Goal: Task Accomplishment & Management: Manage account settings

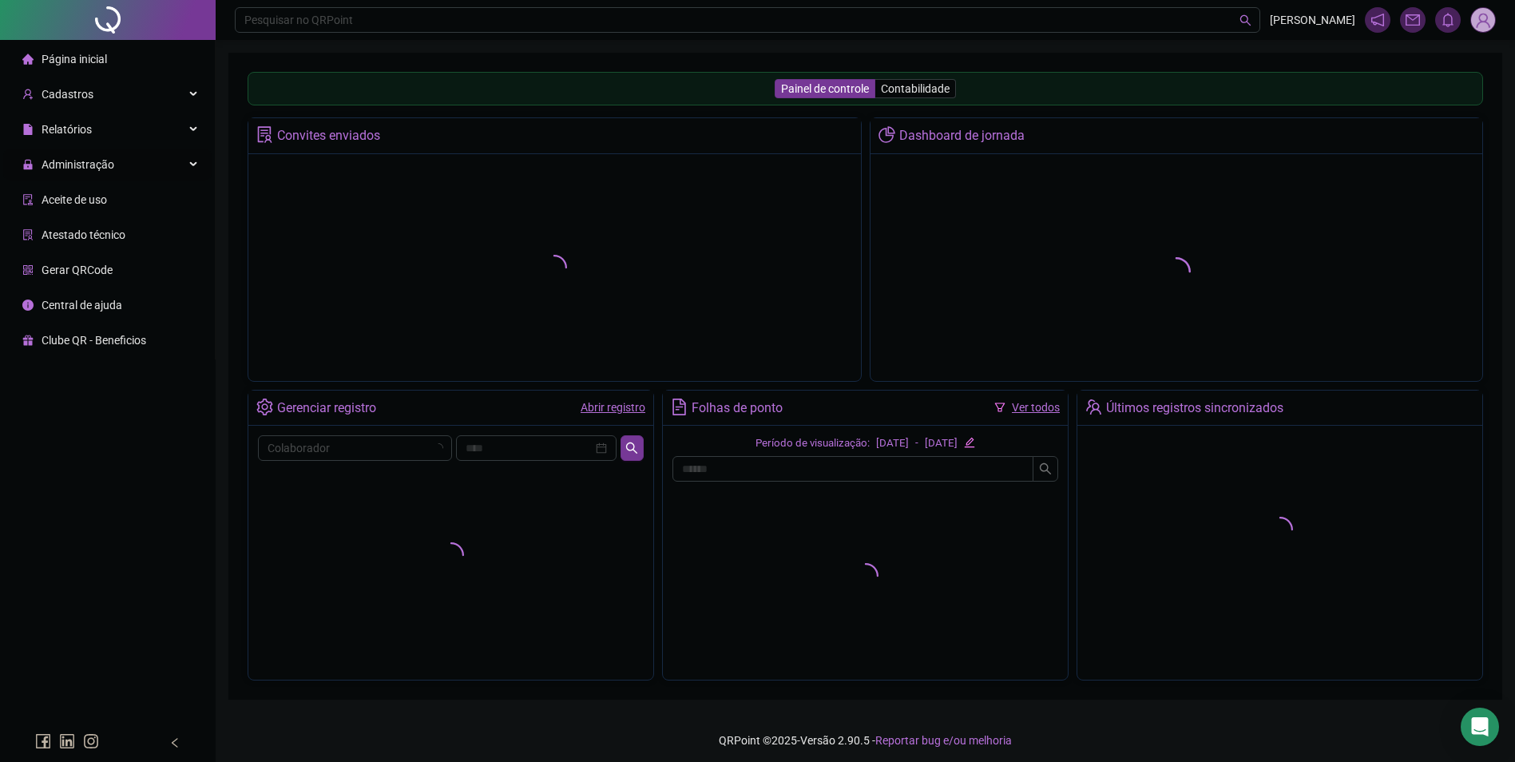
click at [173, 157] on div "Administração" at bounding box center [107, 165] width 208 height 32
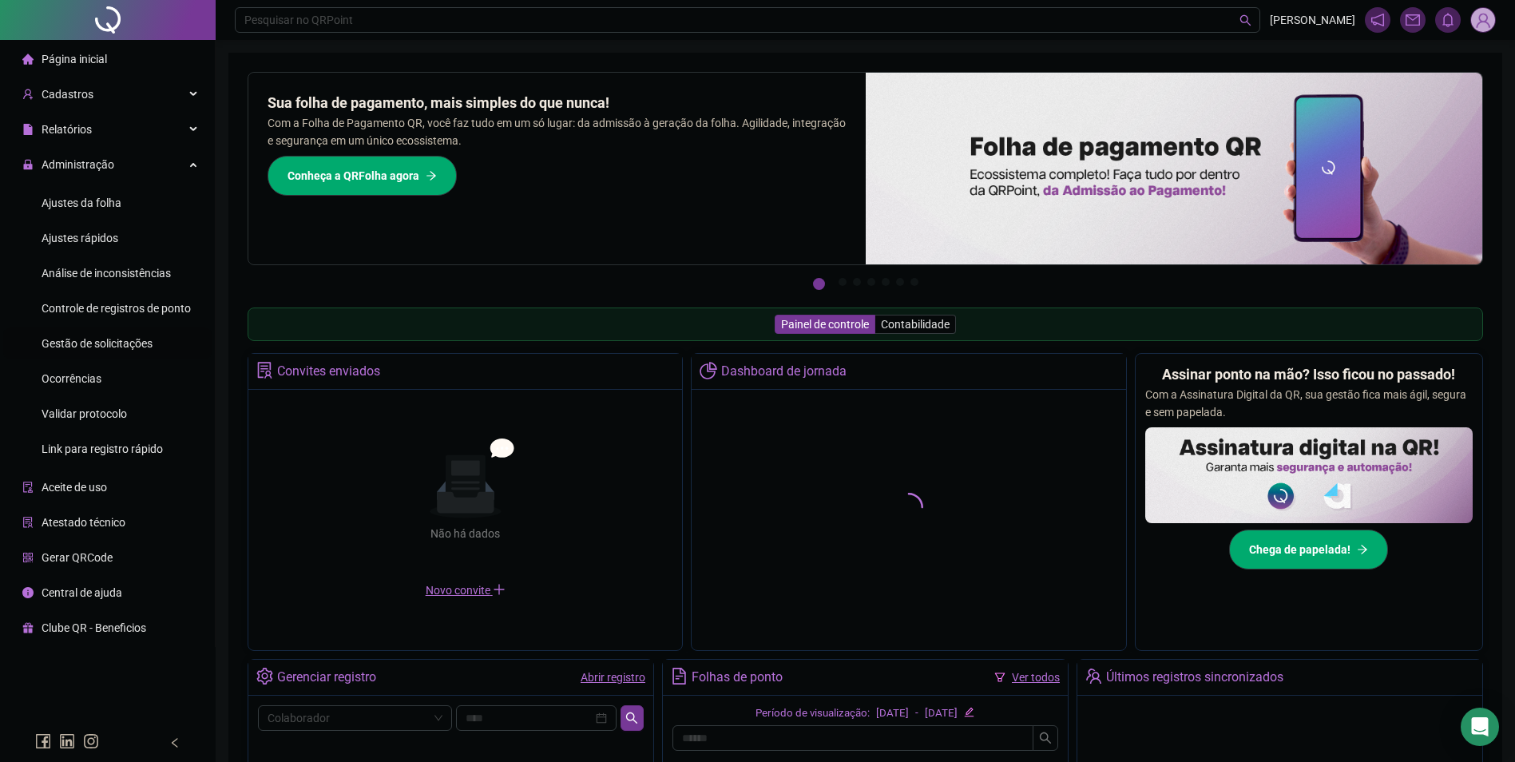
click at [136, 341] on span "Gestão de solicitações" at bounding box center [97, 343] width 111 height 13
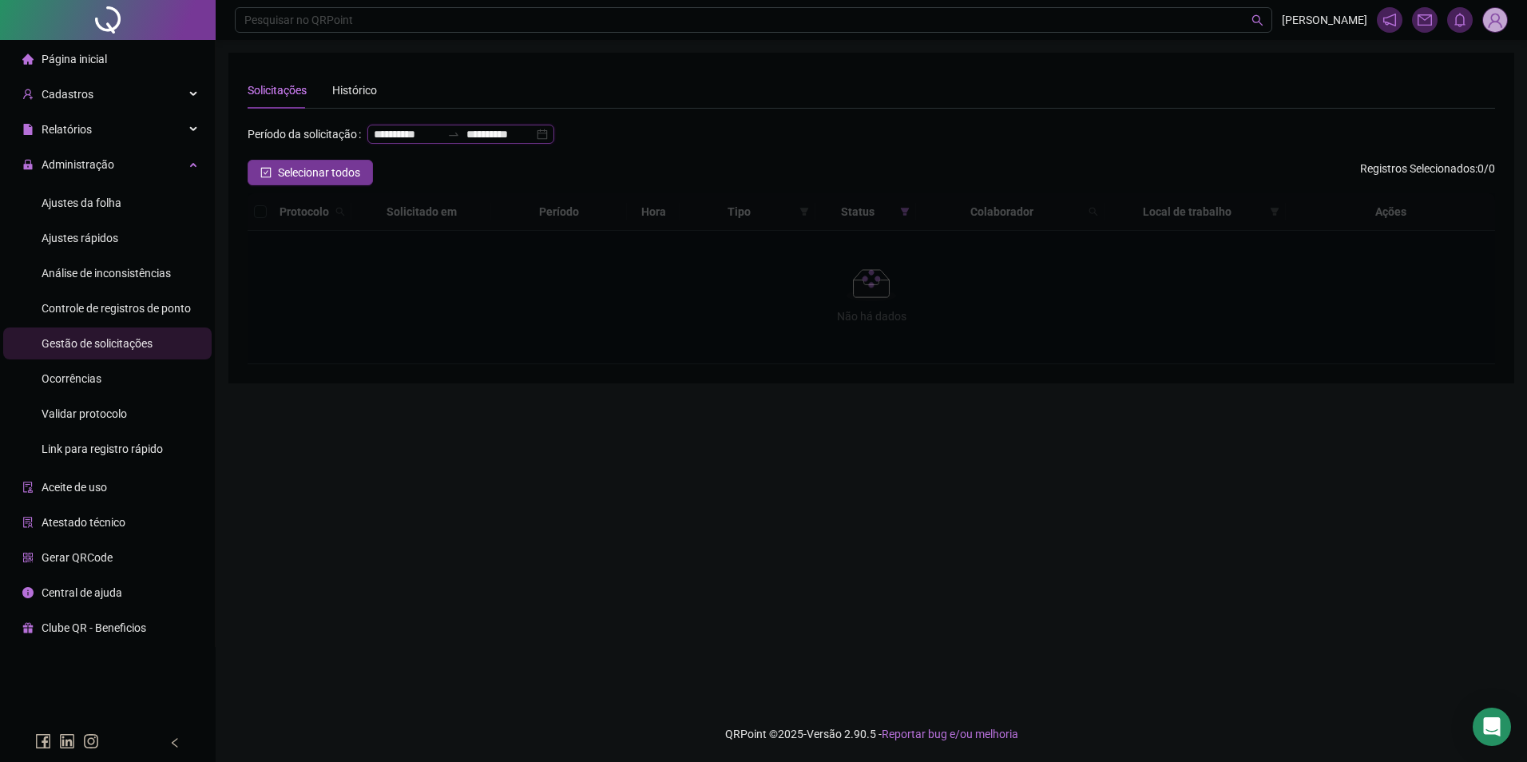
click at [466, 143] on input "**********" at bounding box center [499, 134] width 67 height 18
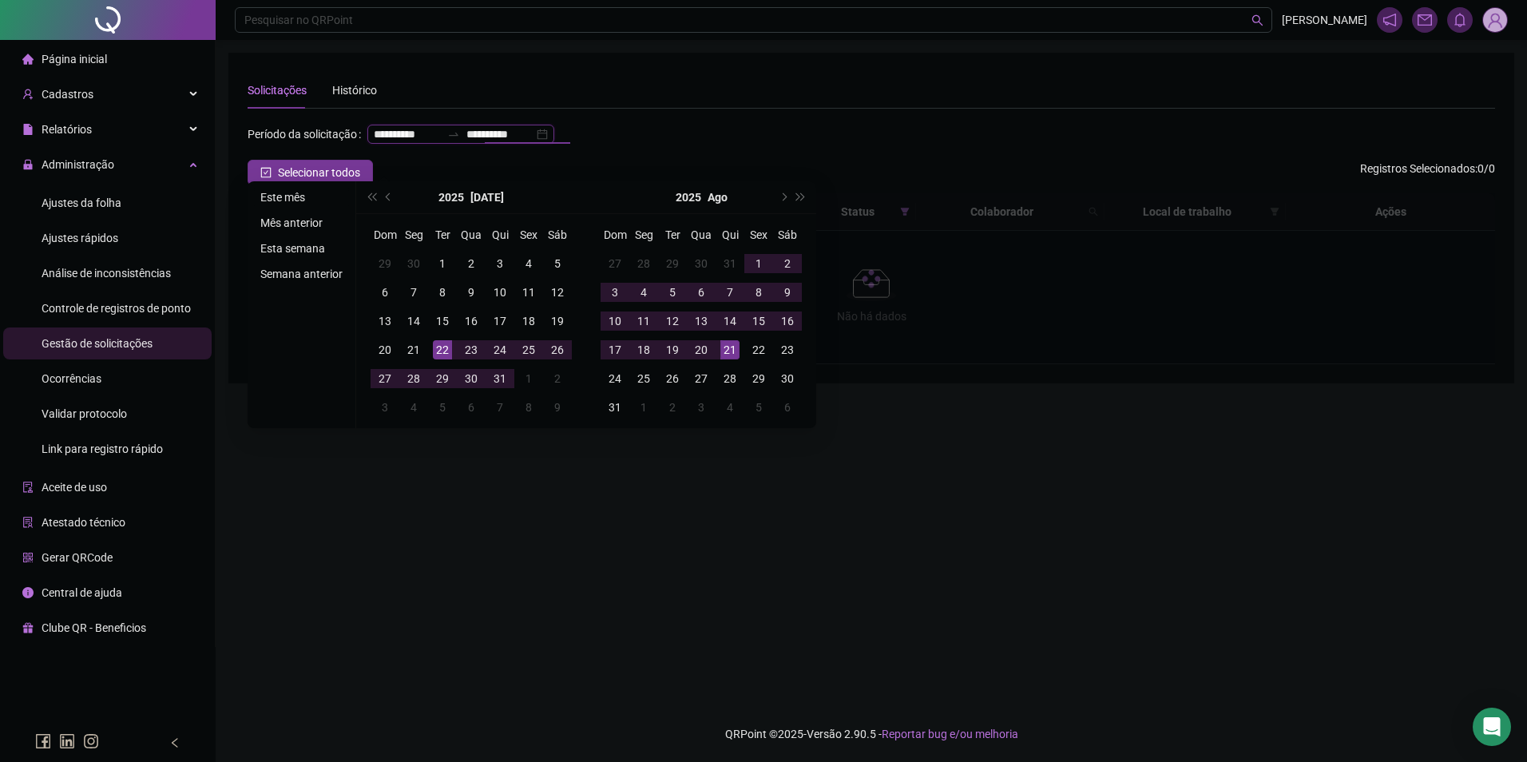
type input "**********"
click at [300, 197] on li "Este mês" at bounding box center [301, 197] width 95 height 19
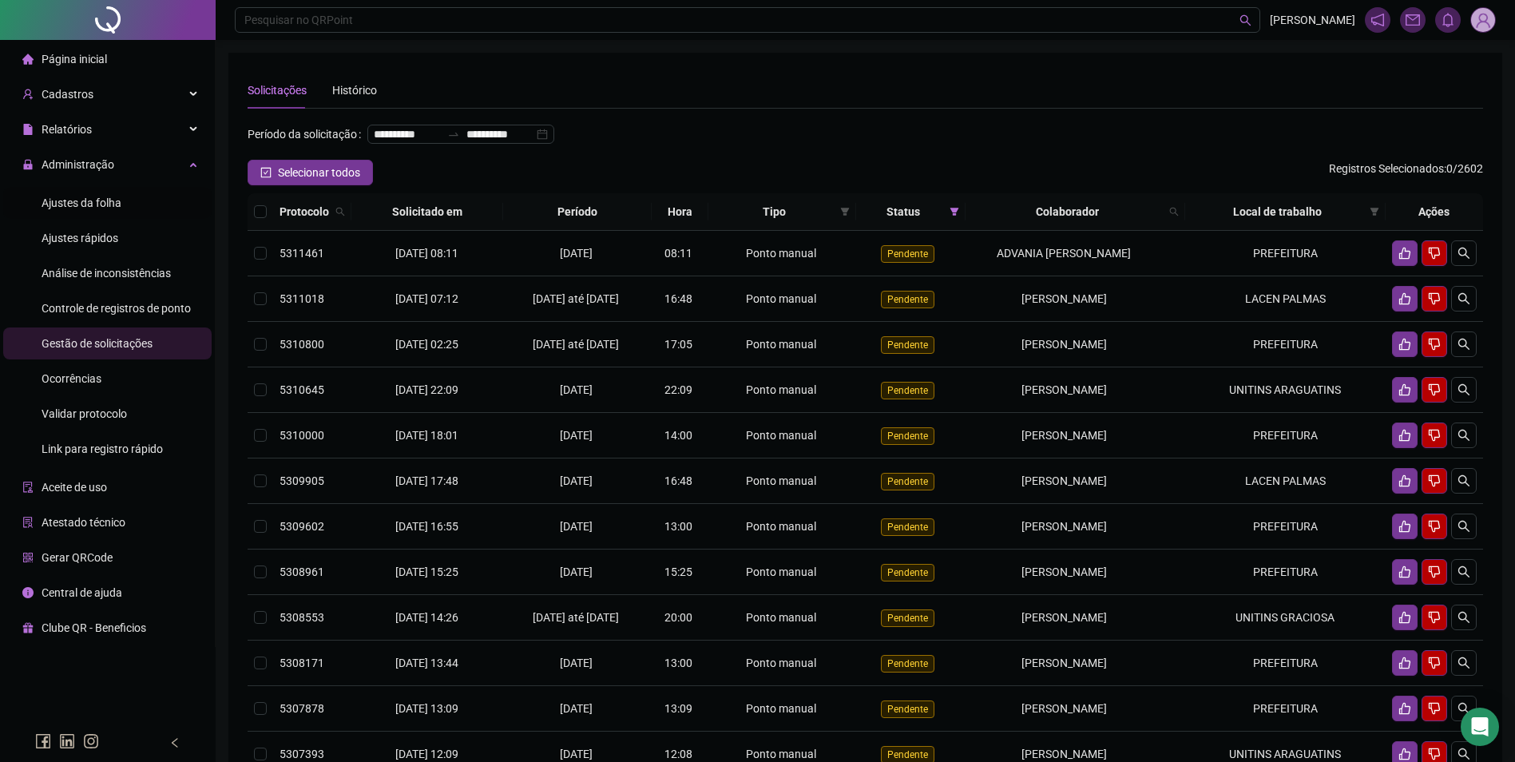
click at [92, 201] on span "Ajustes da folha" at bounding box center [82, 203] width 80 height 13
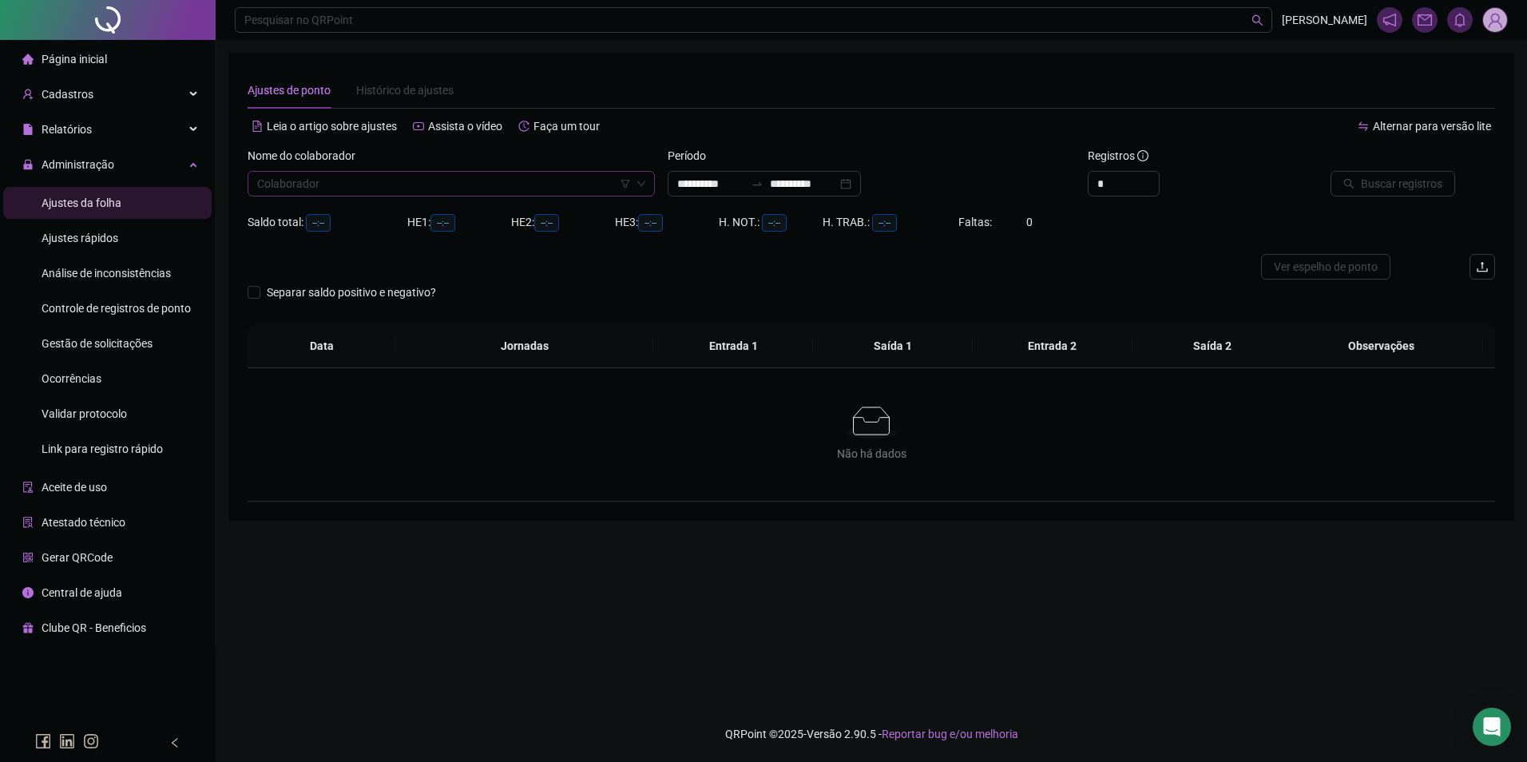
type input "**********"
click at [379, 193] on input "search" at bounding box center [444, 184] width 374 height 24
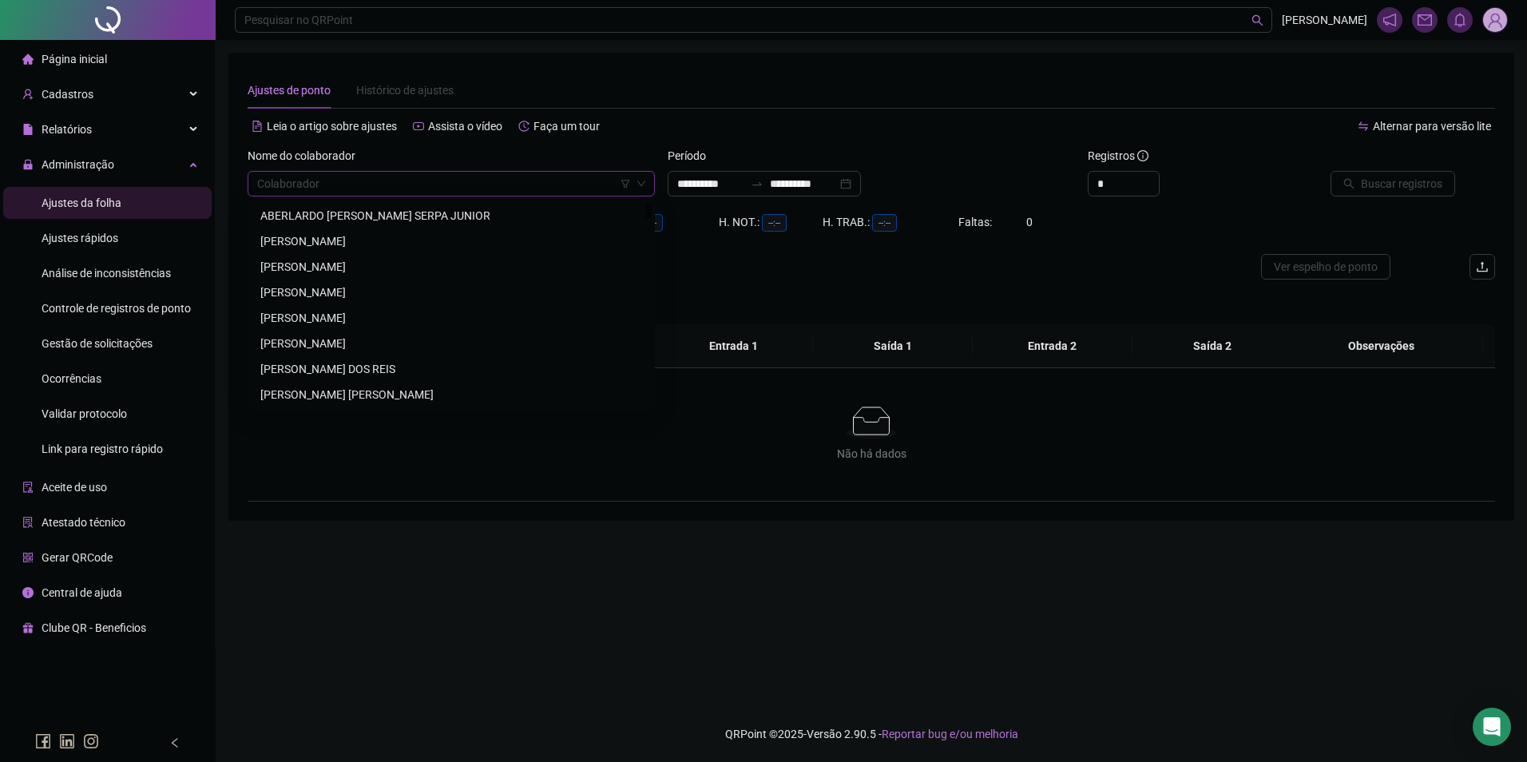
paste input "**********"
type input "**********"
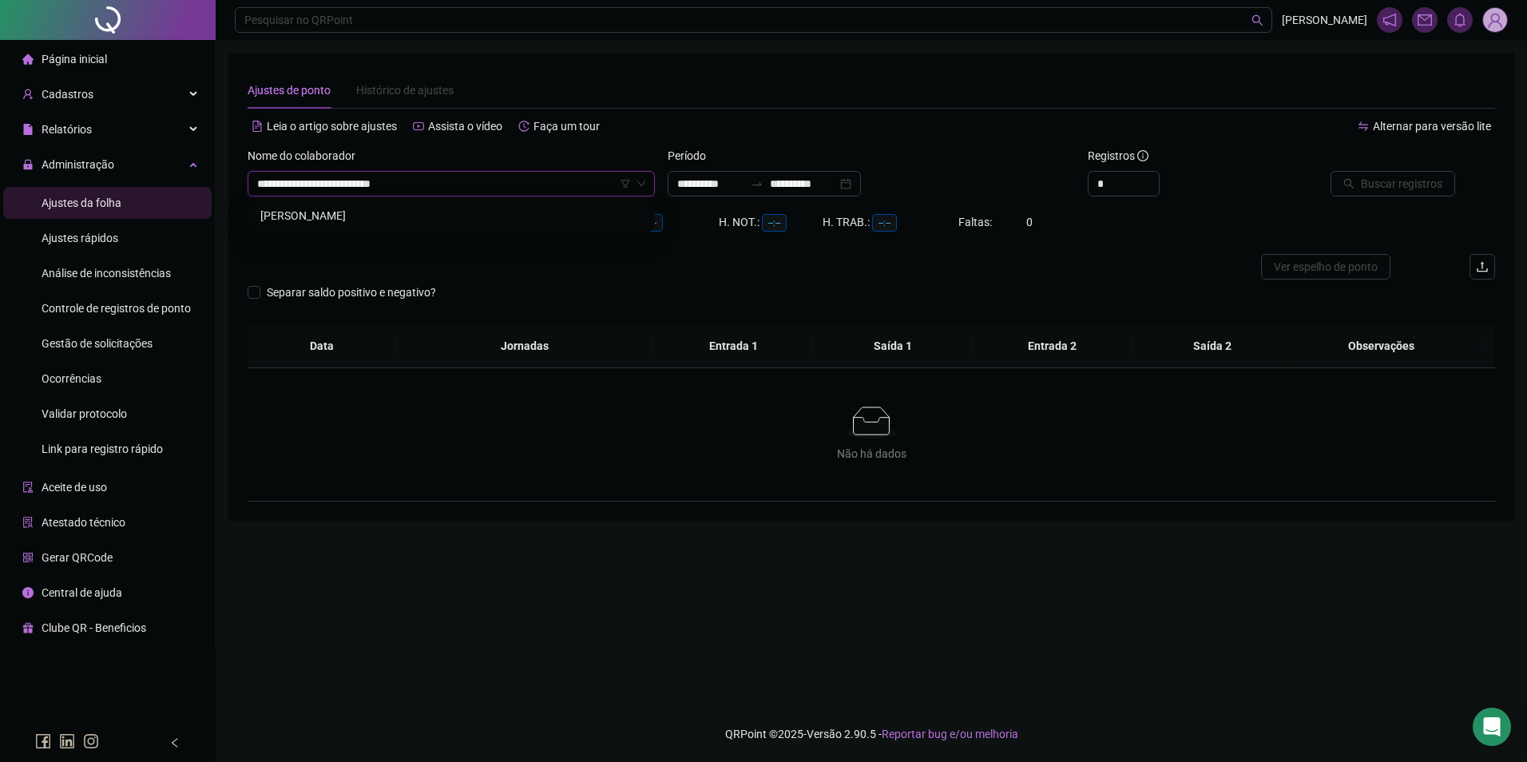
click at [378, 215] on div "[PERSON_NAME]" at bounding box center [451, 216] width 382 height 18
click at [733, 187] on input "**********" at bounding box center [710, 184] width 67 height 18
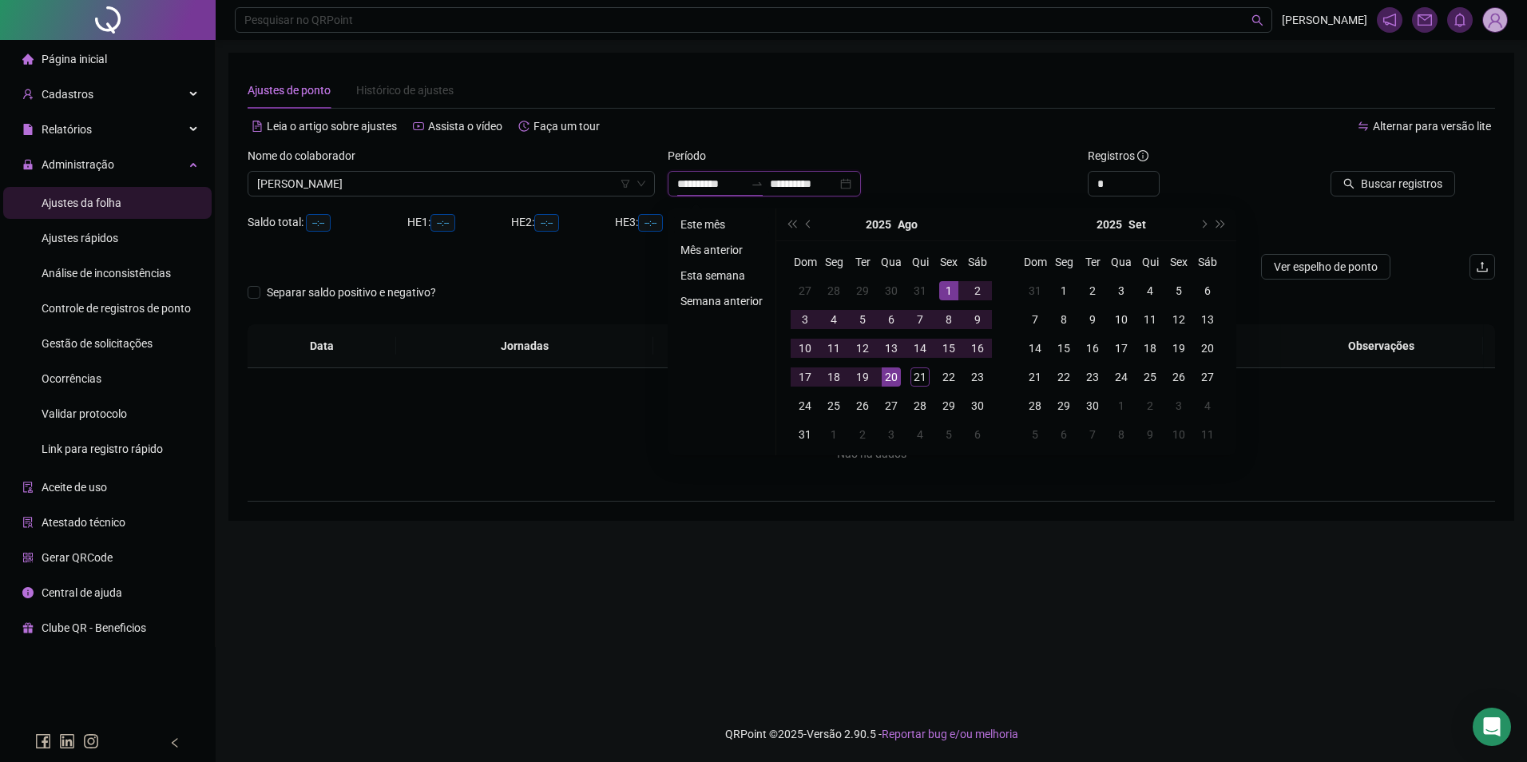
type input "**********"
click at [705, 224] on li "Este mês" at bounding box center [721, 224] width 95 height 19
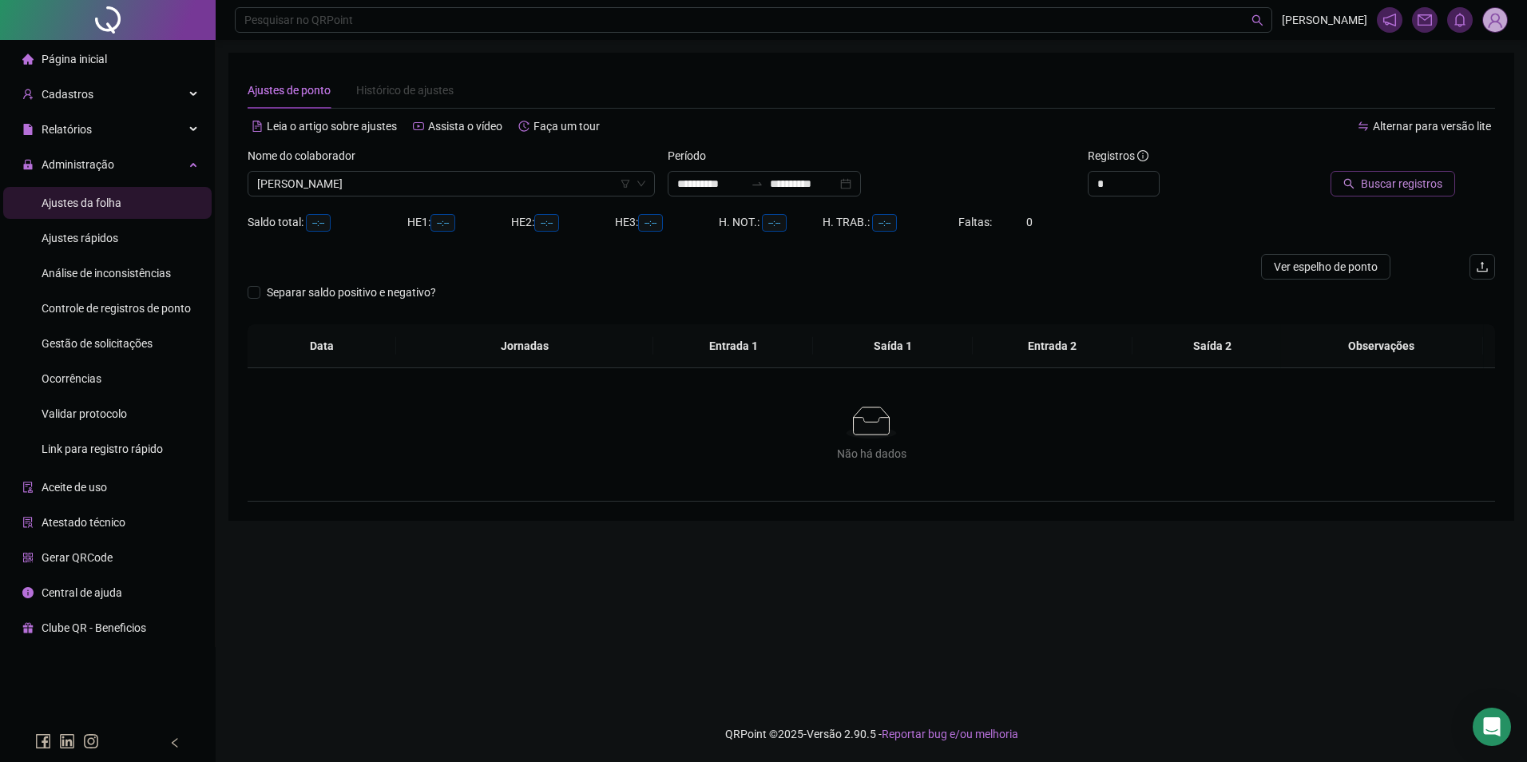
click at [1373, 178] on span "Buscar registros" at bounding box center [1401, 184] width 81 height 18
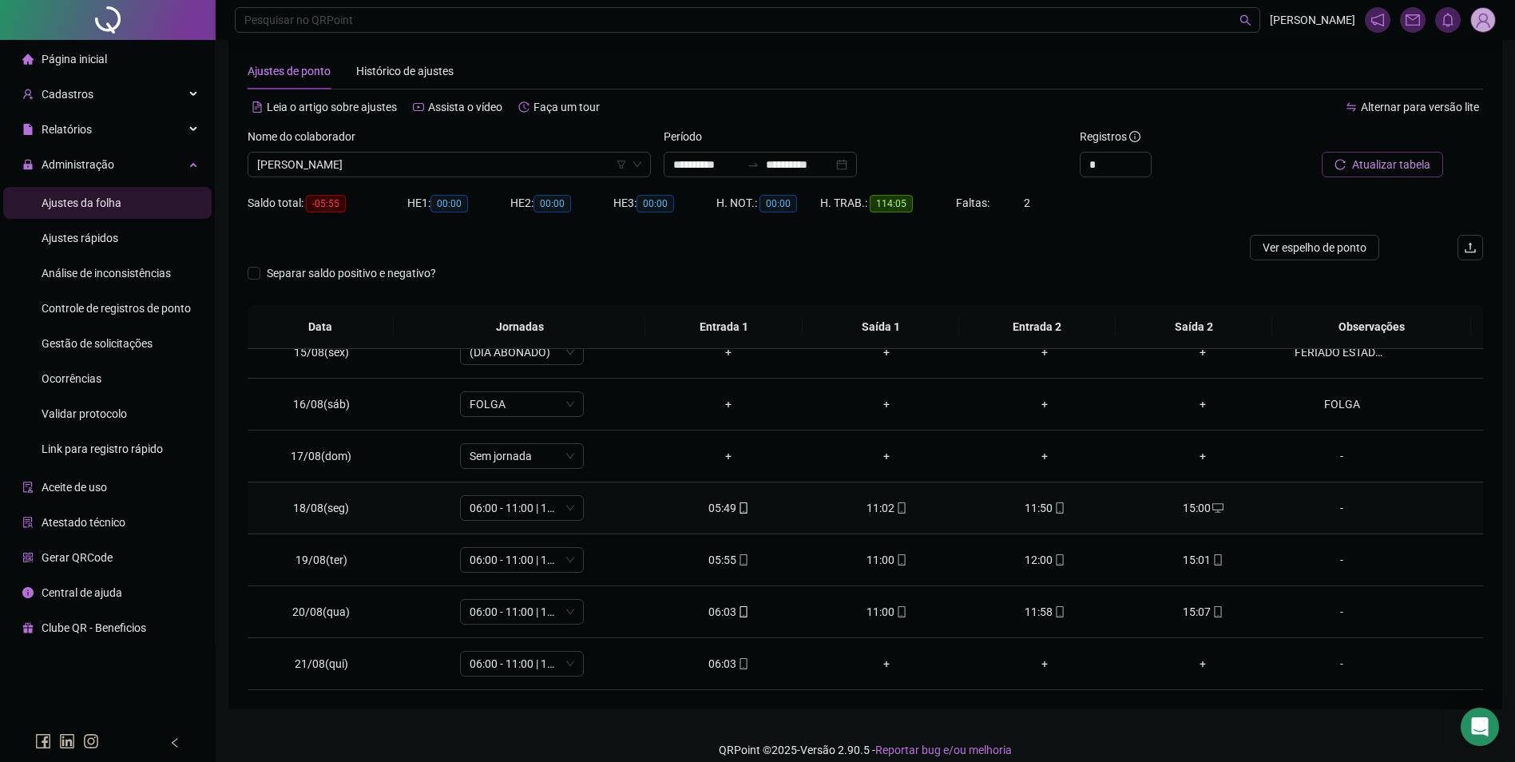
scroll to position [35, 0]
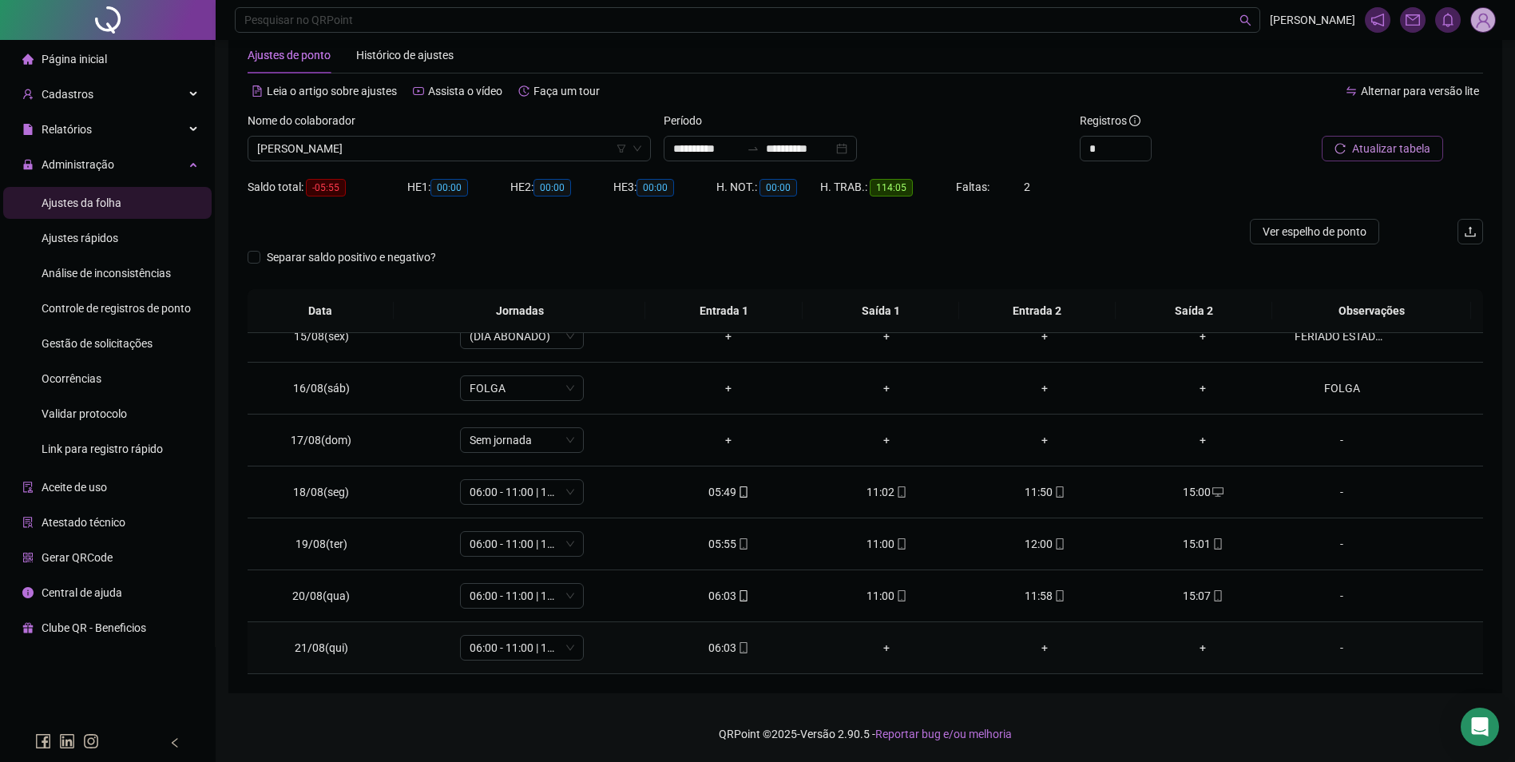
click at [742, 645] on icon "mobile" at bounding box center [743, 647] width 11 height 11
type input "**********"
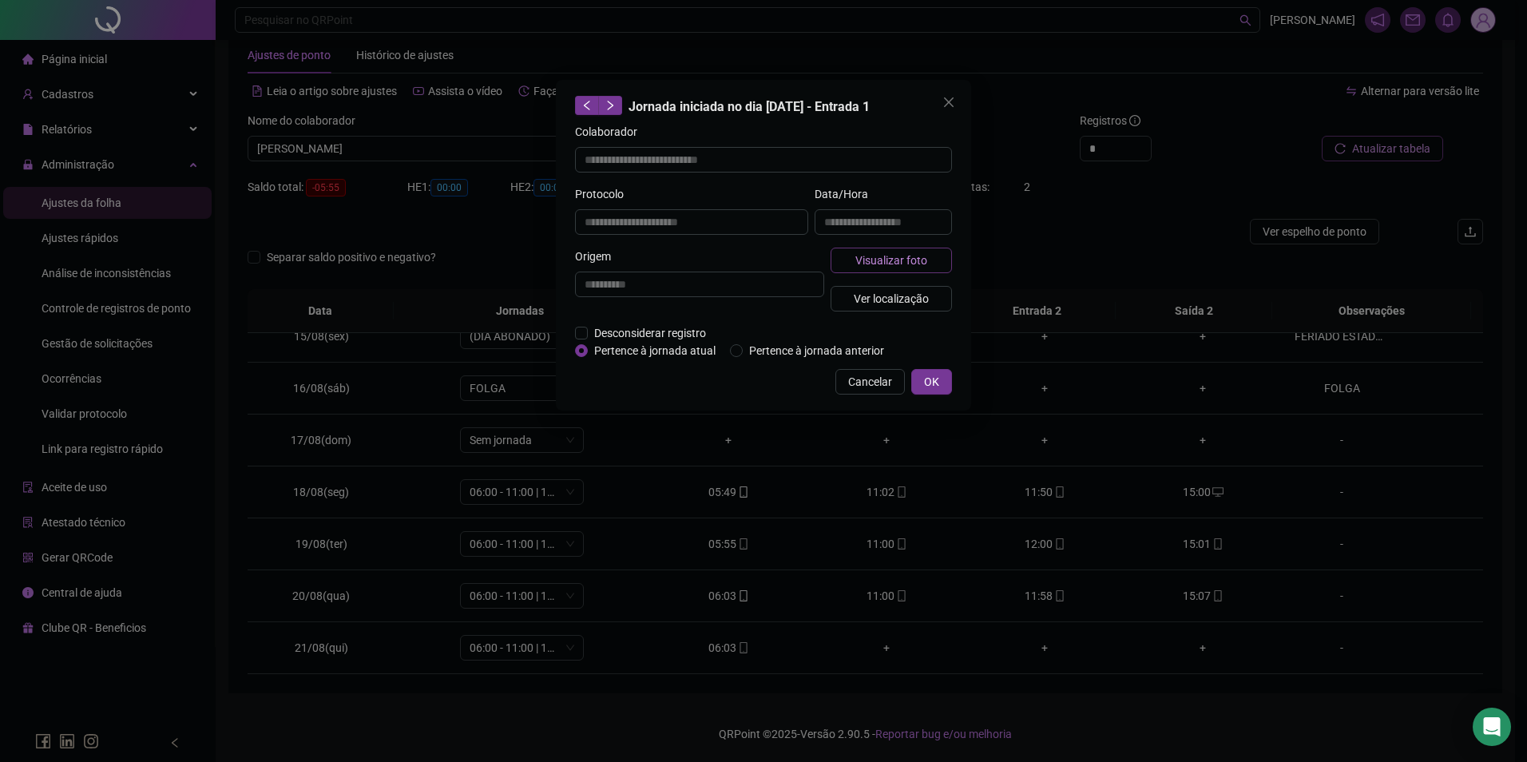
click at [911, 261] on span "Visualizar foto" at bounding box center [892, 261] width 72 height 18
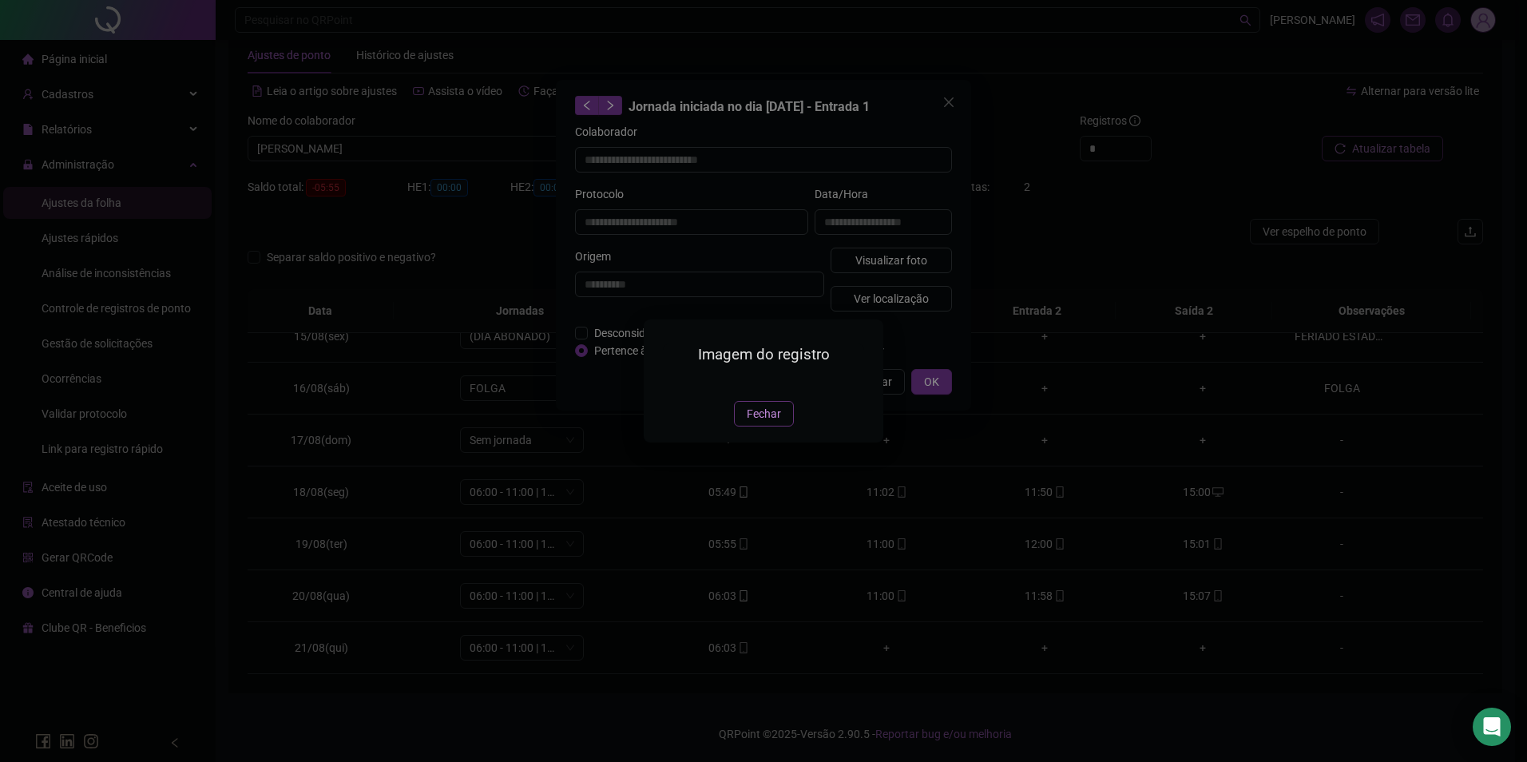
click at [771, 423] on span "Fechar" at bounding box center [764, 414] width 34 height 18
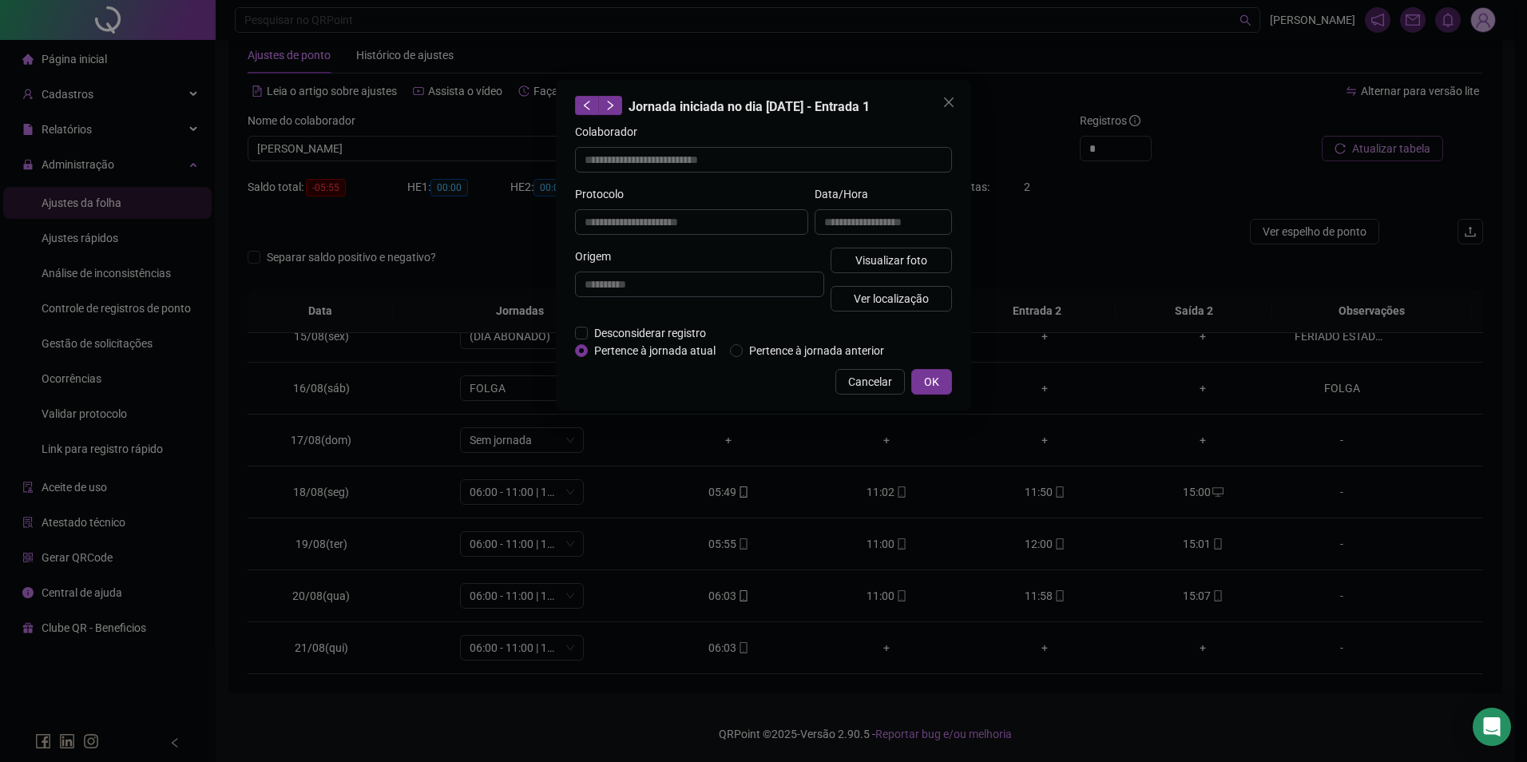
click at [860, 394] on div "**********" at bounding box center [763, 245] width 415 height 331
click at [864, 379] on span "Cancelar" at bounding box center [870, 382] width 44 height 18
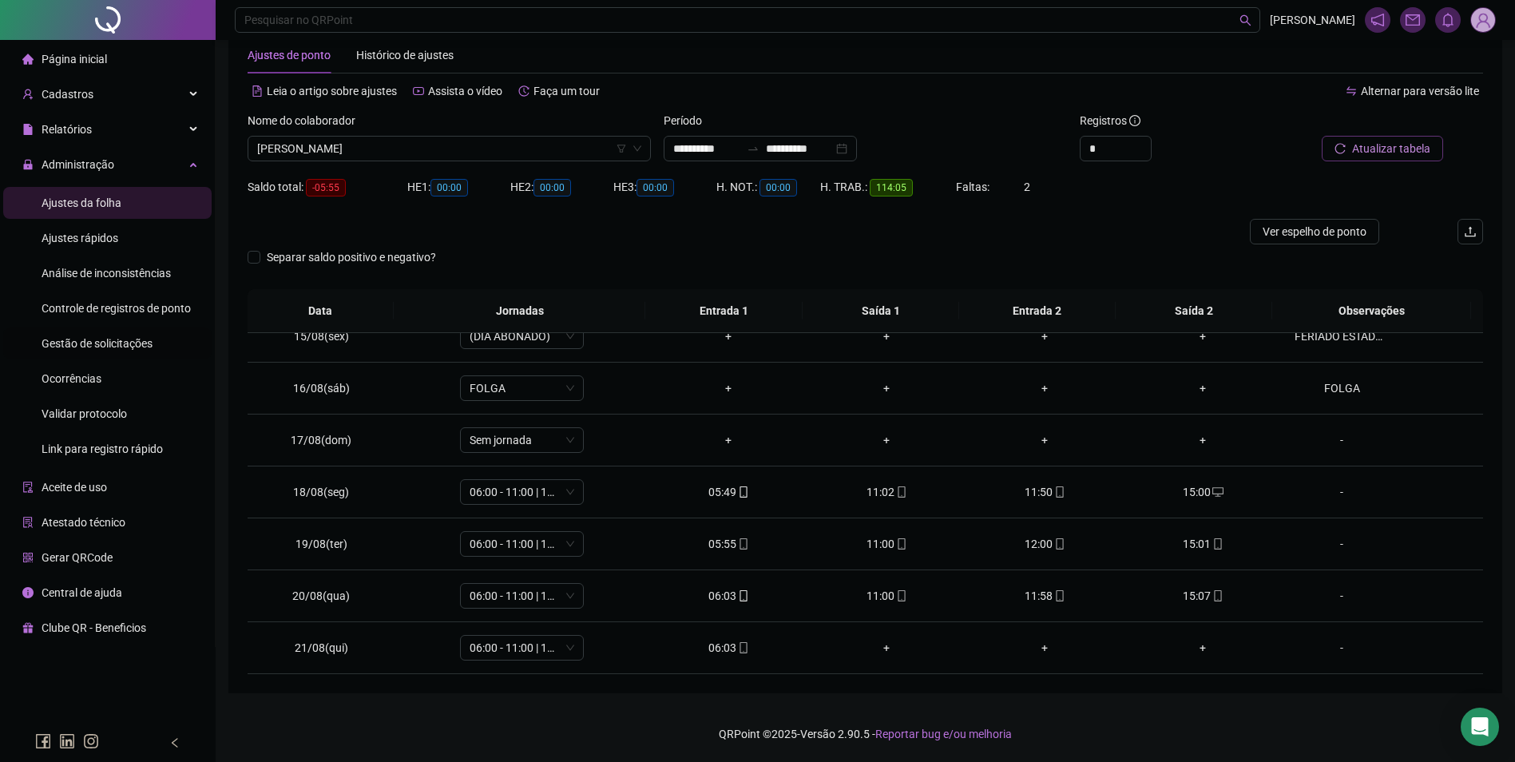
click at [85, 343] on span "Gestão de solicitações" at bounding box center [97, 343] width 111 height 13
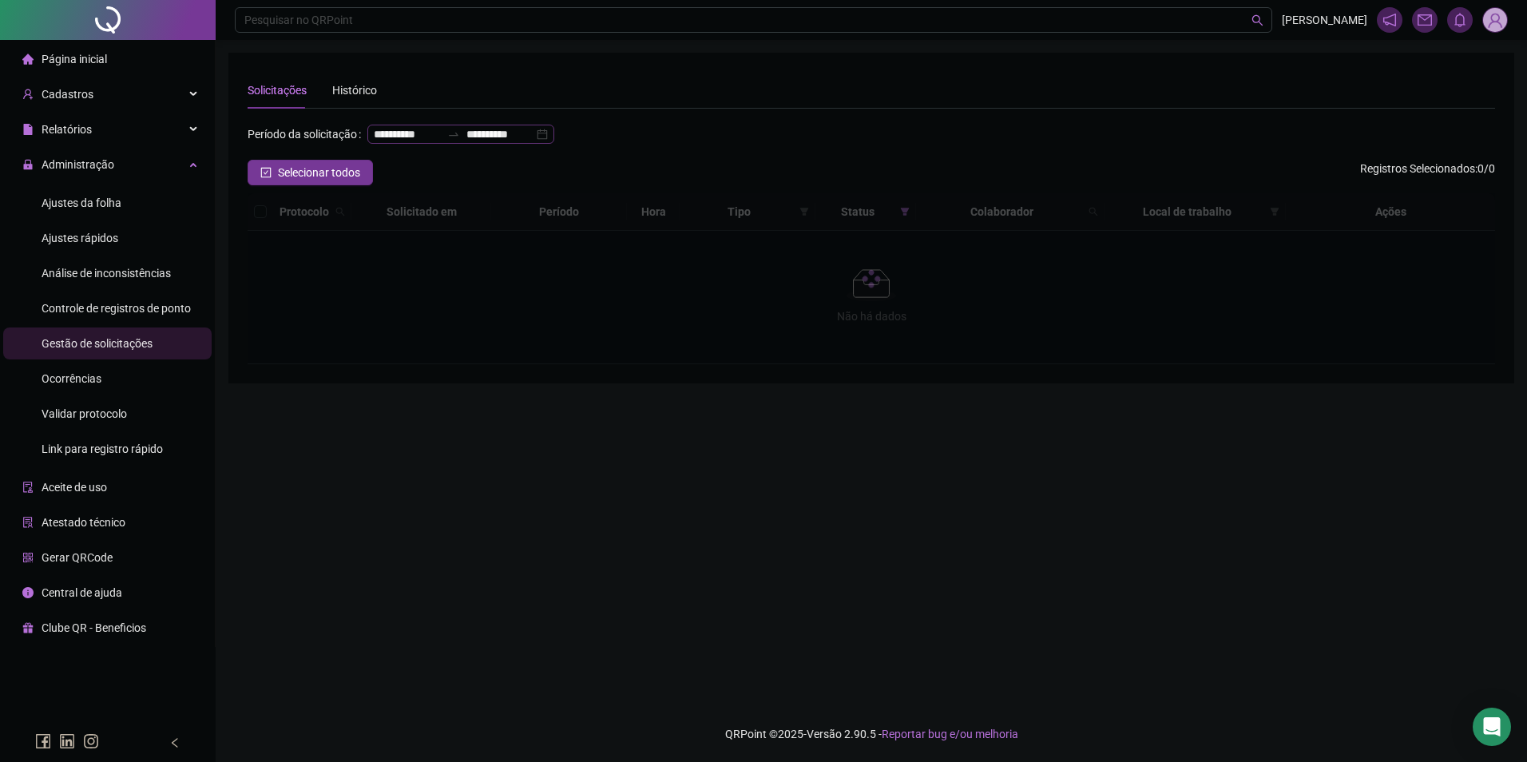
click at [447, 141] on icon "swap-right" at bounding box center [453, 134] width 13 height 13
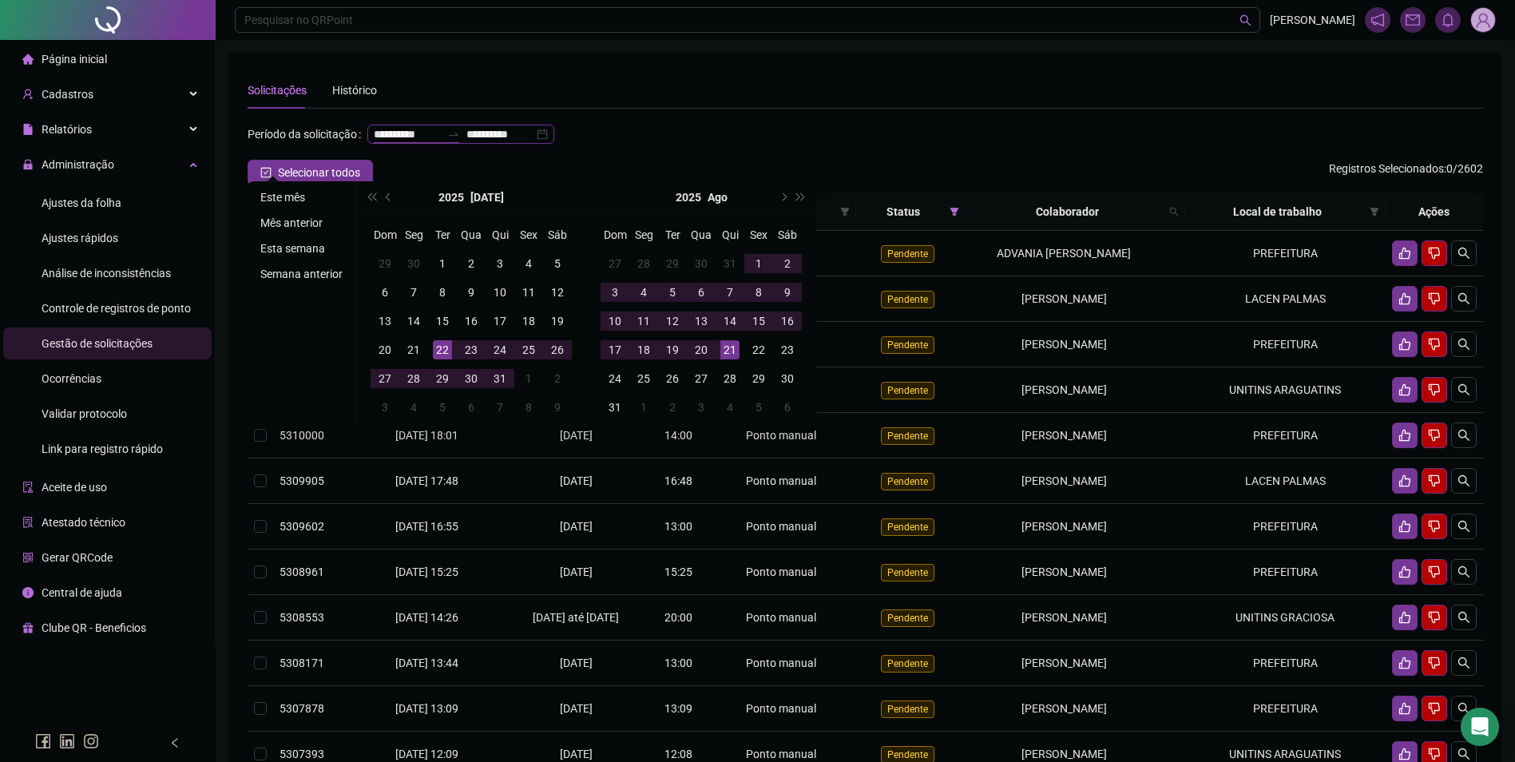
type input "**********"
click at [290, 196] on li "Este mês" at bounding box center [301, 197] width 95 height 19
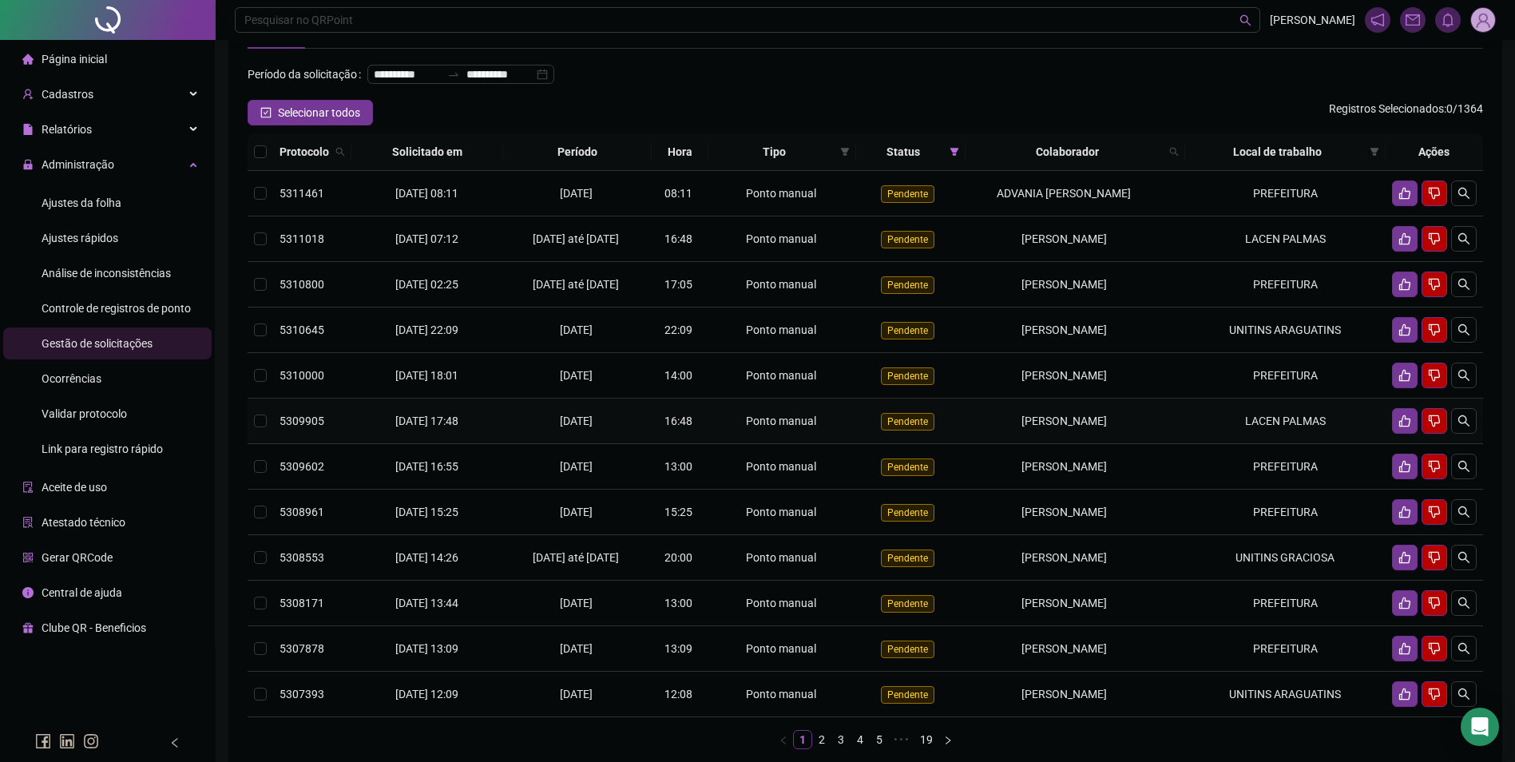
scroll to position [202, 0]
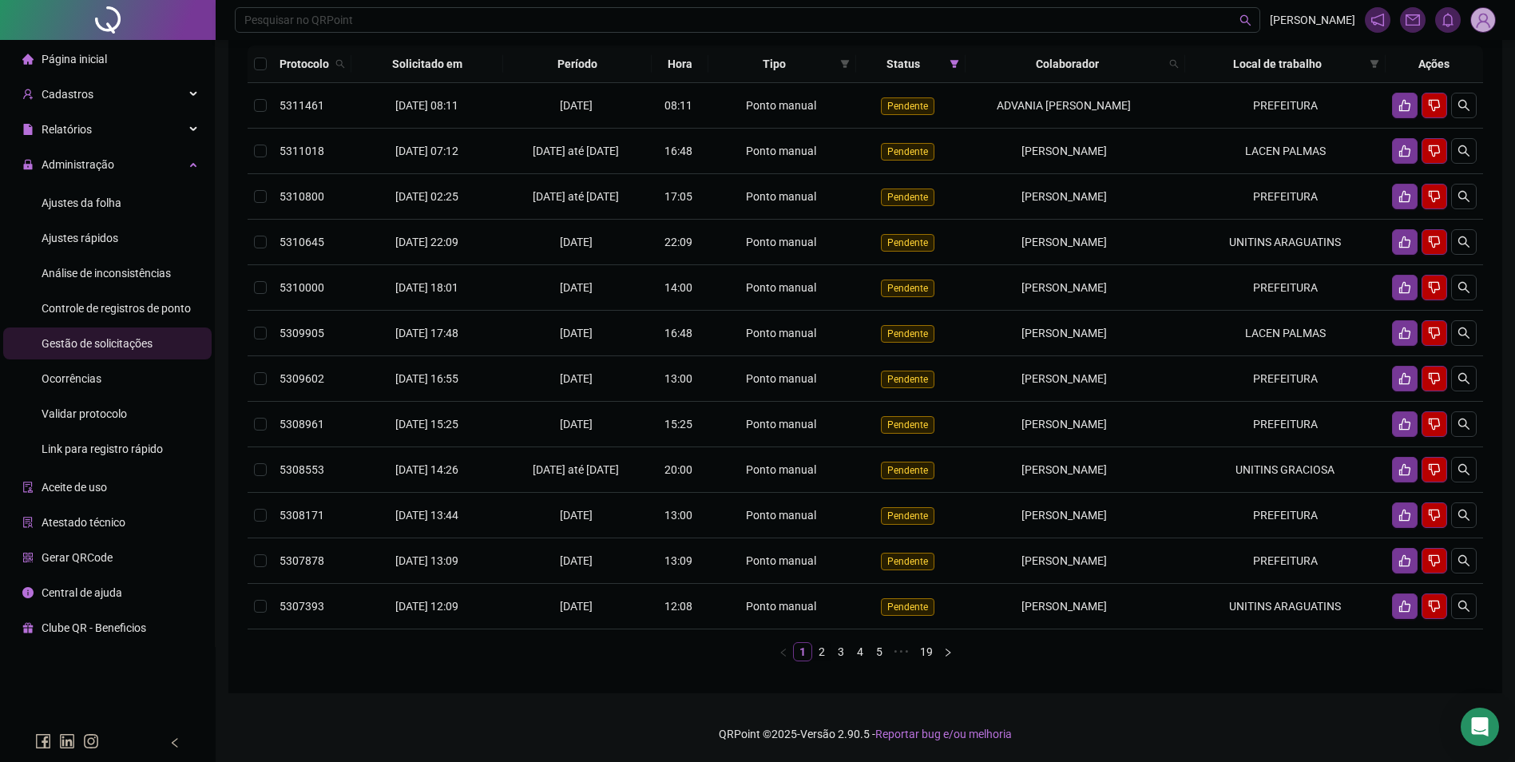
click at [822, 651] on link "2" at bounding box center [822, 652] width 18 height 18
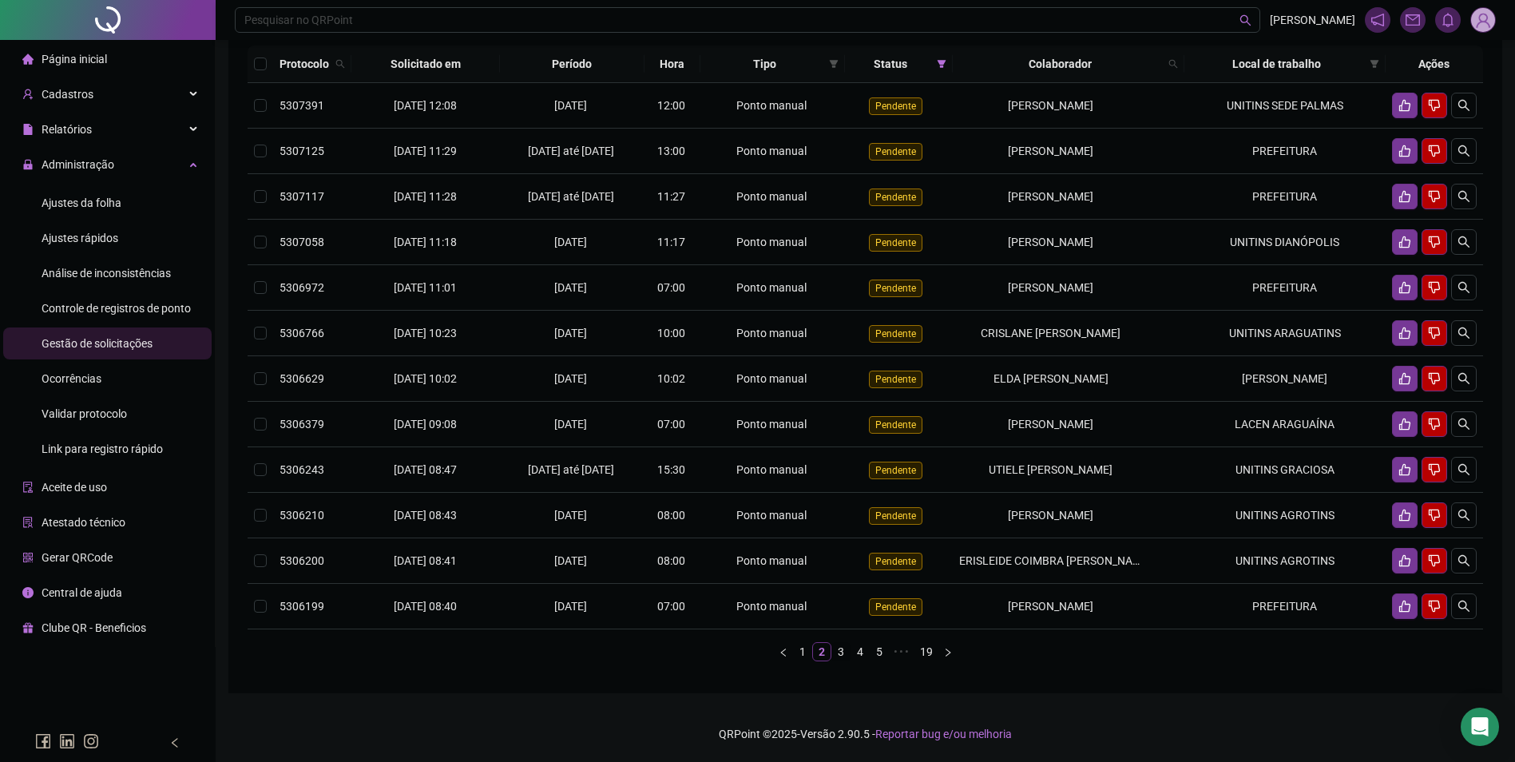
click at [840, 647] on link "3" at bounding box center [841, 652] width 18 height 18
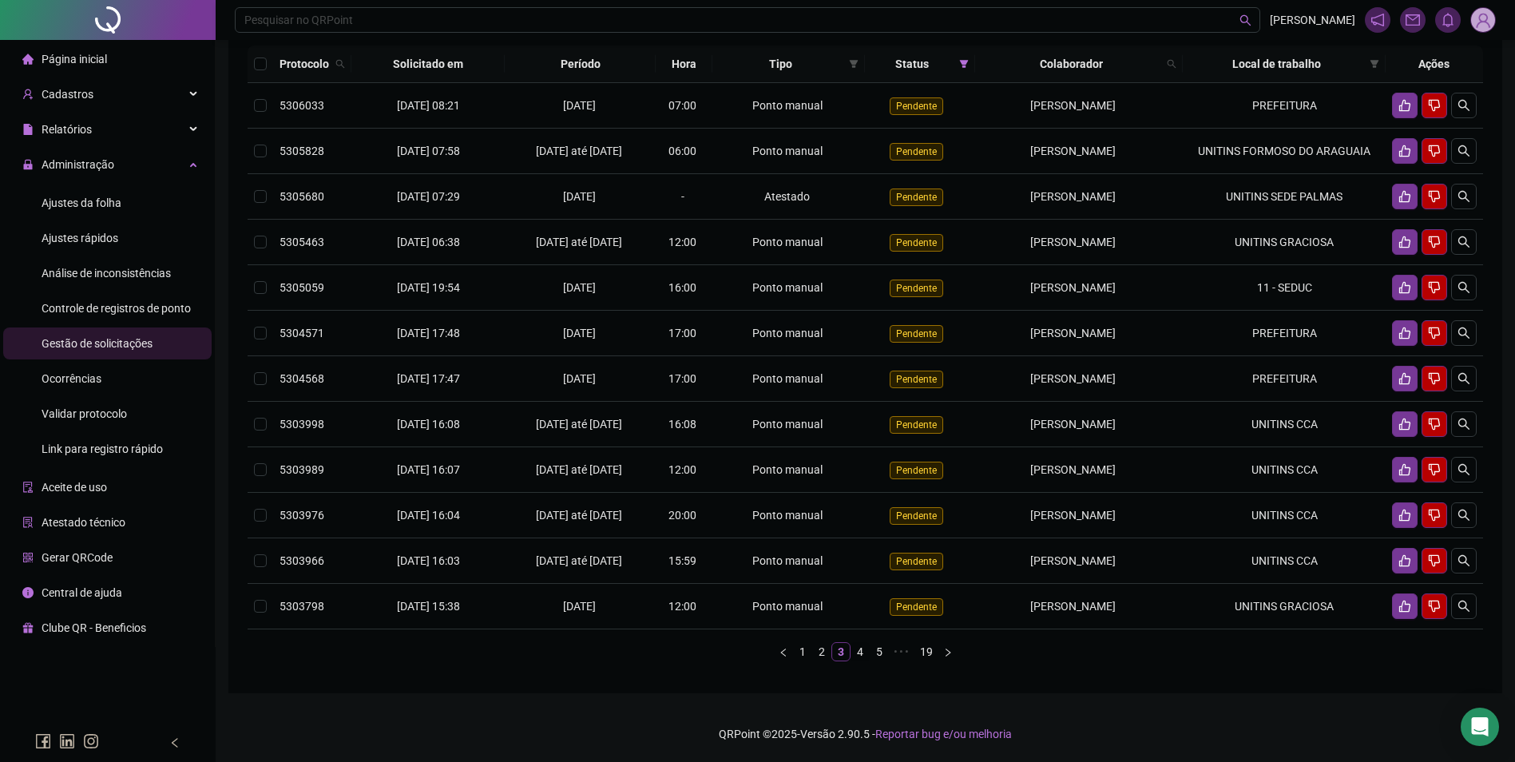
click at [859, 661] on link "4" at bounding box center [861, 652] width 18 height 18
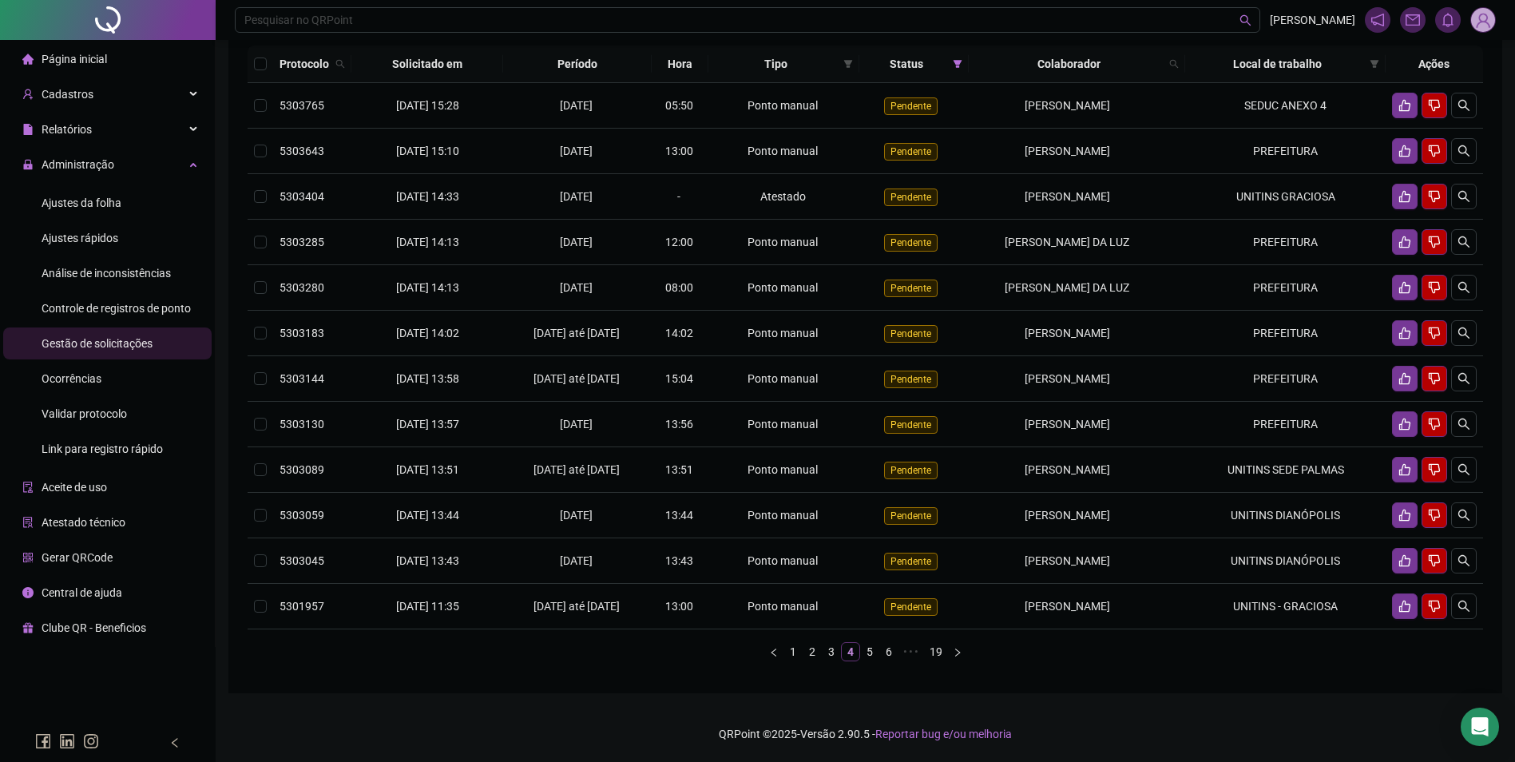
scroll to position [173, 0]
click at [871, 653] on link "5" at bounding box center [870, 652] width 18 height 18
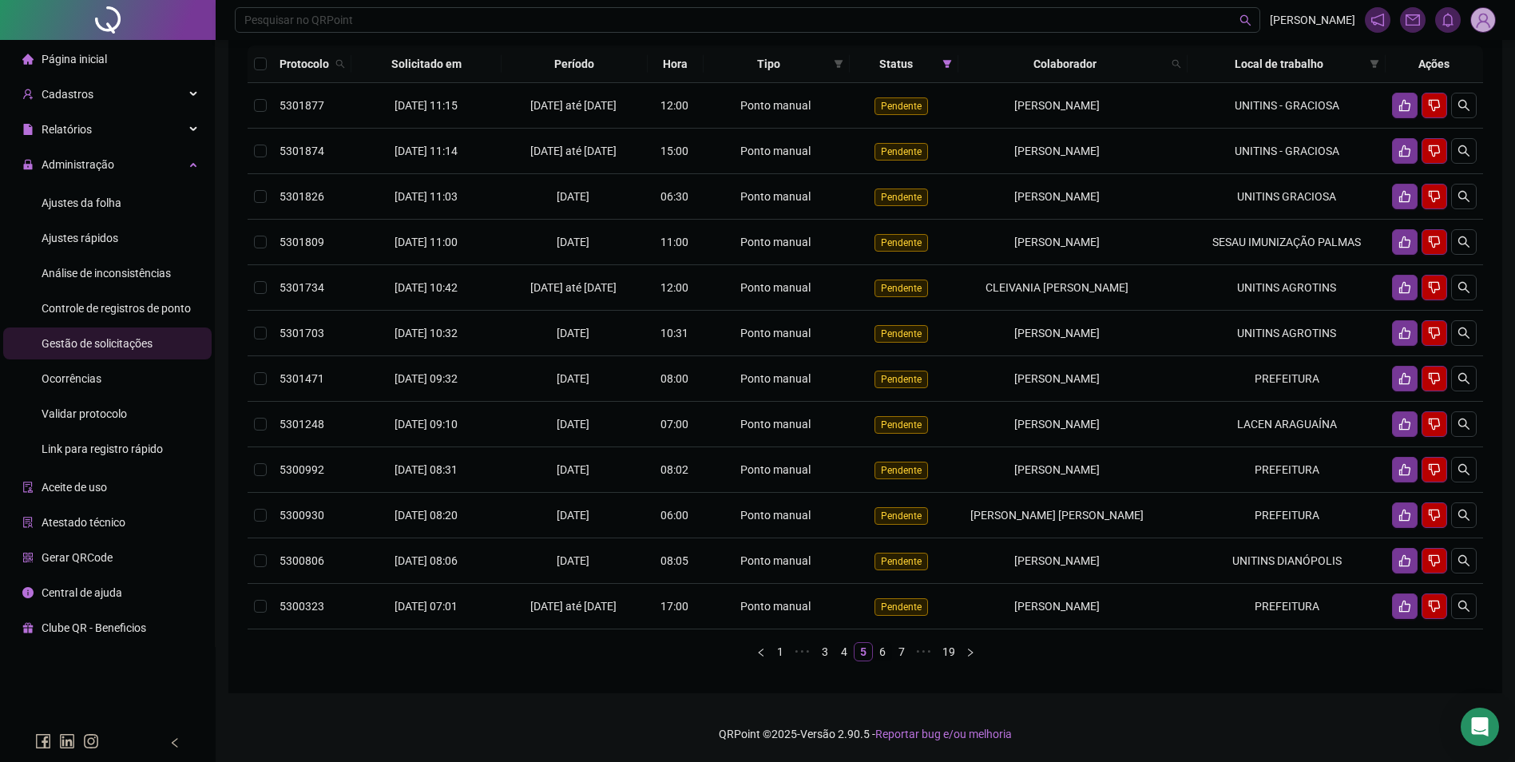
click at [879, 661] on link "6" at bounding box center [883, 652] width 18 height 18
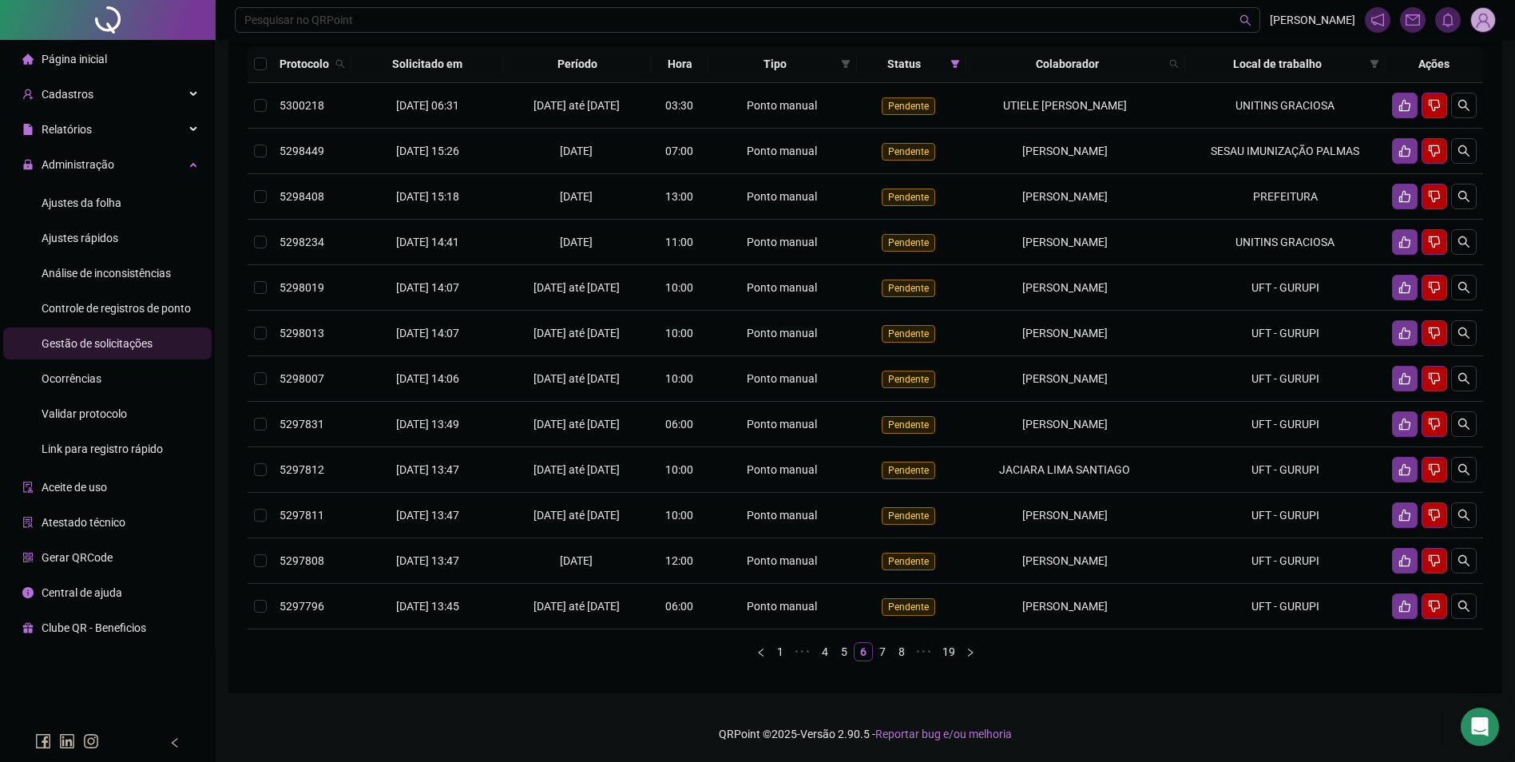
click at [885, 661] on link "7" at bounding box center [883, 652] width 18 height 18
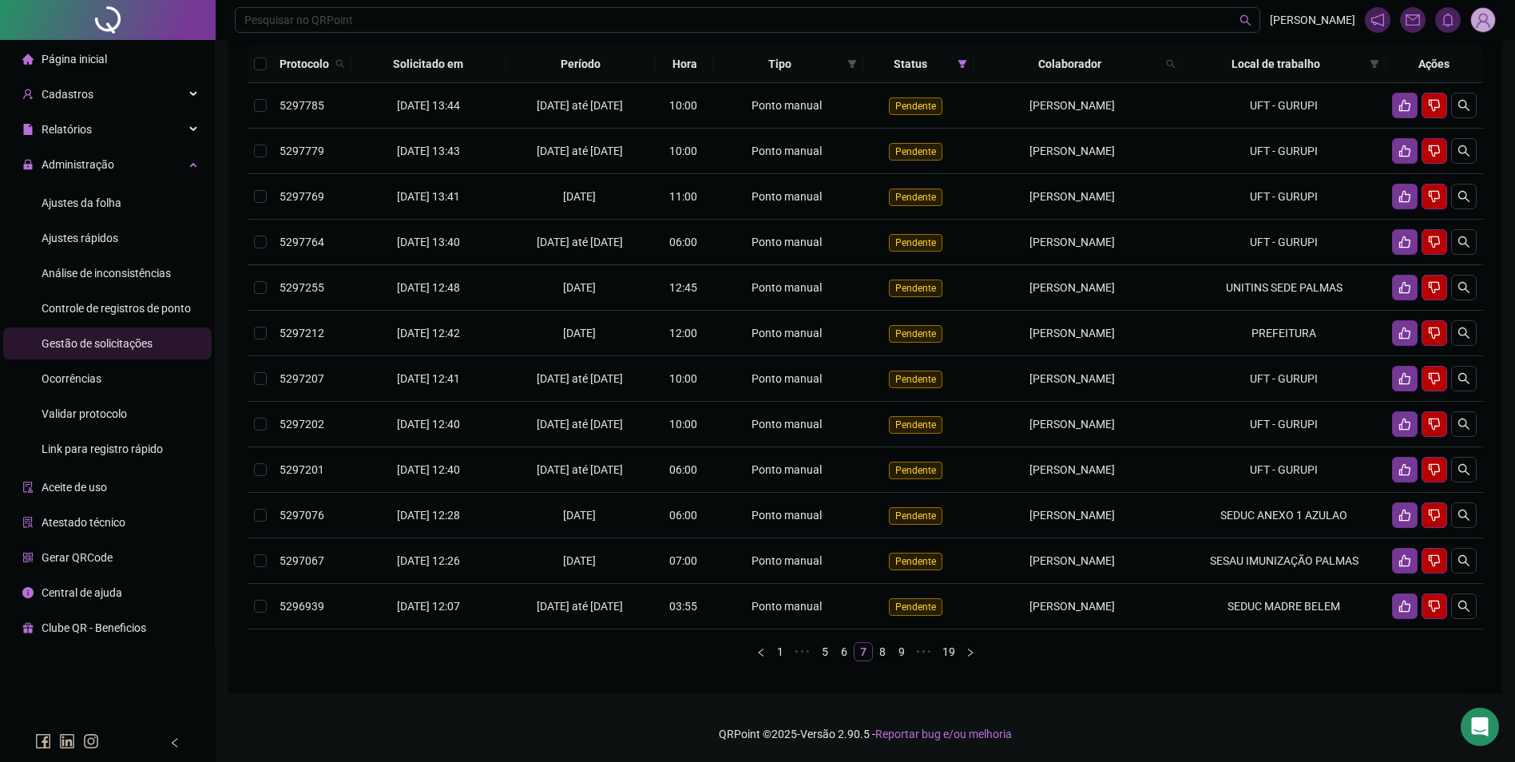
click at [883, 661] on link "8" at bounding box center [883, 652] width 18 height 18
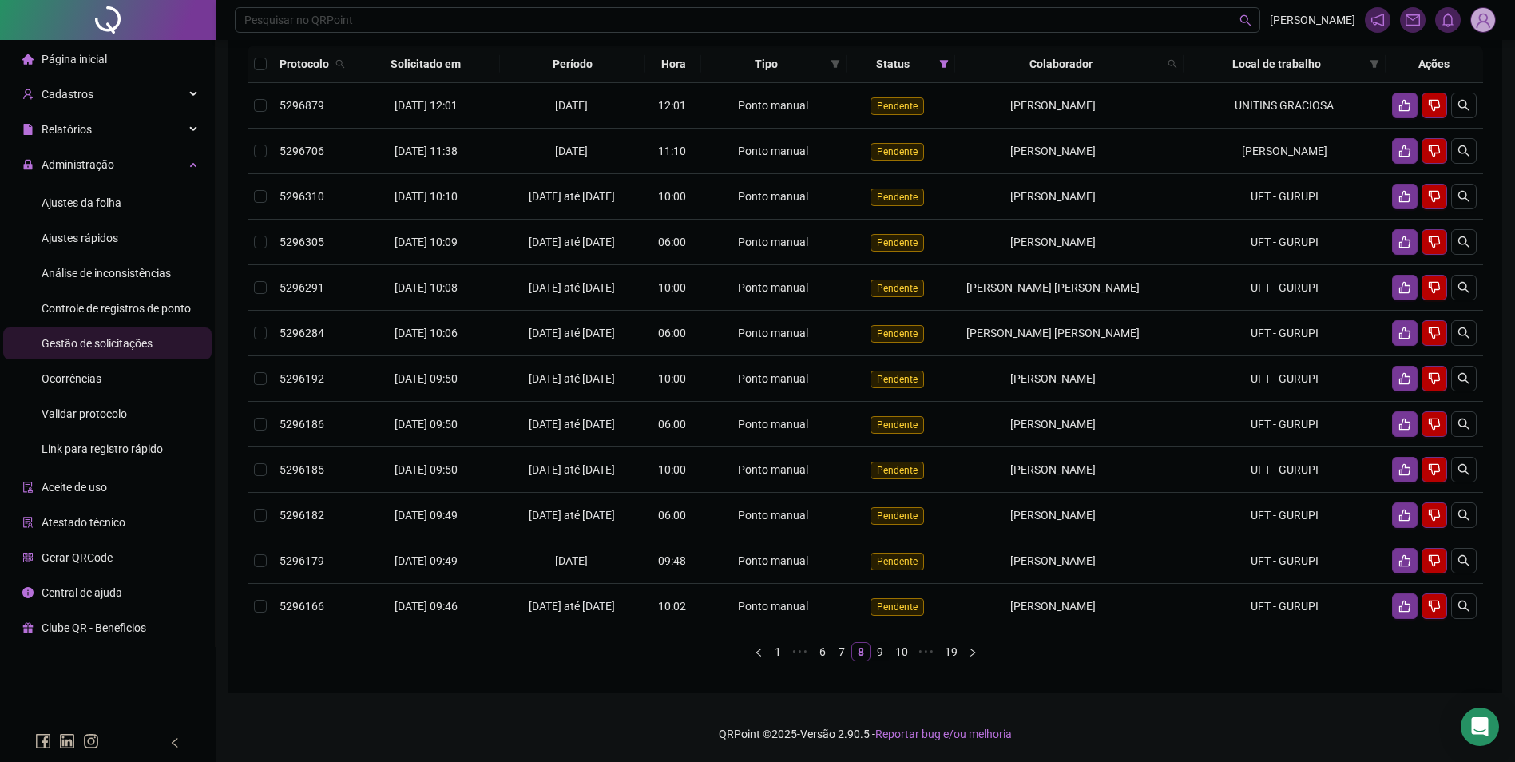
click at [882, 657] on link "9" at bounding box center [880, 652] width 18 height 18
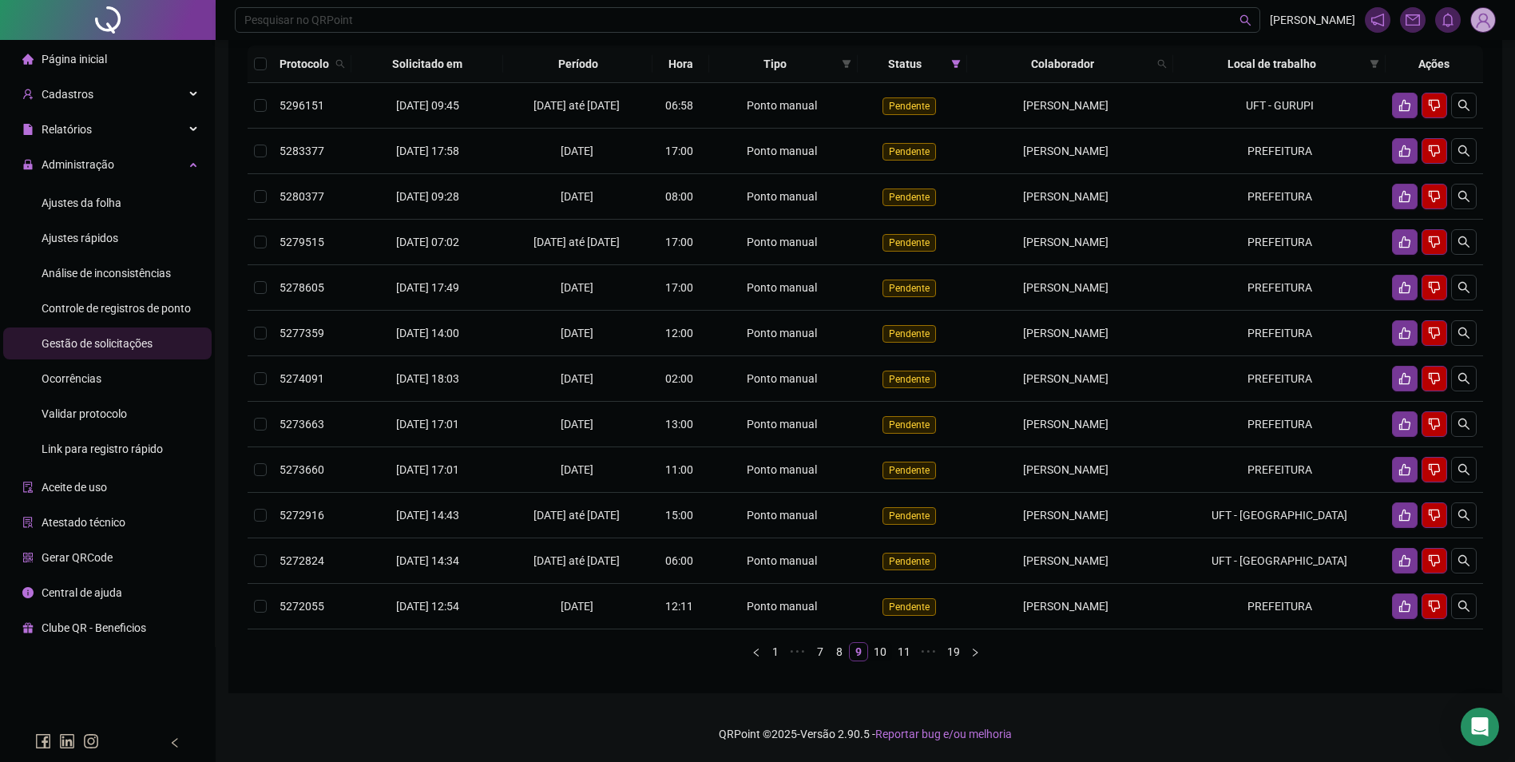
click at [887, 661] on link "10" at bounding box center [880, 652] width 22 height 18
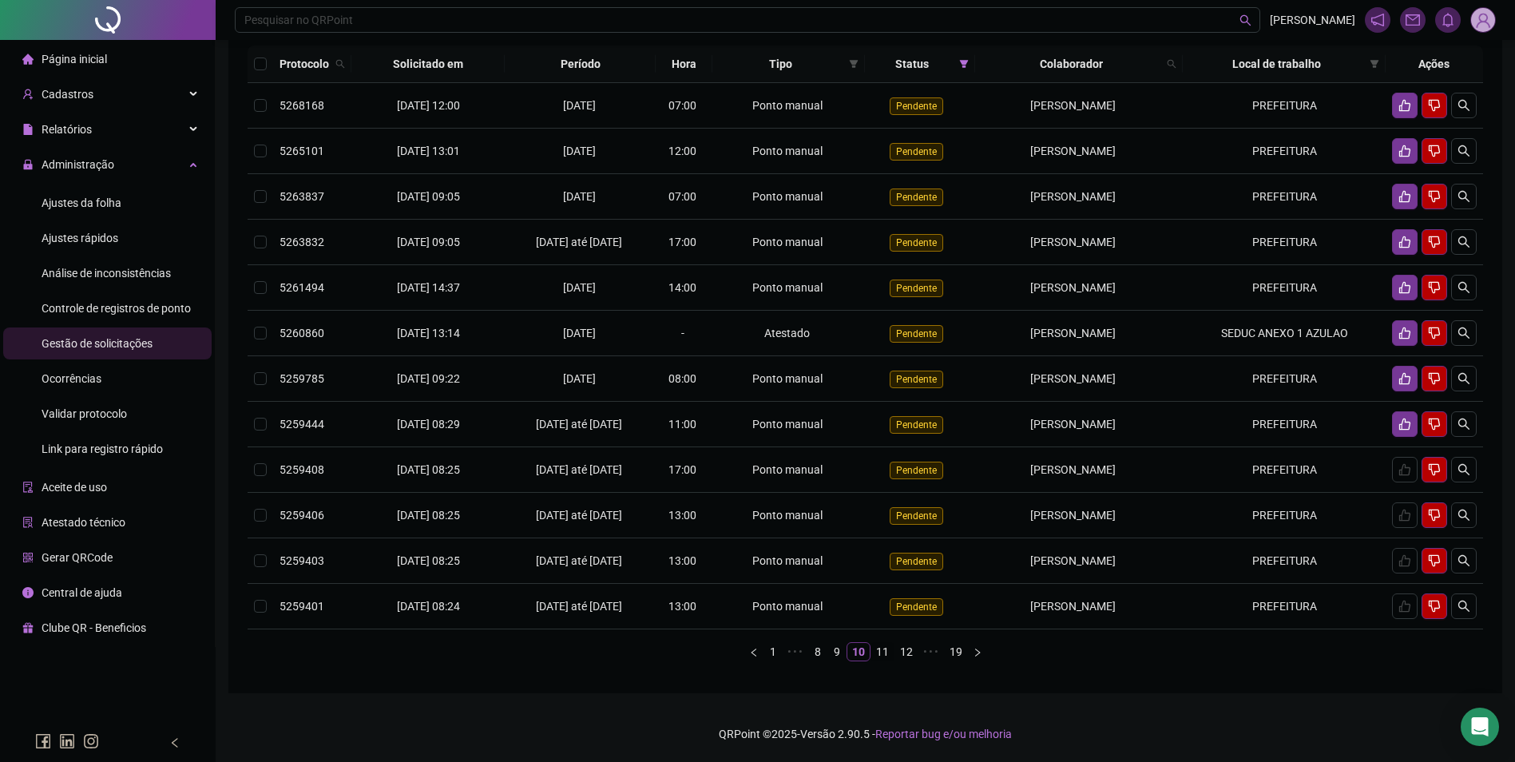
click at [883, 661] on link "11" at bounding box center [882, 652] width 22 height 18
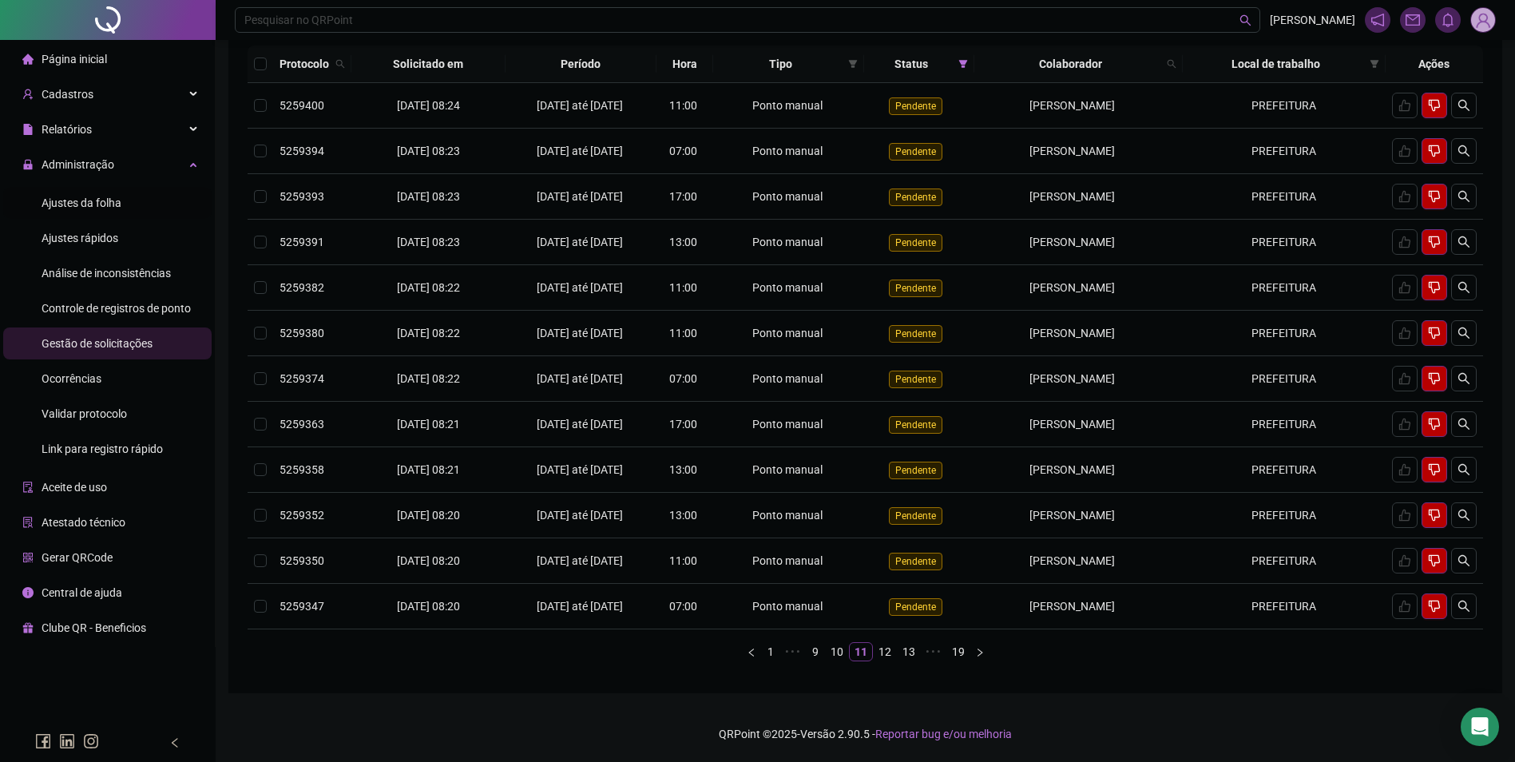
click at [111, 209] on span "Ajustes da folha" at bounding box center [82, 203] width 80 height 13
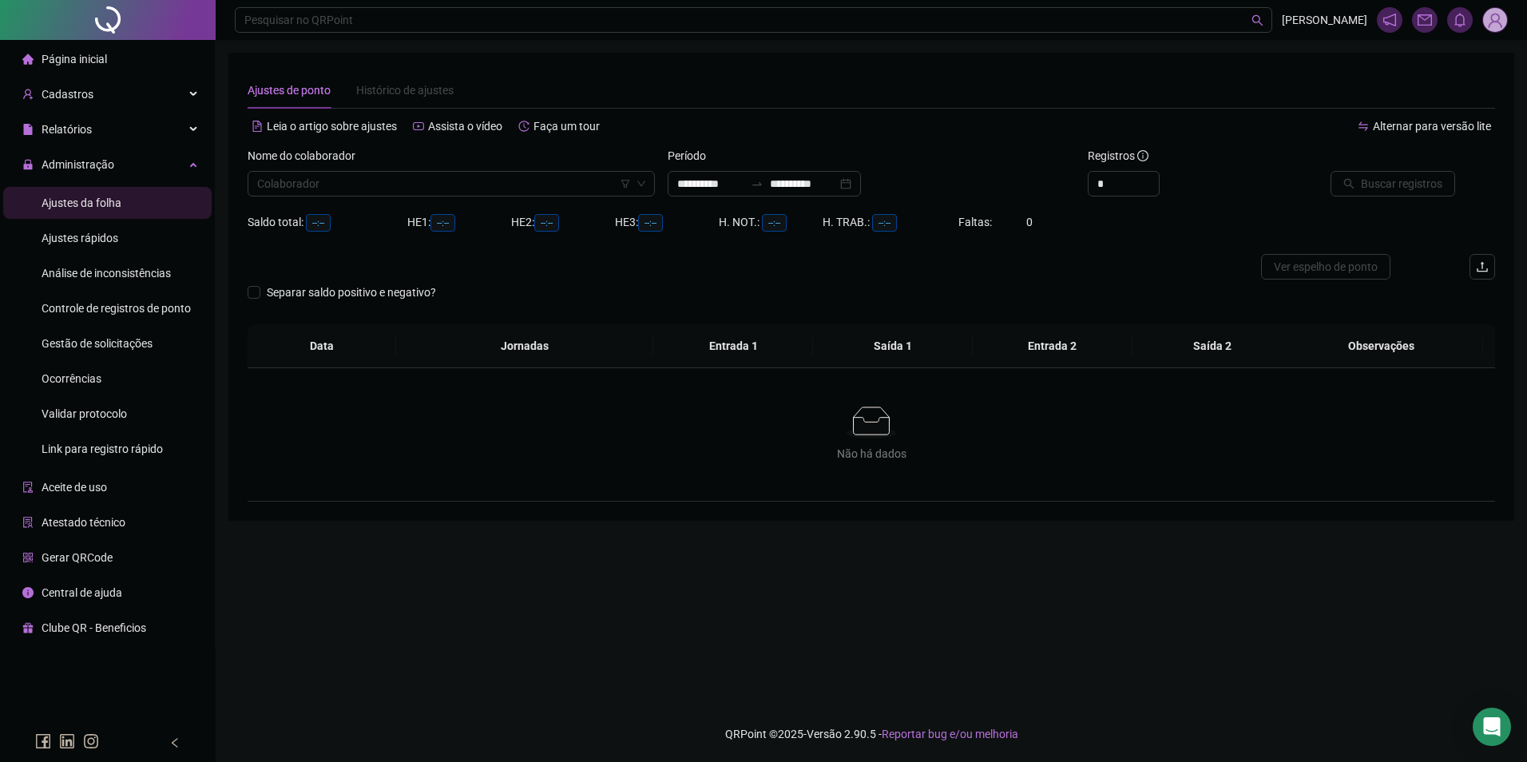
type input "**********"
click at [353, 179] on input "search" at bounding box center [444, 184] width 374 height 24
type input "*******"
click at [730, 176] on input "**********" at bounding box center [710, 184] width 67 height 18
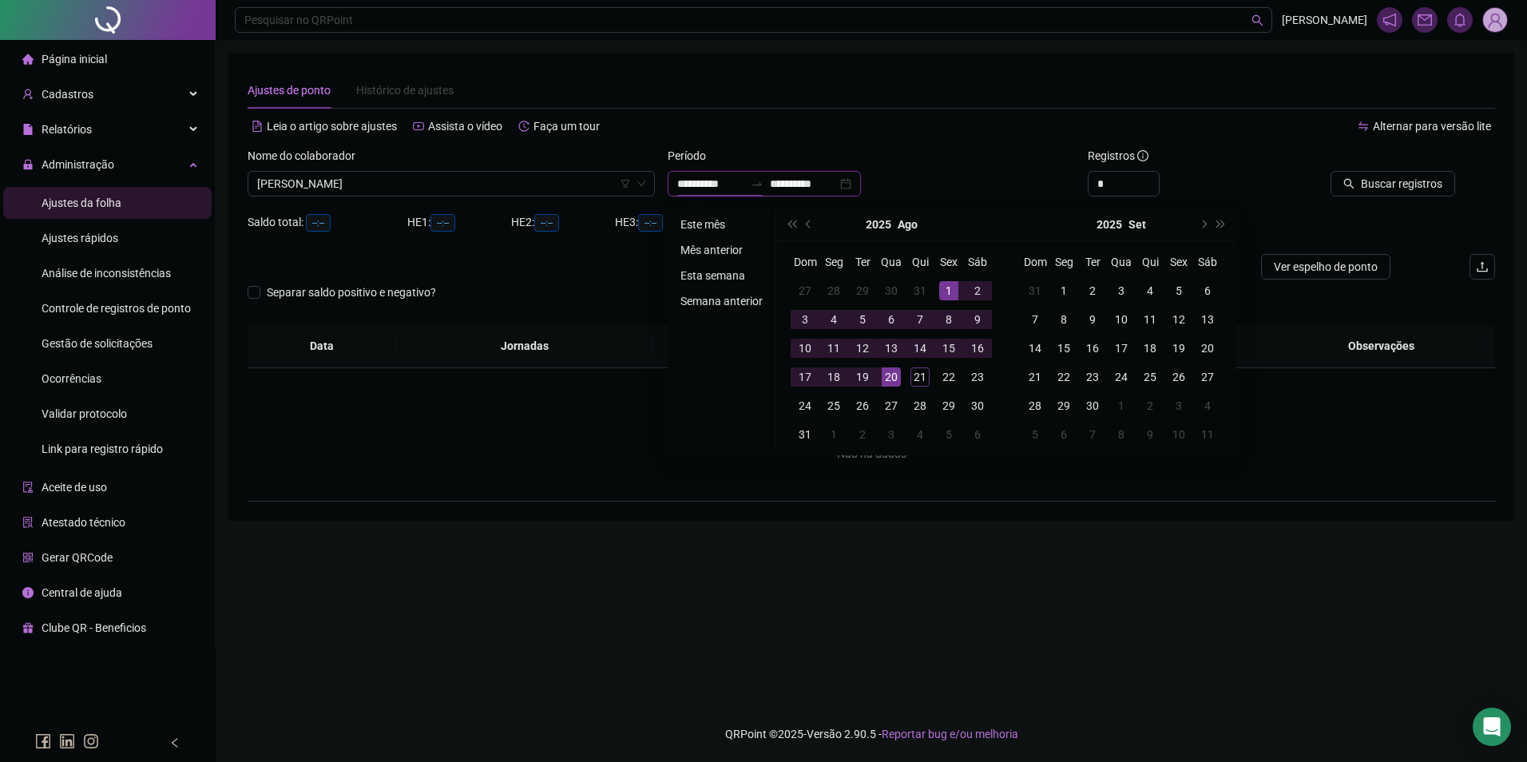
type input "**********"
click at [717, 221] on li "Este mês" at bounding box center [721, 224] width 95 height 19
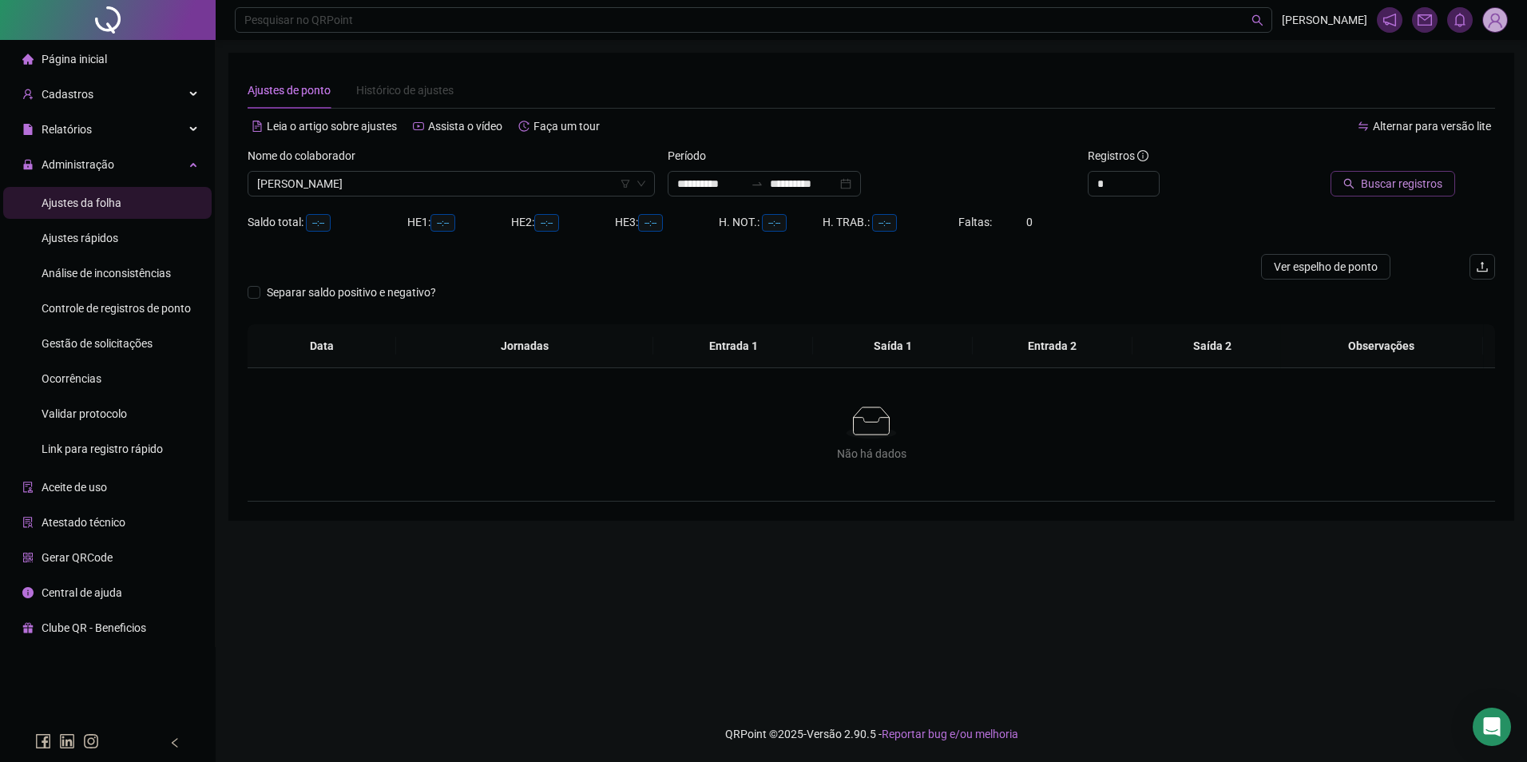
click at [1432, 184] on span "Buscar registros" at bounding box center [1401, 184] width 81 height 18
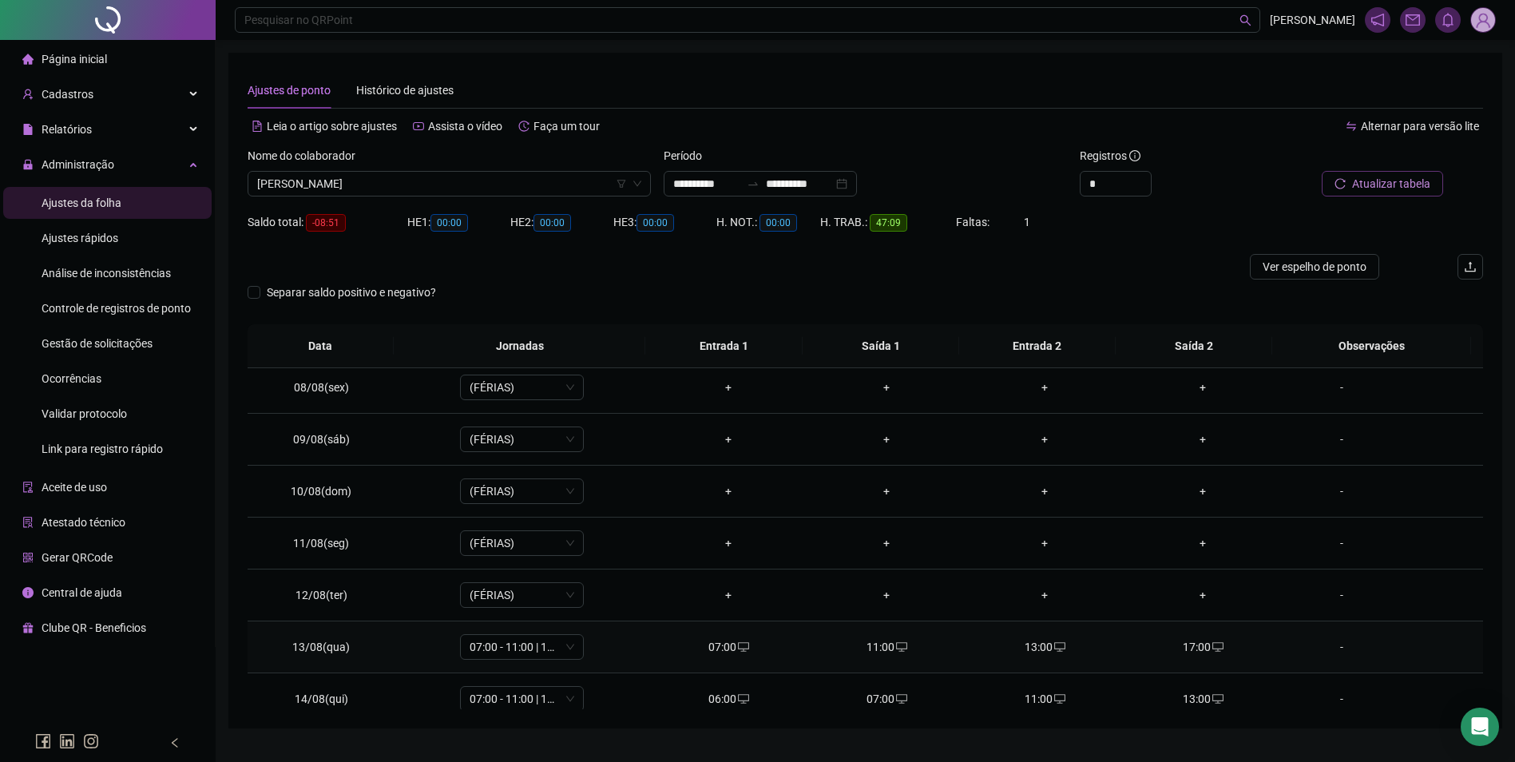
scroll to position [639, 0]
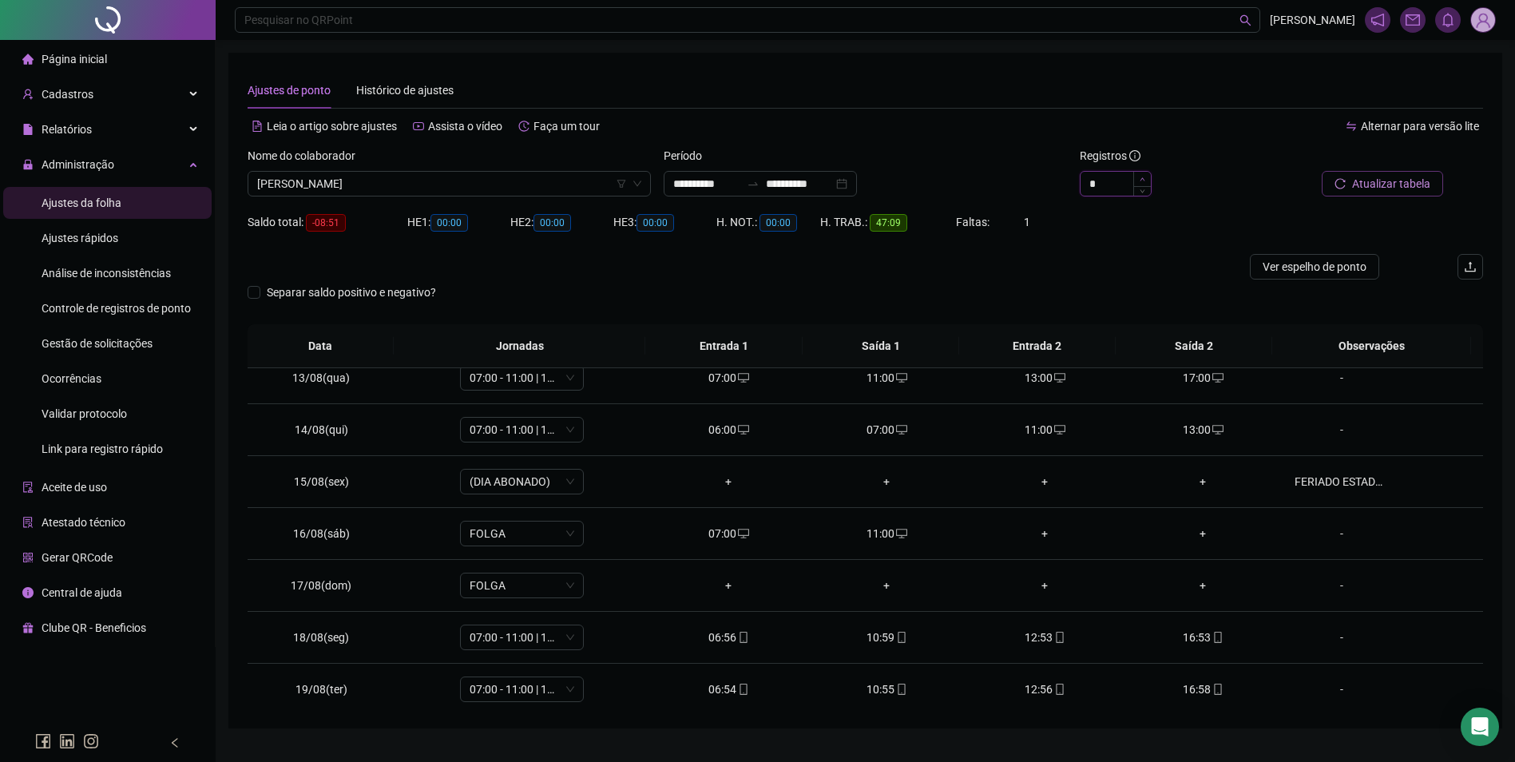
type input "*"
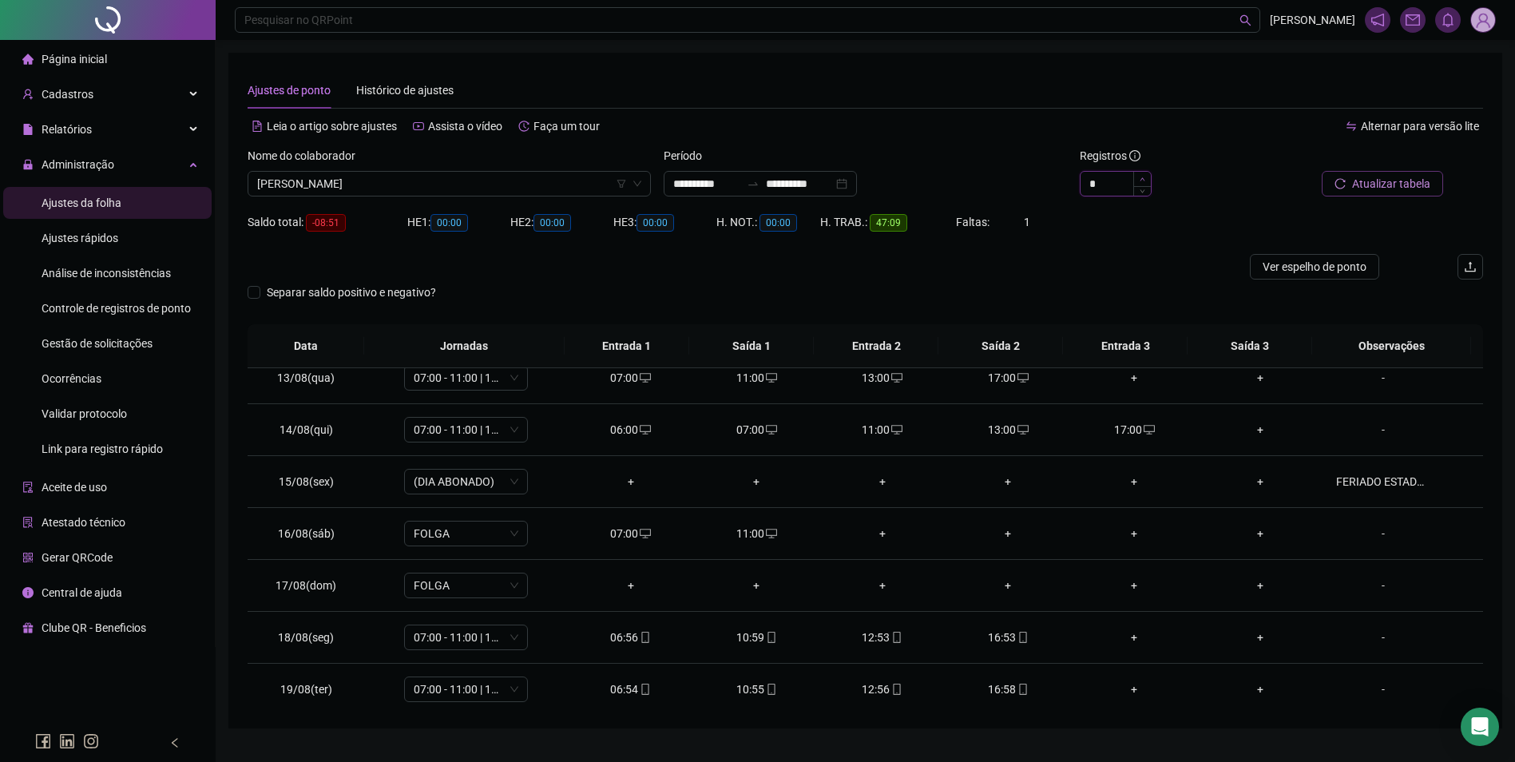
click at [1143, 177] on icon "up" at bounding box center [1143, 180] width 6 height 6
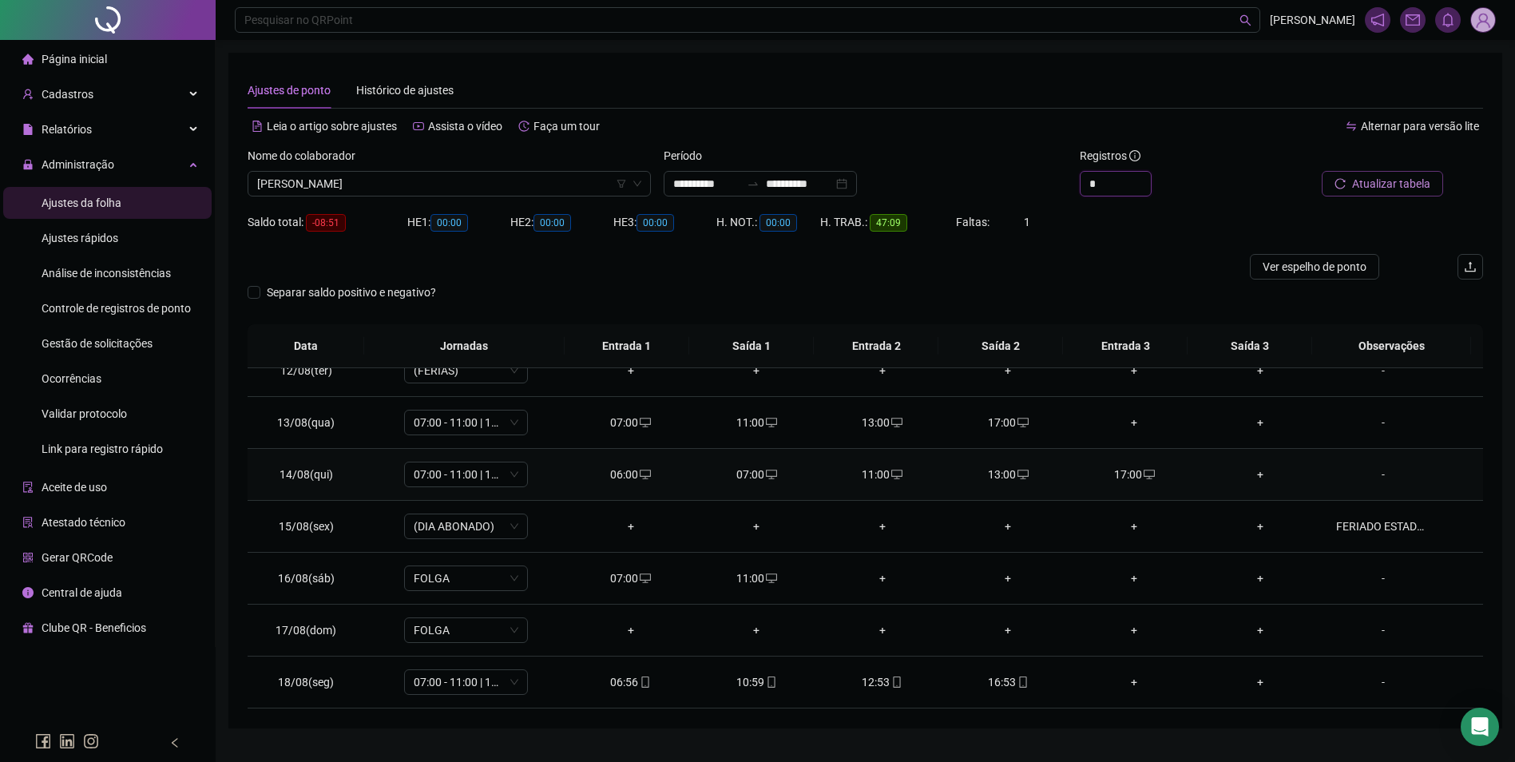
scroll to position [559, 0]
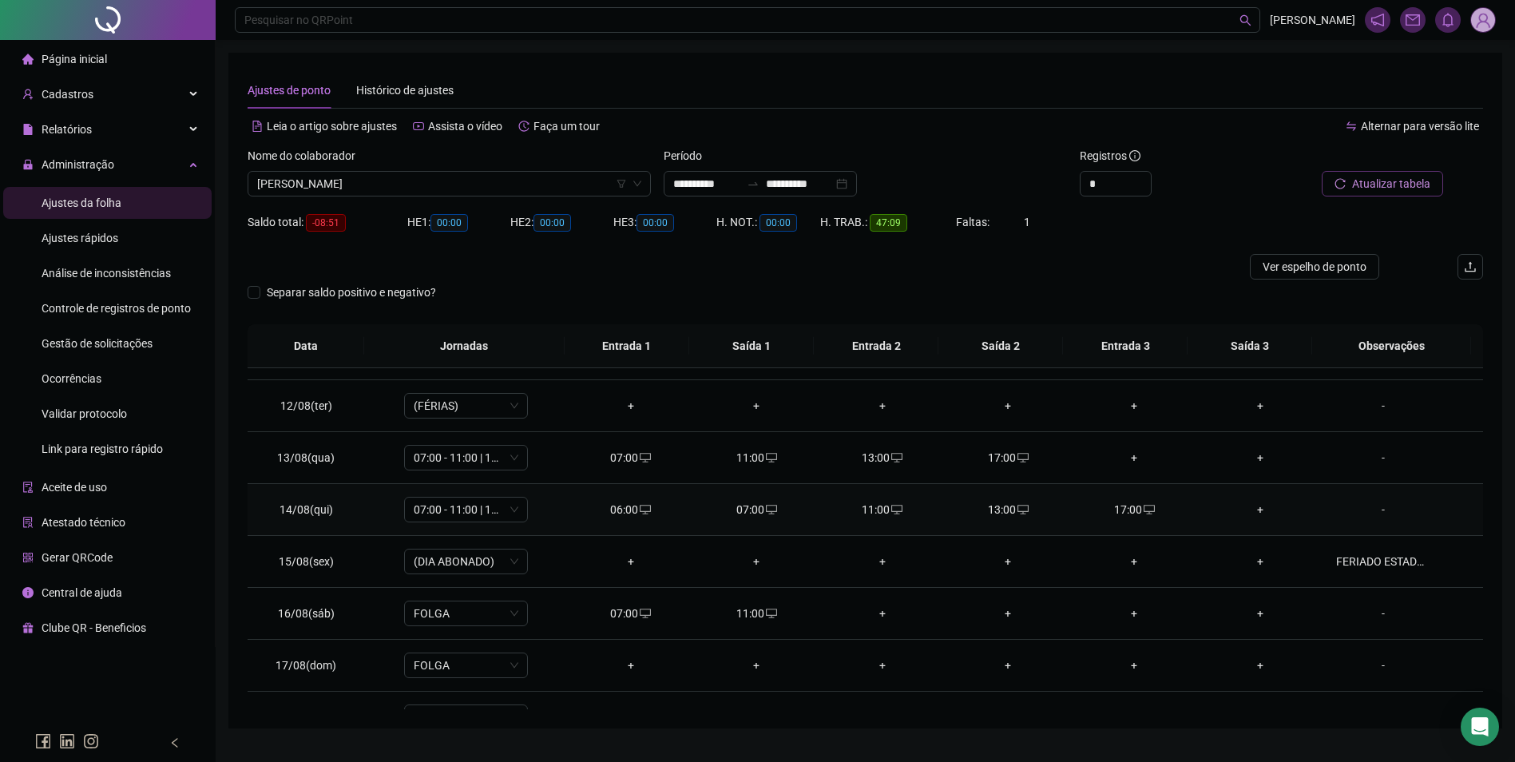
click at [640, 506] on icon "desktop" at bounding box center [645, 509] width 11 height 11
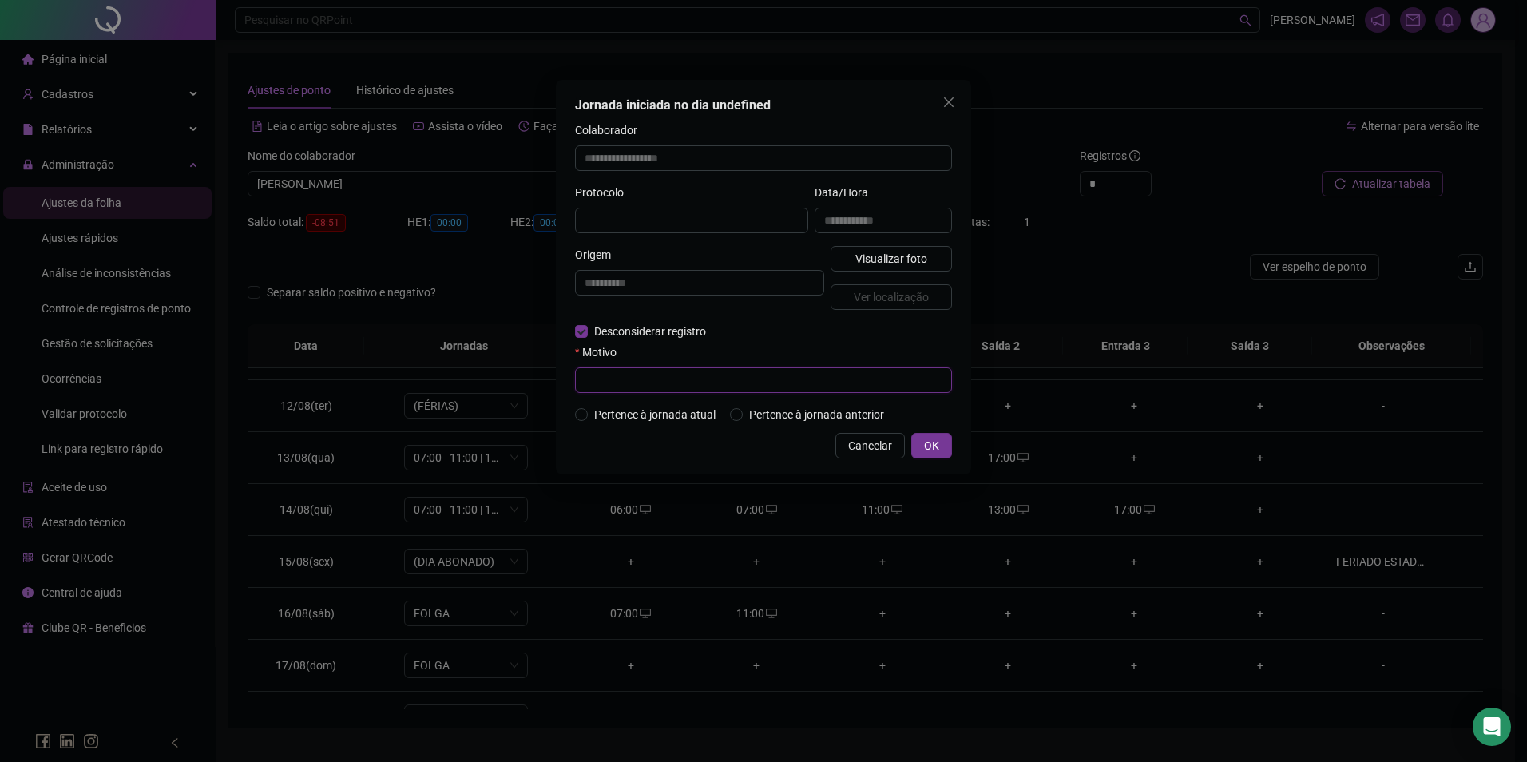
click at [641, 386] on input "text" at bounding box center [763, 380] width 377 height 26
type input "**"
type input "**********"
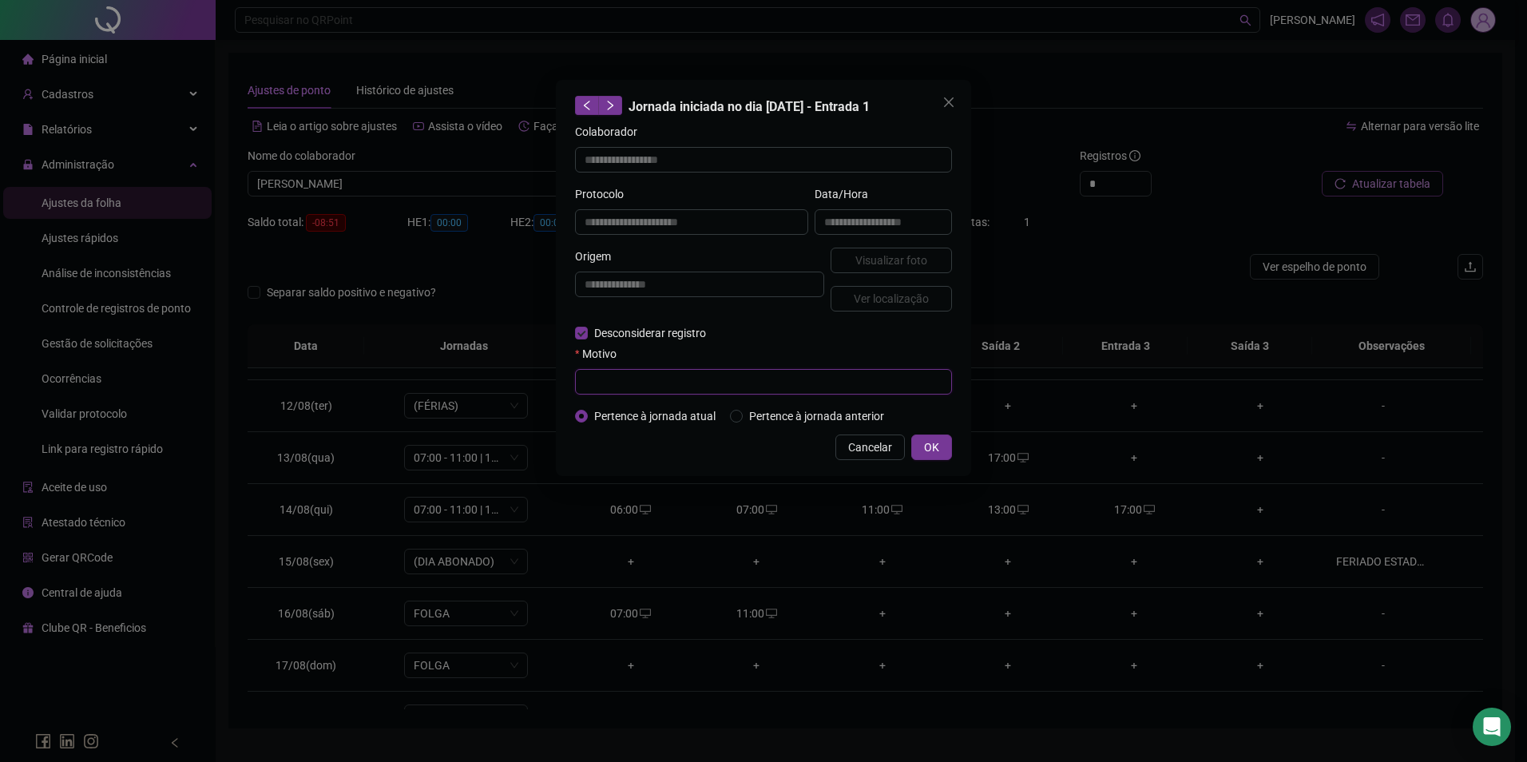
click at [604, 385] on input "text" at bounding box center [763, 382] width 377 height 26
paste input "**********"
type input "*"
type input "**********"
click at [939, 442] on span "OK" at bounding box center [931, 448] width 15 height 18
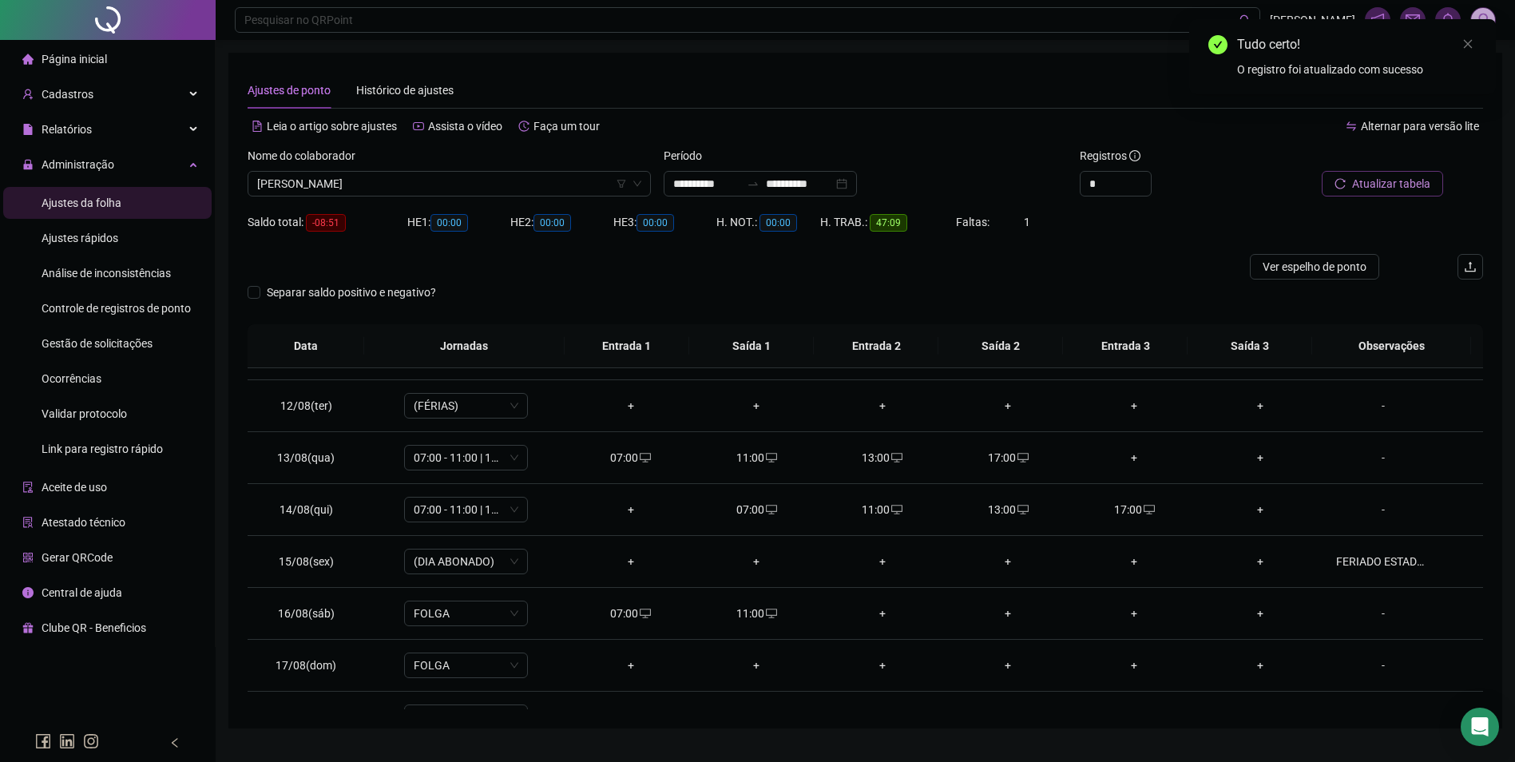
click at [1430, 181] on span "Atualizar tabela" at bounding box center [1391, 184] width 78 height 18
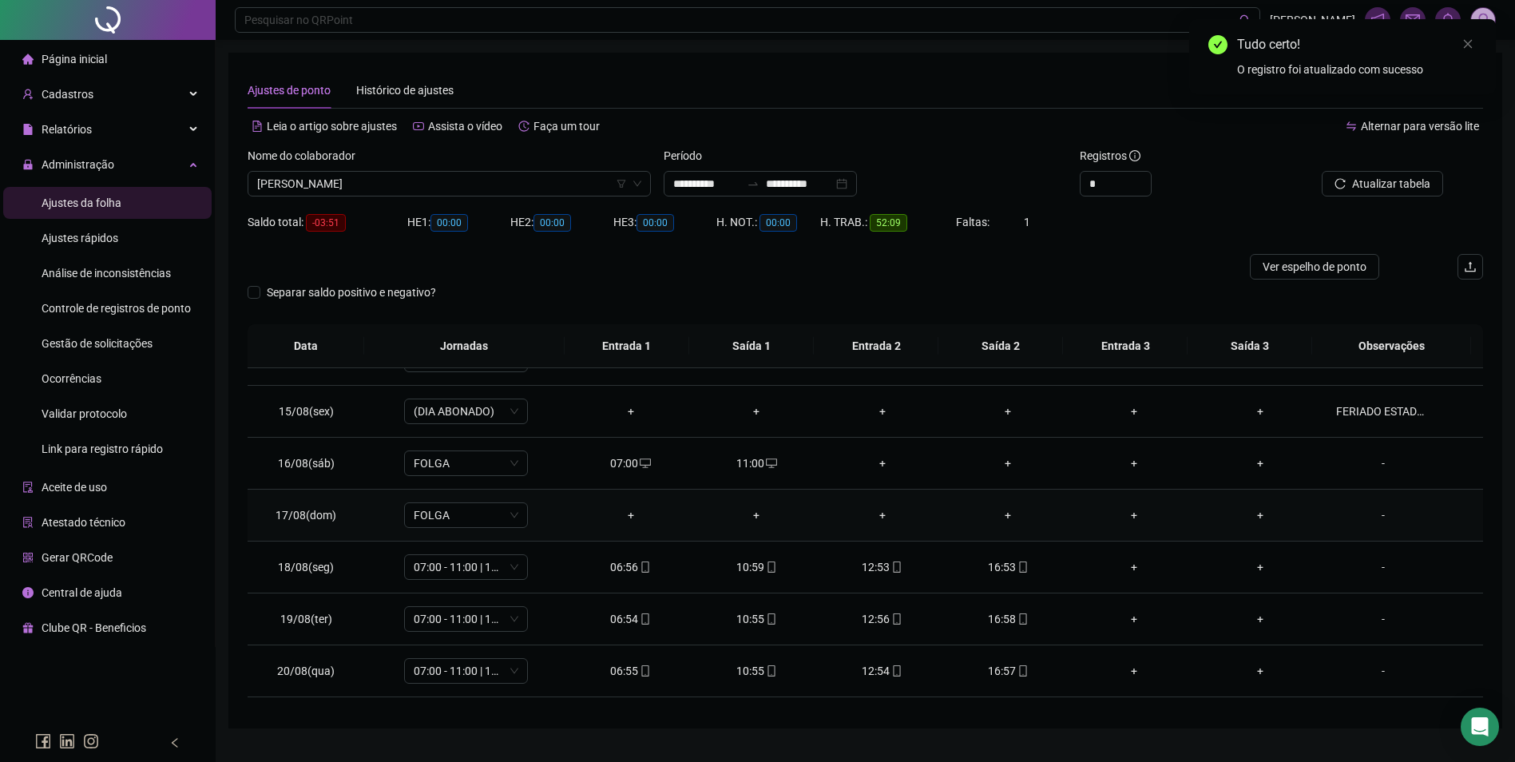
scroll to position [749, 0]
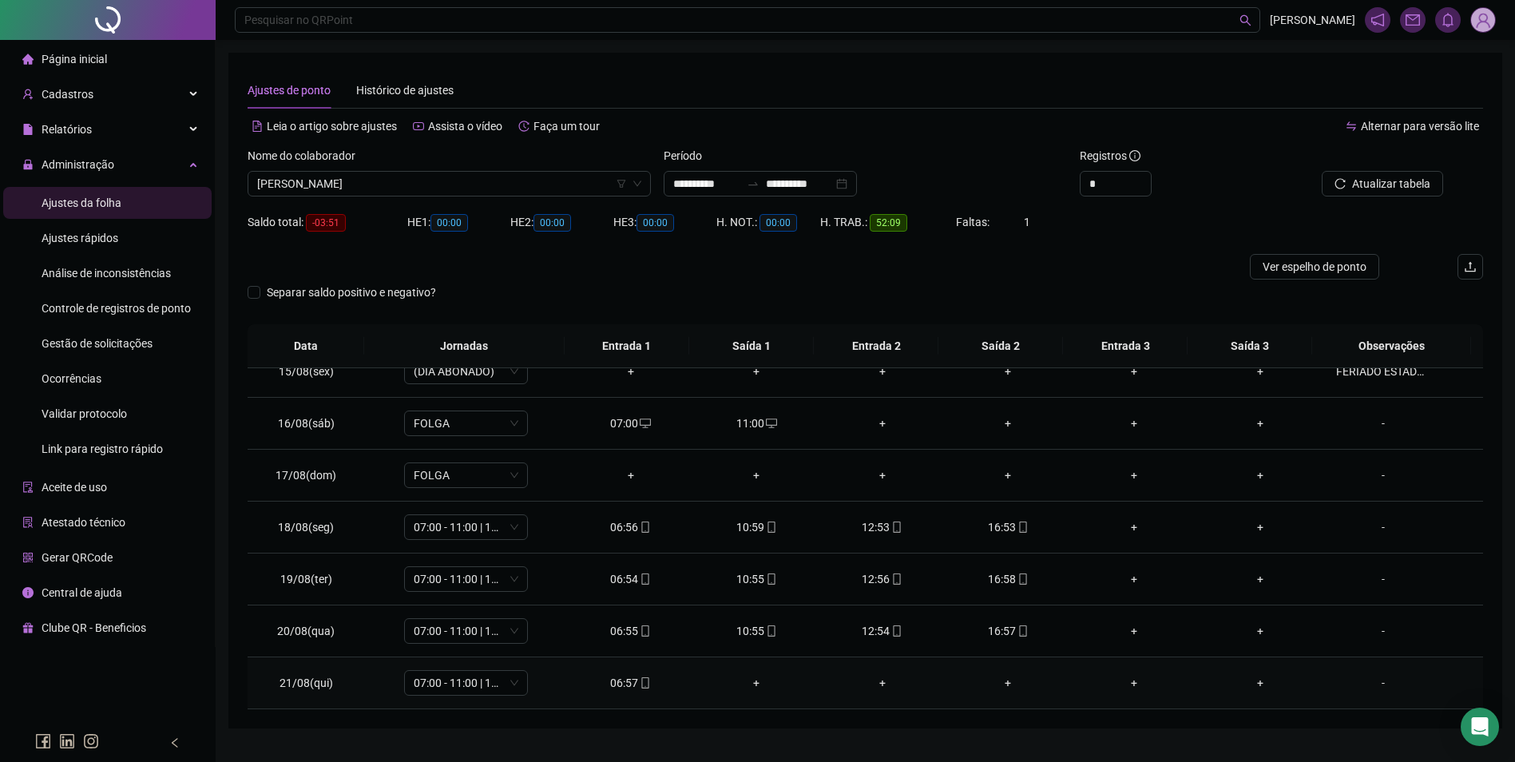
click at [641, 689] on span at bounding box center [644, 683] width 13 height 13
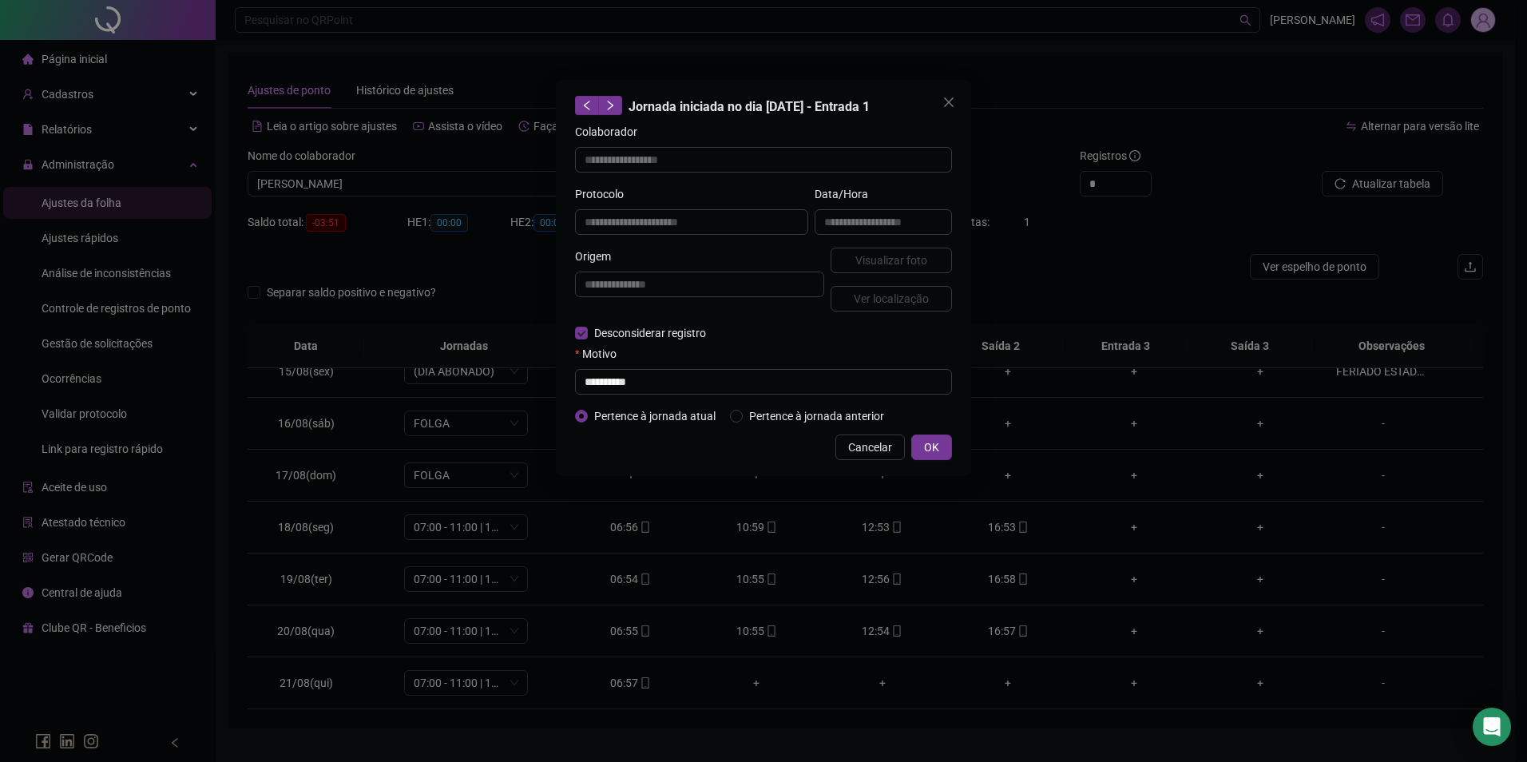
type input "**********"
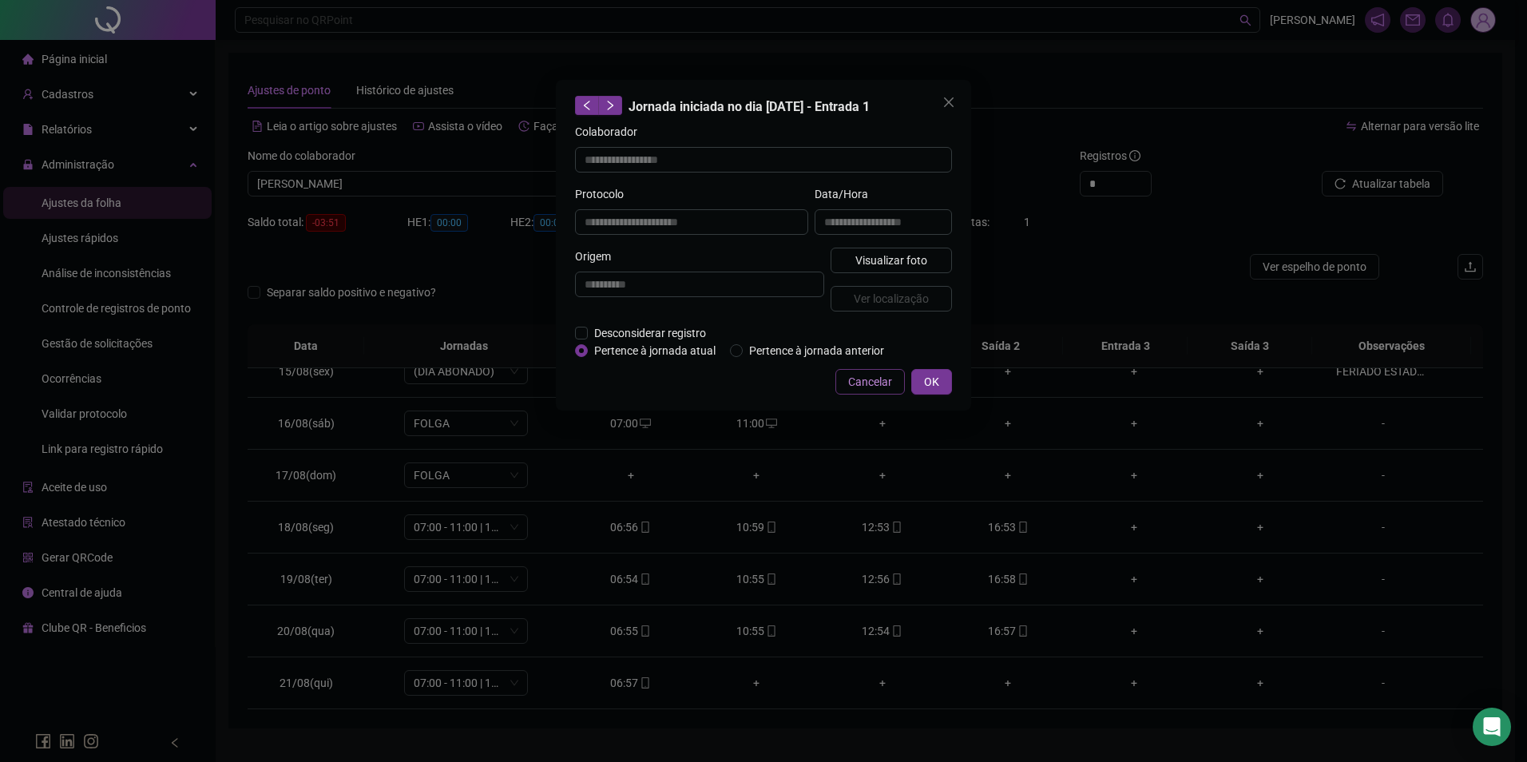
click at [872, 381] on span "Cancelar" at bounding box center [870, 382] width 44 height 18
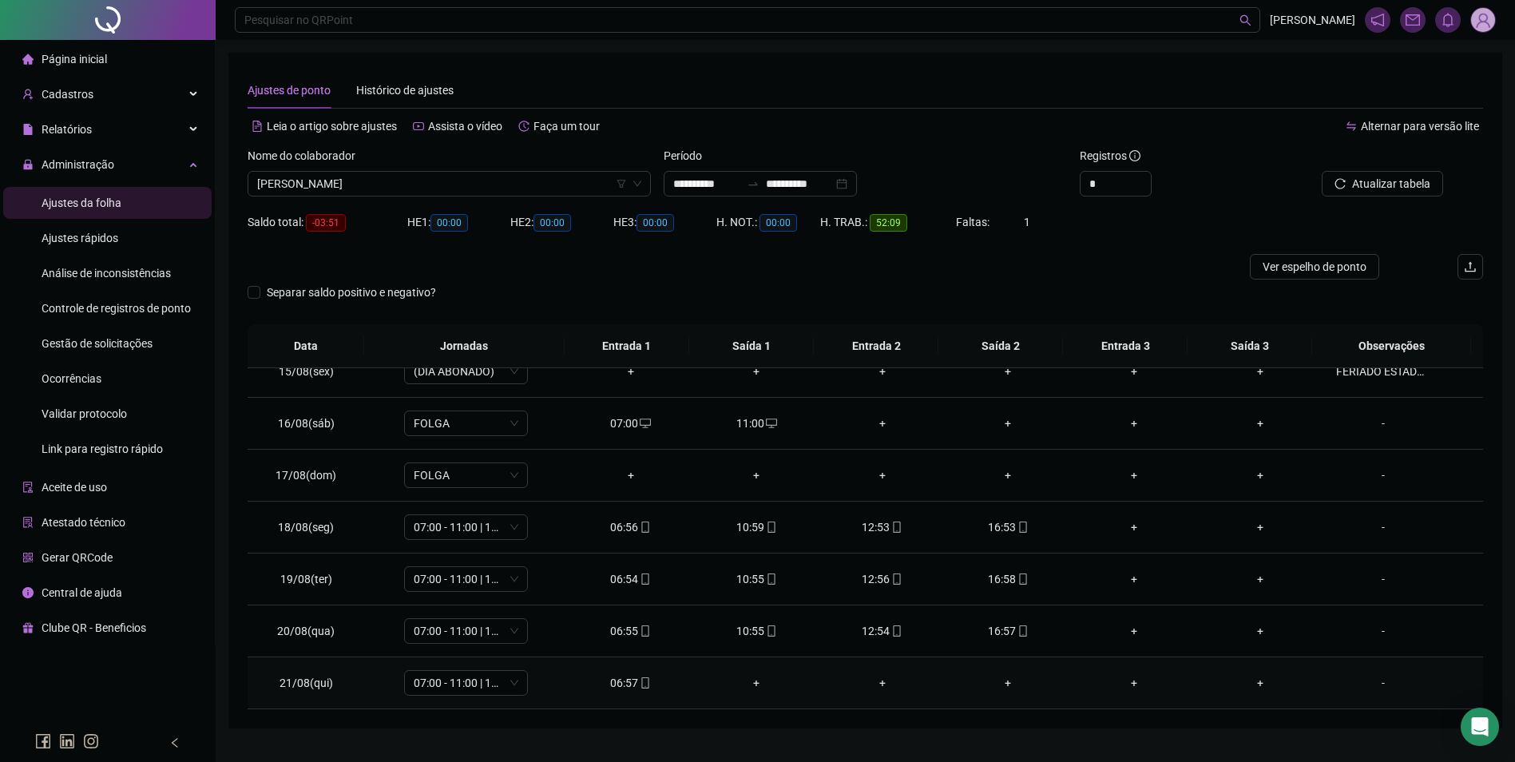
click at [641, 681] on icon "mobile" at bounding box center [645, 682] width 11 height 11
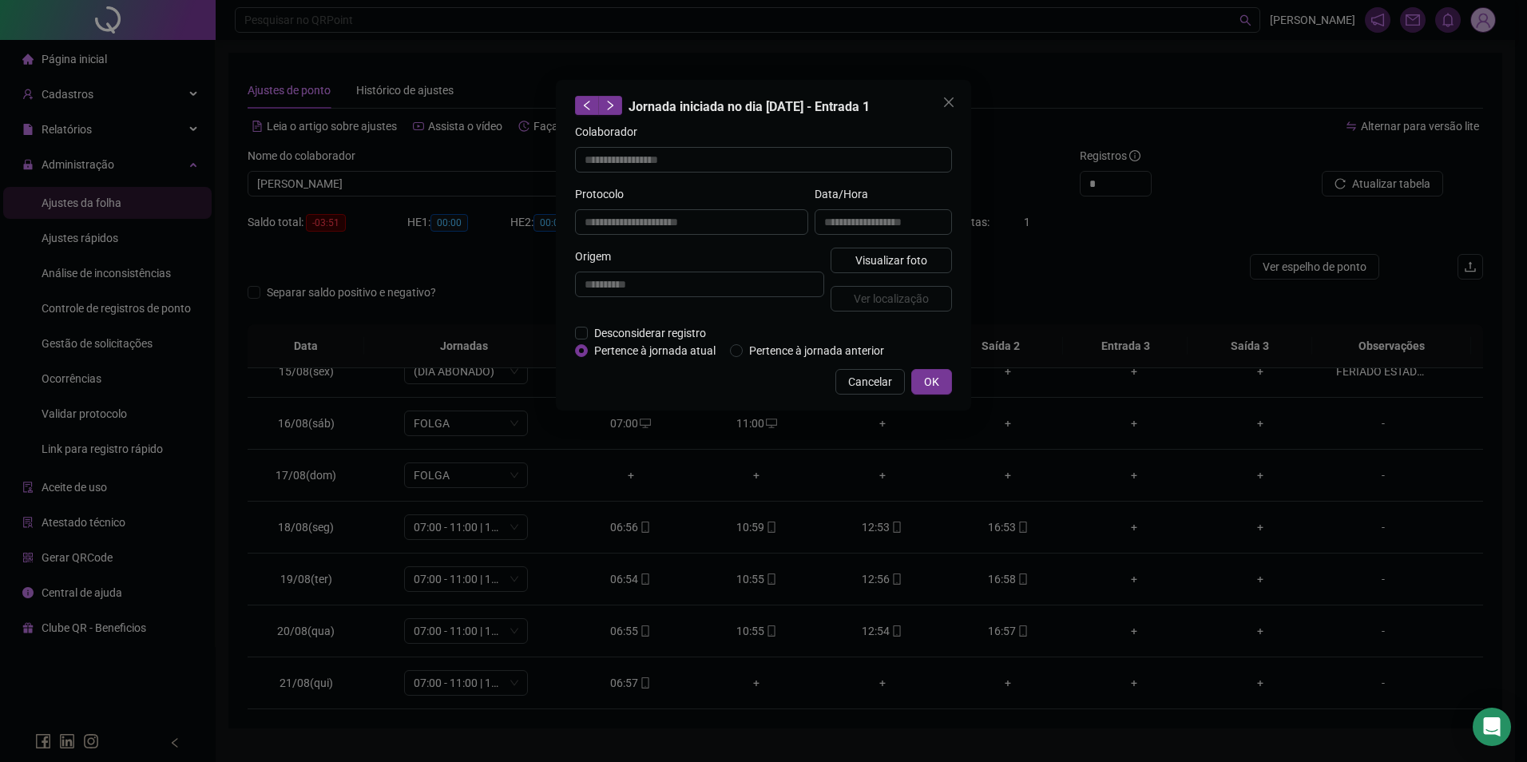
click at [893, 246] on div "**********" at bounding box center [884, 216] width 144 height 62
click at [897, 254] on span "Visualizar foto" at bounding box center [892, 261] width 72 height 18
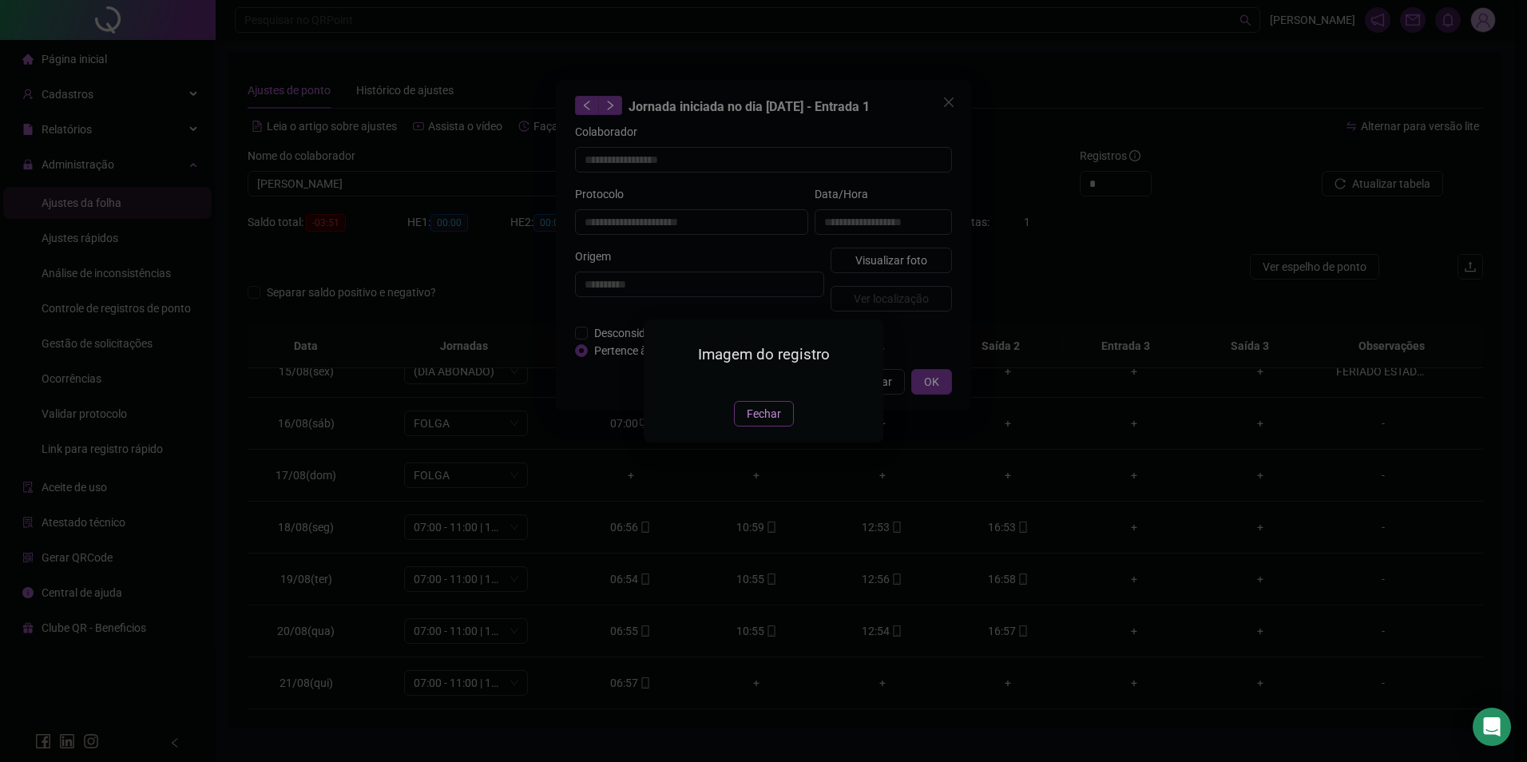
click at [760, 423] on span "Fechar" at bounding box center [764, 414] width 34 height 18
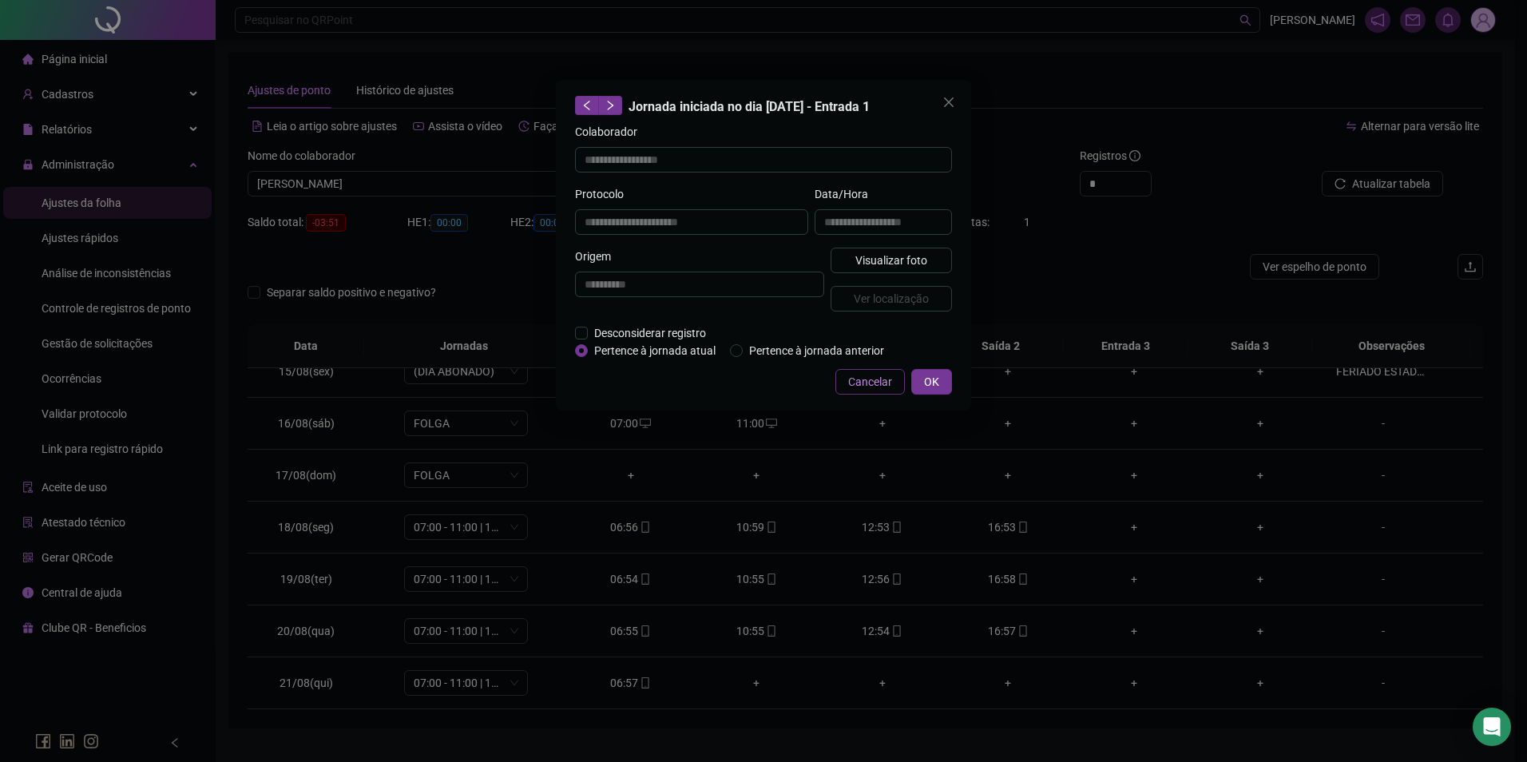
click at [867, 386] on span "Cancelar" at bounding box center [870, 382] width 44 height 18
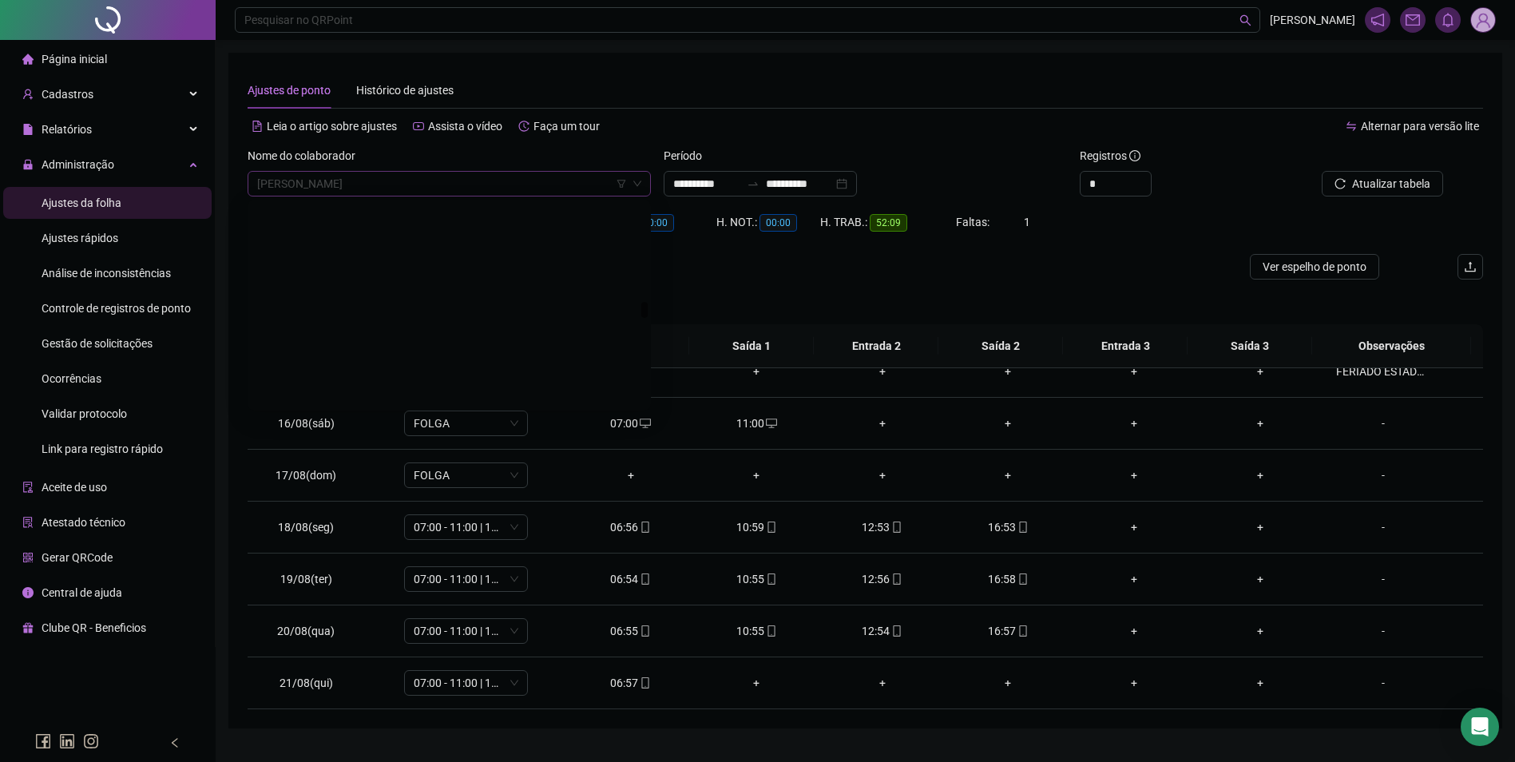
click at [482, 192] on span "LAURENA PITA LOPES" at bounding box center [449, 184] width 384 height 24
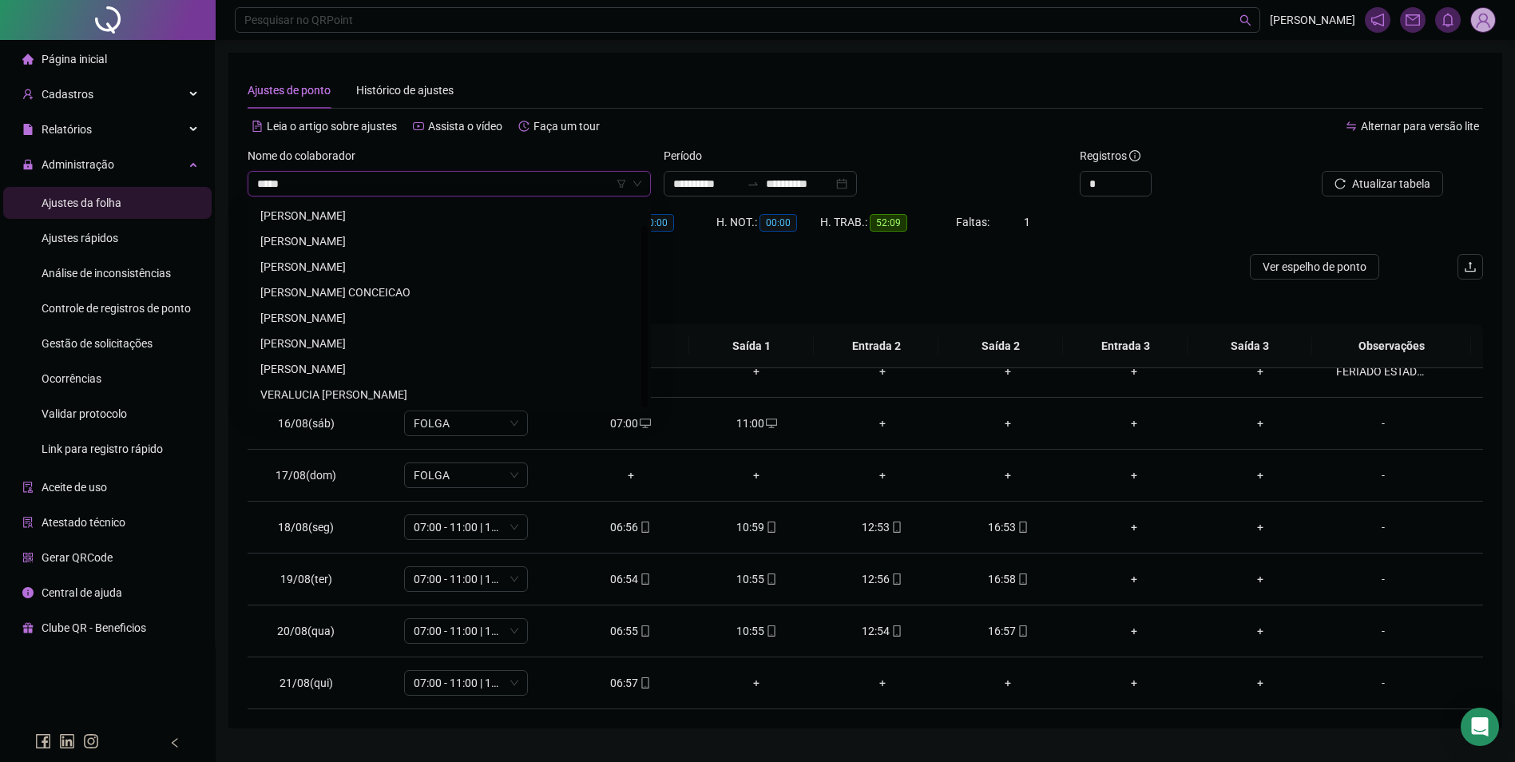
scroll to position [0, 0]
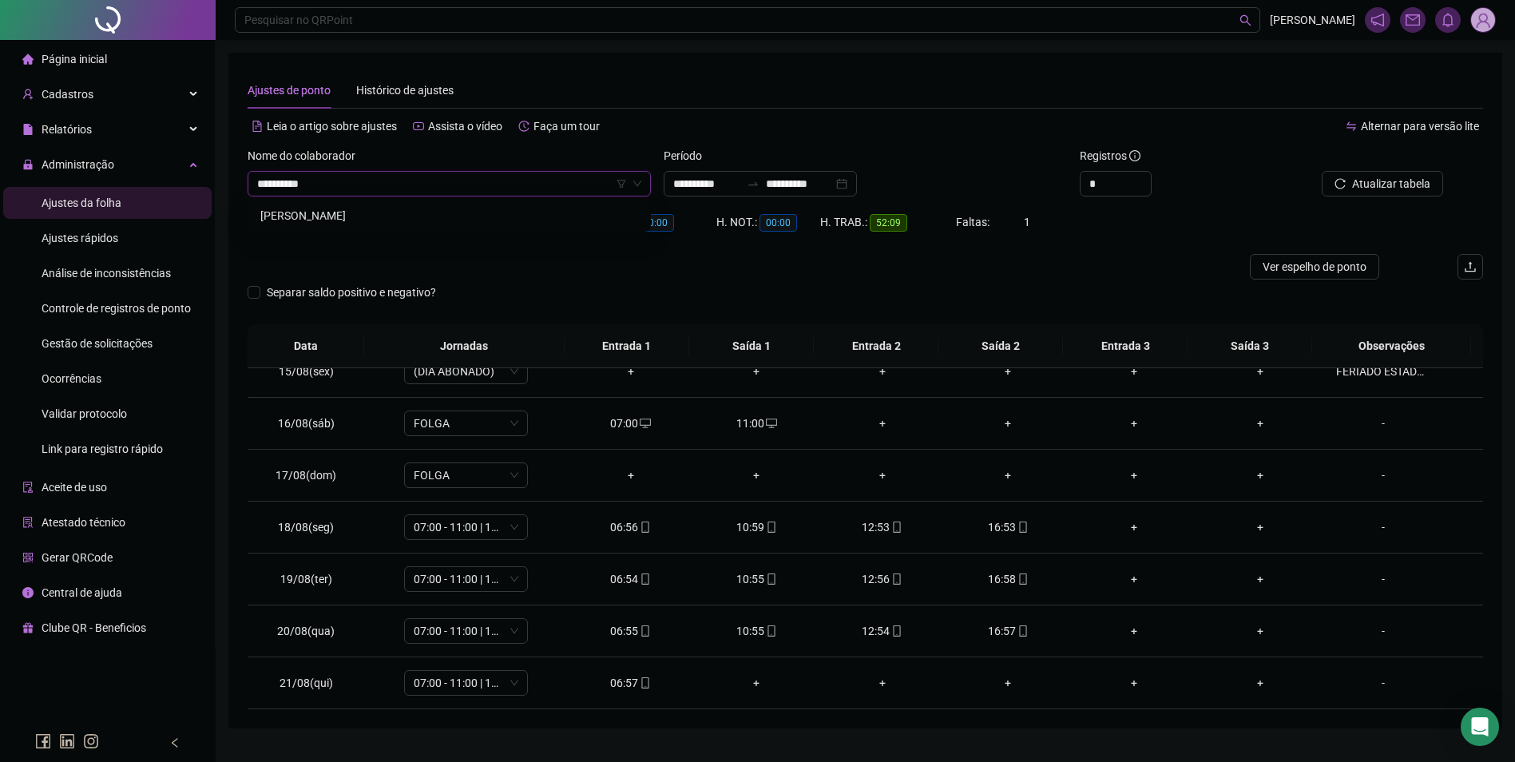
type input "**********"
click at [1319, 171] on button "Buscar registros" at bounding box center [1381, 184] width 125 height 26
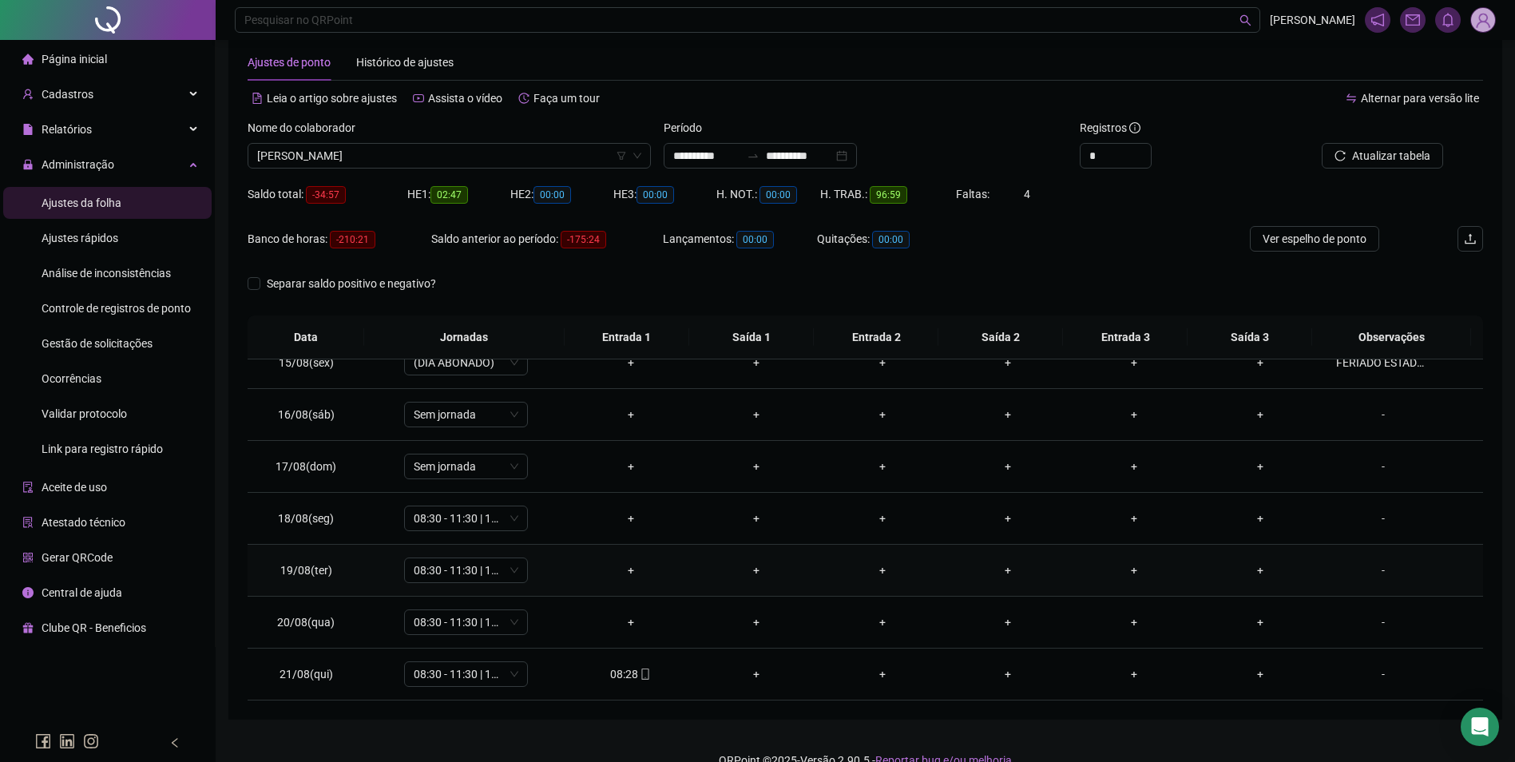
scroll to position [54, 0]
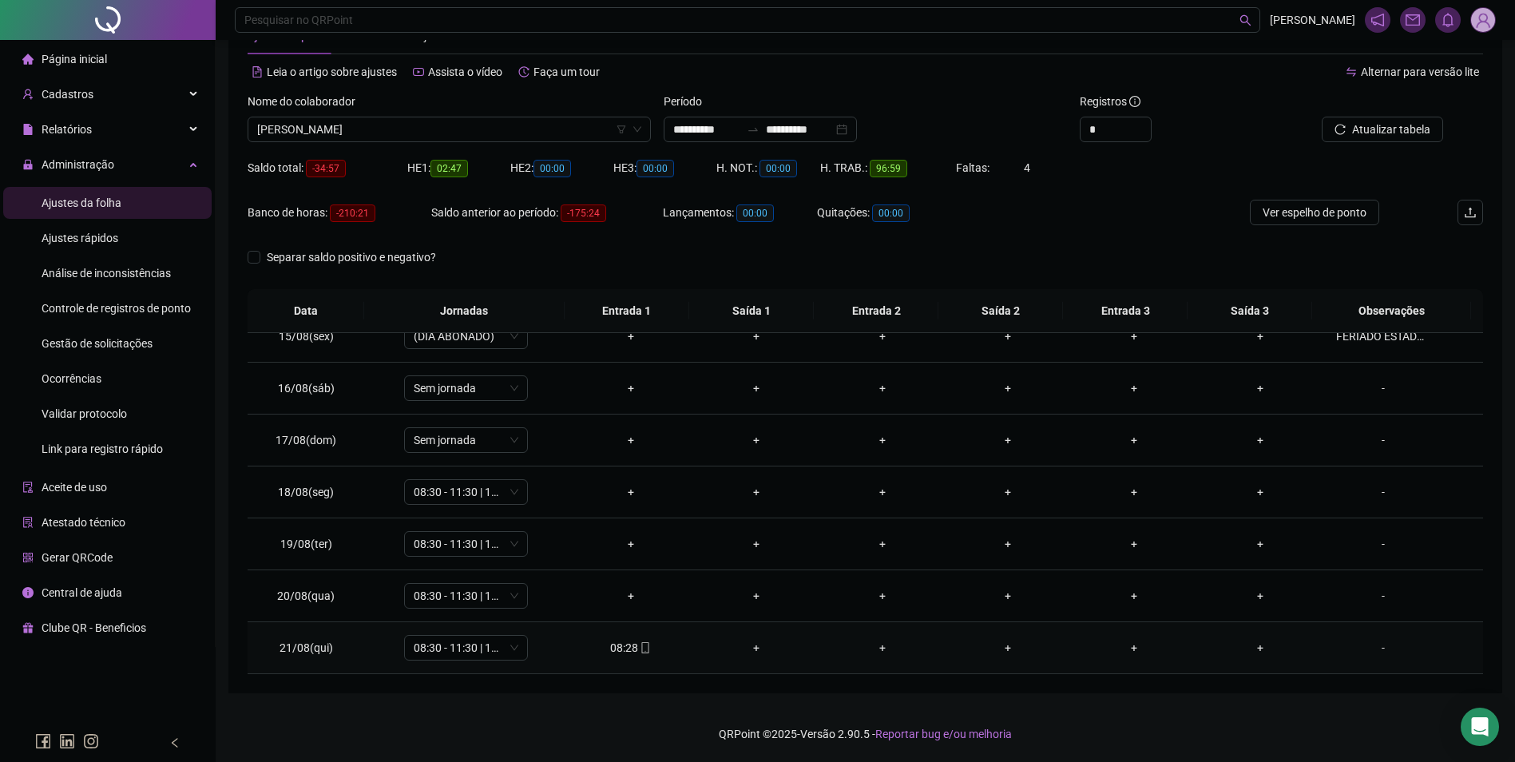
click at [633, 652] on div "08:28" at bounding box center [631, 648] width 101 height 18
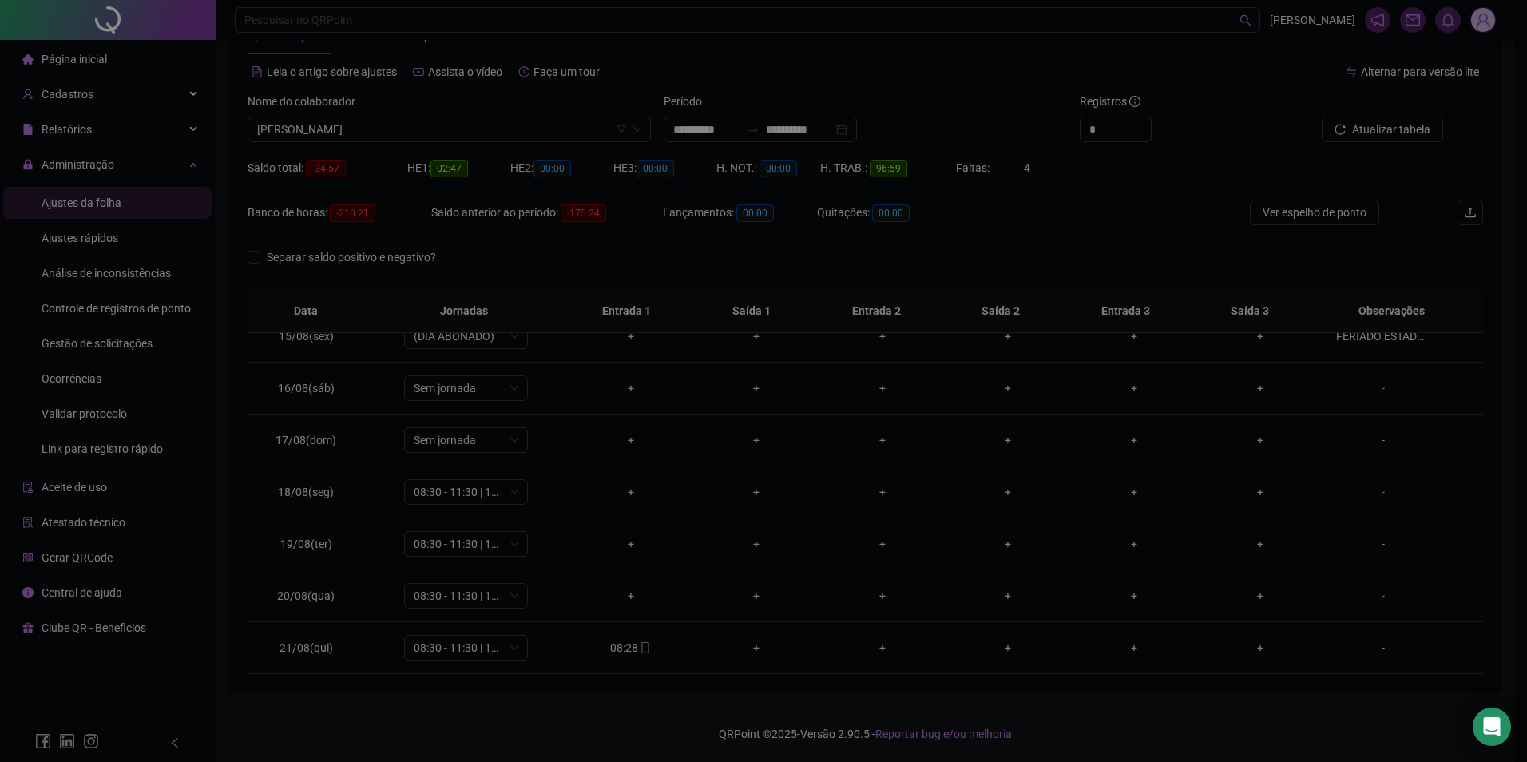
type input "**********"
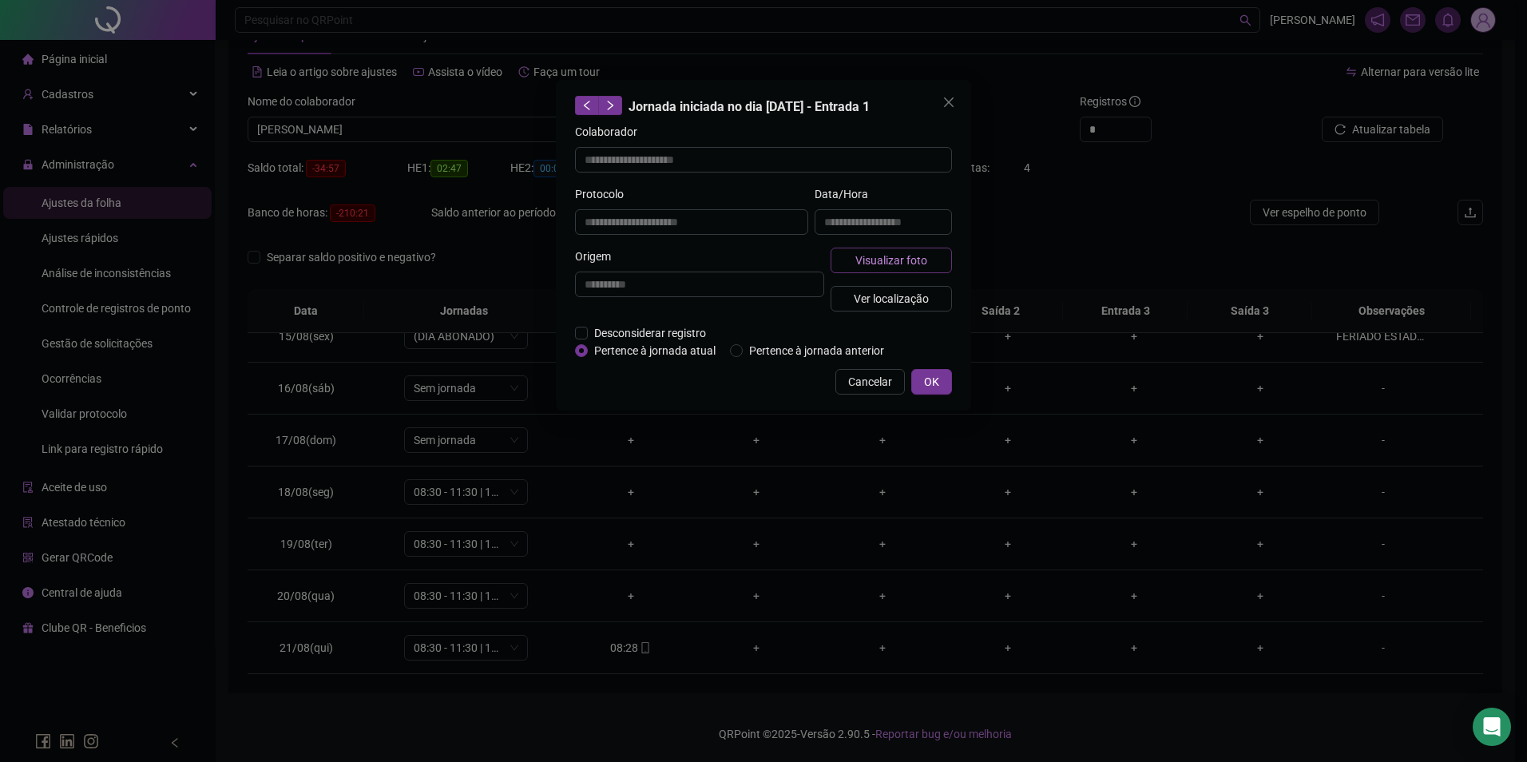
click at [887, 264] on span "Visualizar foto" at bounding box center [892, 261] width 72 height 18
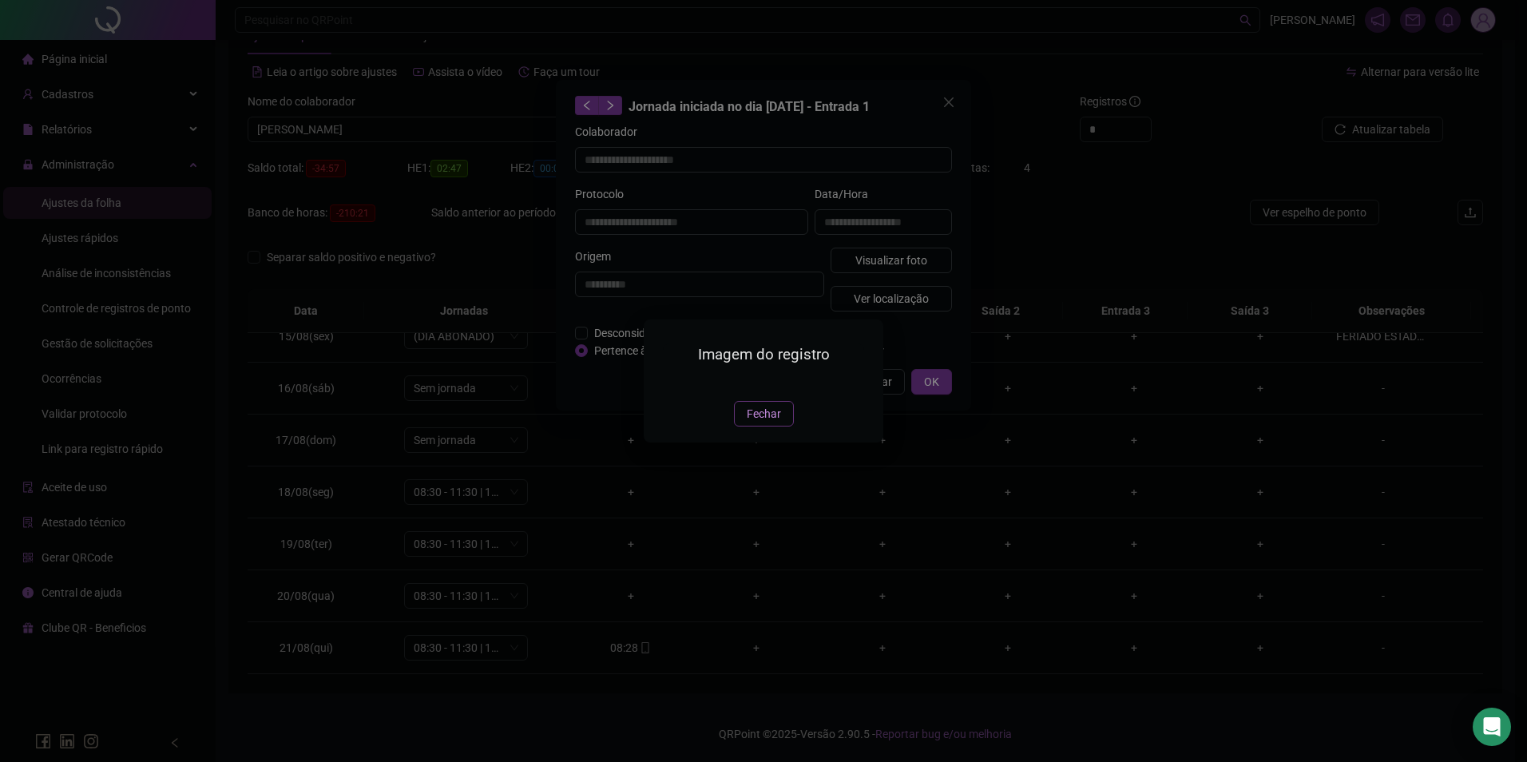
click at [763, 423] on span "Fechar" at bounding box center [764, 414] width 34 height 18
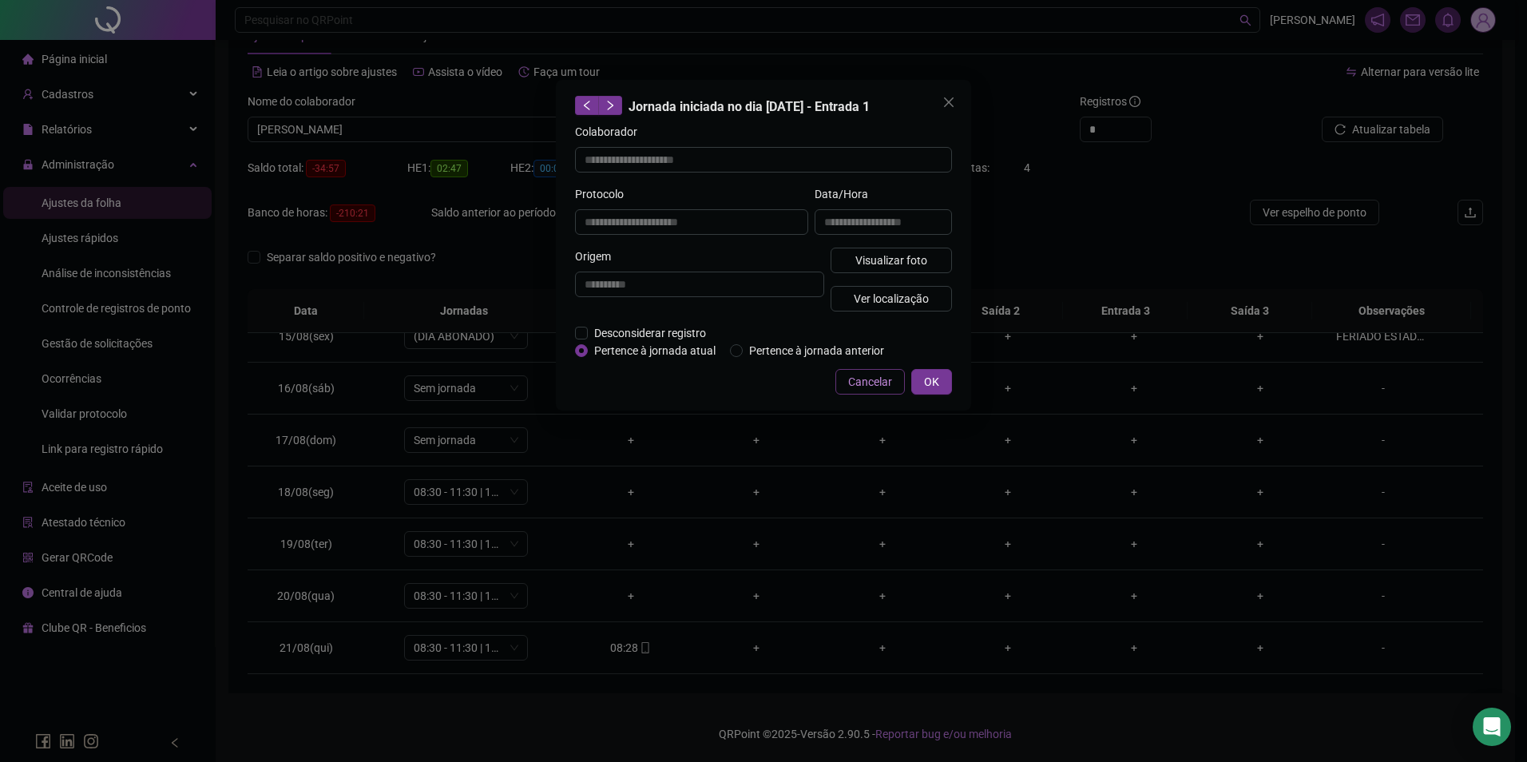
click at [860, 388] on span "Cancelar" at bounding box center [870, 382] width 44 height 18
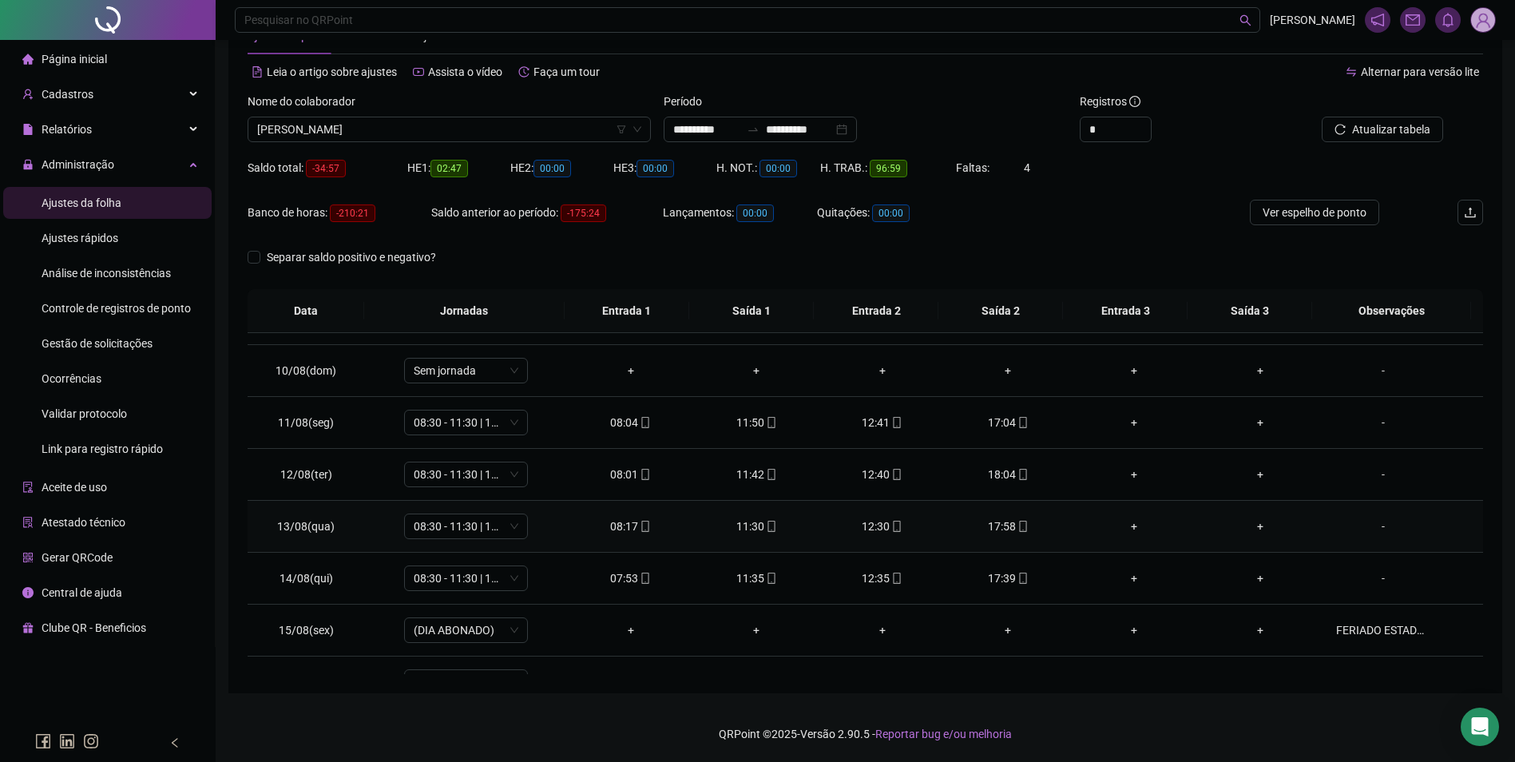
scroll to position [479, 0]
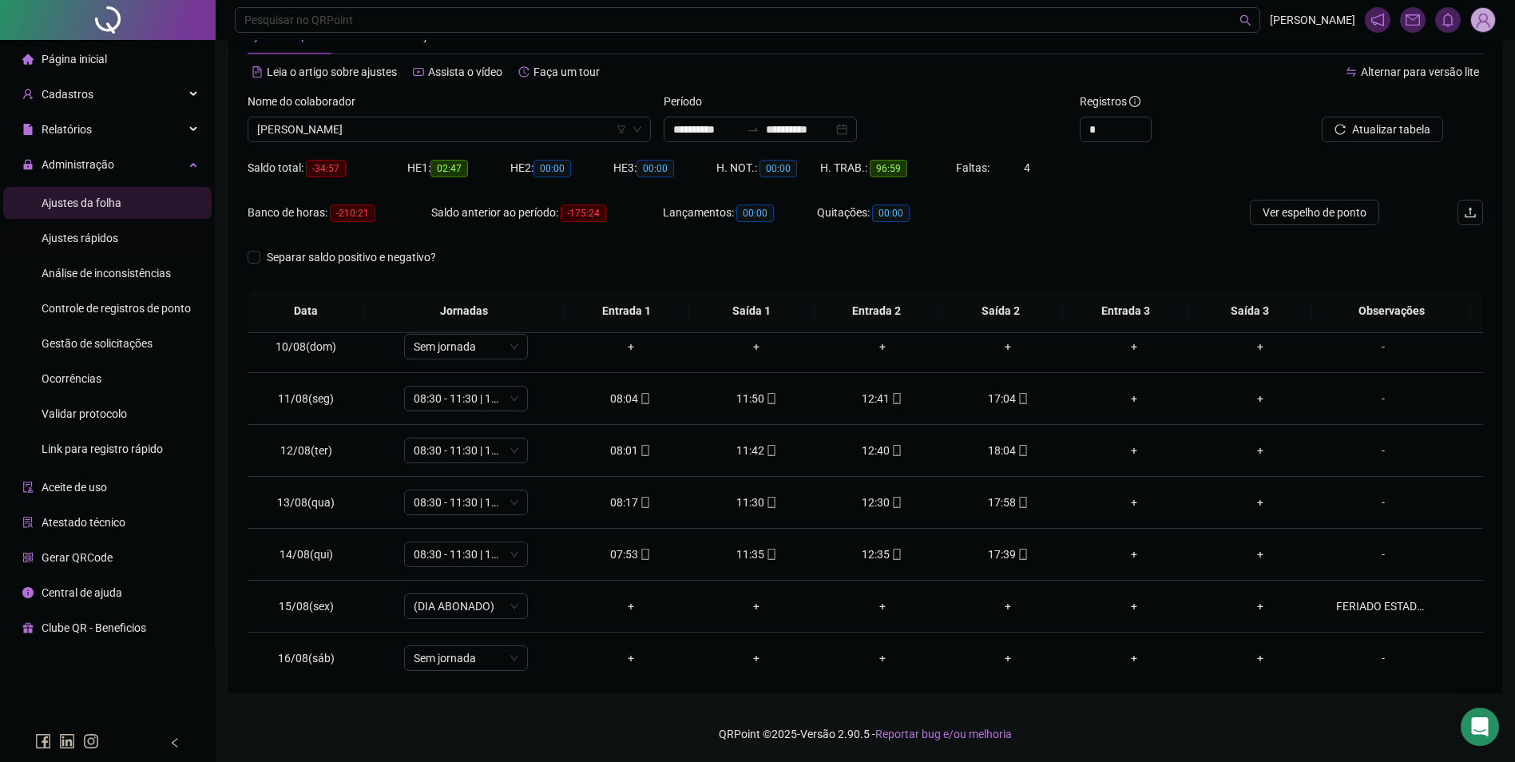
click at [114, 239] on span "Ajustes rápidos" at bounding box center [80, 238] width 77 height 13
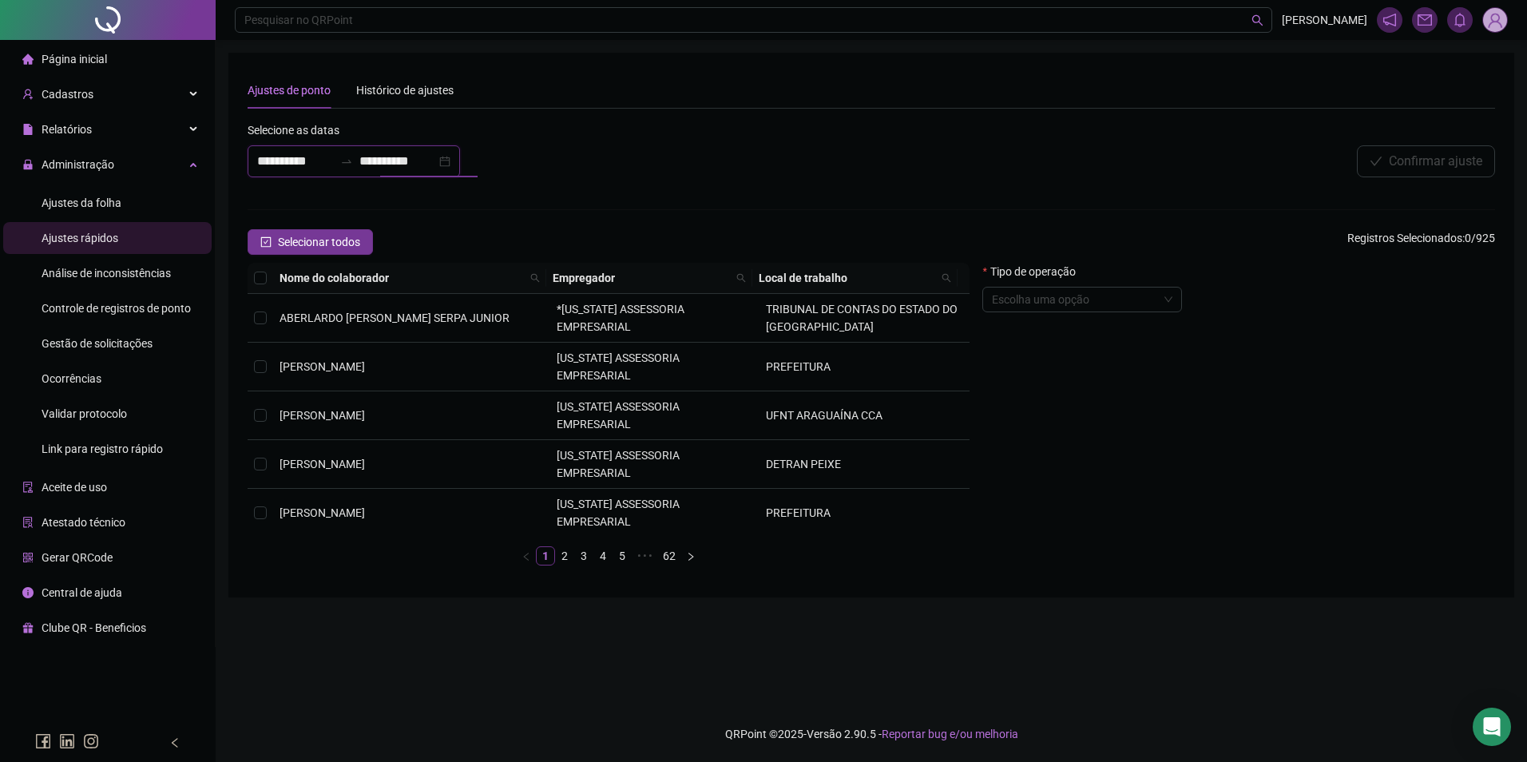
click at [391, 165] on input "**********" at bounding box center [397, 161] width 77 height 19
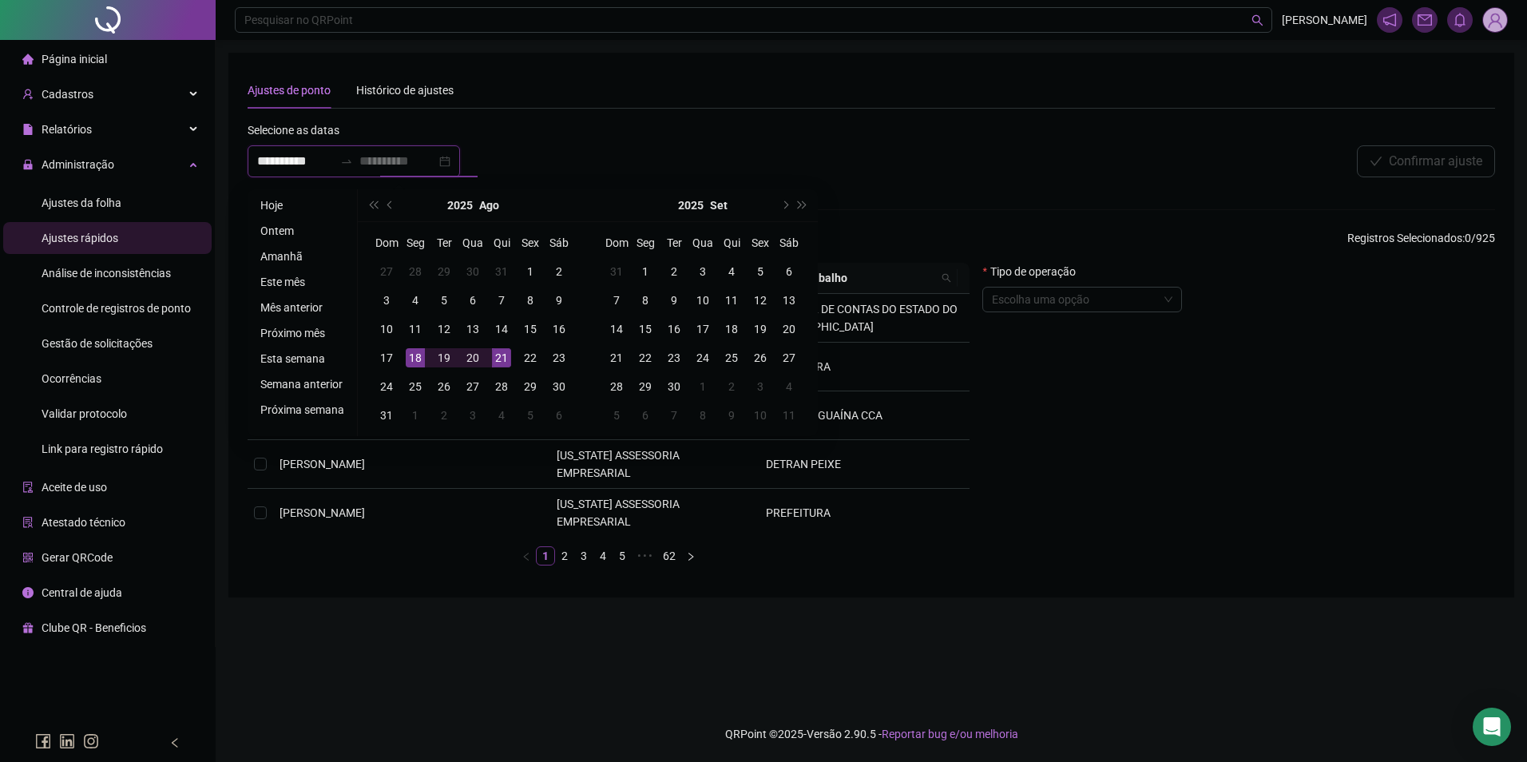
type input "**********"
click at [410, 356] on div "18" at bounding box center [415, 357] width 19 height 19
click at [440, 355] on div "19" at bounding box center [444, 357] width 19 height 19
type input "**********"
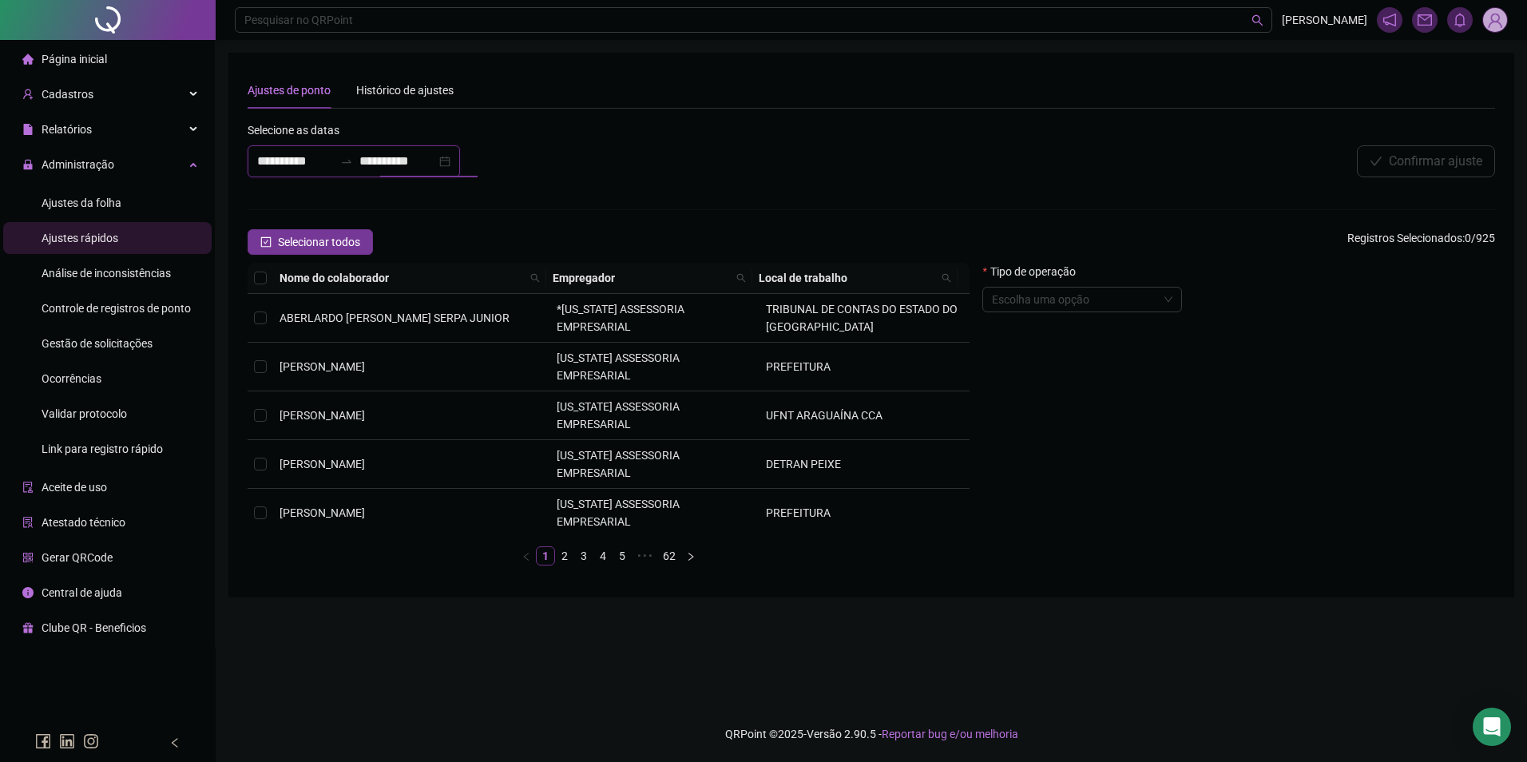
click at [383, 157] on input "**********" at bounding box center [397, 161] width 77 height 19
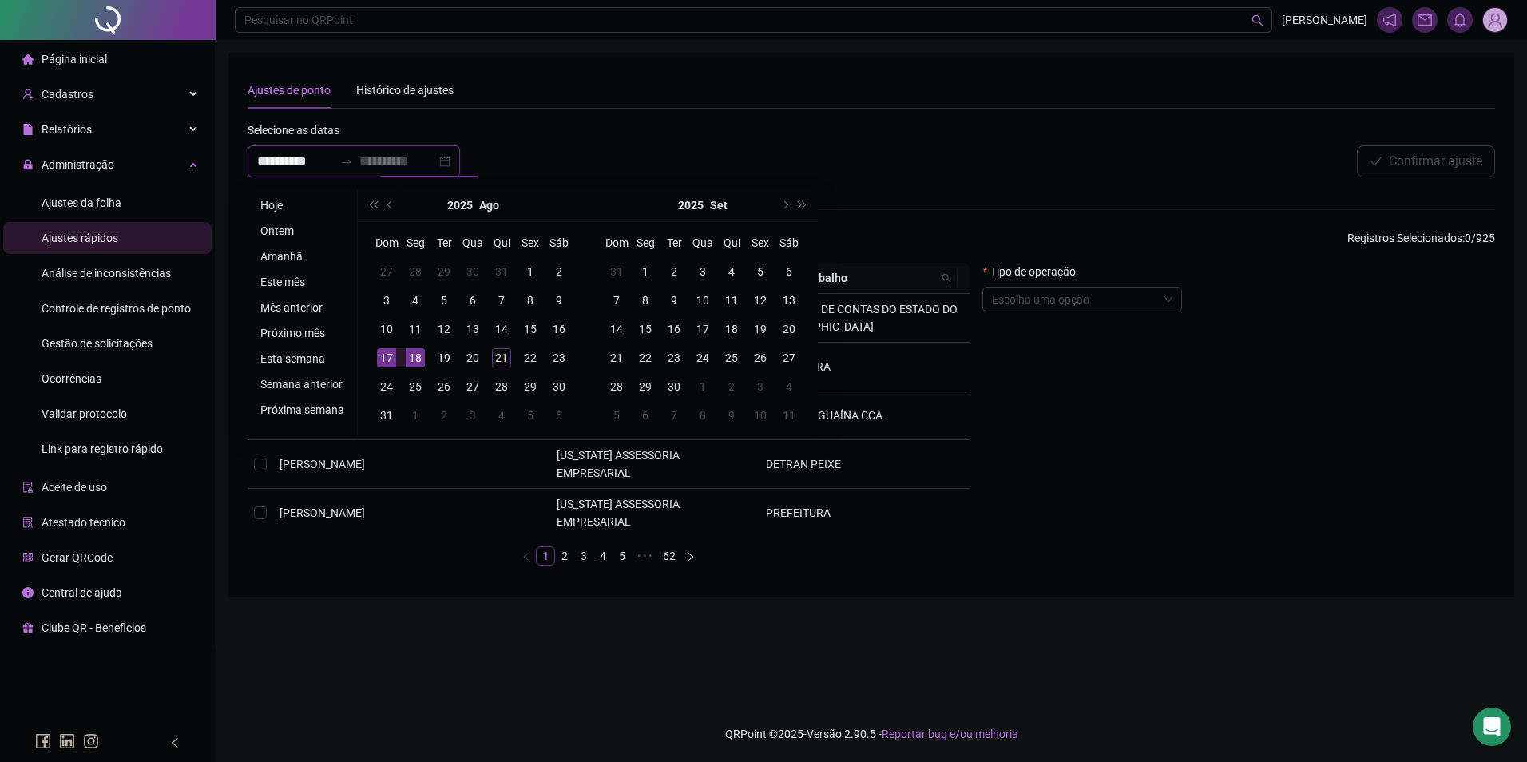
type input "**********"
click at [410, 355] on div "18" at bounding box center [415, 357] width 19 height 19
click at [474, 355] on div "20" at bounding box center [472, 357] width 19 height 19
type input "**********"
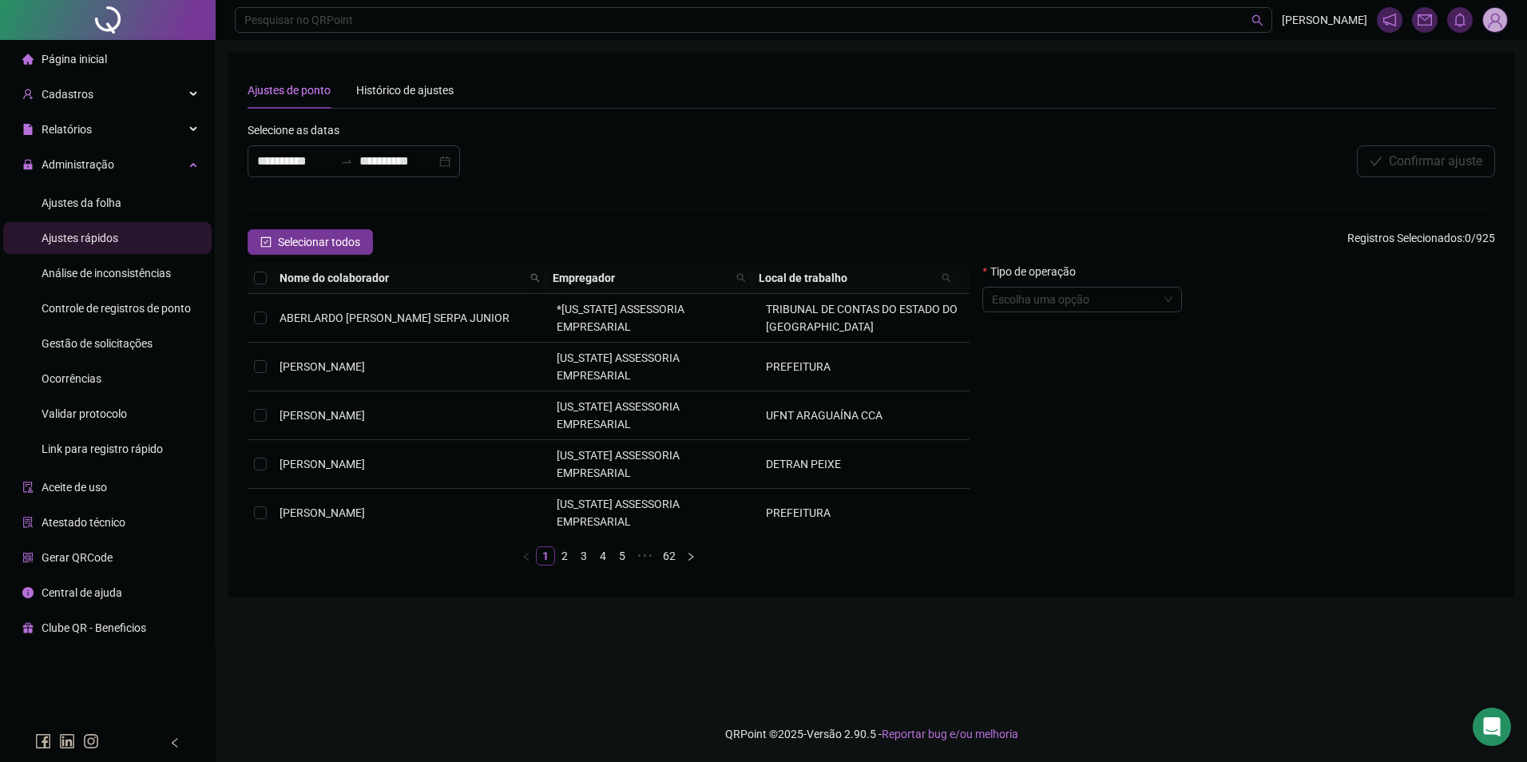
click at [534, 278] on icon "search" at bounding box center [535, 278] width 10 height 10
type input "*******"
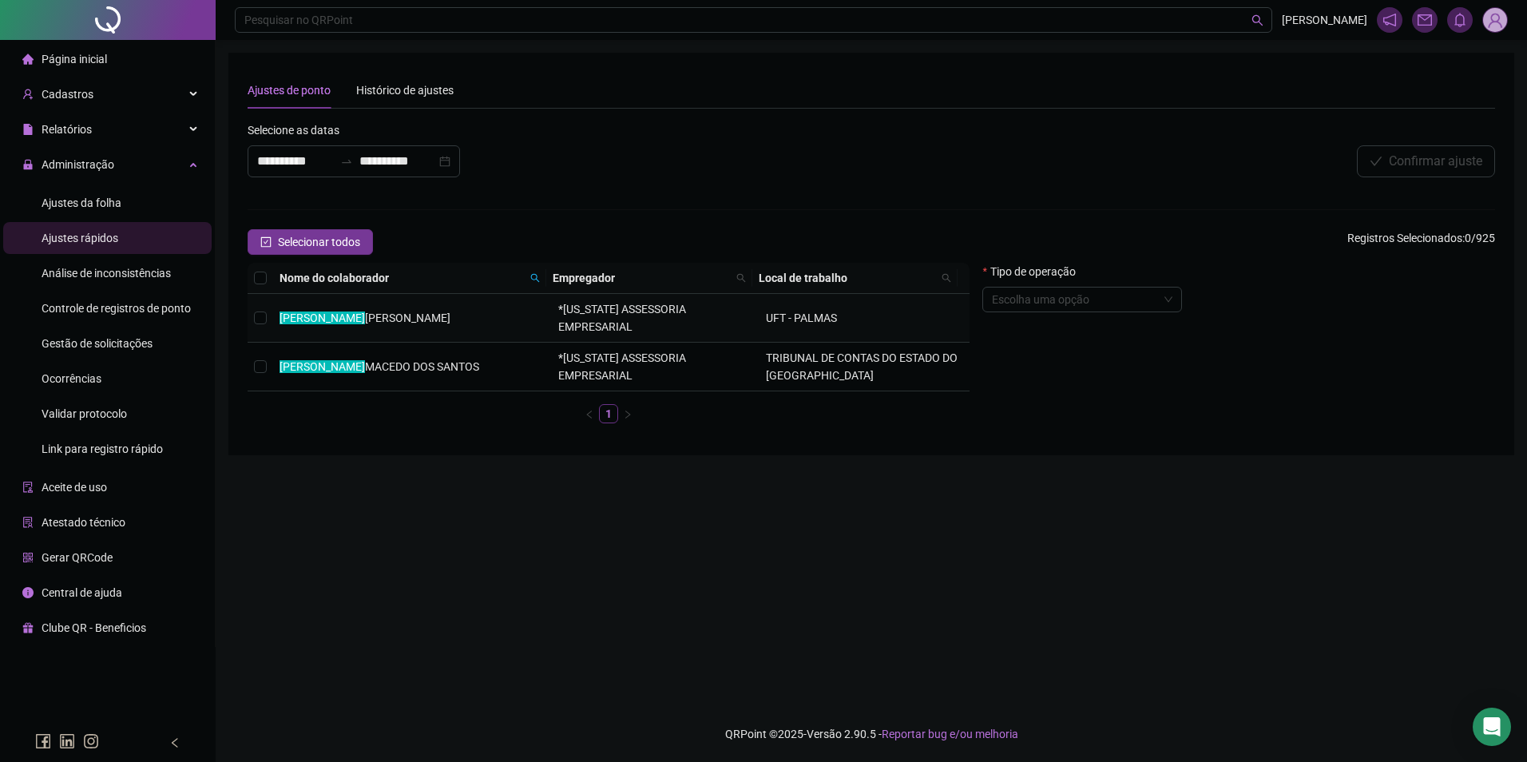
click at [721, 308] on td "*[US_STATE] ASSESSORIA EMPRESARIAL" at bounding box center [656, 318] width 208 height 49
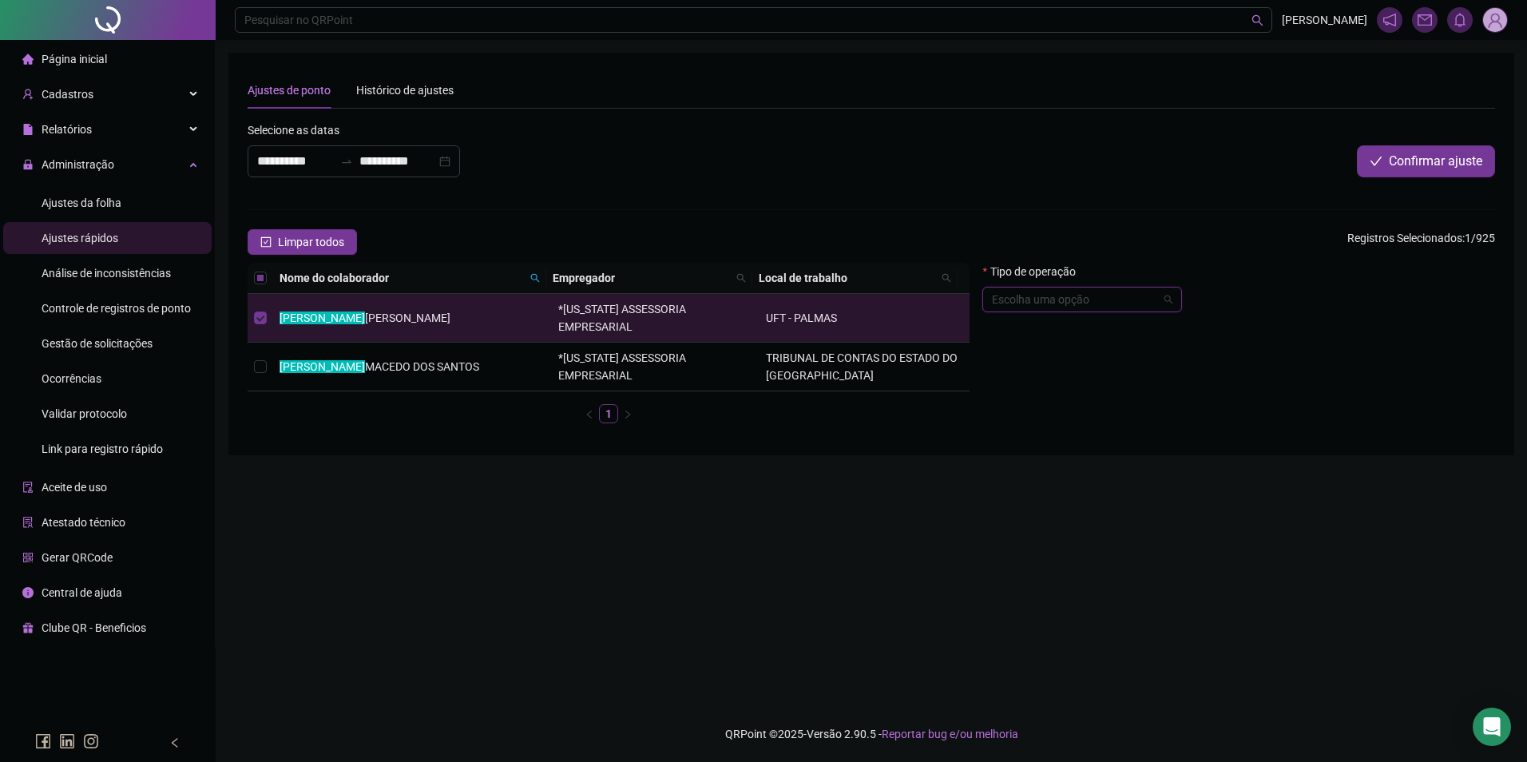
click at [1087, 303] on input "search" at bounding box center [1075, 300] width 166 height 24
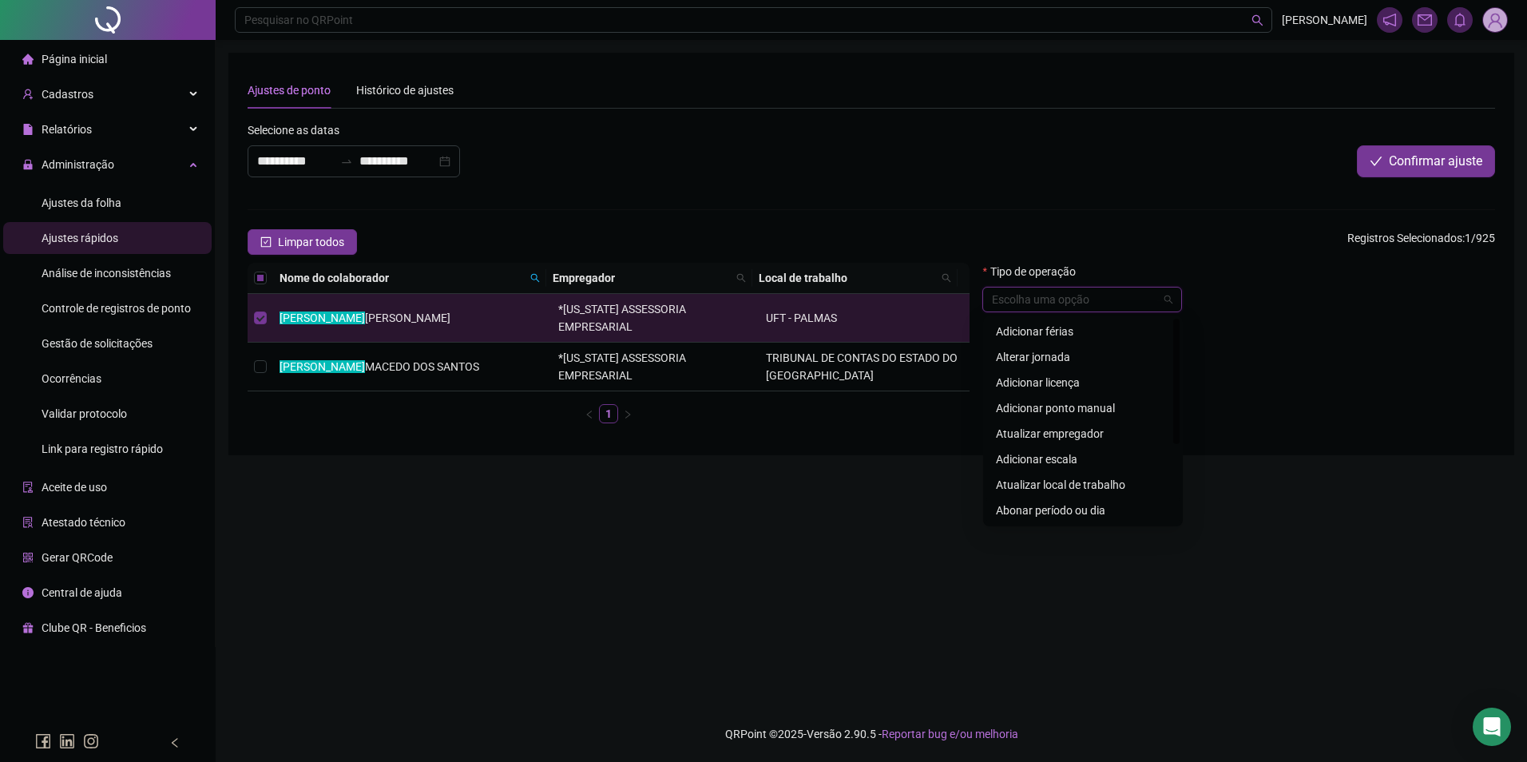
click at [1078, 510] on div "Abonar período ou dia" at bounding box center [1083, 511] width 174 height 18
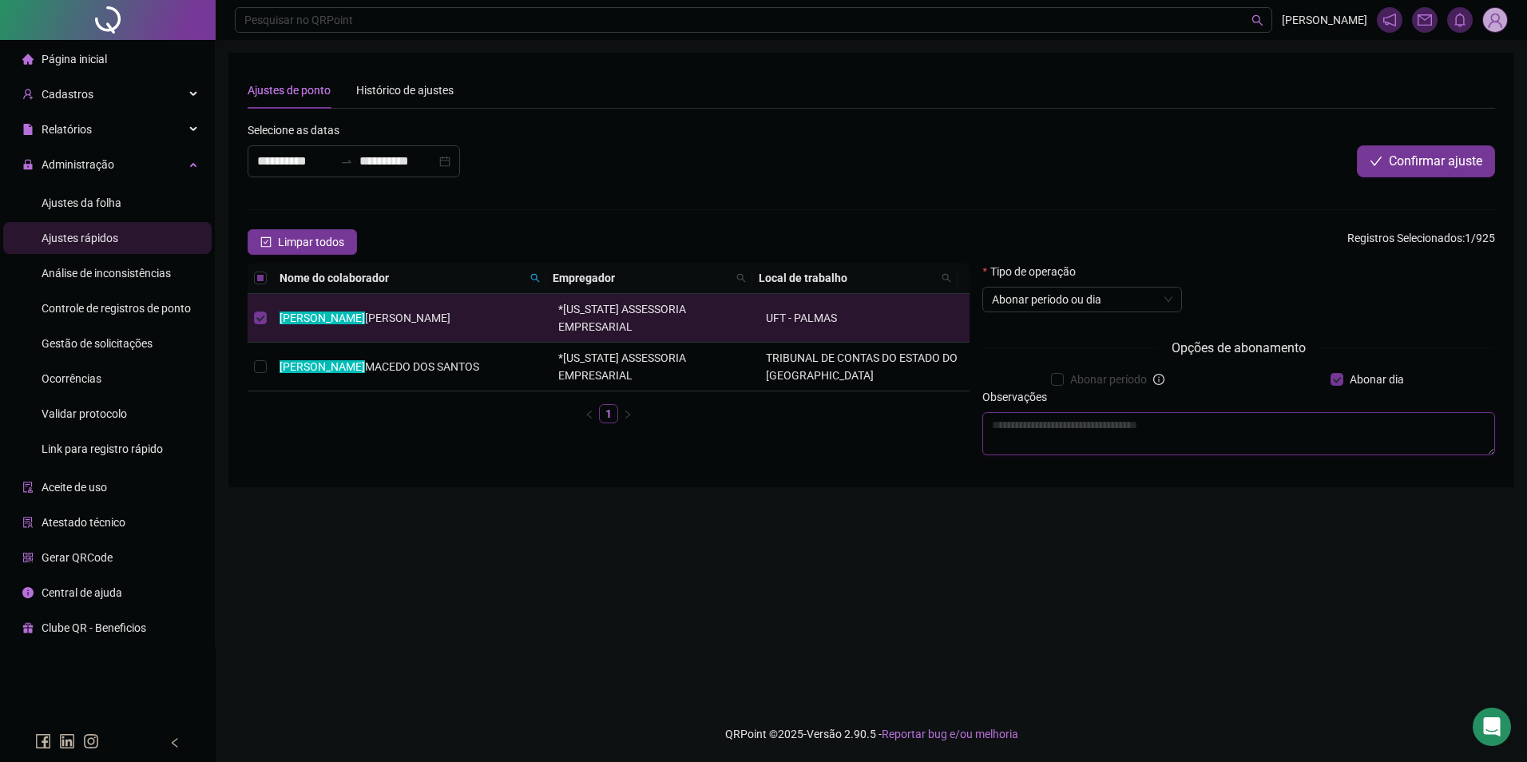
click at [1268, 427] on textarea at bounding box center [1239, 433] width 513 height 43
type textarea "**********"
click at [1467, 169] on span "Confirmar ajuste" at bounding box center [1435, 161] width 93 height 19
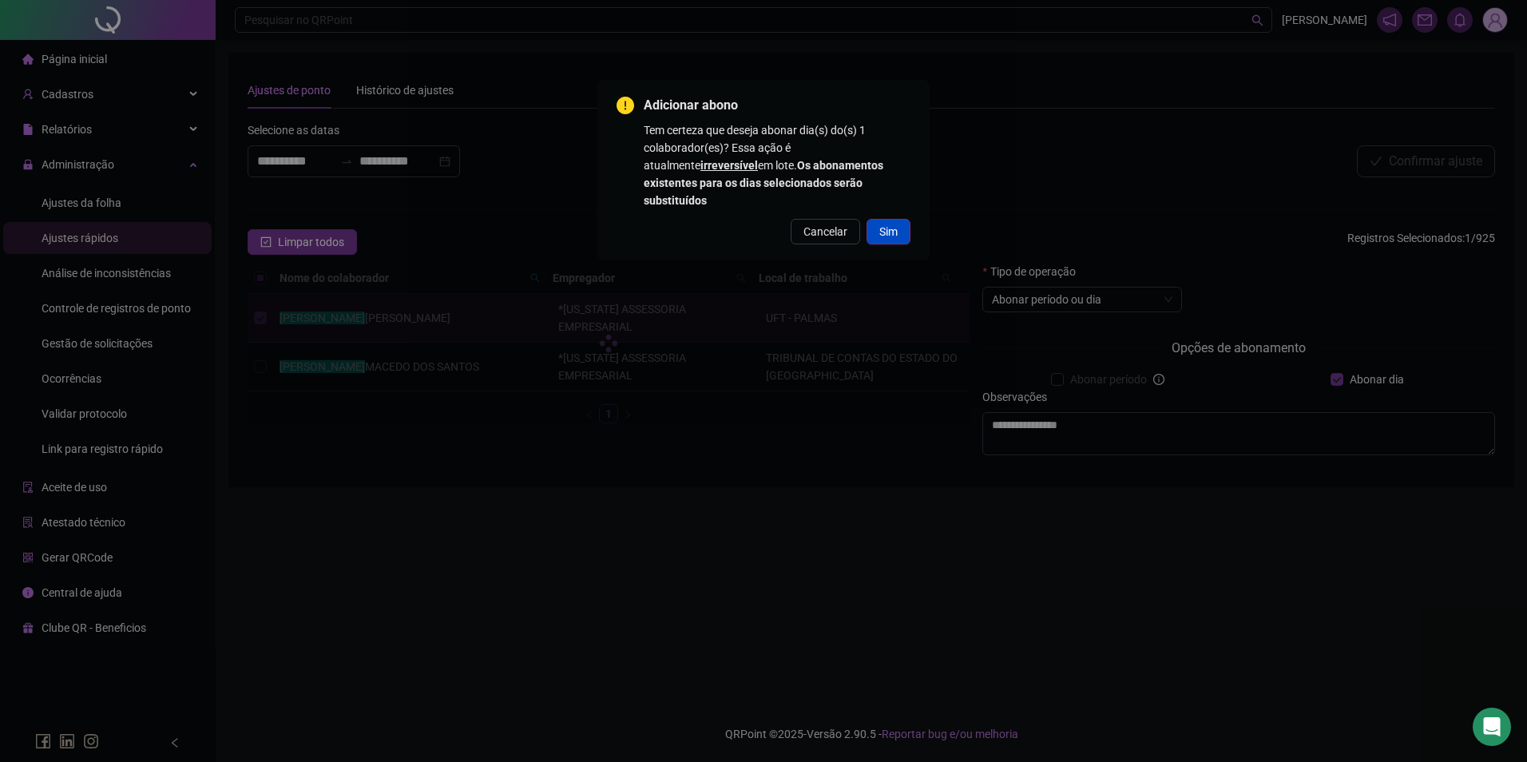
click at [891, 223] on span "Sim" at bounding box center [888, 232] width 18 height 18
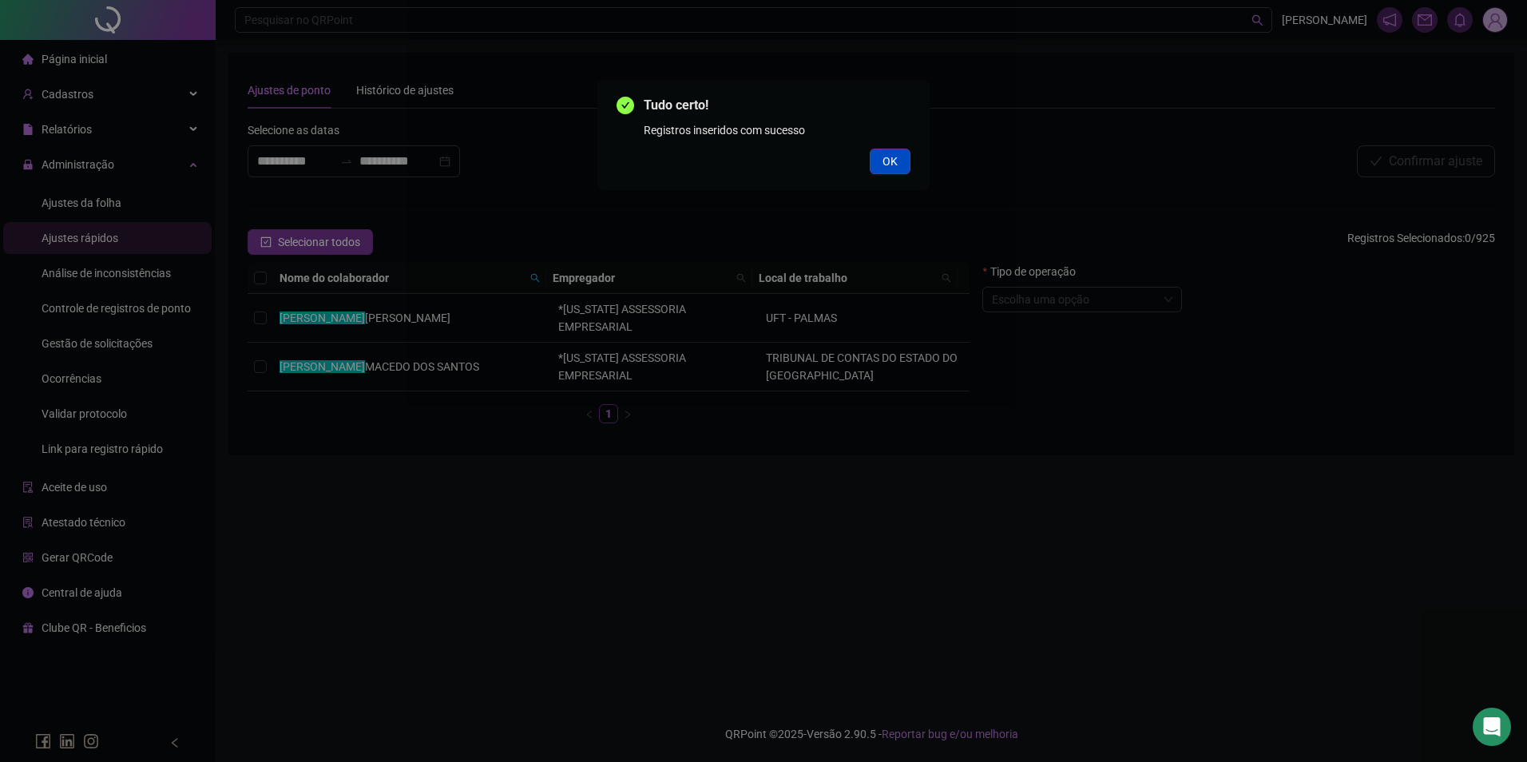
click at [899, 161] on button "OK" at bounding box center [890, 162] width 41 height 26
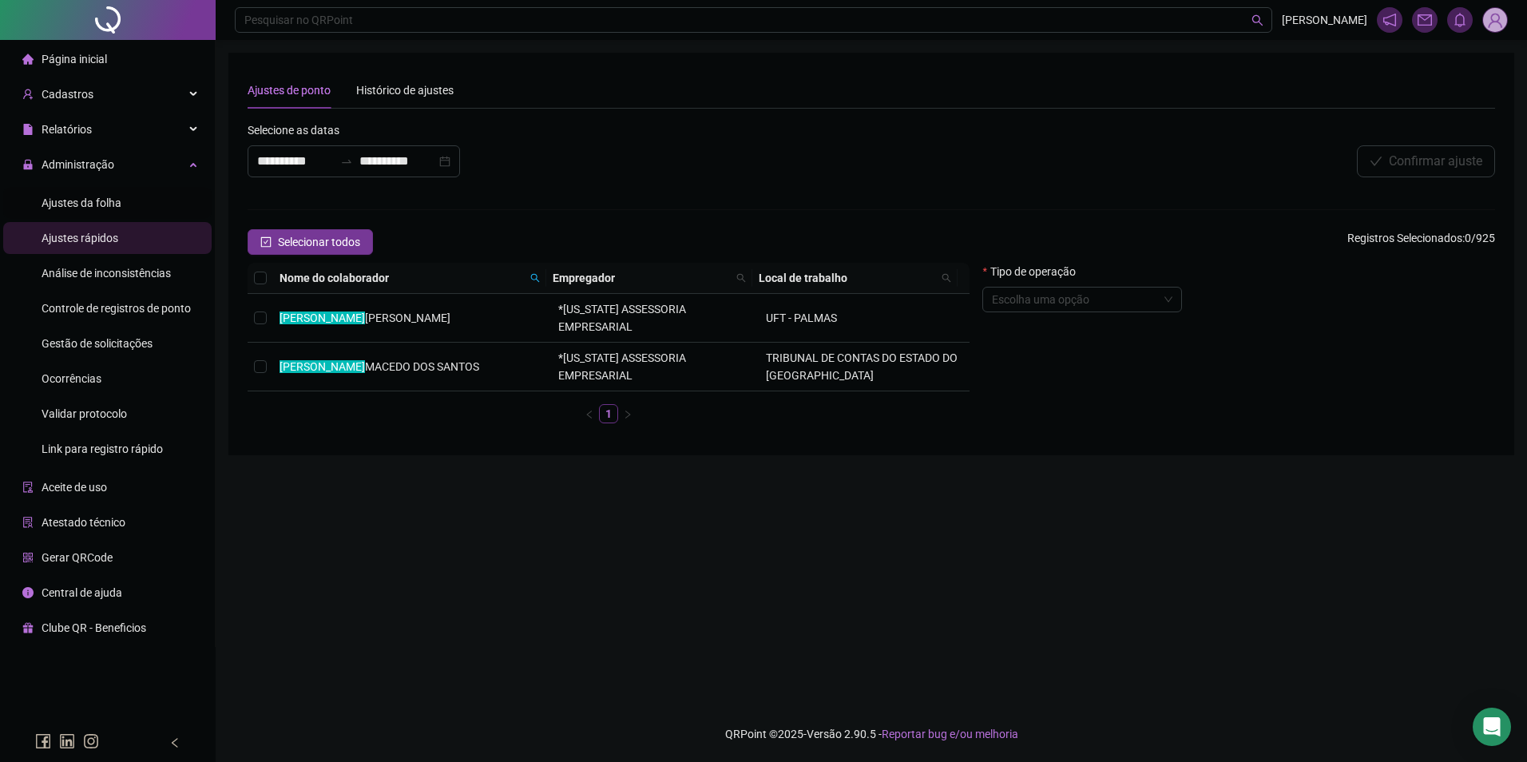
click at [93, 208] on span "Ajustes da folha" at bounding box center [82, 203] width 80 height 13
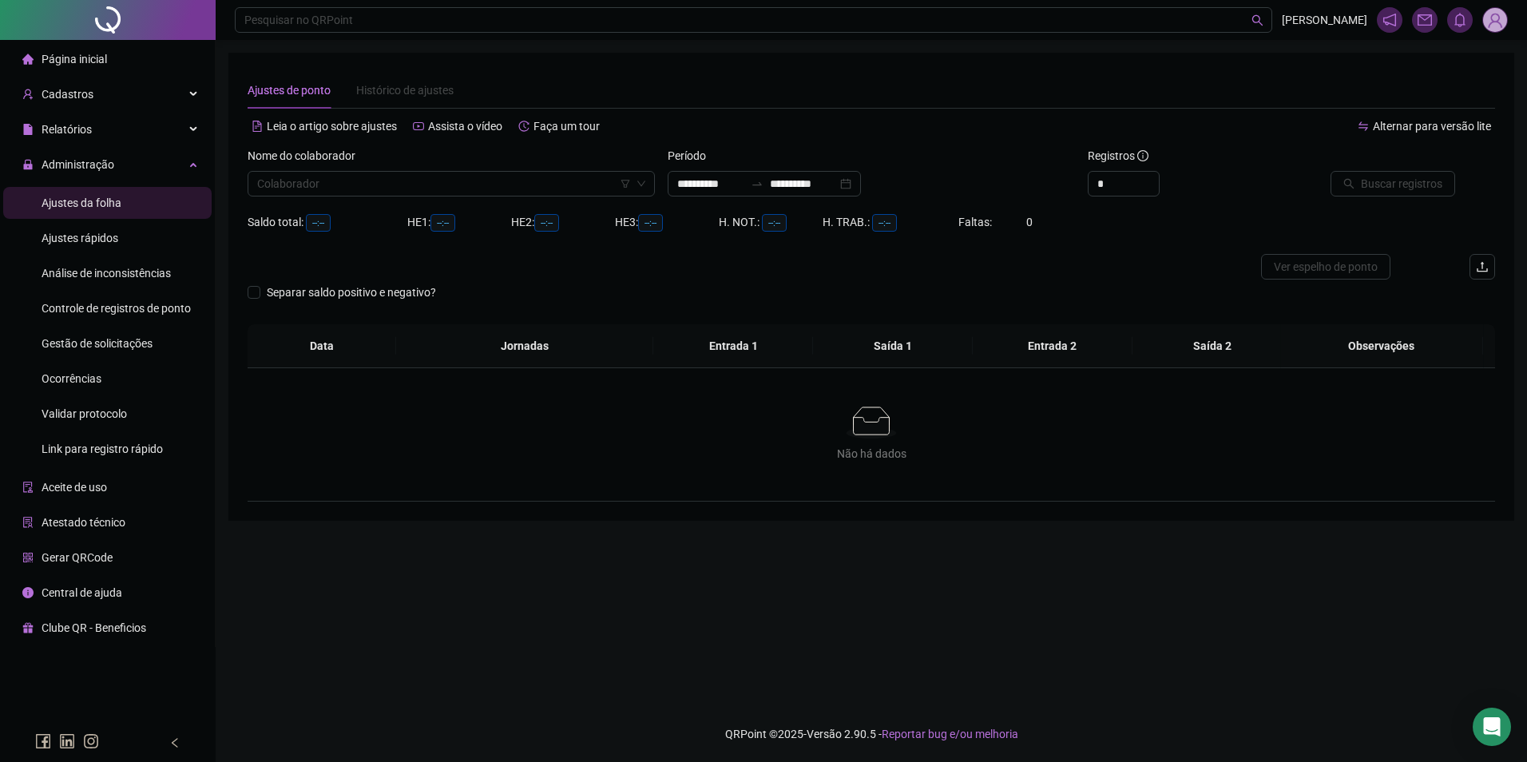
type input "**********"
click at [326, 181] on input "search" at bounding box center [444, 184] width 374 height 24
type input "*******"
click at [374, 210] on div "[PERSON_NAME]" at bounding box center [451, 216] width 382 height 18
click at [735, 185] on input "**********" at bounding box center [710, 184] width 67 height 18
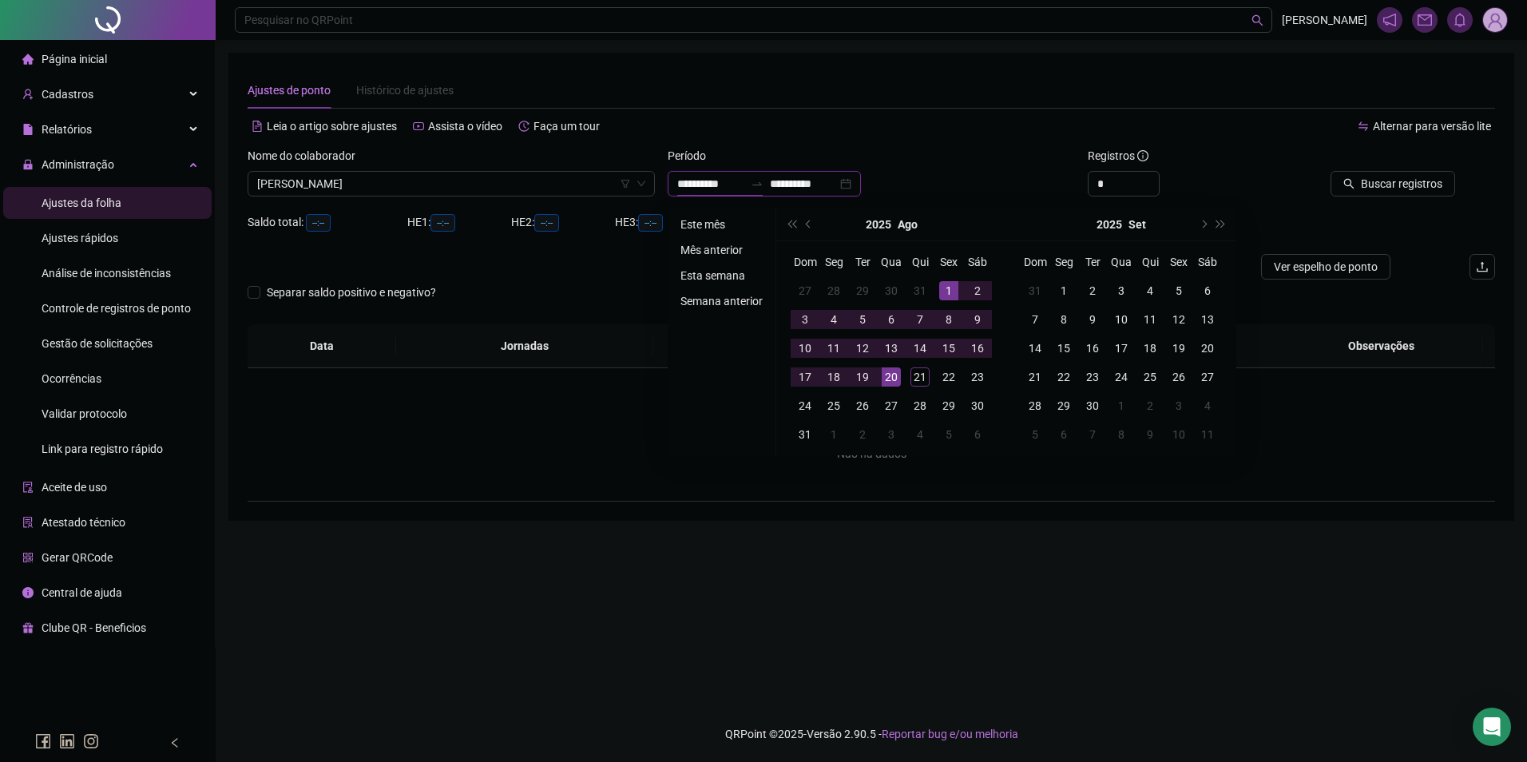
type input "**********"
drag, startPoint x: 712, startPoint y: 225, endPoint x: 1169, endPoint y: 228, distance: 456.9
click at [713, 224] on li "Este mês" at bounding box center [721, 224] width 95 height 19
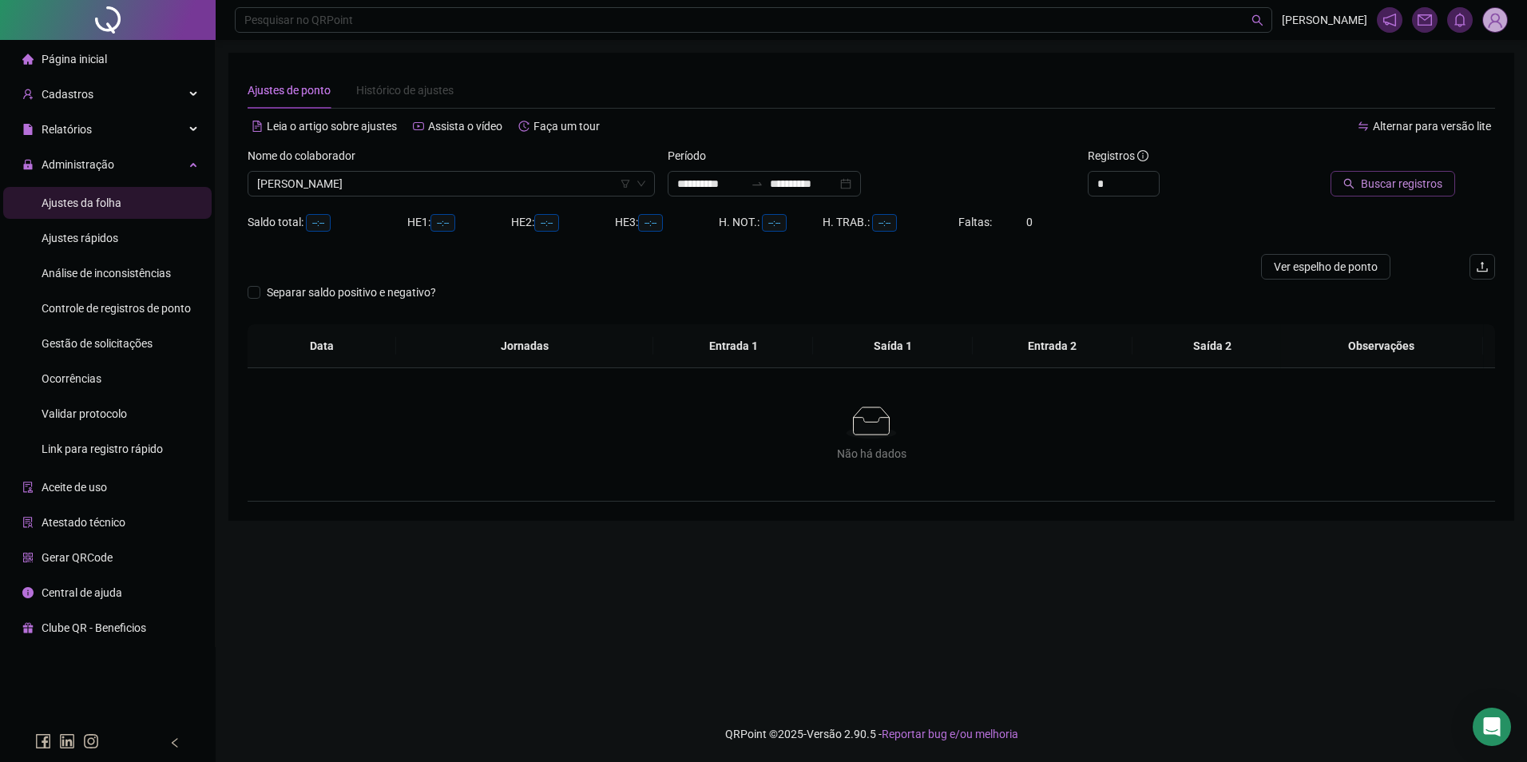
click at [1382, 177] on span "Buscar registros" at bounding box center [1401, 184] width 81 height 18
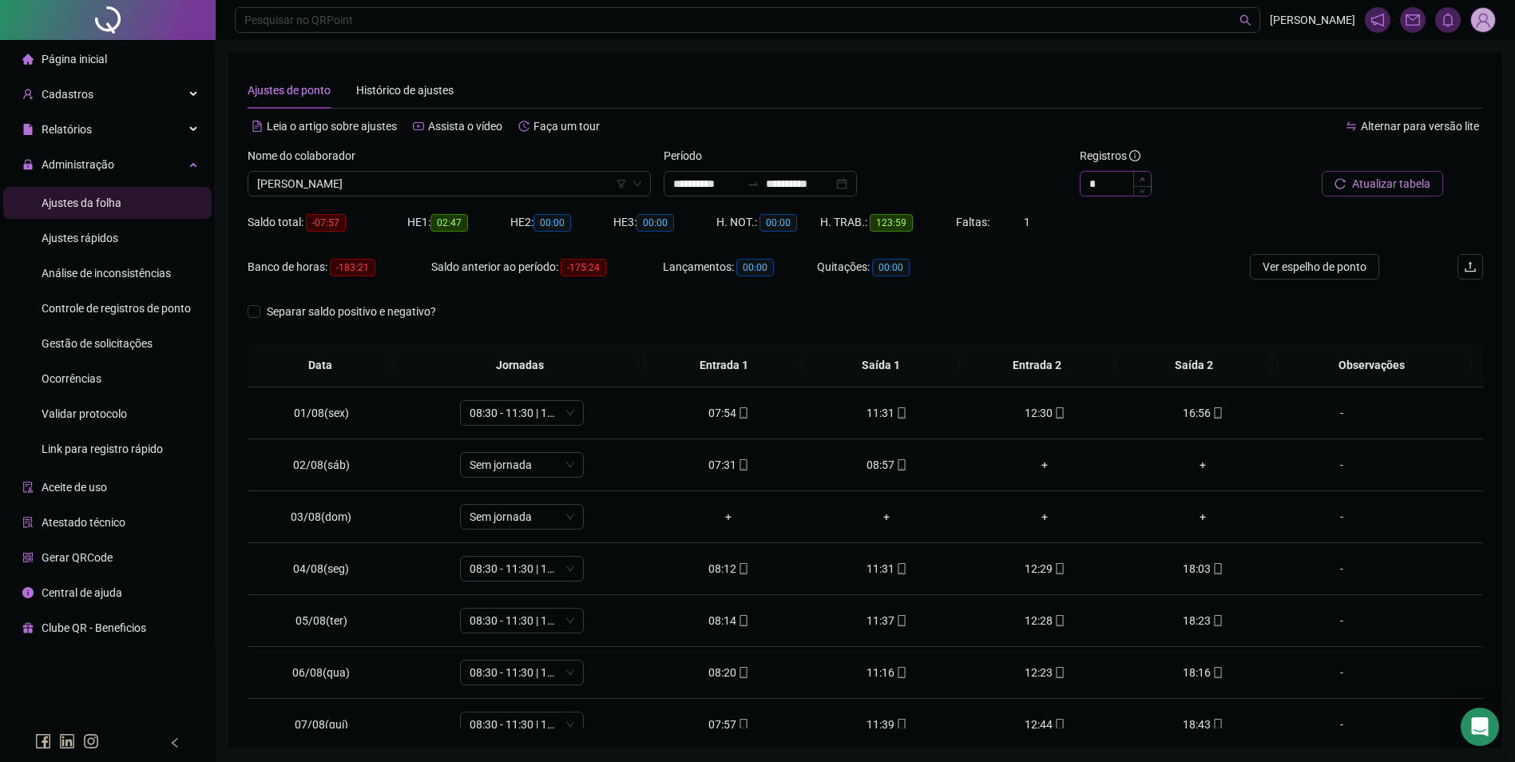
click at [1147, 177] on span "Increase Value" at bounding box center [1142, 179] width 18 height 14
type input "*"
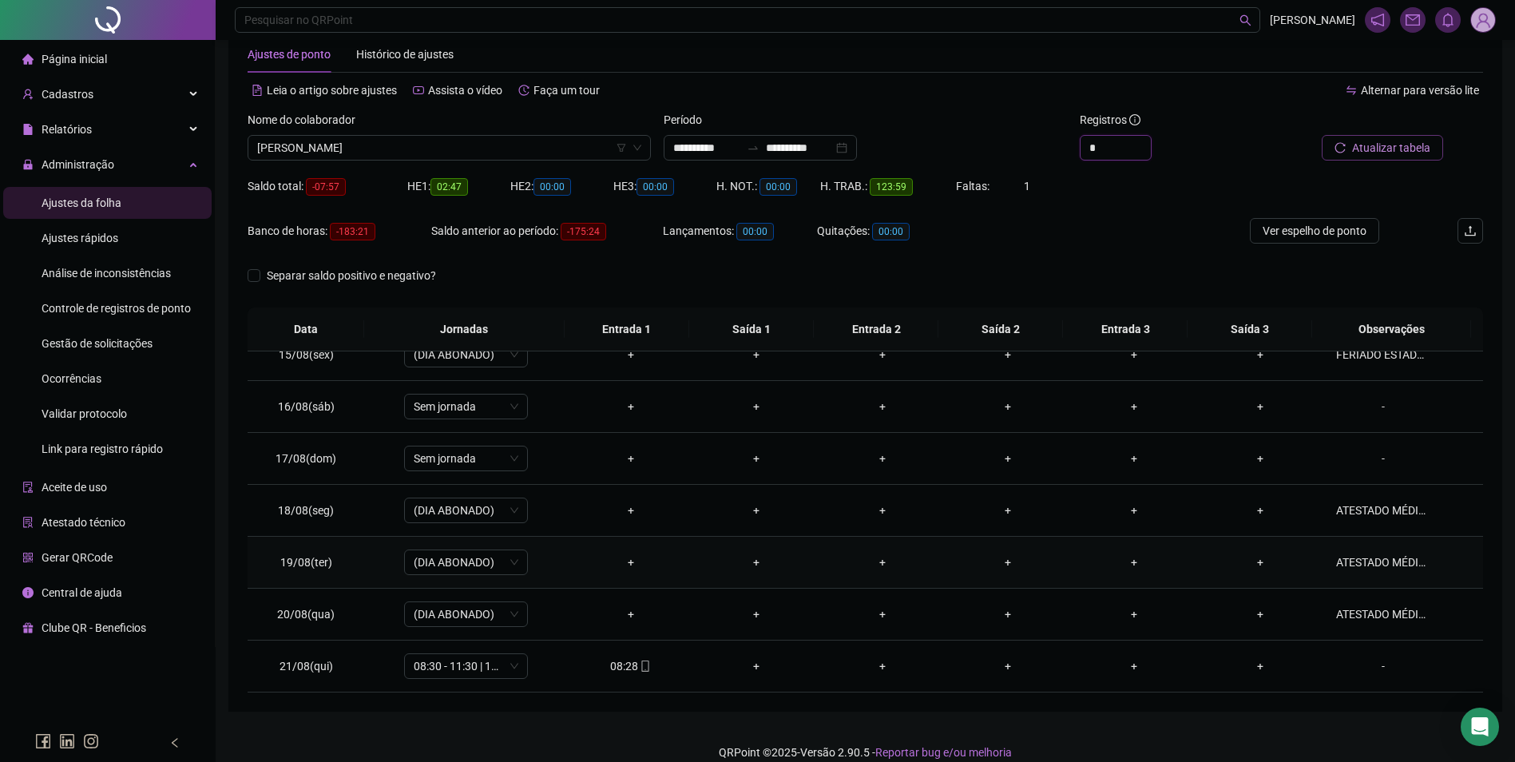
scroll to position [54, 0]
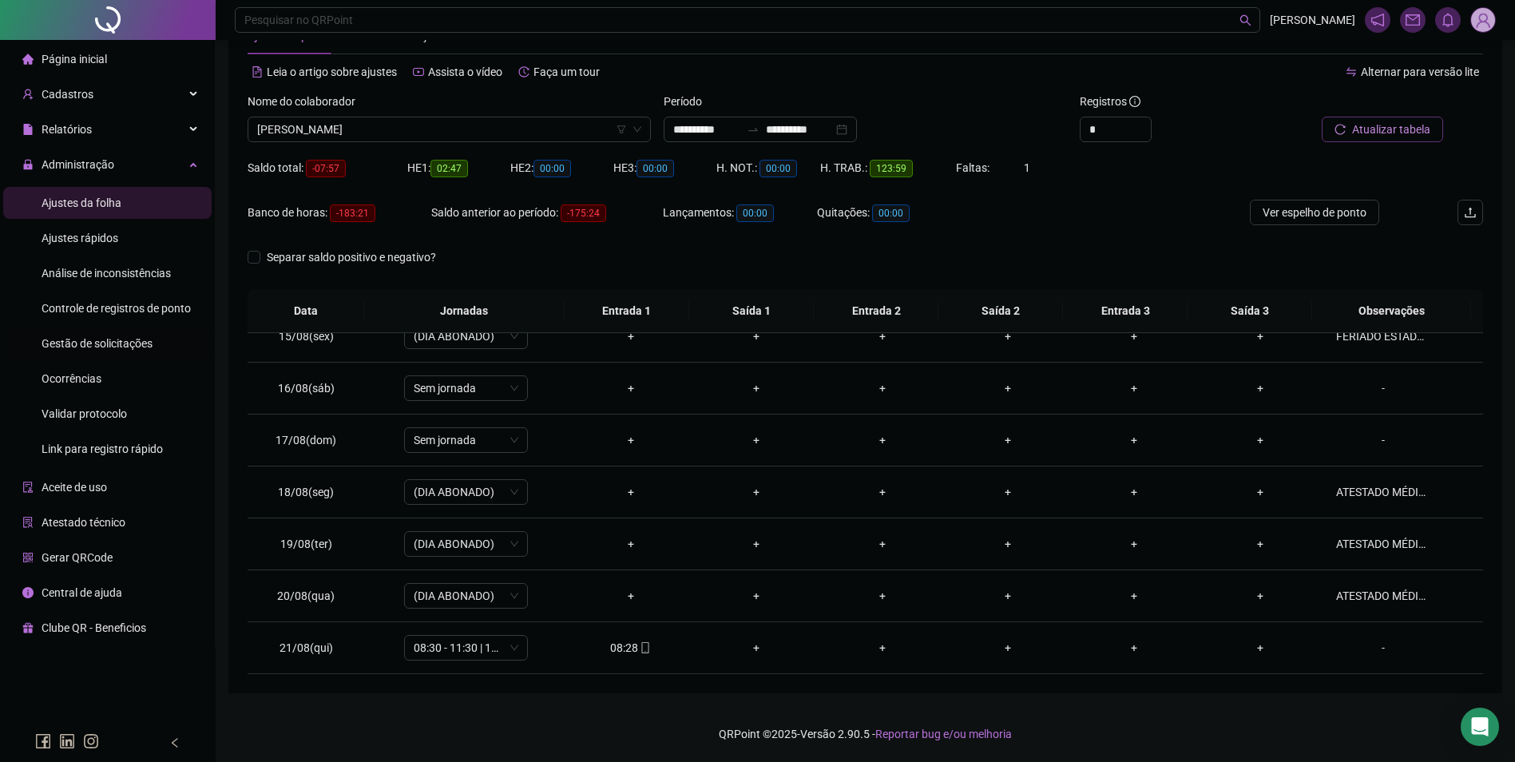
click at [133, 338] on span "Gestão de solicitações" at bounding box center [97, 343] width 111 height 13
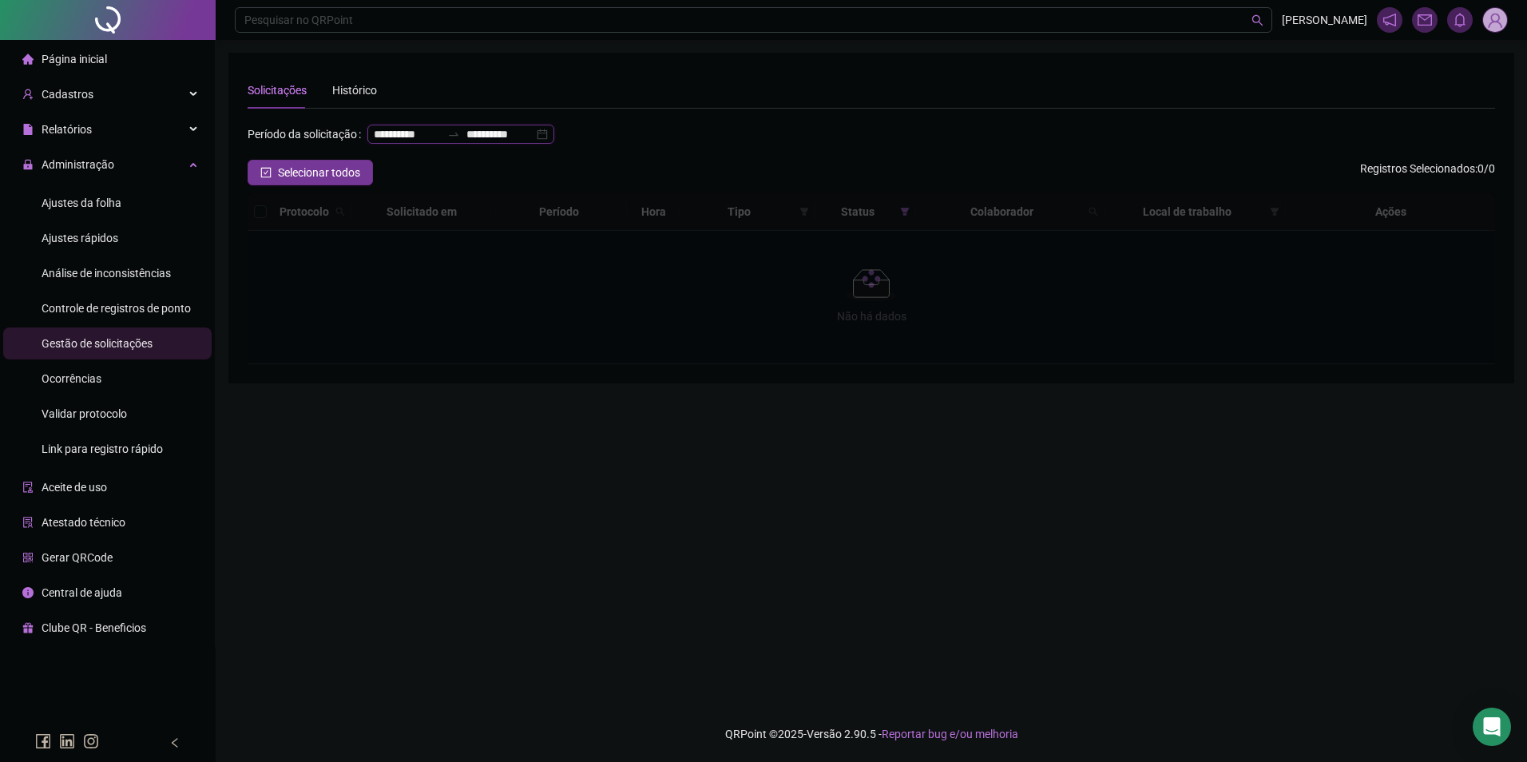
click at [466, 143] on input "**********" at bounding box center [499, 134] width 67 height 18
type input "**********"
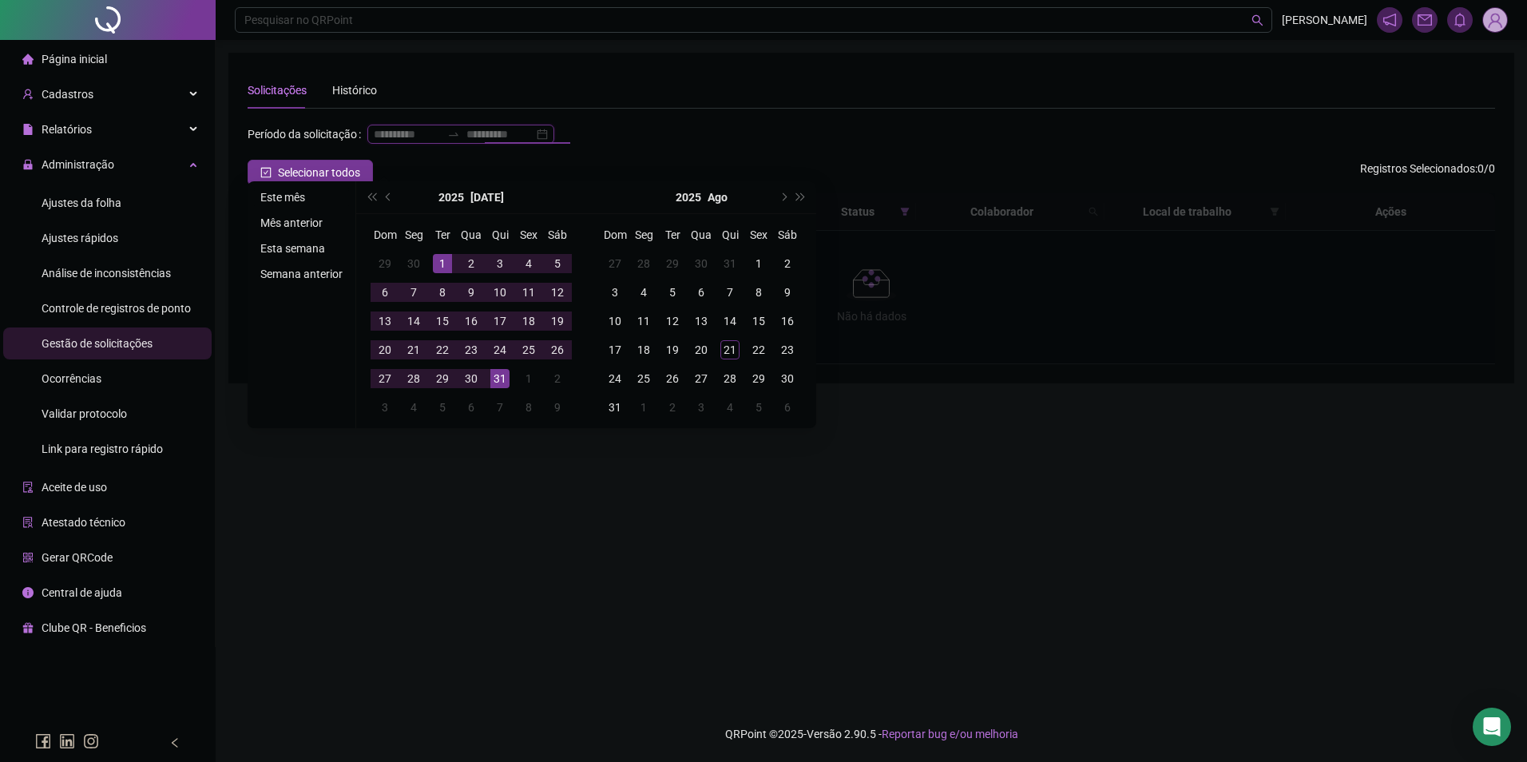
type input "**********"
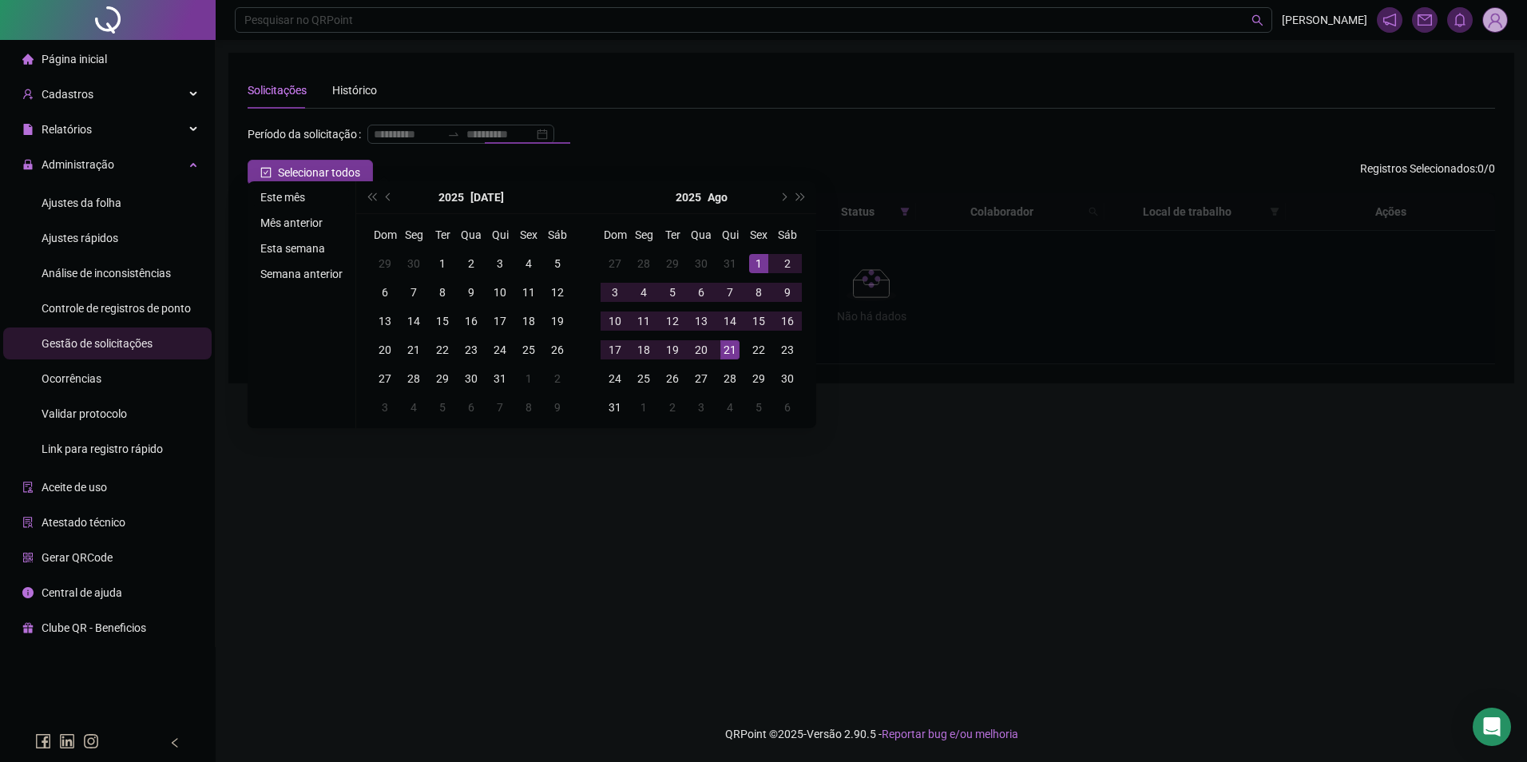
click at [294, 198] on li "Este mês" at bounding box center [301, 197] width 95 height 19
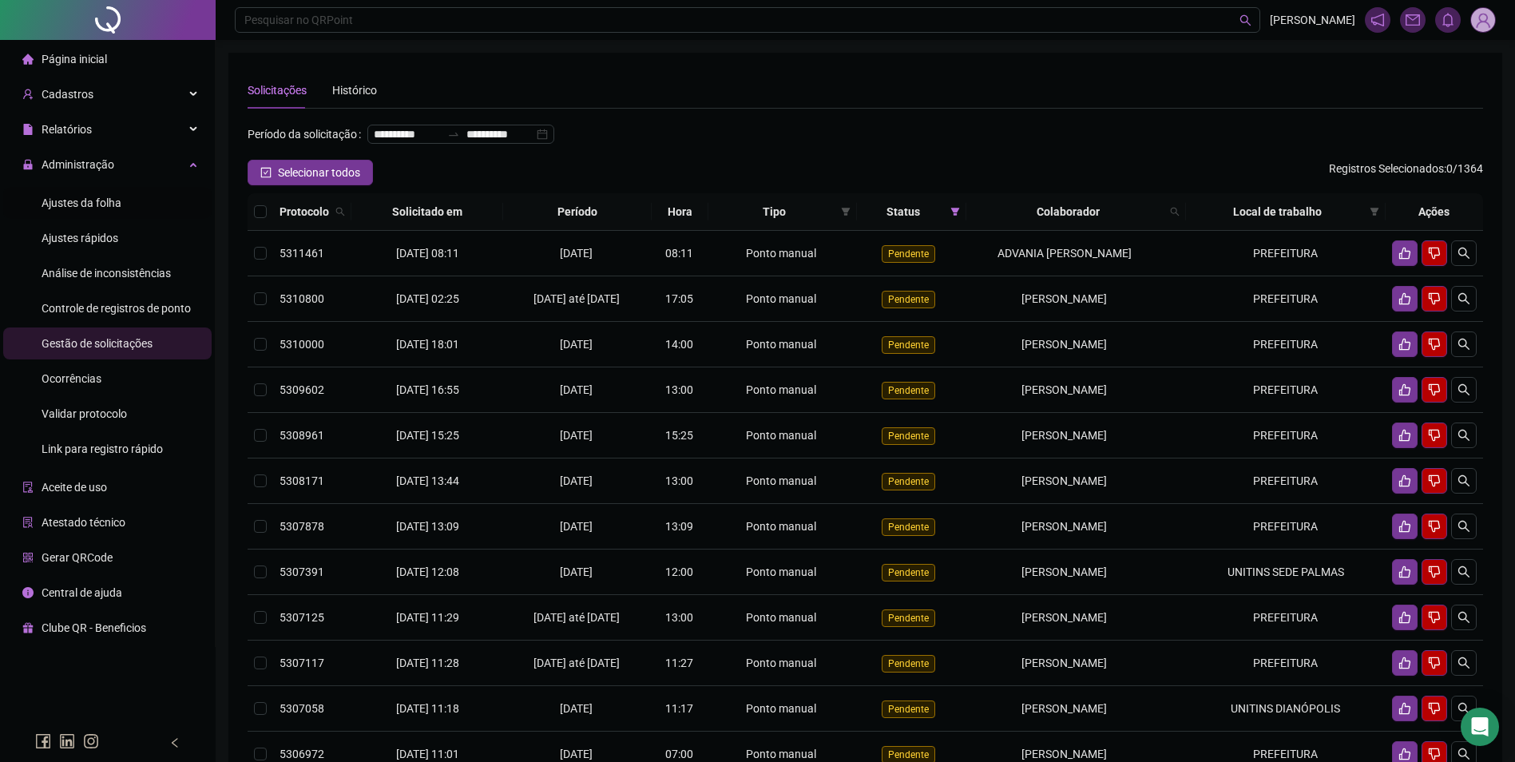
click at [101, 204] on span "Ajustes da folha" at bounding box center [82, 203] width 80 height 13
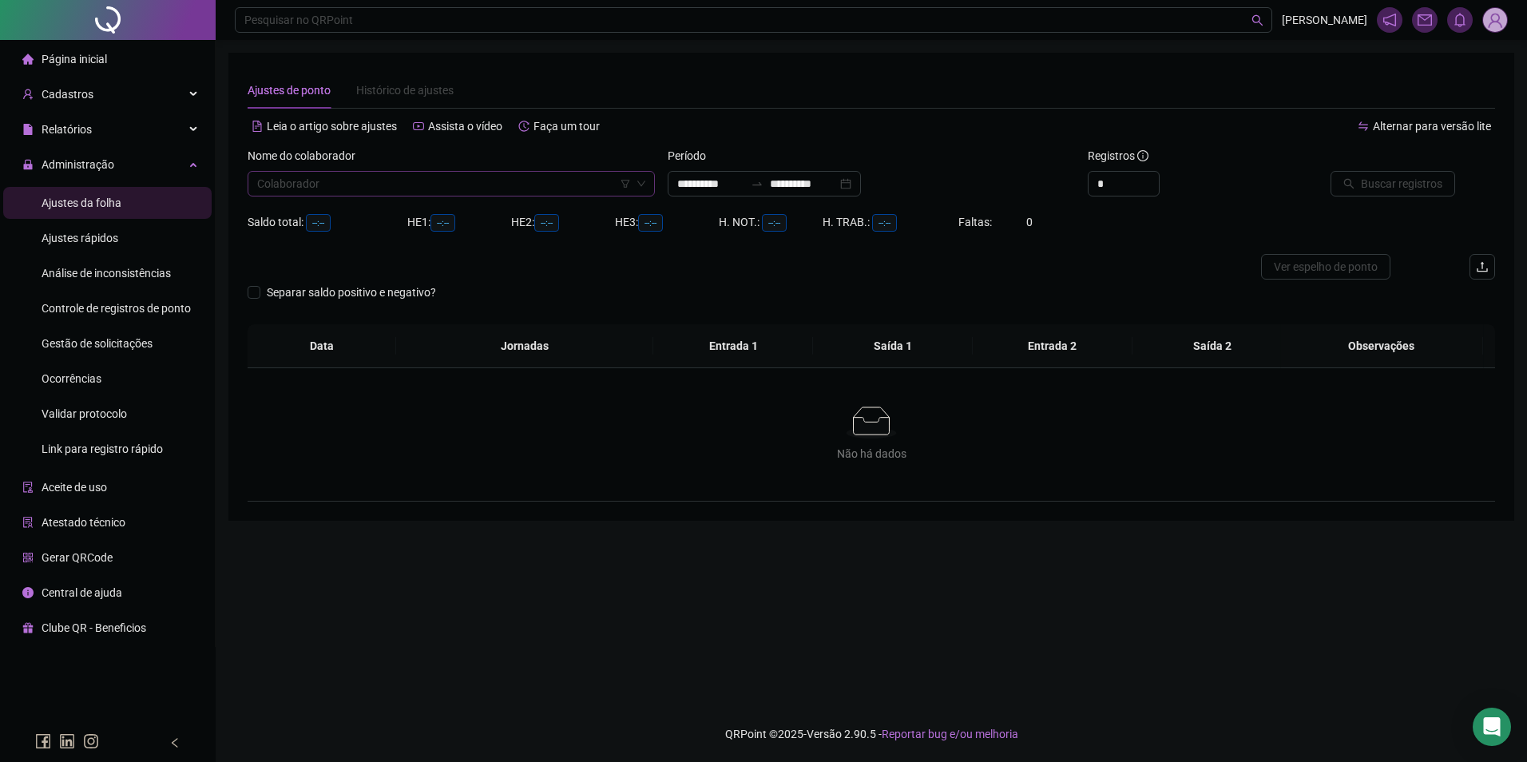
type input "**********"
click at [428, 181] on input "search" at bounding box center [444, 184] width 374 height 24
type input "******"
click at [837, 185] on input "**********" at bounding box center [803, 184] width 67 height 18
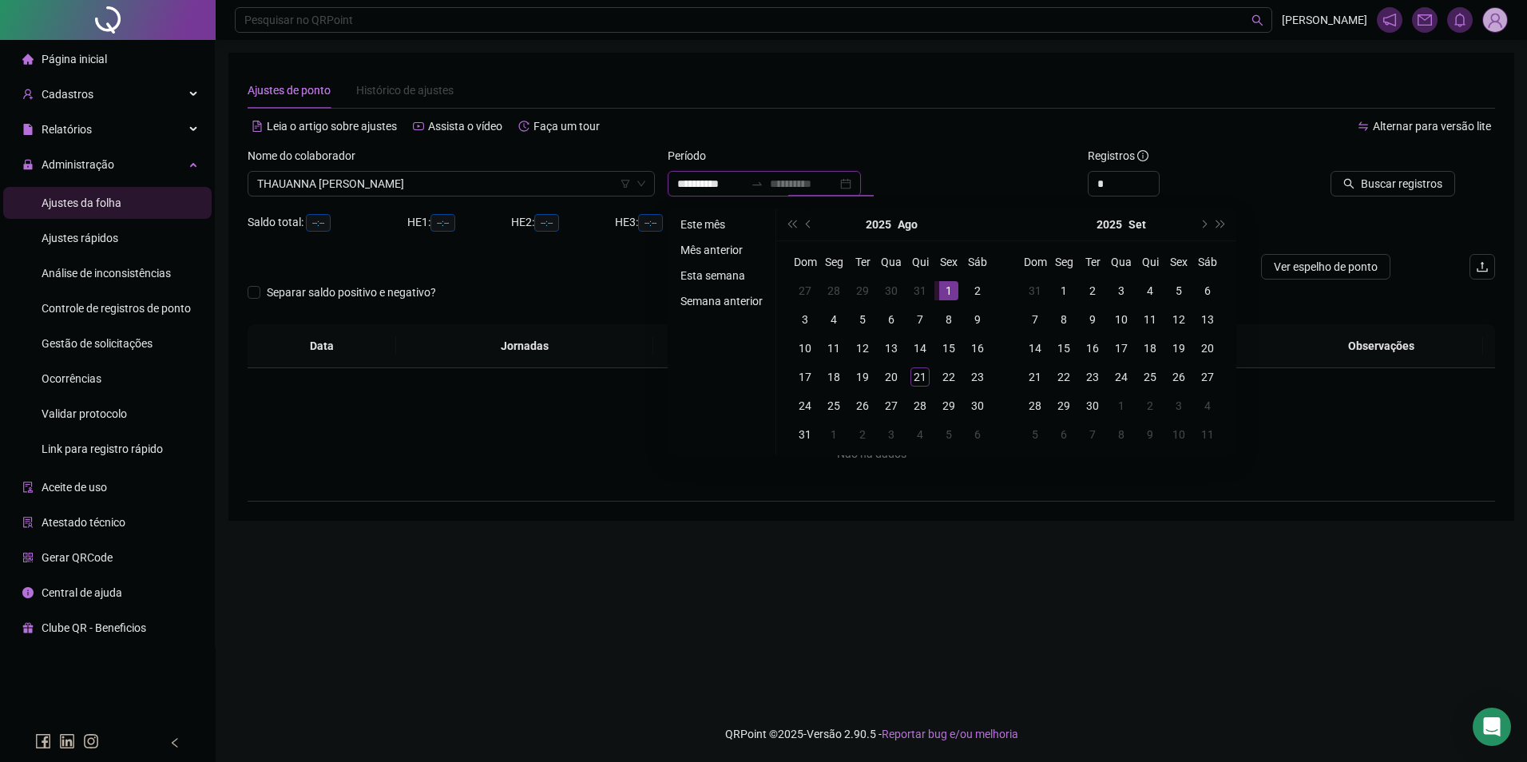
type input "**********"
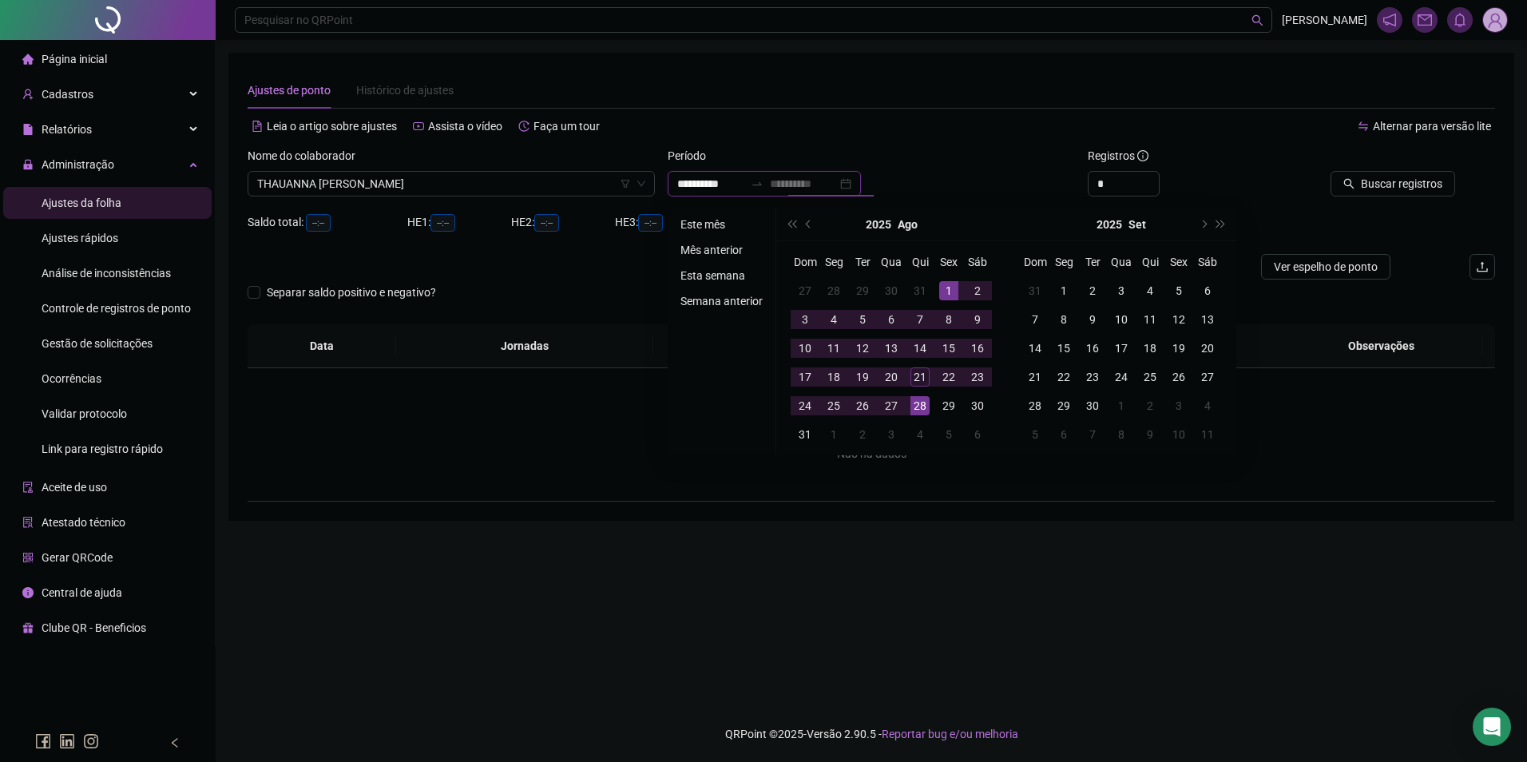
type input "**********"
click at [919, 377] on div "21" at bounding box center [920, 376] width 19 height 19
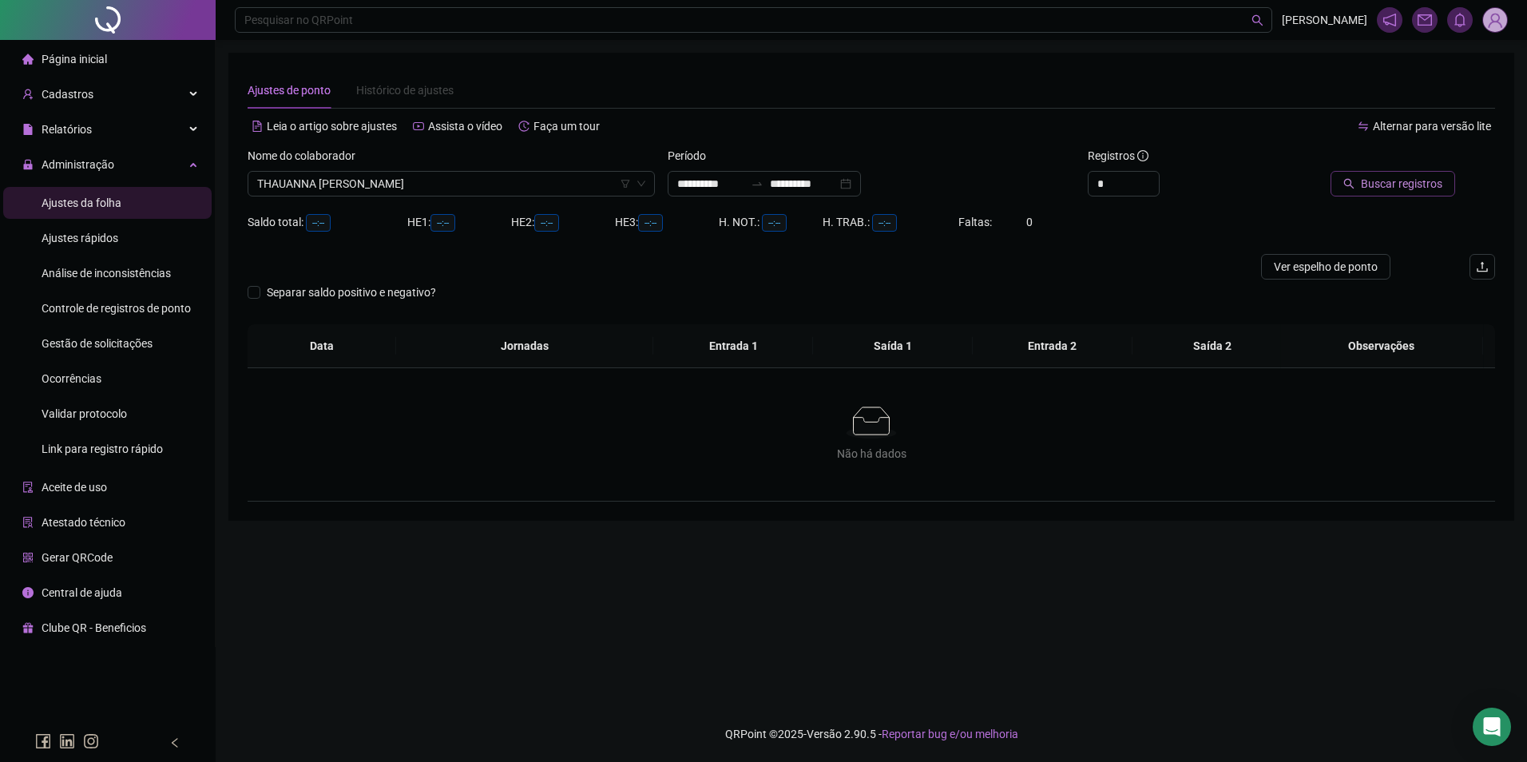
click at [1446, 187] on button "Buscar registros" at bounding box center [1393, 184] width 125 height 26
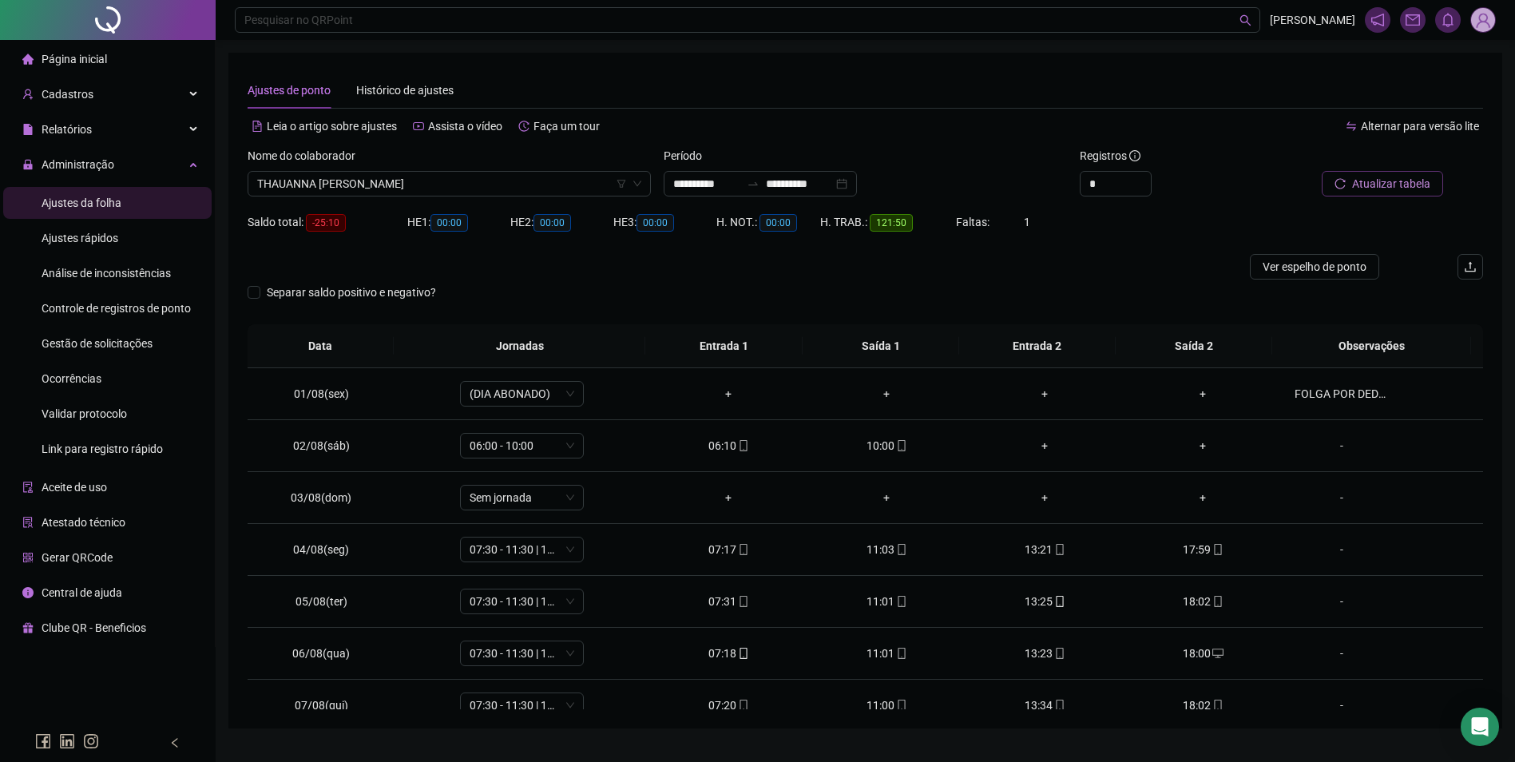
click at [1360, 189] on span "Atualizar tabela" at bounding box center [1391, 184] width 78 height 18
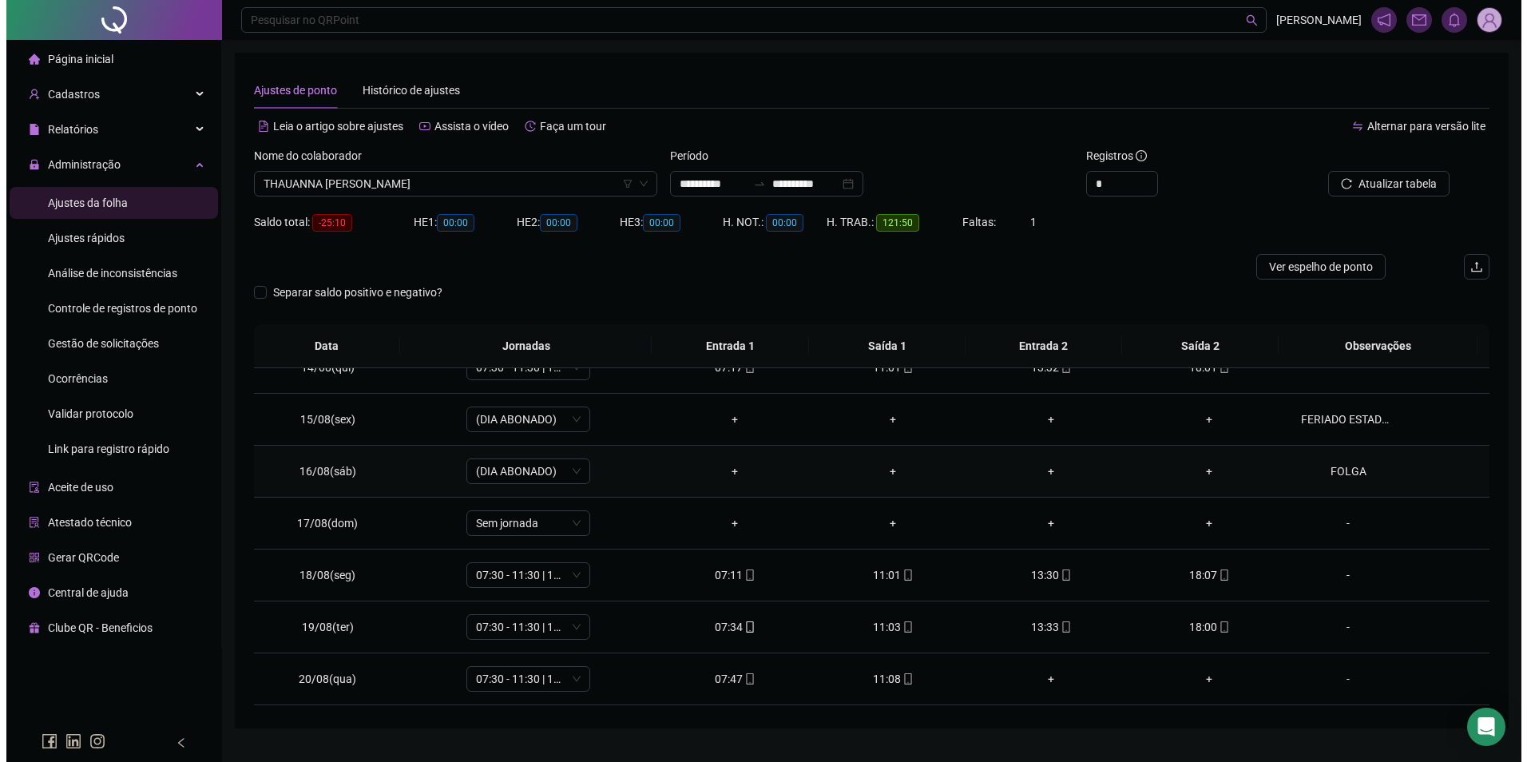
scroll to position [749, 0]
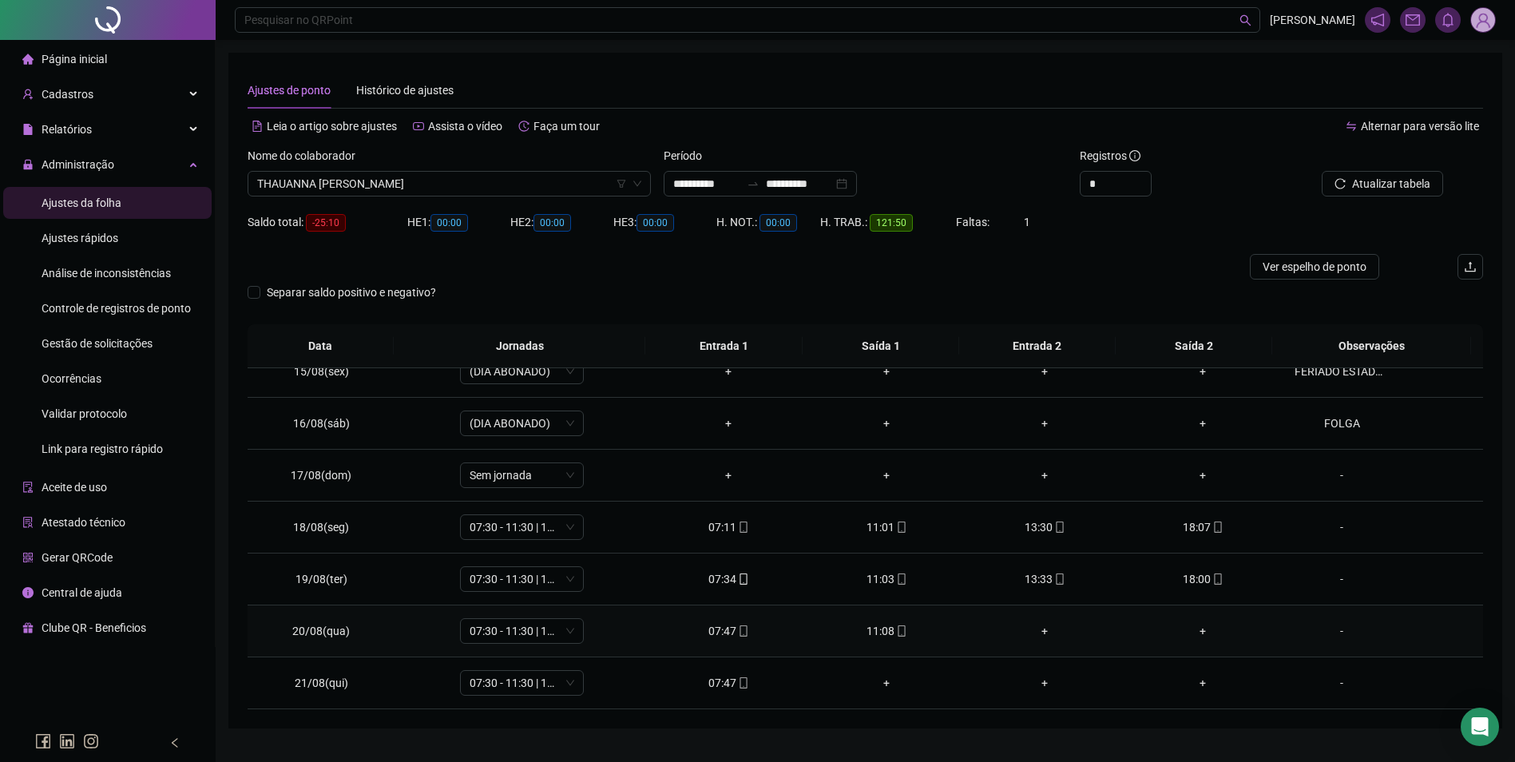
click at [1329, 631] on div "-" at bounding box center [1342, 631] width 94 height 18
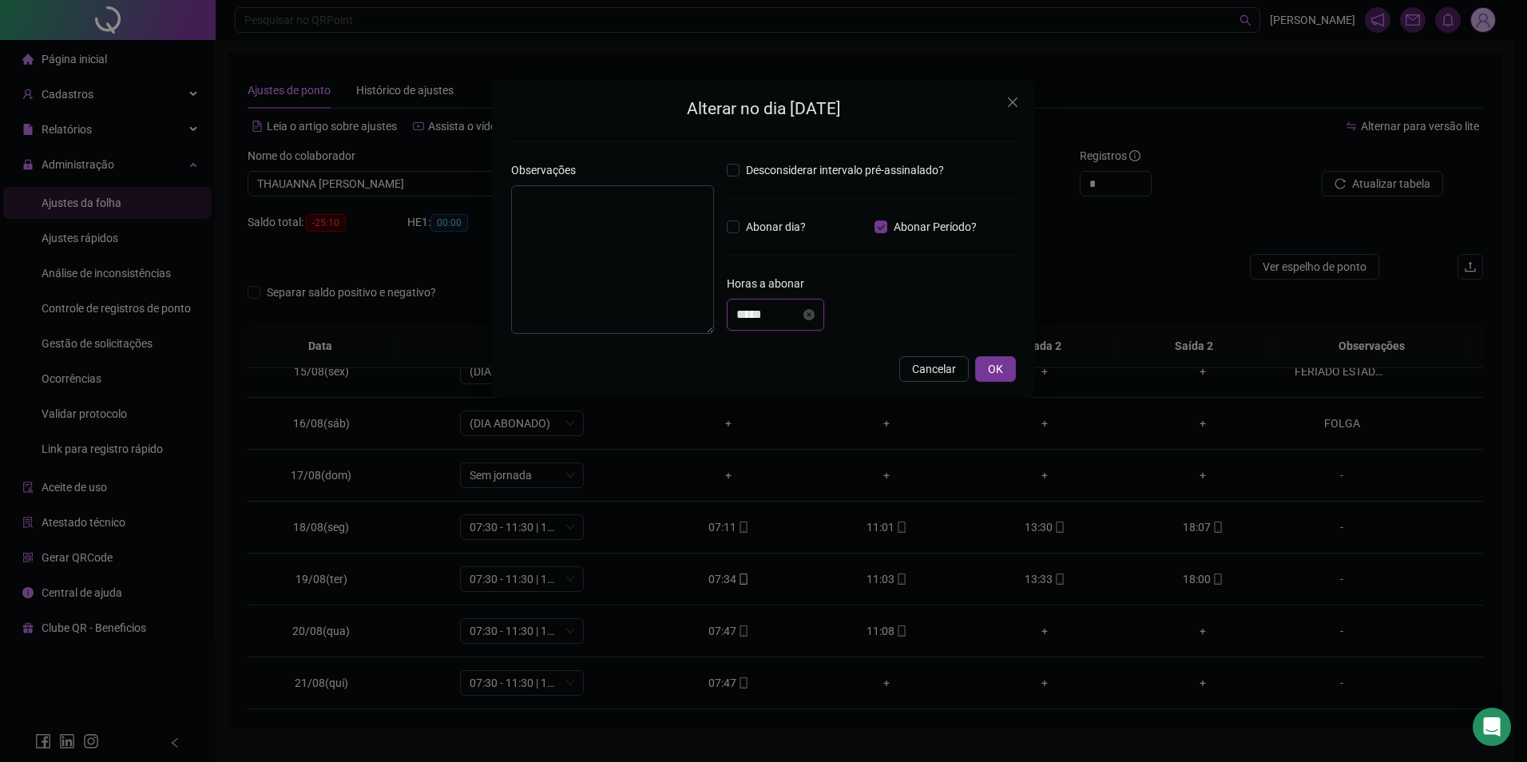
click at [788, 316] on input "*****" at bounding box center [768, 314] width 64 height 19
click at [747, 442] on div "04" at bounding box center [749, 441] width 38 height 22
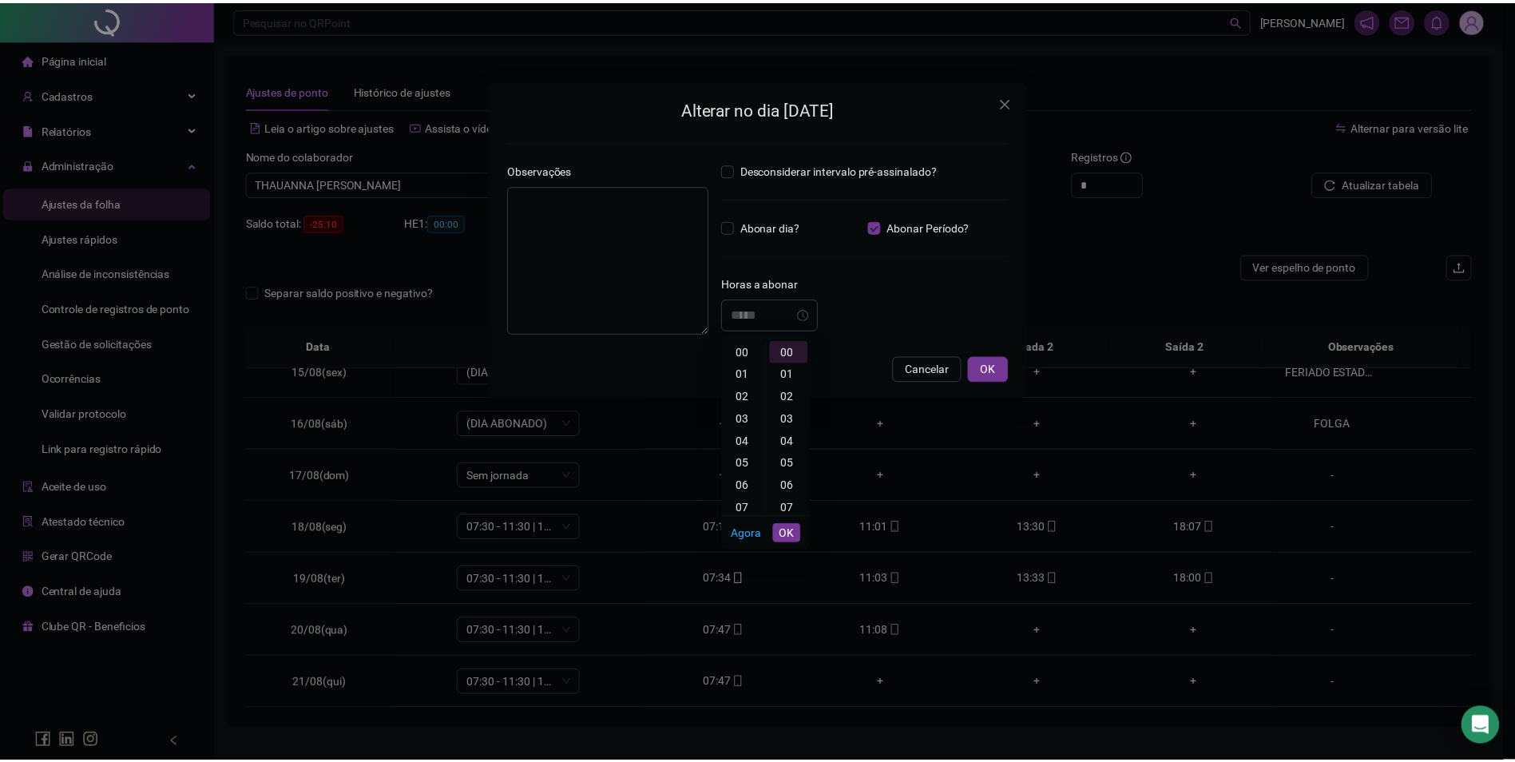
scroll to position [89, 0]
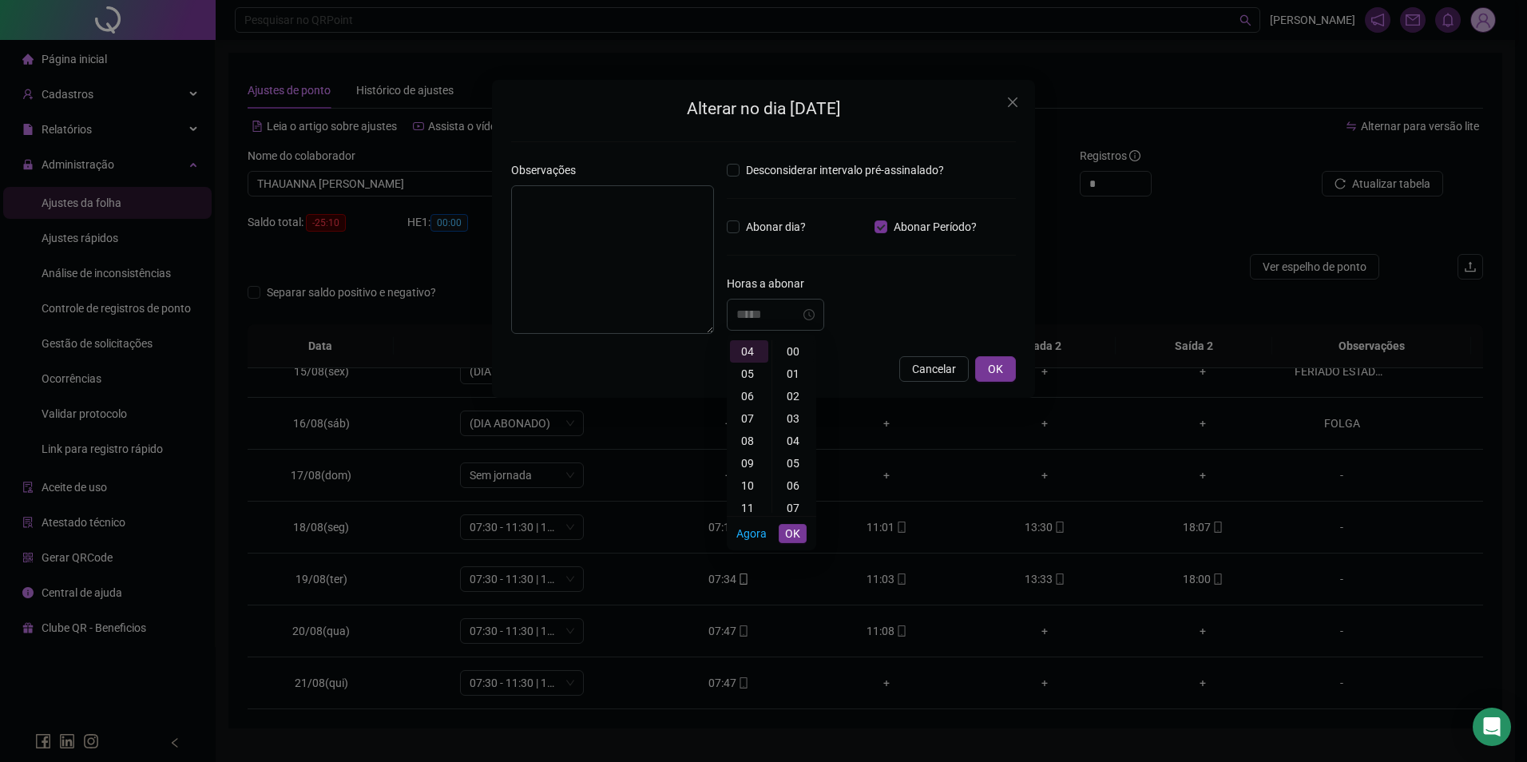
click at [790, 351] on div "00" at bounding box center [795, 351] width 38 height 22
click at [525, 574] on div "Alterar no dia 20/08/2025 Observações Desconsiderar intervalo pré-assinalado? A…" at bounding box center [763, 381] width 1527 height 762
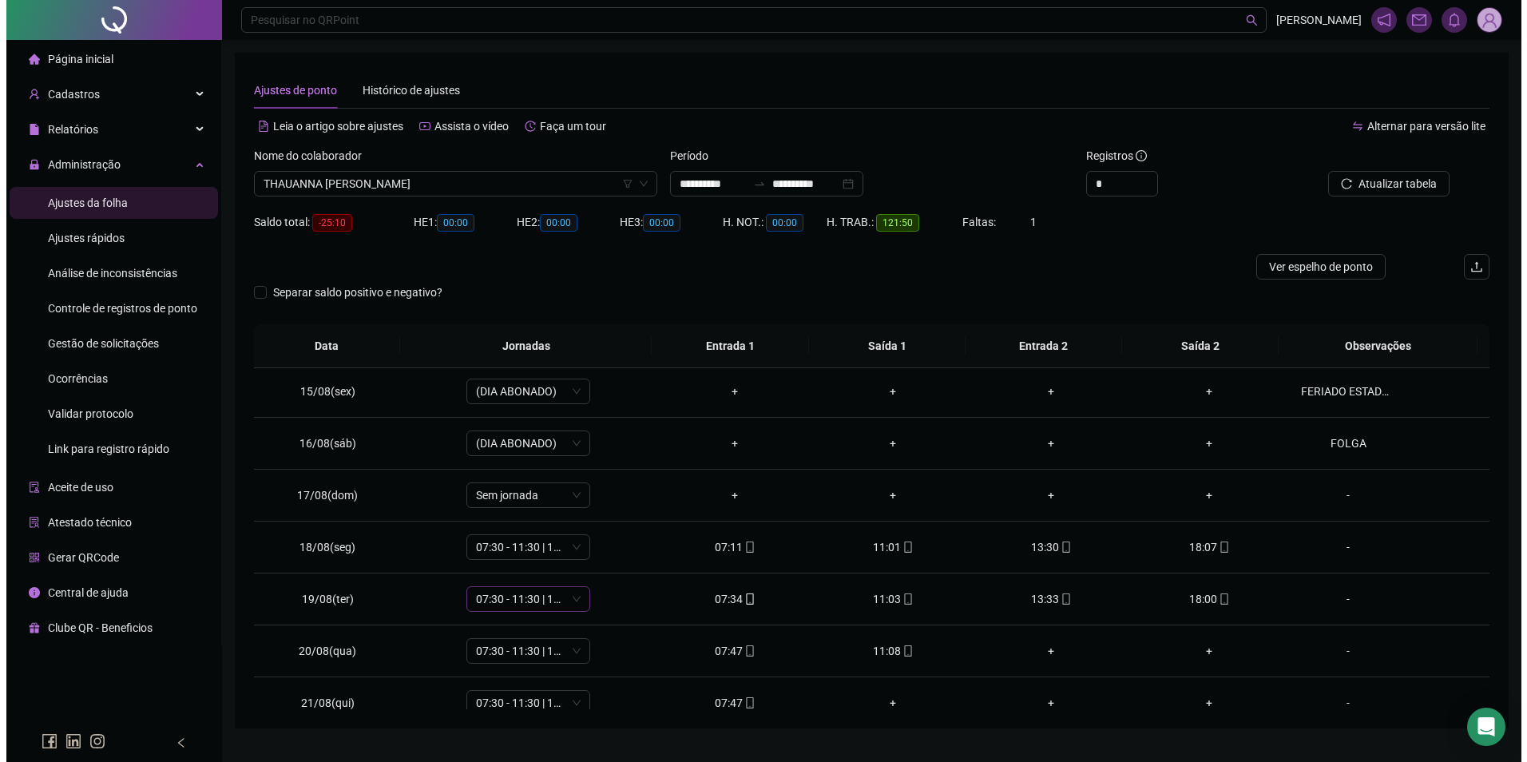
scroll to position [749, 0]
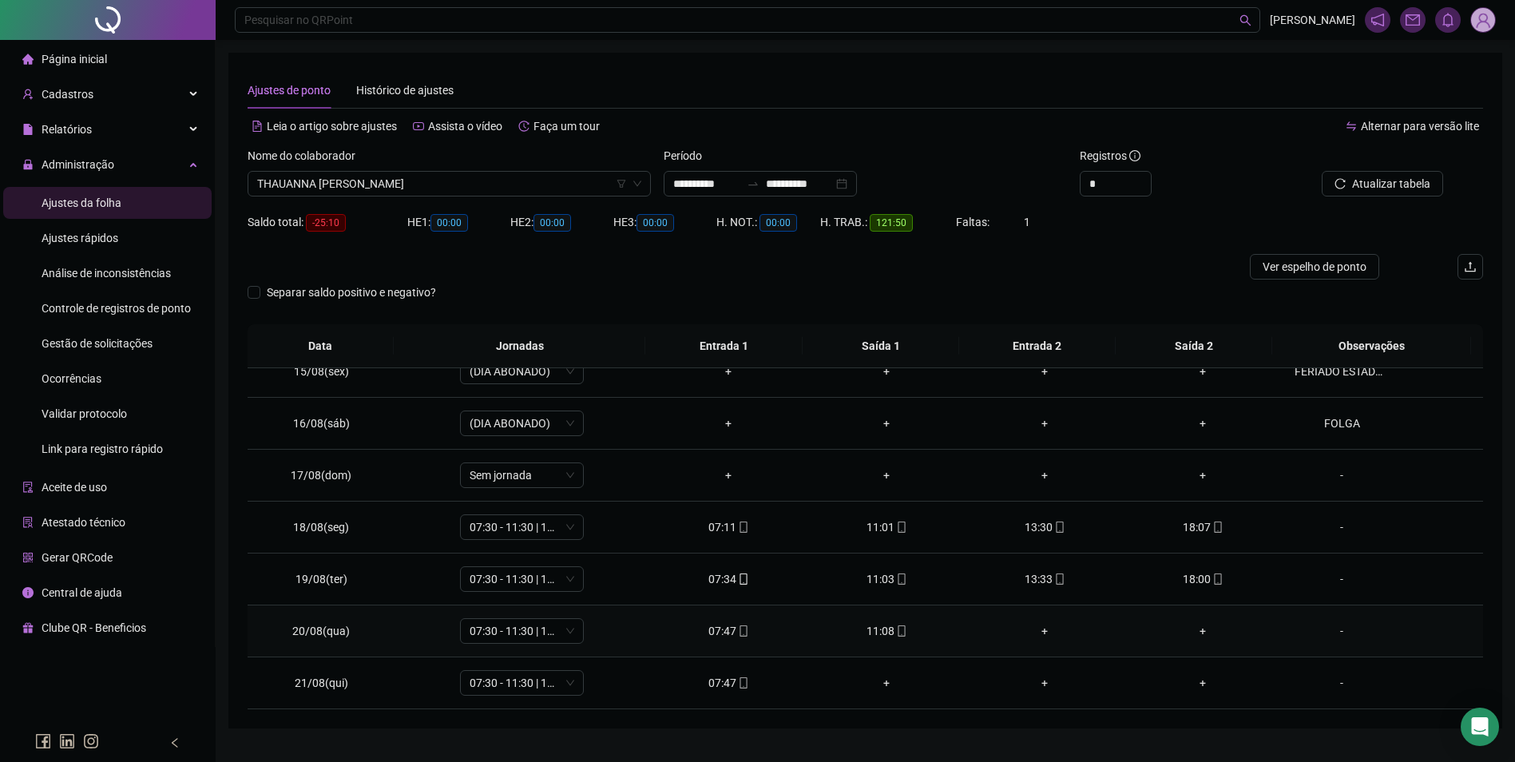
click at [1338, 626] on div "-" at bounding box center [1342, 631] width 94 height 18
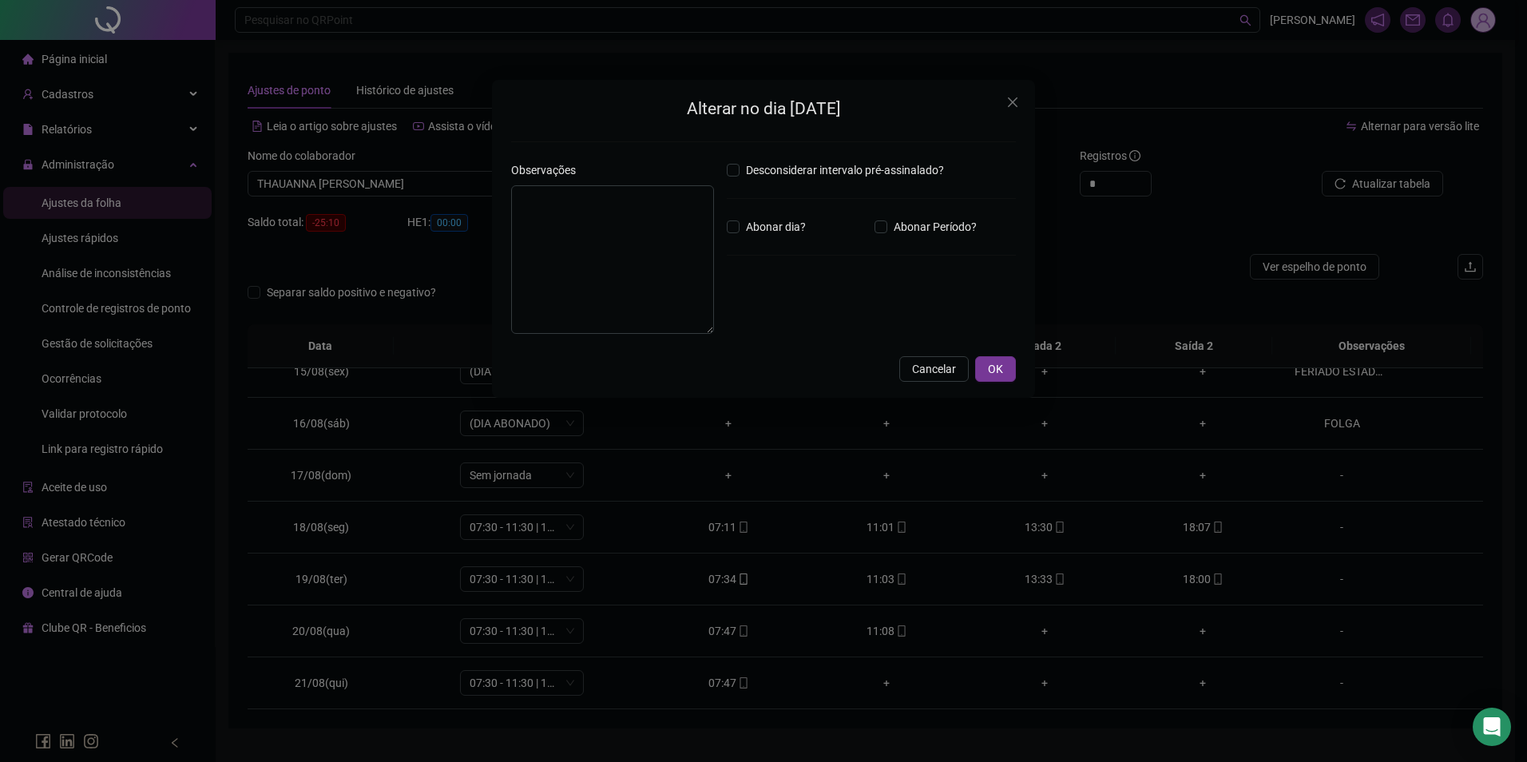
click at [610, 617] on div "Alterar no dia 20/08/2025 Observações Desconsiderar intervalo pré-assinalado? A…" at bounding box center [763, 381] width 1527 height 762
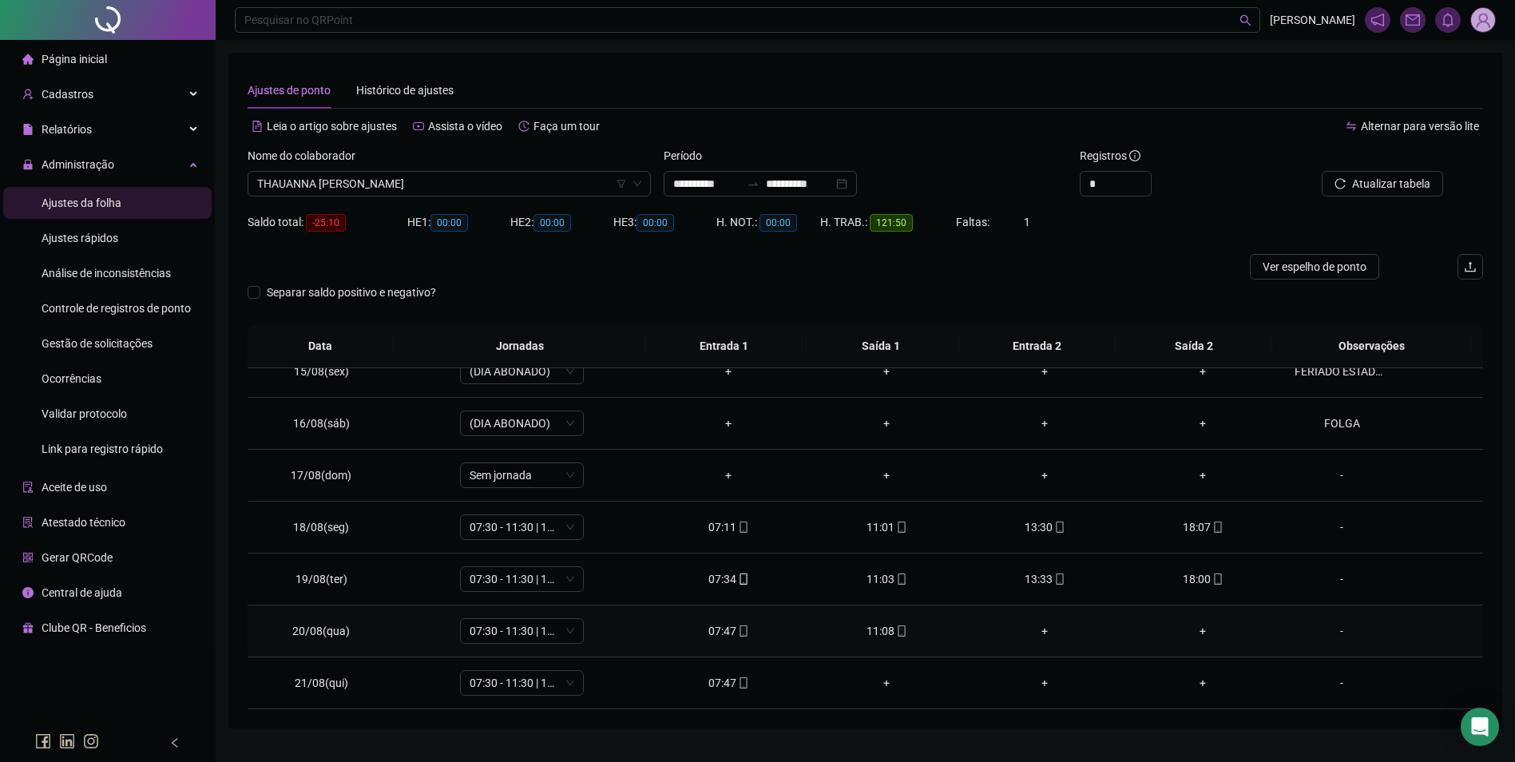
click at [1332, 628] on div "-" at bounding box center [1342, 631] width 94 height 18
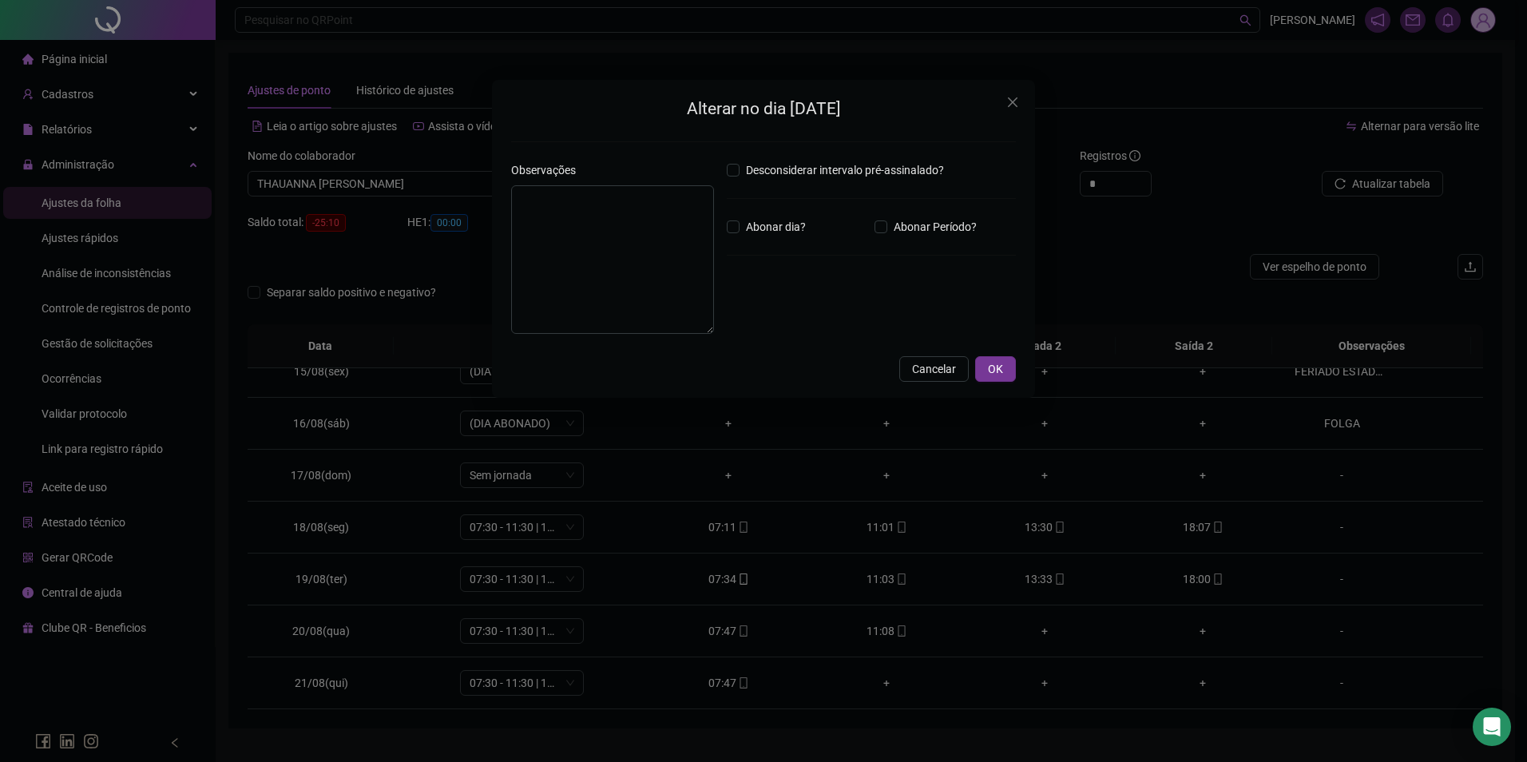
click at [736, 215] on div "Desconsiderar intervalo pré-assinalado? Abonar dia? Abonar Período? Horas a abo…" at bounding box center [872, 253] width 302 height 185
click at [771, 313] on input "*****" at bounding box center [768, 314] width 64 height 19
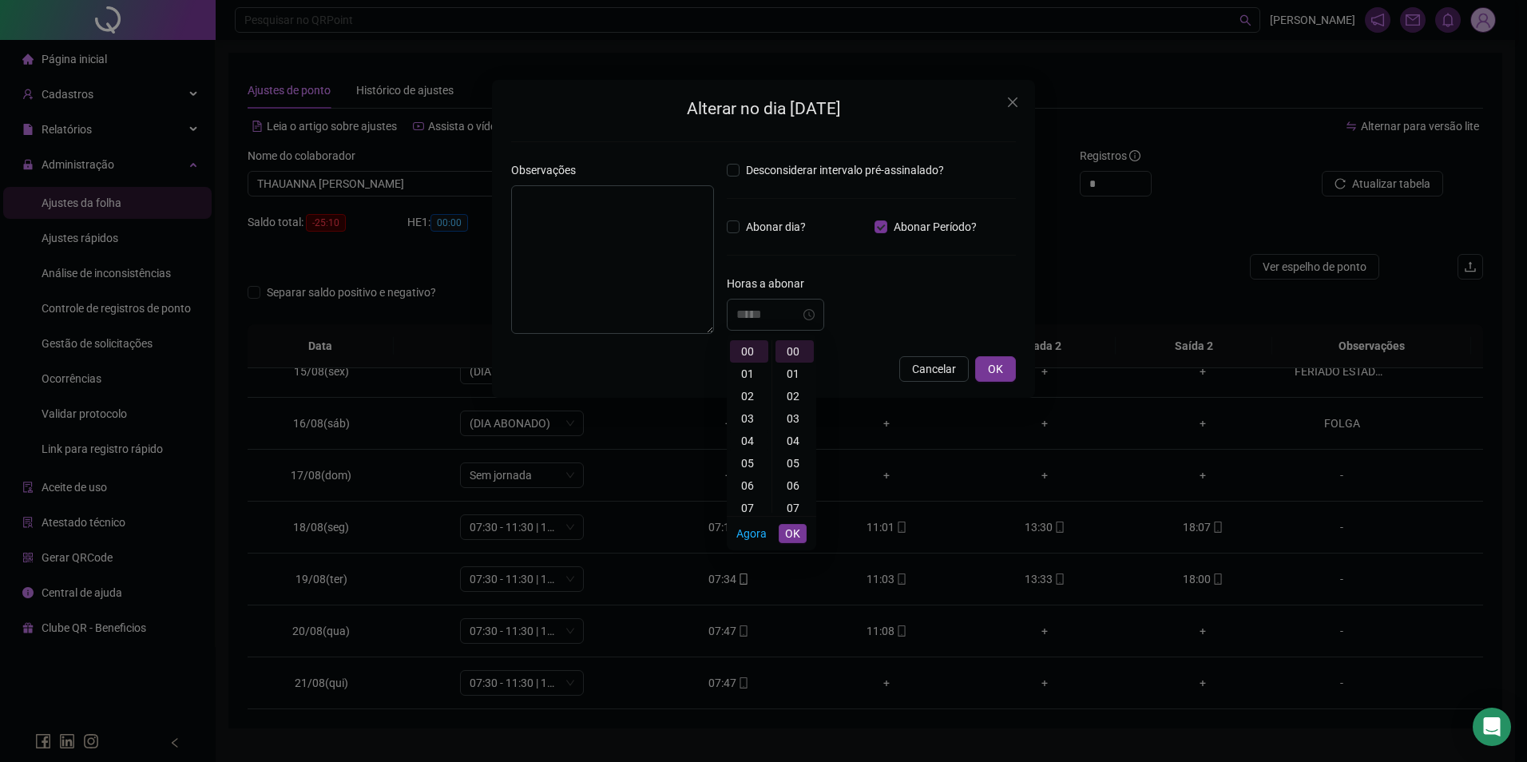
click at [752, 439] on div "04" at bounding box center [749, 441] width 38 height 22
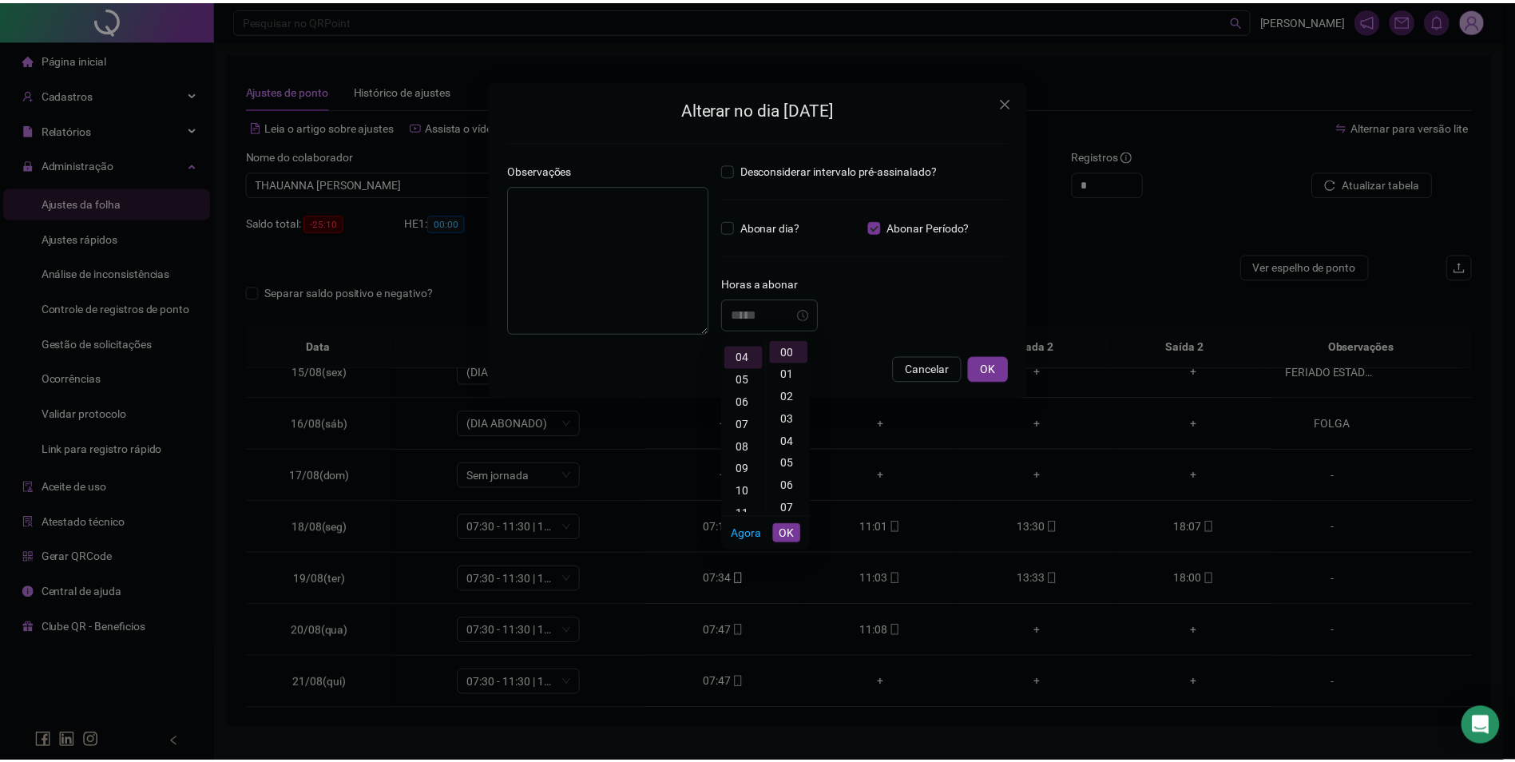
scroll to position [89, 0]
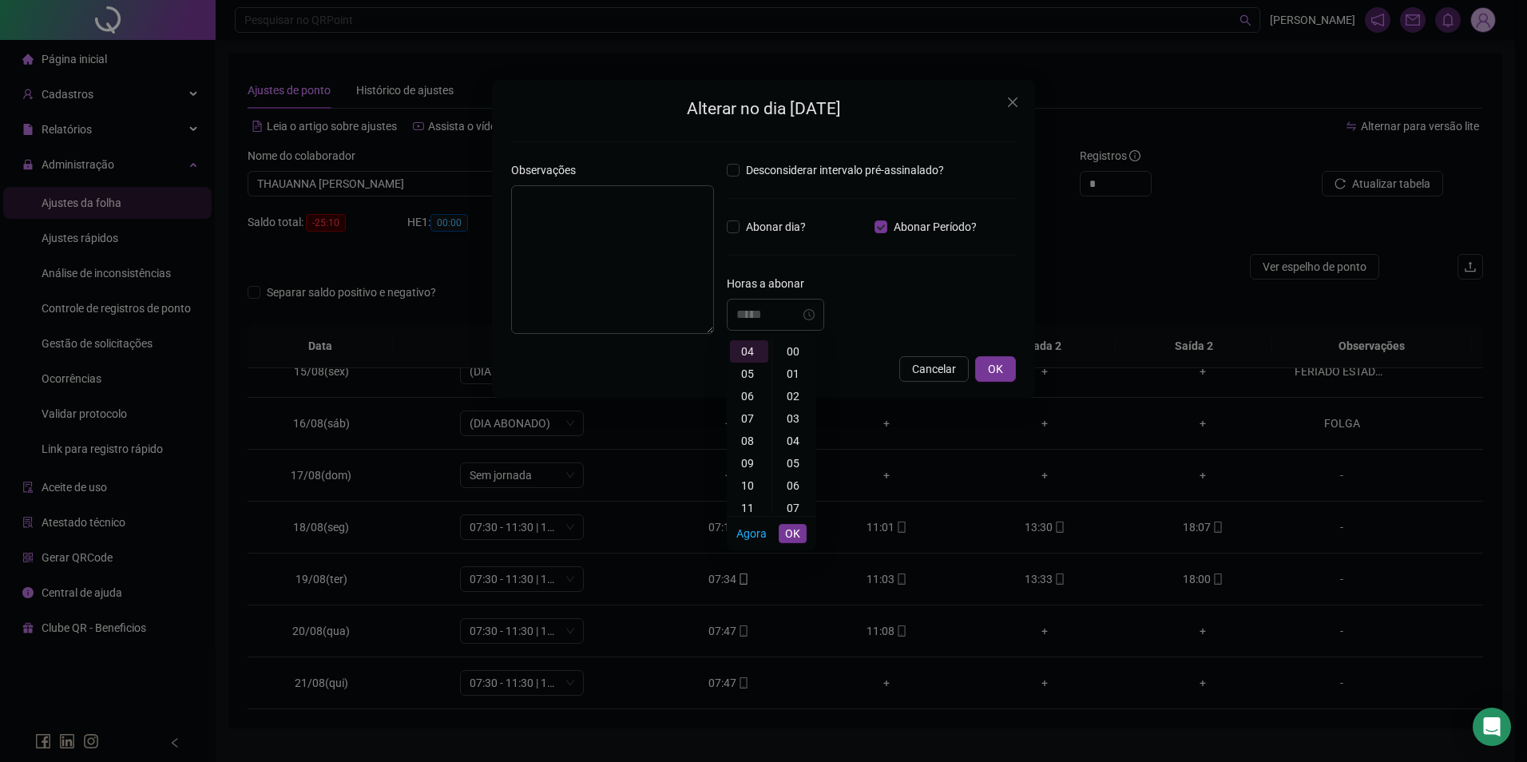
click at [795, 347] on div "00" at bounding box center [795, 351] width 38 height 22
type input "*****"
click at [793, 534] on span "OK" at bounding box center [792, 534] width 15 height 18
click at [661, 250] on textarea at bounding box center [612, 259] width 203 height 149
type textarea "**********"
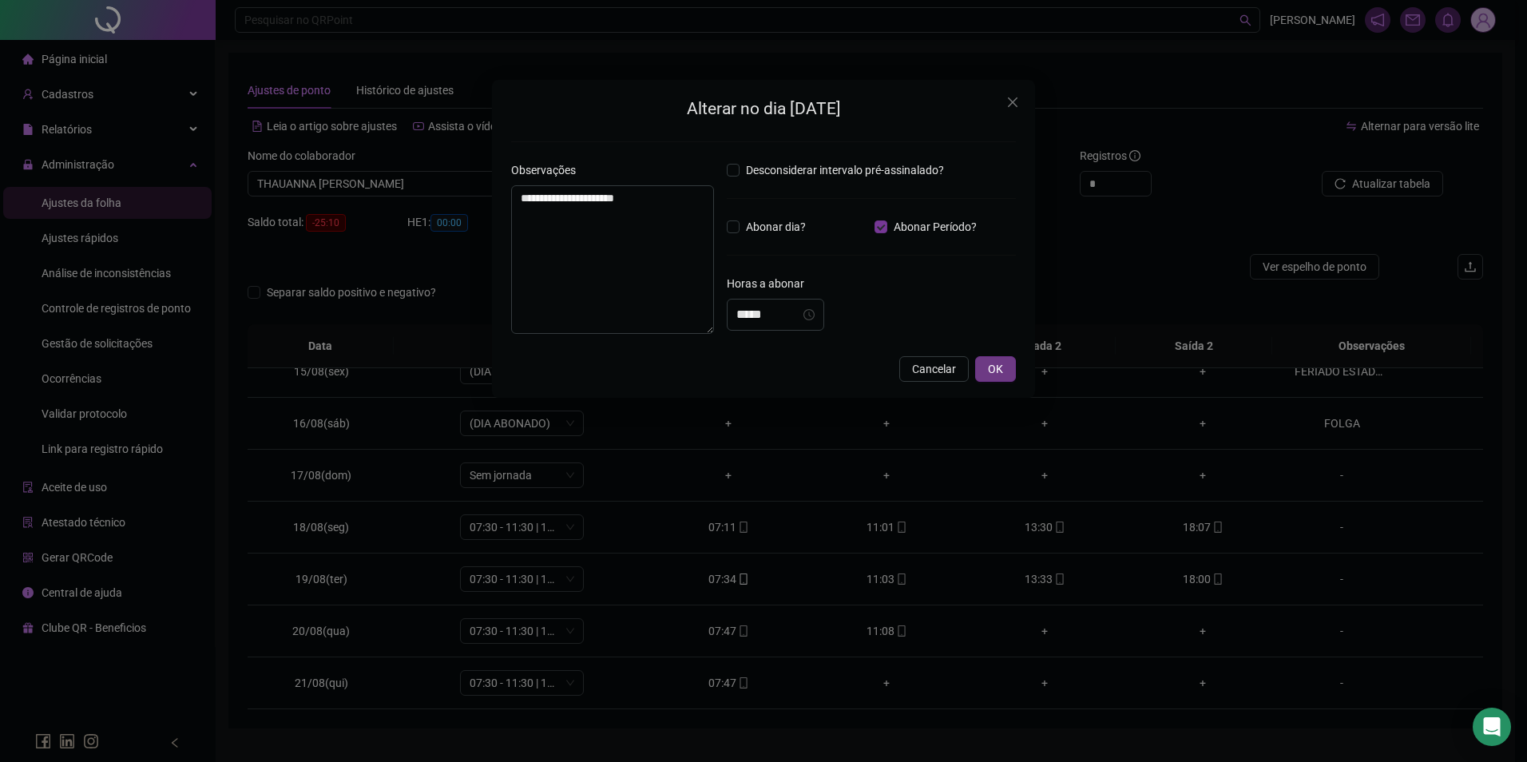
click at [989, 363] on span "OK" at bounding box center [995, 369] width 15 height 18
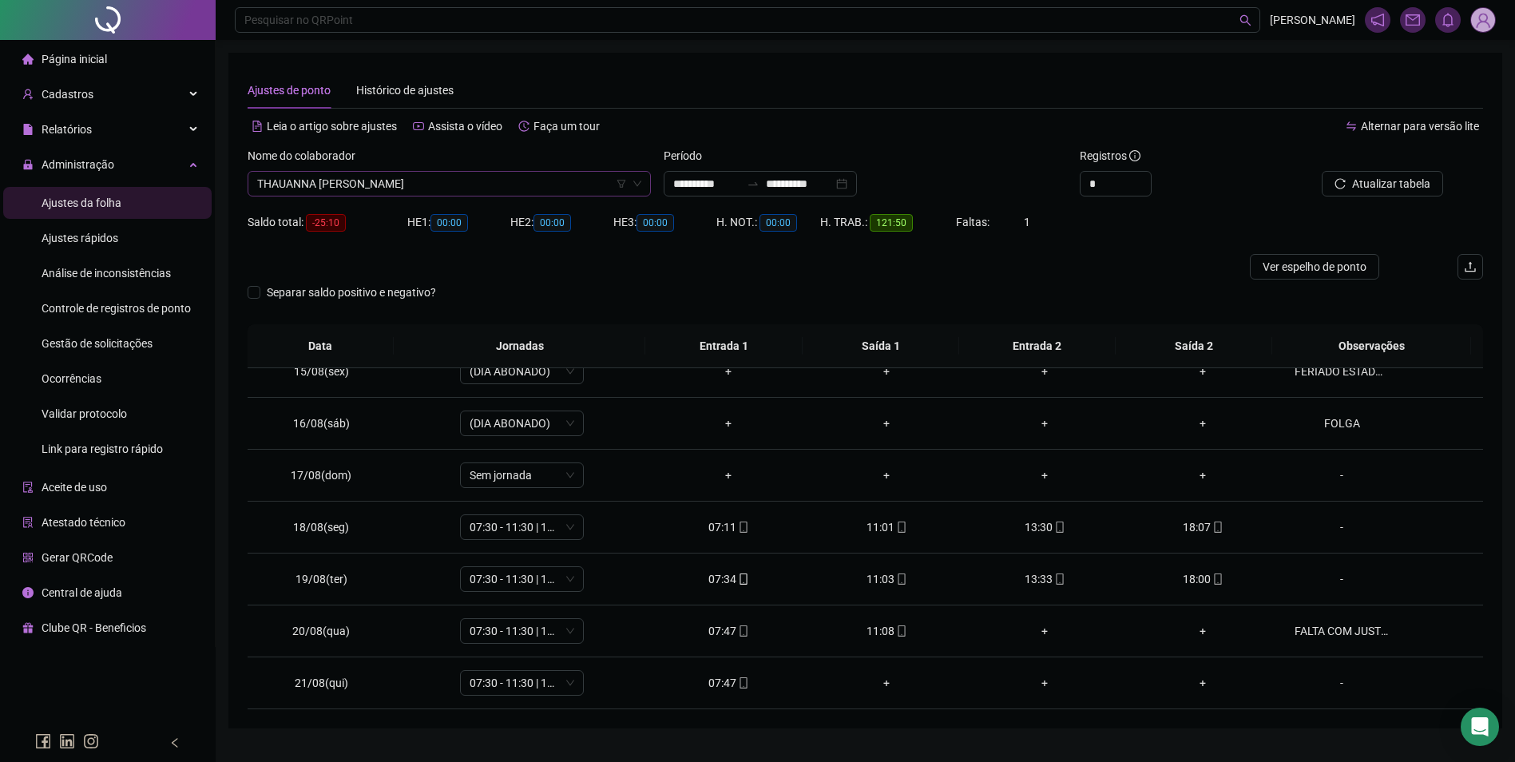
click at [495, 187] on span "THAUANNA [PERSON_NAME]" at bounding box center [449, 184] width 384 height 24
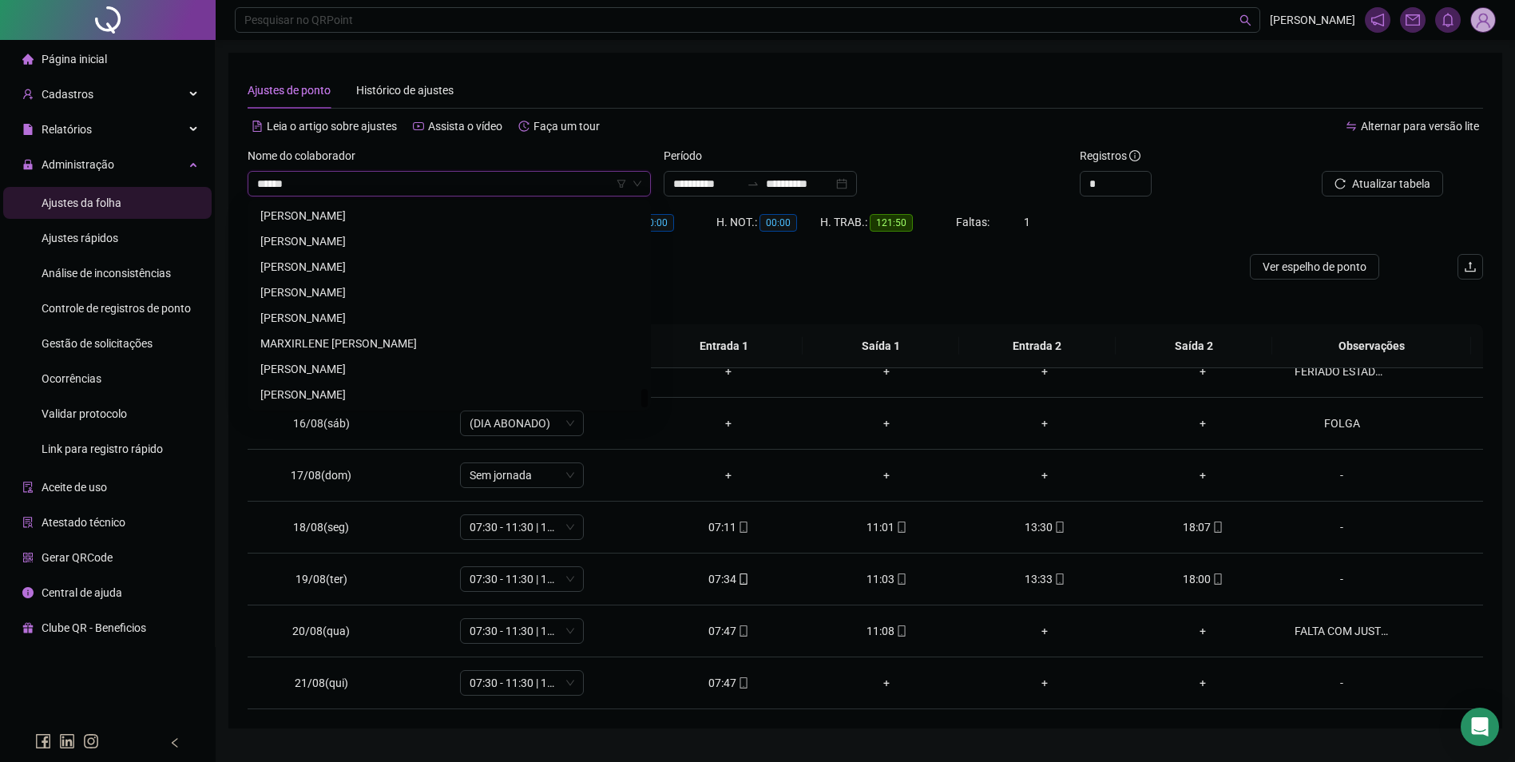
scroll to position [1994, 0]
type input "*******"
click at [368, 314] on div "[PERSON_NAME]" at bounding box center [449, 318] width 378 height 18
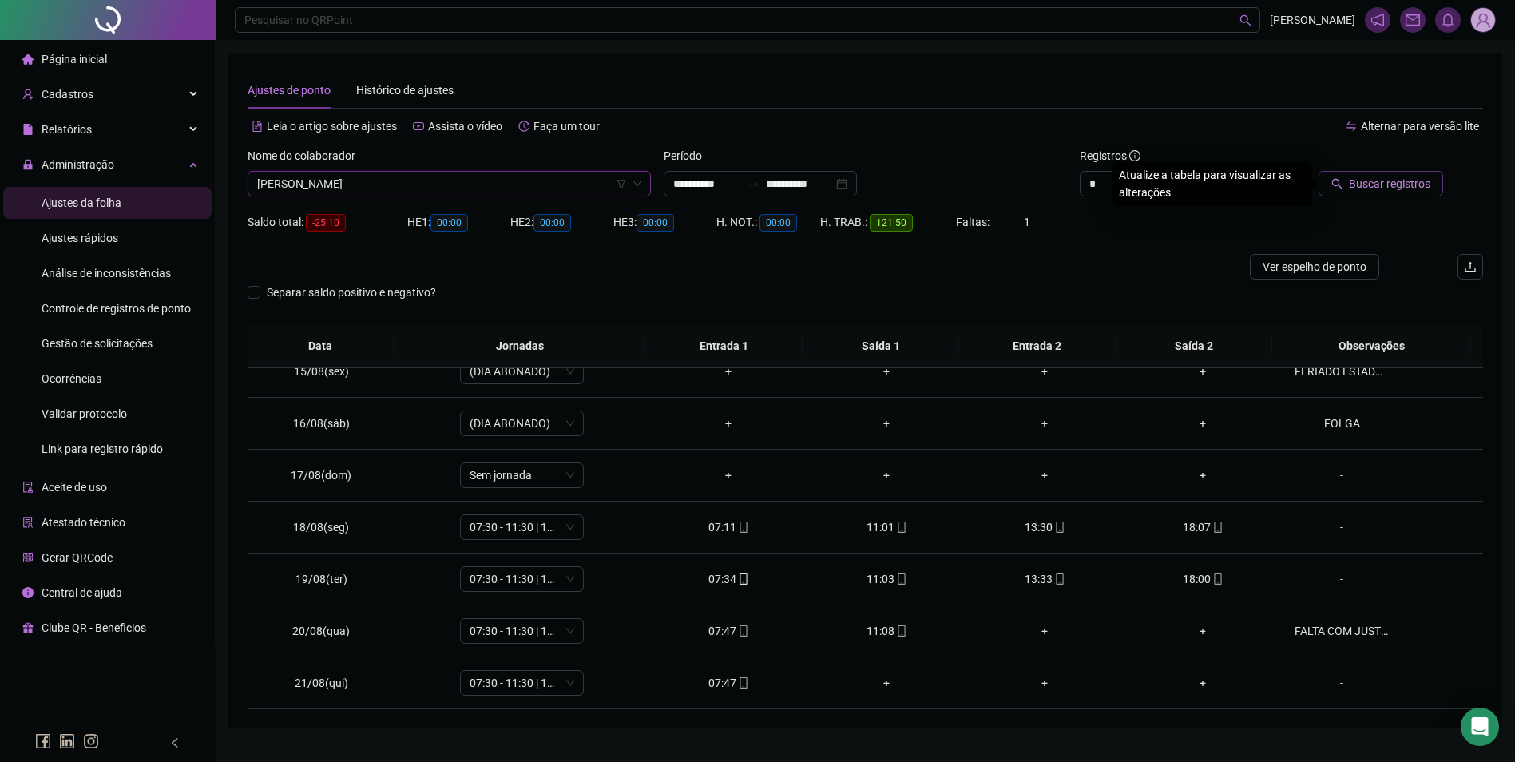
click at [1358, 175] on span "Buscar registros" at bounding box center [1389, 184] width 81 height 18
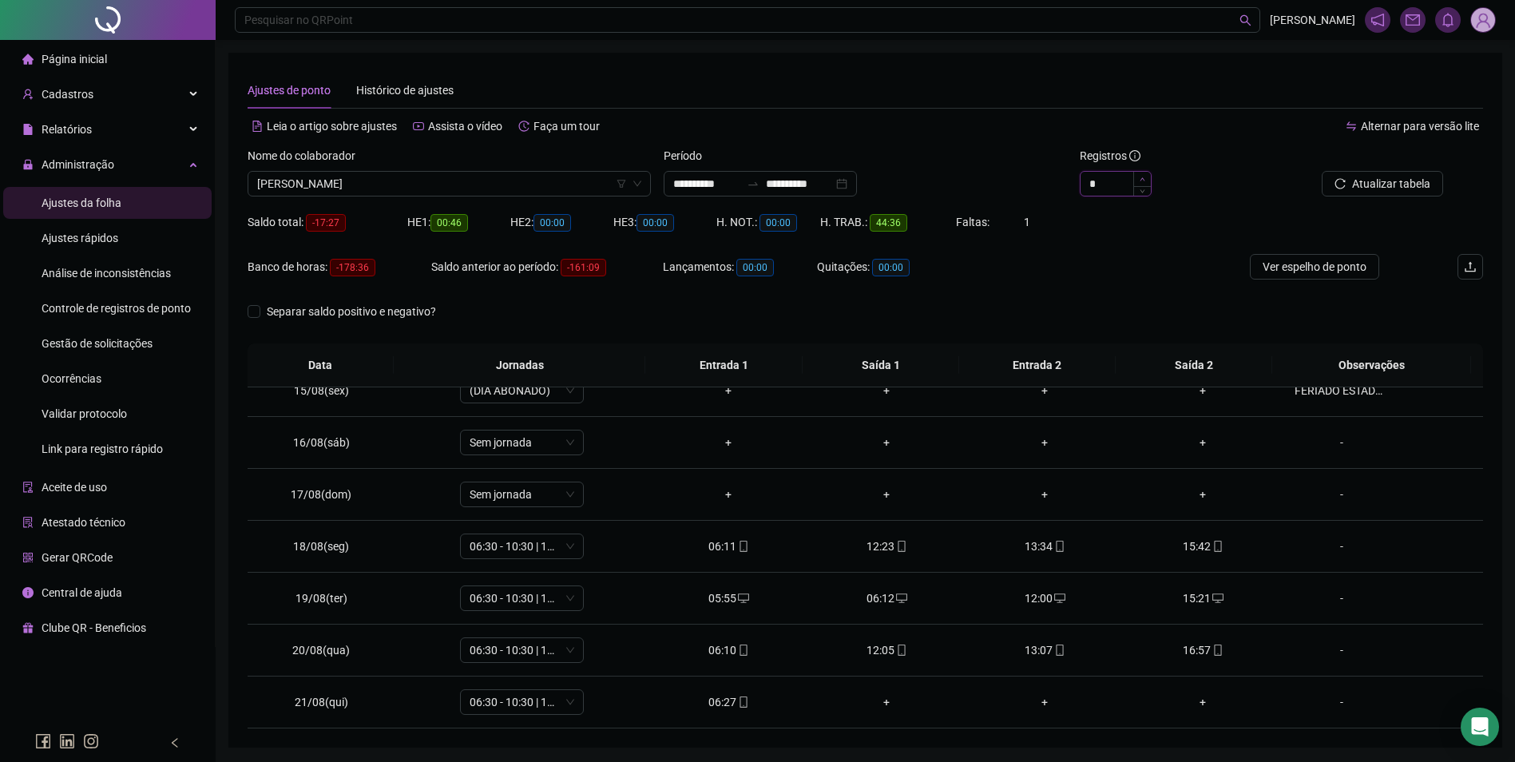
type input "*"
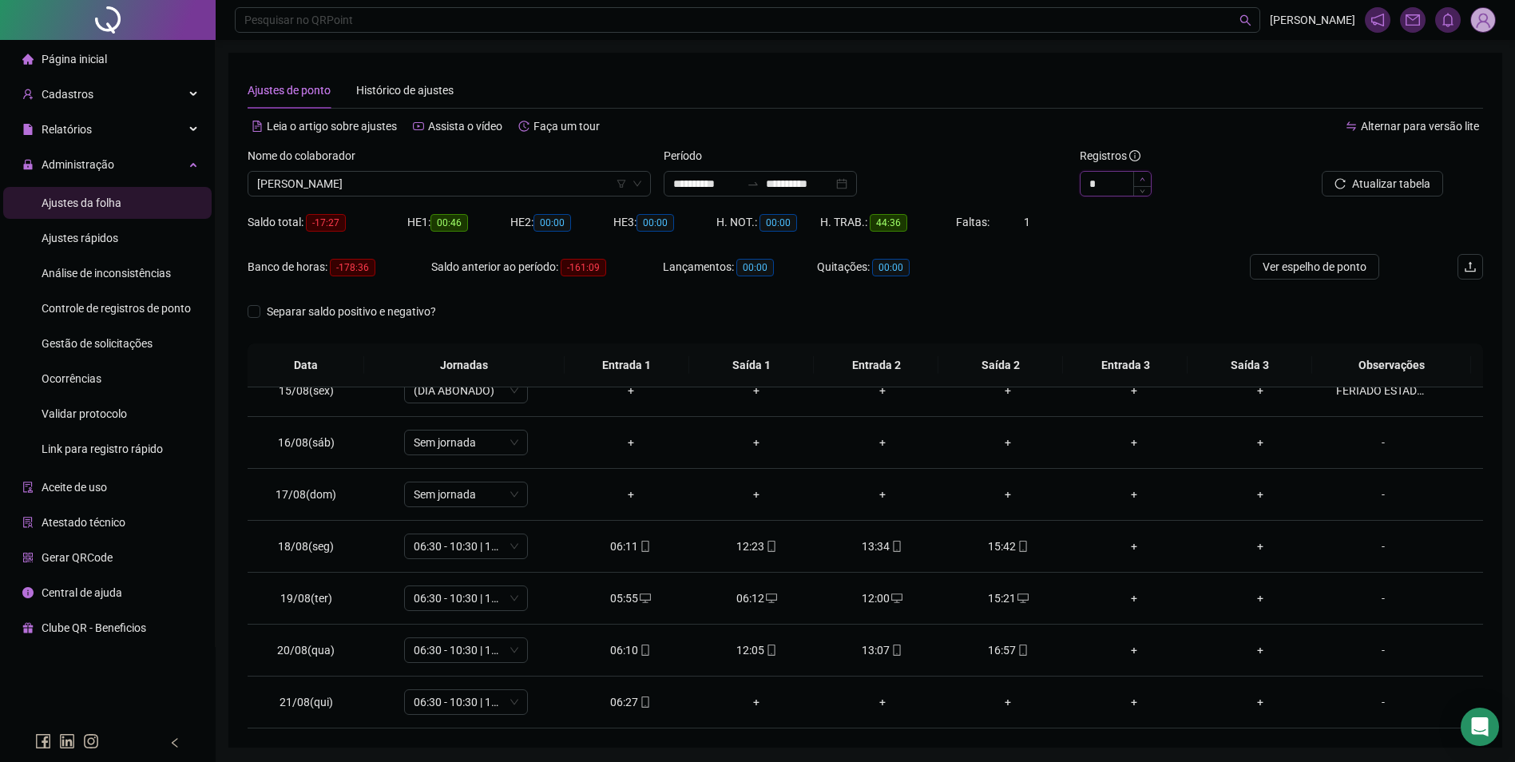
click at [1140, 173] on span "Increase Value" at bounding box center [1142, 179] width 18 height 14
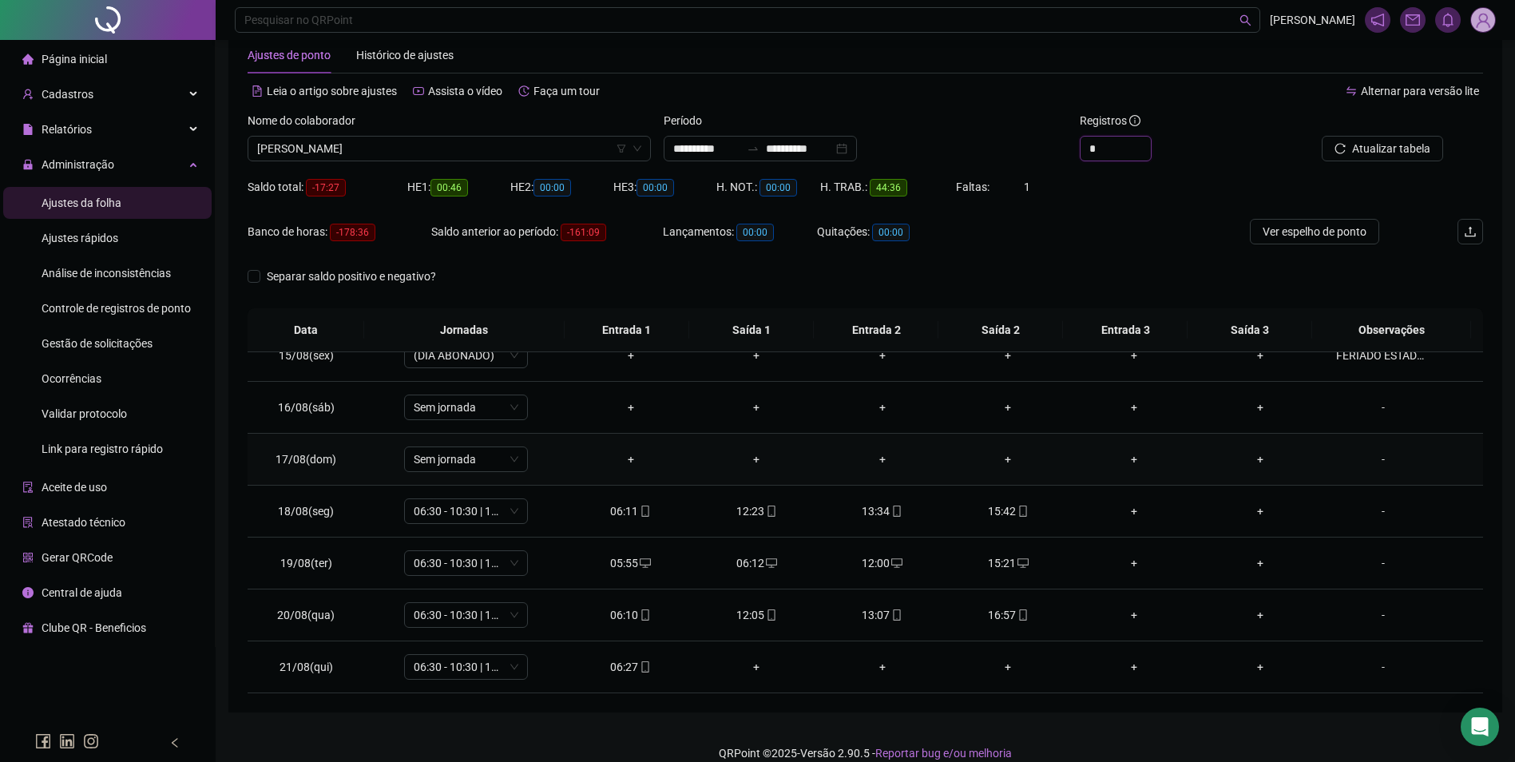
scroll to position [54, 0]
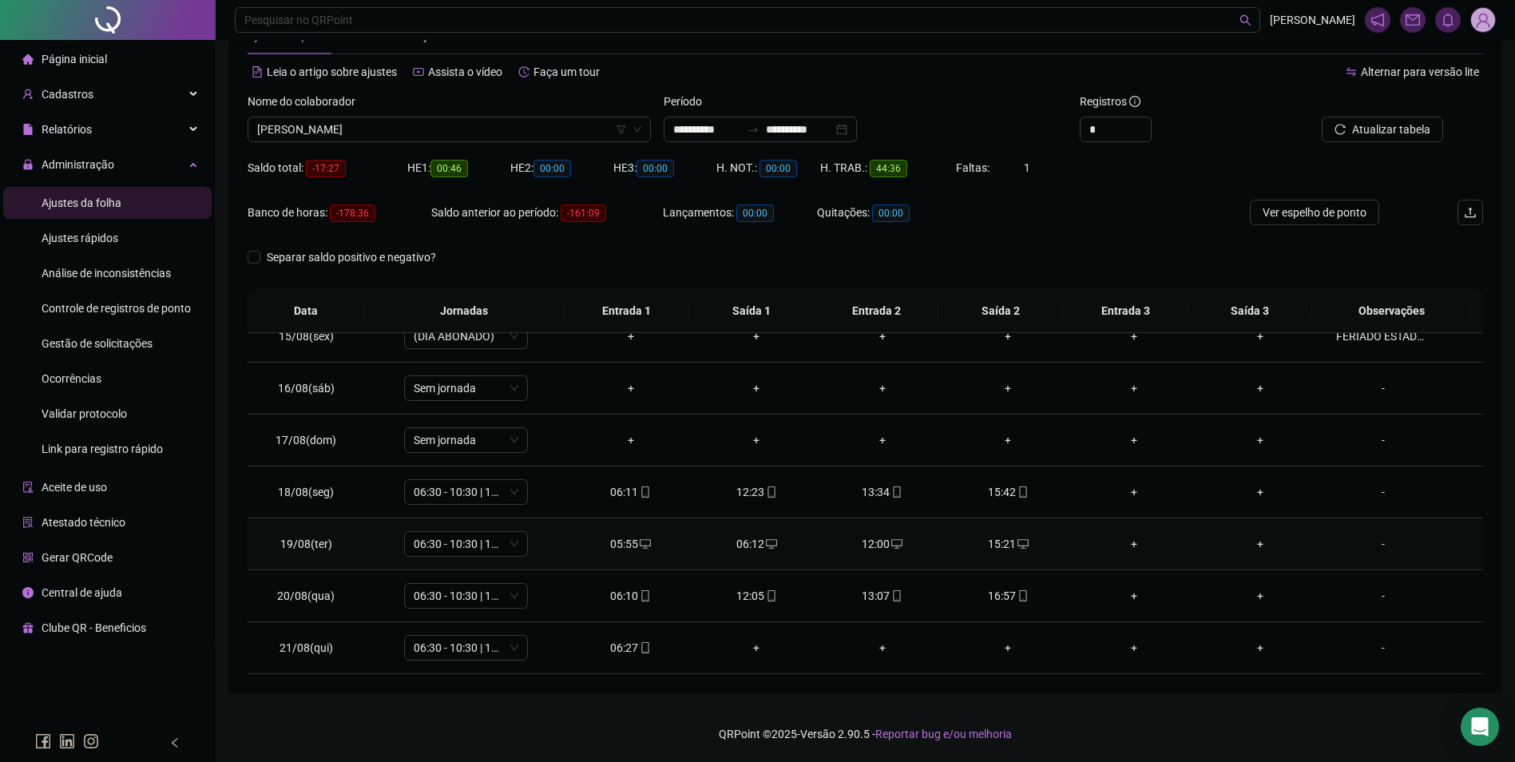
click at [999, 540] on div "15:21" at bounding box center [1009, 544] width 101 height 18
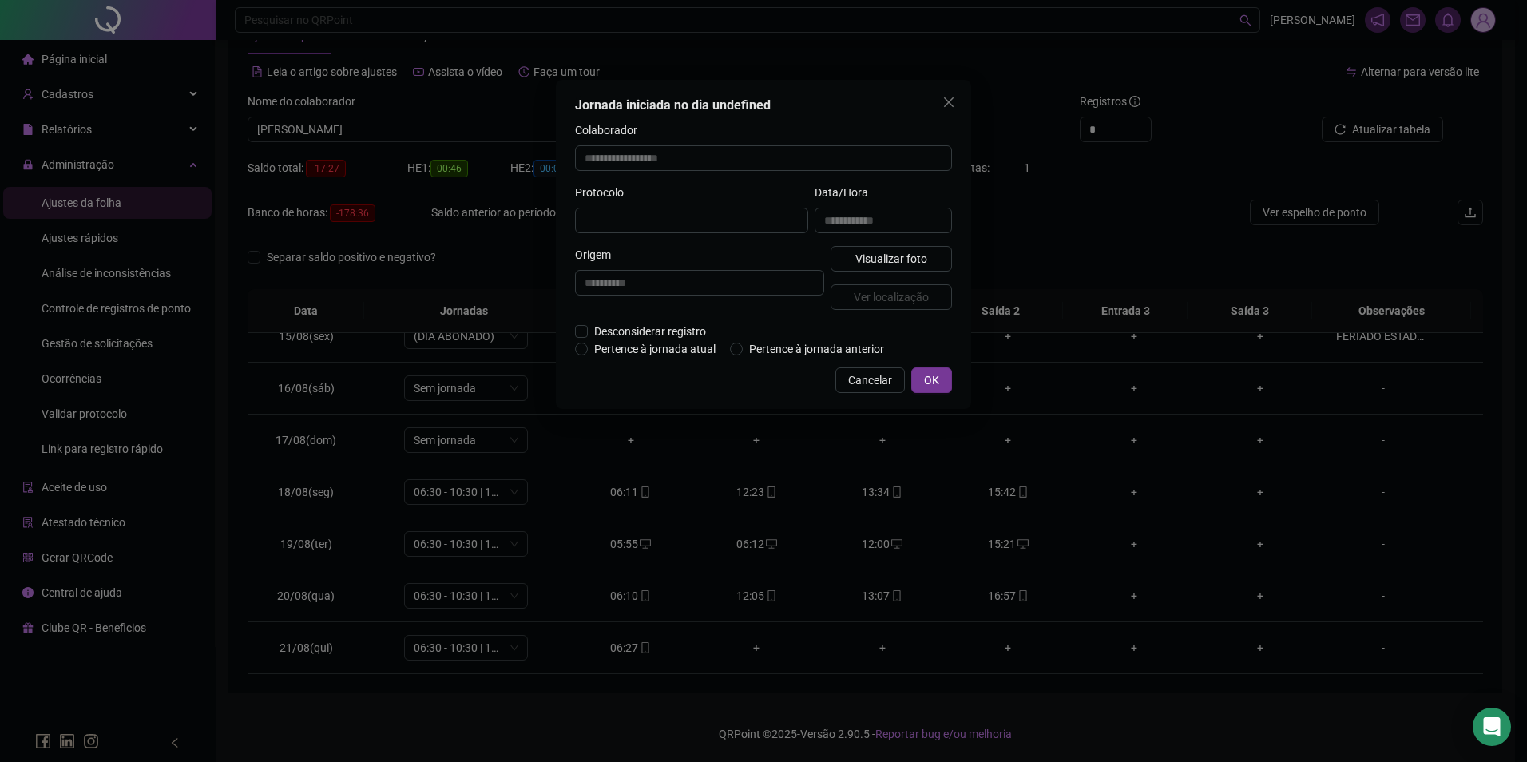
type input "**********"
click at [896, 378] on button "Cancelar" at bounding box center [870, 382] width 69 height 26
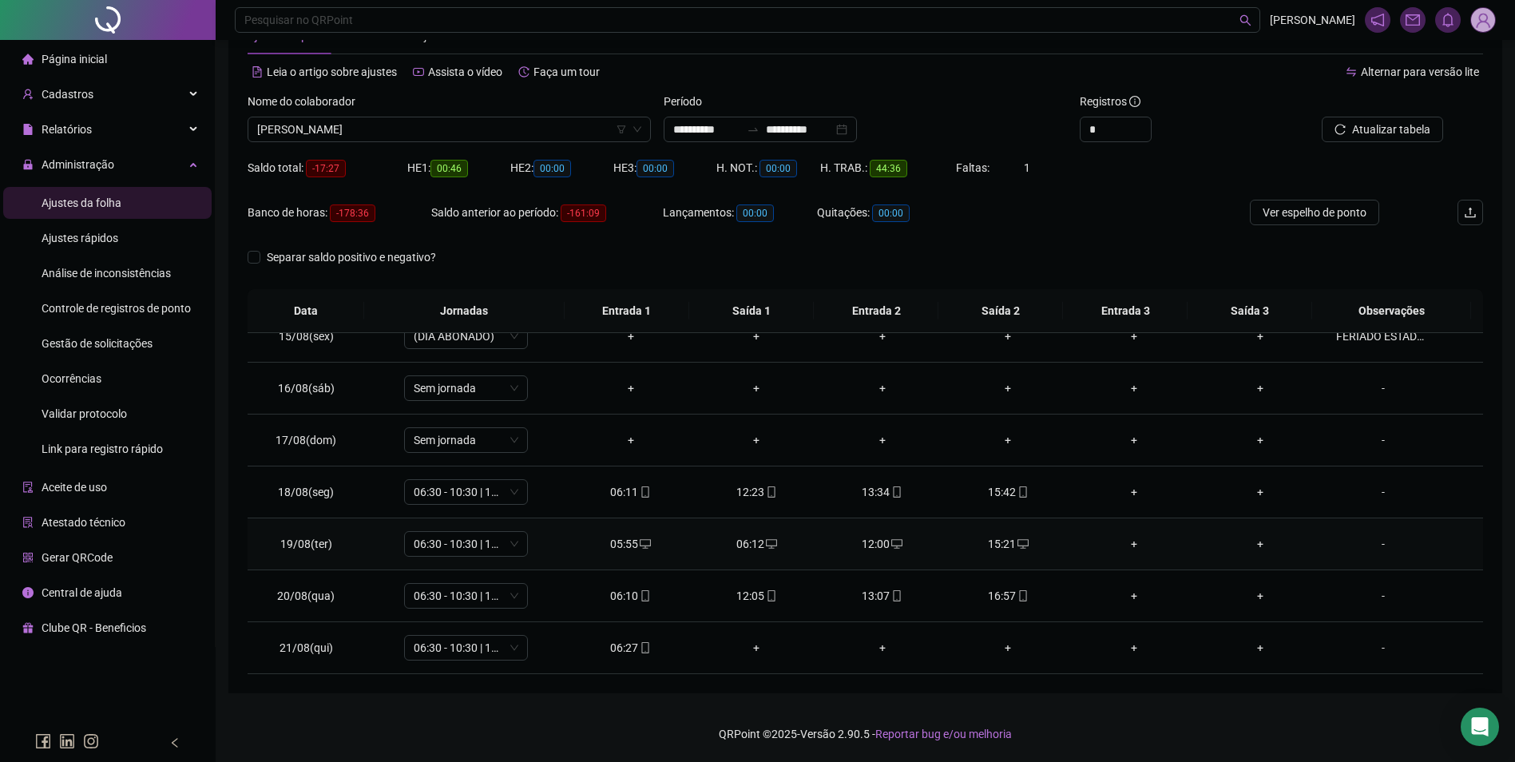
click at [640, 545] on icon "desktop" at bounding box center [645, 543] width 11 height 11
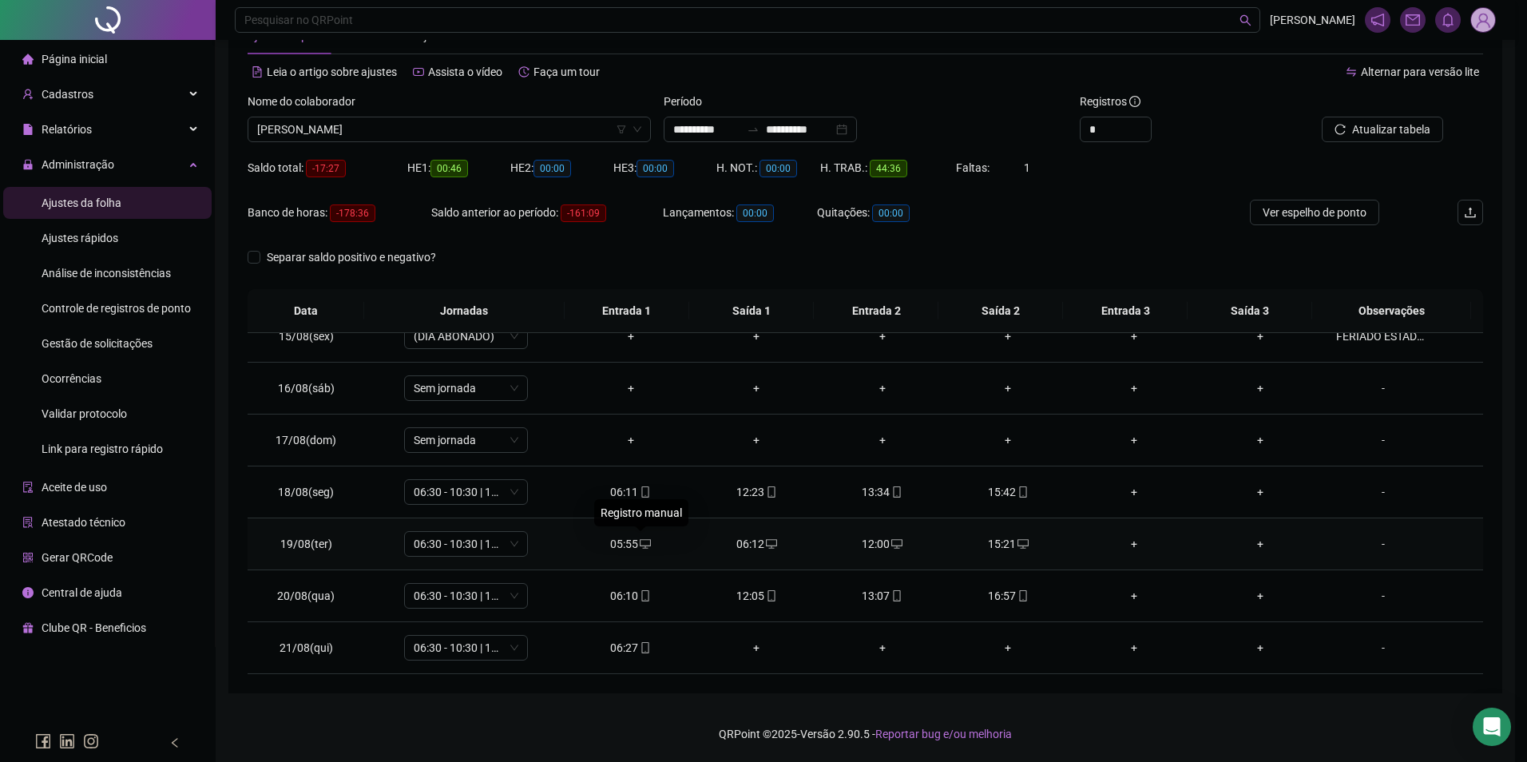
type input "**********"
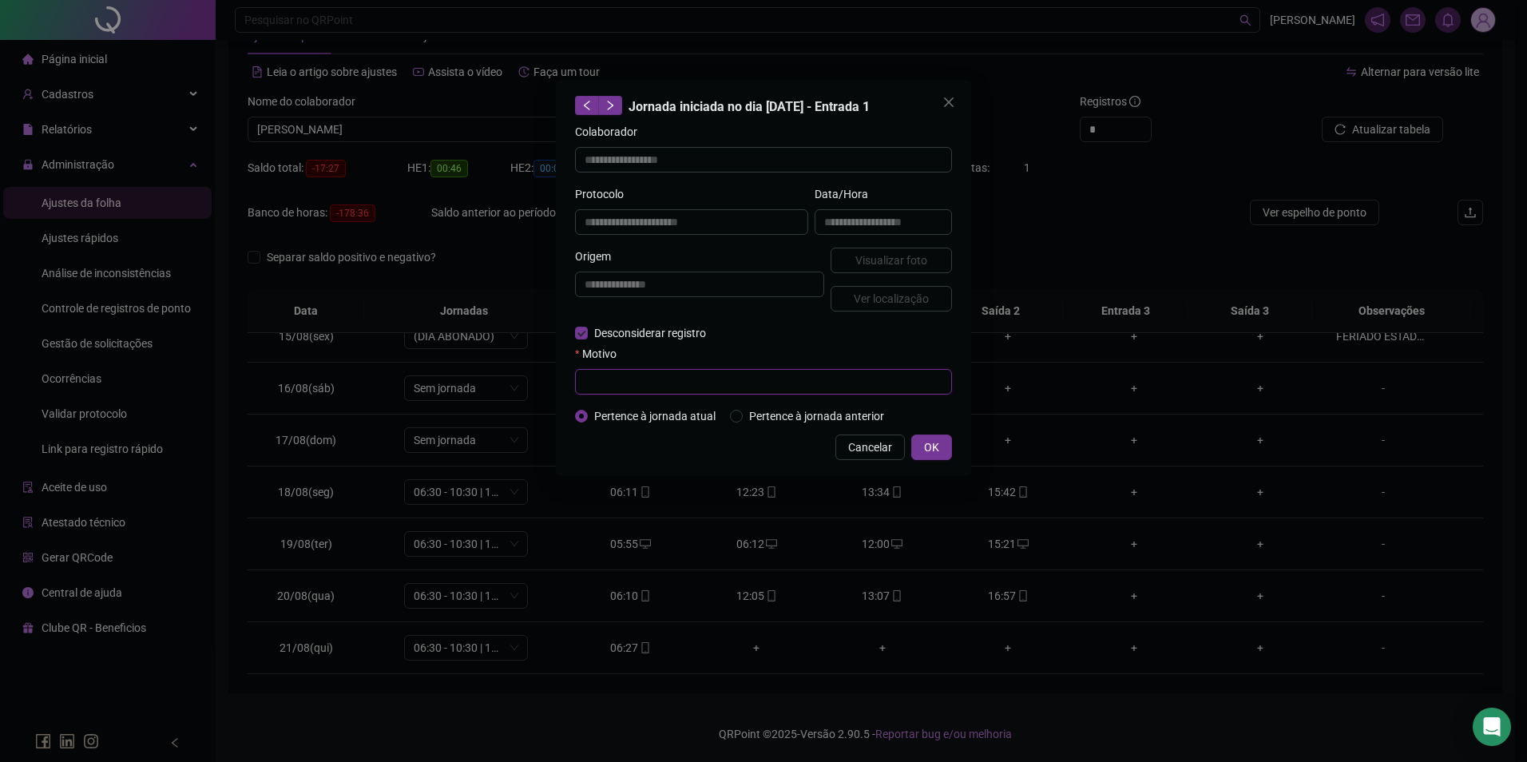
click at [607, 374] on input "text" at bounding box center [763, 382] width 377 height 26
drag, startPoint x: 672, startPoint y: 385, endPoint x: 578, endPoint y: 386, distance: 93.5
click at [578, 386] on input "**********" at bounding box center [763, 382] width 377 height 26
type input "**********"
drag, startPoint x: 732, startPoint y: 450, endPoint x: 774, endPoint y: 453, distance: 42.5
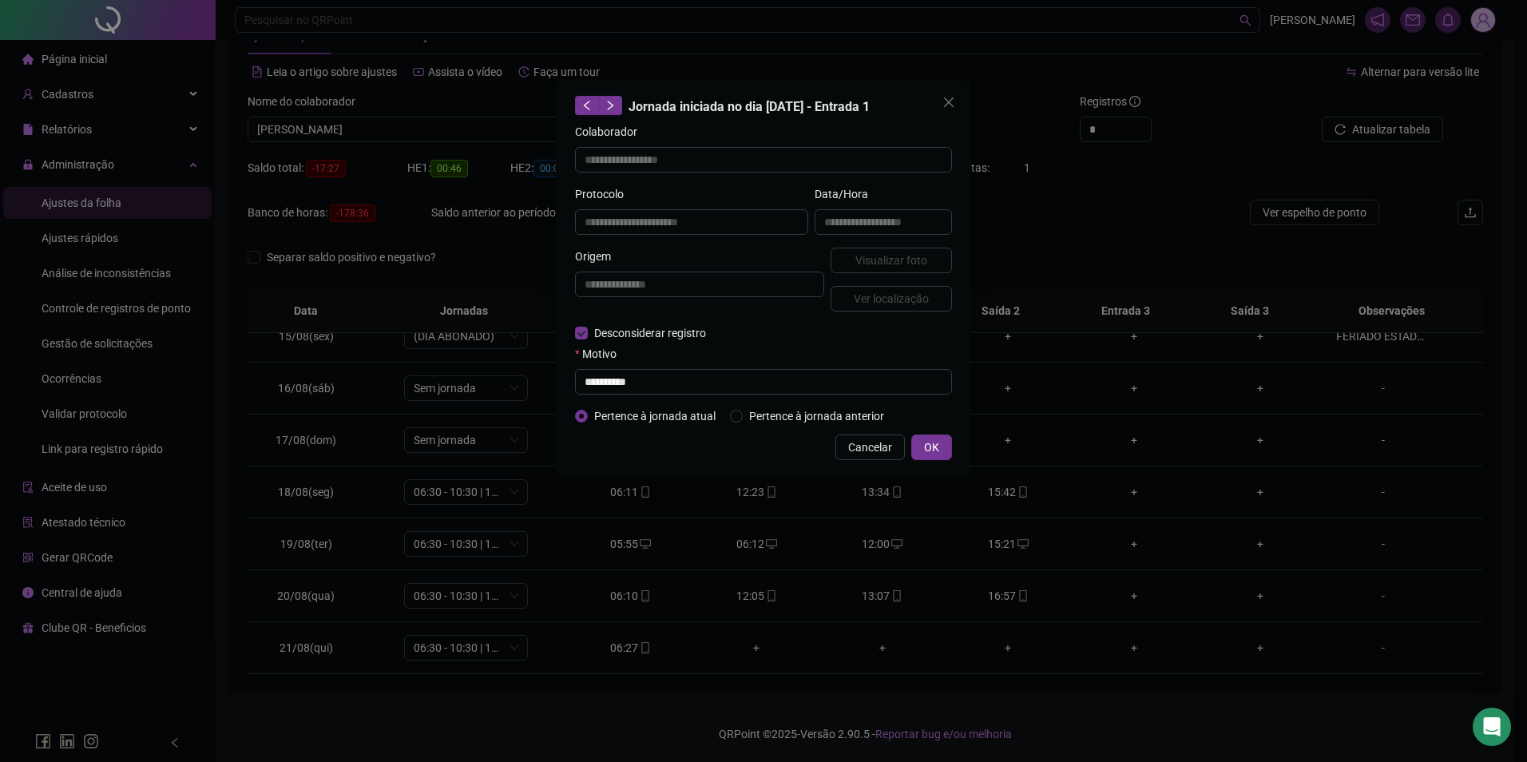
click at [733, 451] on div "Cancelar OK" at bounding box center [763, 448] width 377 height 26
click at [913, 446] on button "OK" at bounding box center [931, 448] width 41 height 26
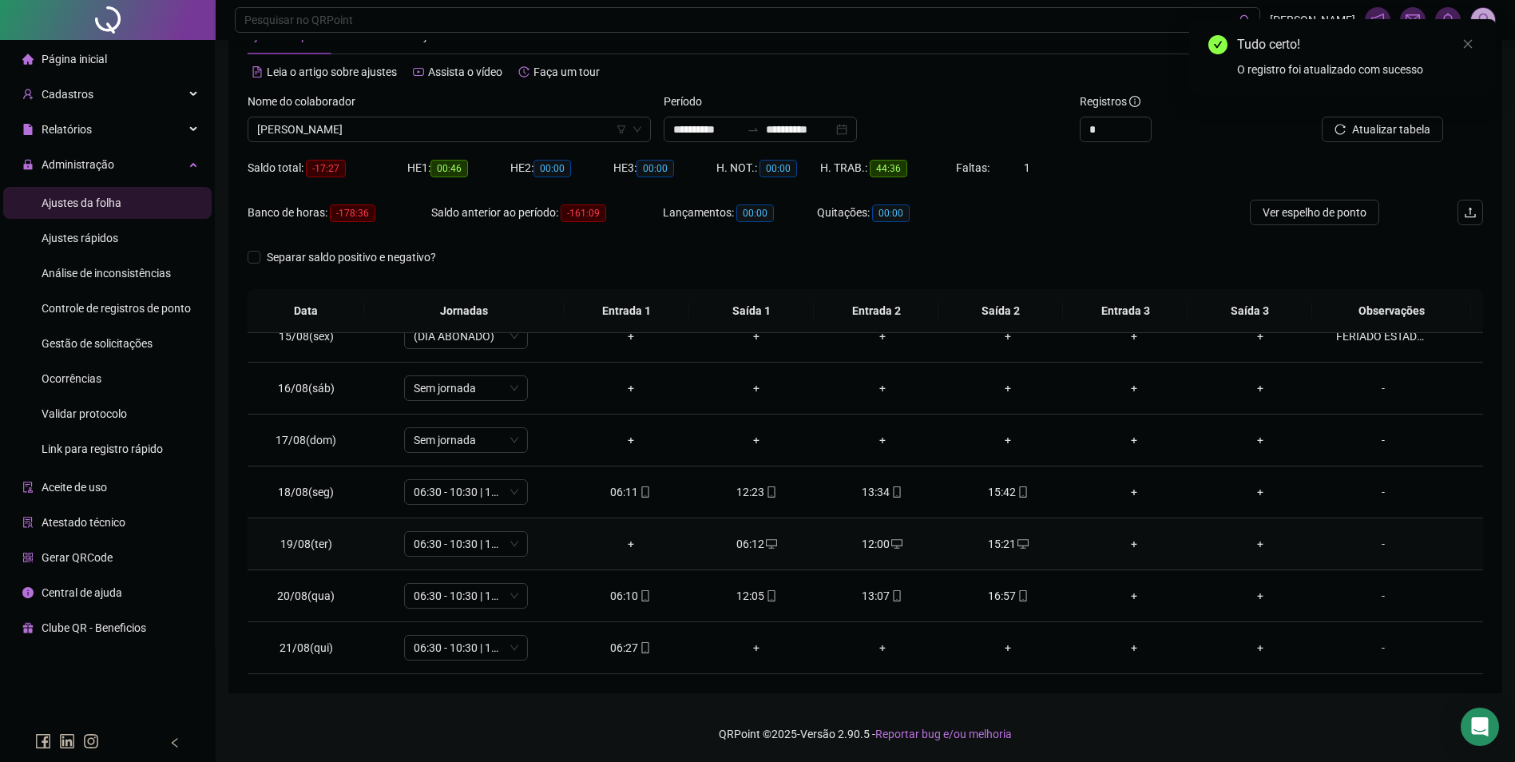
click at [766, 547] on icon "desktop" at bounding box center [771, 543] width 11 height 11
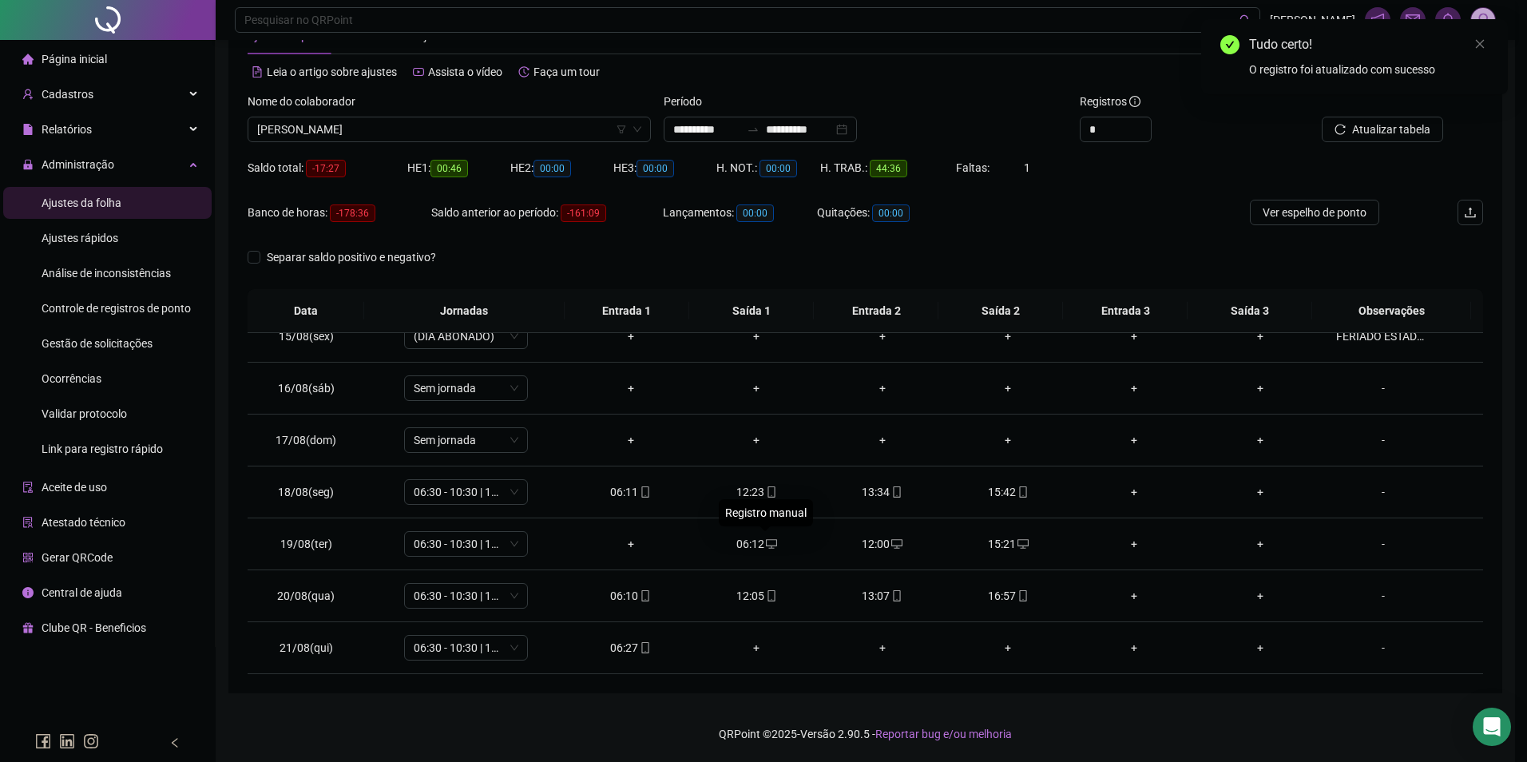
type input "**********"
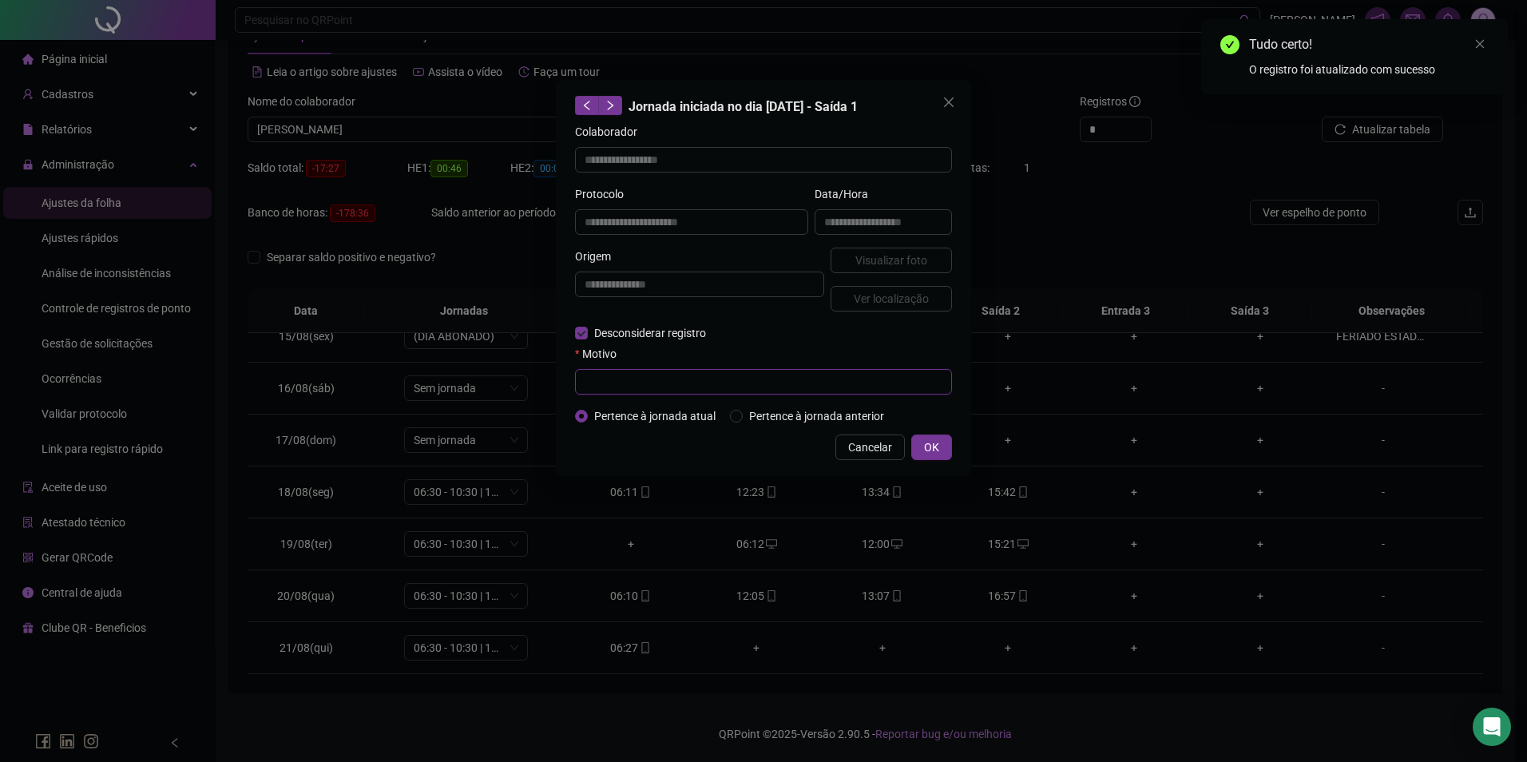
click at [638, 379] on input "text" at bounding box center [763, 382] width 377 height 26
paste input "**********"
type input "**********"
click at [932, 442] on span "OK" at bounding box center [931, 448] width 15 height 18
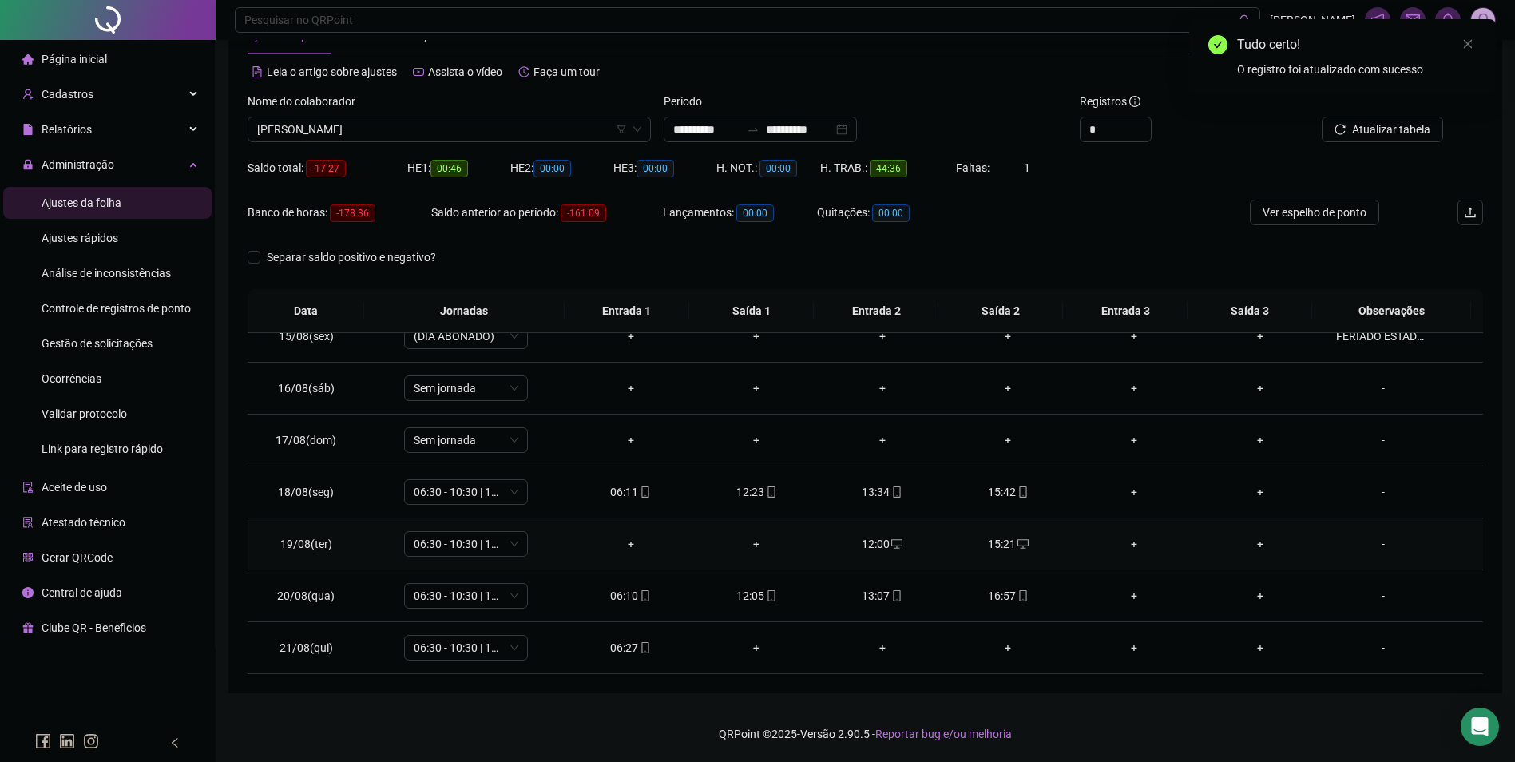
click at [882, 542] on div "12:00" at bounding box center [882, 544] width 101 height 18
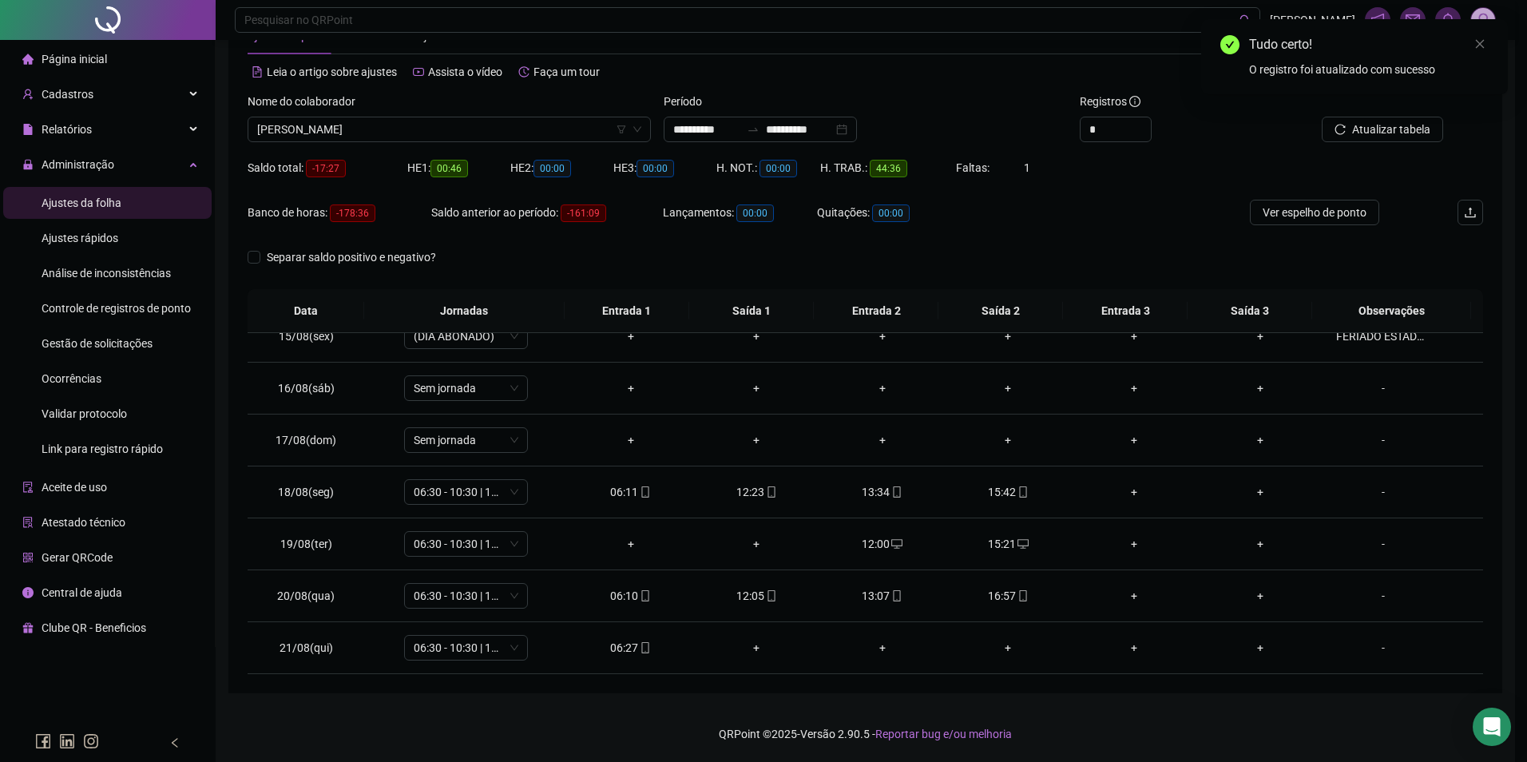
type input "**********"
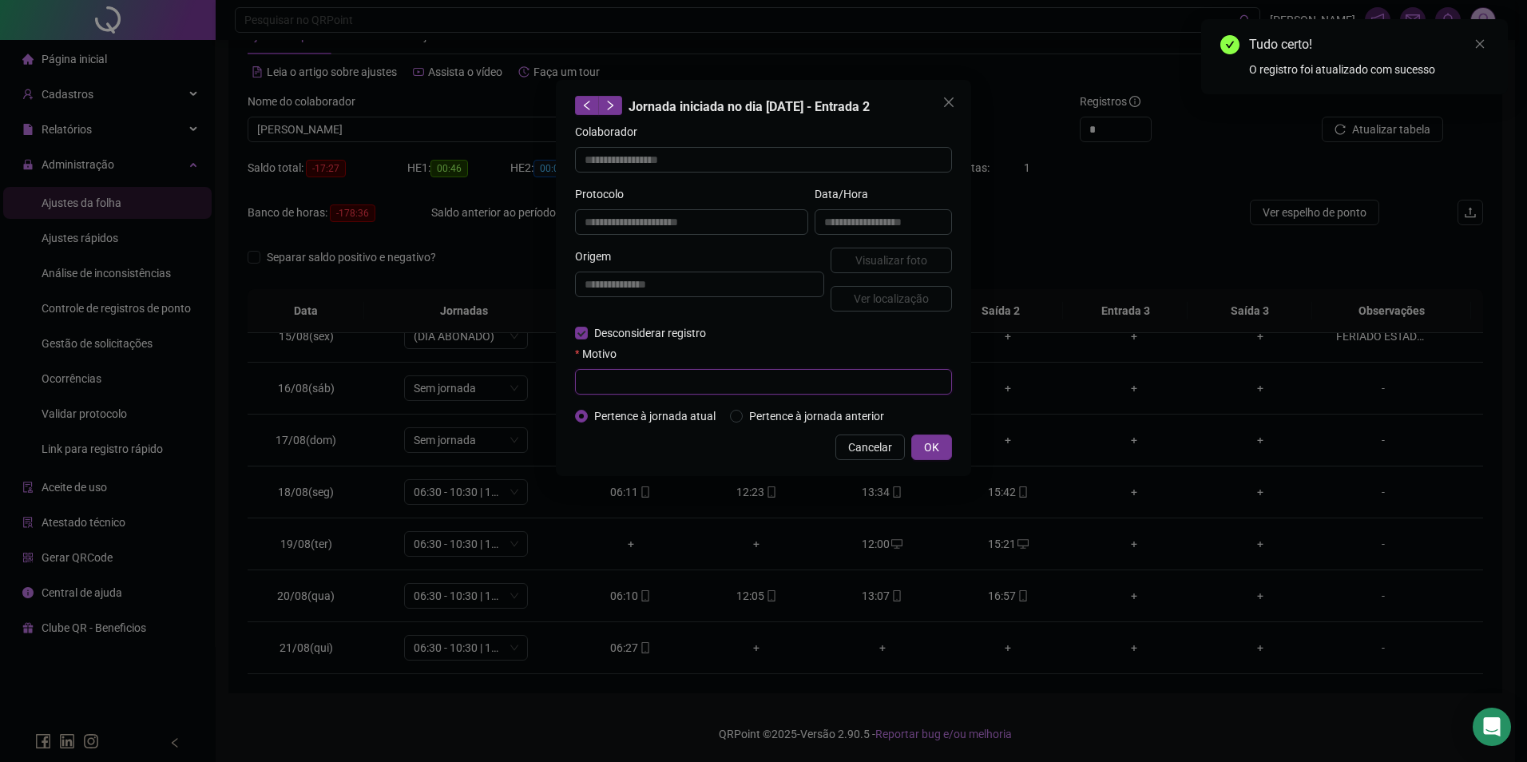
click at [625, 382] on input "text" at bounding box center [763, 382] width 377 height 26
paste input "**********"
type input "**********"
click at [926, 439] on span "OK" at bounding box center [931, 448] width 15 height 18
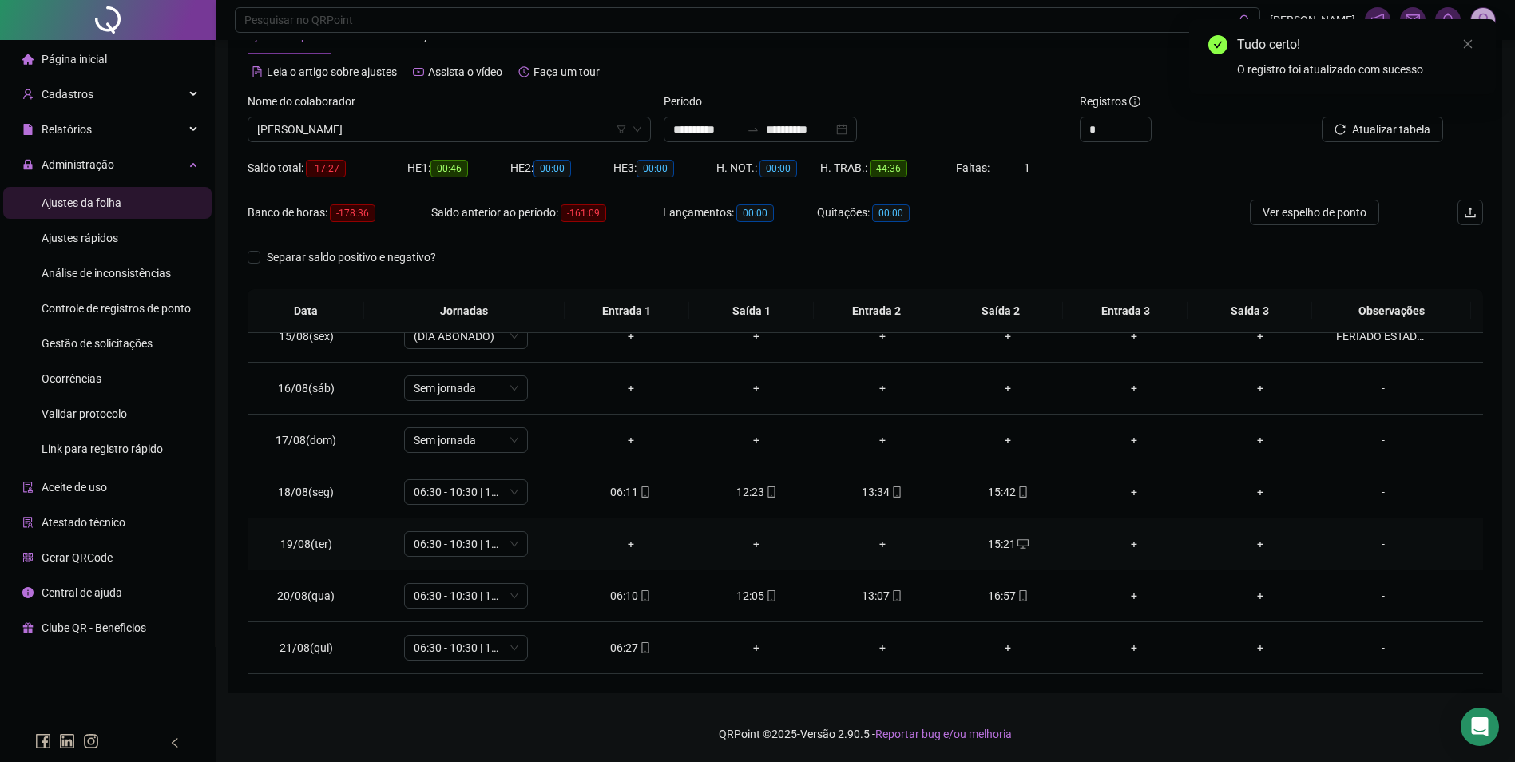
click at [1001, 541] on div "15:21" at bounding box center [1009, 544] width 101 height 18
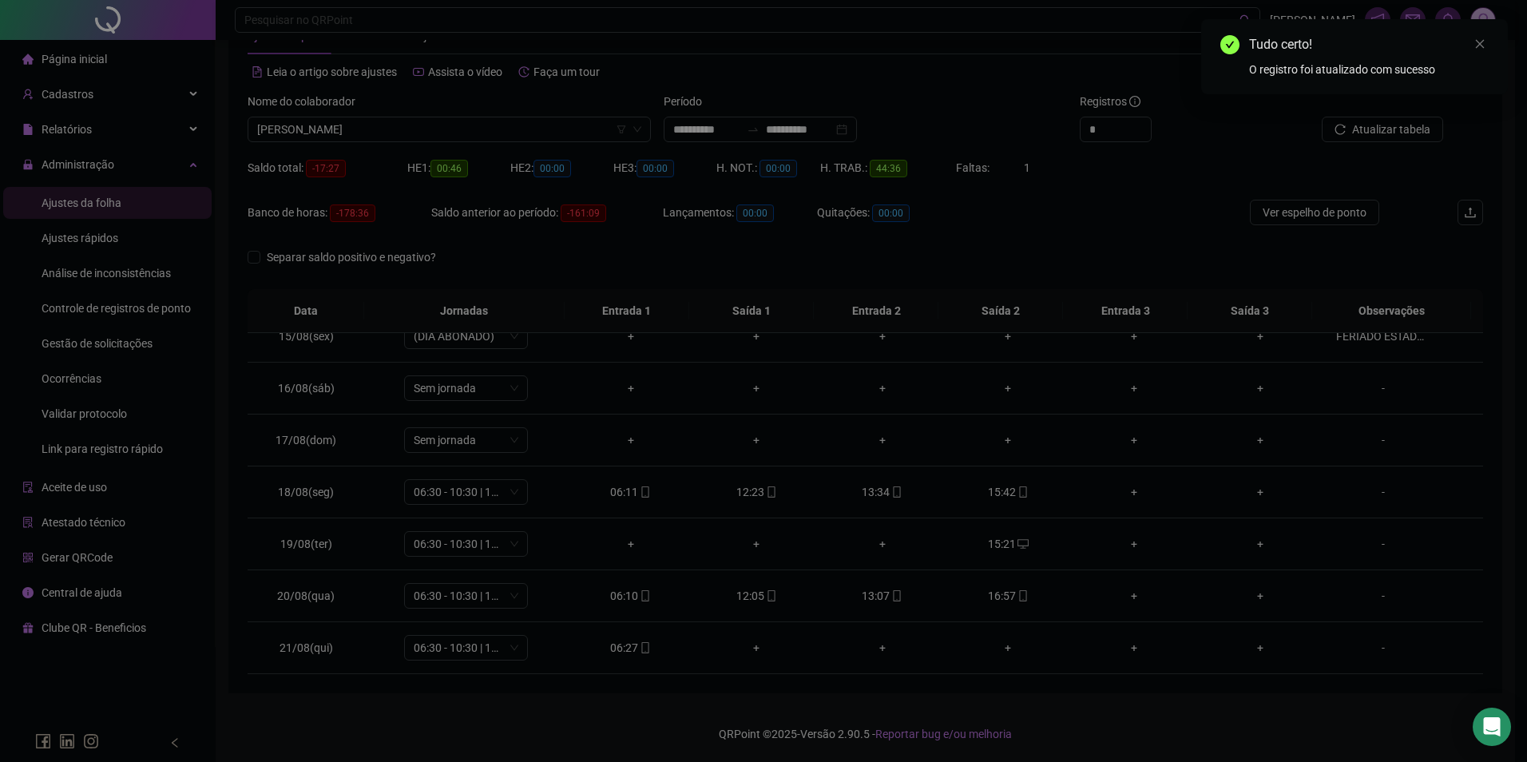
type input "**********"
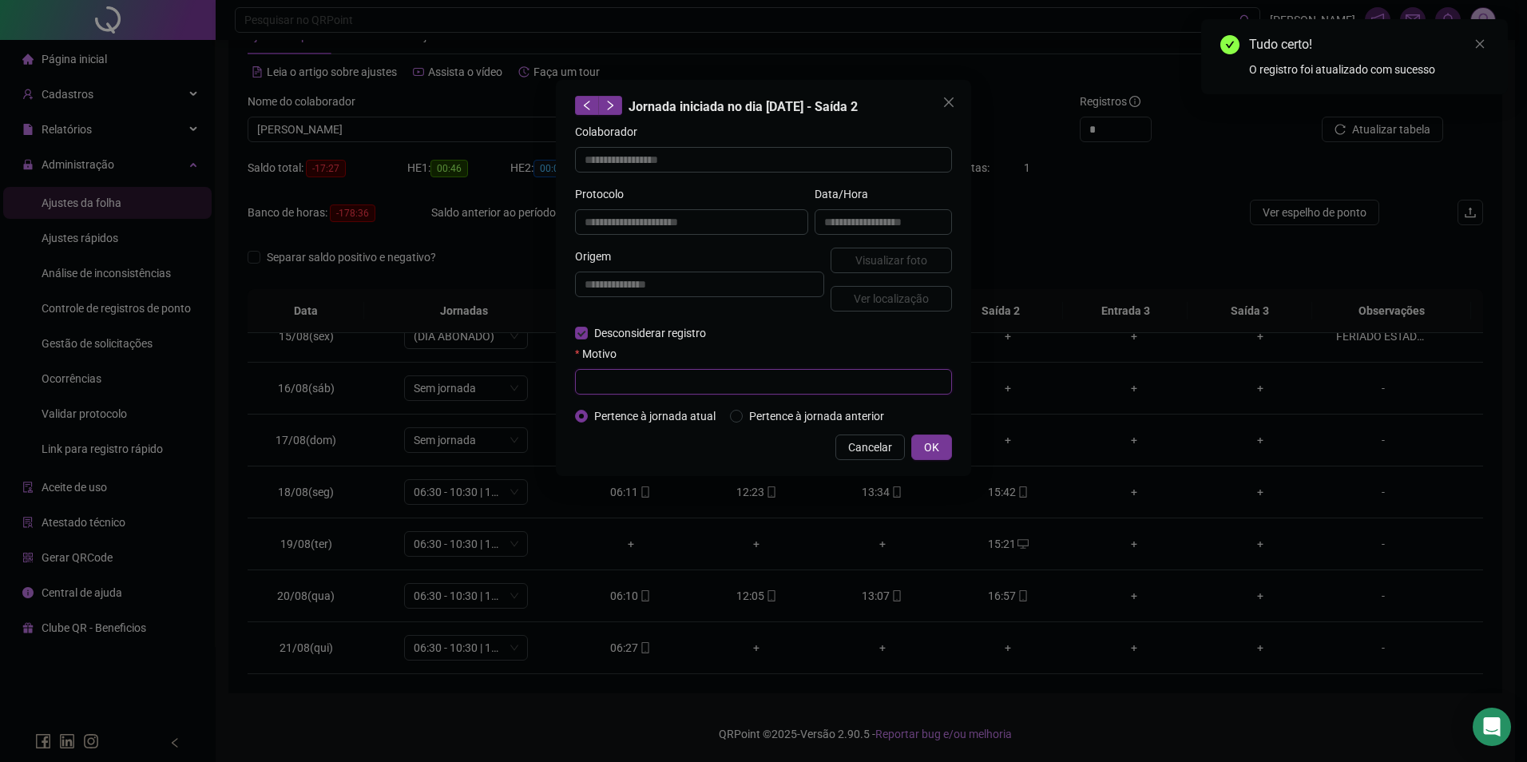
click at [660, 381] on input "text" at bounding box center [763, 382] width 377 height 26
paste input "**********"
type input "**********"
click at [931, 448] on span "OK" at bounding box center [931, 448] width 15 height 18
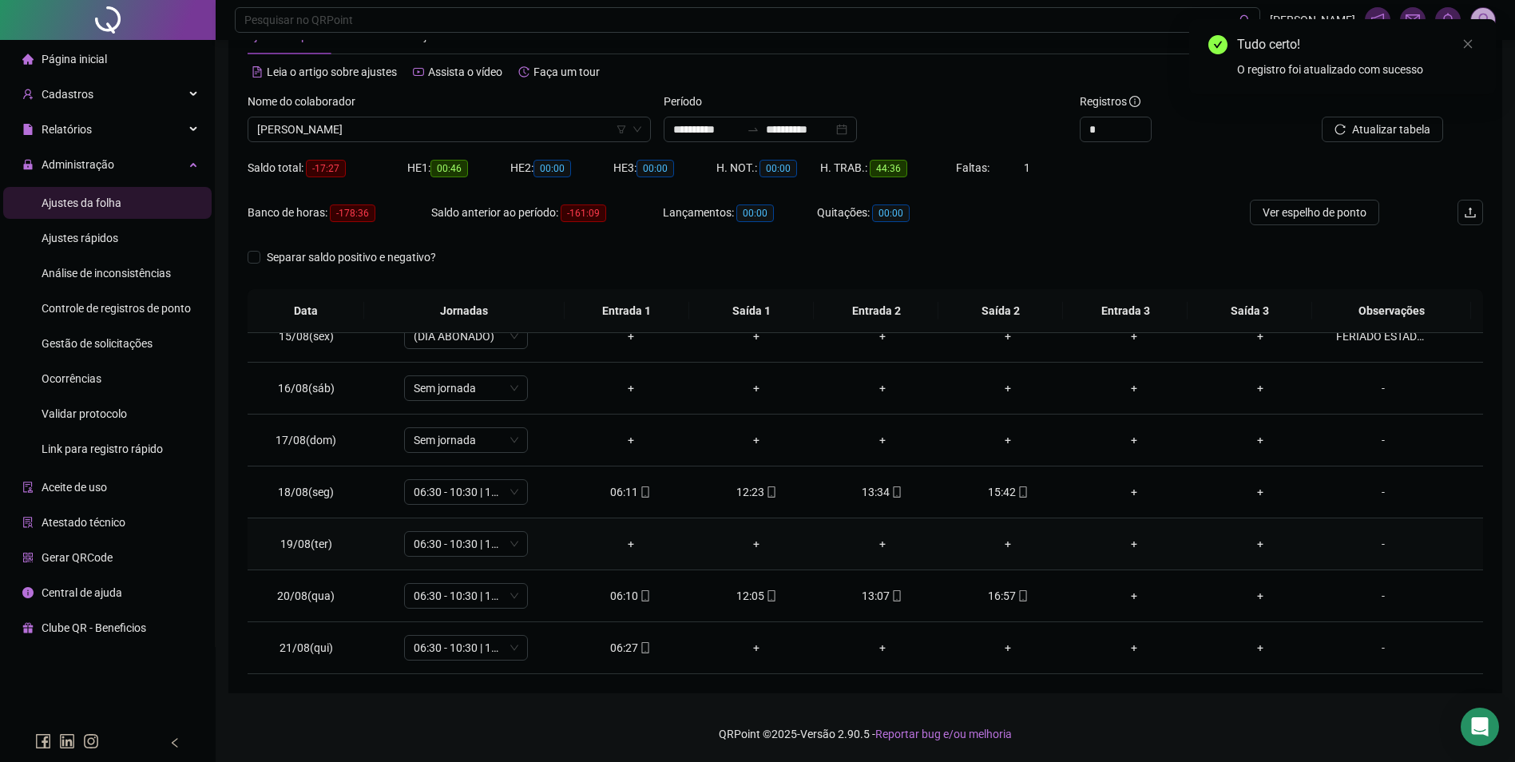
click at [1366, 540] on div "-" at bounding box center [1383, 544] width 94 height 18
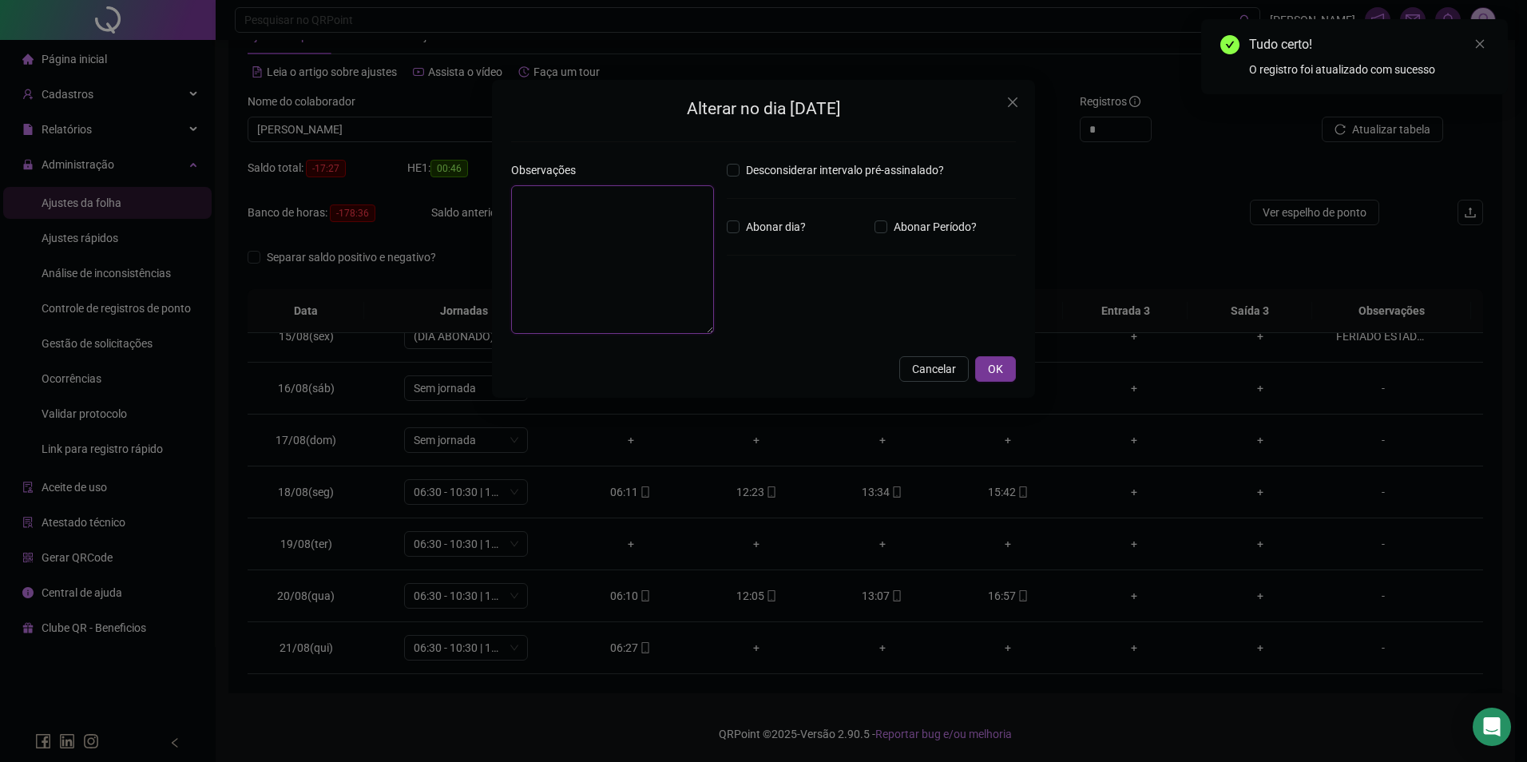
click at [558, 239] on textarea at bounding box center [612, 259] width 203 height 149
type textarea "*****"
click at [1002, 365] on span "OK" at bounding box center [995, 369] width 15 height 18
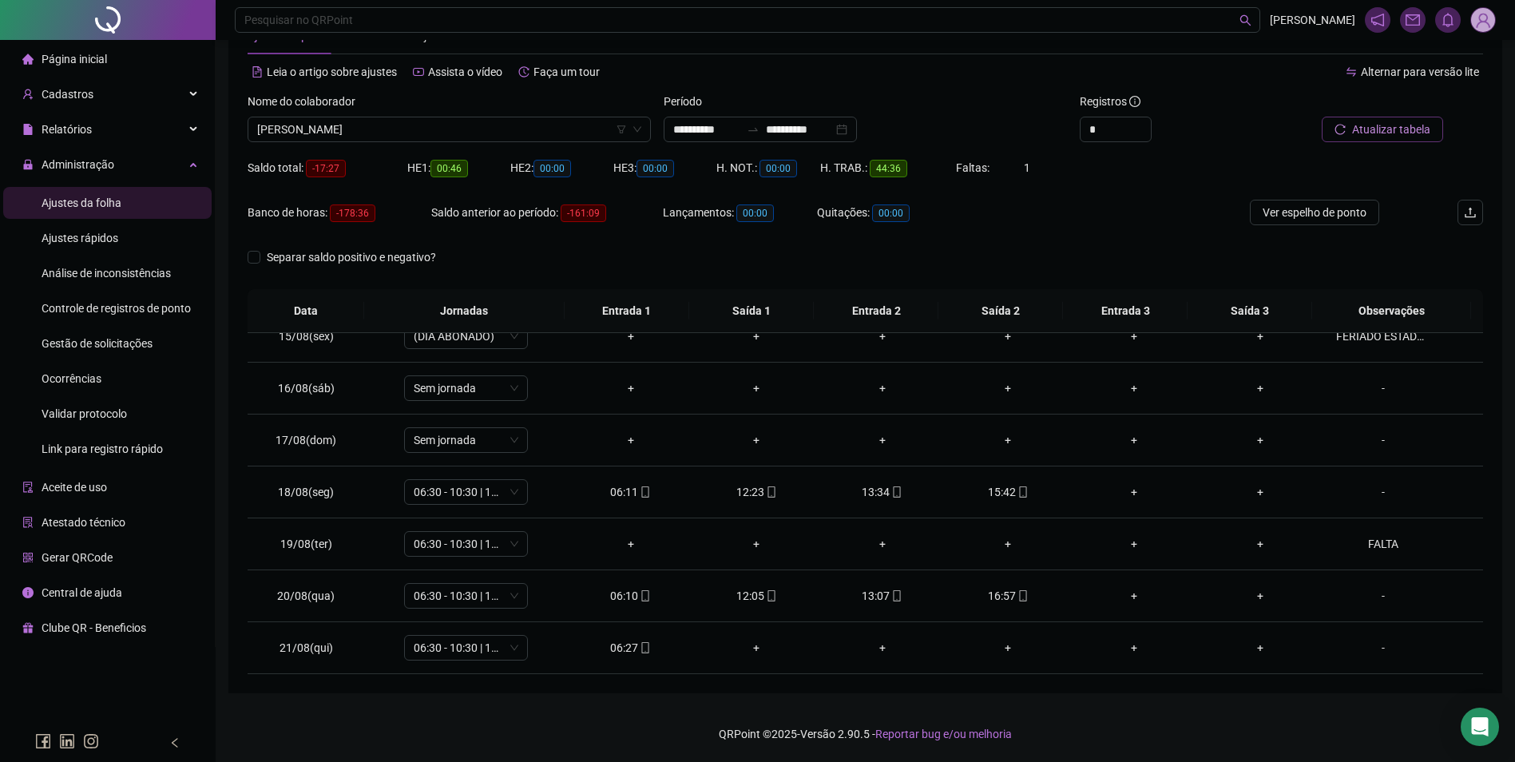
click at [1370, 132] on span "Atualizar tabela" at bounding box center [1391, 130] width 78 height 18
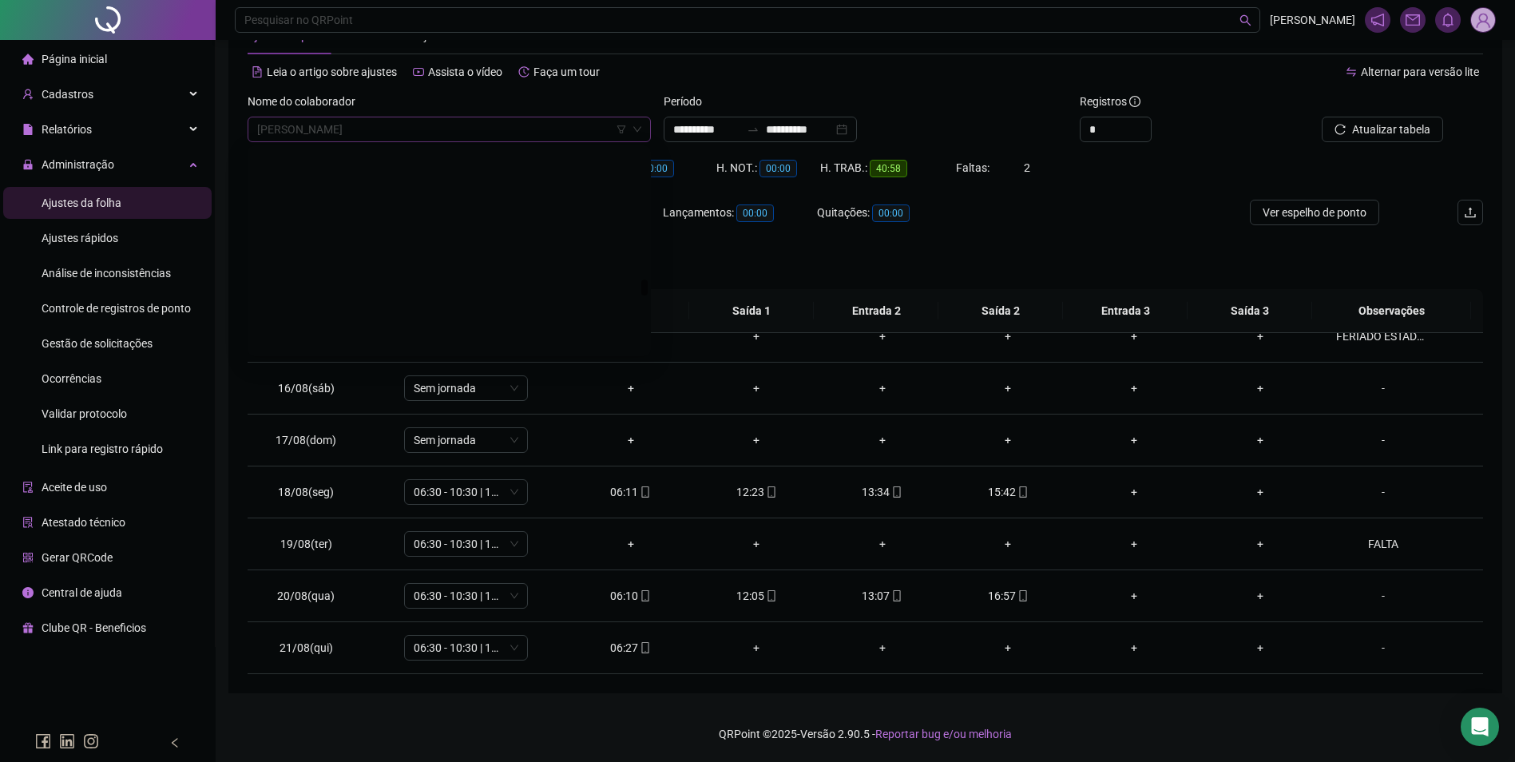
click at [572, 130] on span "[PERSON_NAME]" at bounding box center [449, 129] width 384 height 24
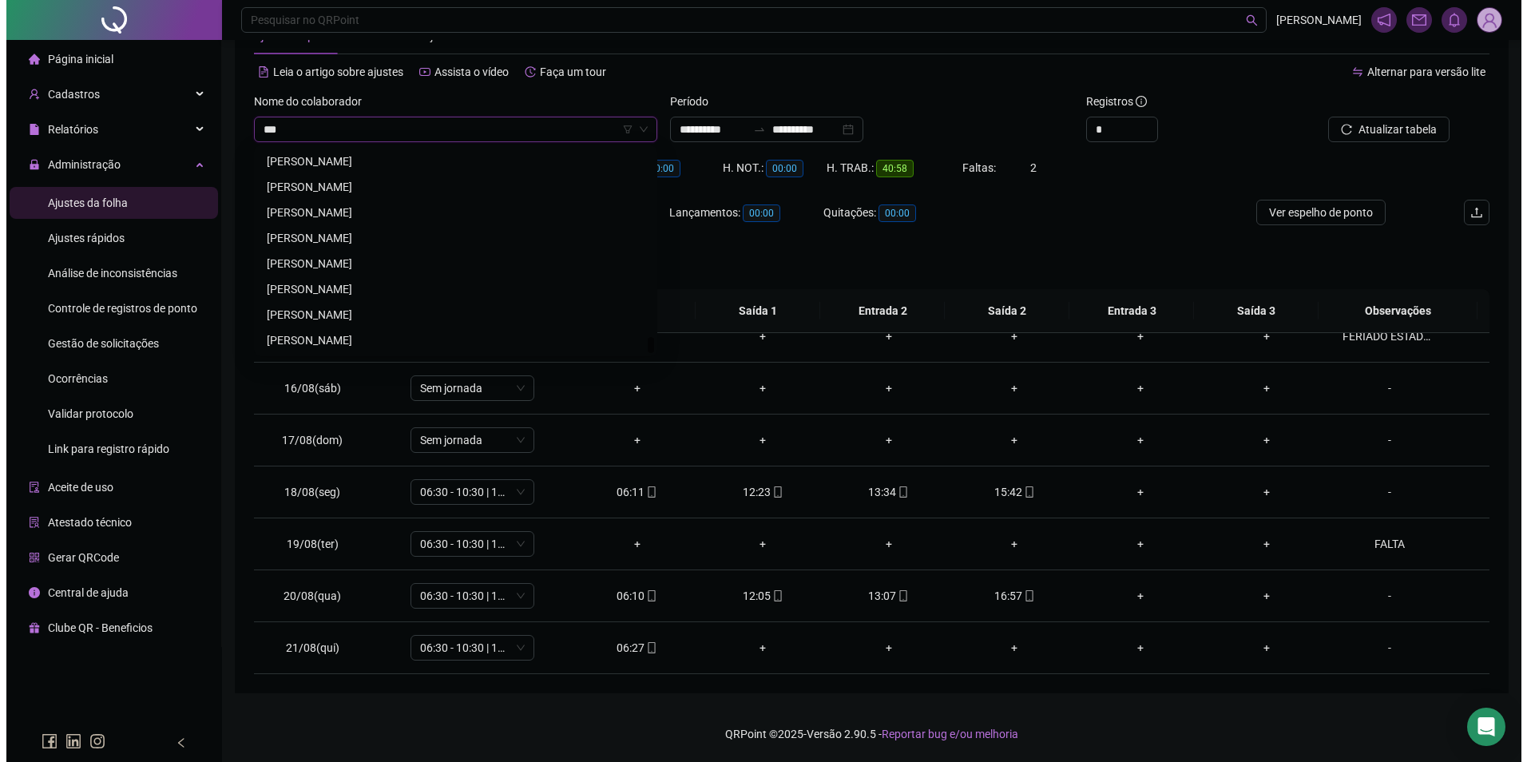
scroll to position [0, 0]
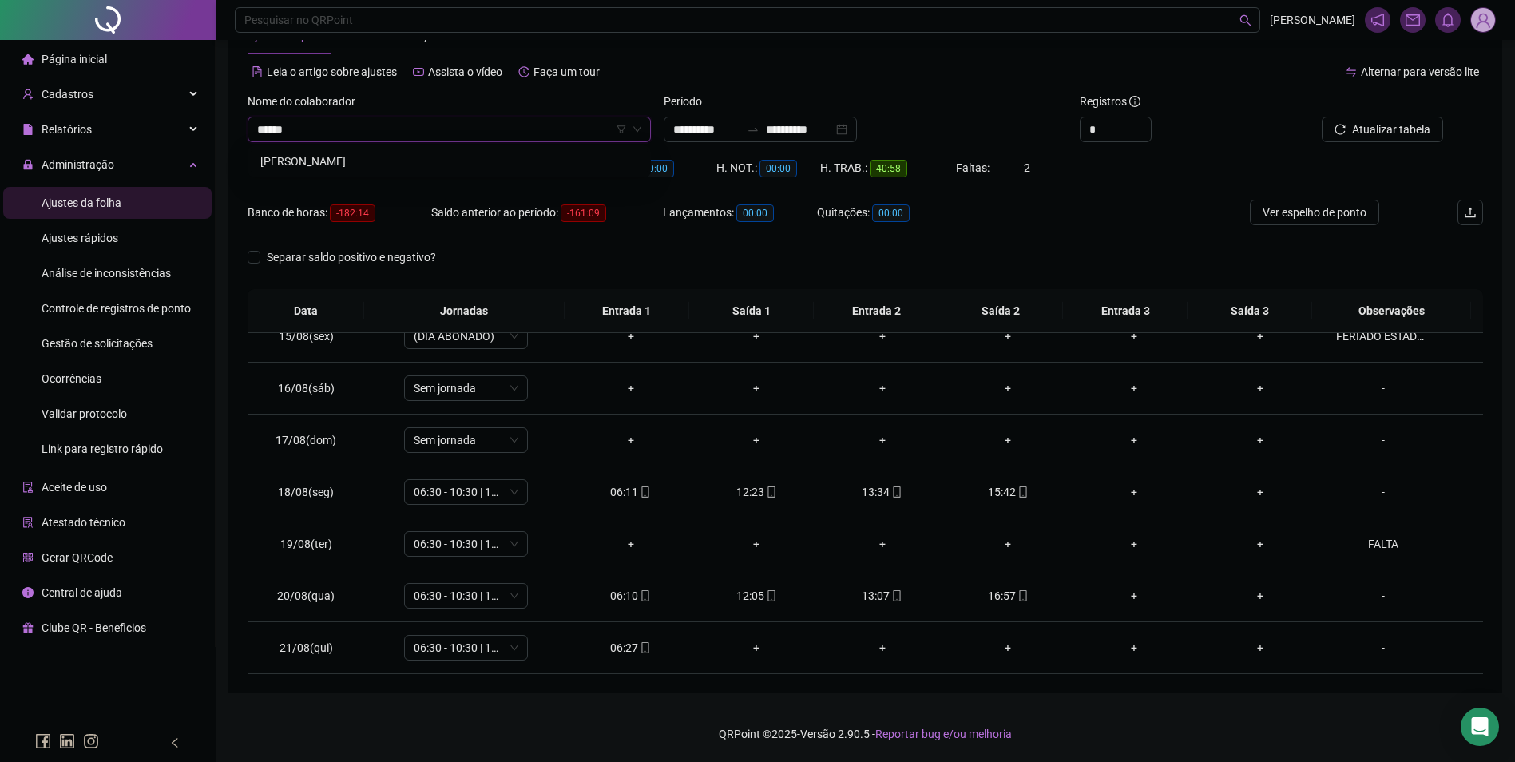
type input "*******"
click at [1343, 126] on icon "search" at bounding box center [1337, 129] width 11 height 11
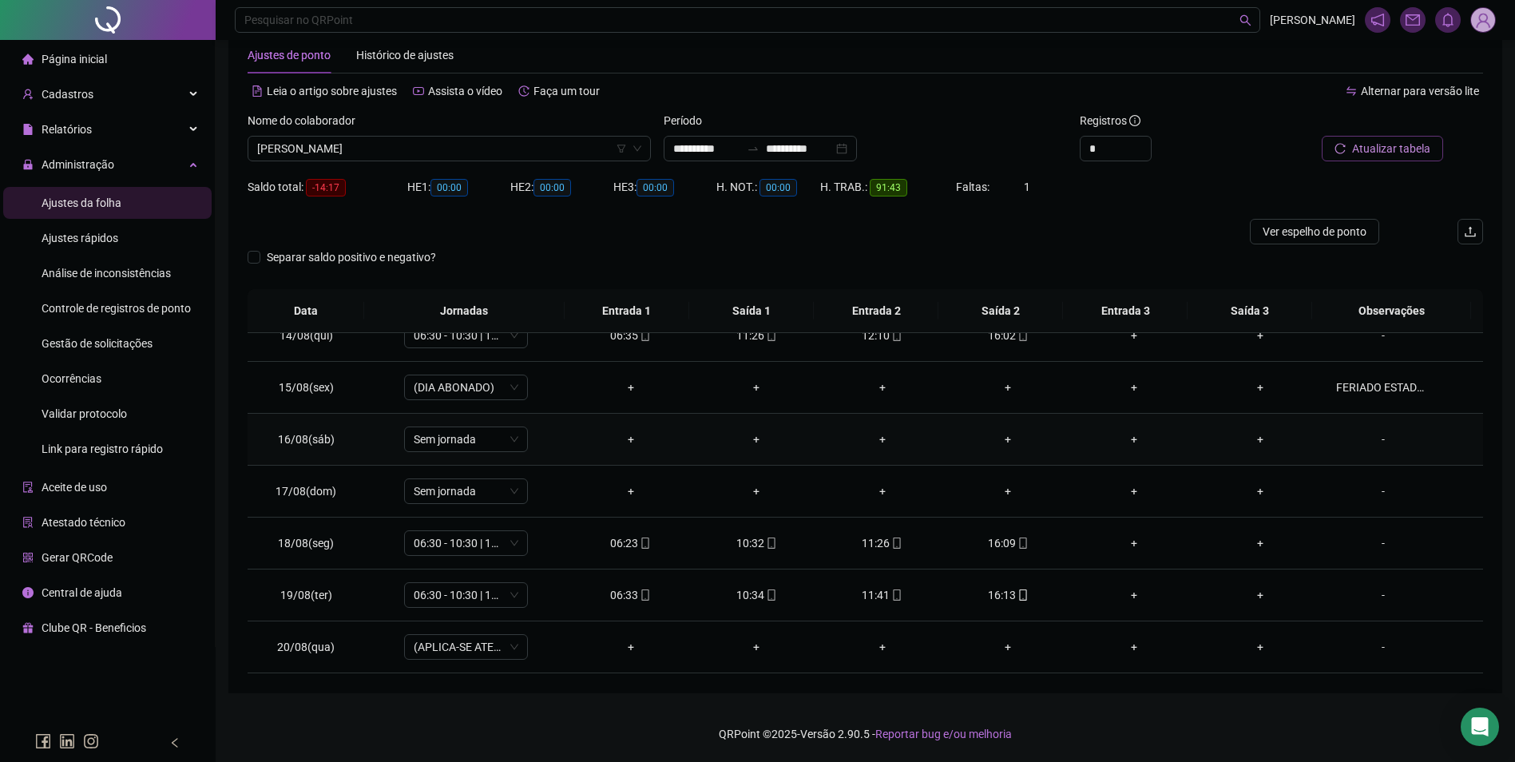
scroll to position [749, 0]
click at [629, 648] on div "06:24" at bounding box center [631, 648] width 101 height 18
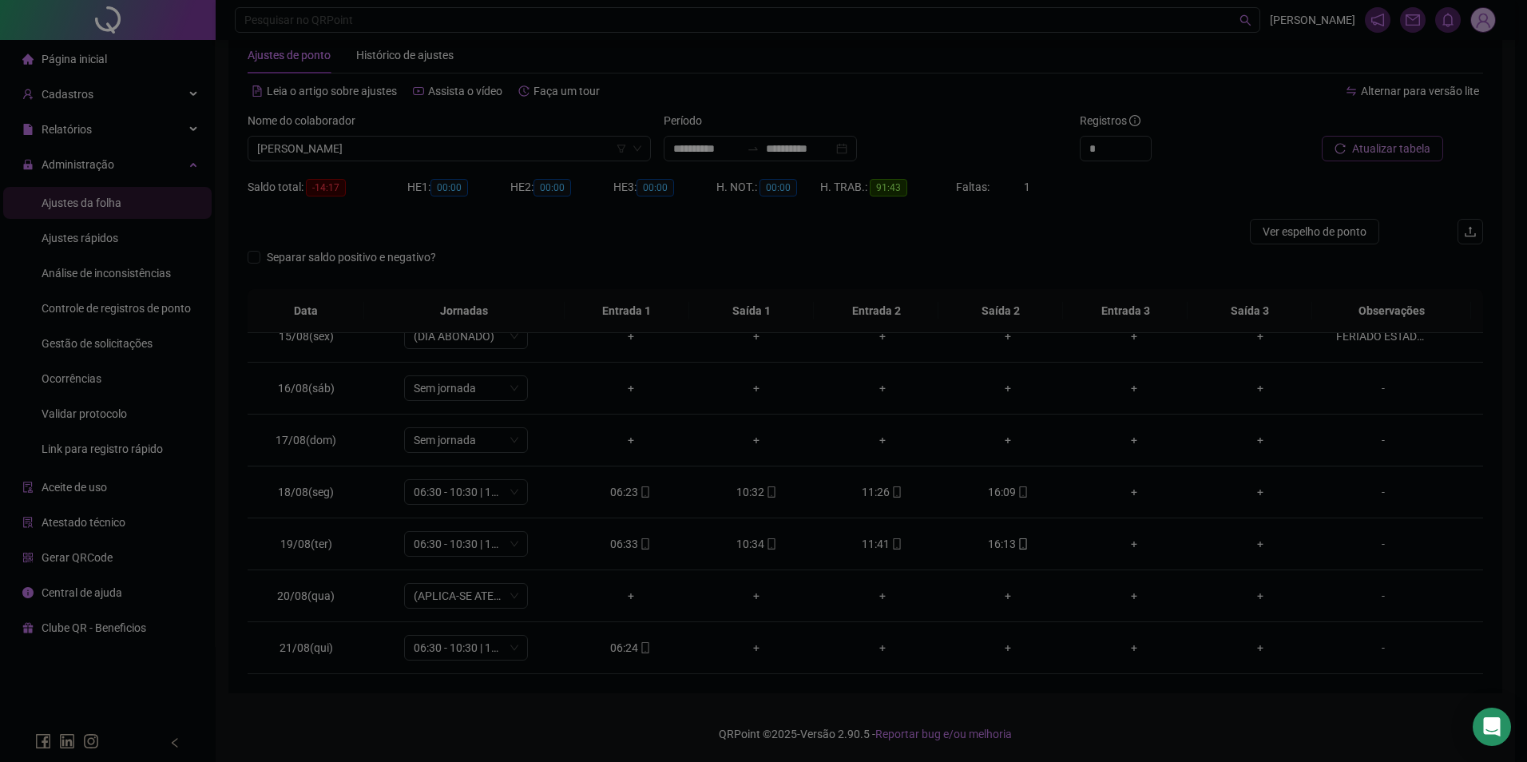
type input "**********"
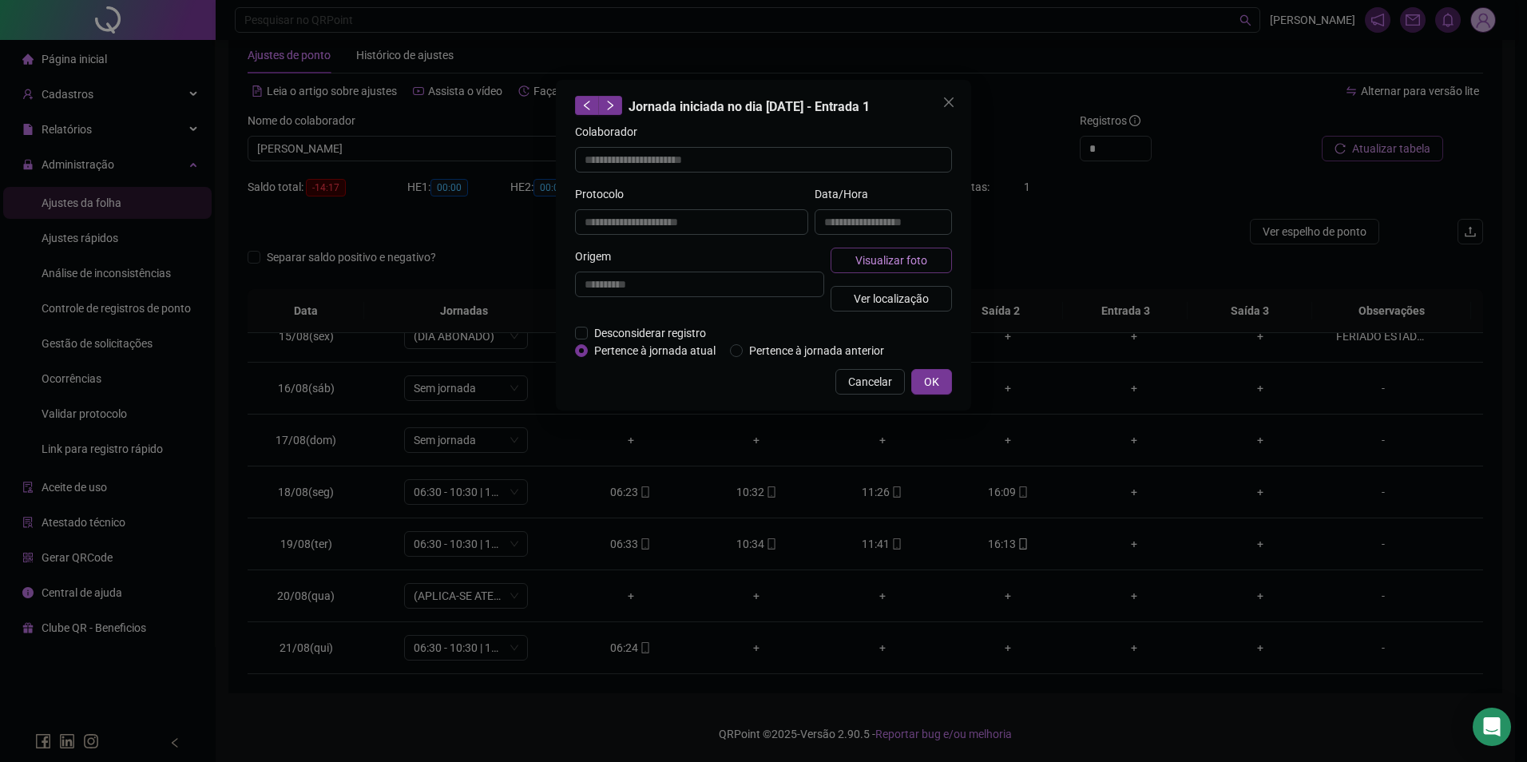
click at [915, 253] on span "Visualizar foto" at bounding box center [892, 261] width 72 height 18
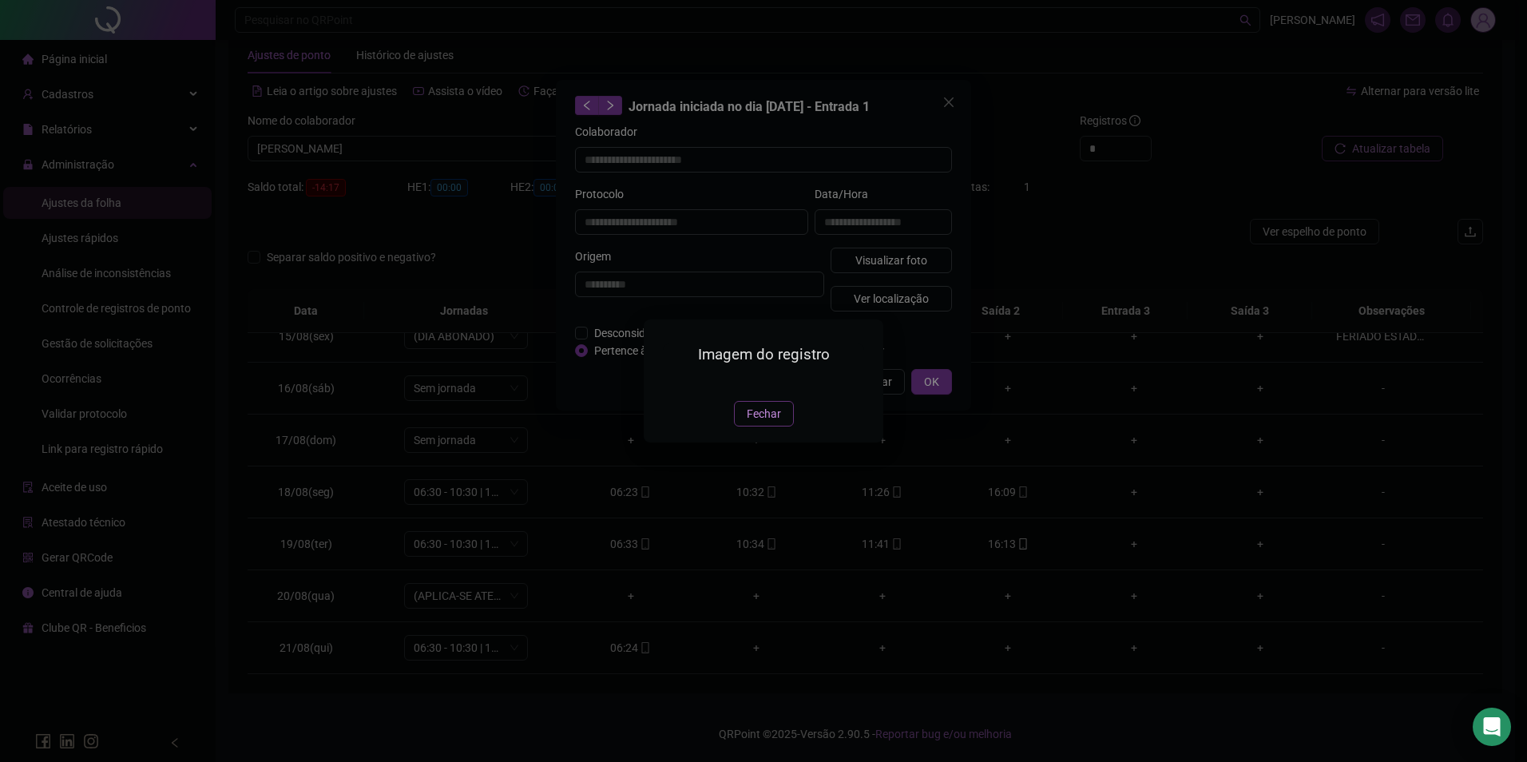
click at [752, 423] on span "Fechar" at bounding box center [764, 414] width 34 height 18
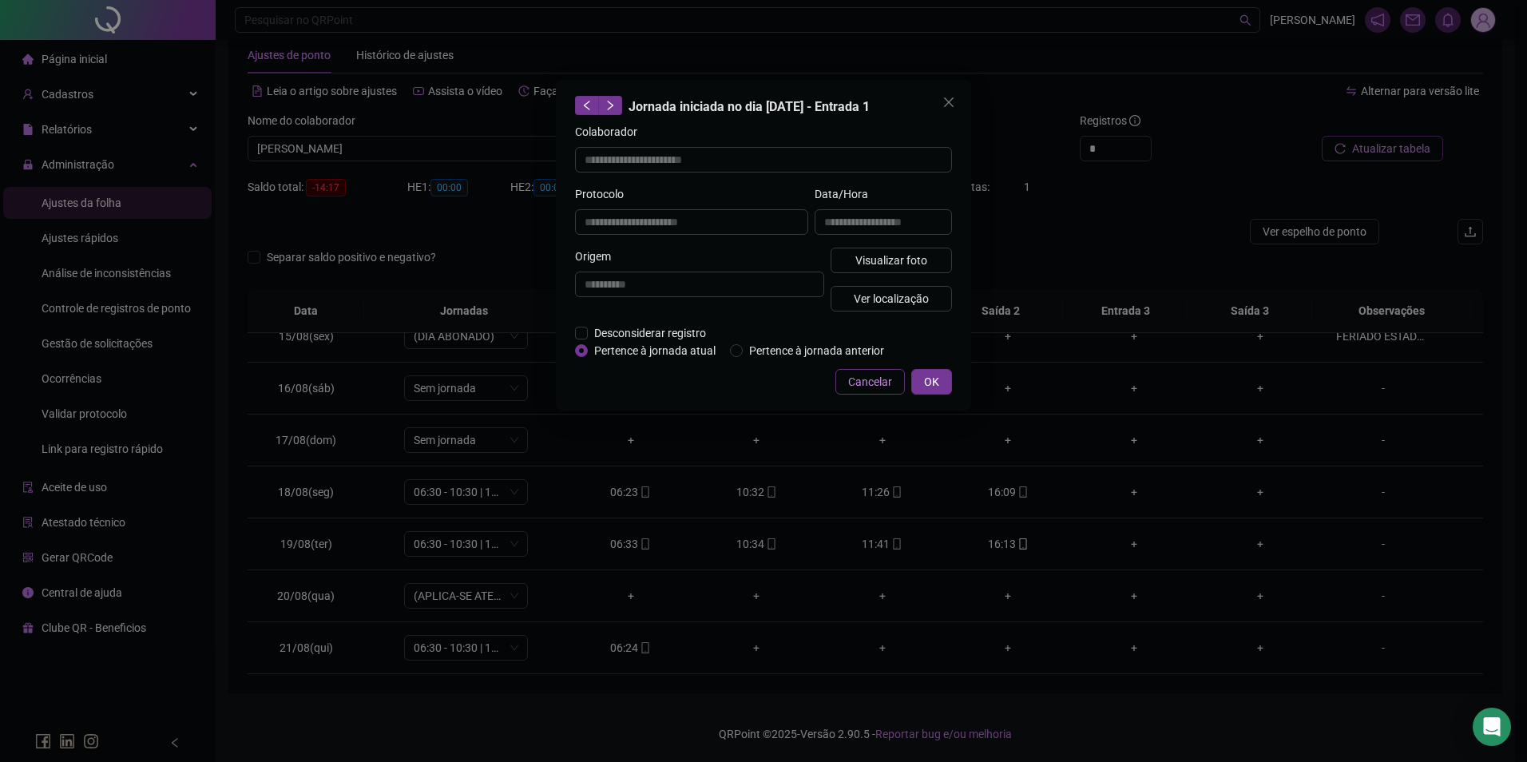
click at [896, 375] on button "Cancelar" at bounding box center [870, 382] width 69 height 26
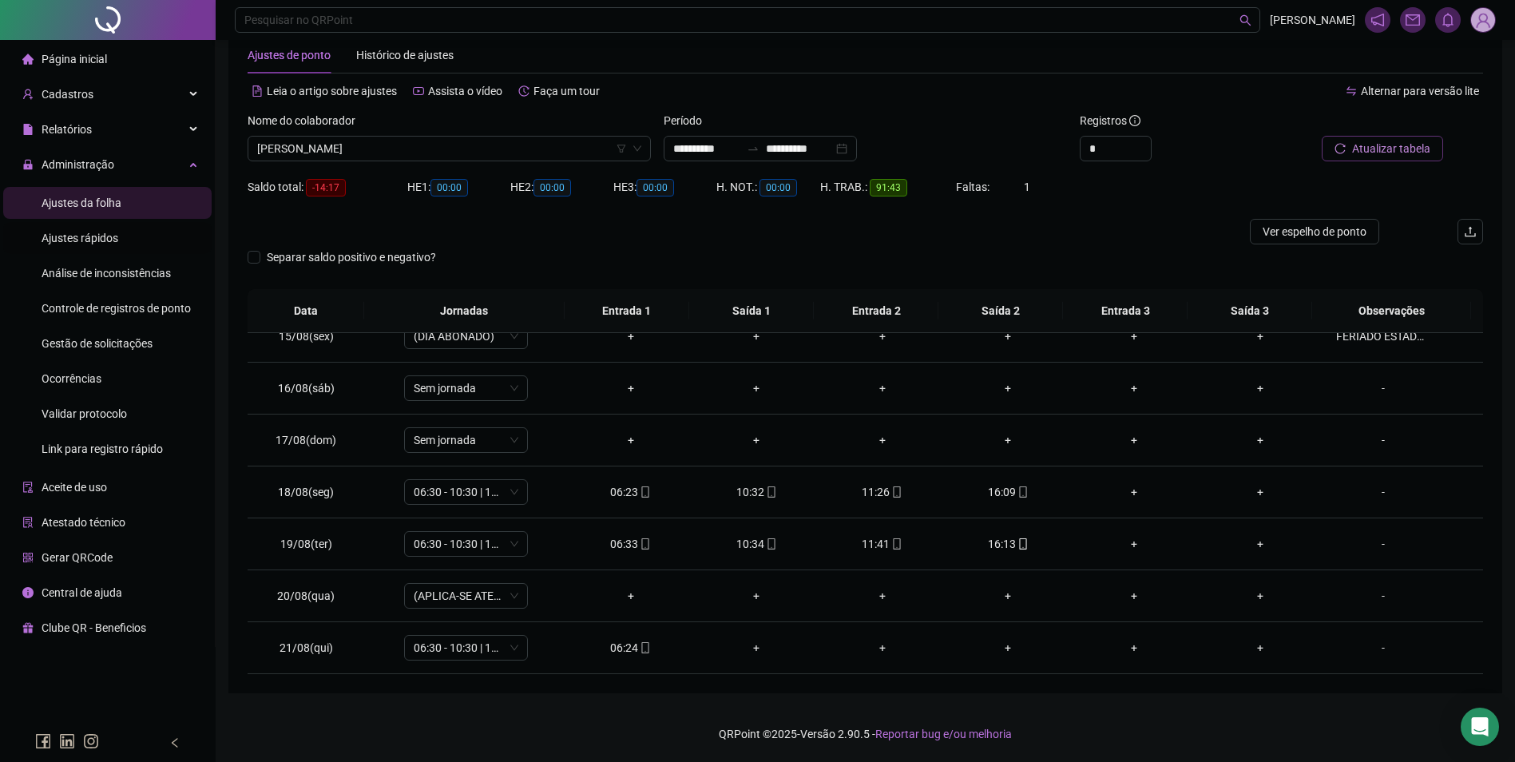
click at [121, 239] on li "Ajustes rápidos" at bounding box center [107, 238] width 208 height 32
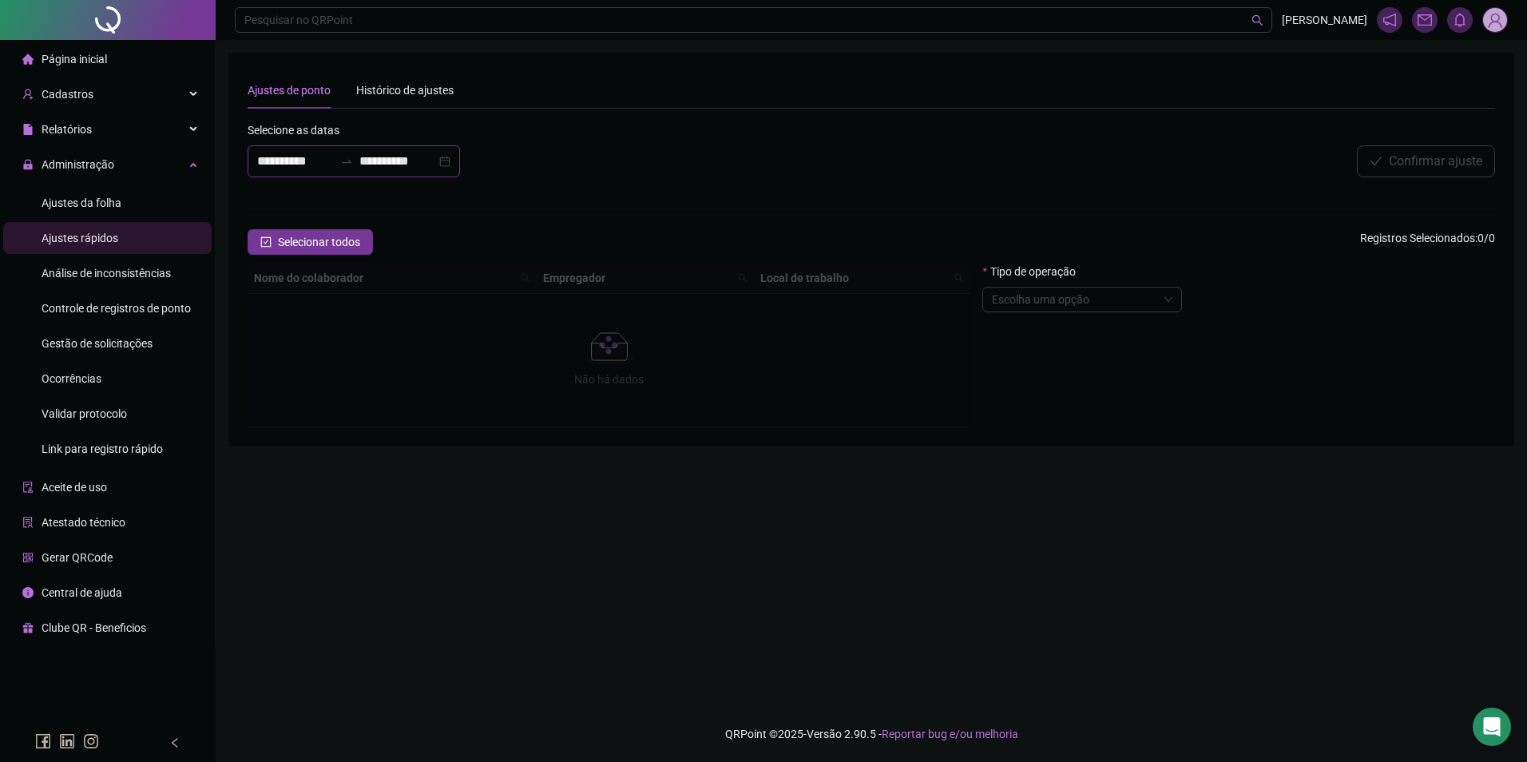
click at [293, 161] on input "**********" at bounding box center [295, 161] width 77 height 19
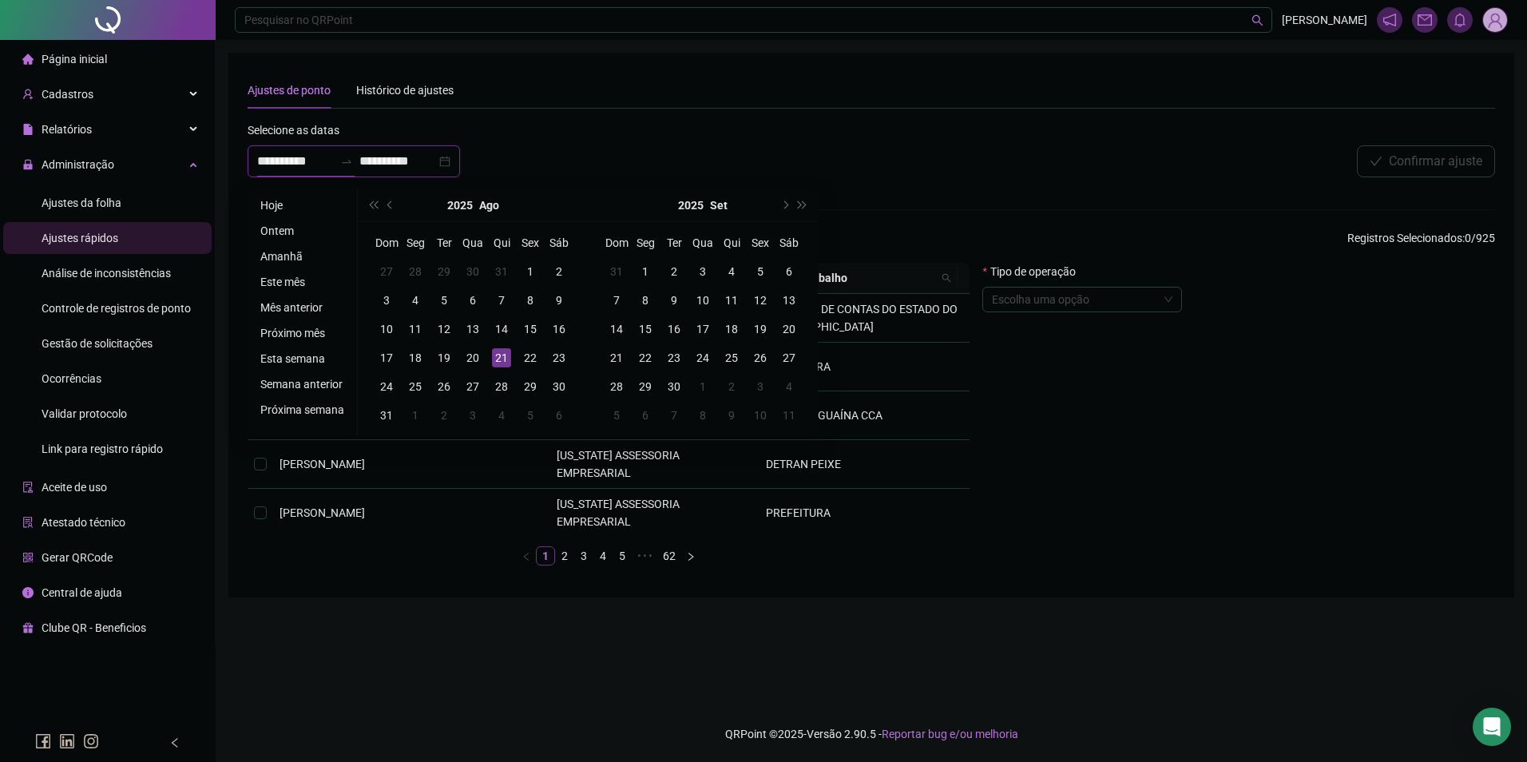
type input "**********"
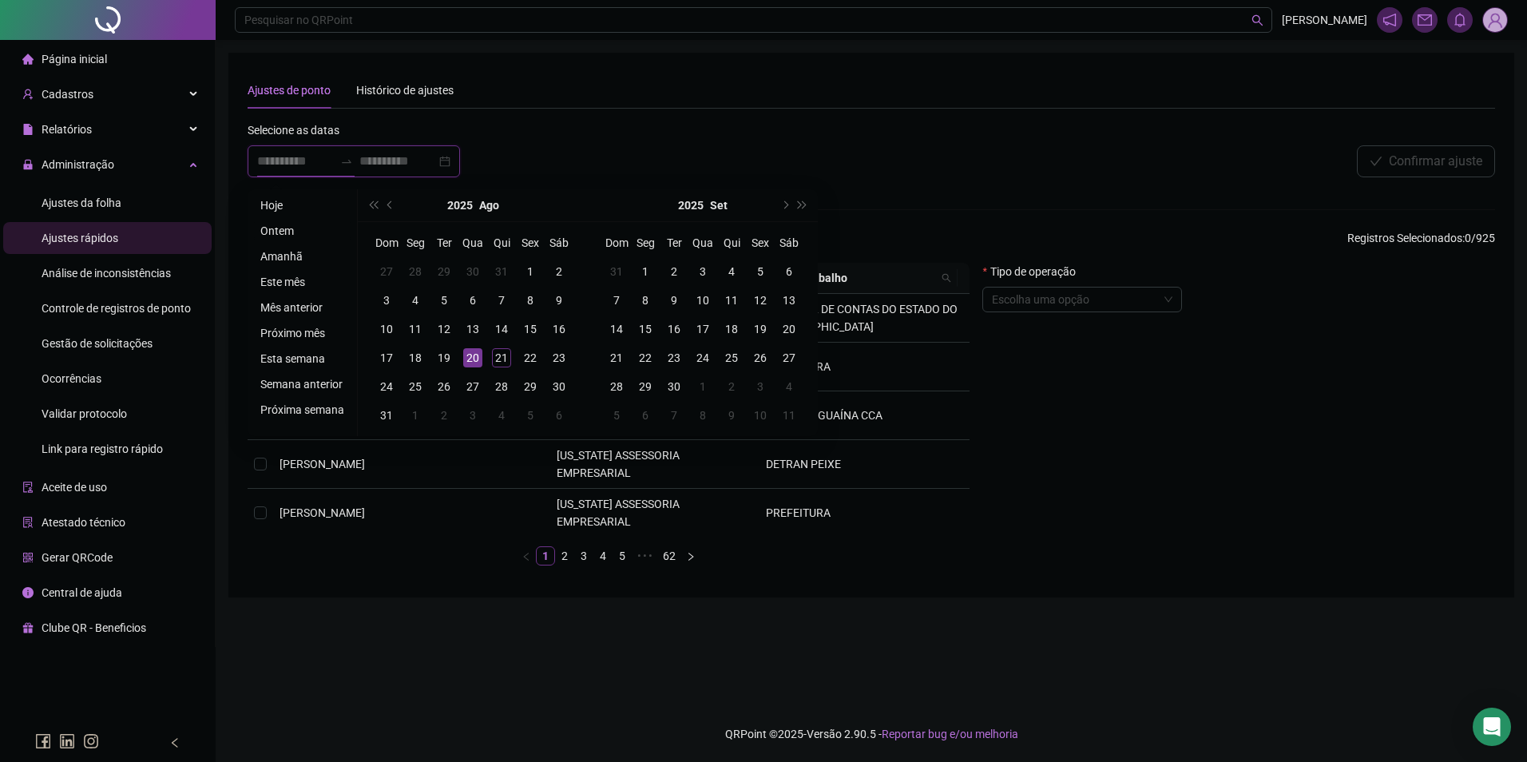
type input "**********"
click at [276, 232] on li "Ontem" at bounding box center [302, 230] width 97 height 19
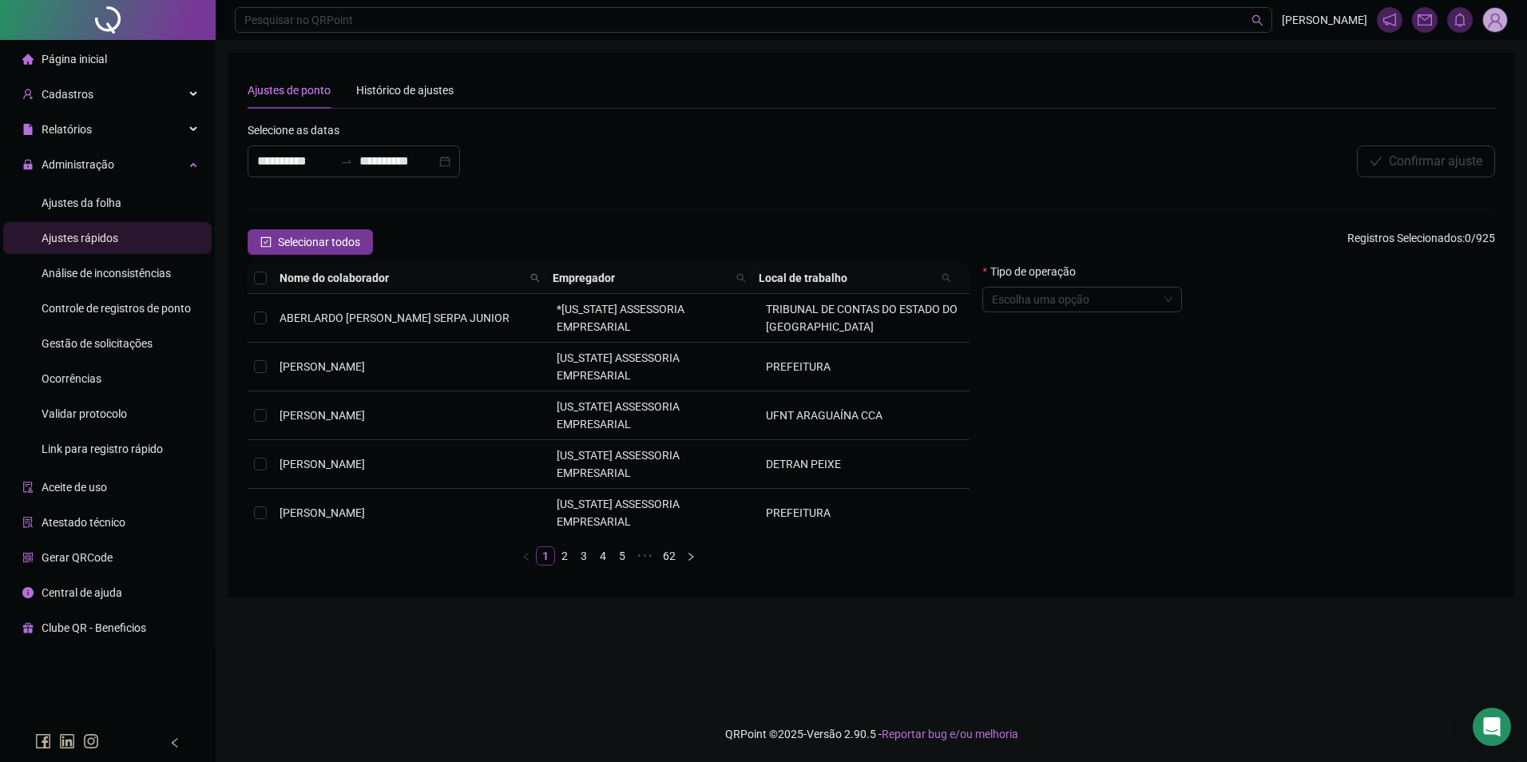
click at [537, 272] on span at bounding box center [535, 278] width 16 height 24
type input "*****"
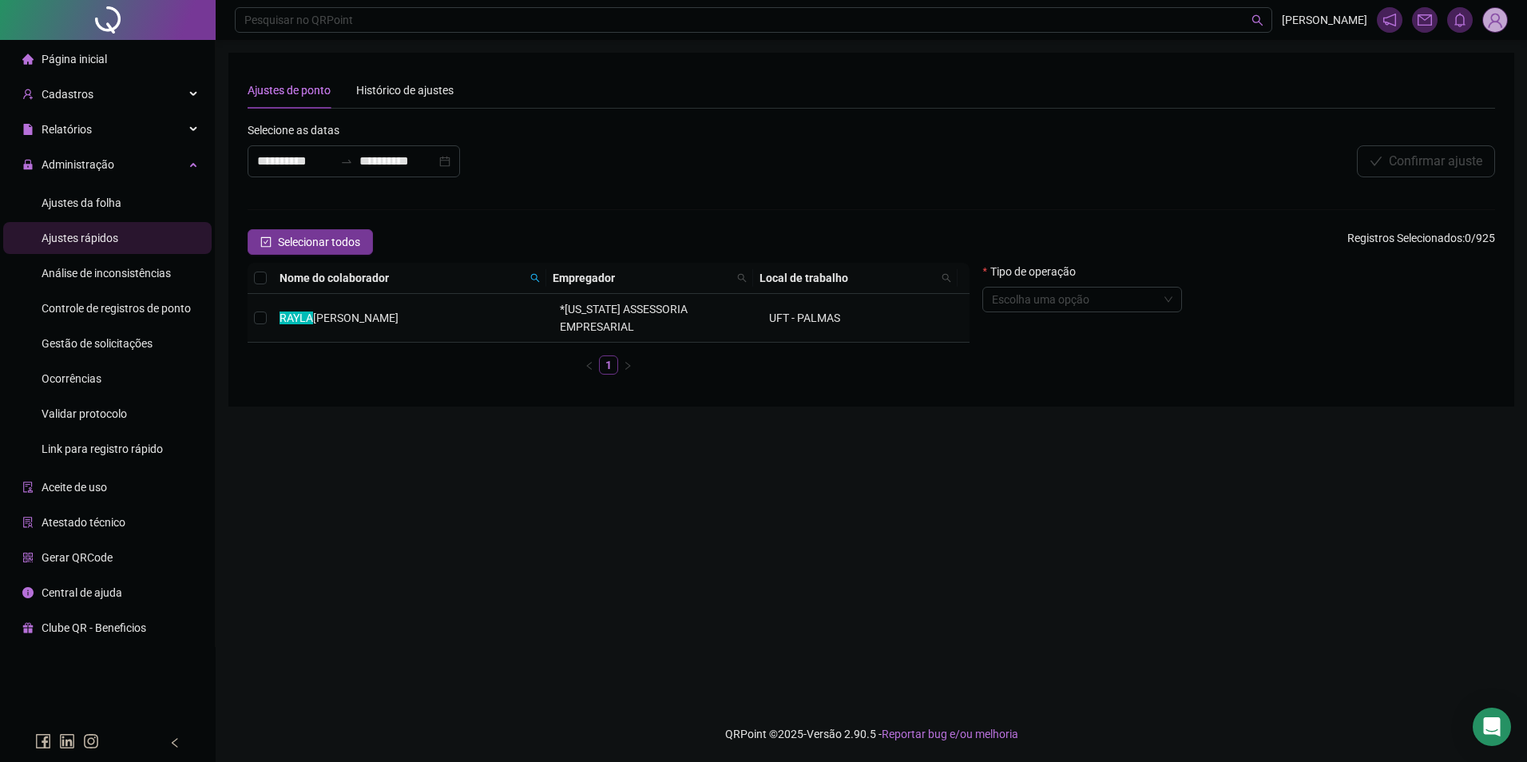
click at [564, 322] on span "*[US_STATE] ASSESSORIA EMPRESARIAL" at bounding box center [624, 318] width 128 height 30
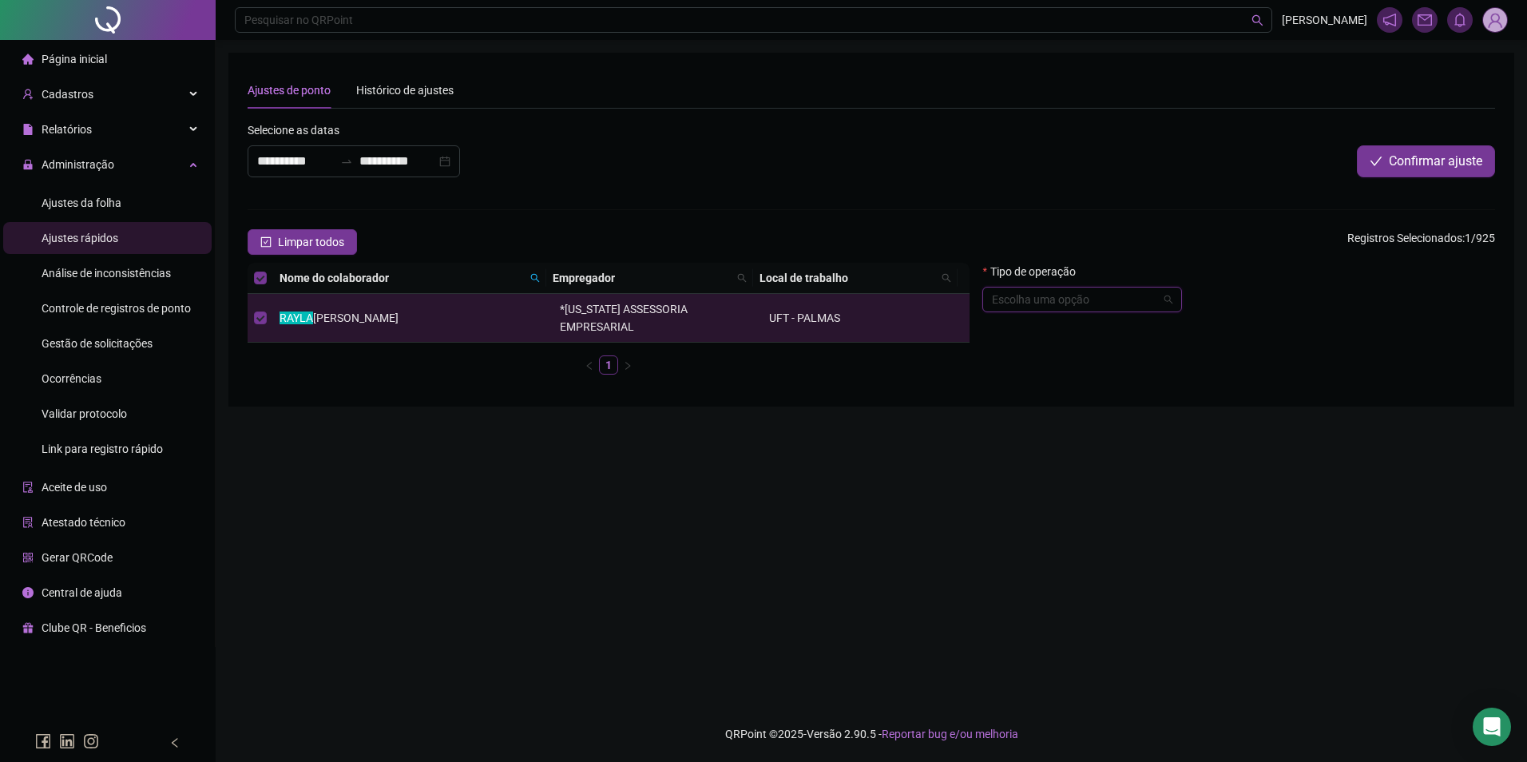
click at [1018, 303] on input "search" at bounding box center [1075, 300] width 166 height 24
click at [1006, 506] on div "Abonar período ou dia" at bounding box center [1083, 511] width 174 height 18
click at [1224, 421] on textarea at bounding box center [1239, 433] width 513 height 43
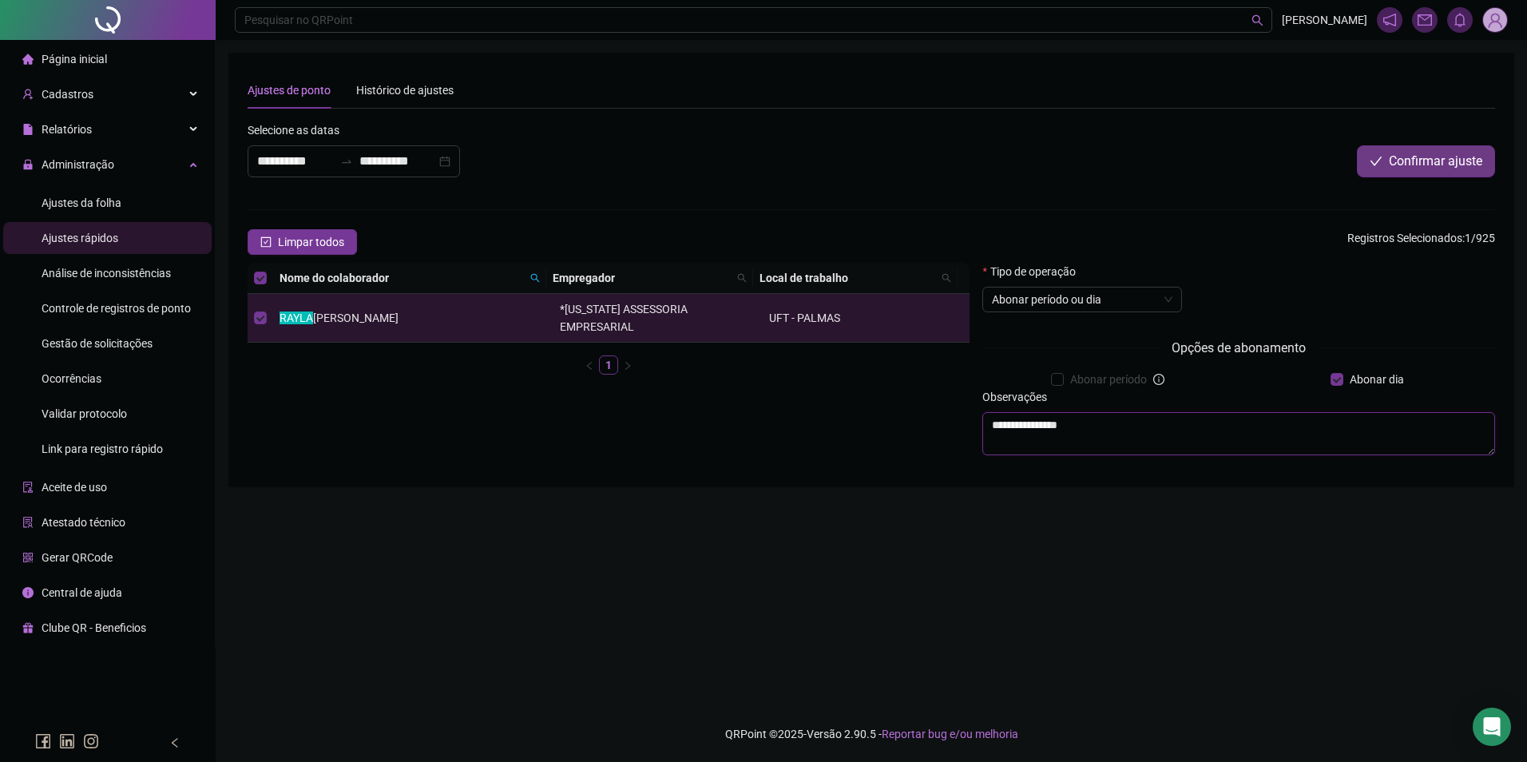
type textarea "**********"
click at [1377, 158] on icon "check" at bounding box center [1376, 161] width 13 height 13
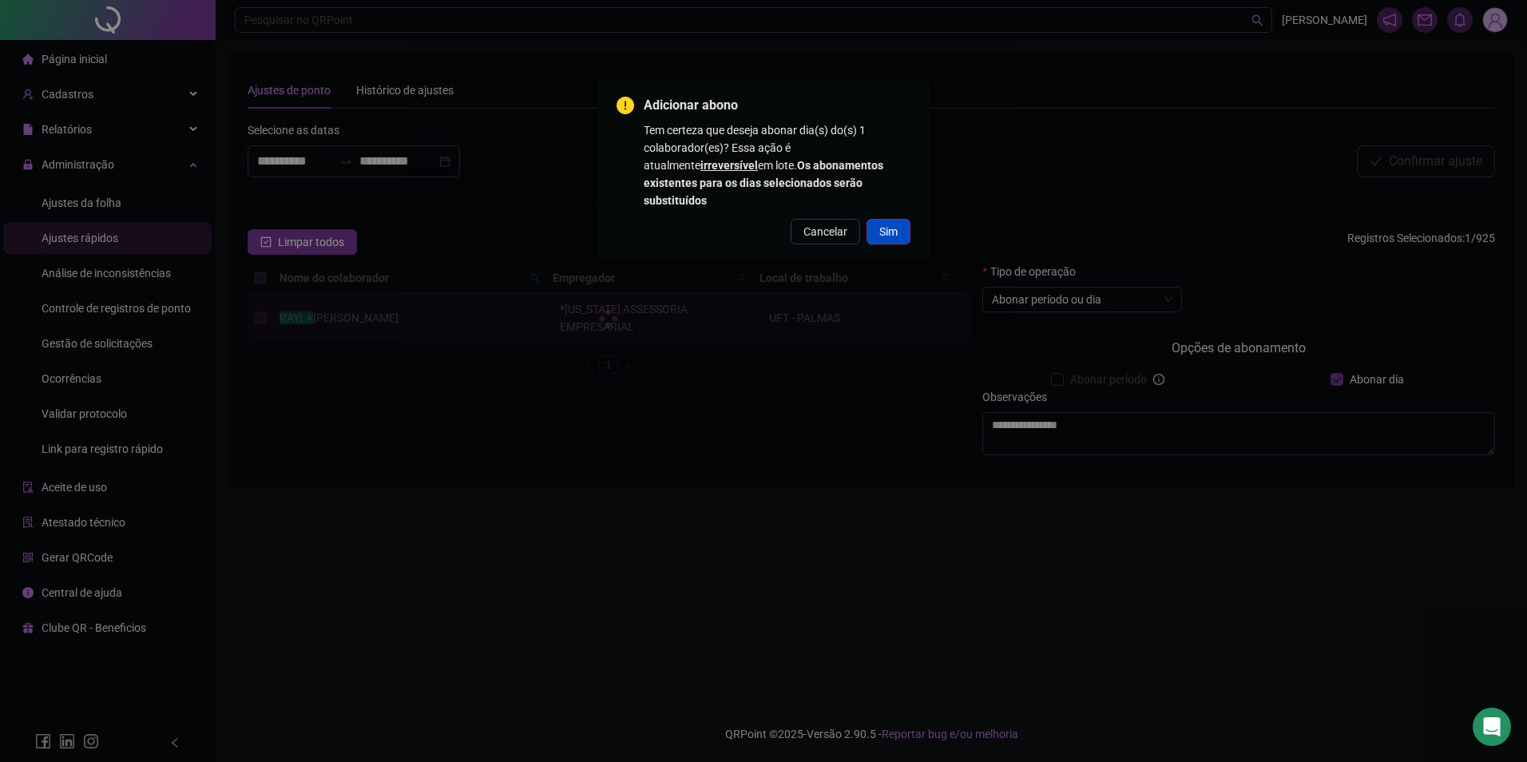
click at [903, 219] on button "Sim" at bounding box center [889, 232] width 44 height 26
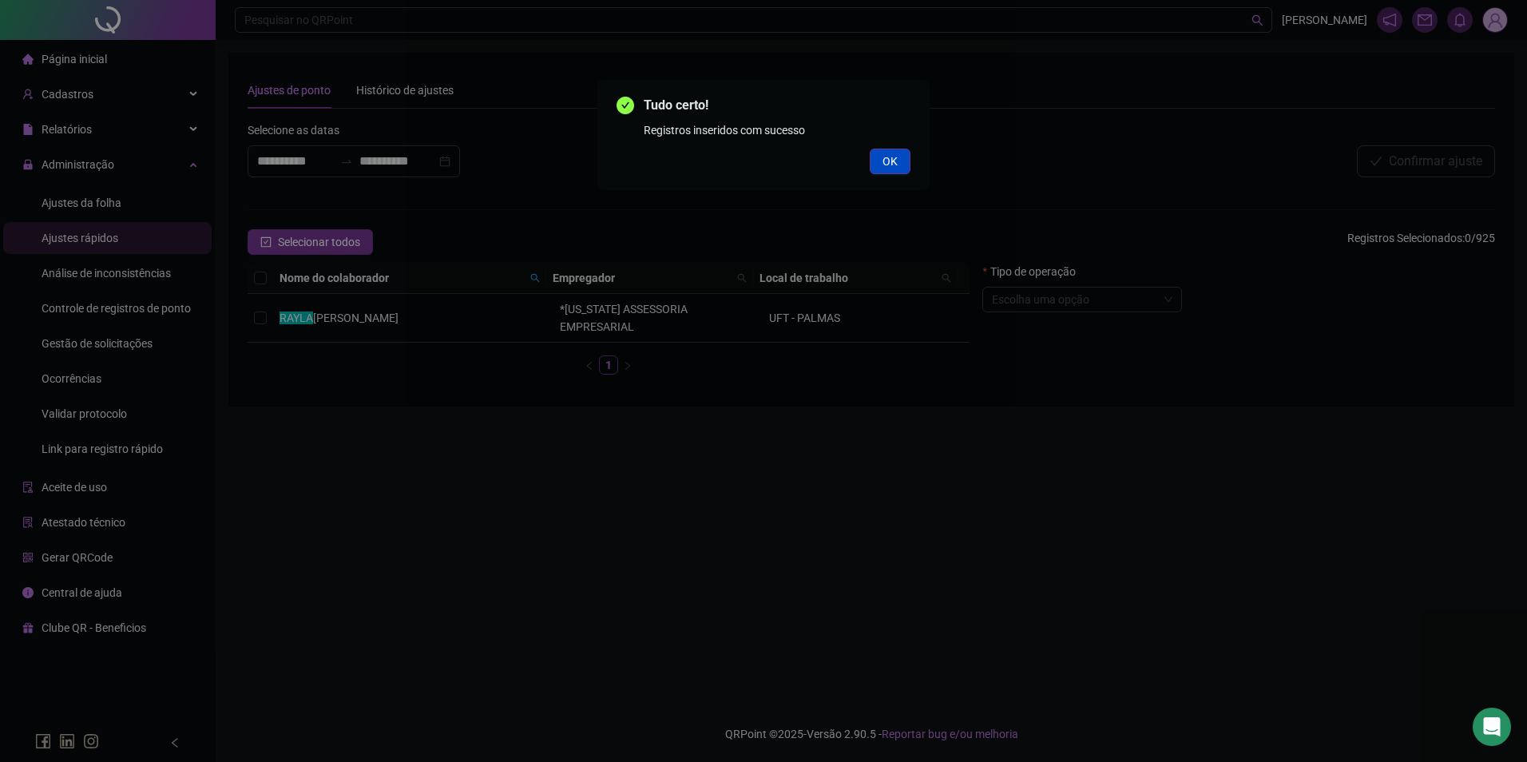
click at [877, 159] on button "OK" at bounding box center [890, 162] width 41 height 26
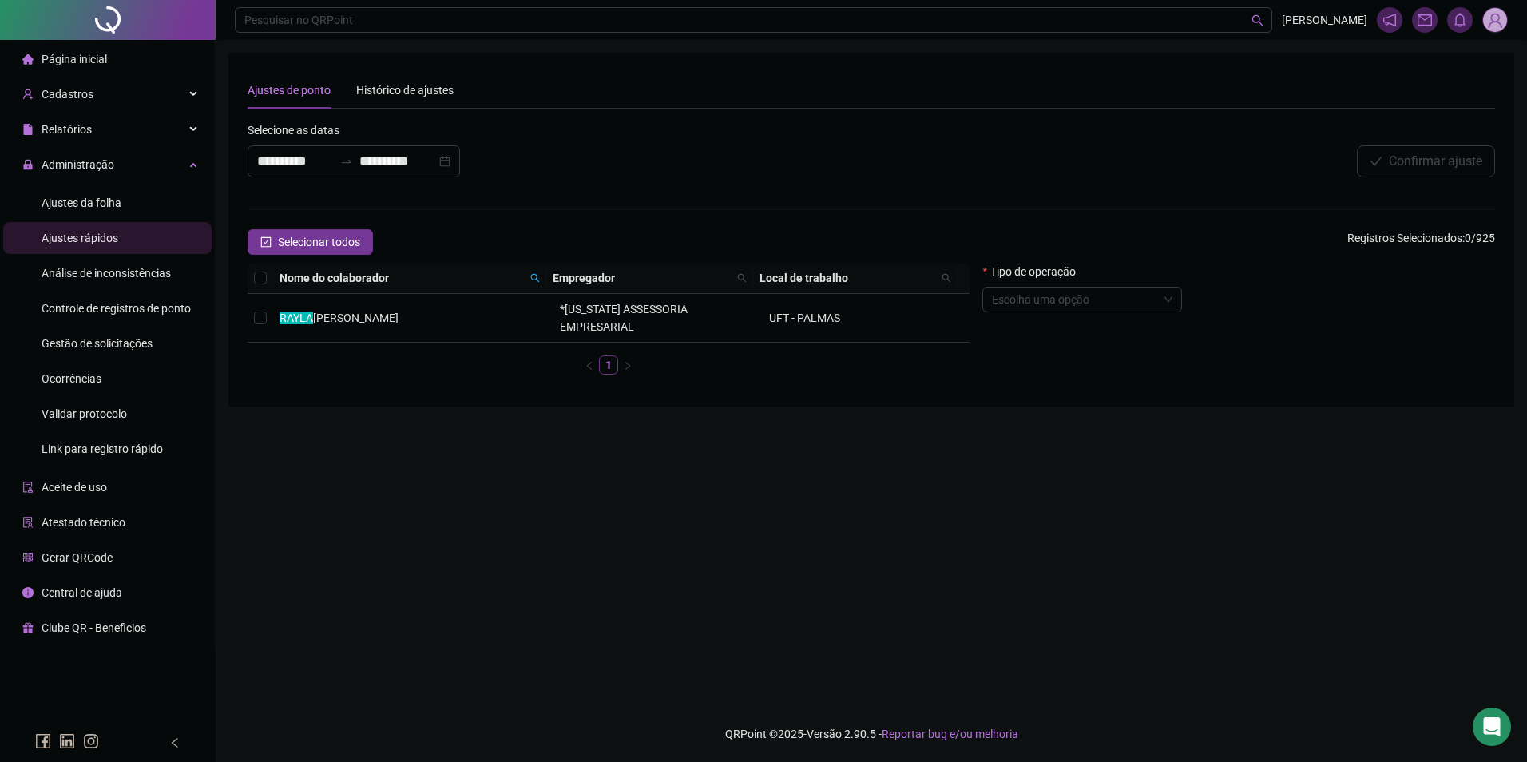
click at [89, 339] on span "Gestão de solicitações" at bounding box center [97, 343] width 111 height 13
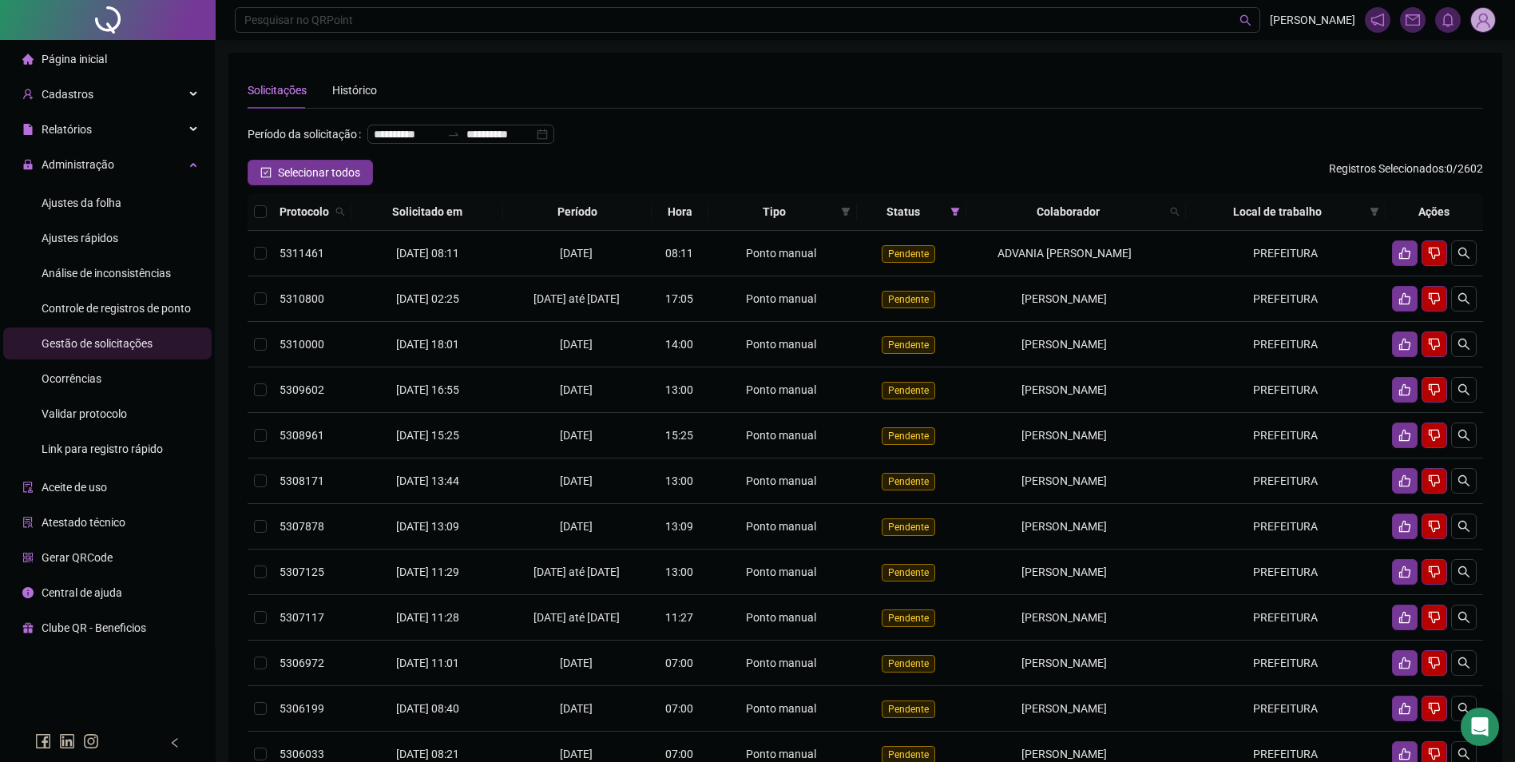
drag, startPoint x: 88, startPoint y: 203, endPoint x: 217, endPoint y: 193, distance: 129.8
click at [88, 203] on span "Ajustes da folha" at bounding box center [82, 203] width 80 height 13
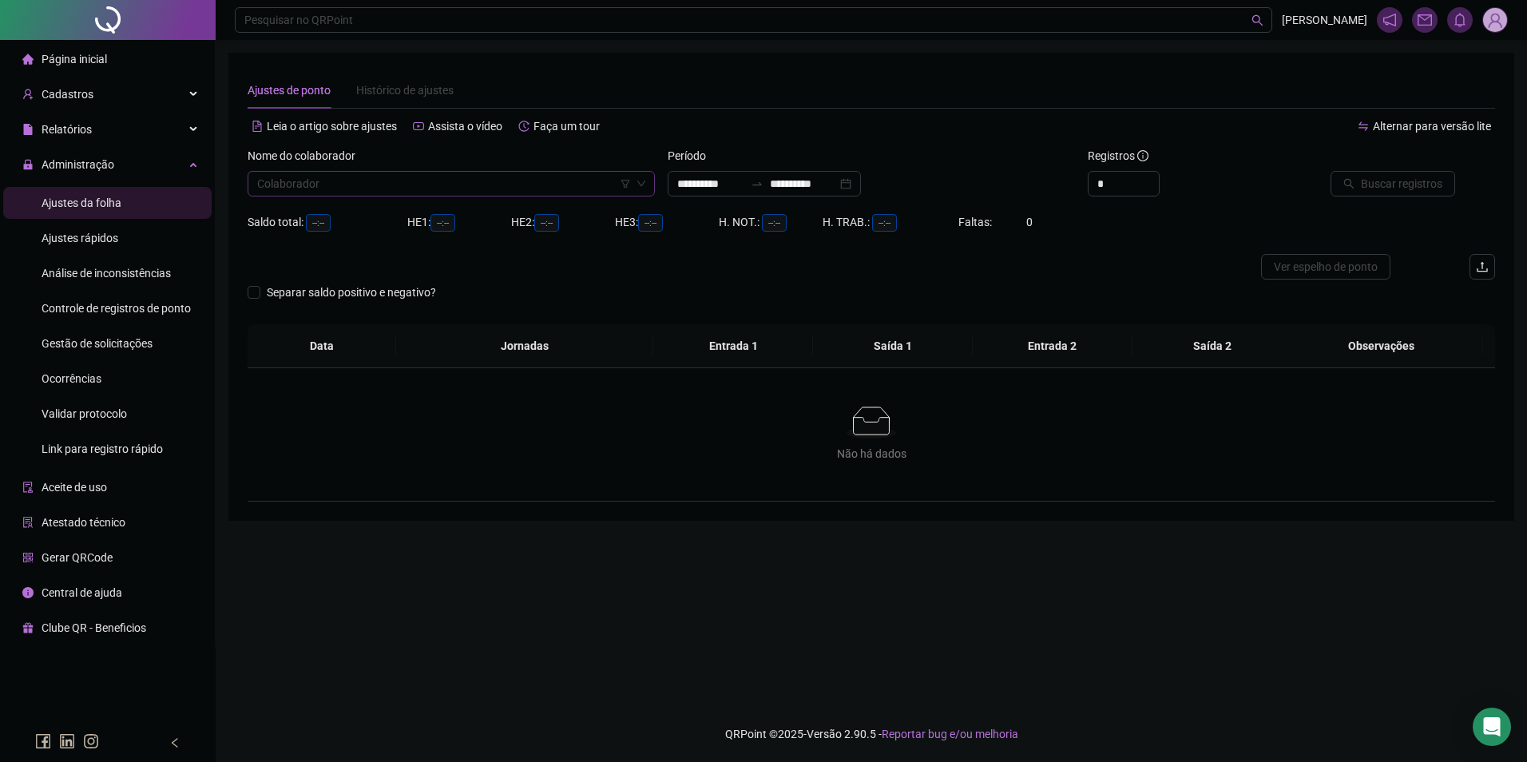
type input "**********"
click at [351, 183] on input "search" at bounding box center [444, 184] width 374 height 24
type input "******"
drag, startPoint x: 856, startPoint y: 184, endPoint x: 865, endPoint y: 206, distance: 24.3
click at [837, 184] on input "**********" at bounding box center [803, 184] width 67 height 18
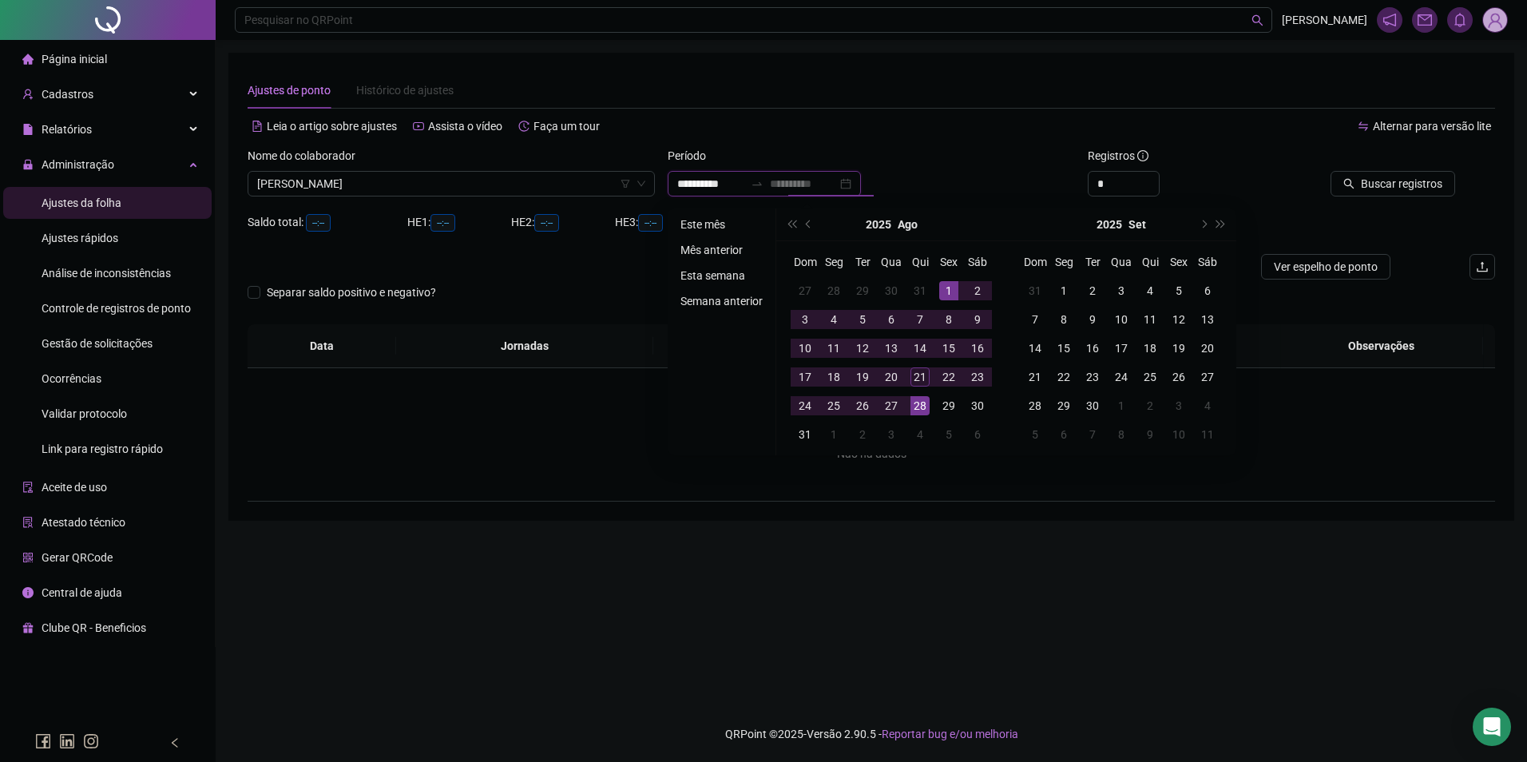
type input "**********"
drag, startPoint x: 923, startPoint y: 379, endPoint x: 1018, endPoint y: 335, distance: 104.7
click at [923, 378] on div "21" at bounding box center [920, 376] width 19 height 19
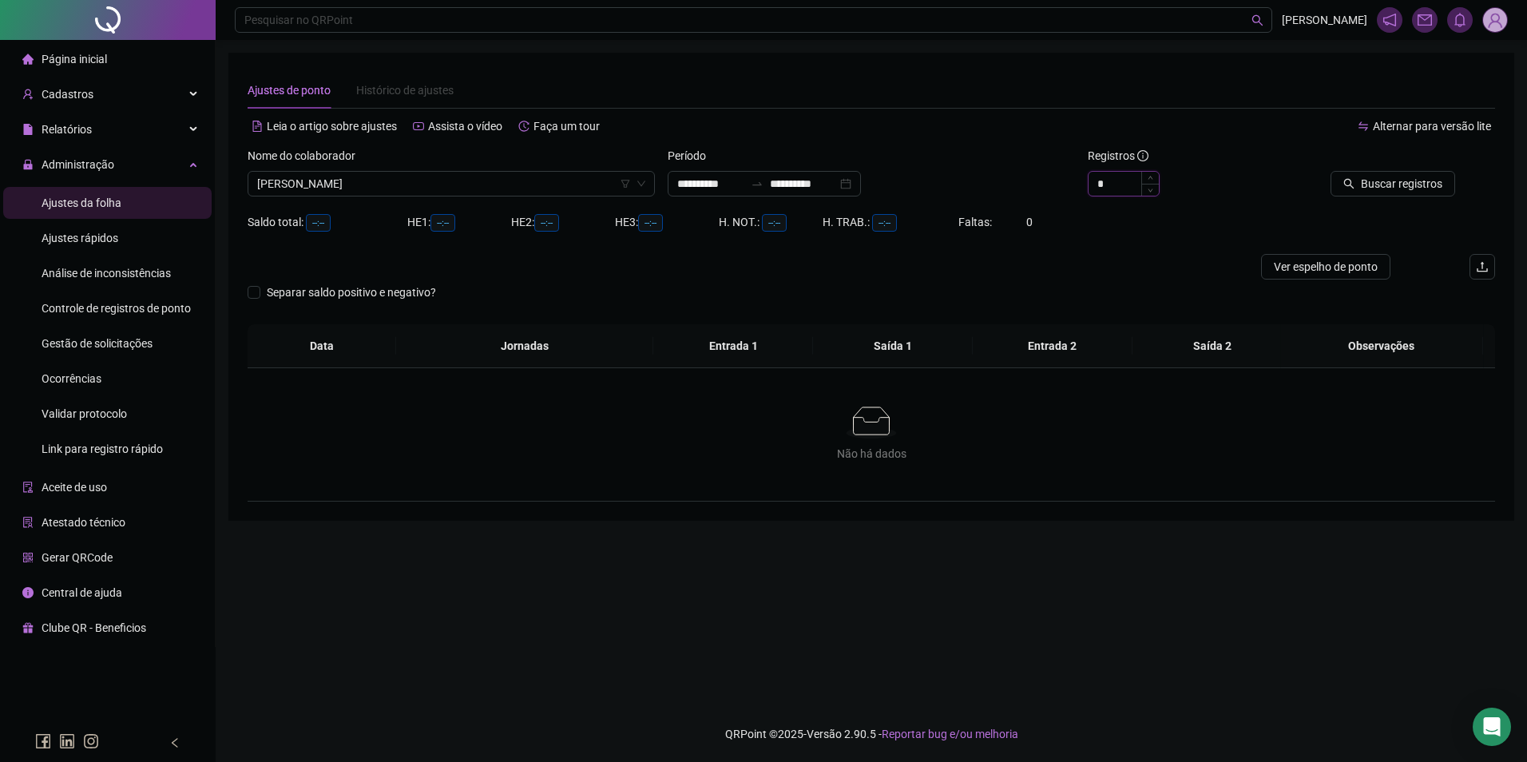
type input "*"
click at [1148, 178] on icon "up" at bounding box center [1151, 178] width 6 height 6
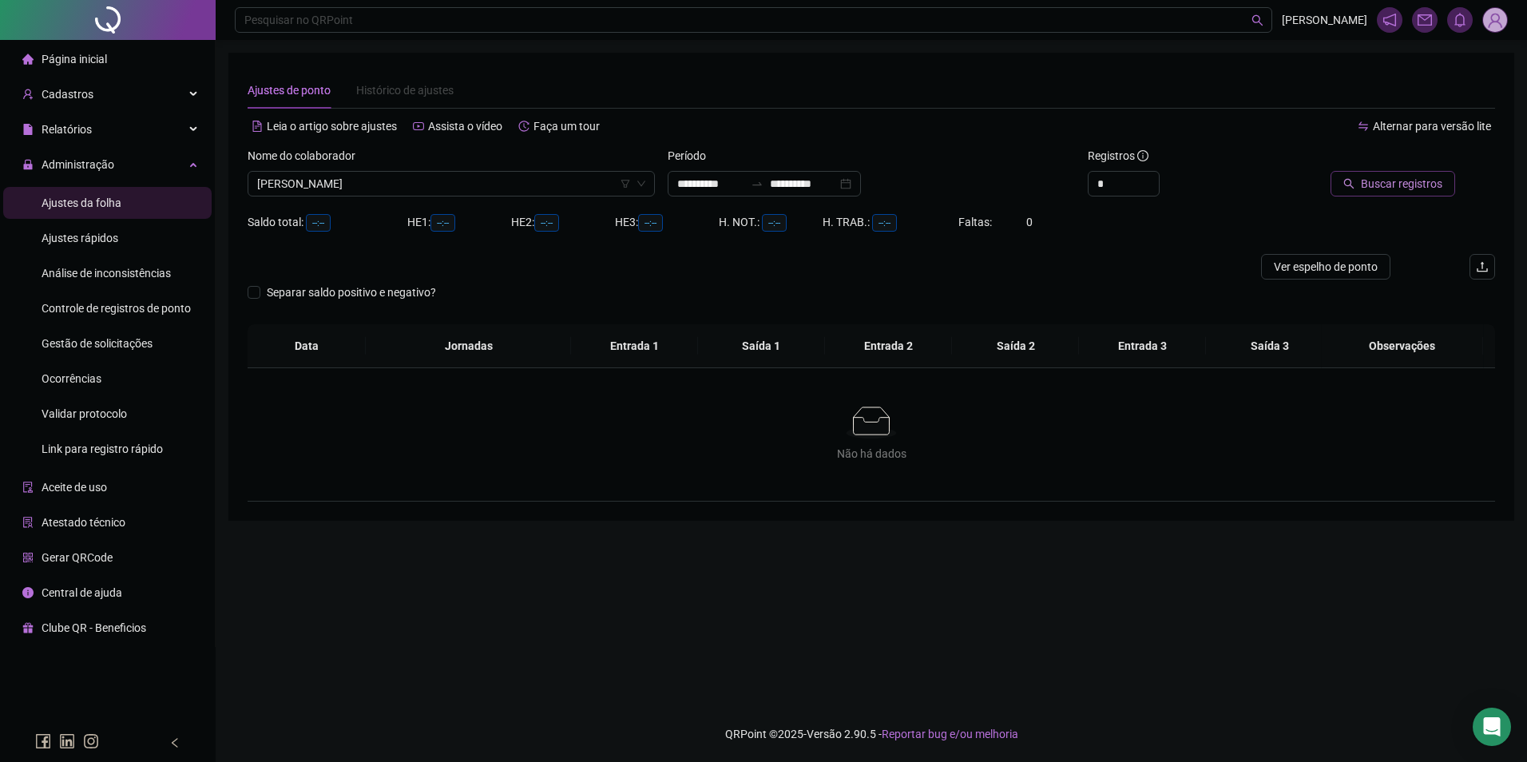
click at [1348, 185] on button "Buscar registros" at bounding box center [1393, 184] width 125 height 26
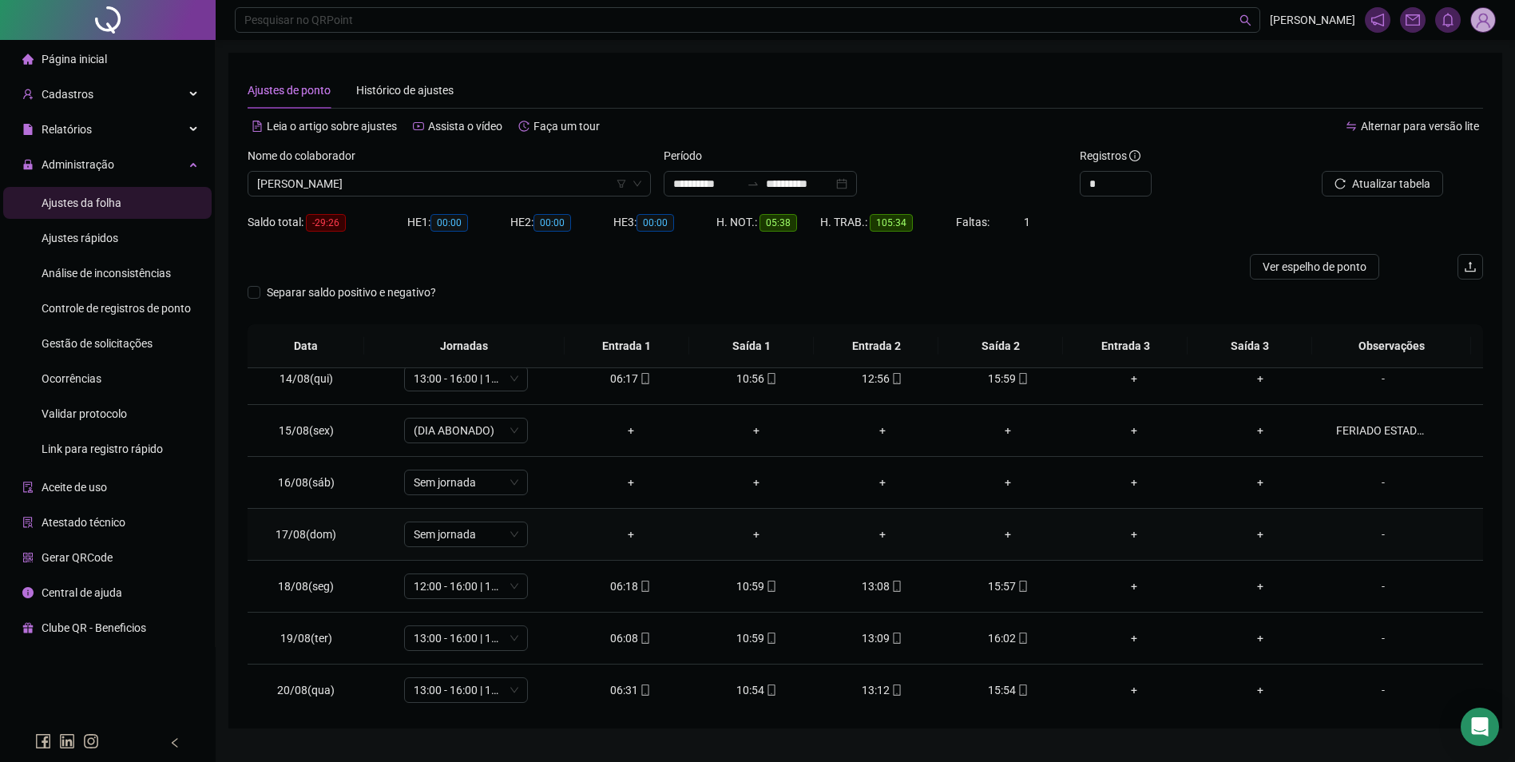
scroll to position [749, 0]
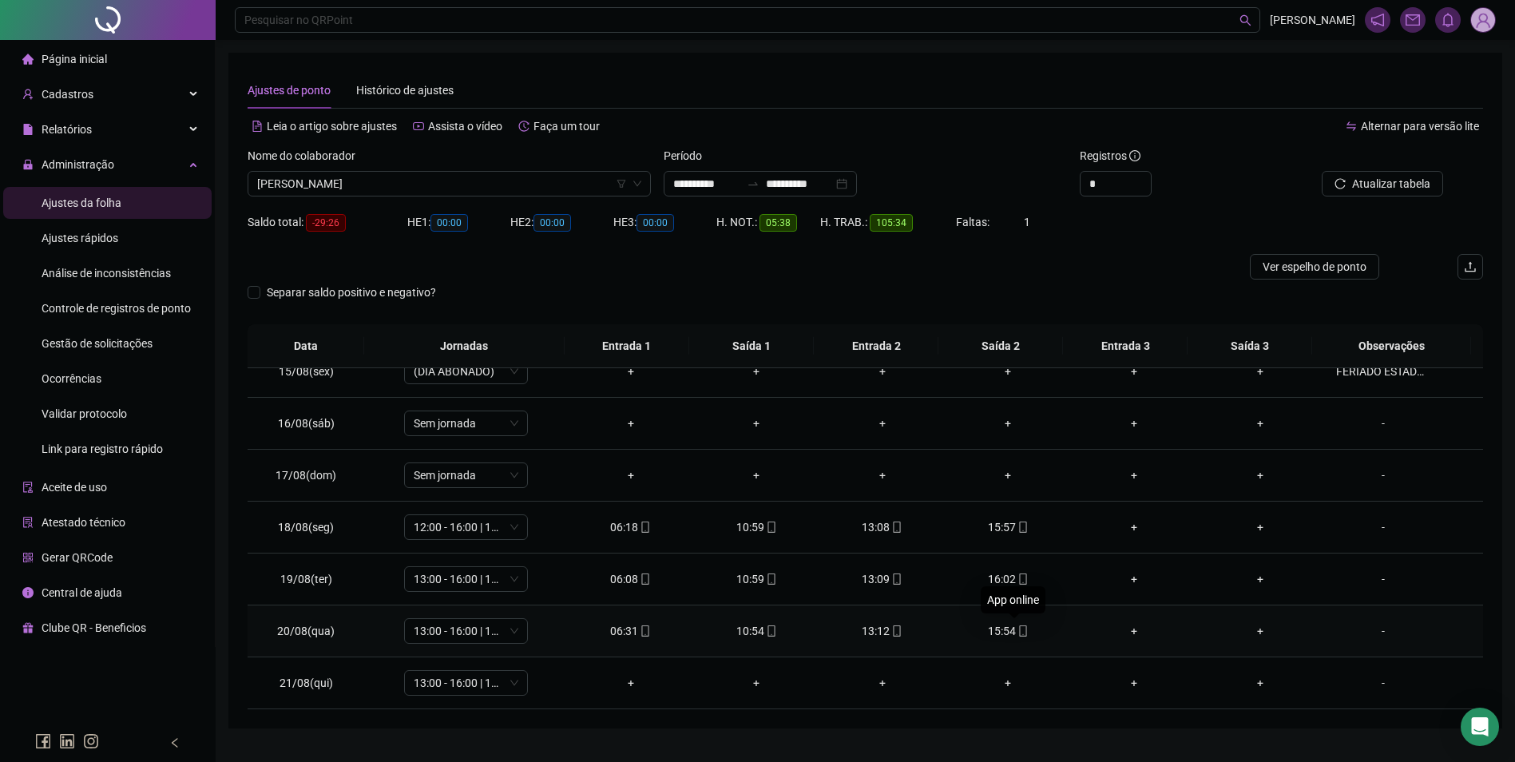
click at [1019, 636] on icon "mobile" at bounding box center [1022, 630] width 7 height 11
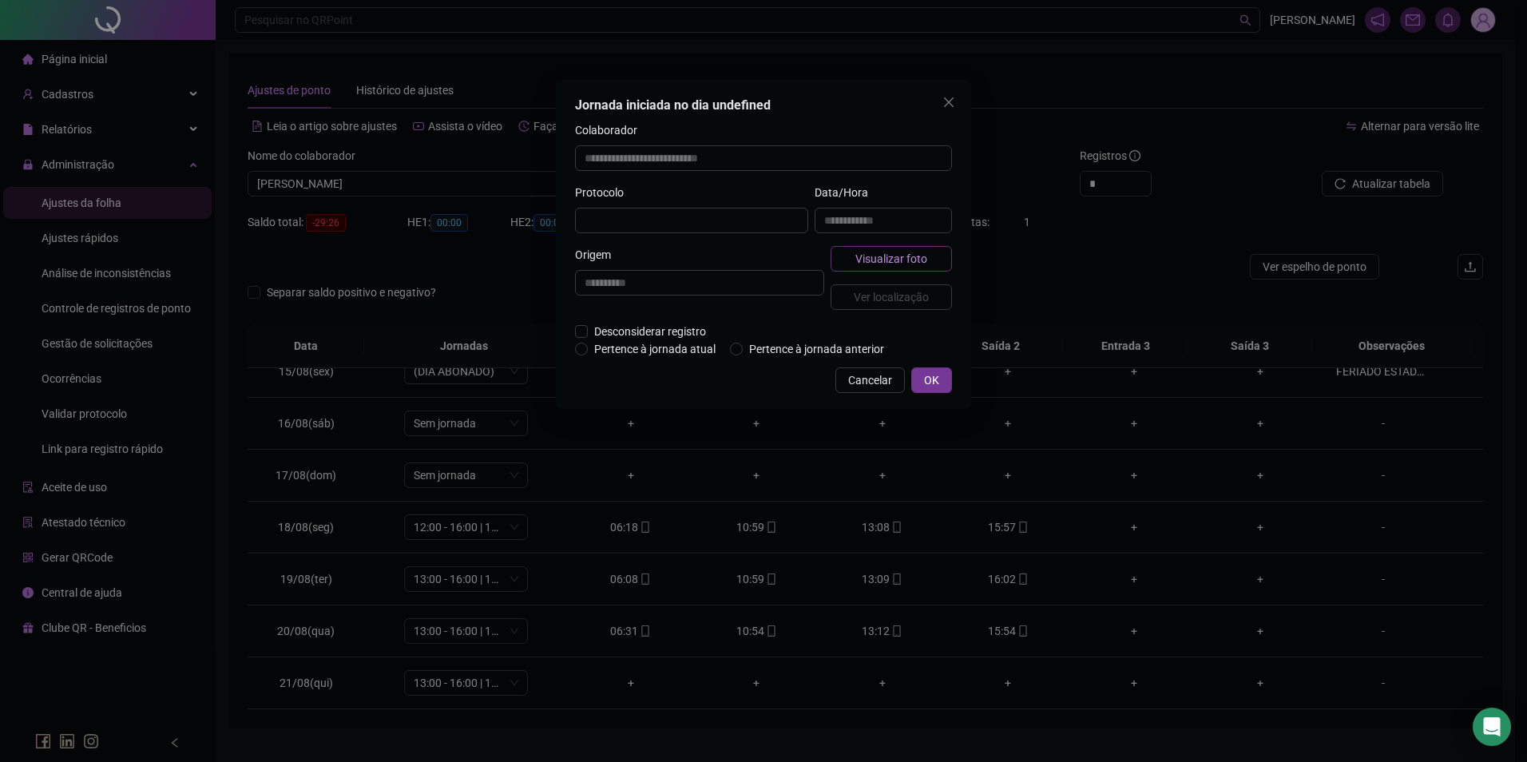
type input "**********"
click at [910, 263] on span "Visualizar foto" at bounding box center [892, 261] width 72 height 18
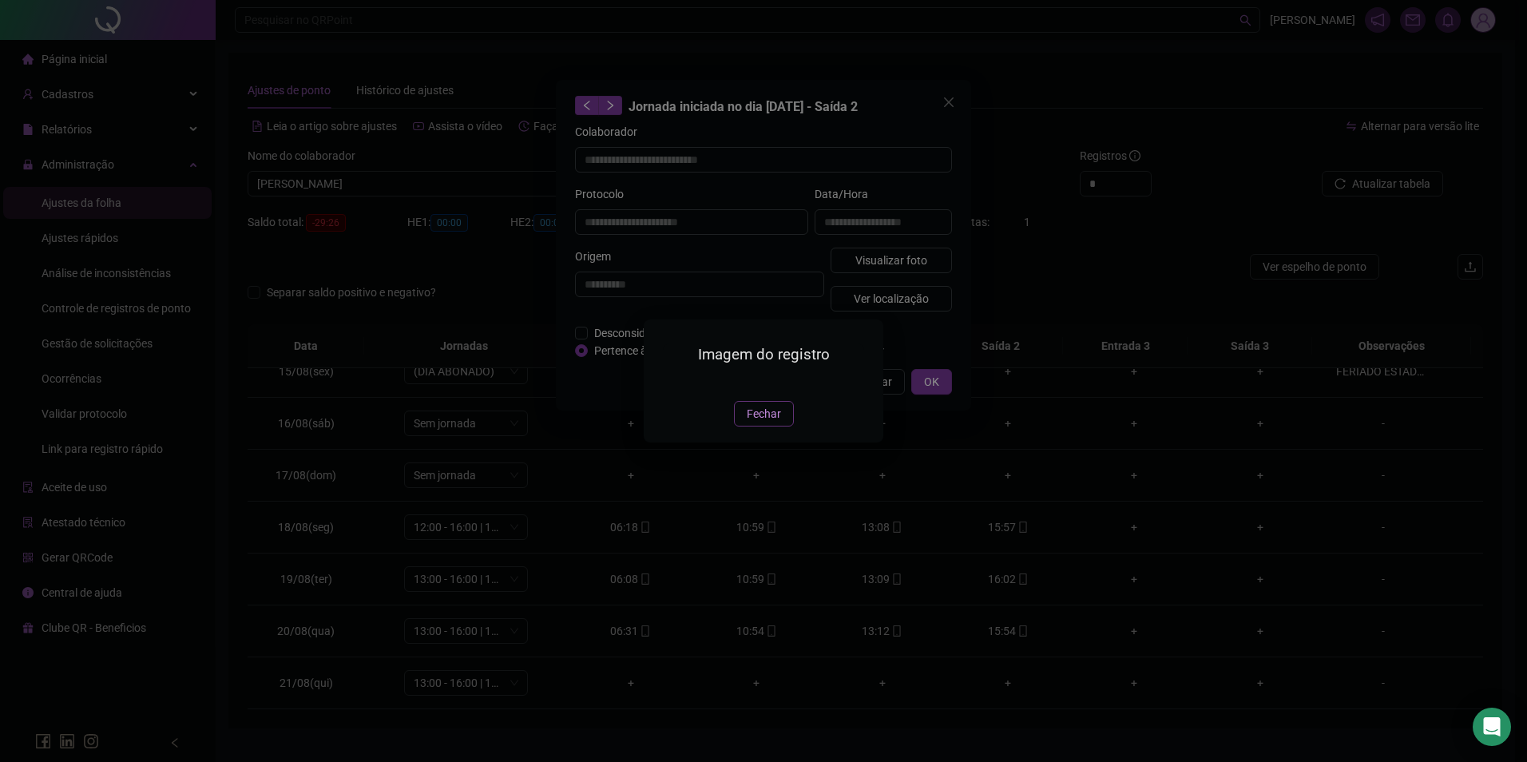
click at [748, 417] on span "Fechar" at bounding box center [764, 414] width 34 height 18
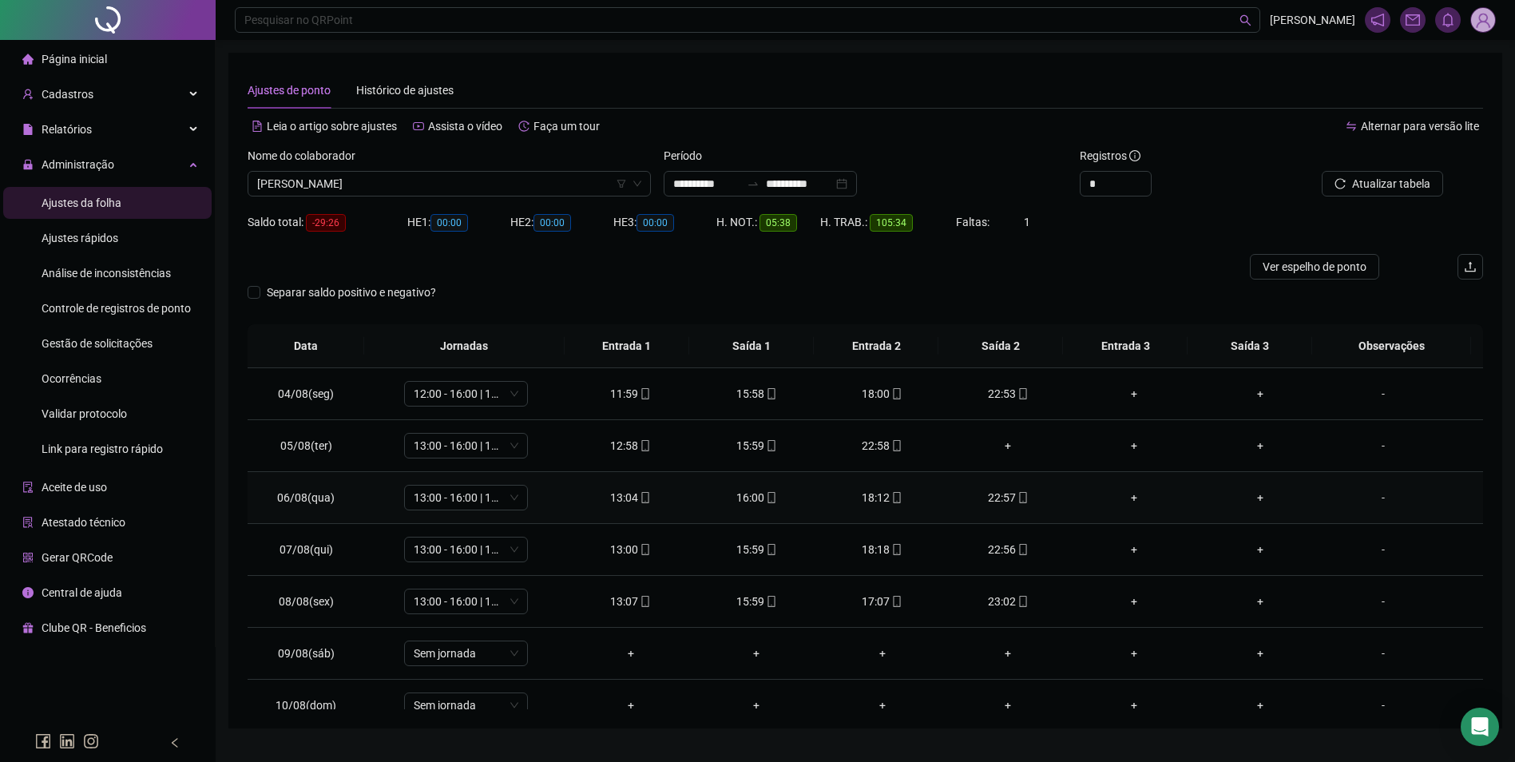
scroll to position [160, 0]
click at [1002, 438] on div "+" at bounding box center [1009, 442] width 101 height 18
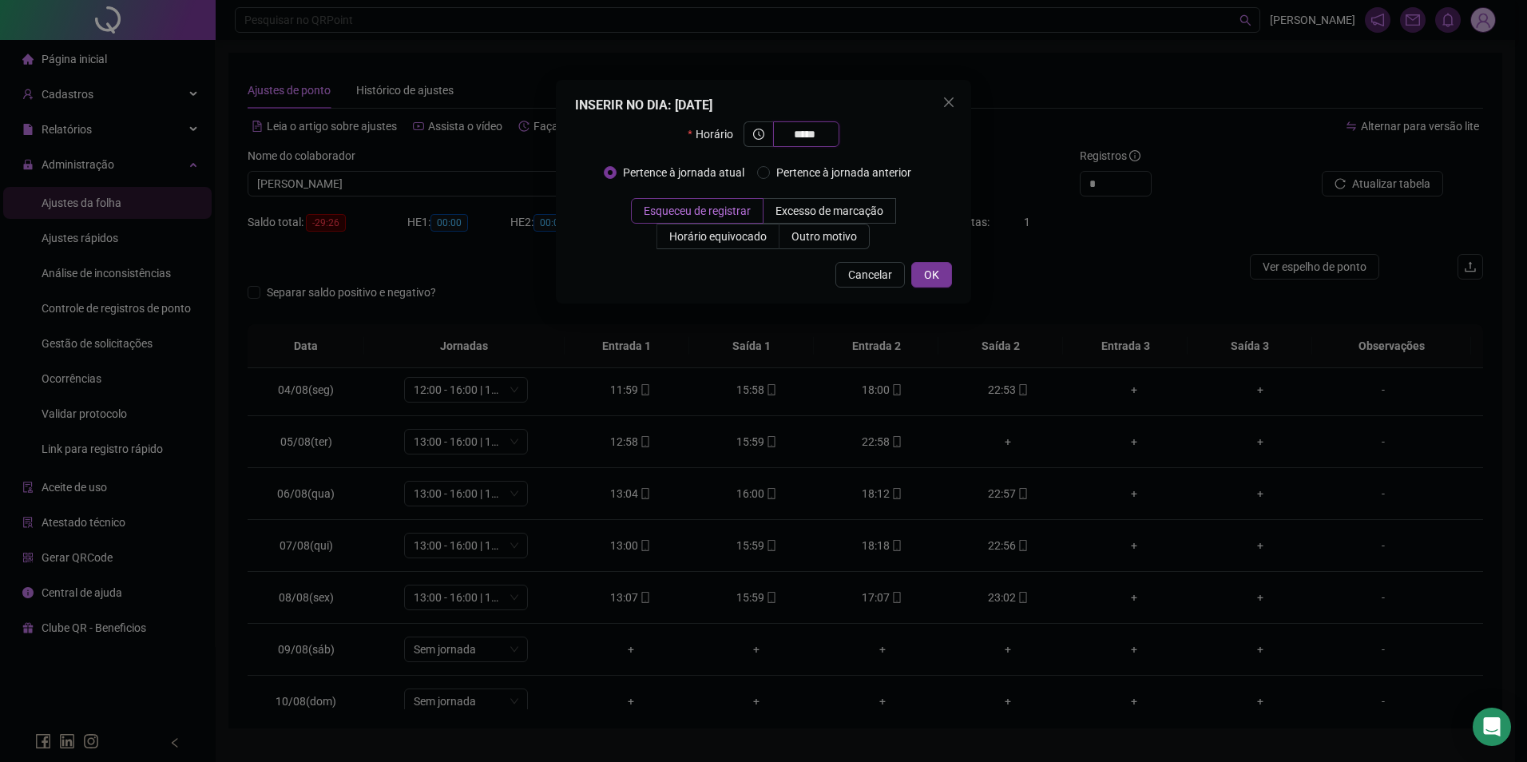
type input "*****"
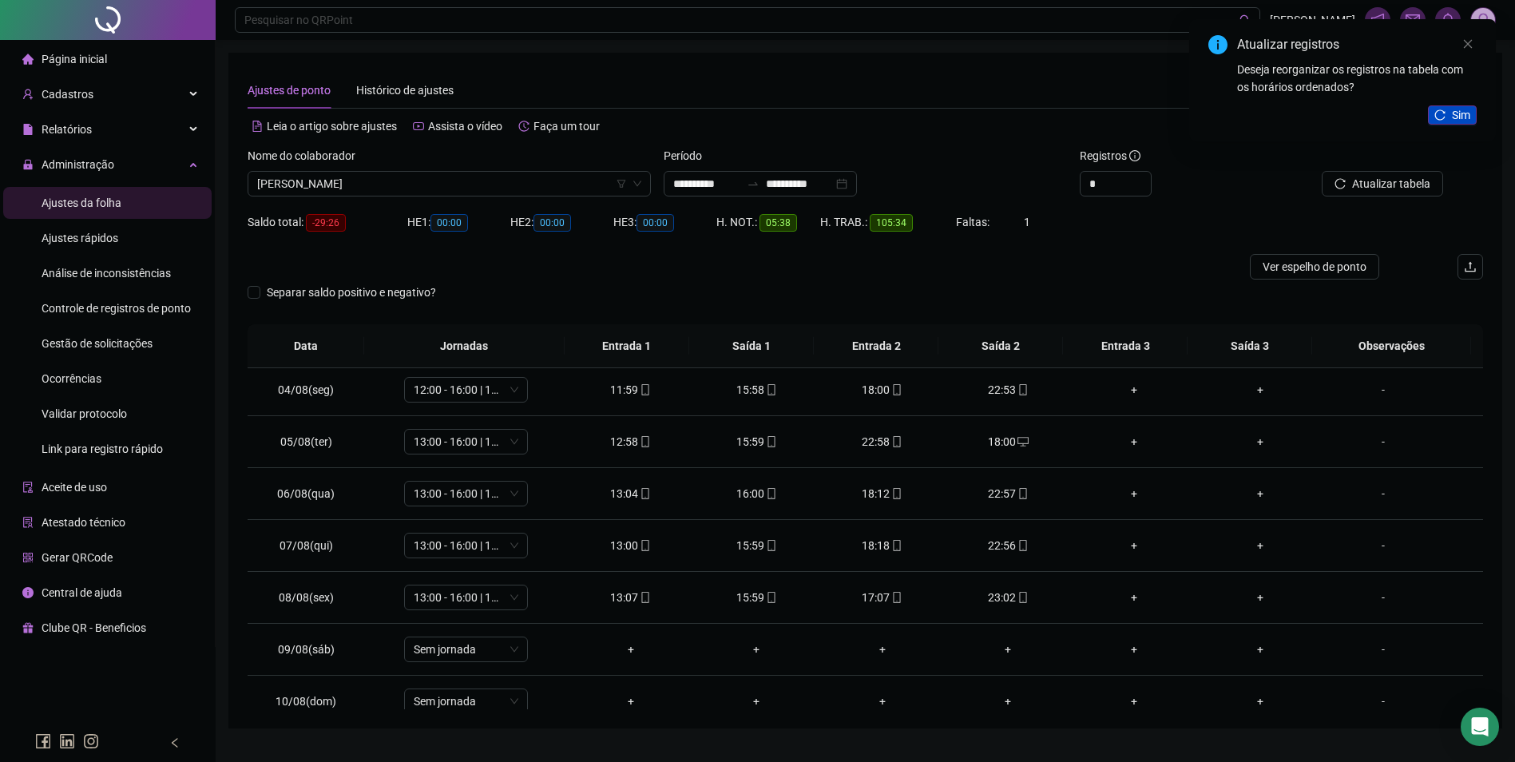
click at [1457, 113] on span "Sim" at bounding box center [1461, 115] width 18 height 18
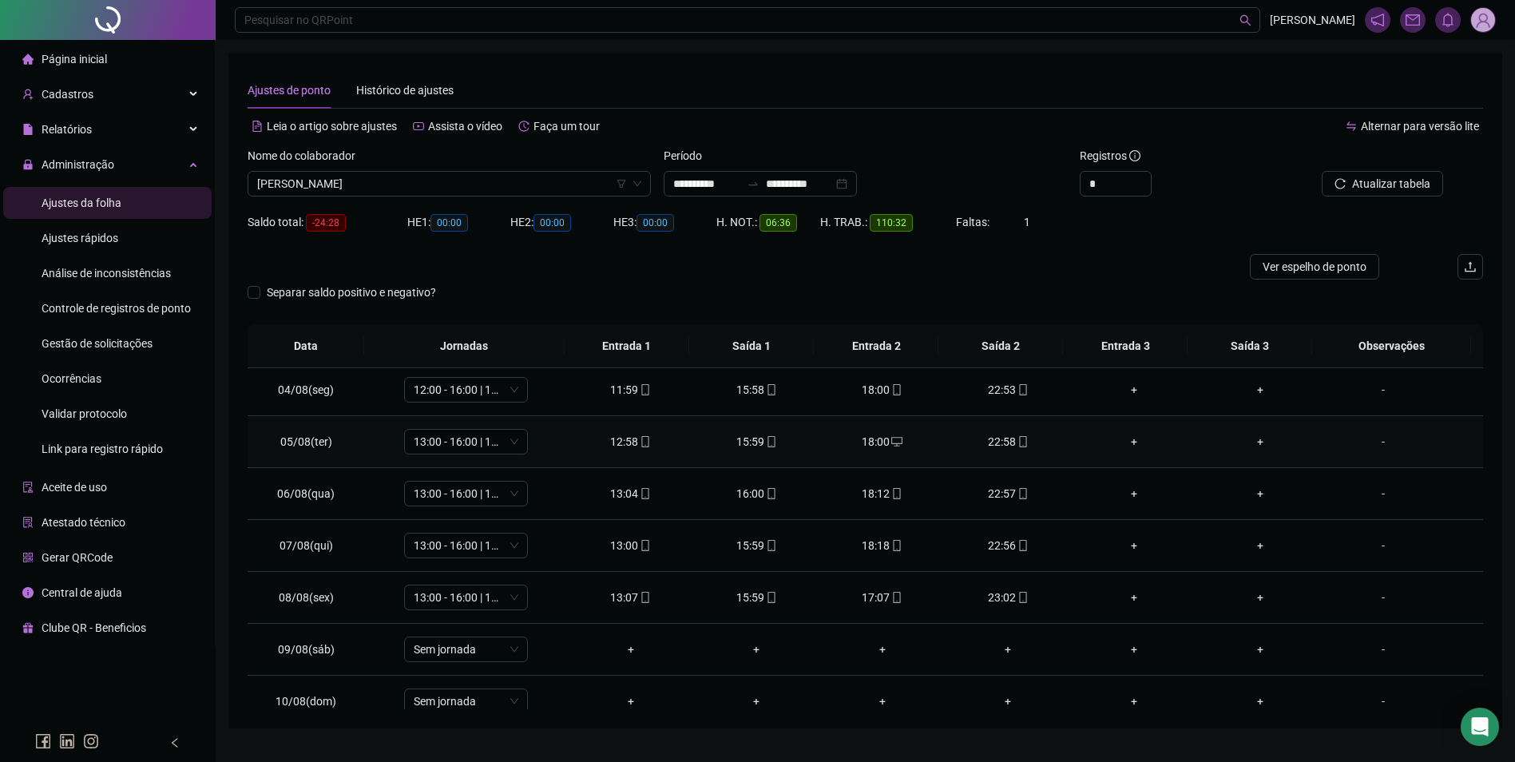
click at [874, 434] on div "18:00" at bounding box center [882, 442] width 101 height 18
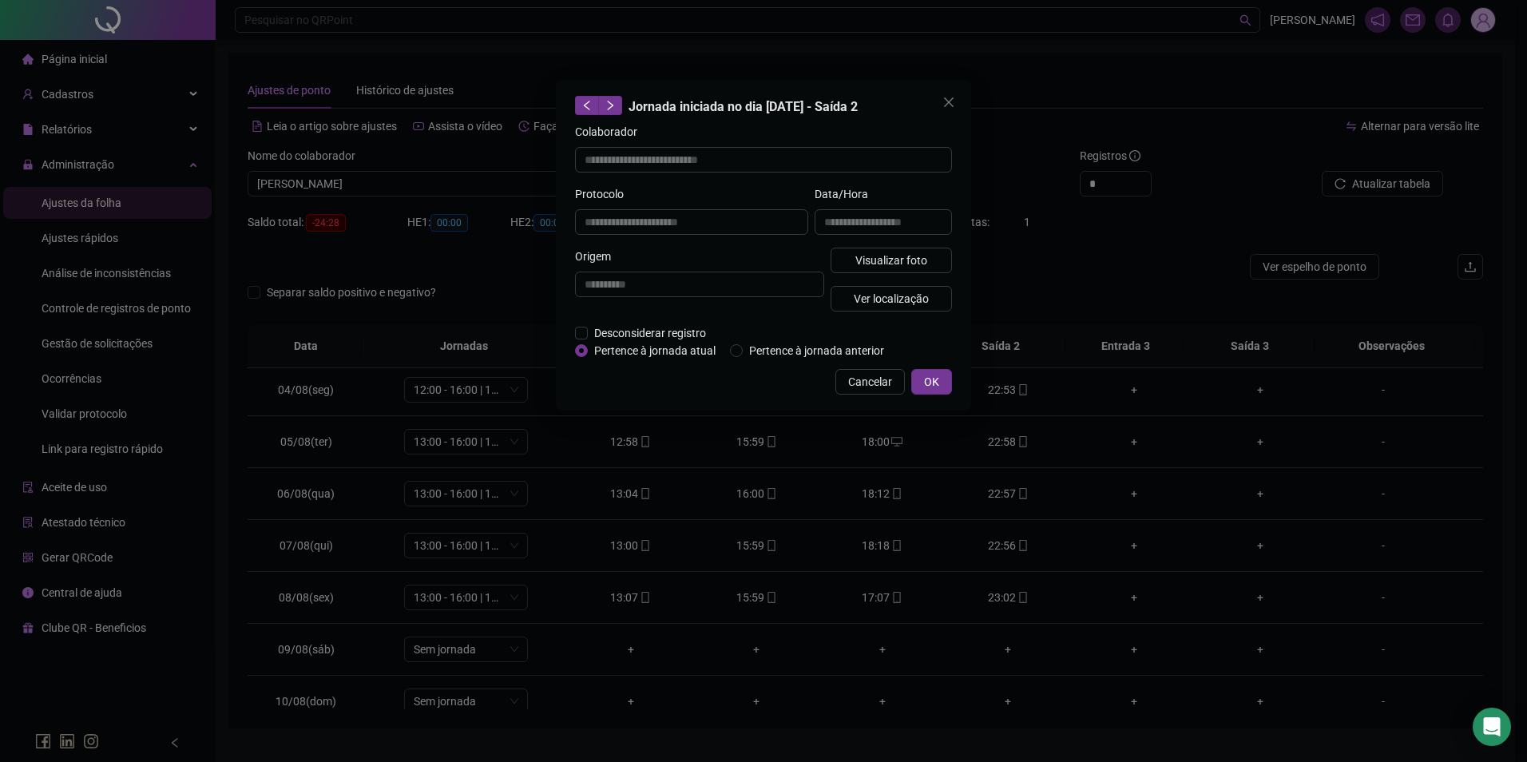
type input "**********"
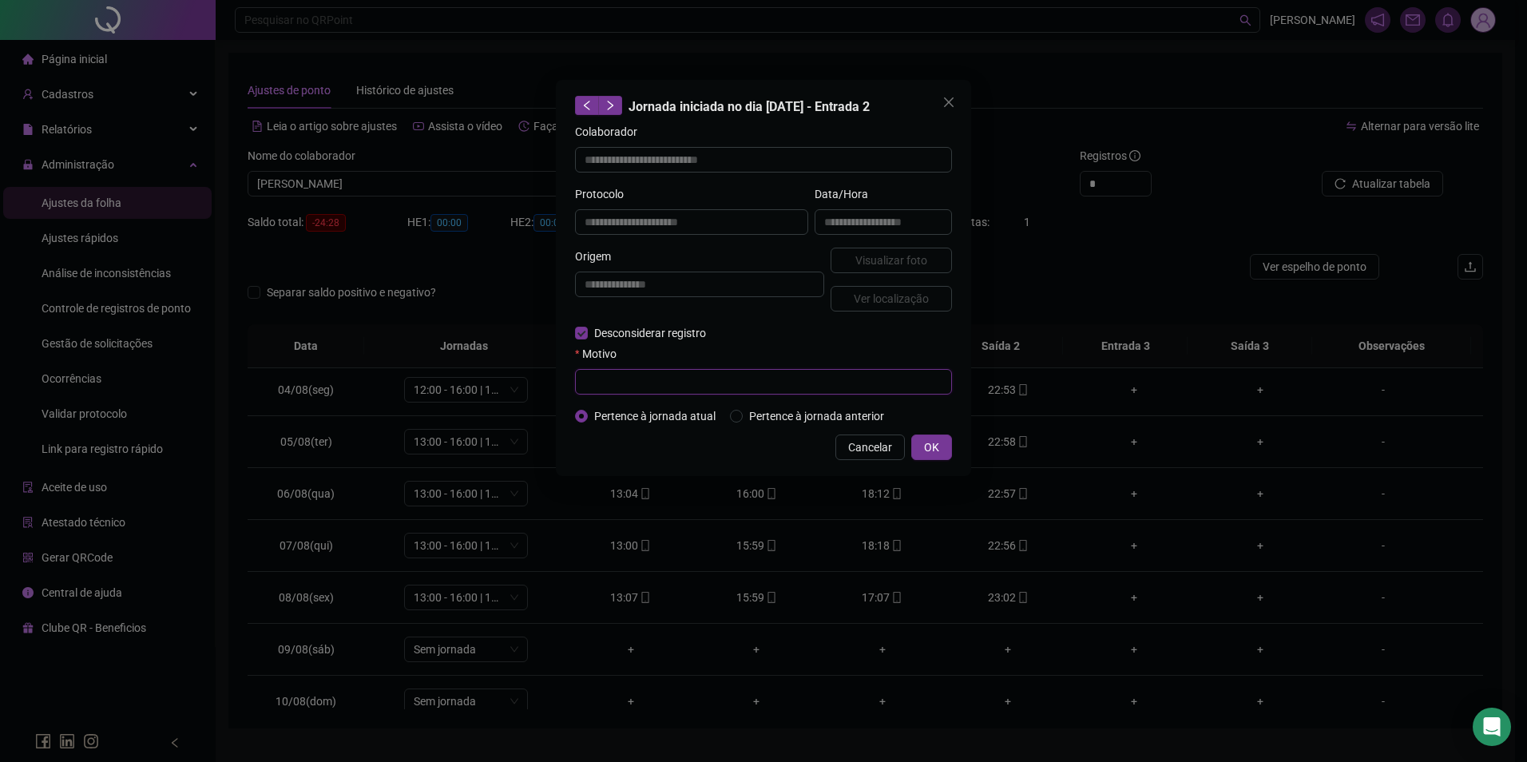
click at [602, 377] on input "text" at bounding box center [763, 382] width 377 height 26
paste input "**********"
type input "**********"
click at [945, 446] on button "OK" at bounding box center [931, 448] width 41 height 26
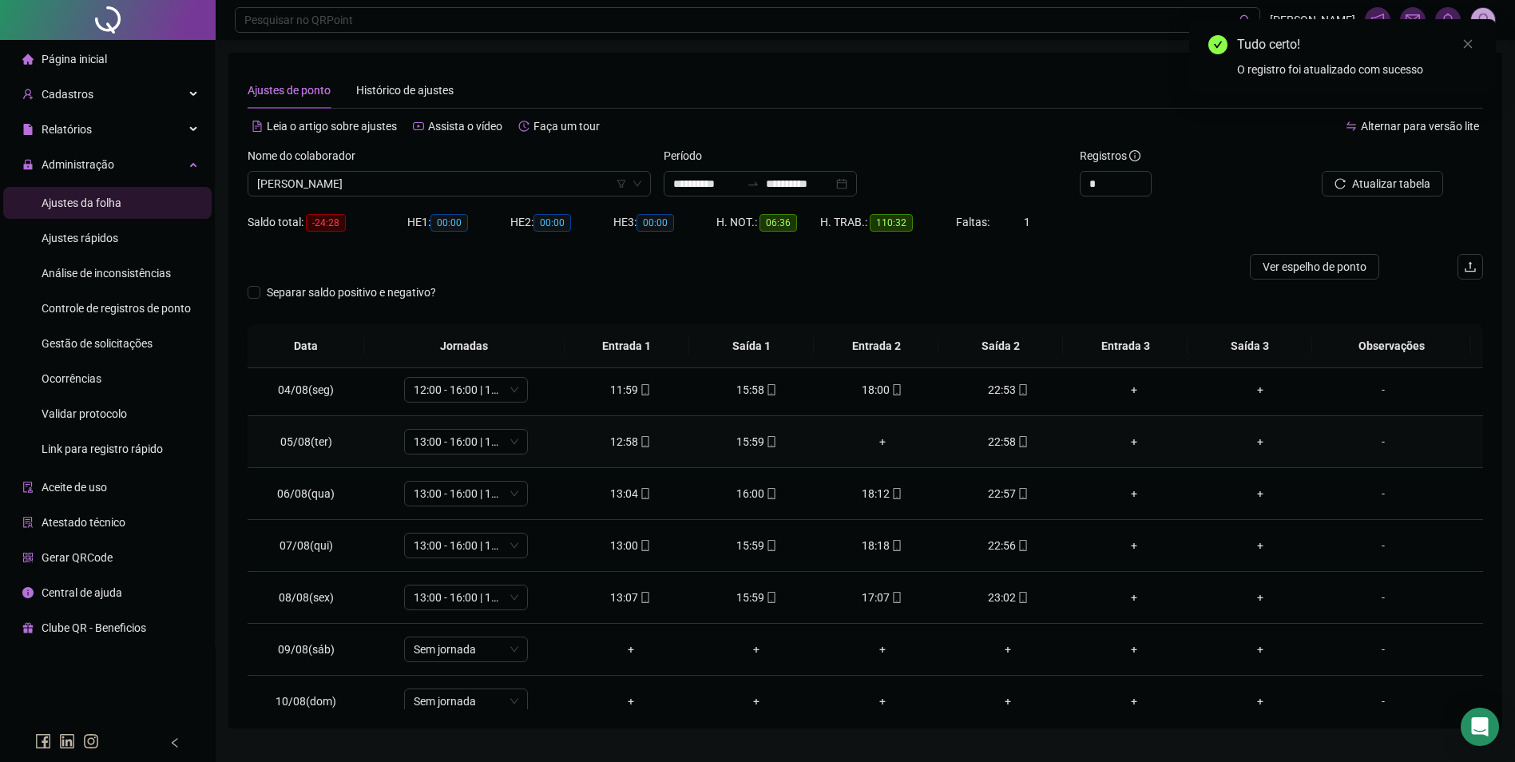
click at [873, 443] on div "+" at bounding box center [882, 442] width 101 height 18
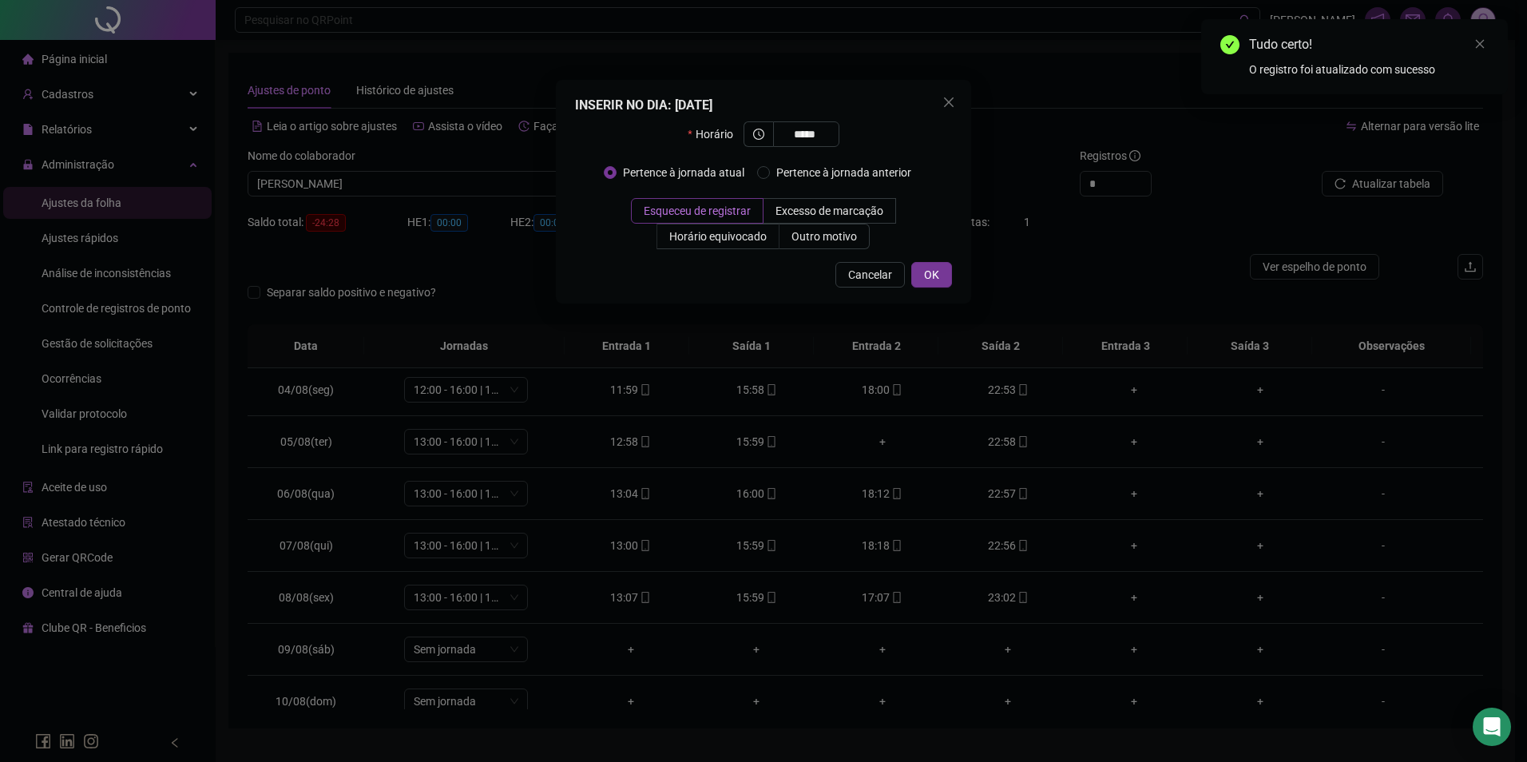
type input "*****"
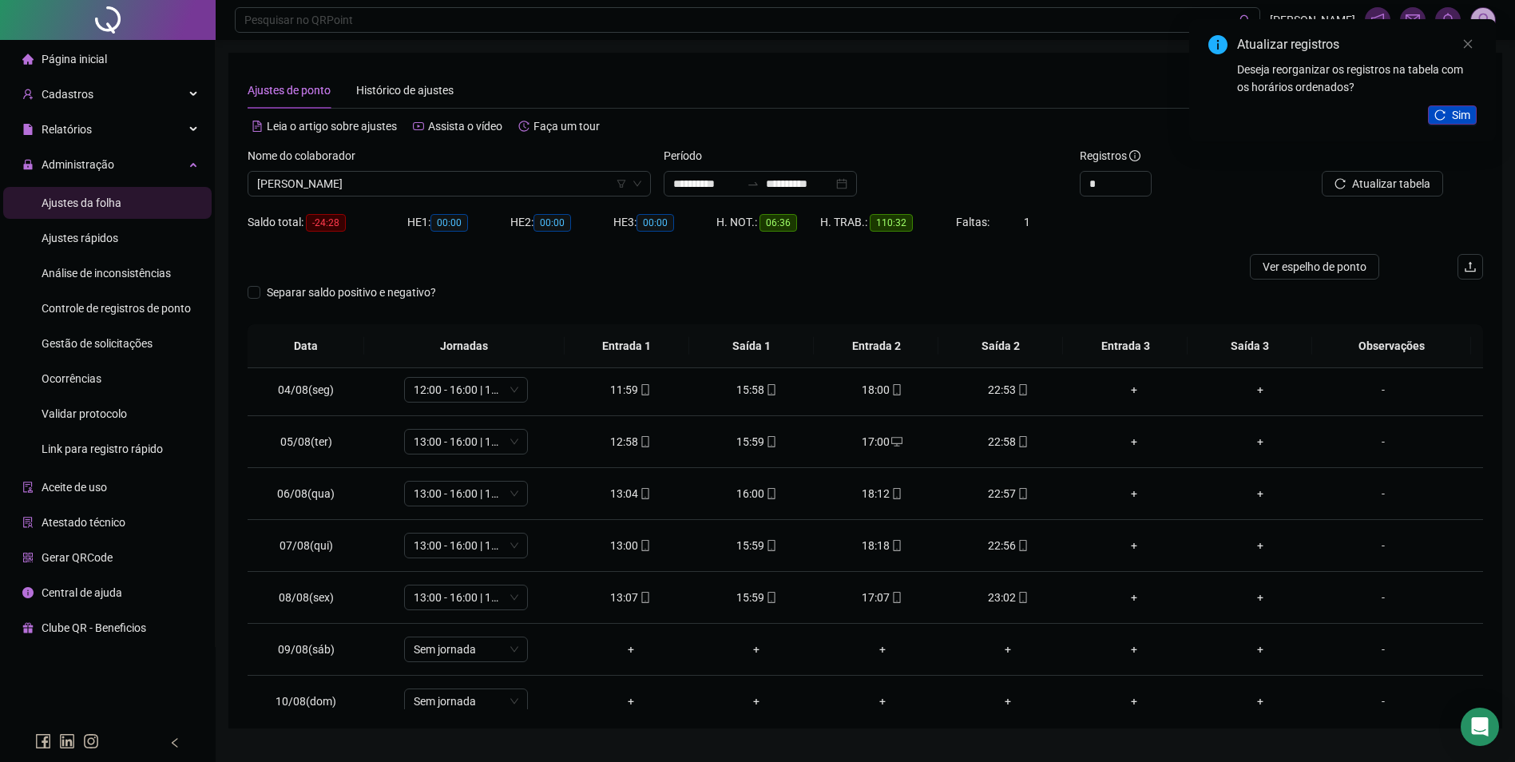
click at [1451, 113] on button "Sim" at bounding box center [1452, 114] width 49 height 19
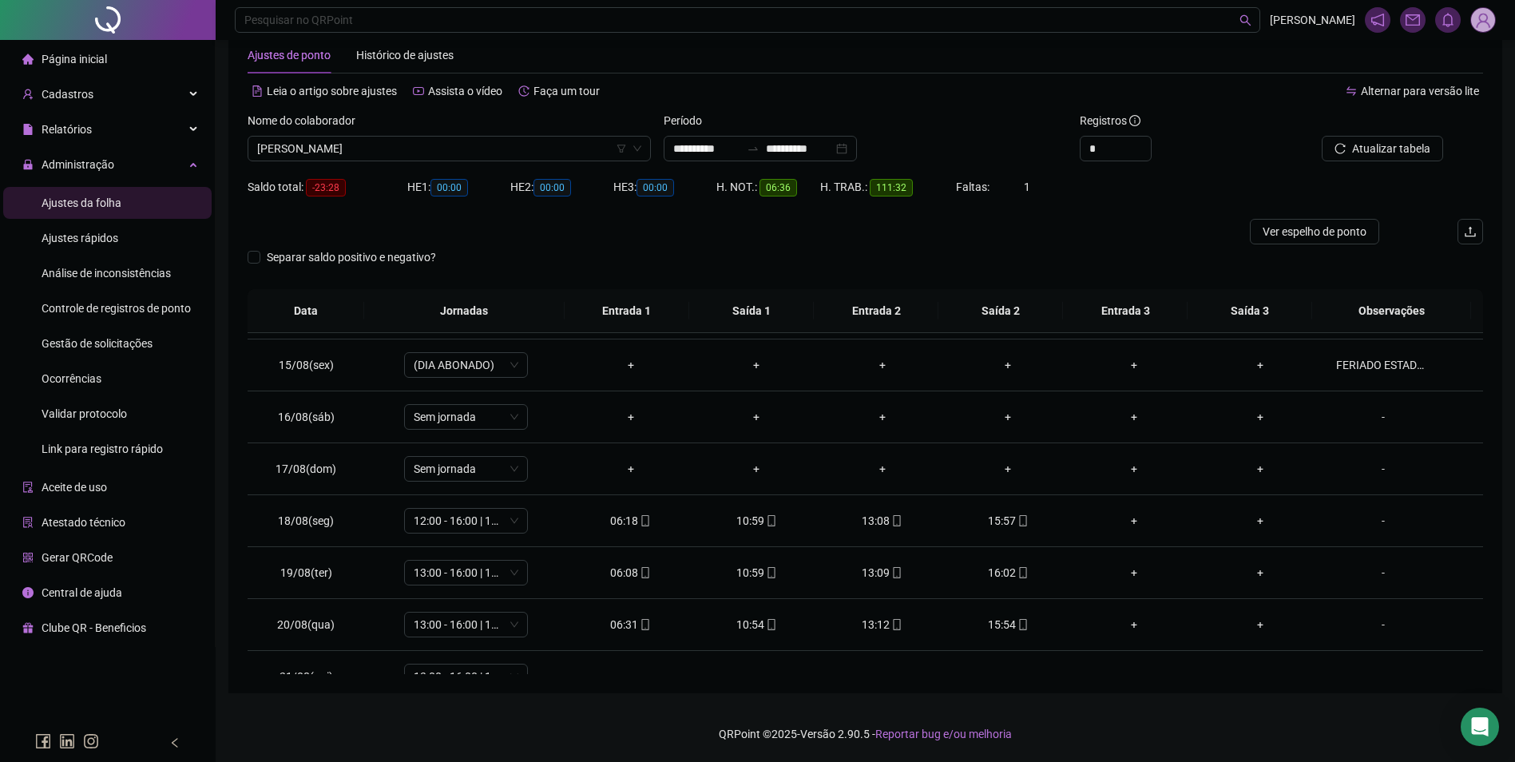
scroll to position [749, 0]
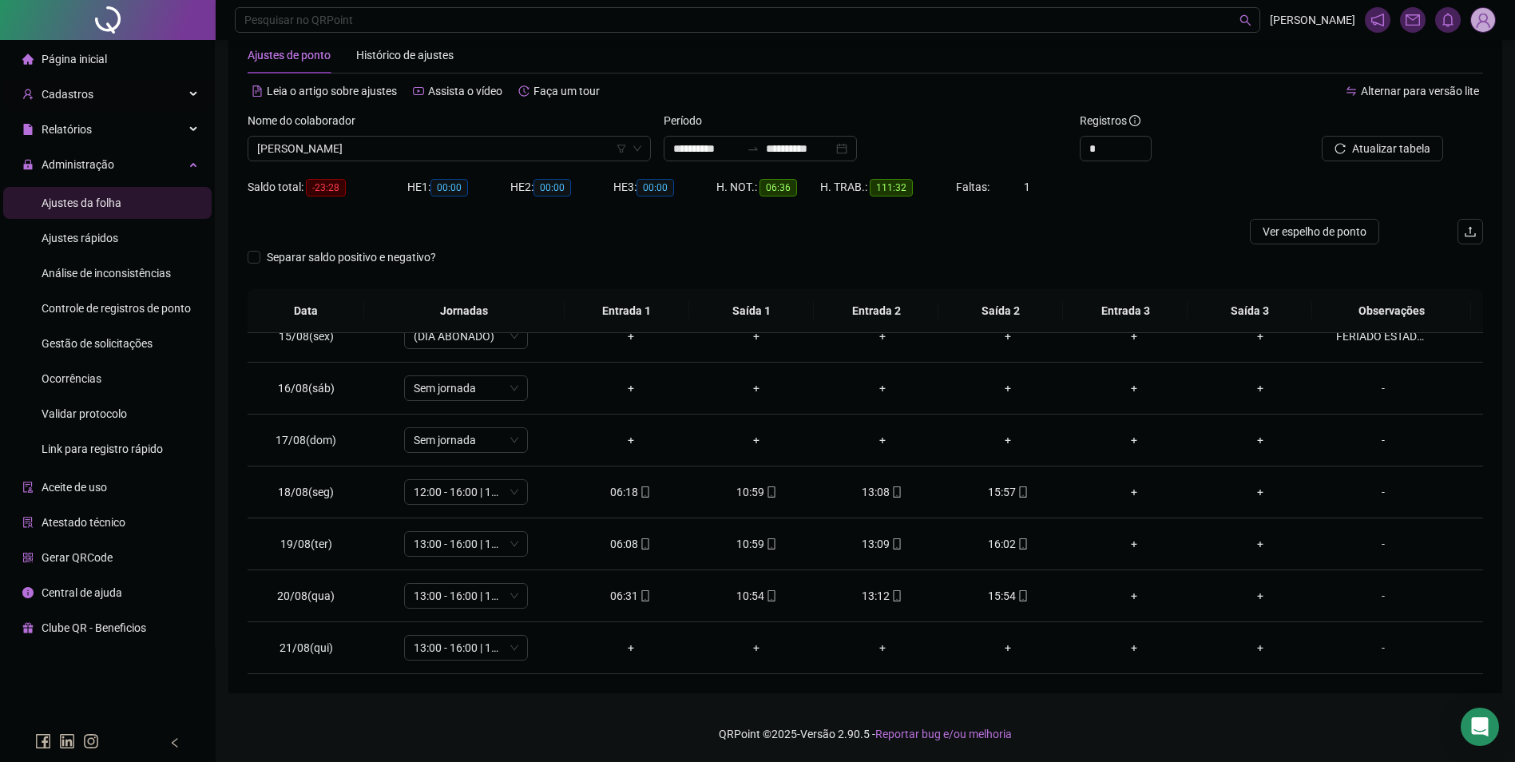
click at [114, 87] on div "Cadastros" at bounding box center [107, 94] width 208 height 32
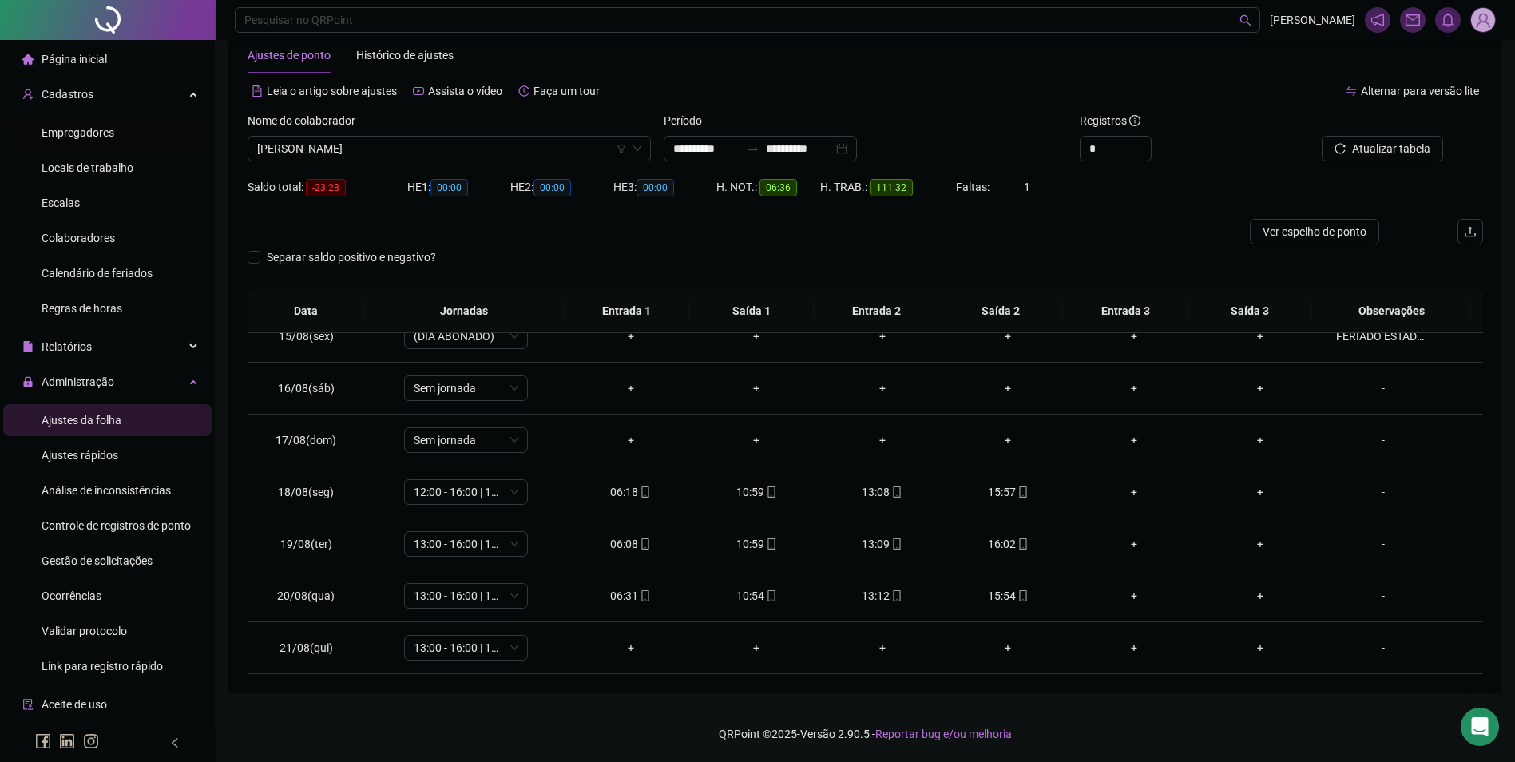
click at [109, 130] on span "Empregadores" at bounding box center [78, 132] width 73 height 13
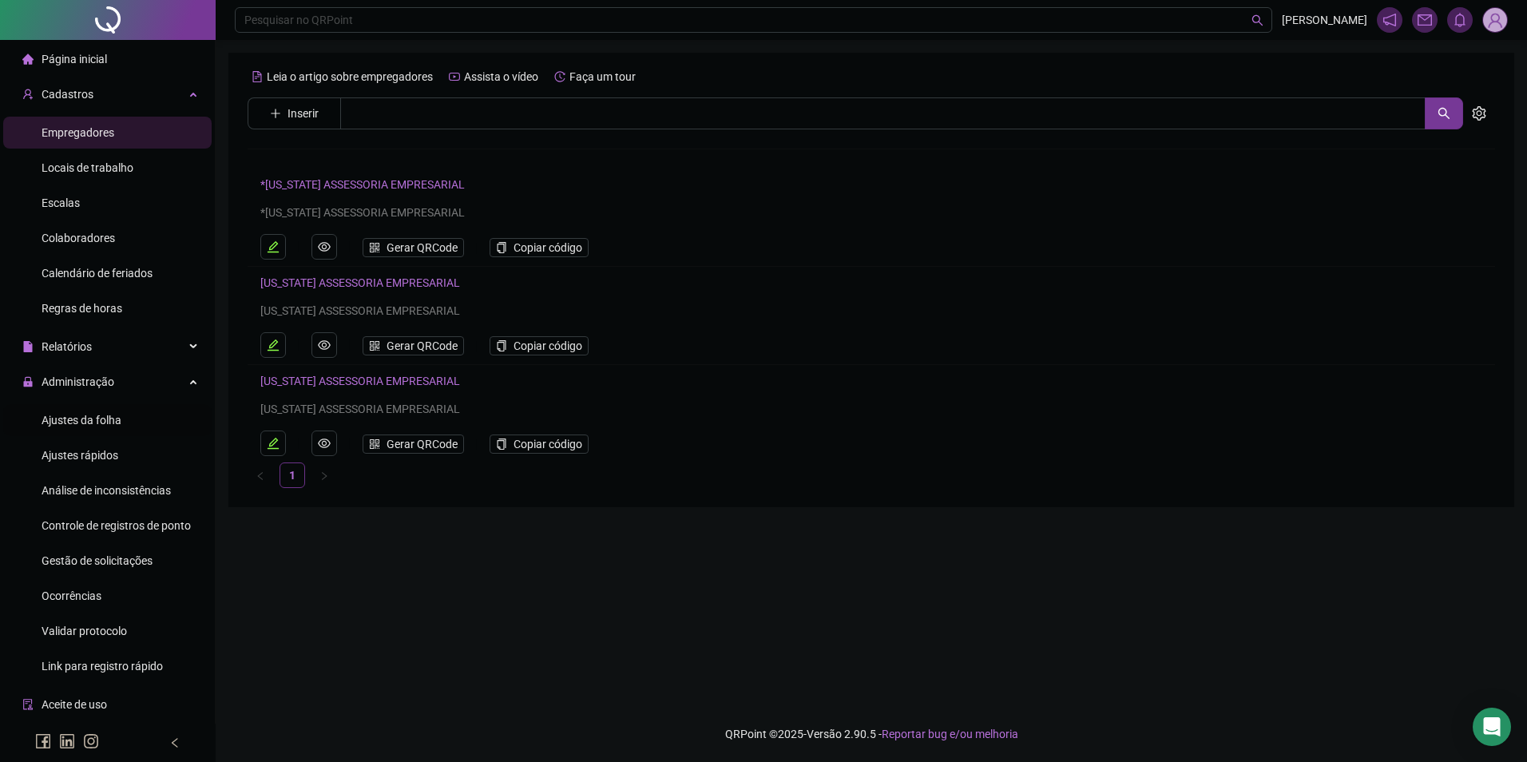
click at [85, 414] on span "Ajustes da folha" at bounding box center [82, 420] width 80 height 13
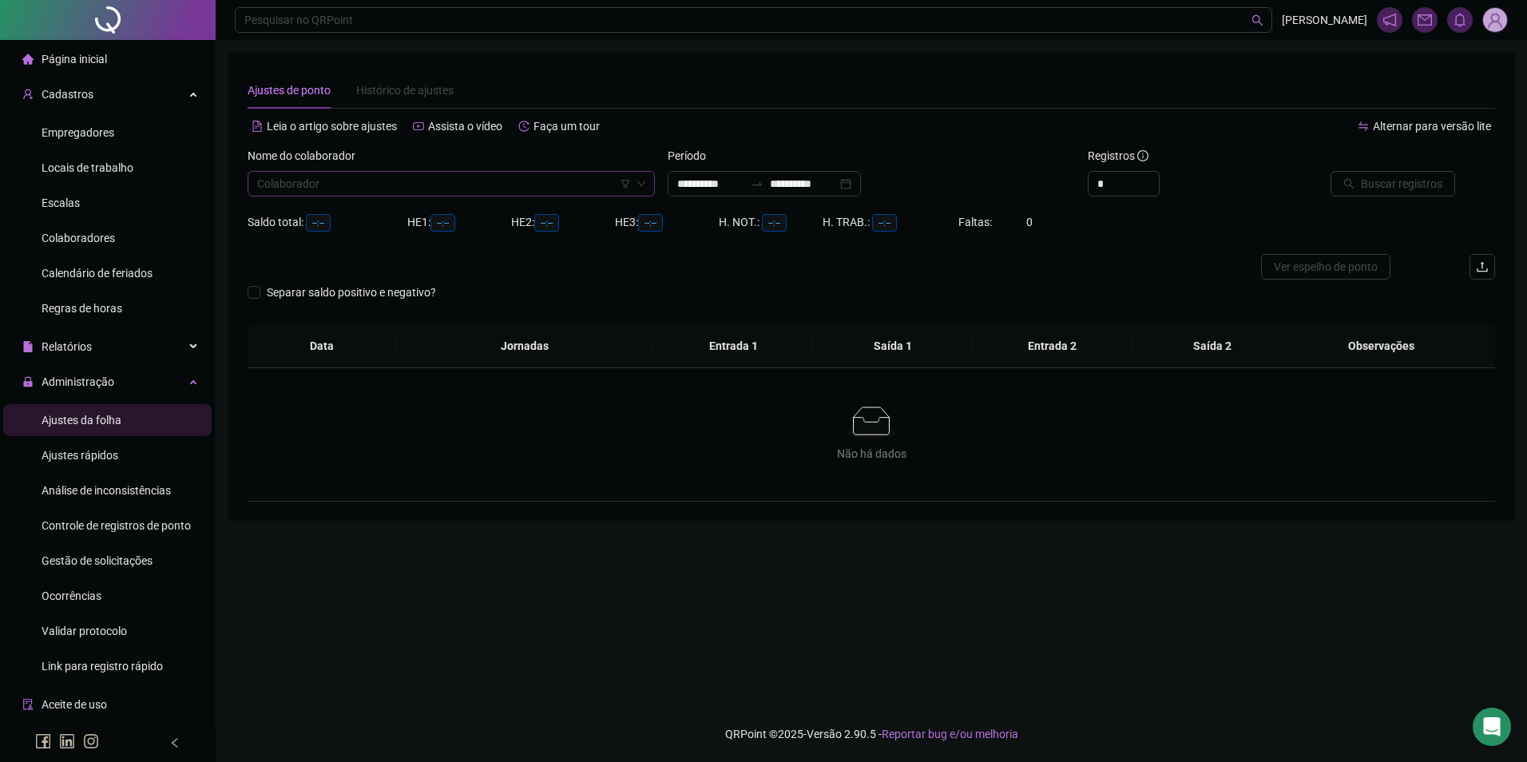
type input "**********"
click at [319, 179] on input "search" at bounding box center [444, 184] width 374 height 24
type input "******"
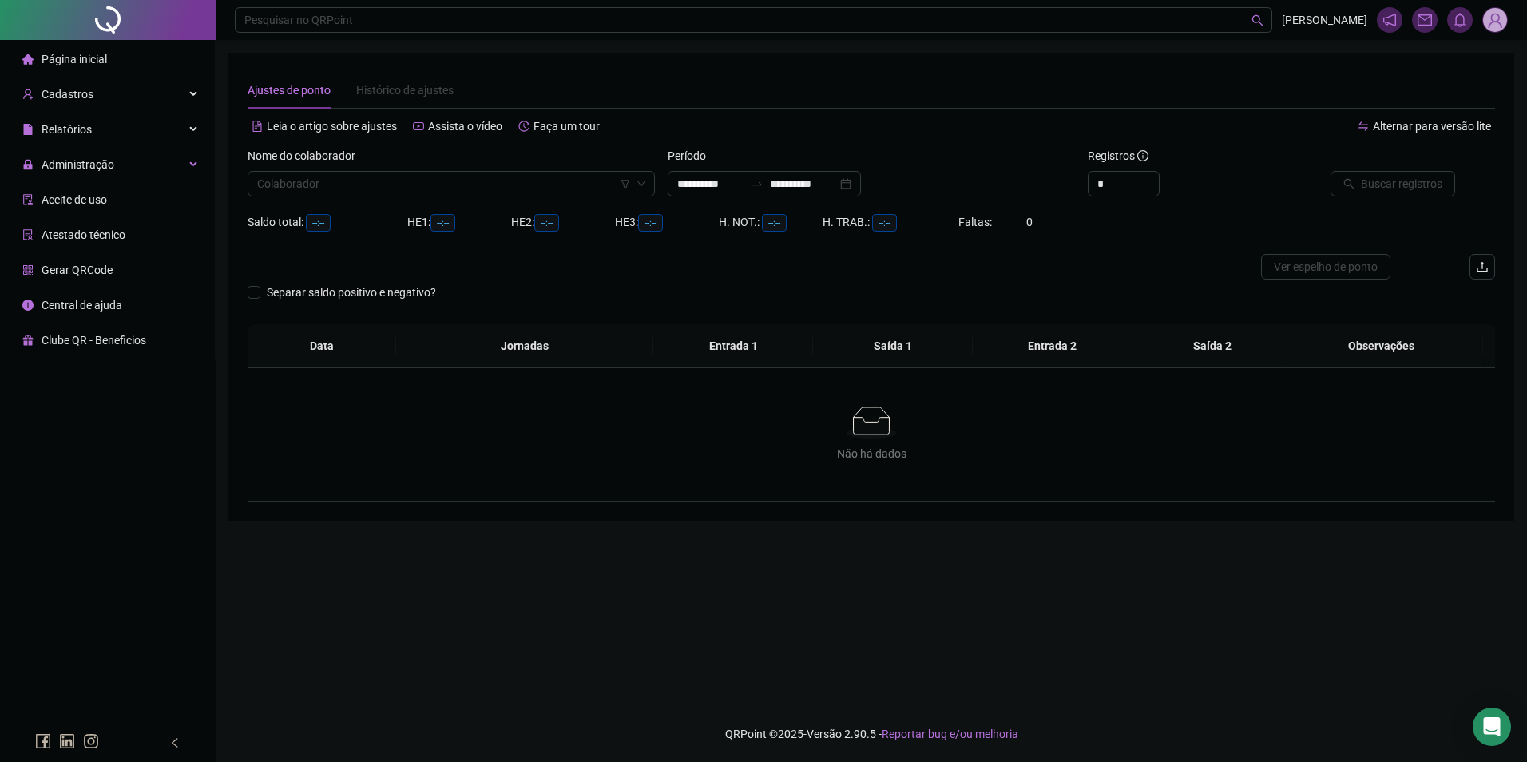
type input "**********"
click at [423, 189] on input "search" at bounding box center [444, 184] width 374 height 24
type input "******"
click at [744, 187] on input "**********" at bounding box center [710, 184] width 67 height 18
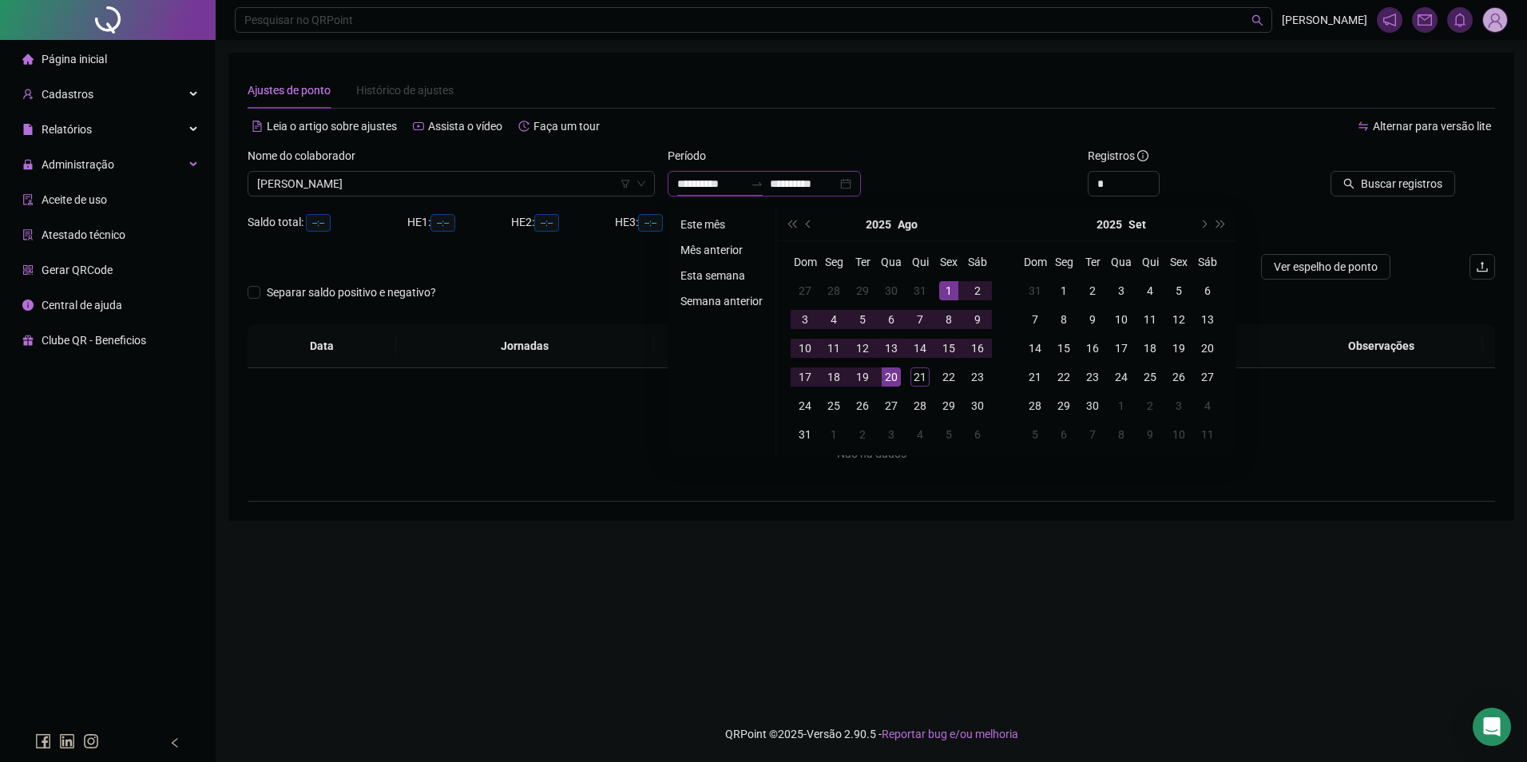
type input "**********"
click at [713, 224] on li "Este mês" at bounding box center [721, 224] width 95 height 19
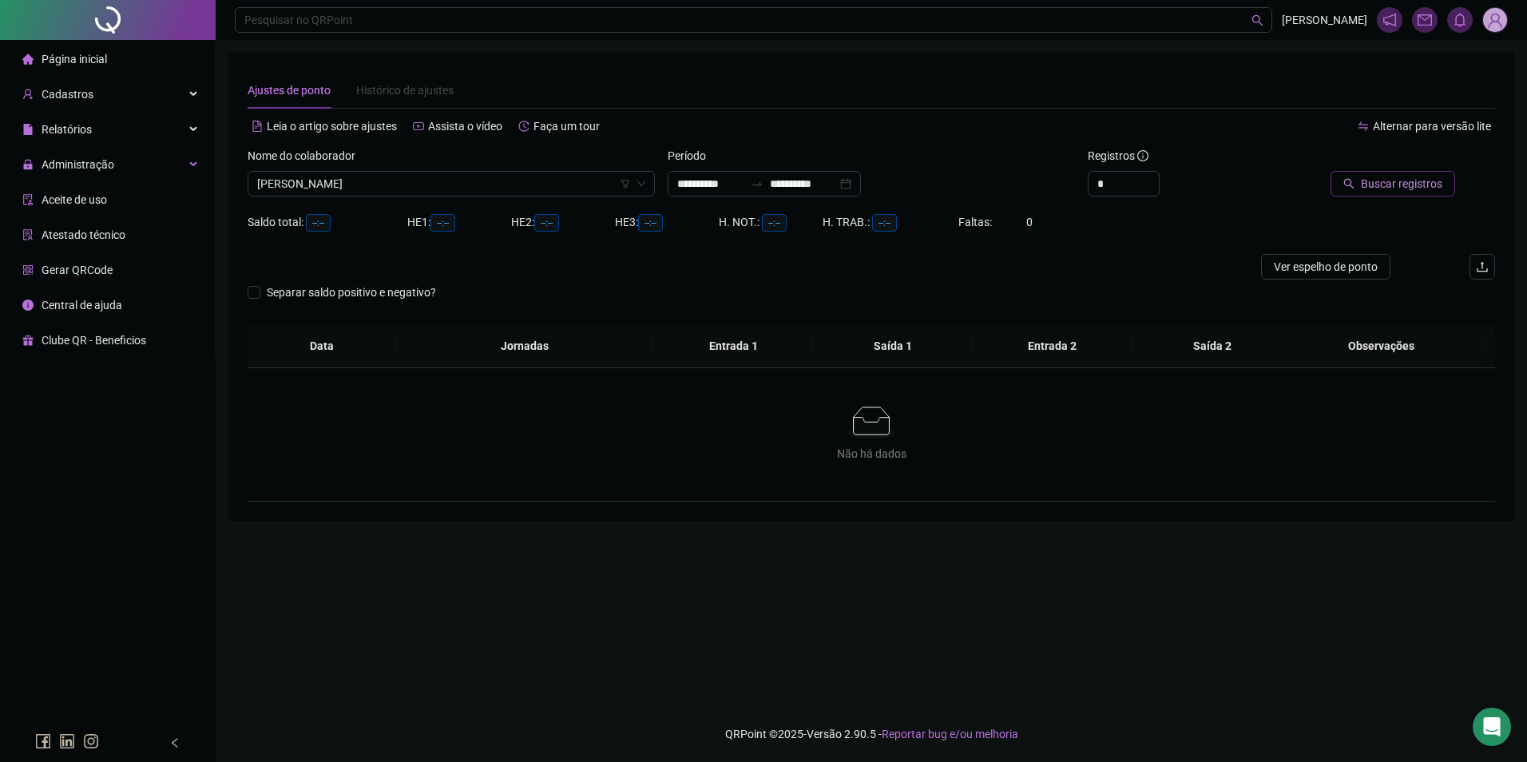
click at [1399, 179] on span "Buscar registros" at bounding box center [1401, 184] width 81 height 18
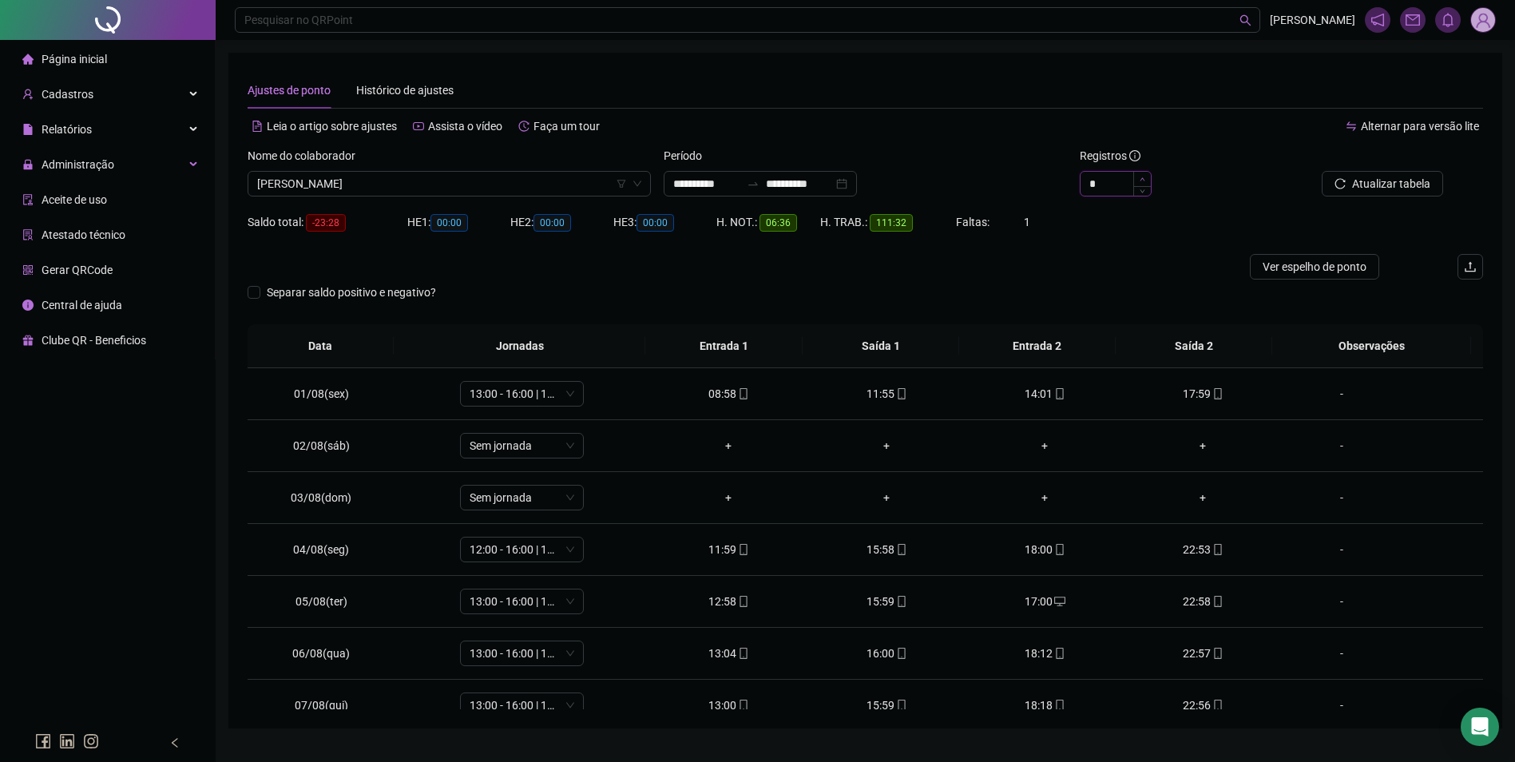
type input "*"
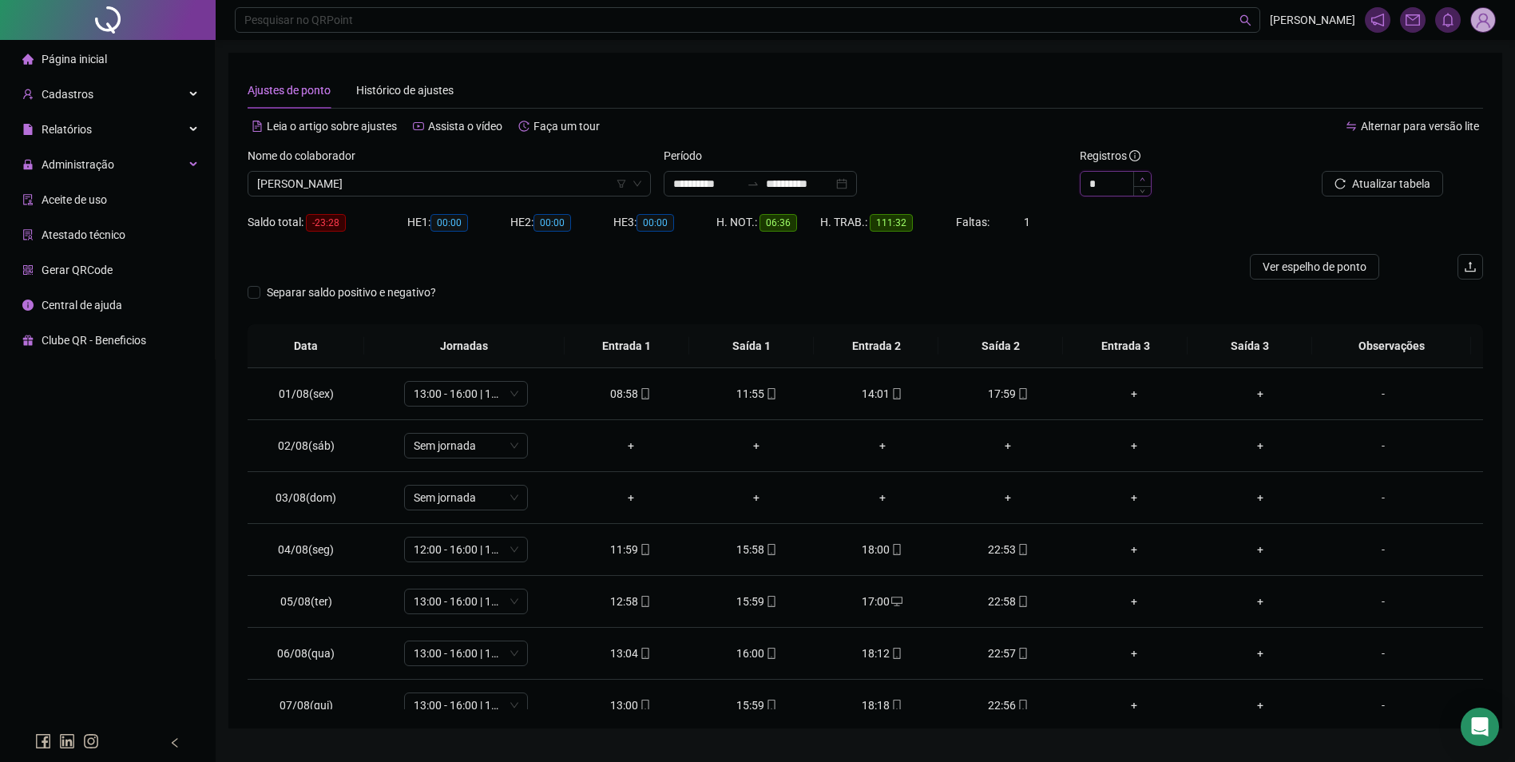
click at [1140, 177] on icon "up" at bounding box center [1143, 180] width 6 height 6
click at [504, 389] on span "13:00 - 16:00 | 17:00 - 23:00" at bounding box center [466, 394] width 105 height 24
type input "**"
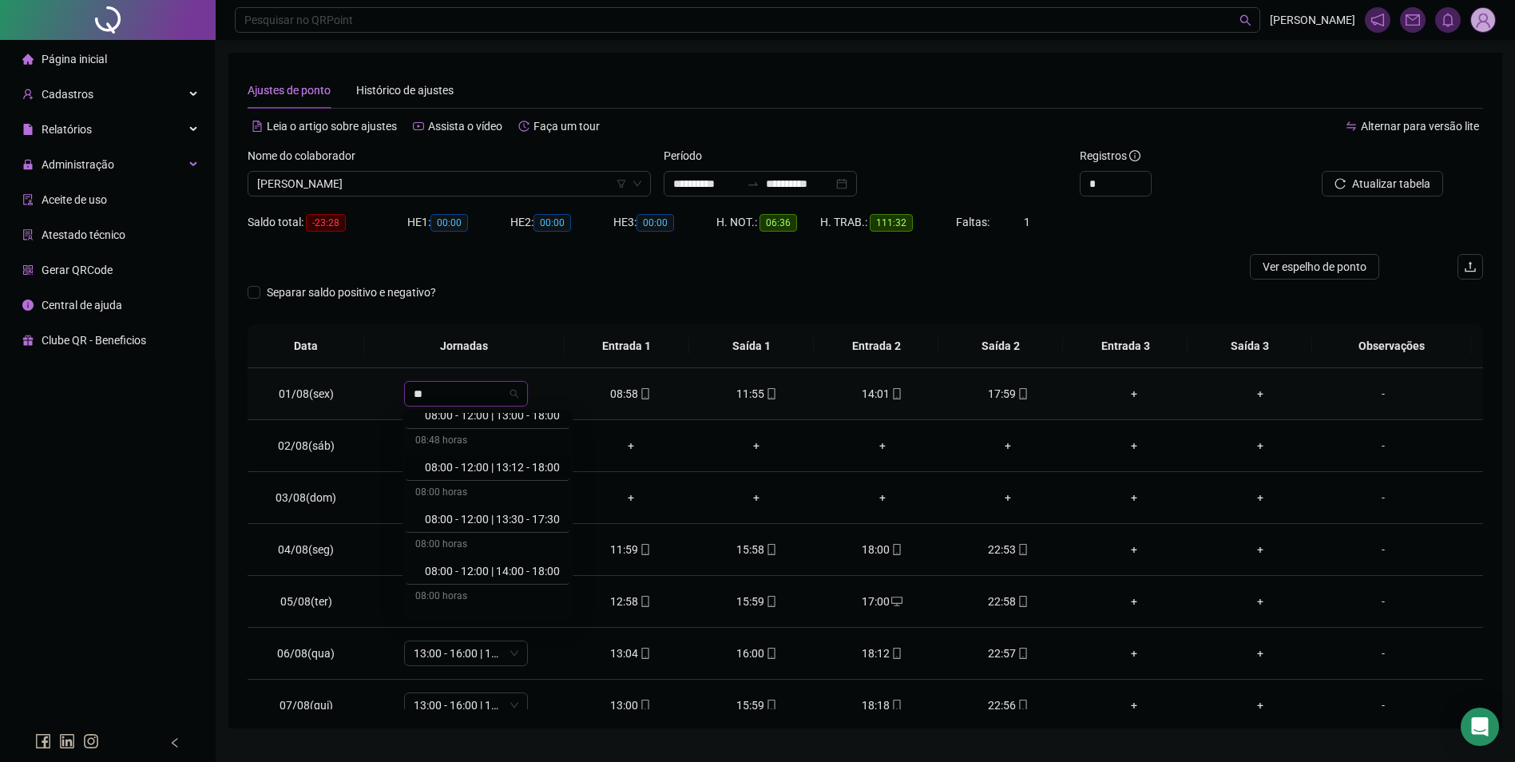
scroll to position [479, 0]
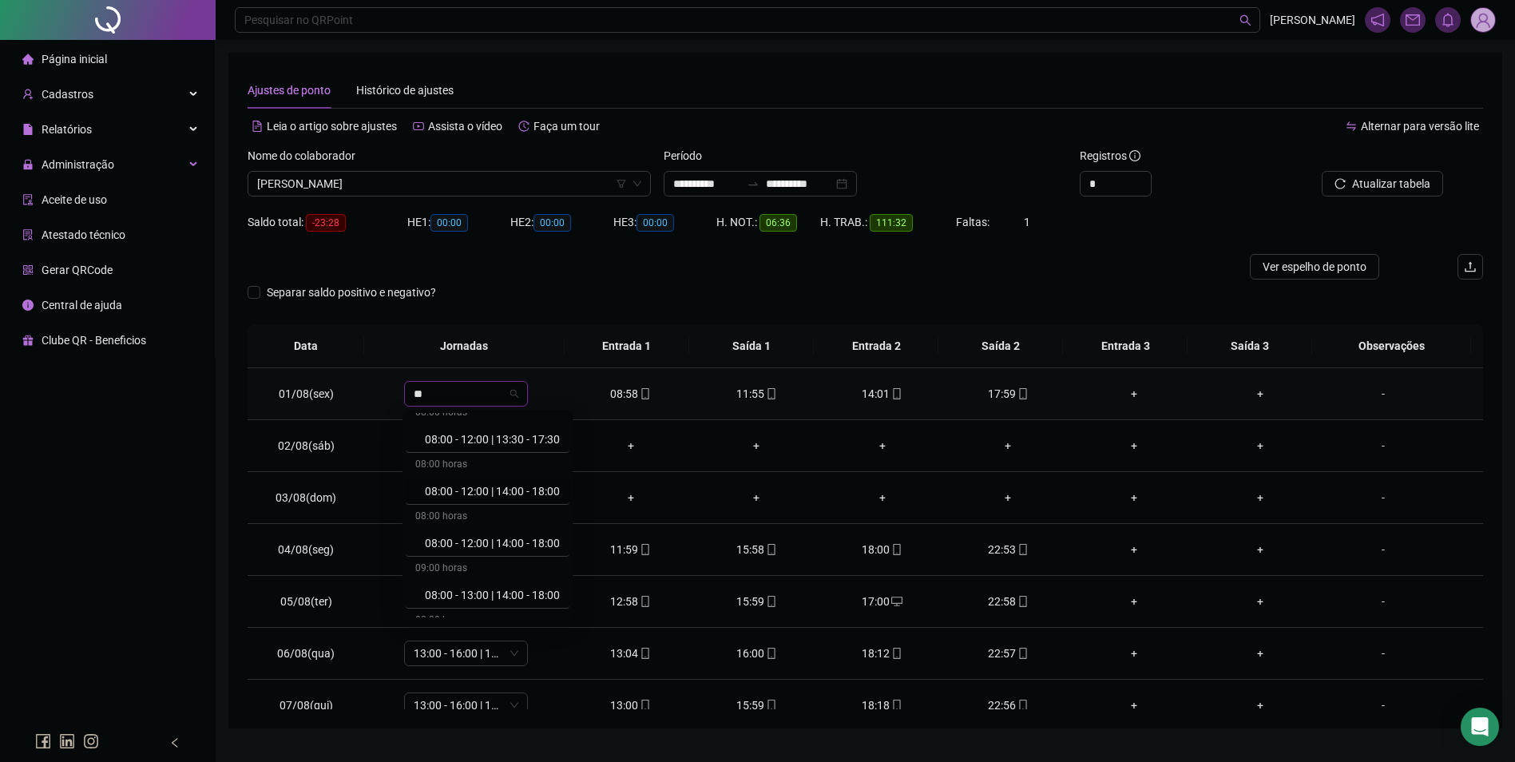
click at [523, 493] on div "08:00 - 12:00 | 14:00 - 18:00" at bounding box center [492, 491] width 135 height 18
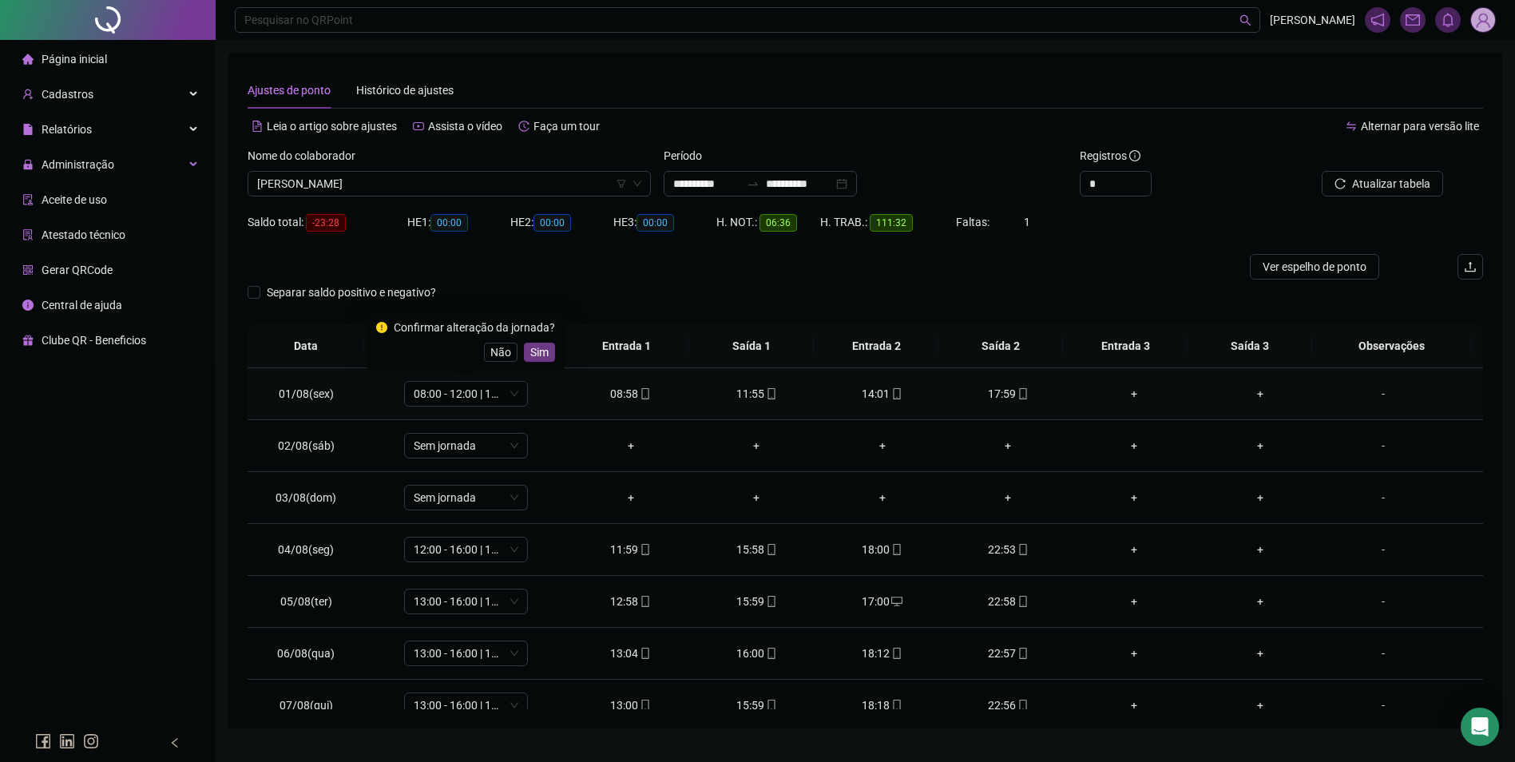
click at [530, 351] on span "Sim" at bounding box center [539, 352] width 18 height 18
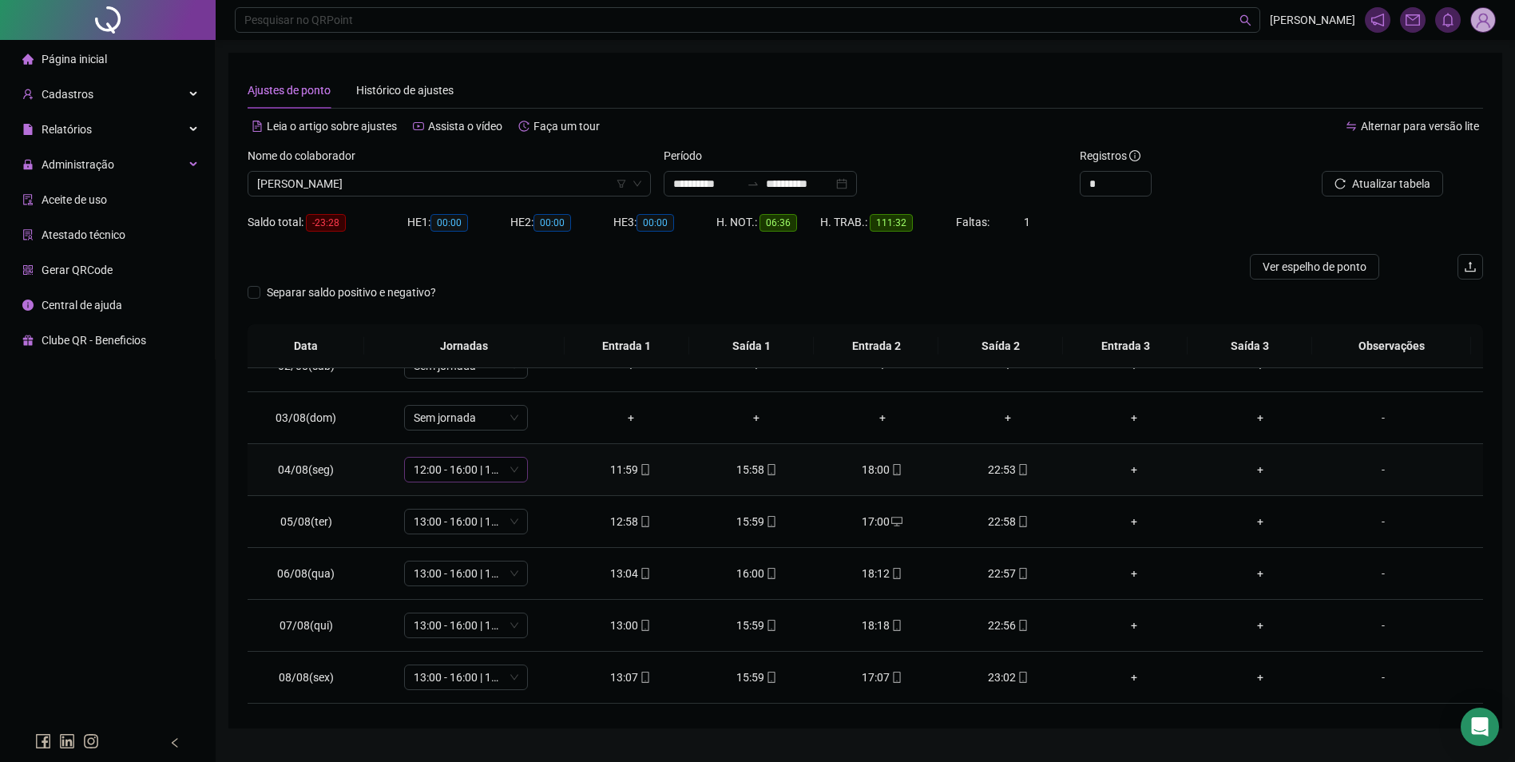
click at [472, 476] on span "12:00 - 16:00 | 18:00 - 23:00" at bounding box center [466, 470] width 105 height 24
type input "**"
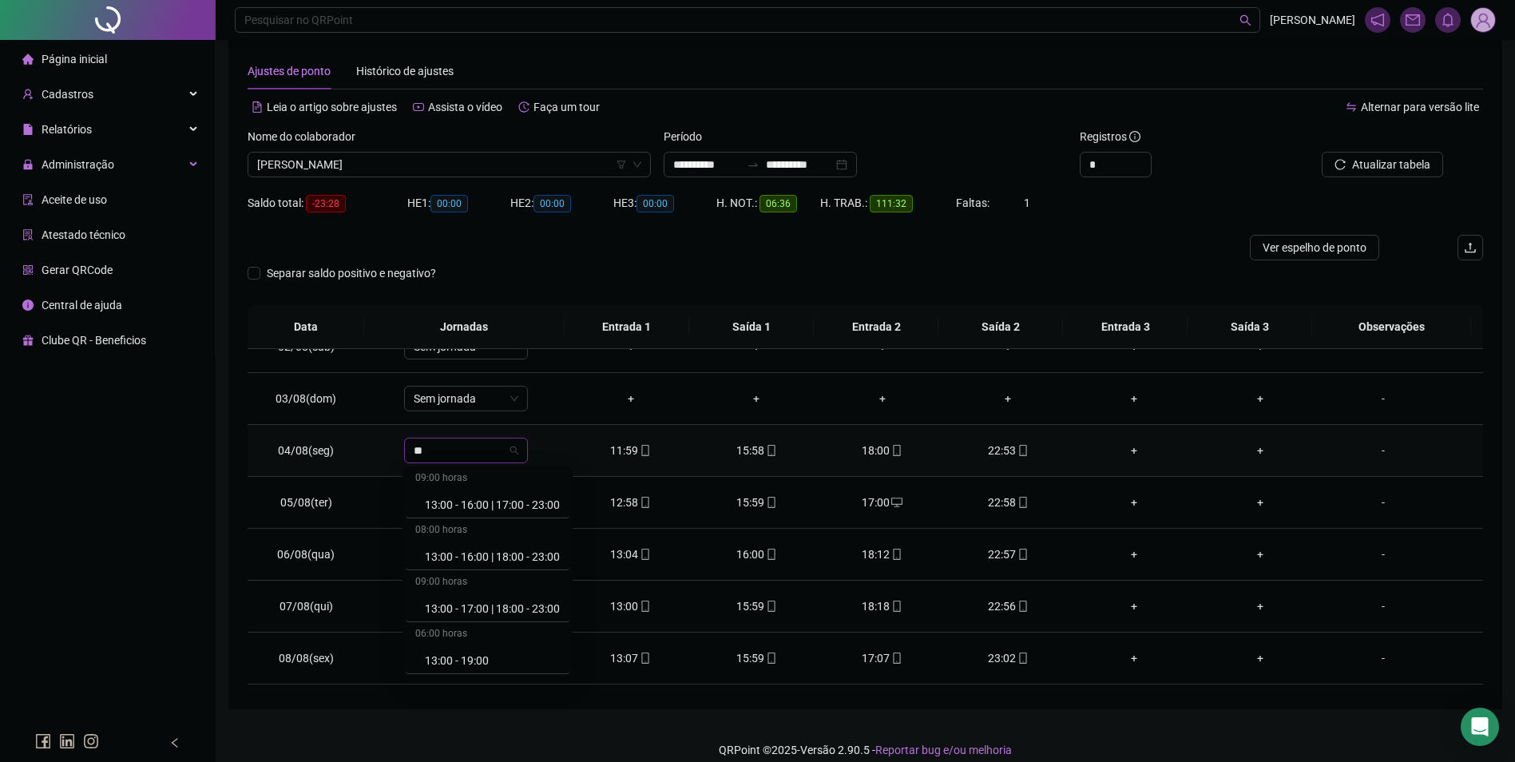
scroll to position [35, 0]
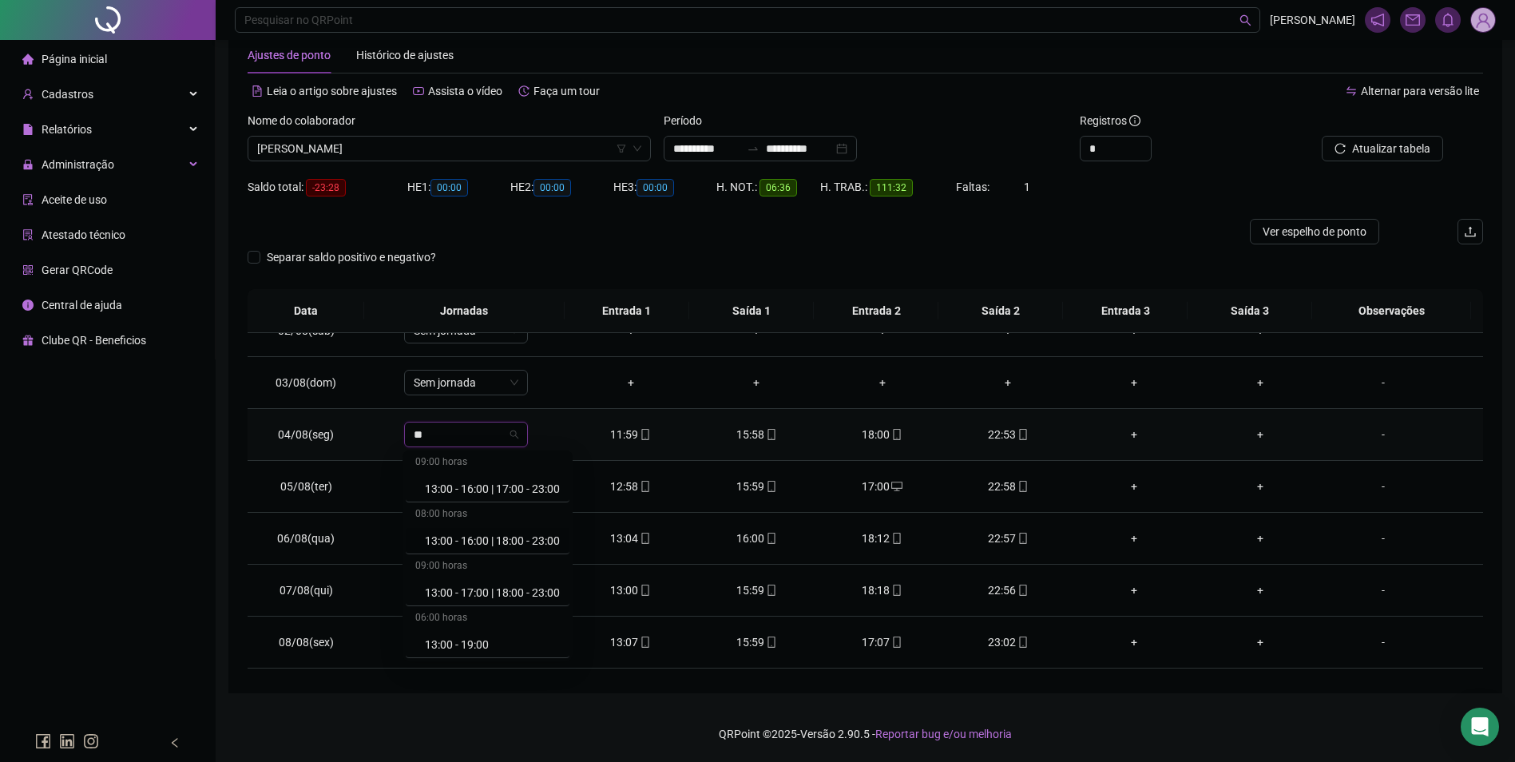
click at [490, 539] on div "13:00 - 16:00 | 18:00 - 23:00" at bounding box center [492, 541] width 135 height 18
click at [535, 387] on span "Sim" at bounding box center [539, 393] width 18 height 18
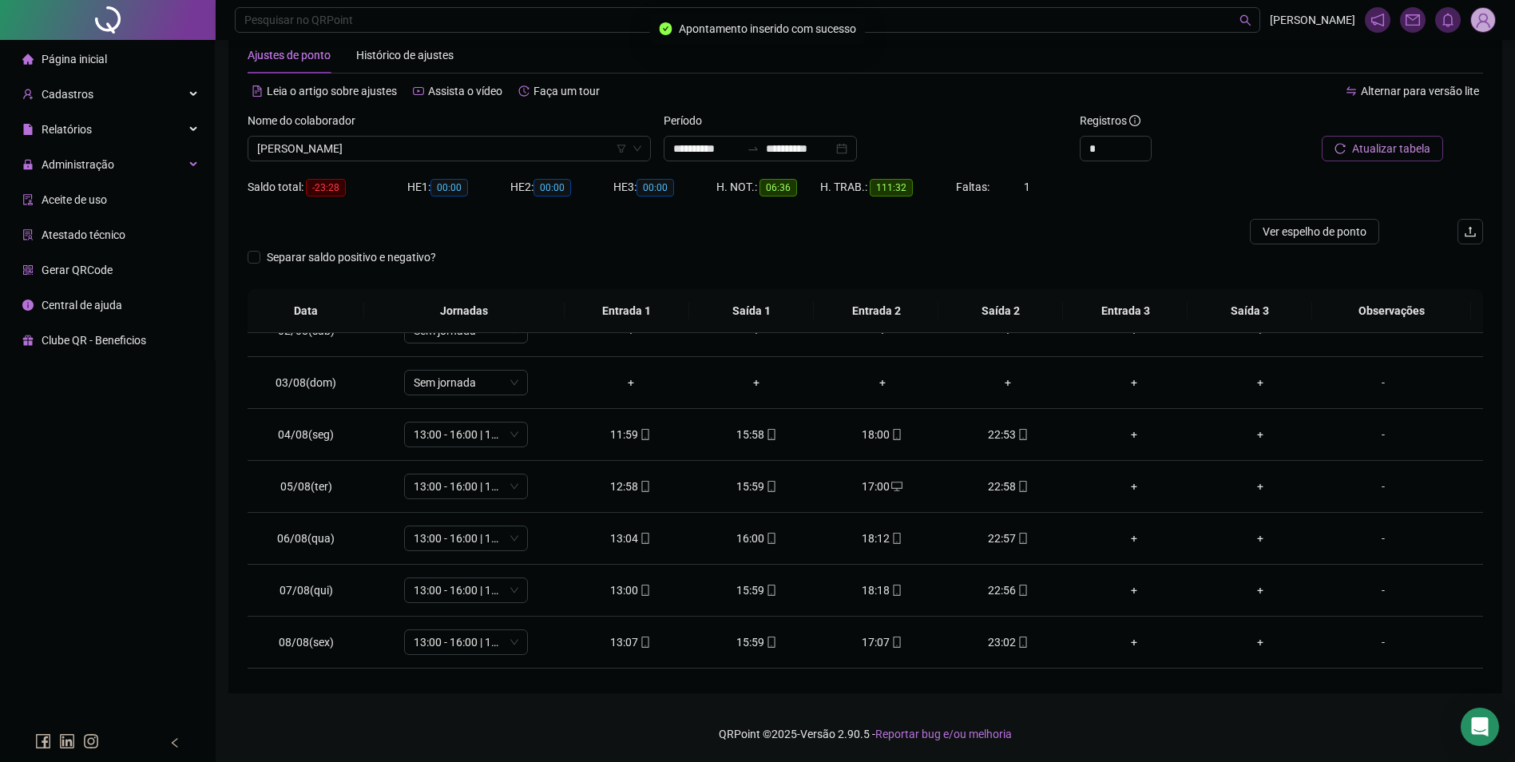
click at [1369, 145] on span "Atualizar tabela" at bounding box center [1391, 149] width 78 height 18
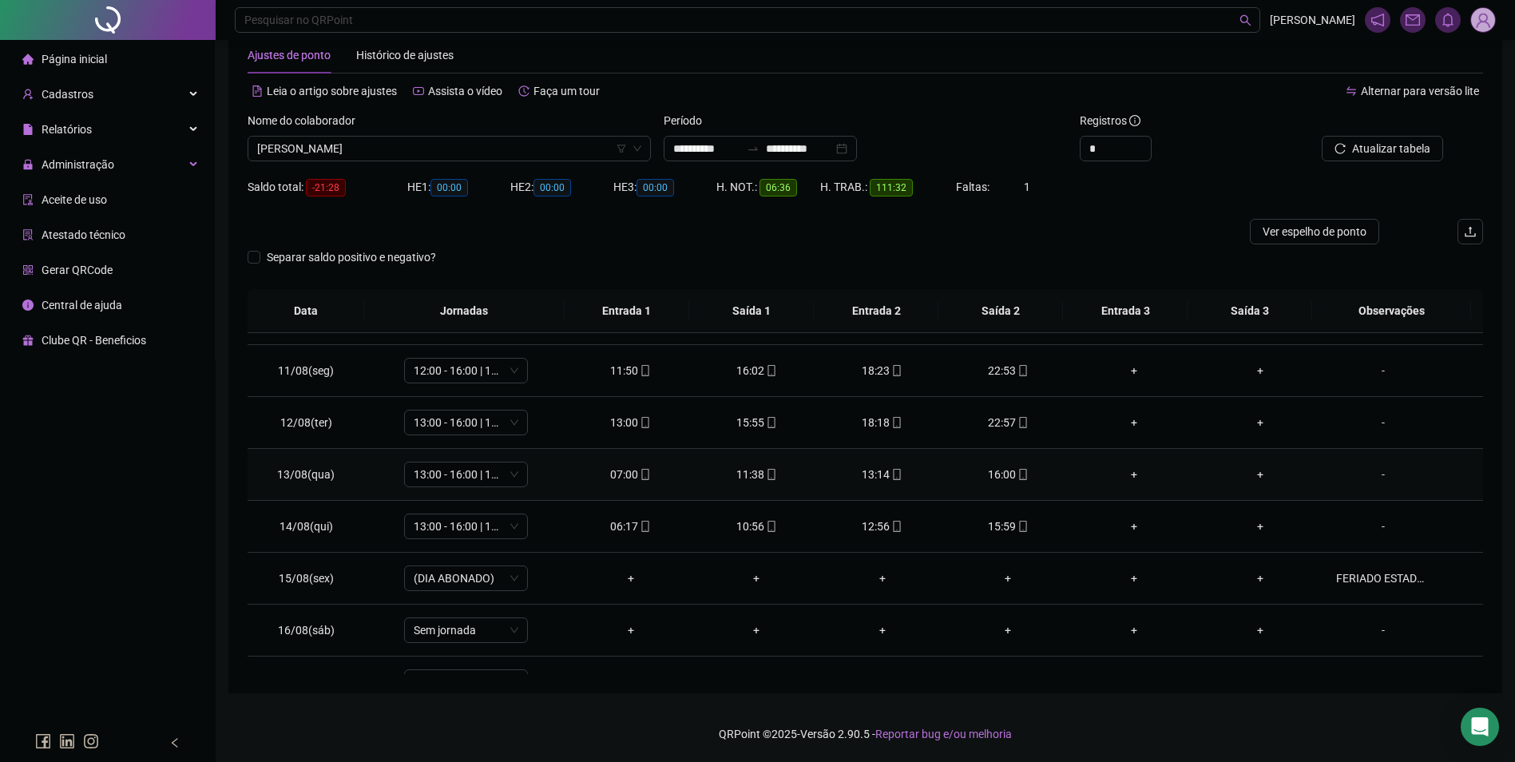
scroll to position [479, 0]
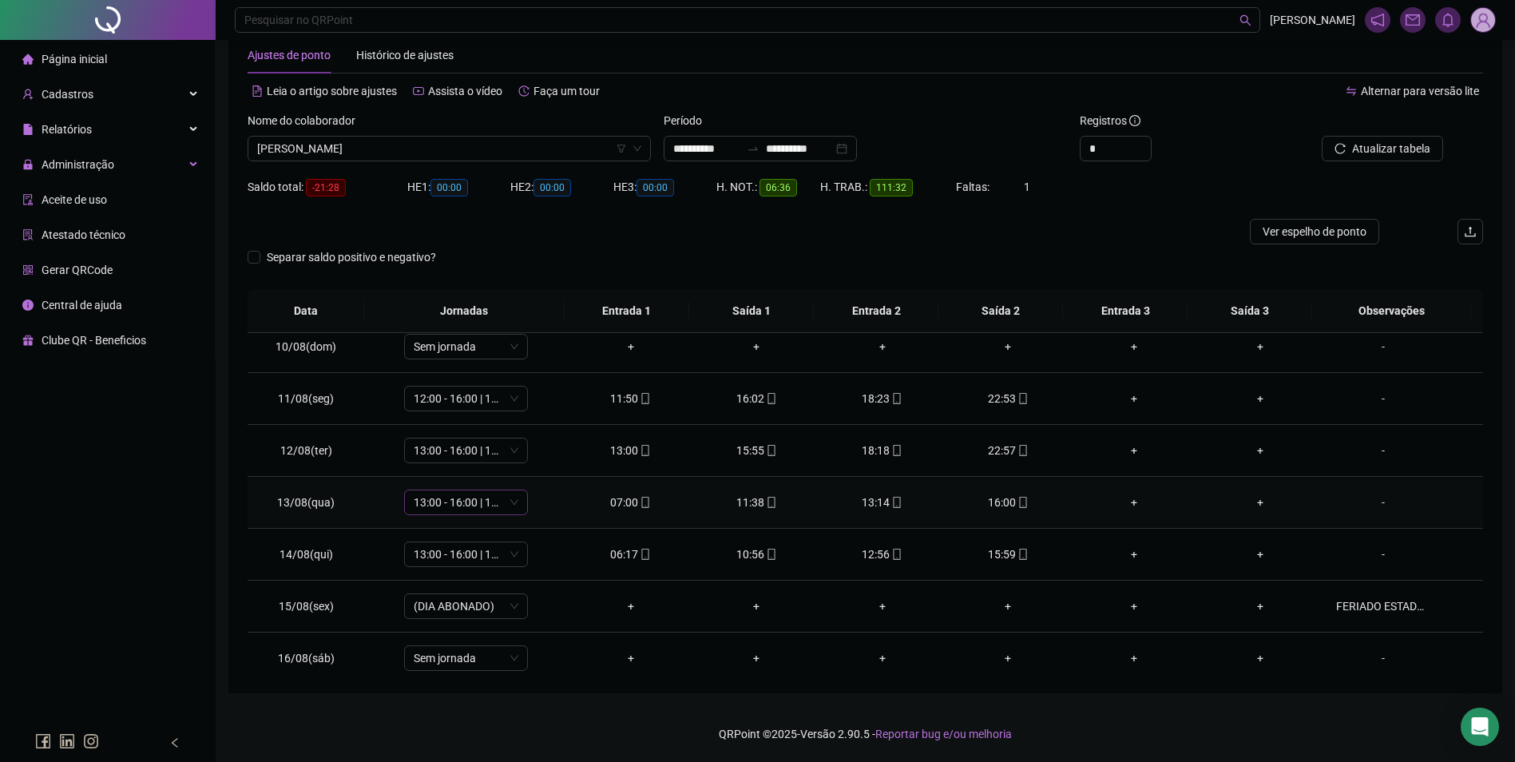
click at [478, 507] on span "13:00 - 16:00 | 17:00 - 23:00" at bounding box center [466, 502] width 105 height 24
type input "**"
click at [490, 657] on div "07:00 - 12:00 | 13:00 - 16:00" at bounding box center [492, 656] width 135 height 18
click at [533, 459] on span "Sim" at bounding box center [539, 461] width 18 height 18
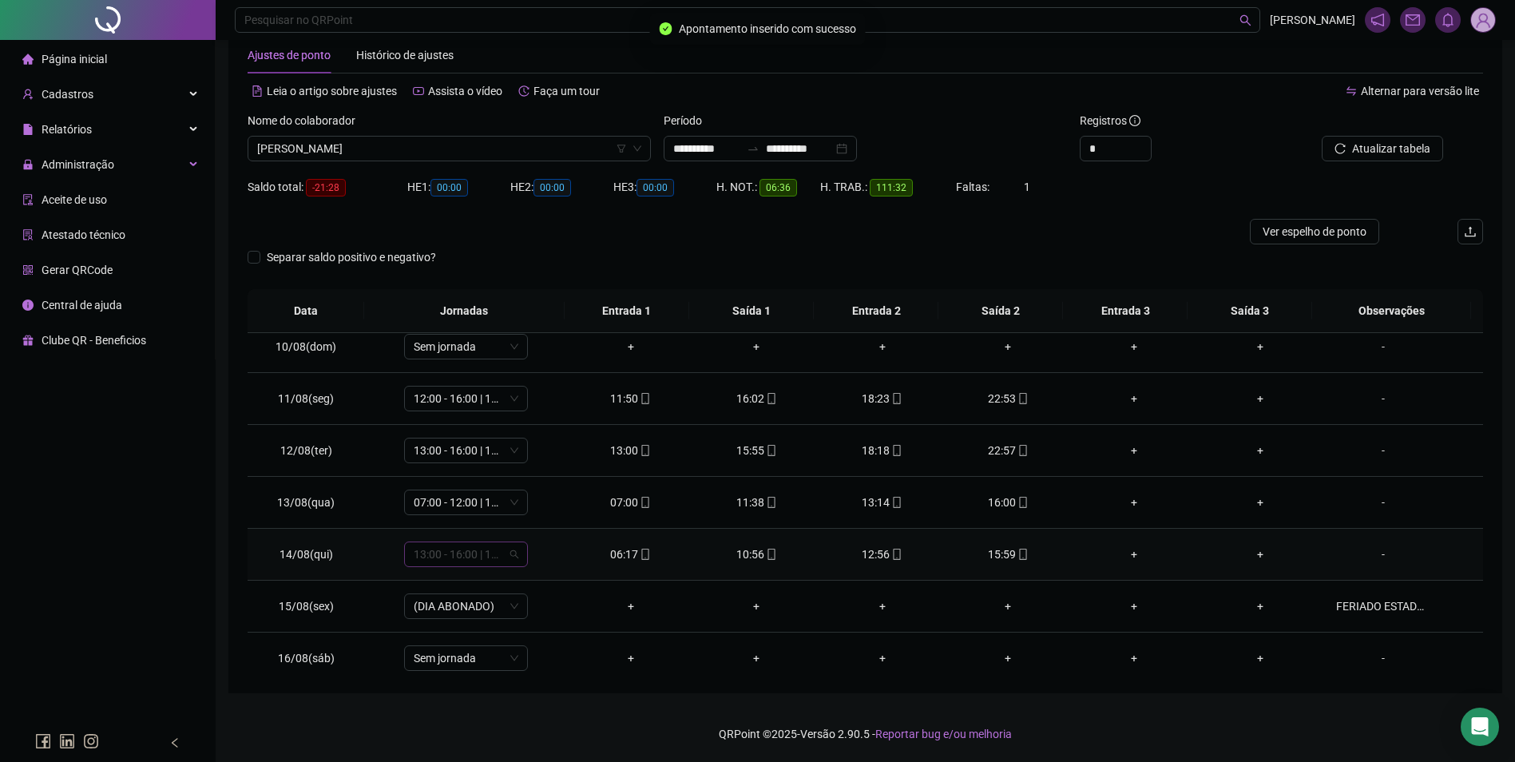
click at [494, 560] on span "13:00 - 16:00 | 17:00 - 23:00" at bounding box center [466, 554] width 105 height 24
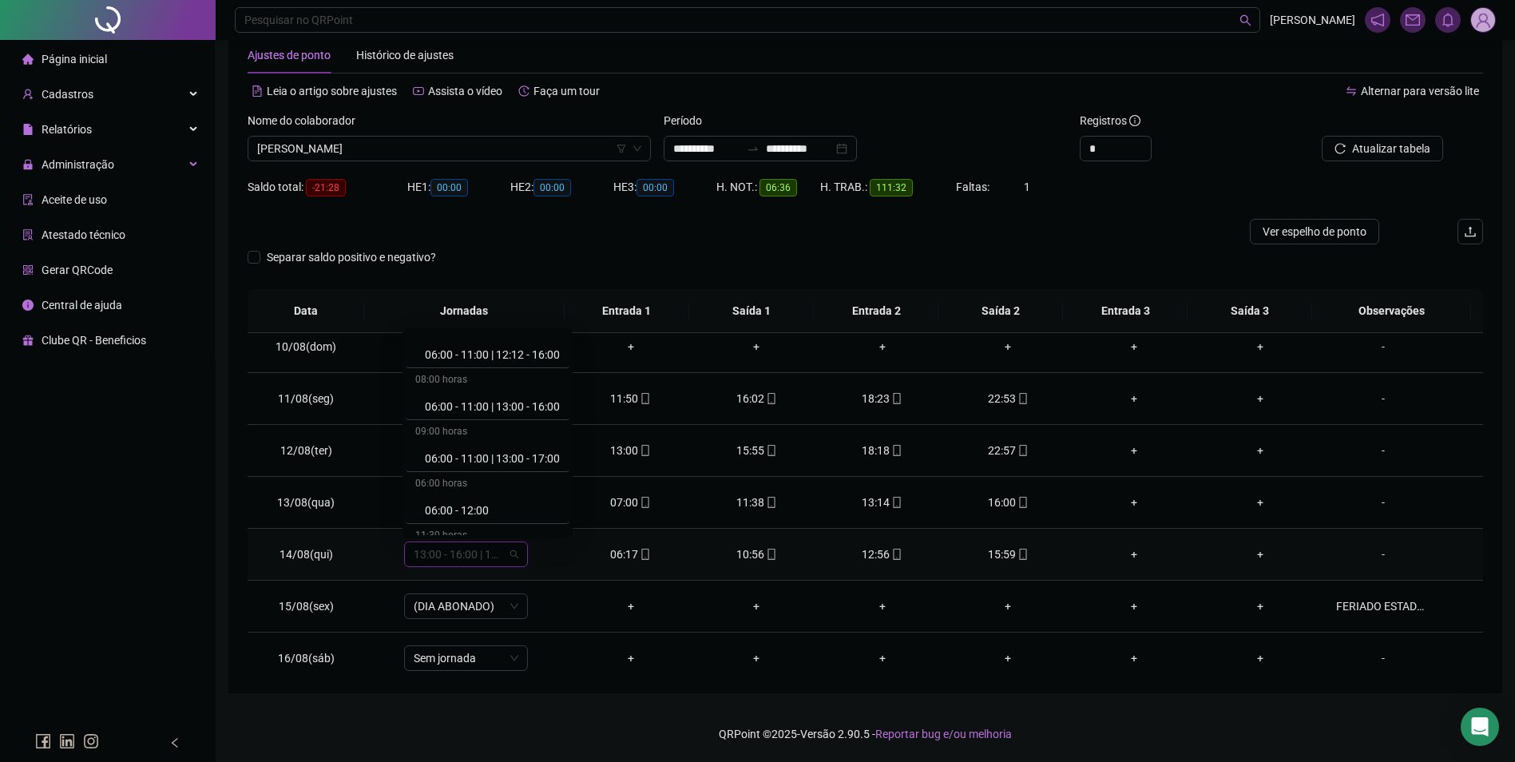
scroll to position [639, 0]
click at [526, 397] on div "06:00 - 11:00 | 13:00 - 16:00" at bounding box center [492, 405] width 135 height 18
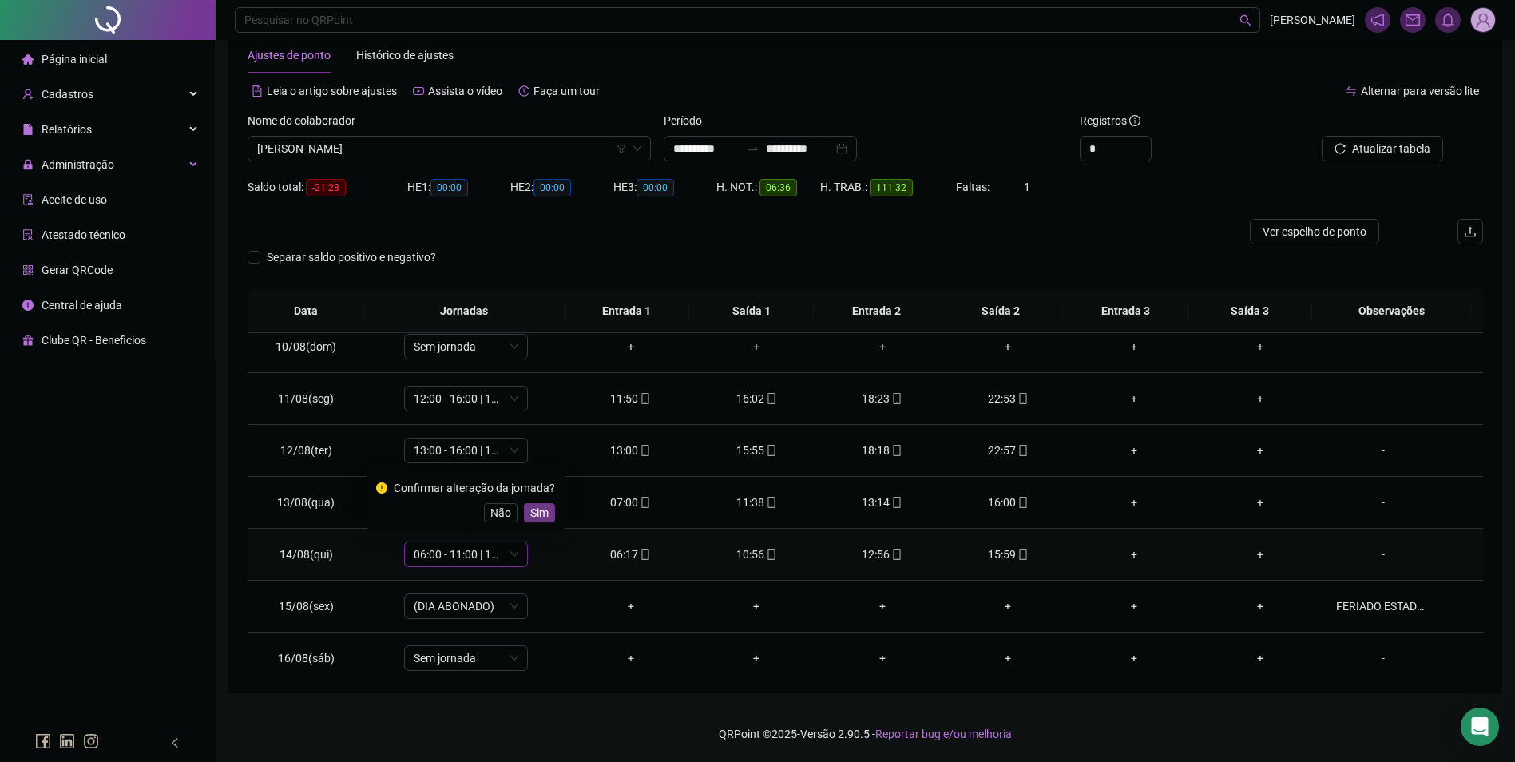
click at [538, 509] on span "Sim" at bounding box center [539, 513] width 18 height 18
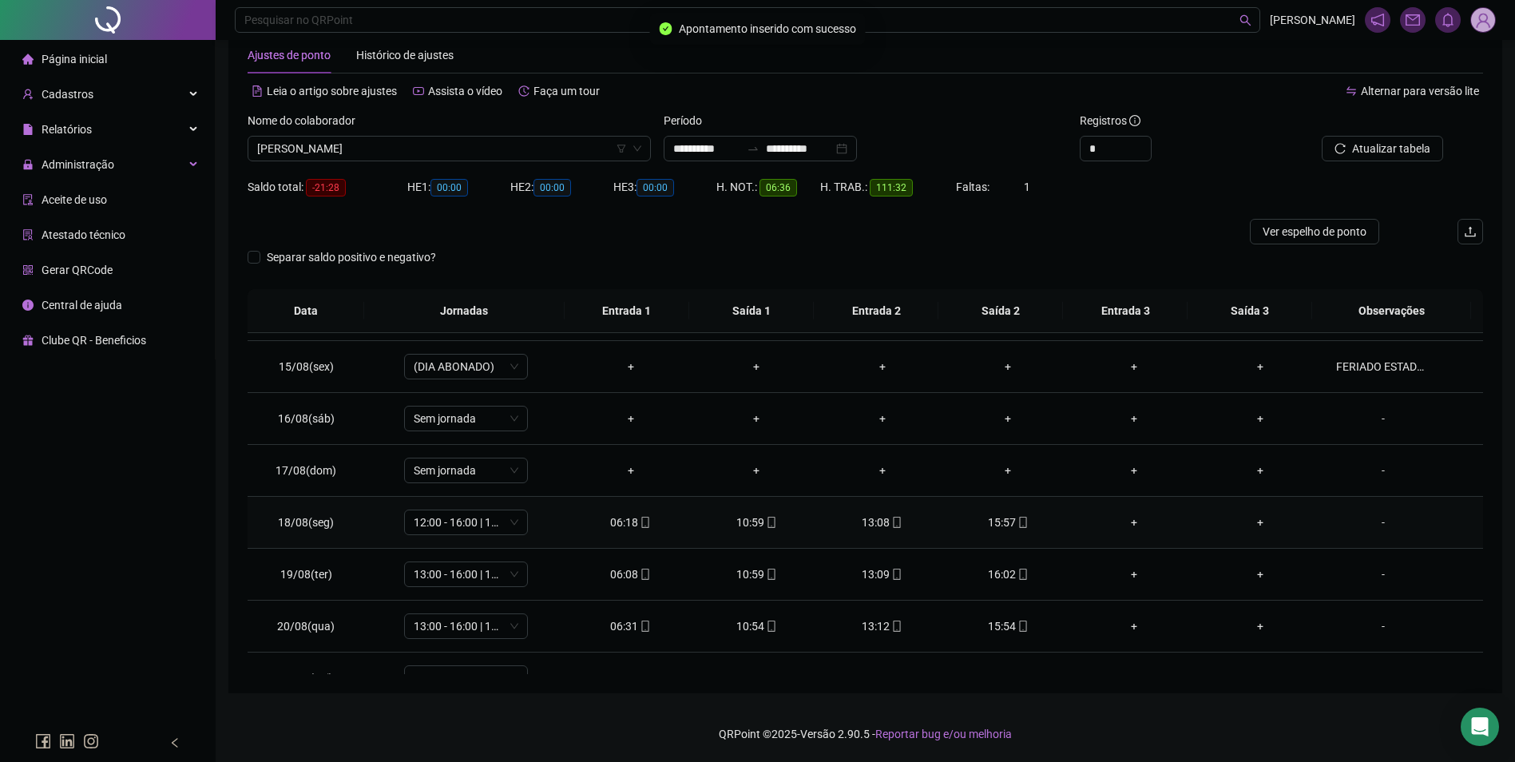
scroll to position [749, 0]
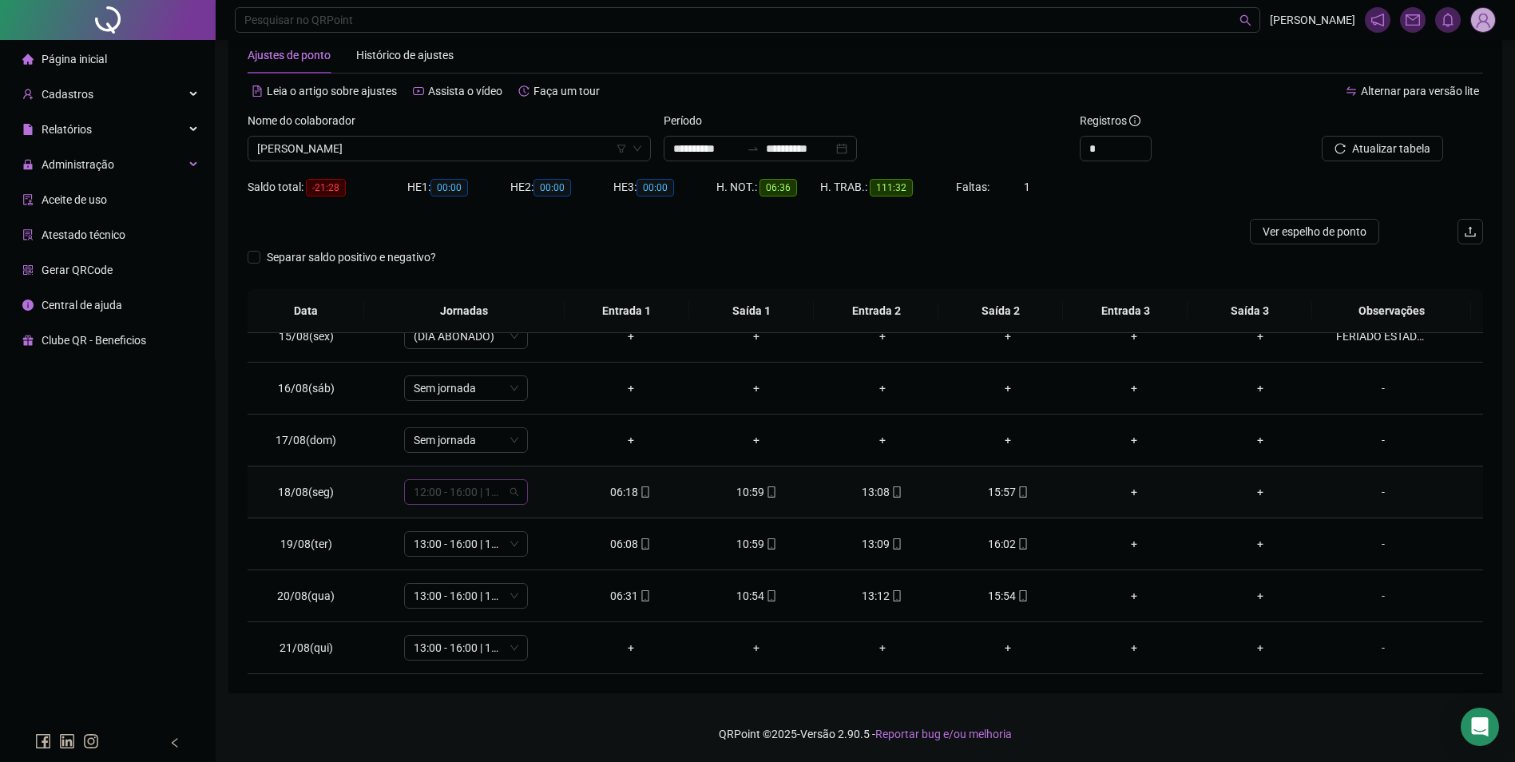
click at [497, 500] on span "12:00 - 16:00 | 18:00 - 23:00" at bounding box center [466, 492] width 105 height 24
type input "**"
click at [518, 587] on div "06:00 - 11:00 | 13:00 - 16:00" at bounding box center [492, 586] width 135 height 18
click at [538, 445] on span "Sim" at bounding box center [539, 451] width 18 height 18
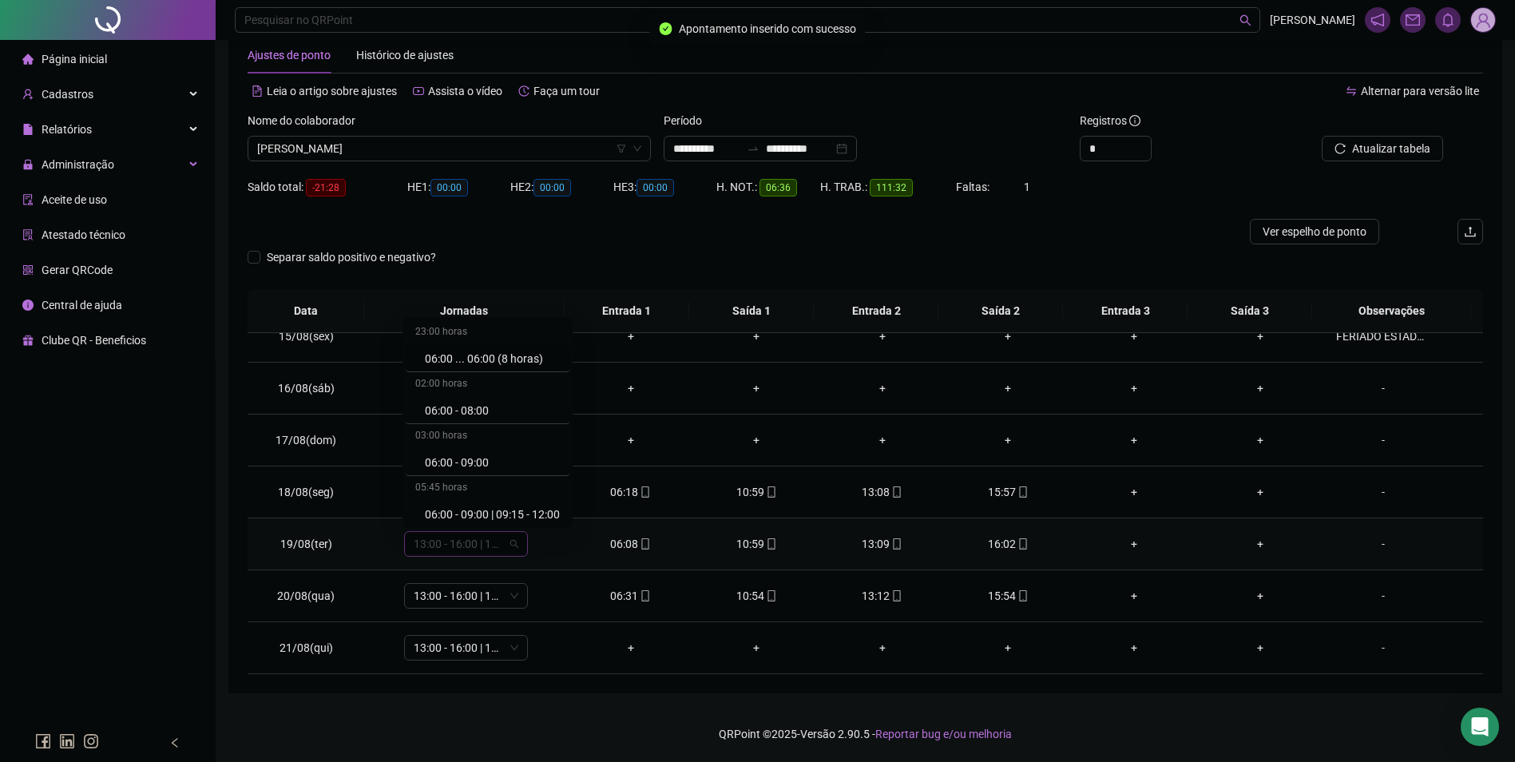
click at [474, 542] on span "13:00 - 16:00 | 17:00 - 23:00" at bounding box center [466, 544] width 105 height 24
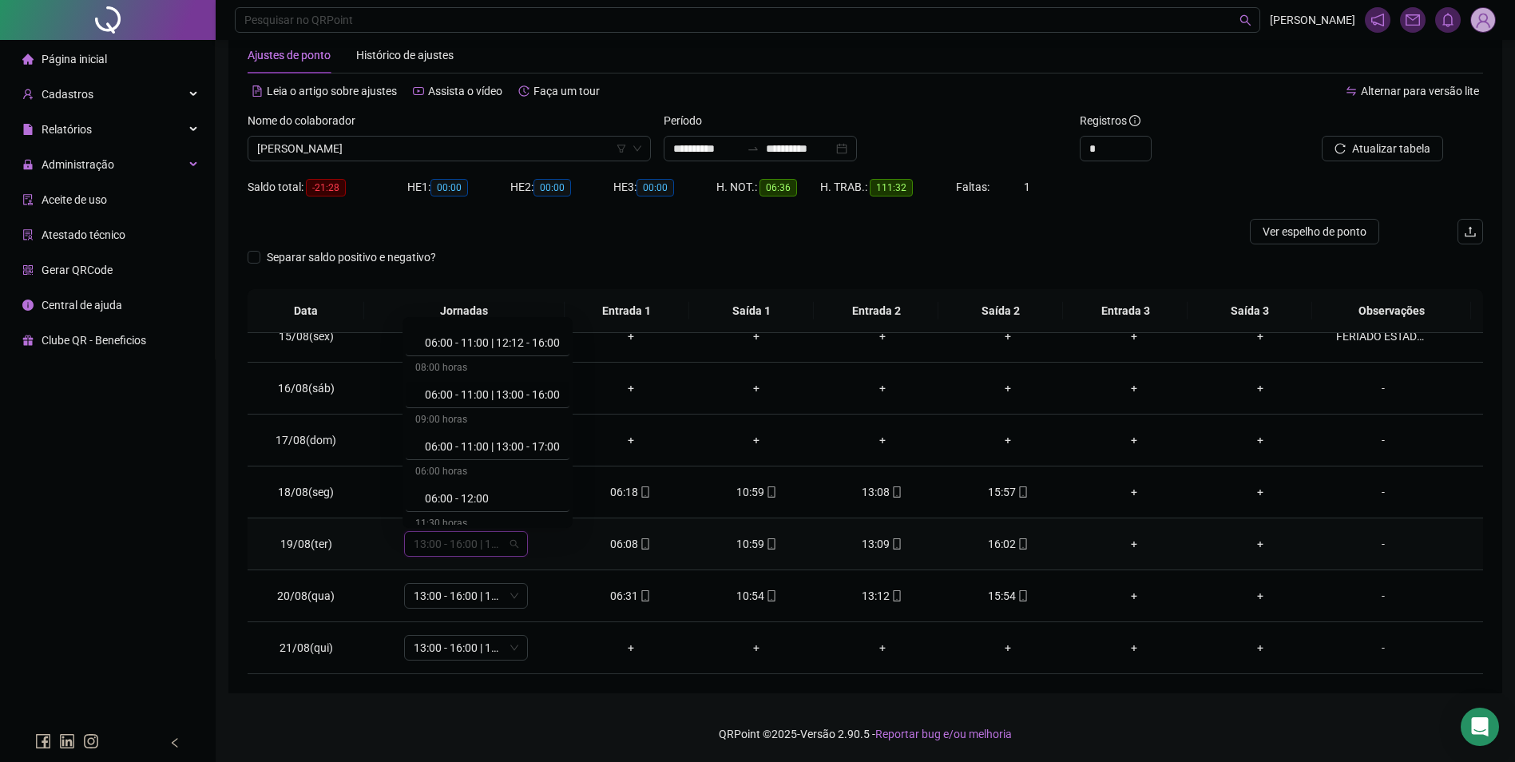
click at [521, 395] on div "06:00 - 11:00 | 13:00 - 16:00" at bounding box center [492, 395] width 135 height 18
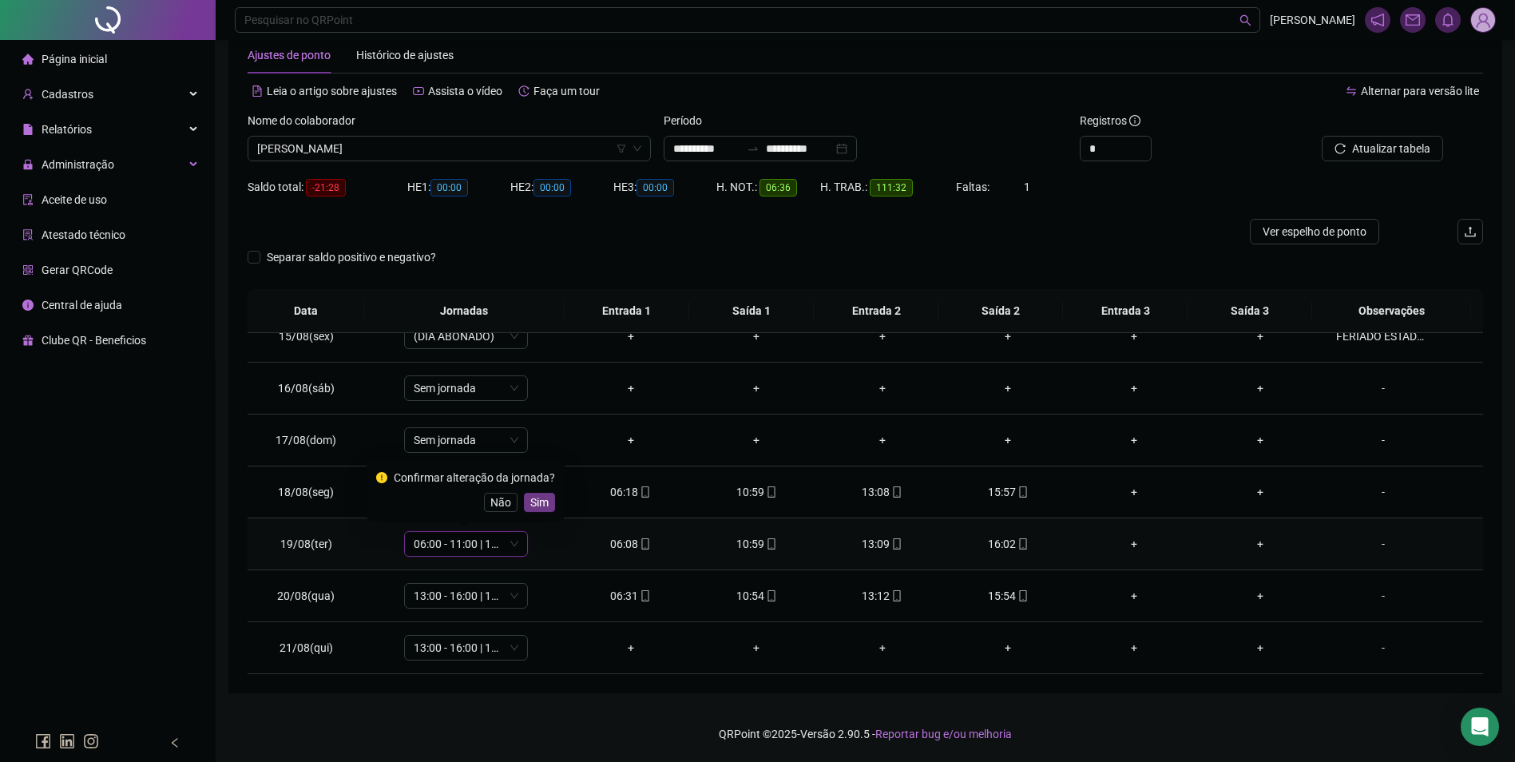
click at [530, 502] on span "Sim" at bounding box center [539, 503] width 18 height 18
click at [486, 597] on span "13:00 - 16:00 | 17:00 - 23:00" at bounding box center [466, 596] width 105 height 24
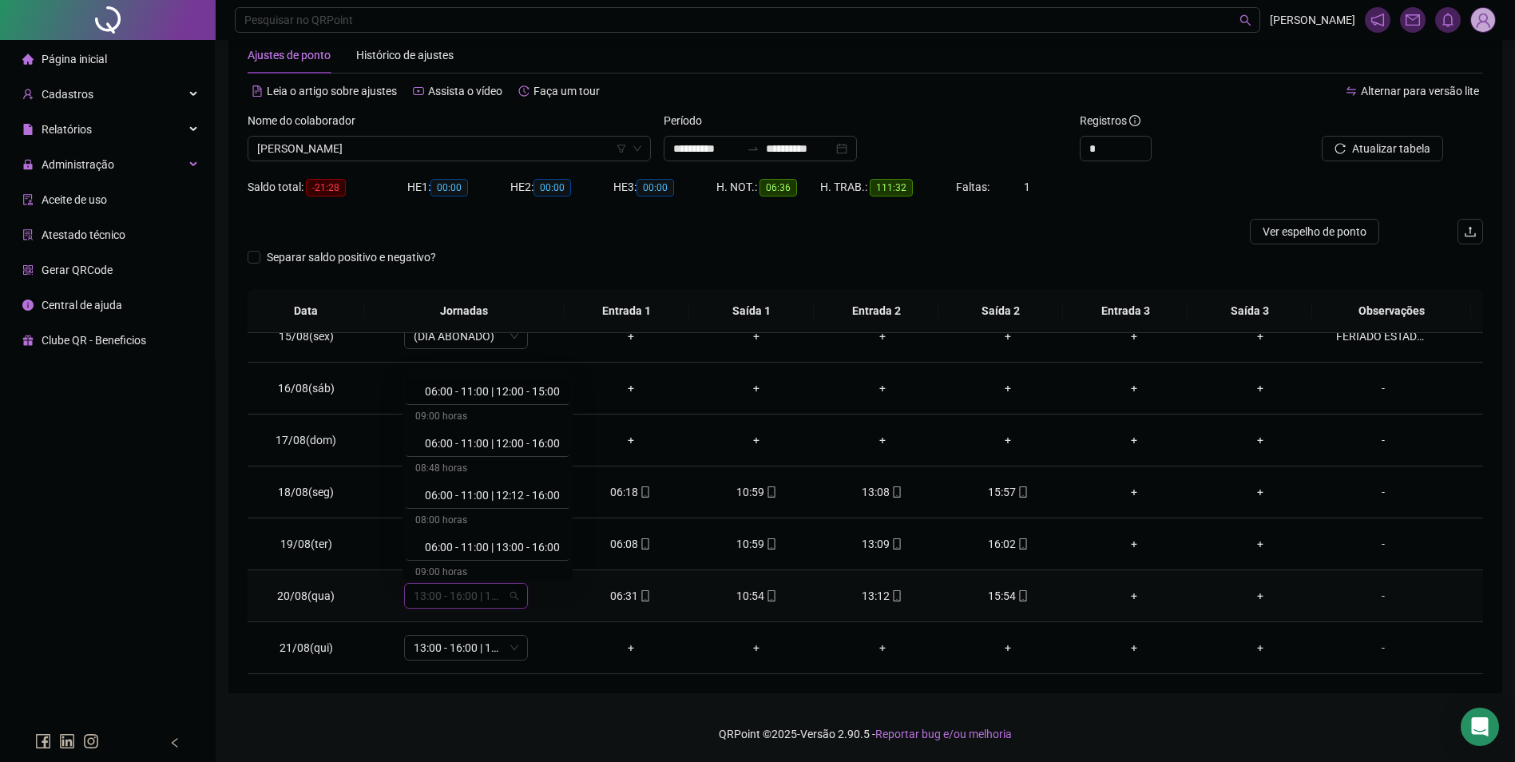
scroll to position [559, 0]
click at [511, 522] on div "06:00 - 11:00 | 13:00 - 16:00" at bounding box center [492, 527] width 135 height 18
click at [542, 558] on span "Sim" at bounding box center [539, 555] width 18 height 18
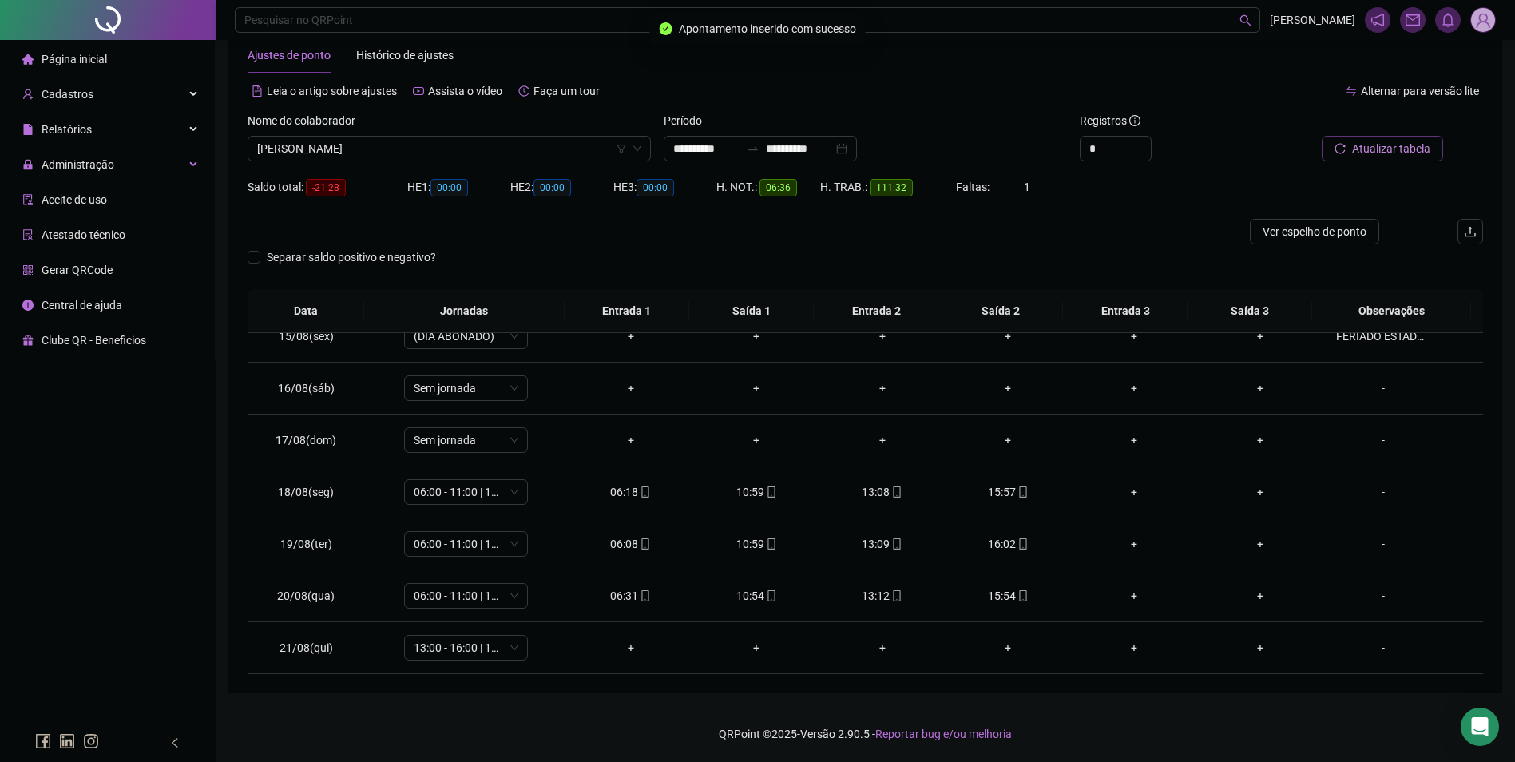
click at [1344, 143] on icon "reload" at bounding box center [1340, 148] width 11 height 11
click at [78, 99] on span "Cadastros" at bounding box center [68, 94] width 52 height 13
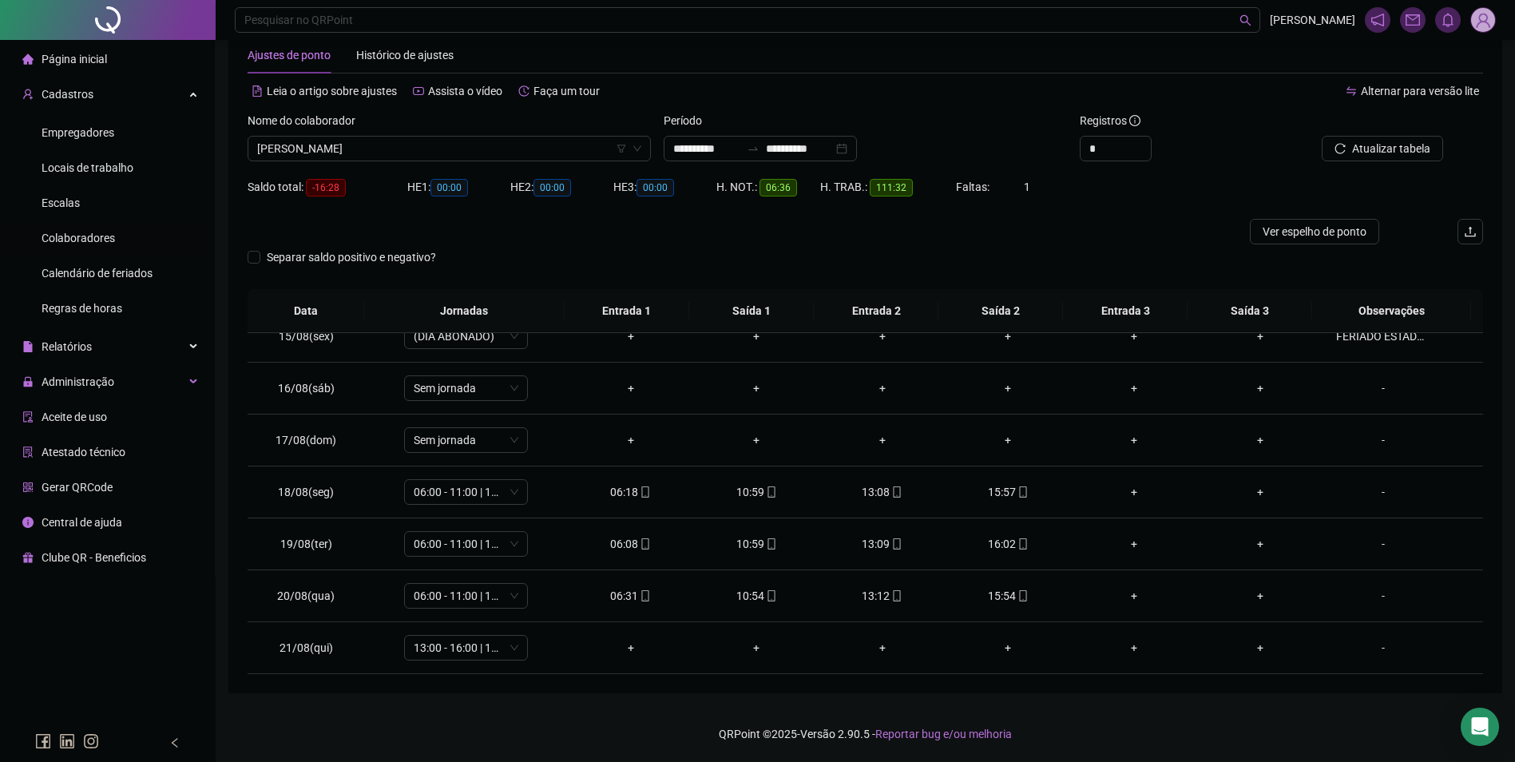
click at [91, 233] on span "Colaboradores" at bounding box center [78, 238] width 73 height 13
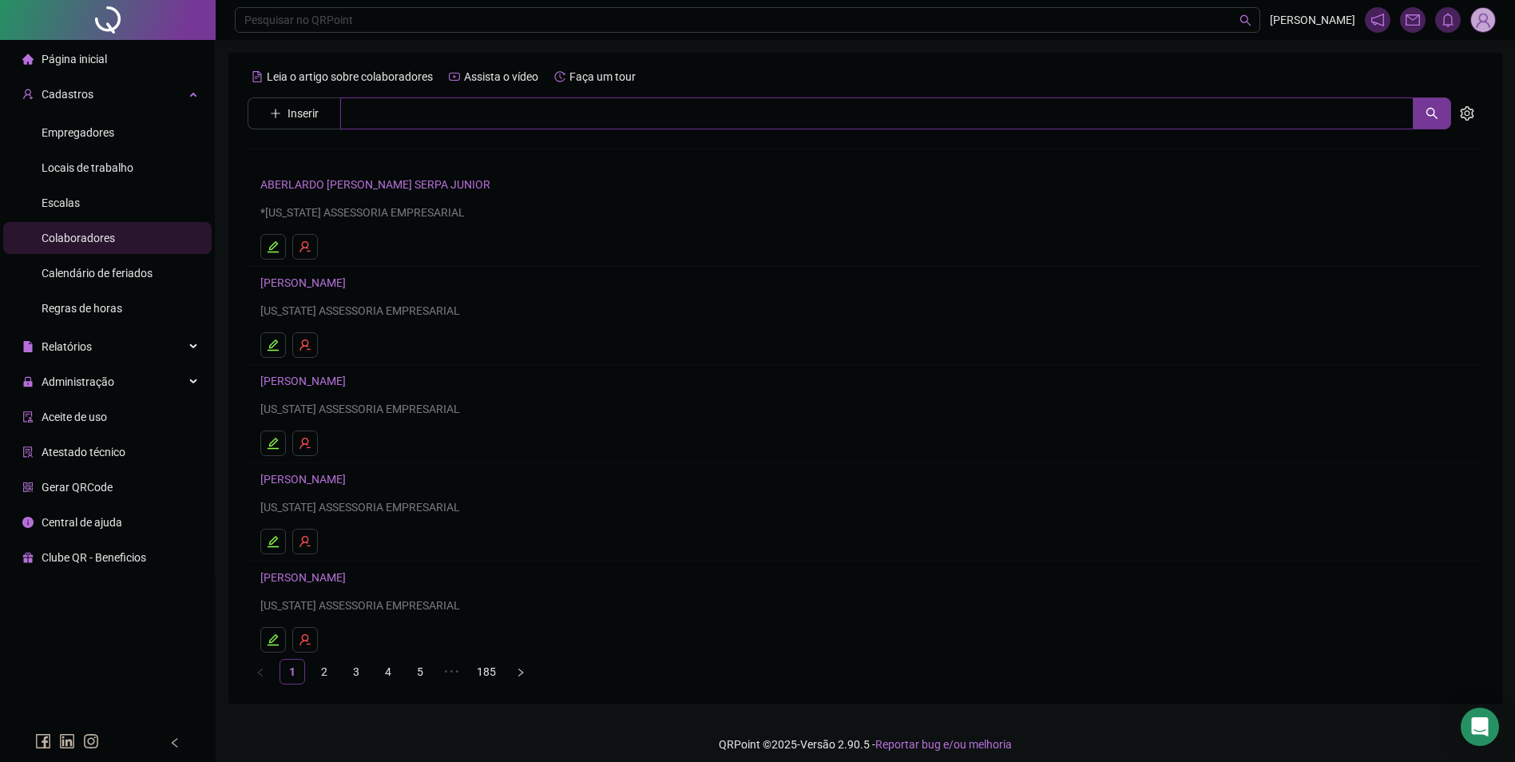
click at [443, 125] on input "text" at bounding box center [877, 113] width 1074 height 32
type input "******"
click at [363, 165] on link "[PERSON_NAME]" at bounding box center [319, 160] width 85 height 13
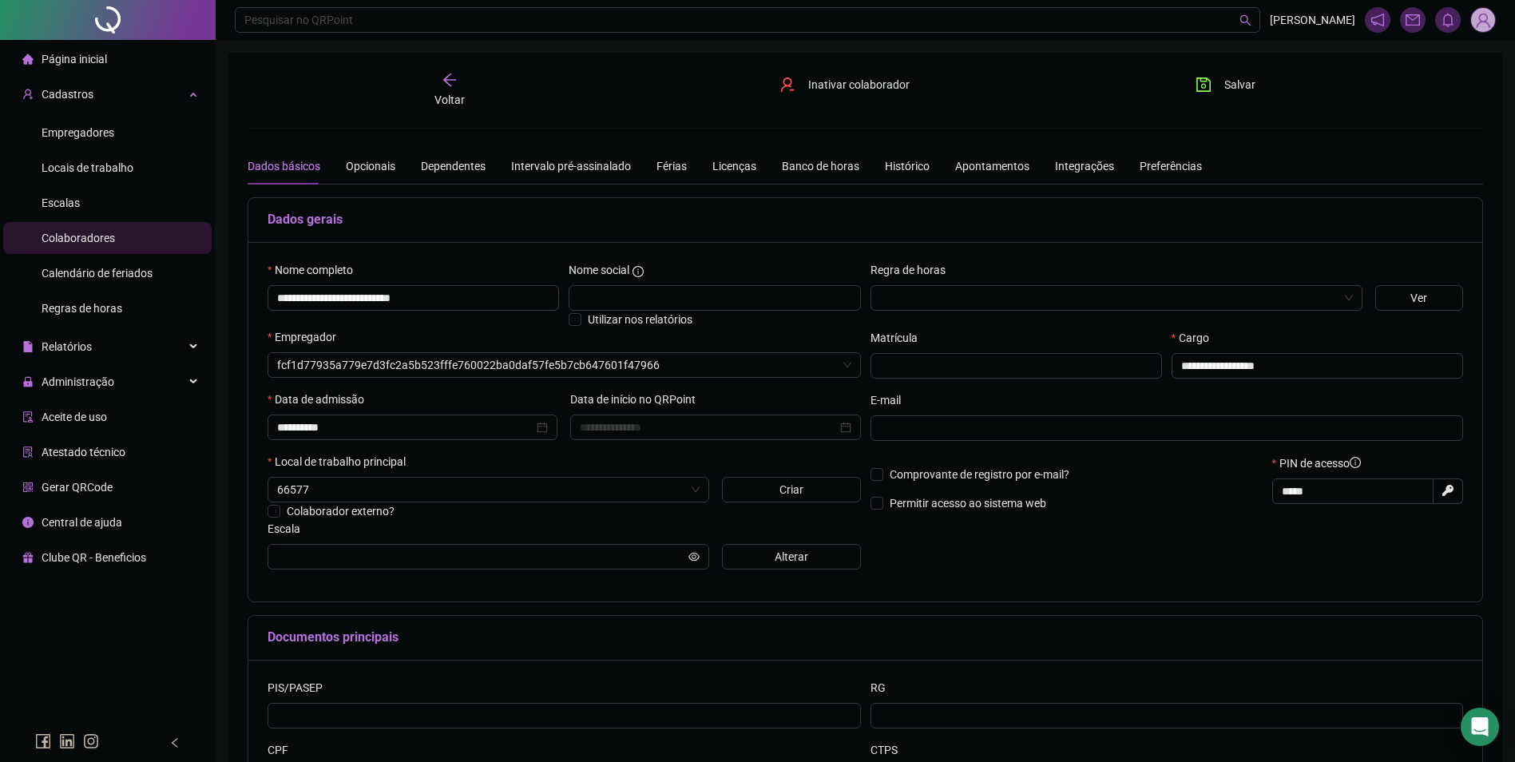
type input "**********"
click at [1354, 371] on input "**********" at bounding box center [1318, 366] width 292 height 26
click at [1262, 366] on input "**********" at bounding box center [1318, 366] width 292 height 26
click at [1274, 363] on input "**********" at bounding box center [1318, 366] width 292 height 26
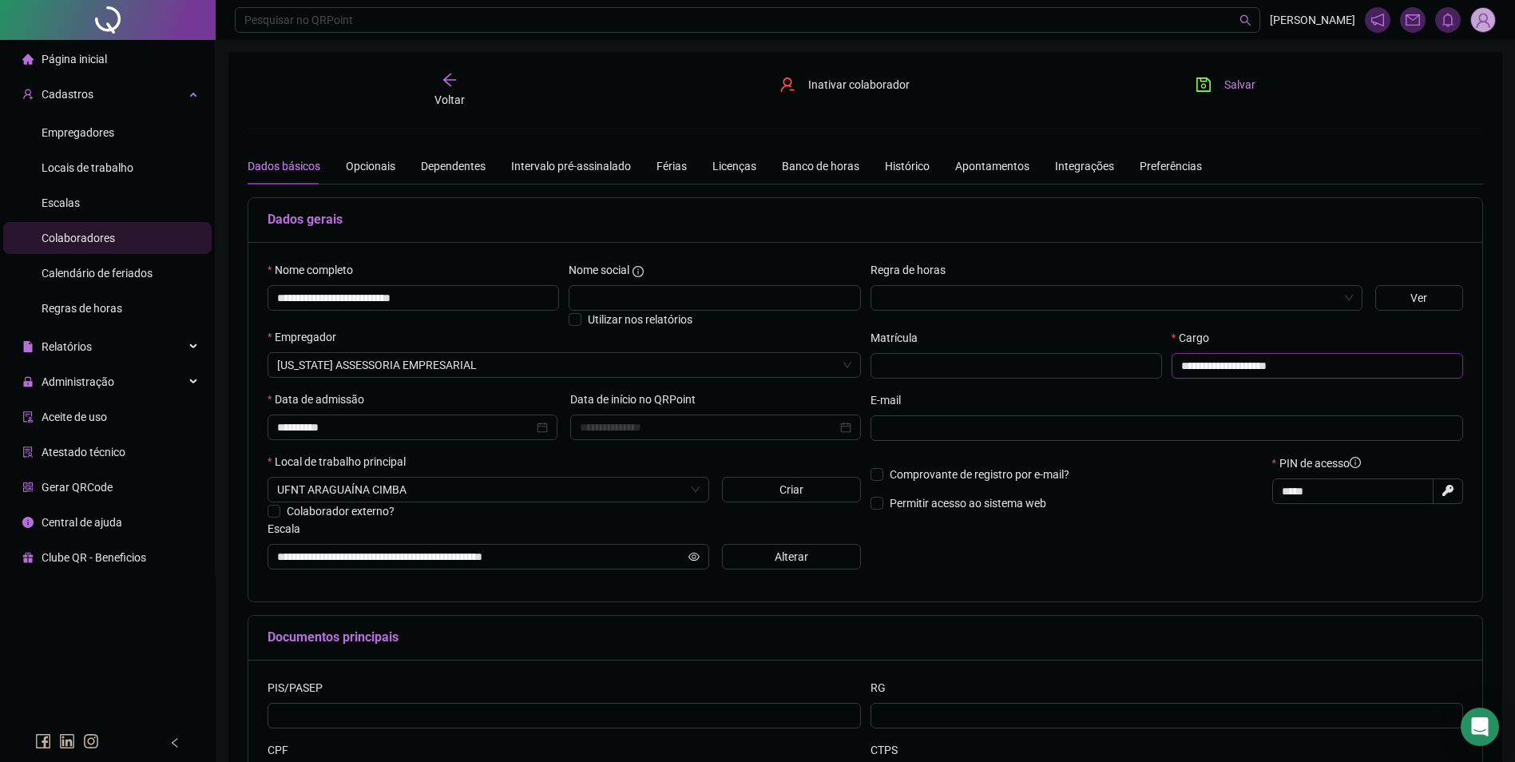
type input "**********"
click at [1222, 80] on button "Salvar" at bounding box center [1226, 85] width 84 height 26
click at [80, 387] on span "Administração" at bounding box center [78, 381] width 73 height 13
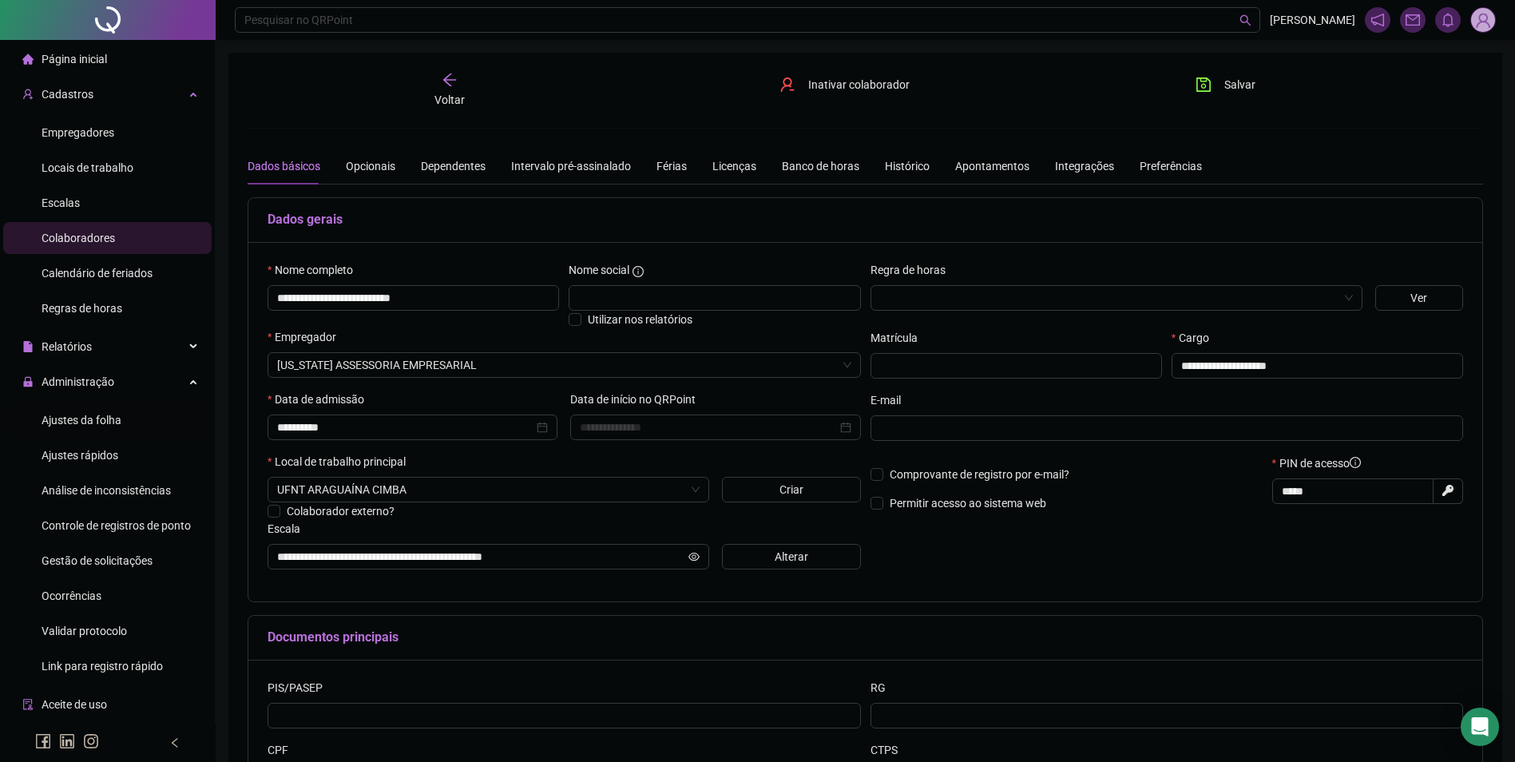
click at [83, 427] on div "Ajustes da folha" at bounding box center [82, 420] width 80 height 32
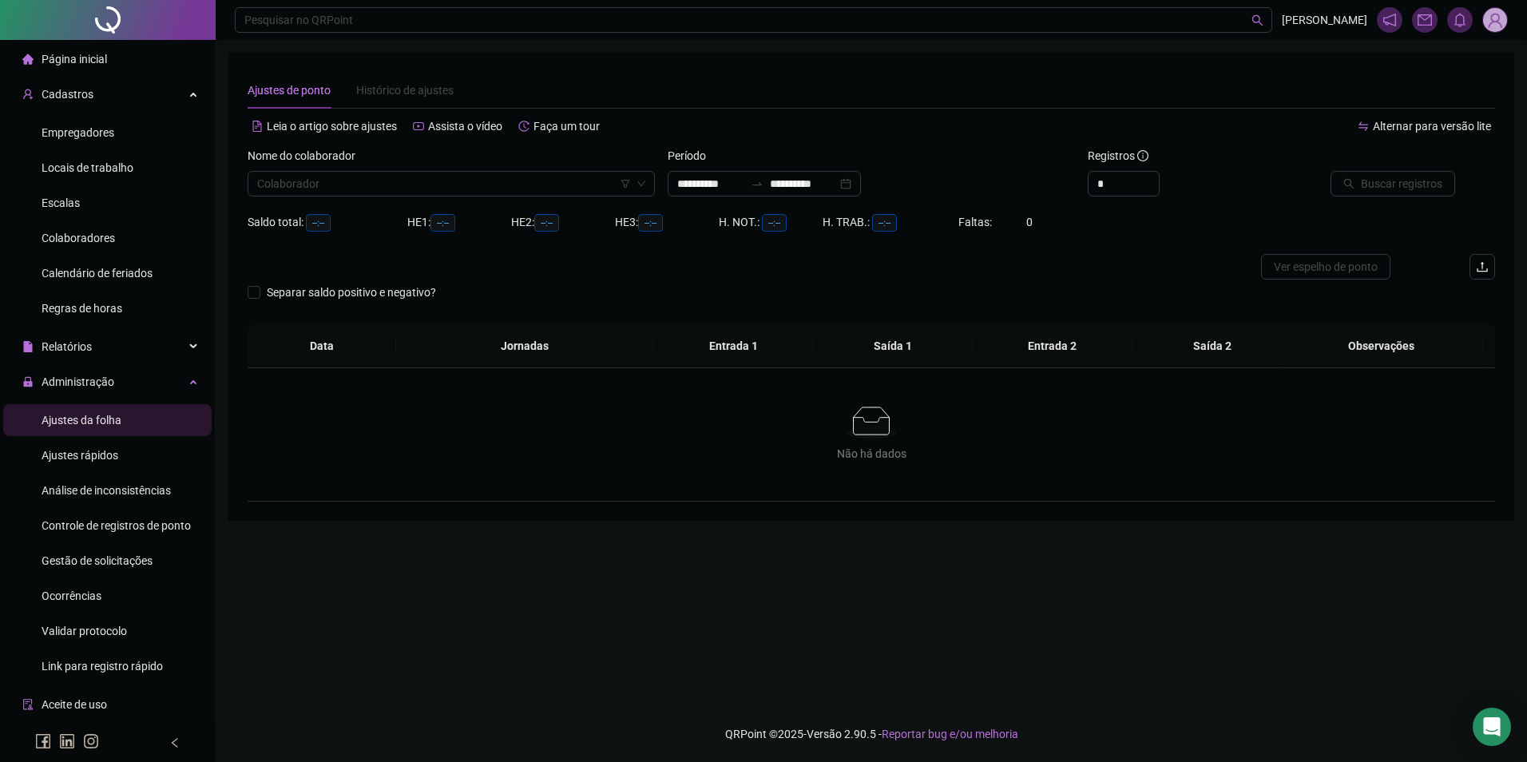
type input "**********"
click at [391, 177] on input "search" at bounding box center [444, 184] width 374 height 24
type input "*********"
click at [420, 287] on div "[PERSON_NAME]" at bounding box center [451, 293] width 382 height 18
click at [837, 187] on input "**********" at bounding box center [803, 184] width 67 height 18
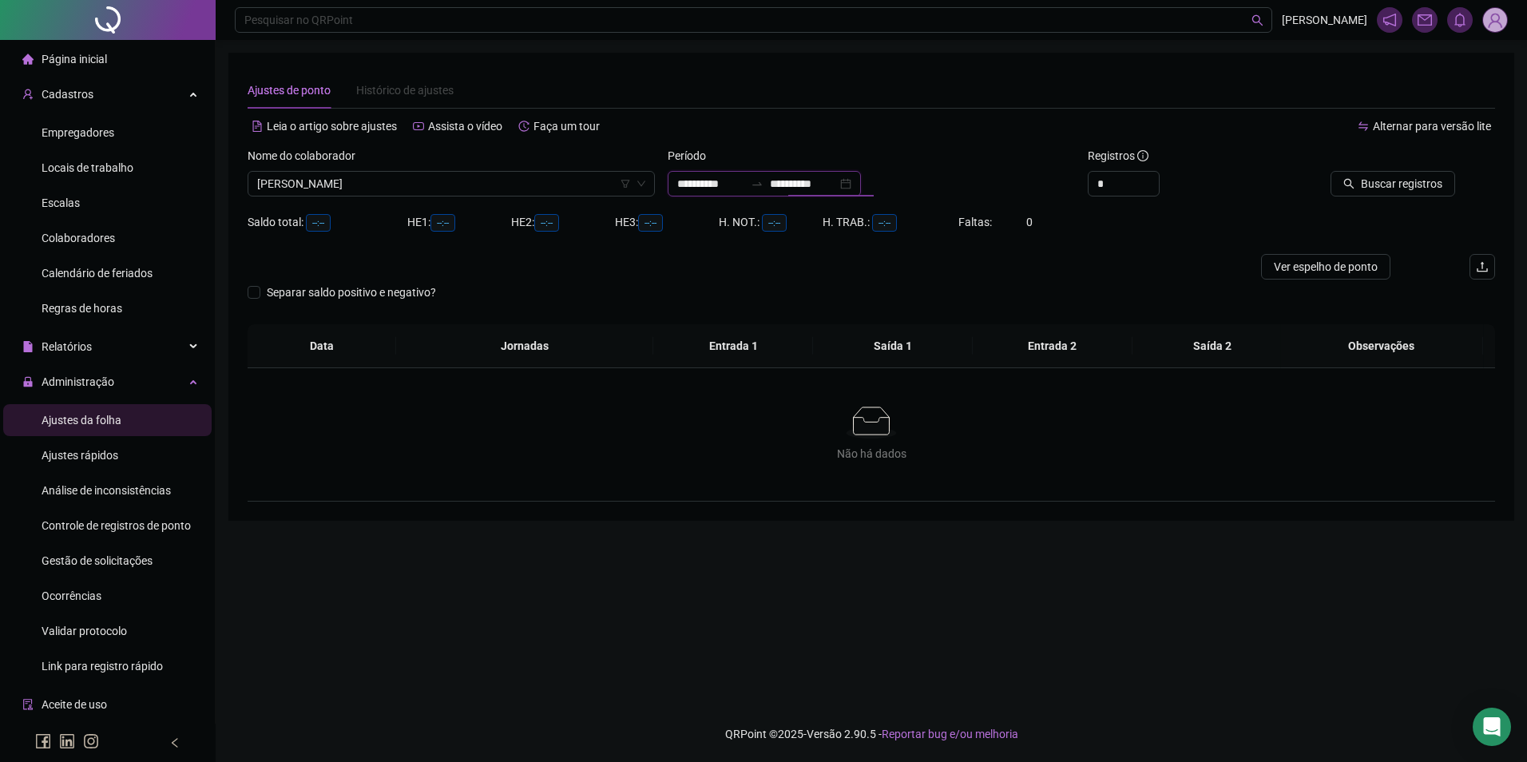
type input "**********"
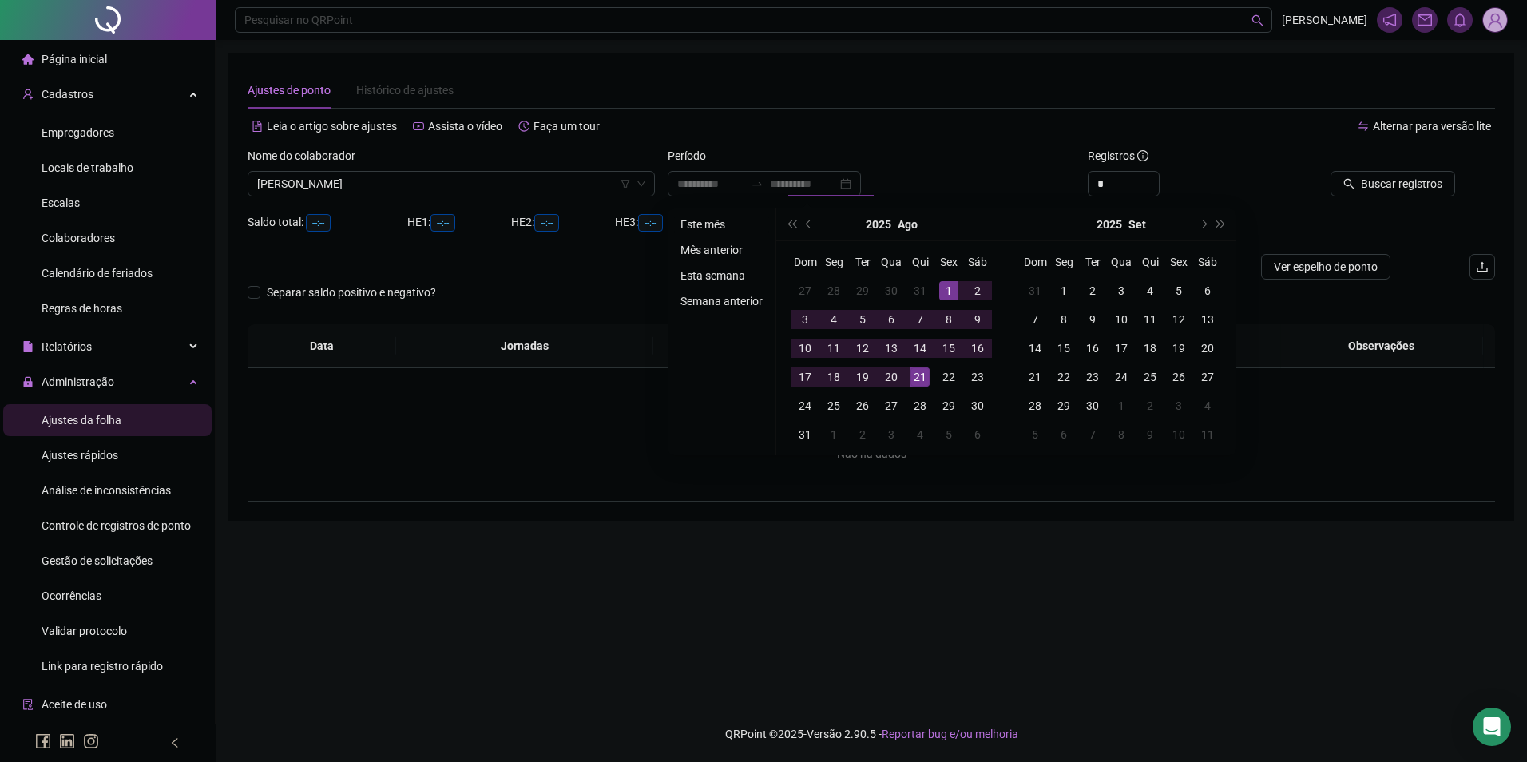
click at [697, 220] on li "Este mês" at bounding box center [721, 224] width 95 height 19
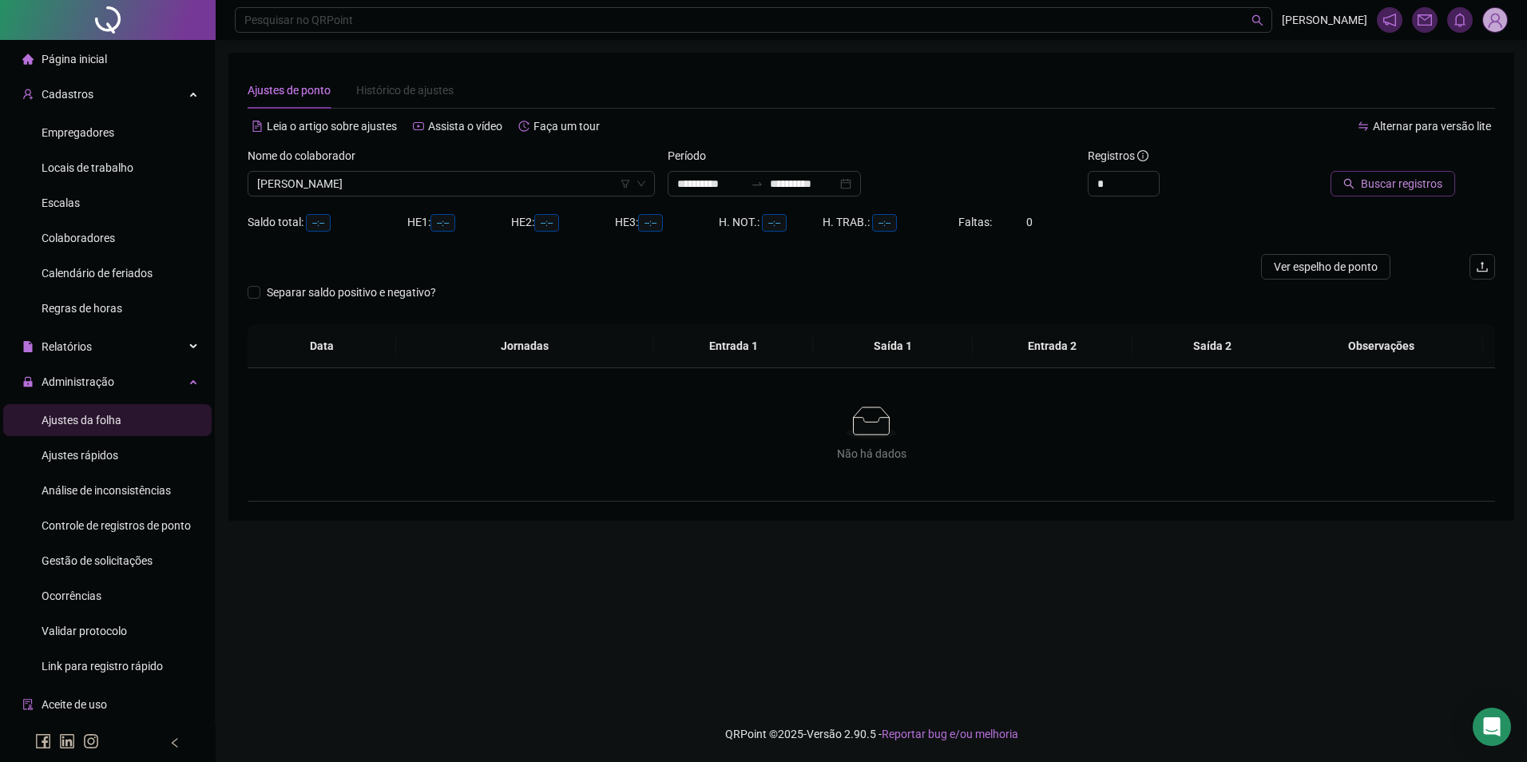
click at [1433, 189] on span "Buscar registros" at bounding box center [1401, 184] width 81 height 18
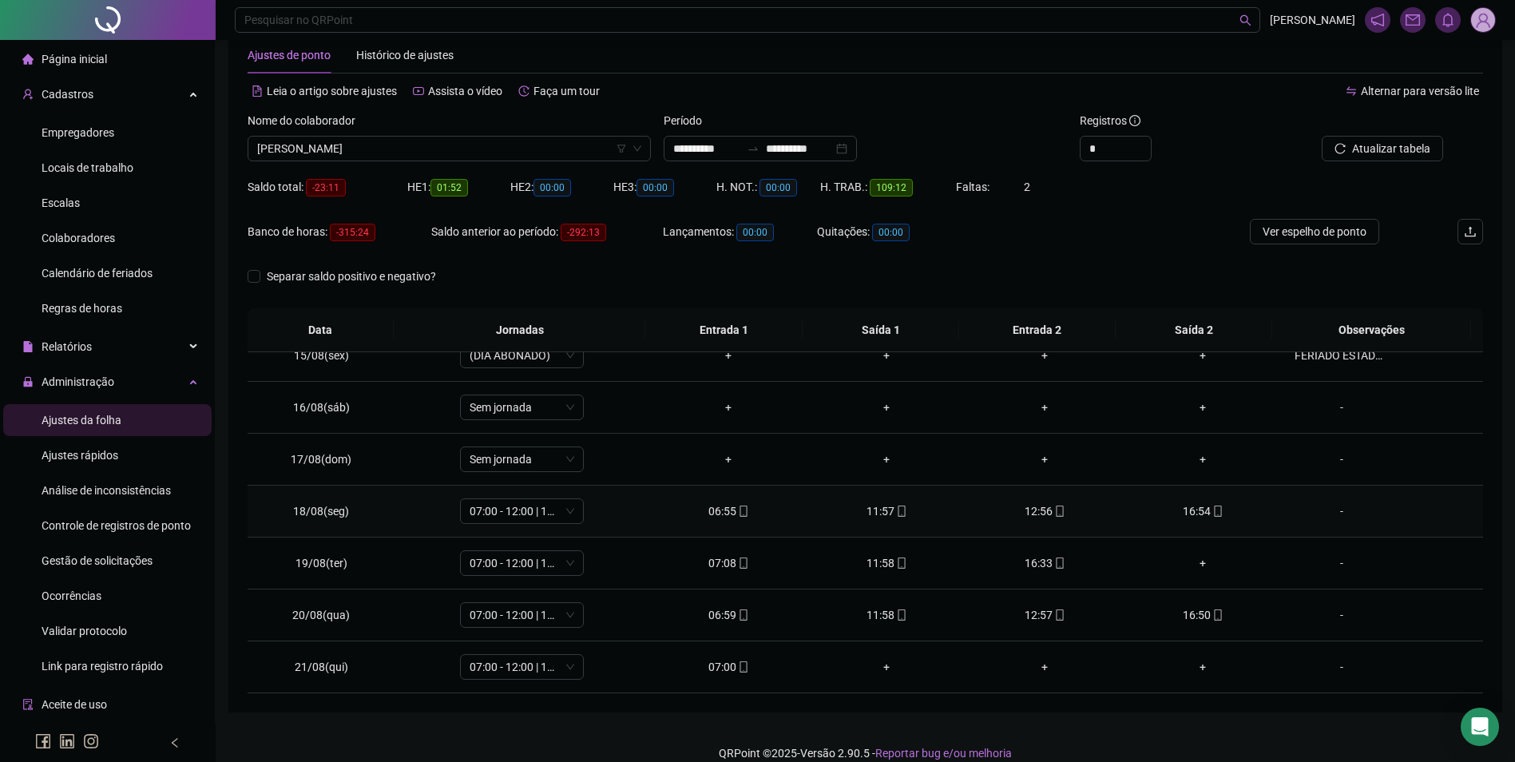
scroll to position [54, 0]
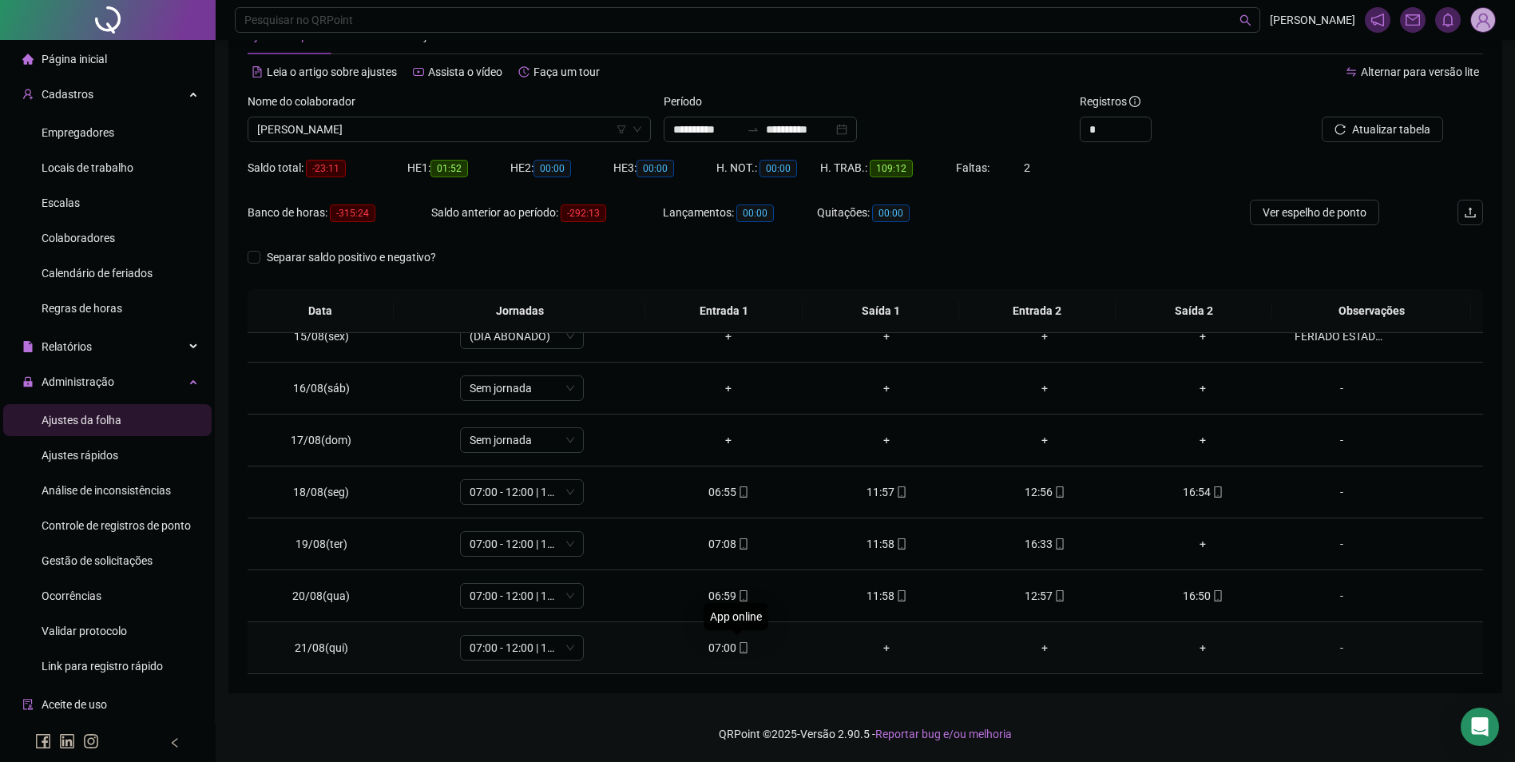
click at [742, 646] on icon "mobile" at bounding box center [743, 647] width 11 height 11
type input "**********"
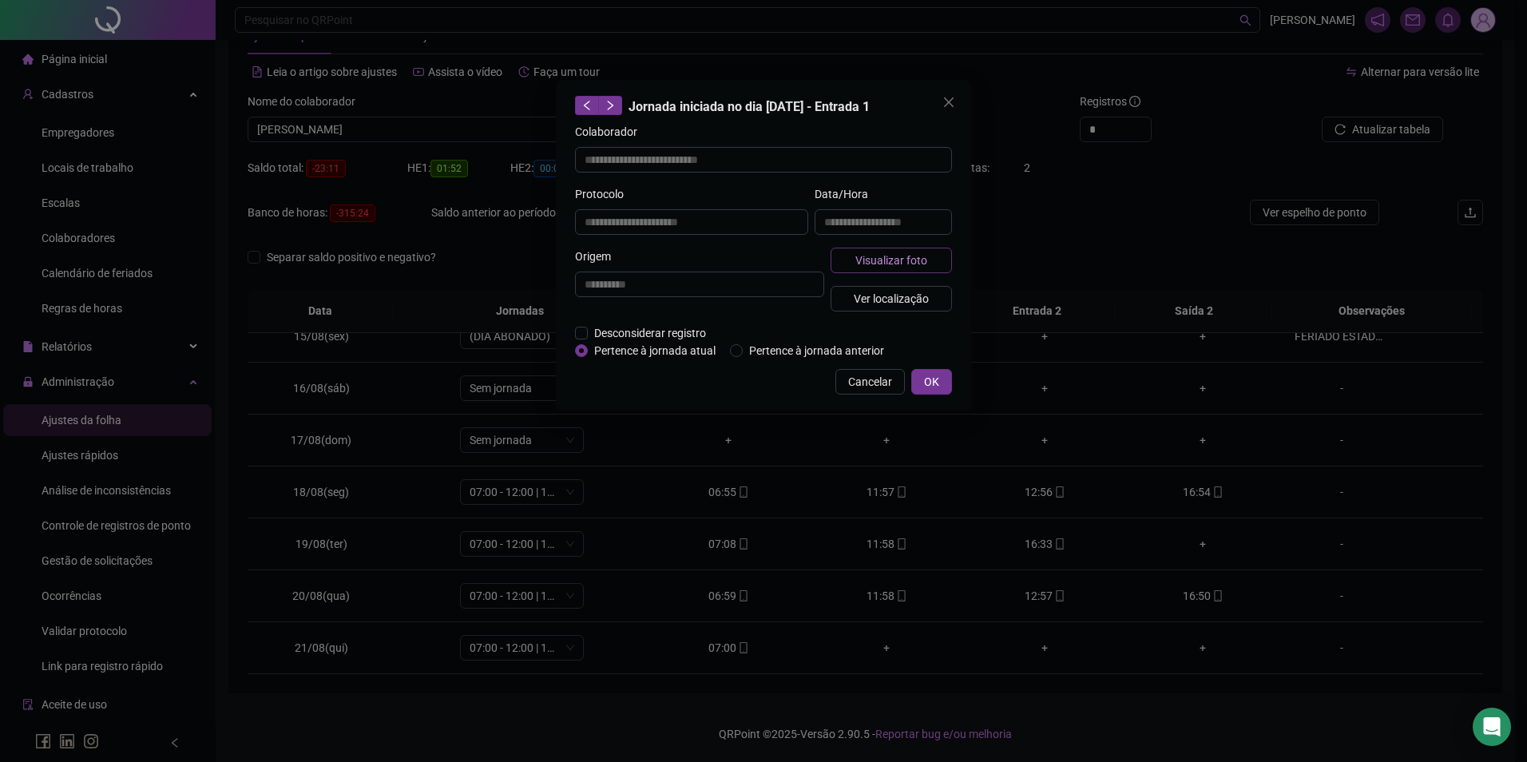
click at [863, 260] on span "Visualizar foto" at bounding box center [892, 261] width 72 height 18
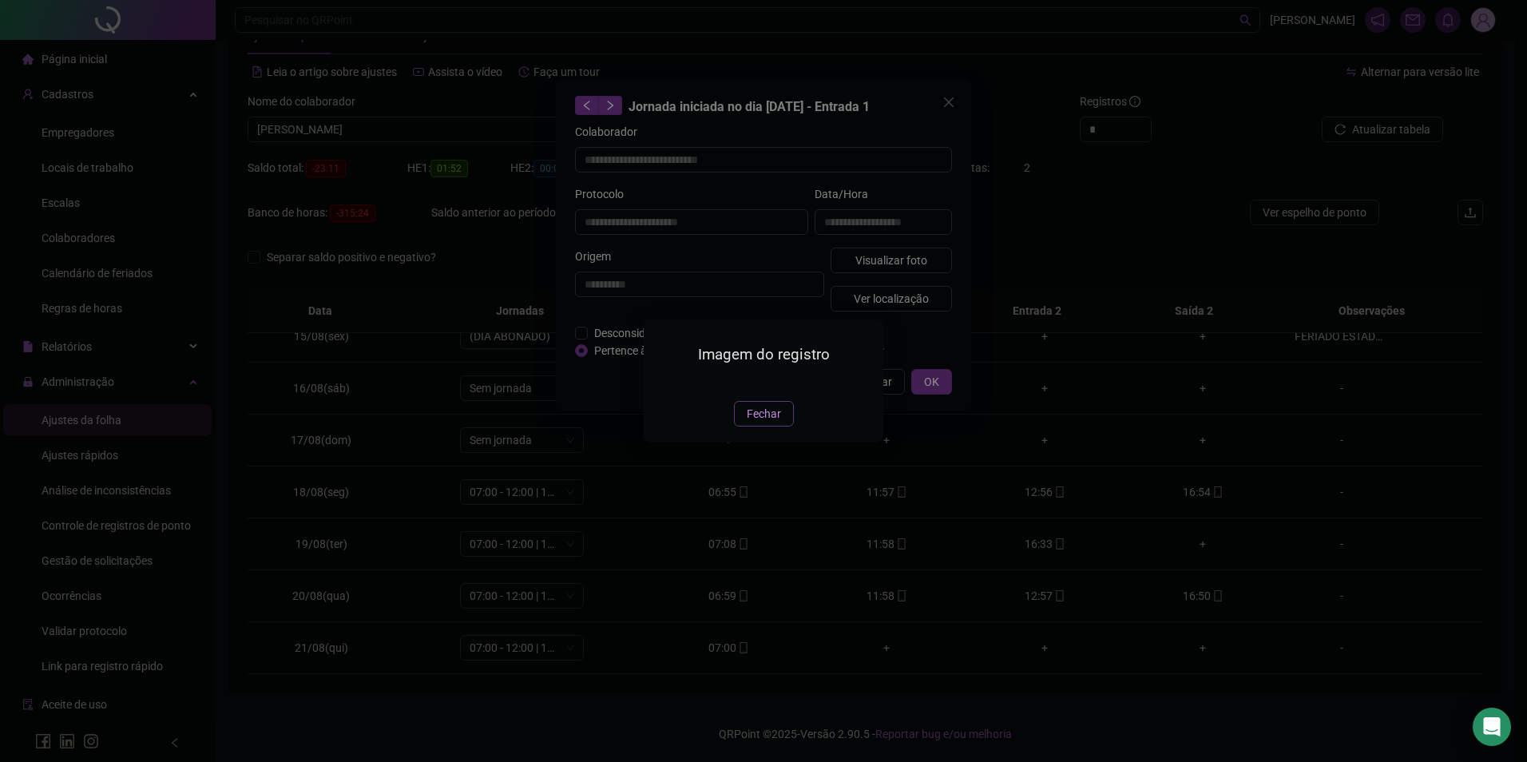
click at [761, 423] on span "Fechar" at bounding box center [764, 414] width 34 height 18
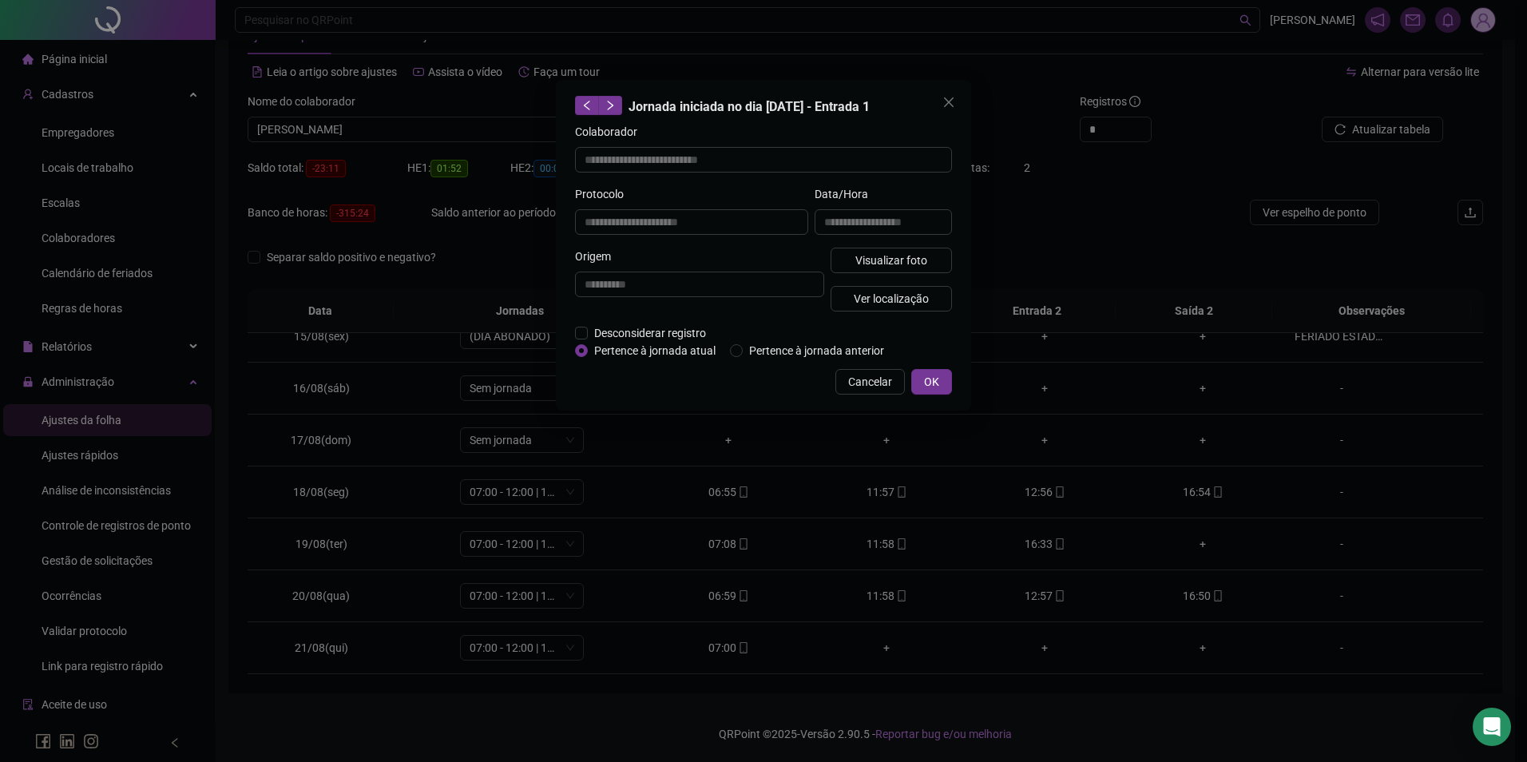
click at [1275, 518] on div "**********" at bounding box center [763, 381] width 1527 height 762
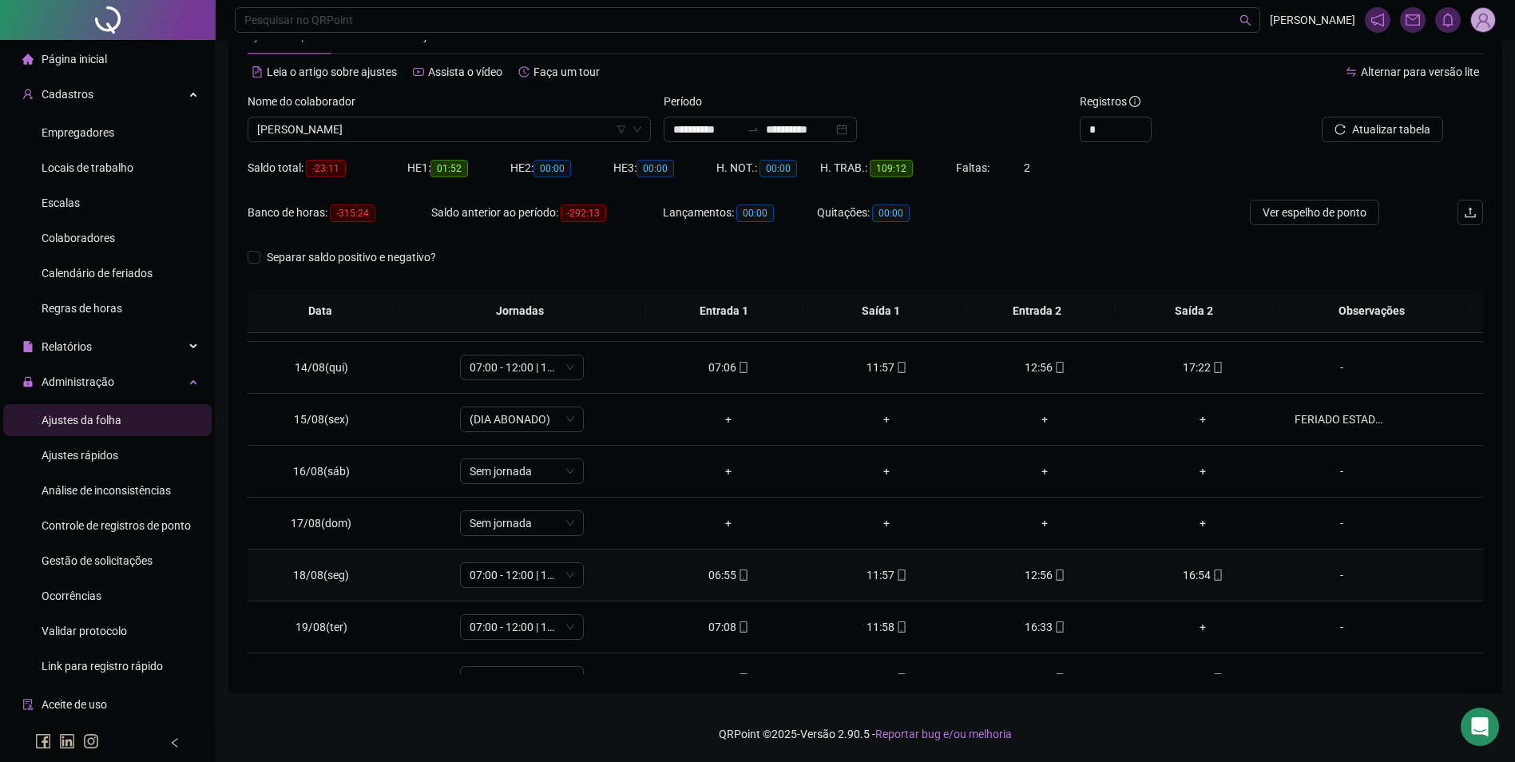
scroll to position [430, 0]
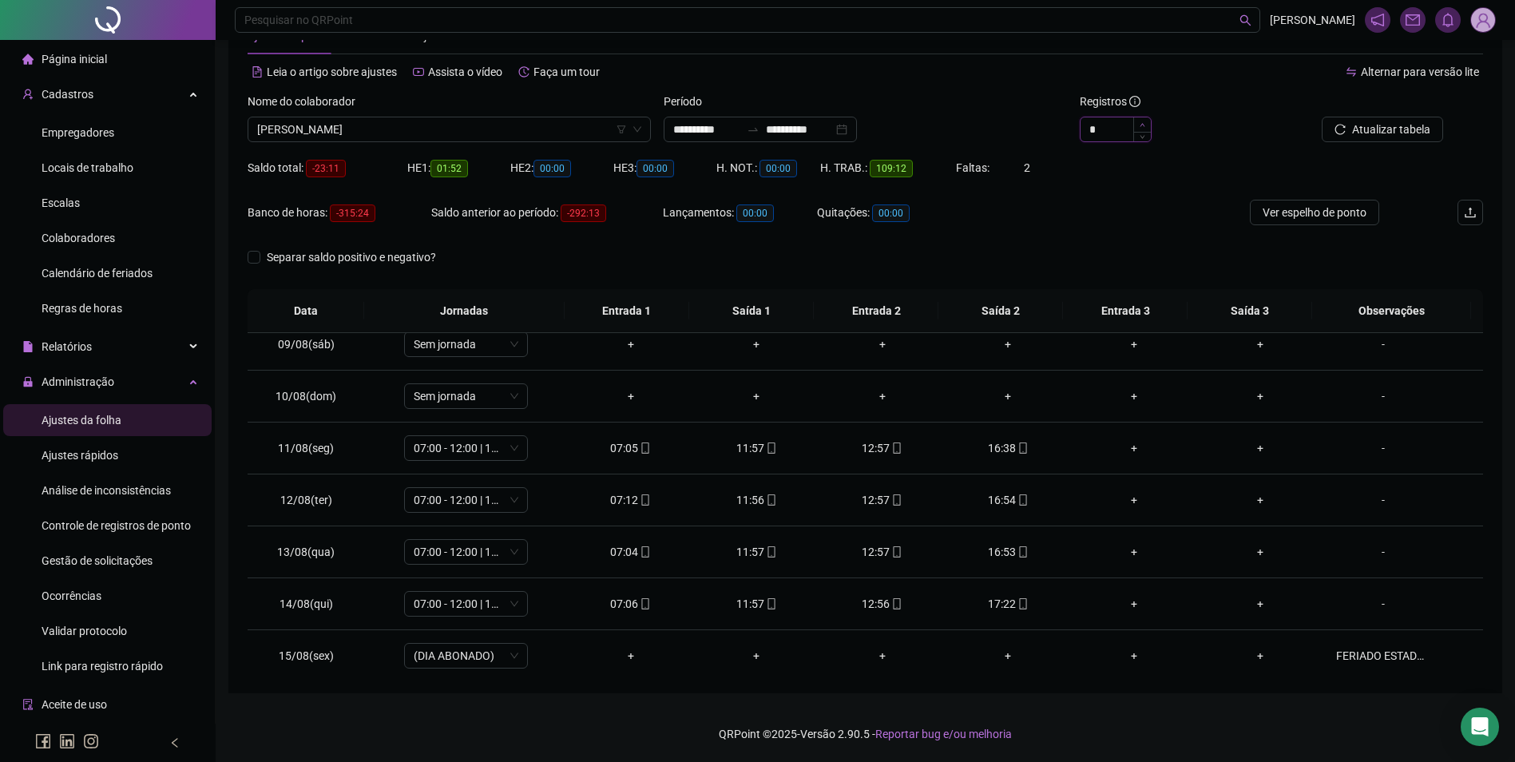
click at [1147, 121] on span "Increase Value" at bounding box center [1142, 124] width 18 height 14
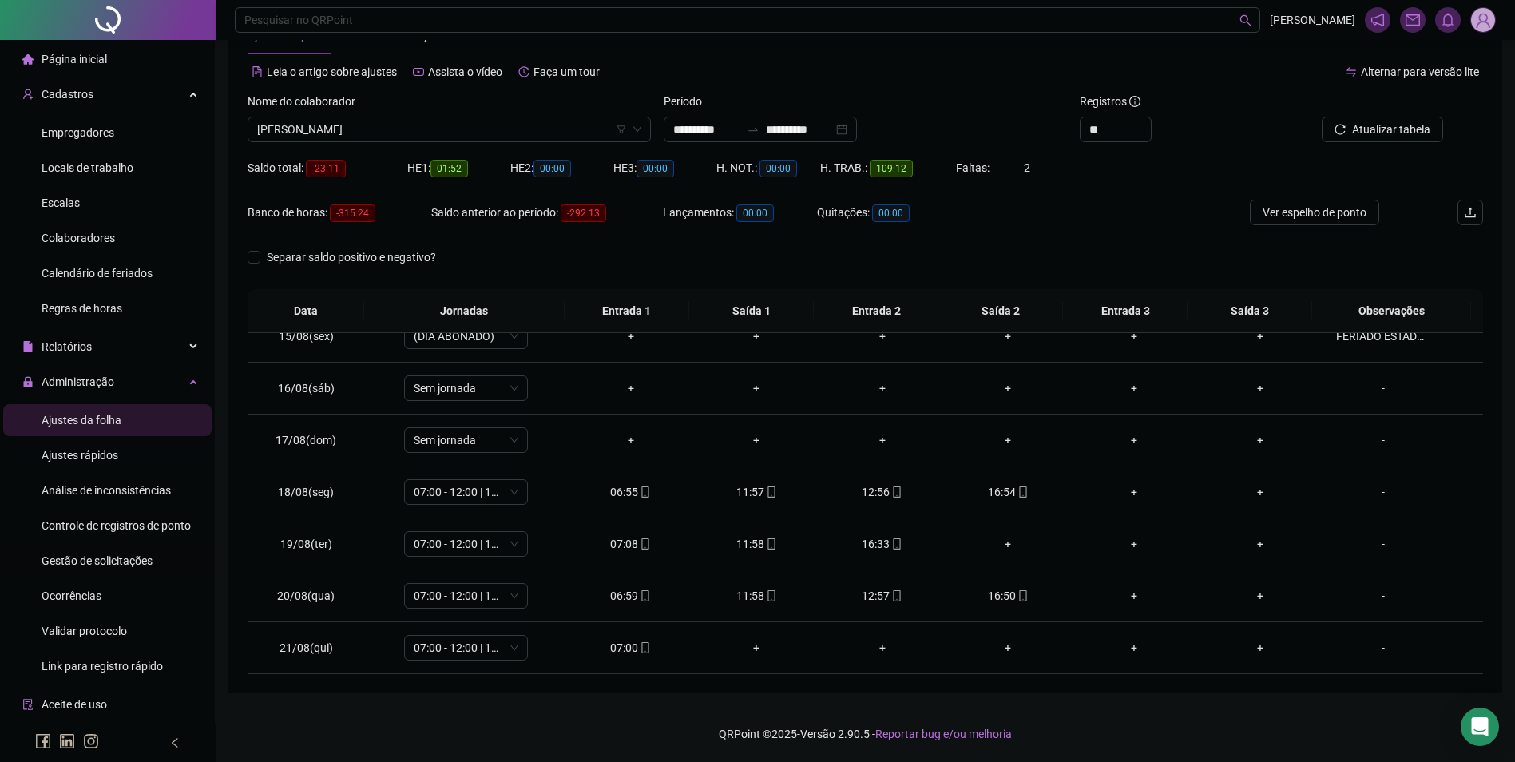
type input "*"
drag, startPoint x: 150, startPoint y: 567, endPoint x: 157, endPoint y: 551, distance: 17.2
click at [150, 566] on span "Gestão de solicitações" at bounding box center [97, 560] width 111 height 13
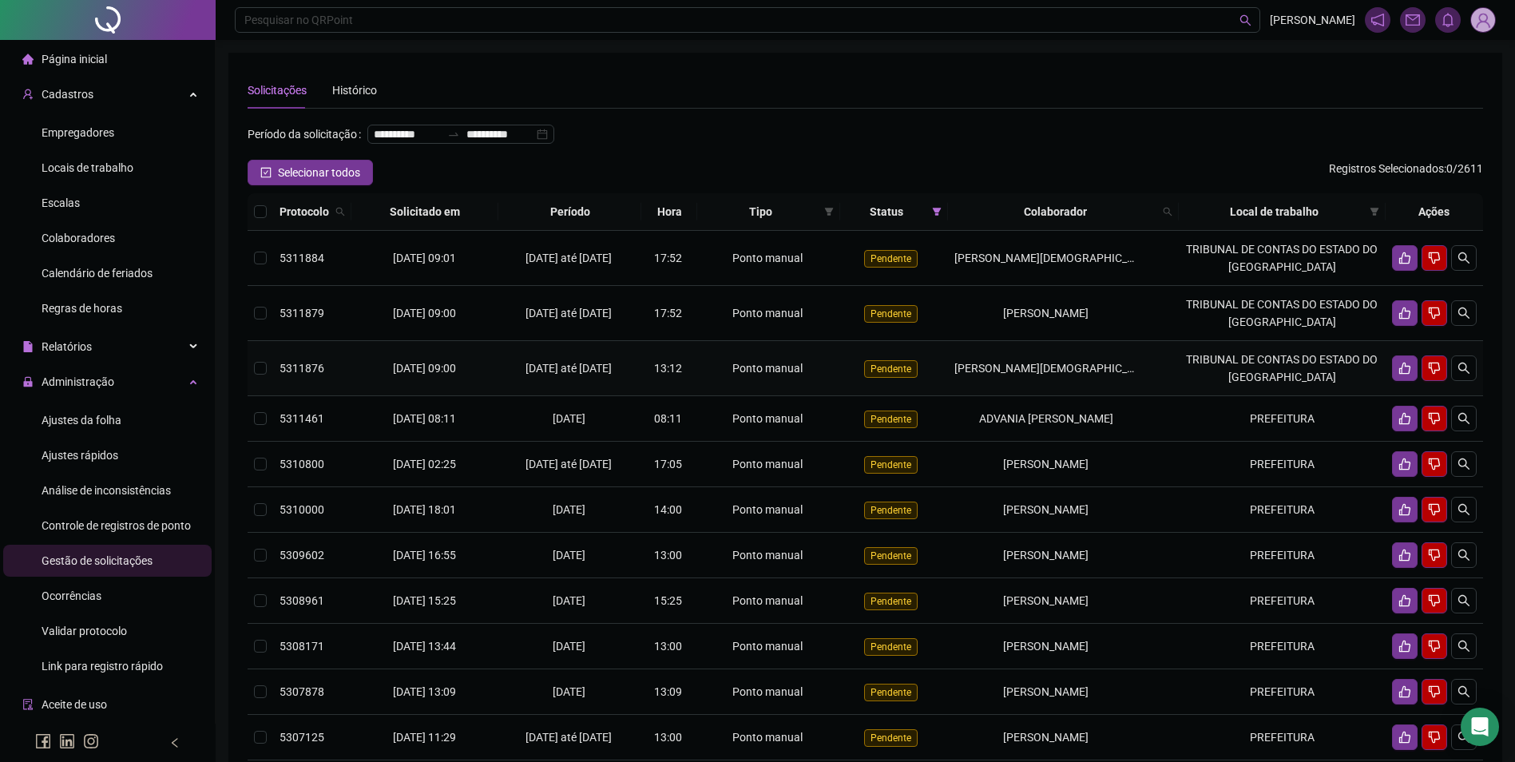
click at [1307, 391] on td "TRIBUNAL DE CONTAS DO ESTADO DO [GEOGRAPHIC_DATA]" at bounding box center [1282, 368] width 207 height 55
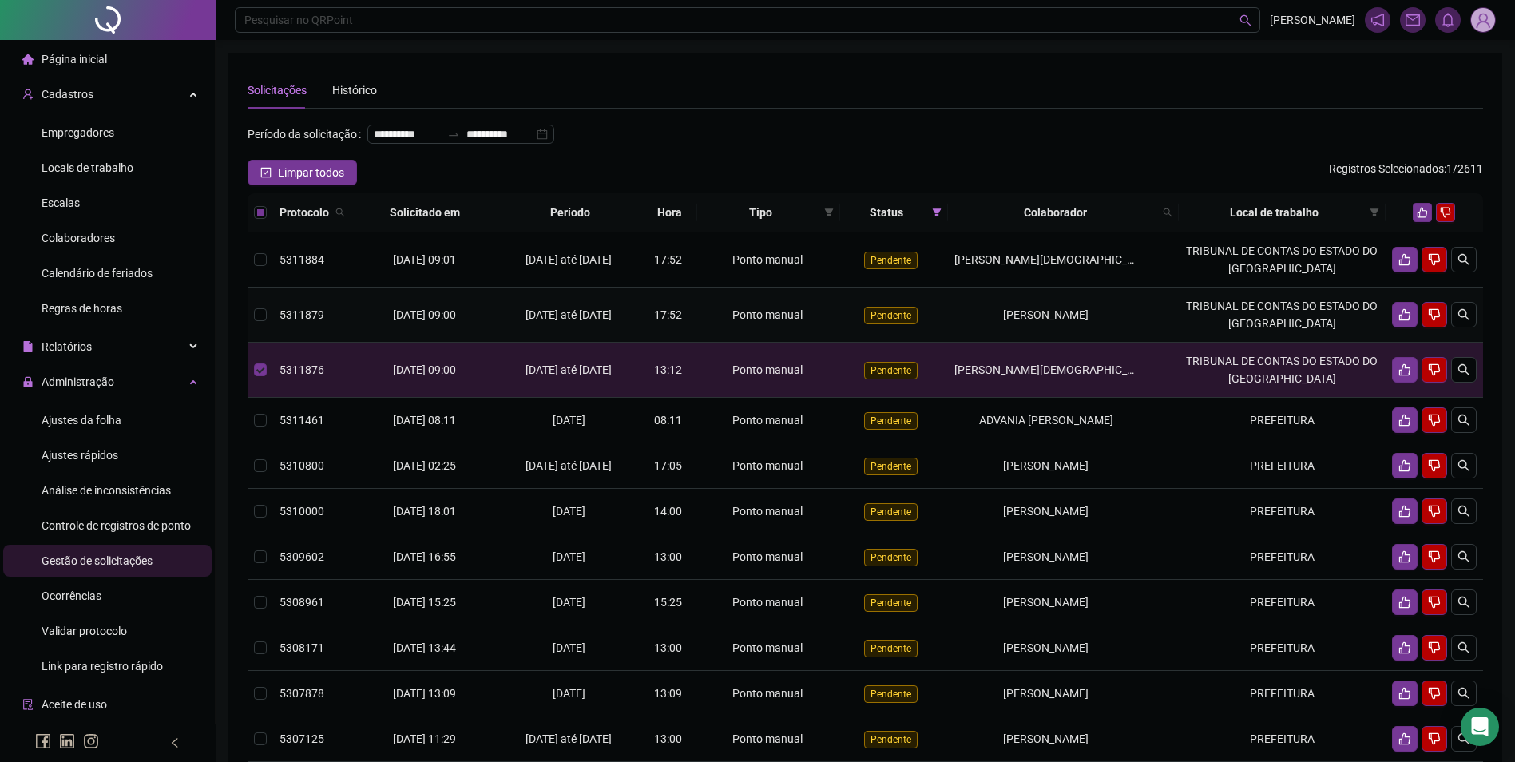
click at [1284, 334] on td "TRIBUNAL DE CONTAS DO ESTADO DO [GEOGRAPHIC_DATA]" at bounding box center [1282, 315] width 207 height 55
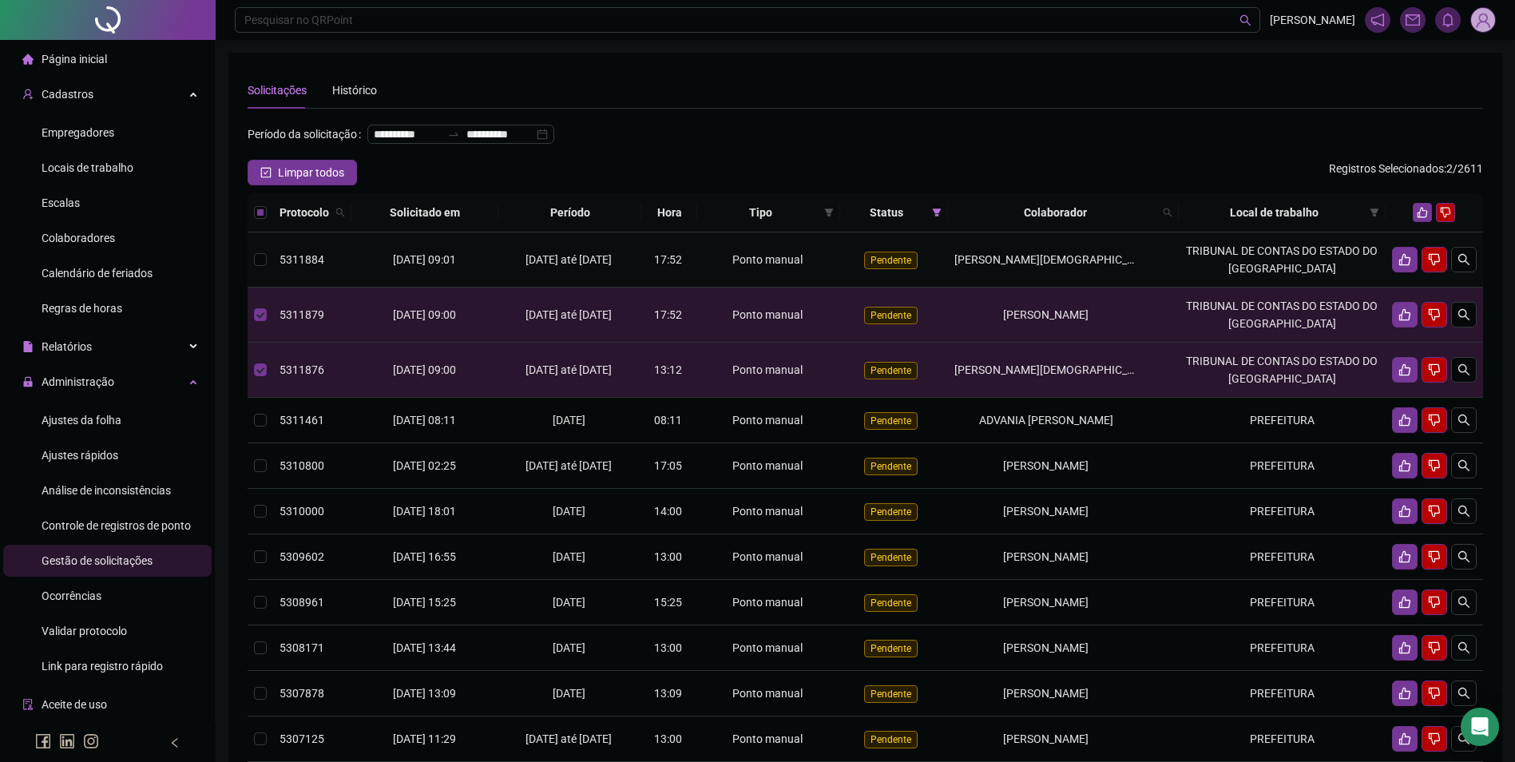
click at [1327, 286] on td "TRIBUNAL DE CONTAS DO ESTADO DO [GEOGRAPHIC_DATA]" at bounding box center [1282, 259] width 207 height 55
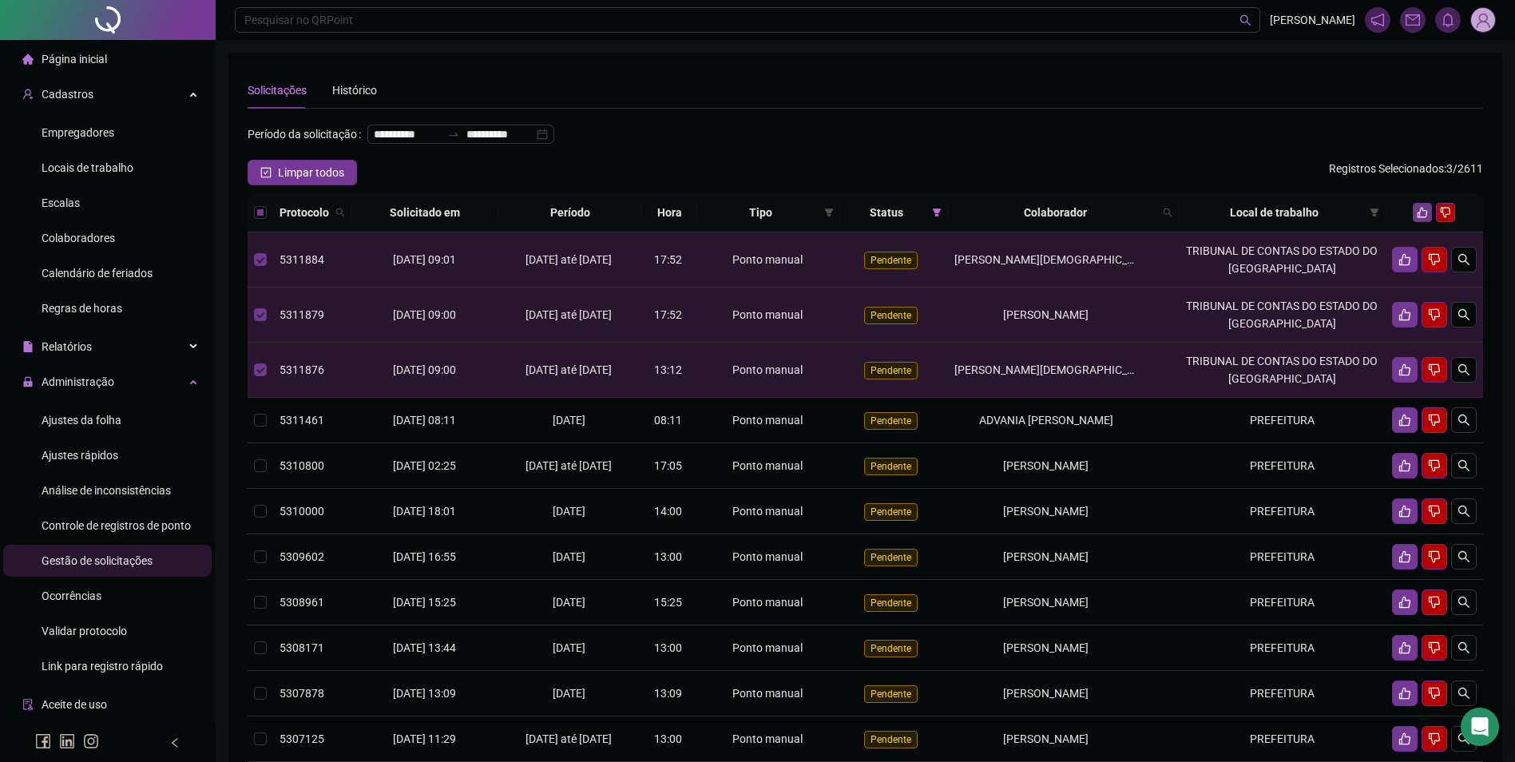
click at [1423, 218] on icon "like" at bounding box center [1422, 212] width 11 height 11
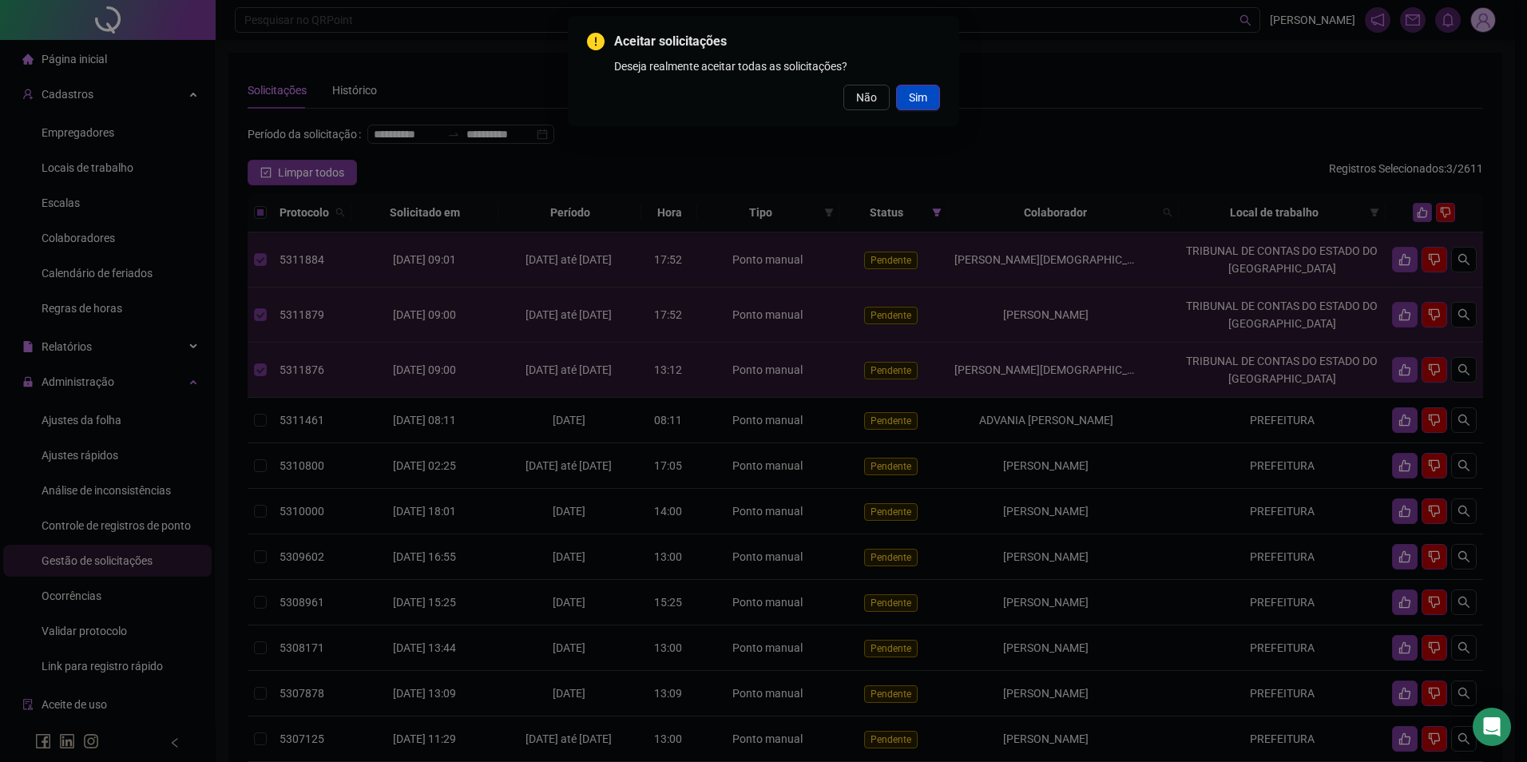
click at [919, 102] on span "Sim" at bounding box center [918, 98] width 18 height 18
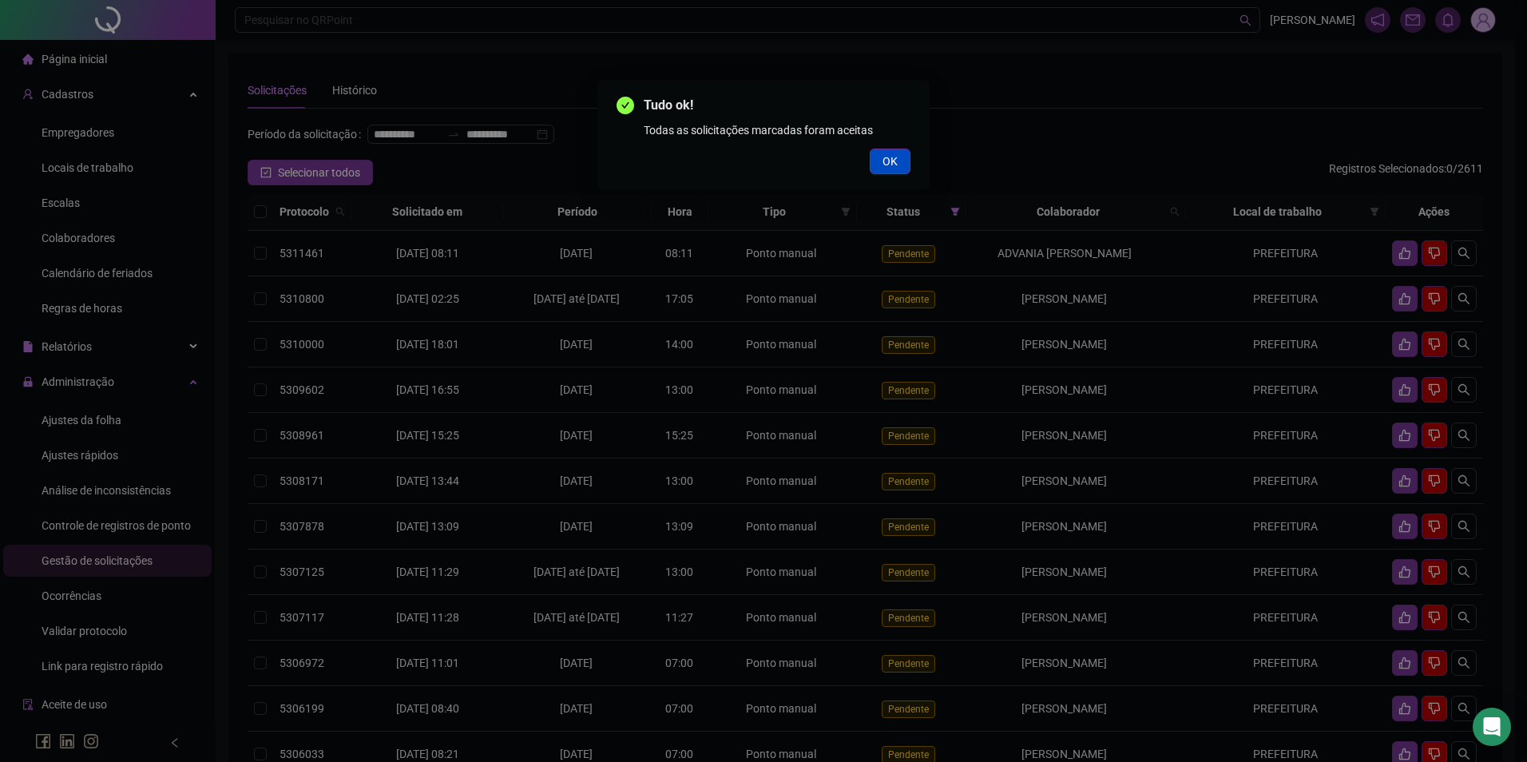
click at [894, 164] on span "OK" at bounding box center [890, 162] width 15 height 18
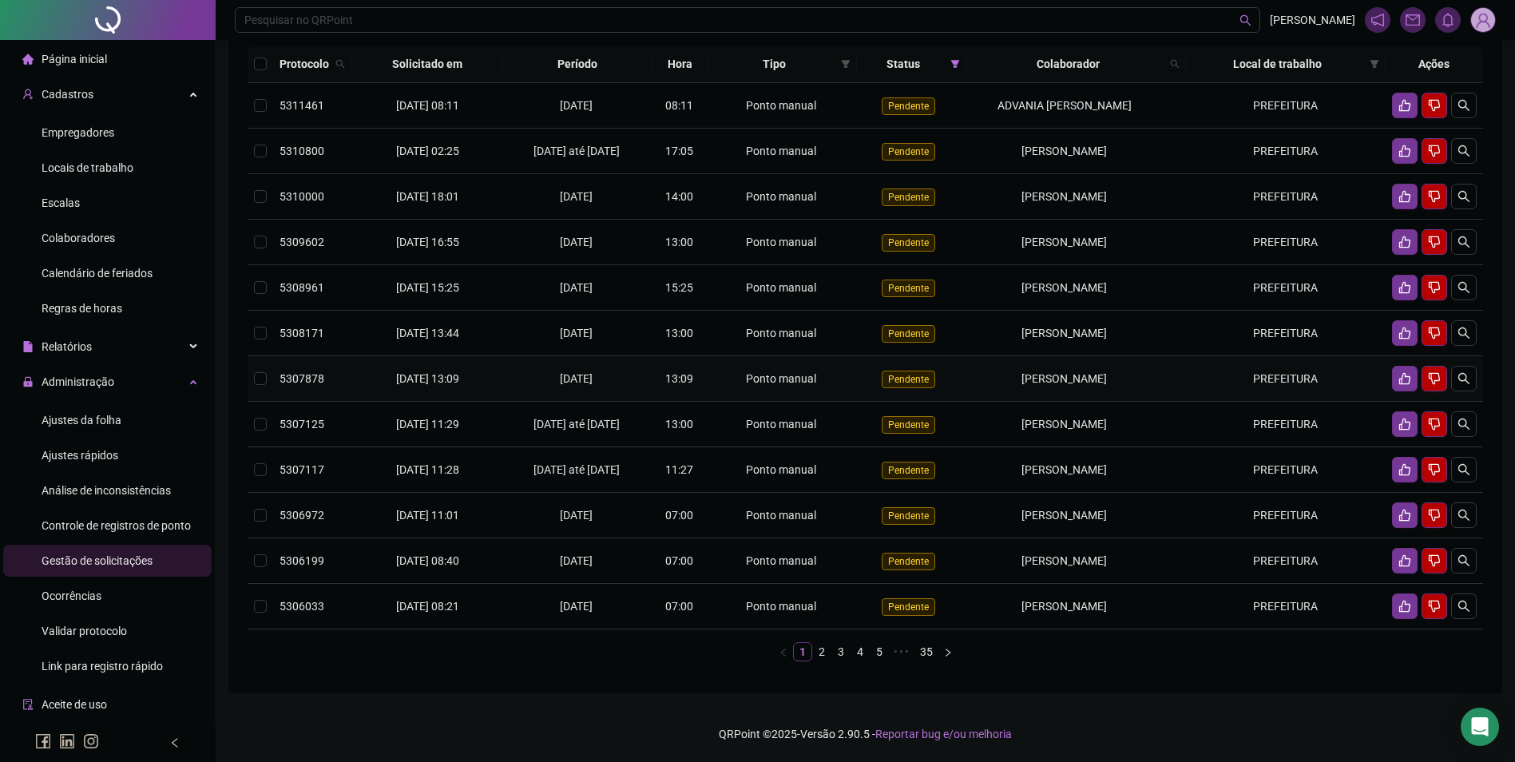
scroll to position [202, 0]
click at [822, 653] on link "2" at bounding box center [822, 652] width 18 height 18
click at [846, 648] on link "3" at bounding box center [841, 652] width 18 height 18
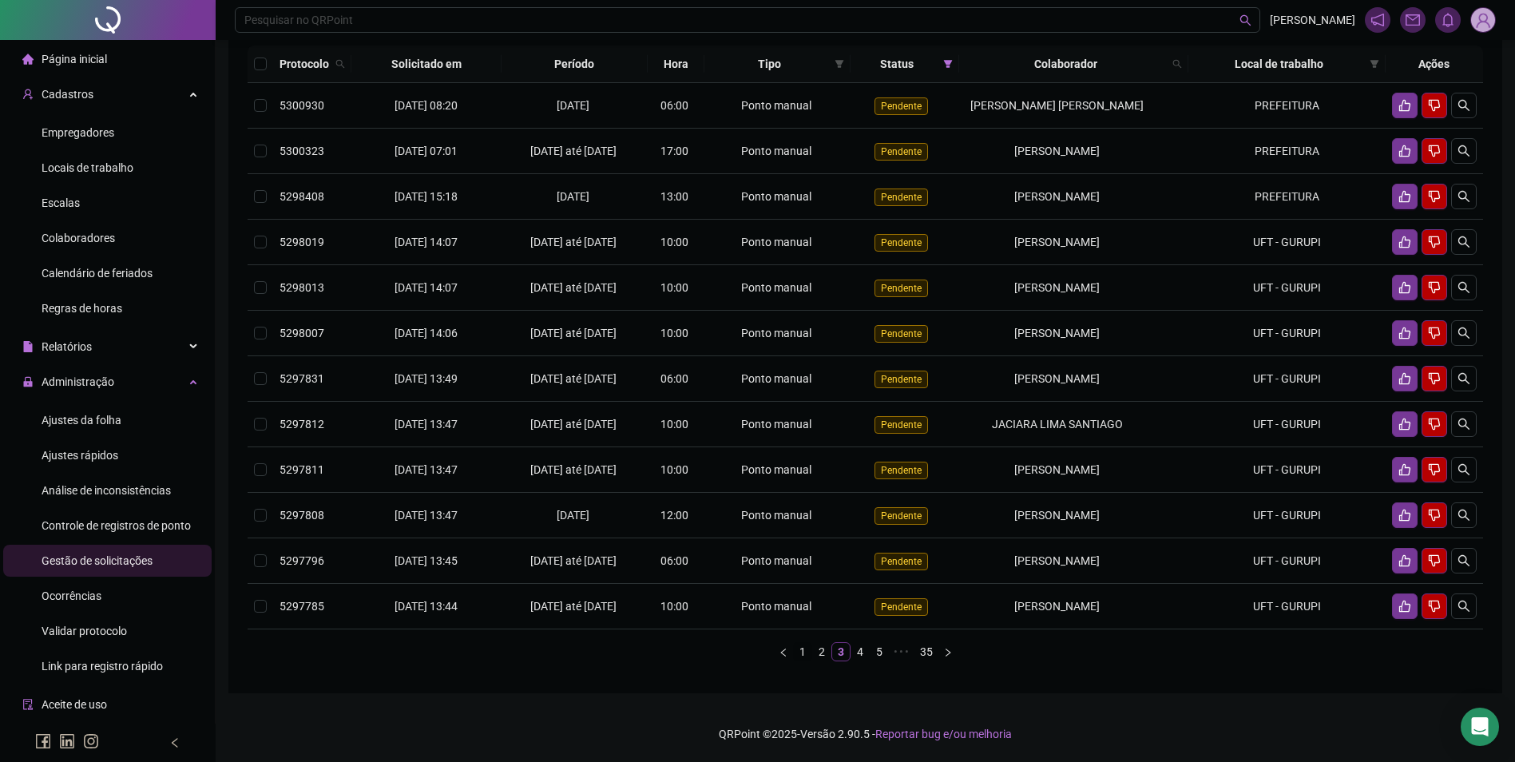
click at [802, 661] on link "1" at bounding box center [803, 652] width 18 height 18
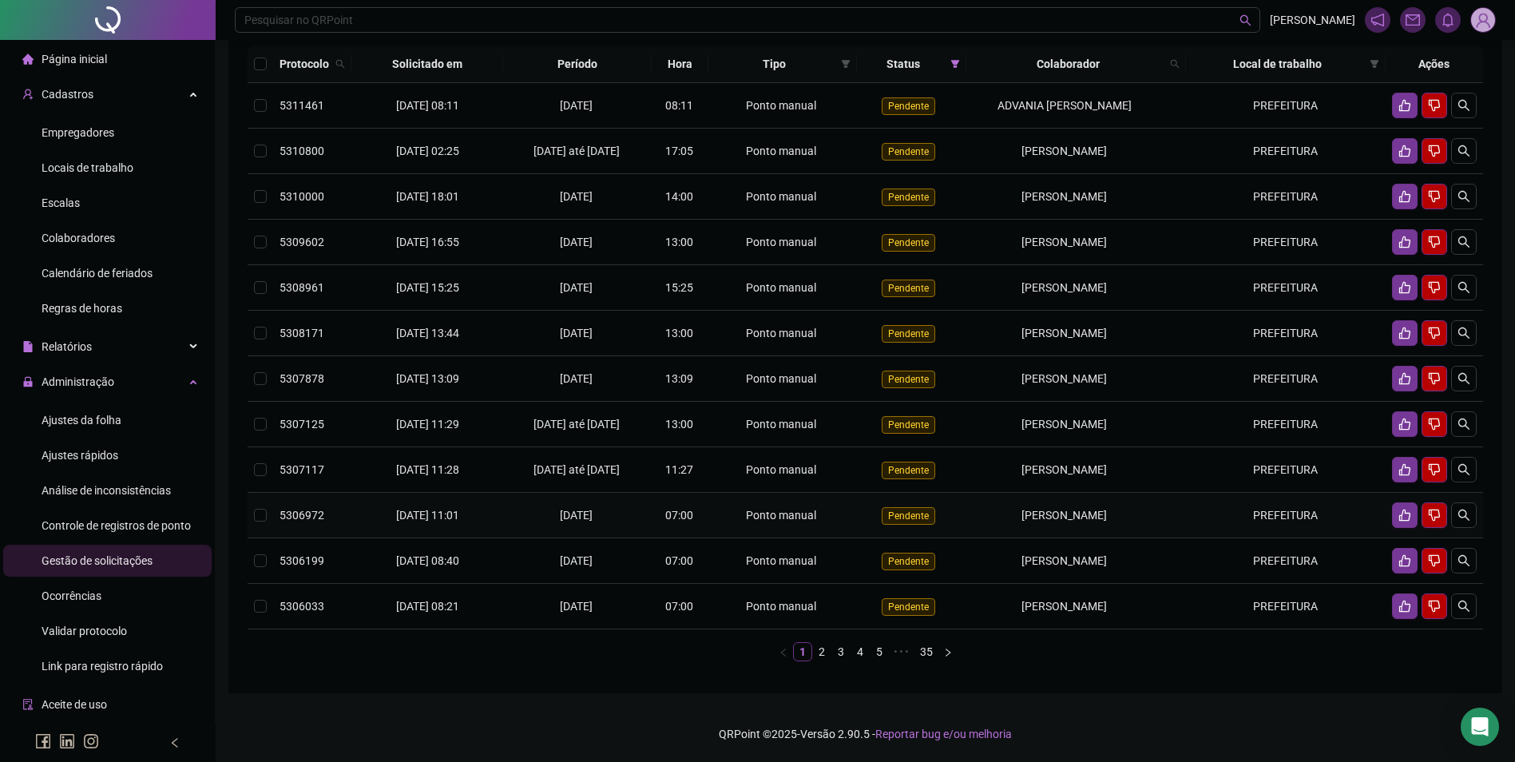
drag, startPoint x: 967, startPoint y: 527, endPoint x: 1156, endPoint y: 530, distance: 189.3
click at [1156, 530] on td "[PERSON_NAME]" at bounding box center [1077, 516] width 220 height 46
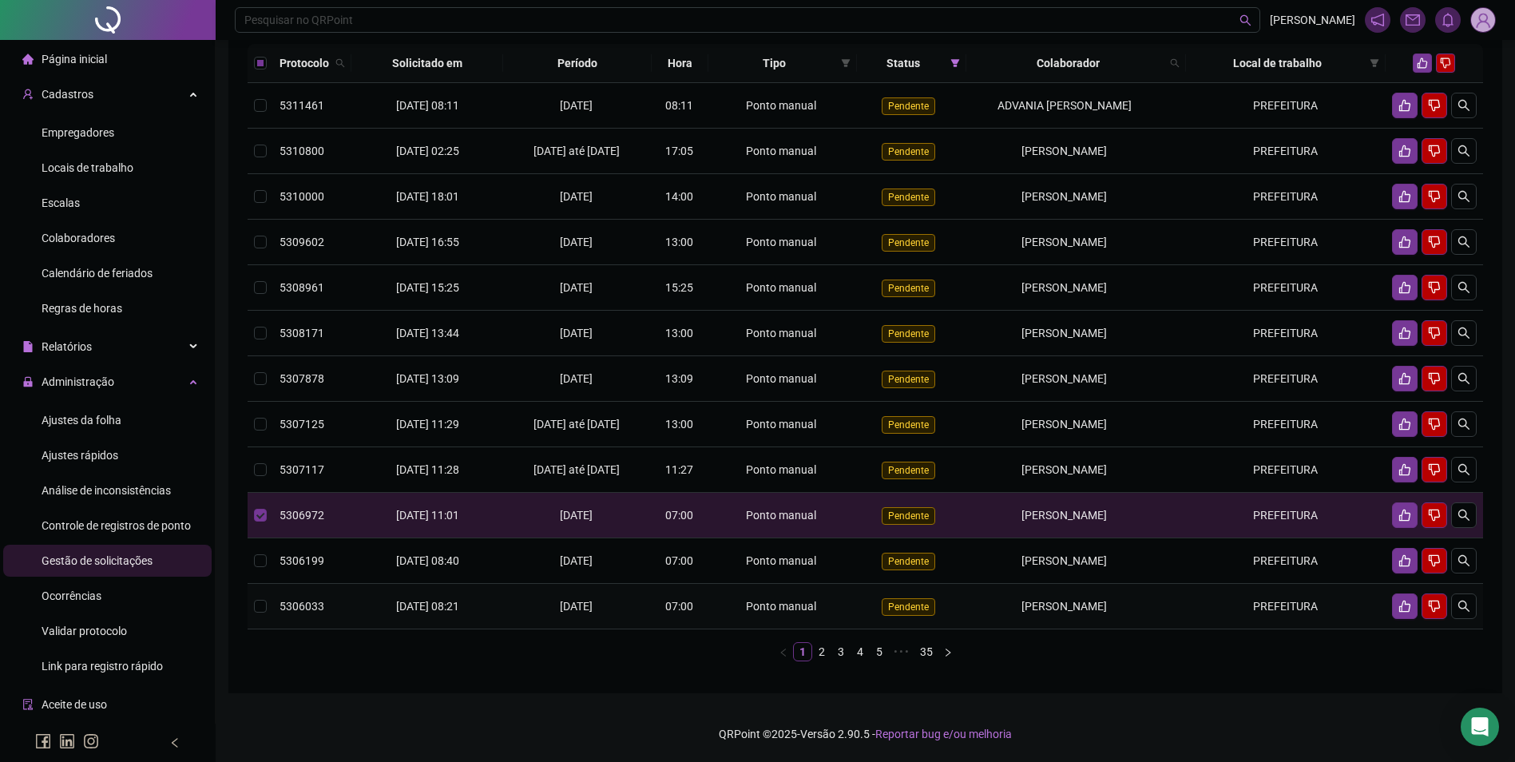
copy span "[PERSON_NAME]"
click at [72, 421] on span "Ajustes da folha" at bounding box center [82, 420] width 80 height 13
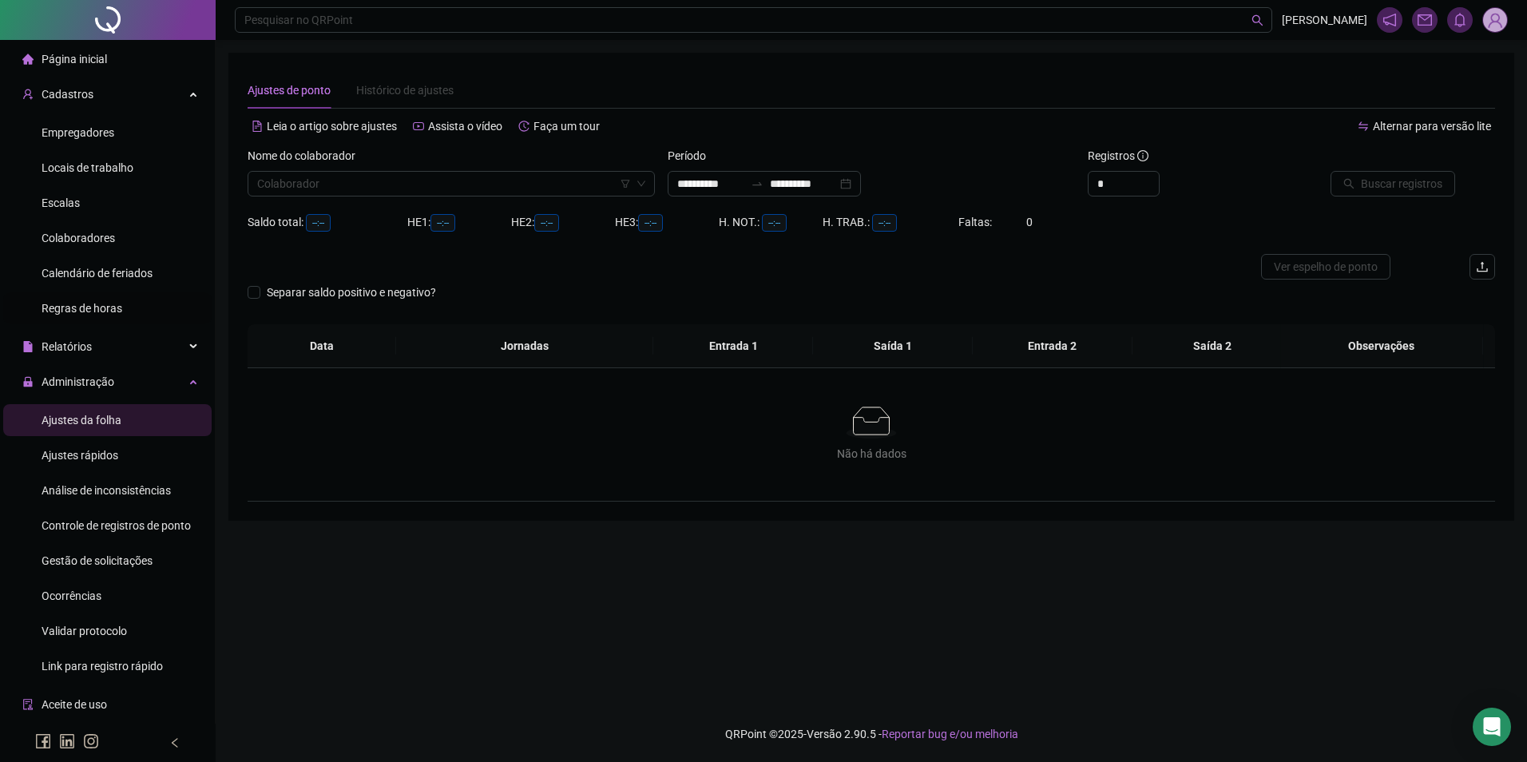
type input "**********"
click at [322, 187] on input "search" at bounding box center [444, 184] width 374 height 24
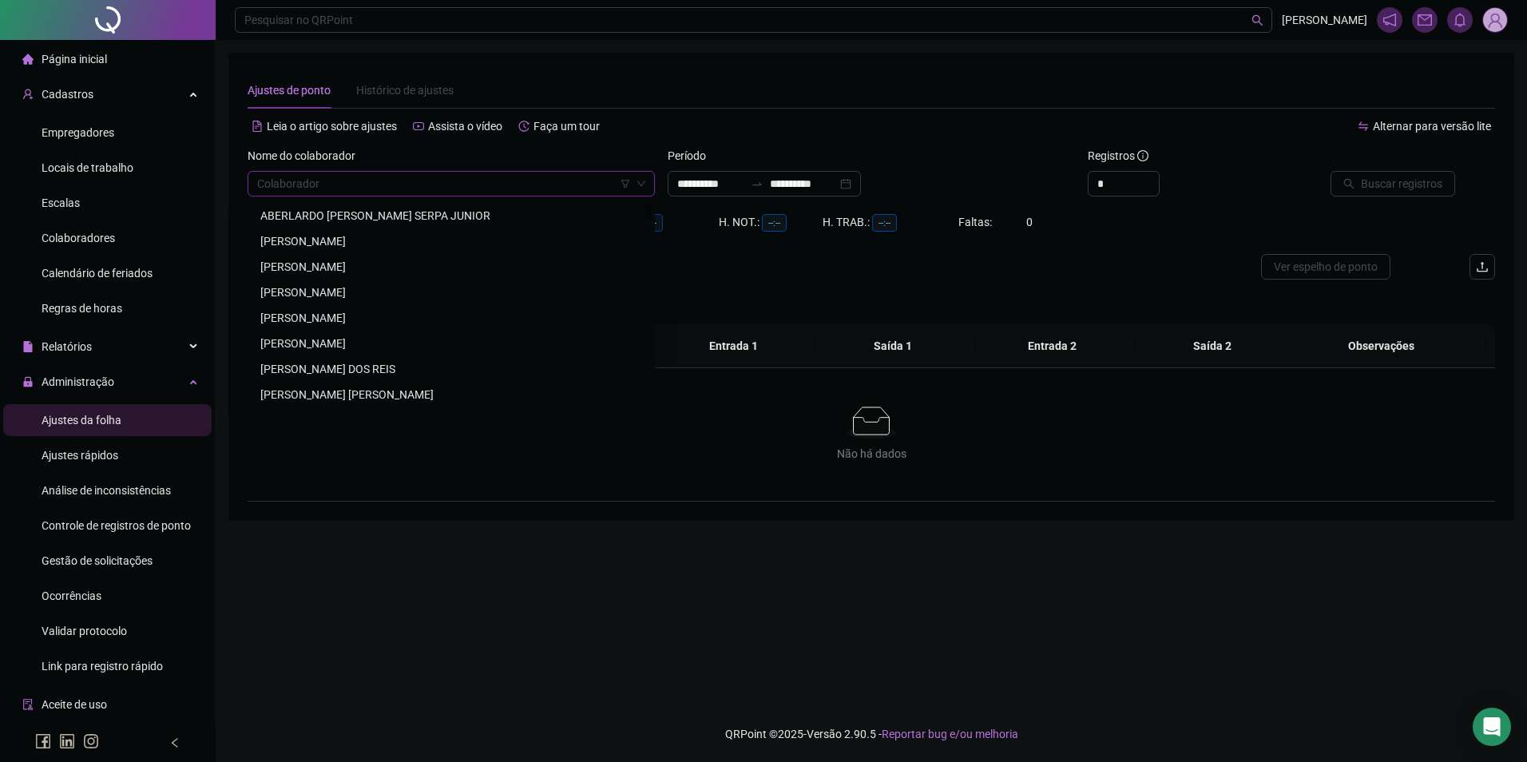
paste input "**********"
type input "**********"
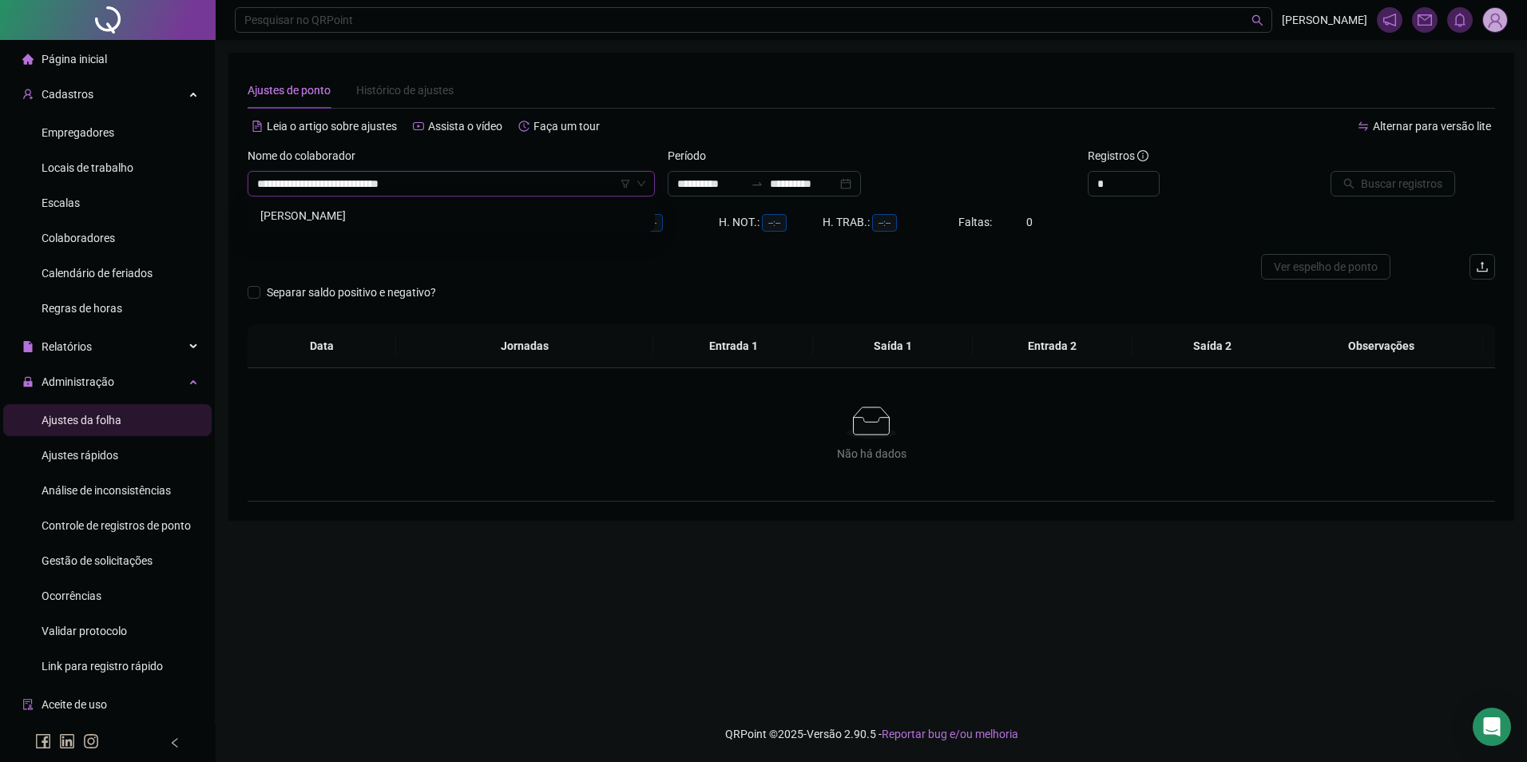
click at [316, 212] on div "[PERSON_NAME]" at bounding box center [451, 216] width 382 height 18
click at [780, 189] on div "**********" at bounding box center [764, 184] width 193 height 26
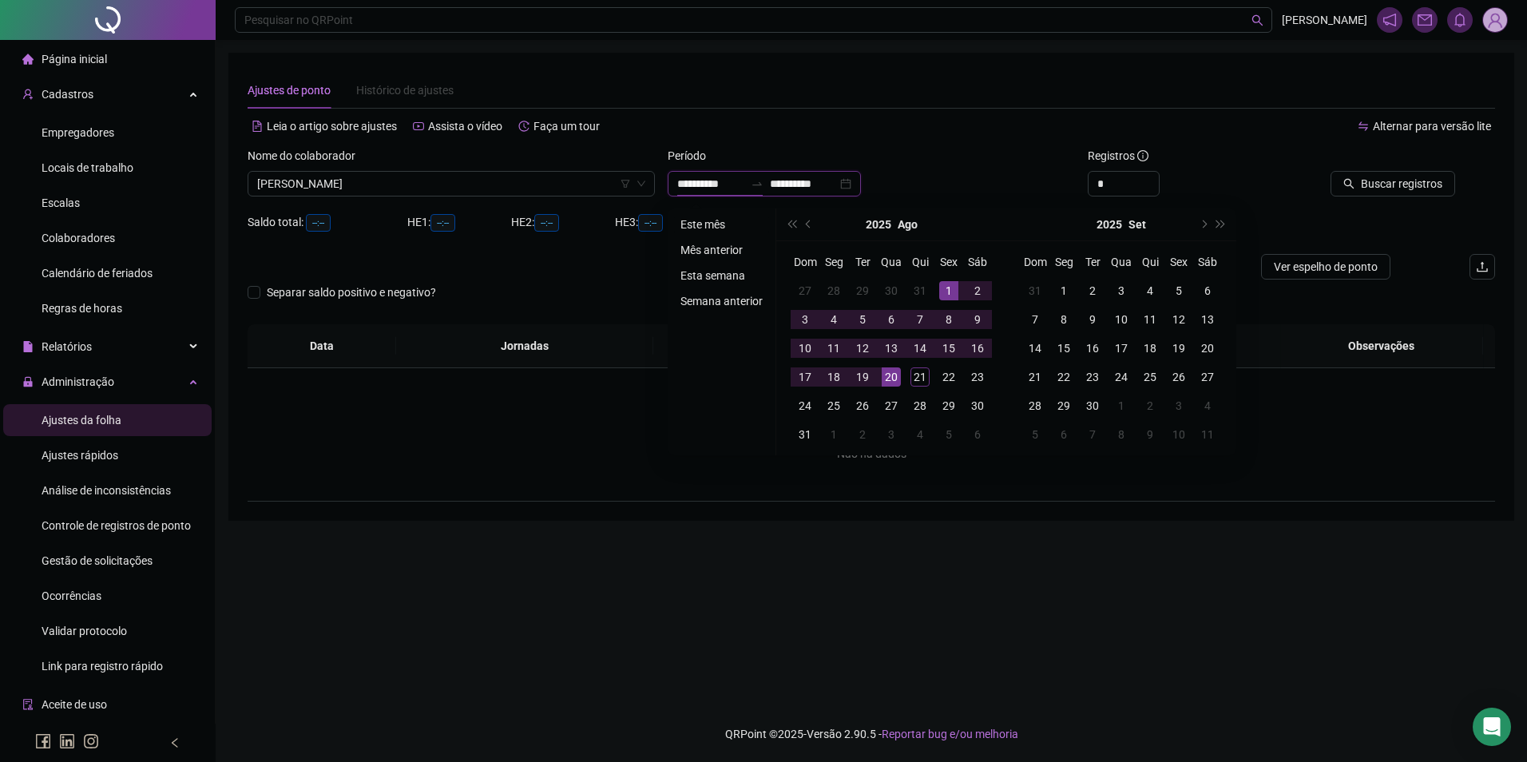
type input "**********"
click at [711, 223] on li "Este mês" at bounding box center [721, 224] width 95 height 19
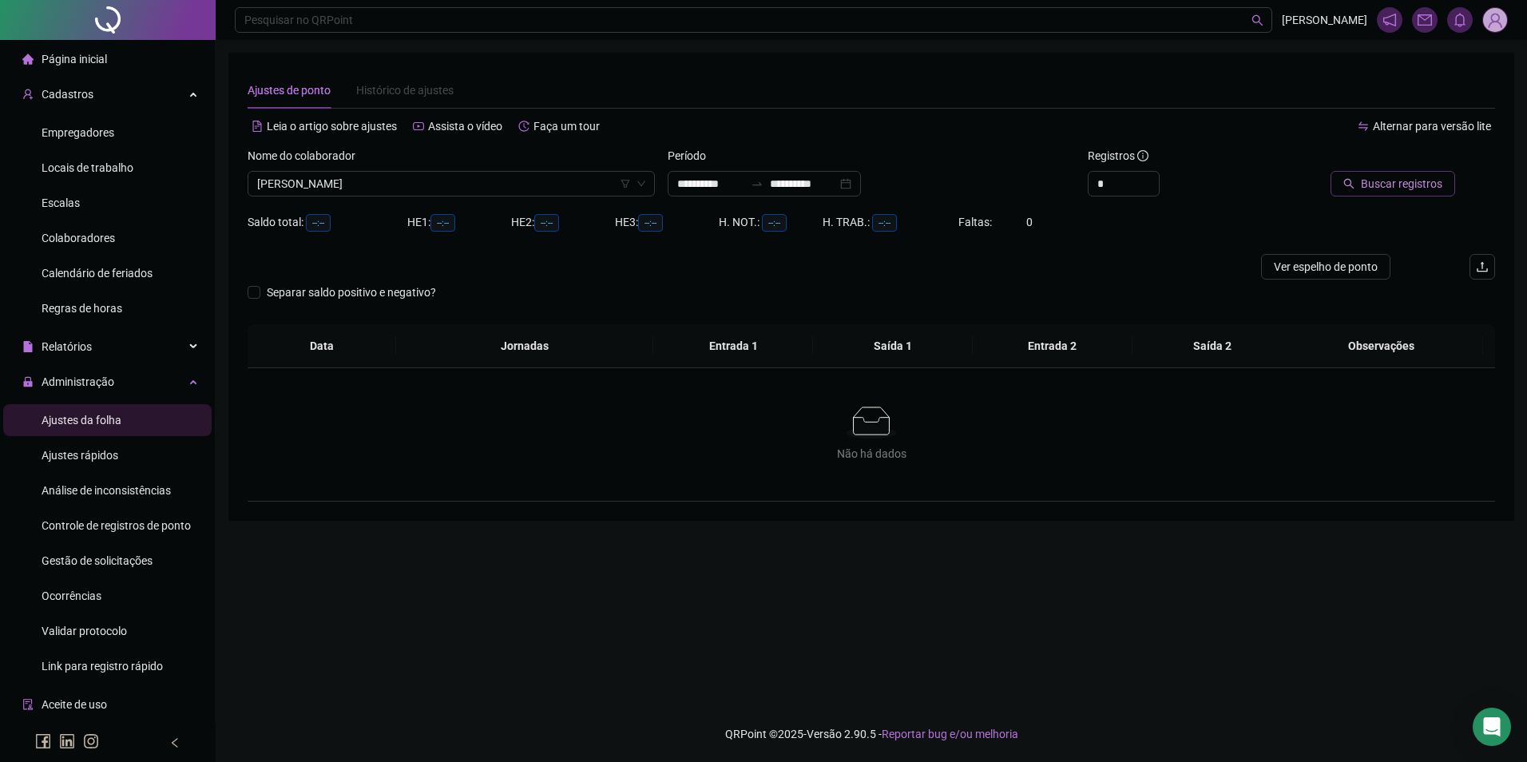
click at [1416, 177] on span "Buscar registros" at bounding box center [1401, 184] width 81 height 18
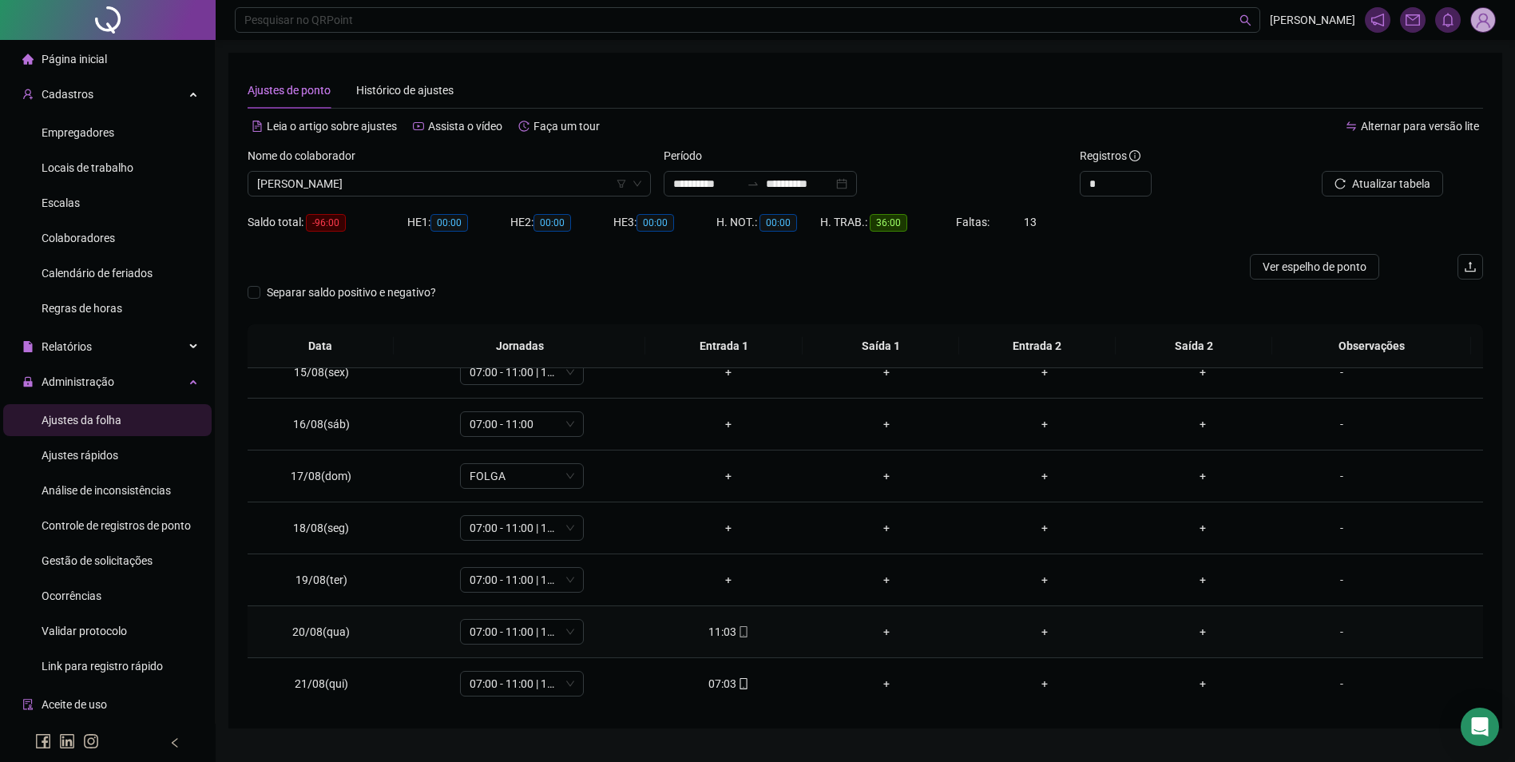
scroll to position [749, 0]
click at [743, 634] on icon "mobile" at bounding box center [743, 630] width 11 height 11
type input "**********"
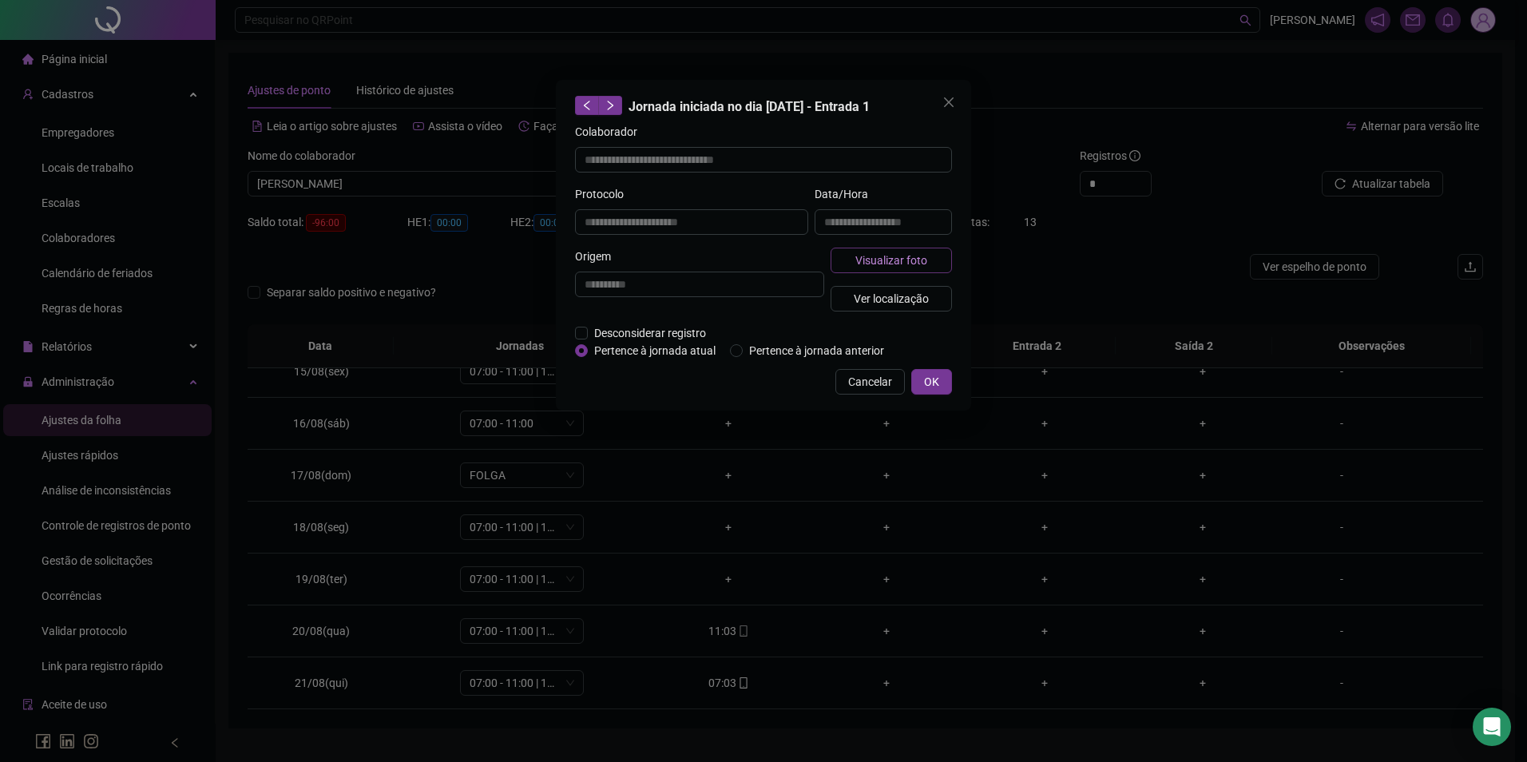
click at [887, 252] on span "Visualizar foto" at bounding box center [892, 261] width 72 height 18
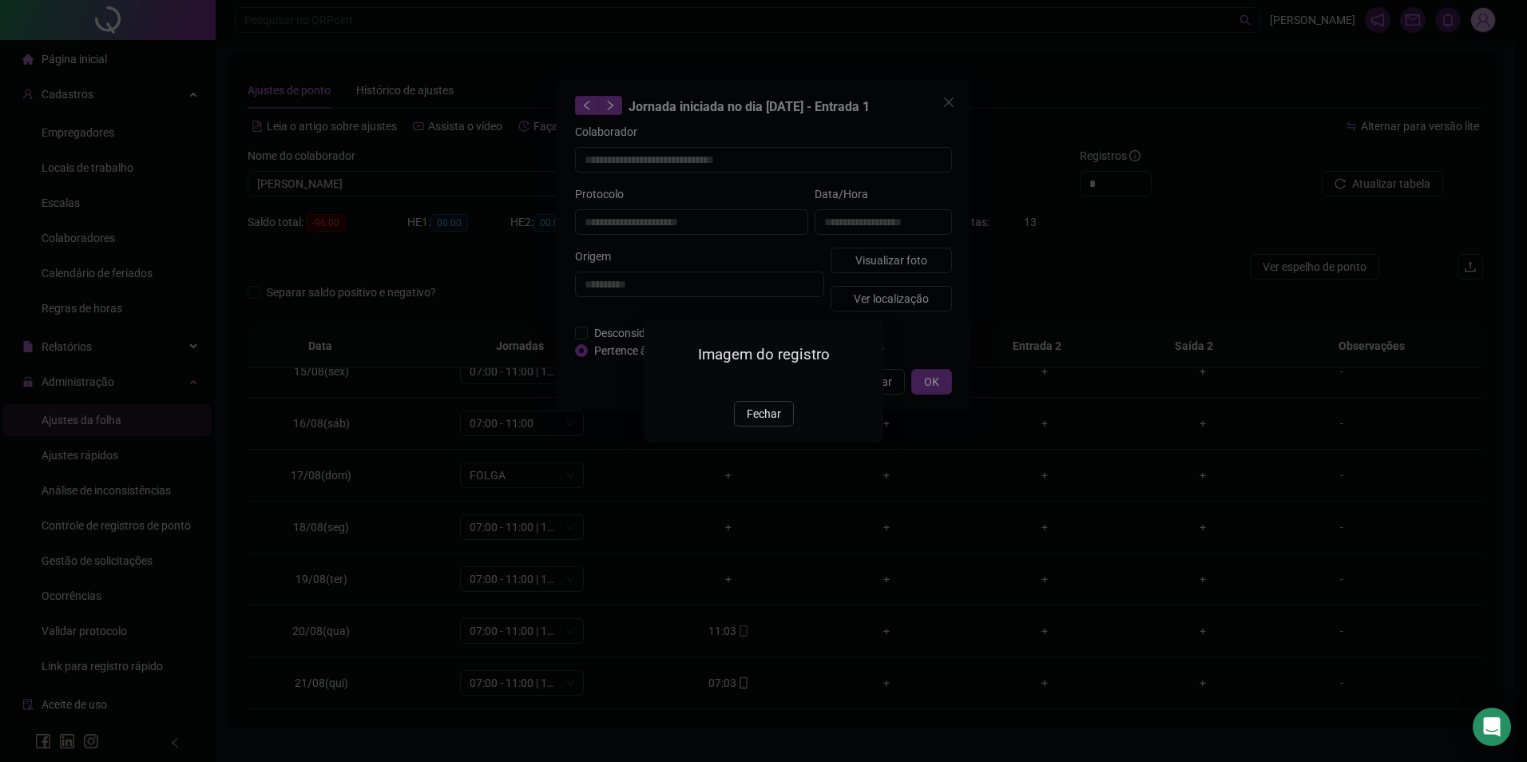
click at [663, 383] on img at bounding box center [663, 383] width 0 height 0
click at [768, 423] on span "Fechar" at bounding box center [764, 414] width 34 height 18
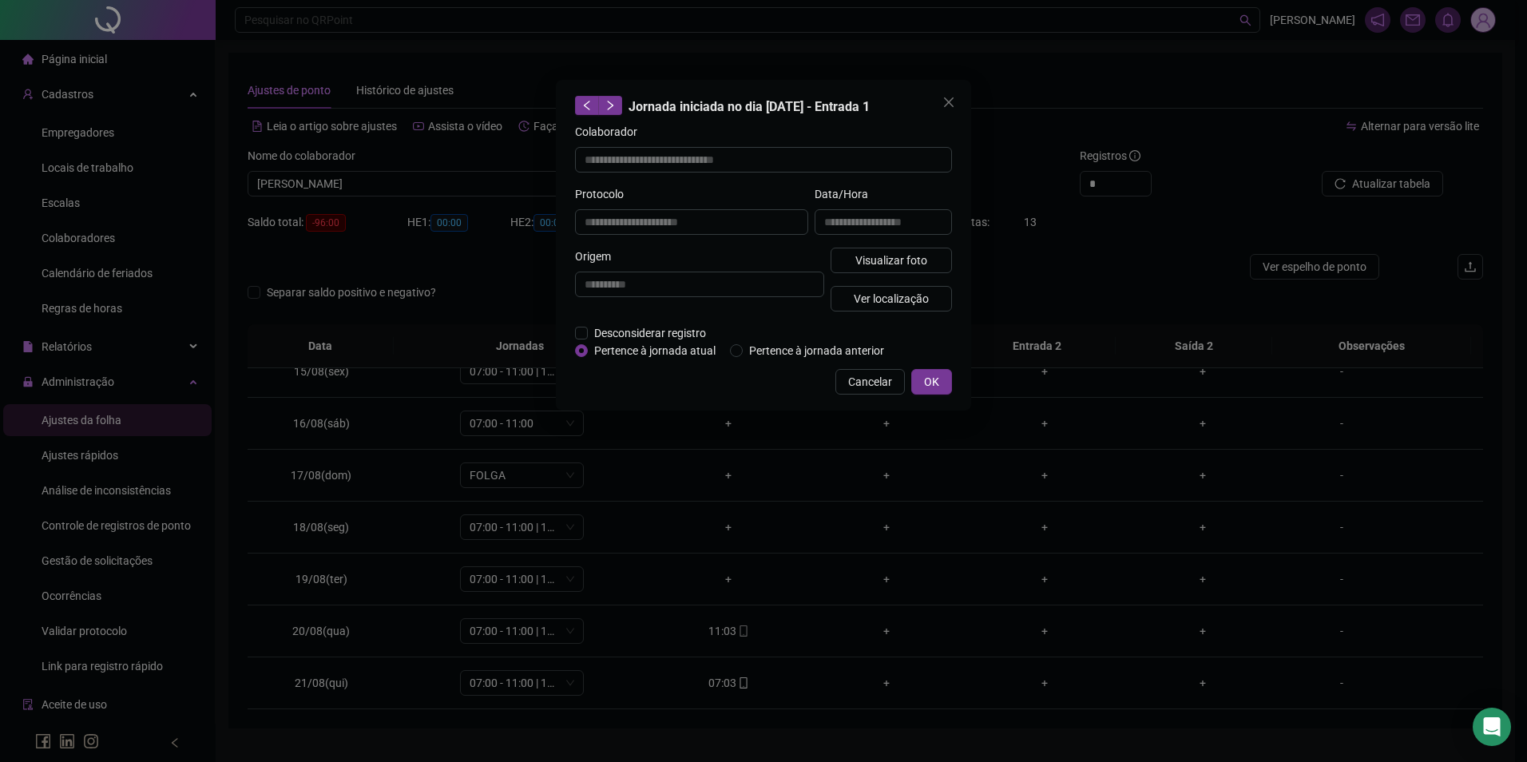
click at [854, 615] on div "**********" at bounding box center [763, 381] width 1527 height 762
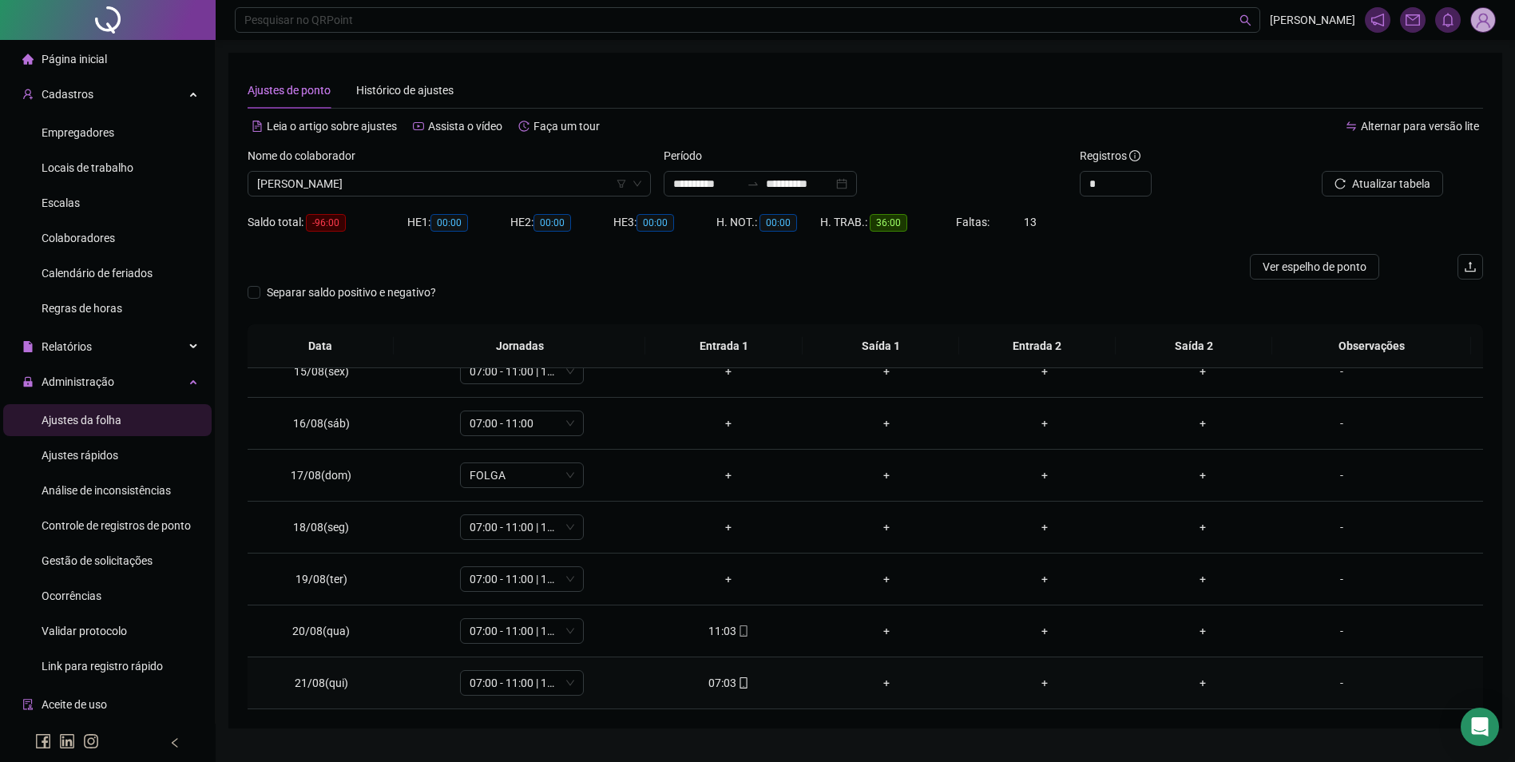
click at [738, 682] on icon "mobile" at bounding box center [743, 682] width 11 height 11
type input "**********"
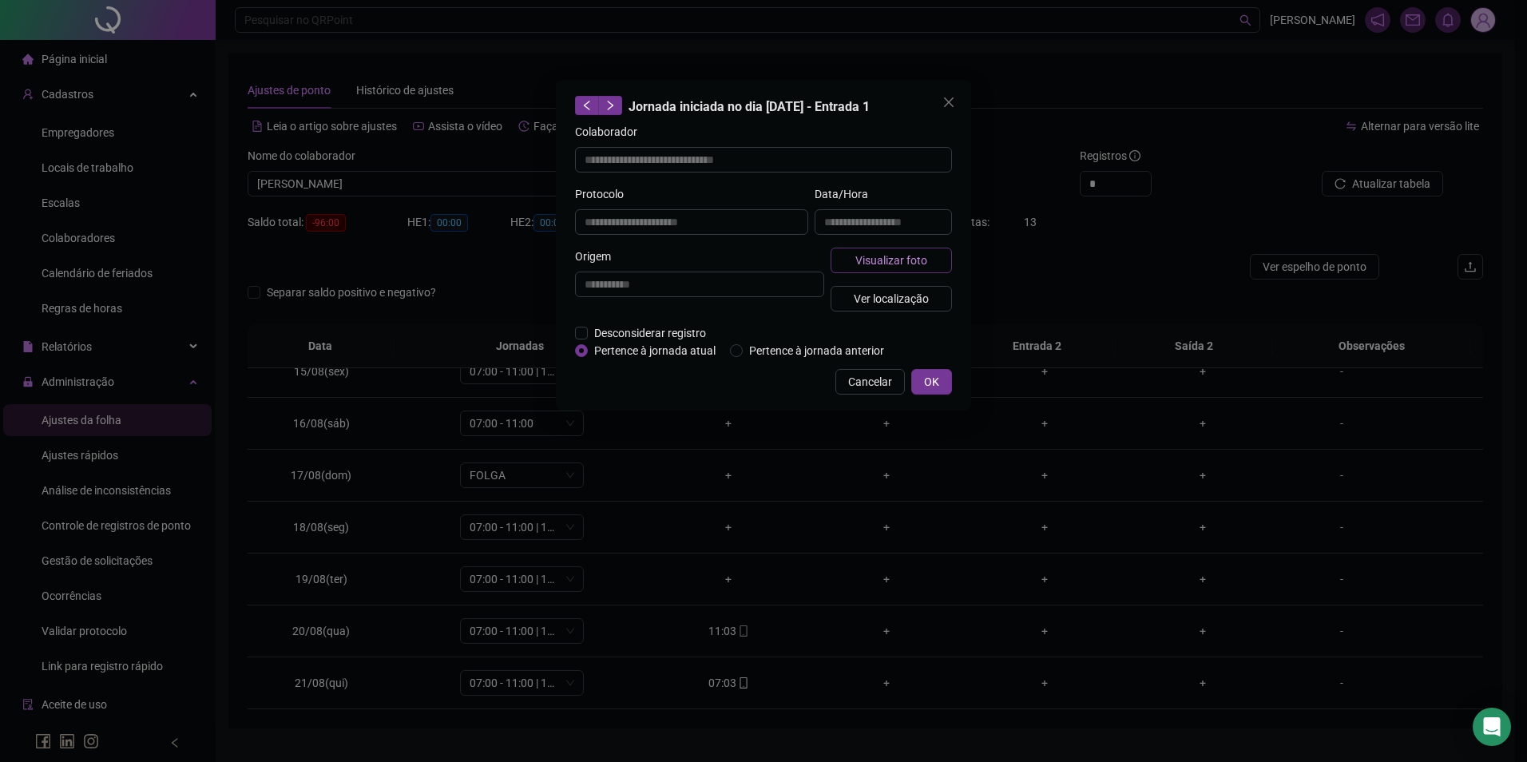
click at [896, 260] on span "Visualizar foto" at bounding box center [892, 261] width 72 height 18
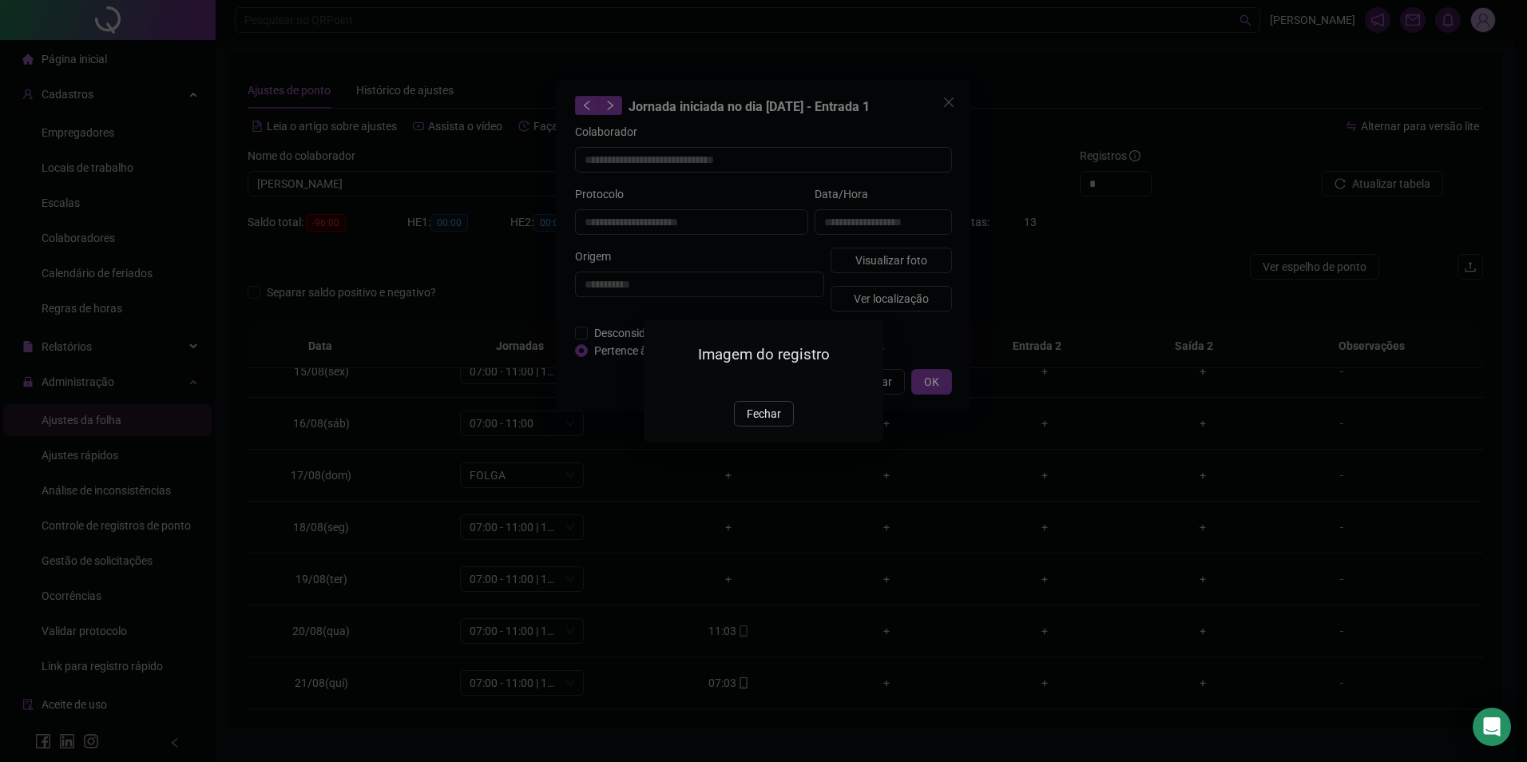
click at [663, 383] on img at bounding box center [663, 383] width 0 height 0
click at [752, 423] on span "Fechar" at bounding box center [764, 414] width 34 height 18
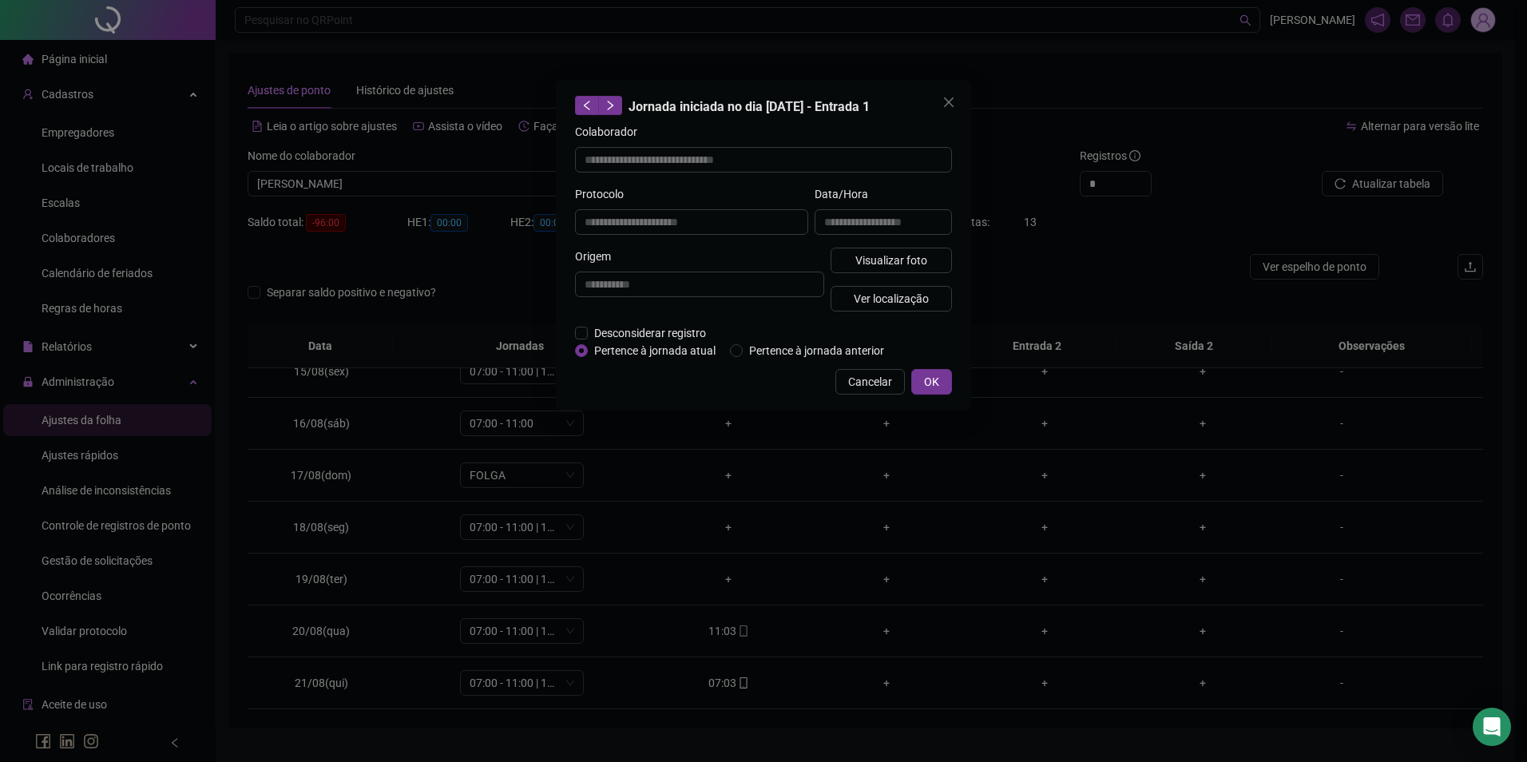
click at [921, 538] on div "**********" at bounding box center [763, 381] width 1527 height 762
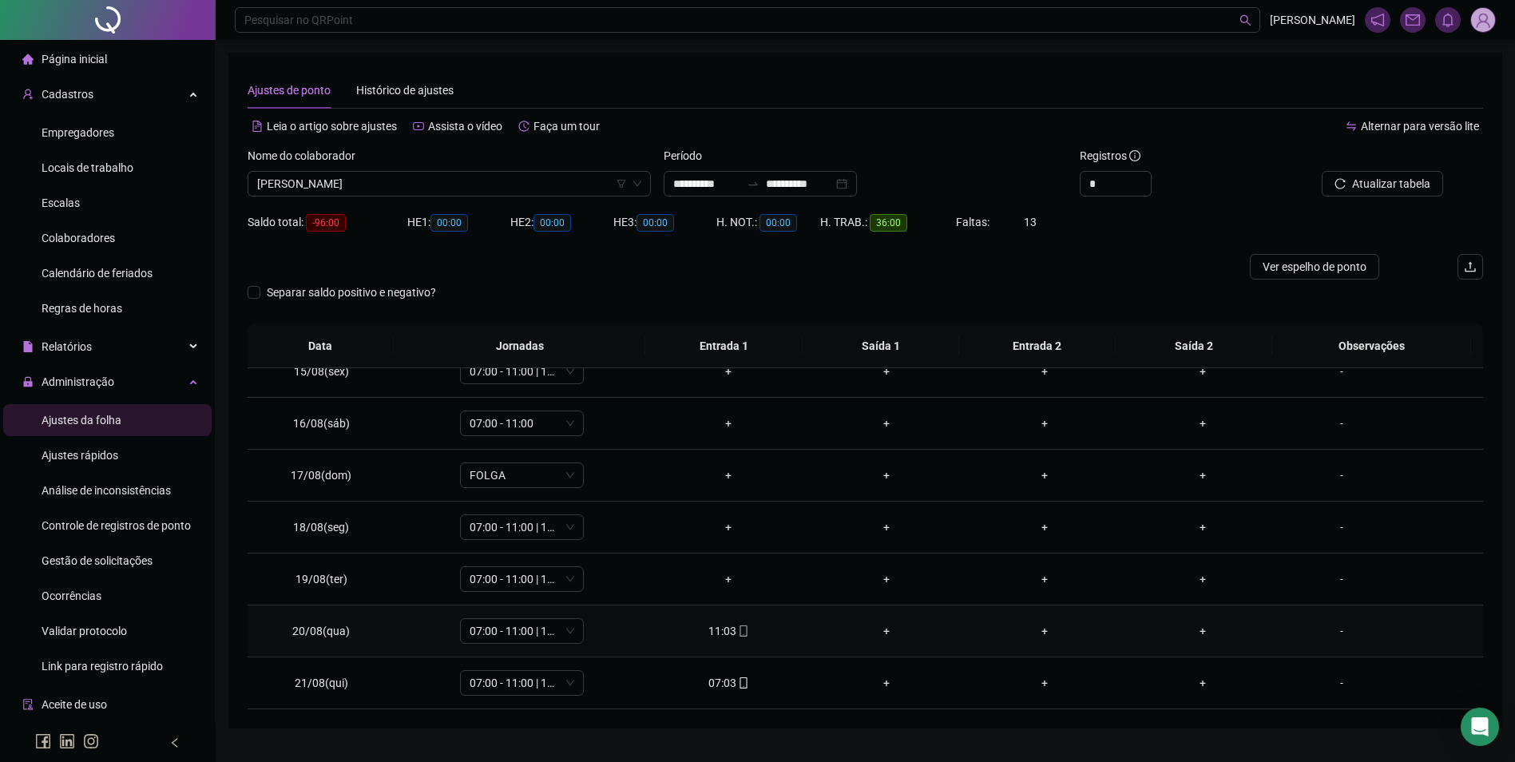
scroll to position [35, 0]
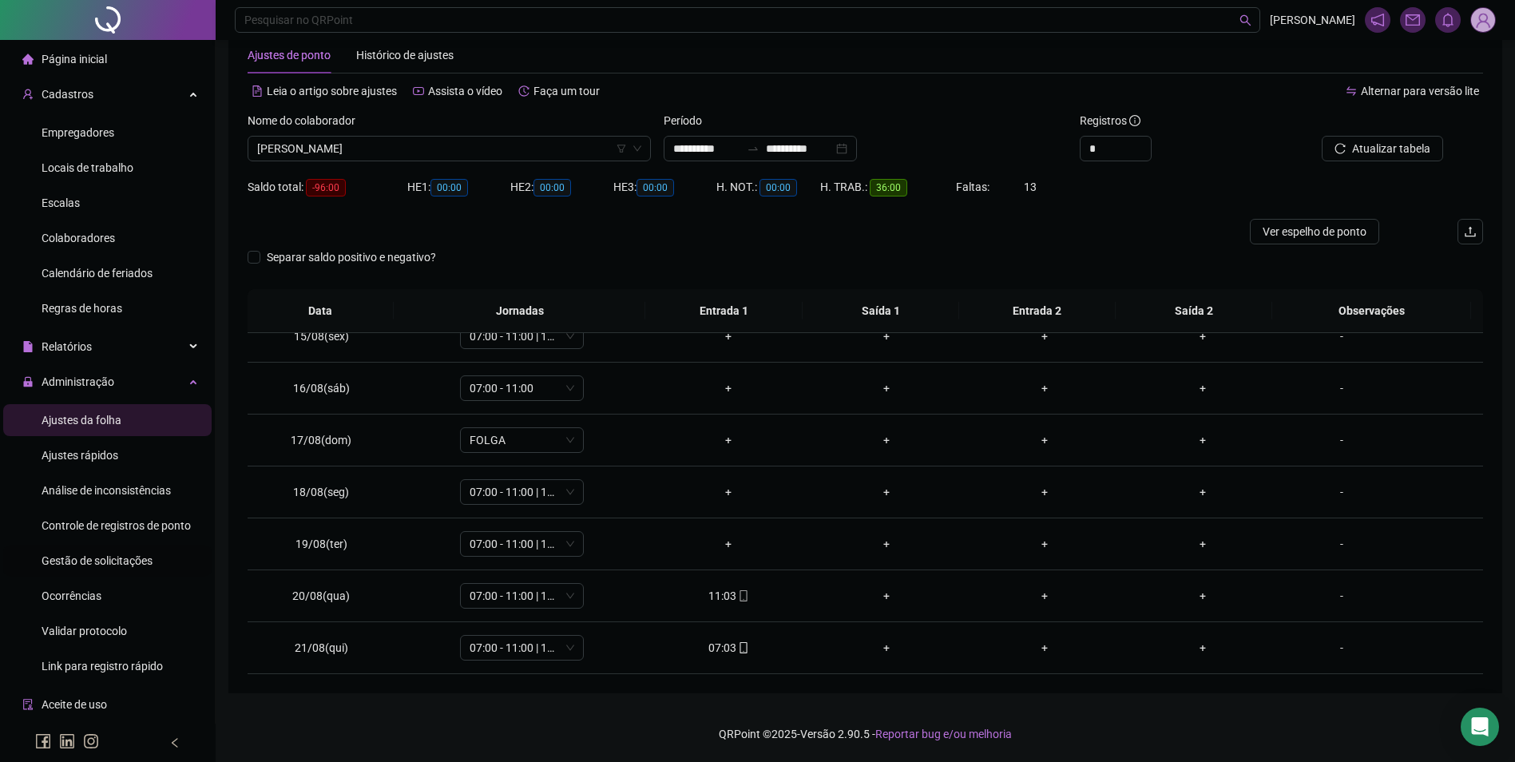
click at [134, 558] on span "Gestão de solicitações" at bounding box center [97, 560] width 111 height 13
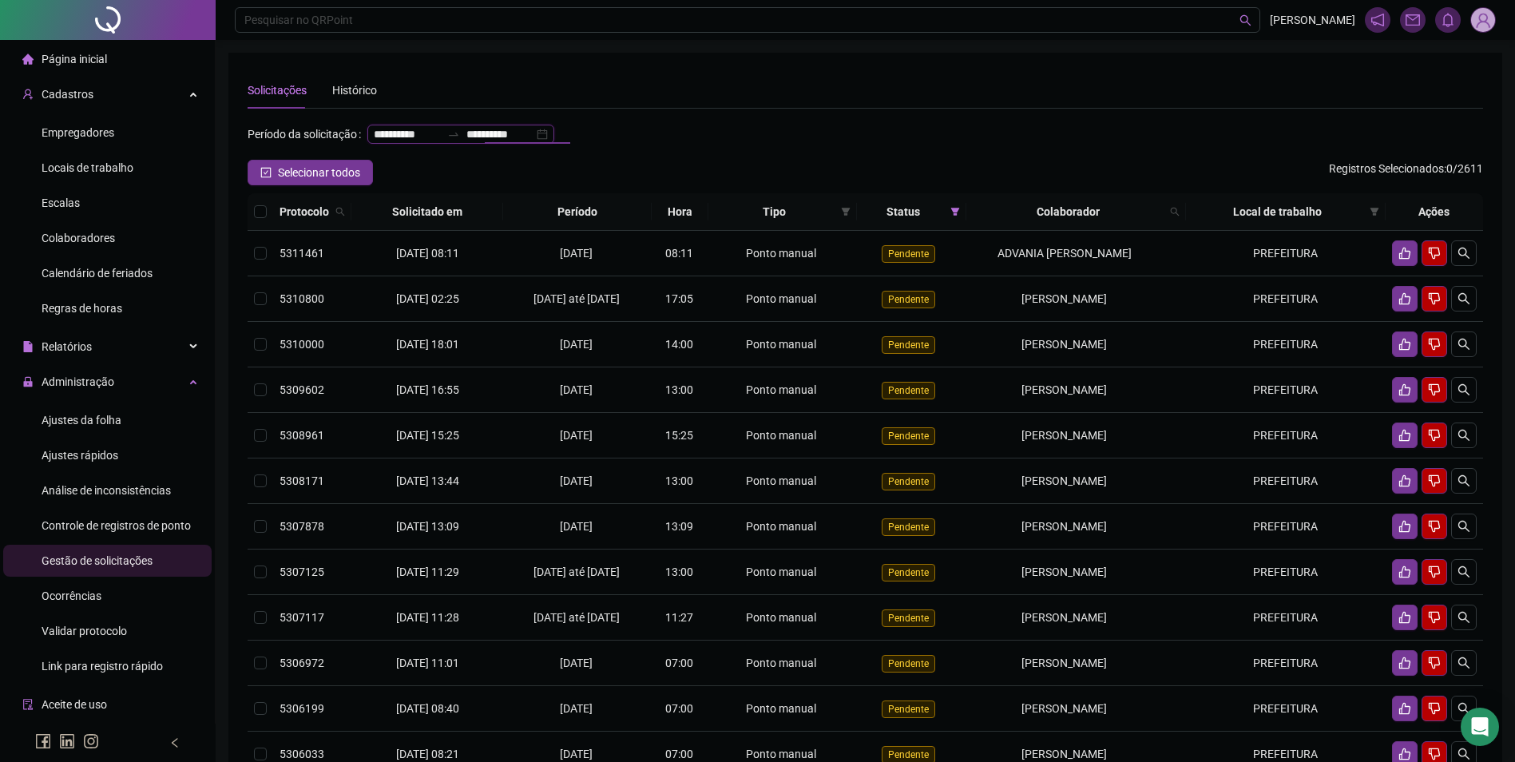
click at [466, 143] on input "**********" at bounding box center [499, 134] width 67 height 18
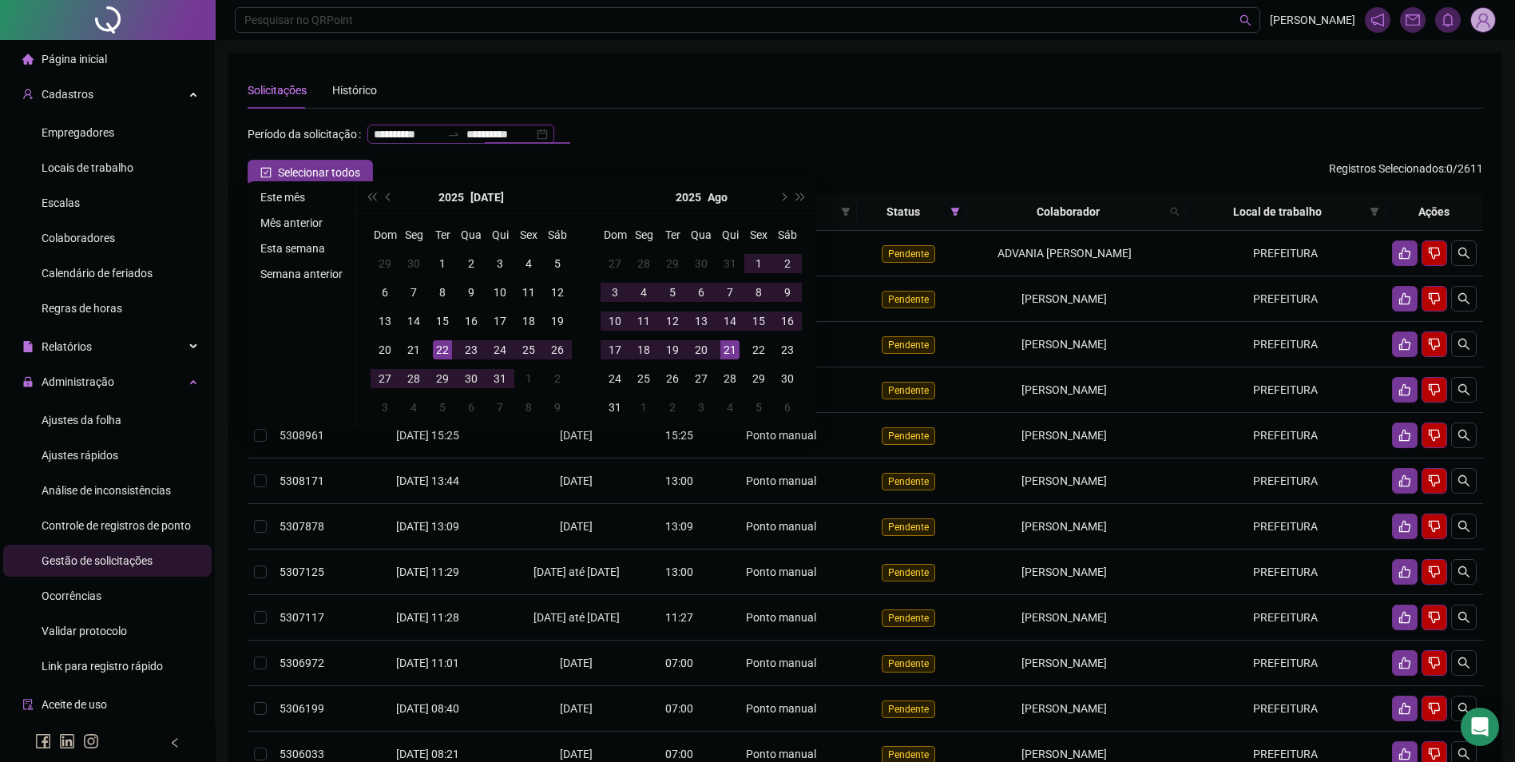
type input "**********"
click at [299, 201] on li "Este mês" at bounding box center [301, 197] width 95 height 19
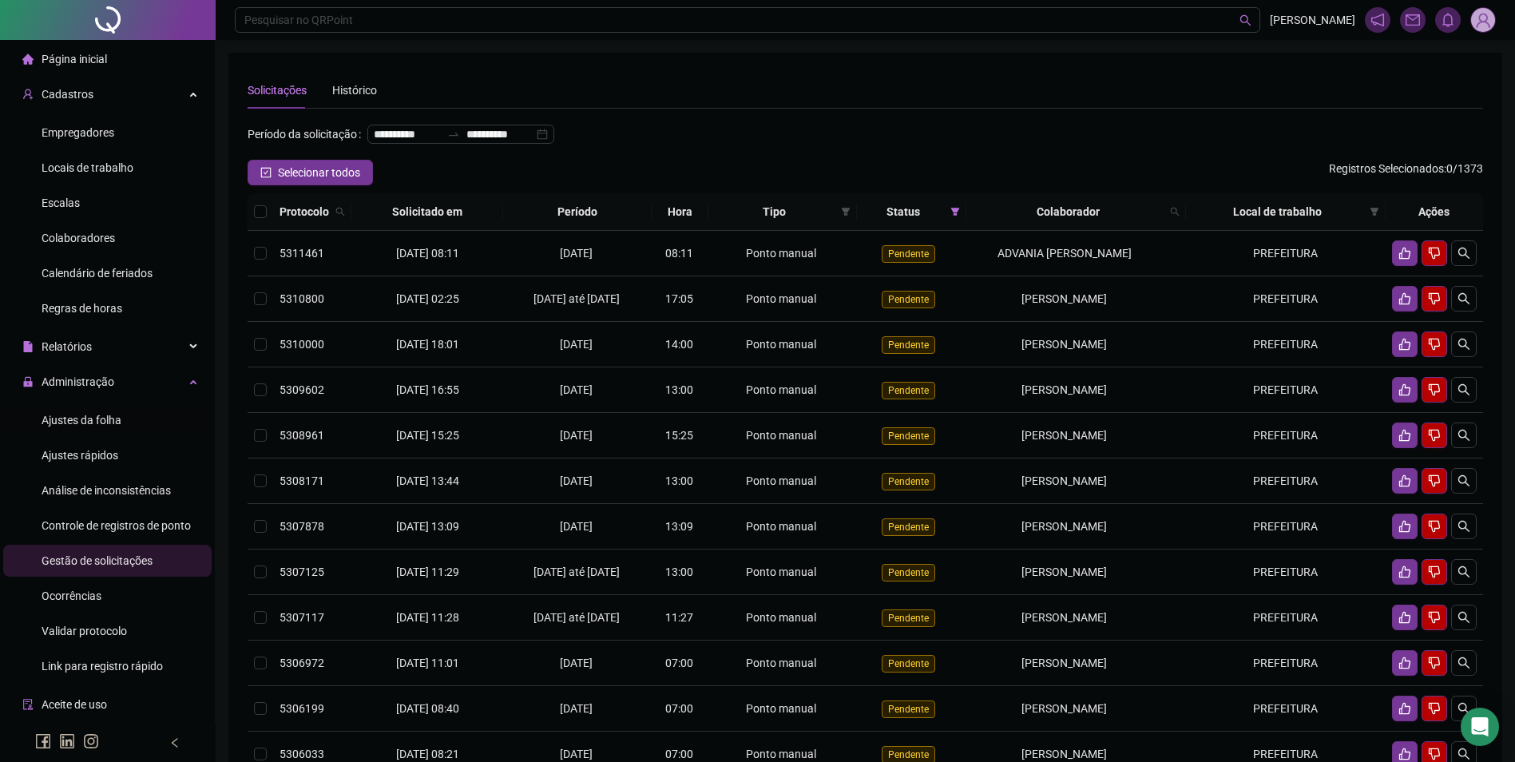
click at [93, 414] on span "Ajustes da folha" at bounding box center [82, 420] width 80 height 13
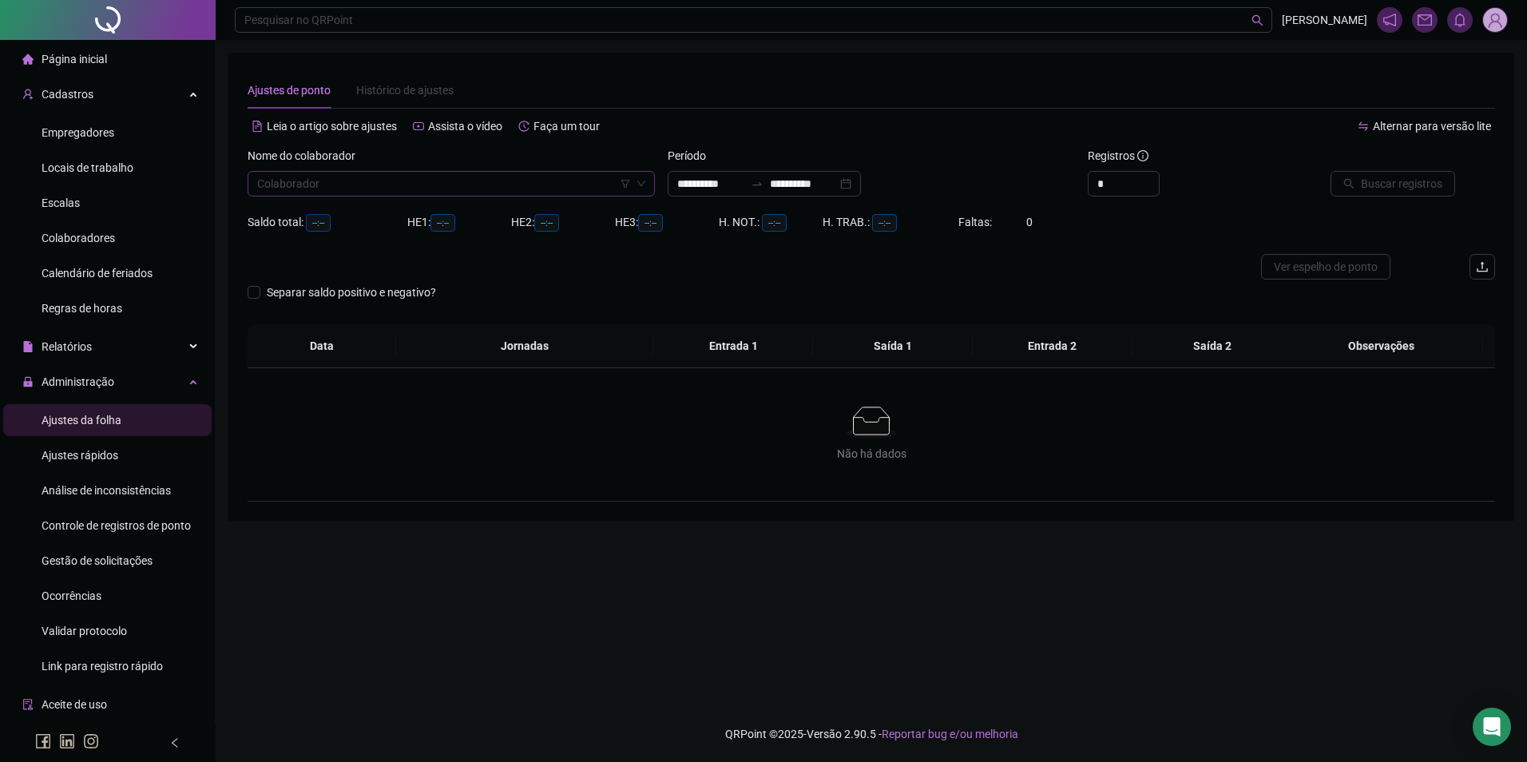
type input "**********"
click at [425, 182] on input "search" at bounding box center [444, 184] width 374 height 24
type input "*********"
click at [341, 216] on div "[PERSON_NAME]" at bounding box center [451, 216] width 382 height 18
click at [796, 177] on input "**********" at bounding box center [803, 184] width 67 height 18
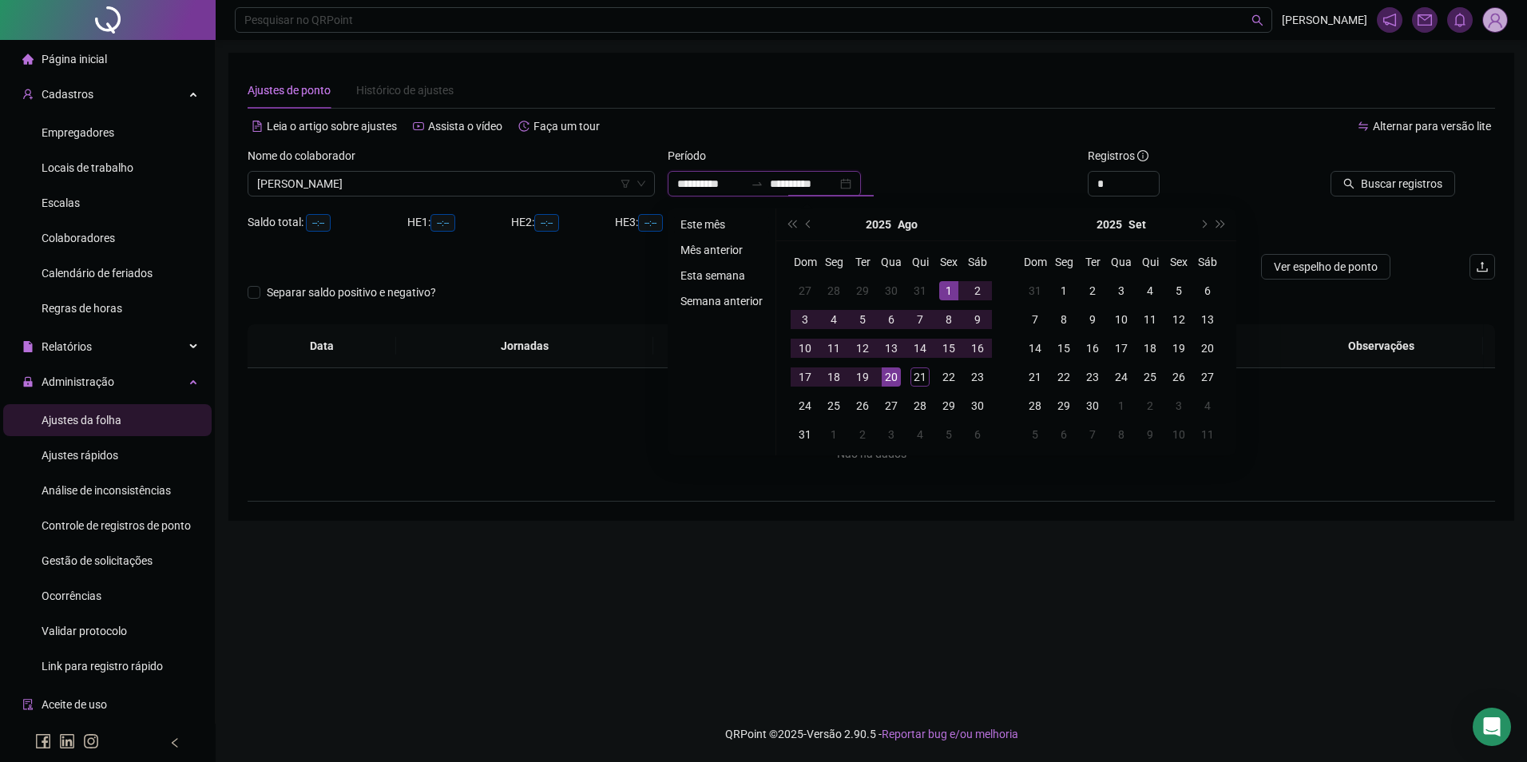
type input "**********"
click at [717, 224] on li "Este mês" at bounding box center [721, 224] width 95 height 19
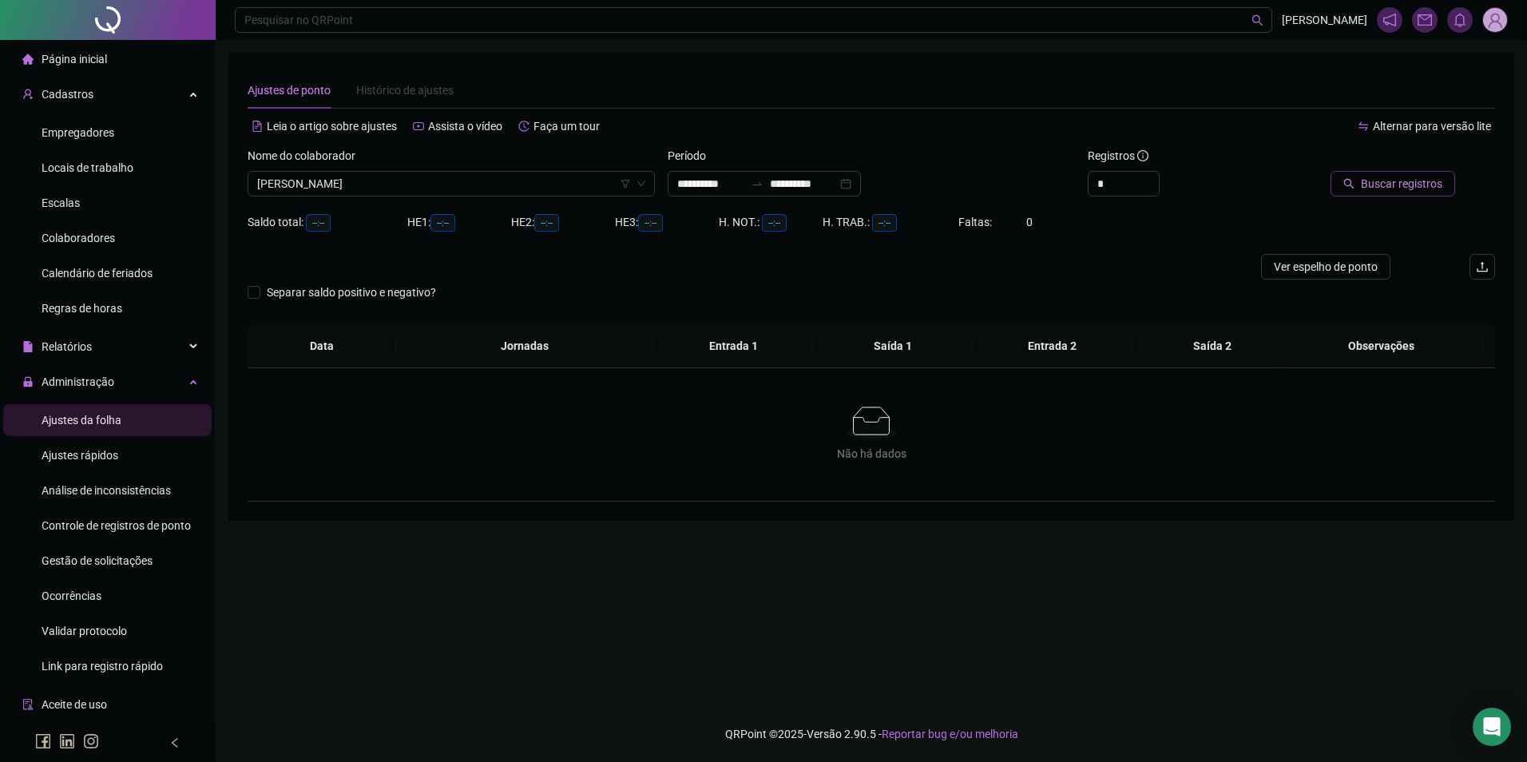
click at [1420, 177] on span "Buscar registros" at bounding box center [1401, 184] width 81 height 18
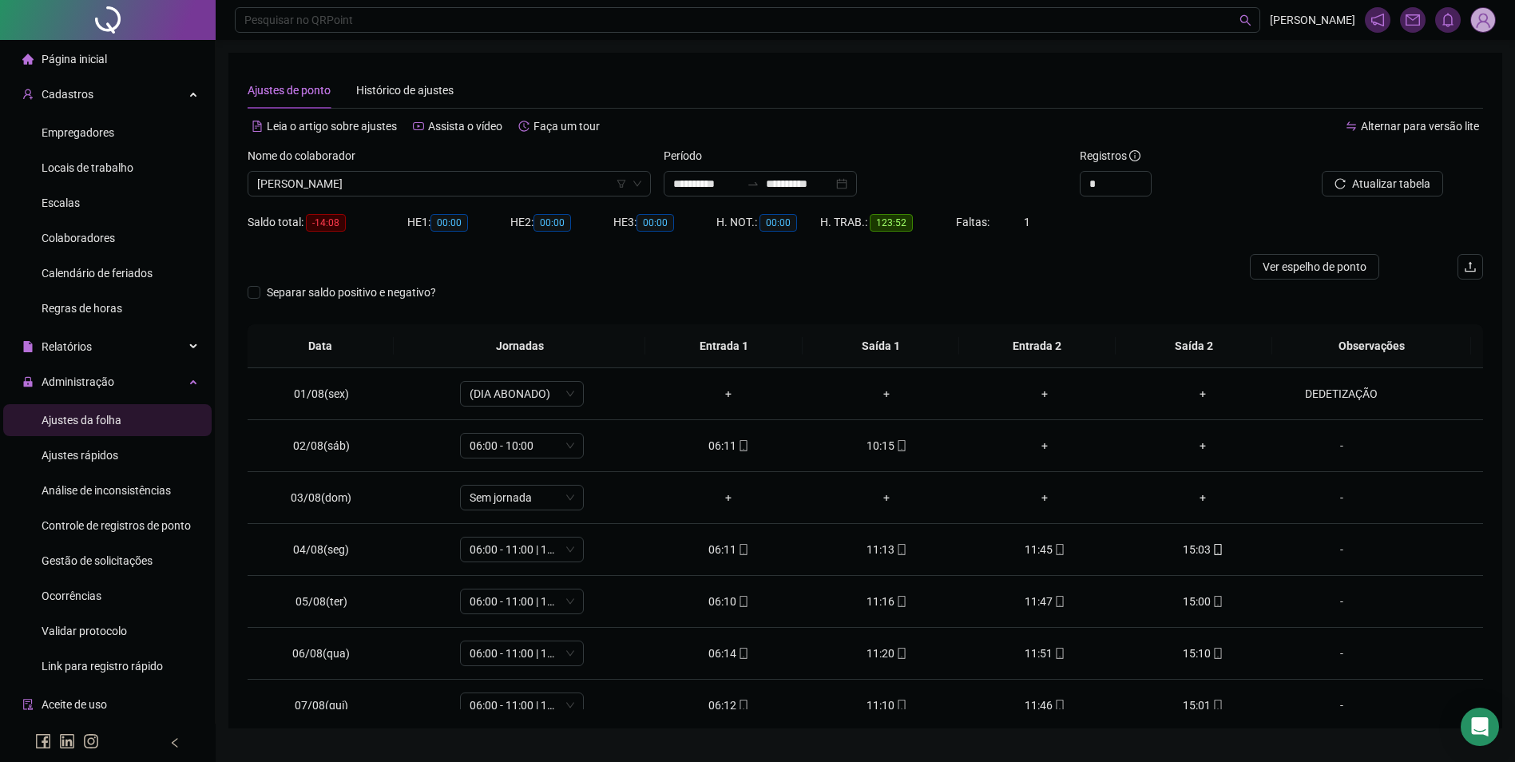
click at [1153, 176] on div "*" at bounding box center [1178, 184] width 196 height 26
type input "*"
click at [1144, 179] on icon "up" at bounding box center [1143, 180] width 6 height 6
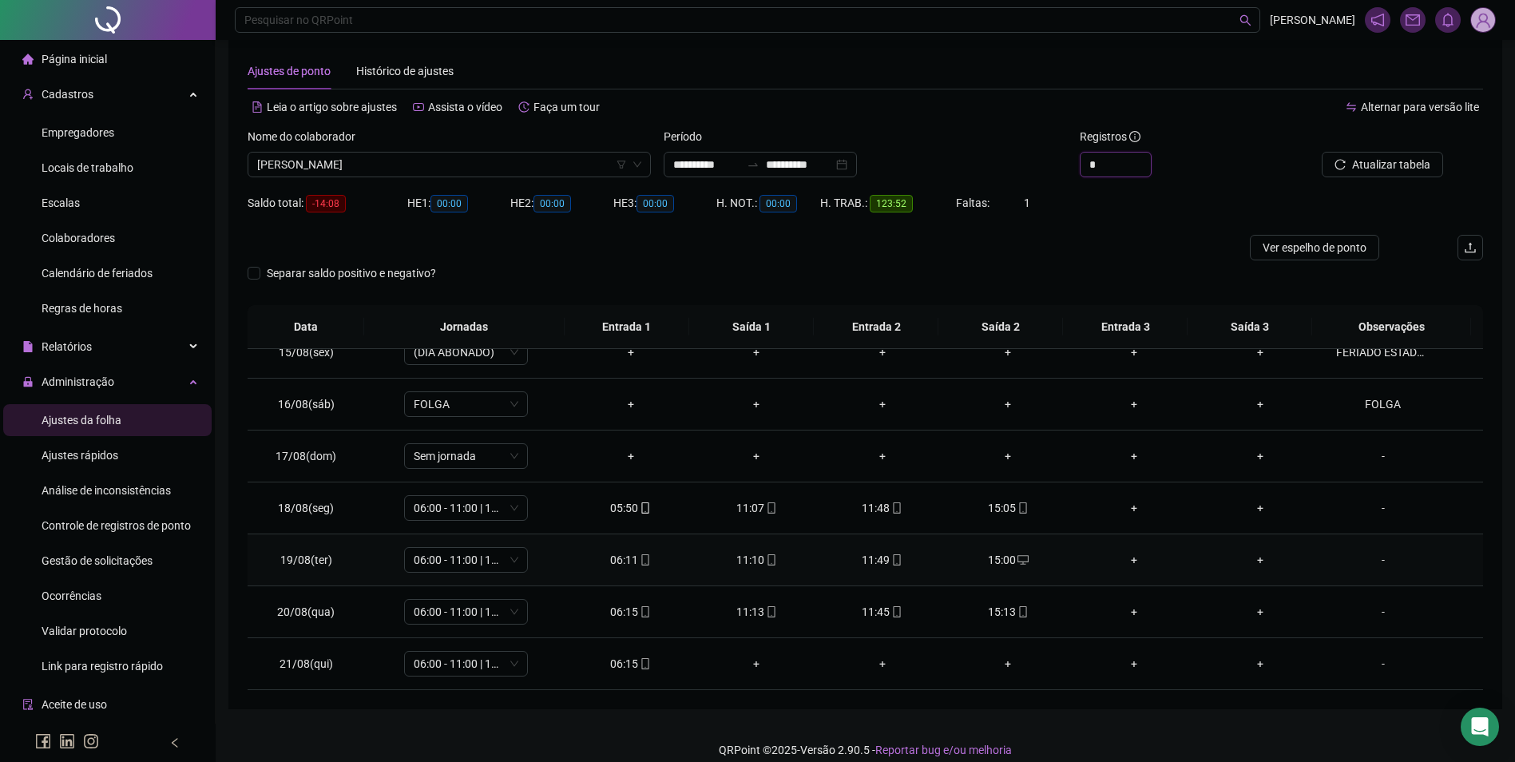
scroll to position [35, 0]
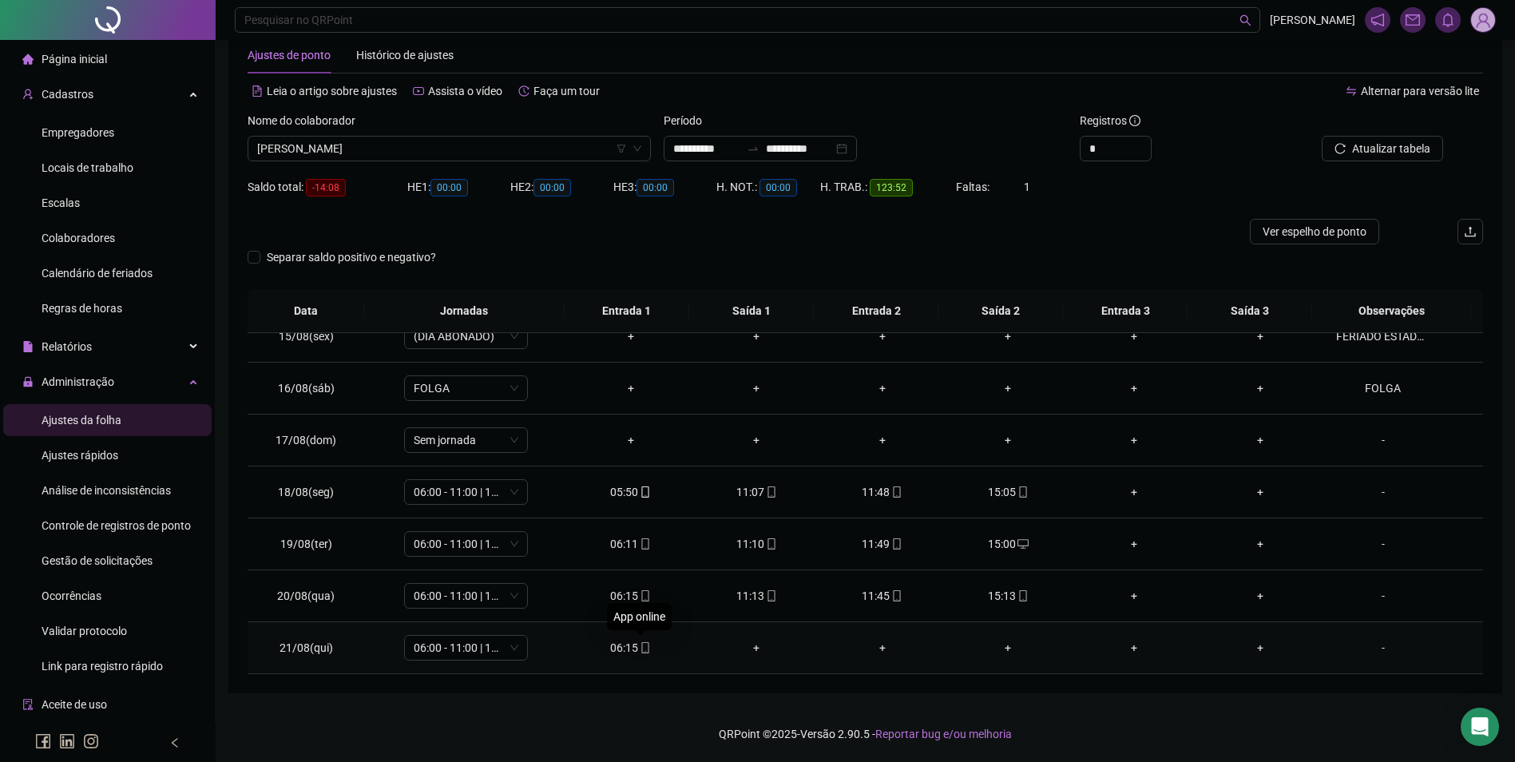
click at [645, 650] on icon "mobile" at bounding box center [645, 647] width 11 height 11
type input "**********"
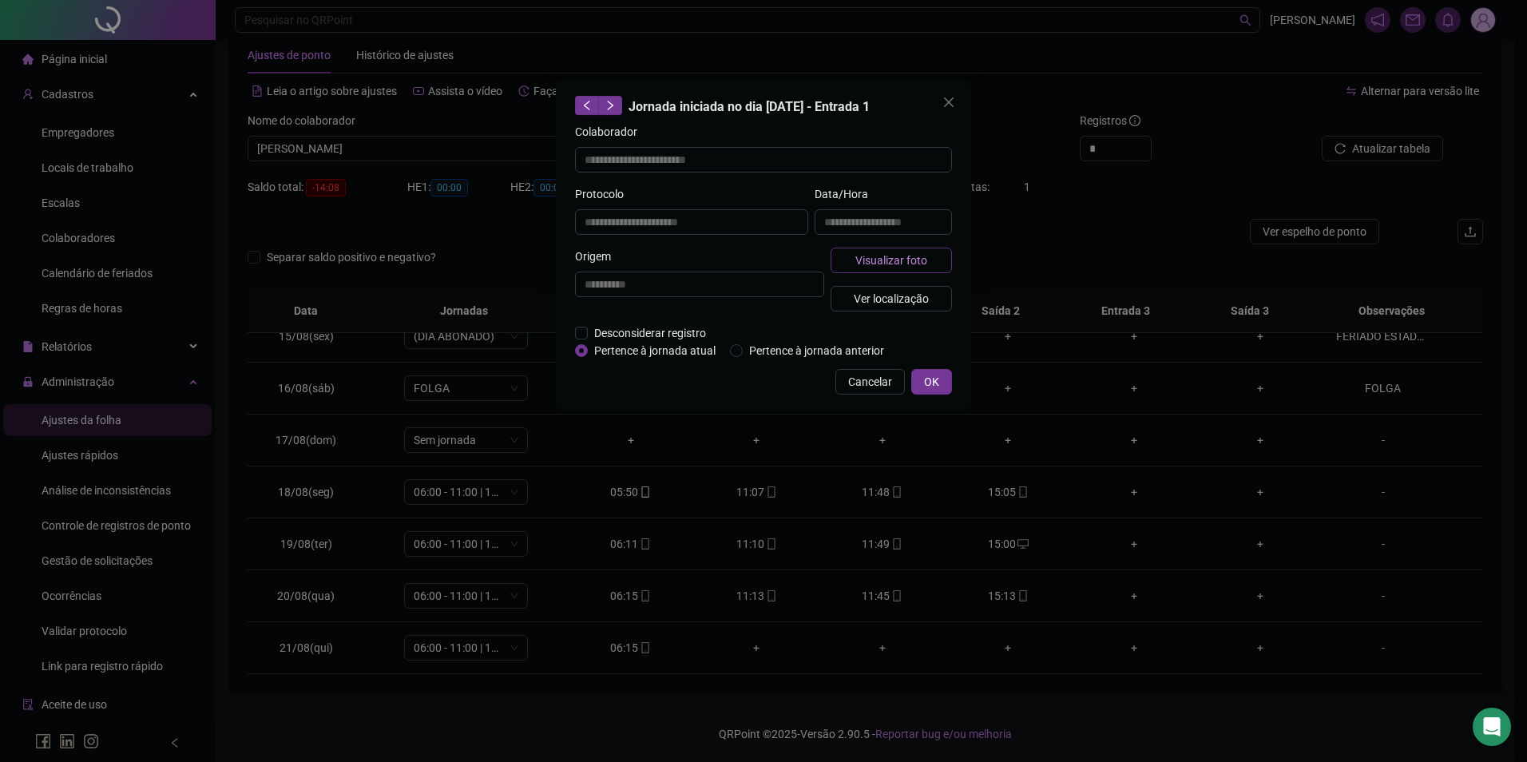
click at [854, 264] on button "Visualizar foto" at bounding box center [891, 261] width 121 height 26
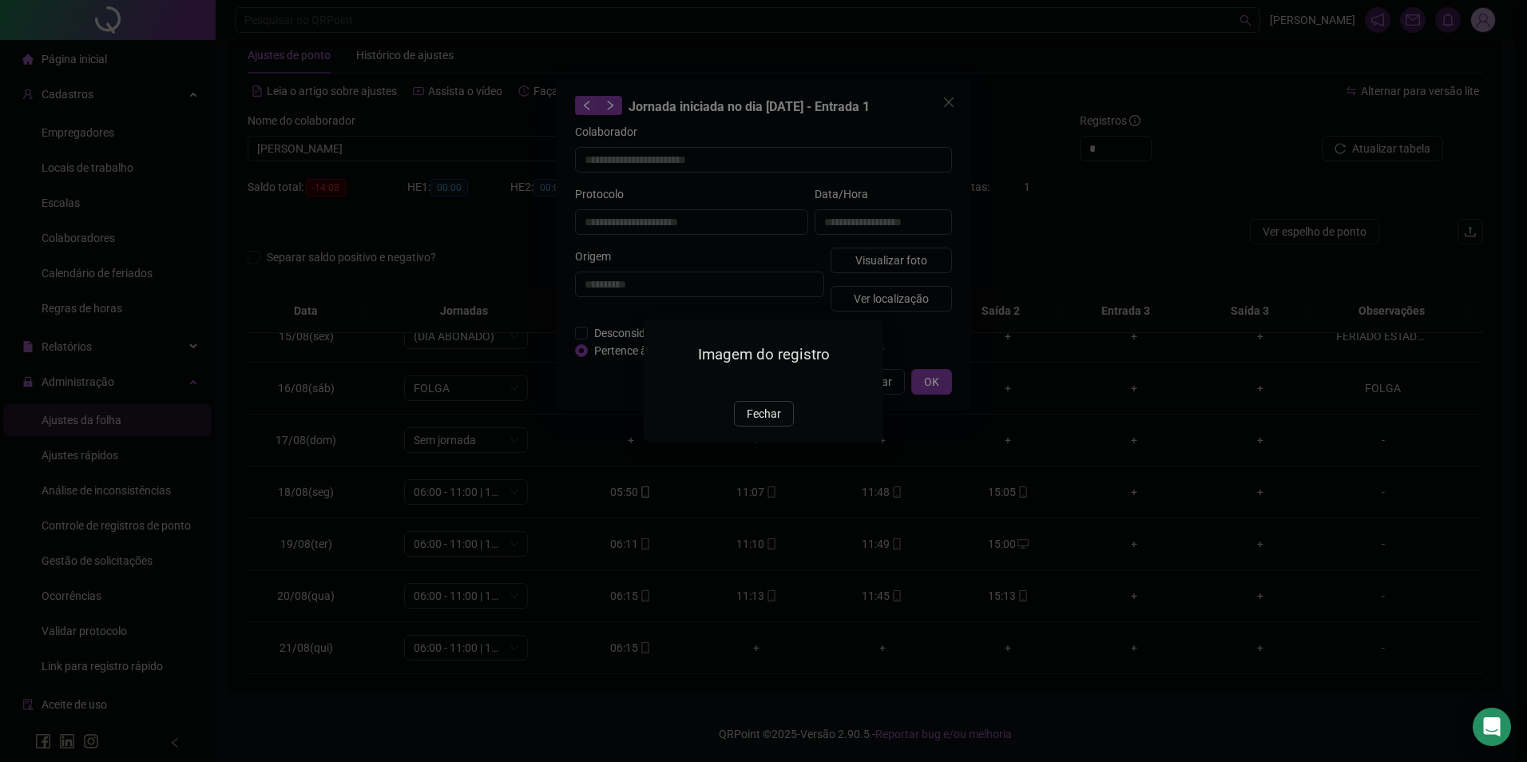
click at [760, 442] on div "Imagem do registro Fechar" at bounding box center [764, 381] width 240 height 122
click at [757, 423] on span "Fechar" at bounding box center [764, 414] width 34 height 18
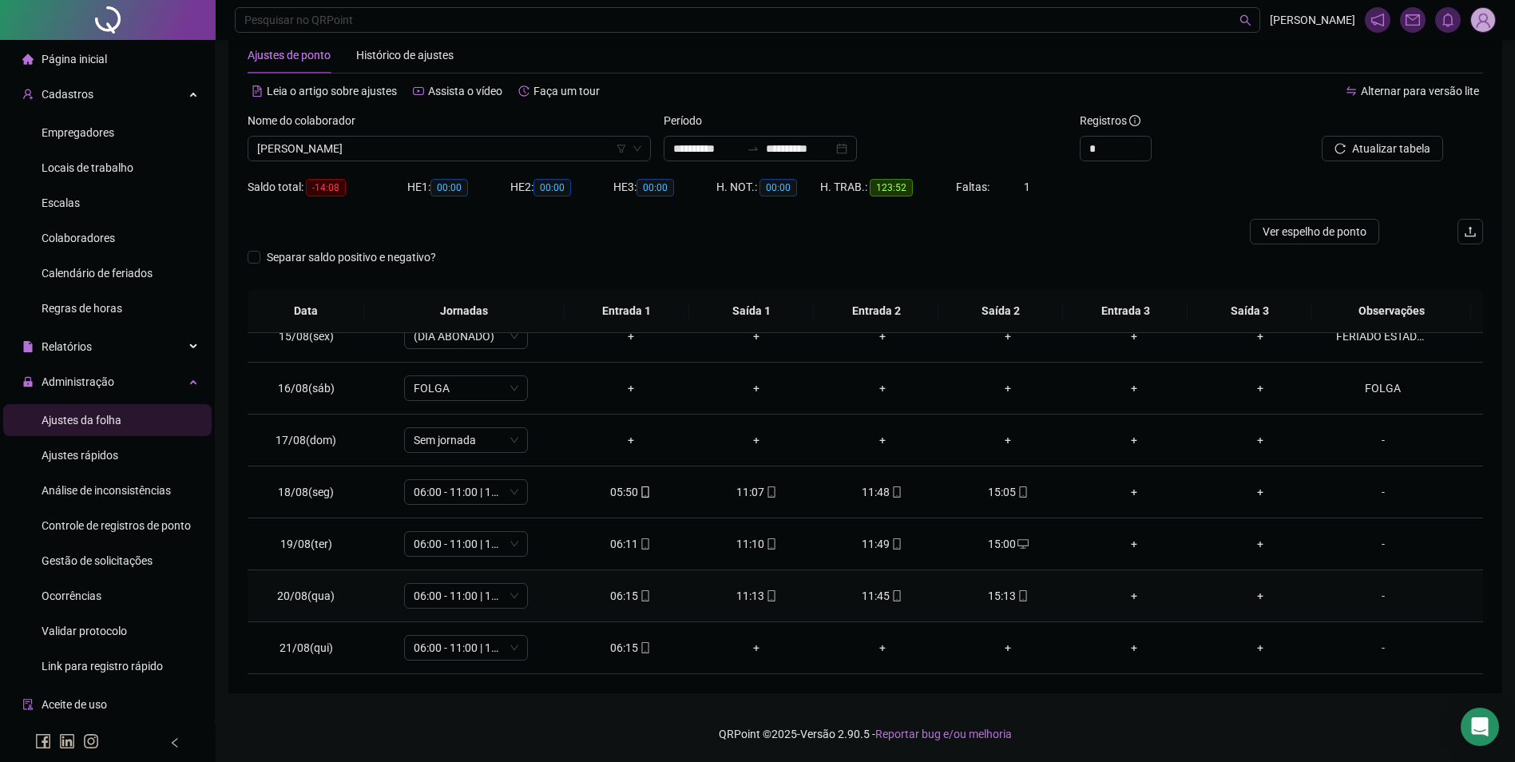
click at [768, 601] on icon "mobile" at bounding box center [771, 595] width 7 height 11
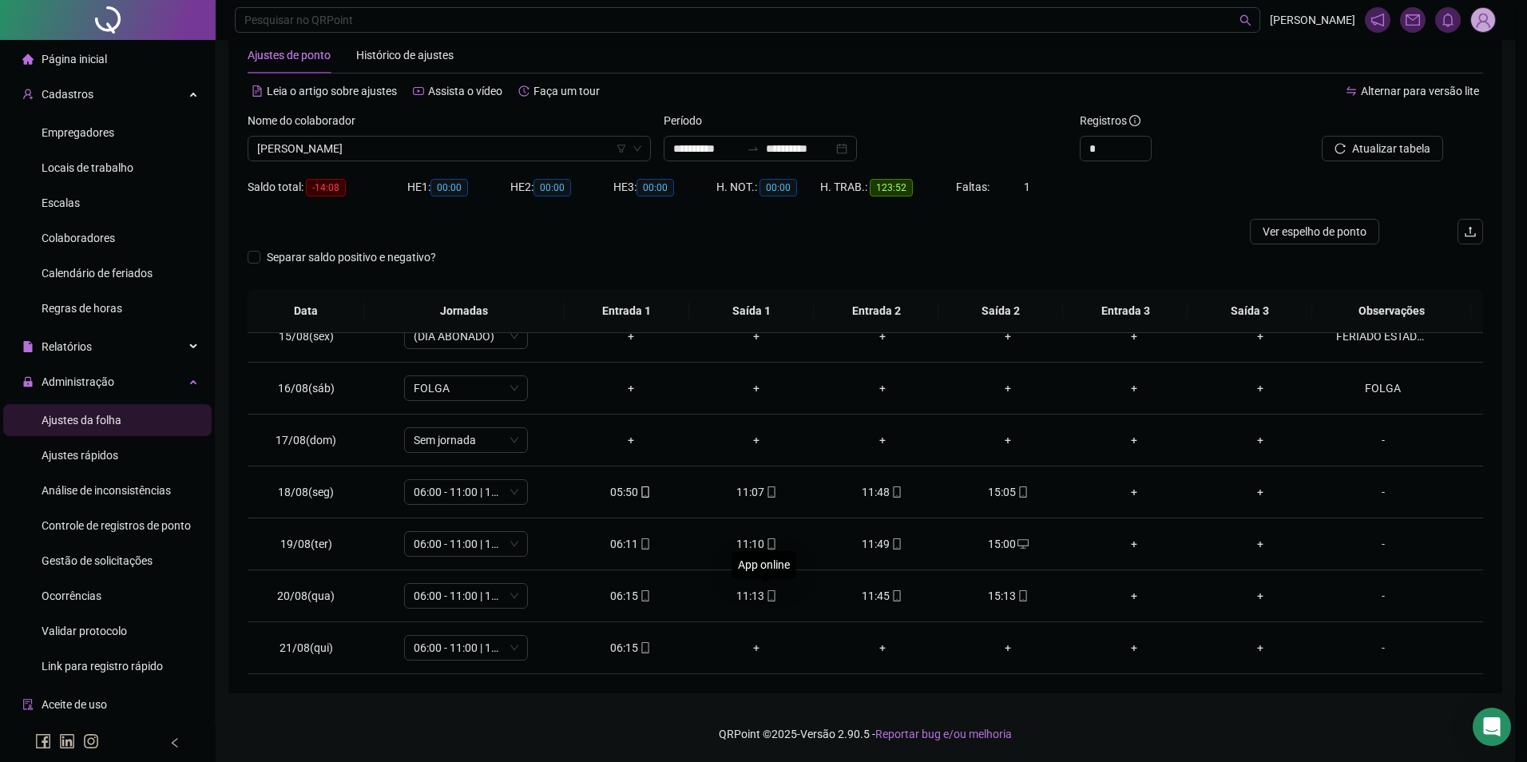
type input "**********"
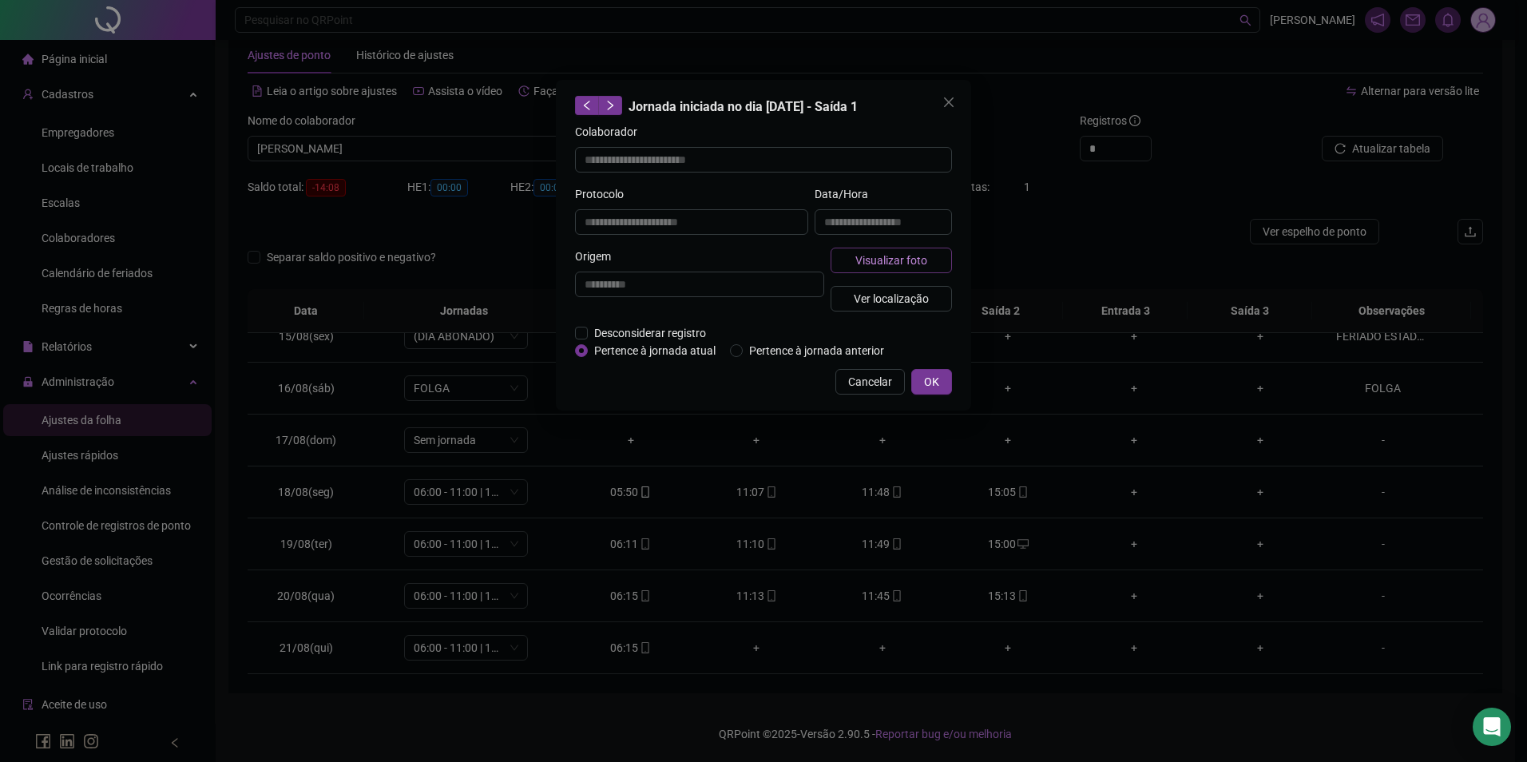
click at [904, 258] on span "Visualizar foto" at bounding box center [892, 261] width 72 height 18
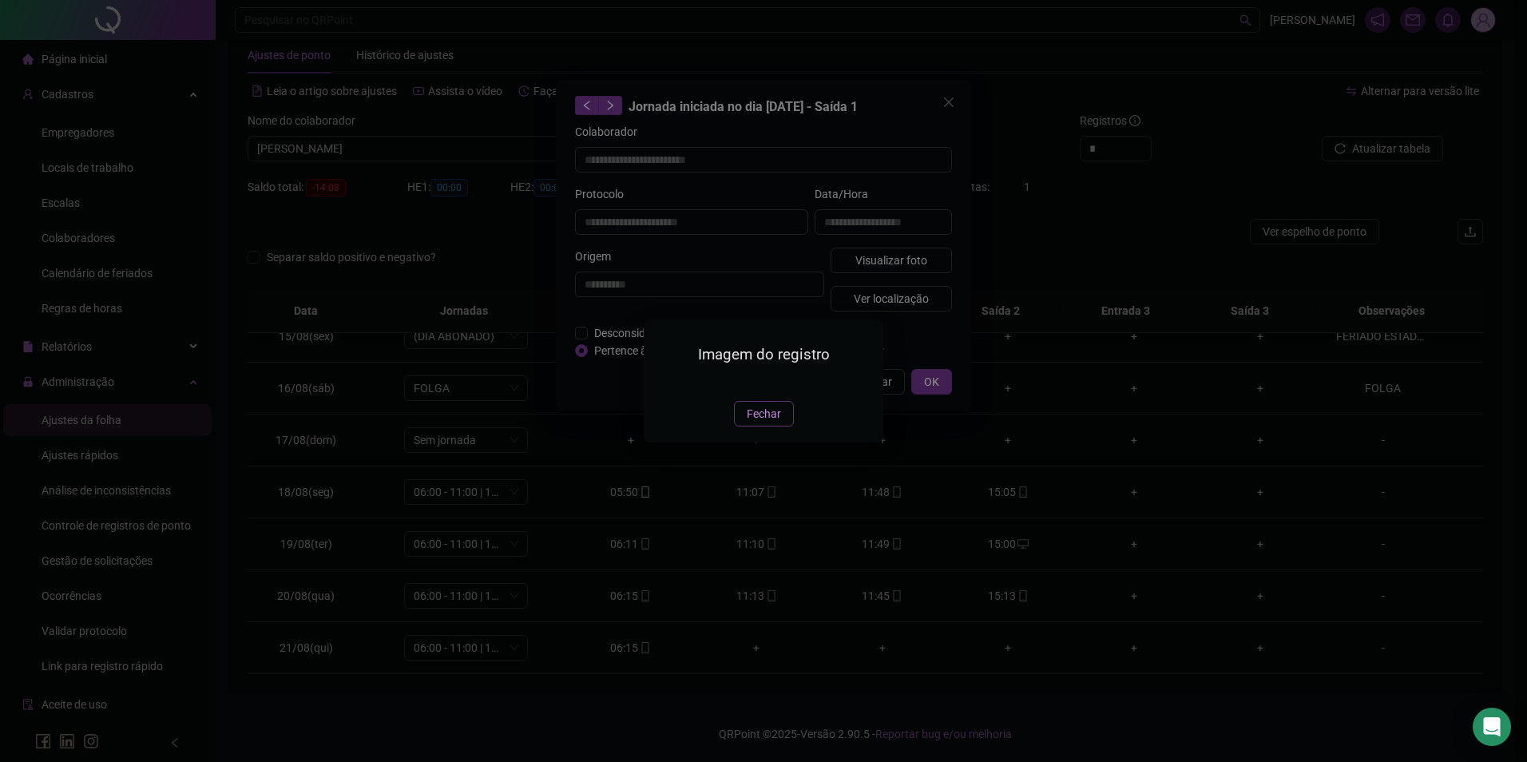
click at [752, 423] on span "Fechar" at bounding box center [764, 414] width 34 height 18
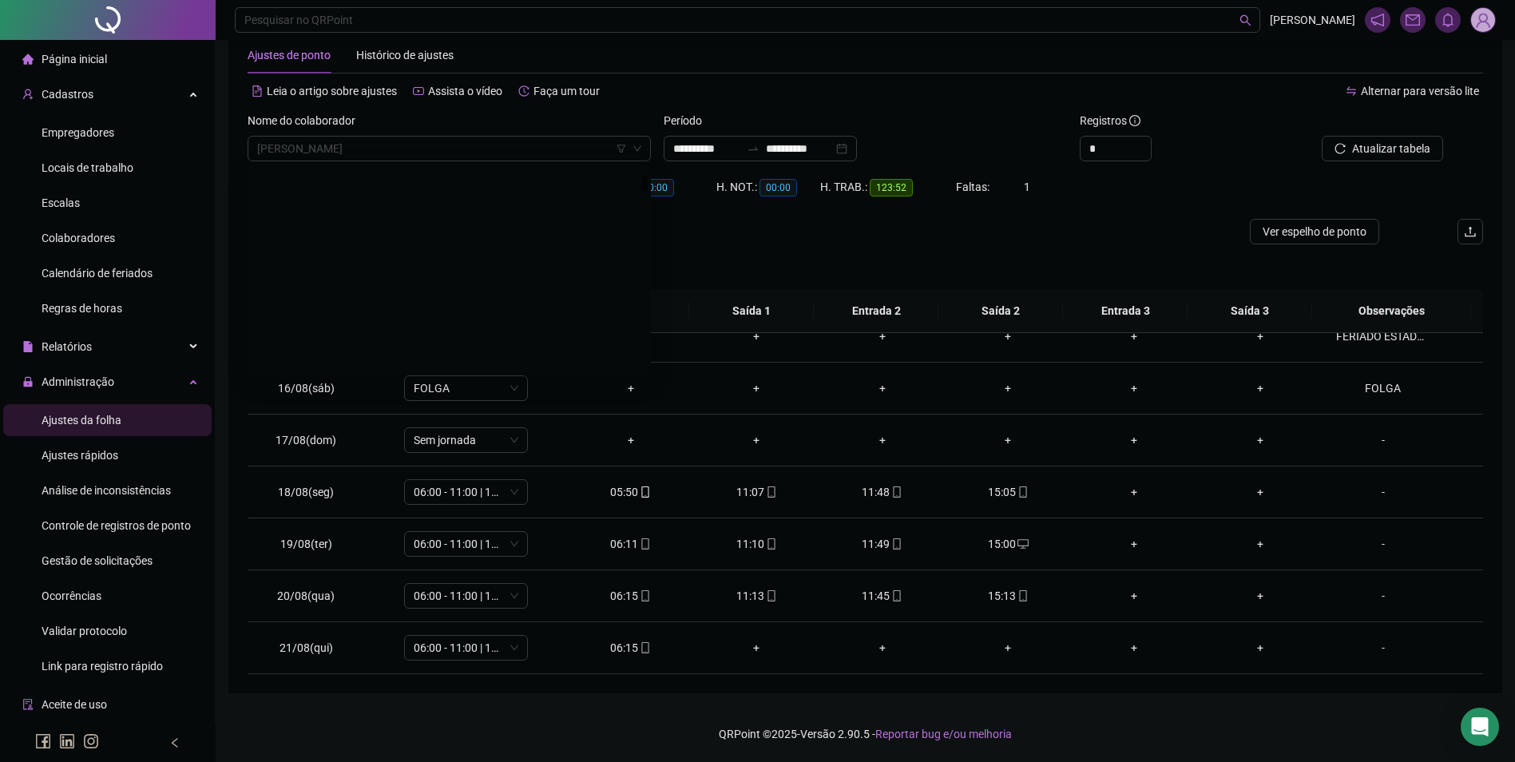
click at [448, 145] on span "[PERSON_NAME]" at bounding box center [449, 149] width 384 height 24
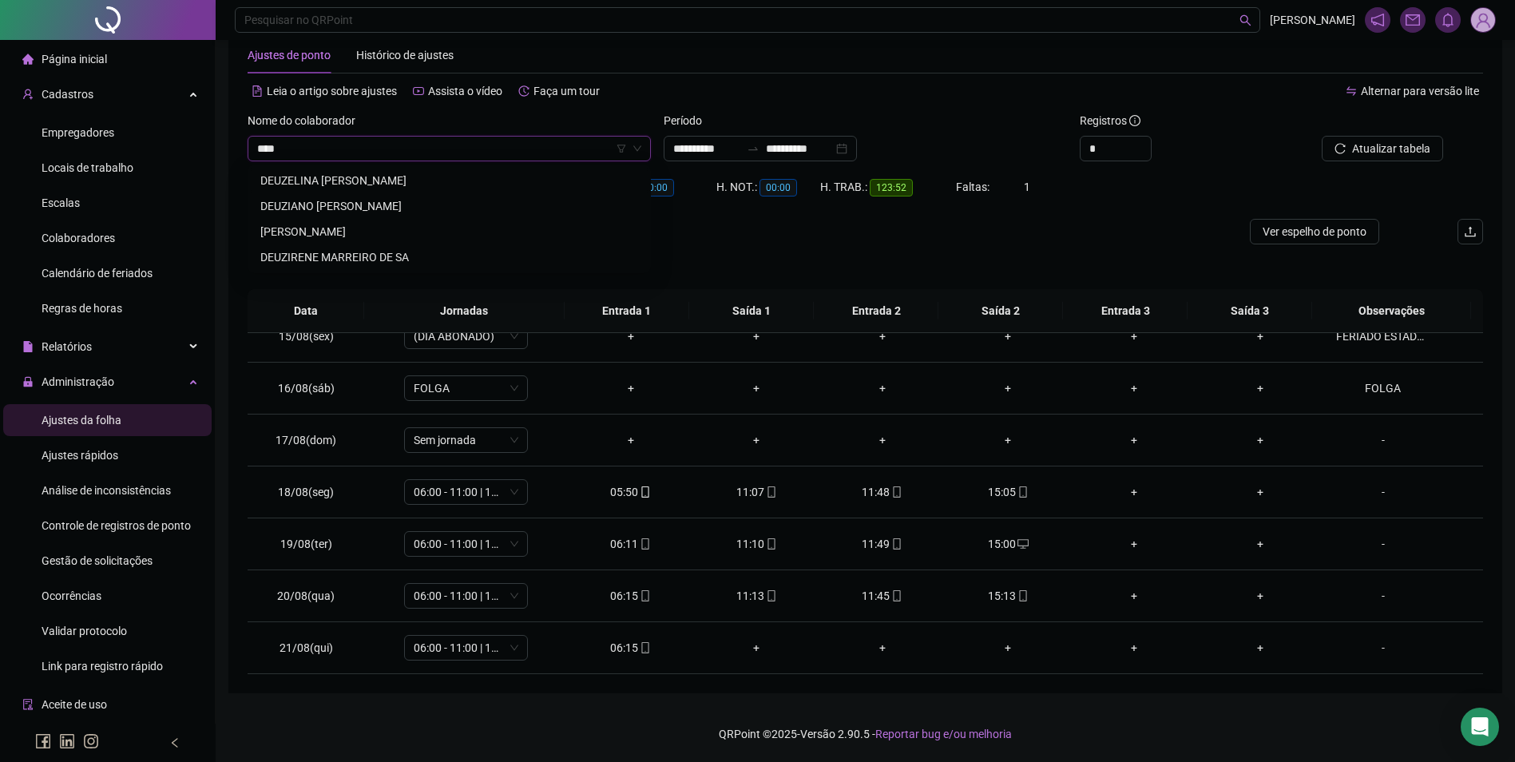
scroll to position [0, 0]
type input "*********"
click at [400, 188] on div "DEUZELINA [PERSON_NAME]" at bounding box center [449, 181] width 378 height 18
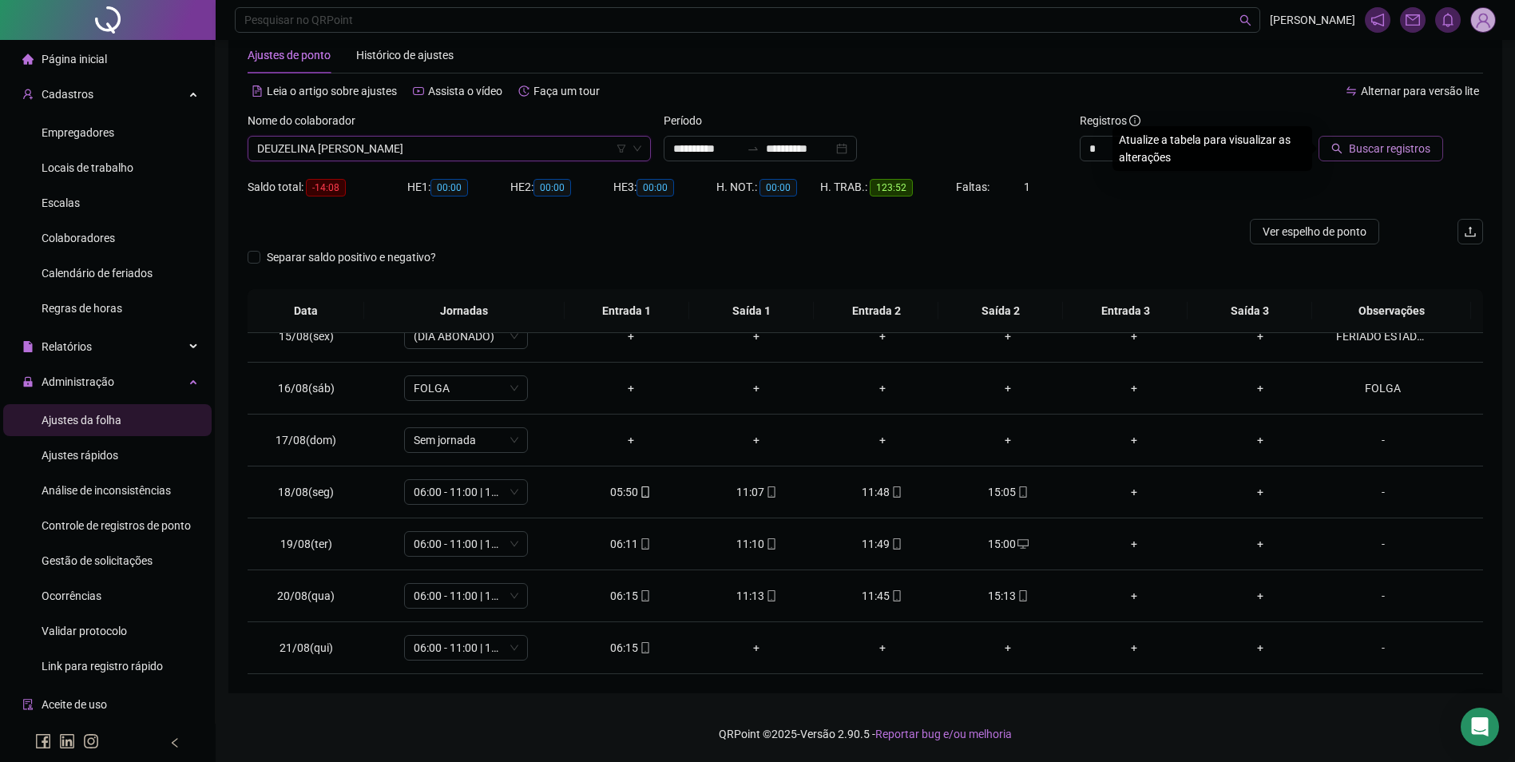
click at [1379, 137] on button "Buscar registros" at bounding box center [1381, 149] width 125 height 26
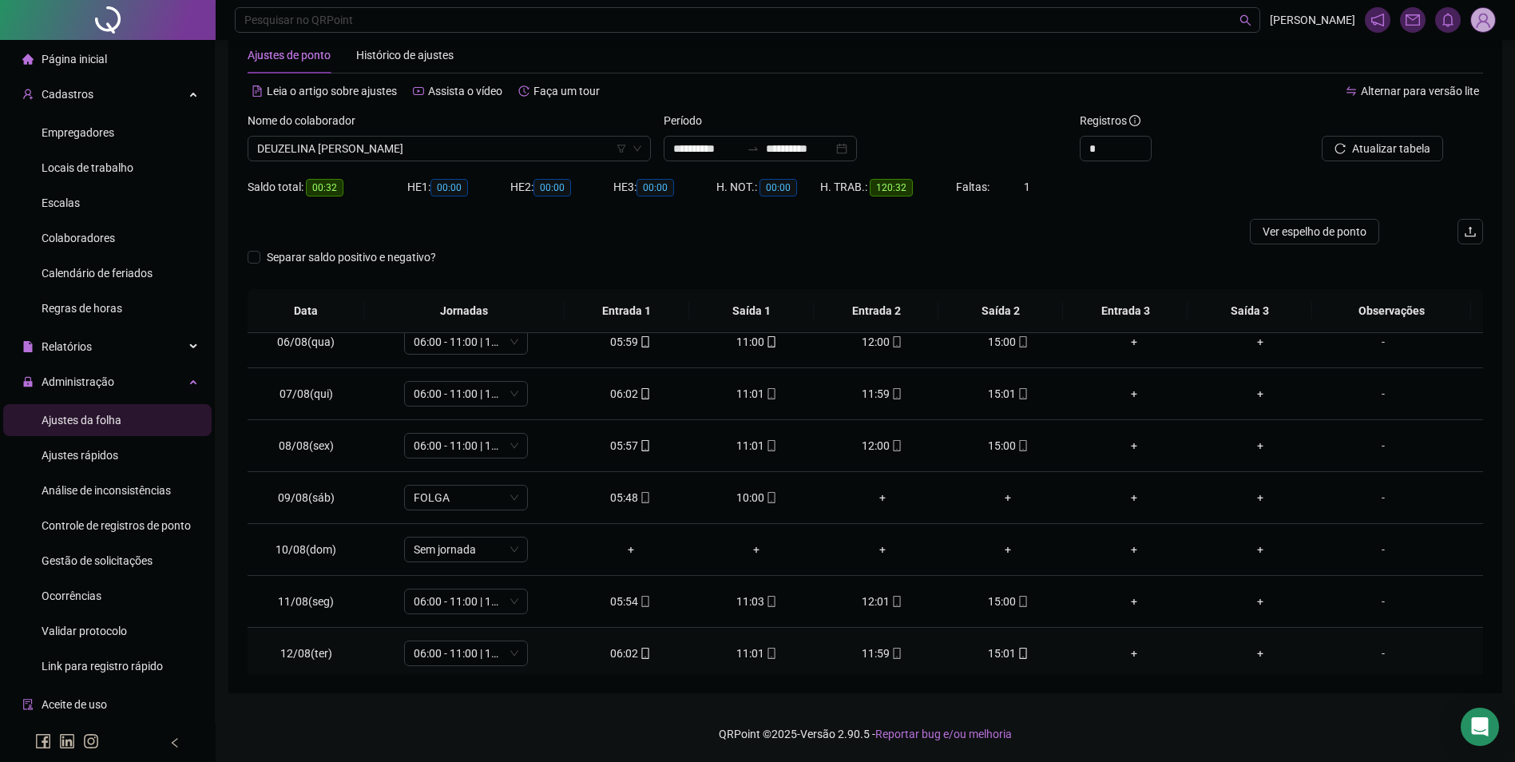
scroll to position [270, 0]
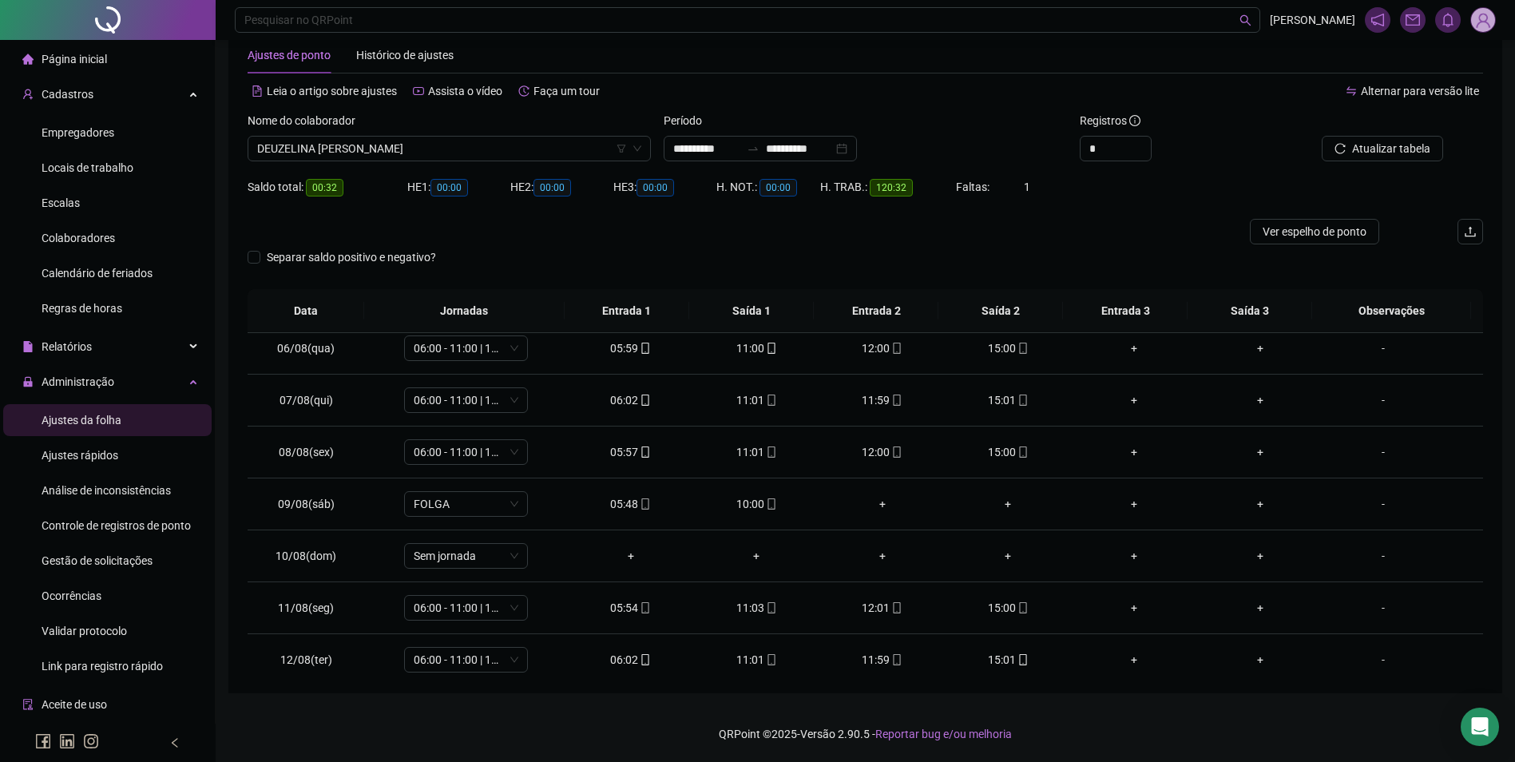
click at [1322, 136] on button "Atualizar tabela" at bounding box center [1382, 149] width 121 height 26
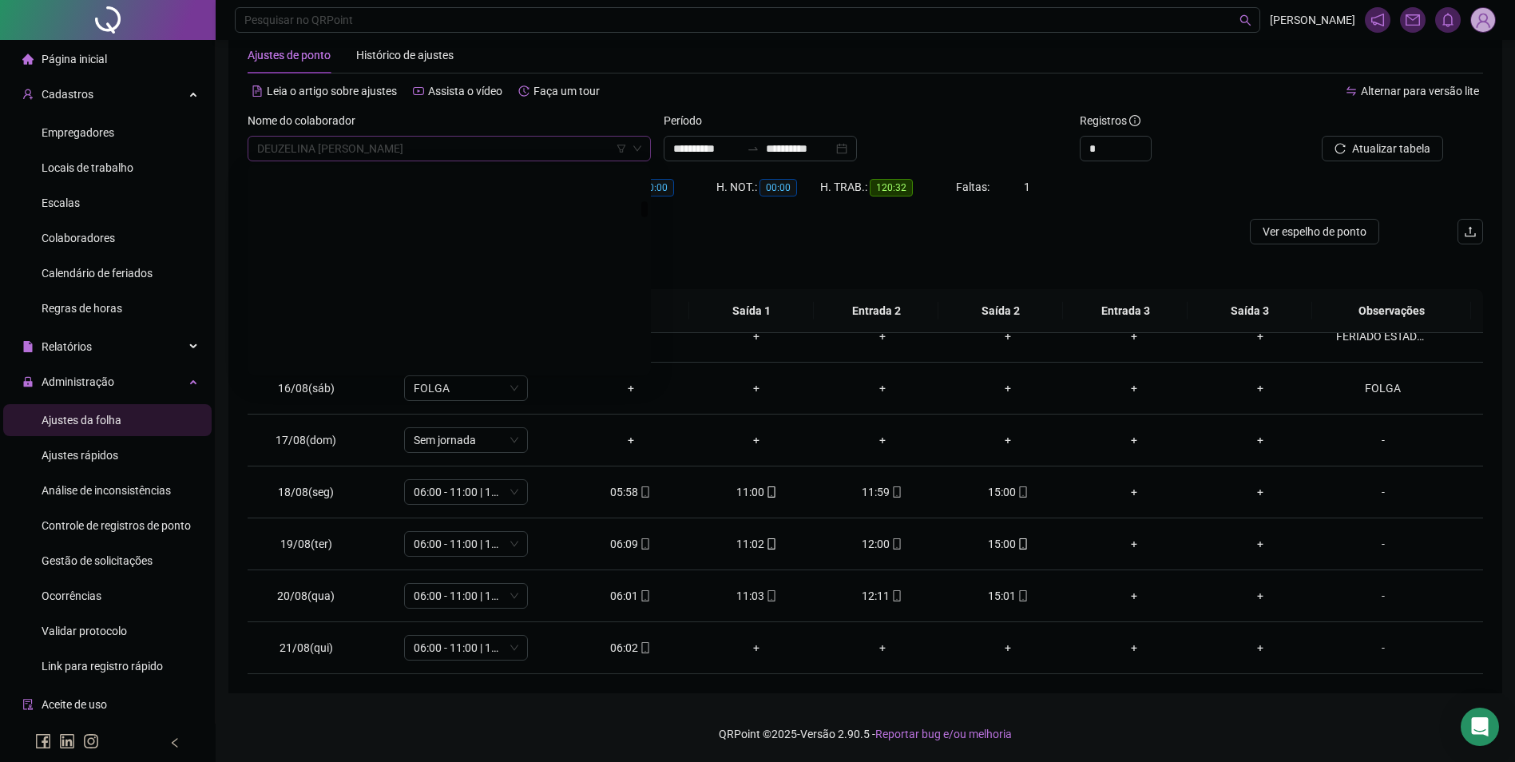
scroll to position [4218, 0]
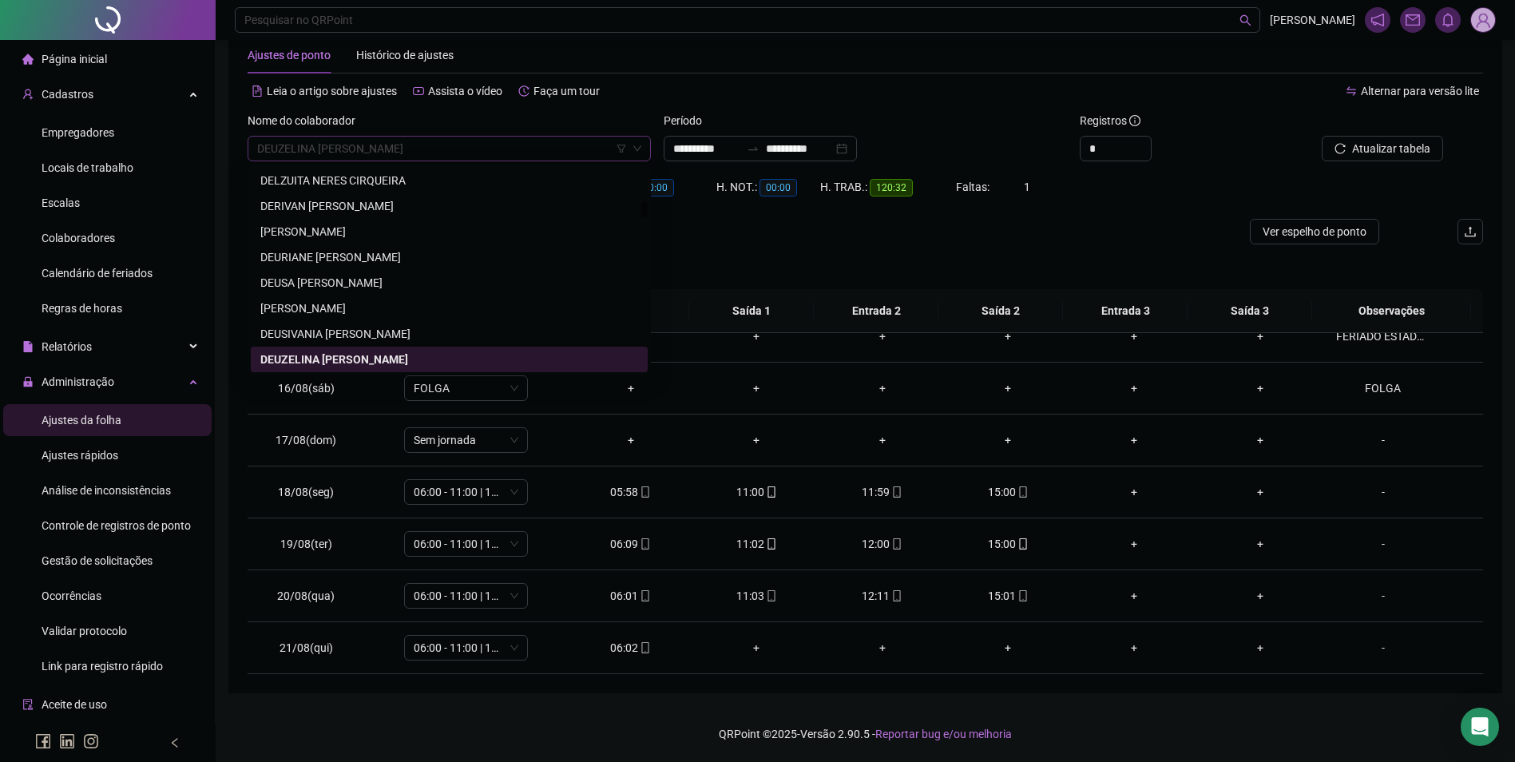
click at [444, 140] on span "DEUZELINA [PERSON_NAME]" at bounding box center [449, 149] width 384 height 24
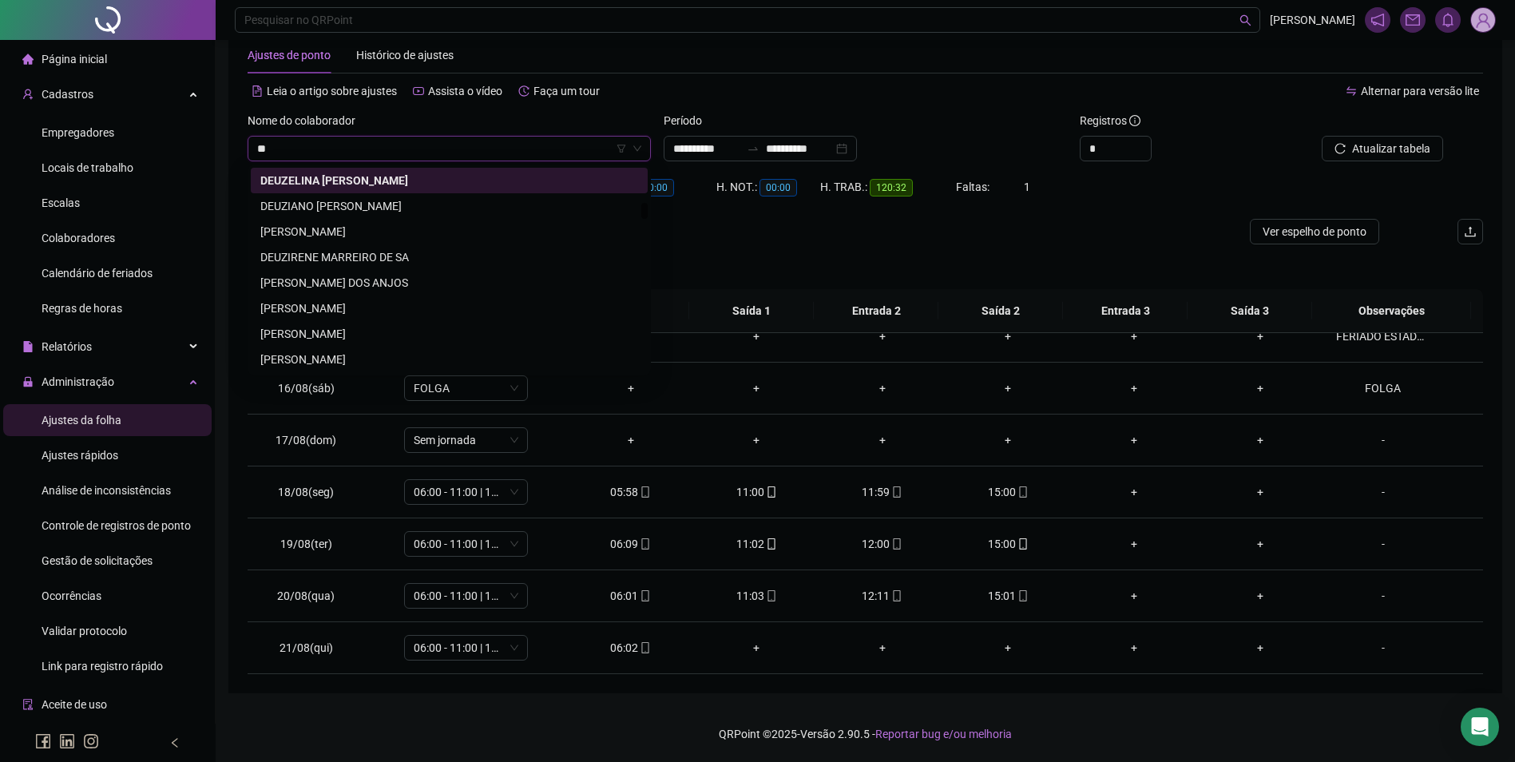
scroll to position [1355, 0]
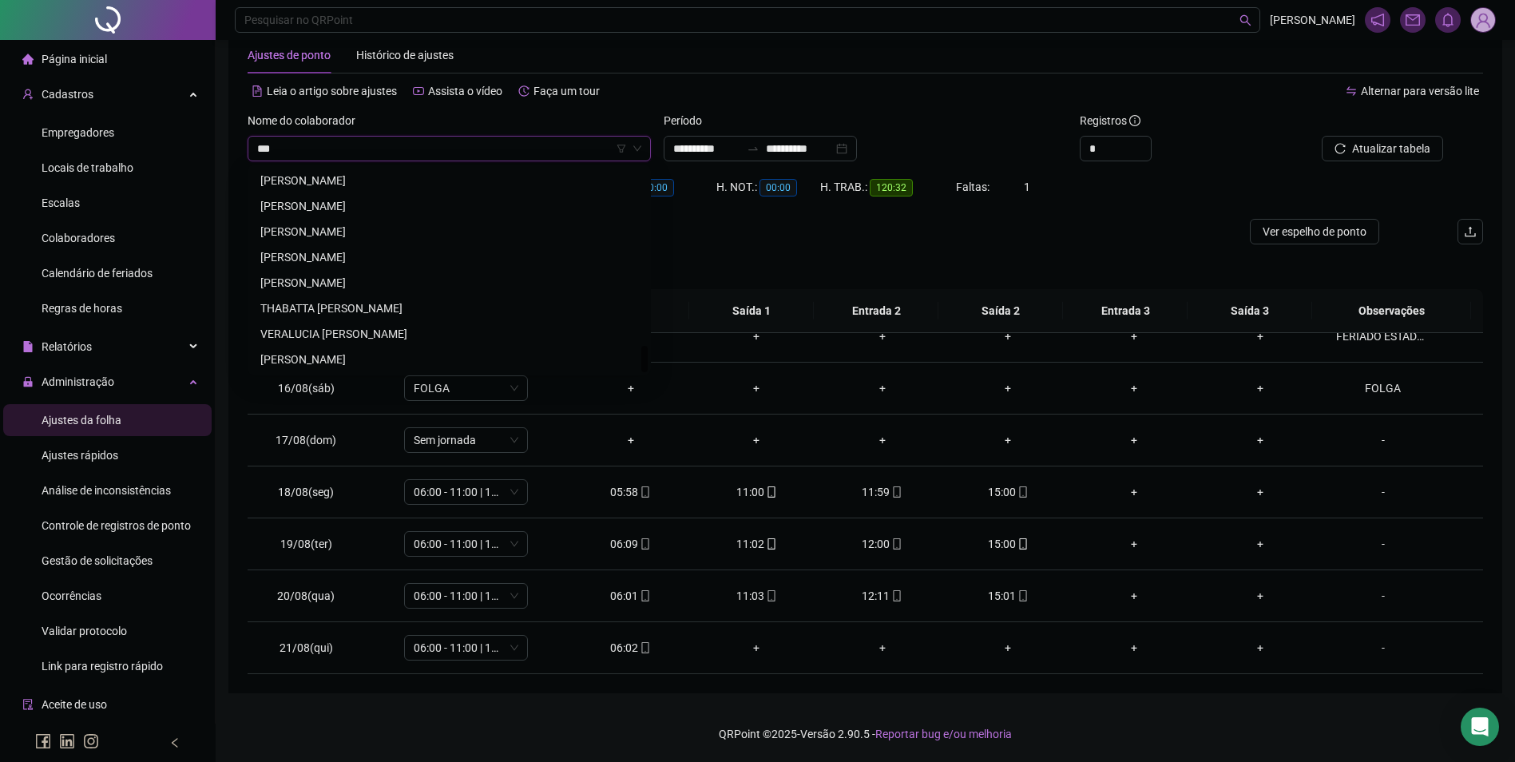
type input "****"
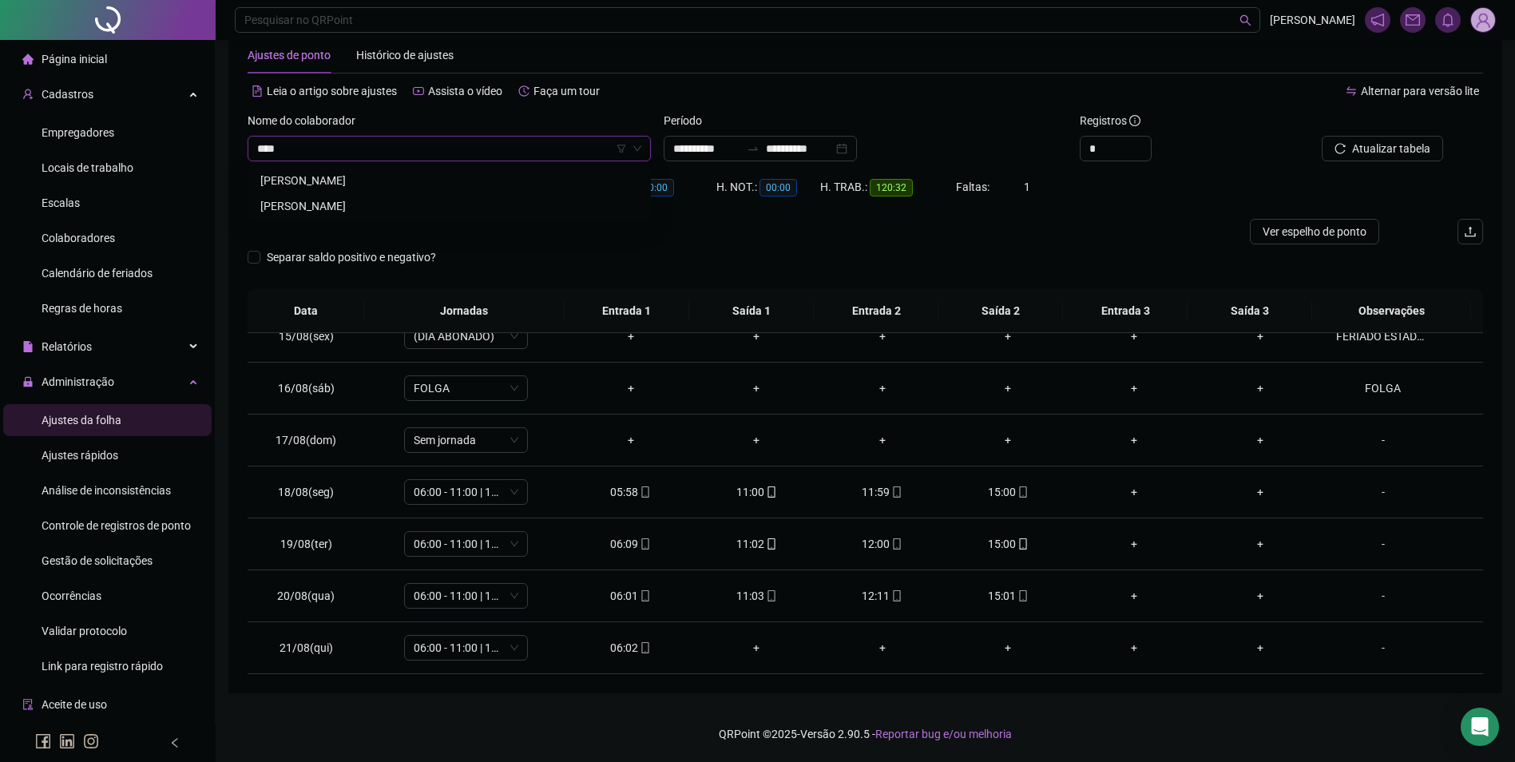
click at [322, 178] on div "[PERSON_NAME]" at bounding box center [449, 181] width 378 height 18
click at [1356, 151] on span "Buscar registros" at bounding box center [1389, 149] width 81 height 18
click at [640, 646] on icon "mobile" at bounding box center [645, 647] width 11 height 11
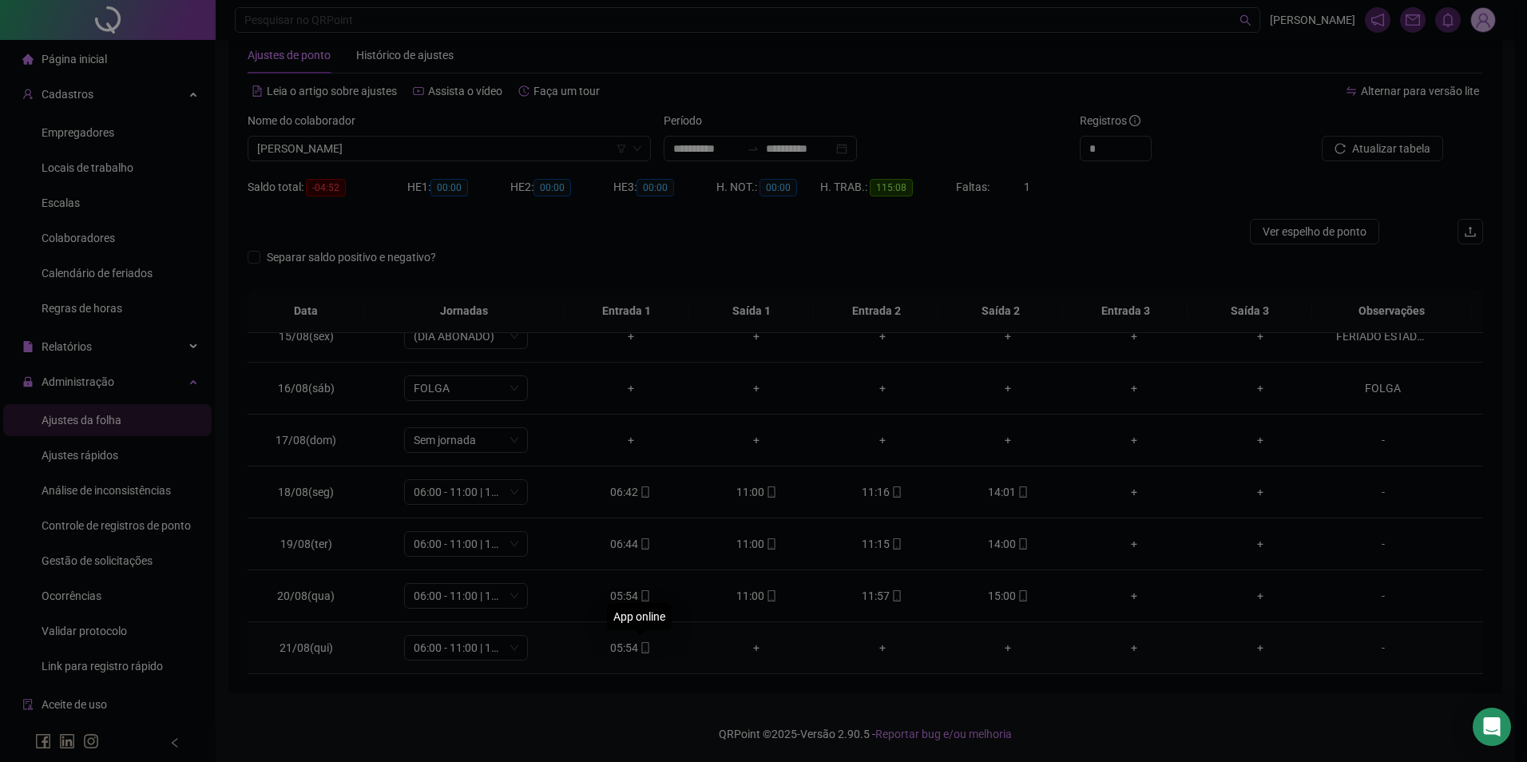
type input "**********"
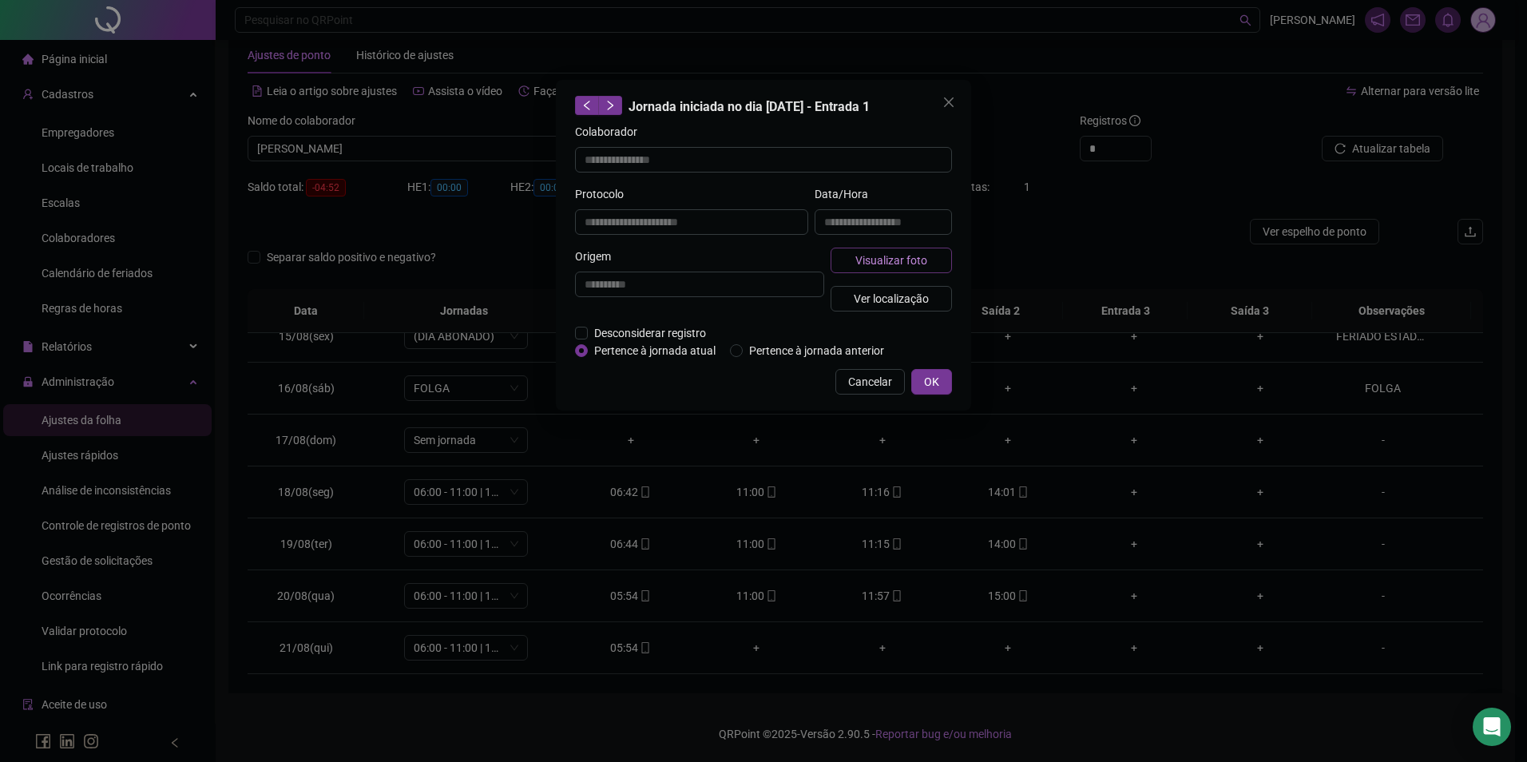
click at [868, 255] on span "Visualizar foto" at bounding box center [892, 261] width 72 height 18
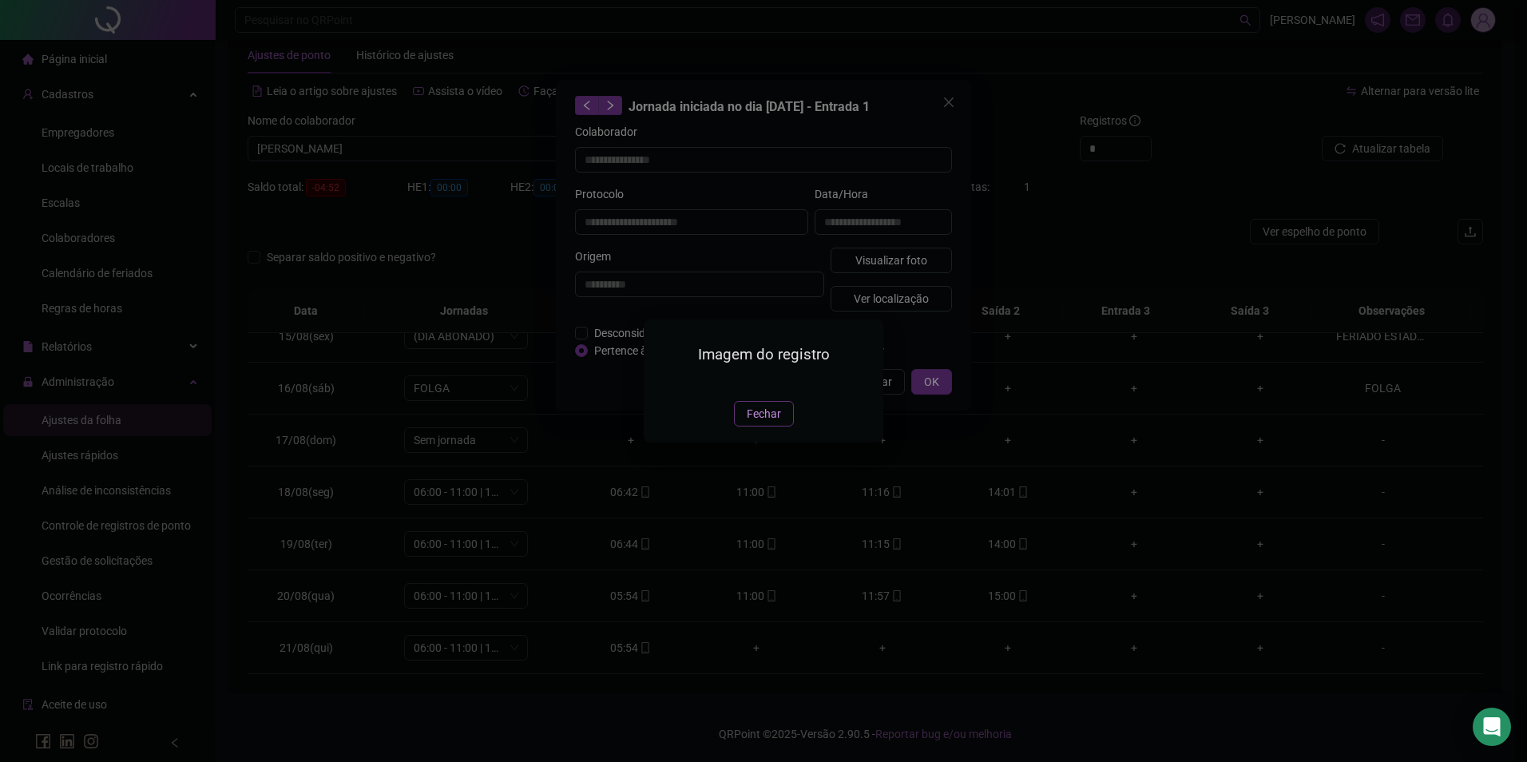
click at [750, 427] on button "Fechar" at bounding box center [764, 414] width 60 height 26
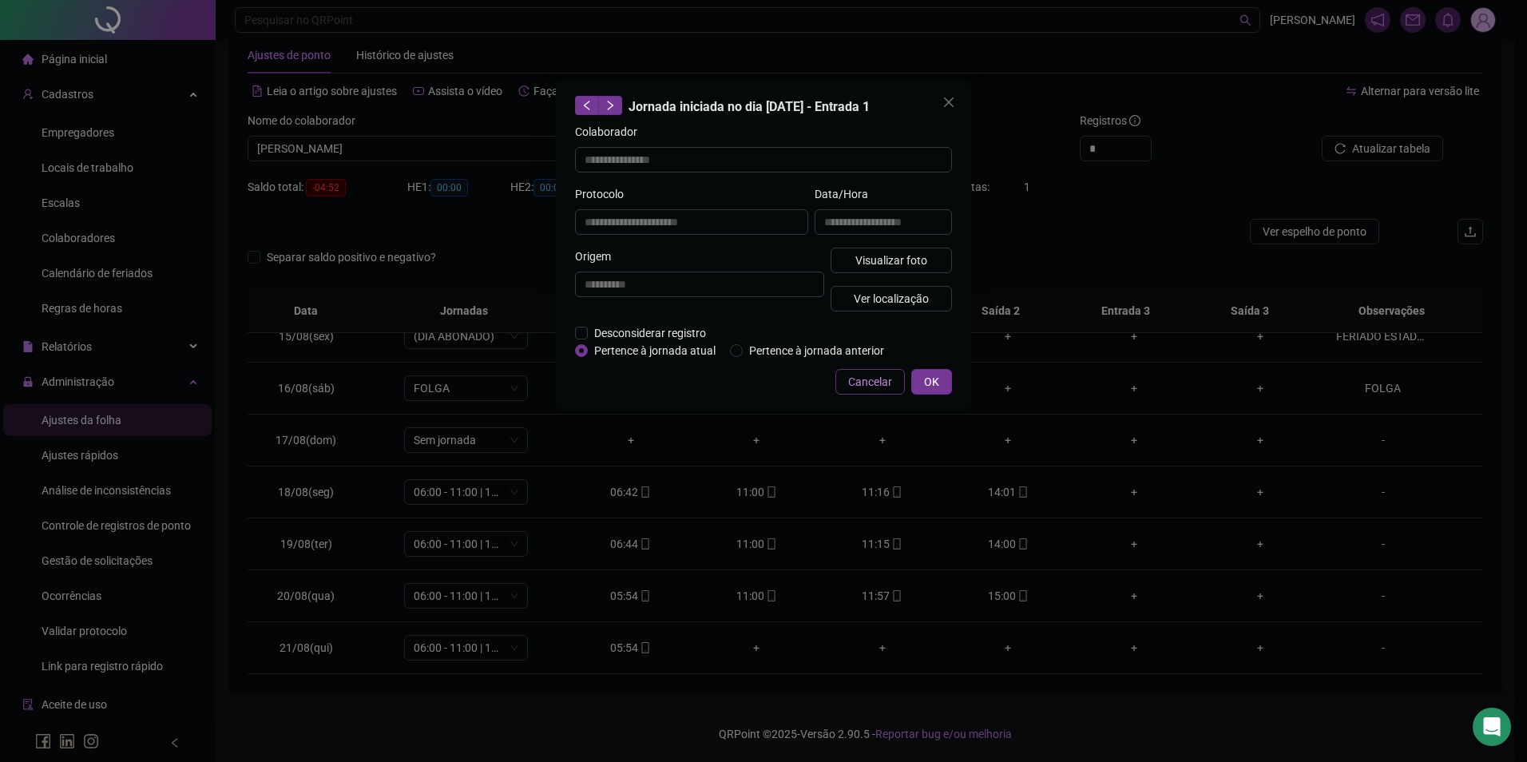
click at [876, 379] on span "Cancelar" at bounding box center [870, 382] width 44 height 18
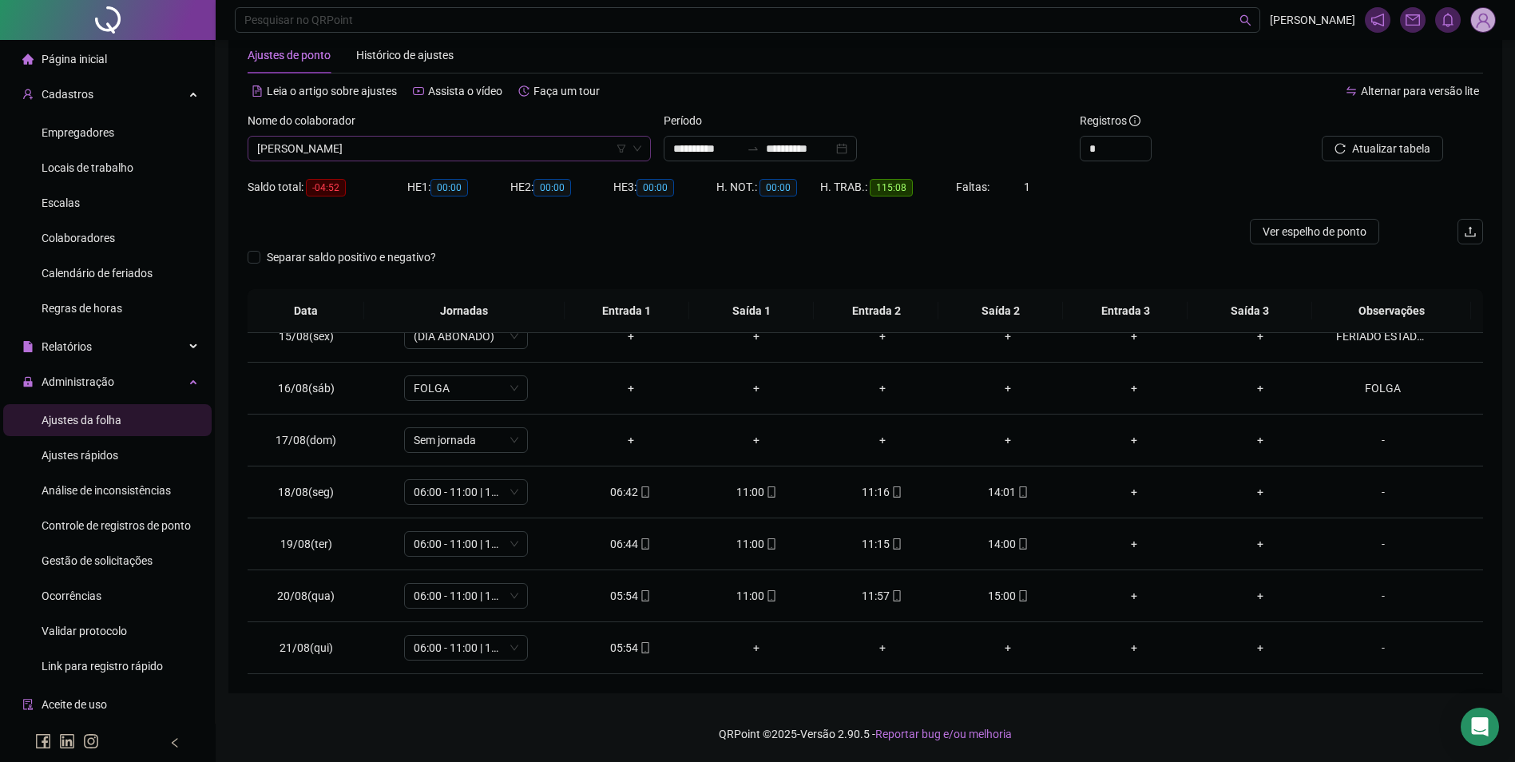
click at [404, 143] on span "[PERSON_NAME]" at bounding box center [449, 149] width 384 height 24
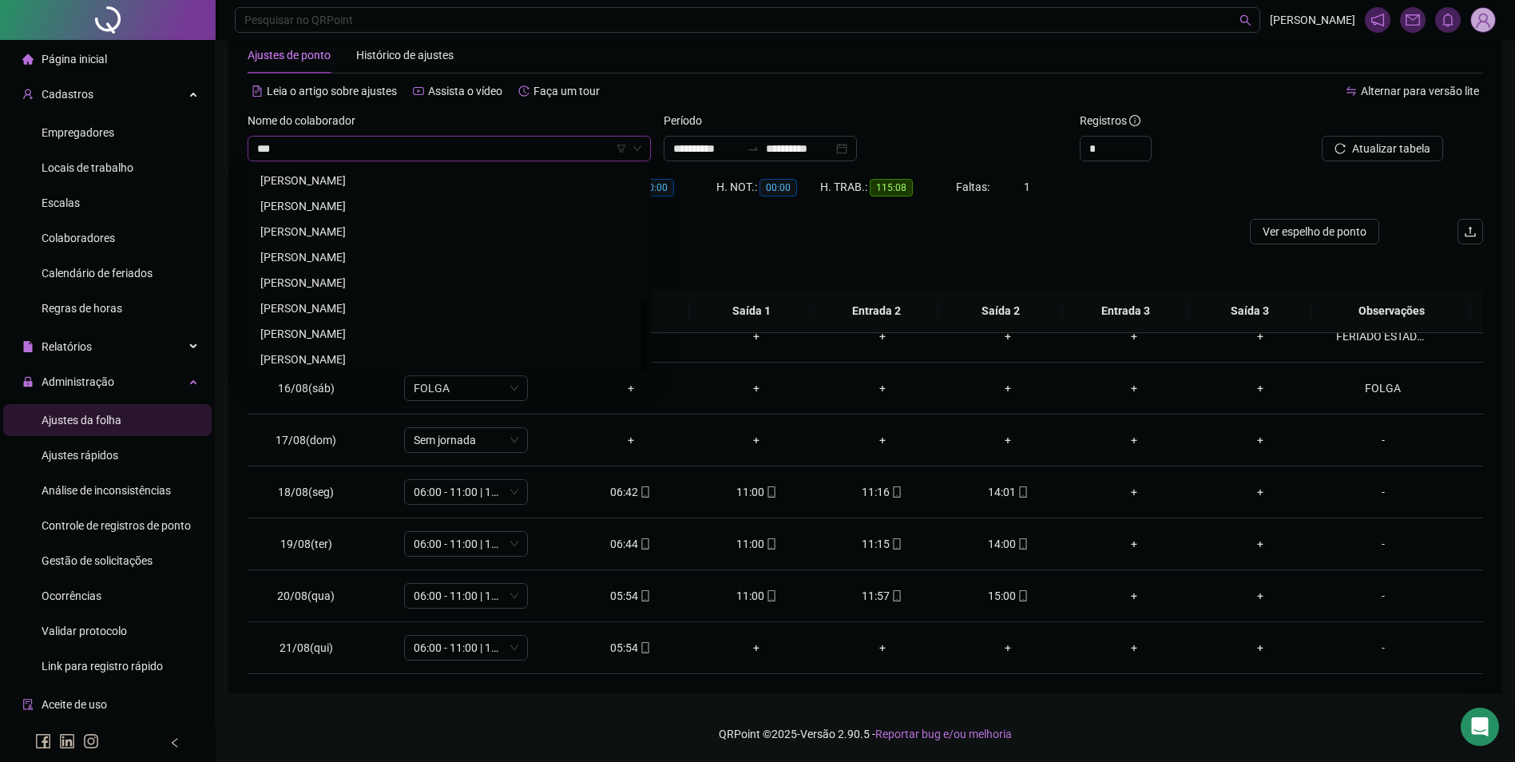
scroll to position [102, 0]
type input "*****"
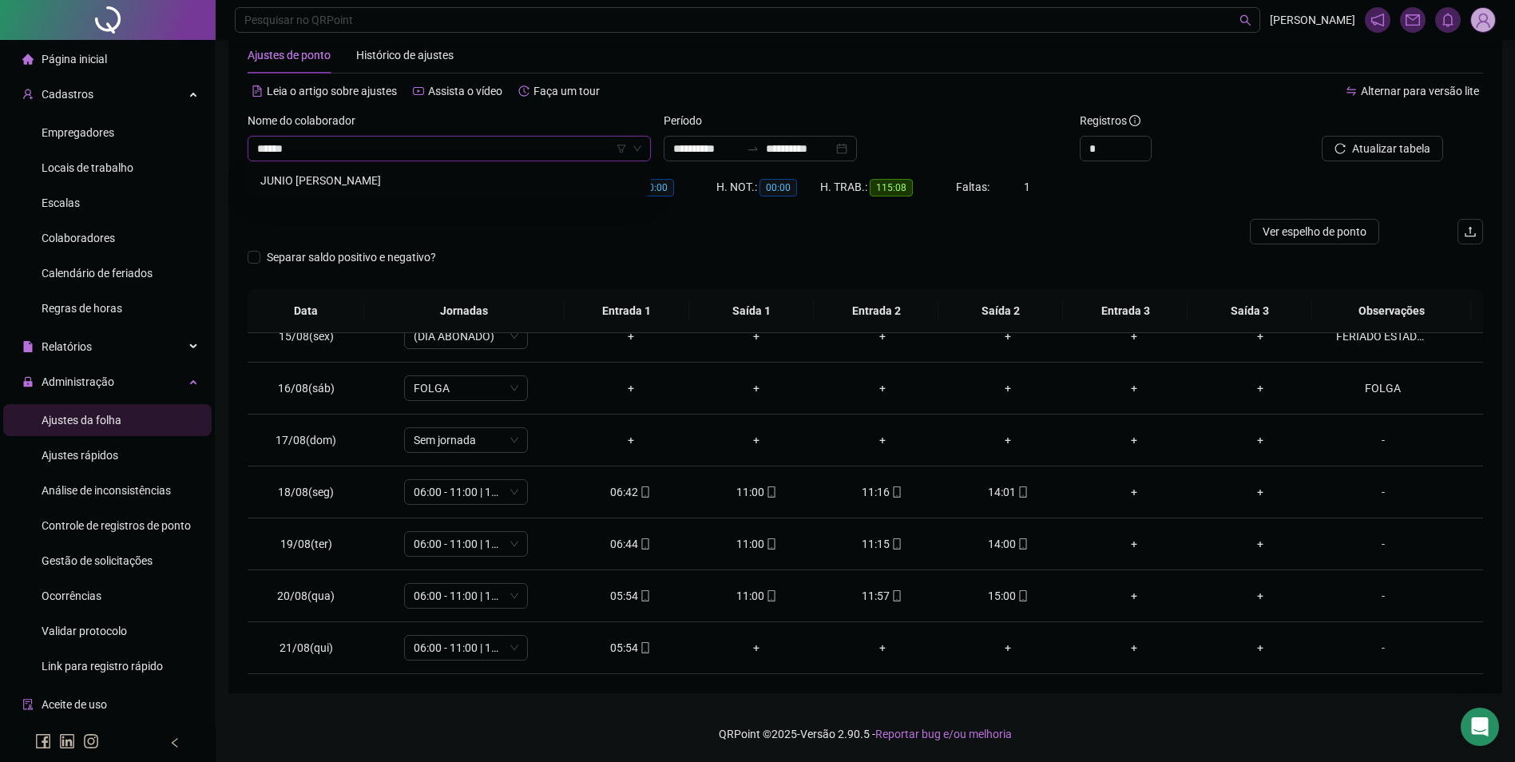
scroll to position [0, 0]
click at [405, 185] on div "JUNIO [PERSON_NAME]" at bounding box center [449, 181] width 378 height 18
click at [1406, 146] on span "Buscar registros" at bounding box center [1389, 149] width 81 height 18
click at [638, 652] on span "mobile" at bounding box center [644, 647] width 13 height 11
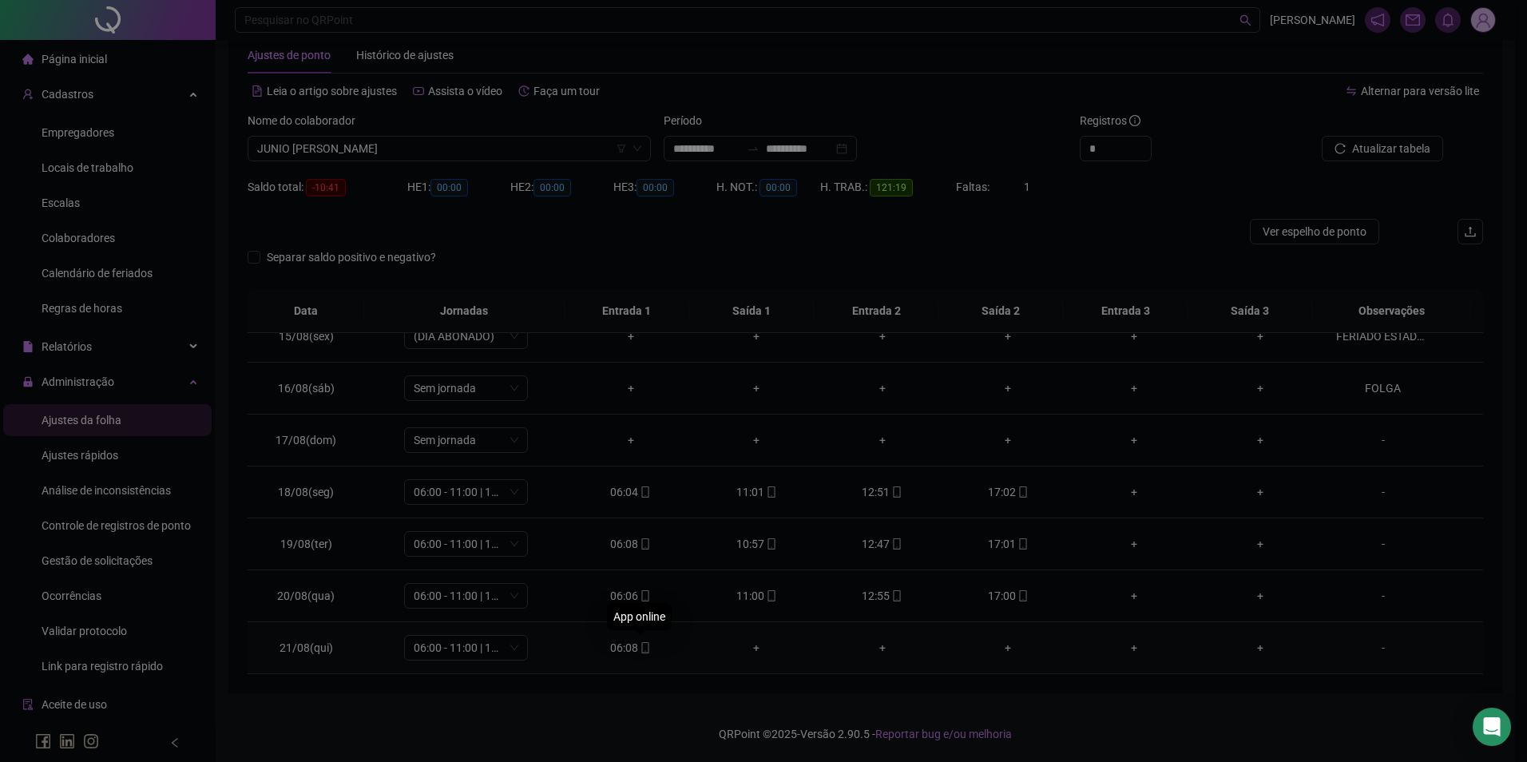
type input "**********"
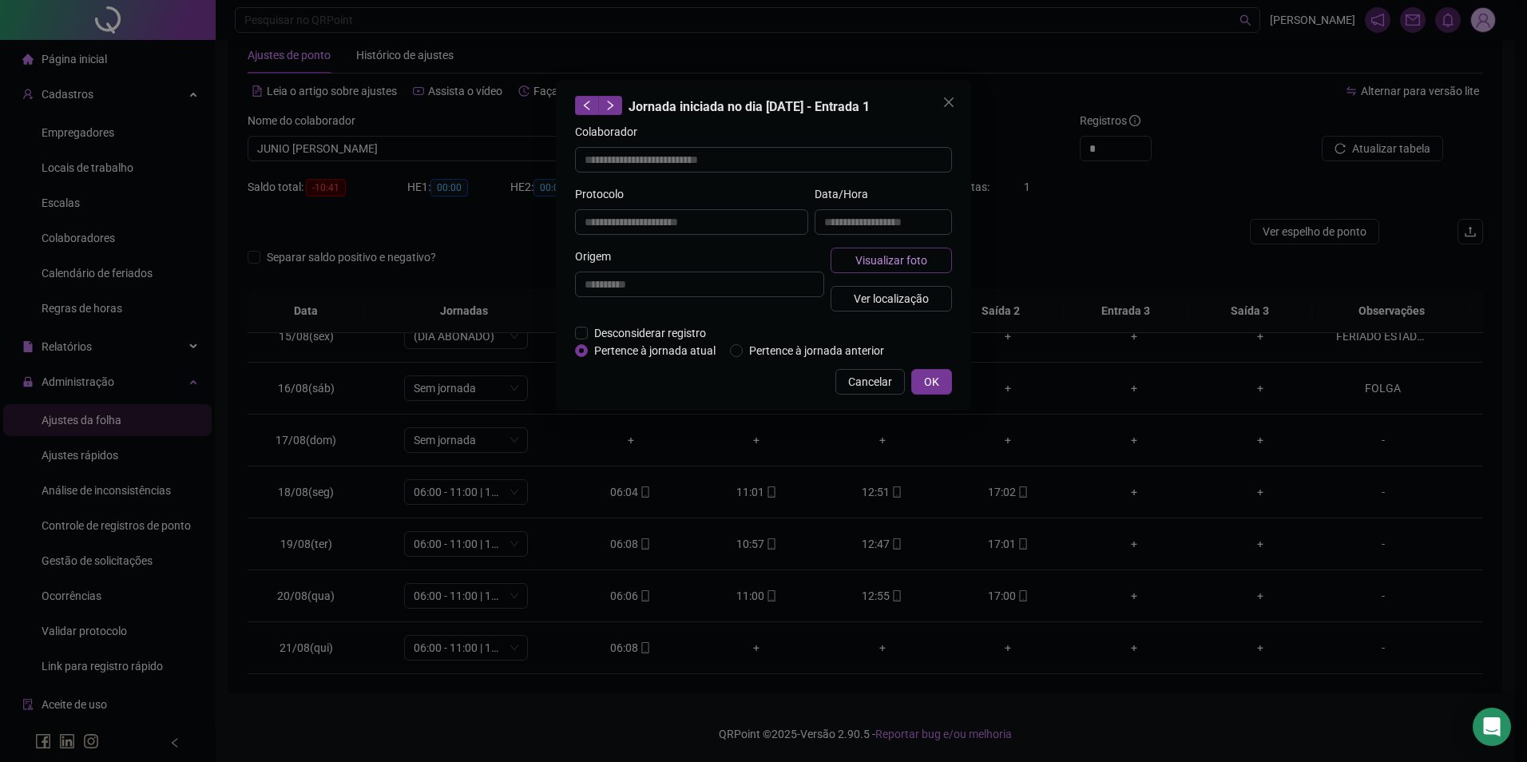
click at [882, 255] on span "Visualizar foto" at bounding box center [892, 261] width 72 height 18
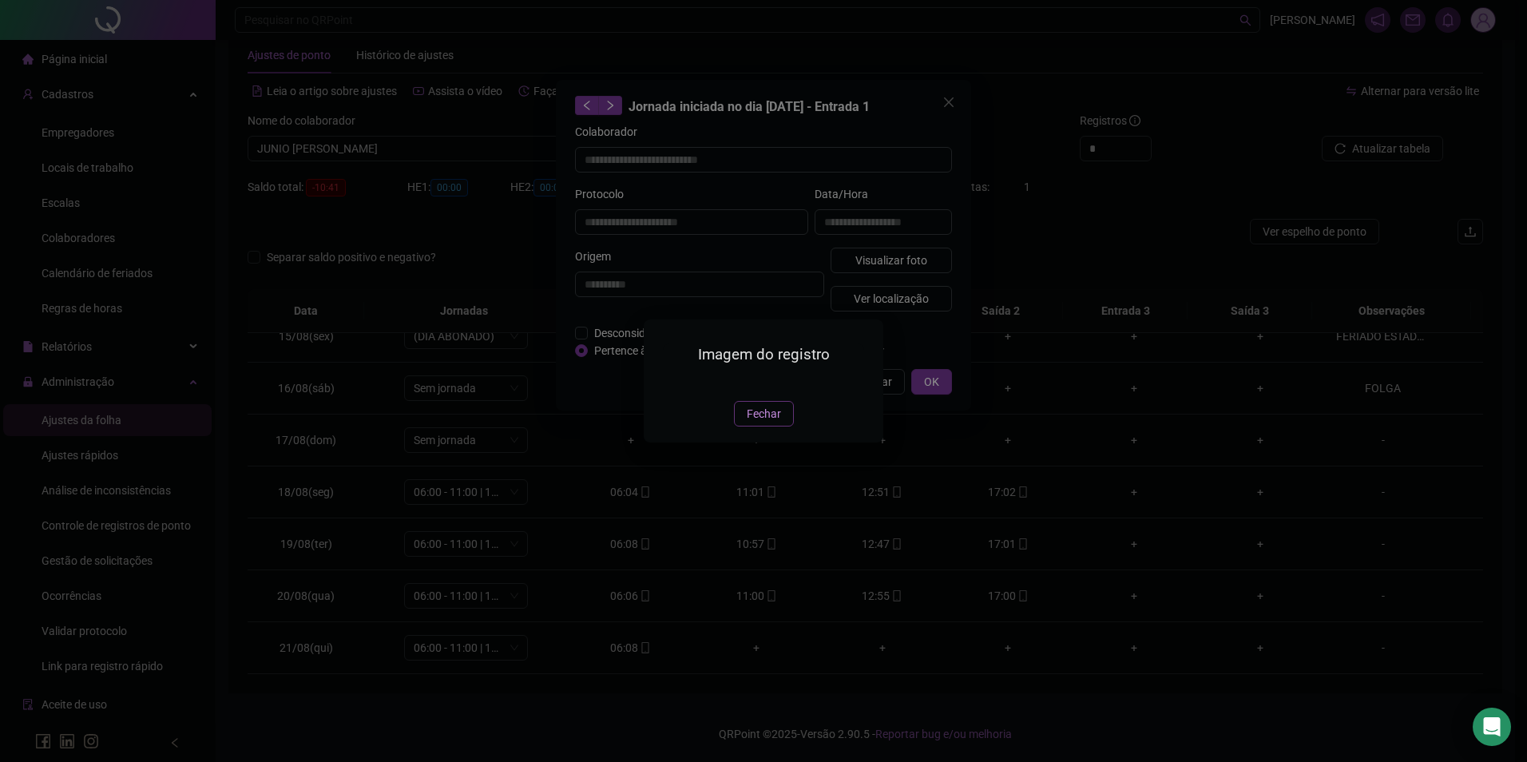
click at [752, 423] on span "Fechar" at bounding box center [764, 414] width 34 height 18
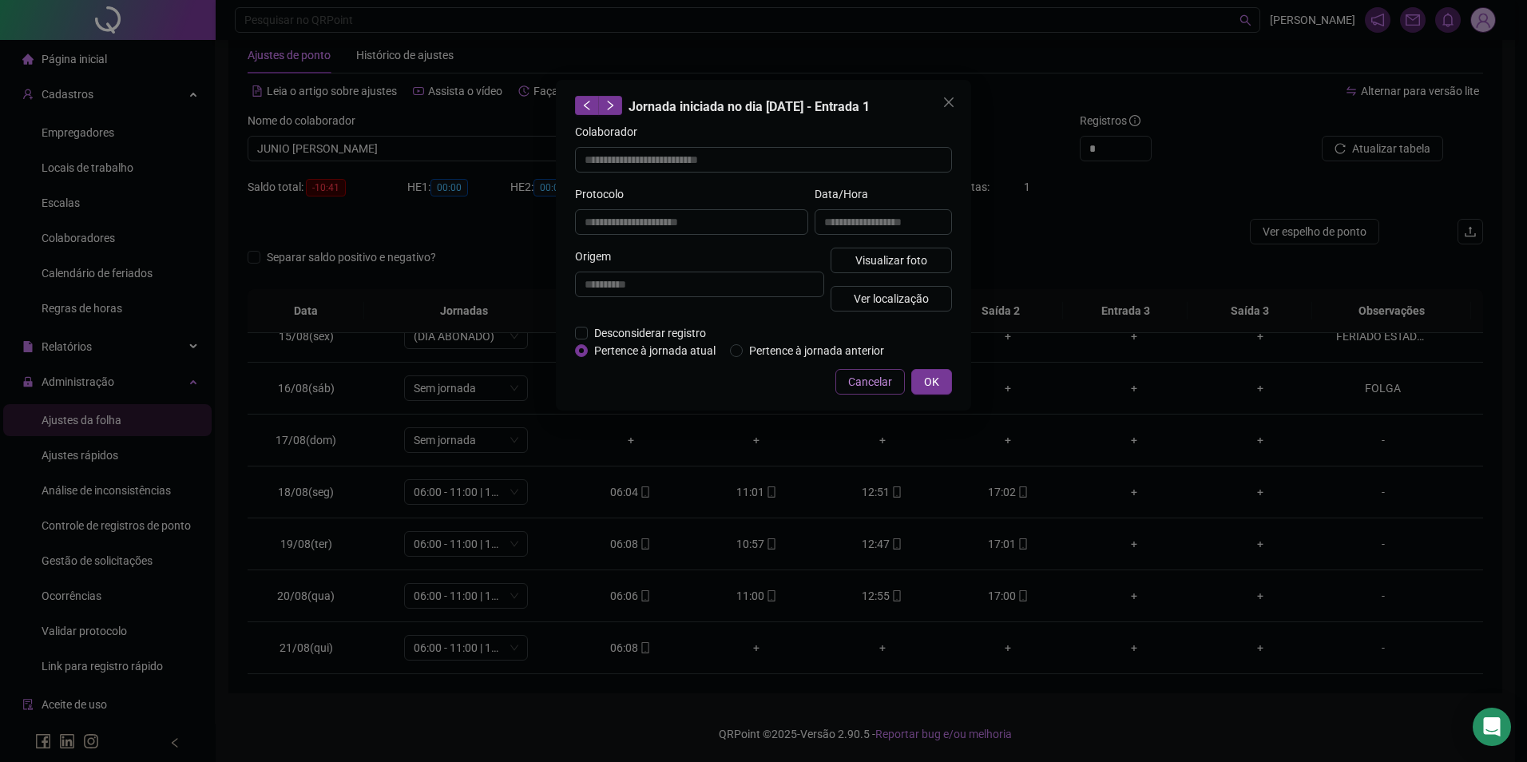
click at [882, 384] on span "Cancelar" at bounding box center [870, 382] width 44 height 18
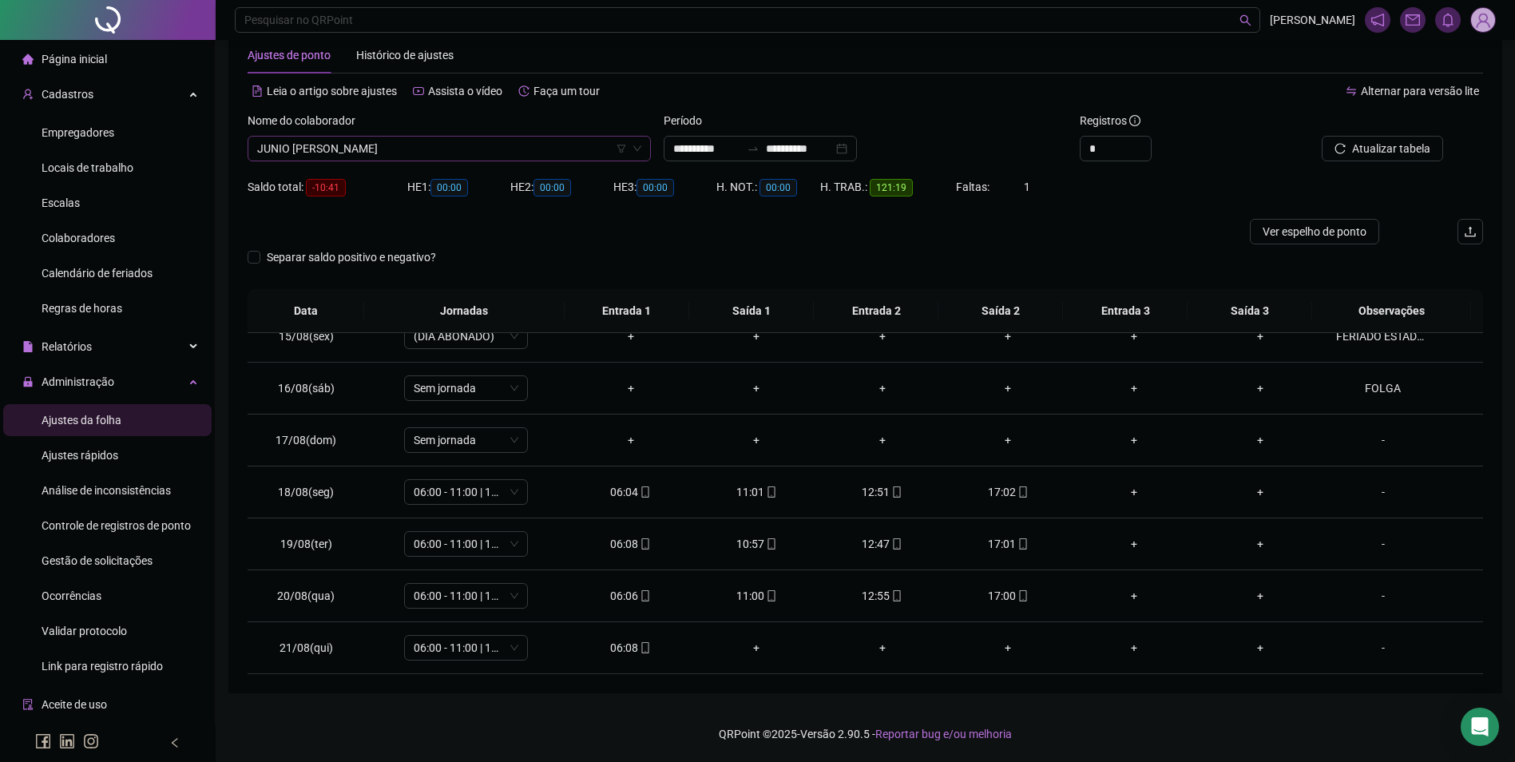
scroll to position [11605, 0]
click at [492, 152] on span "JUNIO [PERSON_NAME]" at bounding box center [449, 149] width 384 height 24
type input "**********"
click at [1319, 136] on button "Buscar registros" at bounding box center [1381, 149] width 125 height 26
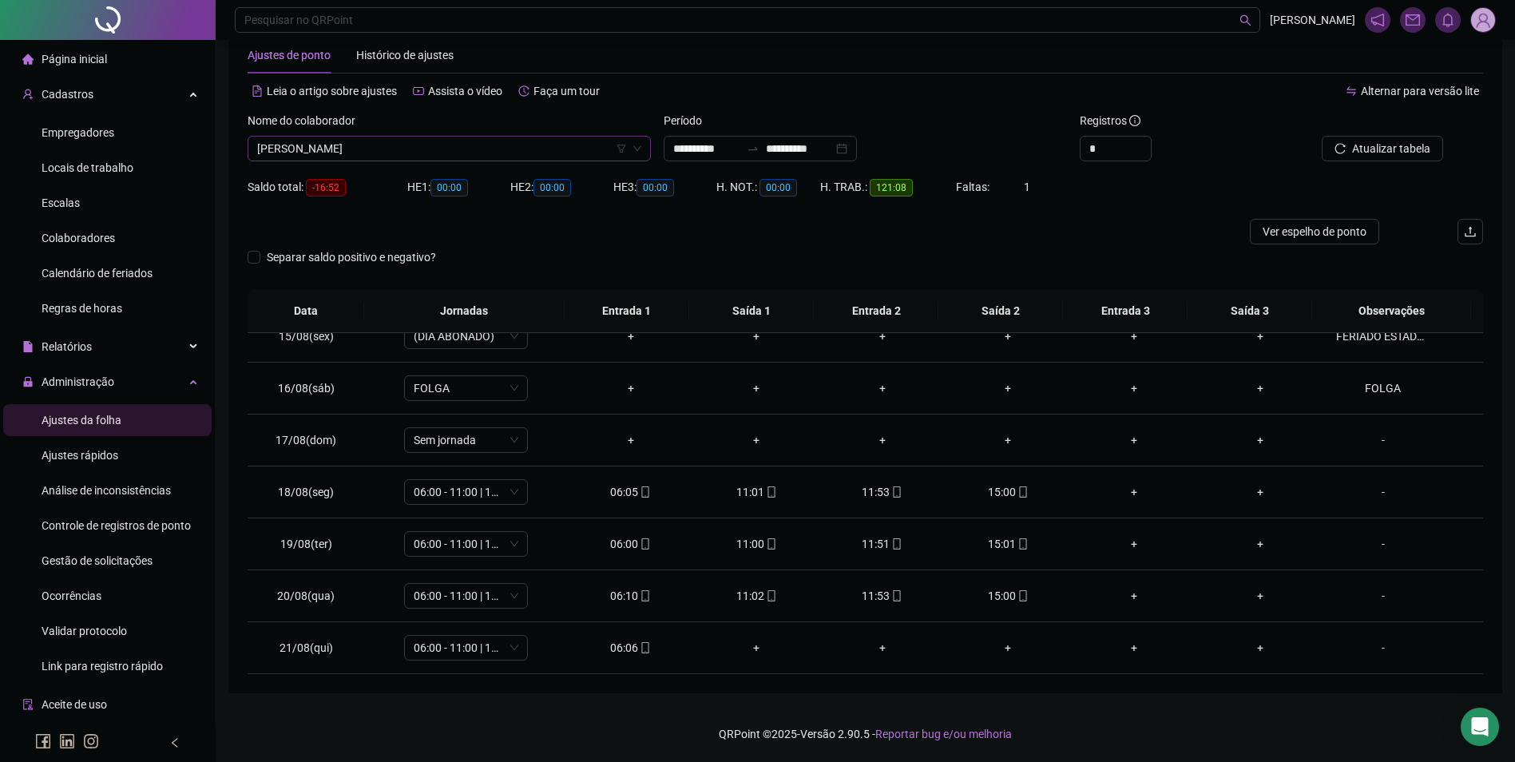
click at [553, 156] on span "[PERSON_NAME]" at bounding box center [449, 149] width 384 height 24
type input "**********"
click at [1319, 136] on button "Buscar registros" at bounding box center [1381, 149] width 125 height 26
click at [640, 650] on icon "mobile" at bounding box center [645, 647] width 11 height 11
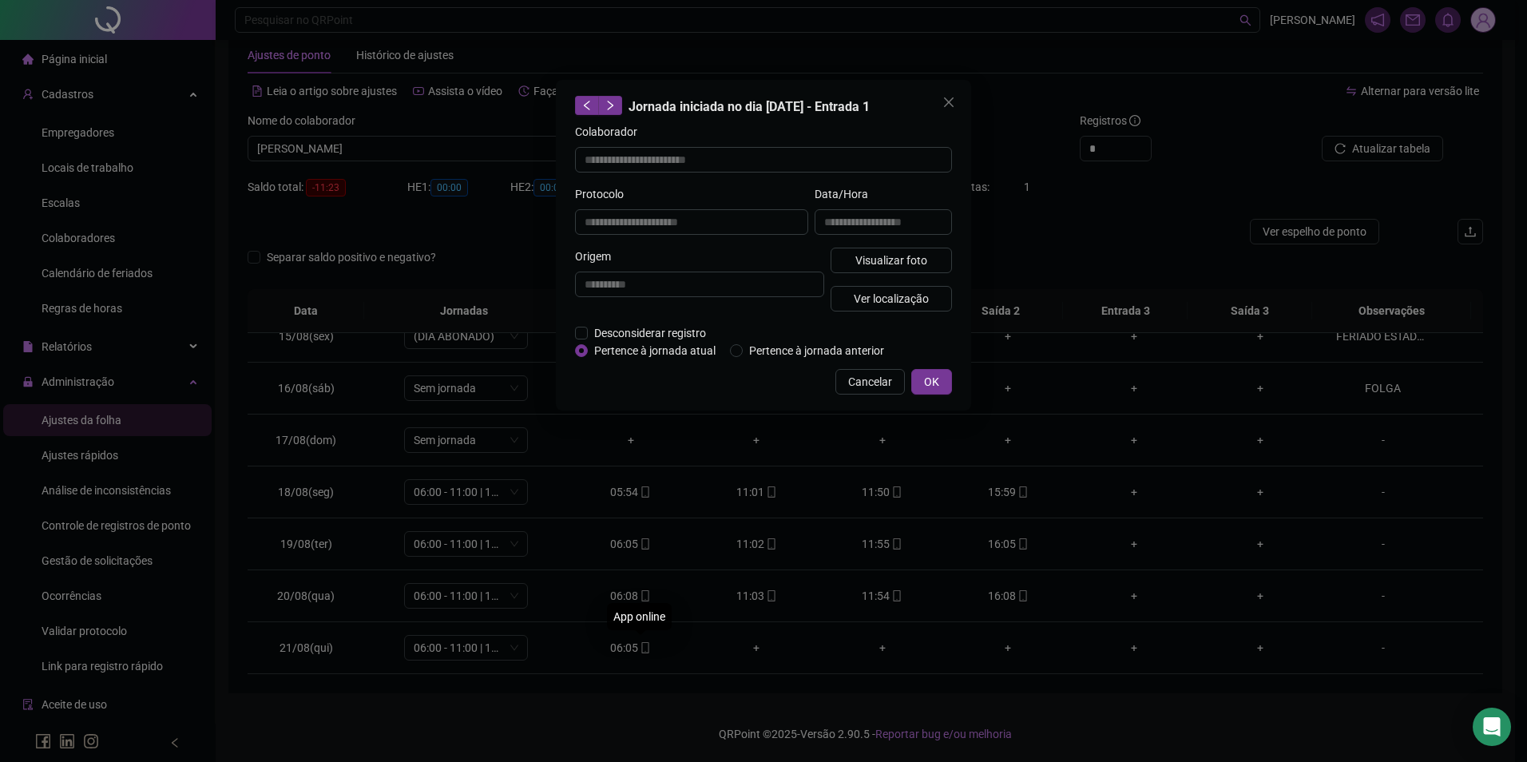
type input "**********"
click at [837, 269] on button "Visualizar foto" at bounding box center [891, 261] width 121 height 26
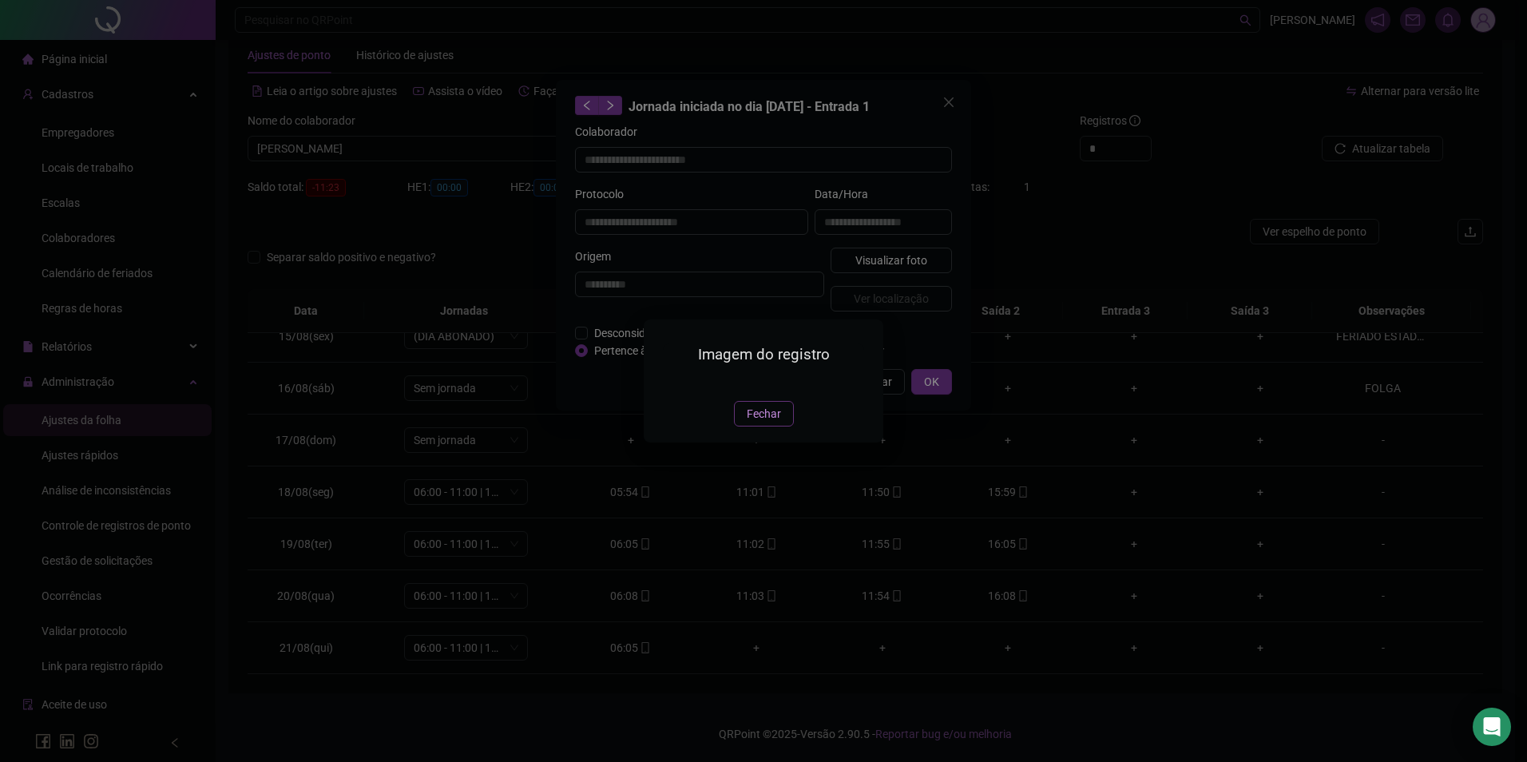
click at [758, 423] on span "Fechar" at bounding box center [764, 414] width 34 height 18
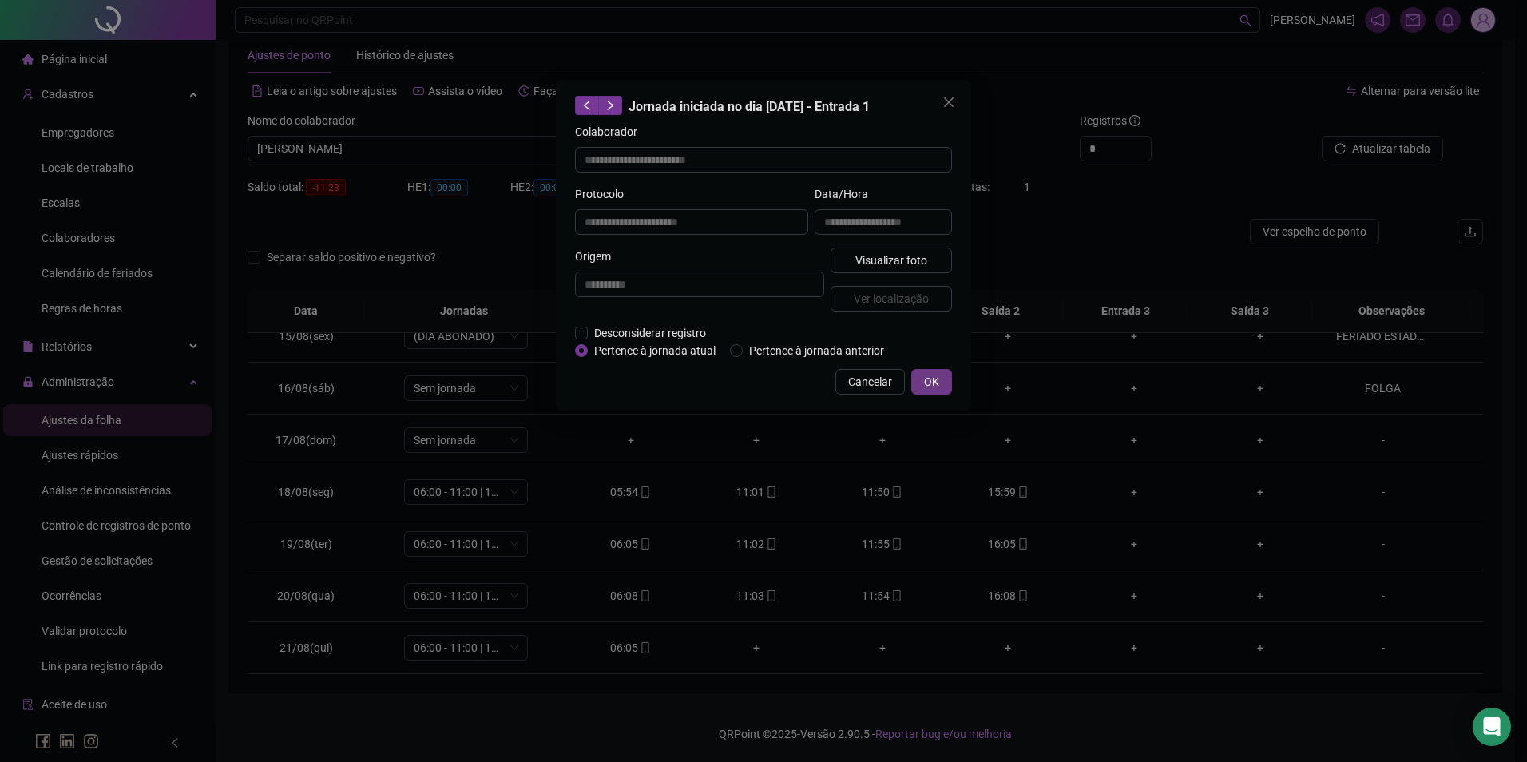
click at [944, 379] on button "OK" at bounding box center [931, 382] width 41 height 26
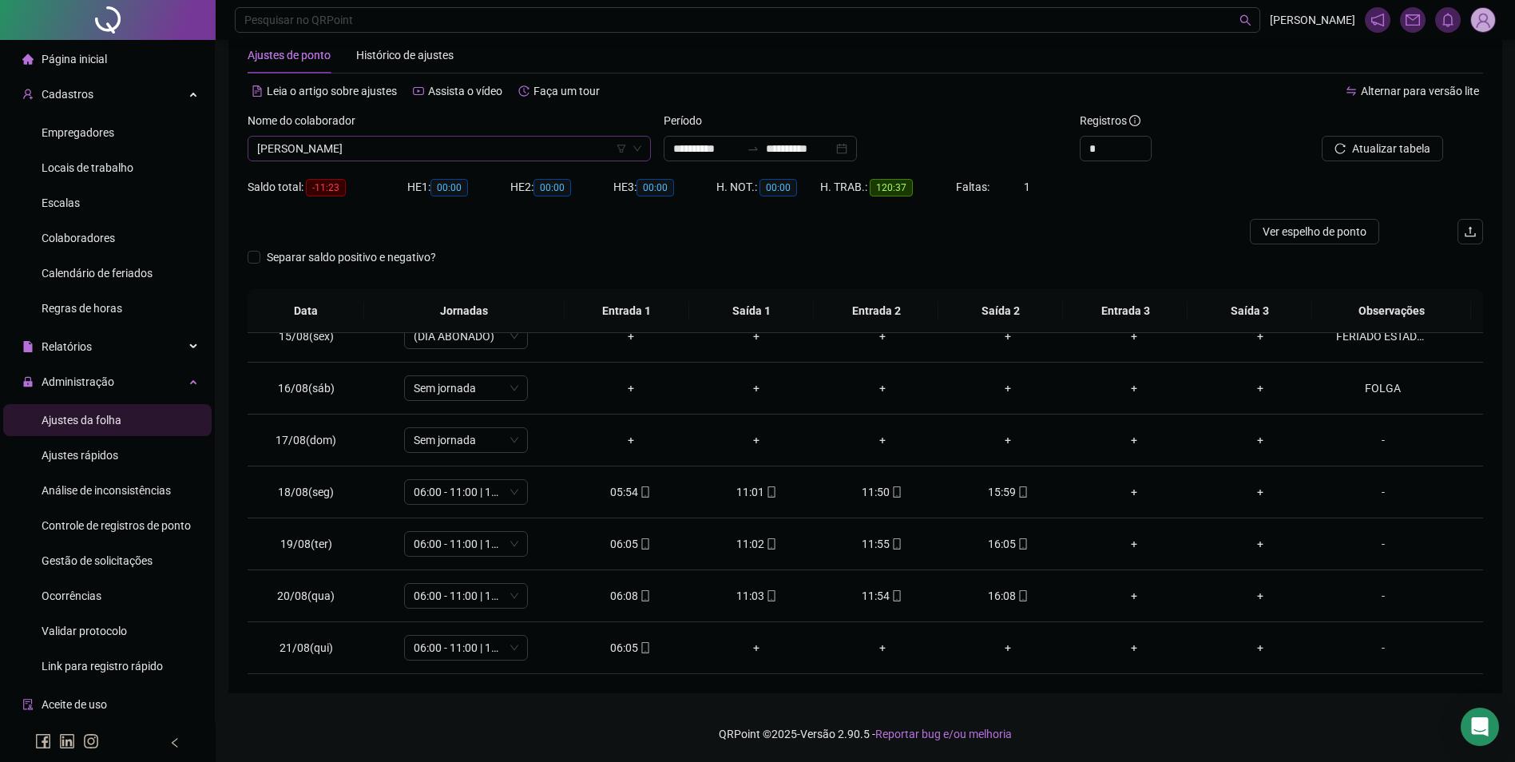
click at [565, 145] on span "[PERSON_NAME]" at bounding box center [449, 149] width 384 height 24
type input "******"
click at [364, 180] on div "[PERSON_NAME]" at bounding box center [449, 181] width 378 height 18
click at [1401, 153] on span "Buscar registros" at bounding box center [1389, 149] width 81 height 18
click at [641, 544] on icon "mobile" at bounding box center [645, 543] width 11 height 11
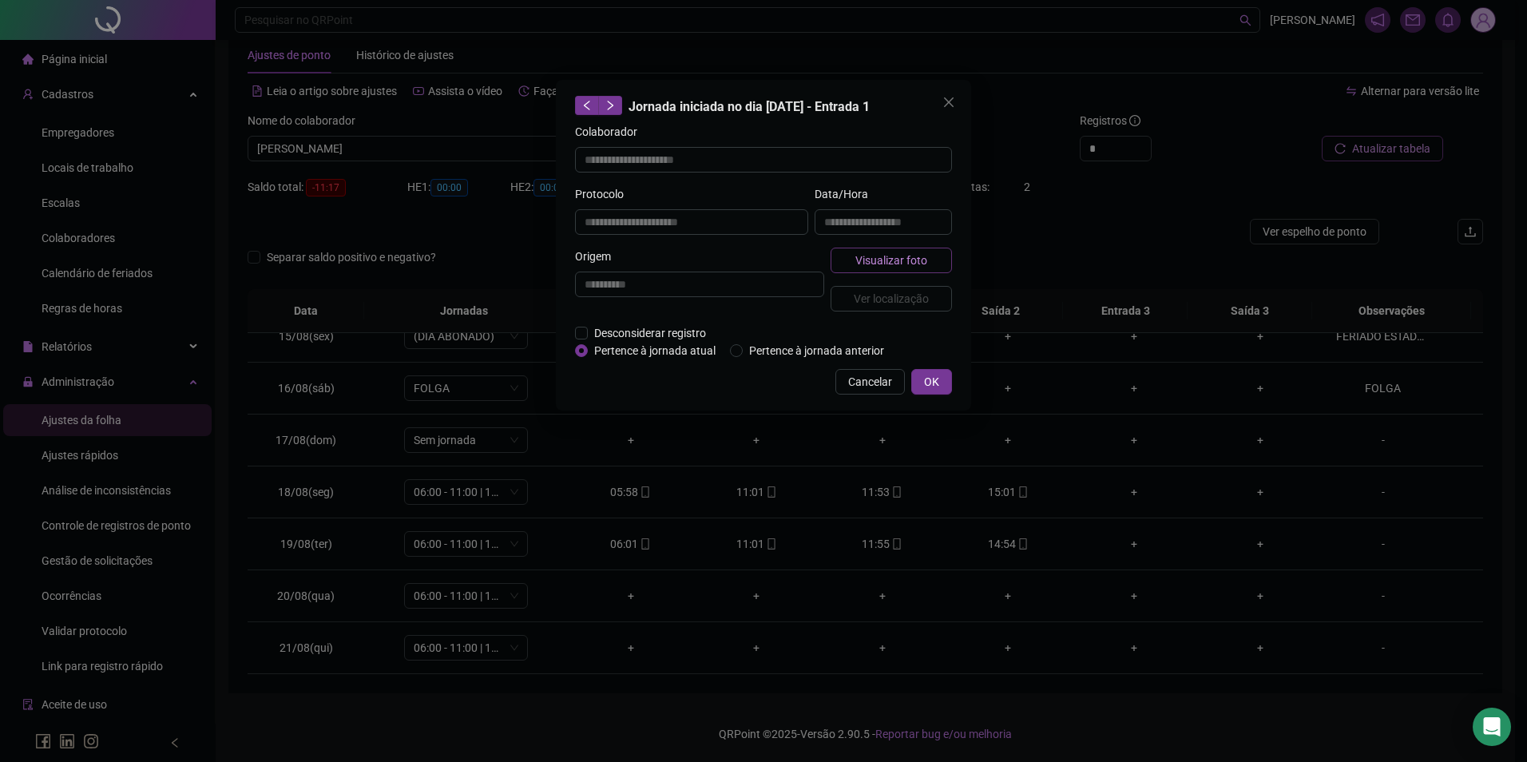
click at [895, 255] on span "Visualizar foto" at bounding box center [892, 261] width 72 height 18
type input "**********"
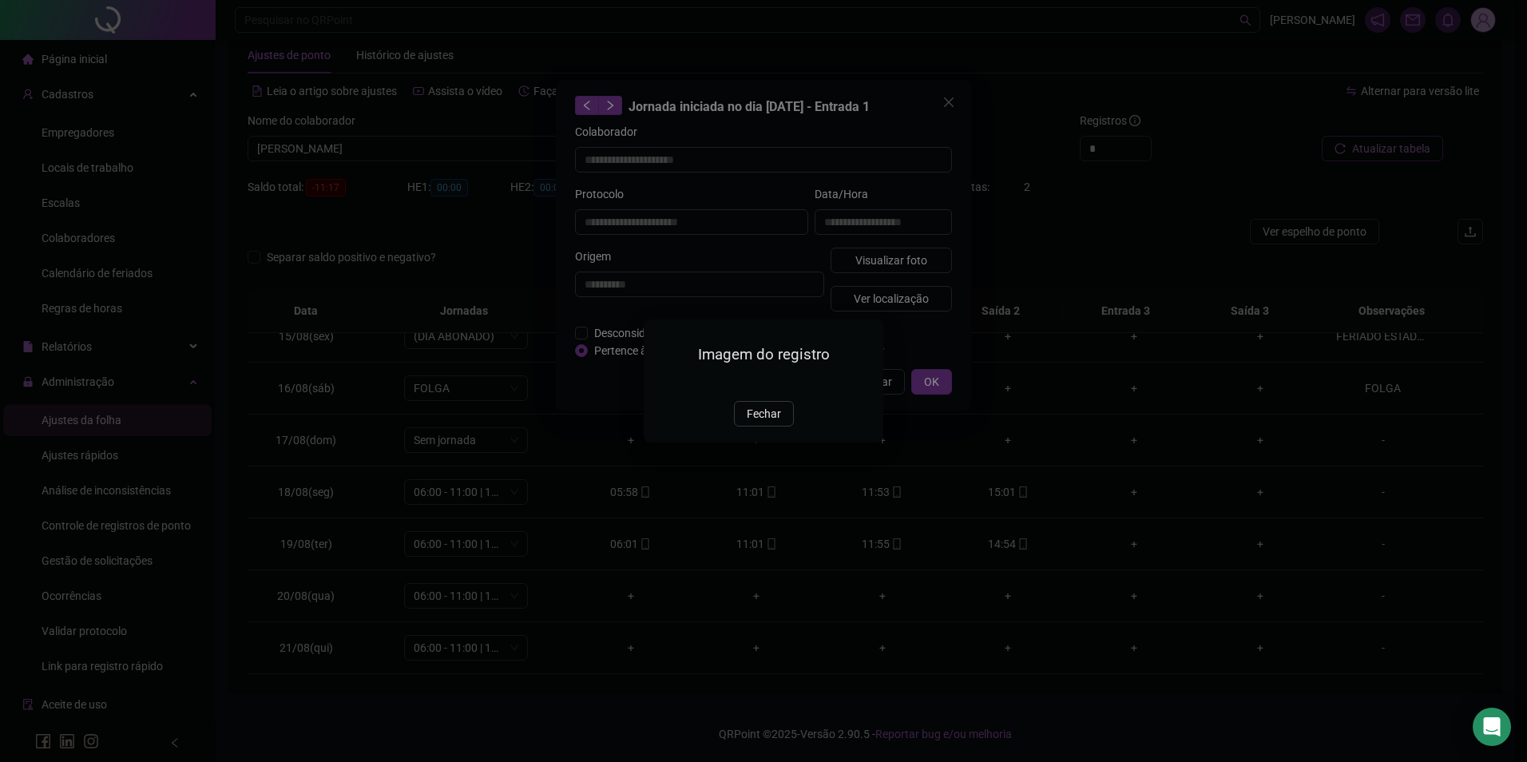
click at [757, 427] on button "Fechar" at bounding box center [764, 414] width 60 height 26
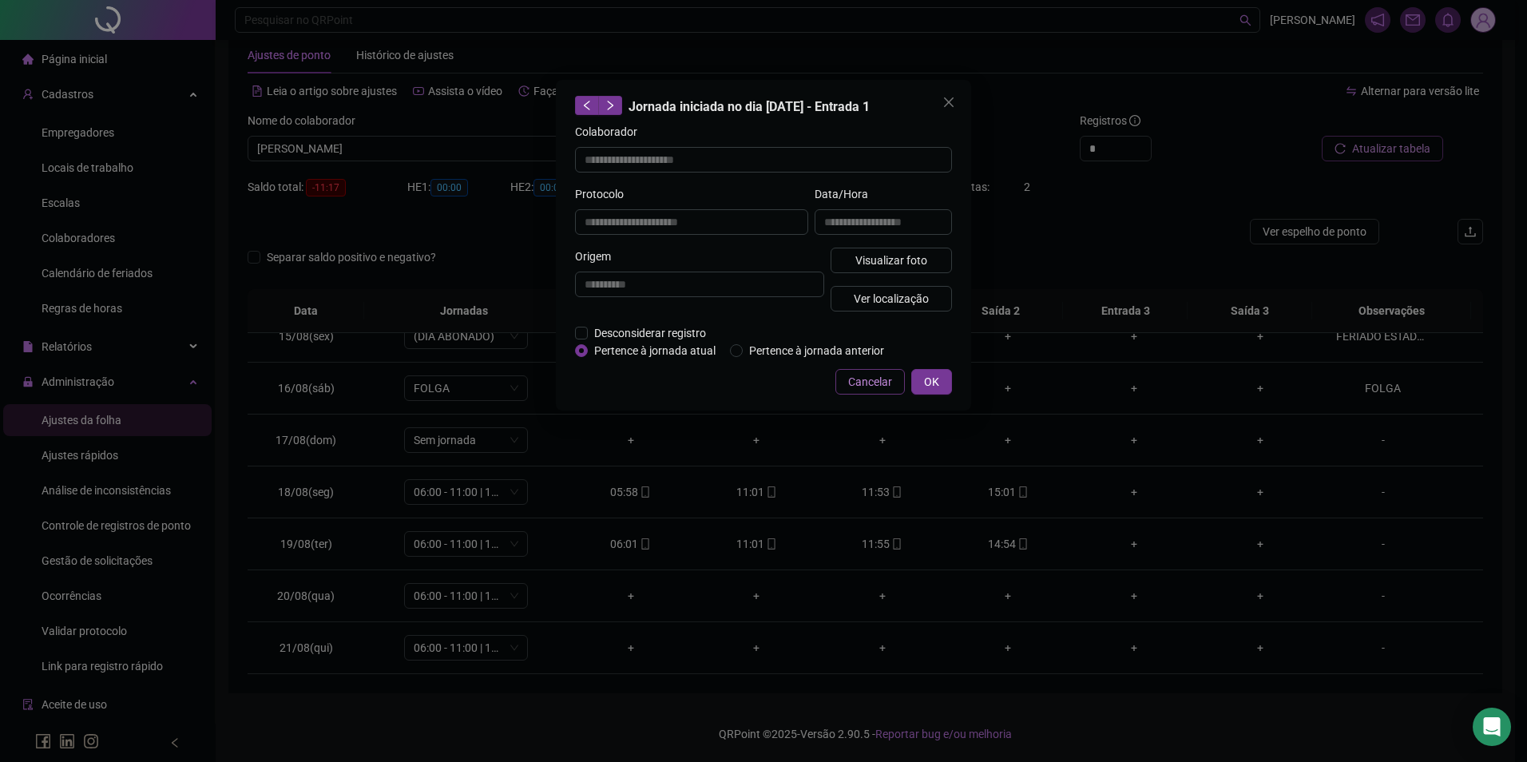
click at [885, 377] on span "Cancelar" at bounding box center [870, 382] width 44 height 18
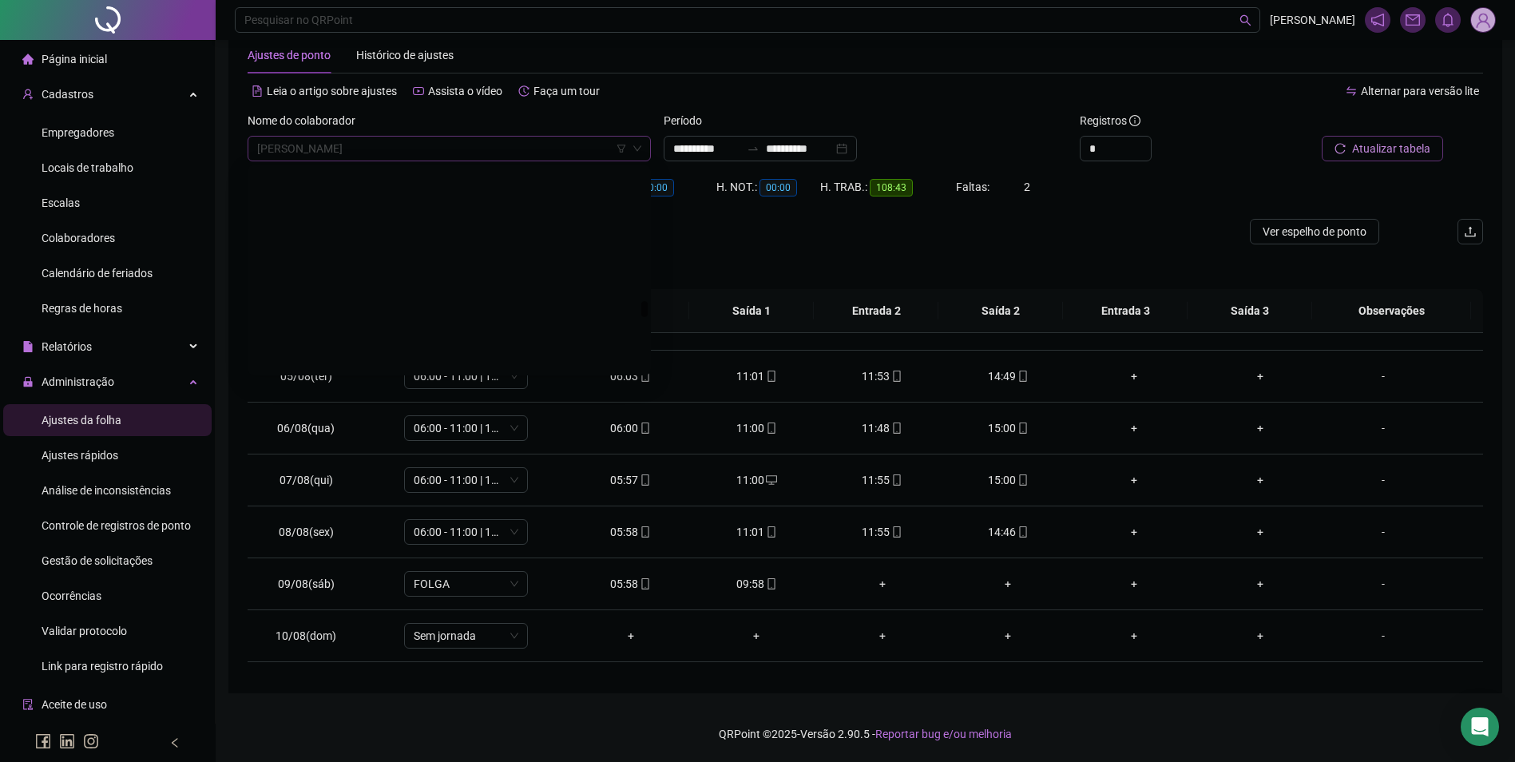
scroll to position [16640, 0]
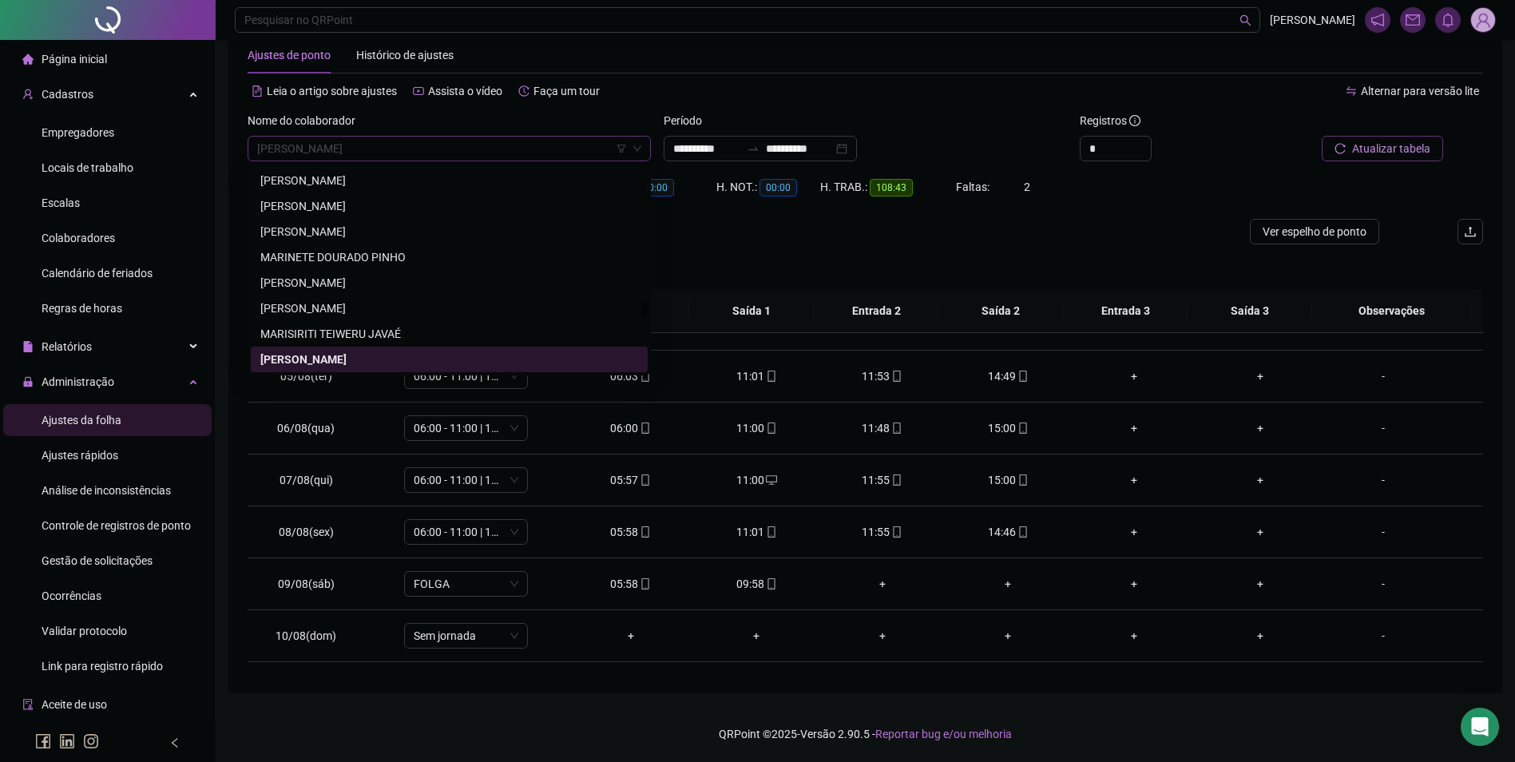
click at [504, 155] on span "[PERSON_NAME]" at bounding box center [449, 149] width 384 height 24
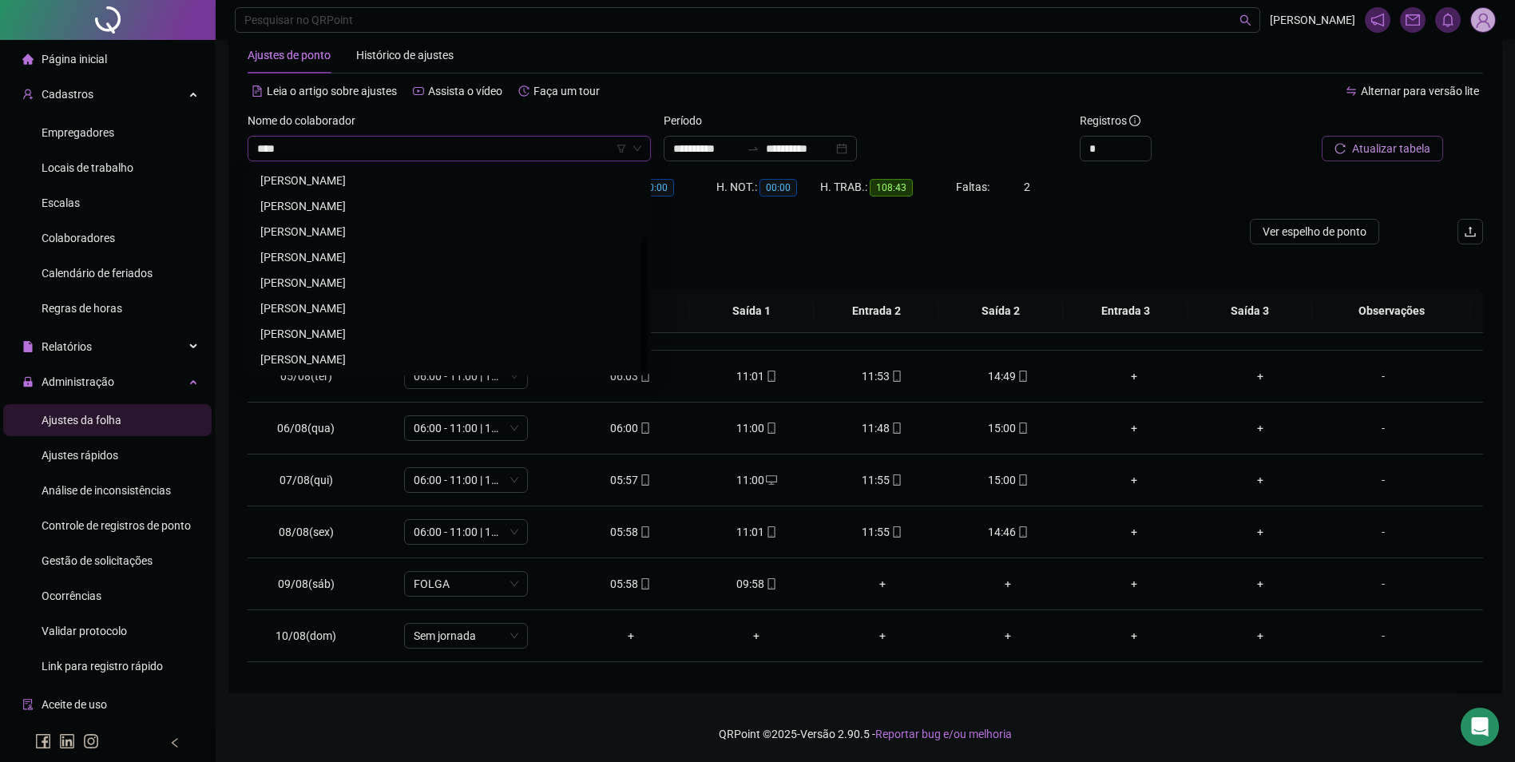
scroll to position [102, 0]
type input "*****"
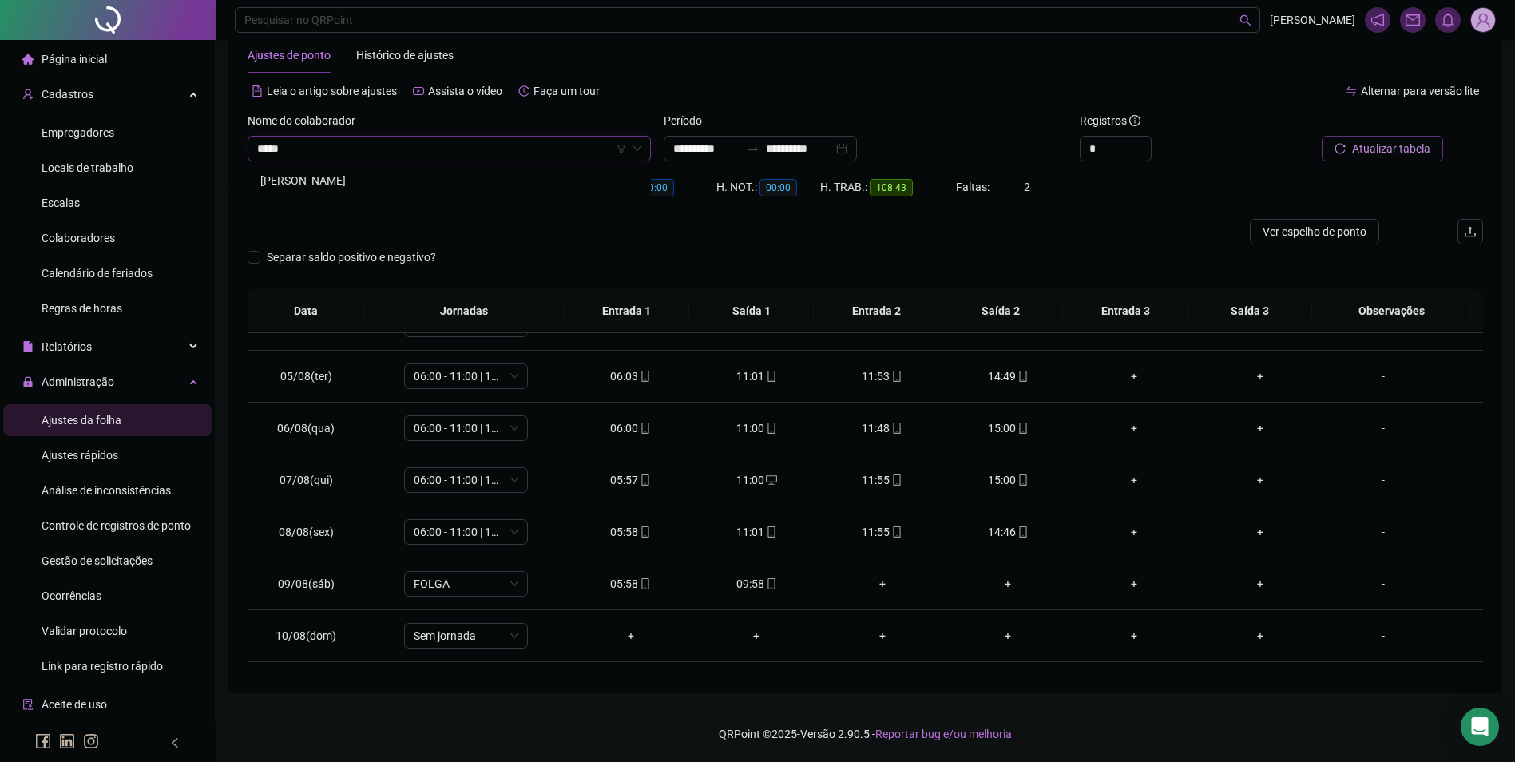
click at [335, 184] on div "[PERSON_NAME]" at bounding box center [449, 181] width 378 height 18
click at [1408, 153] on span "Buscar registros" at bounding box center [1389, 149] width 81 height 18
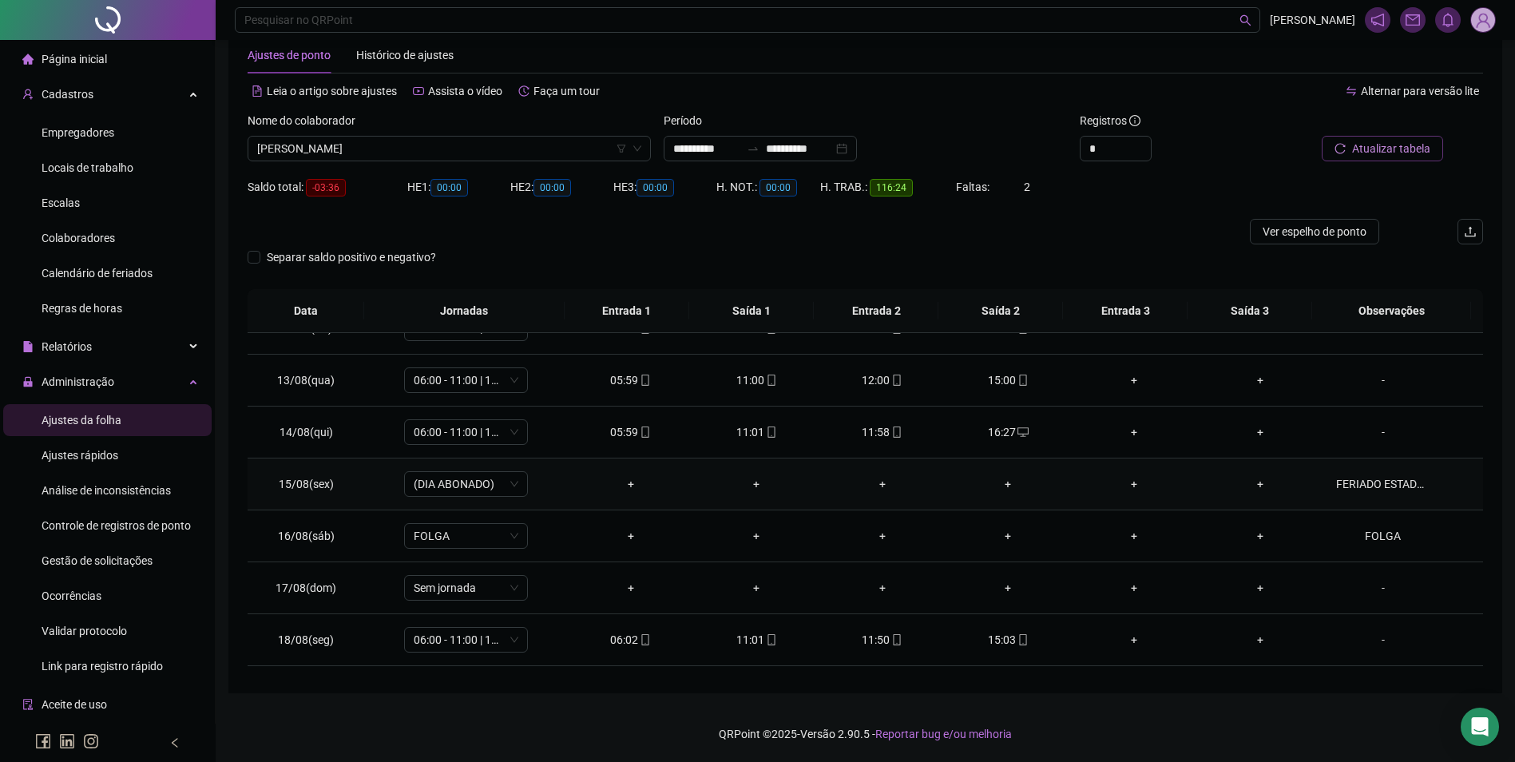
scroll to position [749, 0]
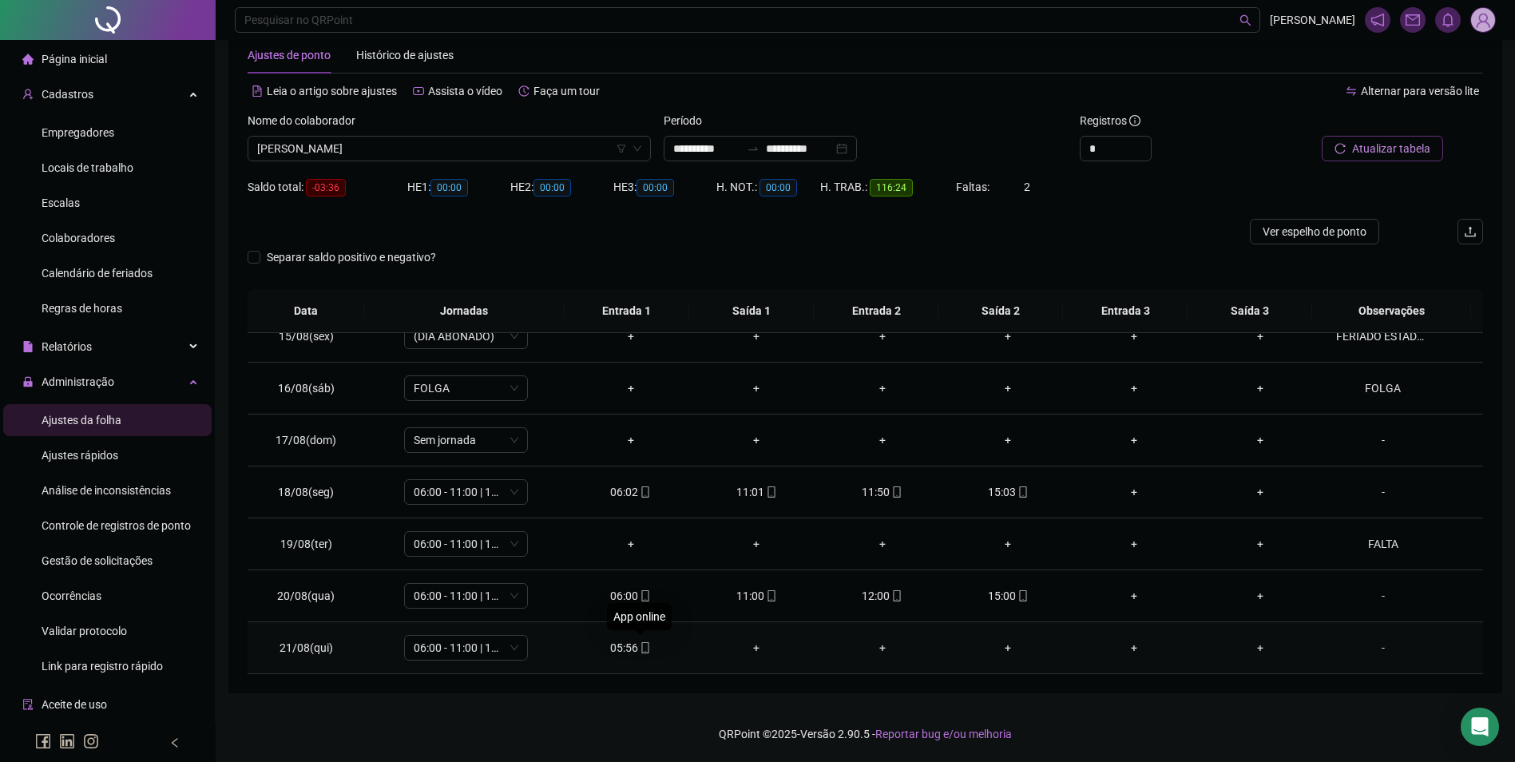
click at [640, 649] on icon "mobile" at bounding box center [645, 647] width 11 height 11
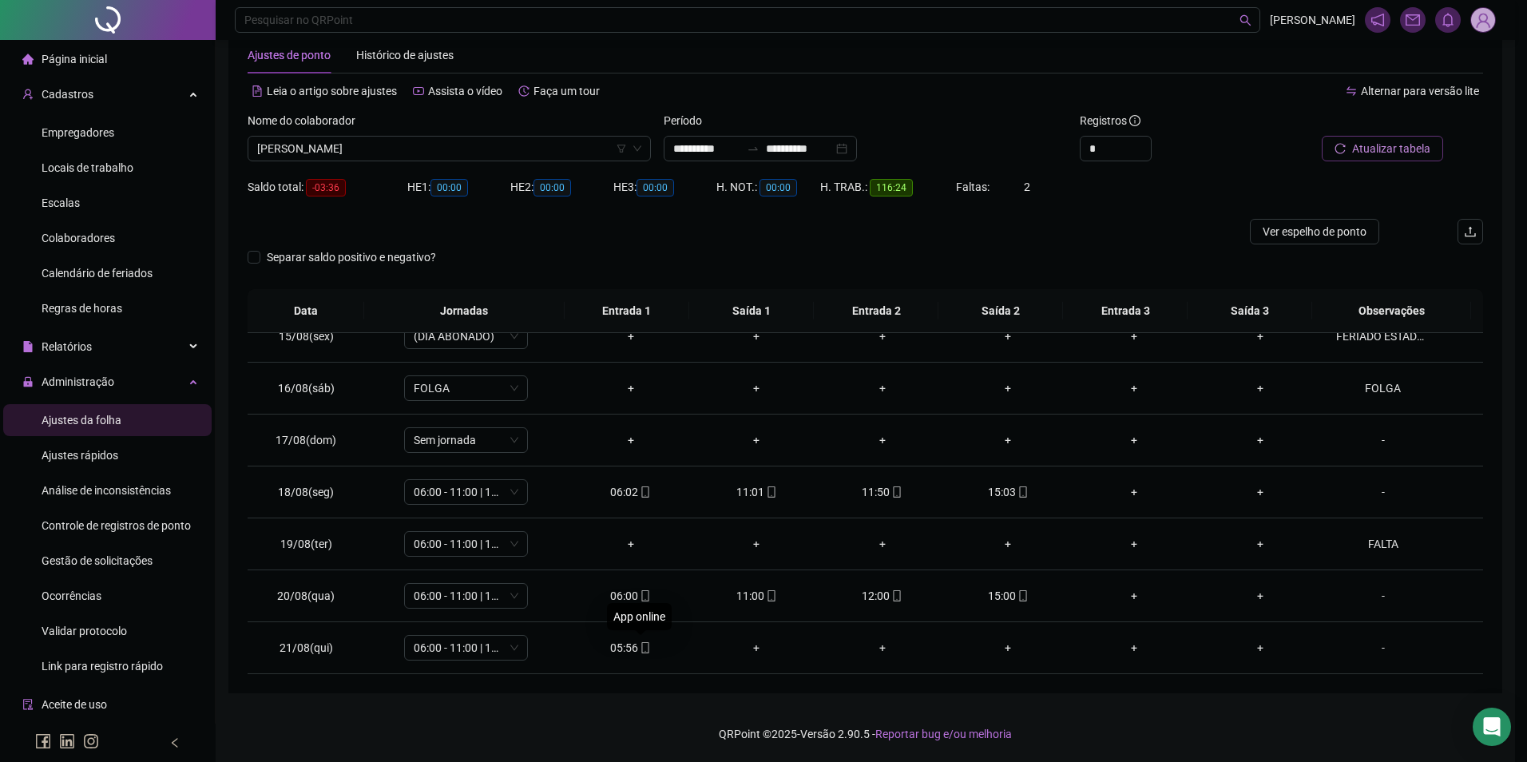
type input "**********"
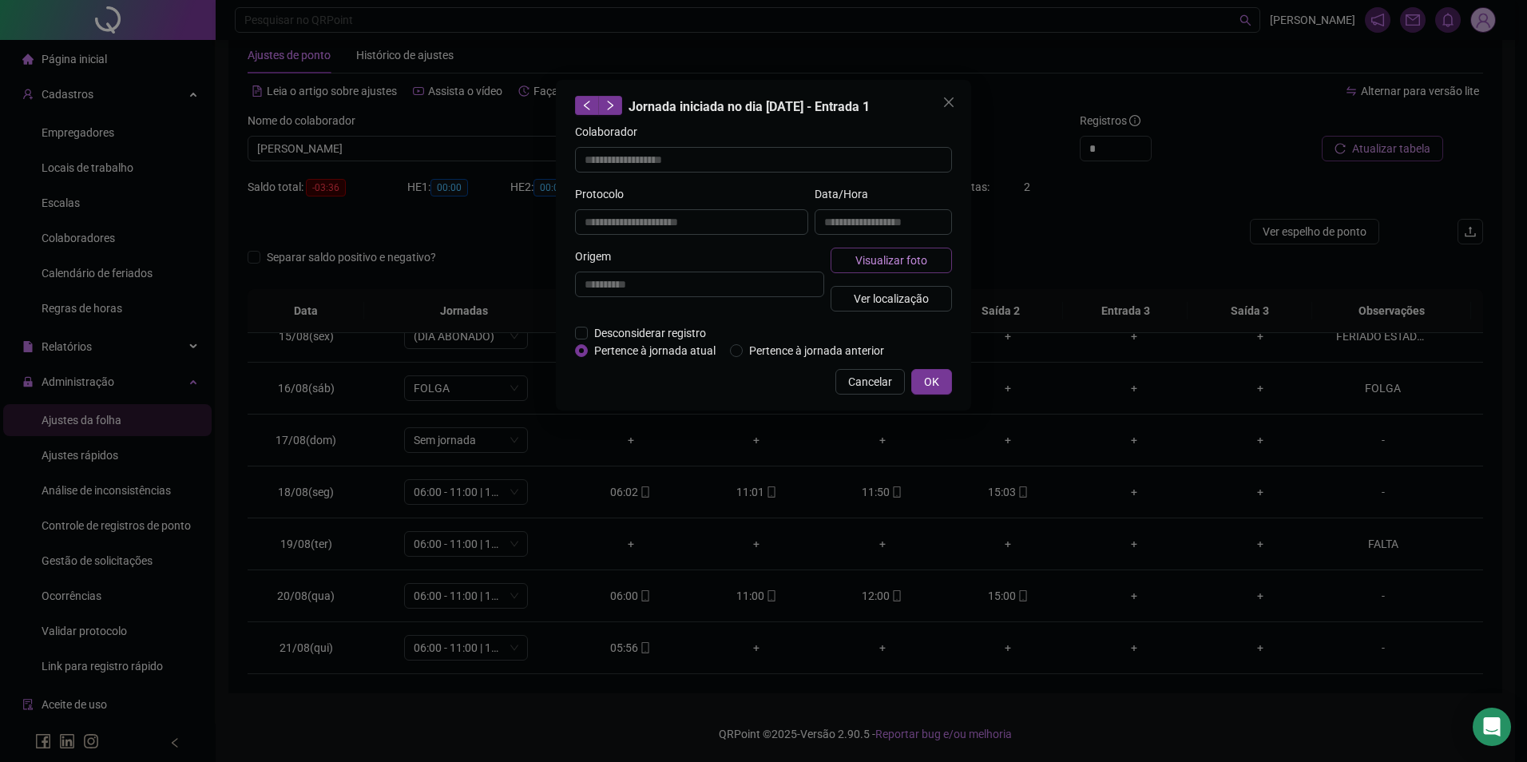
click at [911, 257] on span "Visualizar foto" at bounding box center [892, 261] width 72 height 18
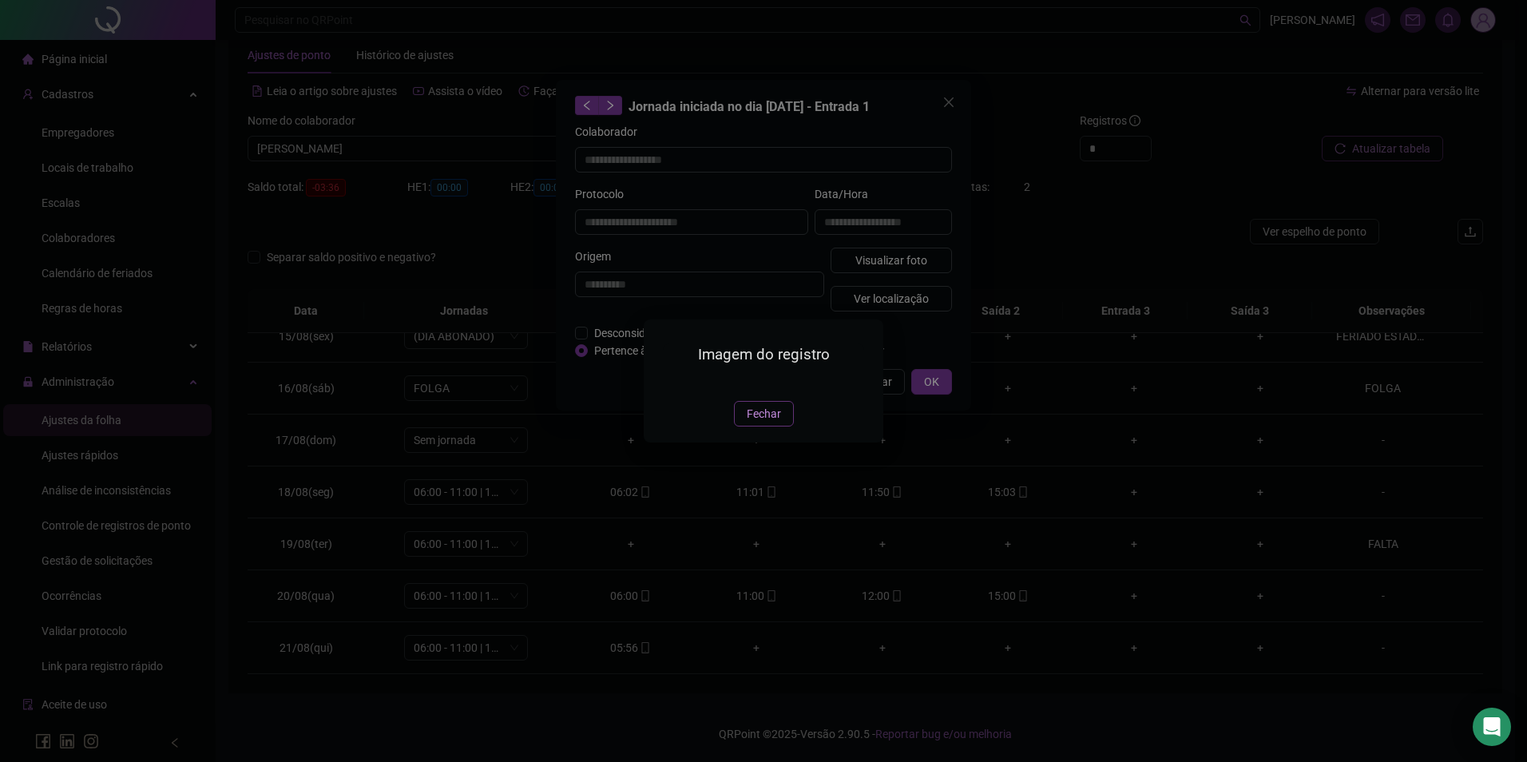
click at [762, 423] on span "Fechar" at bounding box center [764, 414] width 34 height 18
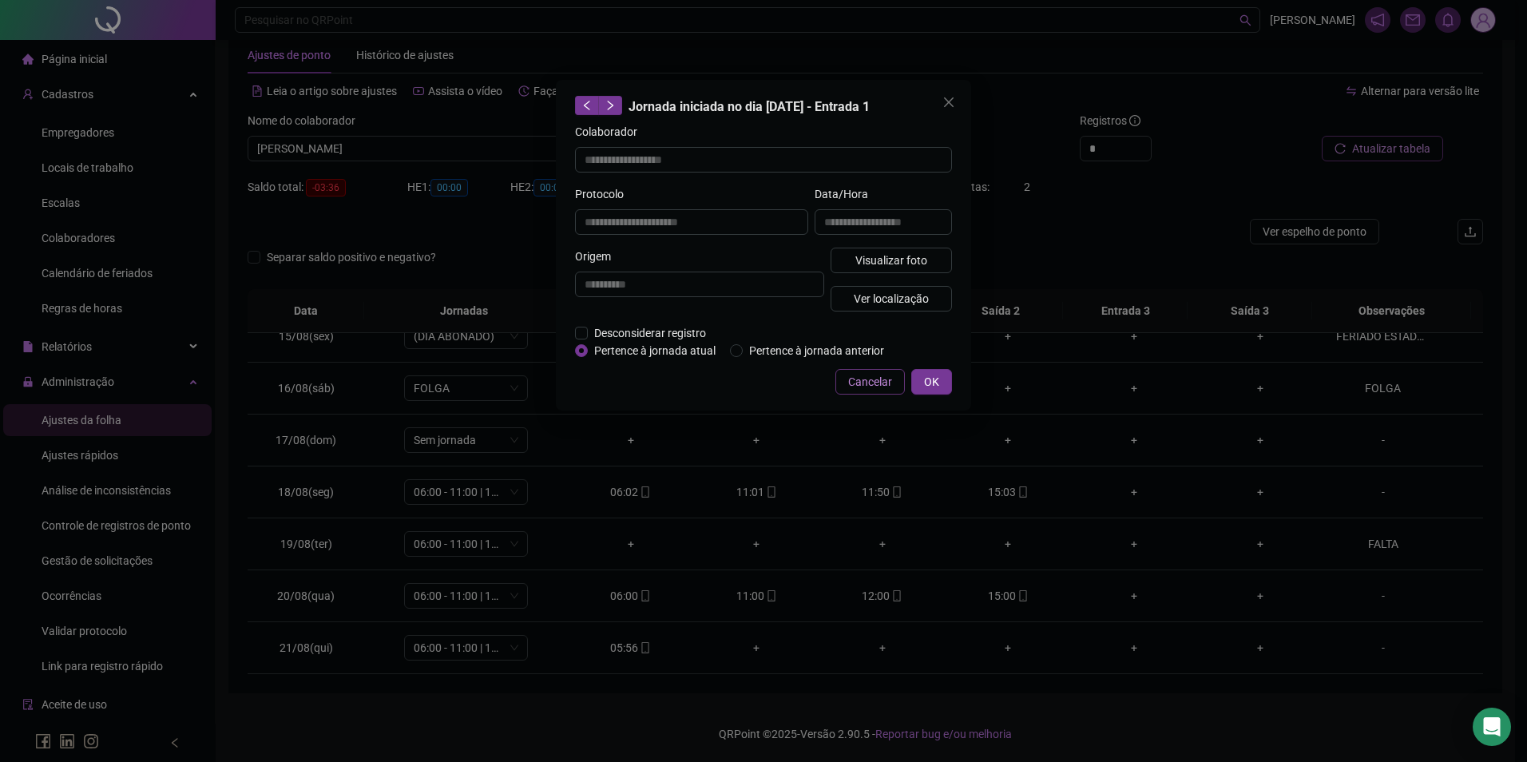
click at [879, 369] on button "Cancelar" at bounding box center [870, 382] width 69 height 26
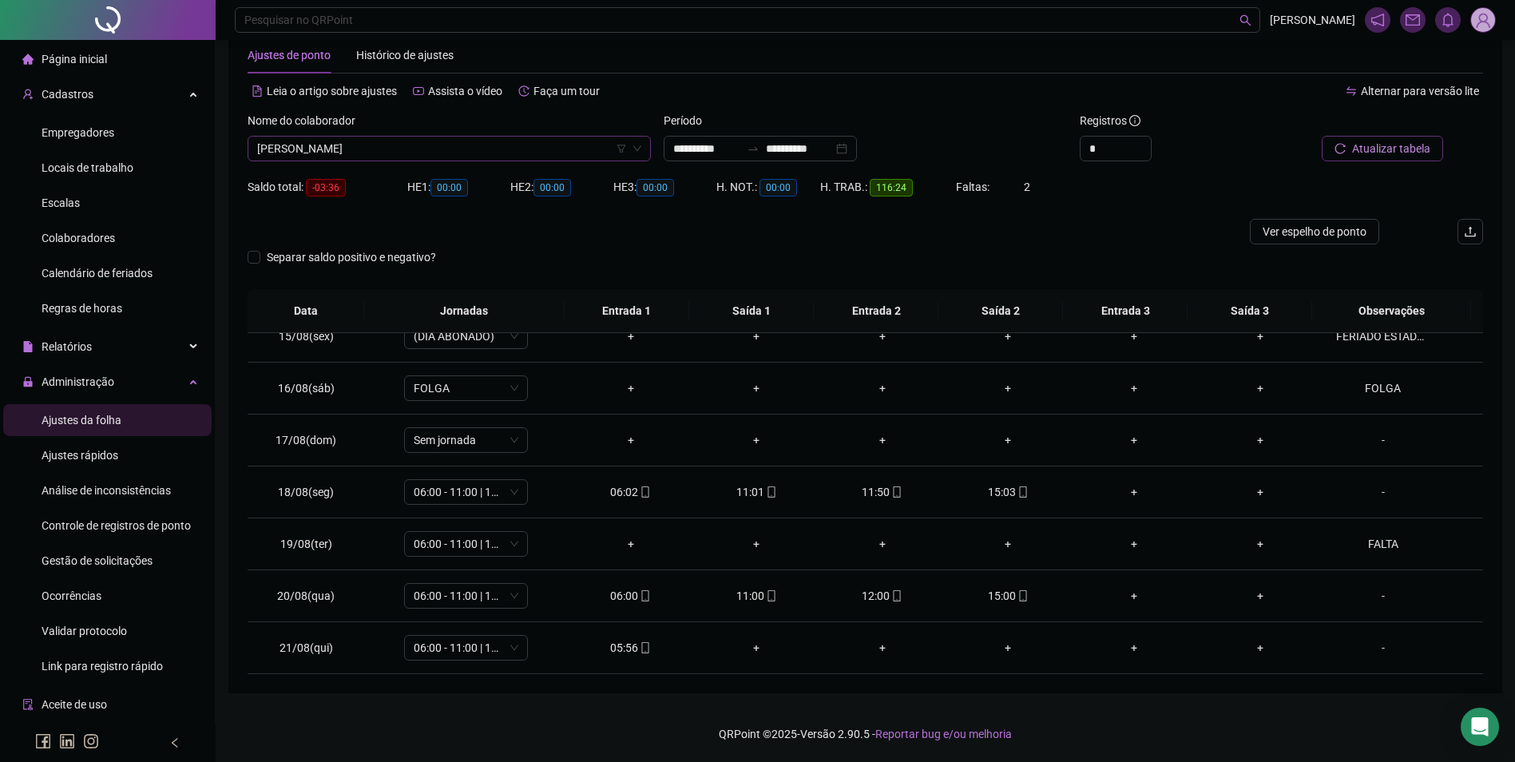
click at [530, 147] on span "[PERSON_NAME]" at bounding box center [449, 149] width 384 height 24
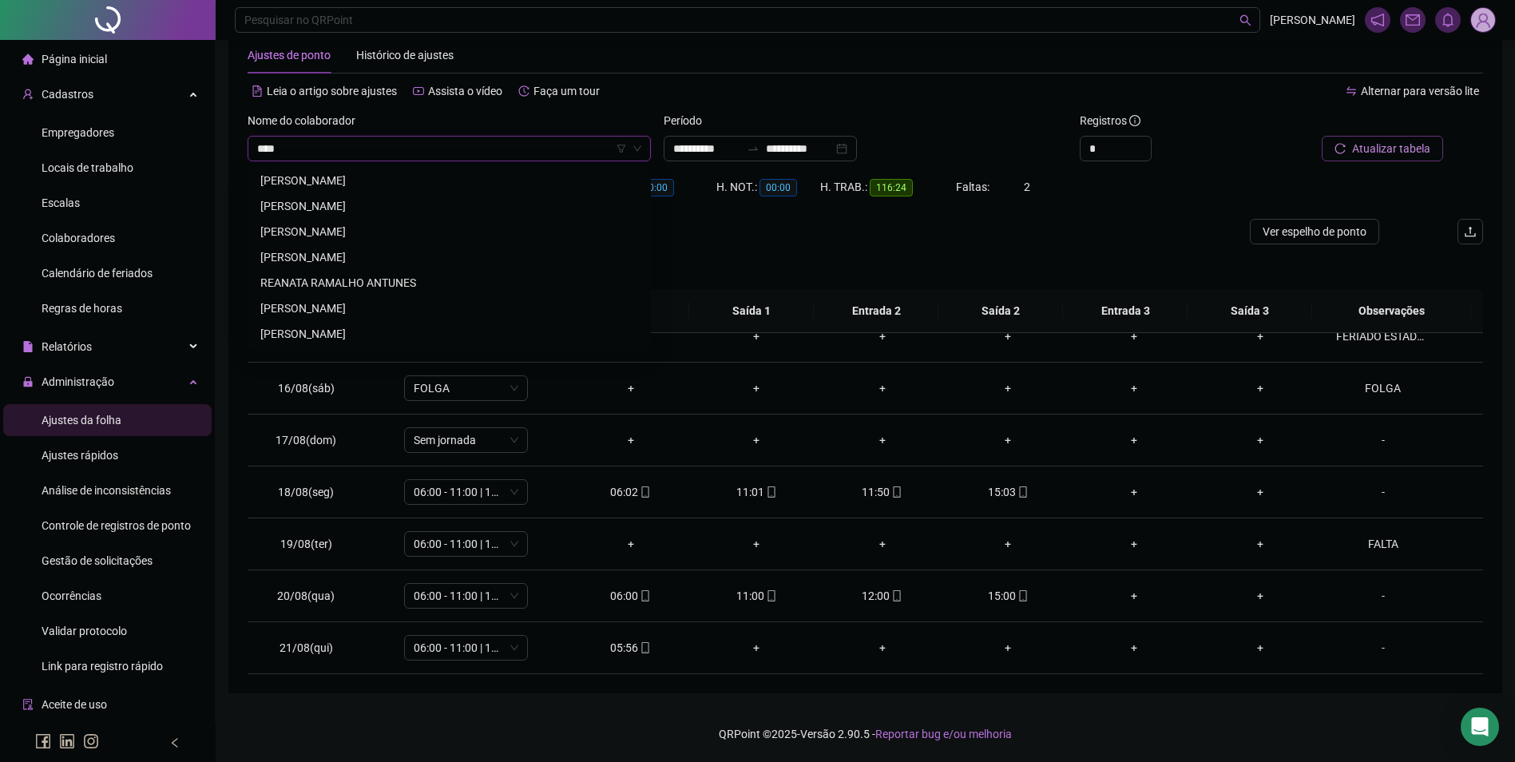
scroll to position [0, 0]
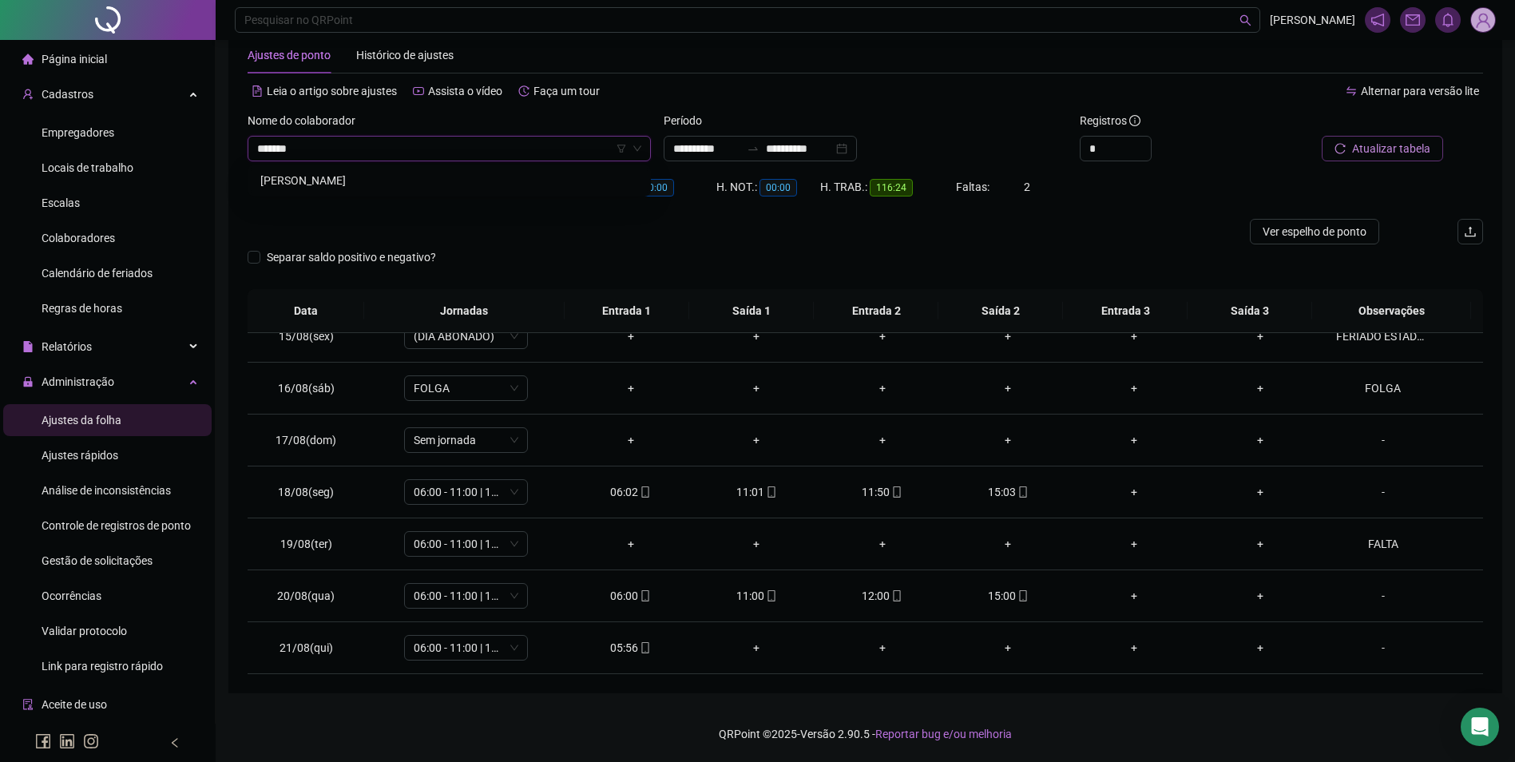
type input "********"
click at [1319, 136] on button "Buscar registros" at bounding box center [1381, 149] width 125 height 26
click at [645, 645] on icon "mobile" at bounding box center [644, 647] width 7 height 11
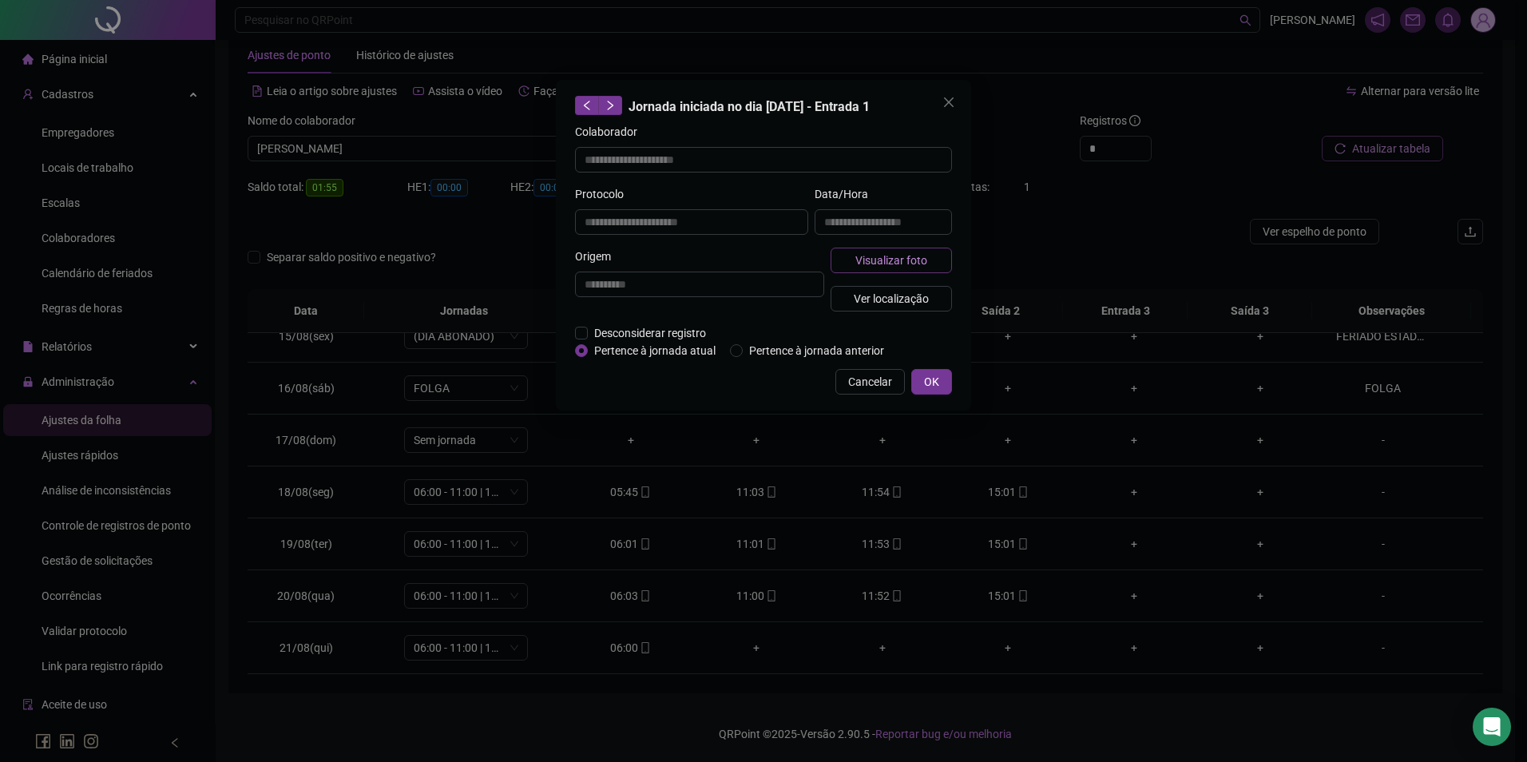
type input "**********"
click at [890, 257] on span "Visualizar foto" at bounding box center [892, 261] width 72 height 18
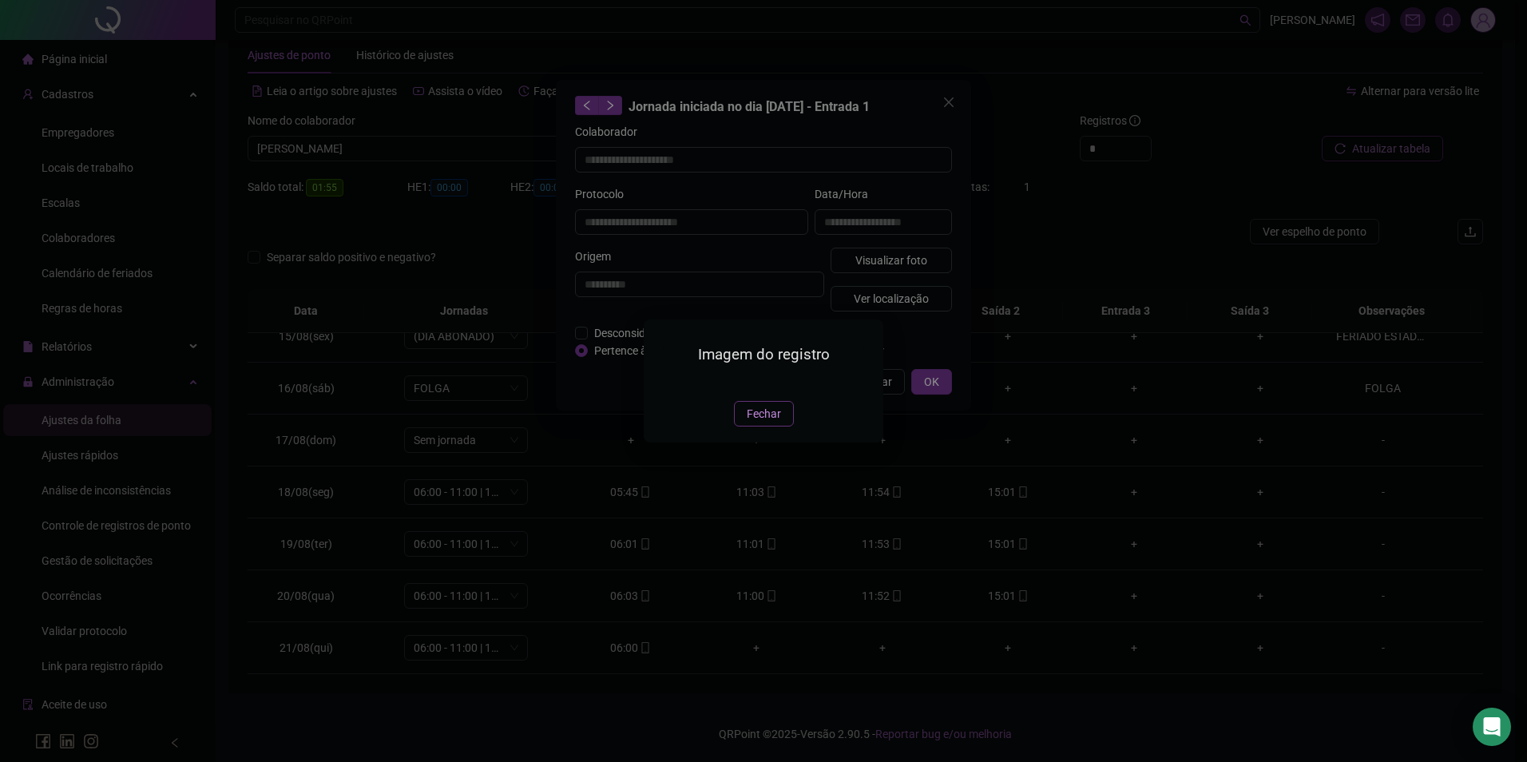
click at [753, 423] on span "Fechar" at bounding box center [764, 414] width 34 height 18
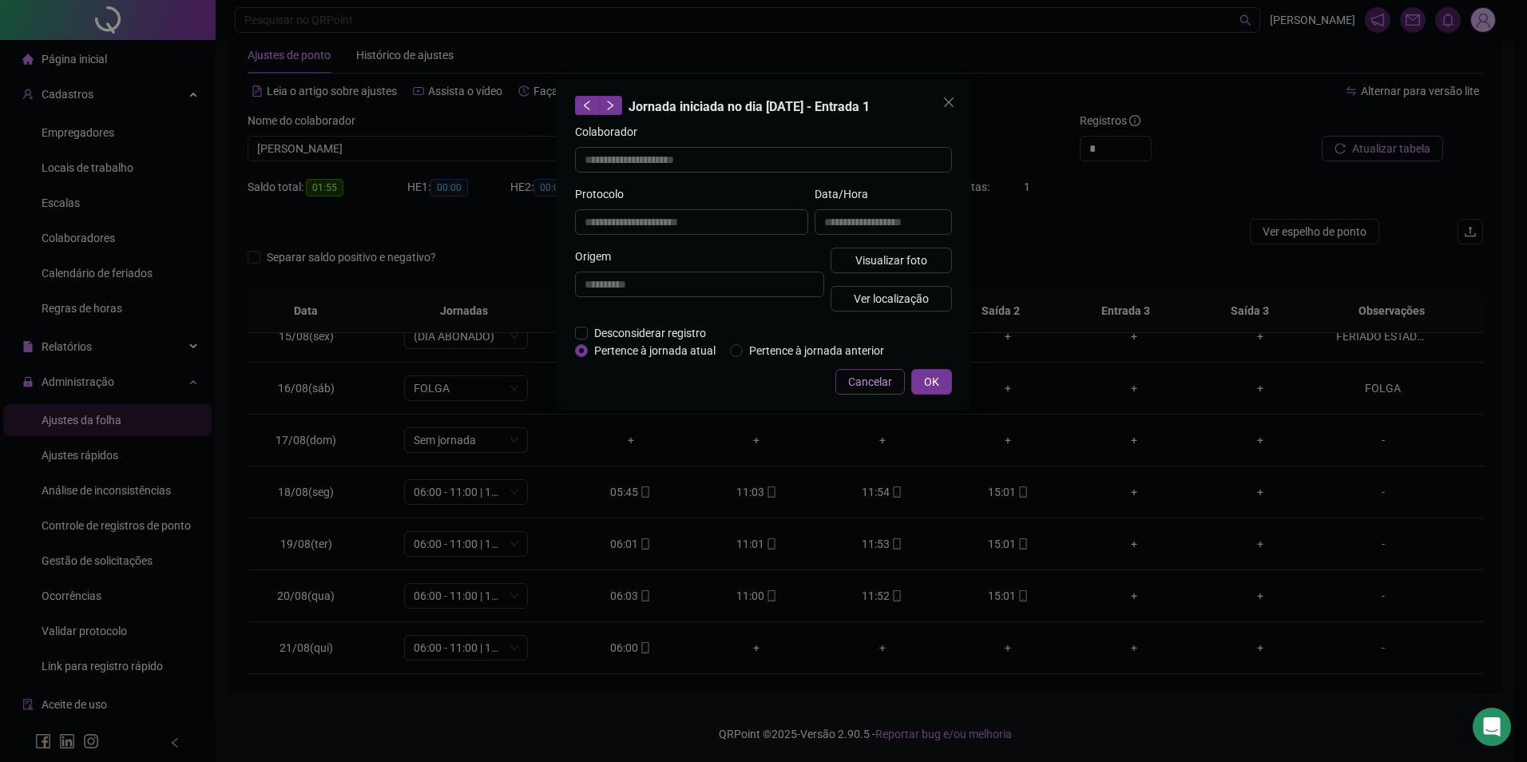
click at [868, 383] on span "Cancelar" at bounding box center [870, 382] width 44 height 18
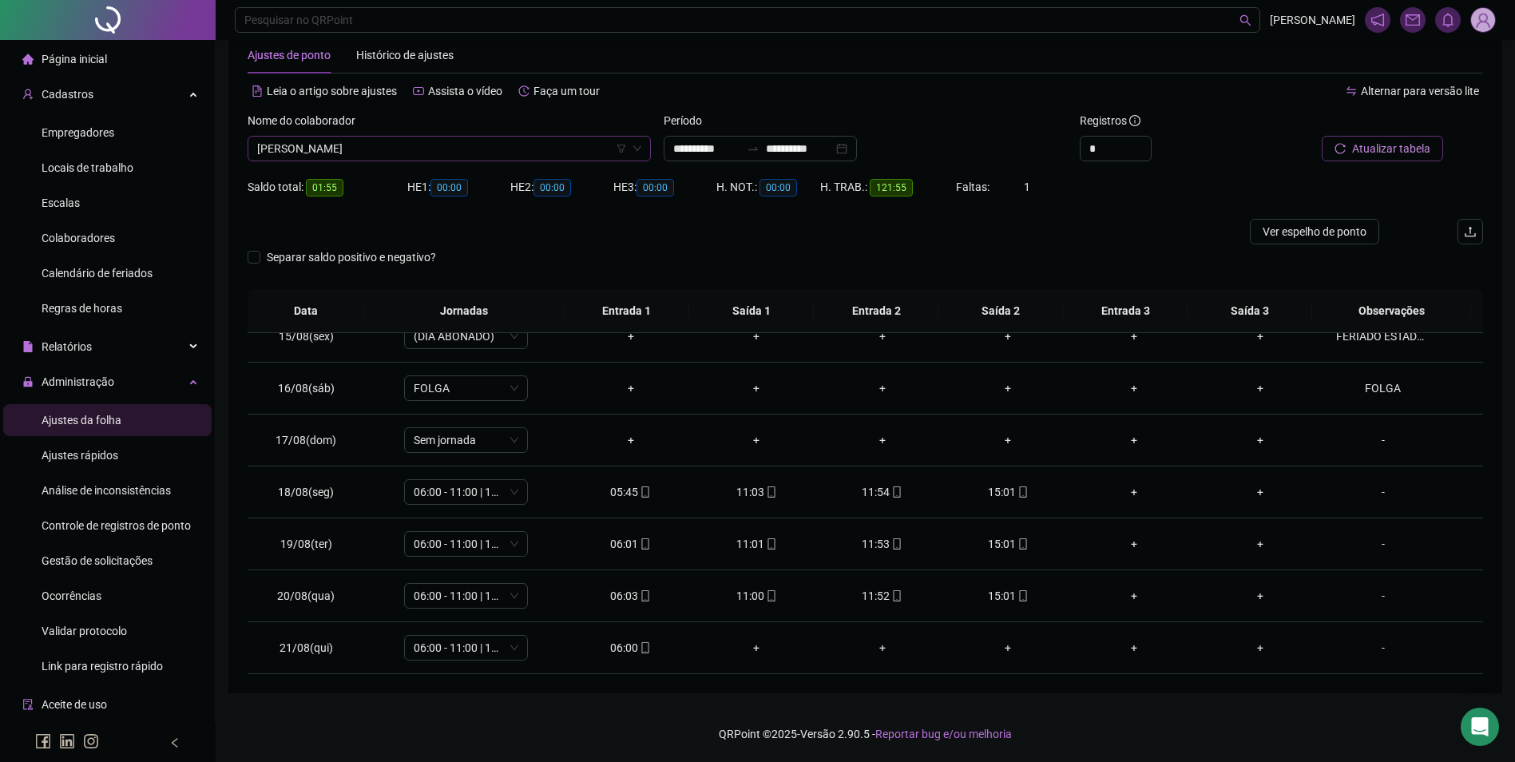
click at [477, 140] on span "[PERSON_NAME]" at bounding box center [449, 149] width 384 height 24
type input "*****"
click at [1319, 136] on button "Buscar registros" at bounding box center [1381, 149] width 125 height 26
click at [1006, 490] on div "15:00" at bounding box center [1009, 492] width 101 height 18
type input "**********"
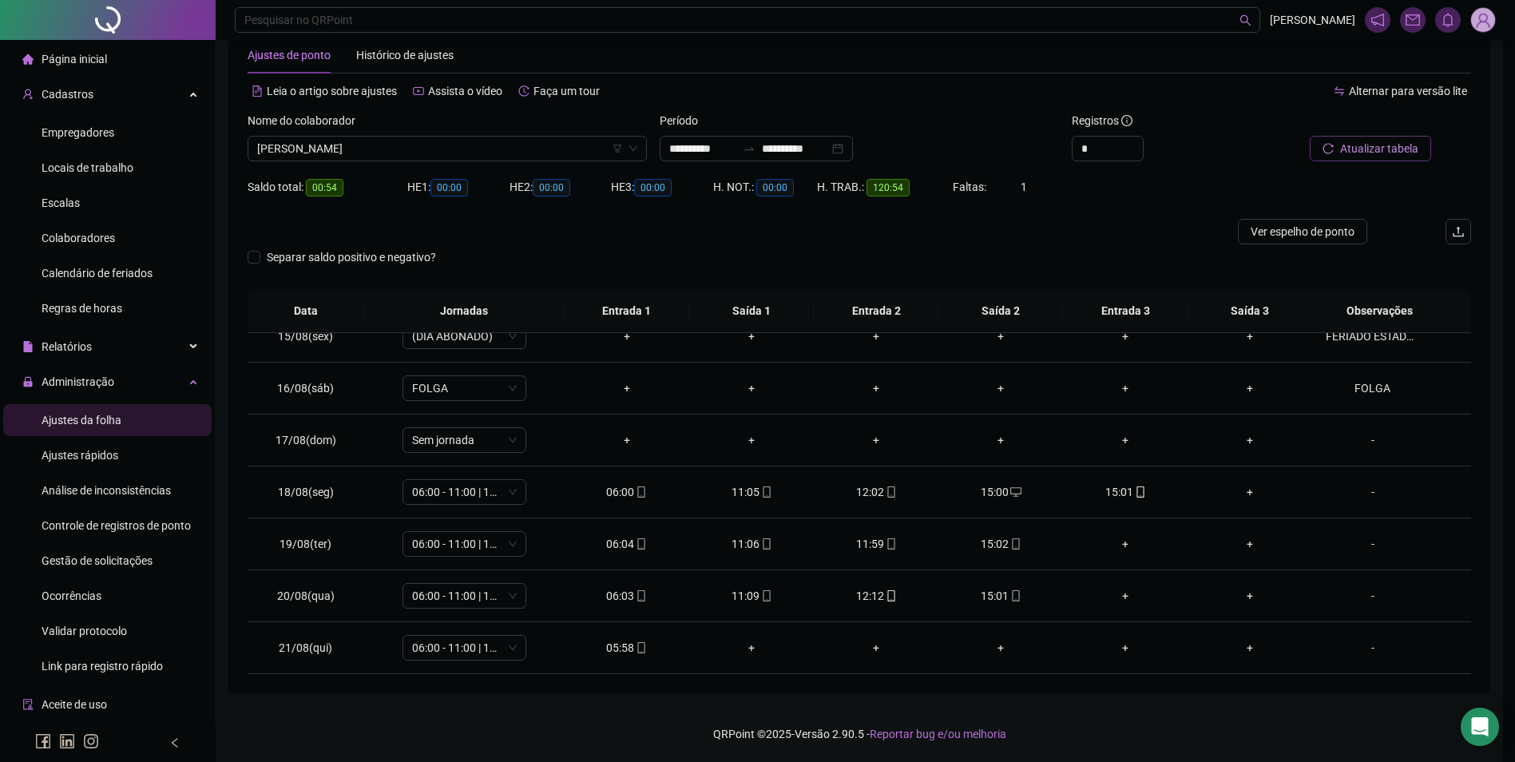
type input "**********"
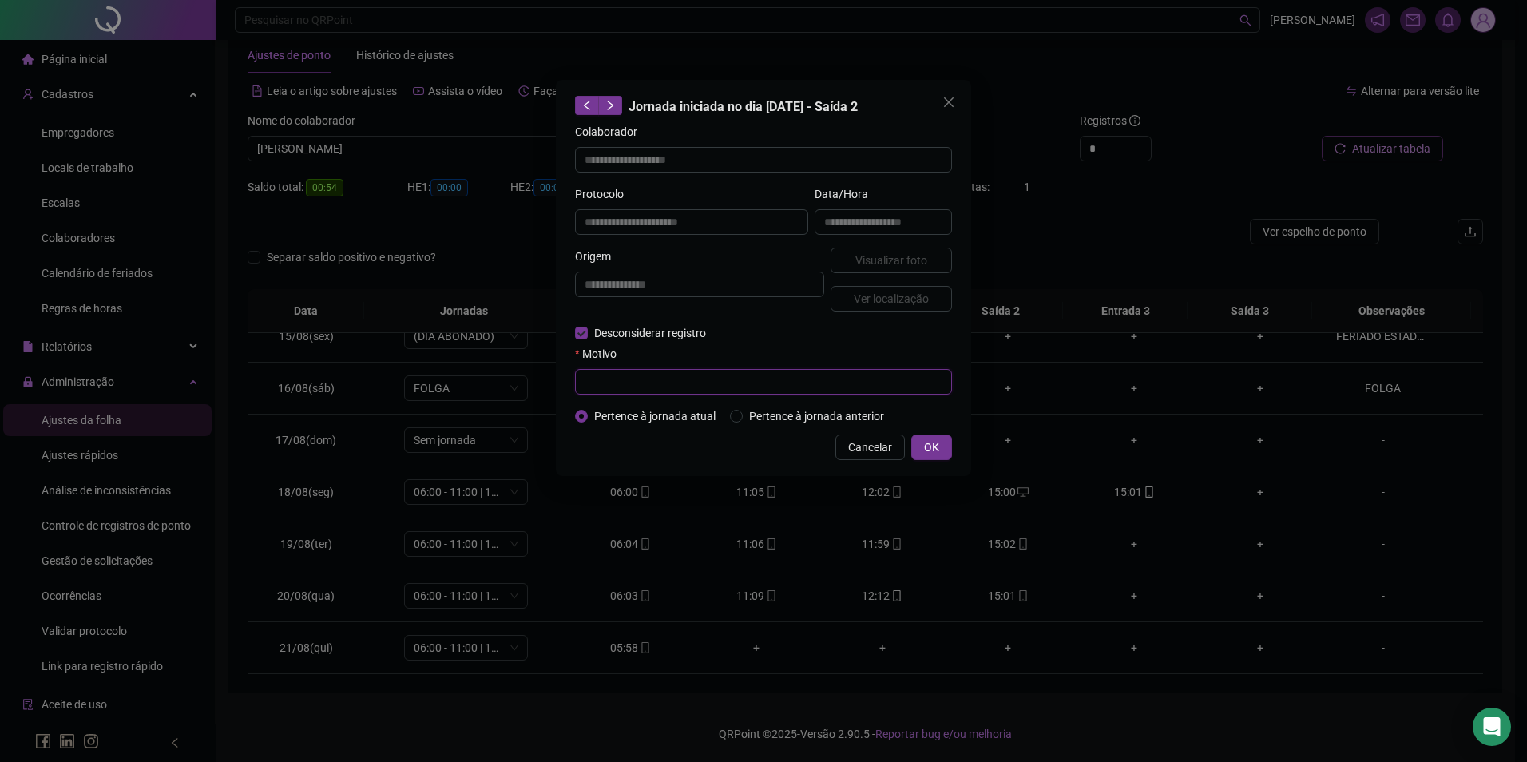
click at [628, 375] on input "text" at bounding box center [763, 382] width 377 height 26
paste input "**********"
type input "*"
type input "**********"
click at [922, 440] on button "OK" at bounding box center [931, 448] width 41 height 26
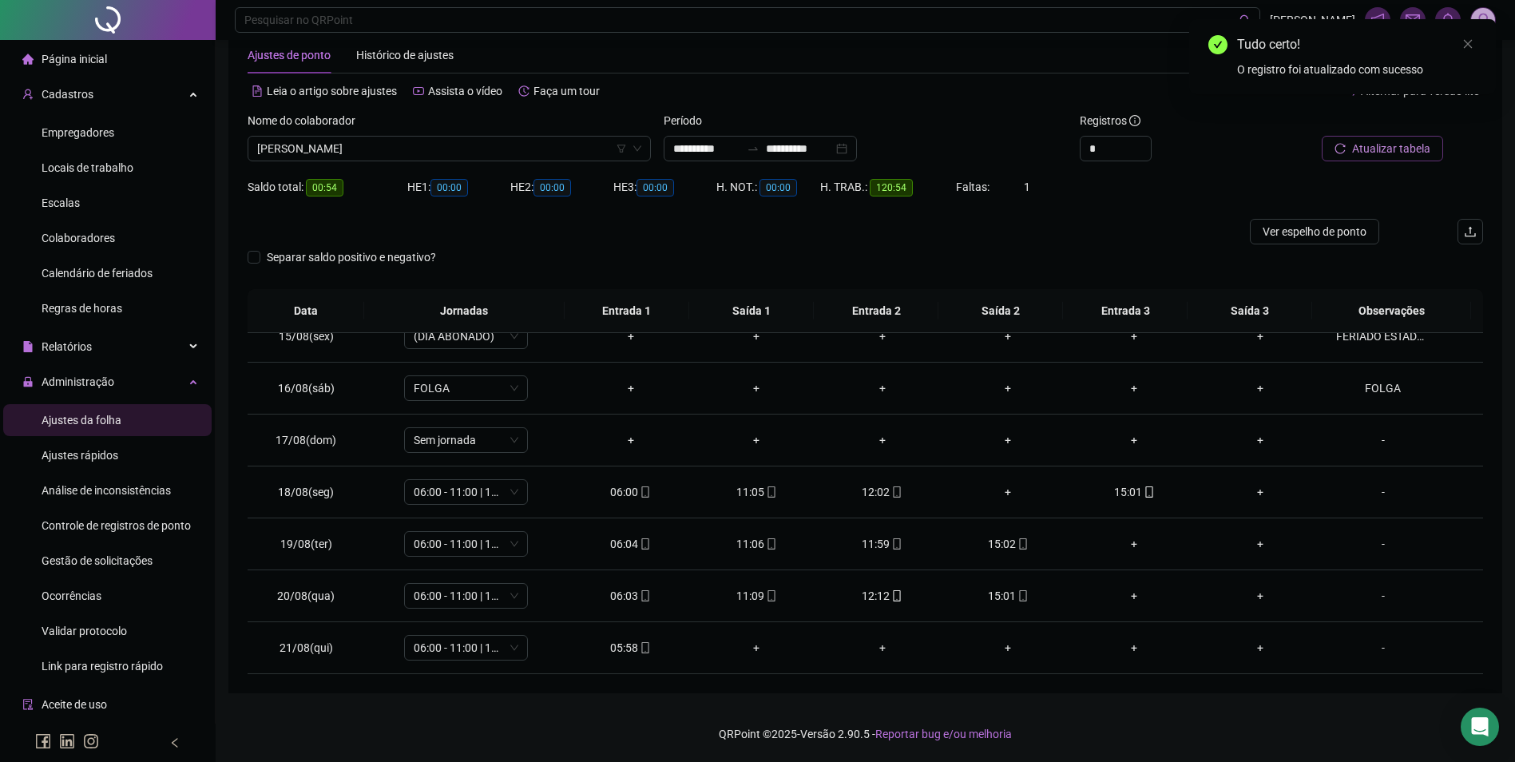
click at [1384, 147] on span "Atualizar tabela" at bounding box center [1391, 149] width 78 height 18
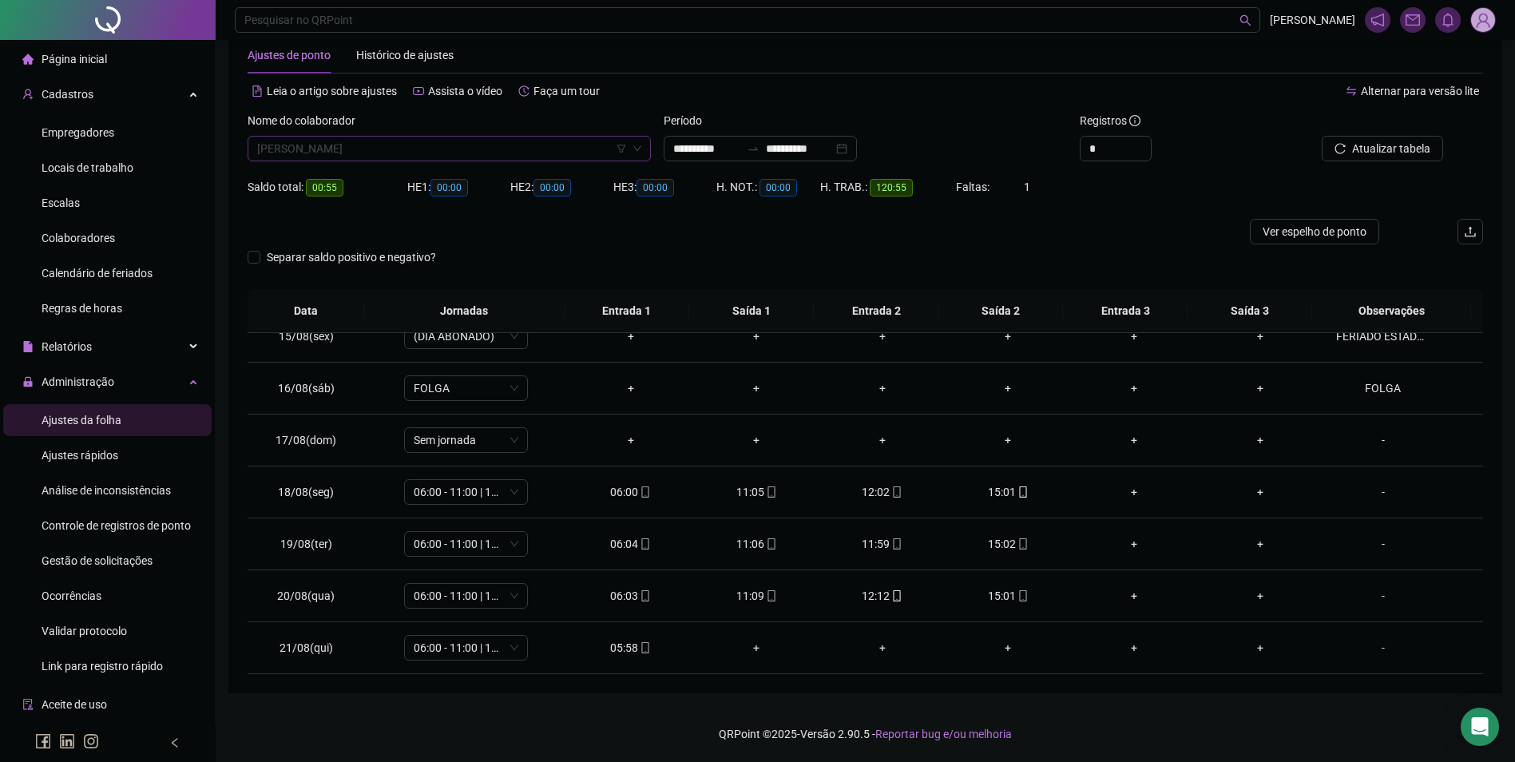
click at [517, 145] on span "[PERSON_NAME]" at bounding box center [449, 149] width 384 height 24
type input "*******"
click at [1319, 136] on button "Buscar registros" at bounding box center [1381, 149] width 125 height 26
click at [642, 645] on icon "mobile" at bounding box center [645, 647] width 11 height 11
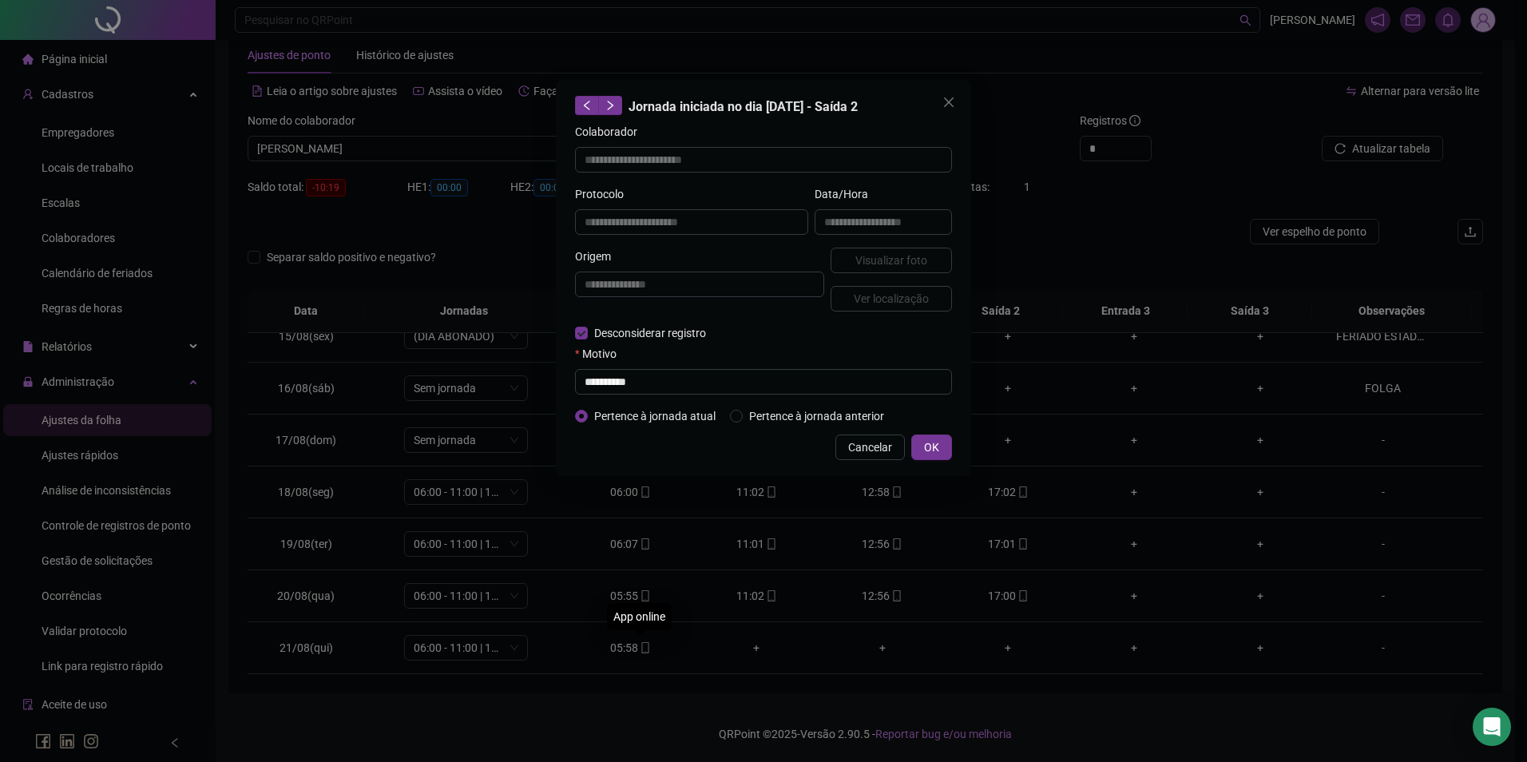
type input "**********"
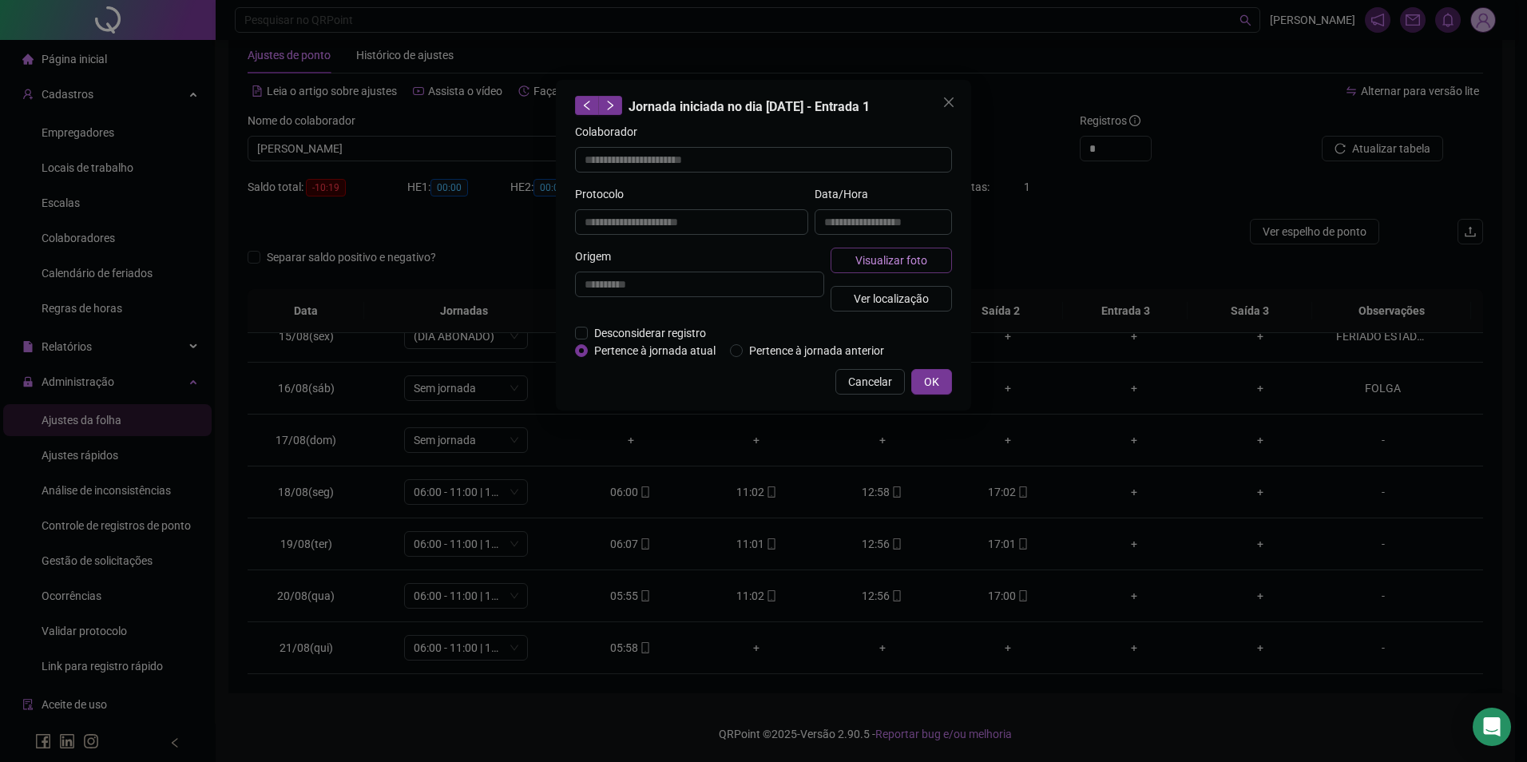
click at [891, 264] on span "Visualizar foto" at bounding box center [892, 261] width 72 height 18
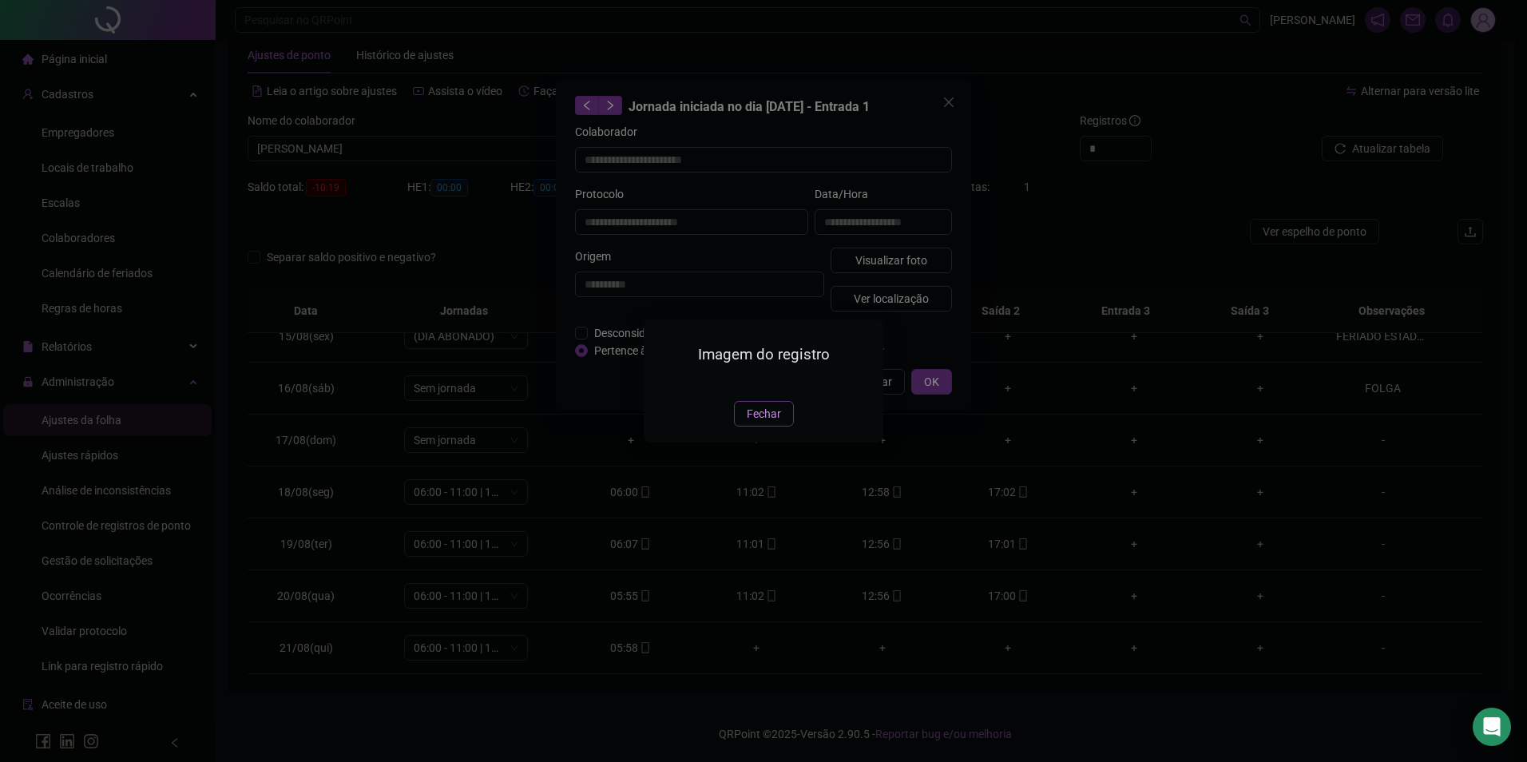
click at [752, 423] on span "Fechar" at bounding box center [764, 414] width 34 height 18
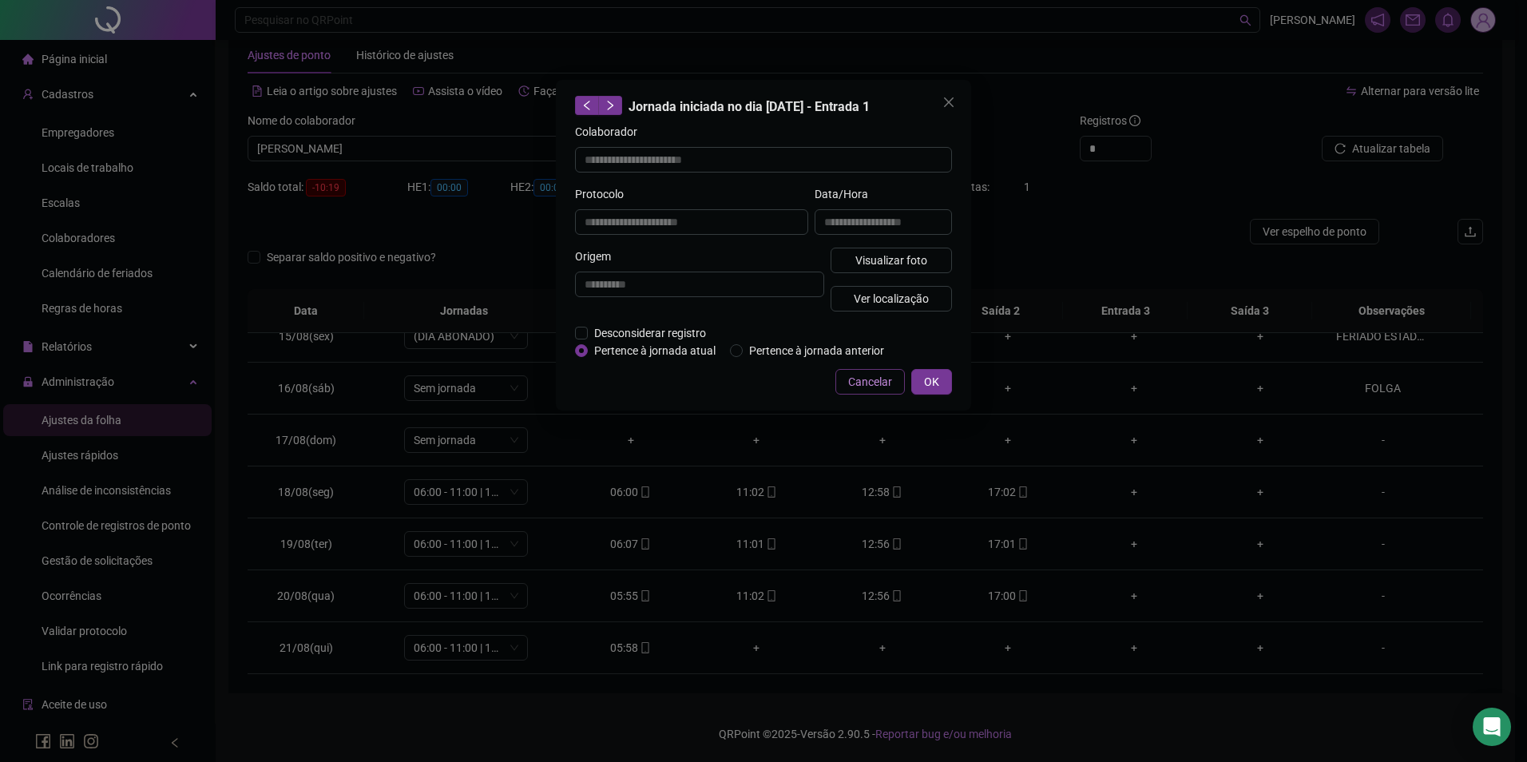
click at [859, 375] on span "Cancelar" at bounding box center [870, 382] width 44 height 18
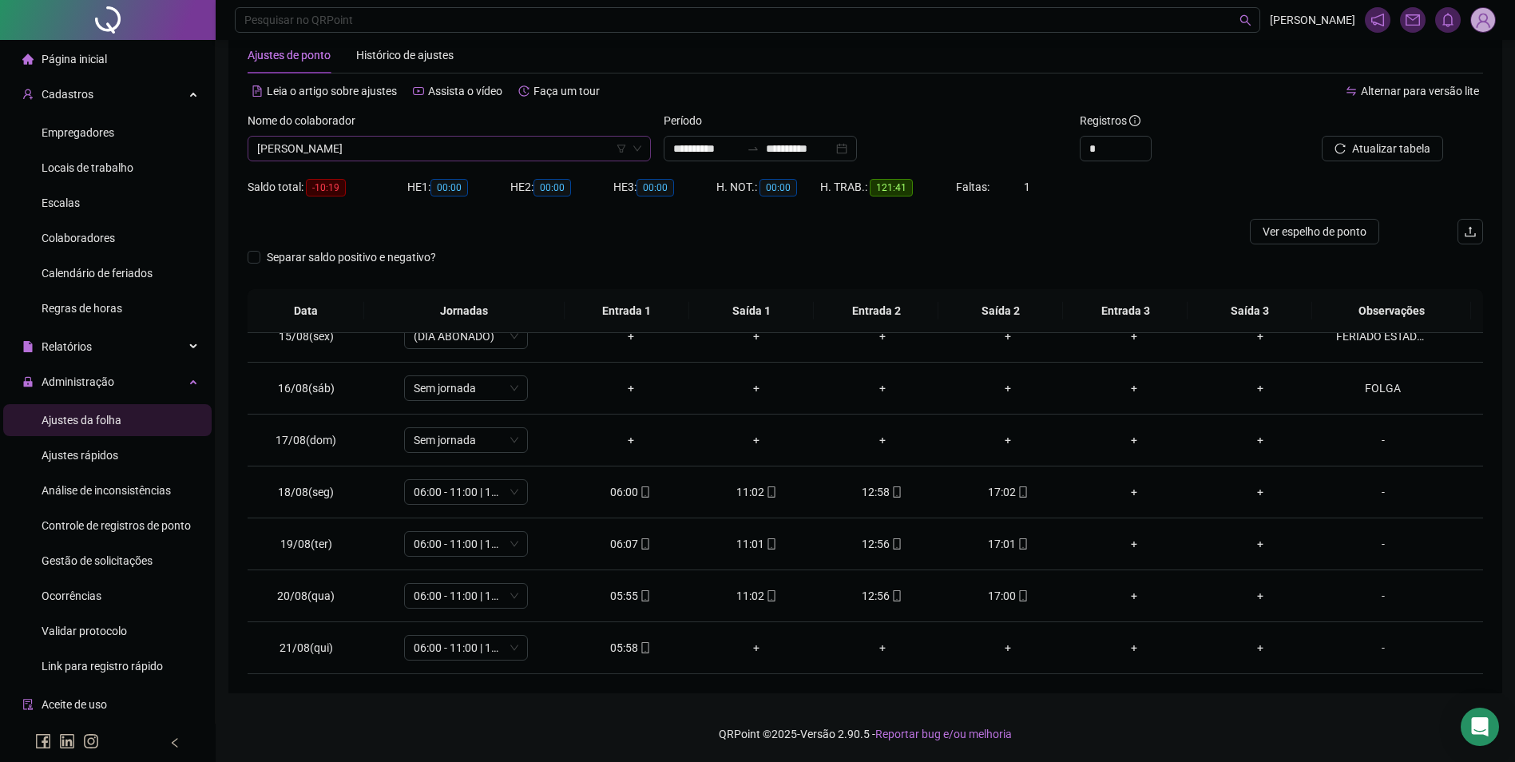
click at [545, 148] on span "[PERSON_NAME]" at bounding box center [449, 149] width 384 height 24
type input "*******"
click at [1388, 150] on span "Buscar registros" at bounding box center [1389, 149] width 81 height 18
click at [644, 648] on icon "mobile" at bounding box center [645, 647] width 11 height 11
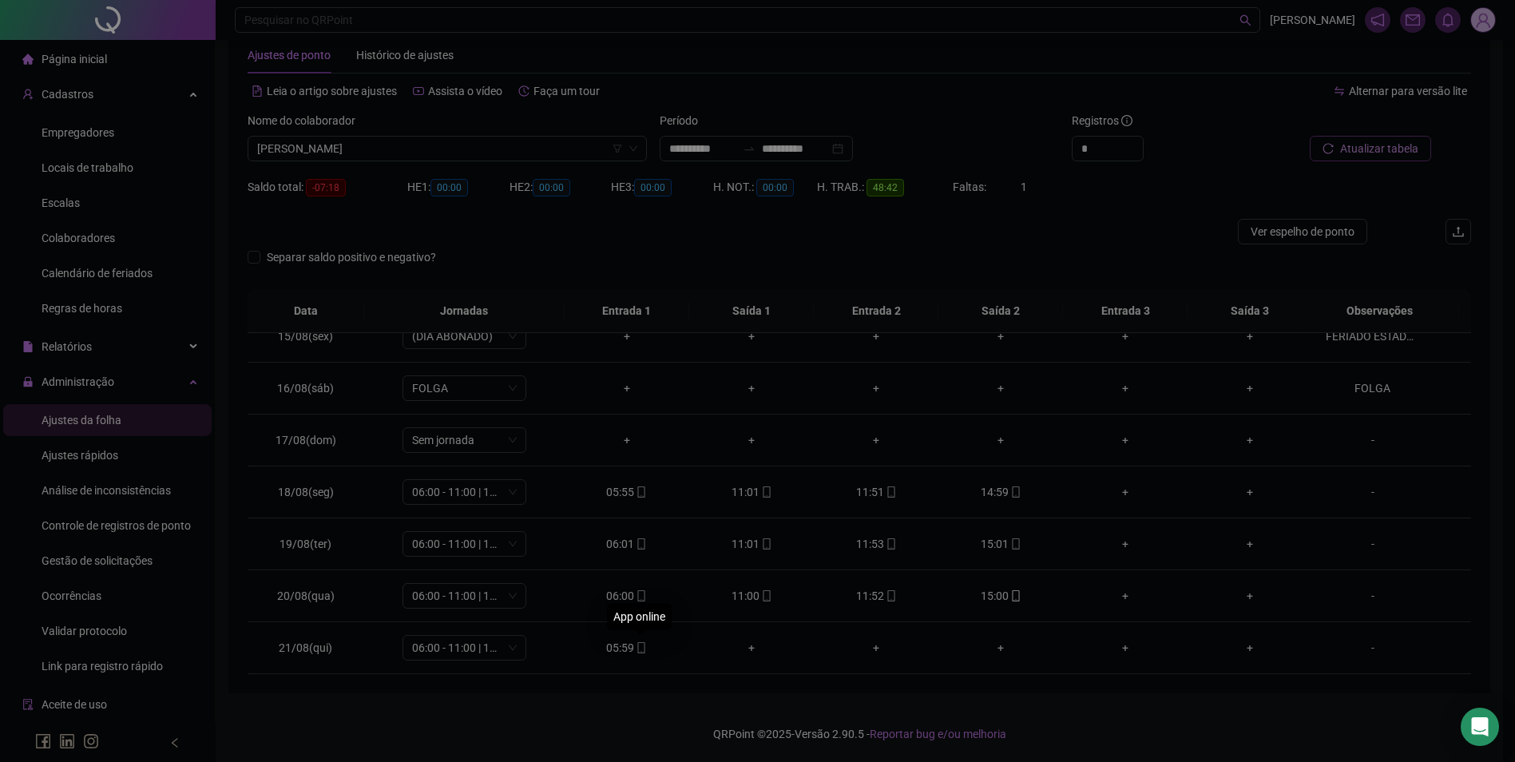
type input "**********"
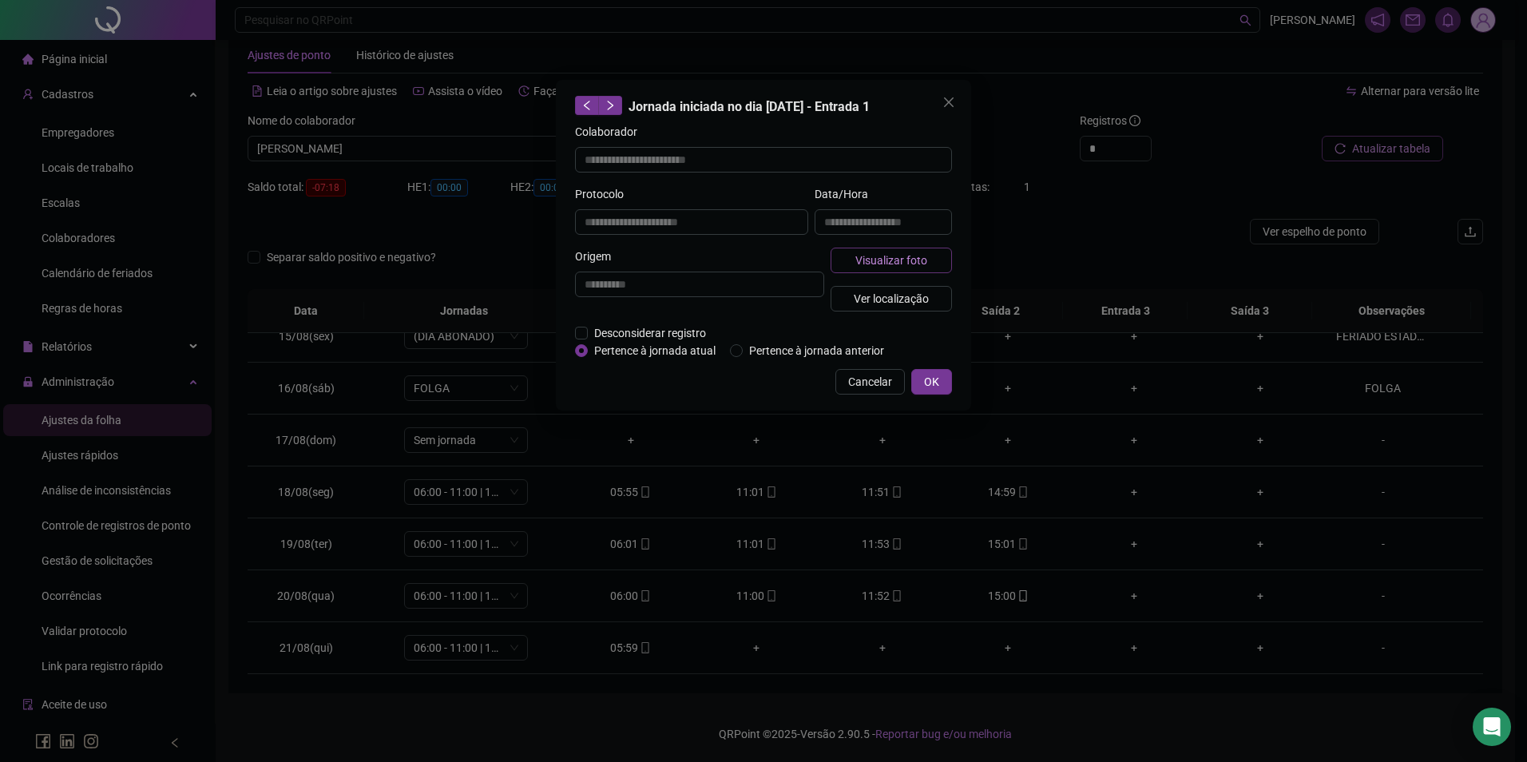
click at [859, 272] on button "Visualizar foto" at bounding box center [891, 261] width 121 height 26
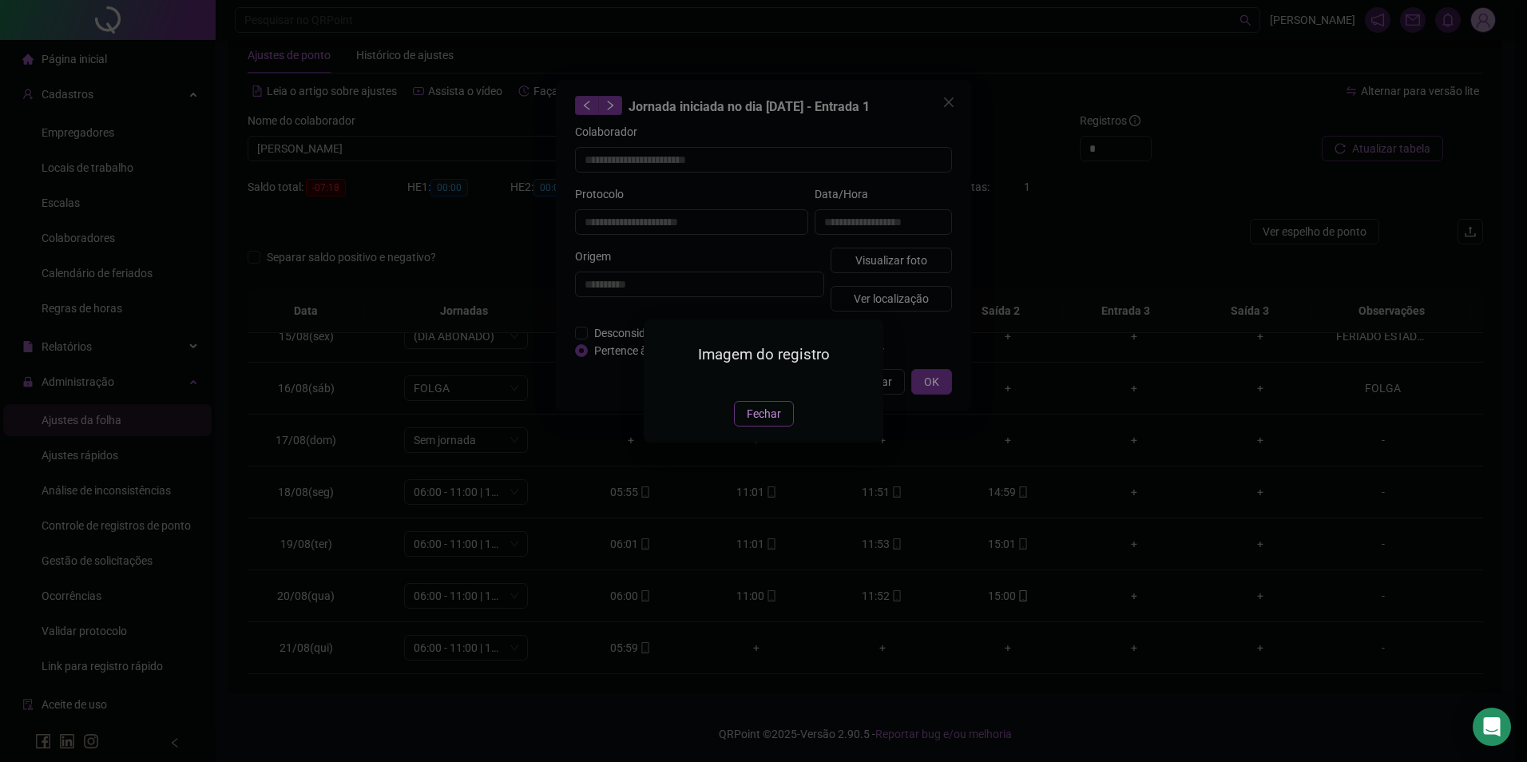
click at [765, 423] on span "Fechar" at bounding box center [764, 414] width 34 height 18
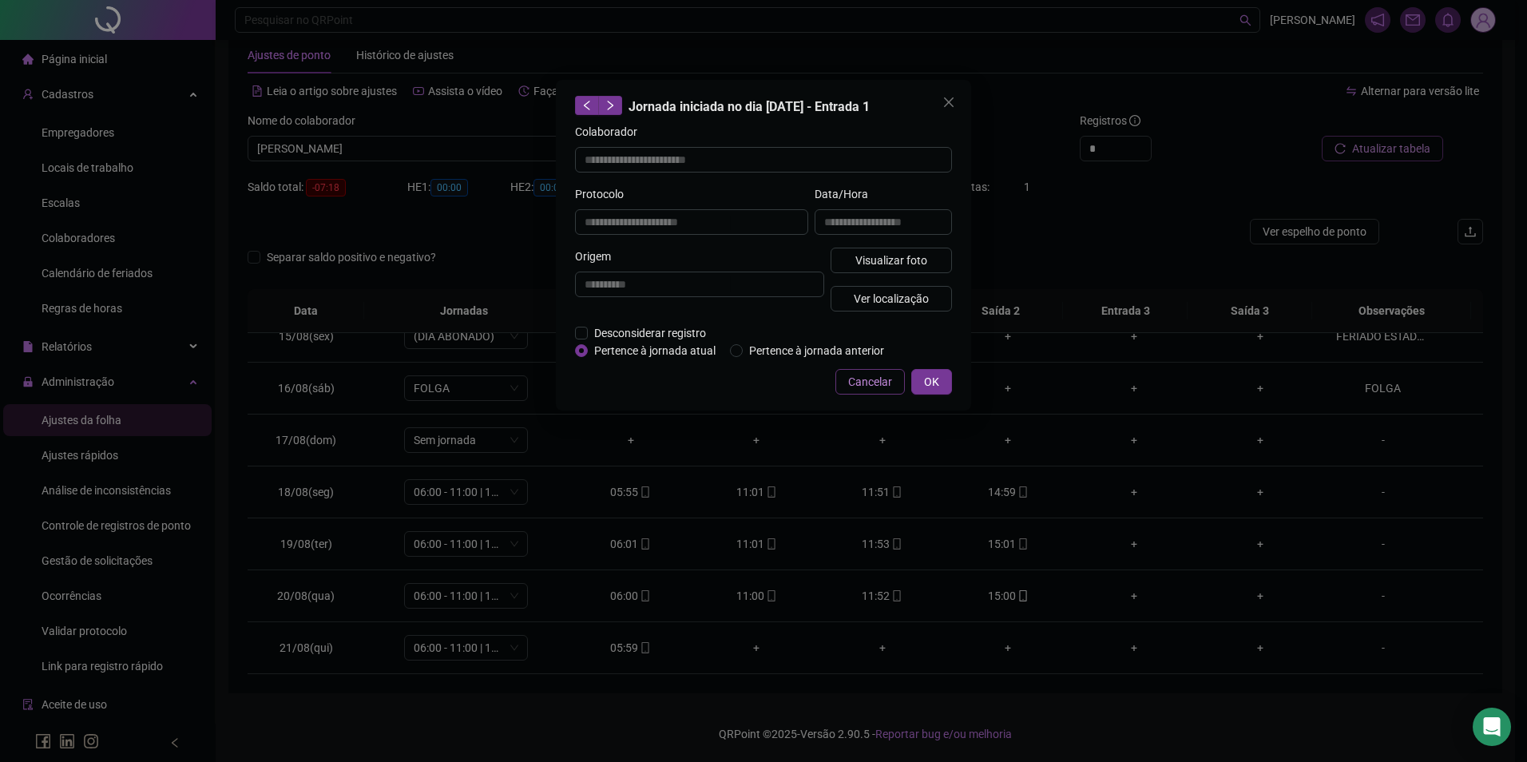
click at [883, 369] on button "Cancelar" at bounding box center [870, 382] width 69 height 26
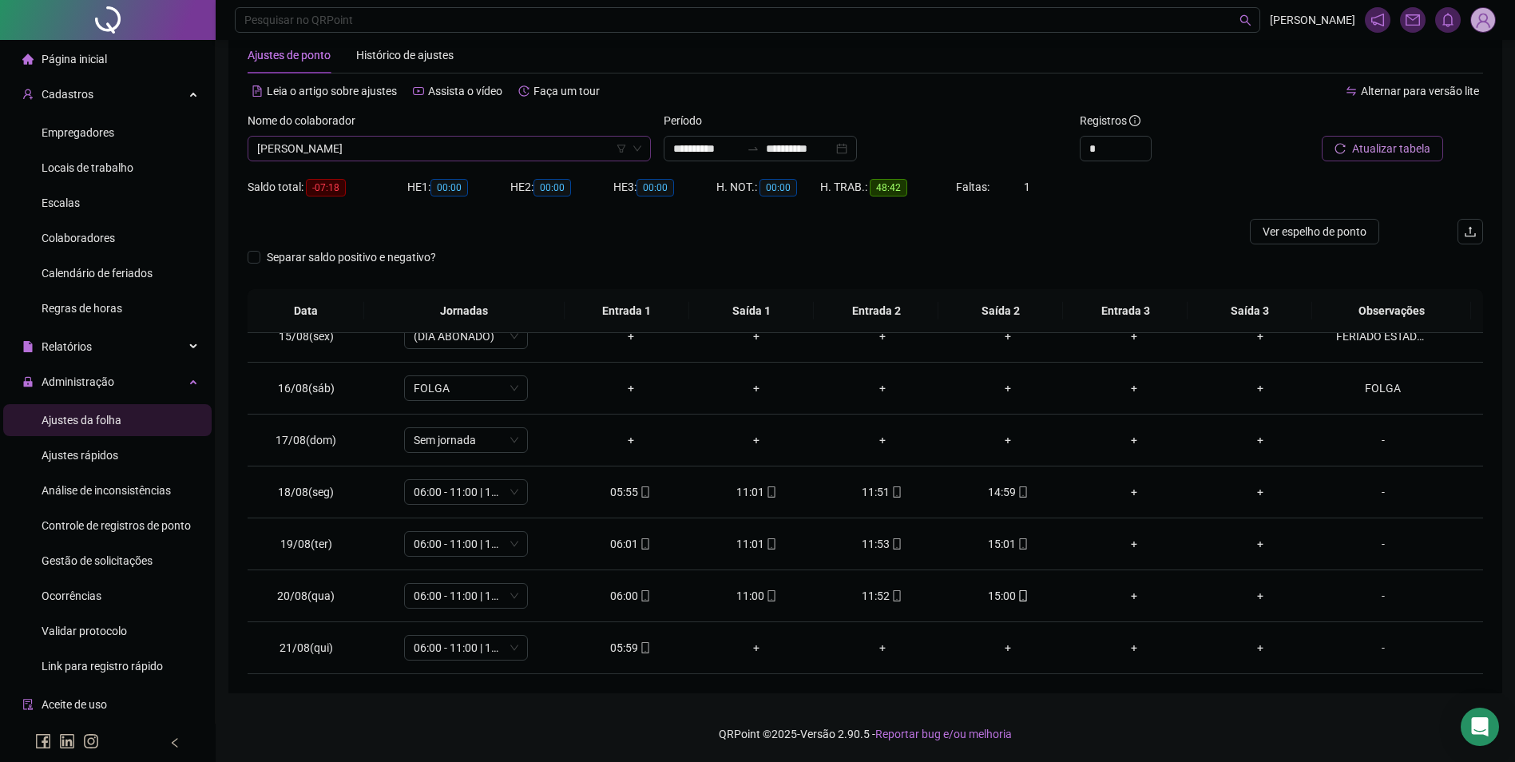
click at [522, 156] on span "[PERSON_NAME]" at bounding box center [449, 149] width 384 height 24
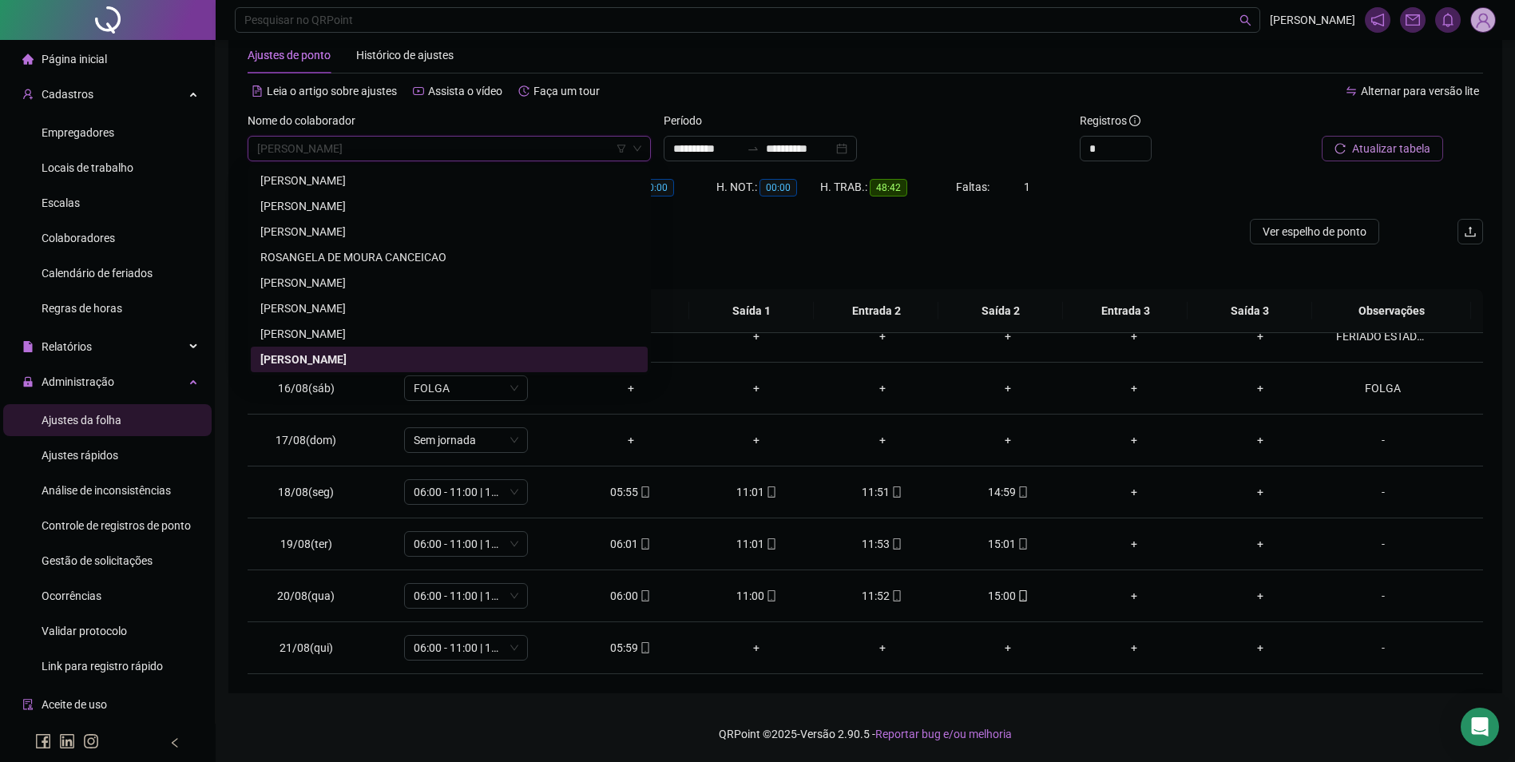
click at [887, 257] on div "Separar saldo positivo e negativo?" at bounding box center [866, 266] width 1236 height 45
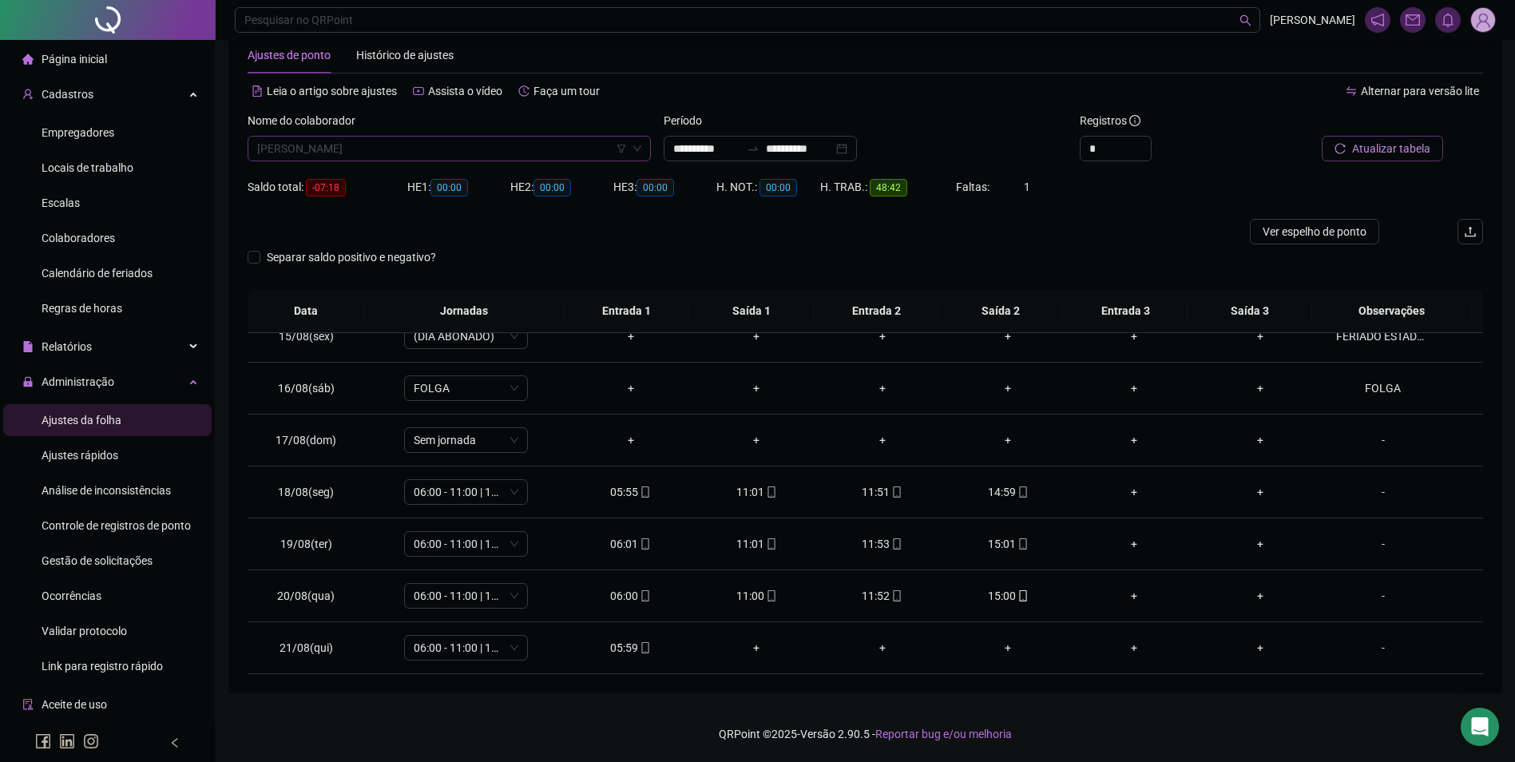
click at [412, 155] on span "[PERSON_NAME]" at bounding box center [449, 149] width 384 height 24
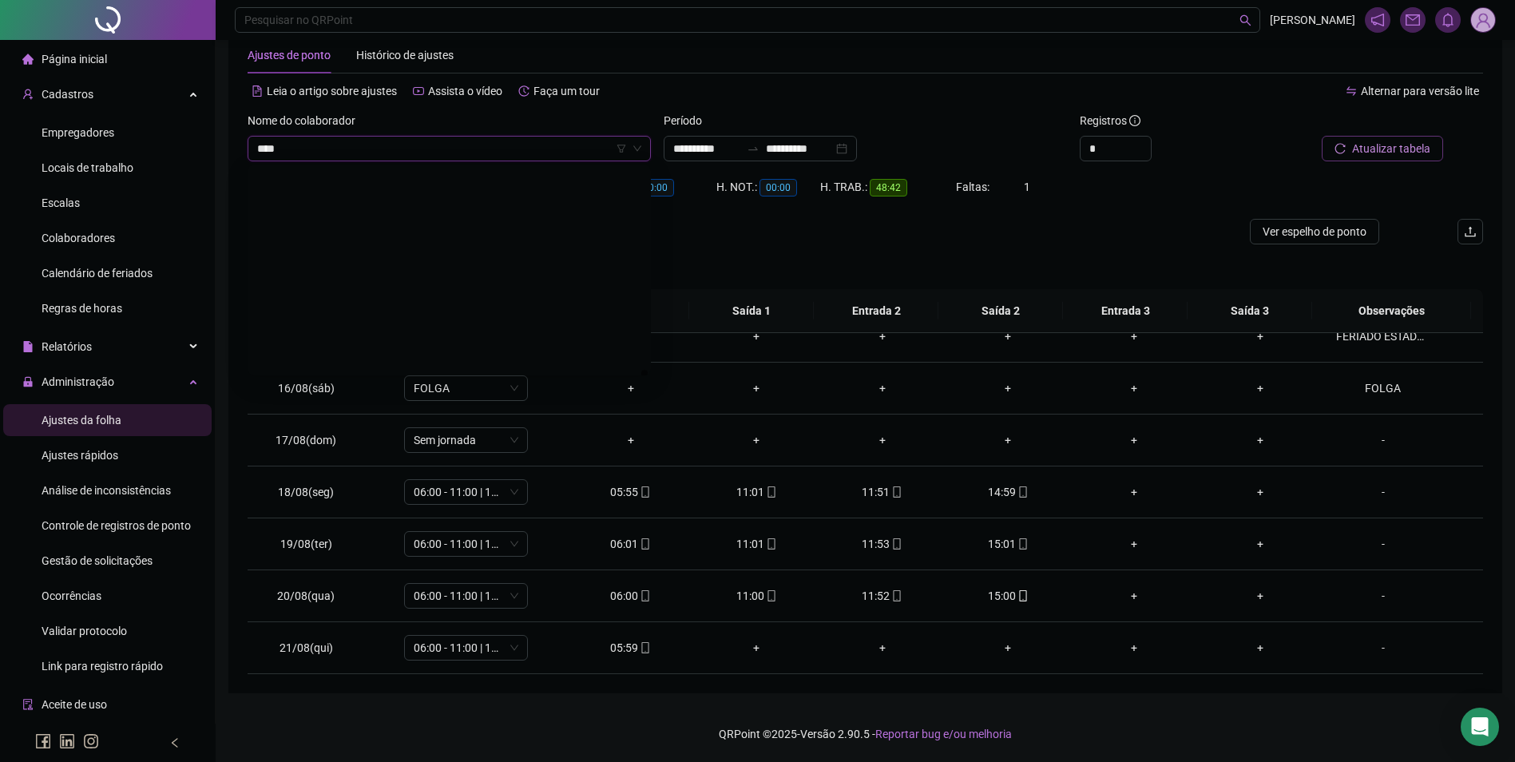
scroll to position [0, 0]
type input "*******"
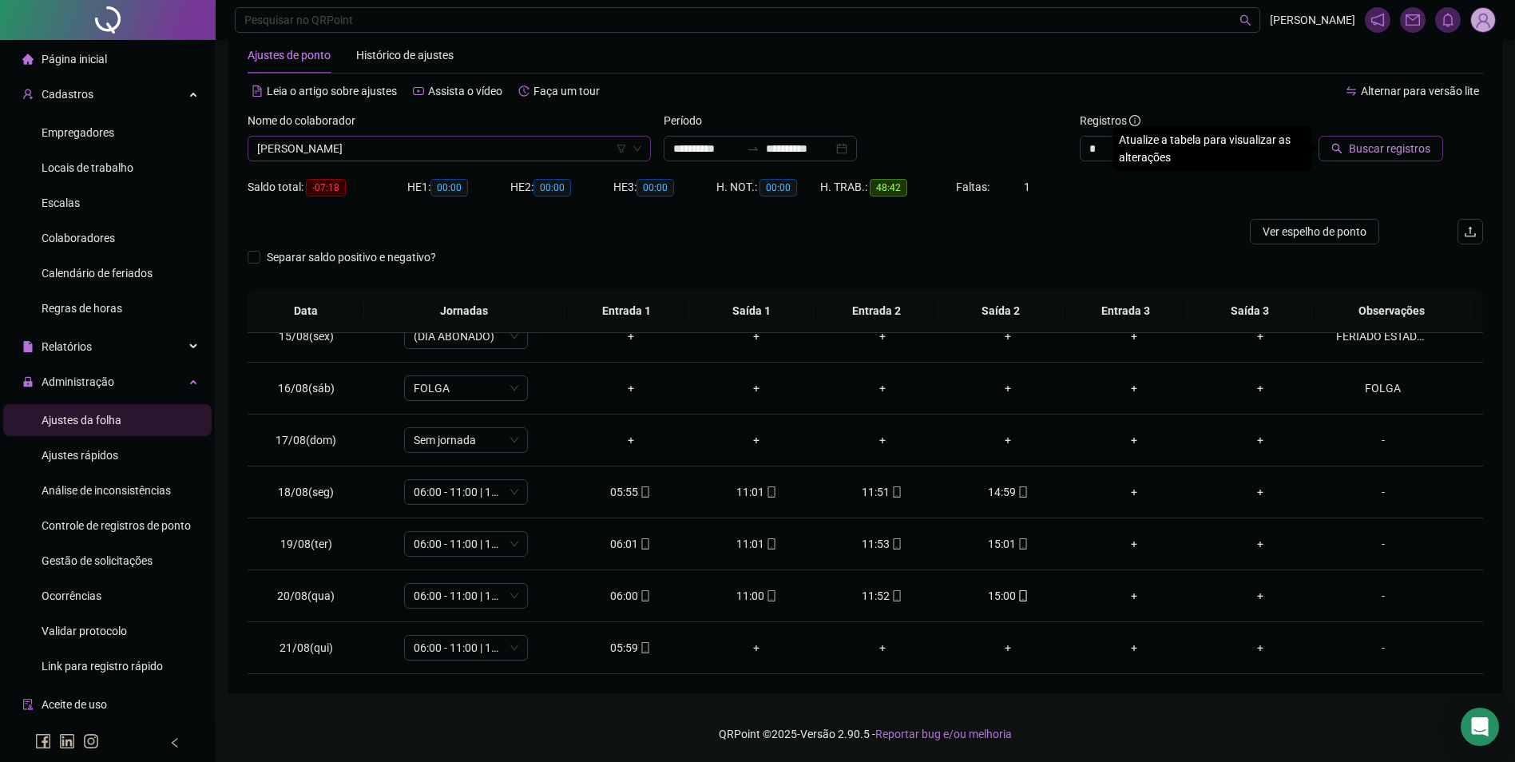
click at [1319, 136] on button "Buscar registros" at bounding box center [1381, 149] width 125 height 26
click at [628, 649] on div "05:48" at bounding box center [631, 648] width 101 height 18
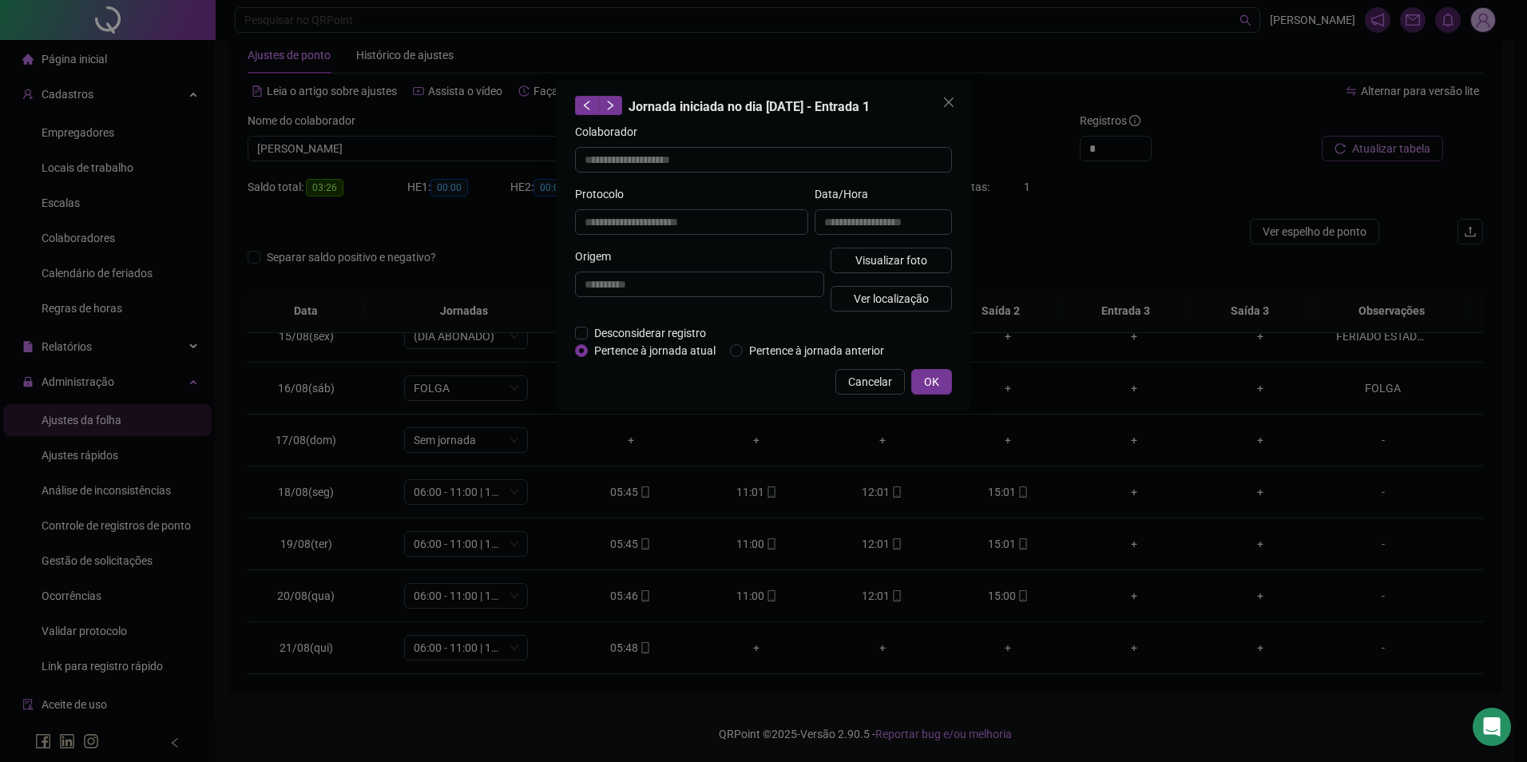
type input "**********"
click at [890, 261] on span "Visualizar foto" at bounding box center [892, 261] width 72 height 18
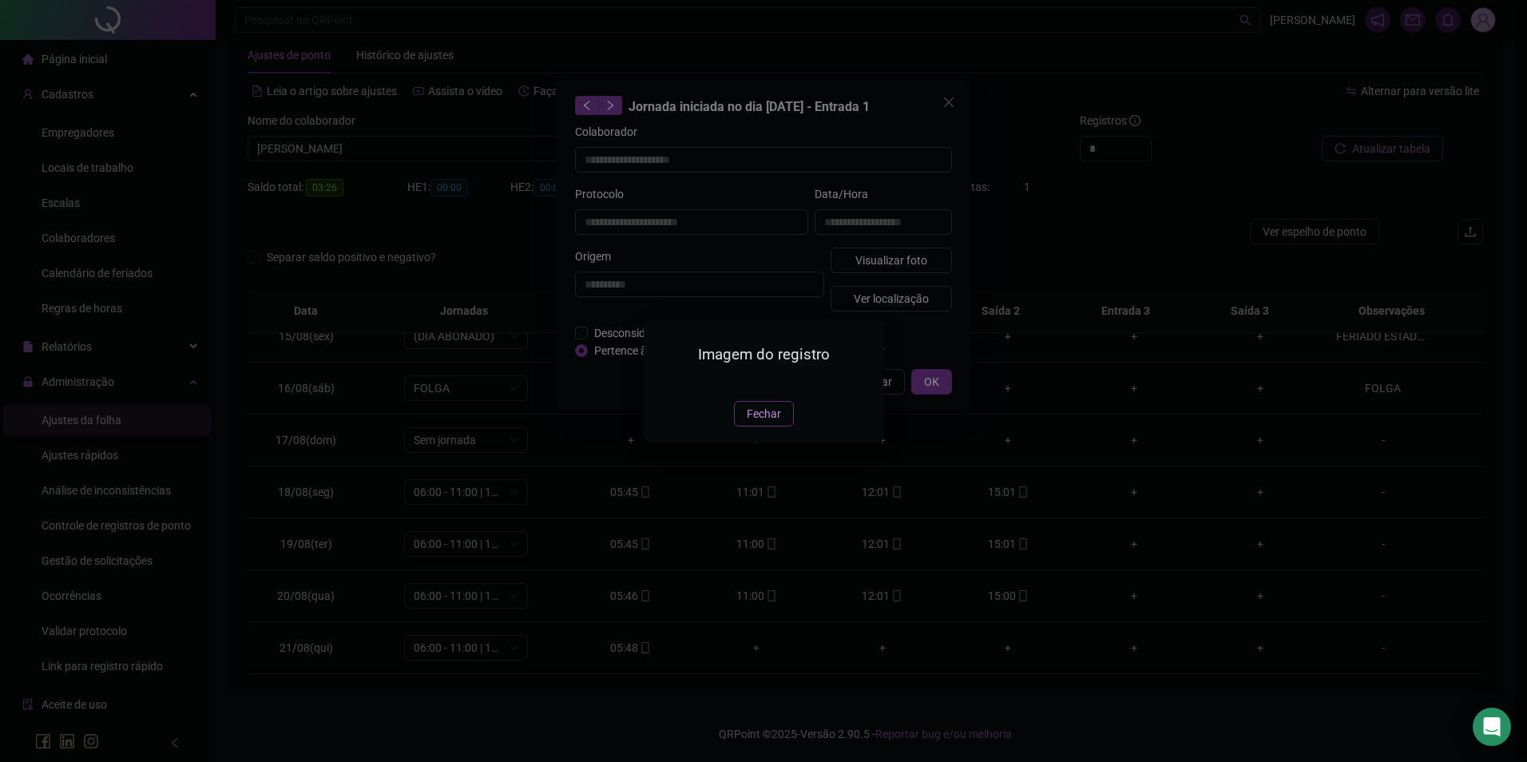
click at [754, 427] on button "Fechar" at bounding box center [764, 414] width 60 height 26
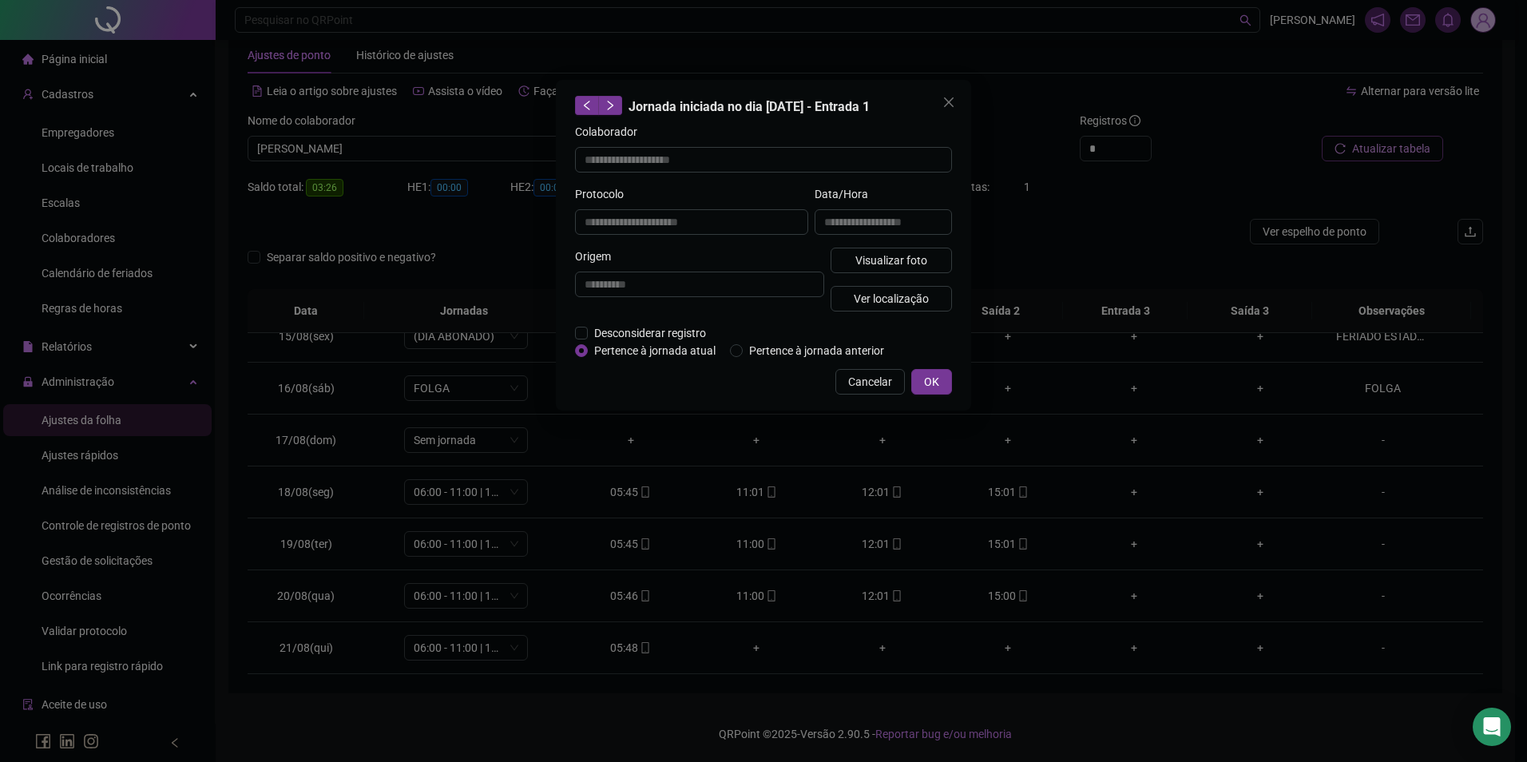
click at [761, 500] on div "**********" at bounding box center [763, 381] width 1527 height 762
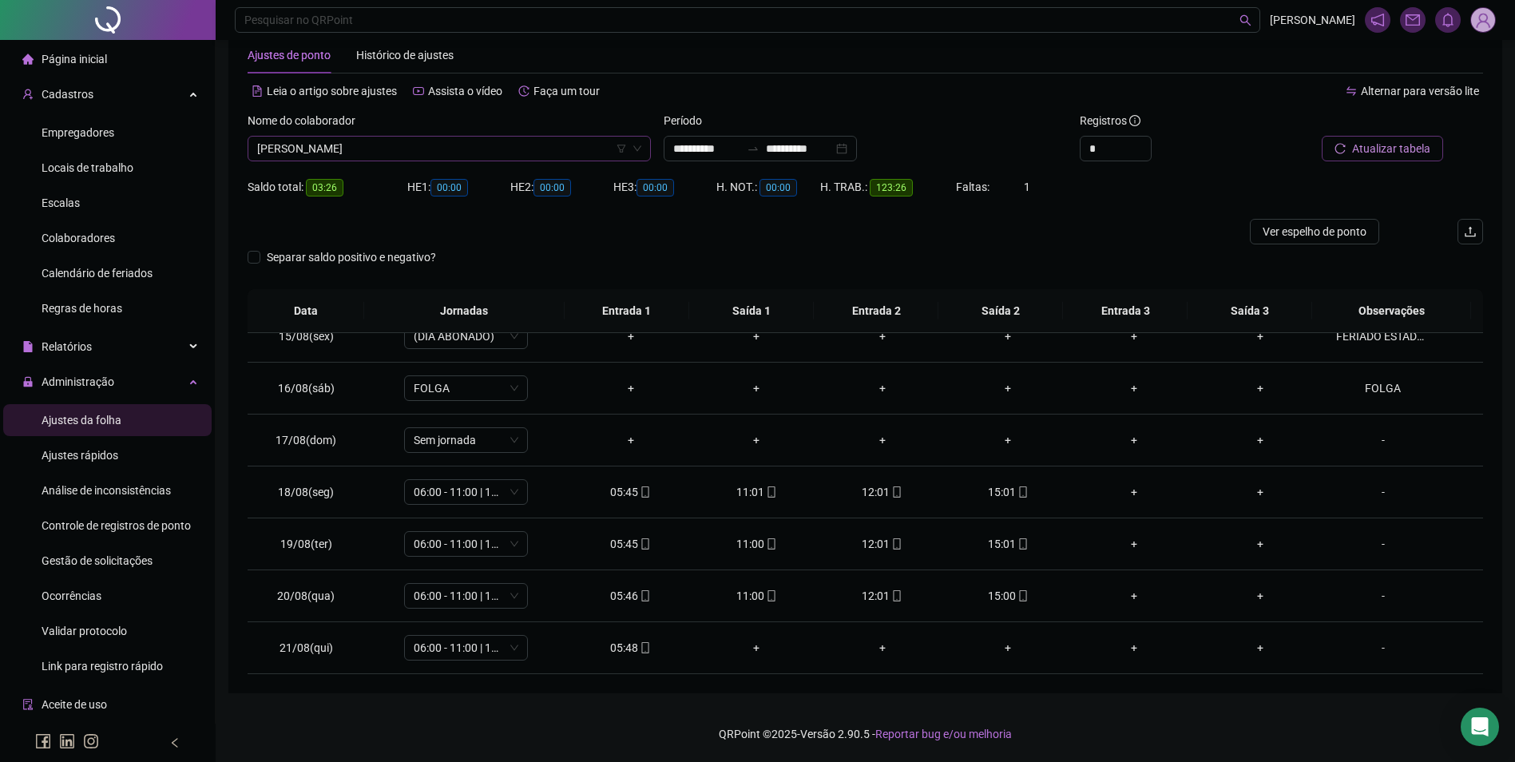
scroll to position [20602, 0]
click at [564, 148] on span "[PERSON_NAME]" at bounding box center [449, 149] width 384 height 24
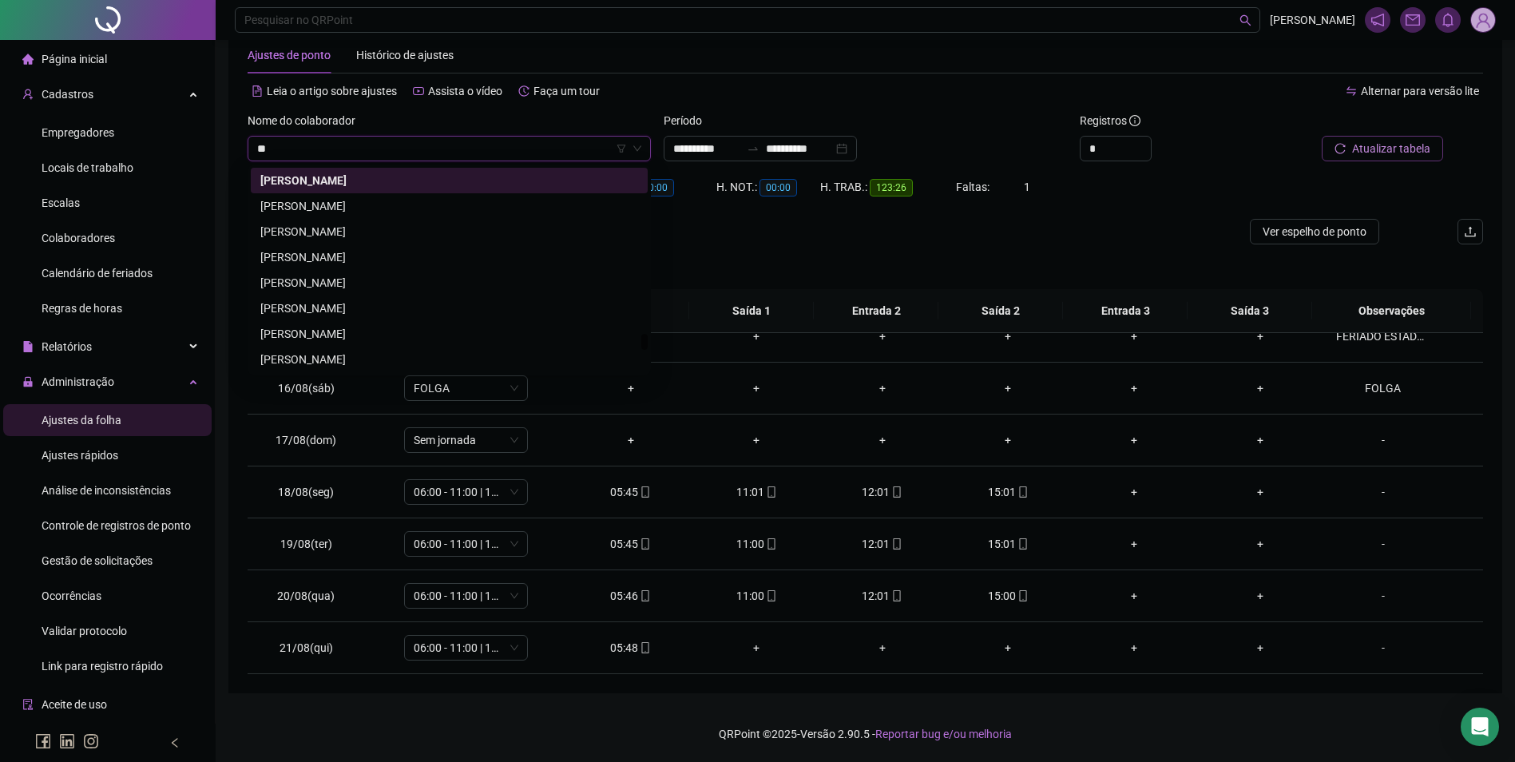
scroll to position [0, 0]
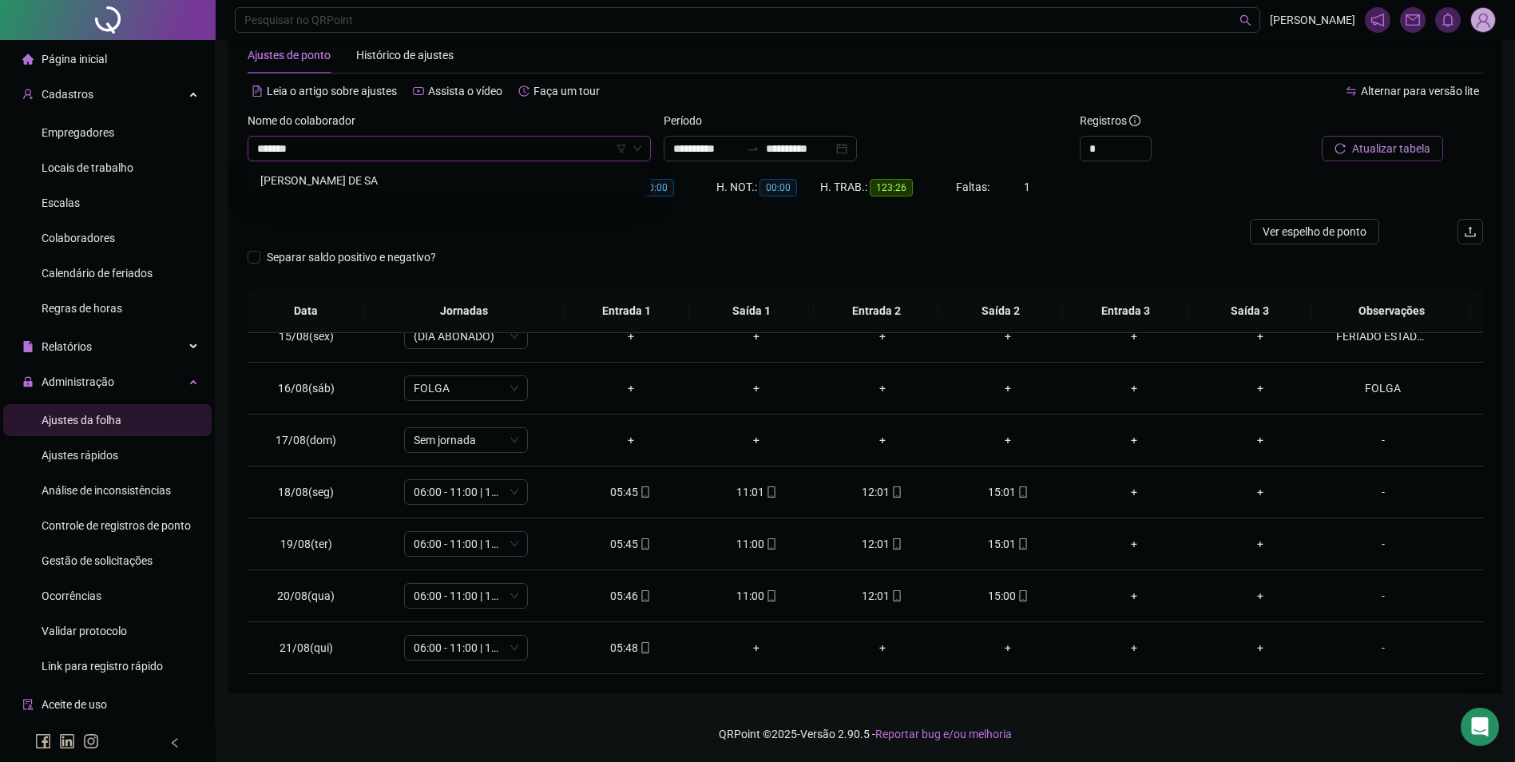
type input "********"
click at [1365, 138] on button "Buscar registros" at bounding box center [1381, 149] width 125 height 26
click at [638, 646] on span "mobile" at bounding box center [644, 647] width 13 height 11
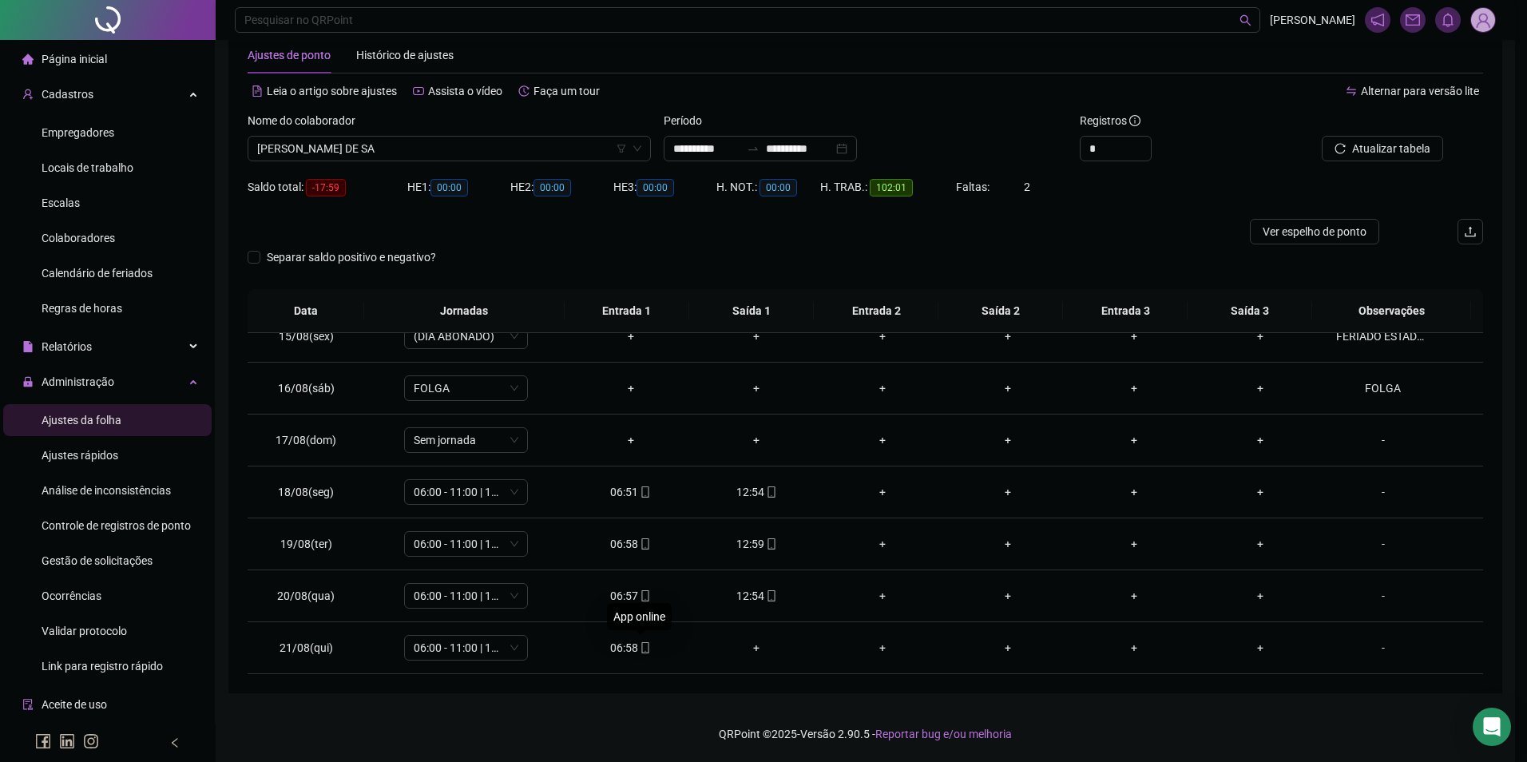
type input "**********"
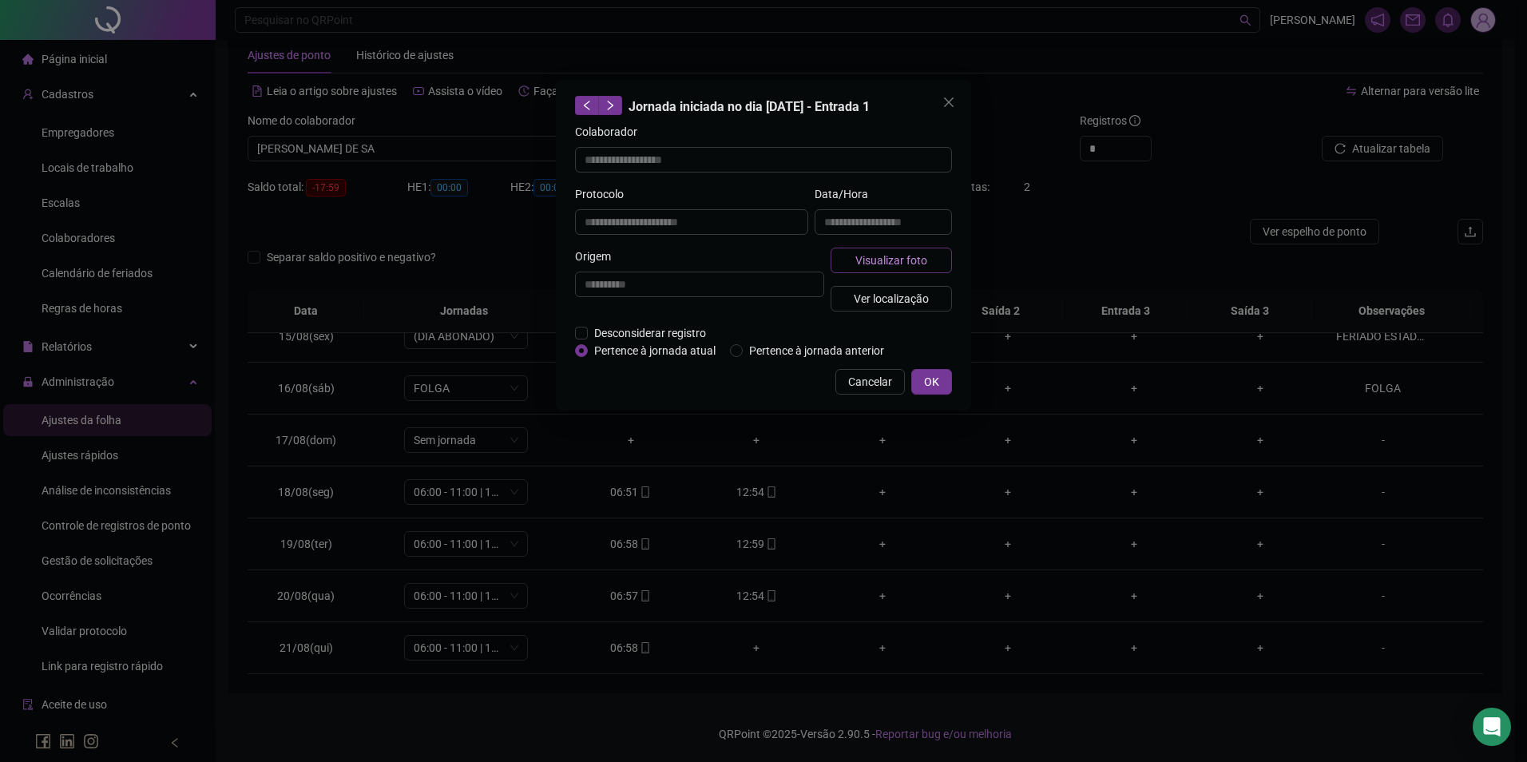
click at [923, 255] on span "Visualizar foto" at bounding box center [892, 261] width 72 height 18
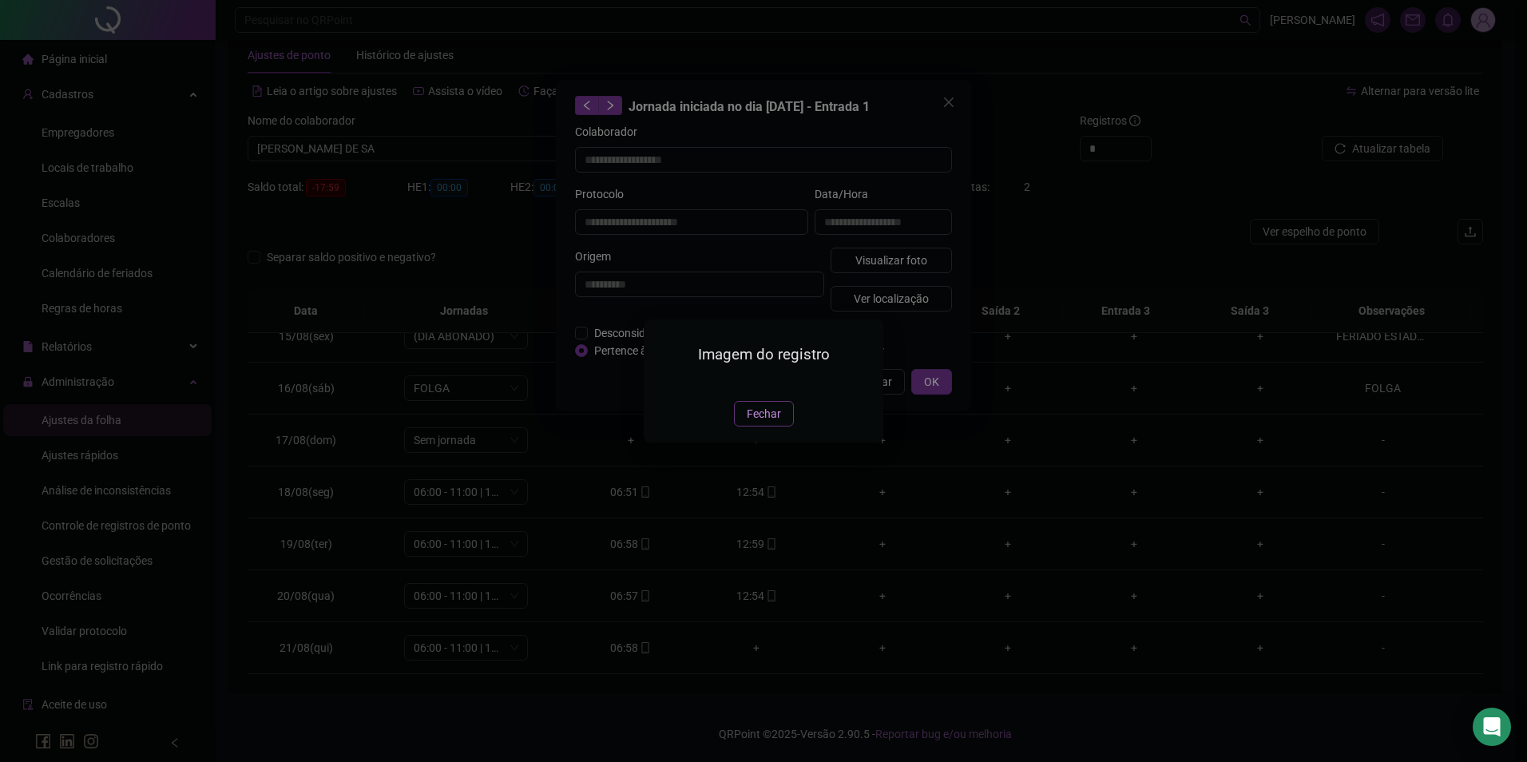
click at [772, 423] on span "Fechar" at bounding box center [764, 414] width 34 height 18
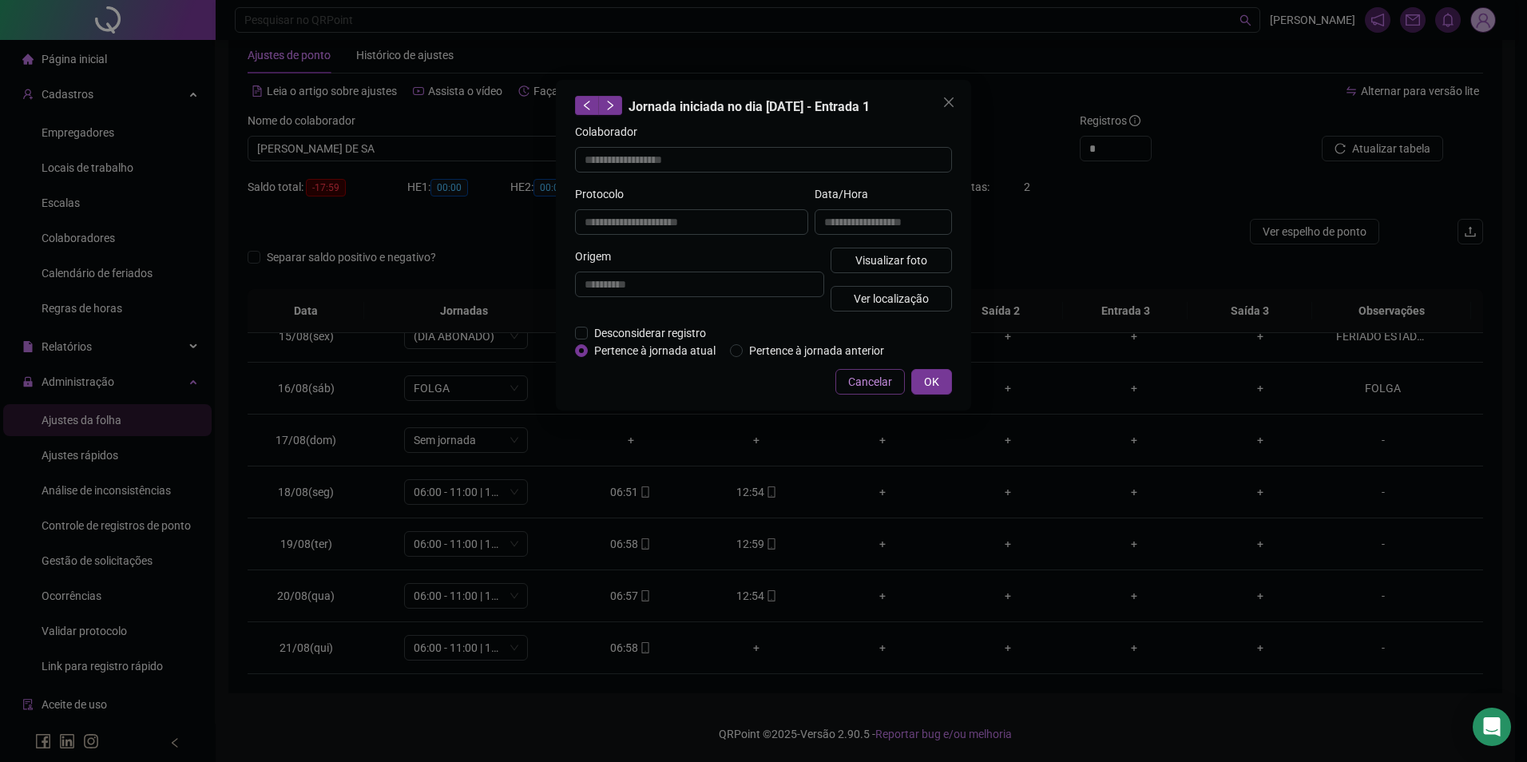
click at [868, 378] on span "Cancelar" at bounding box center [870, 382] width 44 height 18
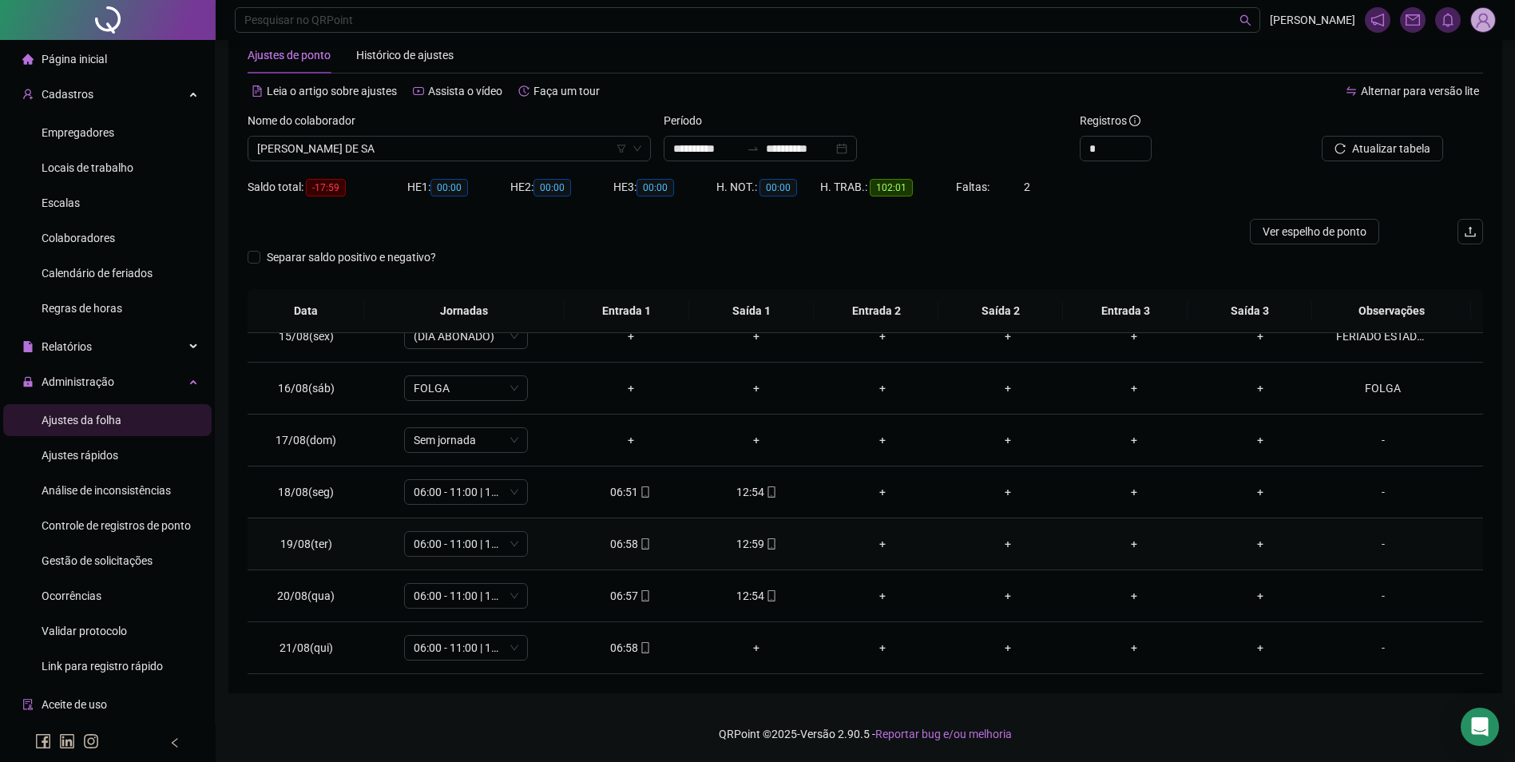
scroll to position [669, 0]
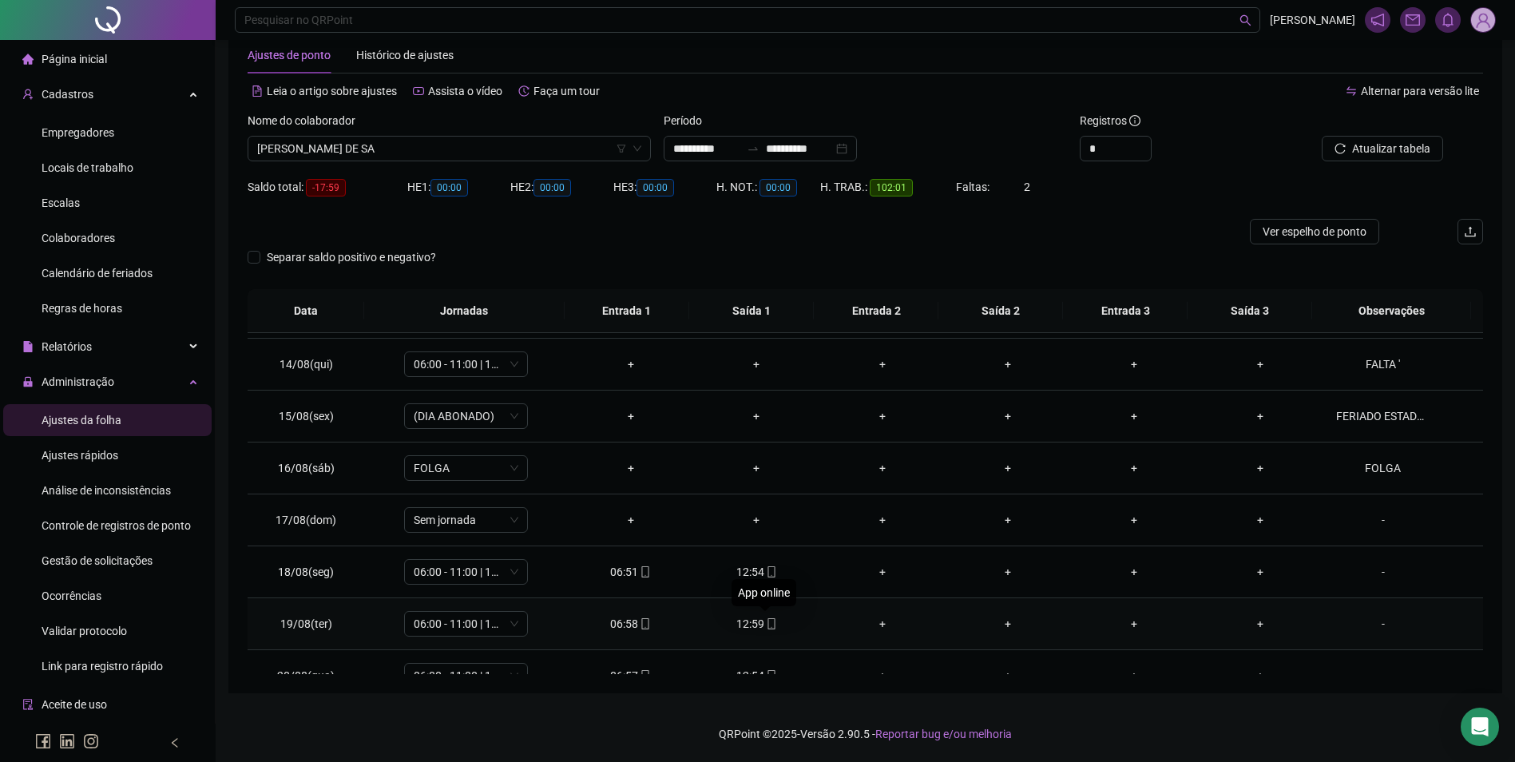
click at [768, 625] on icon "mobile" at bounding box center [771, 623] width 7 height 11
type input "**********"
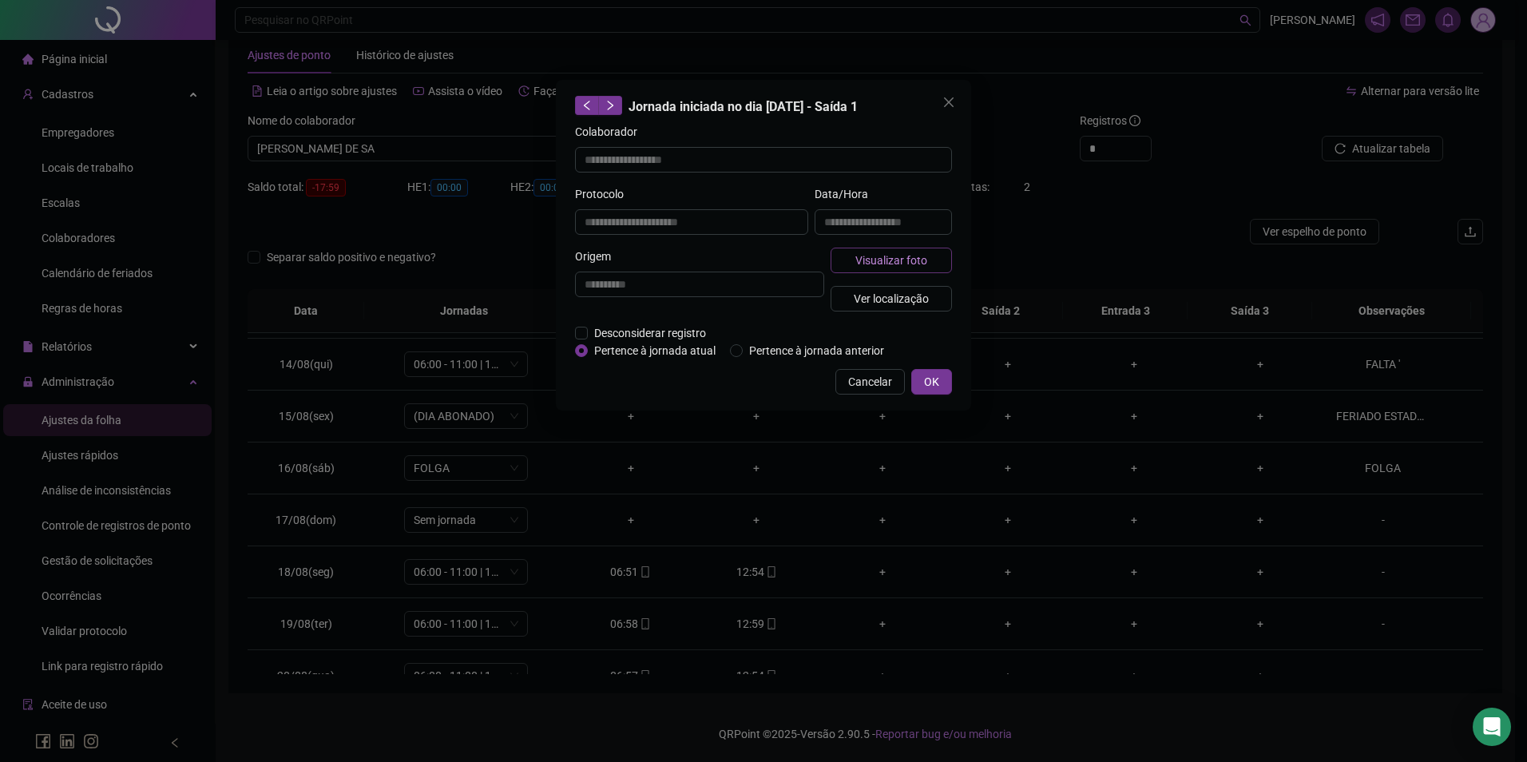
click at [924, 256] on span "Visualizar foto" at bounding box center [892, 261] width 72 height 18
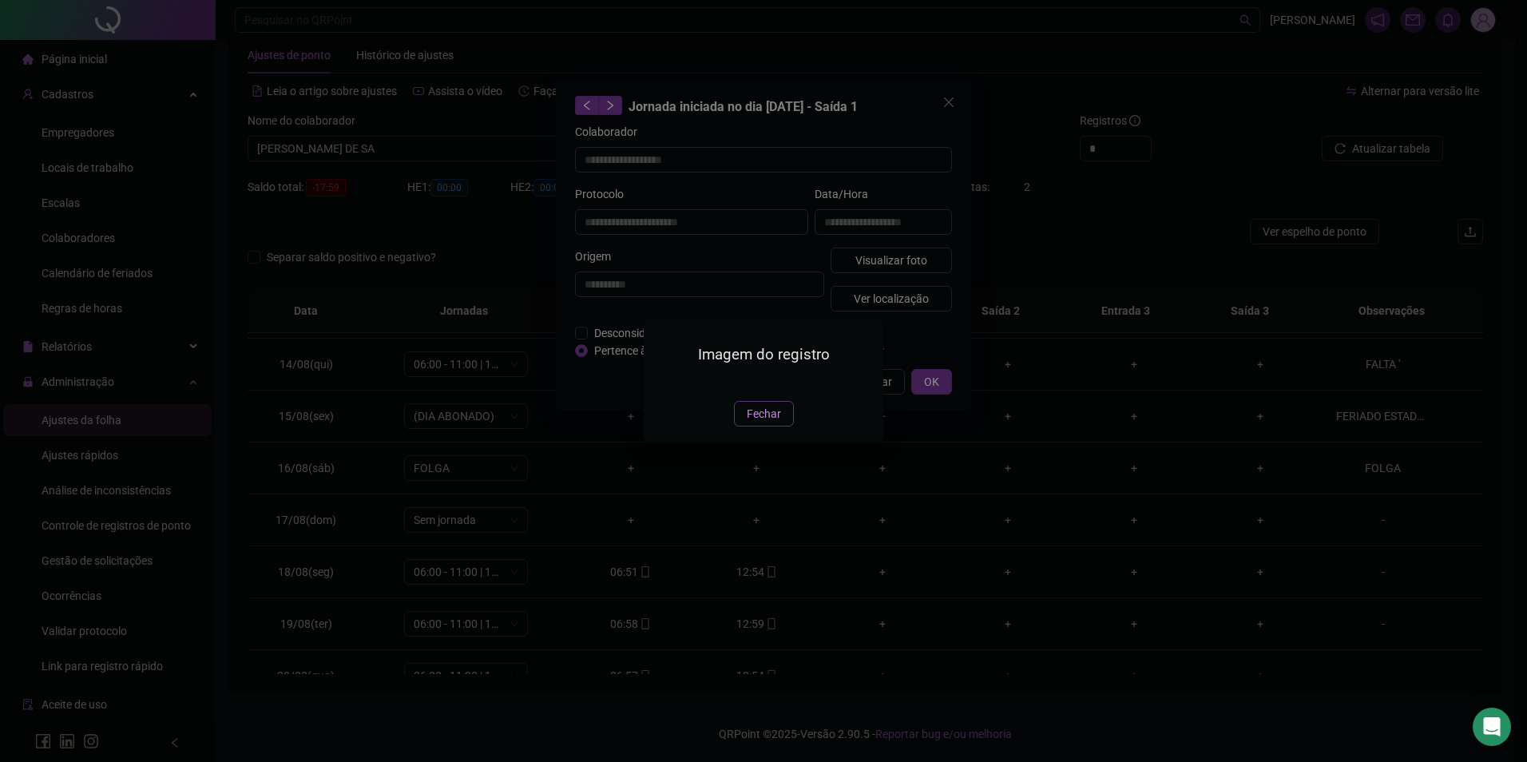
click at [772, 423] on span "Fechar" at bounding box center [764, 414] width 34 height 18
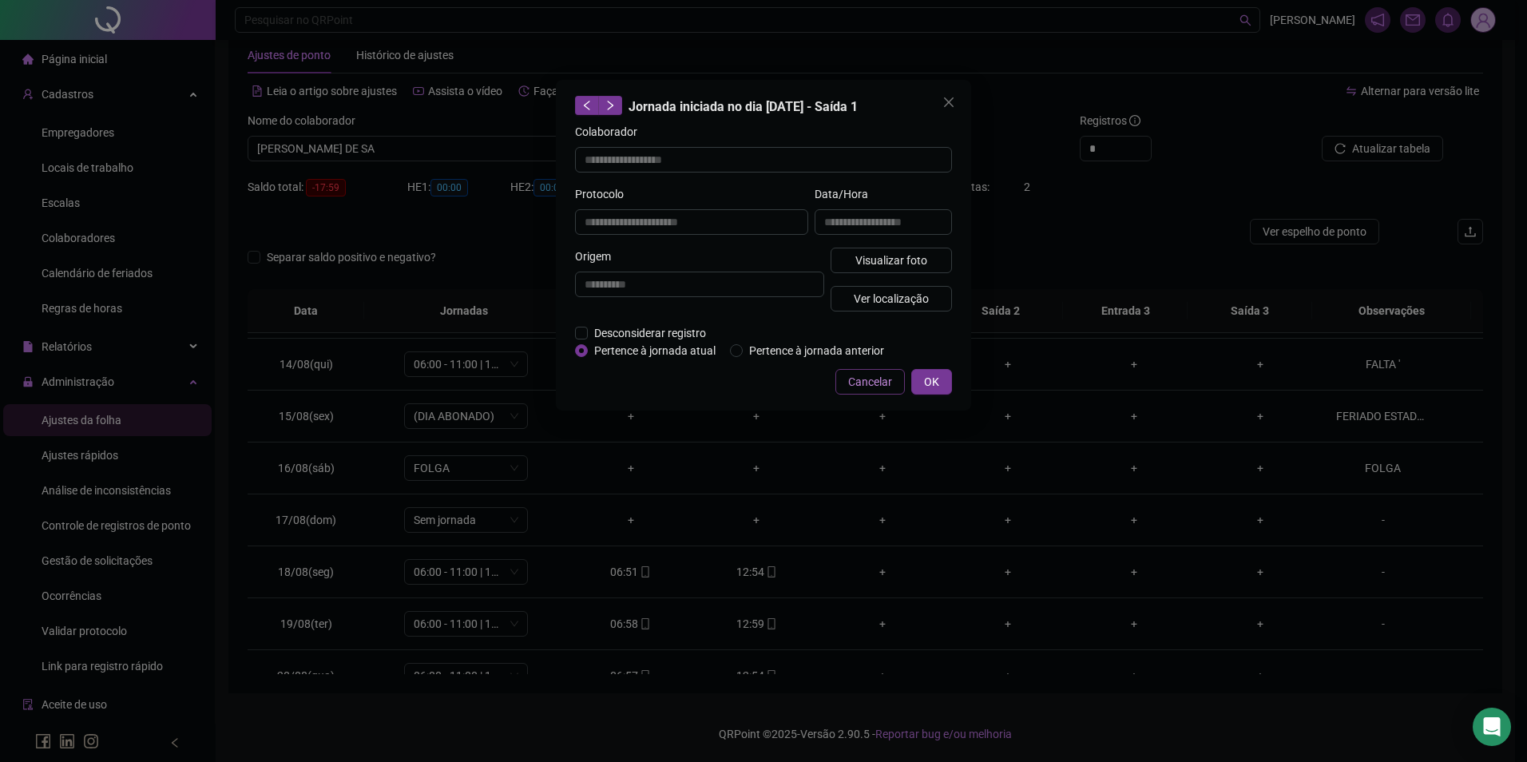
click at [871, 383] on span "Cancelar" at bounding box center [870, 382] width 44 height 18
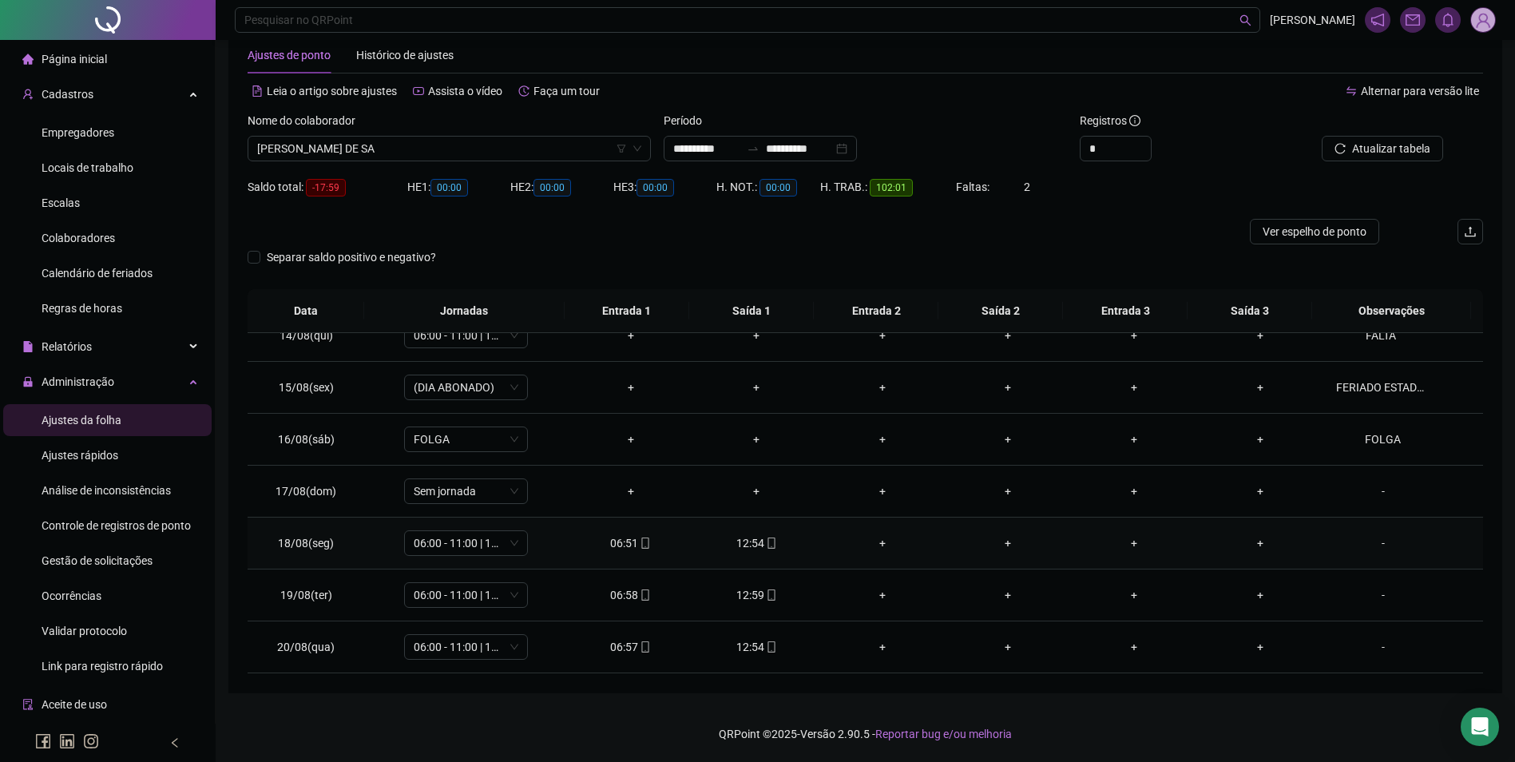
scroll to position [749, 0]
click at [641, 649] on icon "mobile" at bounding box center [645, 647] width 11 height 11
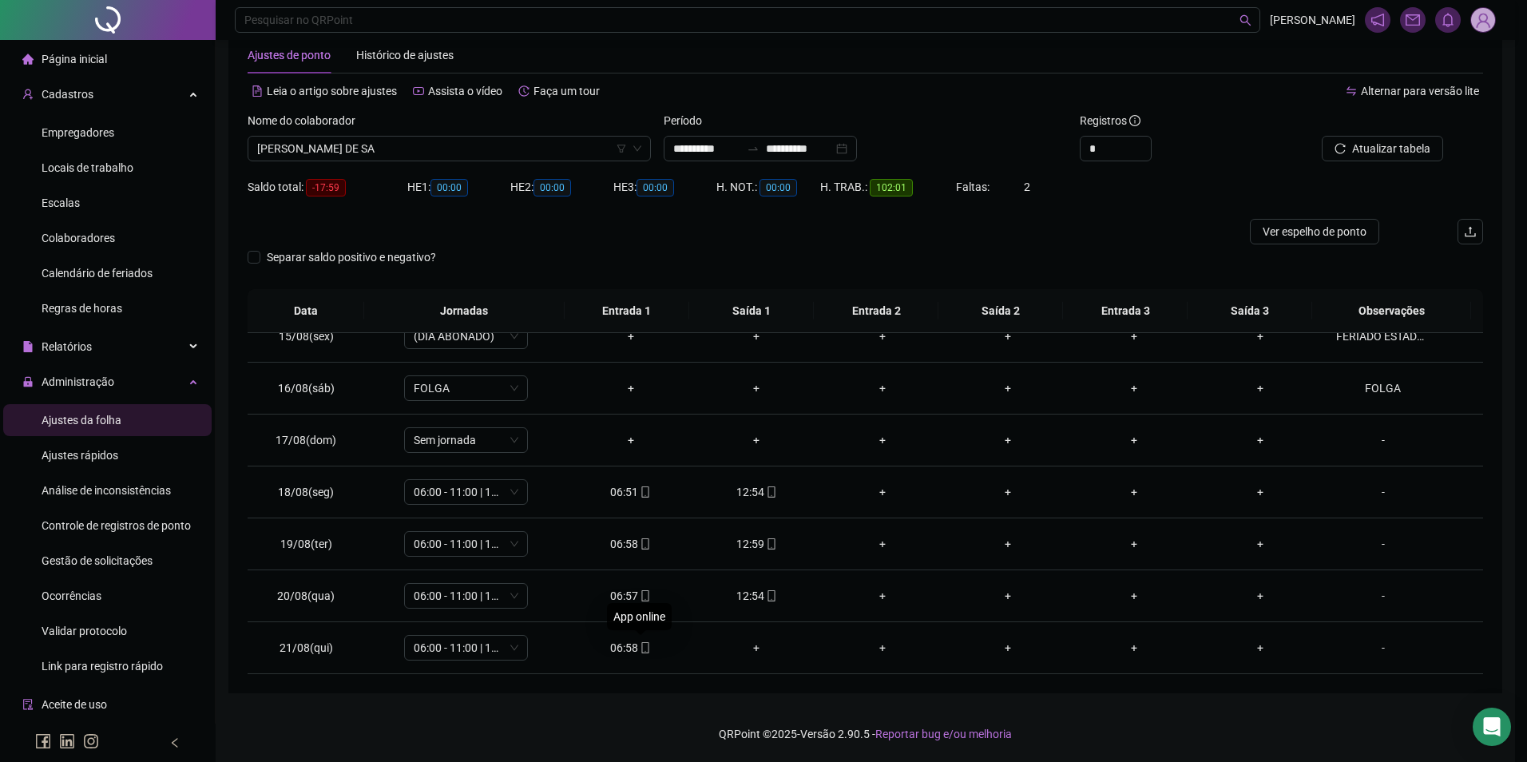
type input "**********"
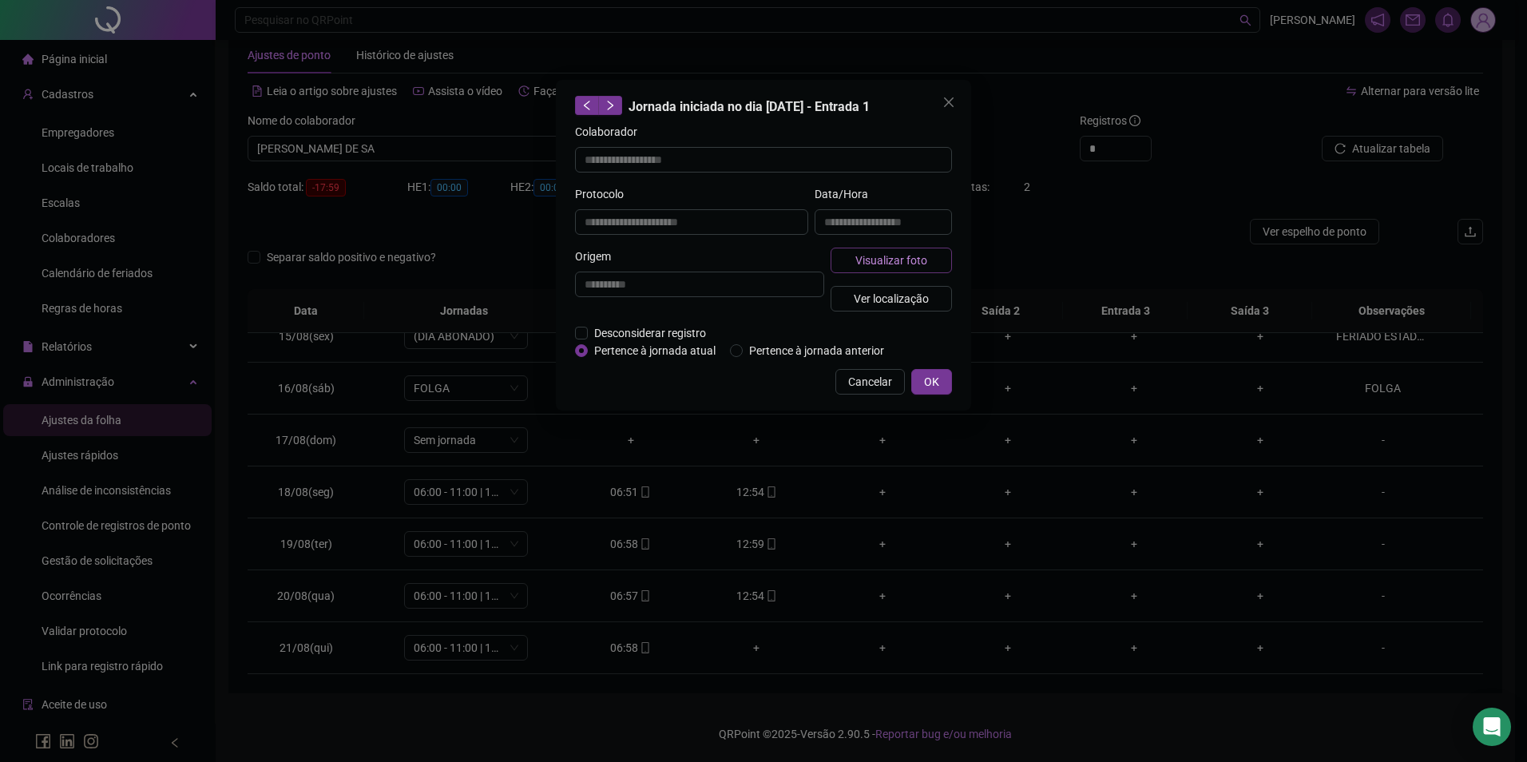
click at [887, 255] on span "Visualizar foto" at bounding box center [892, 261] width 72 height 18
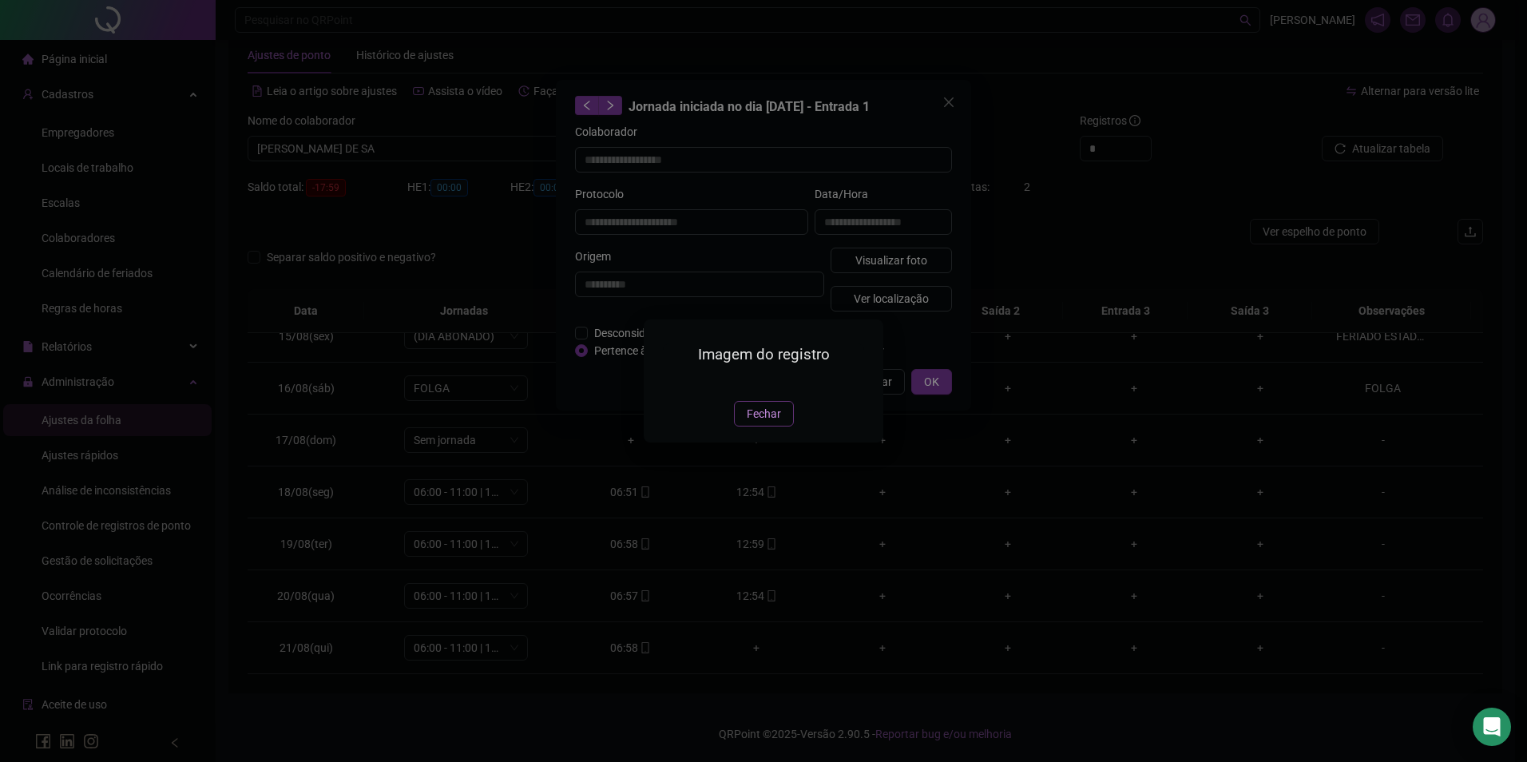
click at [749, 423] on span "Fechar" at bounding box center [764, 414] width 34 height 18
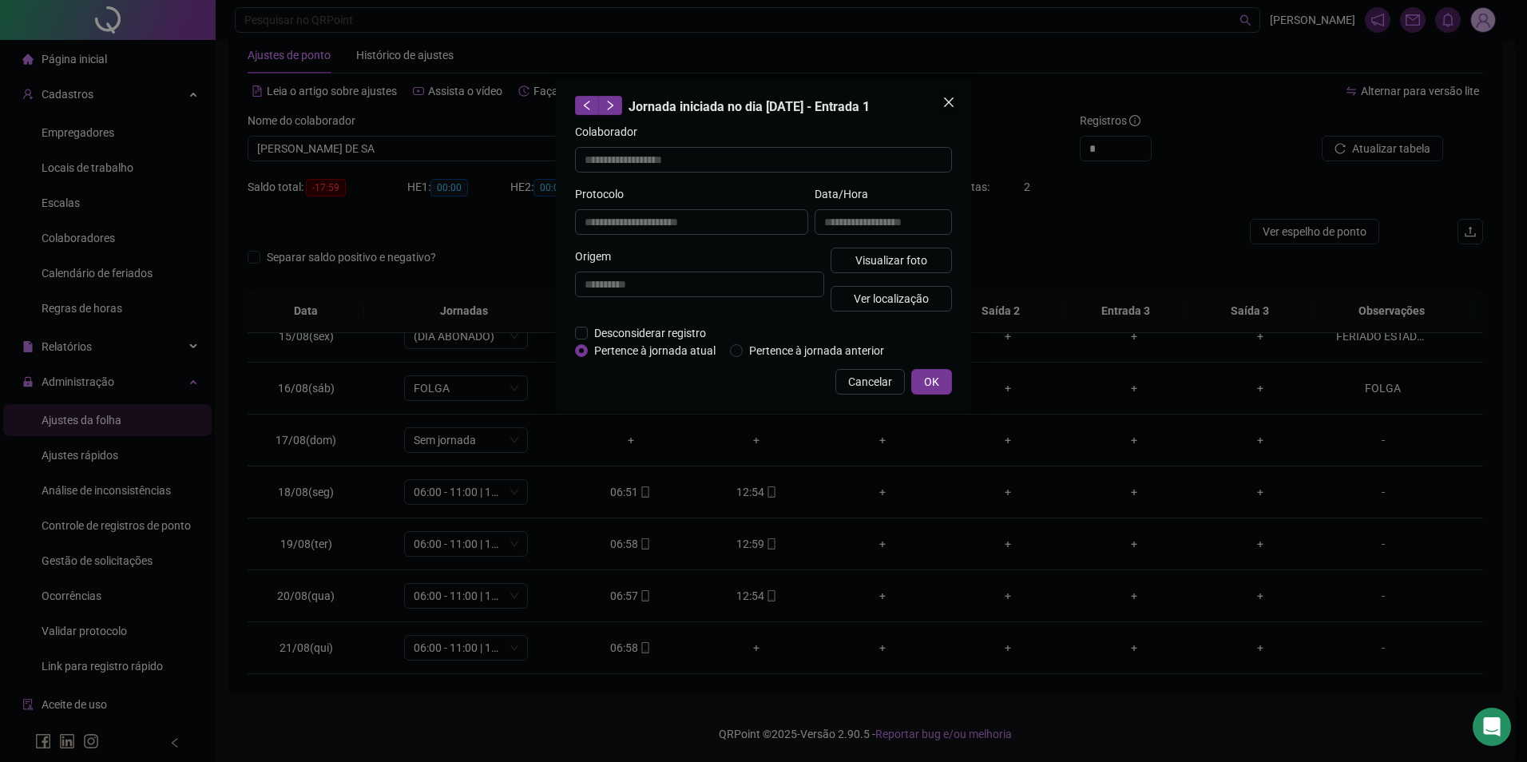
click at [951, 105] on icon "close" at bounding box center [949, 102] width 10 height 10
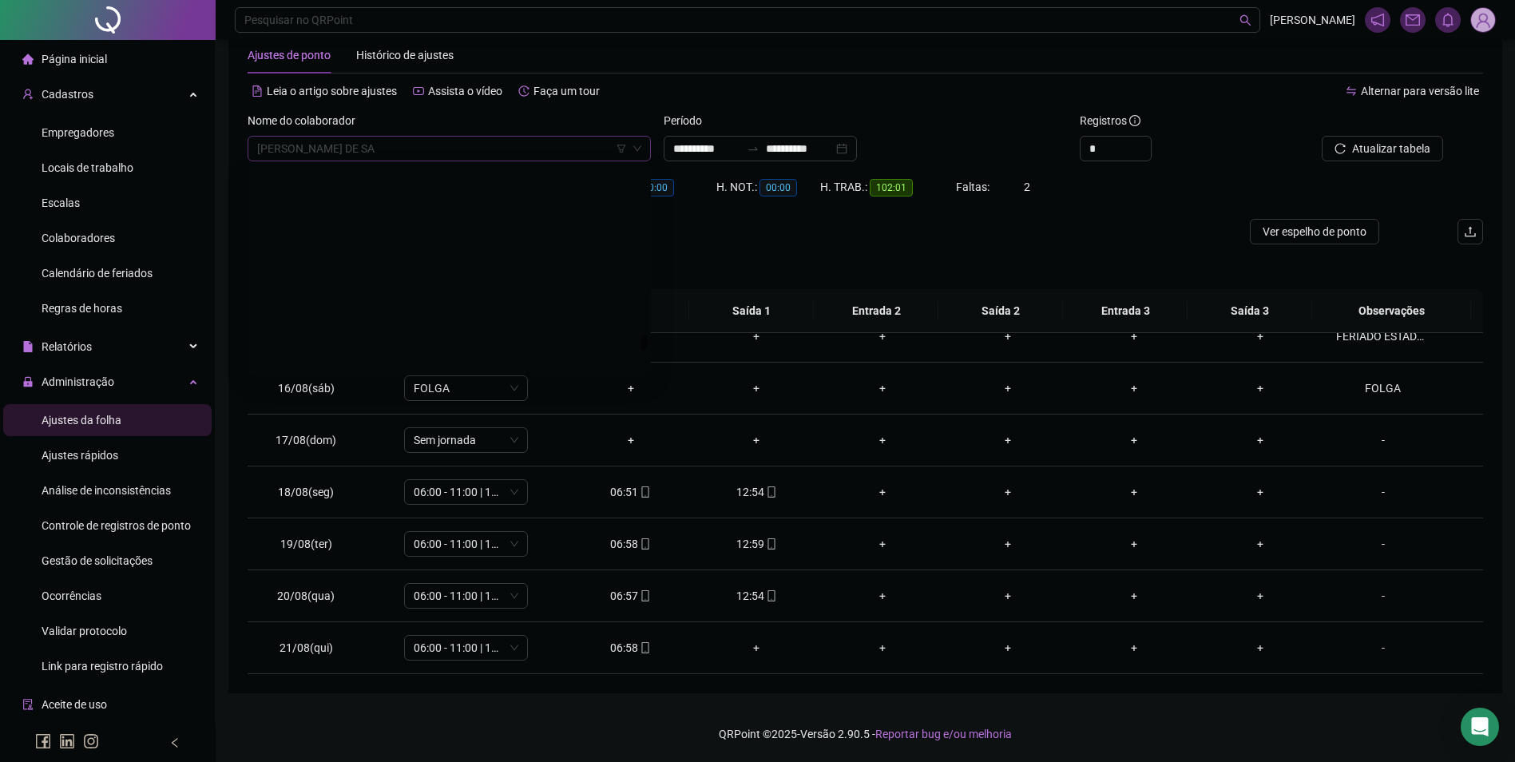
click at [529, 157] on span "[PERSON_NAME] DE SA" at bounding box center [449, 149] width 384 height 24
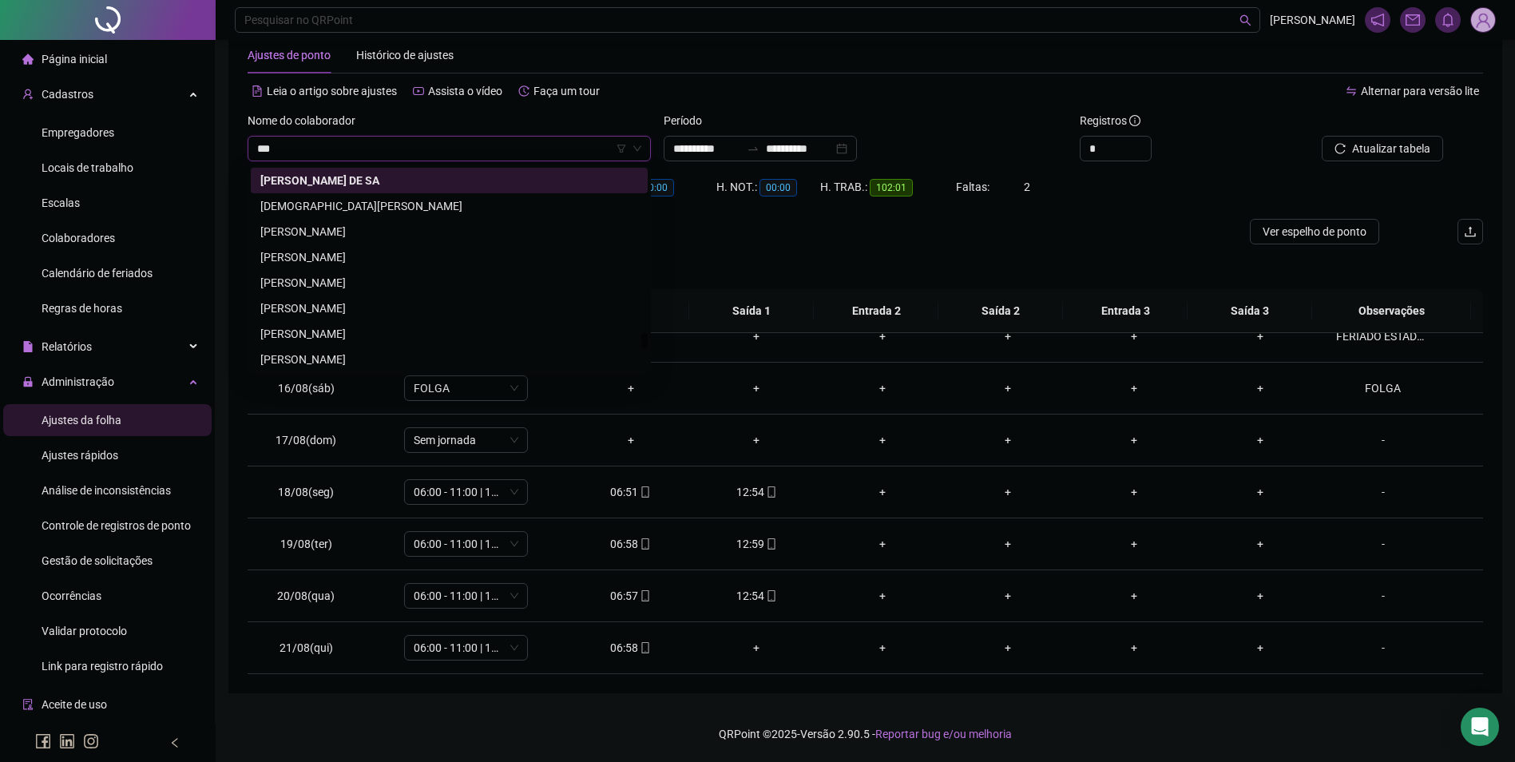
scroll to position [0, 0]
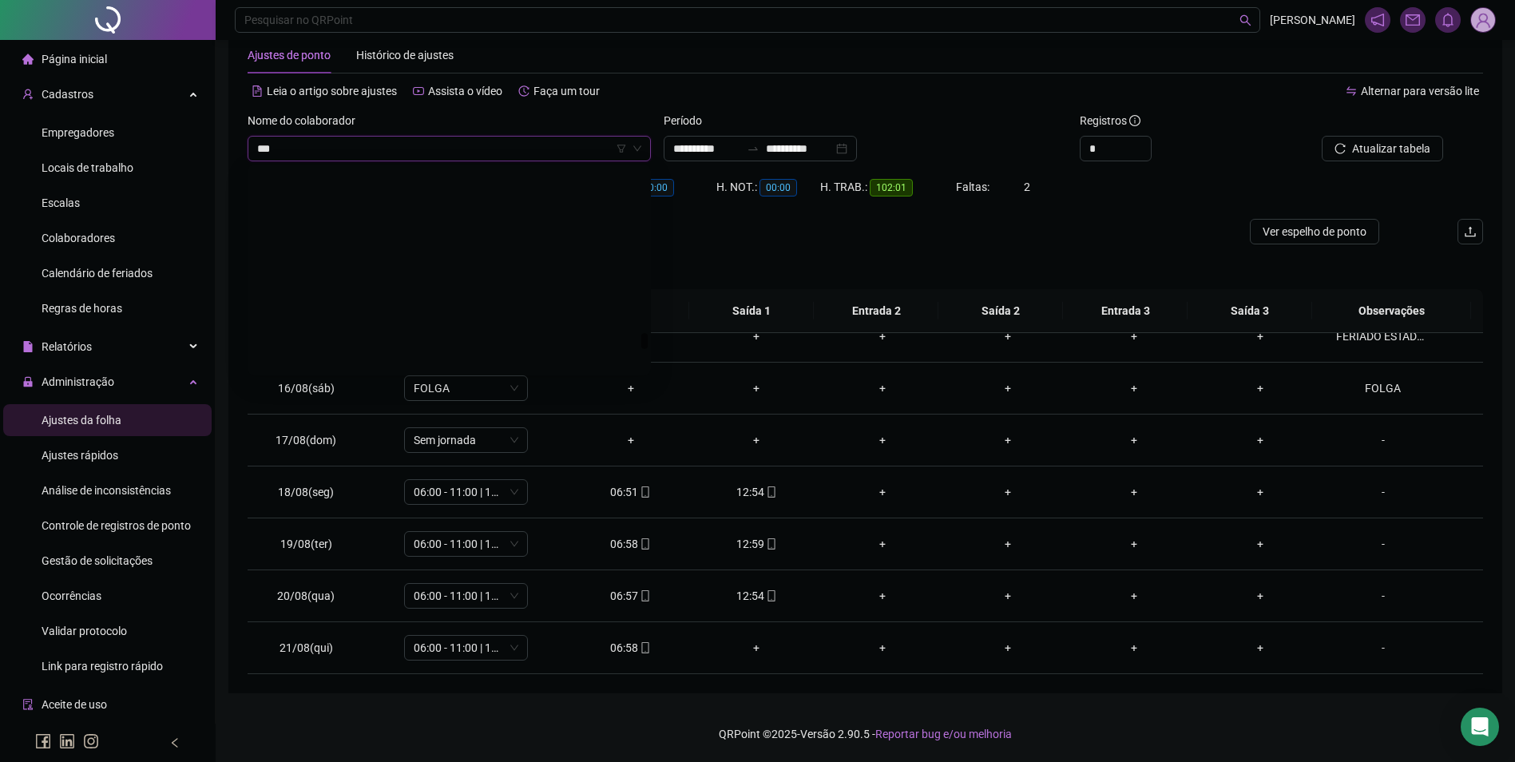
type input "****"
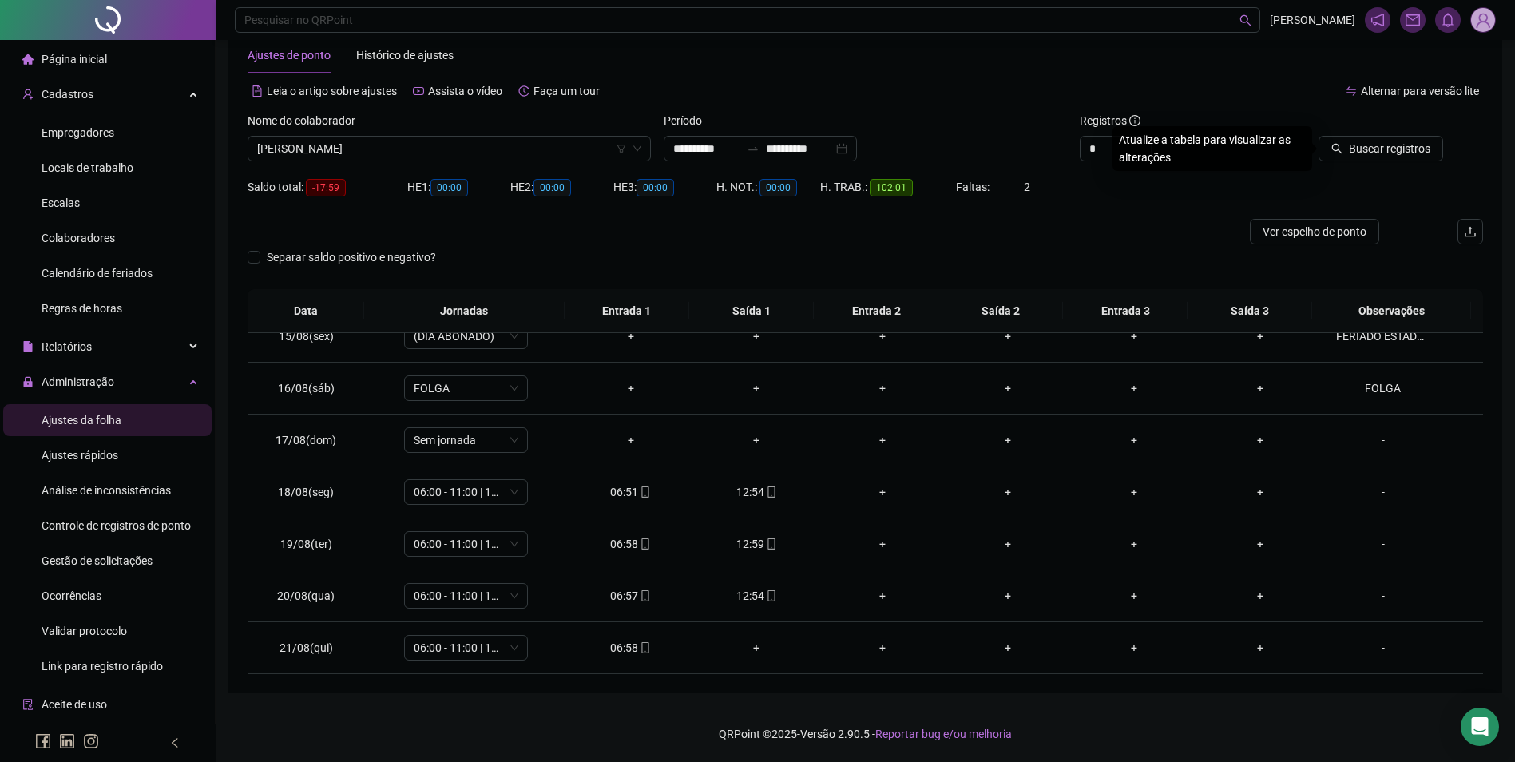
click at [1319, 136] on button "Buscar registros" at bounding box center [1381, 149] width 125 height 26
click at [640, 652] on icon "mobile" at bounding box center [645, 647] width 11 height 11
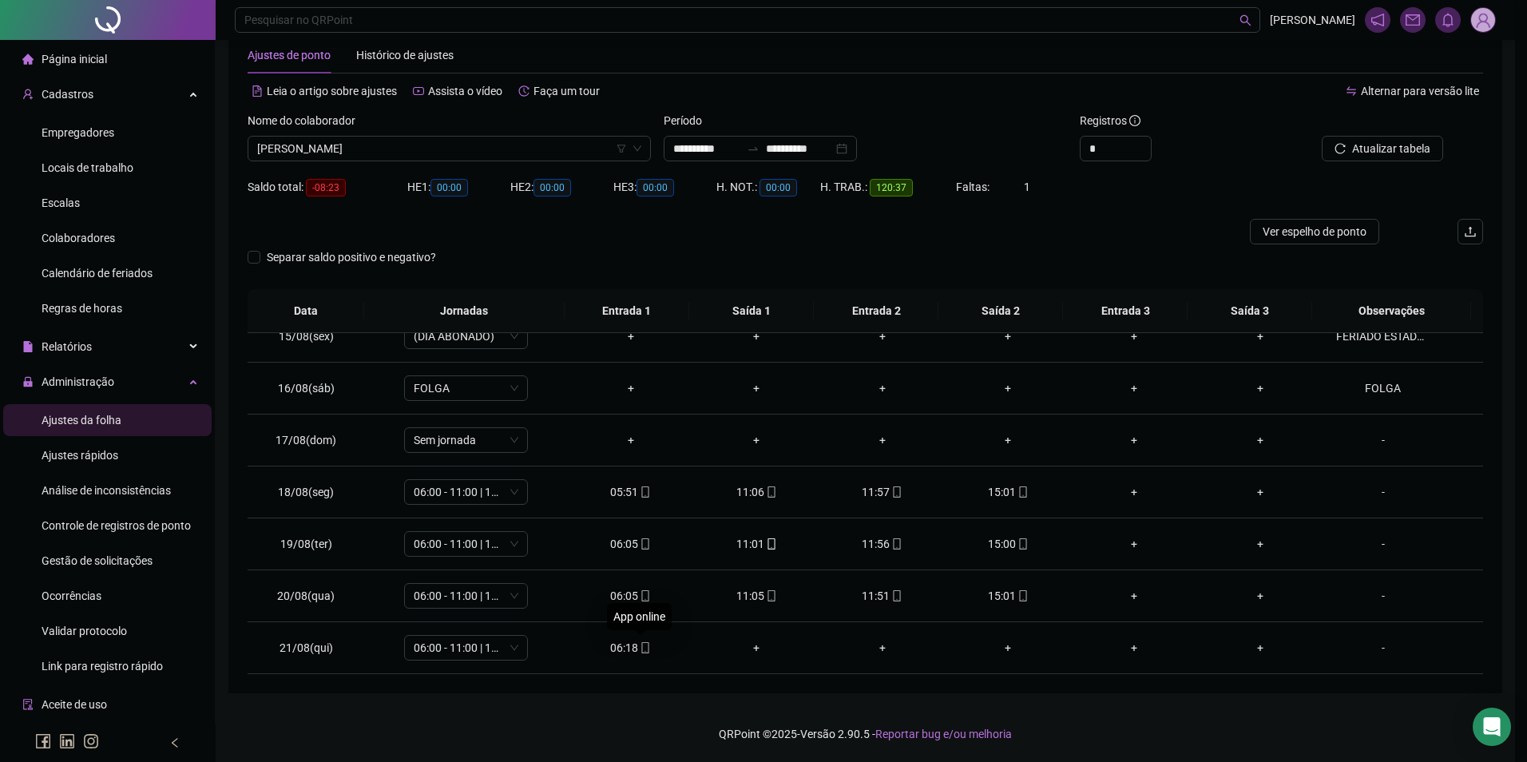
type input "**********"
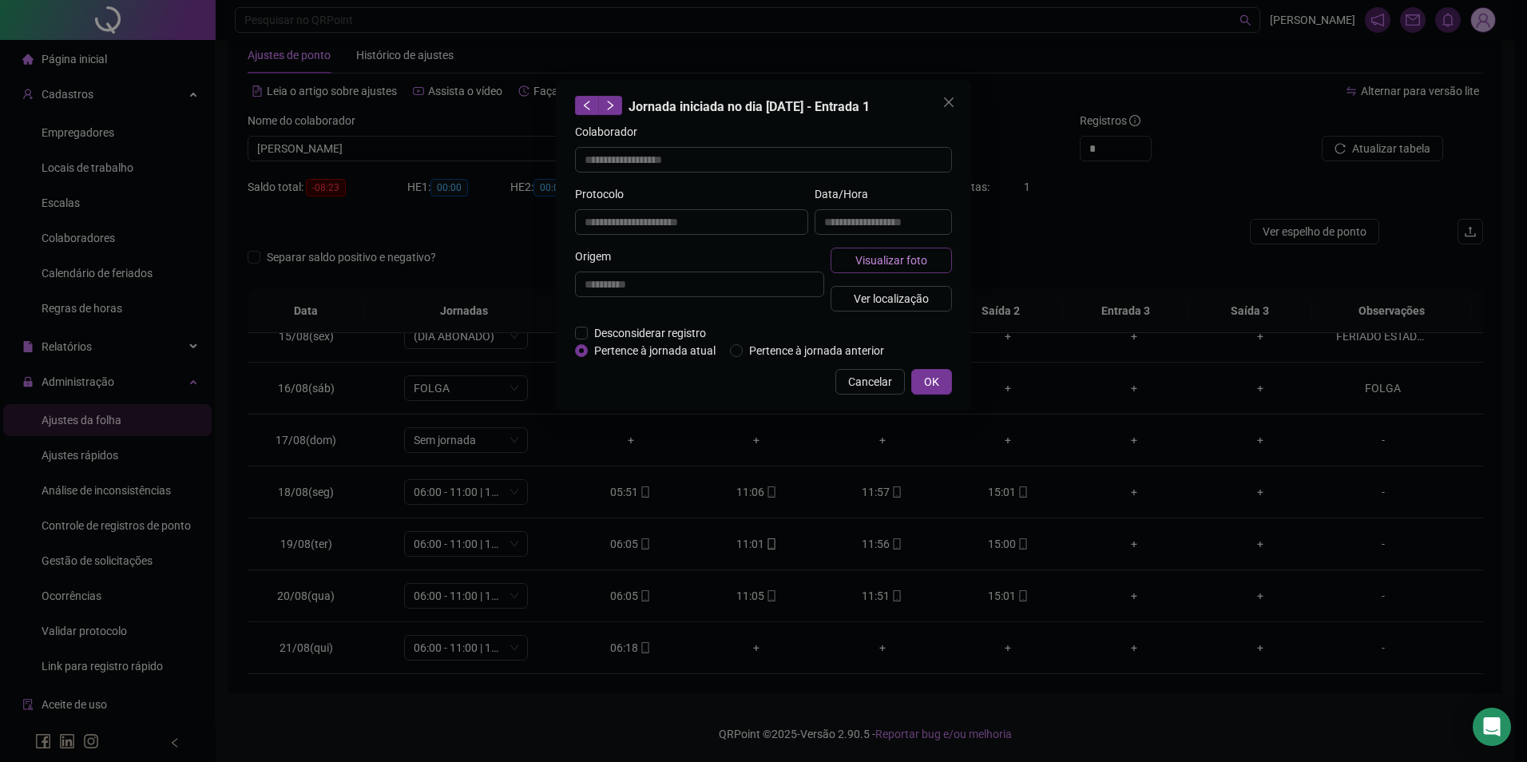
click at [907, 265] on span "Visualizar foto" at bounding box center [892, 261] width 72 height 18
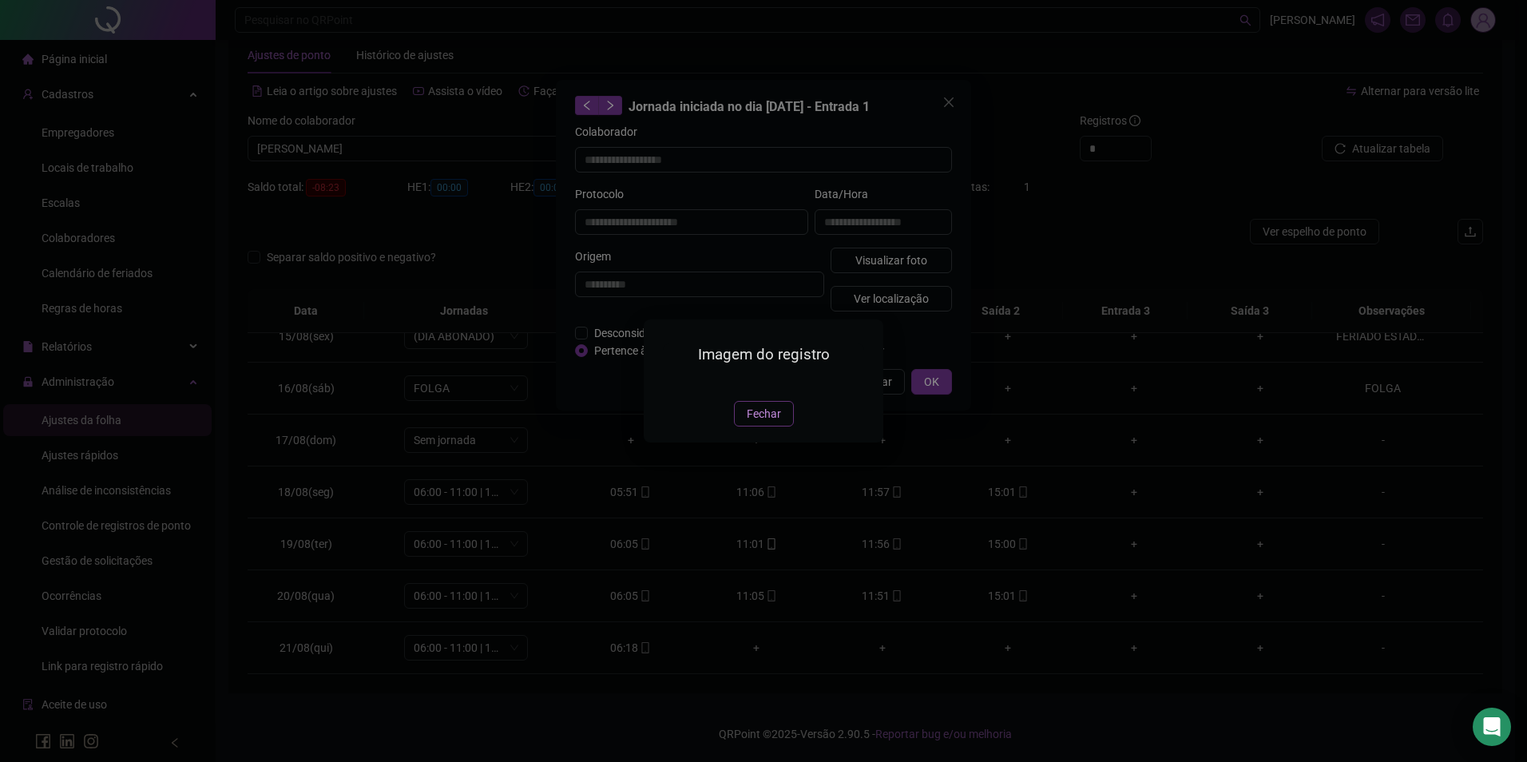
click at [771, 423] on span "Fechar" at bounding box center [764, 414] width 34 height 18
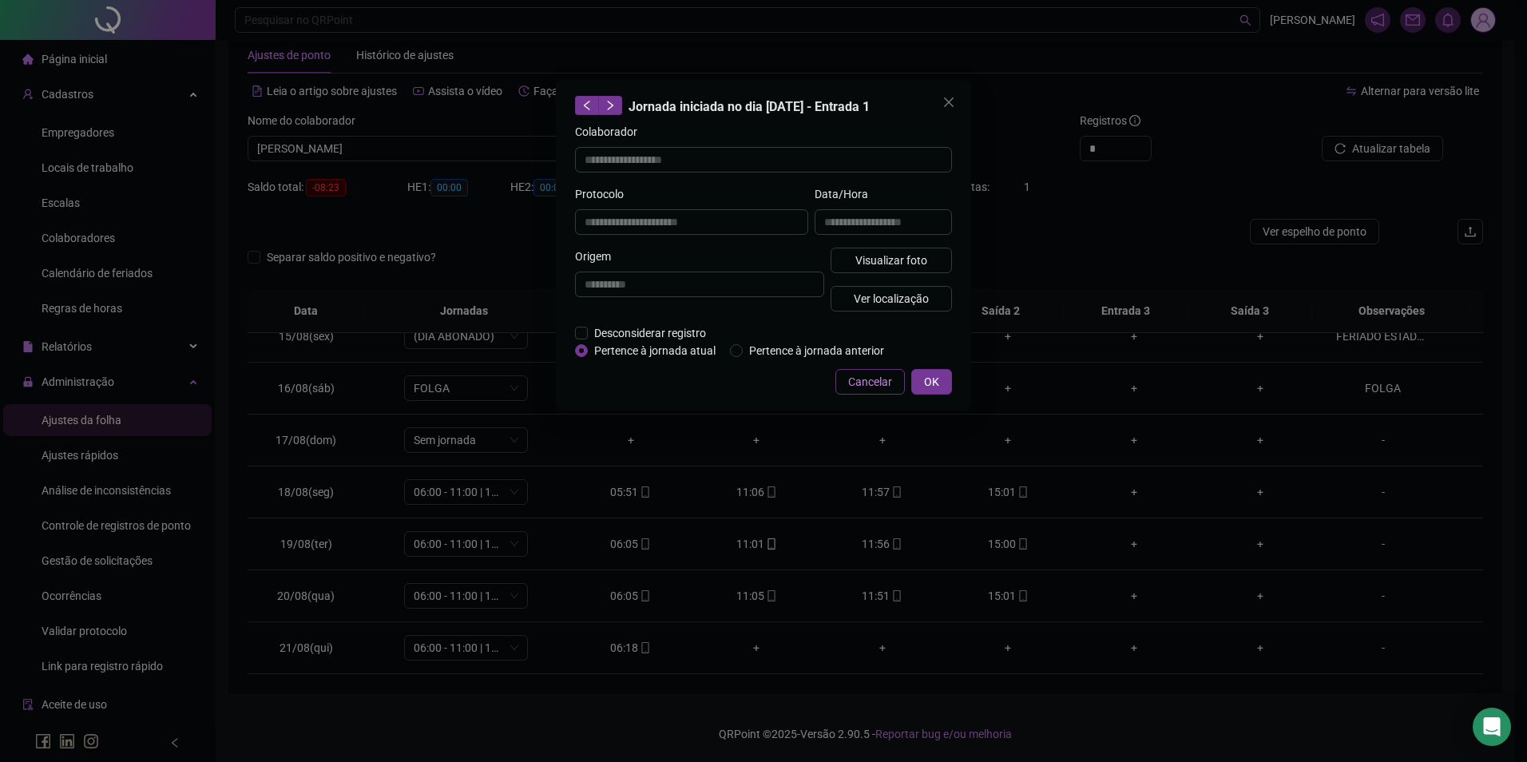
click at [884, 384] on span "Cancelar" at bounding box center [870, 382] width 44 height 18
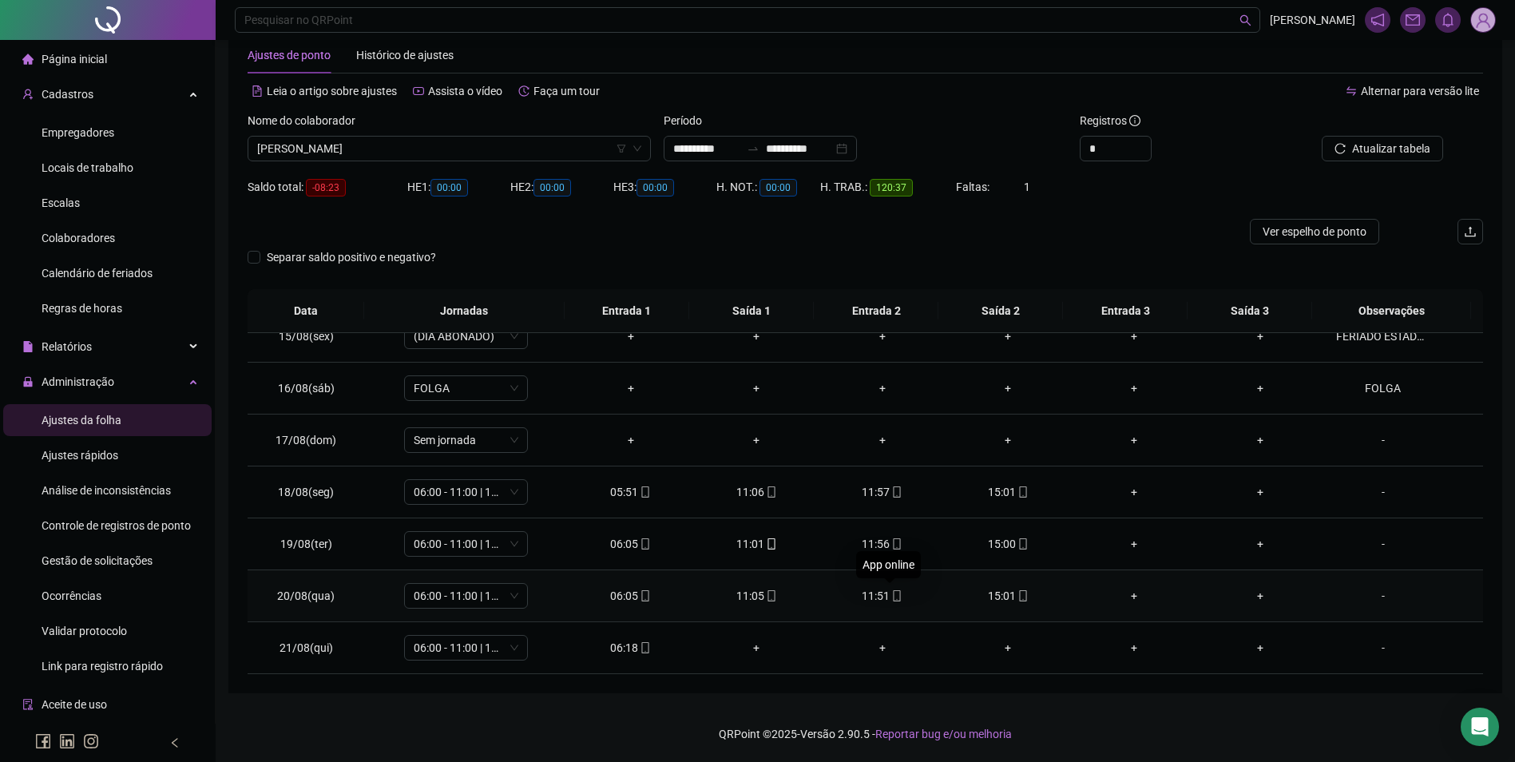
click at [891, 594] on icon "mobile" at bounding box center [896, 595] width 11 height 11
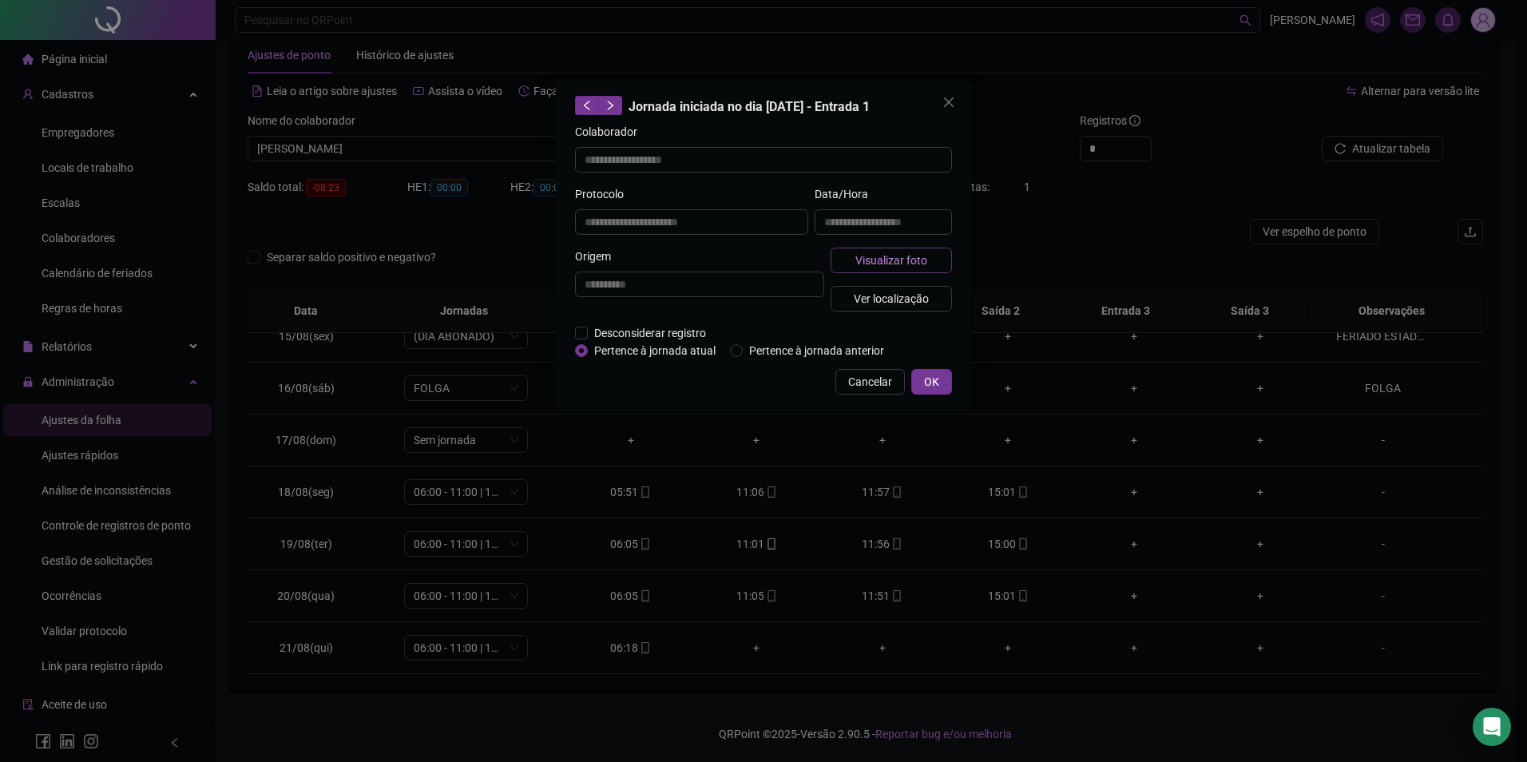
click at [884, 259] on span "Visualizar foto" at bounding box center [892, 261] width 72 height 18
type input "**********"
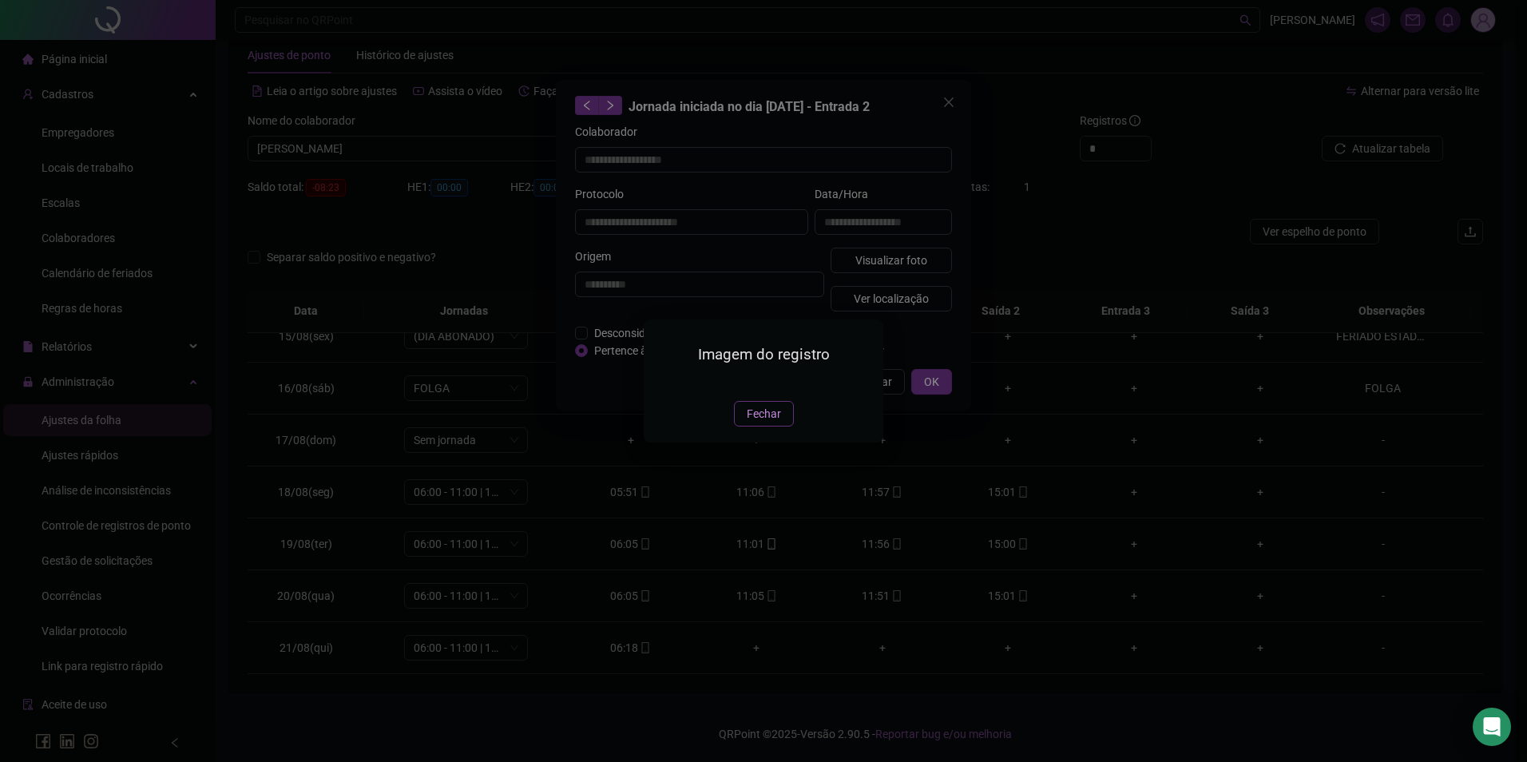
click at [769, 423] on span "Fechar" at bounding box center [764, 414] width 34 height 18
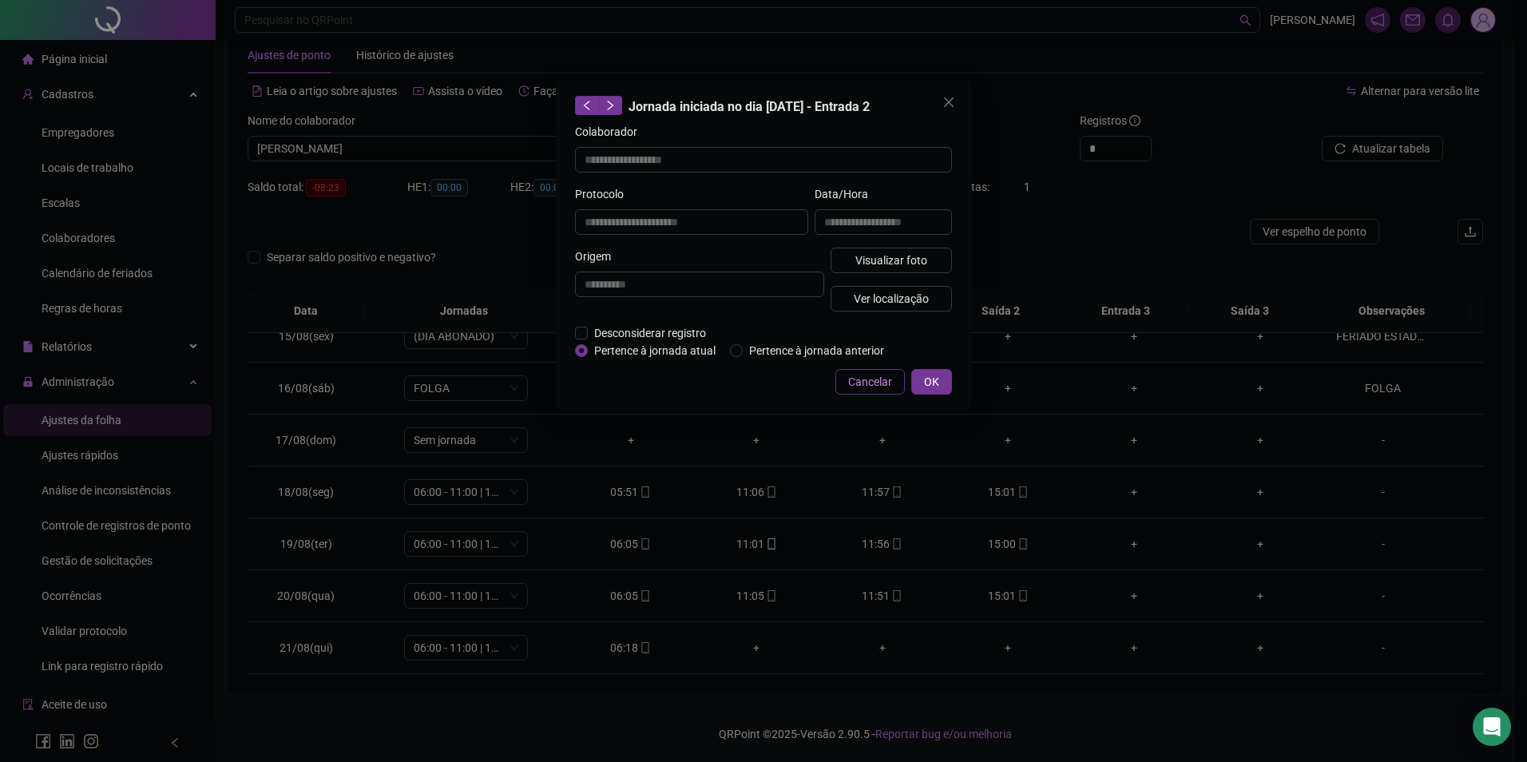
click at [879, 378] on span "Cancelar" at bounding box center [870, 382] width 44 height 18
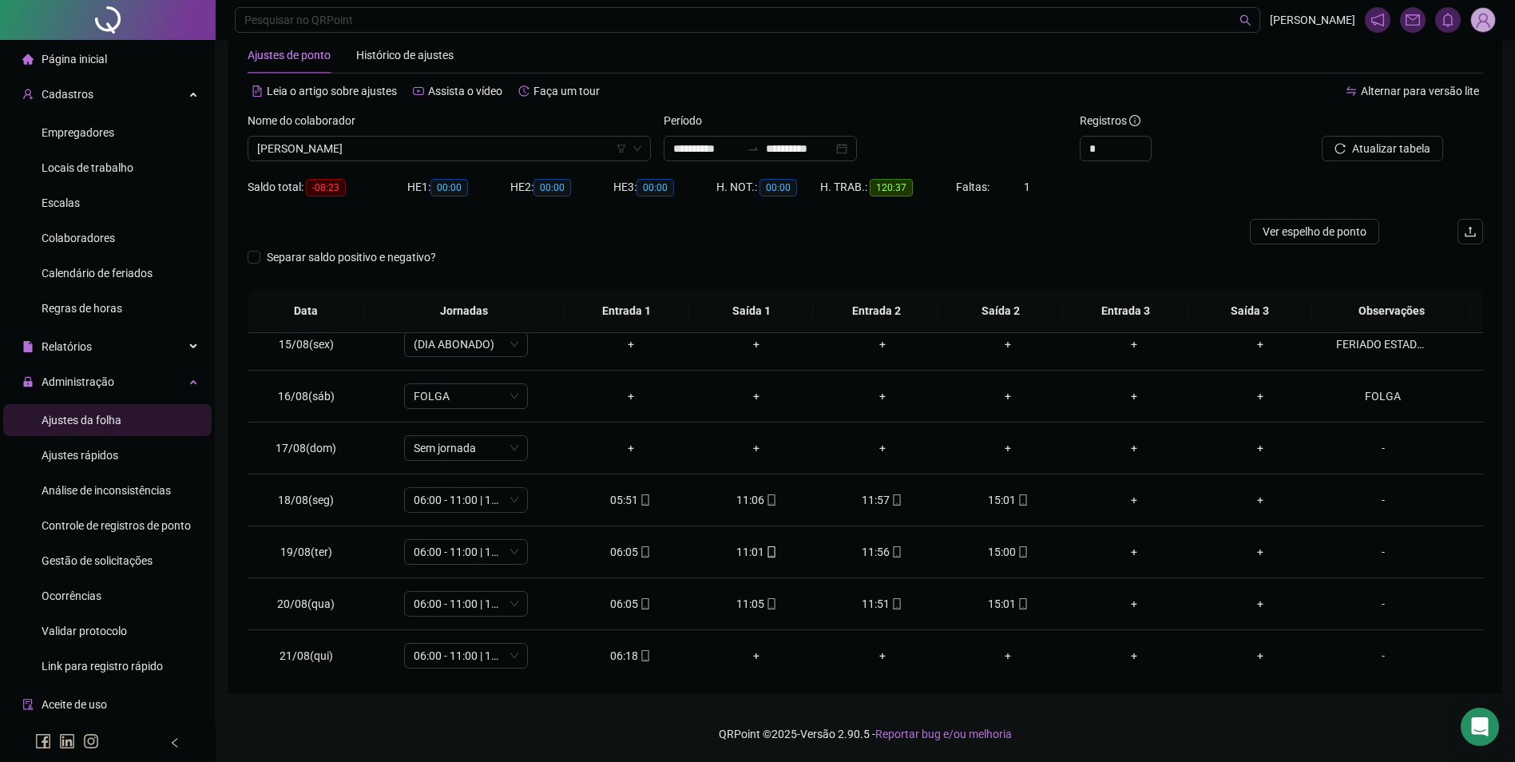
scroll to position [749, 0]
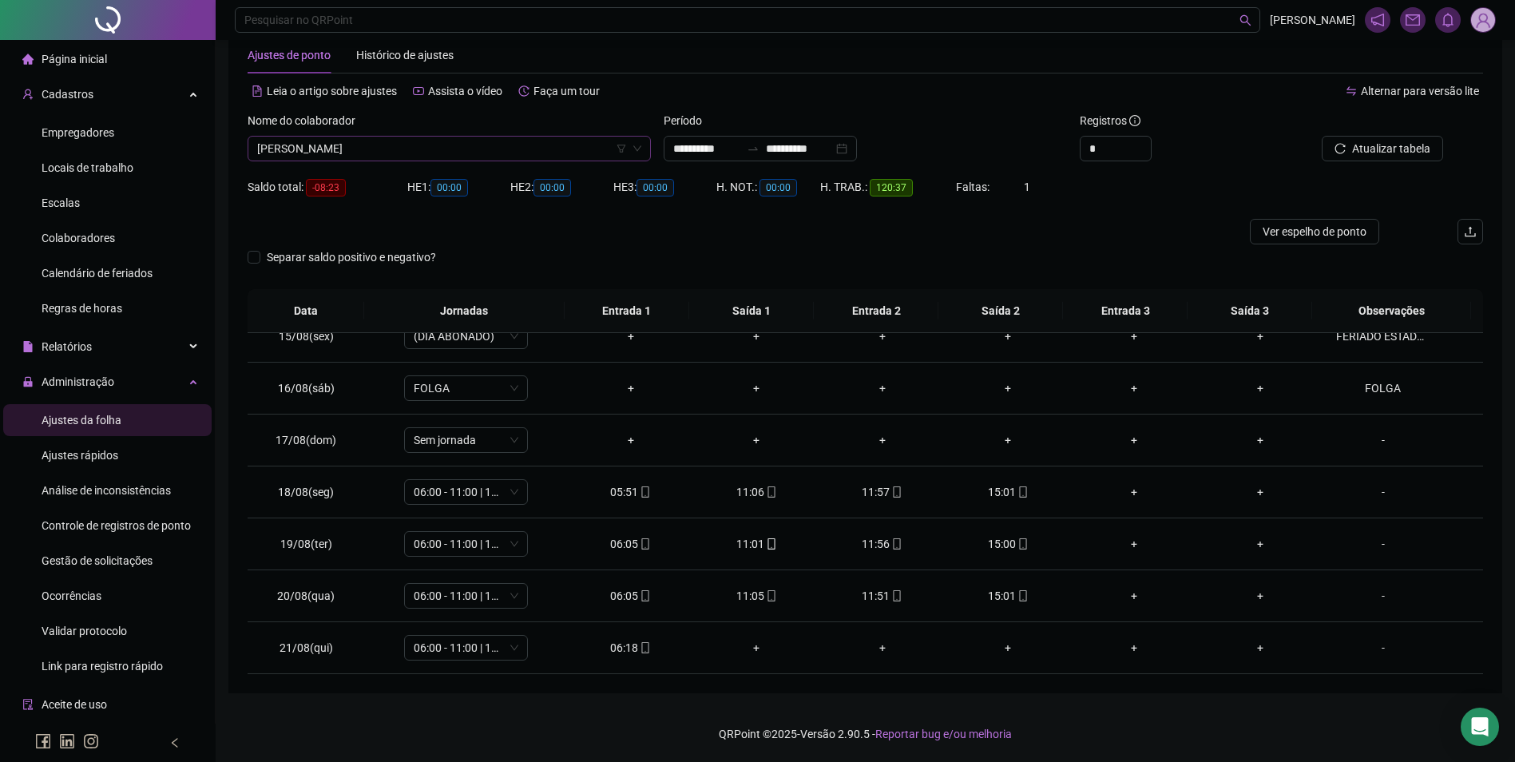
click at [581, 156] on span "[PERSON_NAME]" at bounding box center [449, 149] width 384 height 24
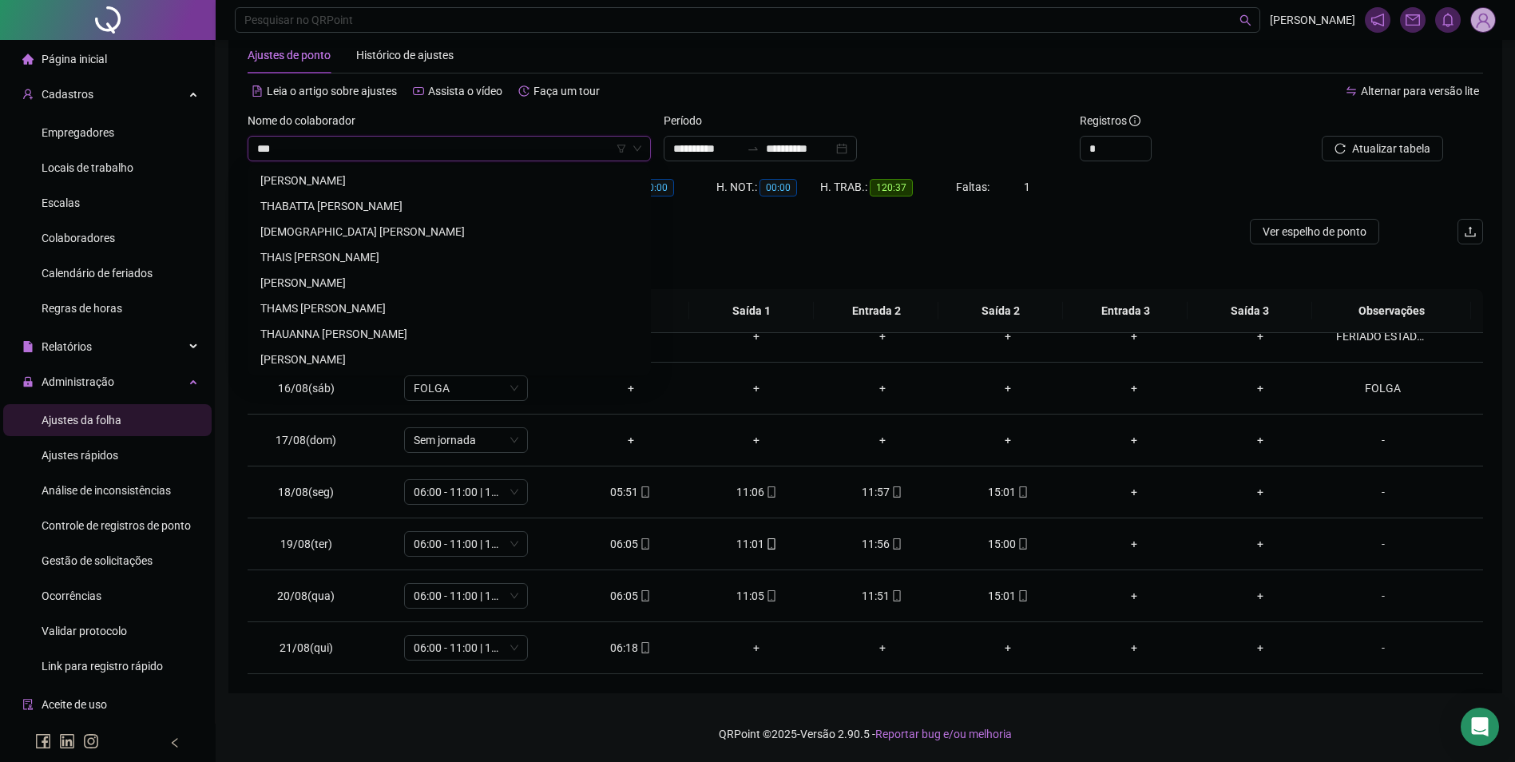
scroll to position [0, 0]
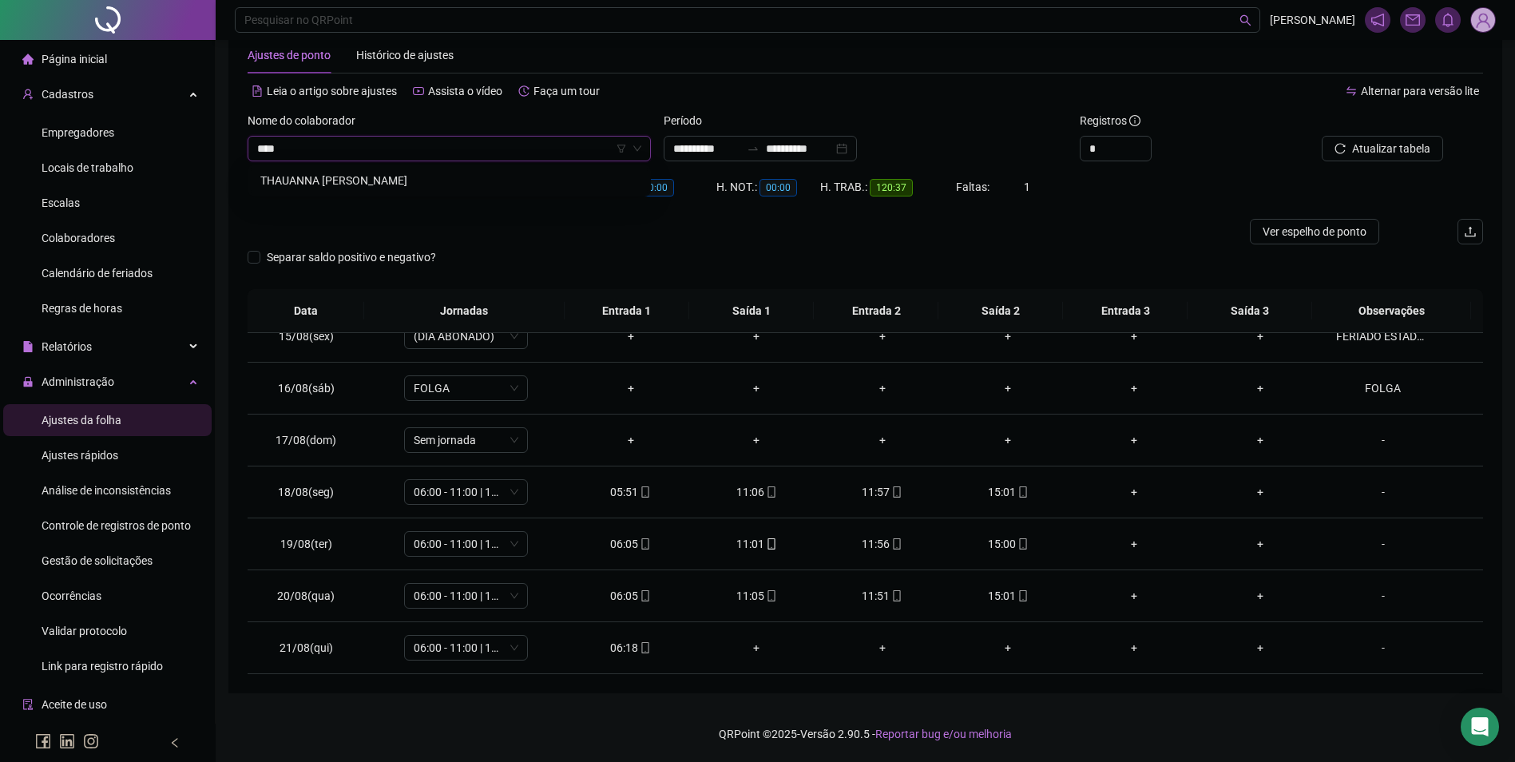
type input "*****"
click at [1319, 136] on button "Buscar registros" at bounding box center [1381, 149] width 125 height 26
click at [769, 601] on icon "mobile" at bounding box center [771, 595] width 7 height 11
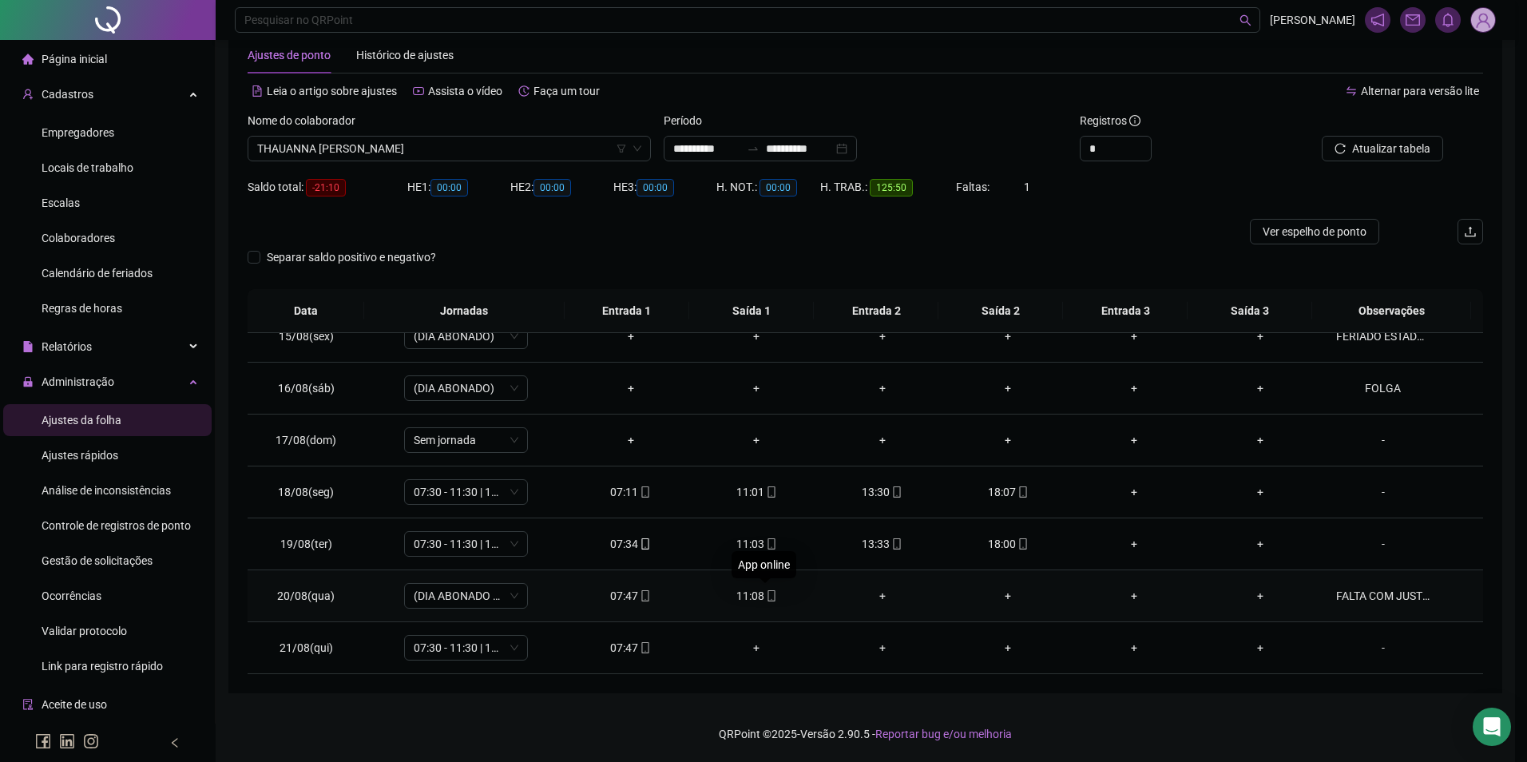
type input "**********"
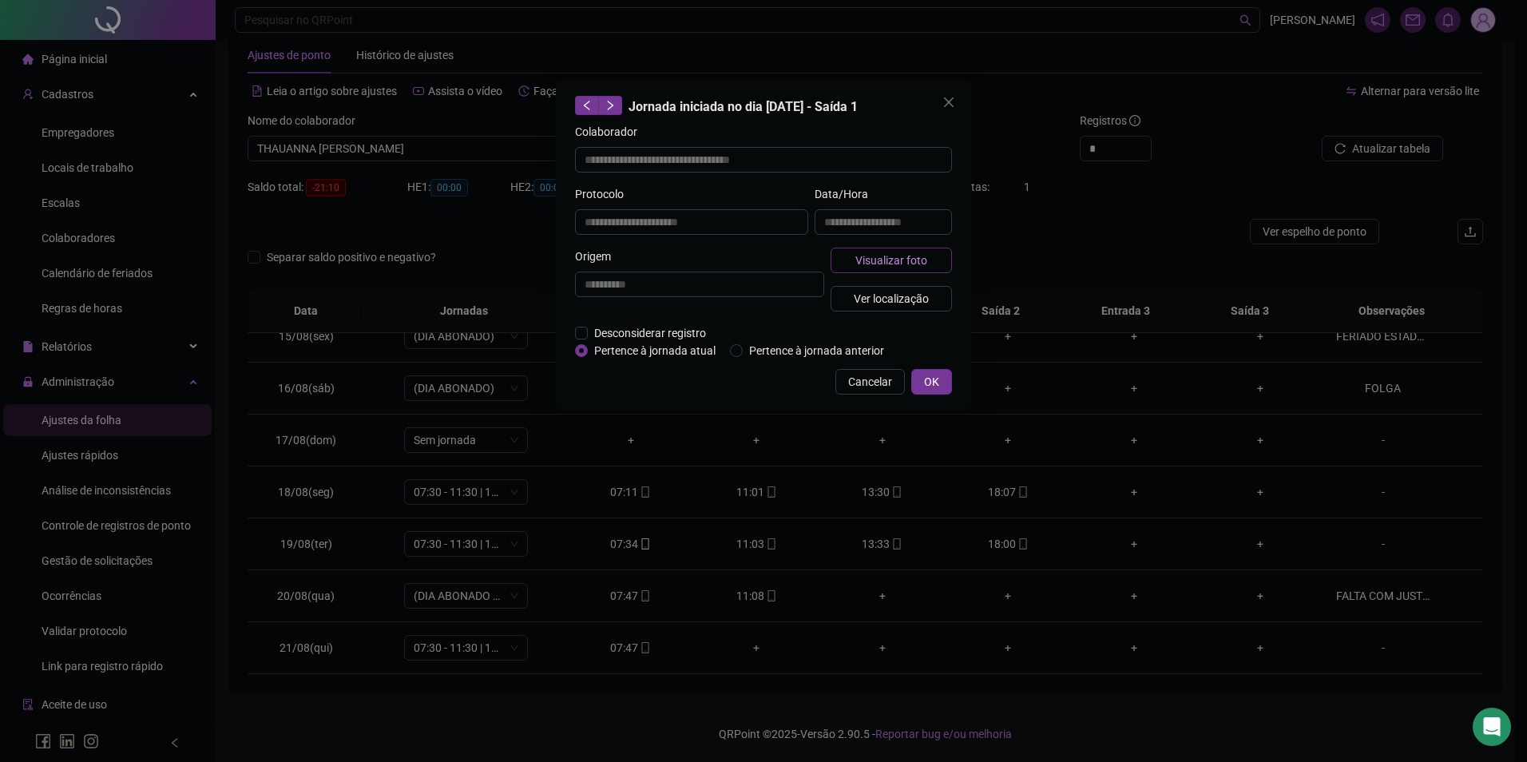
click at [878, 263] on span "Visualizar foto" at bounding box center [892, 261] width 72 height 18
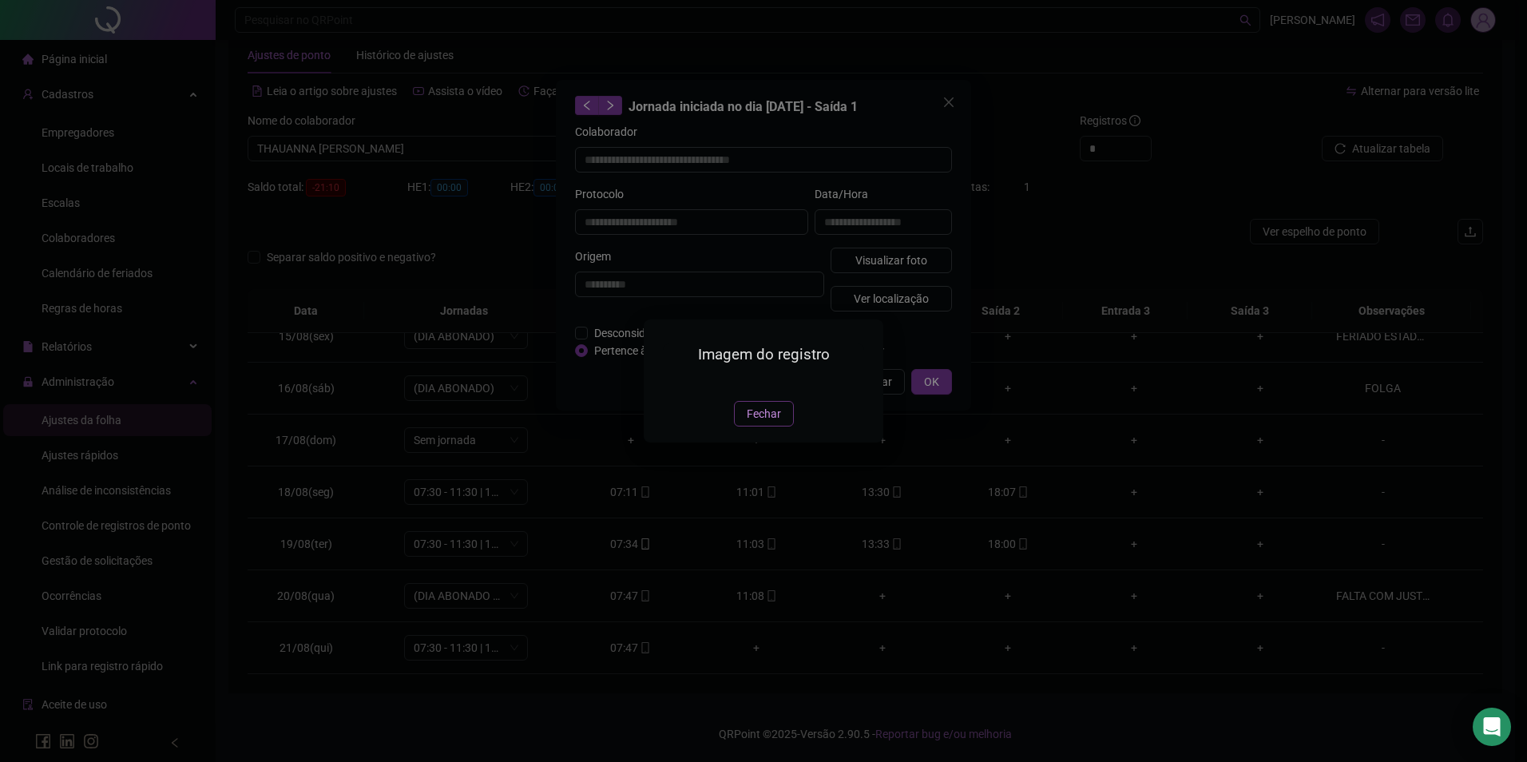
click at [772, 423] on span "Fechar" at bounding box center [764, 414] width 34 height 18
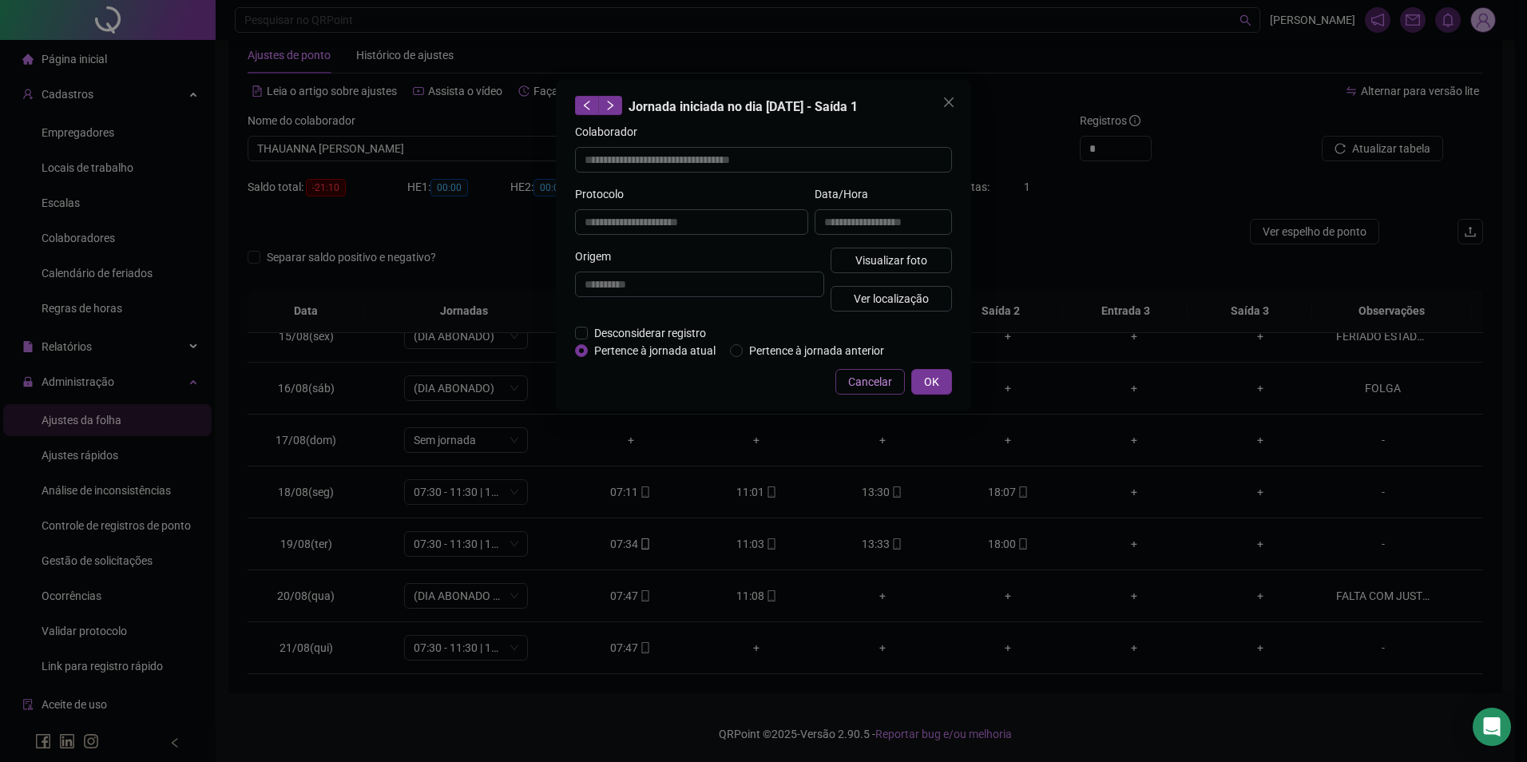
click at [878, 385] on span "Cancelar" at bounding box center [870, 382] width 44 height 18
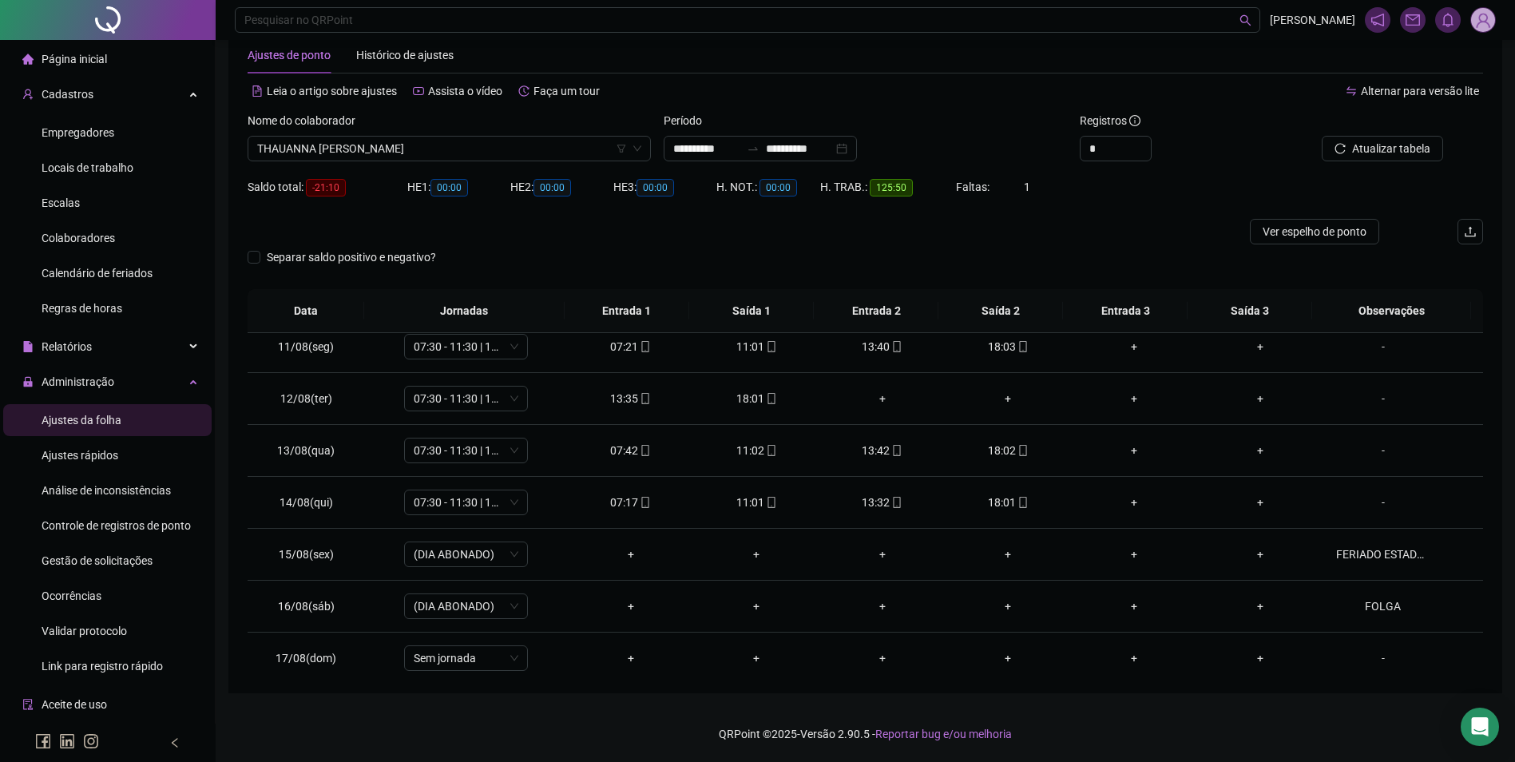
scroll to position [510, 0]
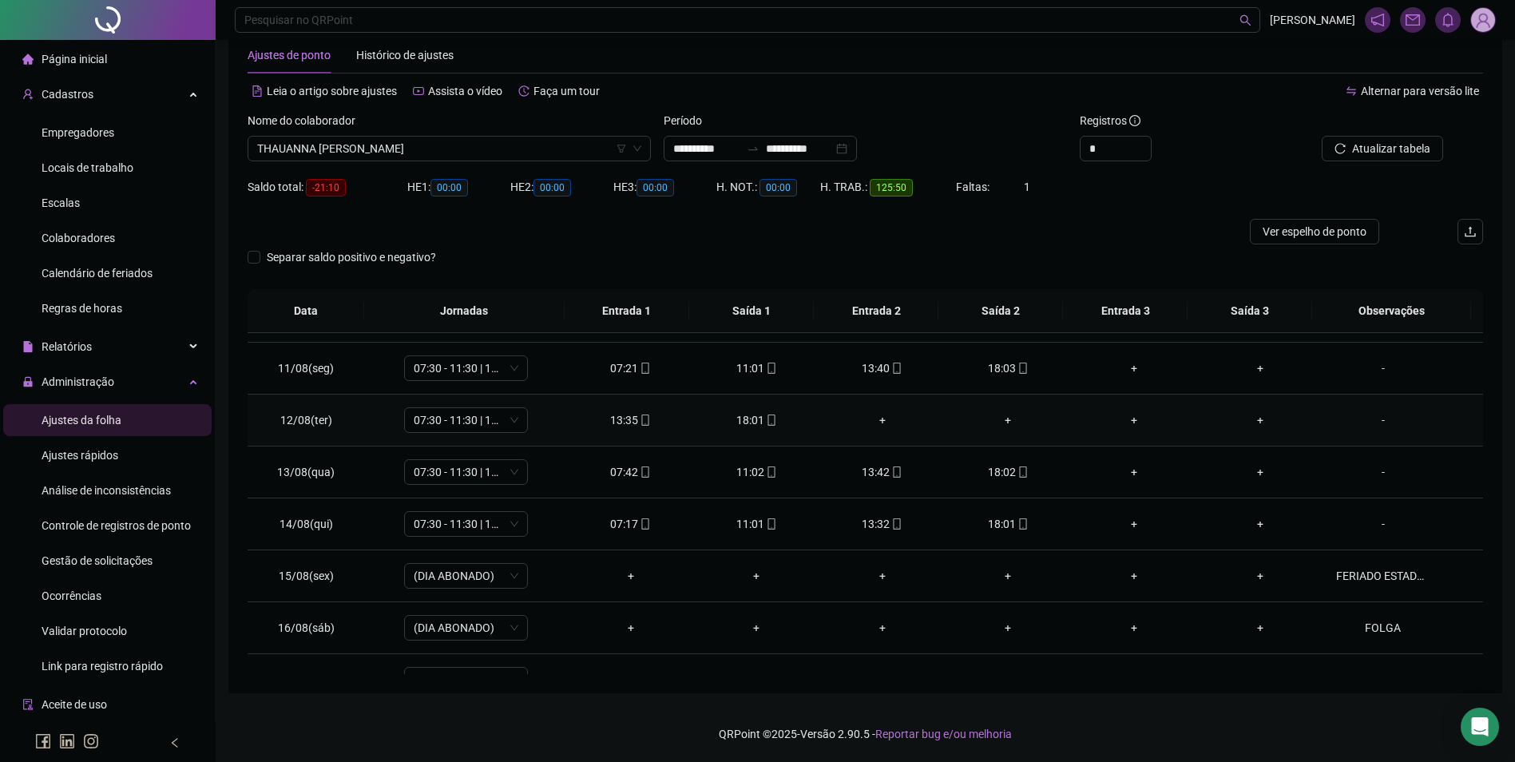
click at [875, 419] on div "+" at bounding box center [882, 420] width 101 height 18
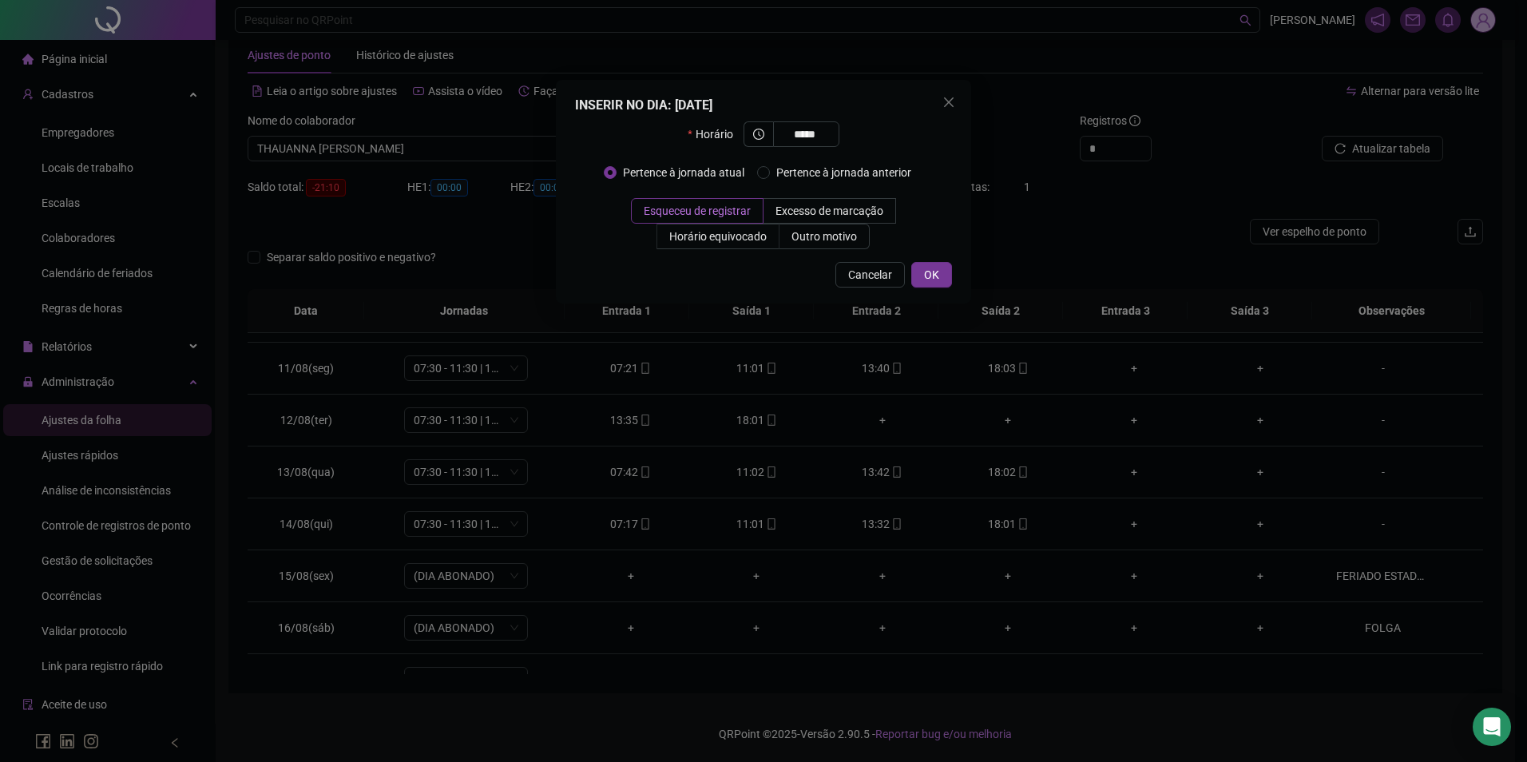
type input "*****"
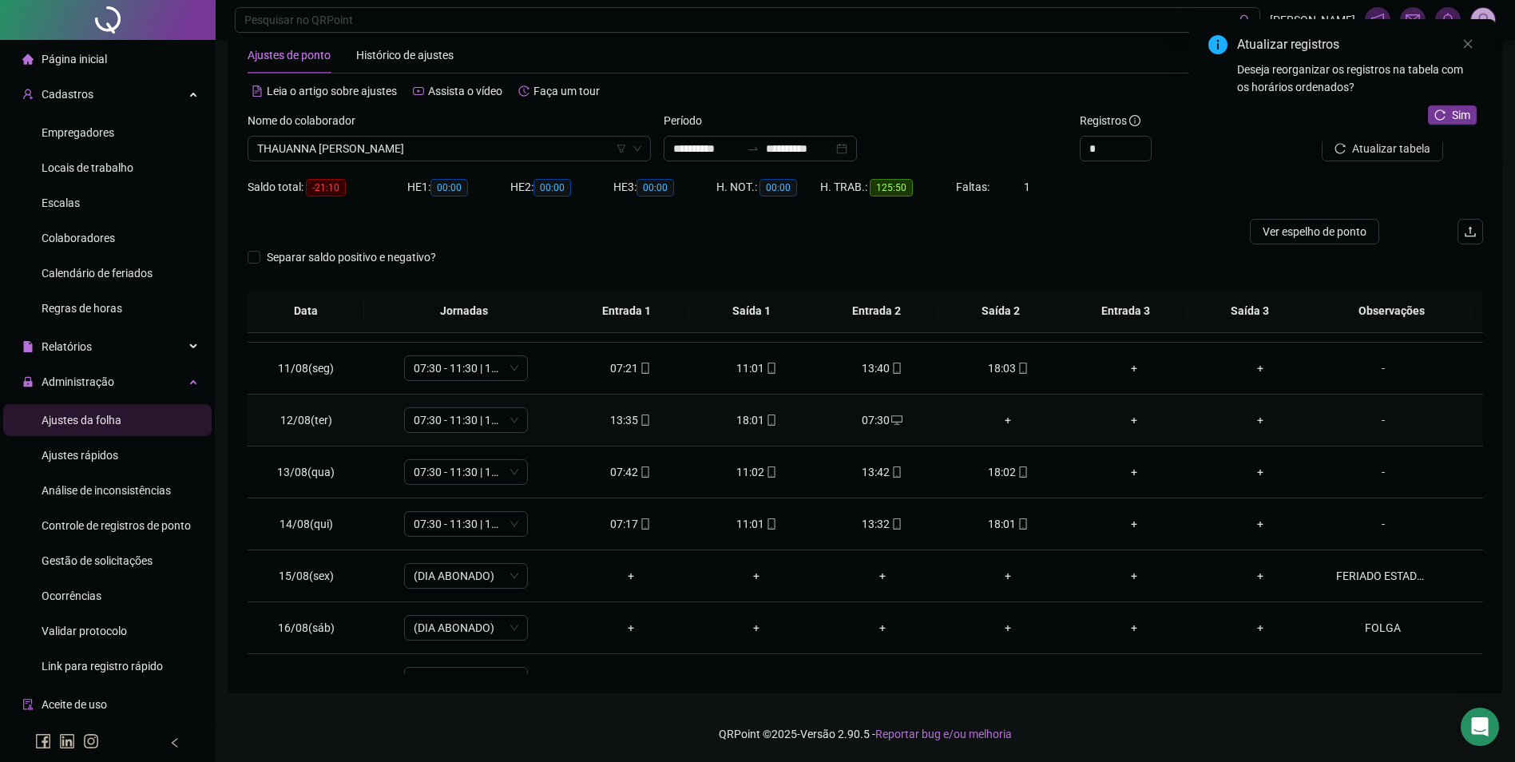
click at [1003, 422] on div "+" at bounding box center [1009, 420] width 101 height 18
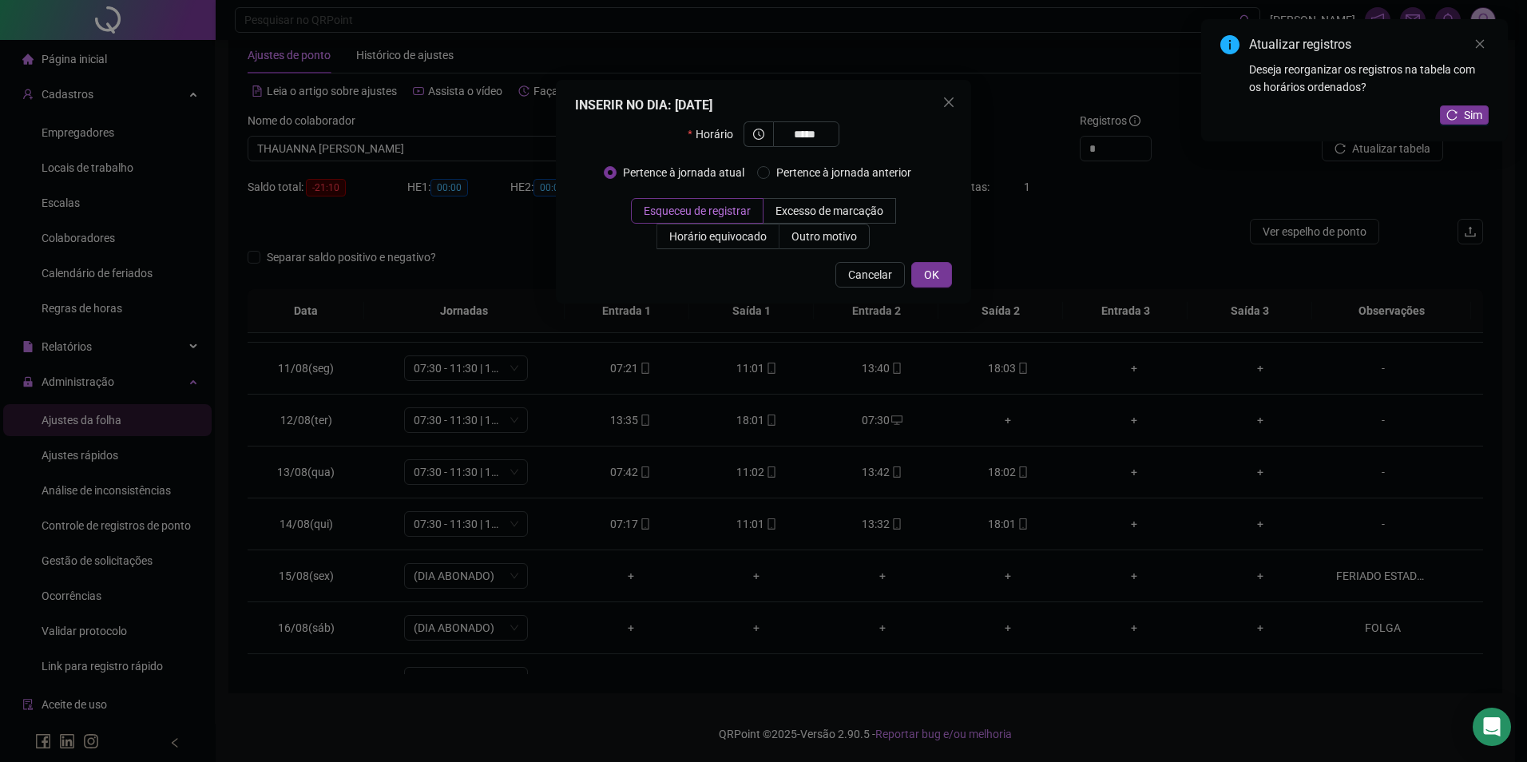
type input "*****"
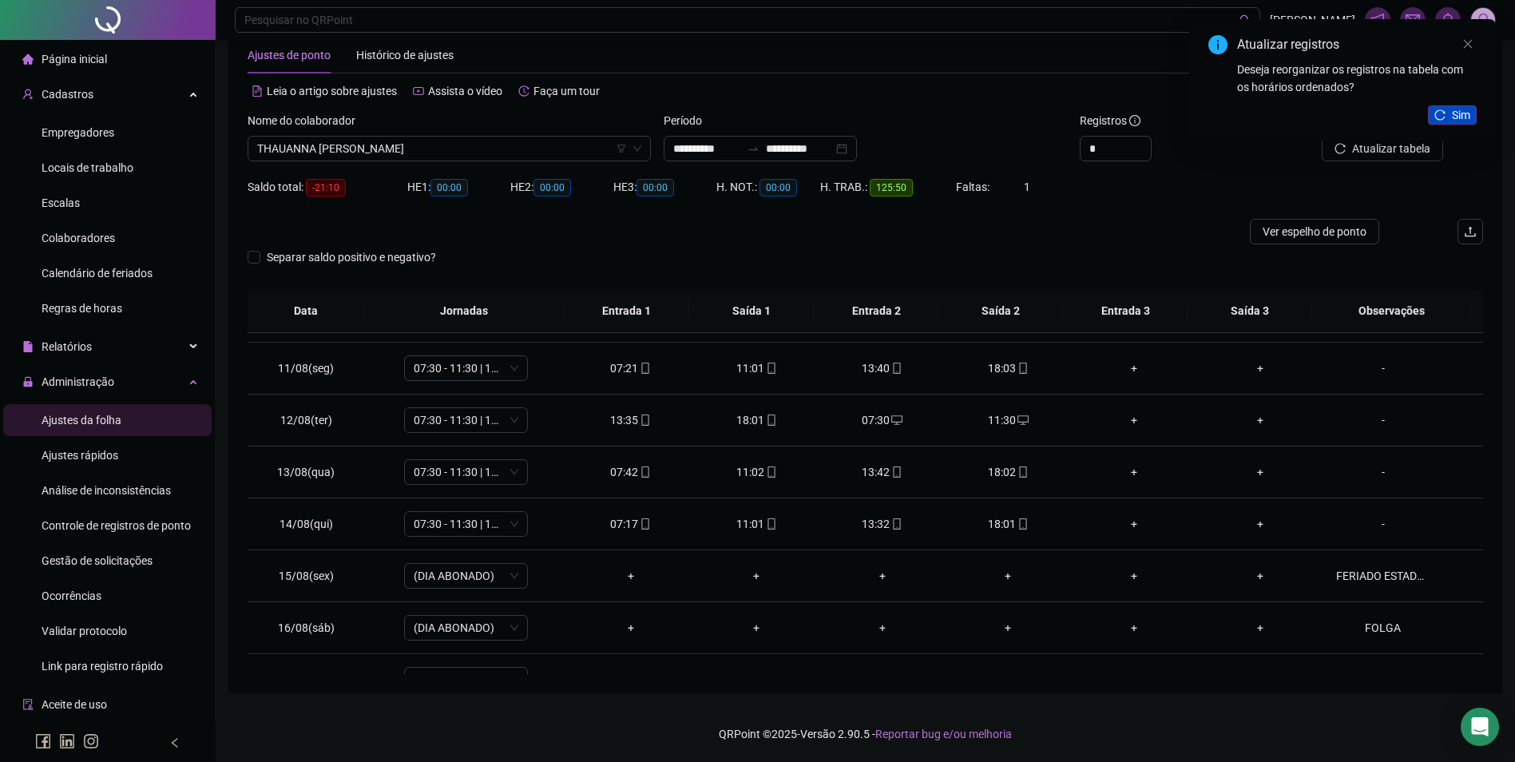
click at [1461, 105] on button "Sim" at bounding box center [1452, 114] width 49 height 19
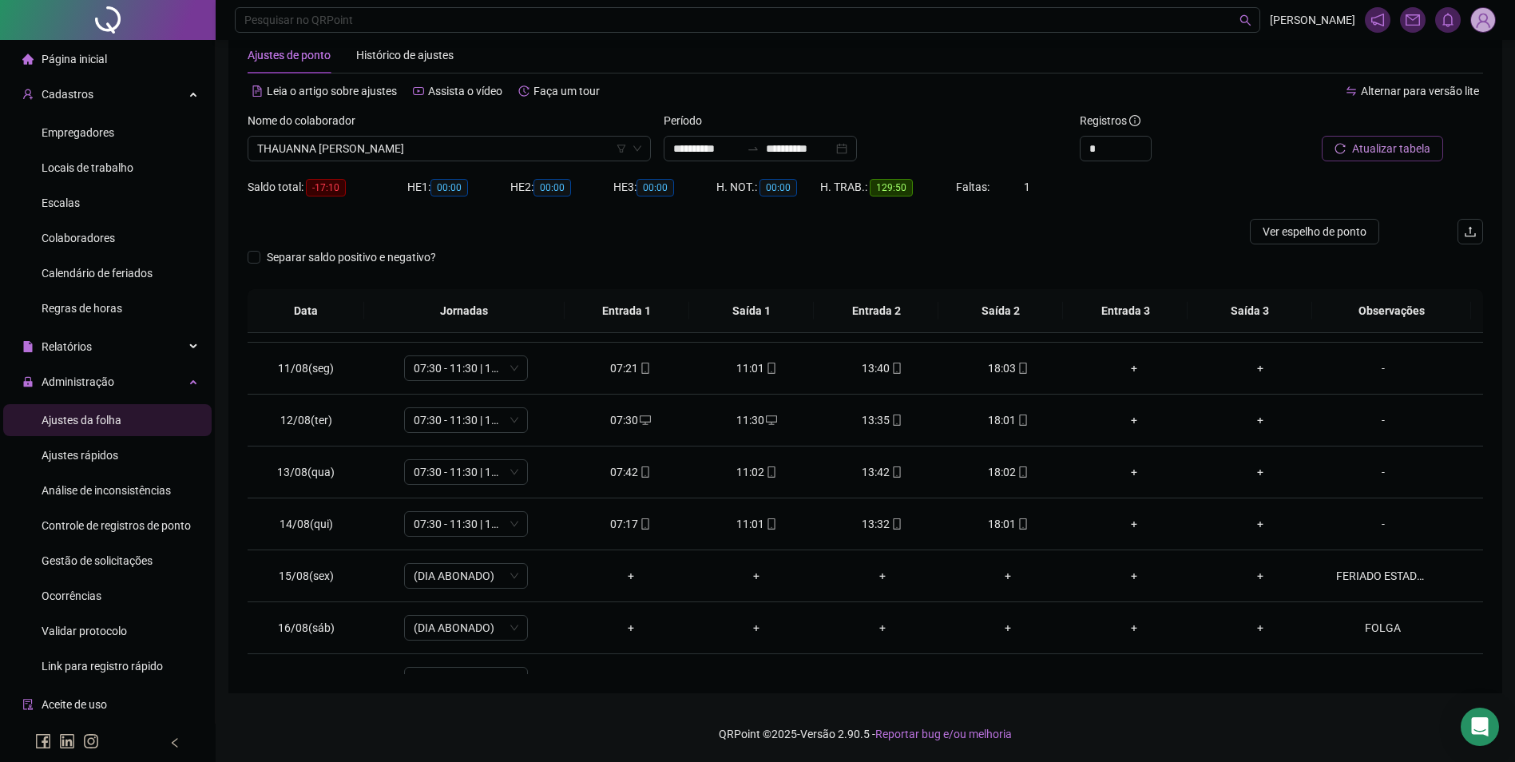
click at [1365, 153] on span "Atualizar tabela" at bounding box center [1391, 149] width 78 height 18
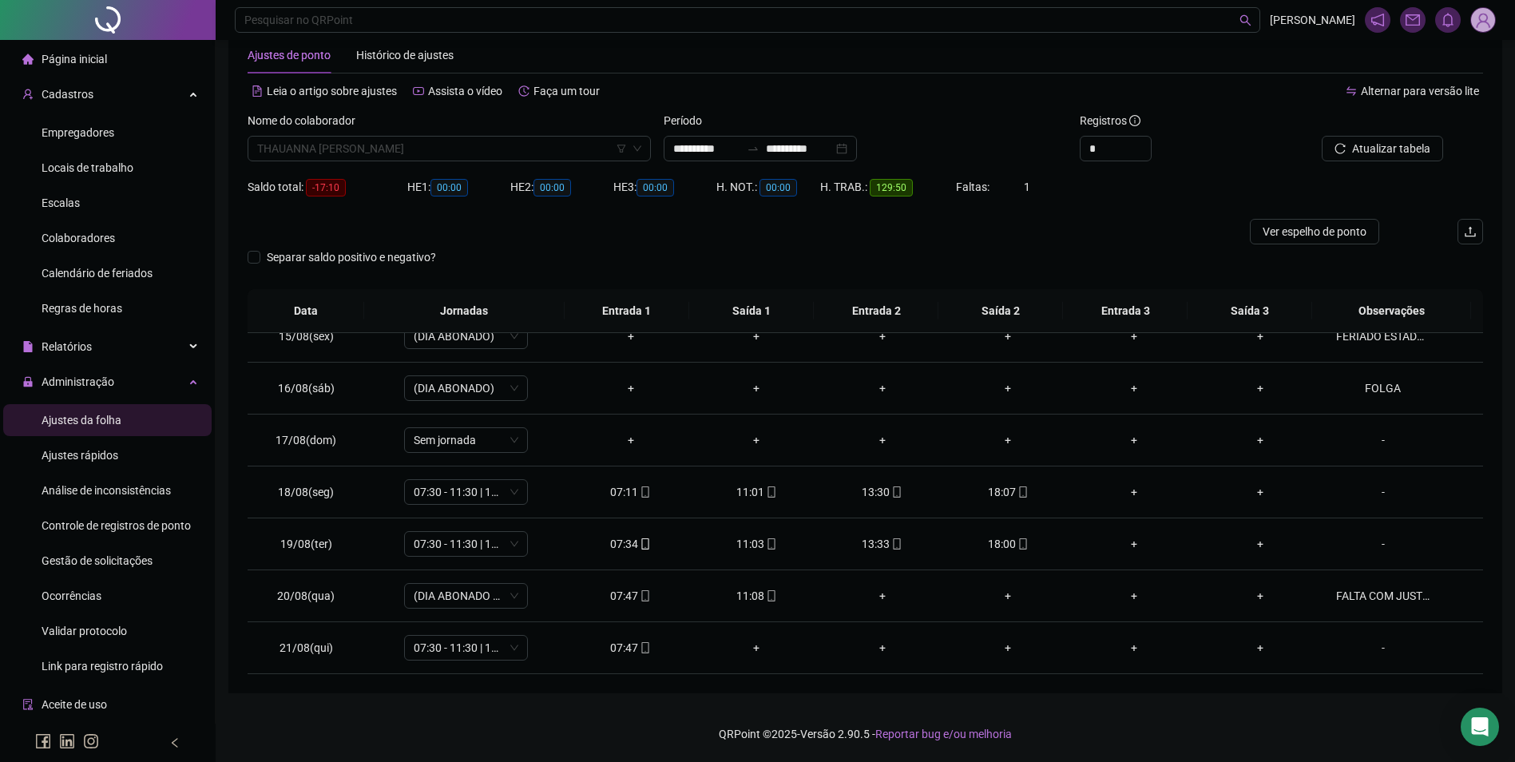
scroll to position [21676, 0]
drag, startPoint x: 549, startPoint y: 151, endPoint x: 545, endPoint y: 177, distance: 26.7
click at [545, 177] on body "**********" at bounding box center [757, 346] width 1515 height 762
click at [449, 154] on span "THAUANNA [PERSON_NAME]" at bounding box center [449, 149] width 384 height 24
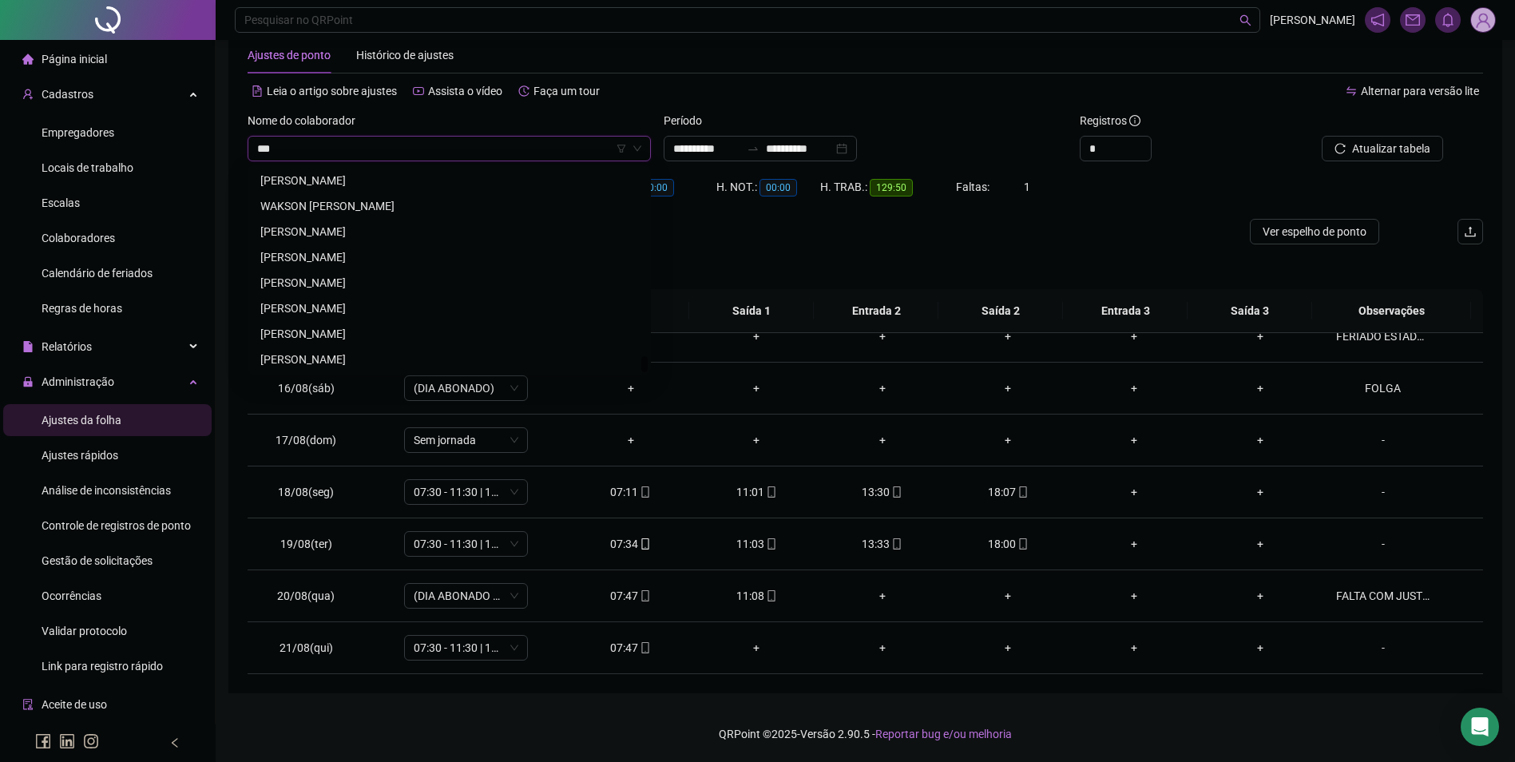
scroll to position [0, 0]
type input "****"
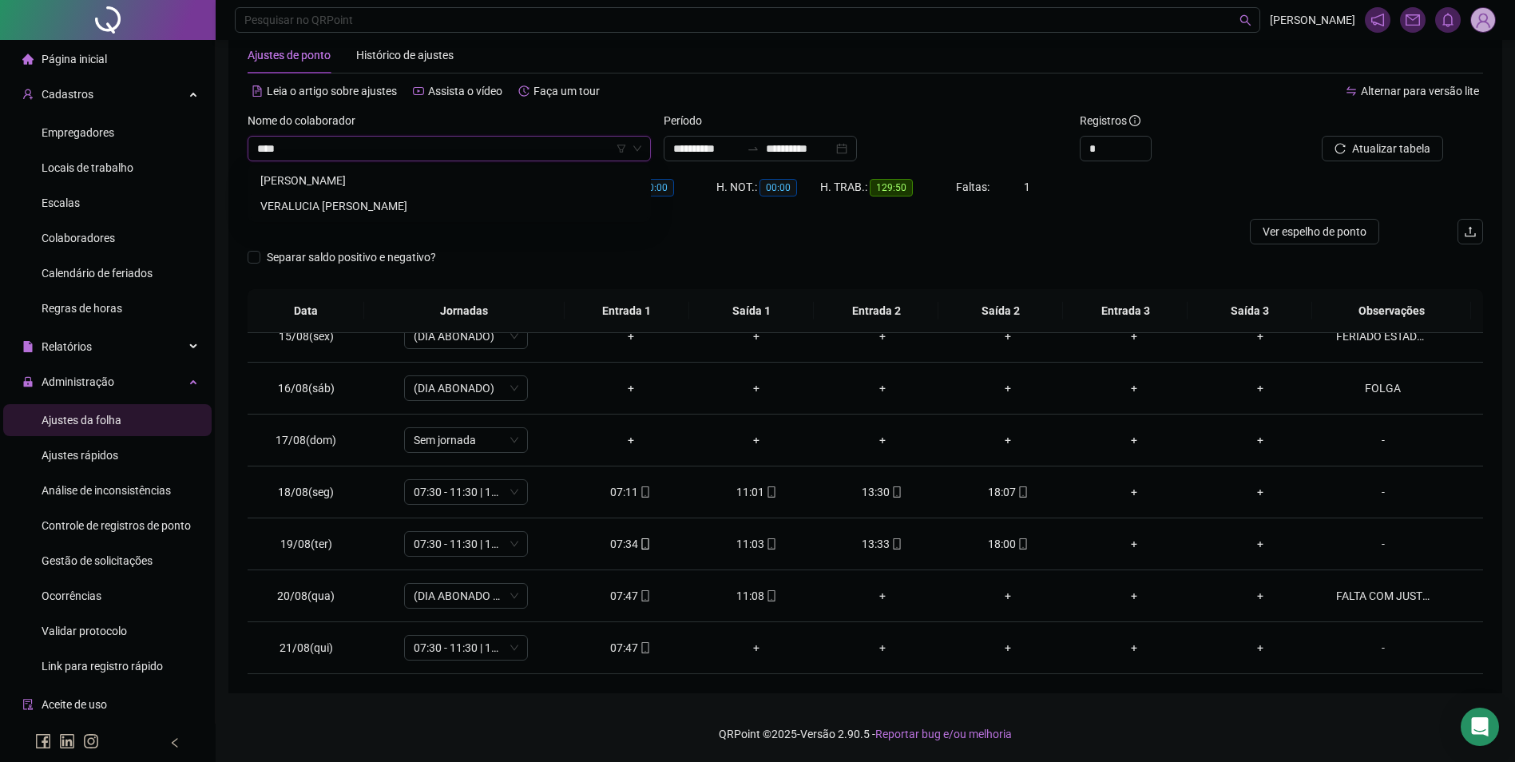
click at [411, 202] on div "VERALUCIA [PERSON_NAME]" at bounding box center [449, 206] width 378 height 18
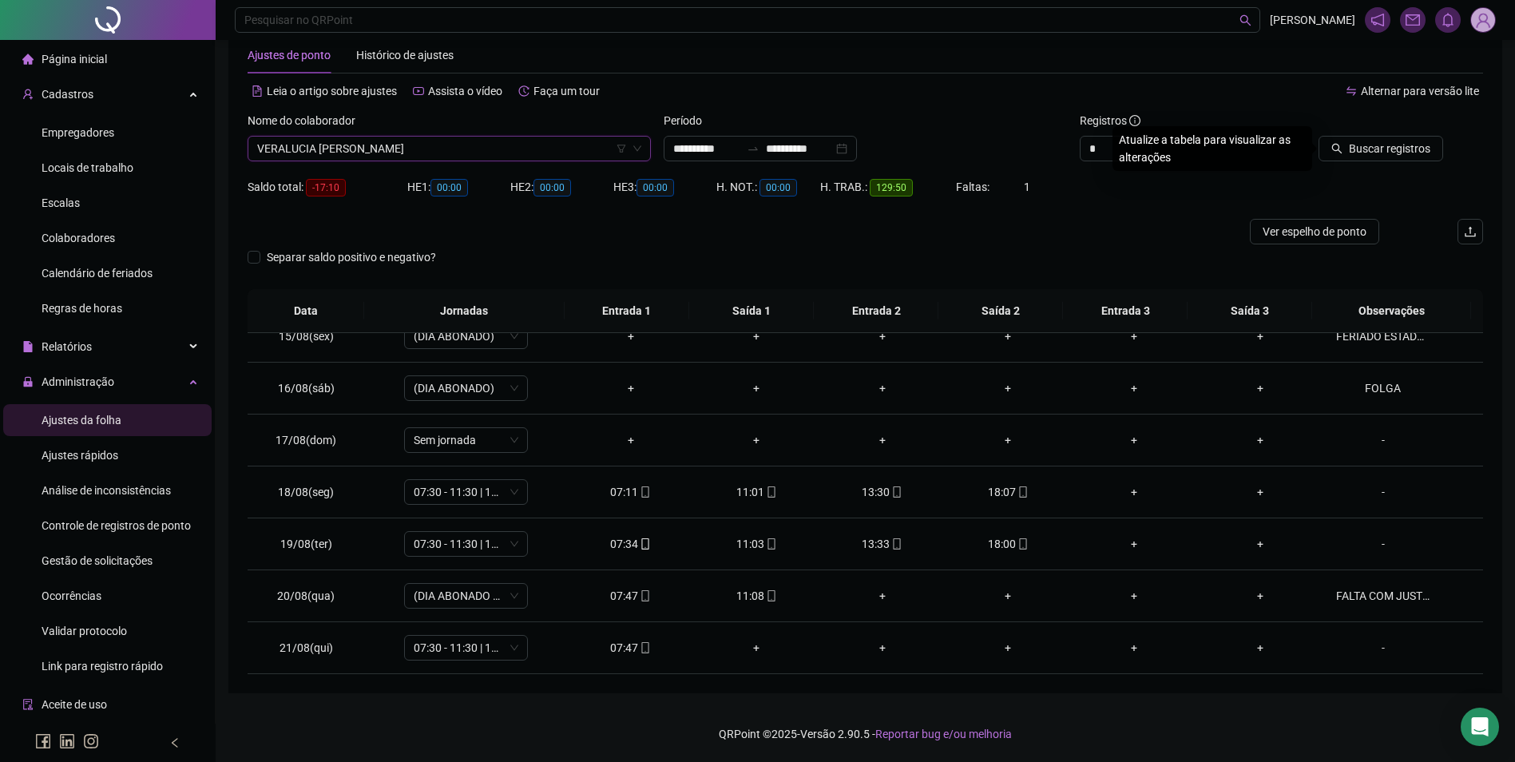
click at [1403, 133] on div at bounding box center [1366, 124] width 156 height 24
click at [1402, 145] on span "Buscar registros" at bounding box center [1389, 149] width 81 height 18
click at [646, 652] on icon "mobile" at bounding box center [645, 647] width 11 height 11
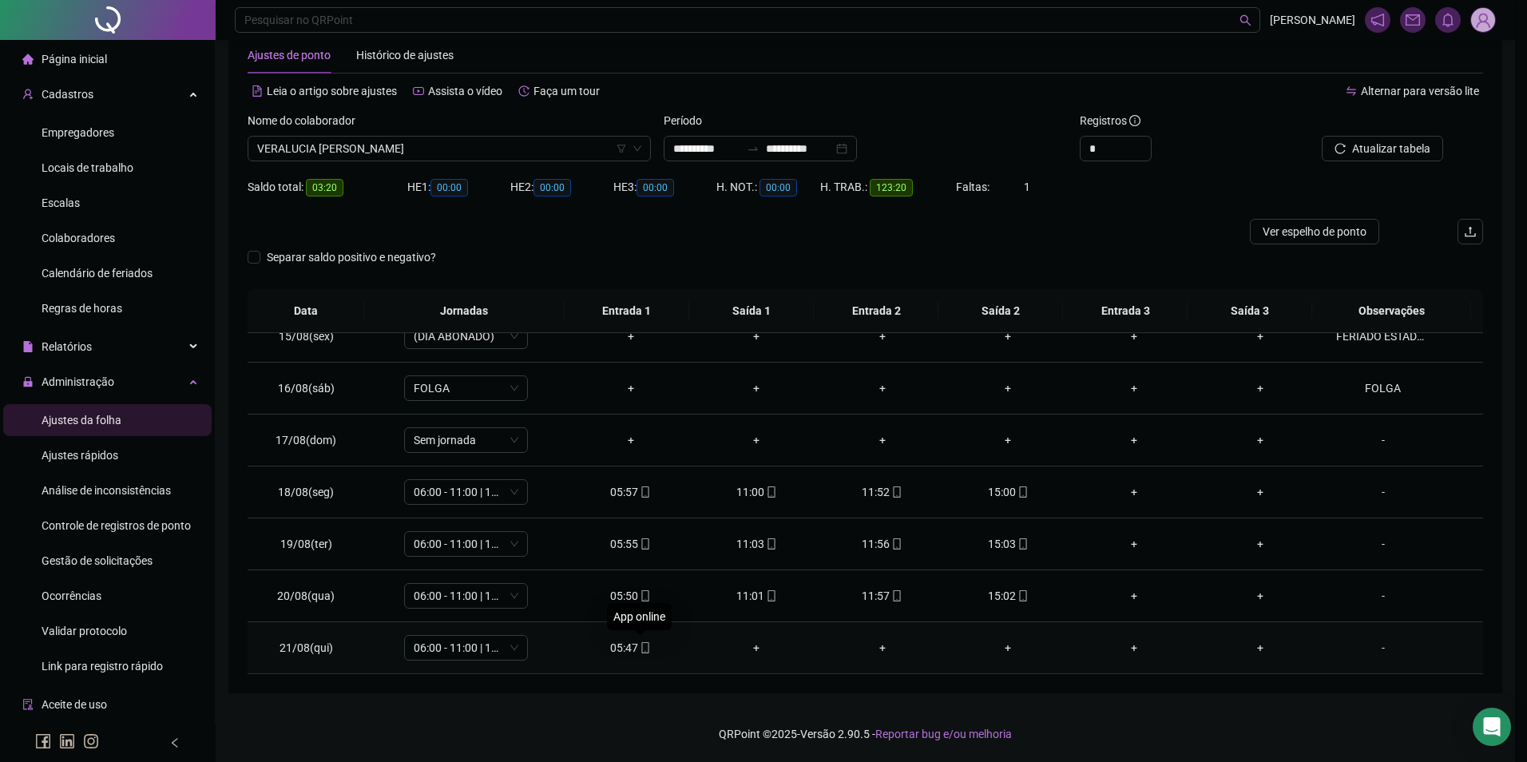
type input "**********"
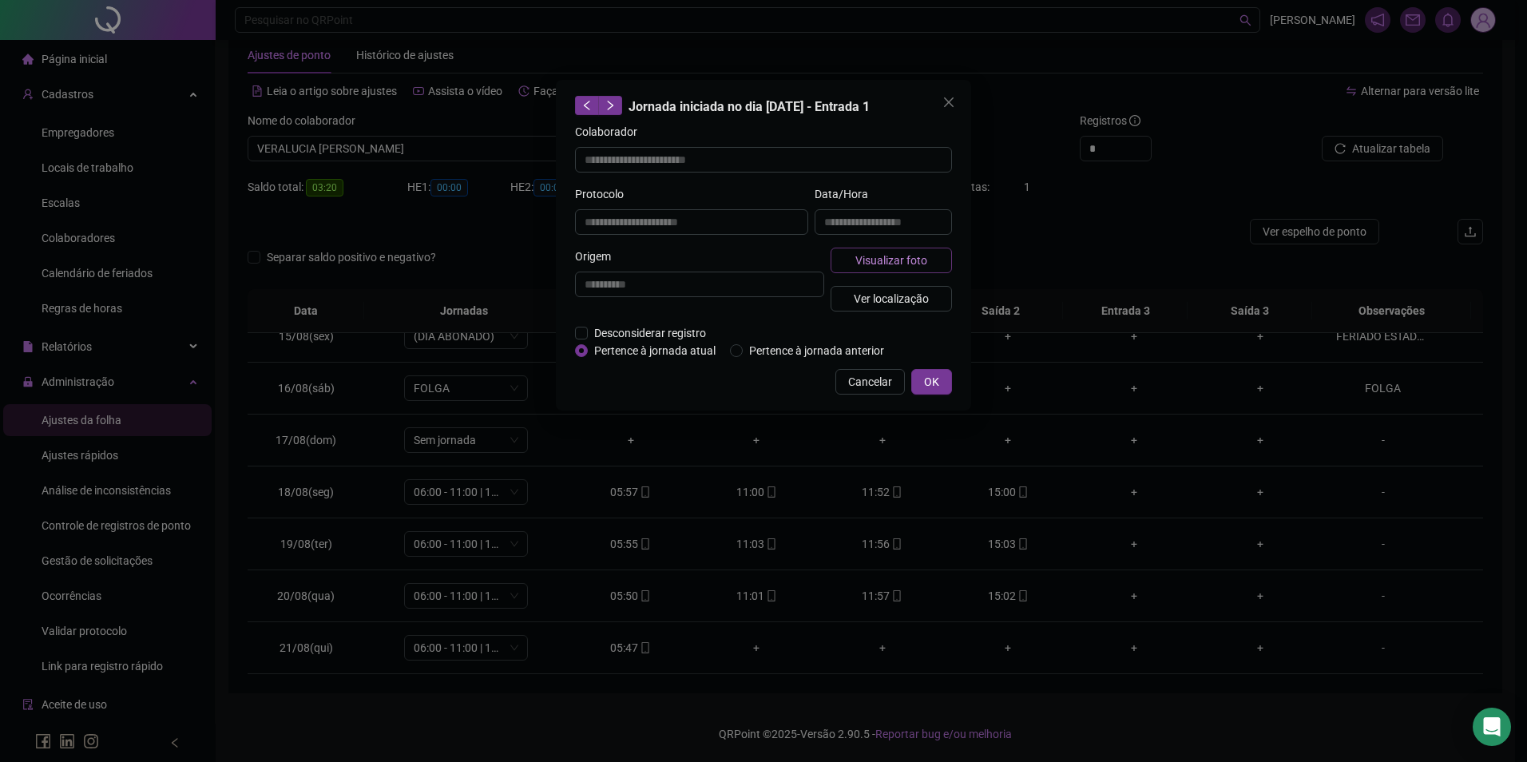
click at [894, 261] on span "Visualizar foto" at bounding box center [892, 261] width 72 height 18
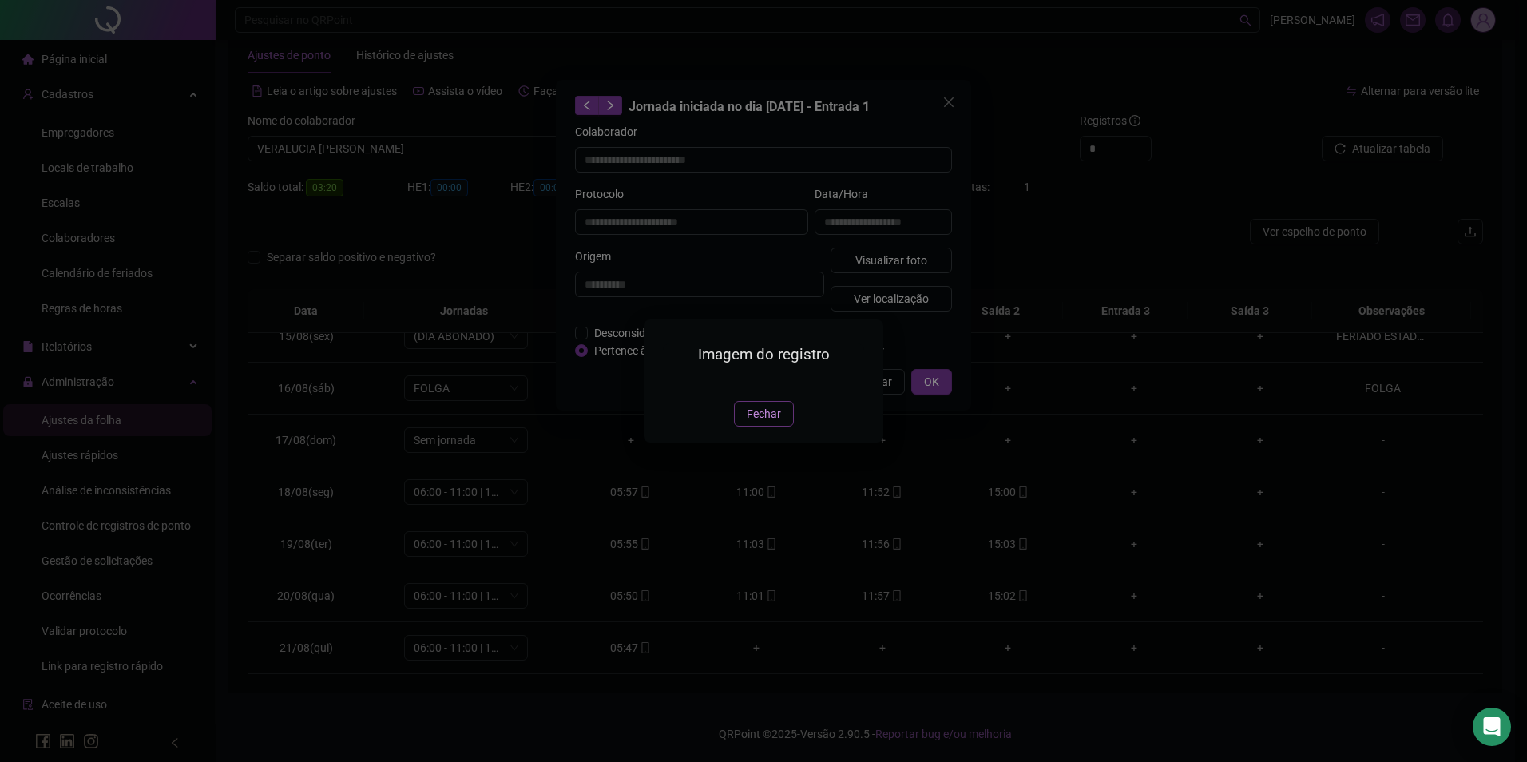
click at [759, 423] on span "Fechar" at bounding box center [764, 414] width 34 height 18
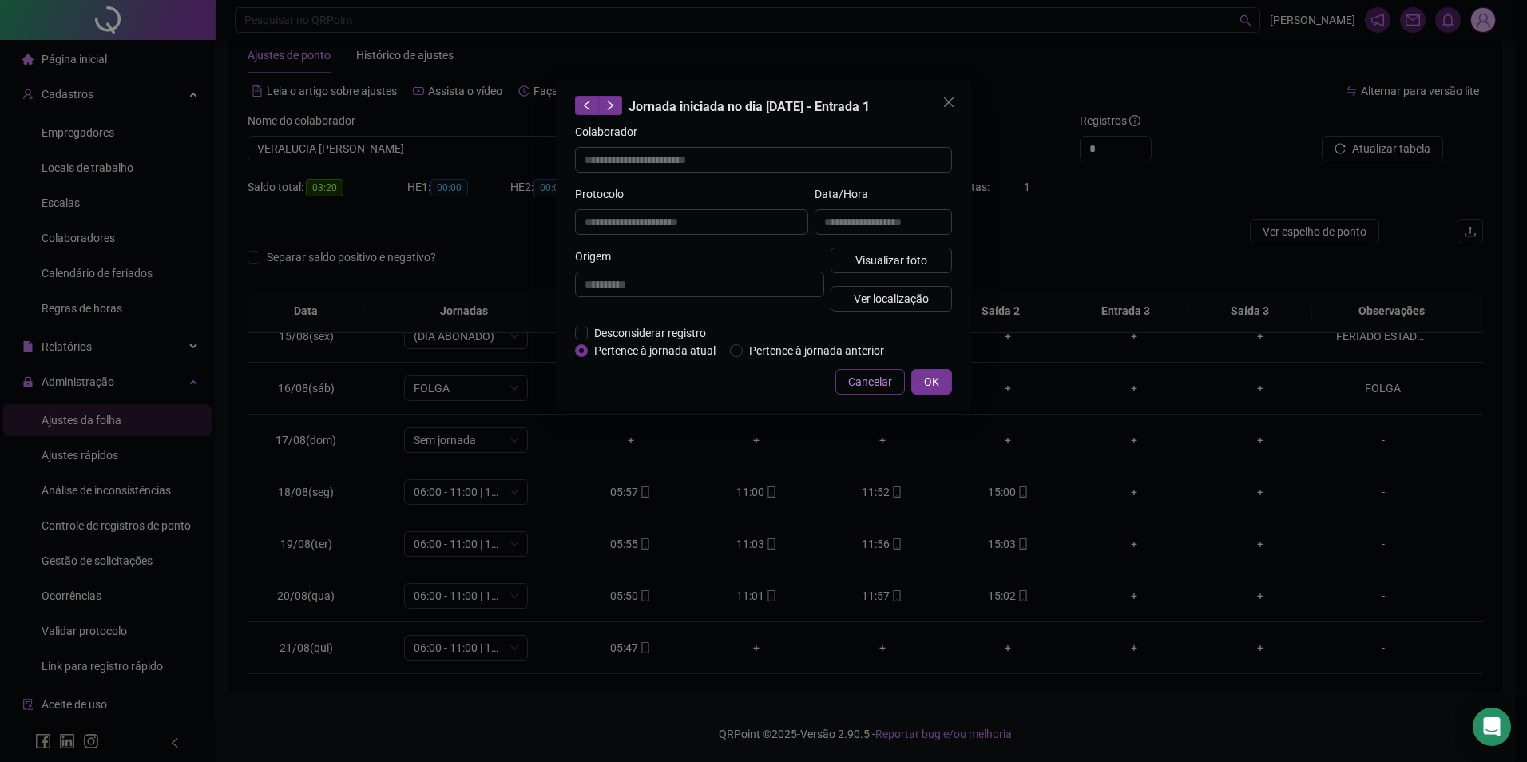
click at [886, 384] on span "Cancelar" at bounding box center [870, 382] width 44 height 18
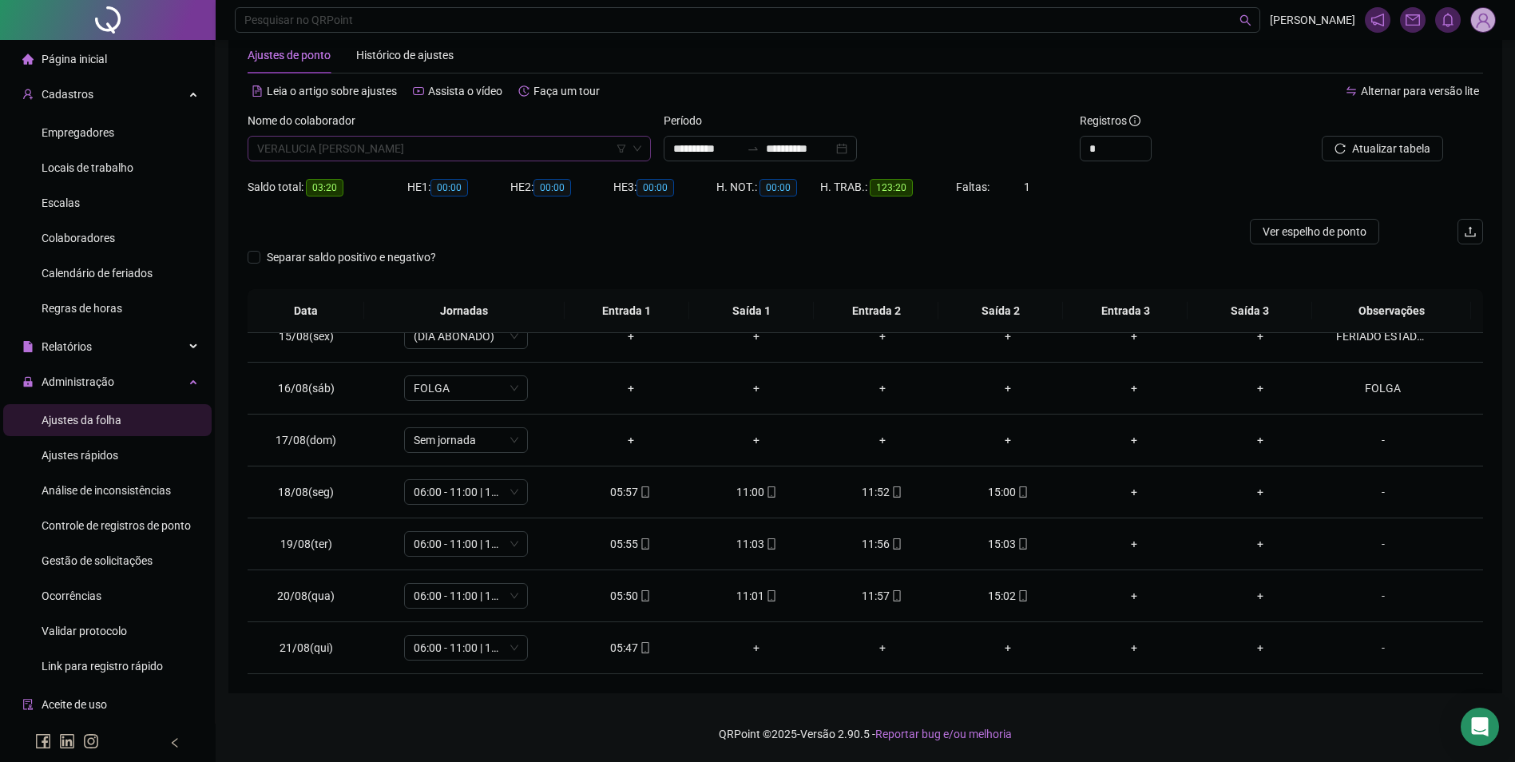
scroll to position [22264, 0]
click at [468, 147] on span "VERALUCIA [PERSON_NAME]" at bounding box center [449, 149] width 384 height 24
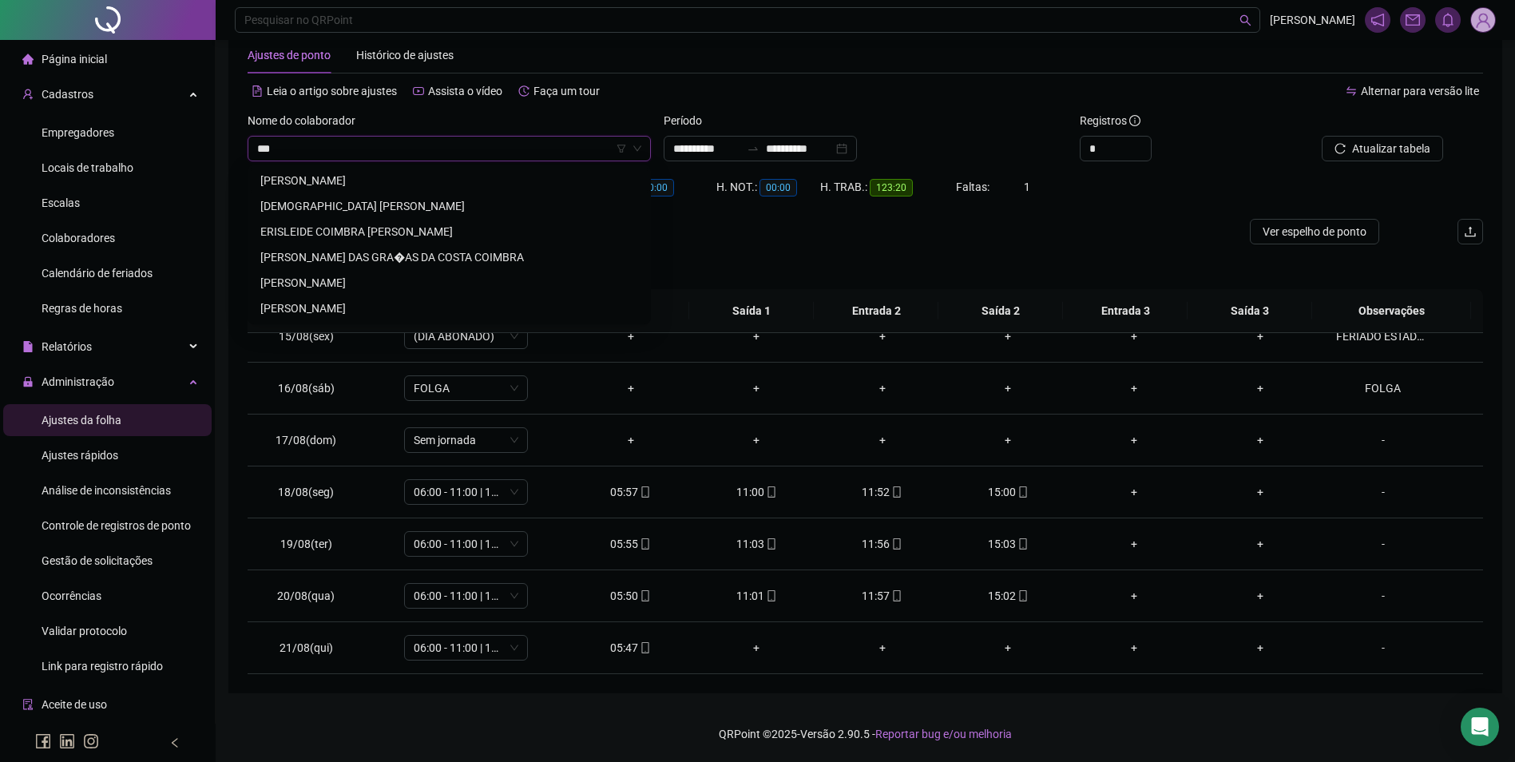
scroll to position [0, 0]
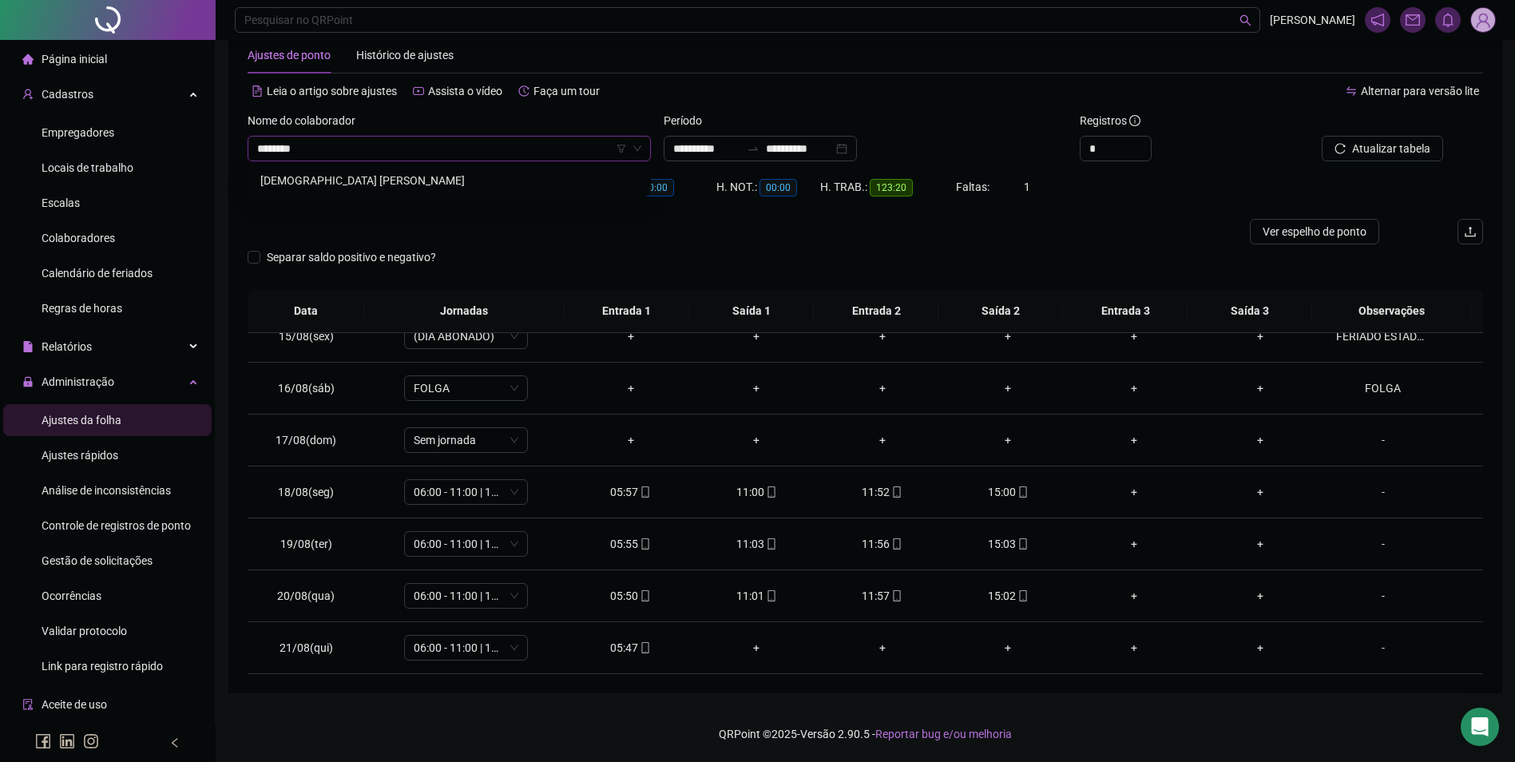
type input "*********"
click at [1319, 136] on button "Buscar registros" at bounding box center [1381, 149] width 125 height 26
click at [645, 650] on icon "mobile" at bounding box center [644, 647] width 7 height 11
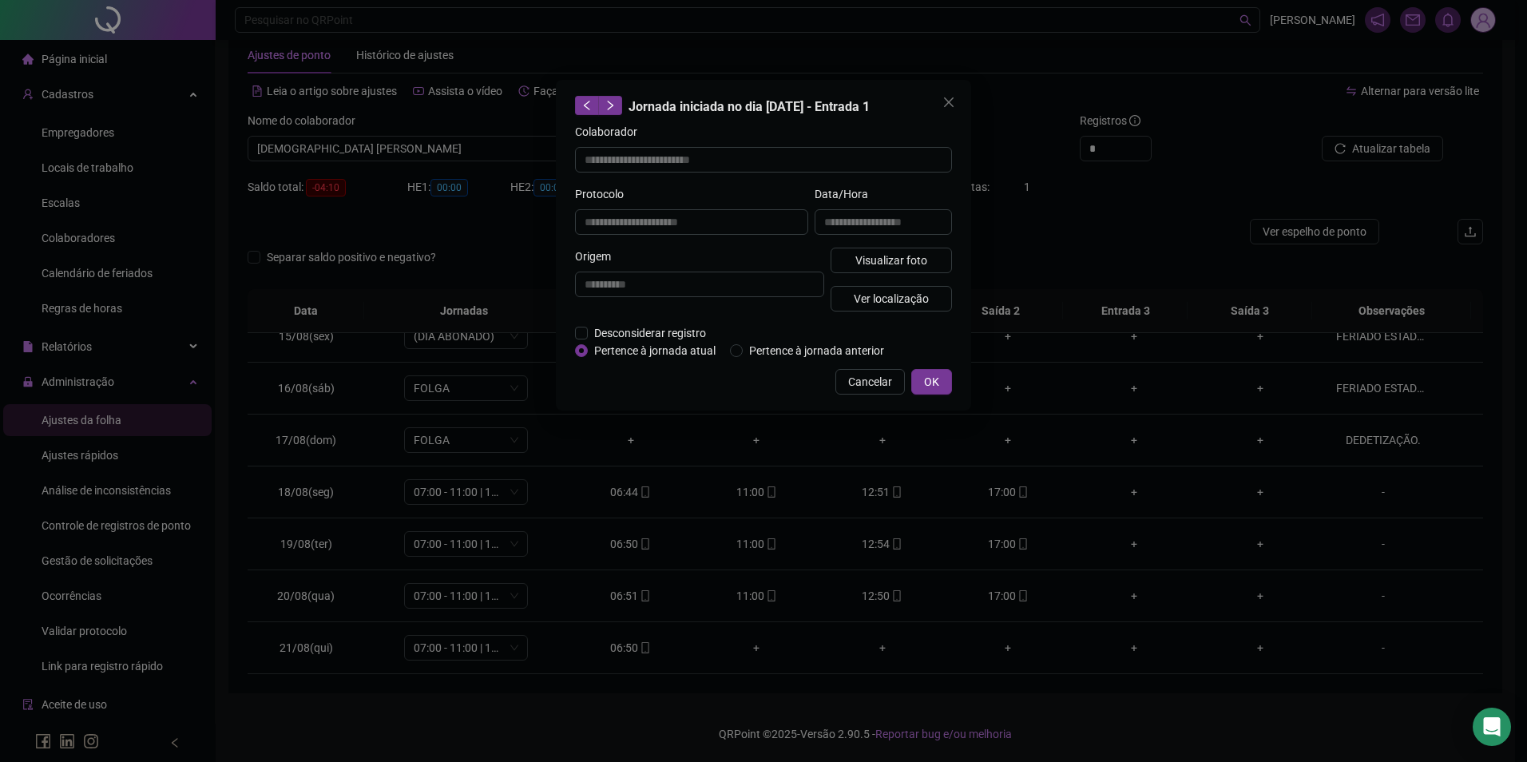
type input "**********"
click at [883, 261] on span "Visualizar foto" at bounding box center [892, 261] width 72 height 18
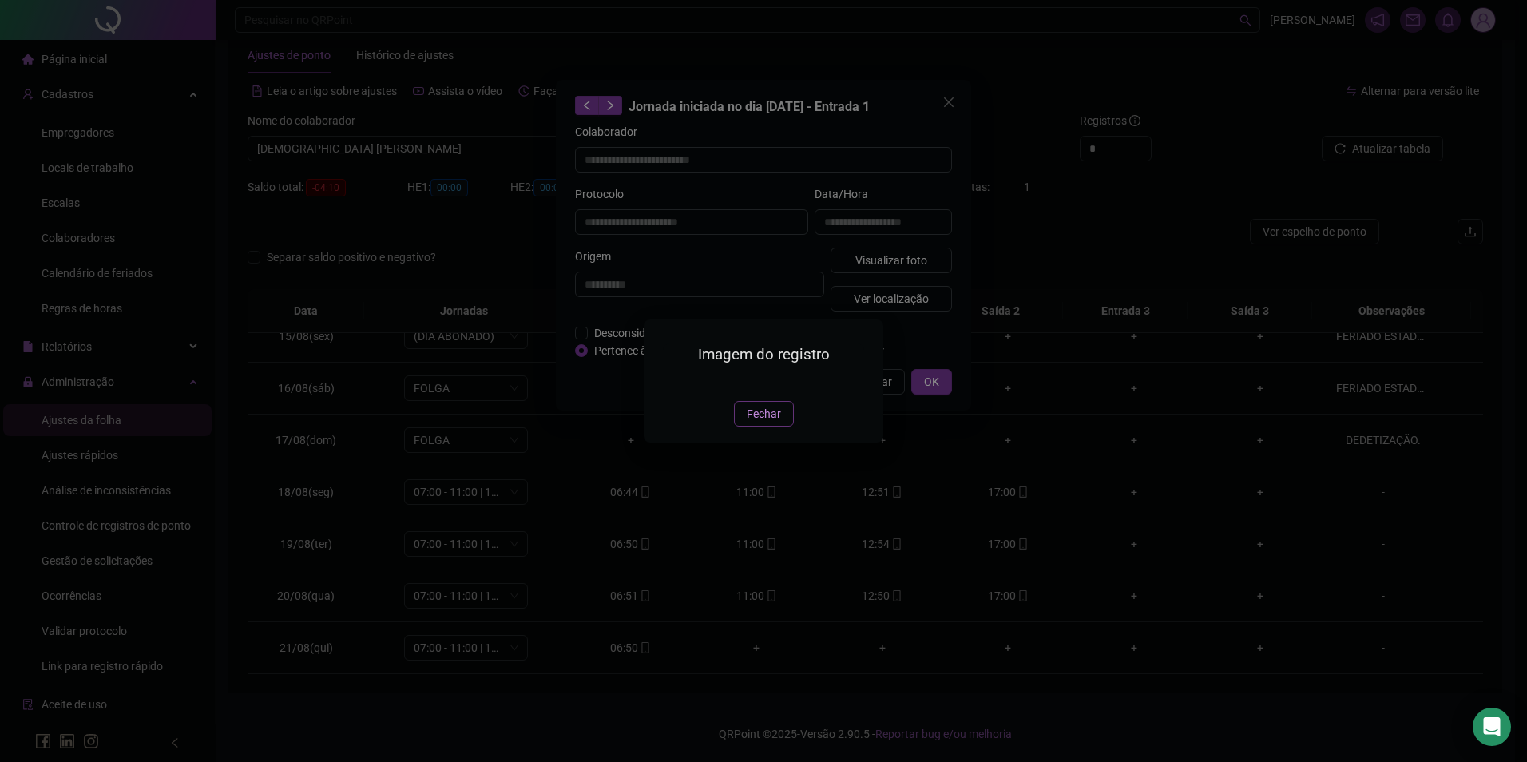
click at [779, 423] on span "Fechar" at bounding box center [764, 414] width 34 height 18
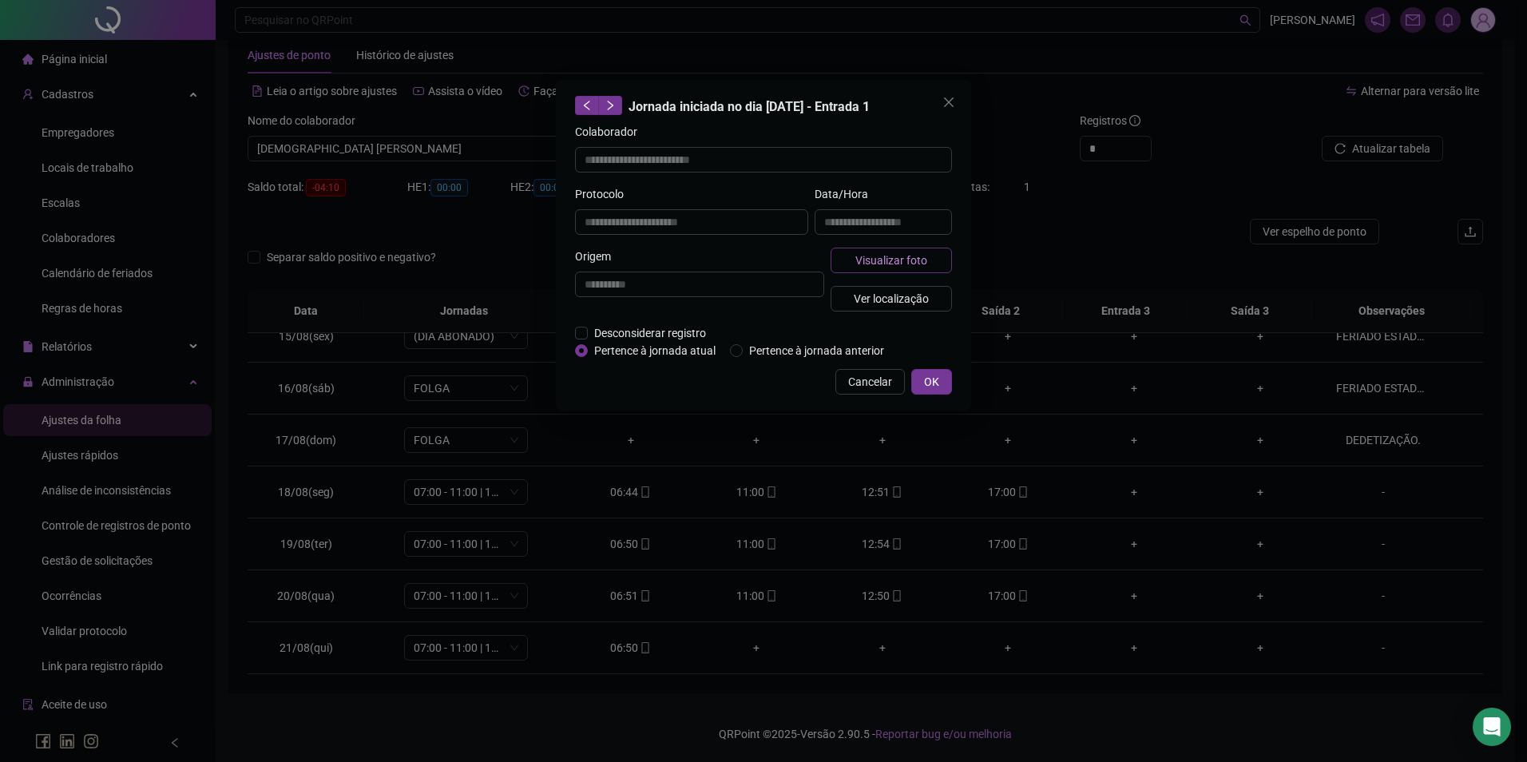
click at [915, 253] on span "Visualizar foto" at bounding box center [892, 261] width 72 height 18
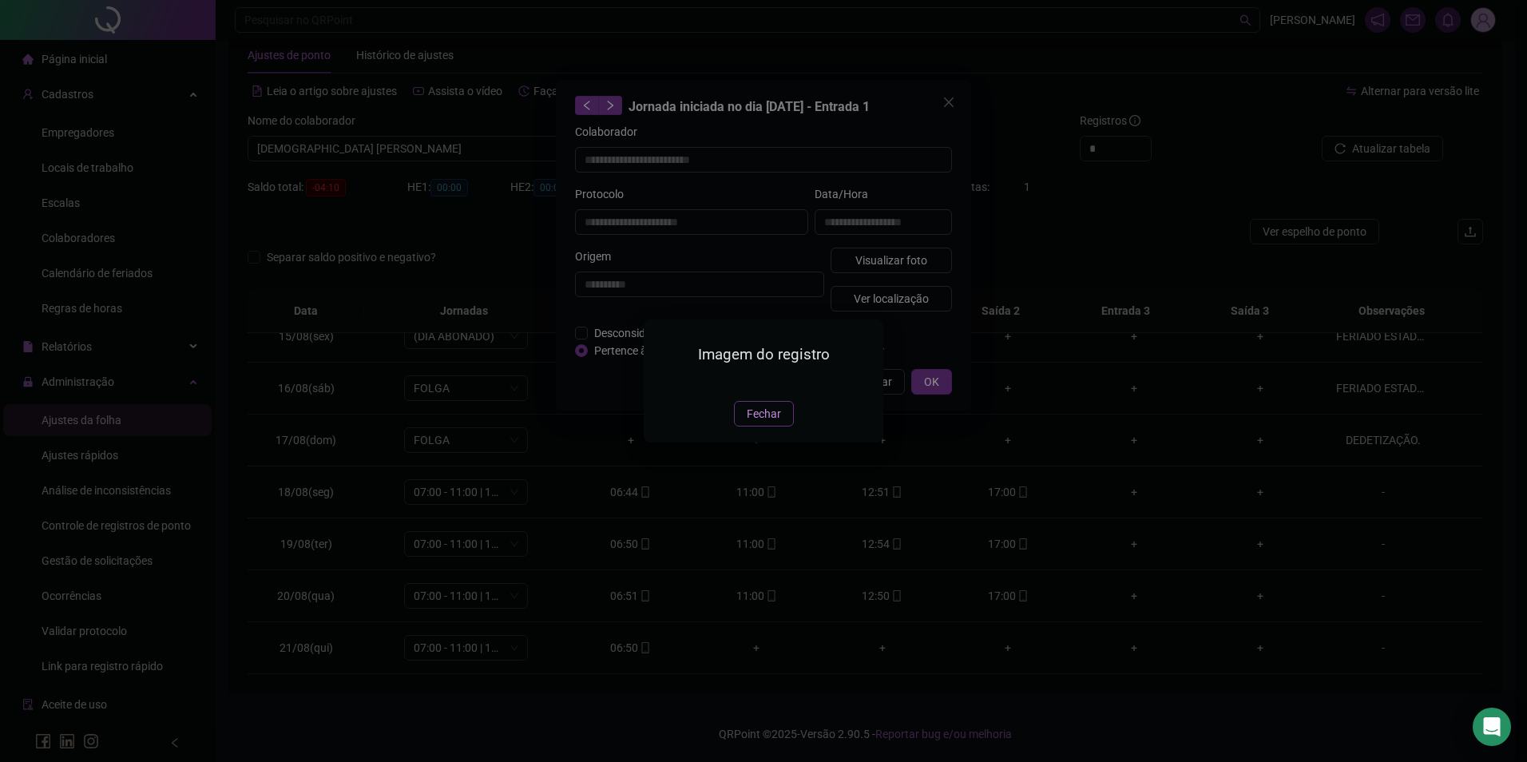
click at [766, 423] on span "Fechar" at bounding box center [764, 414] width 34 height 18
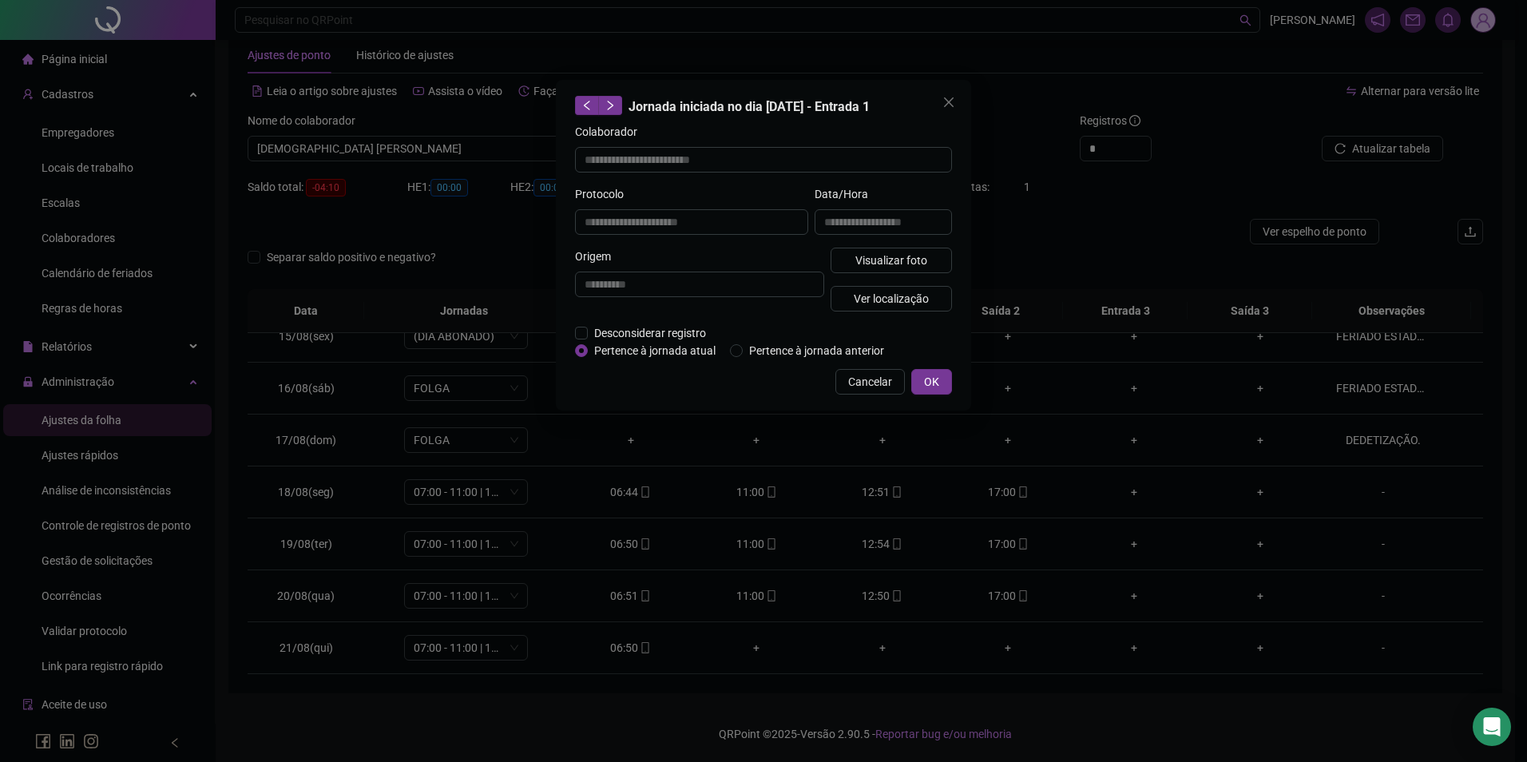
click at [875, 360] on div "**********" at bounding box center [763, 245] width 415 height 331
click at [870, 373] on span "Cancelar" at bounding box center [870, 382] width 44 height 18
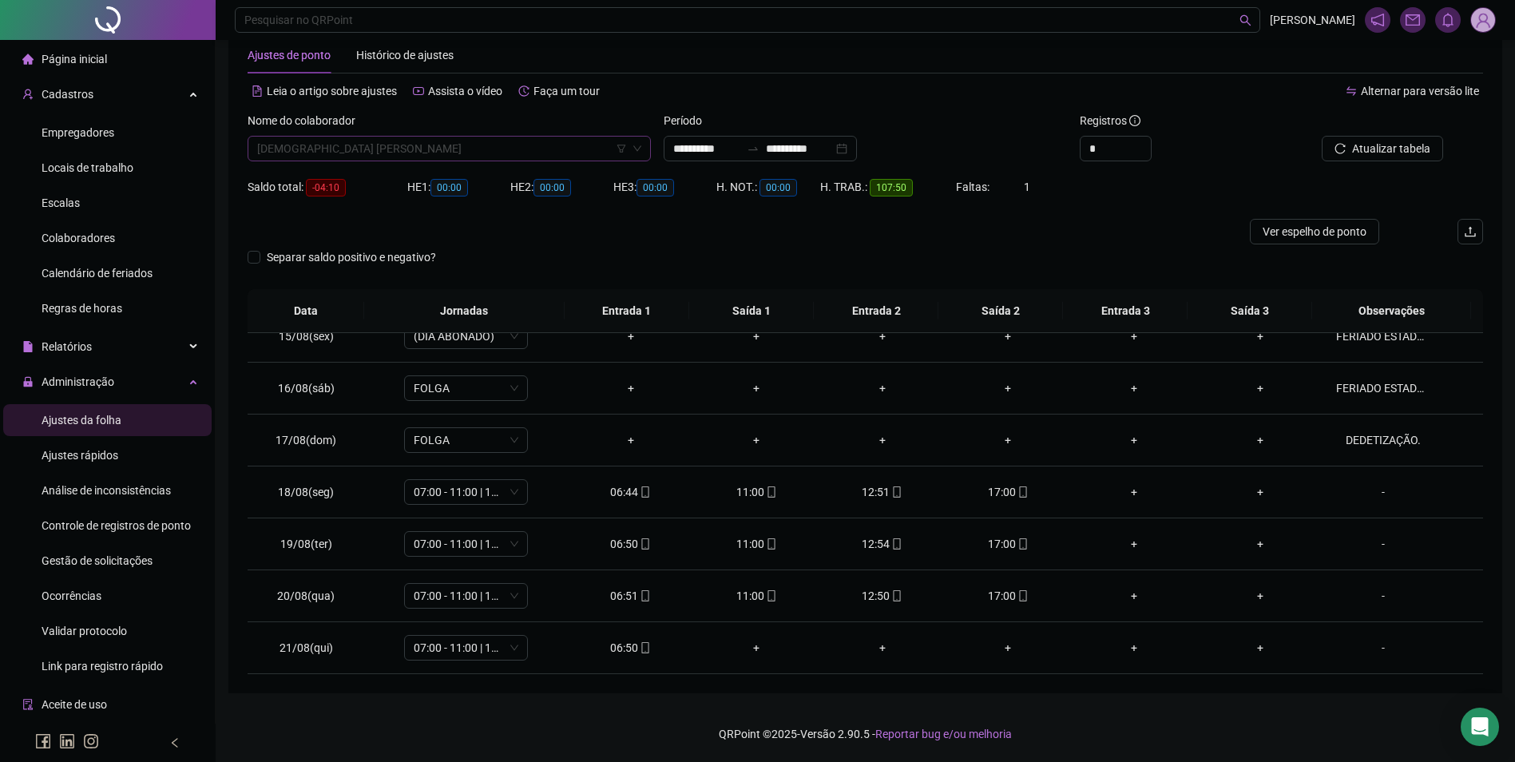
click at [420, 159] on span "[DEMOGRAPHIC_DATA] [PERSON_NAME]" at bounding box center [449, 149] width 384 height 24
type input "*********"
click at [1395, 150] on span "Buscar registros" at bounding box center [1389, 149] width 81 height 18
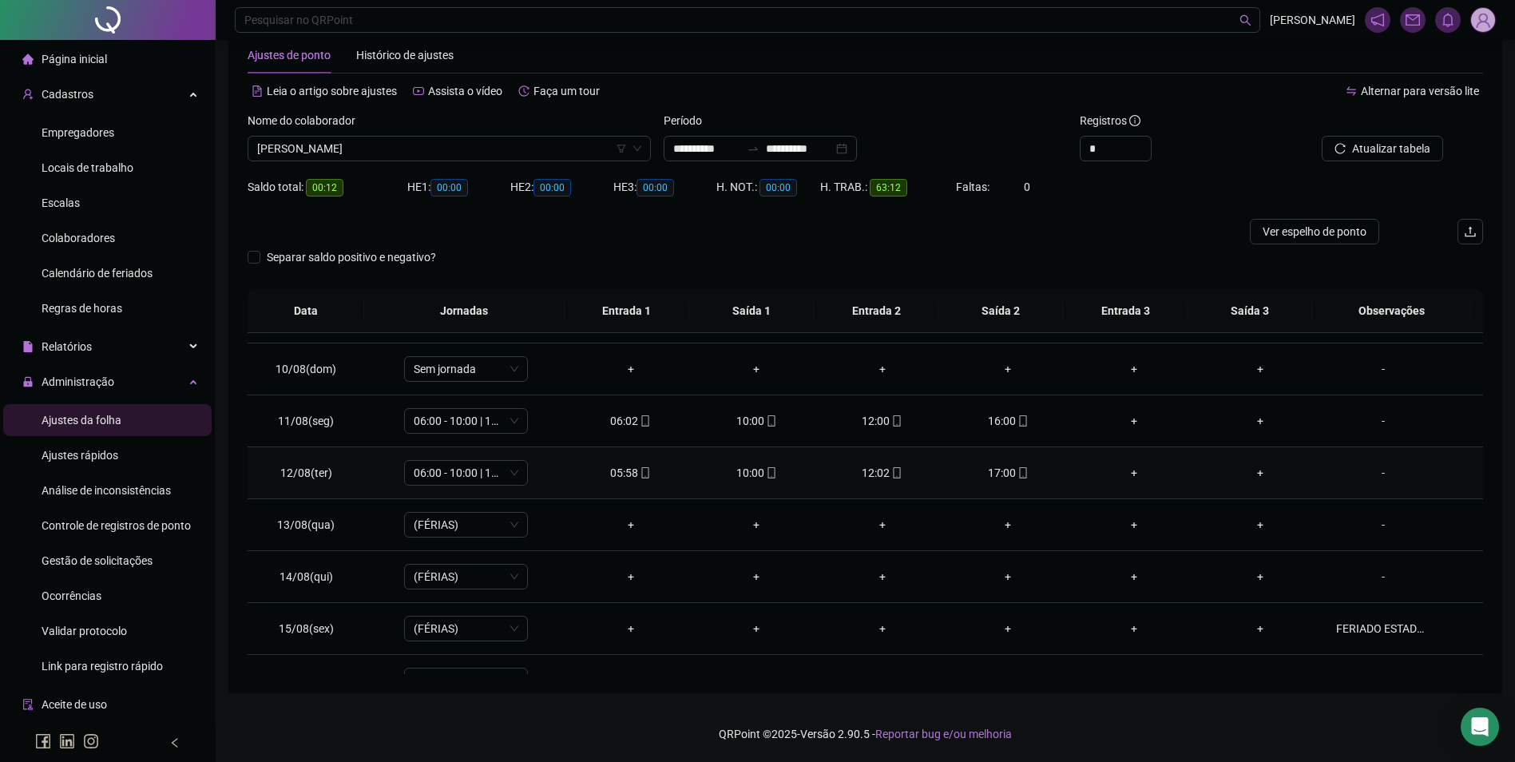
scroll to position [430, 0]
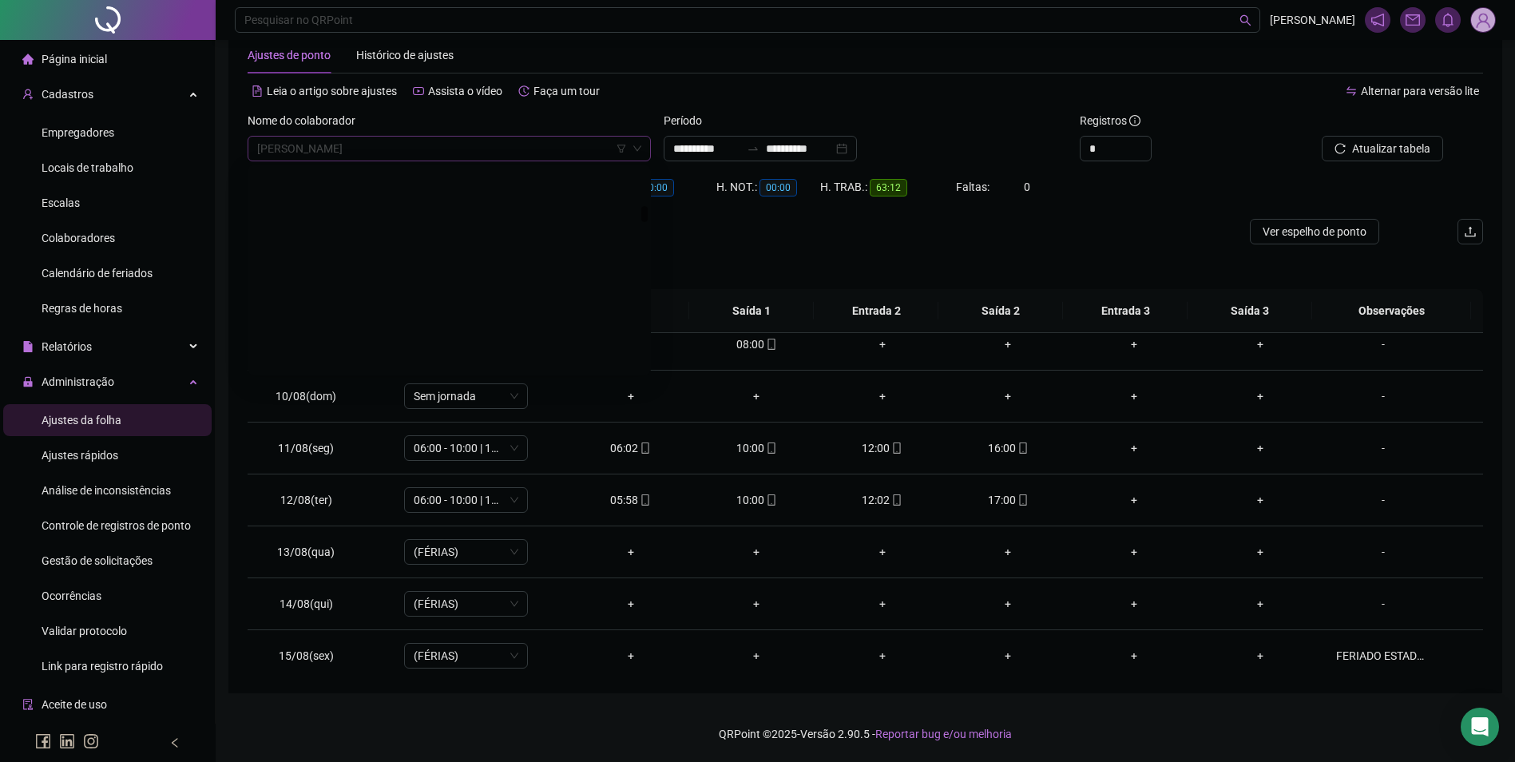
click at [469, 144] on span "[PERSON_NAME]" at bounding box center [449, 149] width 384 height 24
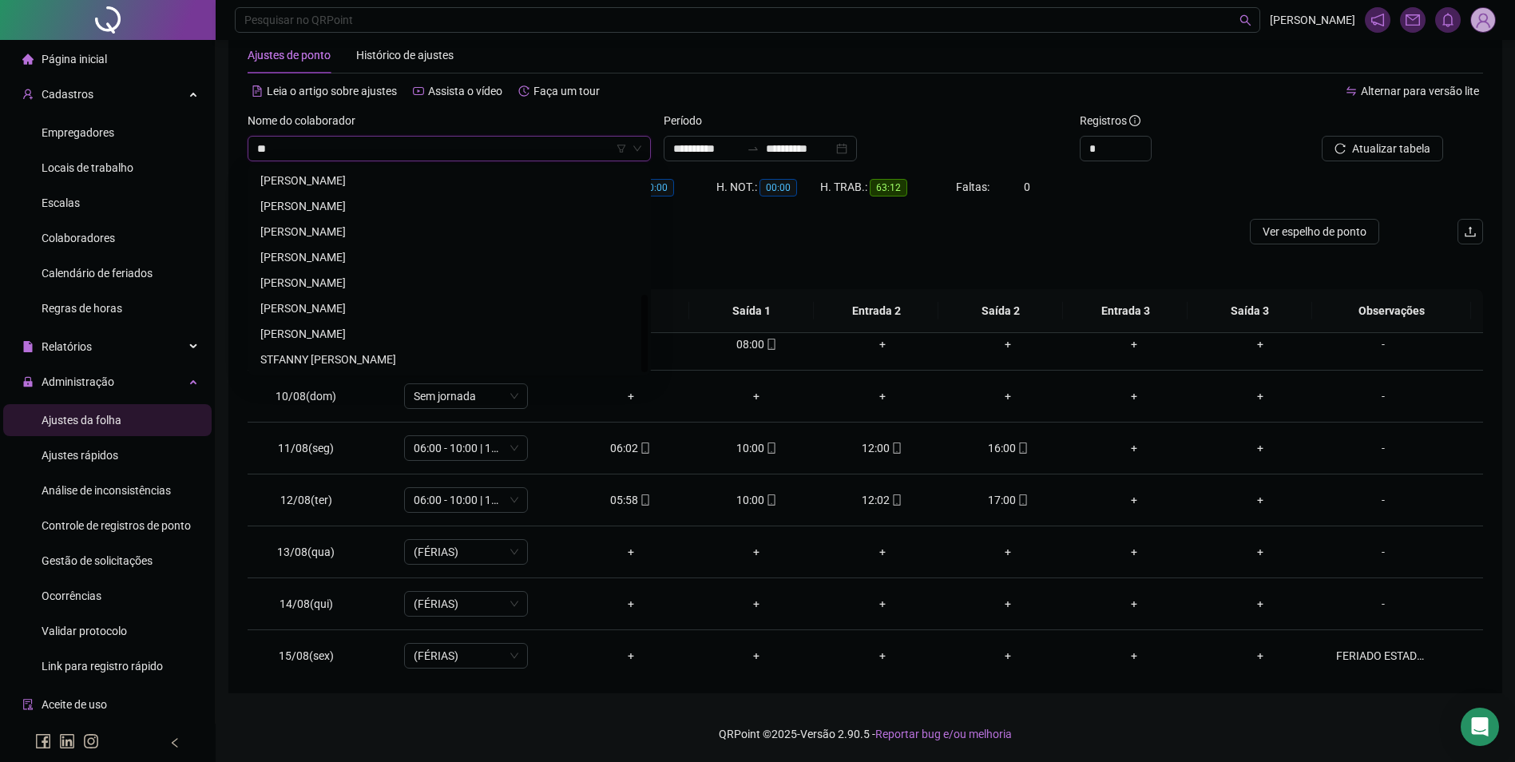
scroll to position [0, 0]
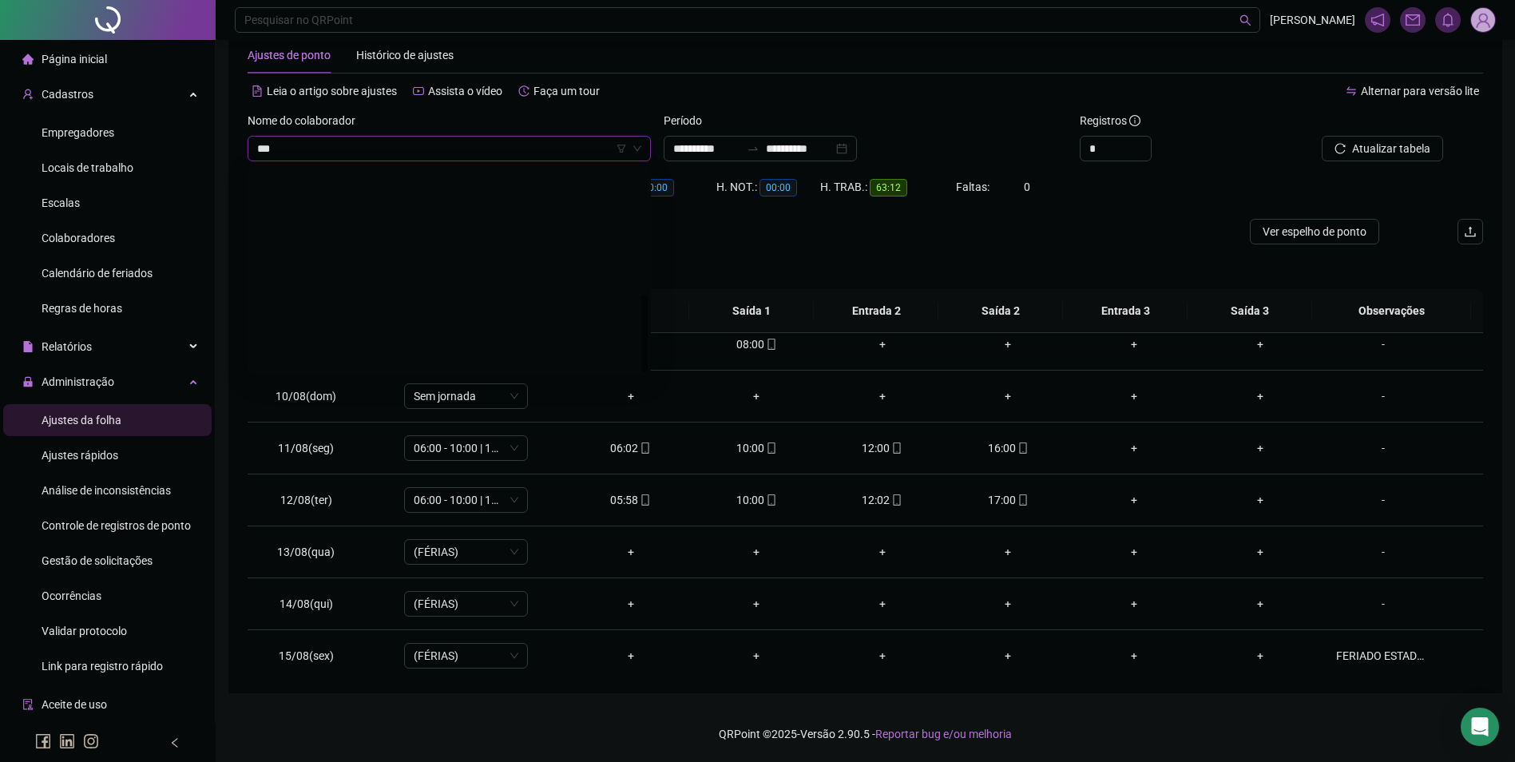
type input "****"
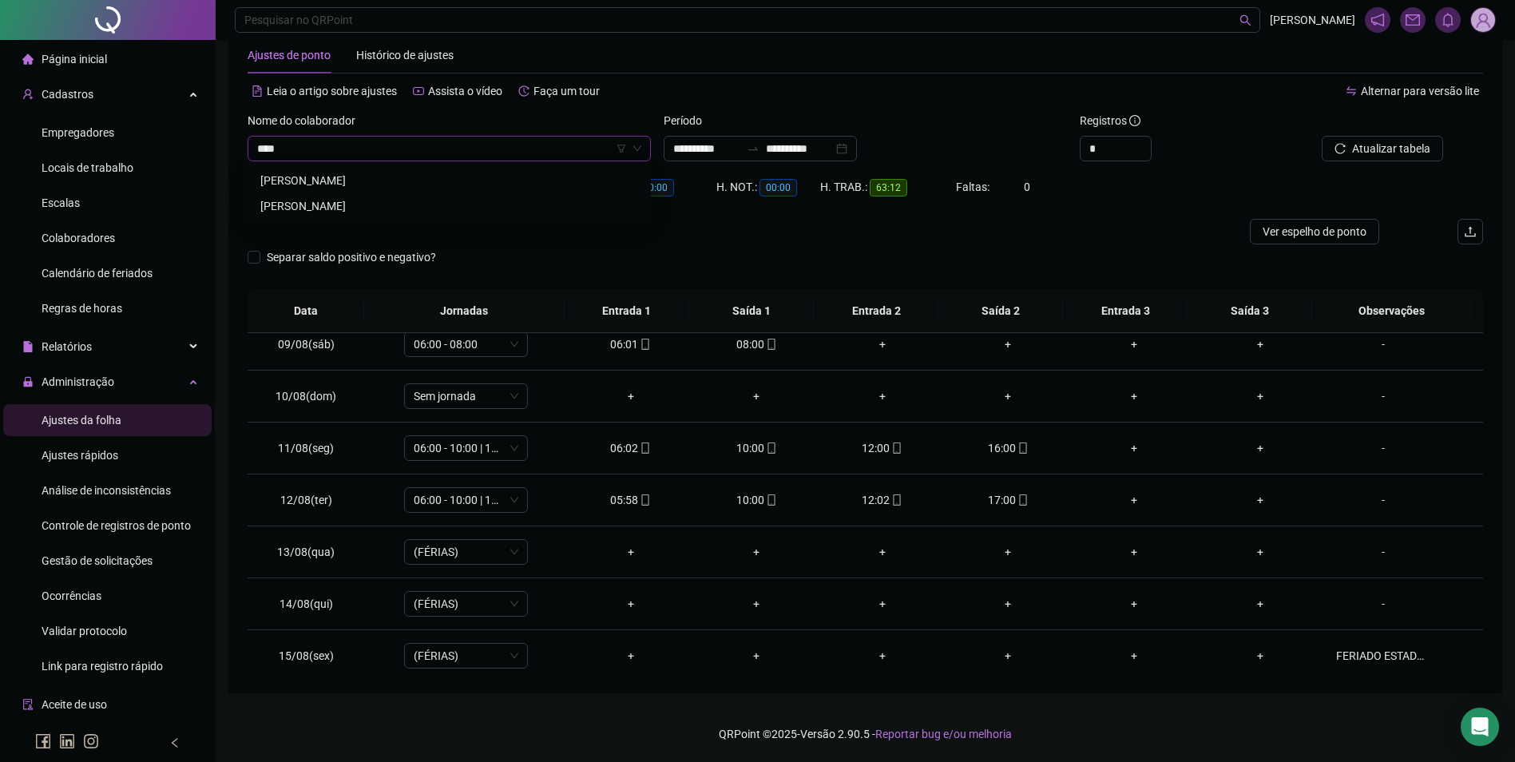
click at [455, 203] on div "[PERSON_NAME]" at bounding box center [449, 206] width 378 height 18
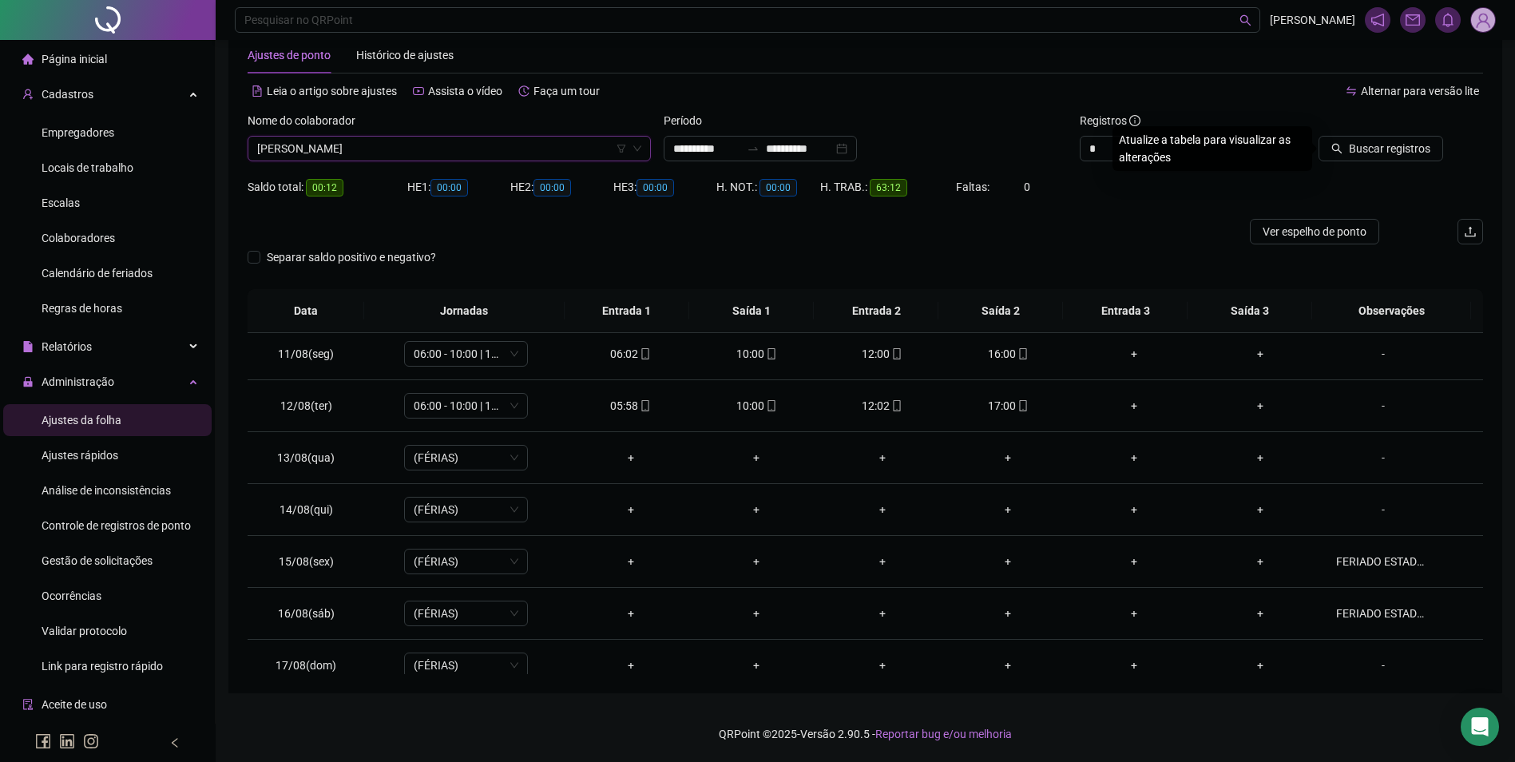
scroll to position [510, 0]
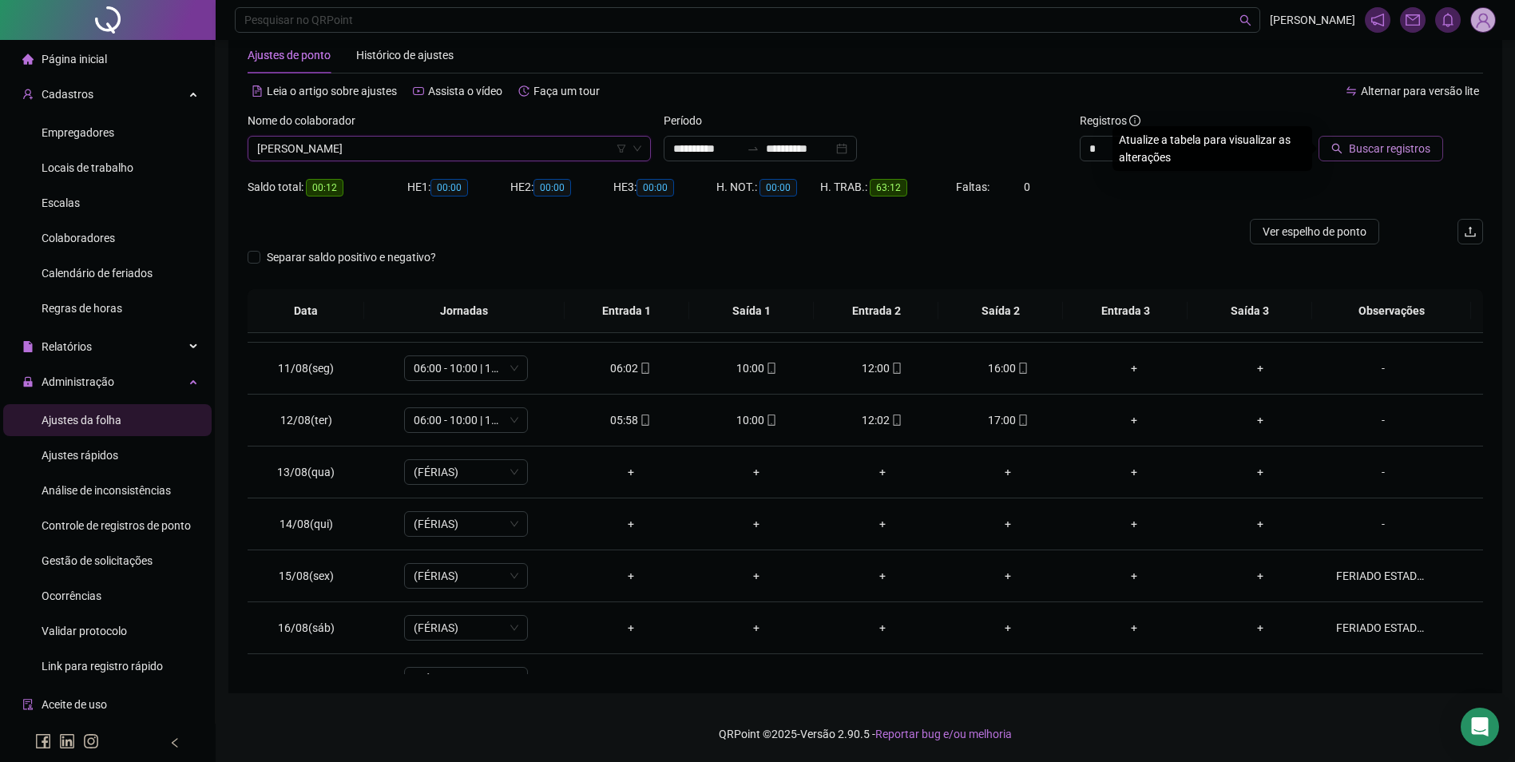
click at [1394, 158] on button "Buscar registros" at bounding box center [1381, 149] width 125 height 26
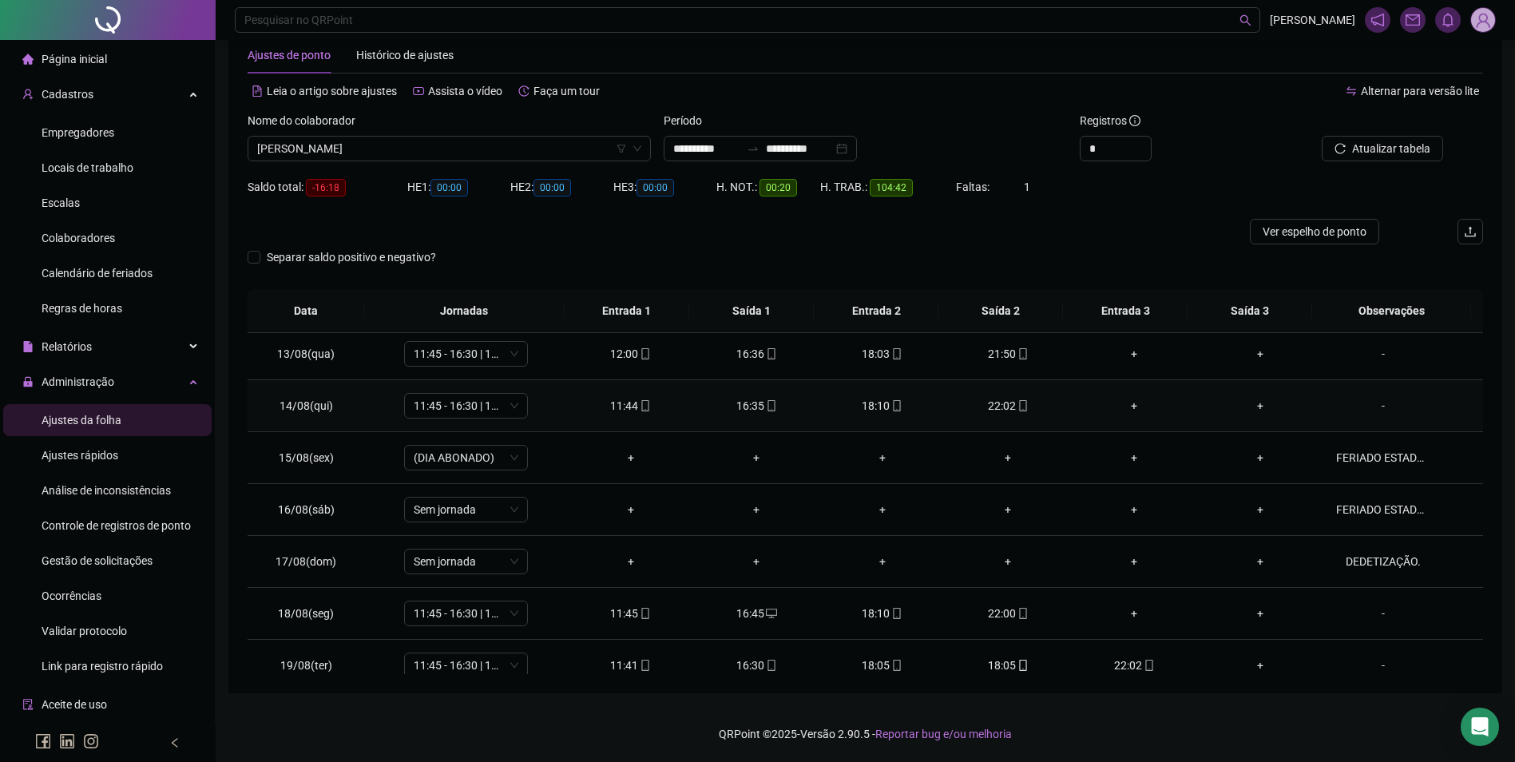
scroll to position [749, 0]
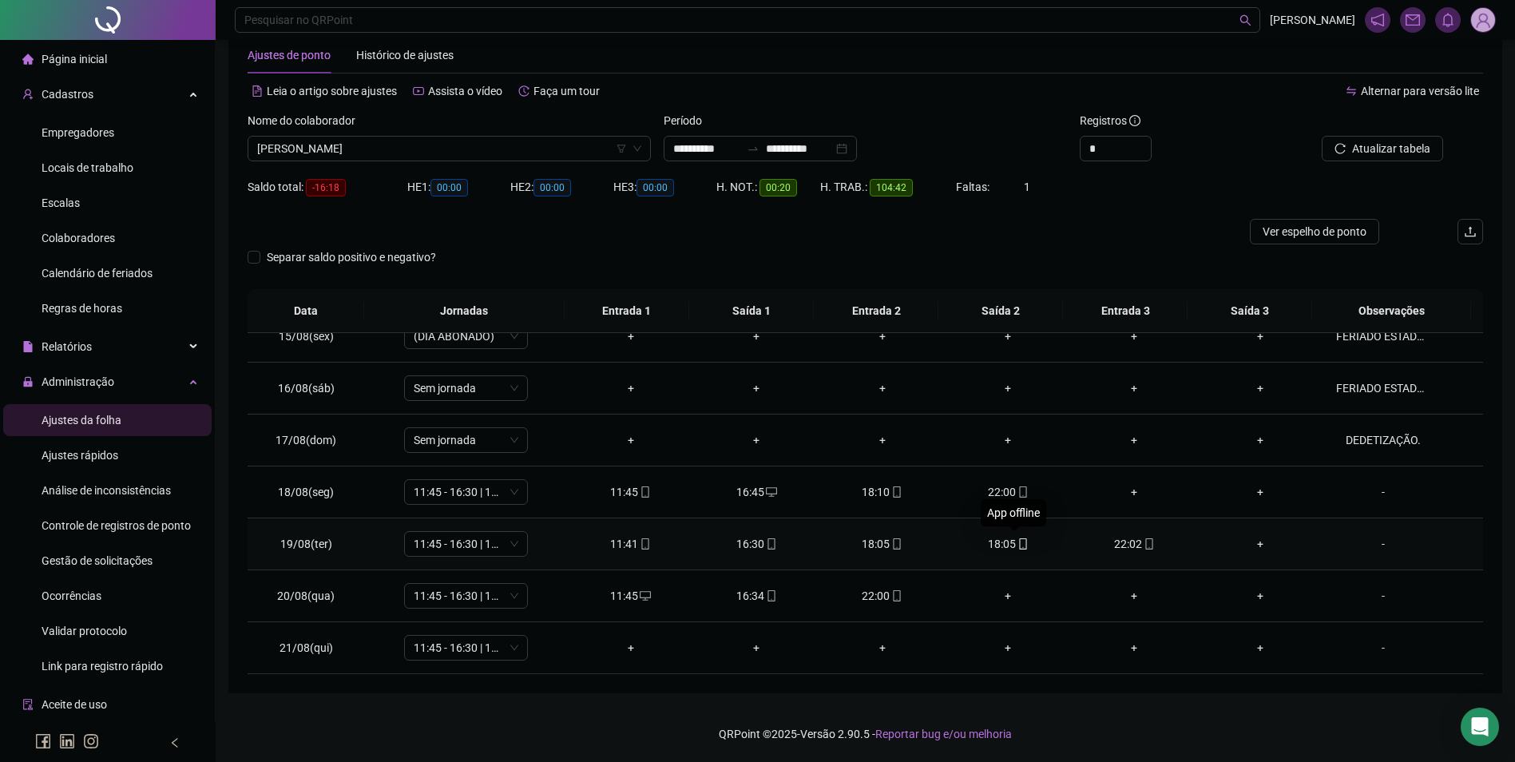
click at [1020, 540] on icon "mobile" at bounding box center [1023, 543] width 11 height 11
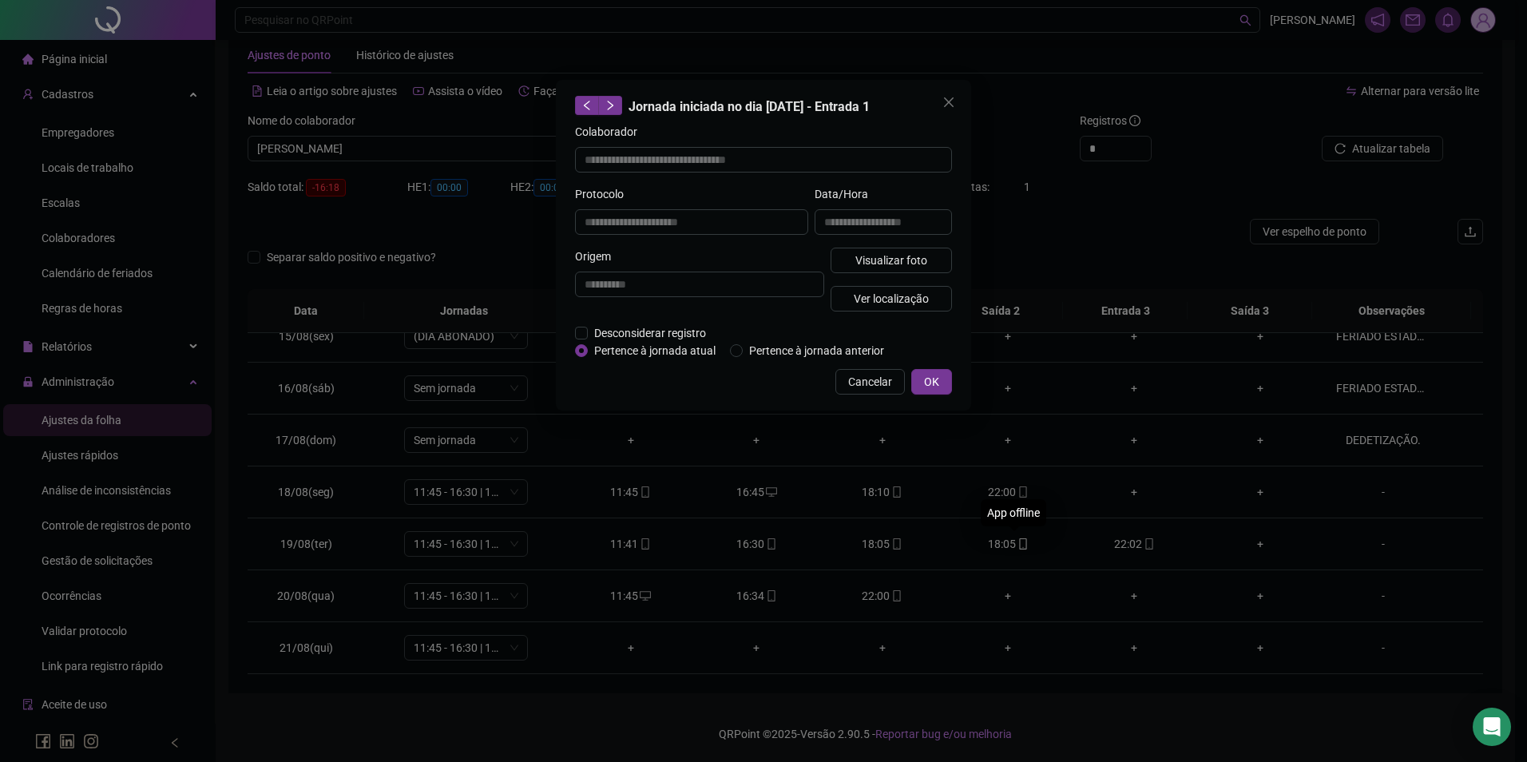
type input "**********"
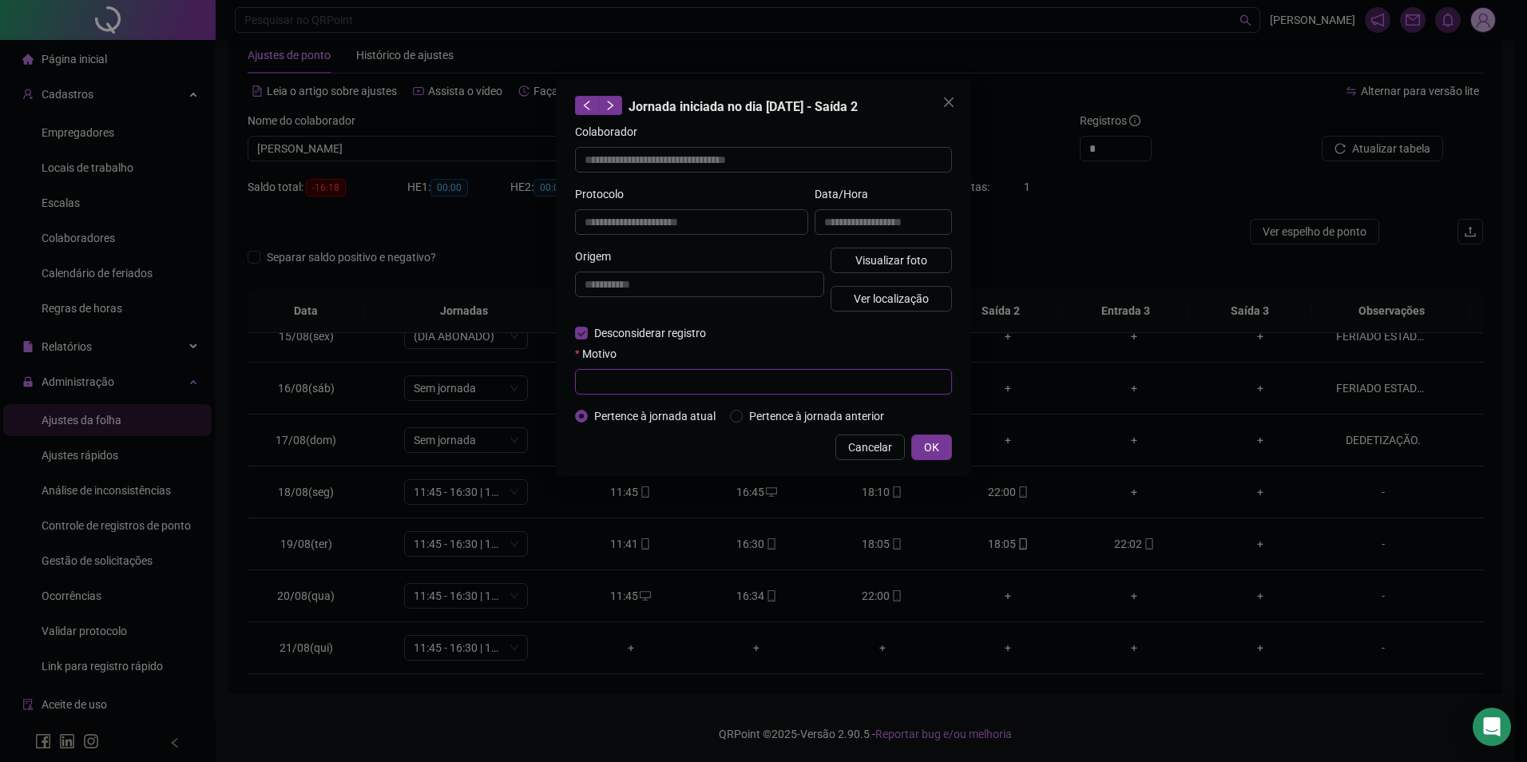
click at [637, 379] on input "text" at bounding box center [763, 382] width 377 height 26
paste input "**********"
type input "**********"
drag, startPoint x: 825, startPoint y: 373, endPoint x: 560, endPoint y: 387, distance: 265.5
click at [560, 387] on div "**********" at bounding box center [763, 278] width 415 height 396
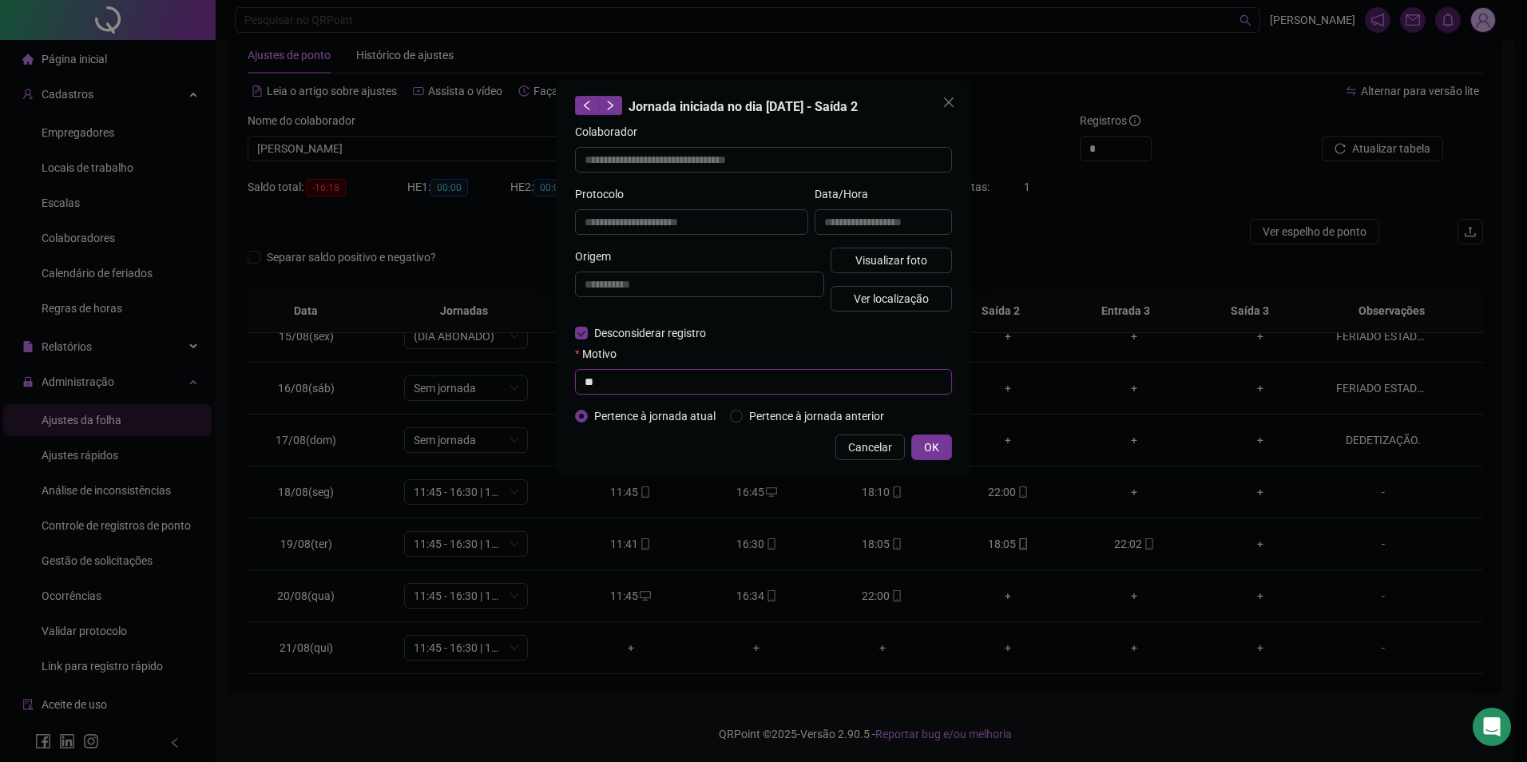
type input "*"
drag, startPoint x: 665, startPoint y: 383, endPoint x: 568, endPoint y: 376, distance: 97.7
click at [568, 376] on div "**********" at bounding box center [763, 278] width 415 height 396
type input "**********"
click at [807, 343] on div "**********" at bounding box center [763, 368] width 377 height 53
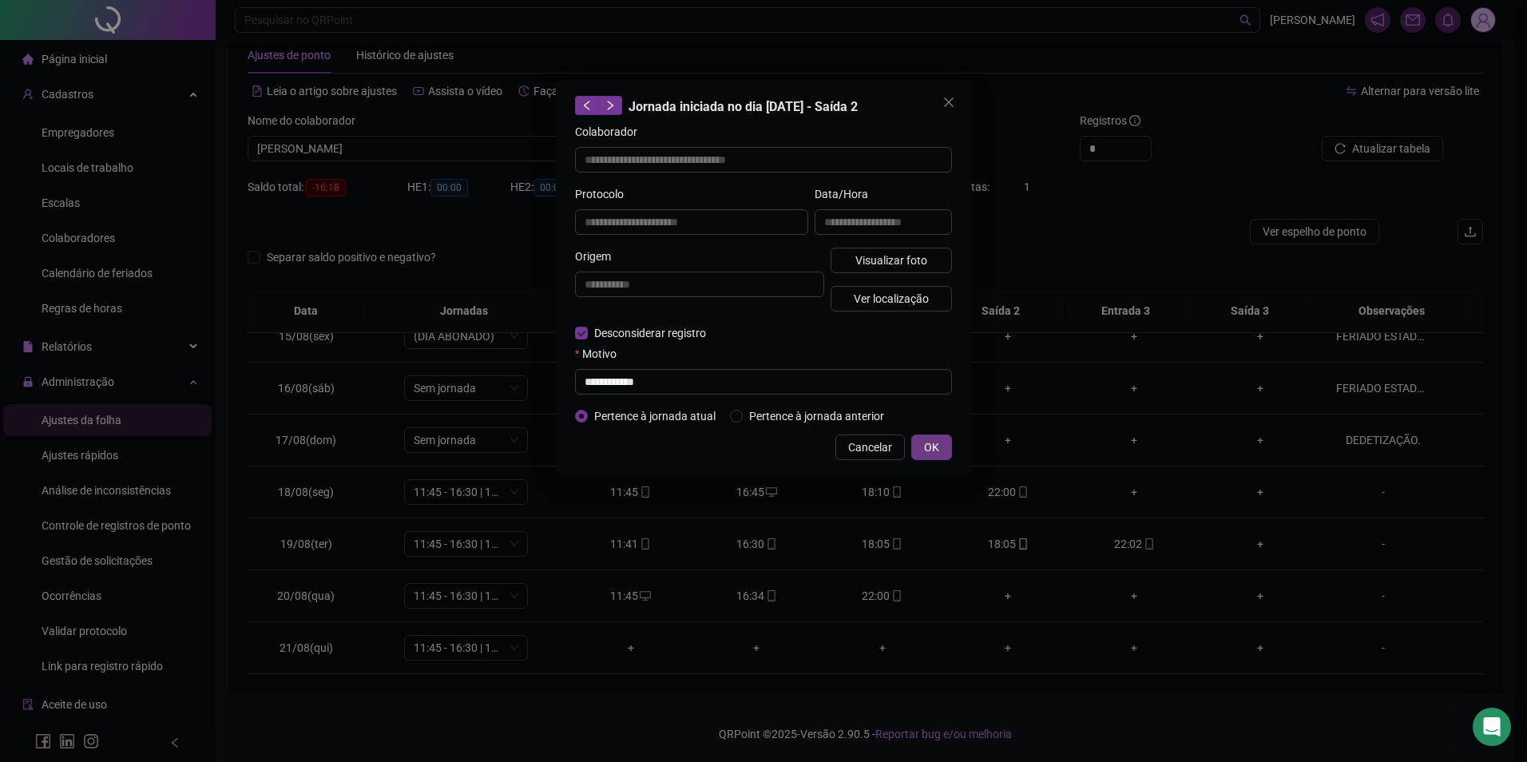
click at [940, 445] on button "OK" at bounding box center [931, 448] width 41 height 26
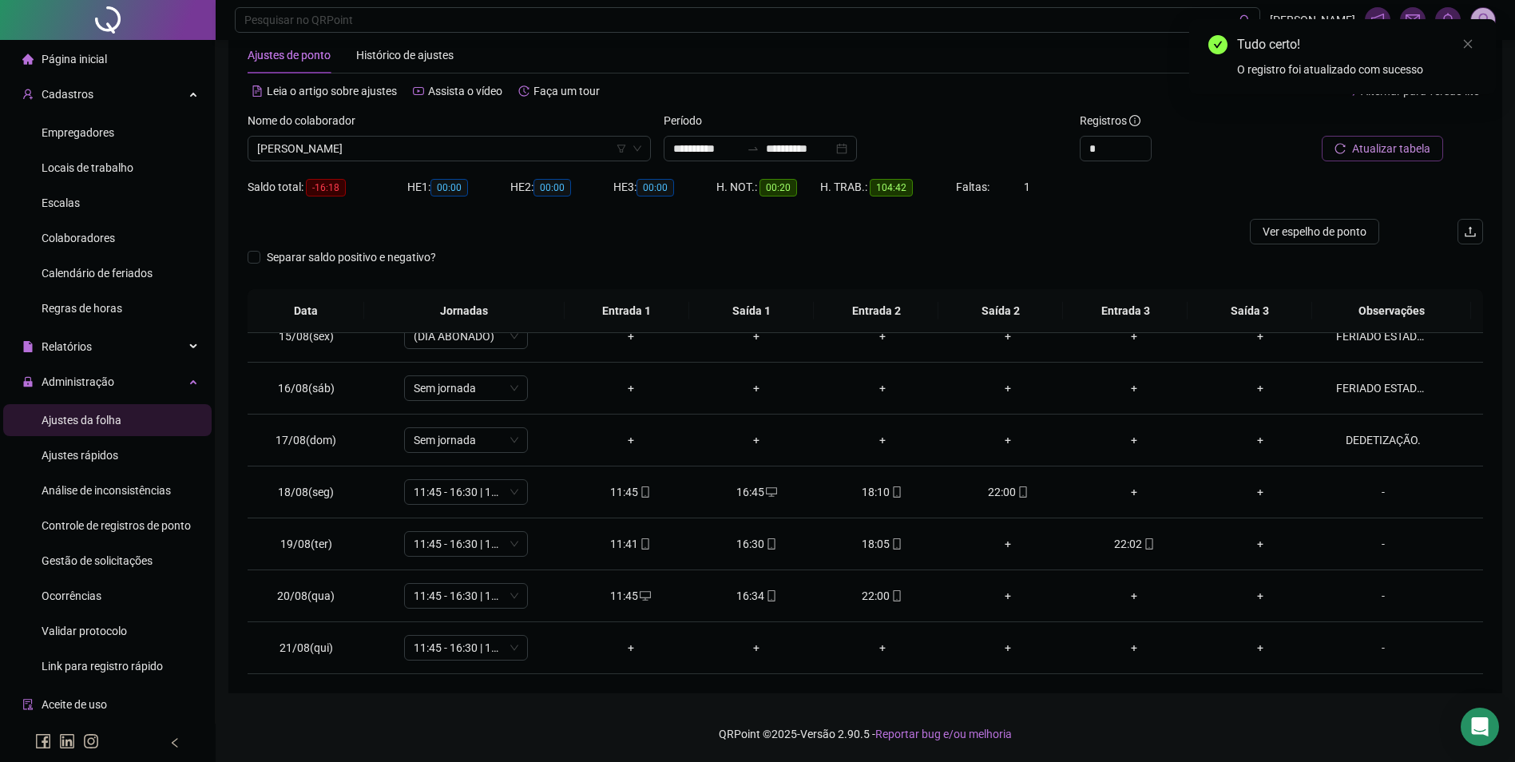
click at [1368, 146] on span "Atualizar tabela" at bounding box center [1391, 149] width 78 height 18
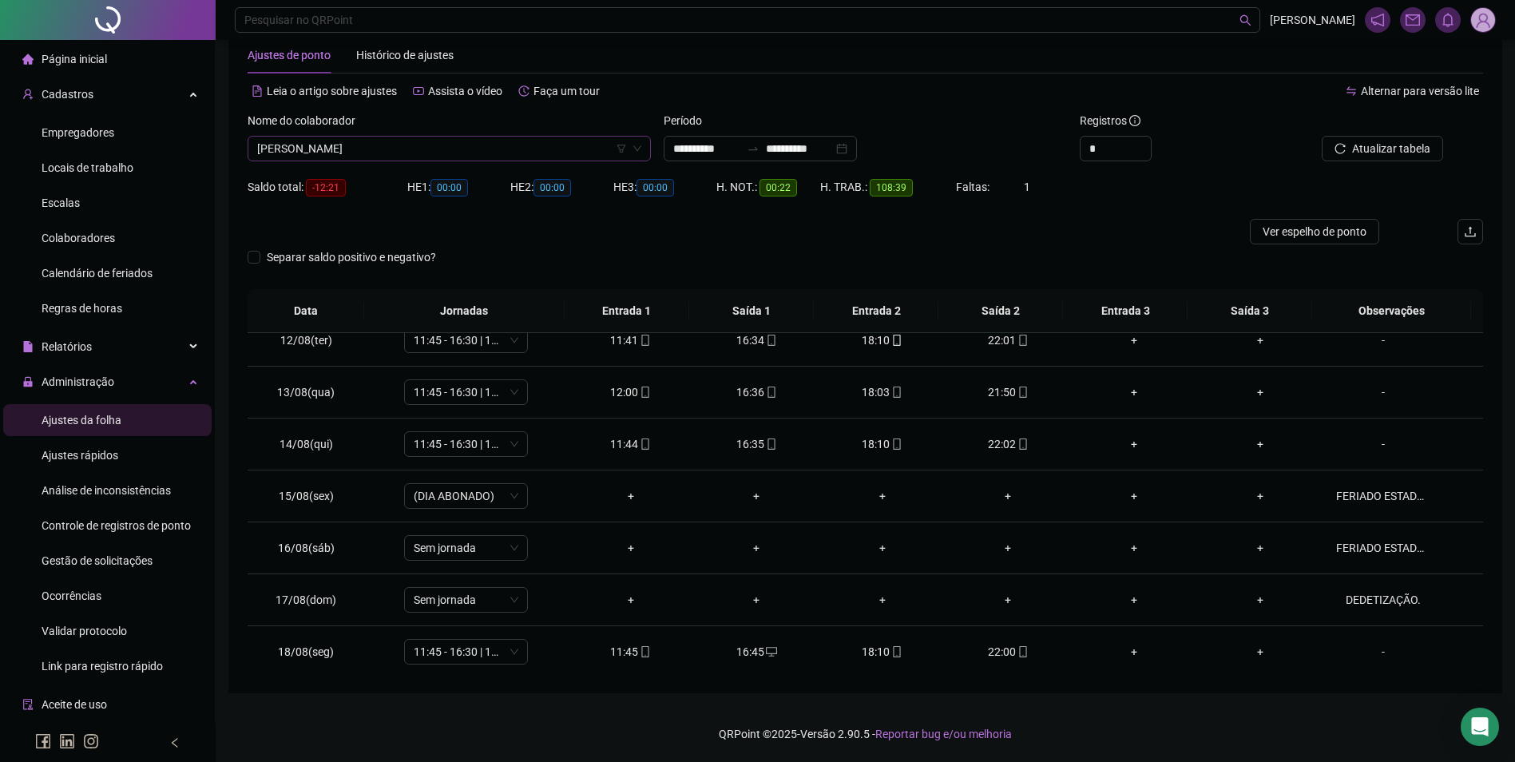
scroll to position [6825, 0]
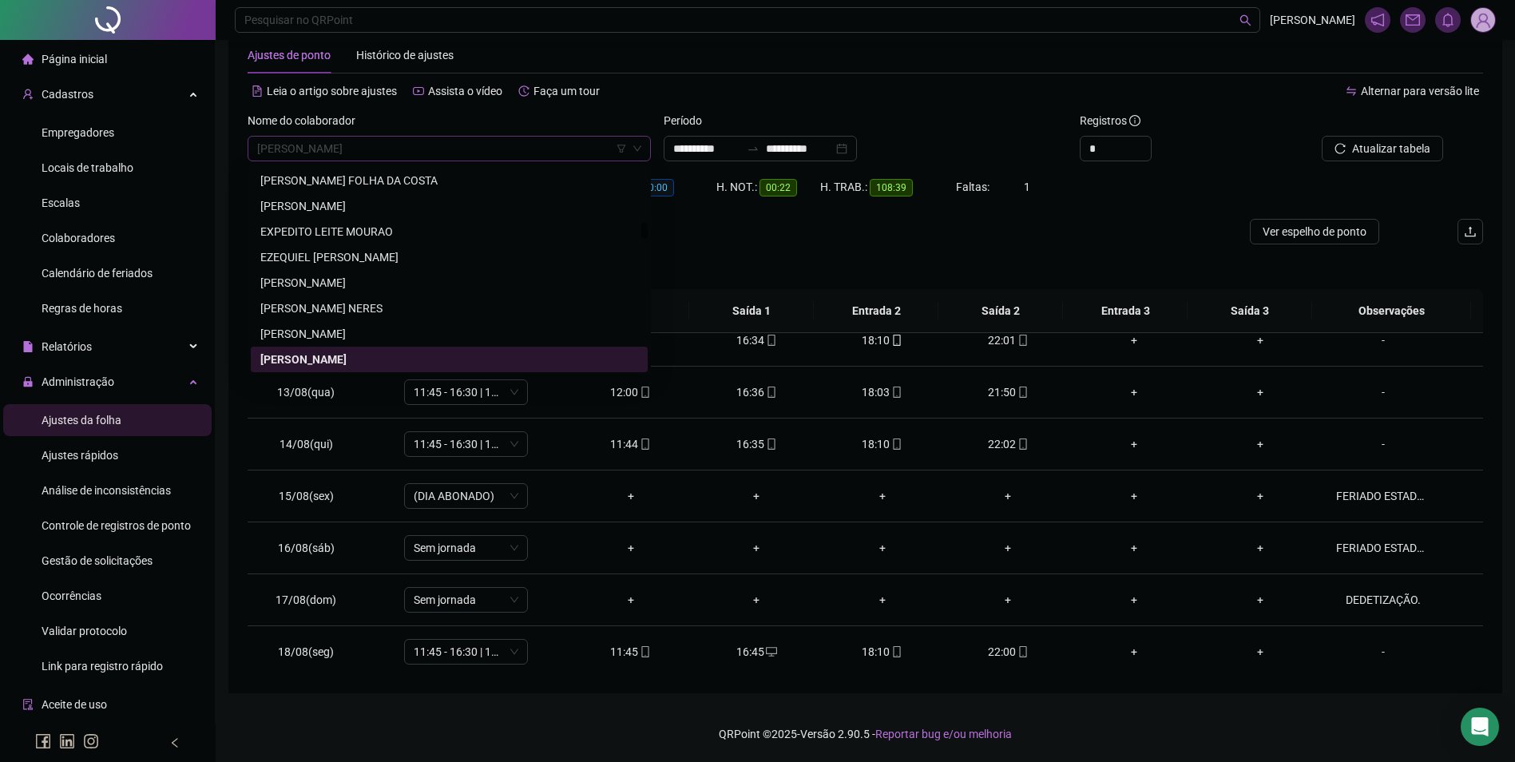
click at [519, 159] on span "[PERSON_NAME]" at bounding box center [449, 149] width 384 height 24
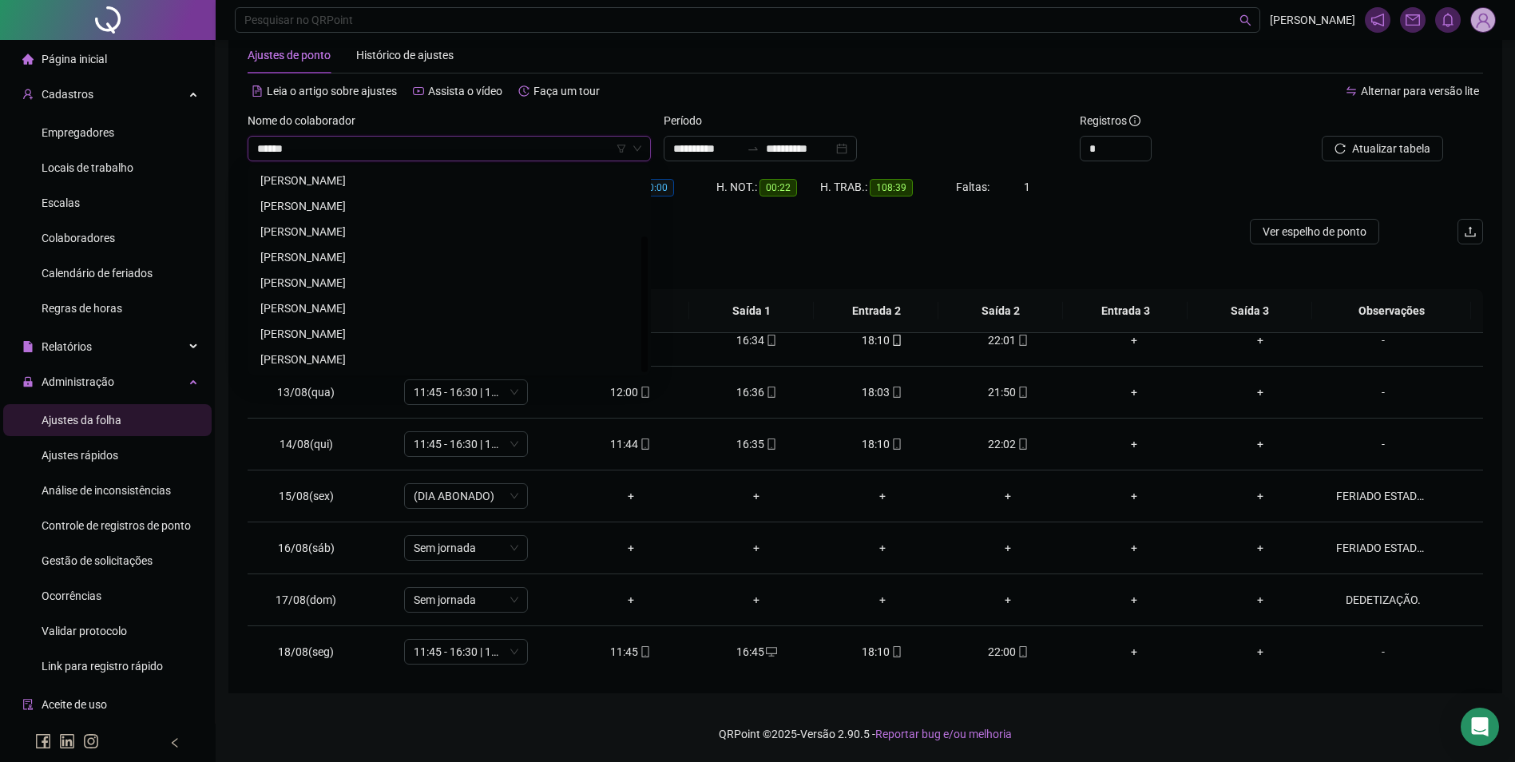
scroll to position [0, 0]
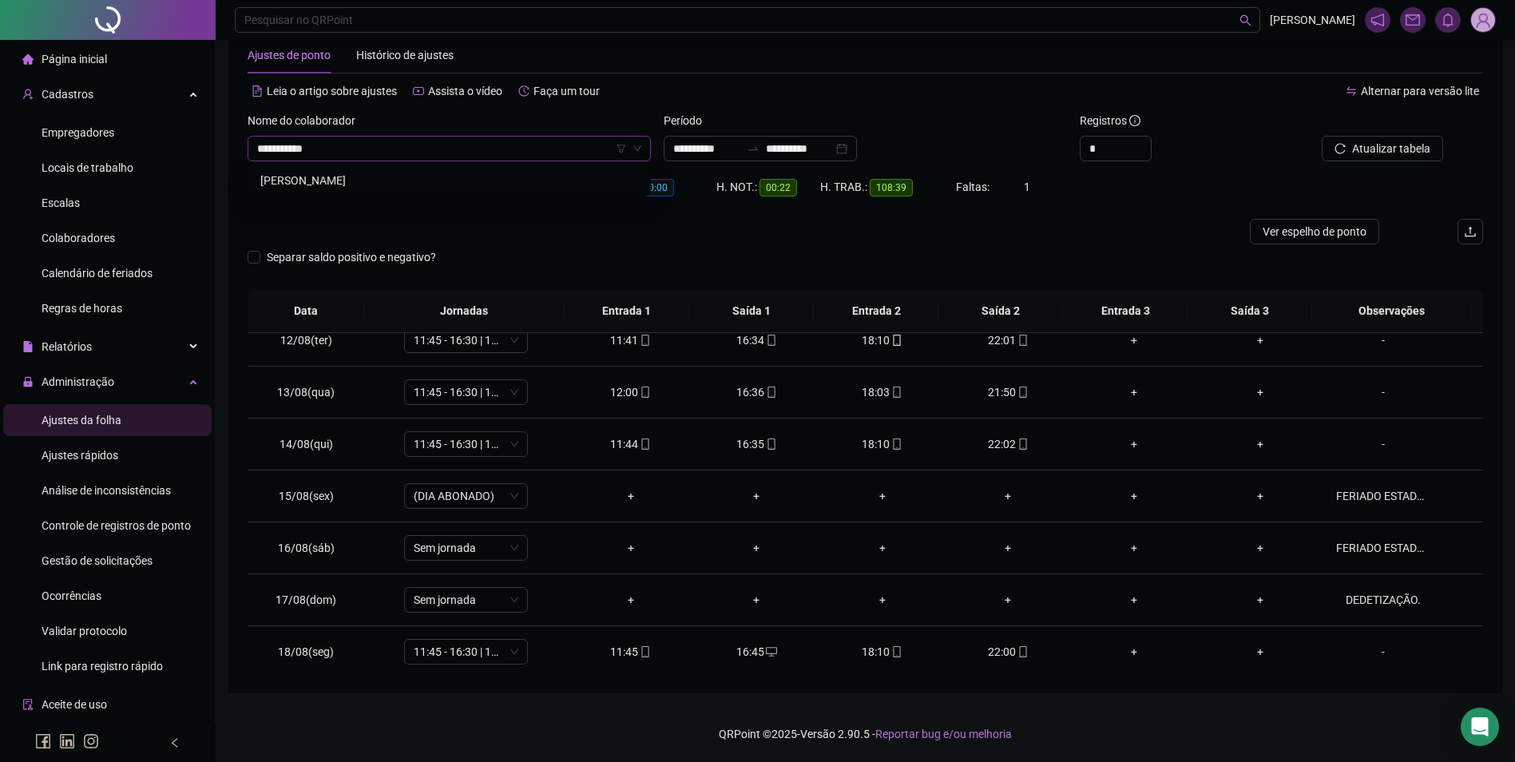
type input "**********"
click at [521, 159] on span "[PERSON_NAME]" at bounding box center [449, 149] width 384 height 24
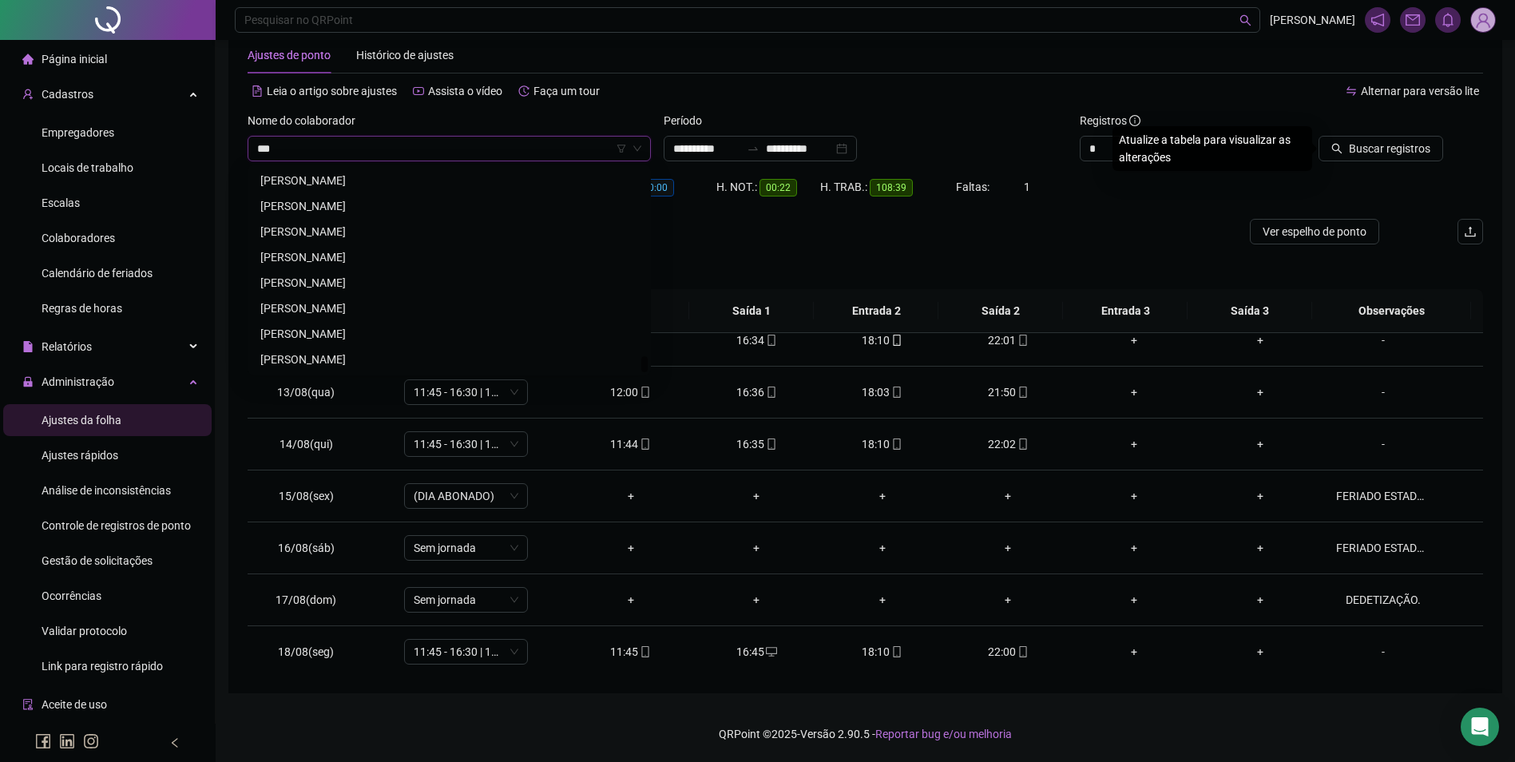
scroll to position [4754, 0]
type input "****"
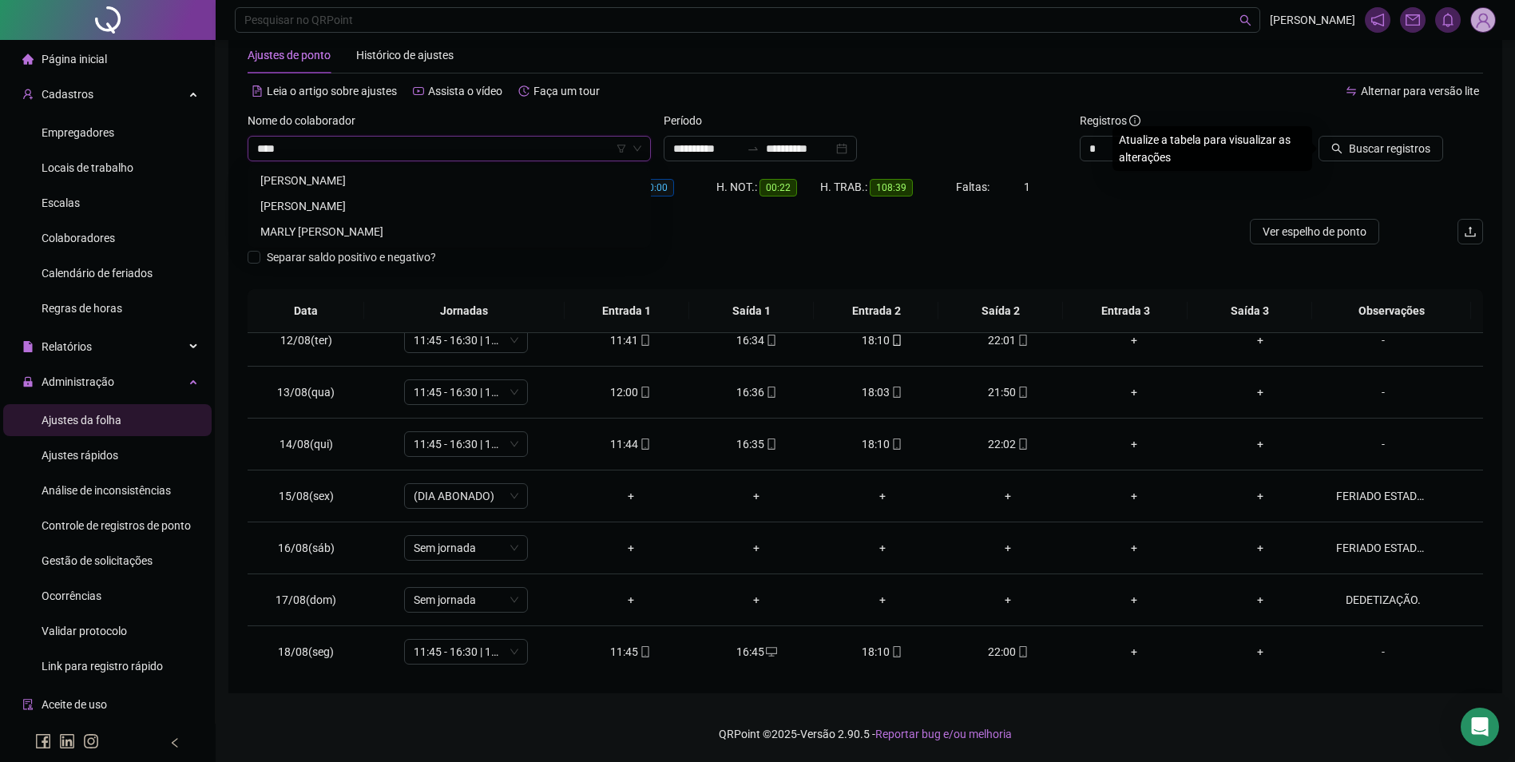
click at [379, 179] on div "[PERSON_NAME]" at bounding box center [449, 181] width 378 height 18
click at [1391, 141] on span "Buscar registros" at bounding box center [1389, 149] width 81 height 18
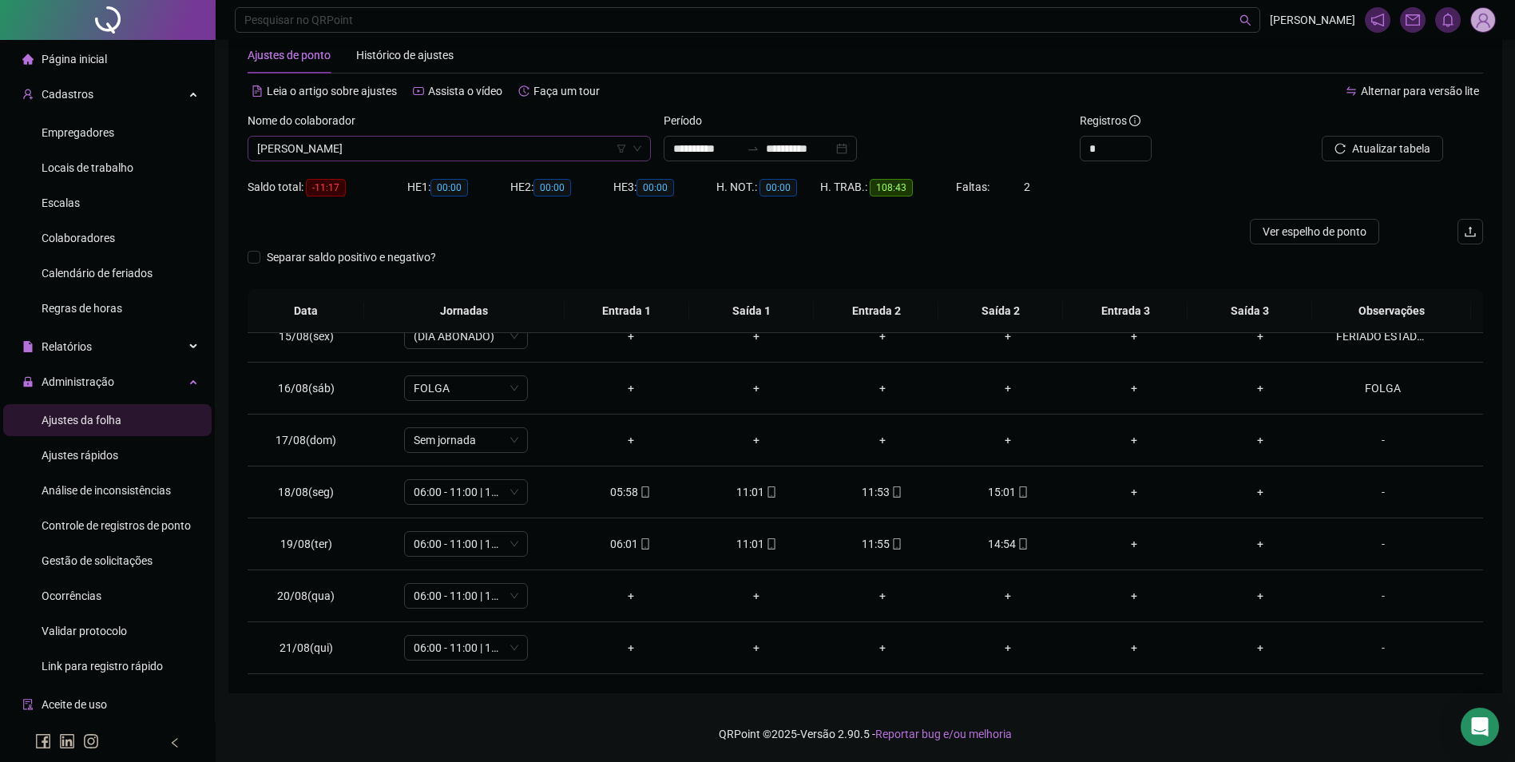
scroll to position [16640, 0]
click at [521, 157] on span "[PERSON_NAME]" at bounding box center [449, 149] width 384 height 24
type input "*"
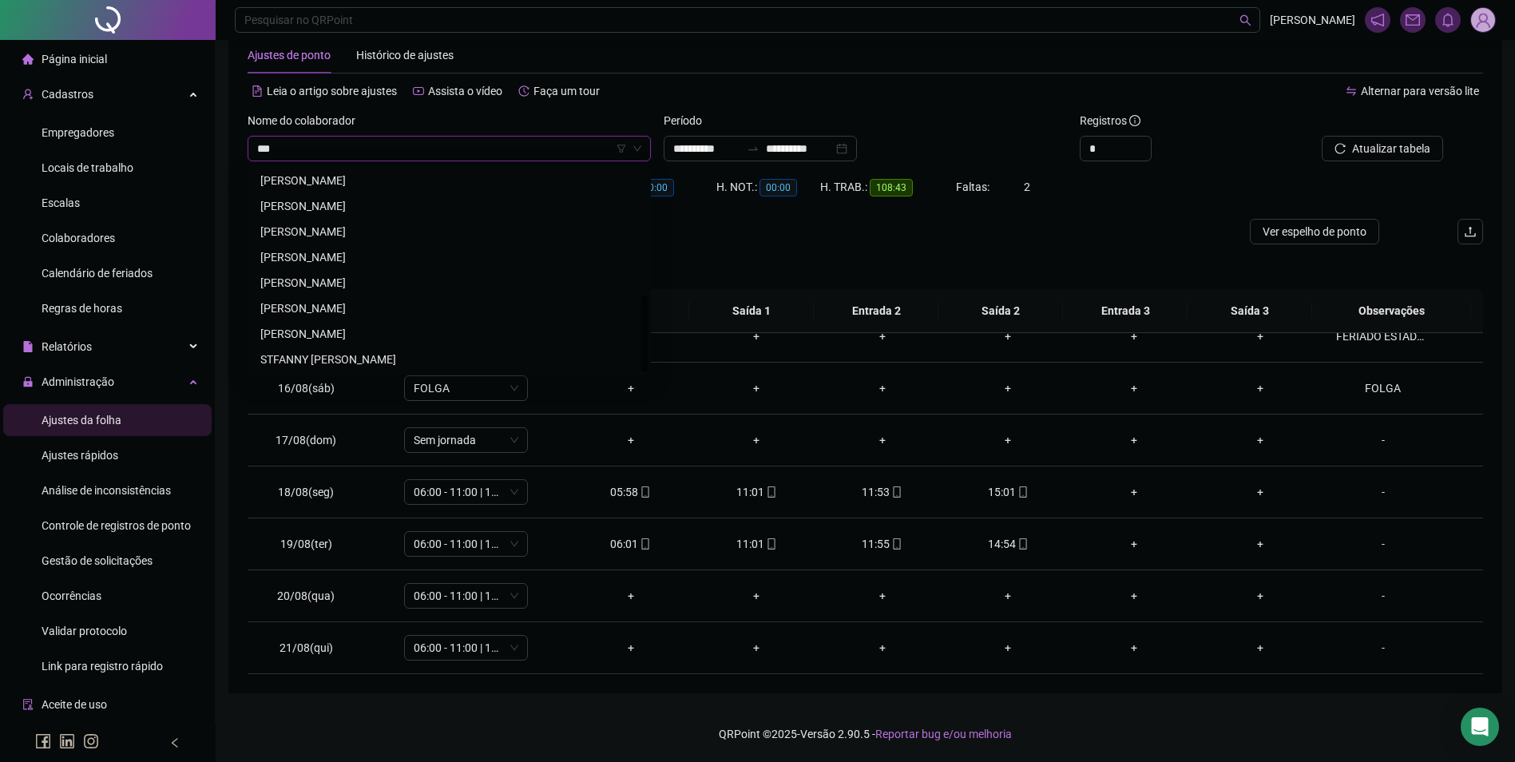
scroll to position [0, 0]
type input "****"
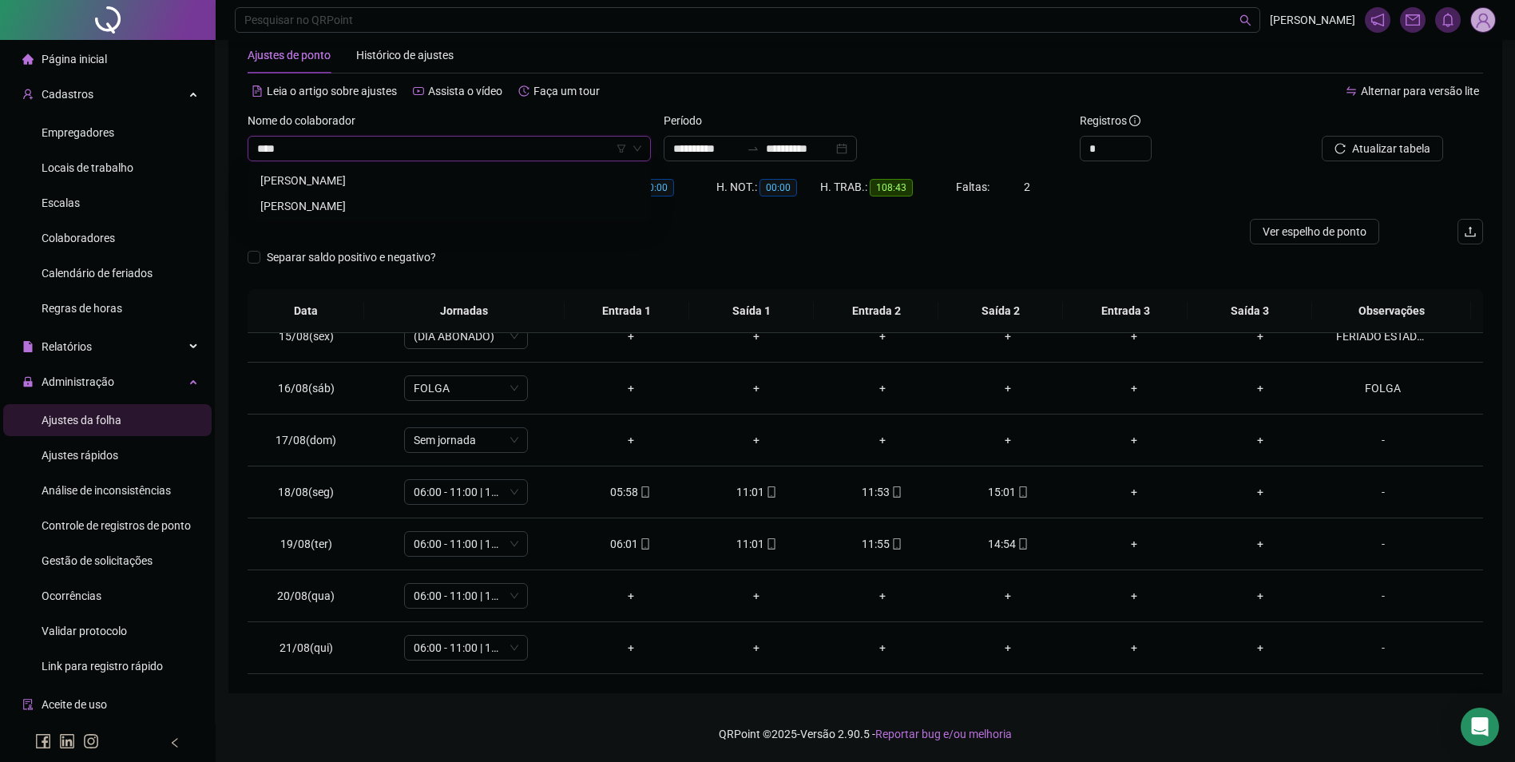
click at [414, 208] on div "[PERSON_NAME]" at bounding box center [449, 206] width 378 height 18
click at [1405, 139] on button "Buscar registros" at bounding box center [1381, 149] width 125 height 26
click at [510, 153] on span "[PERSON_NAME]" at bounding box center [449, 149] width 384 height 24
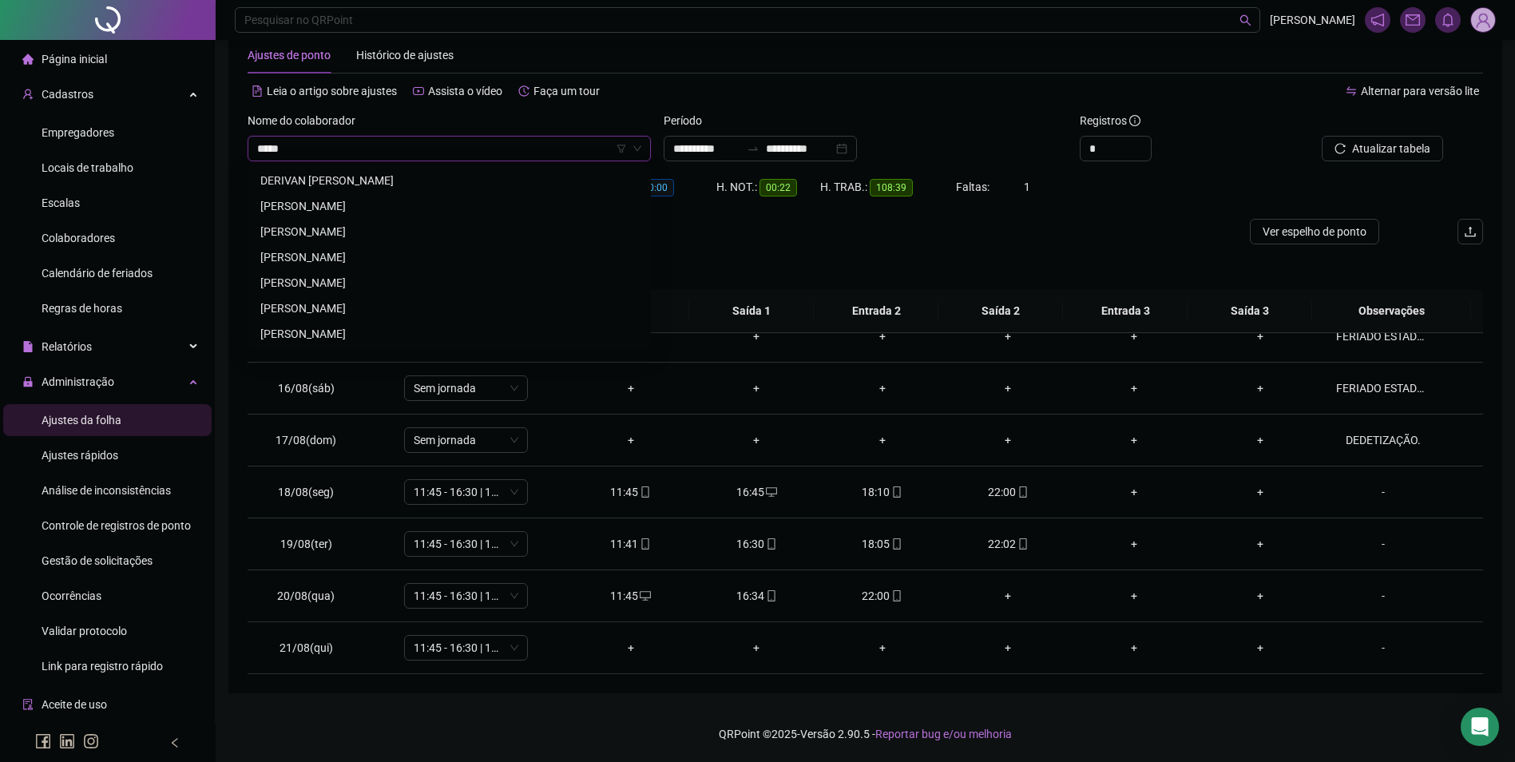
scroll to position [0, 0]
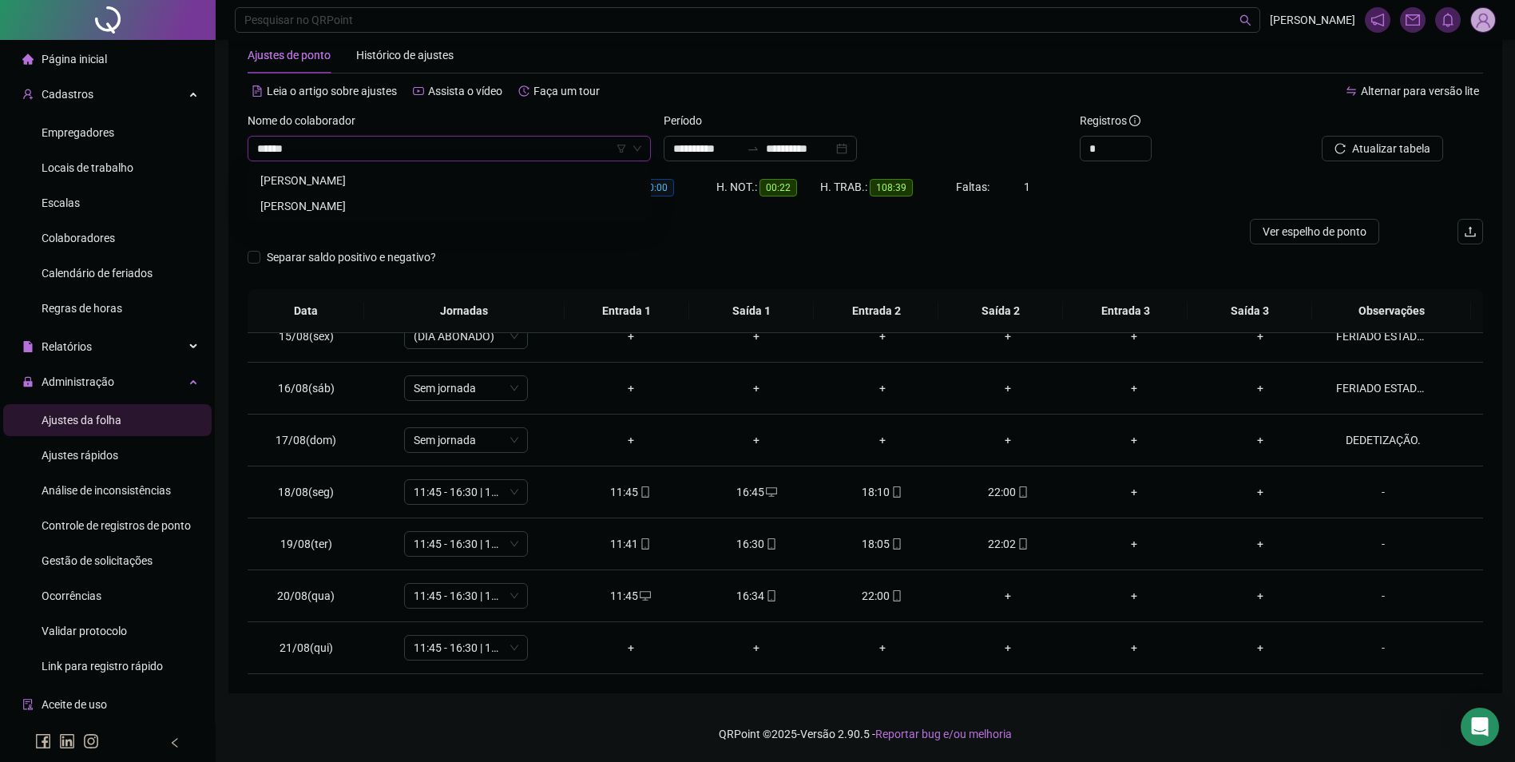
type input "*******"
click at [1319, 136] on button "Buscar registros" at bounding box center [1381, 149] width 125 height 26
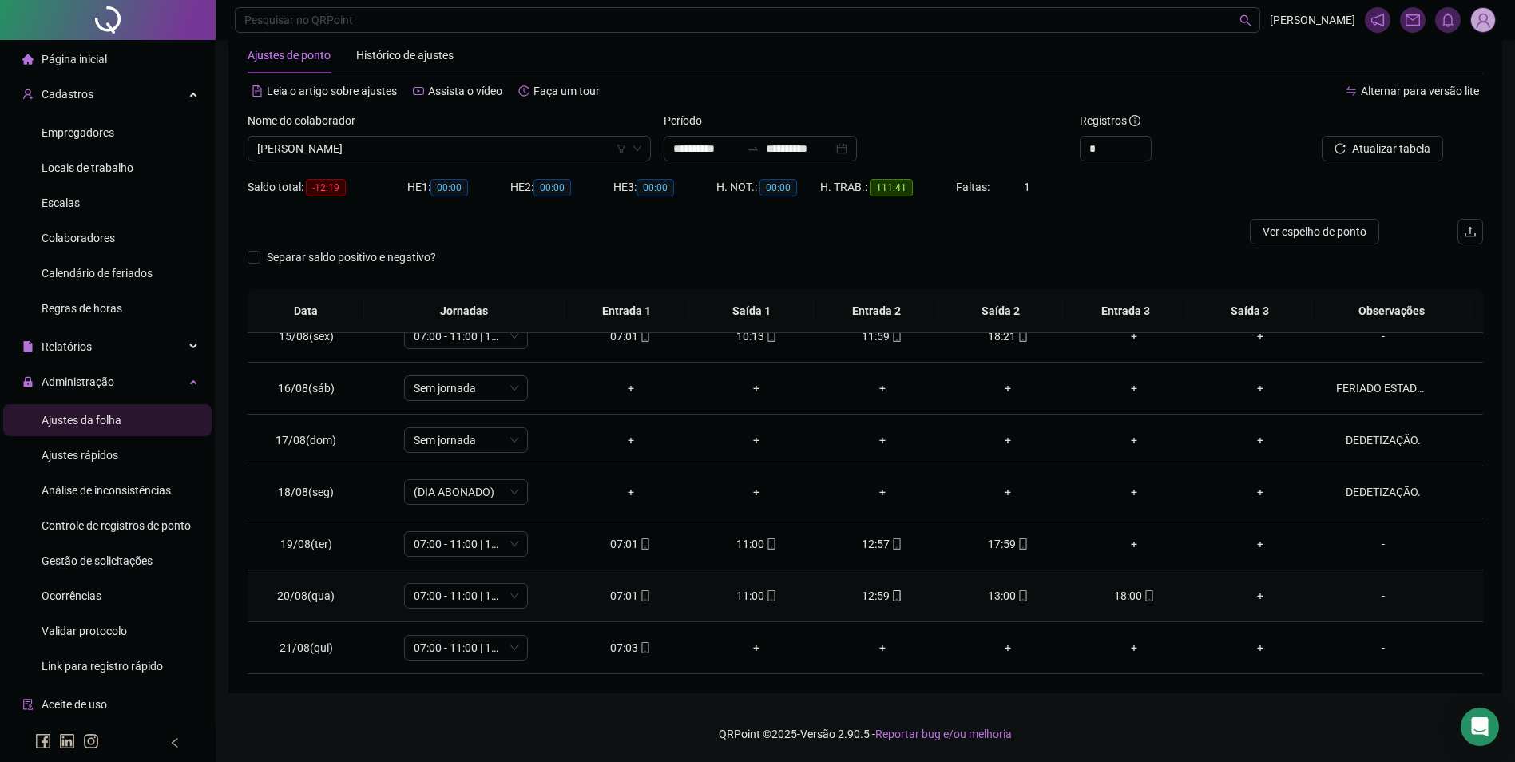
click at [880, 601] on div "12:59" at bounding box center [882, 596] width 101 height 18
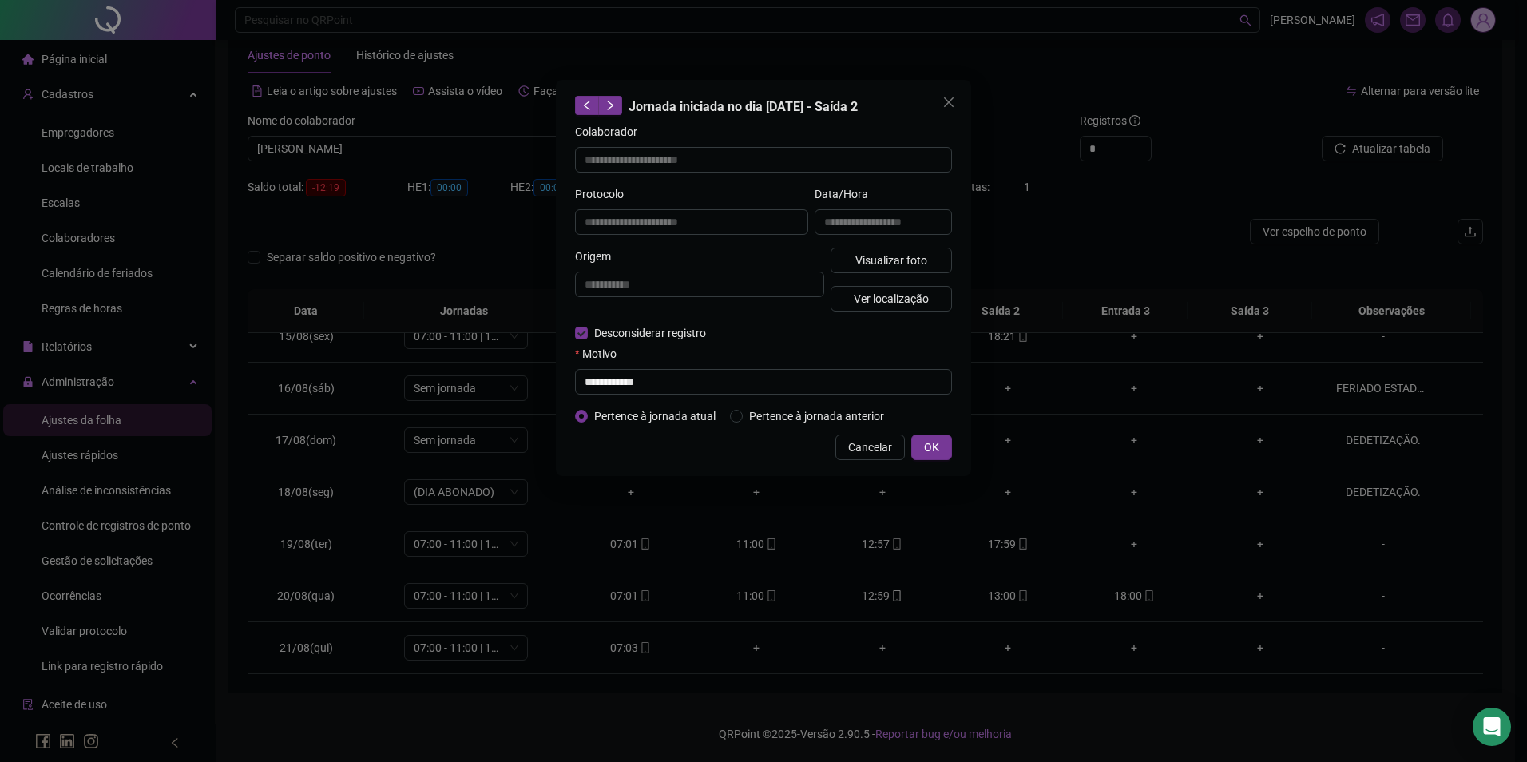
type input "**********"
click at [655, 382] on input "text" at bounding box center [763, 382] width 377 height 26
paste input "**********"
type input "**********"
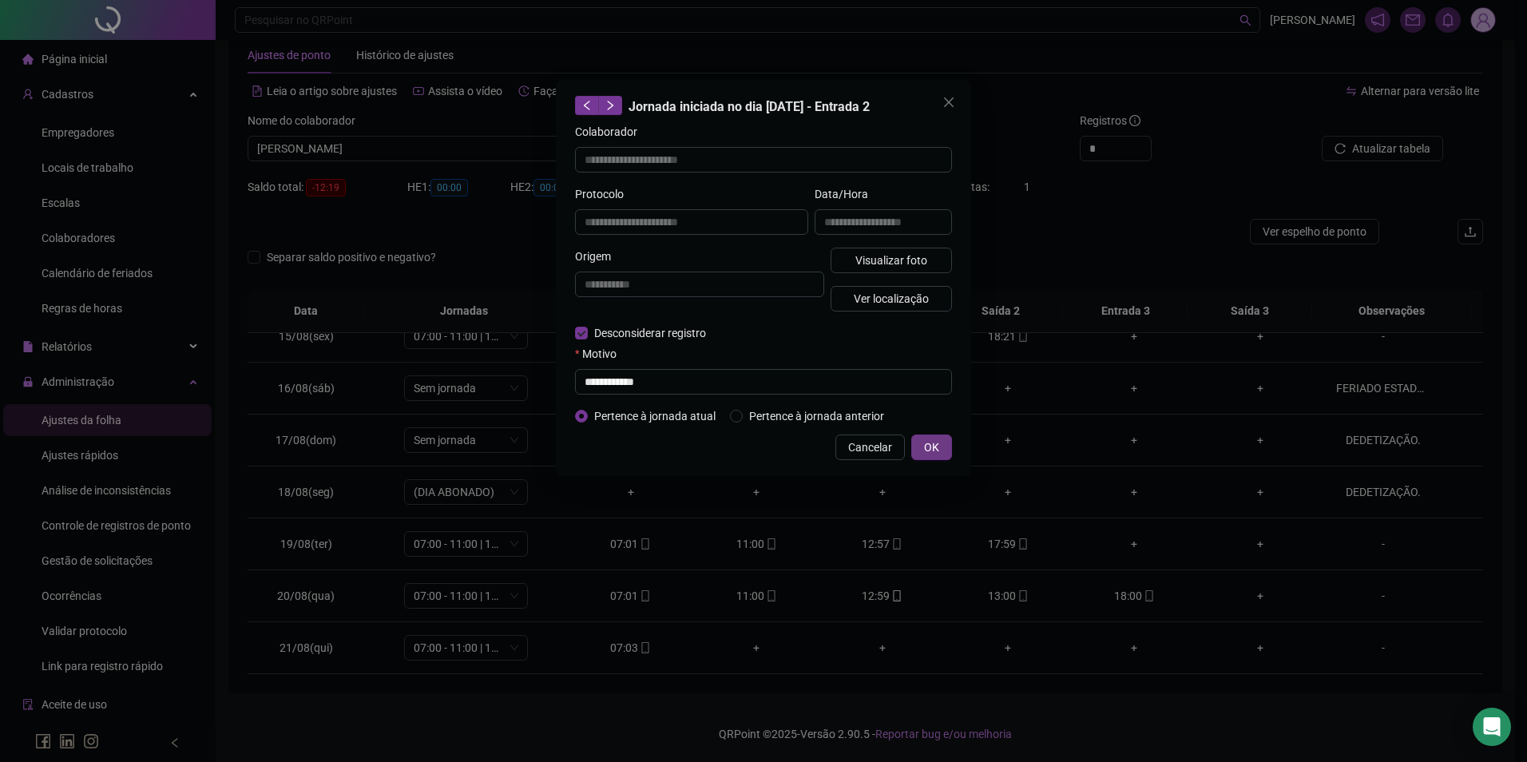
click at [923, 440] on button "OK" at bounding box center [931, 448] width 41 height 26
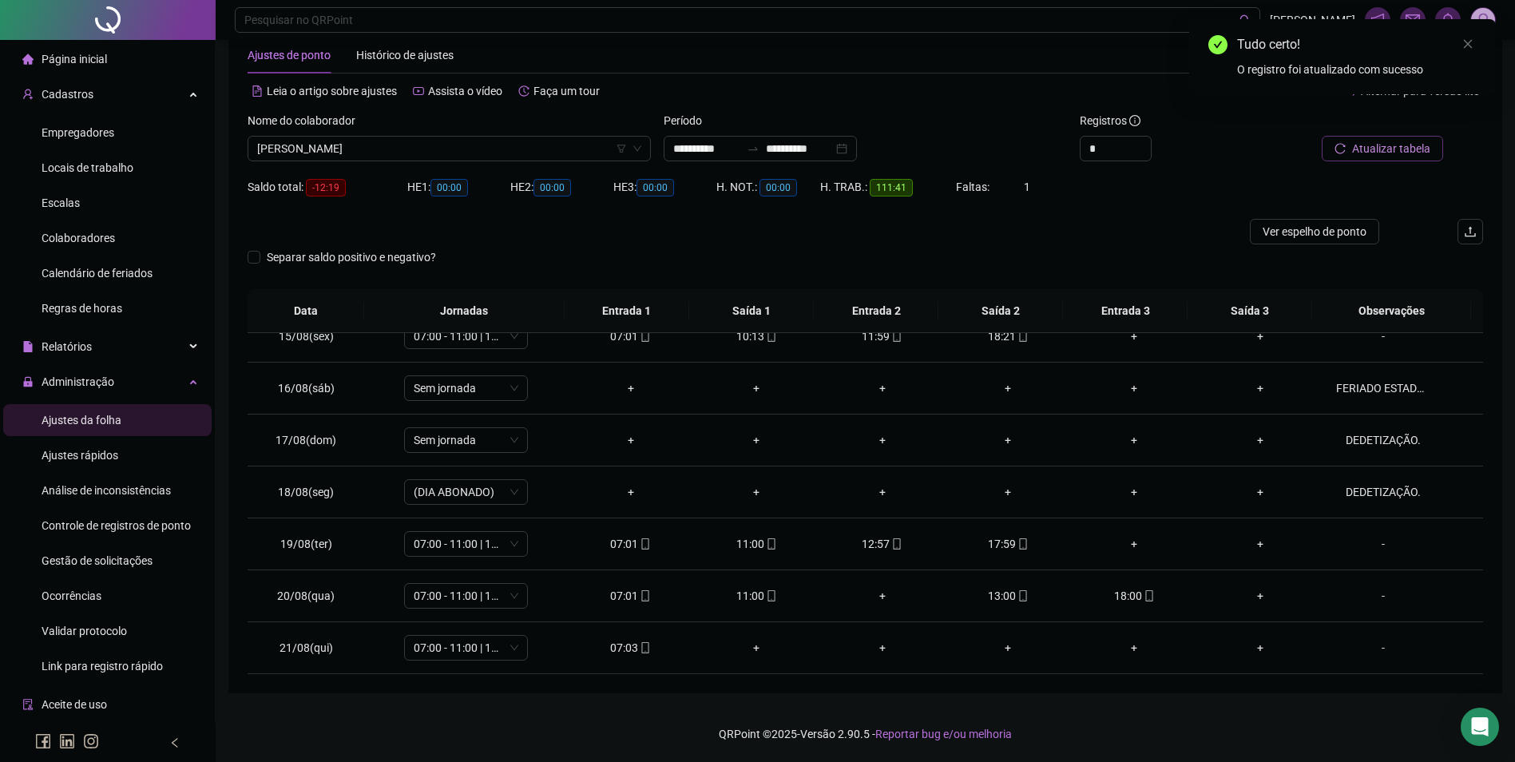
click at [1332, 161] on div "Atualizar tabela" at bounding box center [1385, 143] width 208 height 62
click at [1339, 153] on icon "reload" at bounding box center [1340, 148] width 11 height 11
click at [532, 152] on span "[PERSON_NAME]" at bounding box center [449, 149] width 384 height 24
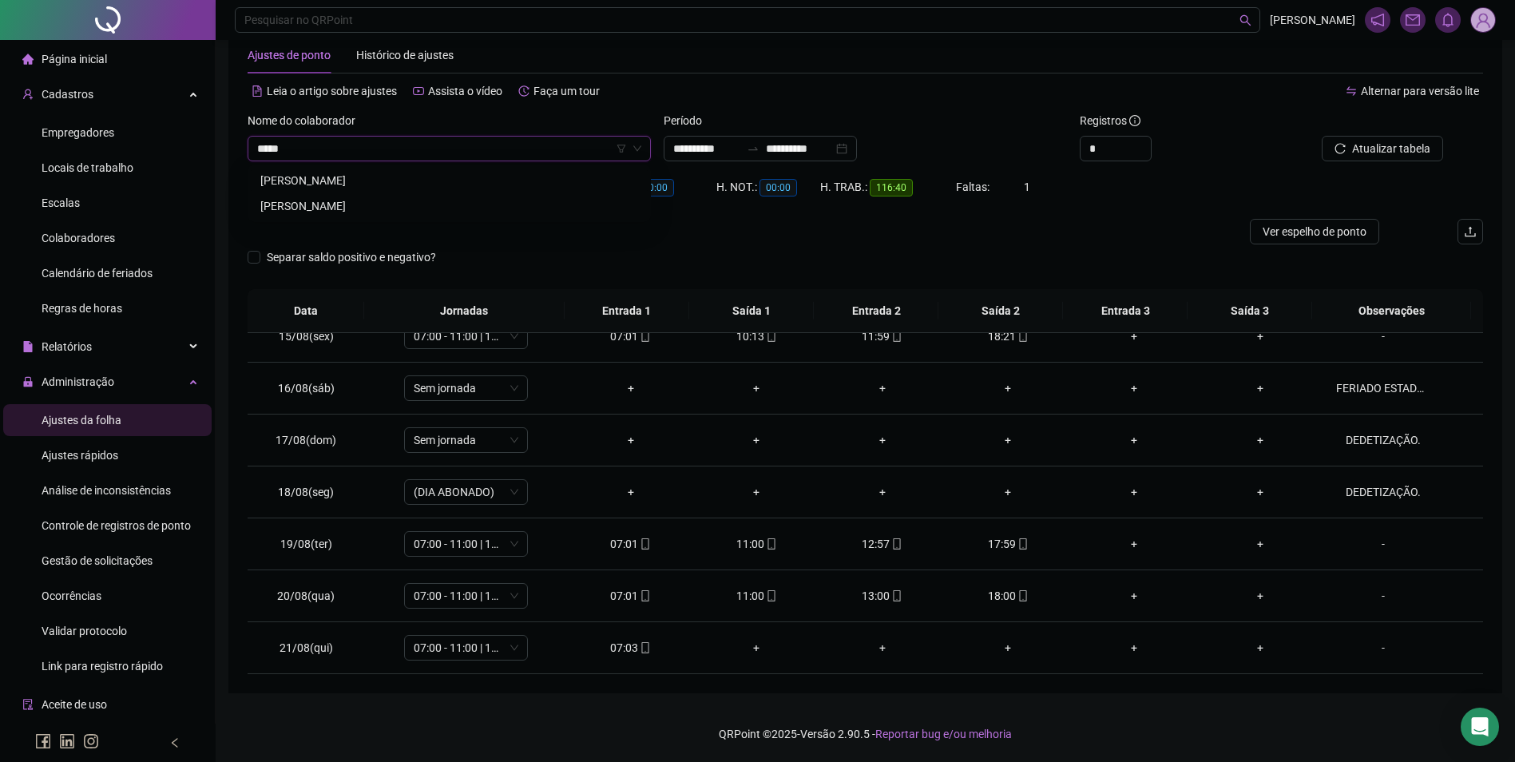
type input "******"
click at [389, 179] on div "[PERSON_NAME]" at bounding box center [449, 181] width 378 height 18
click at [1352, 152] on span "Buscar registros" at bounding box center [1389, 149] width 81 height 18
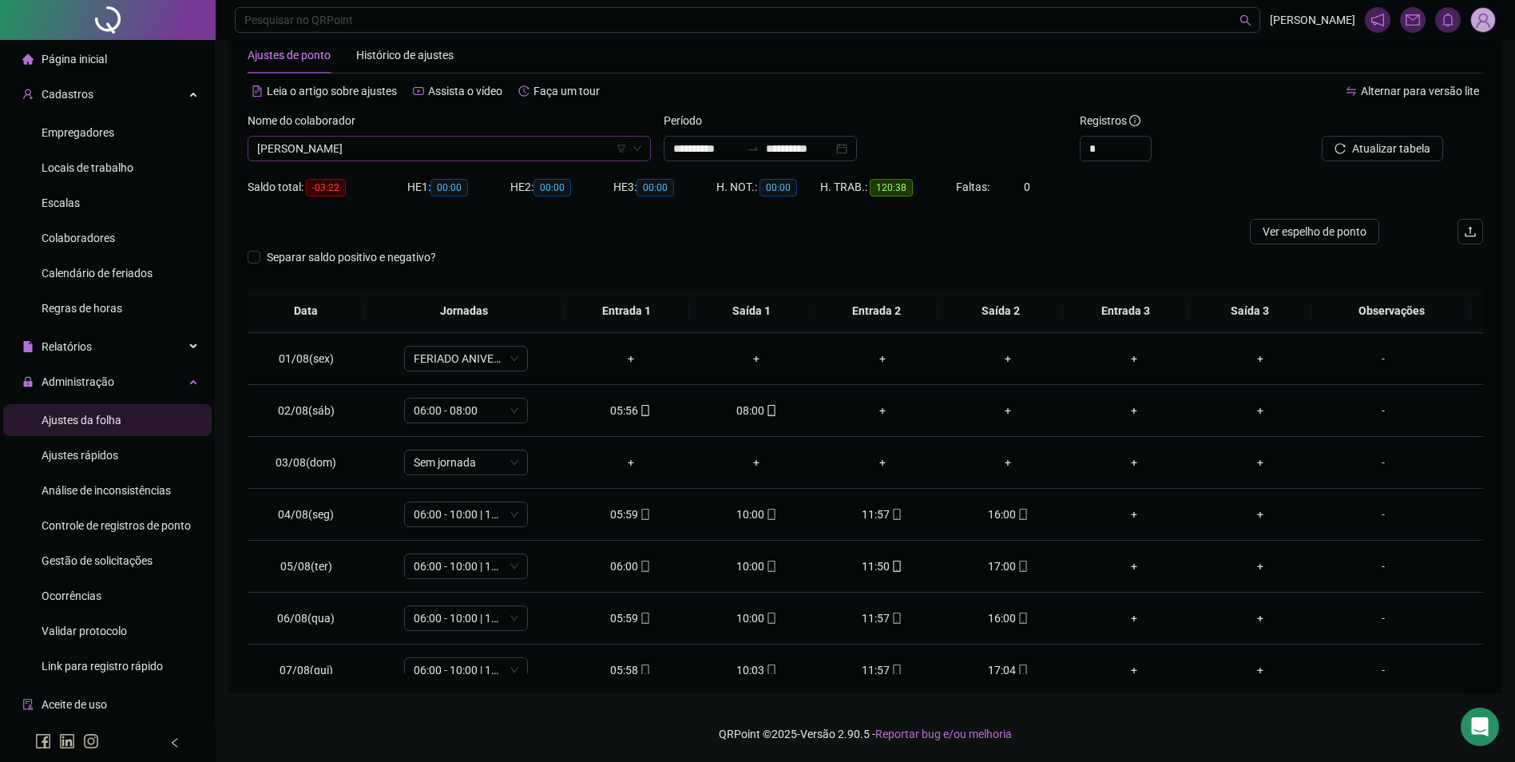
click at [502, 152] on span "[PERSON_NAME]" at bounding box center [449, 149] width 384 height 24
type input "*******"
click at [401, 181] on div "[PERSON_NAME]" at bounding box center [449, 181] width 378 height 18
click at [1357, 142] on span "Buscar registros" at bounding box center [1389, 149] width 81 height 18
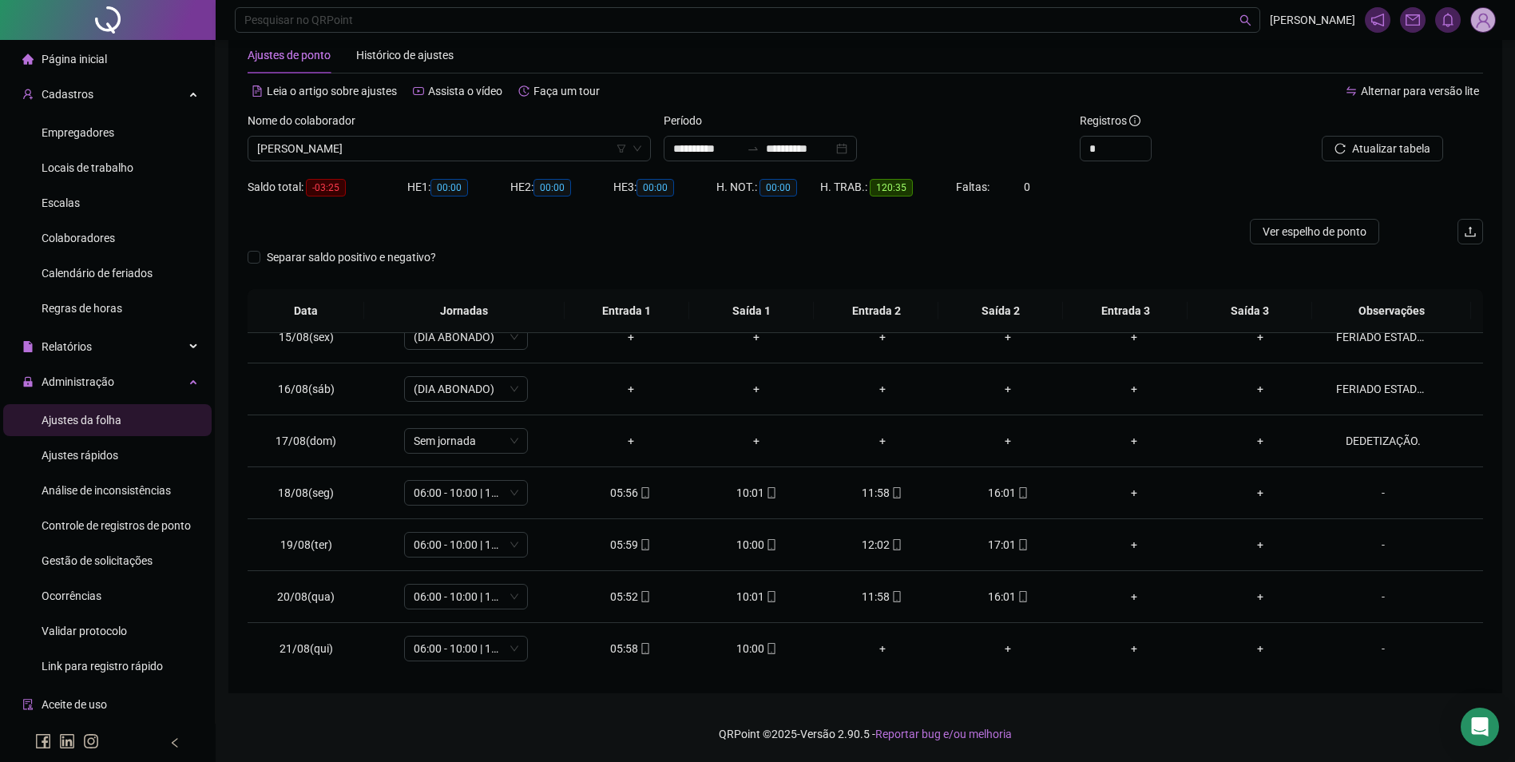
scroll to position [749, 0]
click at [756, 649] on div "10:00" at bounding box center [756, 648] width 101 height 18
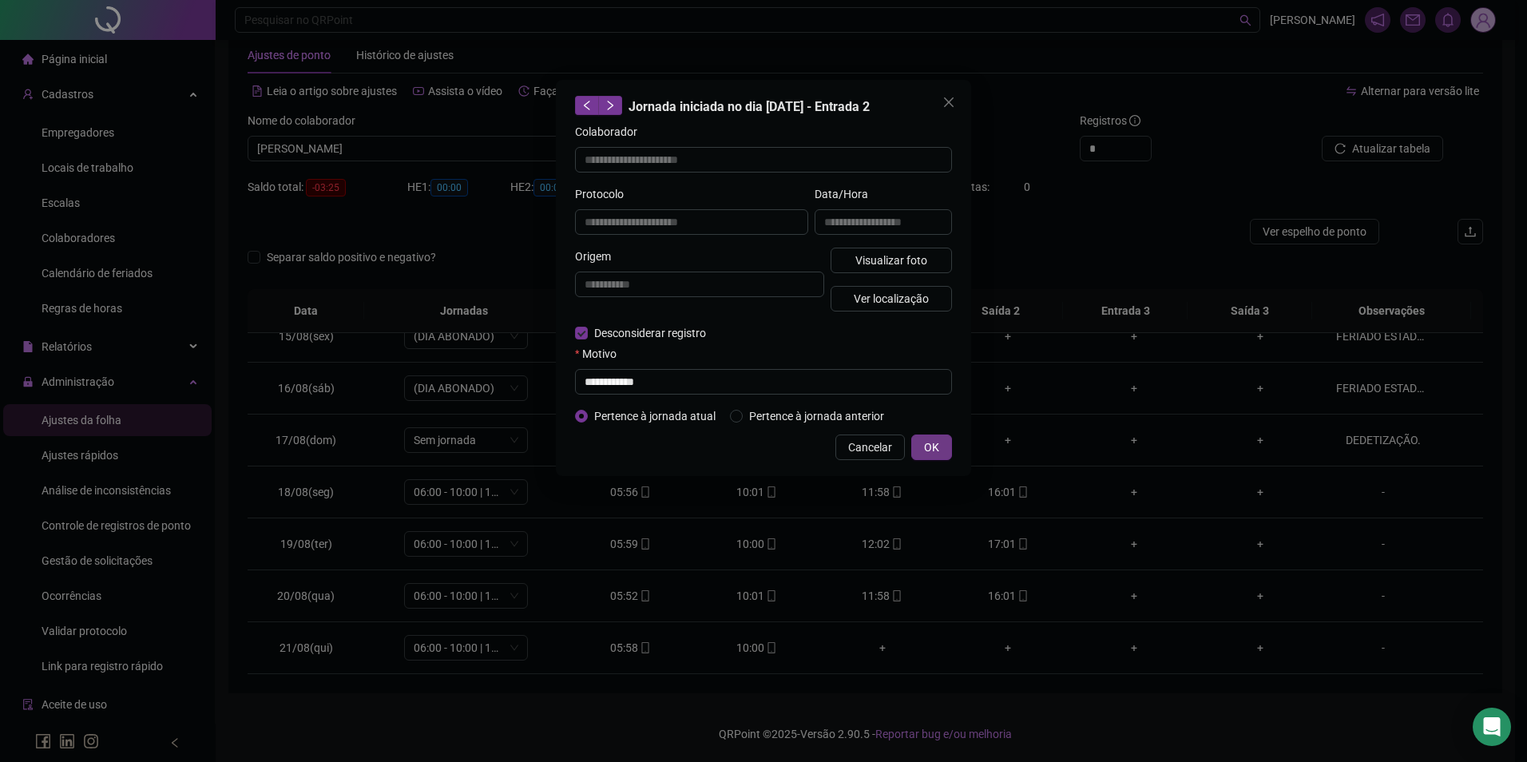
type input "**********"
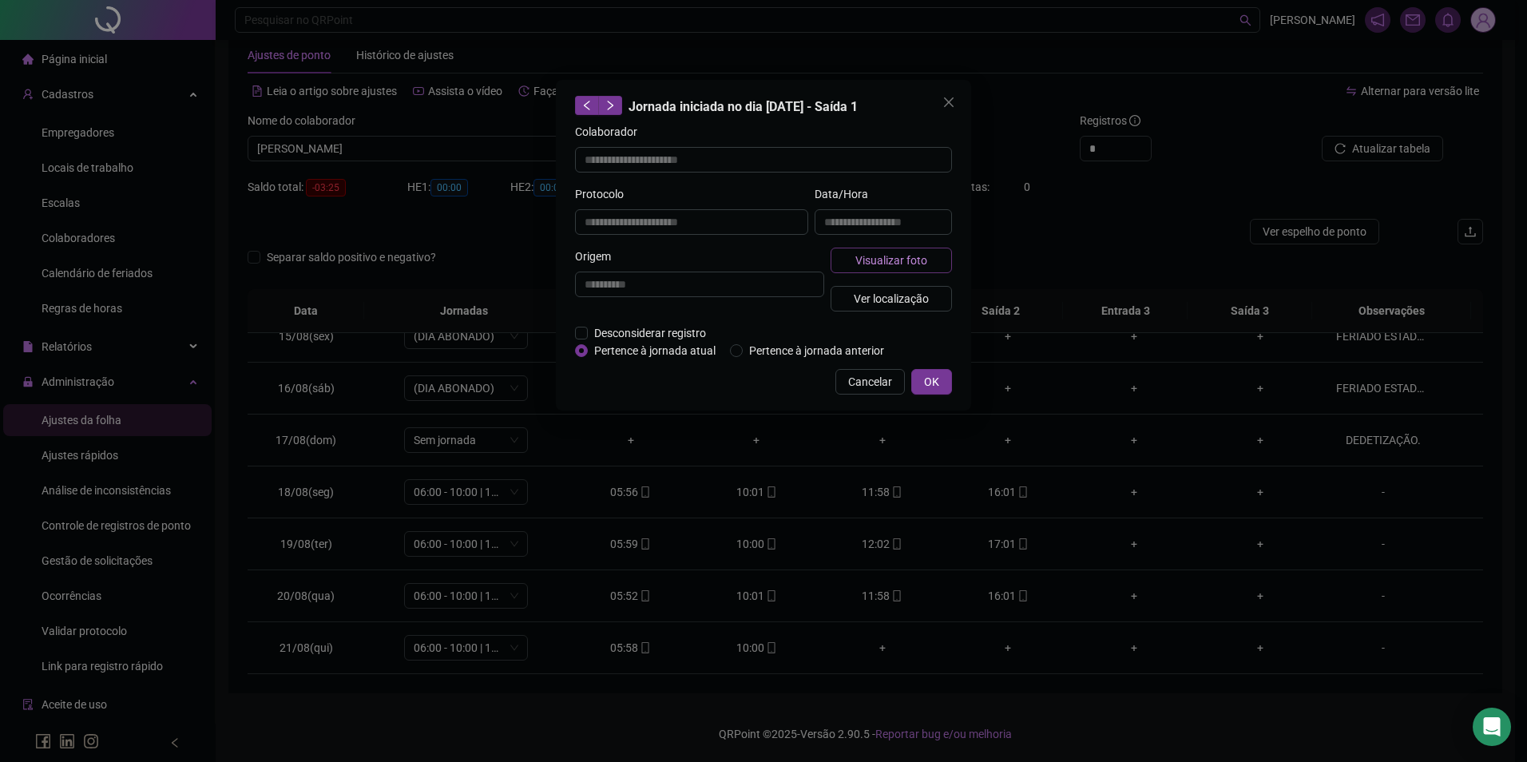
click at [897, 253] on span "Visualizar foto" at bounding box center [892, 261] width 72 height 18
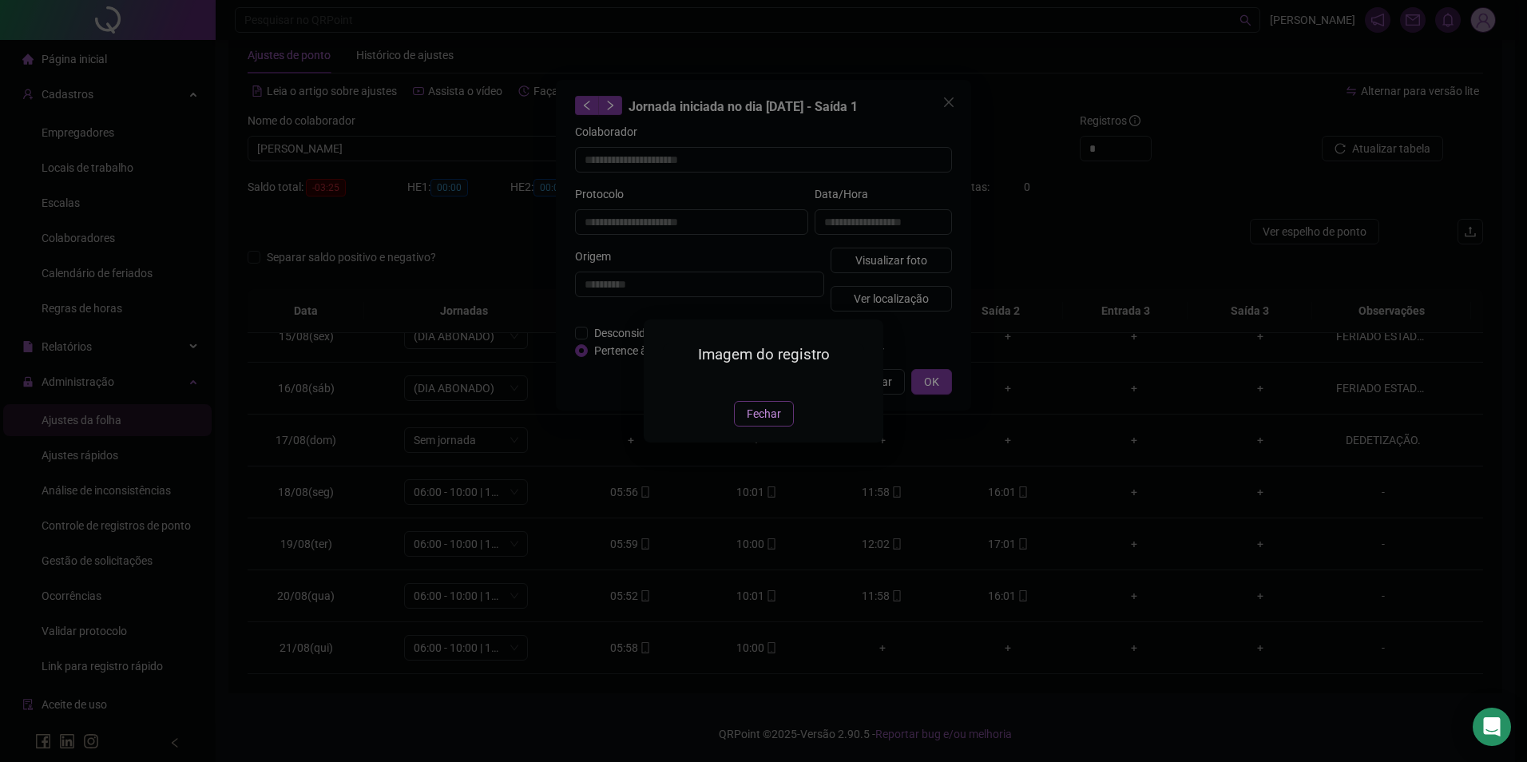
click at [766, 423] on span "Fechar" at bounding box center [764, 414] width 34 height 18
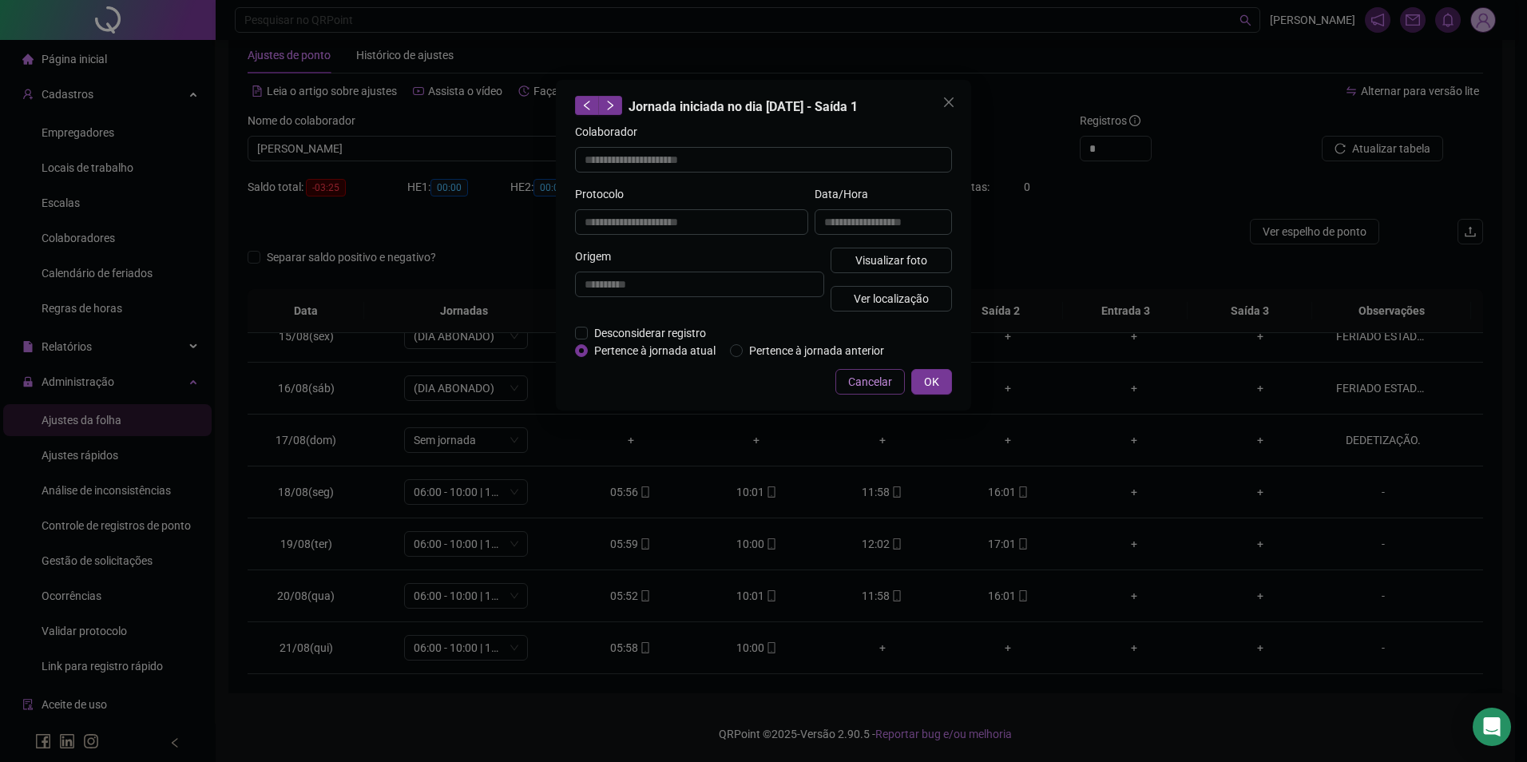
click at [867, 386] on span "Cancelar" at bounding box center [870, 382] width 44 height 18
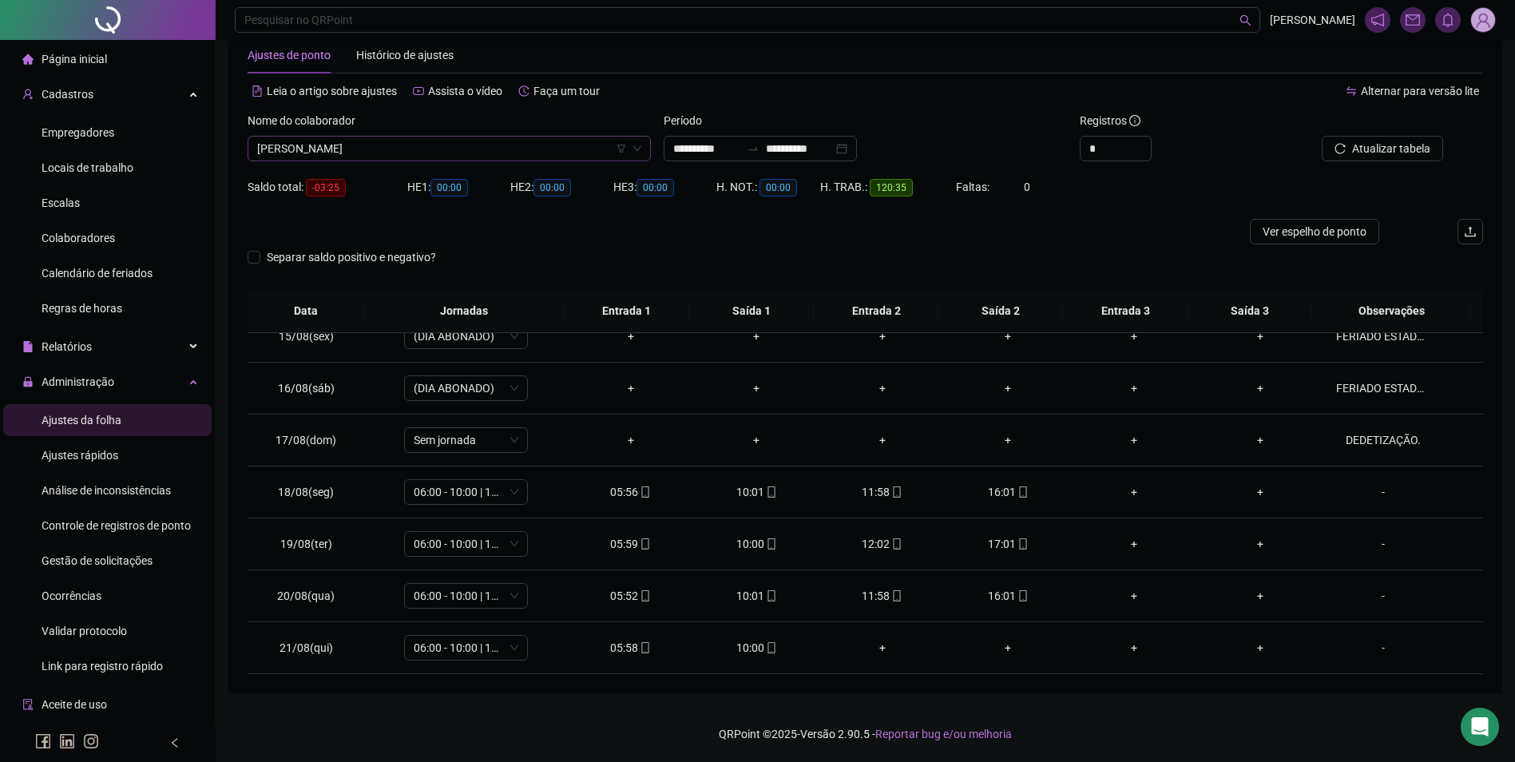
scroll to position [11247, 0]
click at [431, 149] on span "[PERSON_NAME]" at bounding box center [449, 149] width 384 height 24
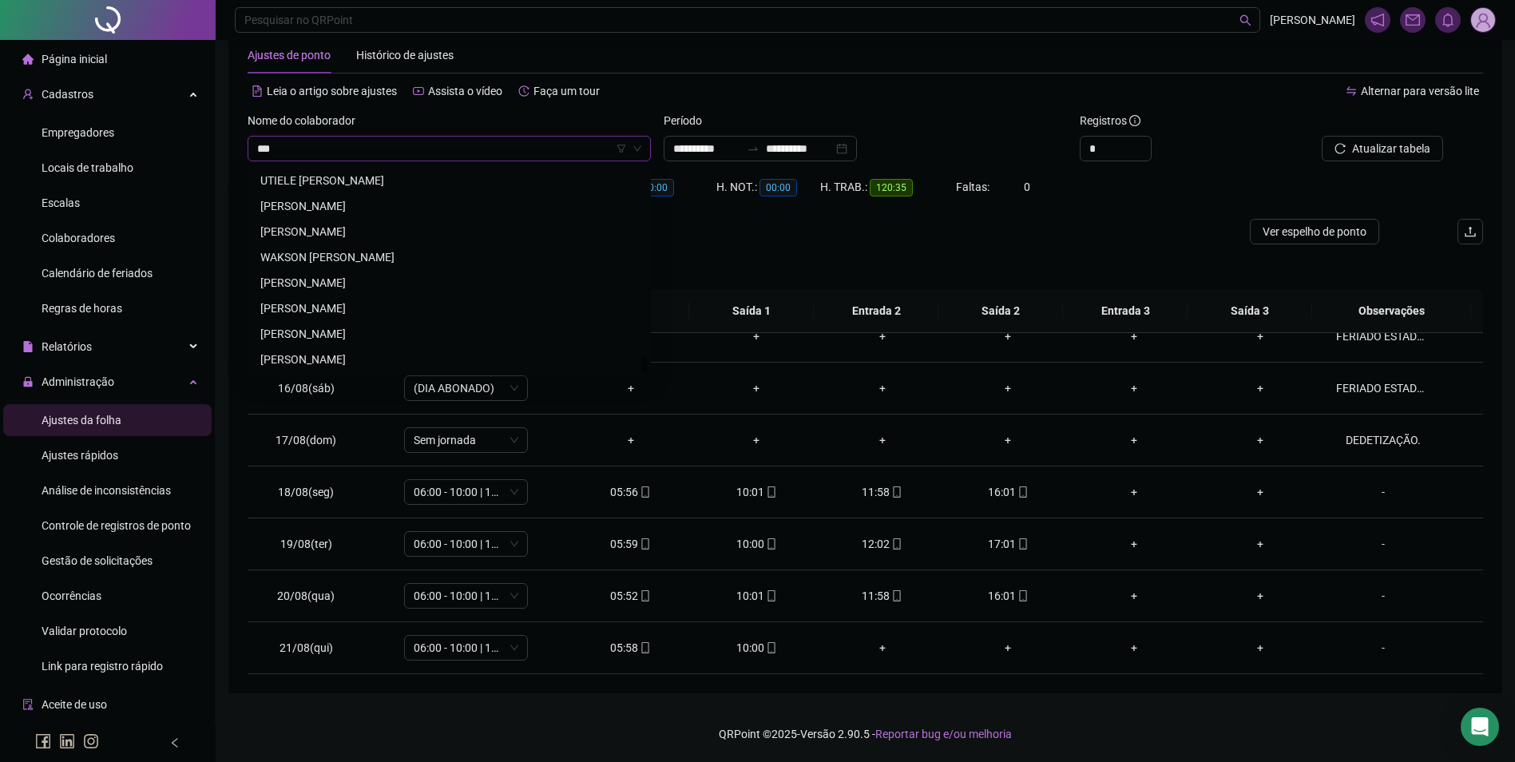
scroll to position [0, 0]
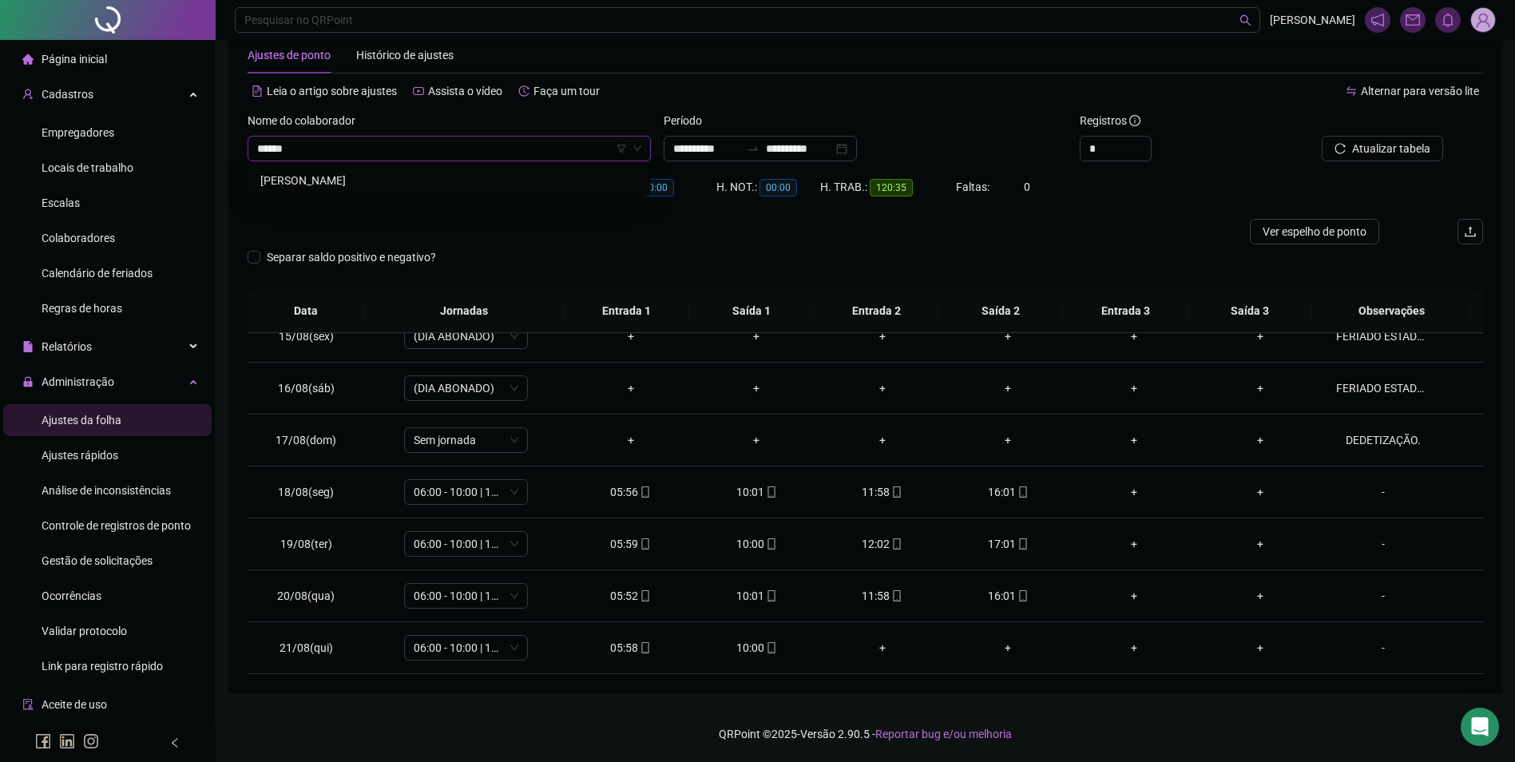
type input "*******"
click at [1319, 136] on button "Buscar registros" at bounding box center [1381, 149] width 125 height 26
click at [1005, 601] on div "22:00" at bounding box center [1009, 596] width 101 height 18
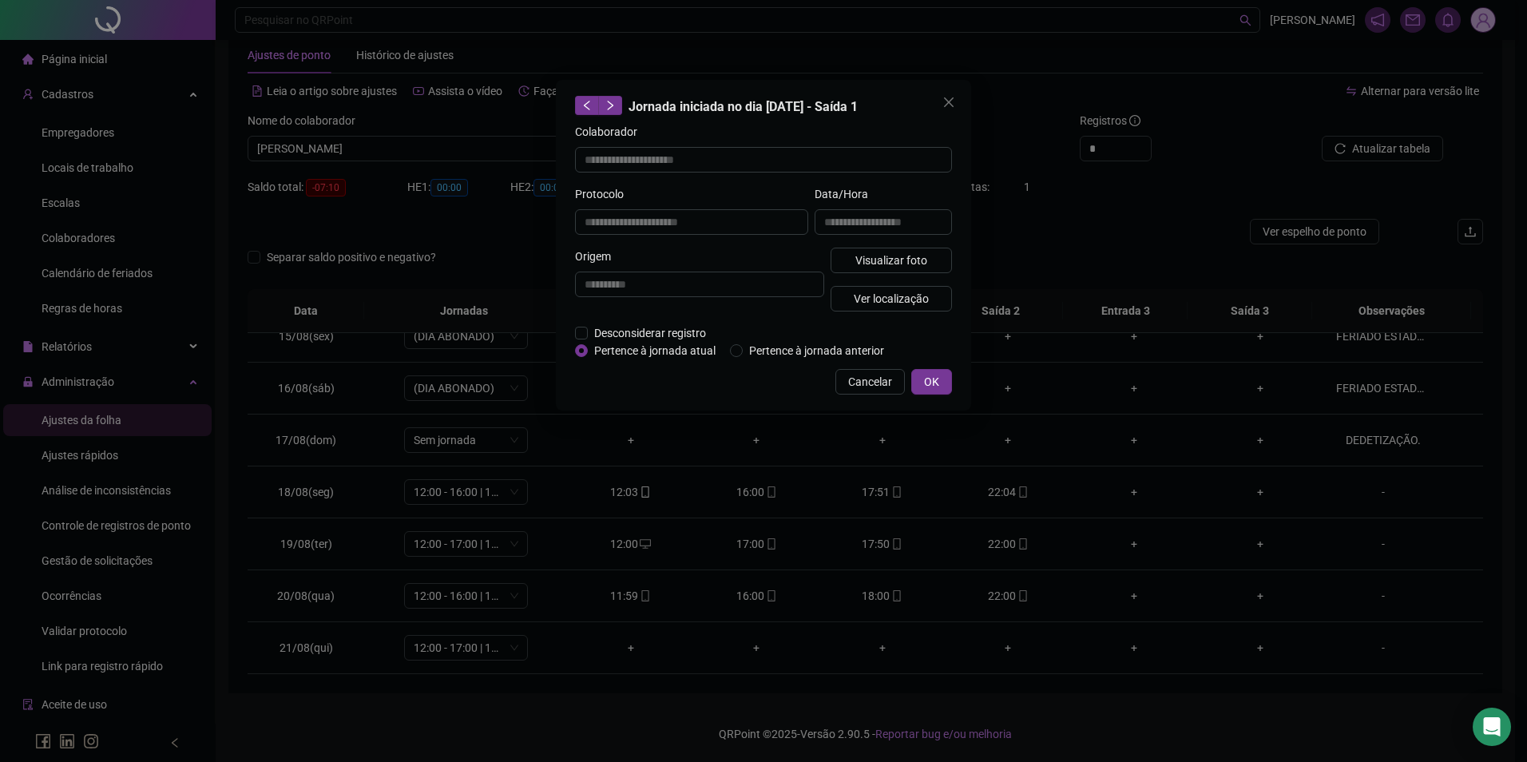
type input "**********"
click at [907, 260] on span "Visualizar foto" at bounding box center [892, 261] width 72 height 18
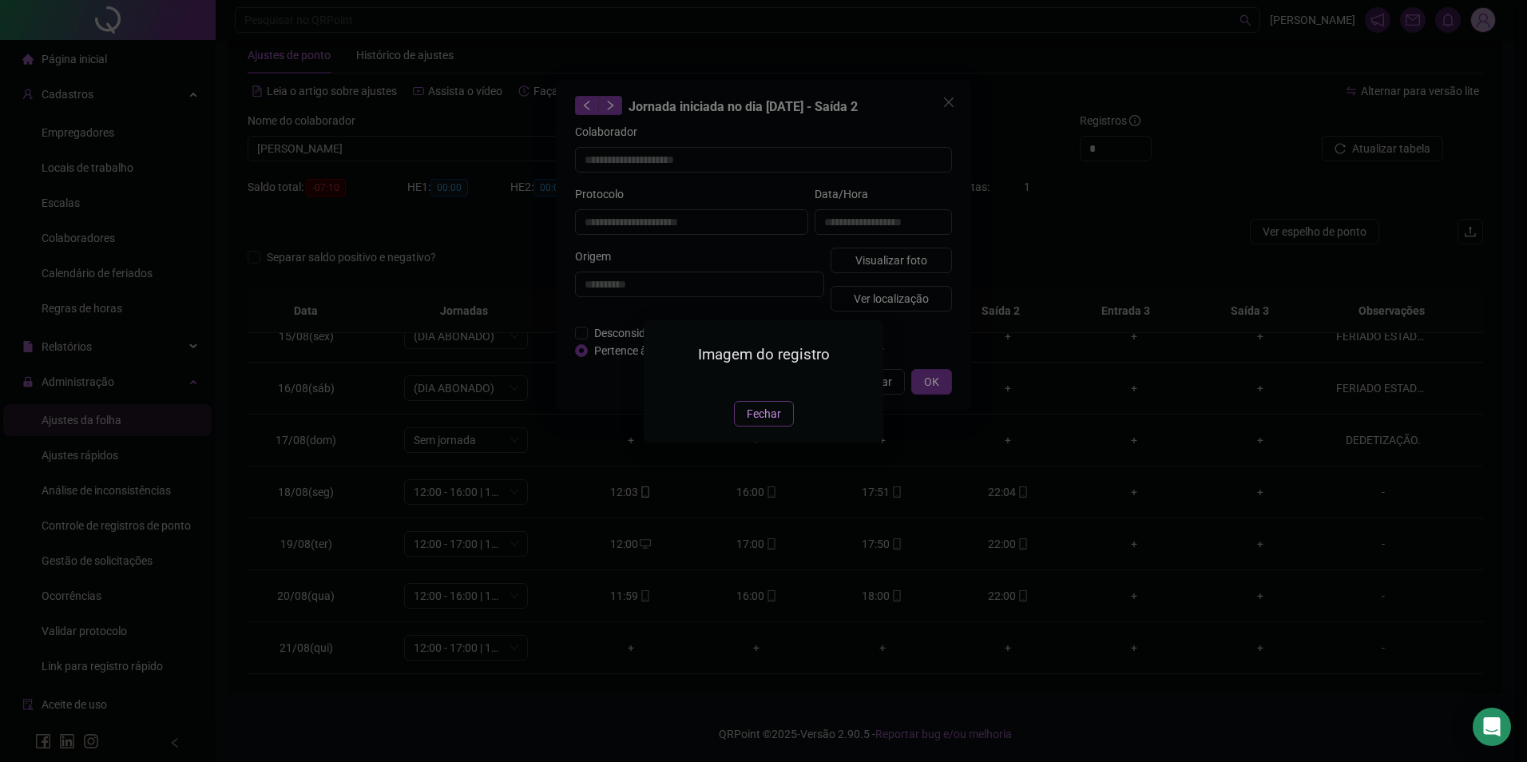
click at [764, 423] on span "Fechar" at bounding box center [764, 414] width 34 height 18
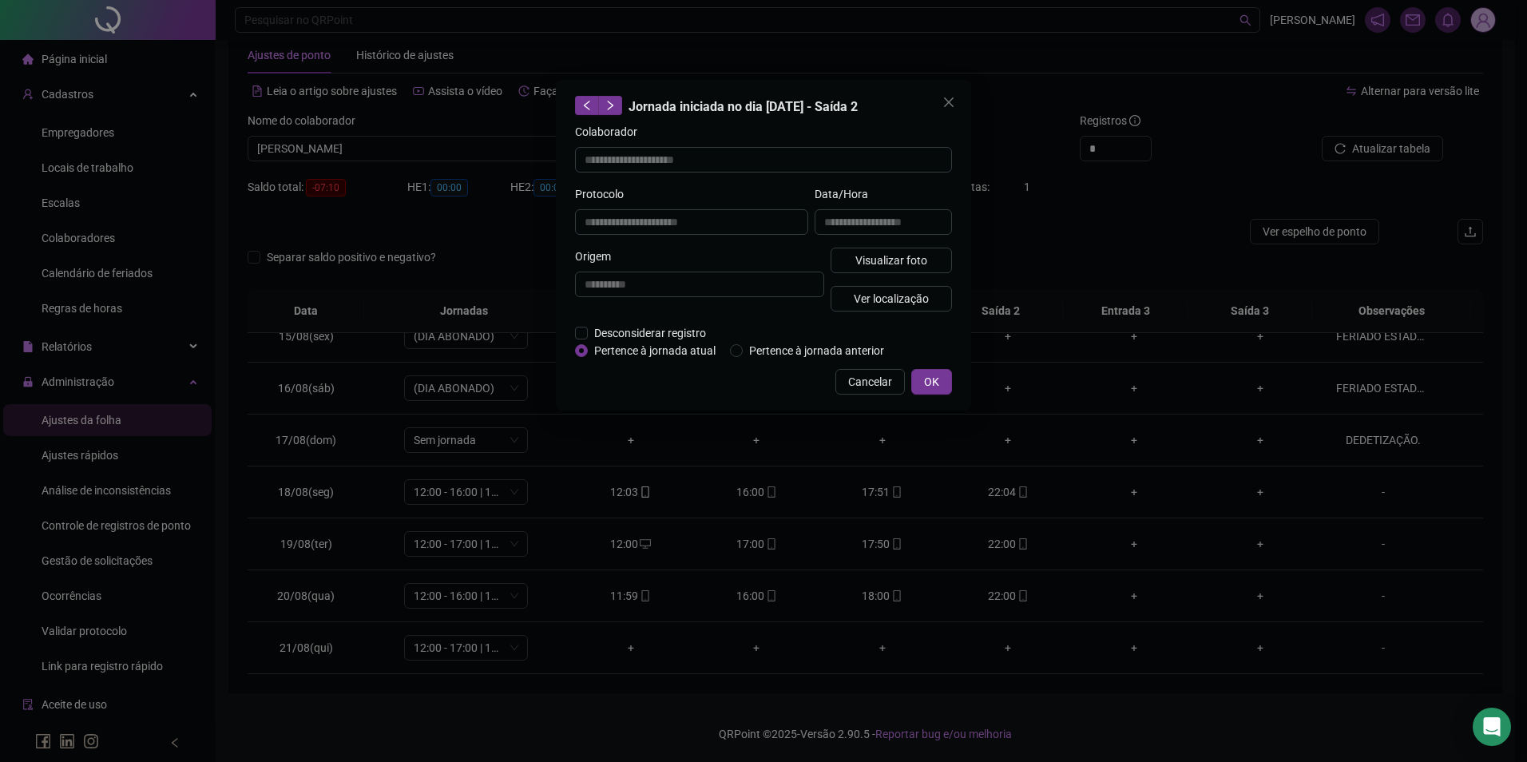
click at [892, 364] on div "**********" at bounding box center [763, 245] width 415 height 331
drag, startPoint x: 886, startPoint y: 375, endPoint x: 858, endPoint y: 376, distance: 28.0
click at [885, 375] on span "Cancelar" at bounding box center [870, 382] width 44 height 18
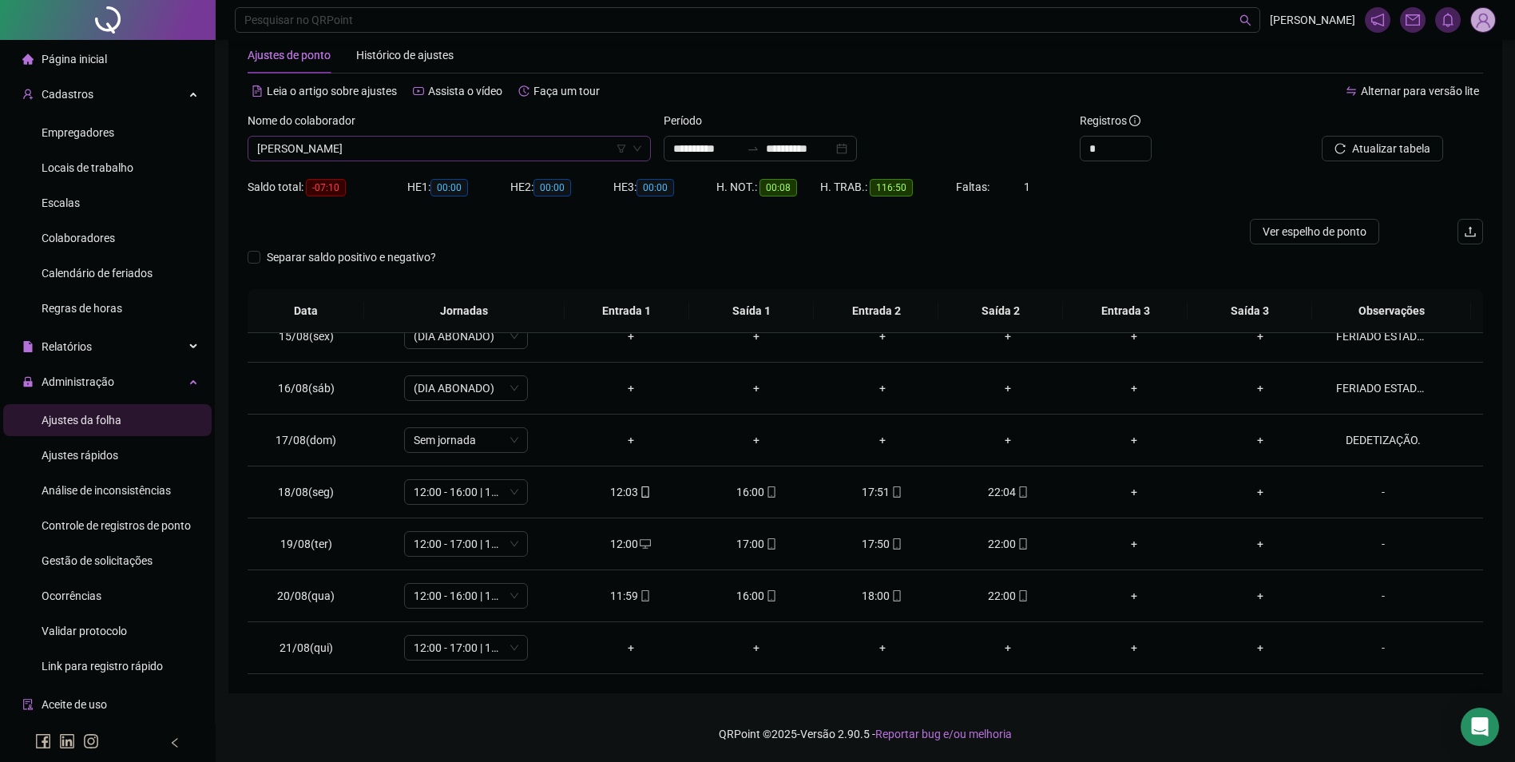
click at [514, 145] on span "[PERSON_NAME]" at bounding box center [449, 149] width 384 height 24
type input "*******"
click at [1319, 136] on button "Buscar registros" at bounding box center [1381, 149] width 125 height 26
click at [640, 642] on icon "mobile" at bounding box center [645, 647] width 11 height 11
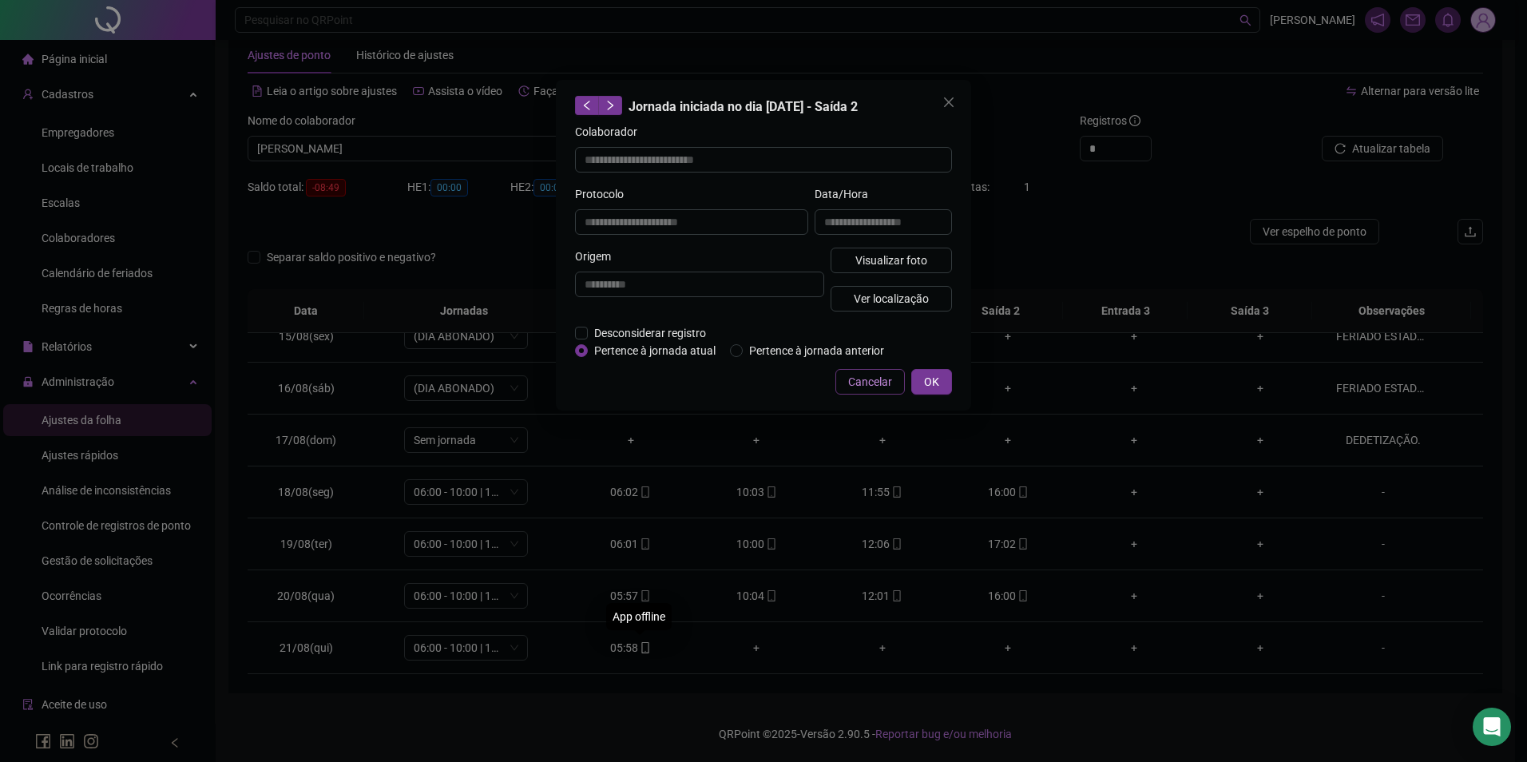
type input "**********"
click at [886, 257] on span "Visualizar foto" at bounding box center [892, 261] width 72 height 18
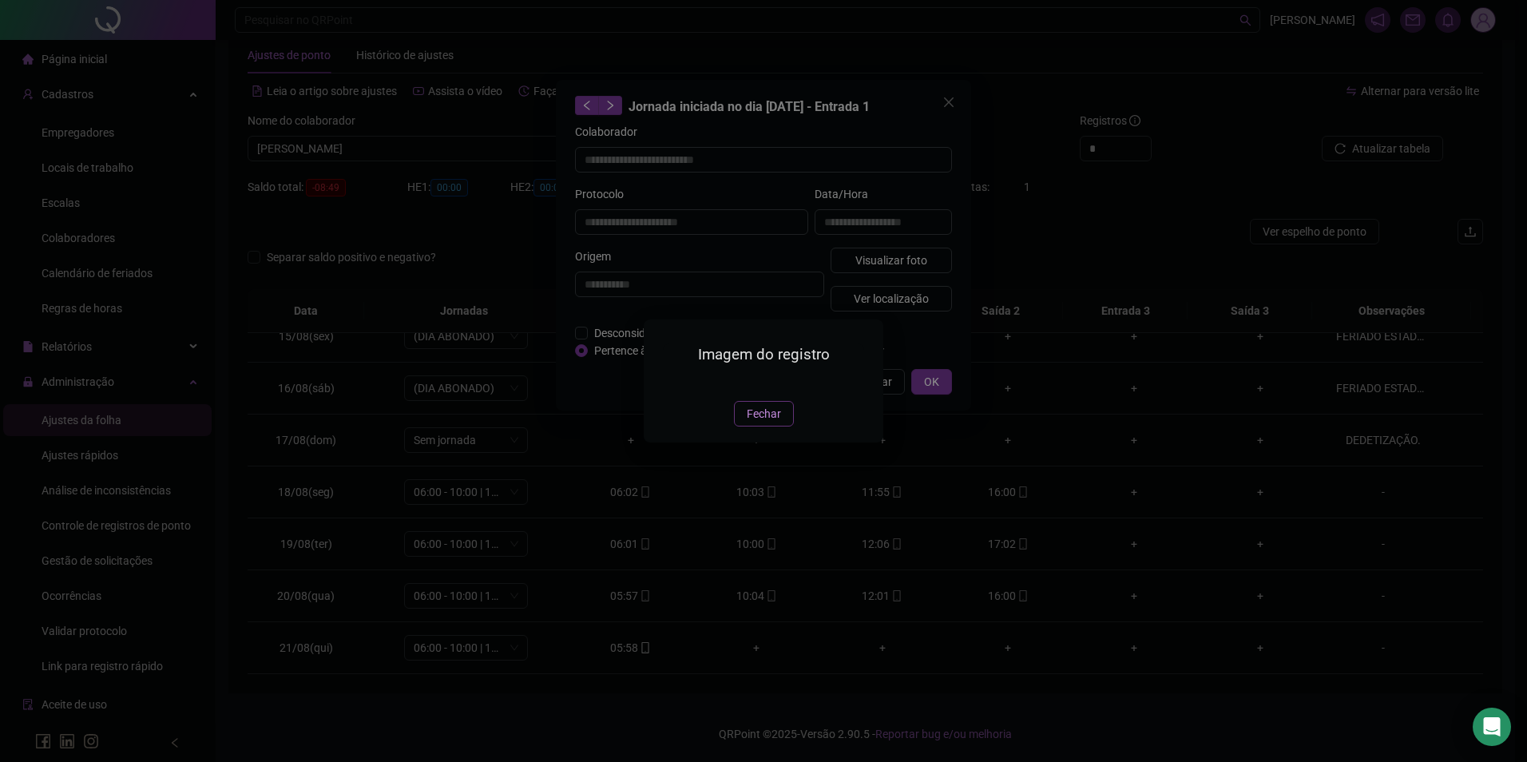
click at [761, 423] on span "Fechar" at bounding box center [764, 414] width 34 height 18
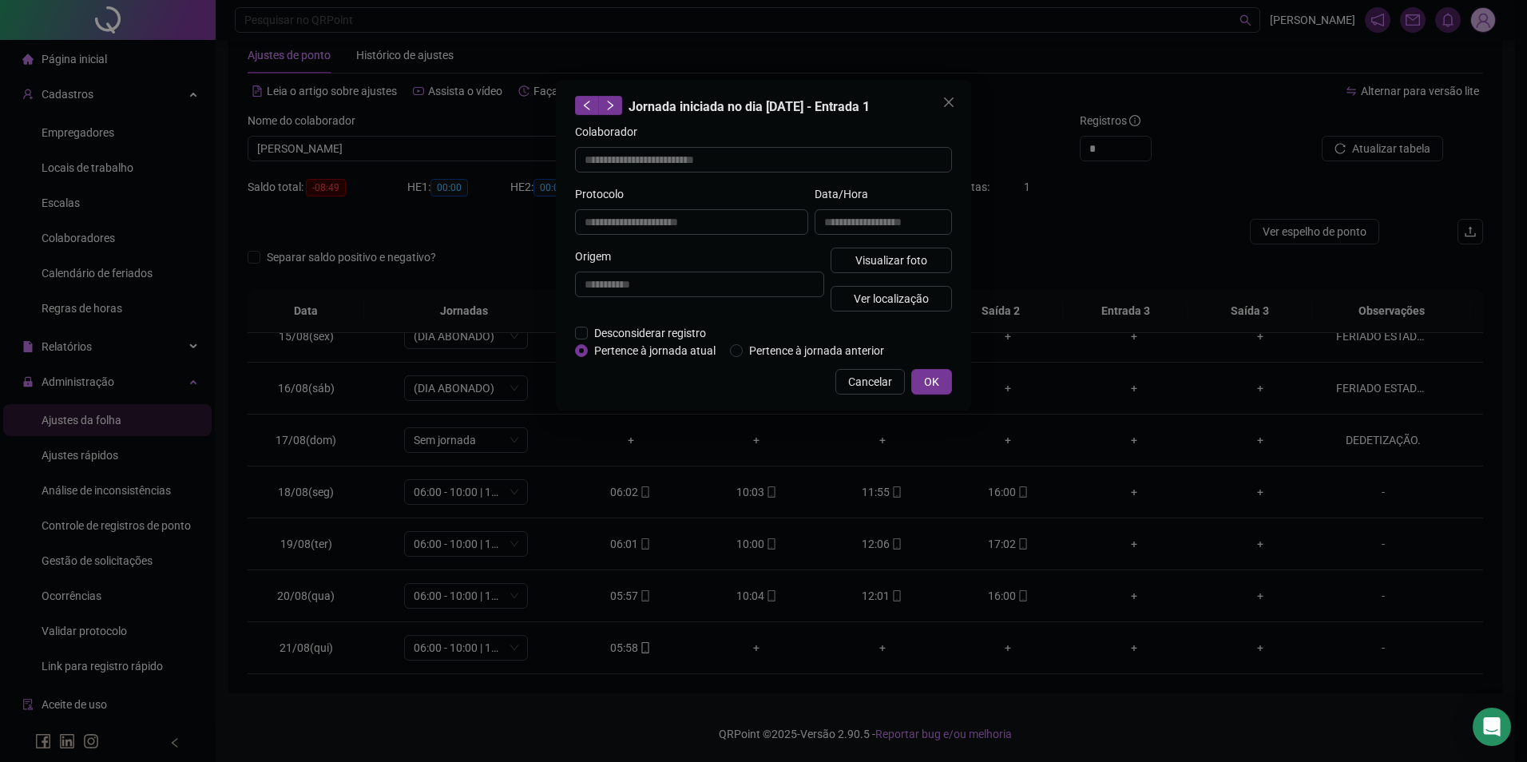
click at [868, 385] on span "Cancelar" at bounding box center [870, 382] width 44 height 18
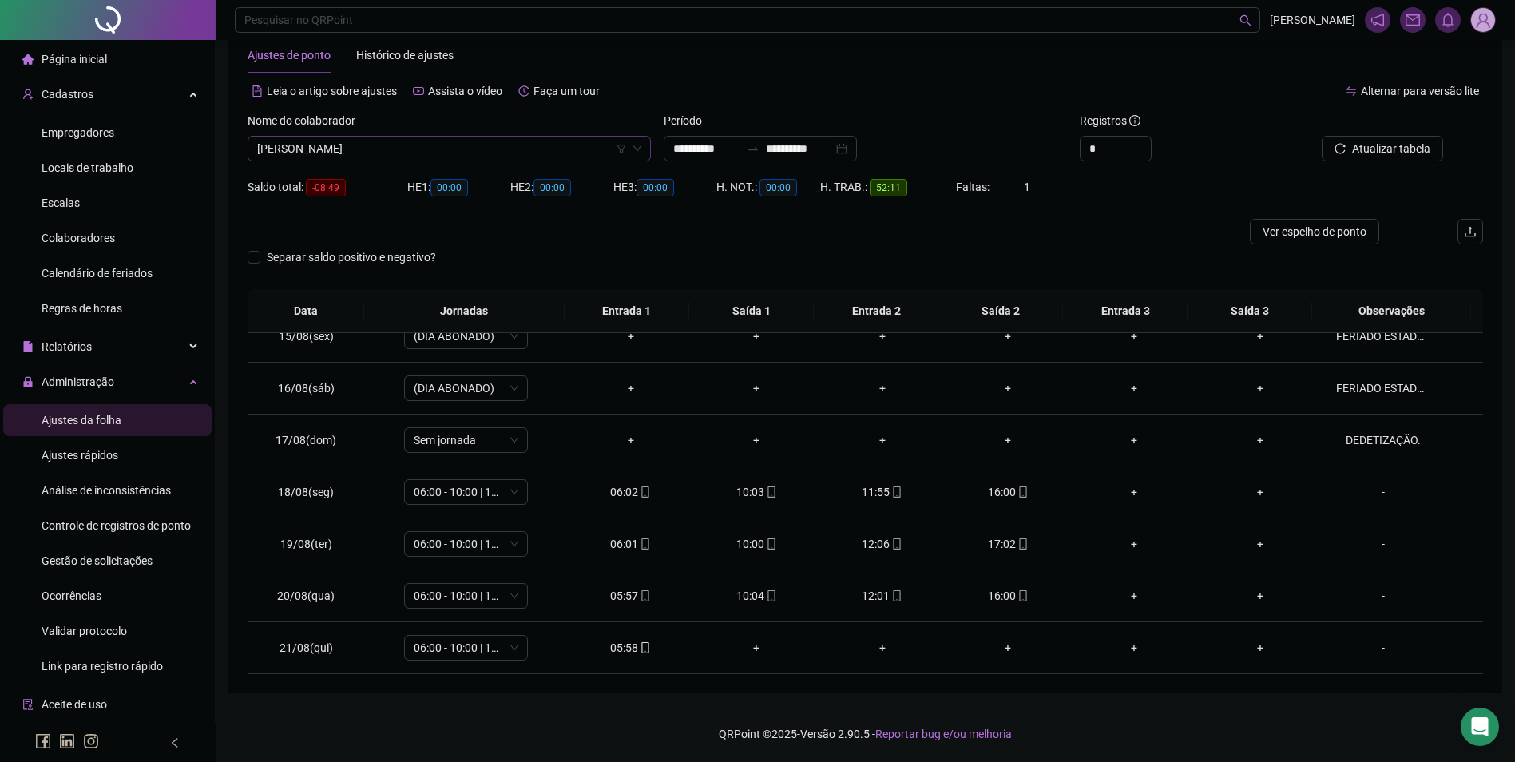
click at [601, 149] on span "[PERSON_NAME]" at bounding box center [449, 149] width 384 height 24
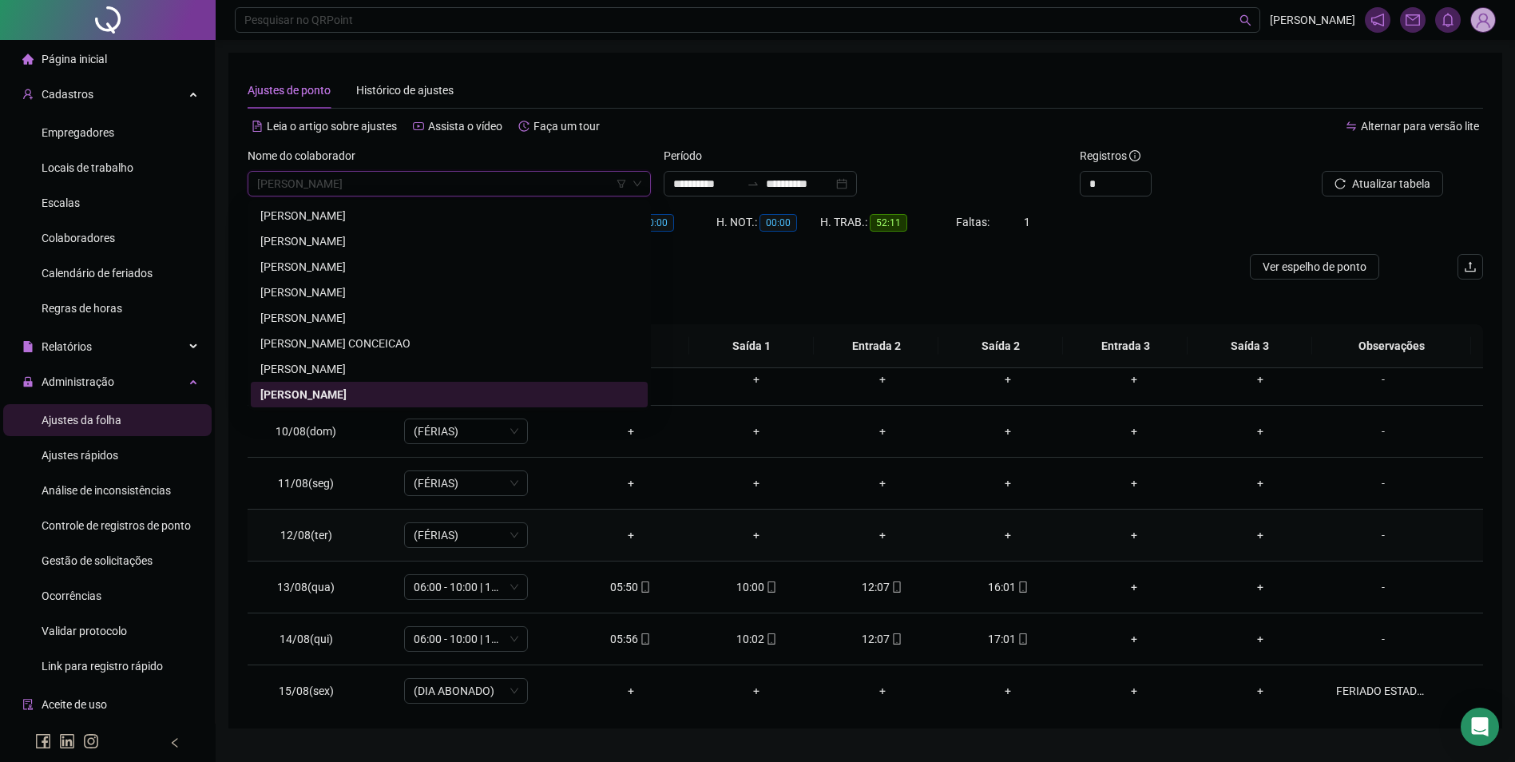
scroll to position [749, 0]
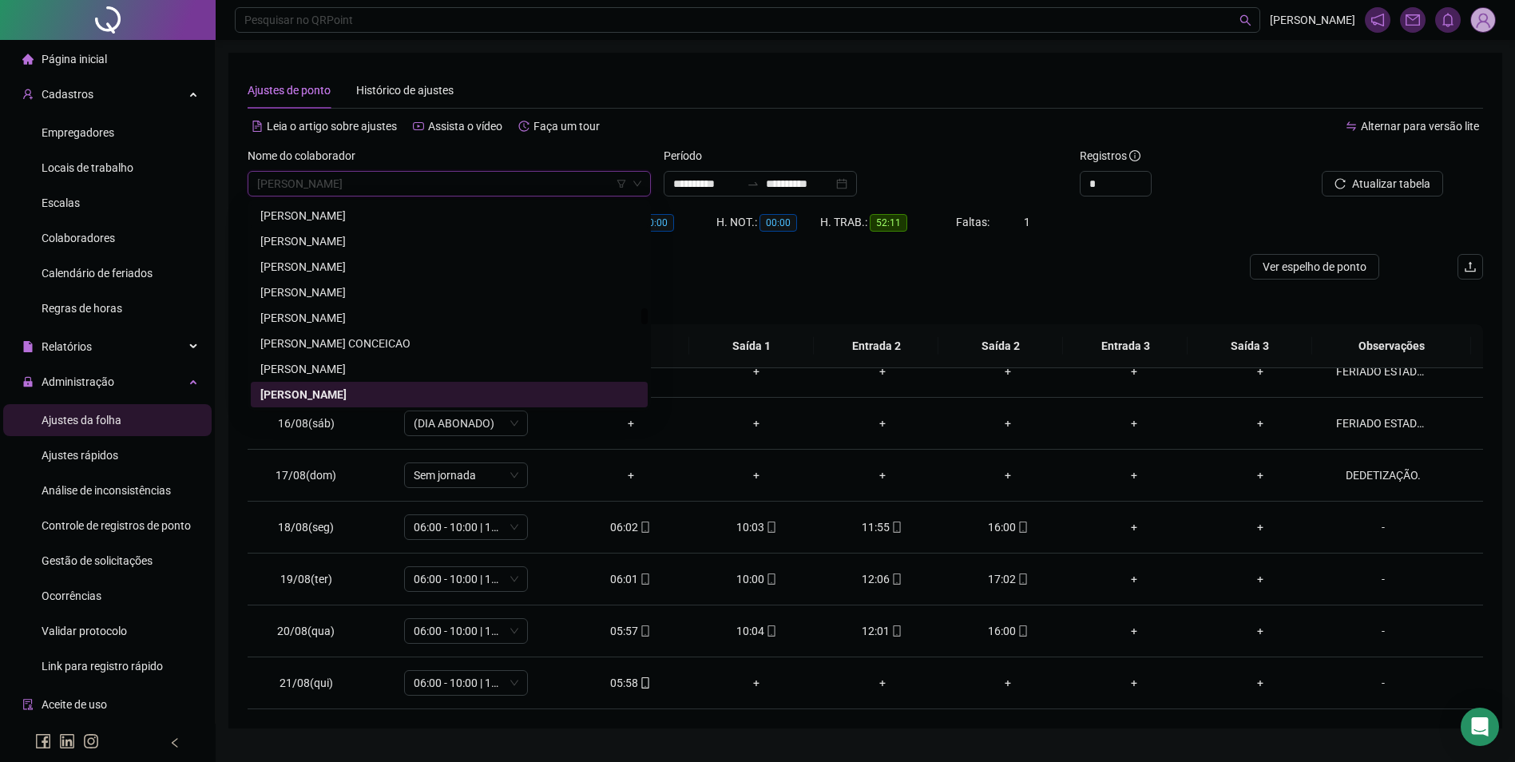
click at [405, 185] on span "[PERSON_NAME]" at bounding box center [449, 184] width 384 height 24
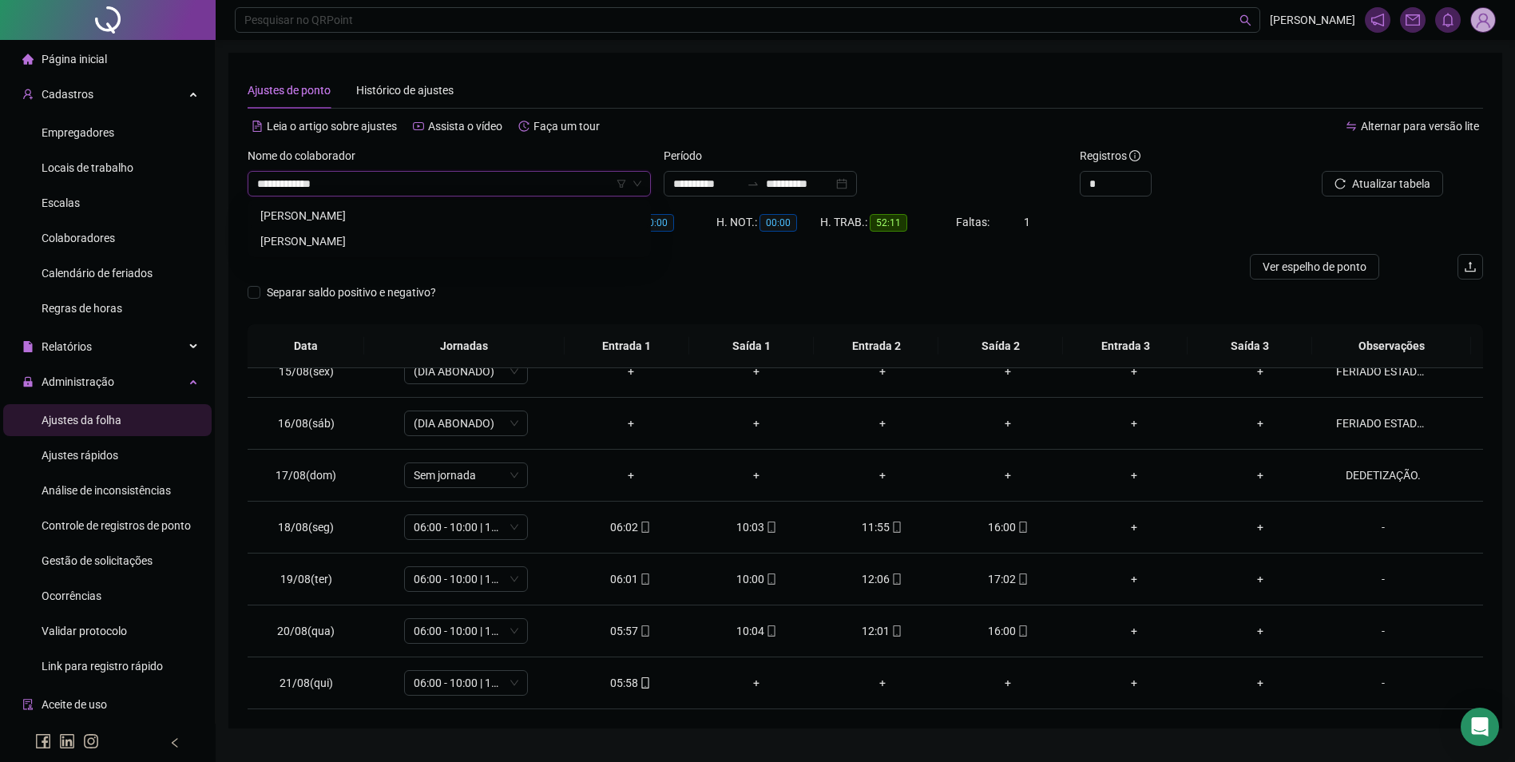
type input "**********"
click at [1319, 171] on button "Buscar registros" at bounding box center [1381, 184] width 125 height 26
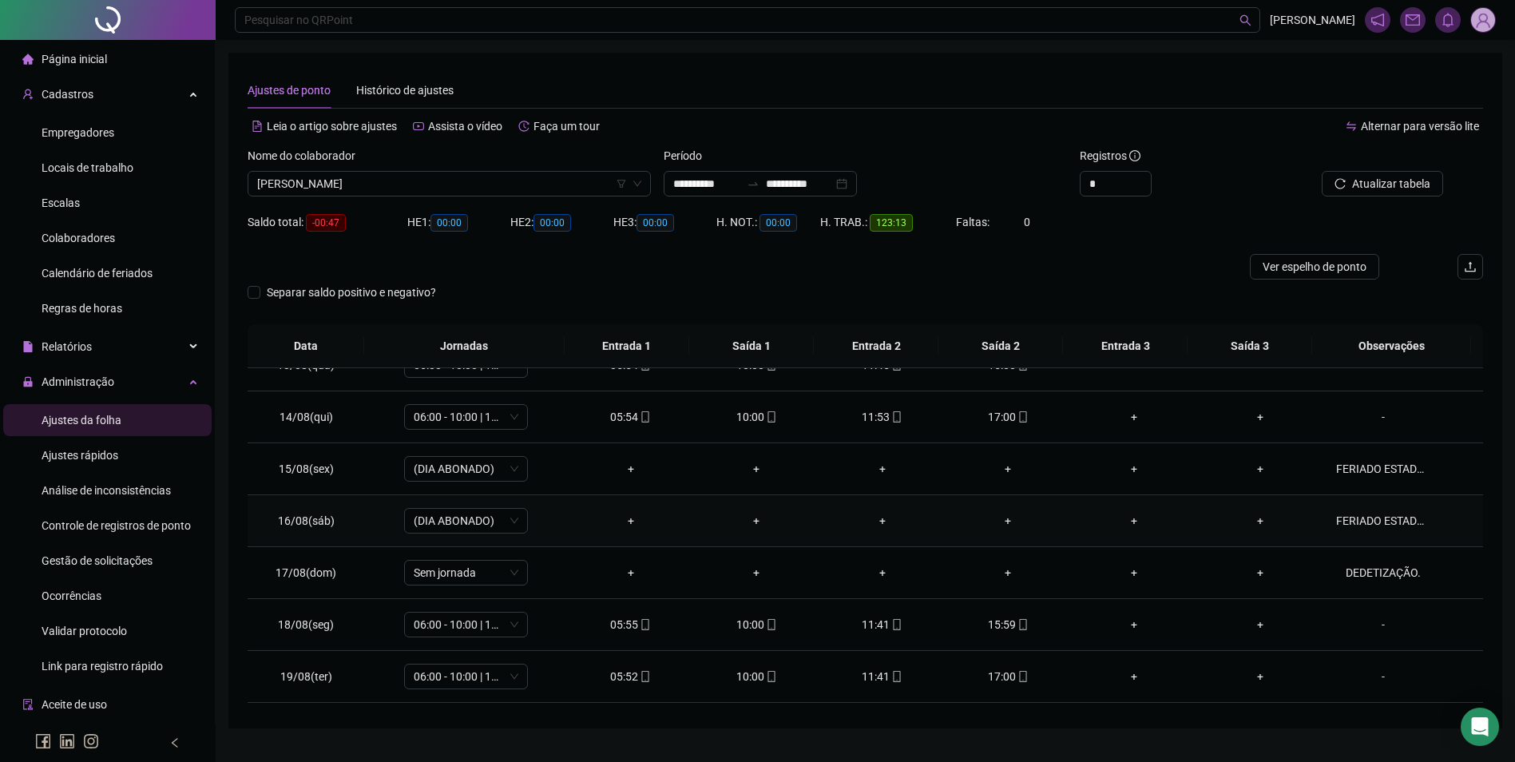
scroll to position [430, 0]
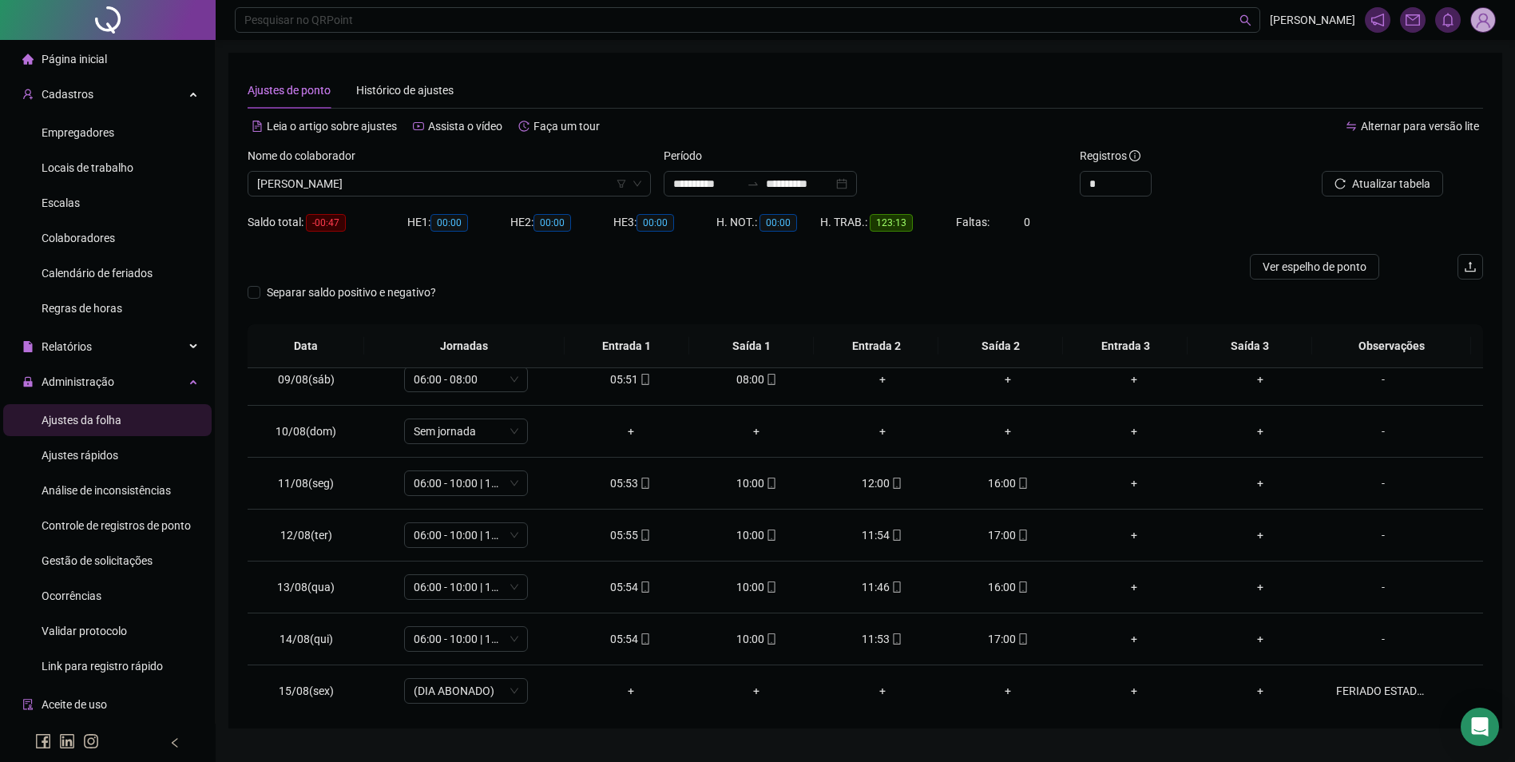
click at [439, 170] on div "Nome do colaborador" at bounding box center [449, 159] width 403 height 24
click at [445, 177] on span "[PERSON_NAME]" at bounding box center [449, 184] width 384 height 24
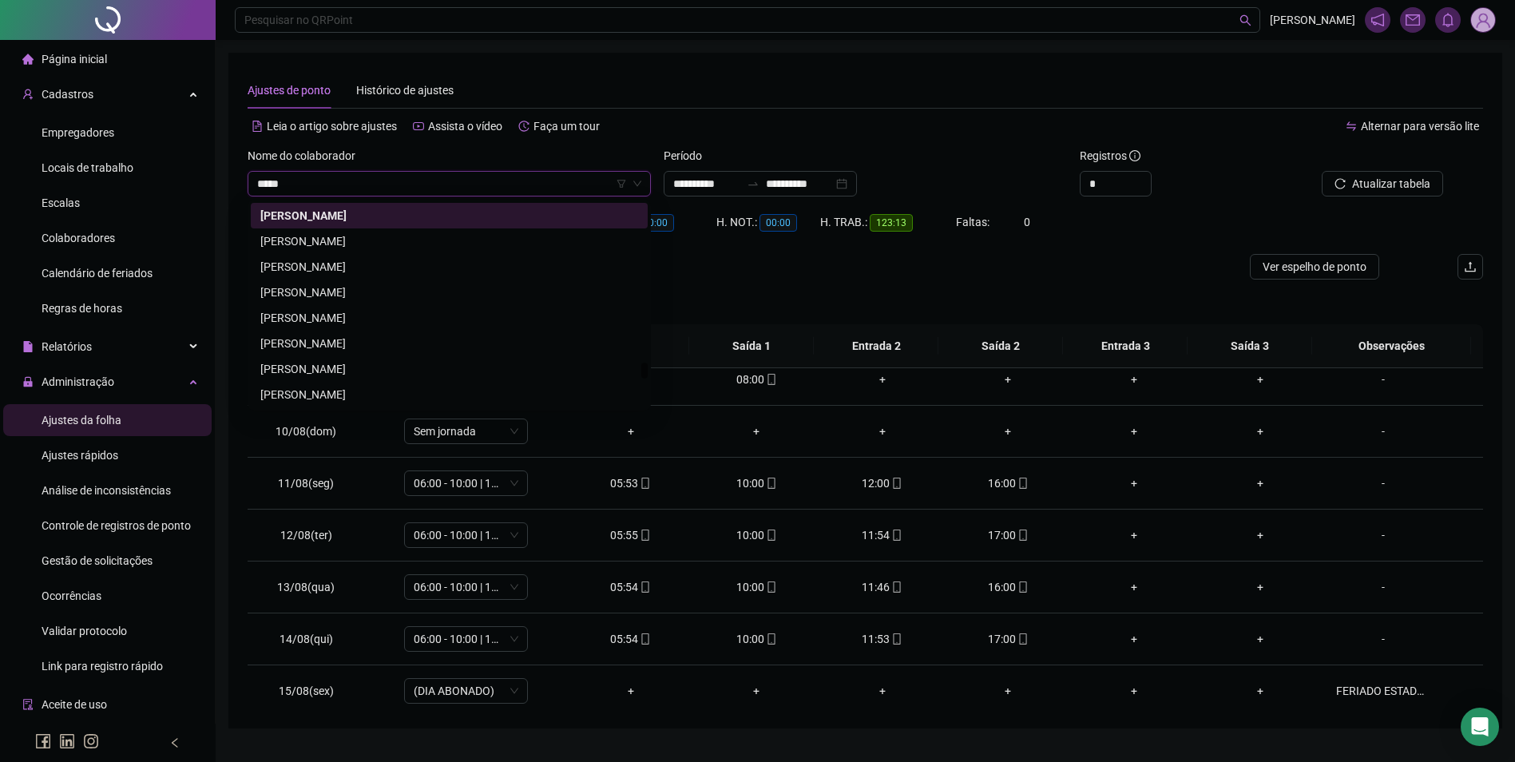
scroll to position [0, 0]
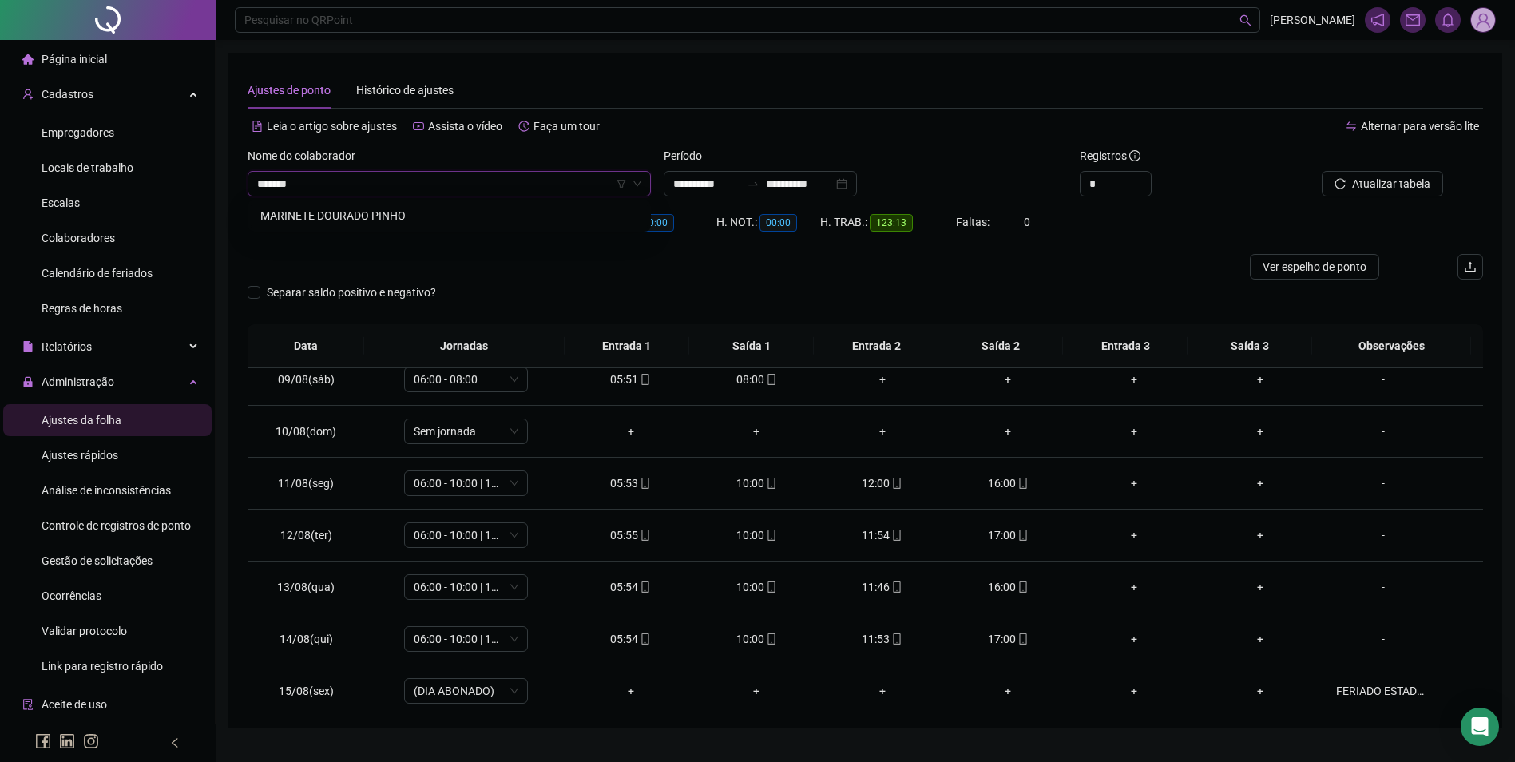
type input "********"
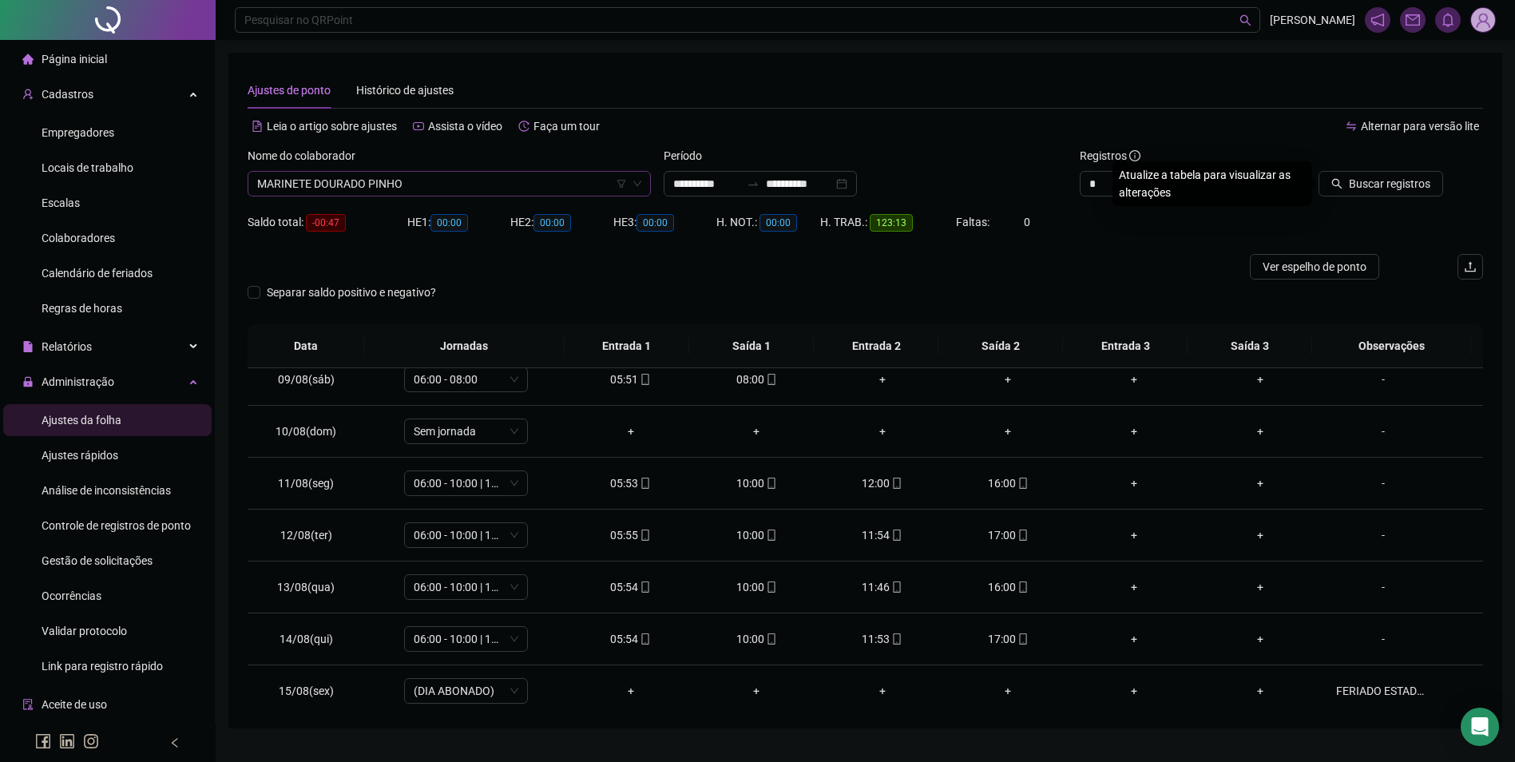
click at [1319, 171] on button "Buscar registros" at bounding box center [1381, 184] width 125 height 26
click at [1359, 185] on span "Atualizar tabela" at bounding box center [1391, 184] width 78 height 18
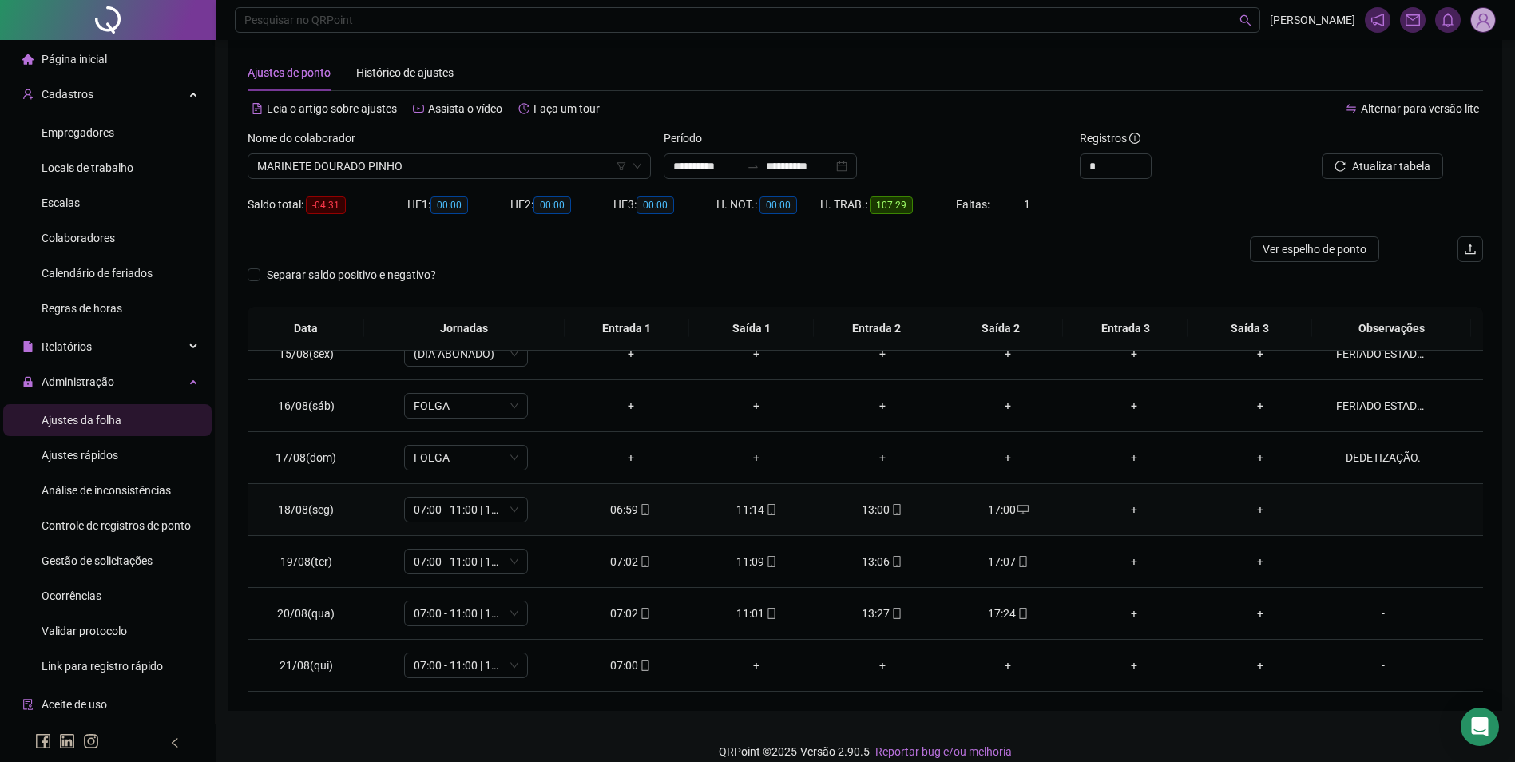
scroll to position [35, 0]
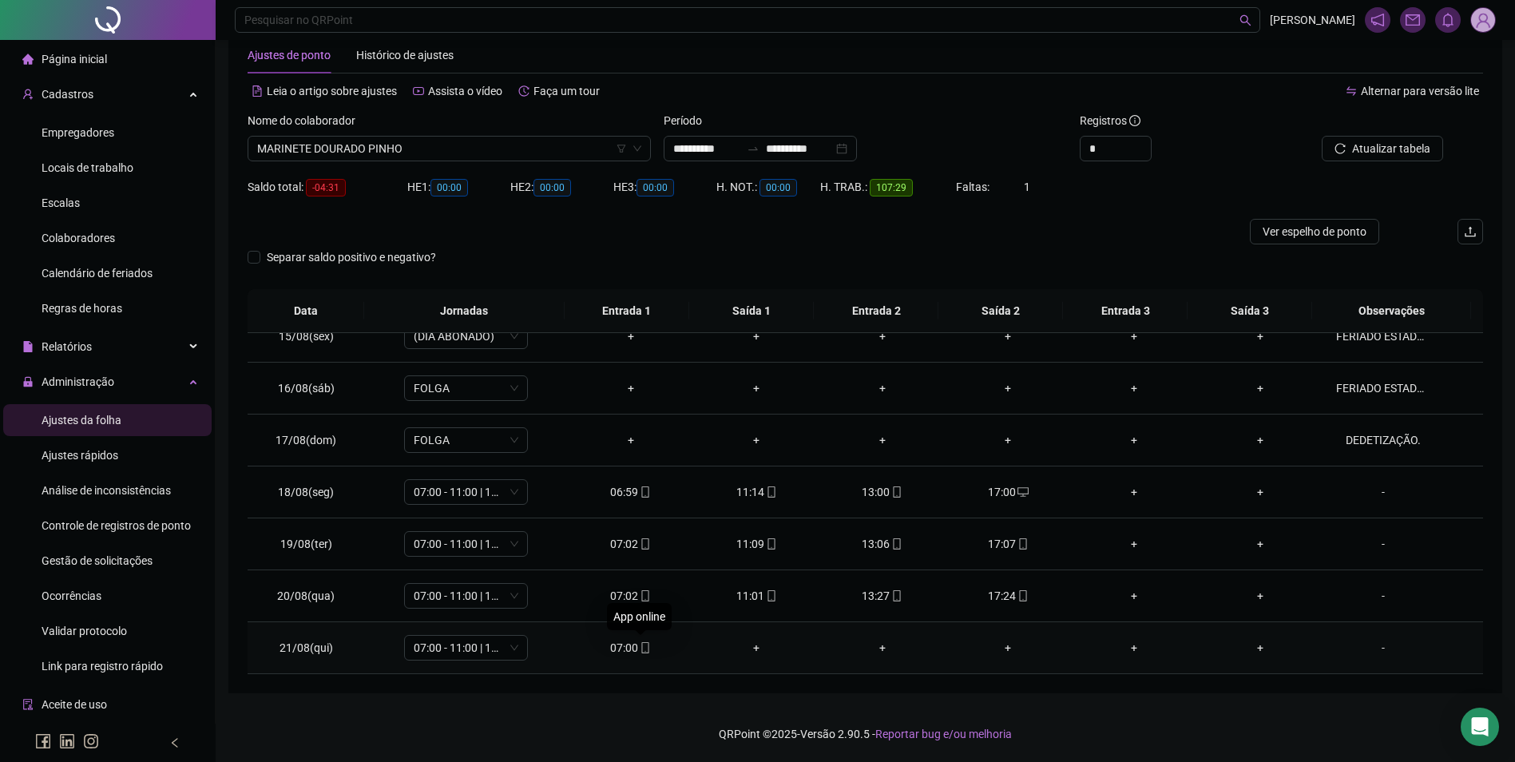
click at [640, 651] on icon "mobile" at bounding box center [645, 647] width 11 height 11
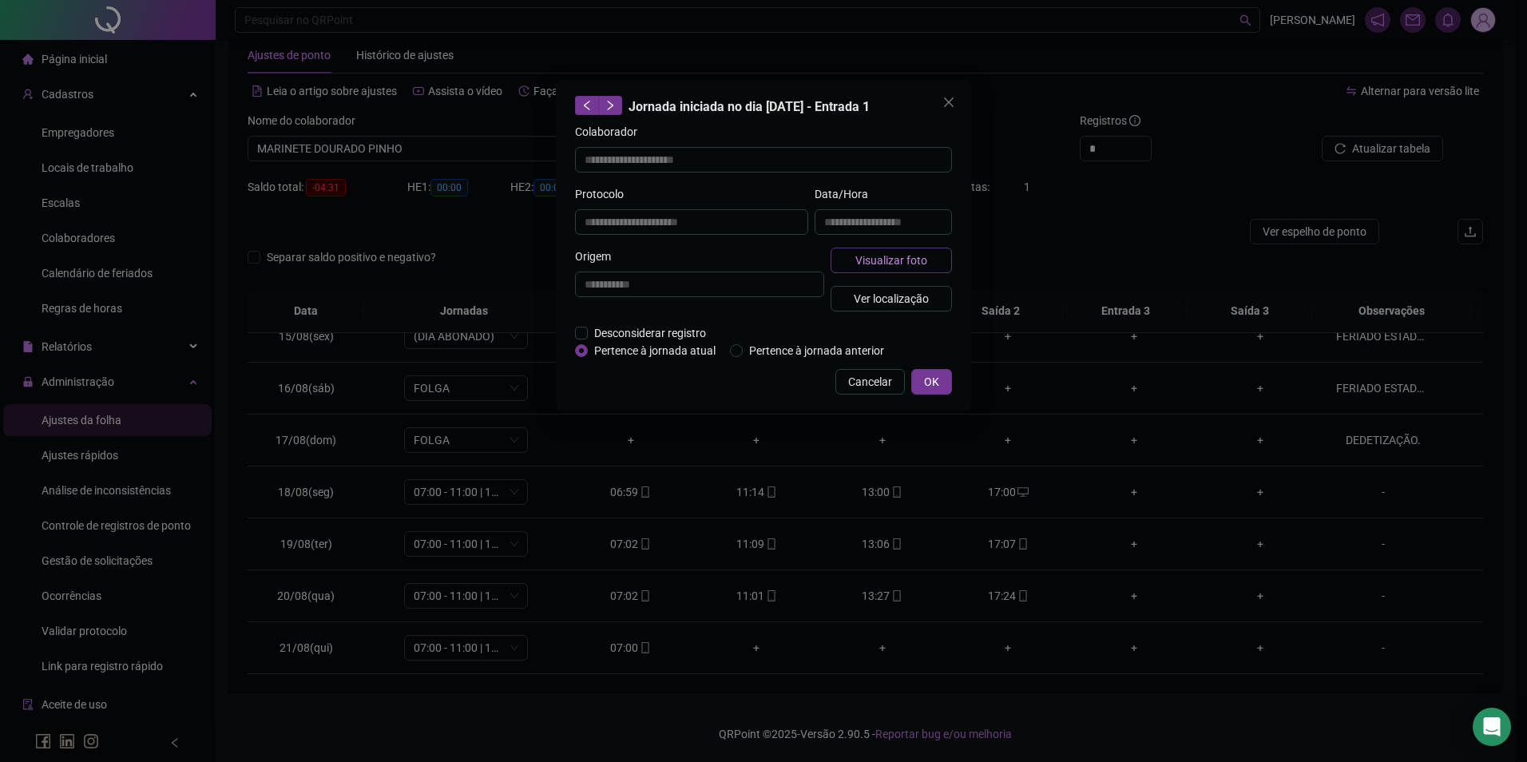
click at [907, 256] on span "Visualizar foto" at bounding box center [892, 261] width 72 height 18
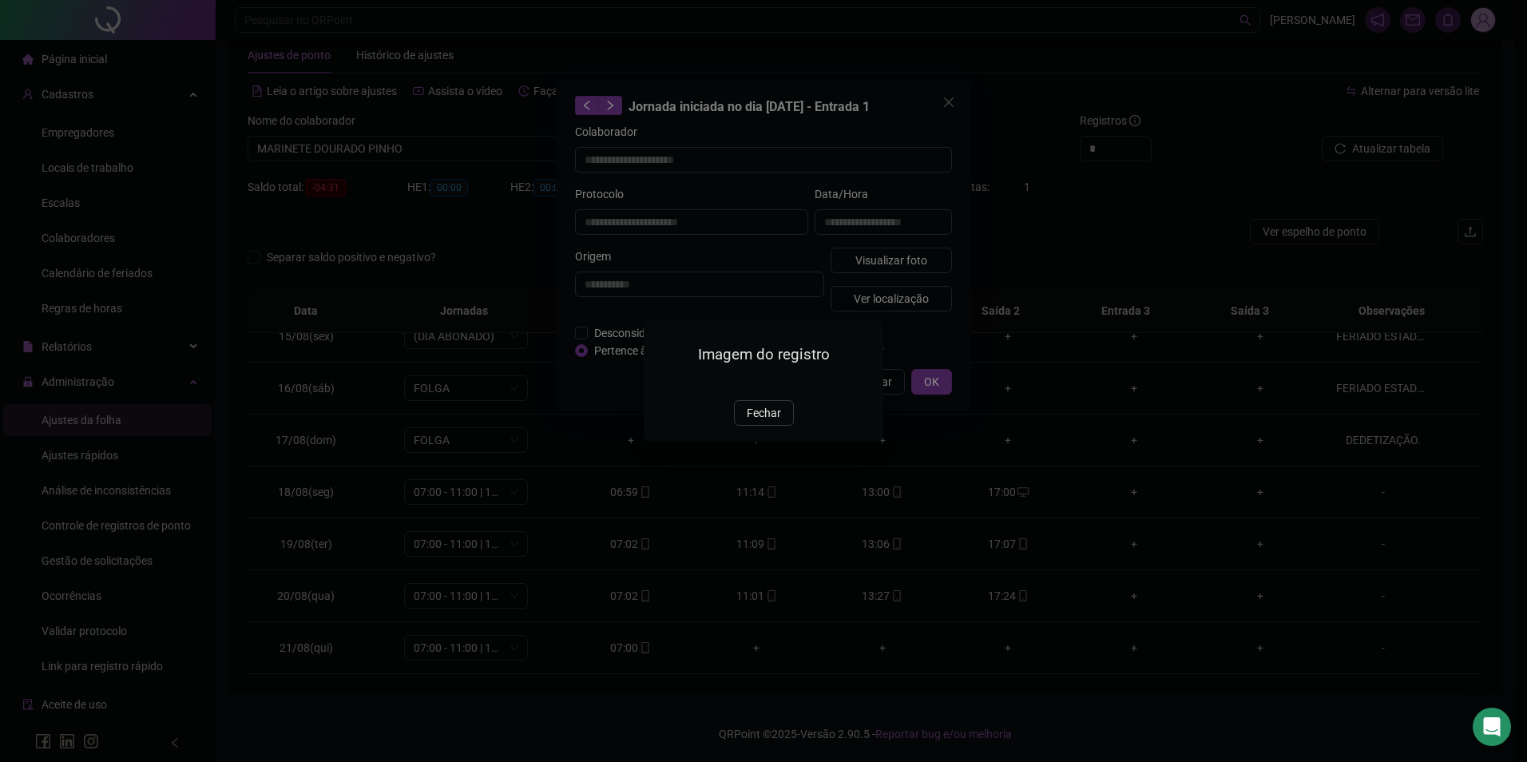
type input "**********"
click at [771, 423] on span "Fechar" at bounding box center [764, 414] width 34 height 18
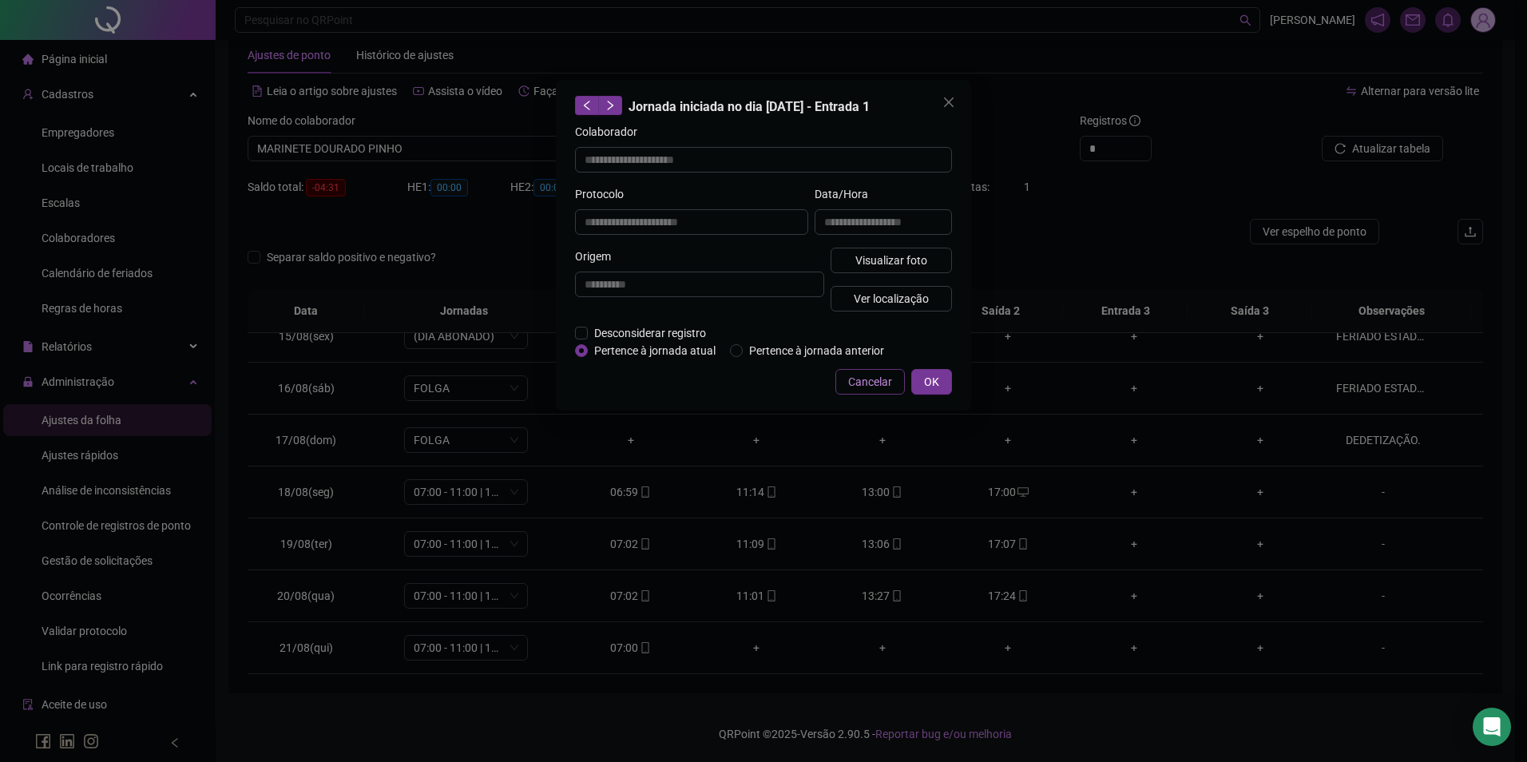
click at [864, 390] on button "Cancelar" at bounding box center [870, 382] width 69 height 26
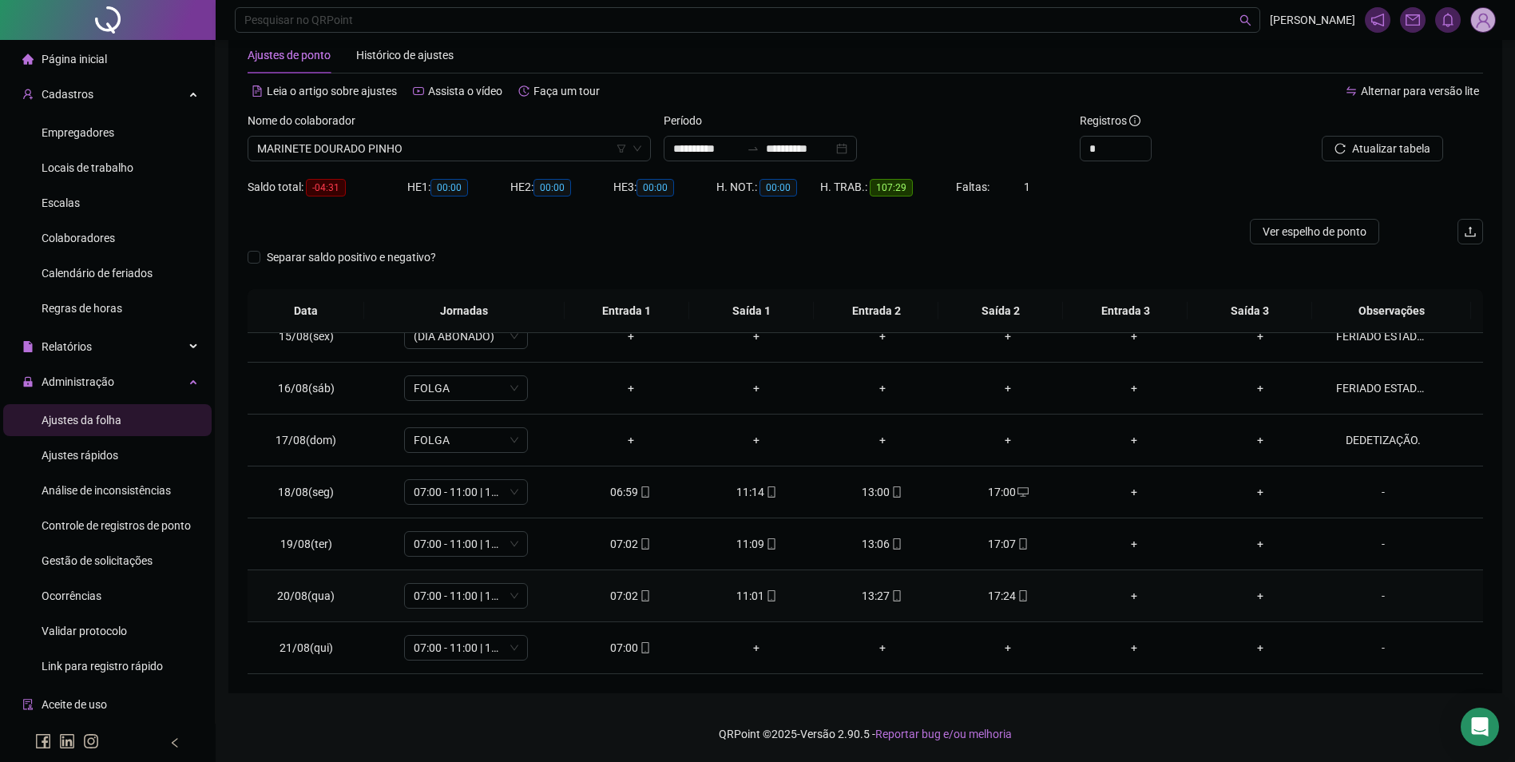
click at [891, 595] on icon "mobile" at bounding box center [896, 595] width 11 height 11
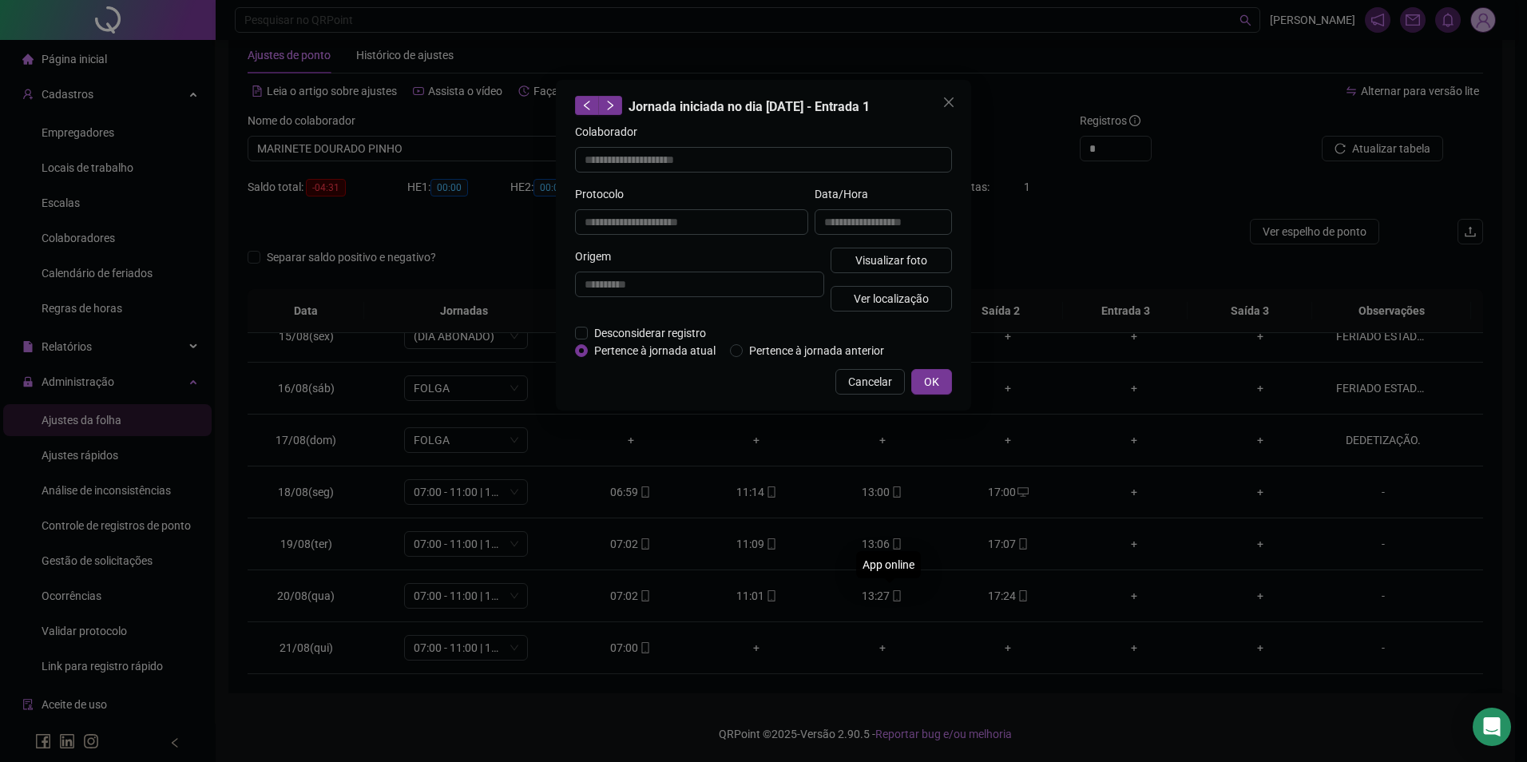
type input "**********"
click at [915, 265] on span "Visualizar foto" at bounding box center [892, 261] width 72 height 18
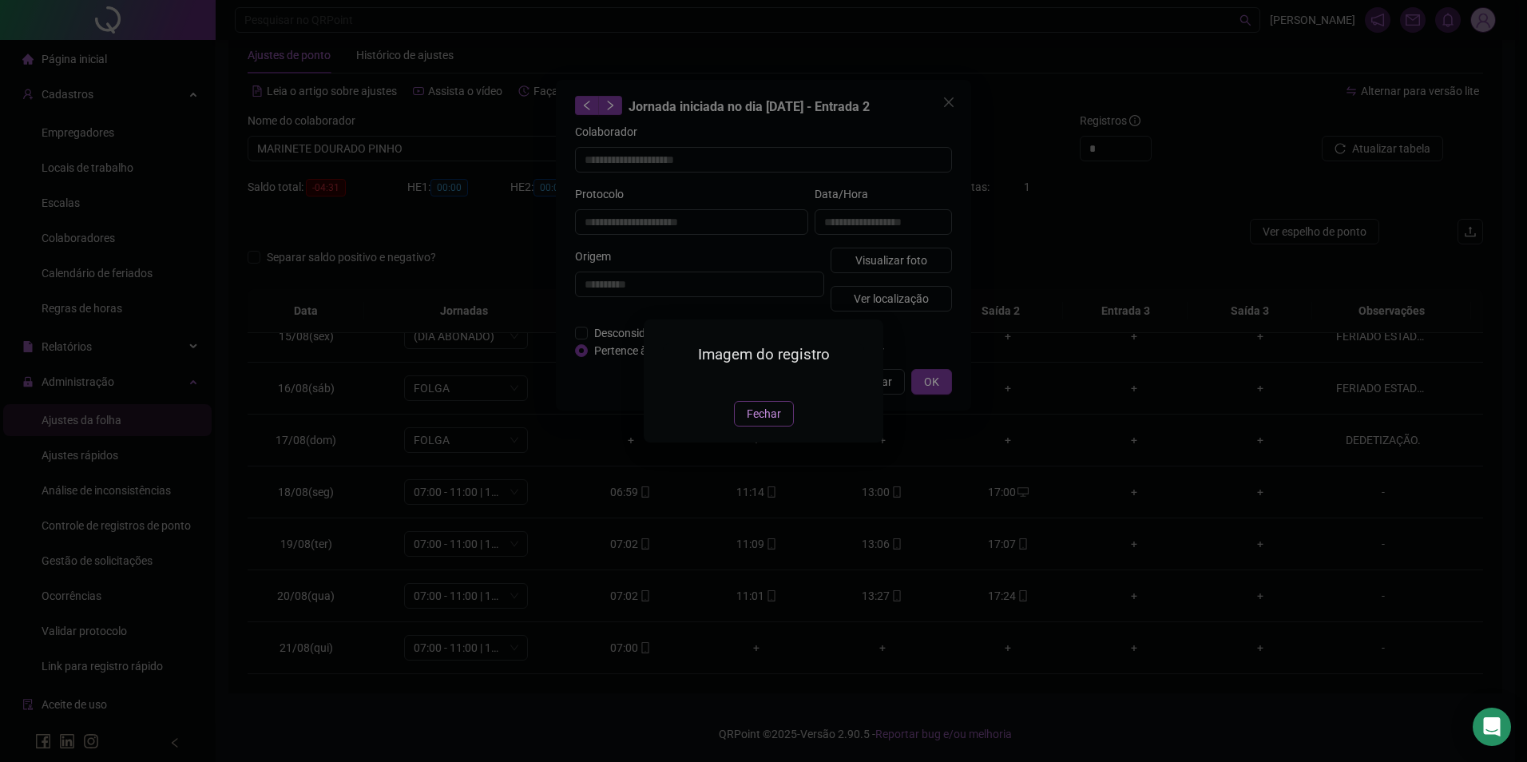
click at [770, 423] on span "Fechar" at bounding box center [764, 414] width 34 height 18
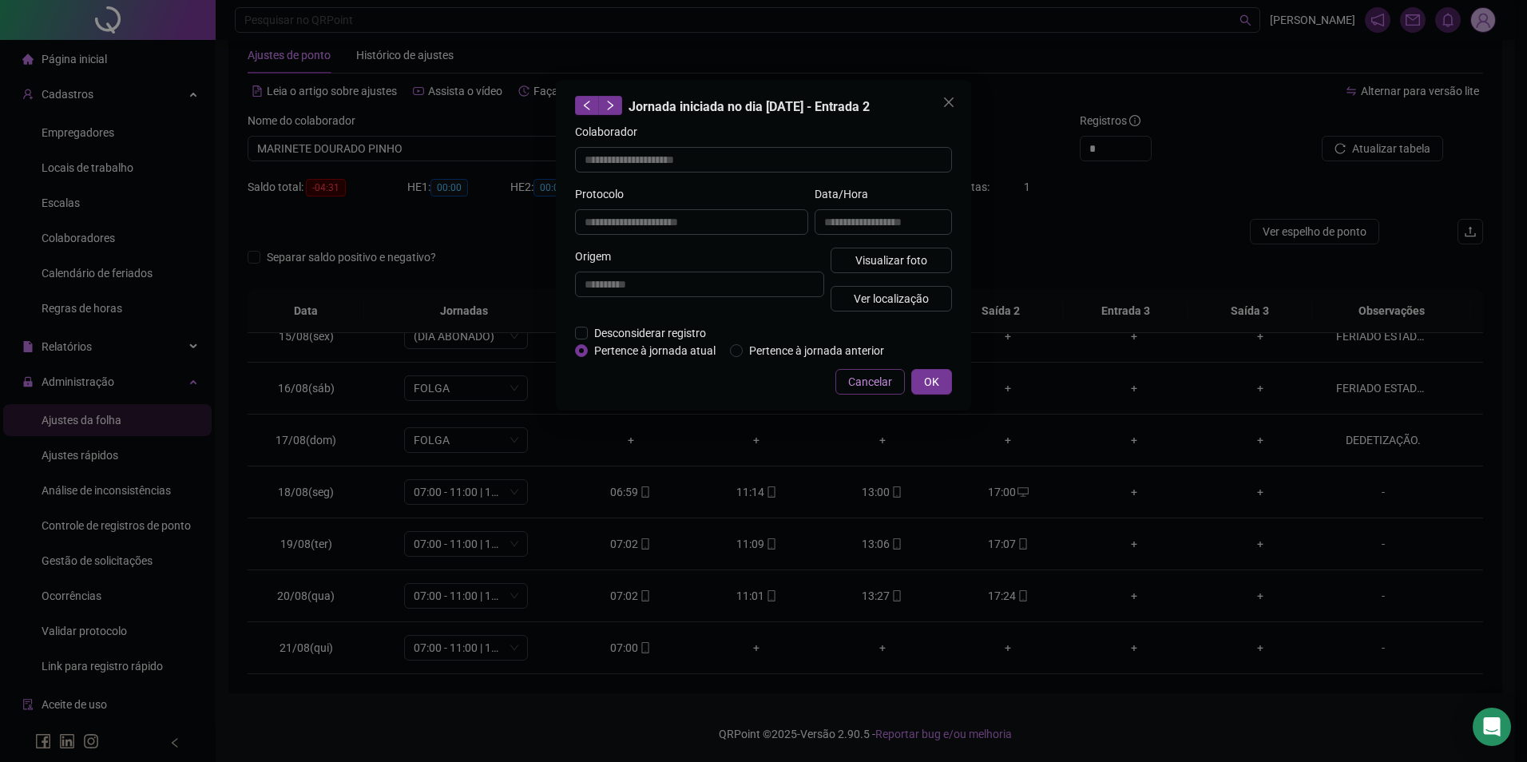
click at [885, 377] on span "Cancelar" at bounding box center [870, 382] width 44 height 18
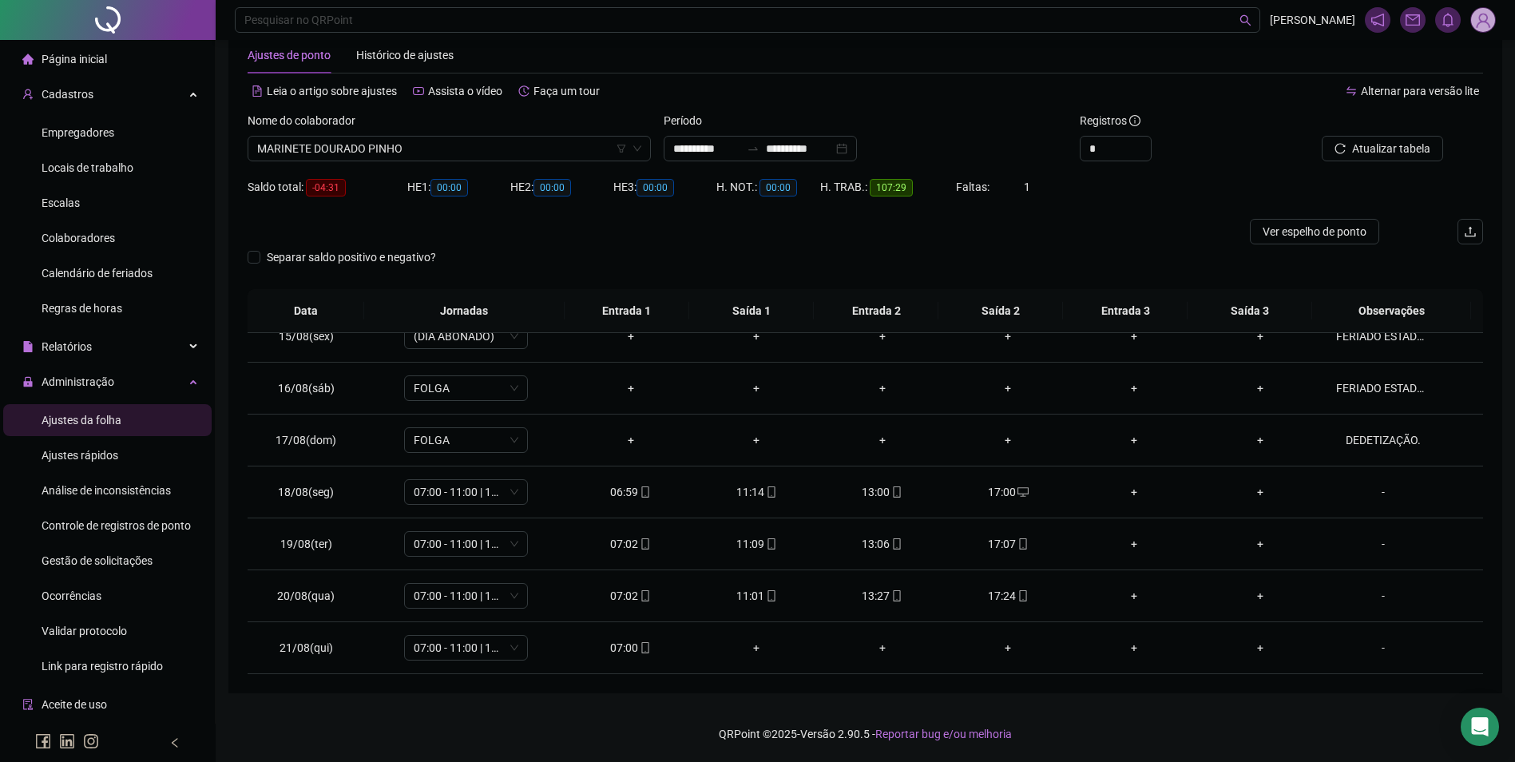
click at [472, 132] on div "Nome do colaborador" at bounding box center [449, 124] width 403 height 24
click at [470, 145] on span "MARINETE DOURADO PINHO" at bounding box center [449, 149] width 384 height 24
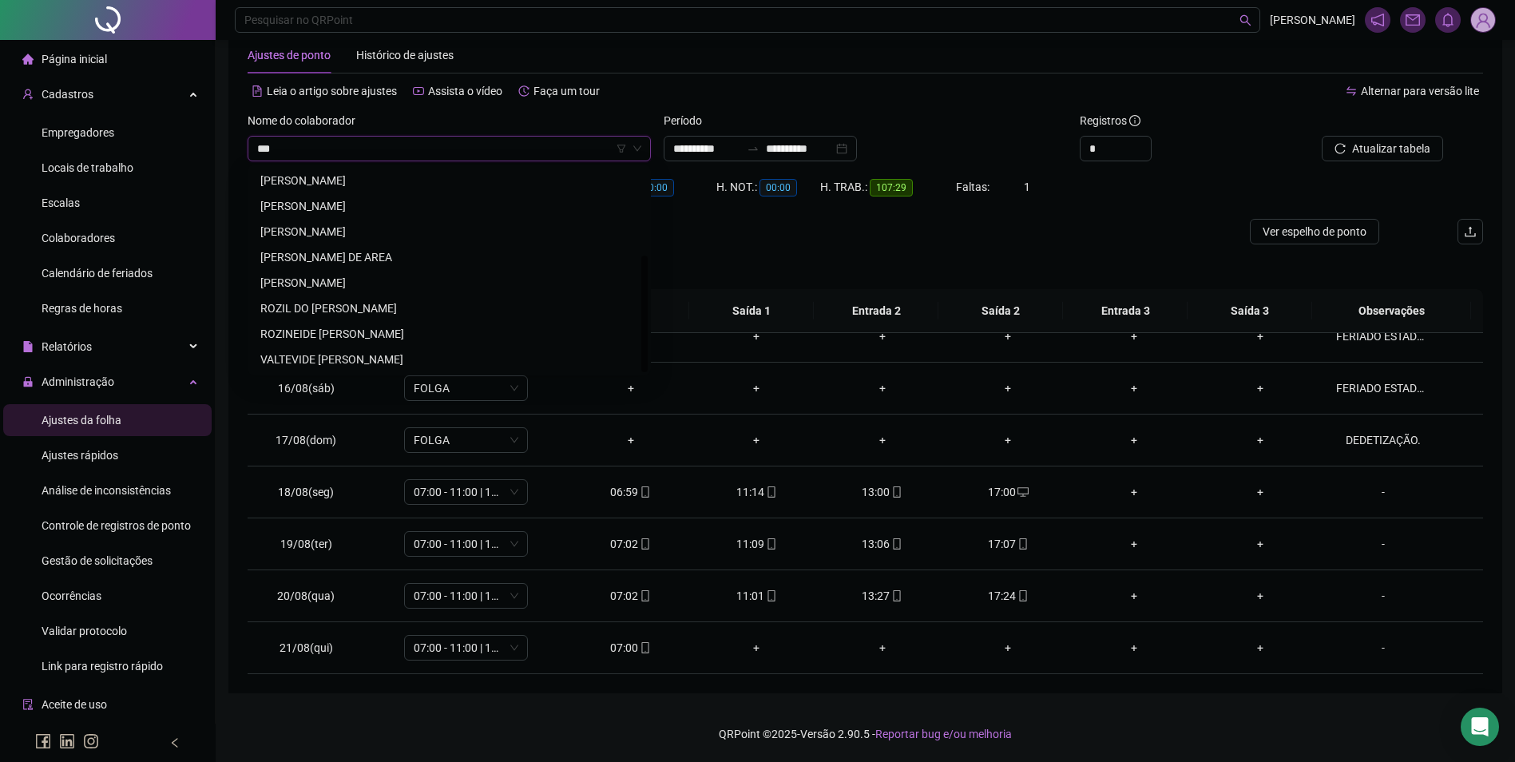
scroll to position [0, 0]
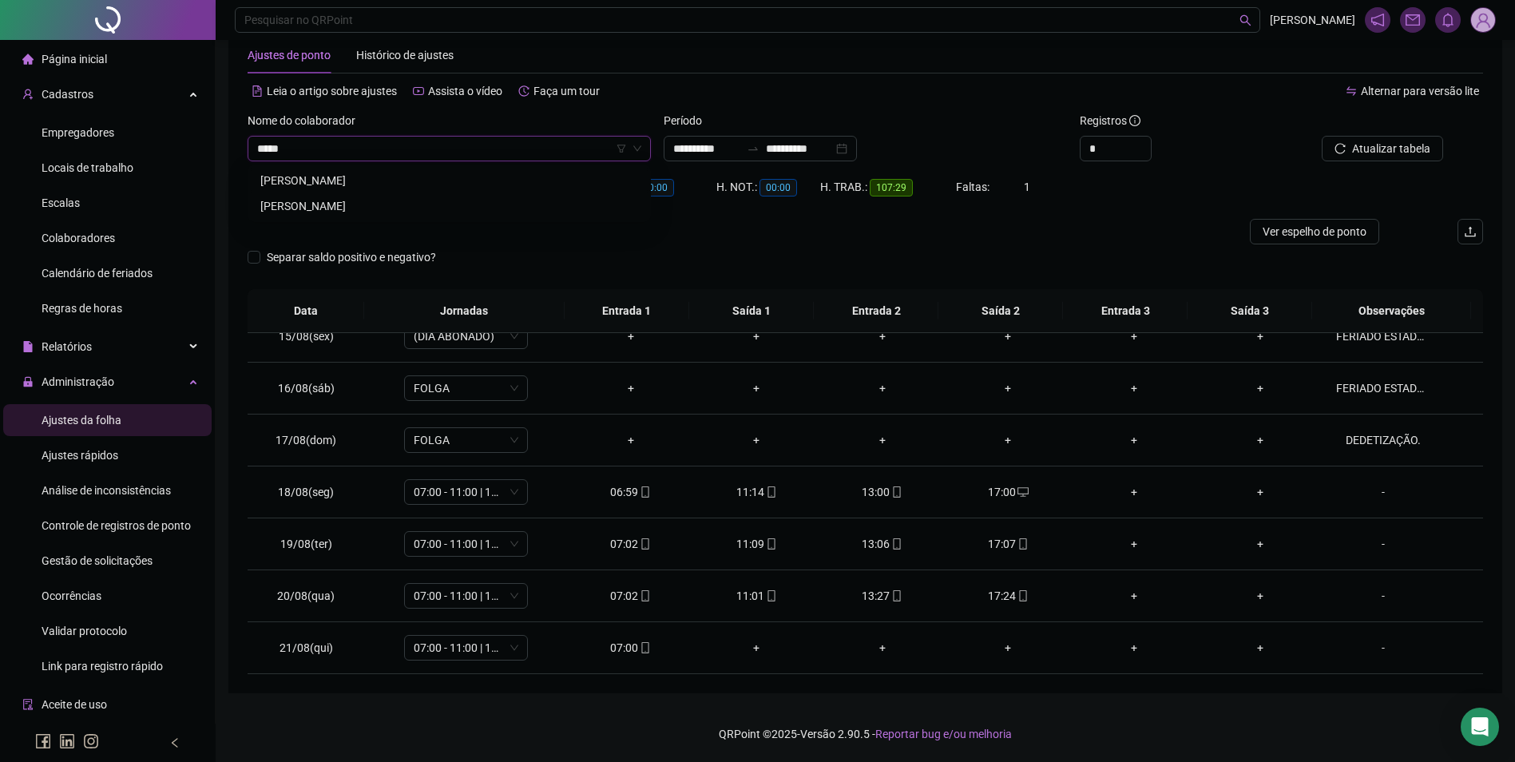
type input "******"
click at [1342, 141] on button "Buscar registros" at bounding box center [1381, 149] width 125 height 26
click at [764, 645] on span "mobile" at bounding box center [770, 647] width 13 height 11
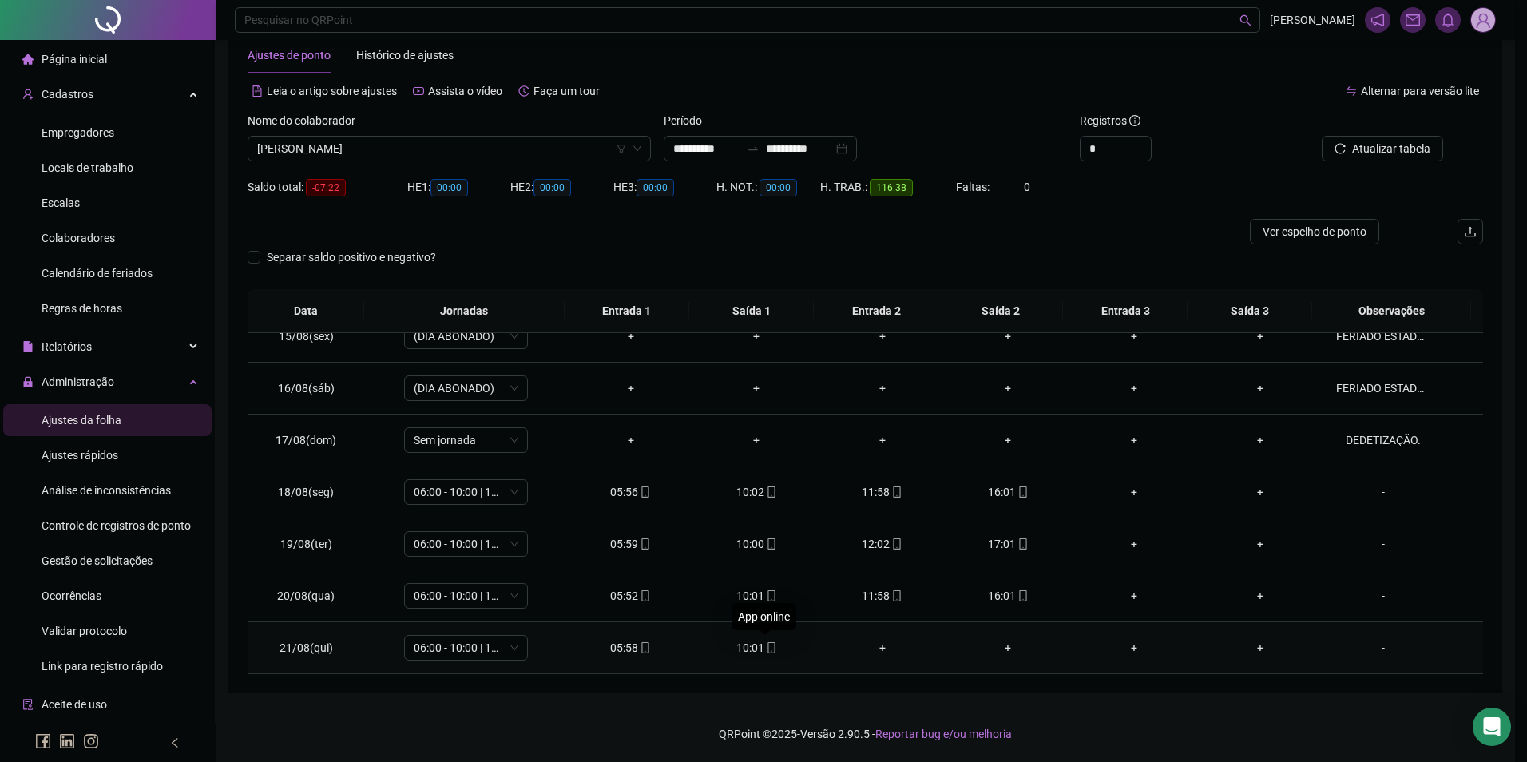
type input "**********"
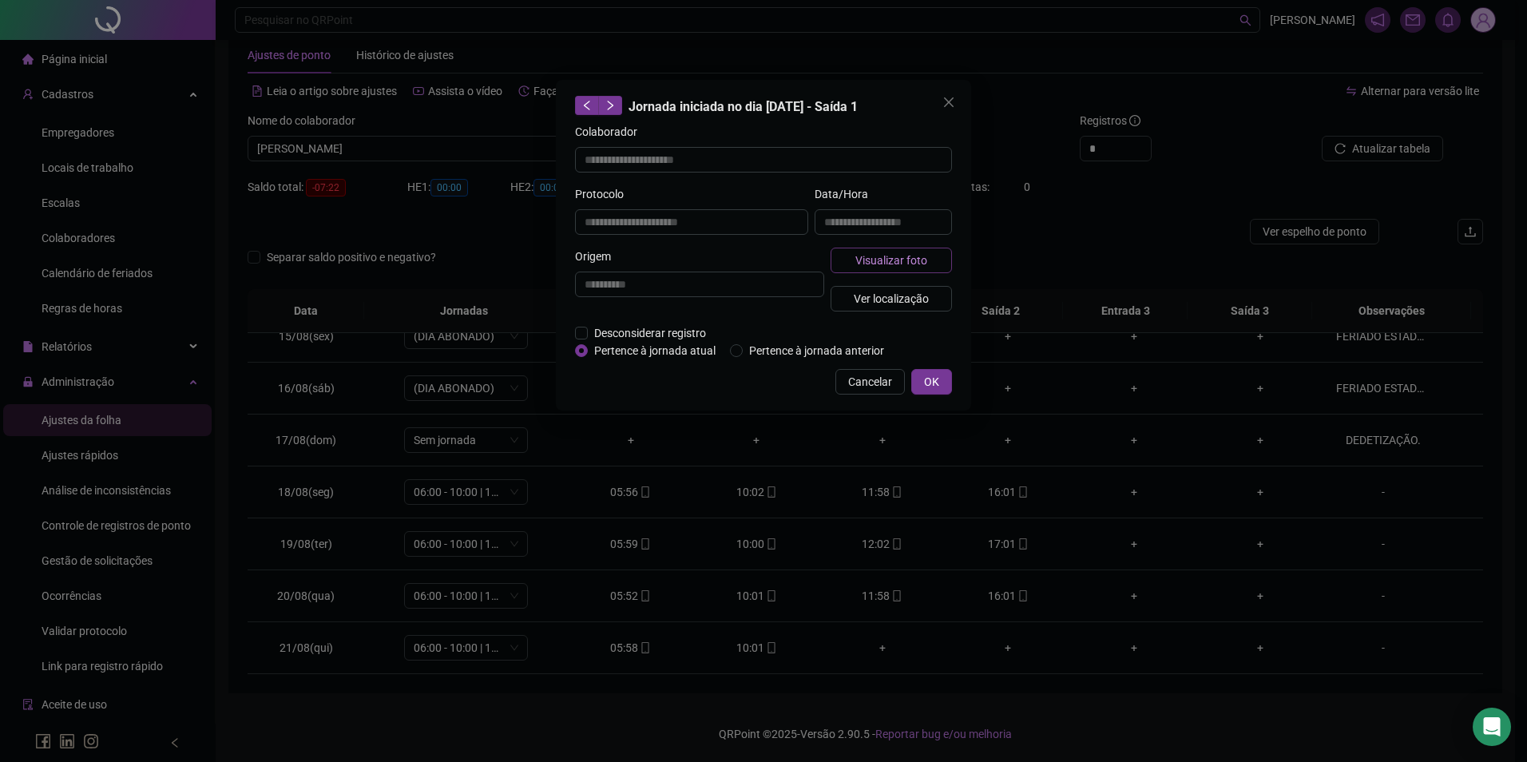
click at [864, 256] on span "Visualizar foto" at bounding box center [892, 261] width 72 height 18
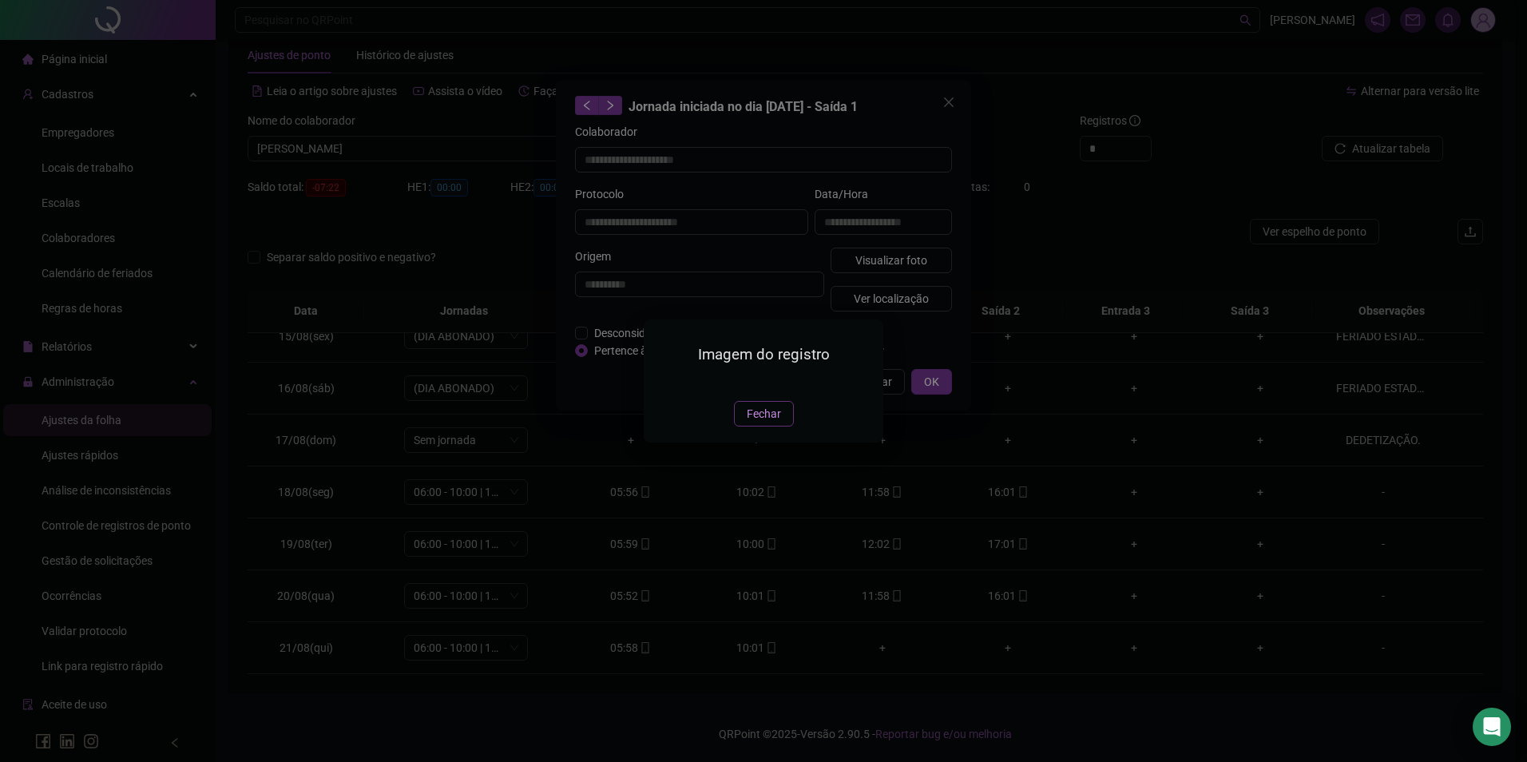
click at [758, 423] on span "Fechar" at bounding box center [764, 414] width 34 height 18
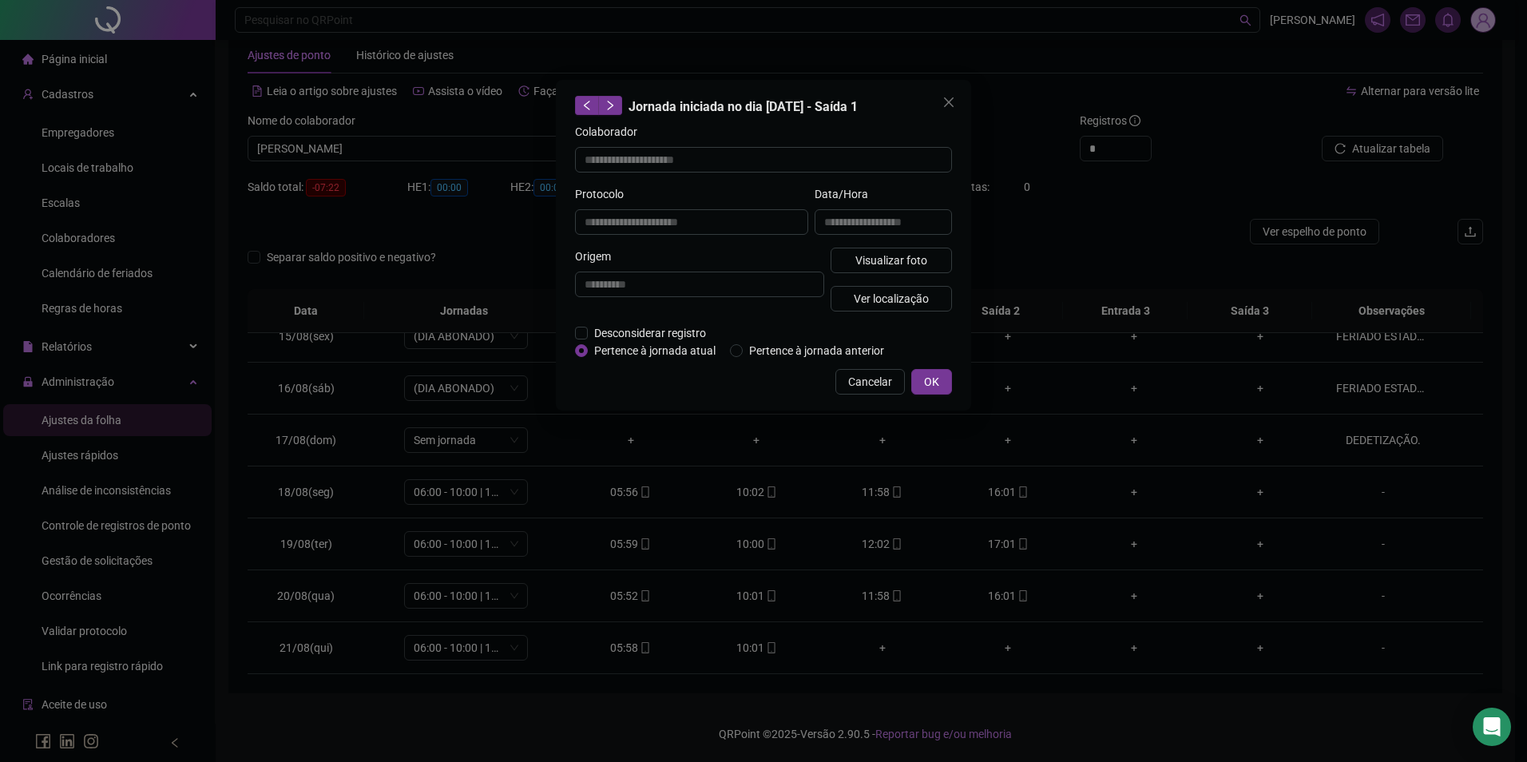
click at [882, 377] on span "Cancelar" at bounding box center [870, 382] width 44 height 18
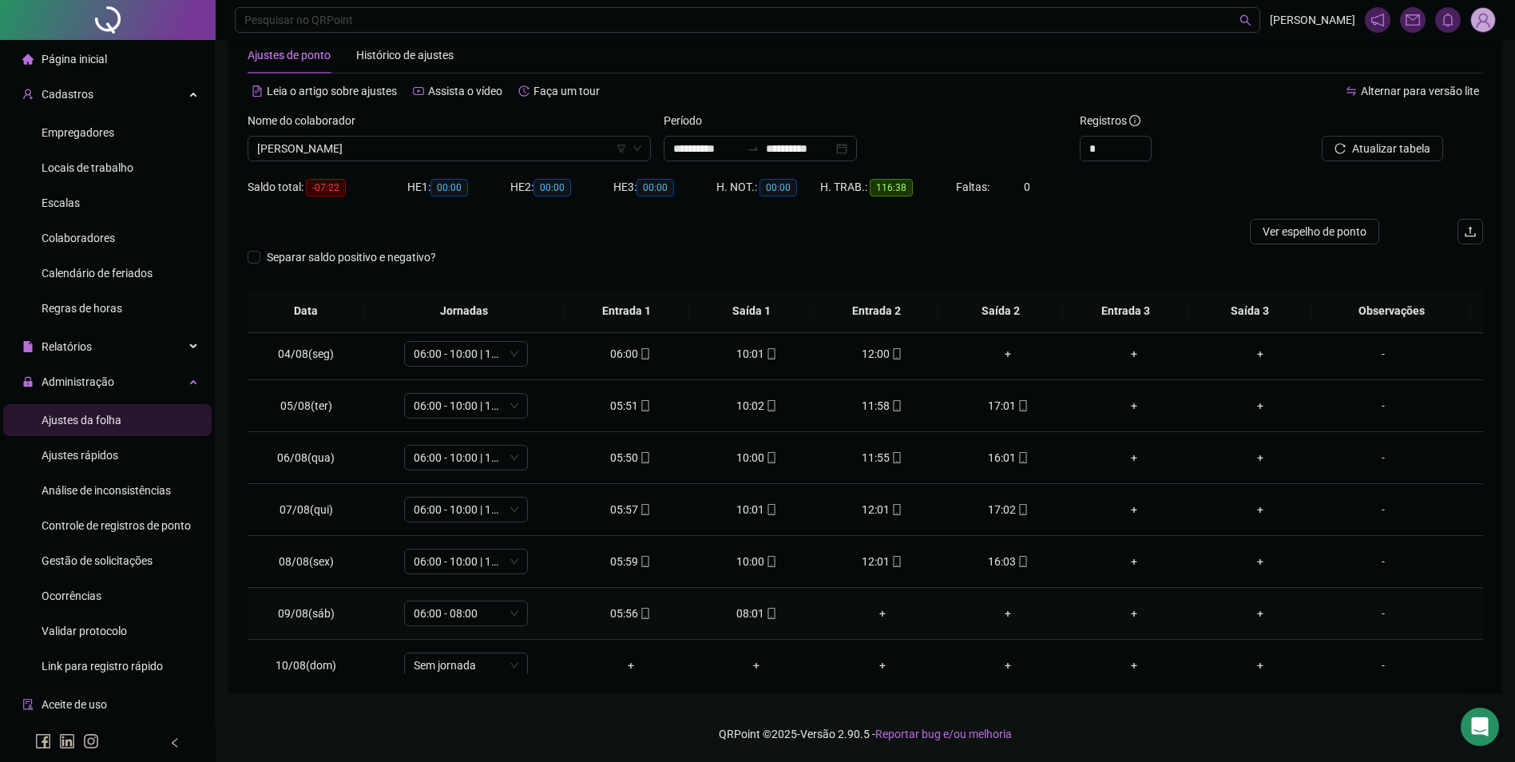
scroll to position [80, 0]
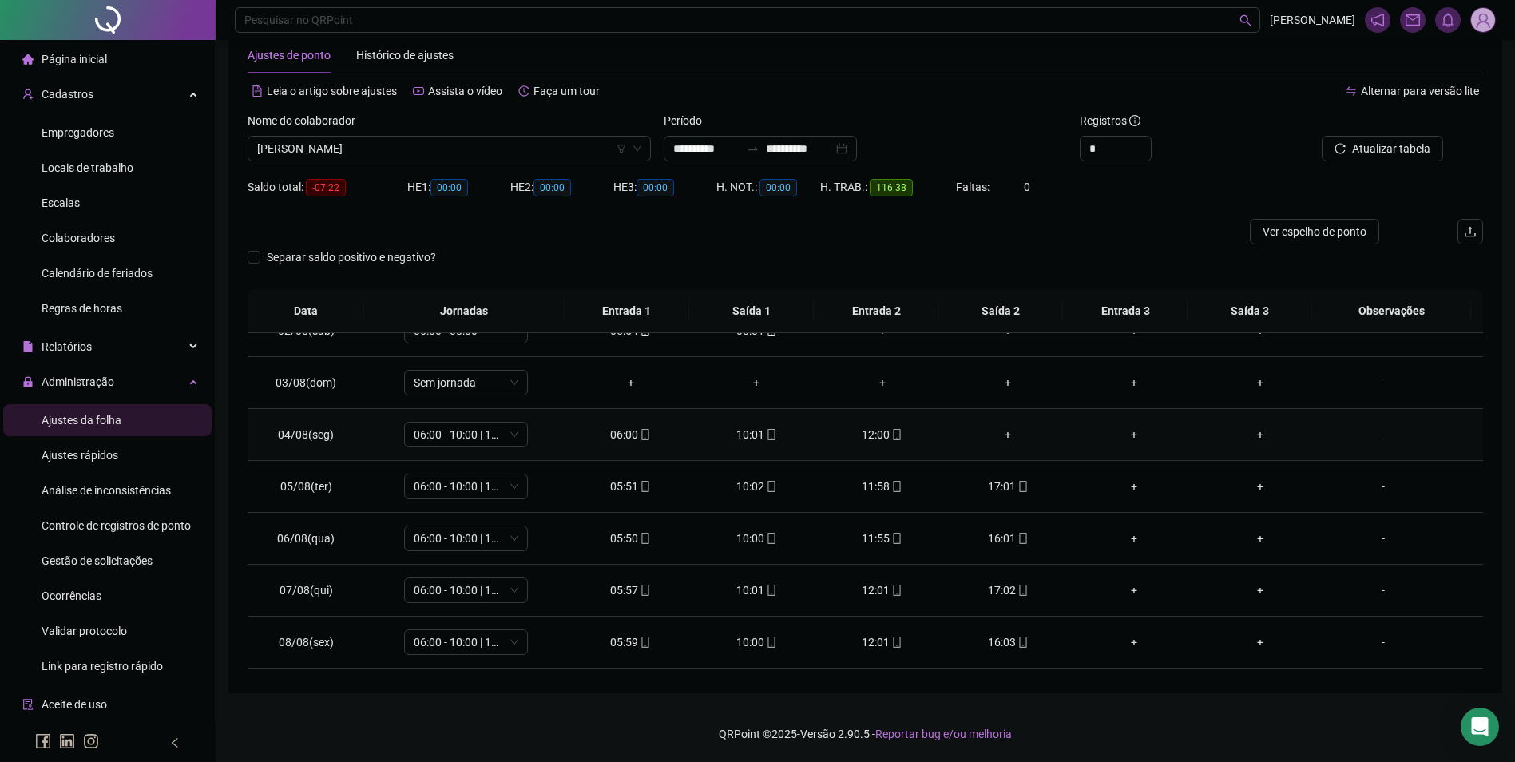
click at [1002, 436] on div "+" at bounding box center [1009, 435] width 101 height 18
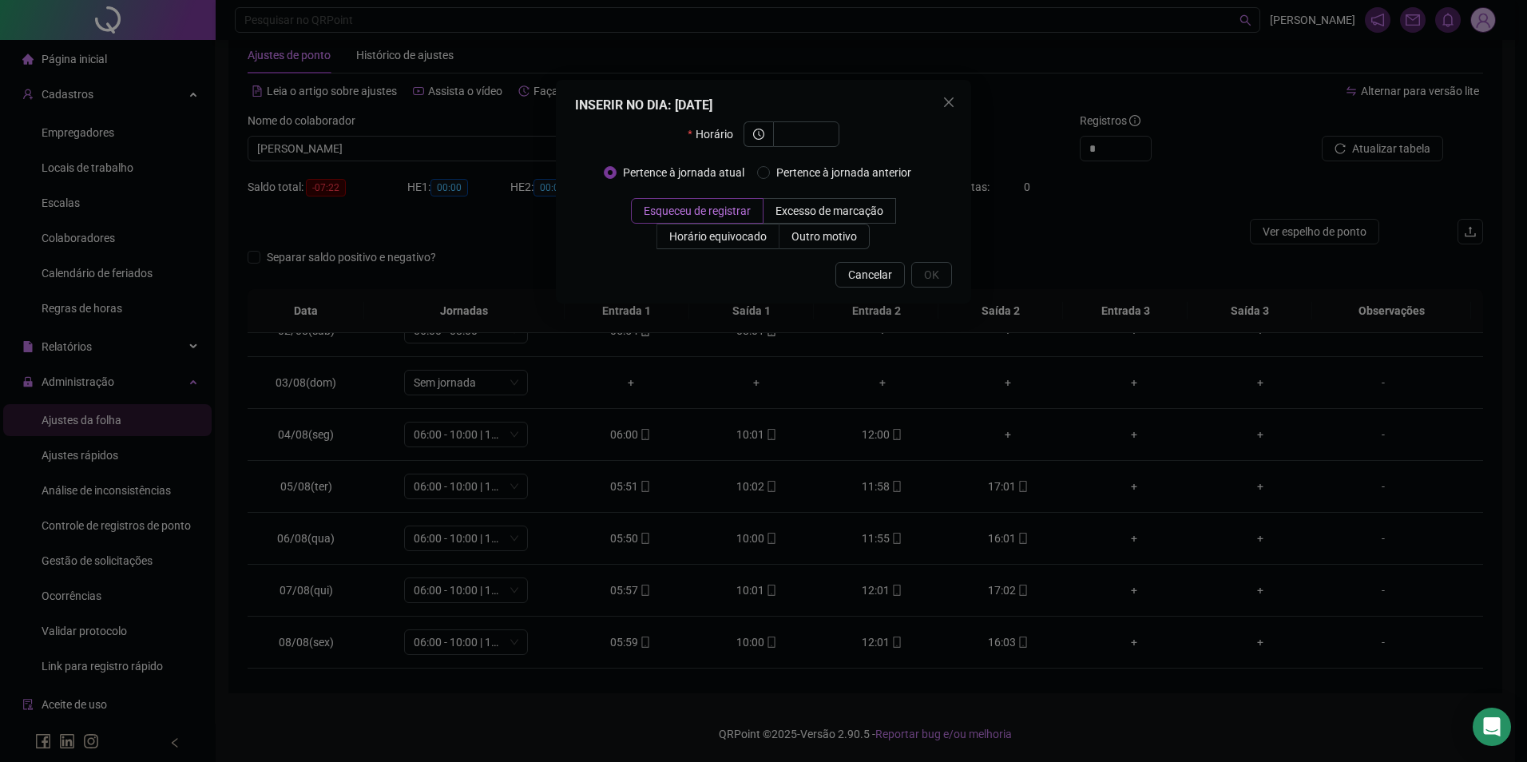
click at [1093, 422] on div "INSERIR NO DIA : [DATE] Horário Pertence à jornada atual Pertence à jornada ant…" at bounding box center [763, 381] width 1527 height 762
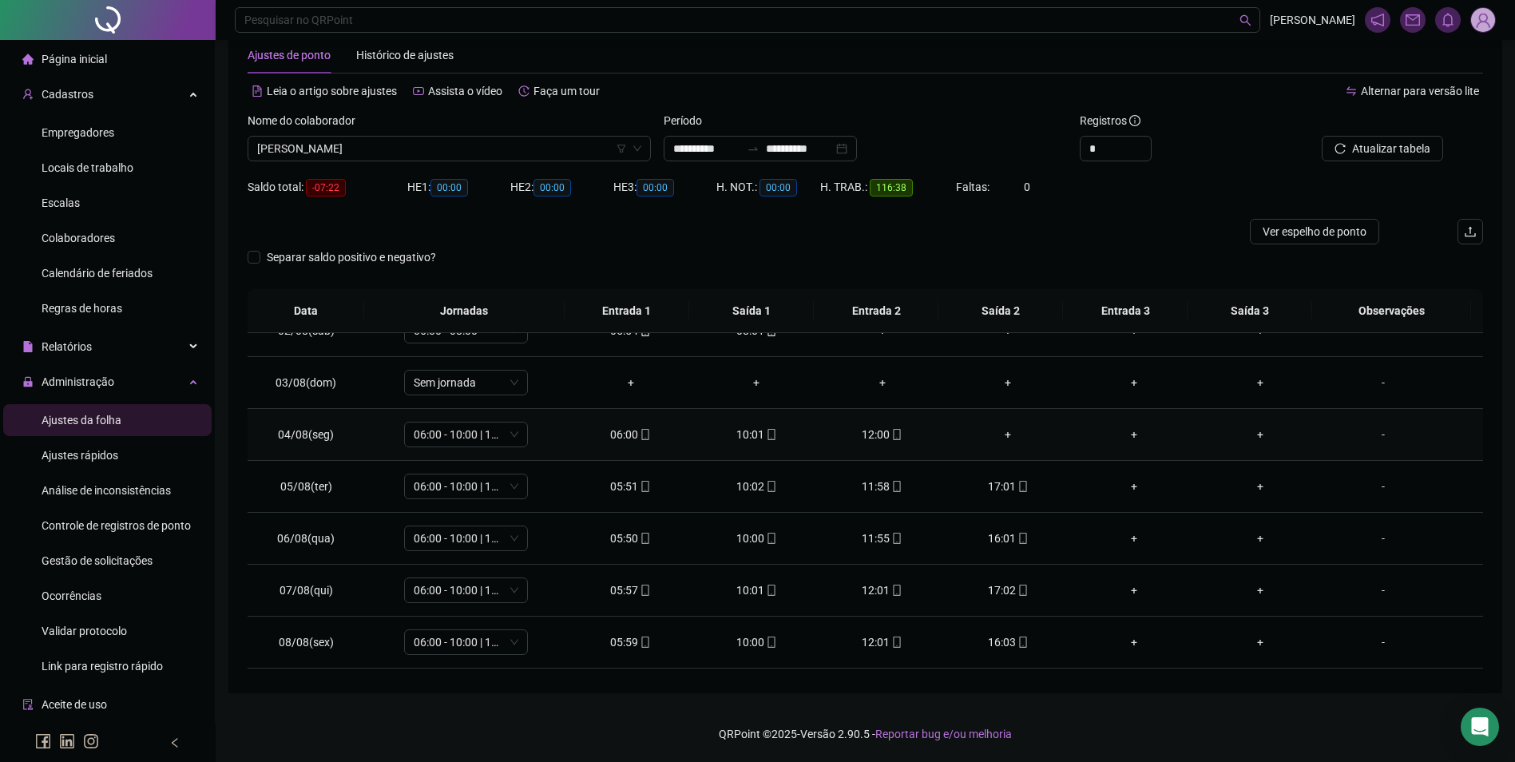
click at [1004, 436] on div "+" at bounding box center [1009, 435] width 101 height 18
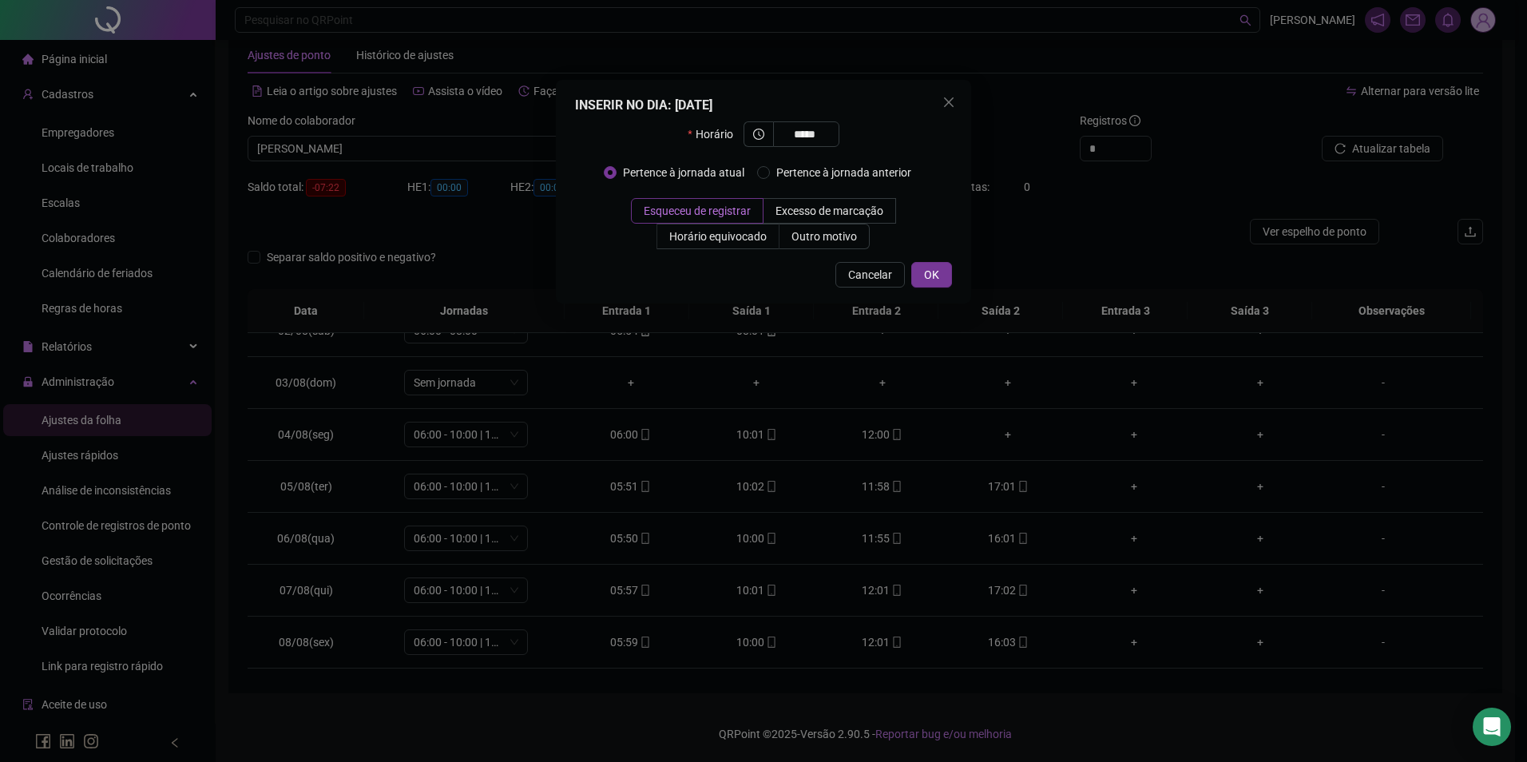
type input "*****"
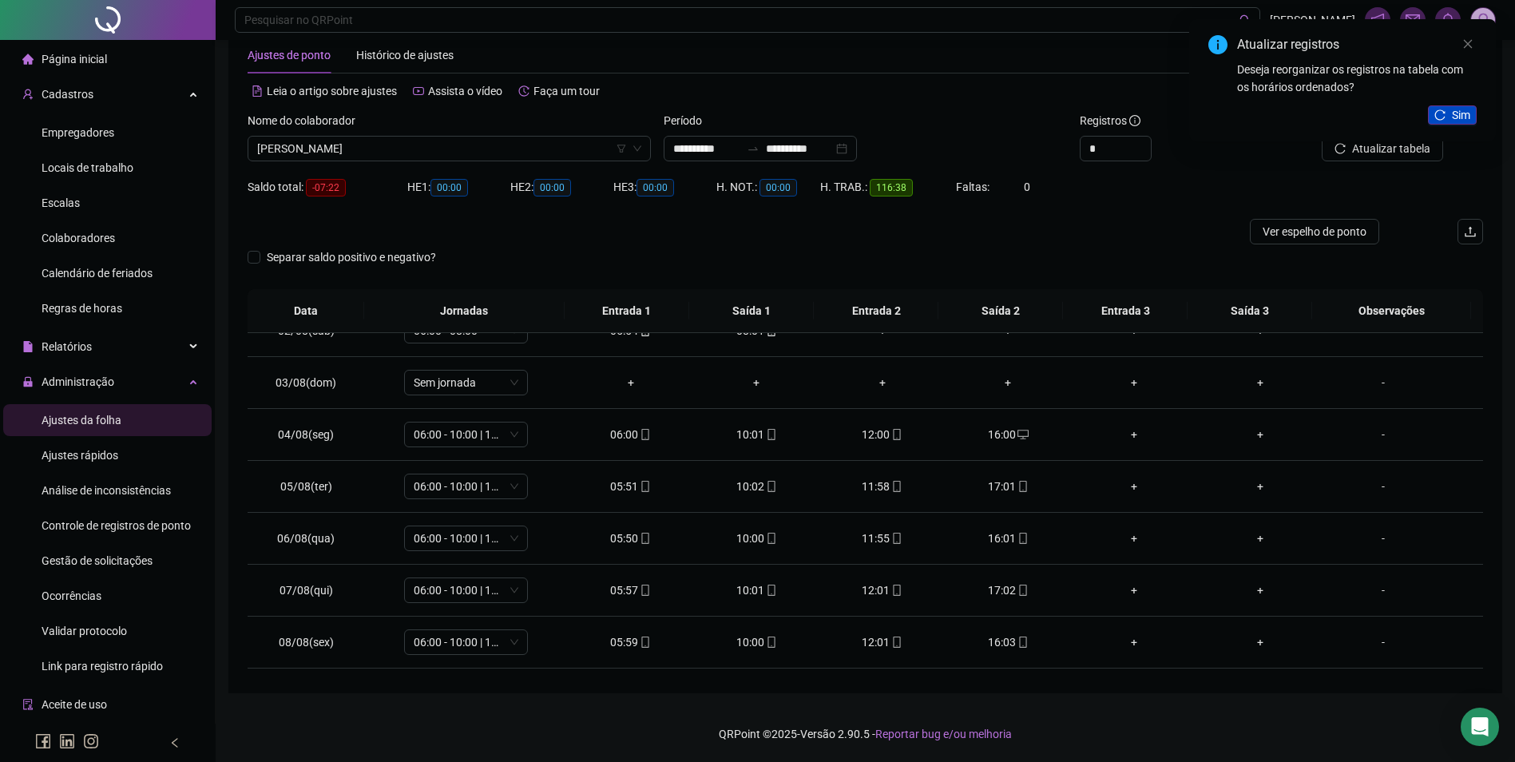
click at [1450, 122] on button "Sim" at bounding box center [1452, 114] width 49 height 19
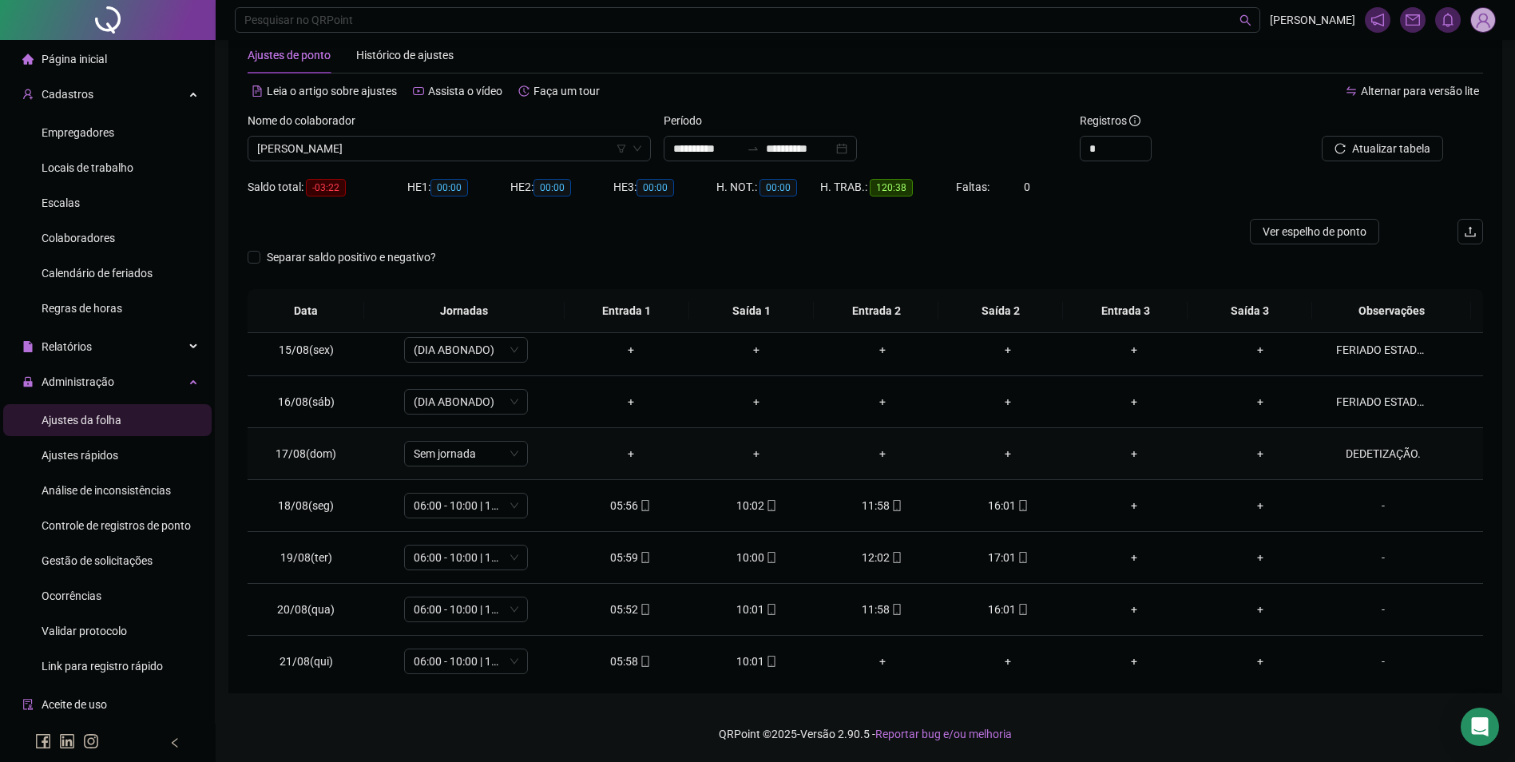
scroll to position [749, 0]
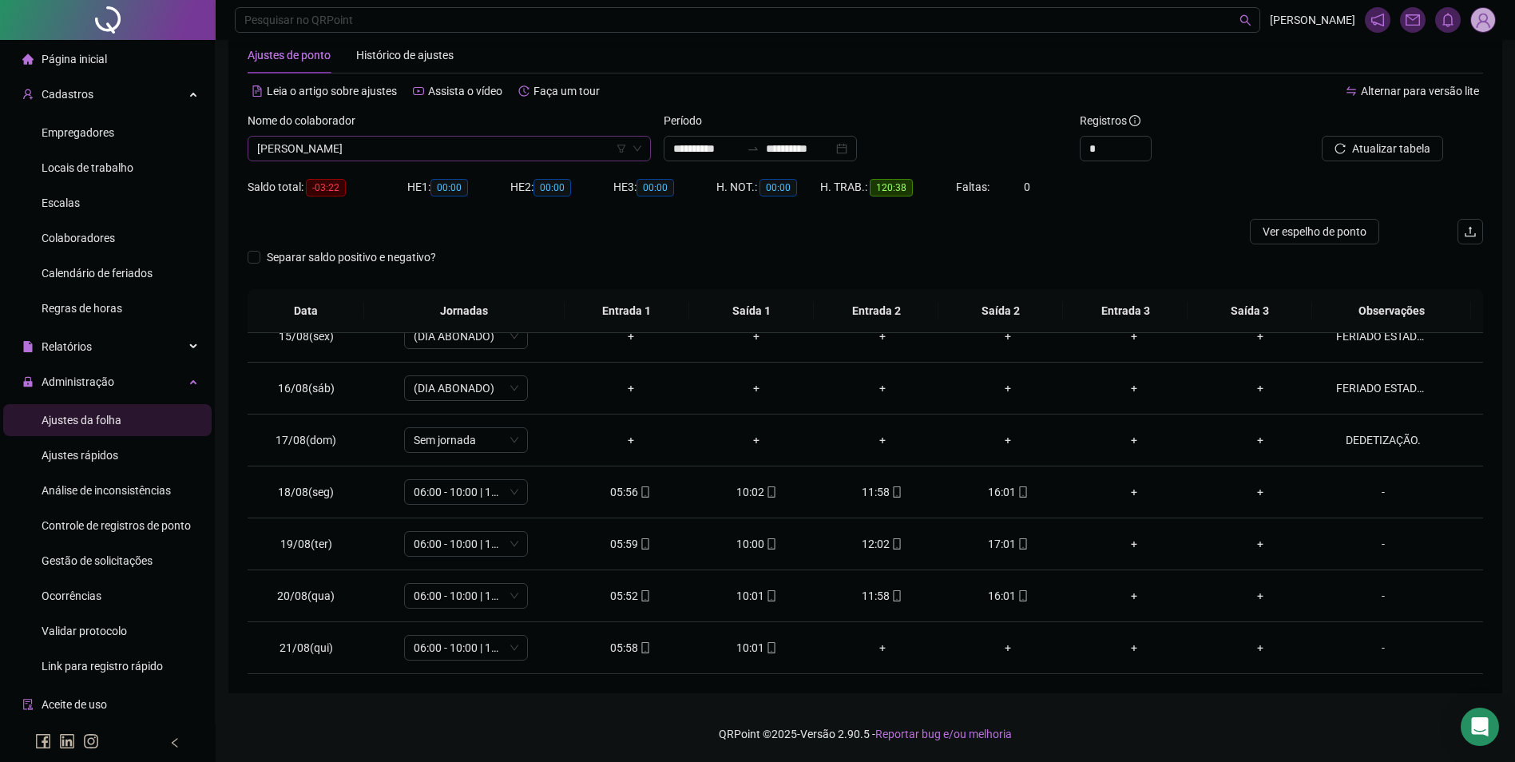
click at [501, 152] on span "[PERSON_NAME]" at bounding box center [449, 149] width 384 height 24
type input "**********"
click at [388, 230] on div "[PERSON_NAME]" at bounding box center [449, 232] width 378 height 18
click at [1403, 146] on span "Buscar registros" at bounding box center [1389, 149] width 81 height 18
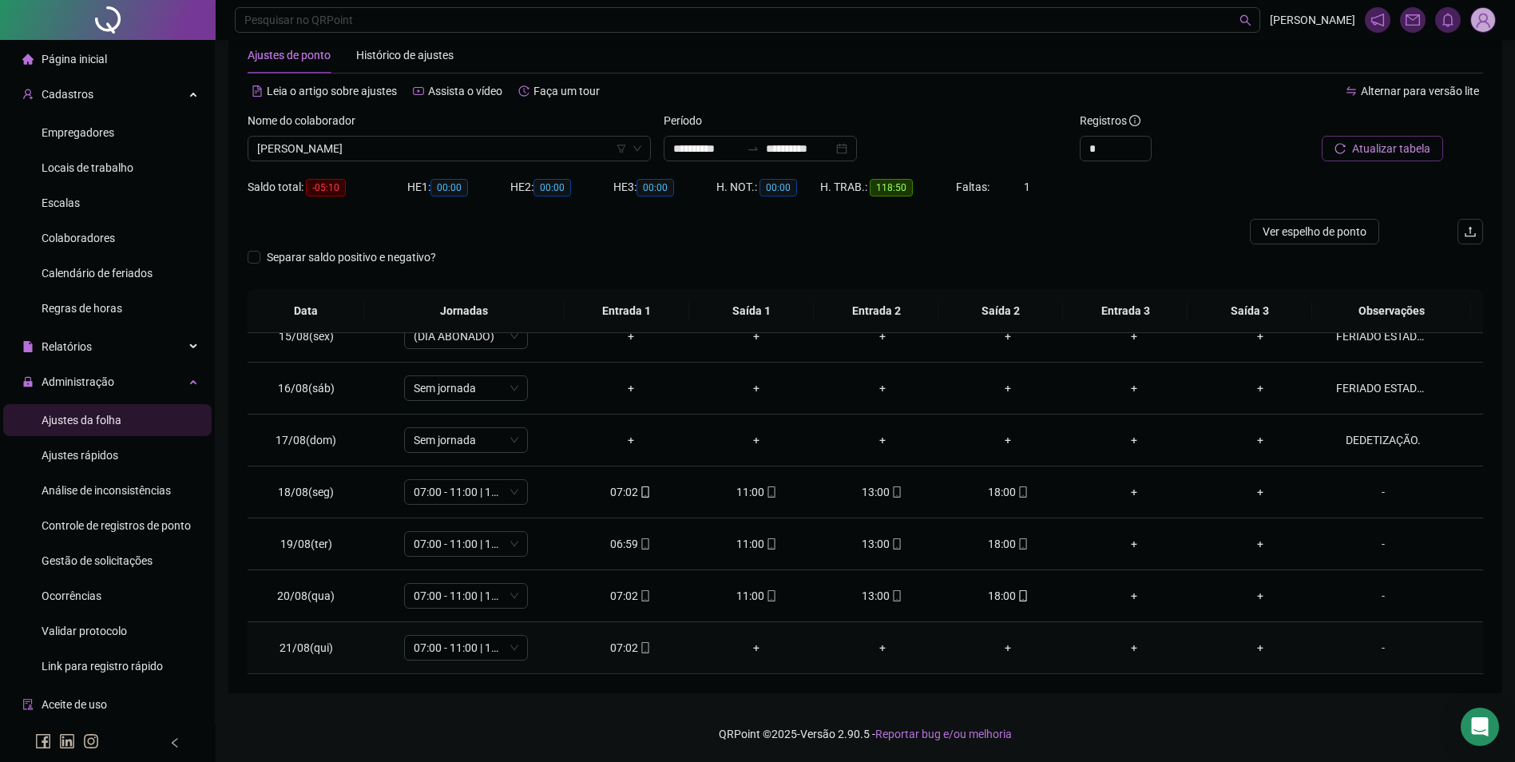
drag, startPoint x: 622, startPoint y: 647, endPoint x: 637, endPoint y: 647, distance: 15.2
click at [622, 648] on div "07:02" at bounding box center [631, 648] width 101 height 18
type input "**********"
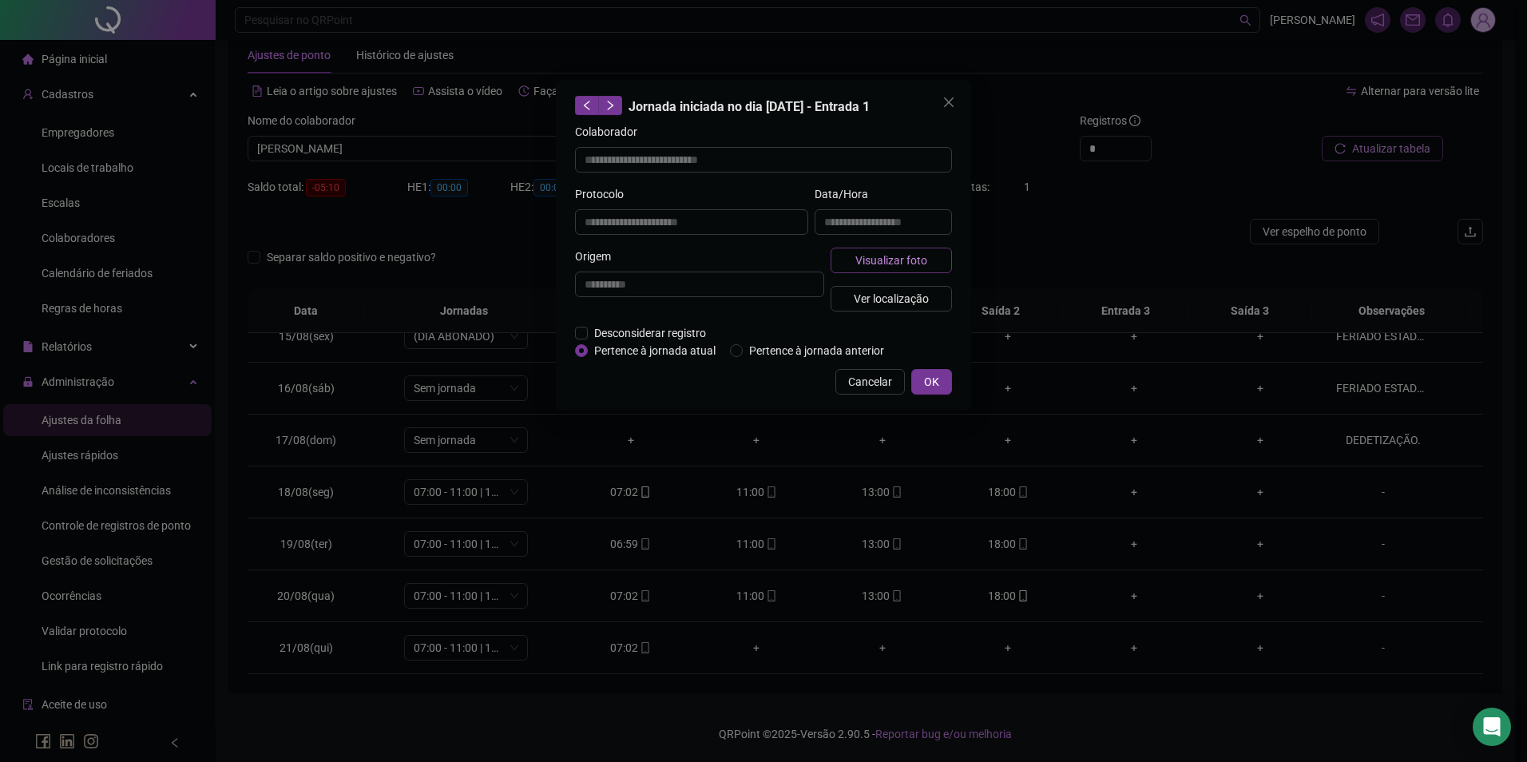
click at [887, 252] on span "Visualizar foto" at bounding box center [892, 261] width 72 height 18
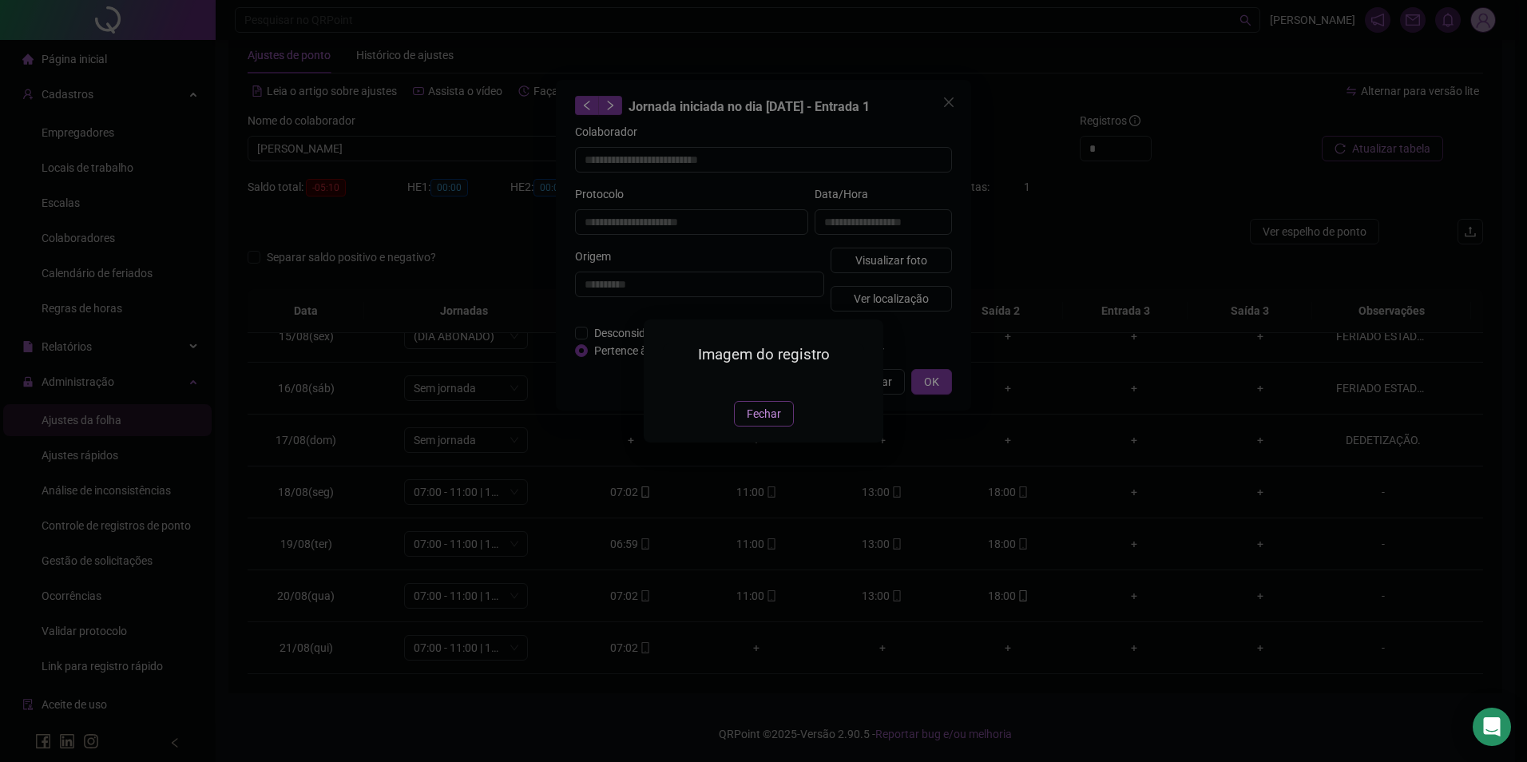
click at [775, 423] on span "Fechar" at bounding box center [764, 414] width 34 height 18
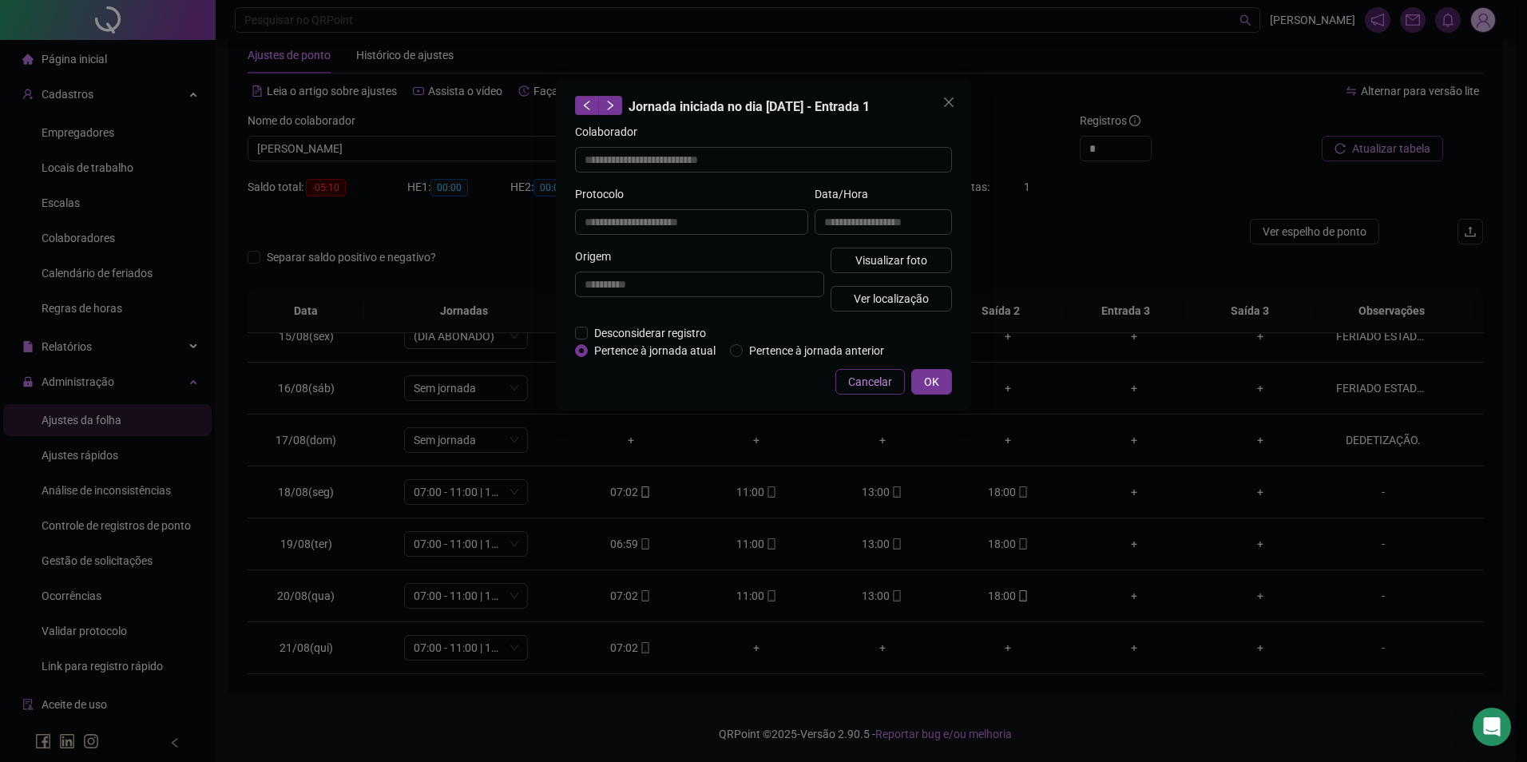
click at [888, 383] on span "Cancelar" at bounding box center [870, 382] width 44 height 18
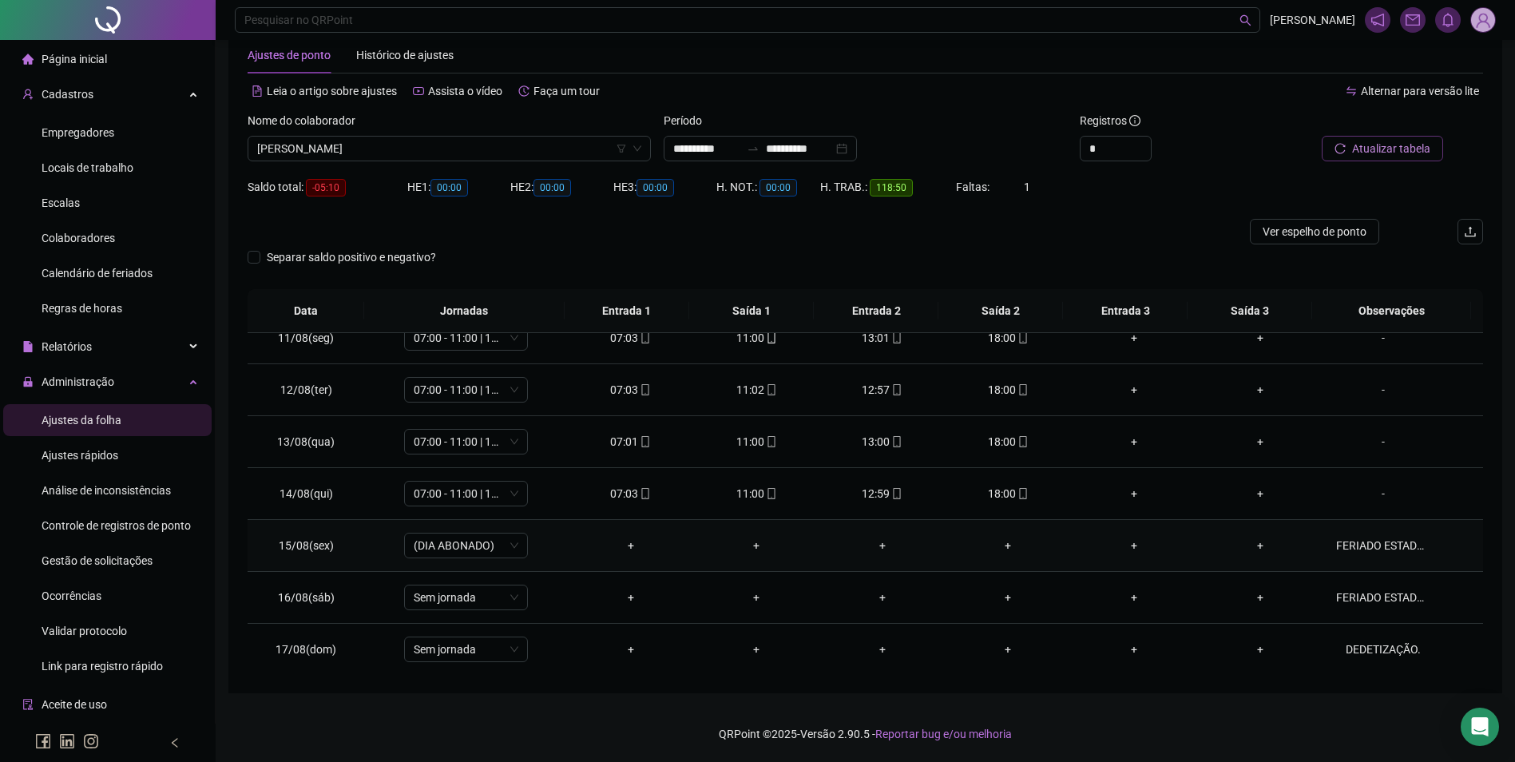
scroll to position [559, 0]
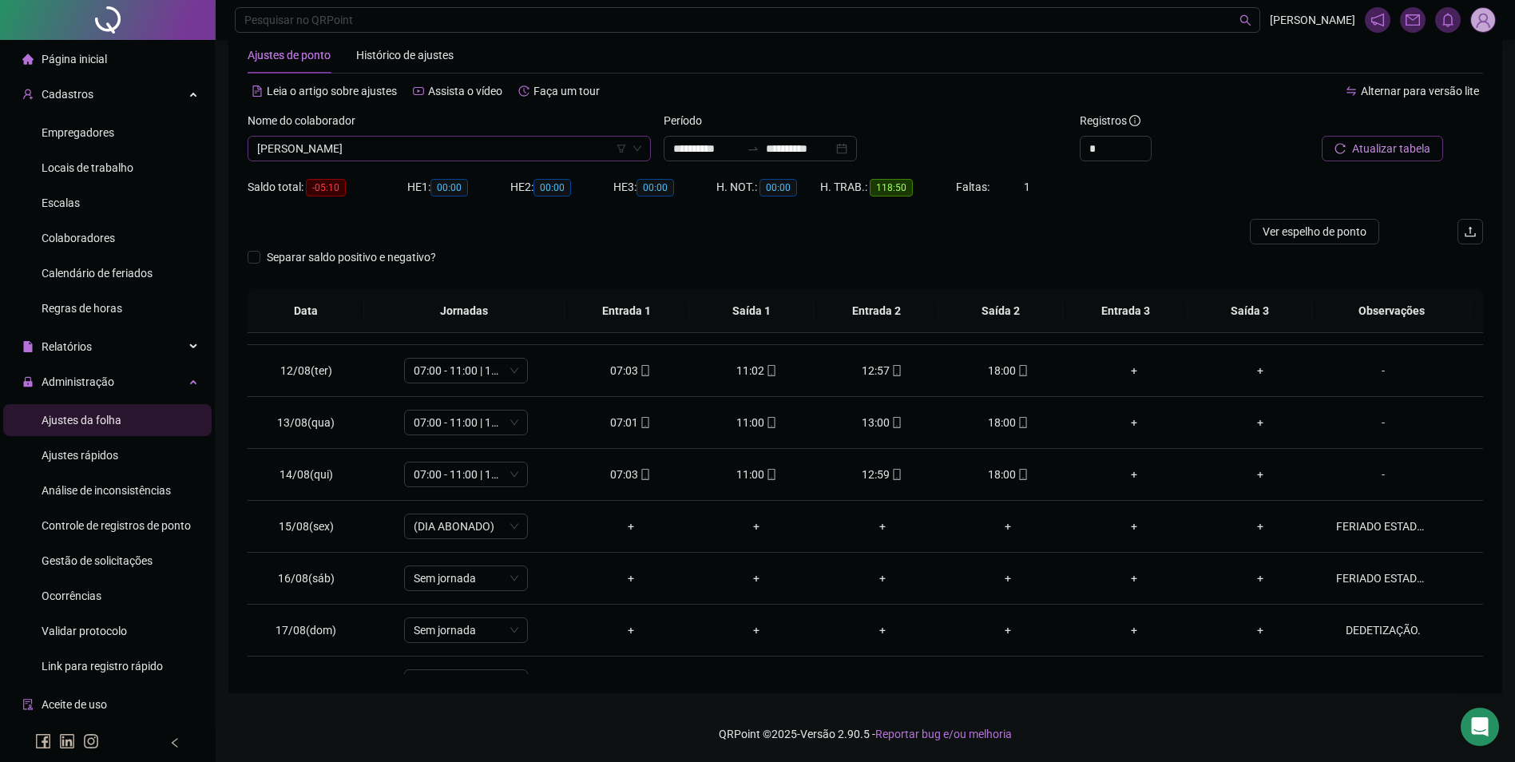
click at [570, 151] on span "[PERSON_NAME]" at bounding box center [449, 149] width 384 height 24
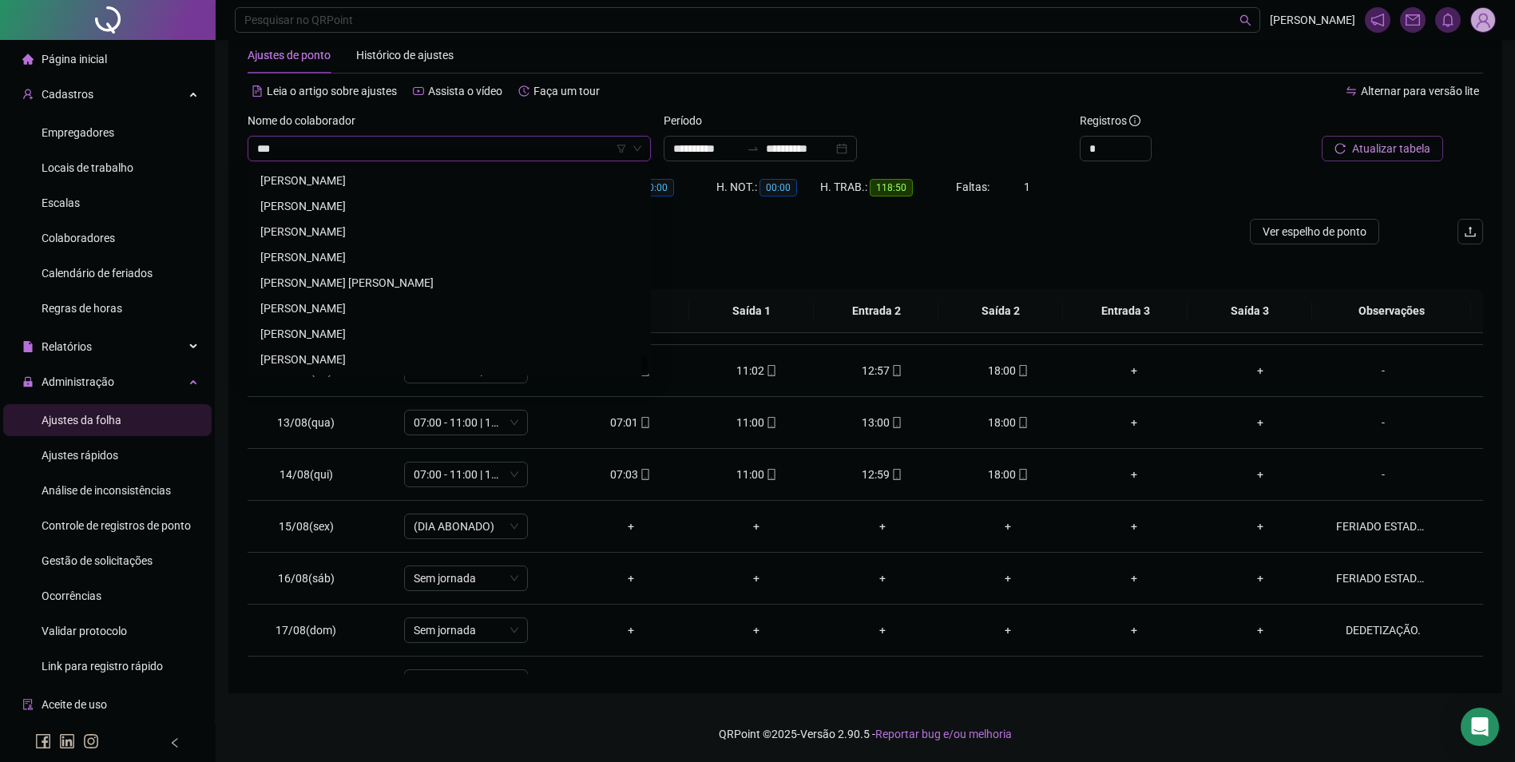
scroll to position [0, 0]
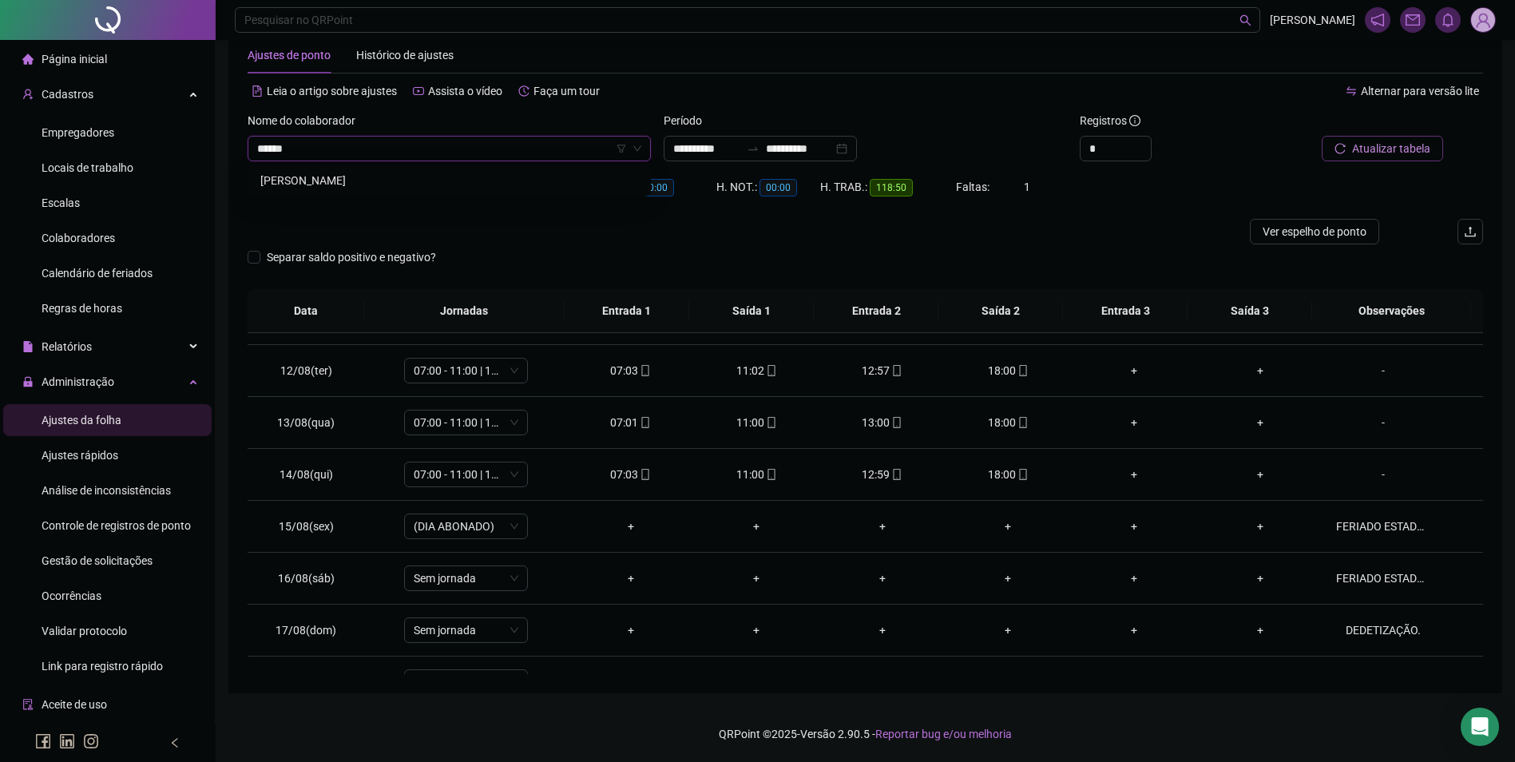
type input "*******"
click at [1367, 139] on button "Buscar registros" at bounding box center [1381, 149] width 125 height 26
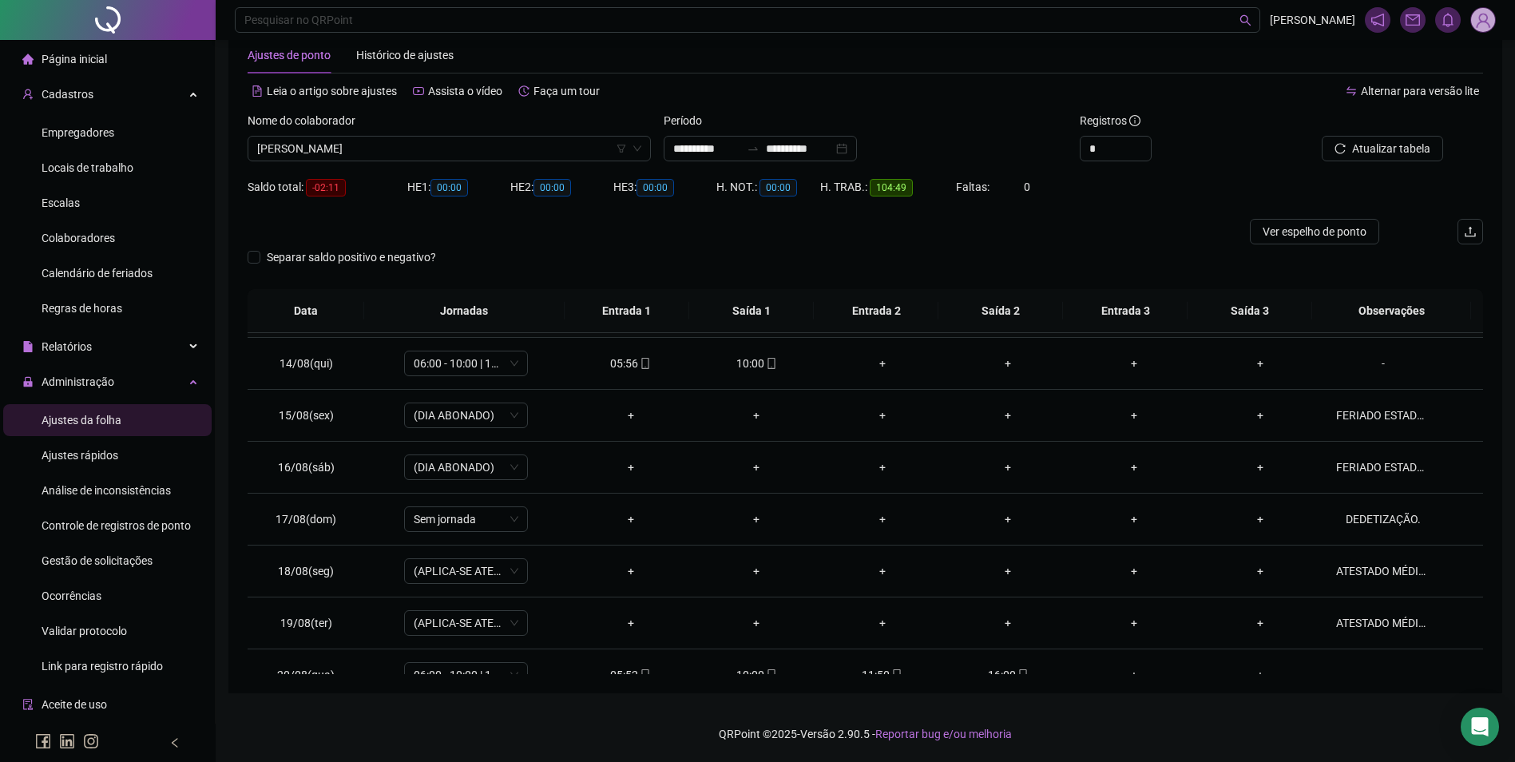
scroll to position [749, 0]
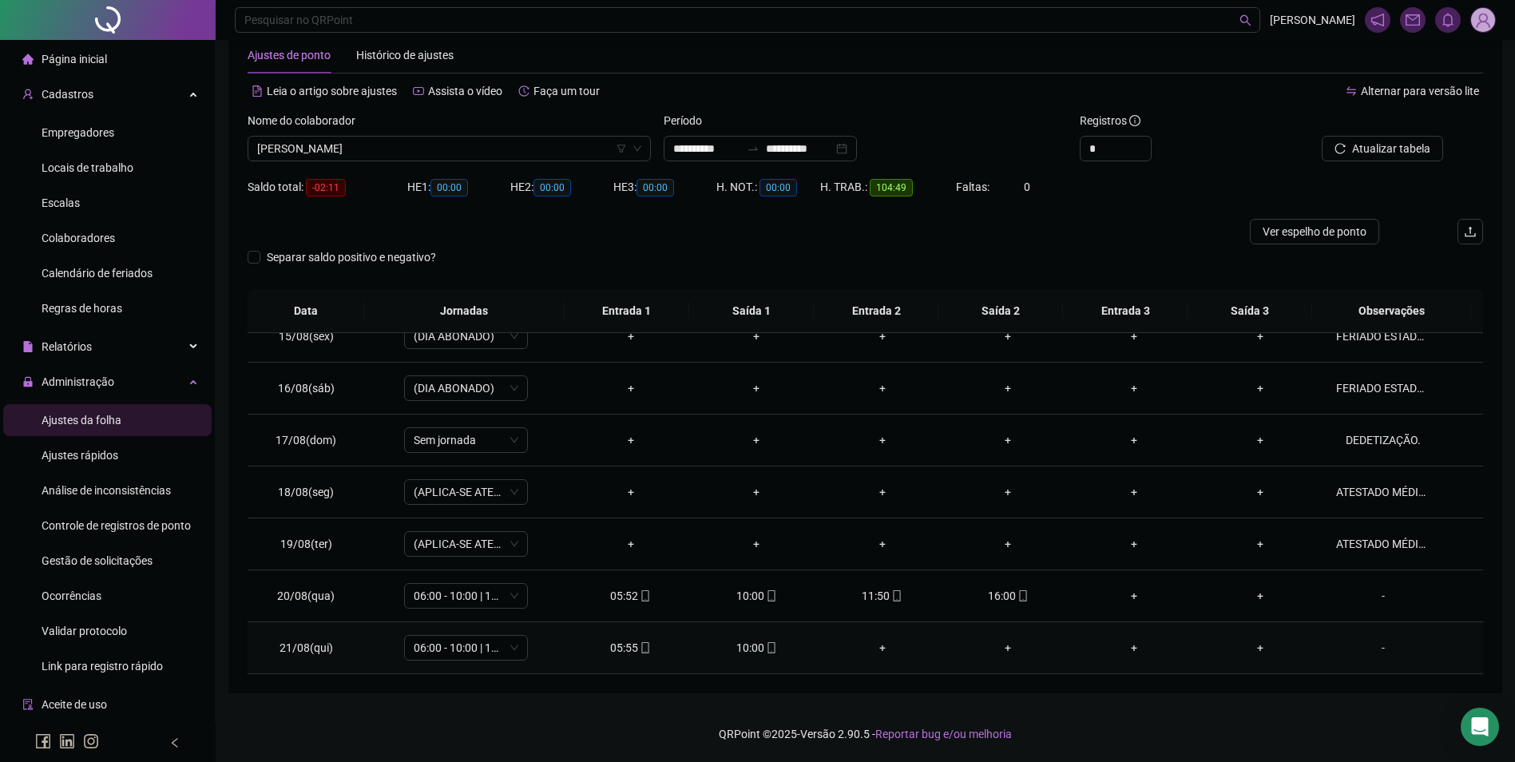
click at [751, 645] on div "10:00" at bounding box center [756, 648] width 101 height 18
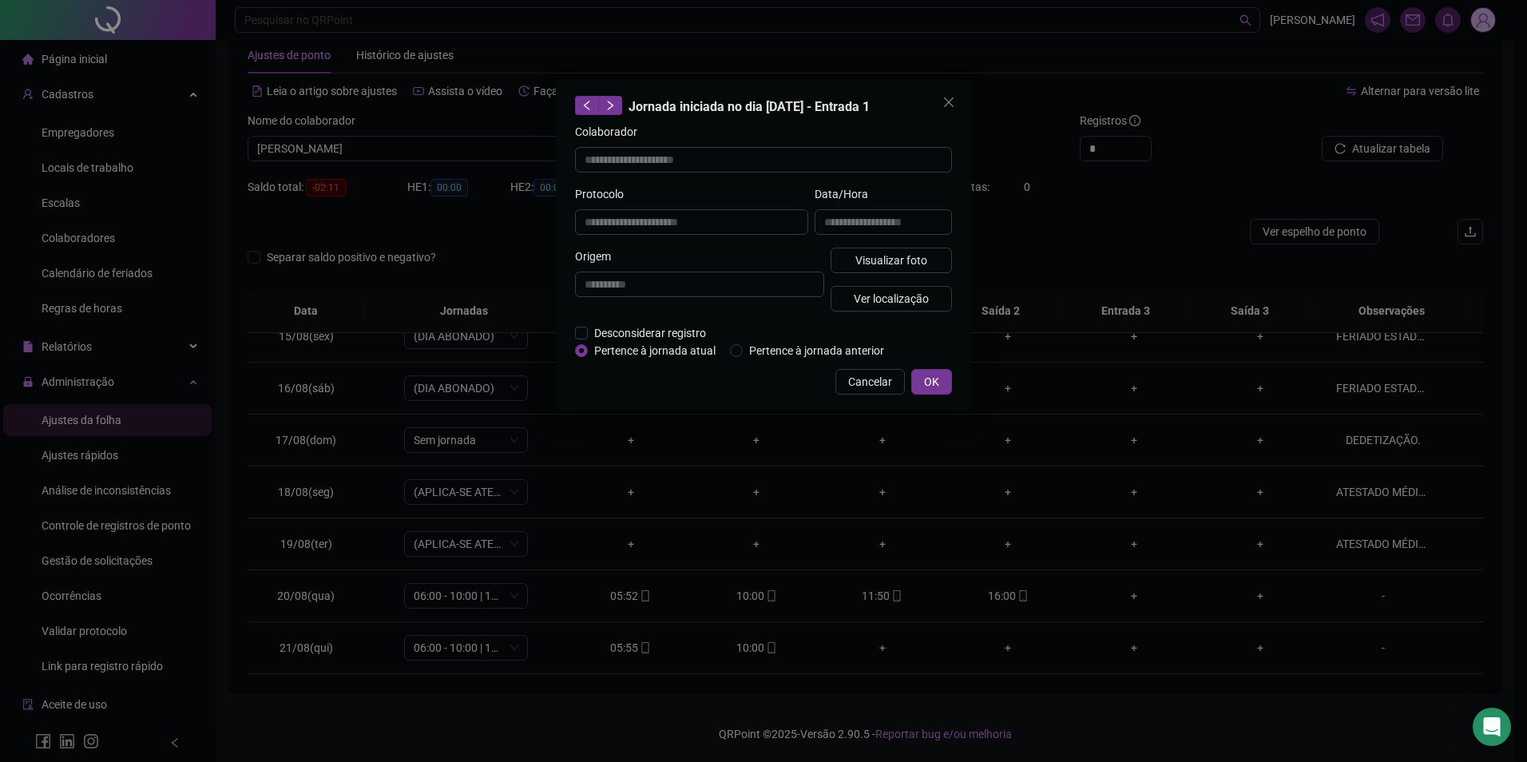
type input "**********"
click at [886, 263] on span "Visualizar foto" at bounding box center [892, 261] width 72 height 18
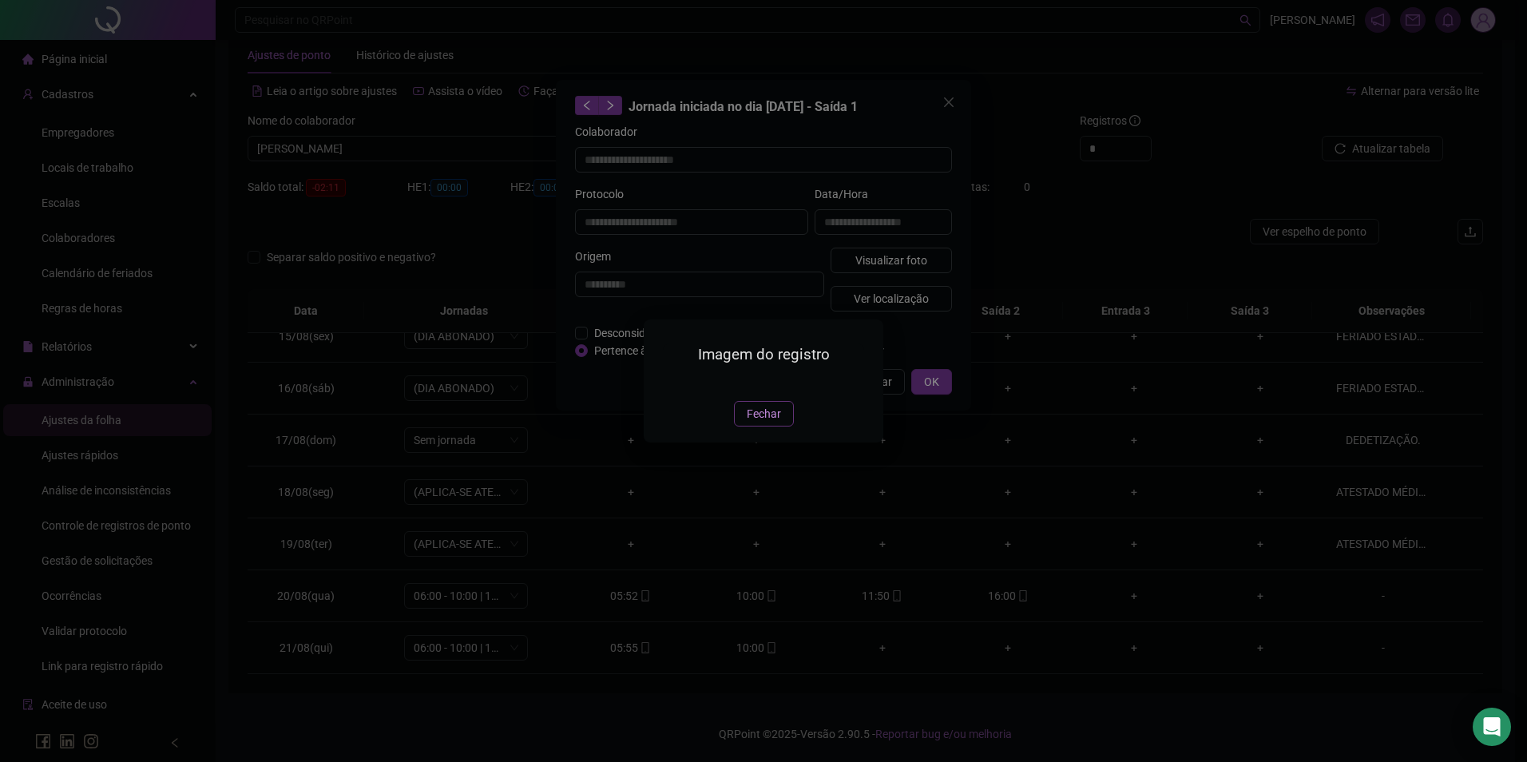
click at [772, 423] on span "Fechar" at bounding box center [764, 414] width 34 height 18
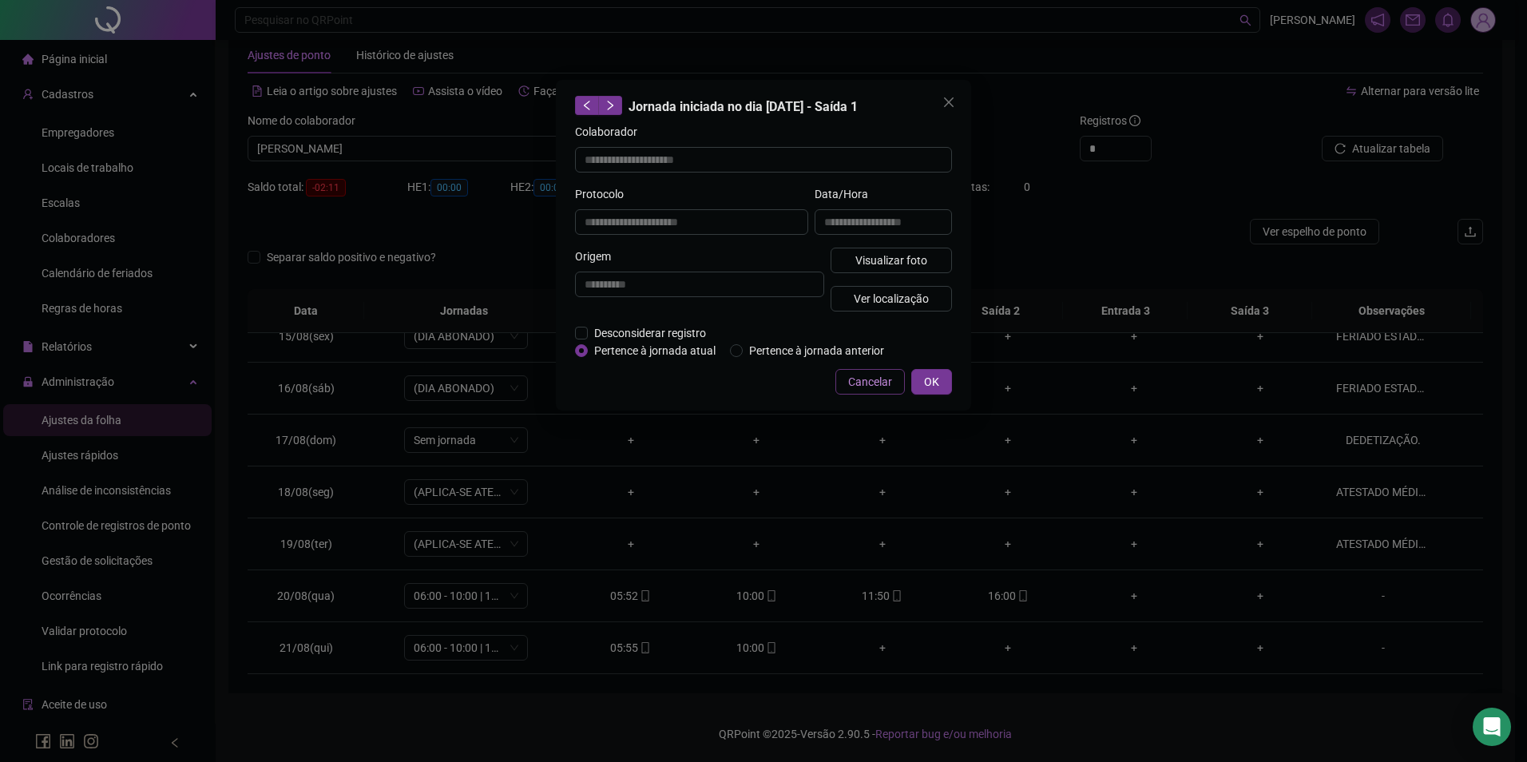
click at [877, 371] on button "Cancelar" at bounding box center [870, 382] width 69 height 26
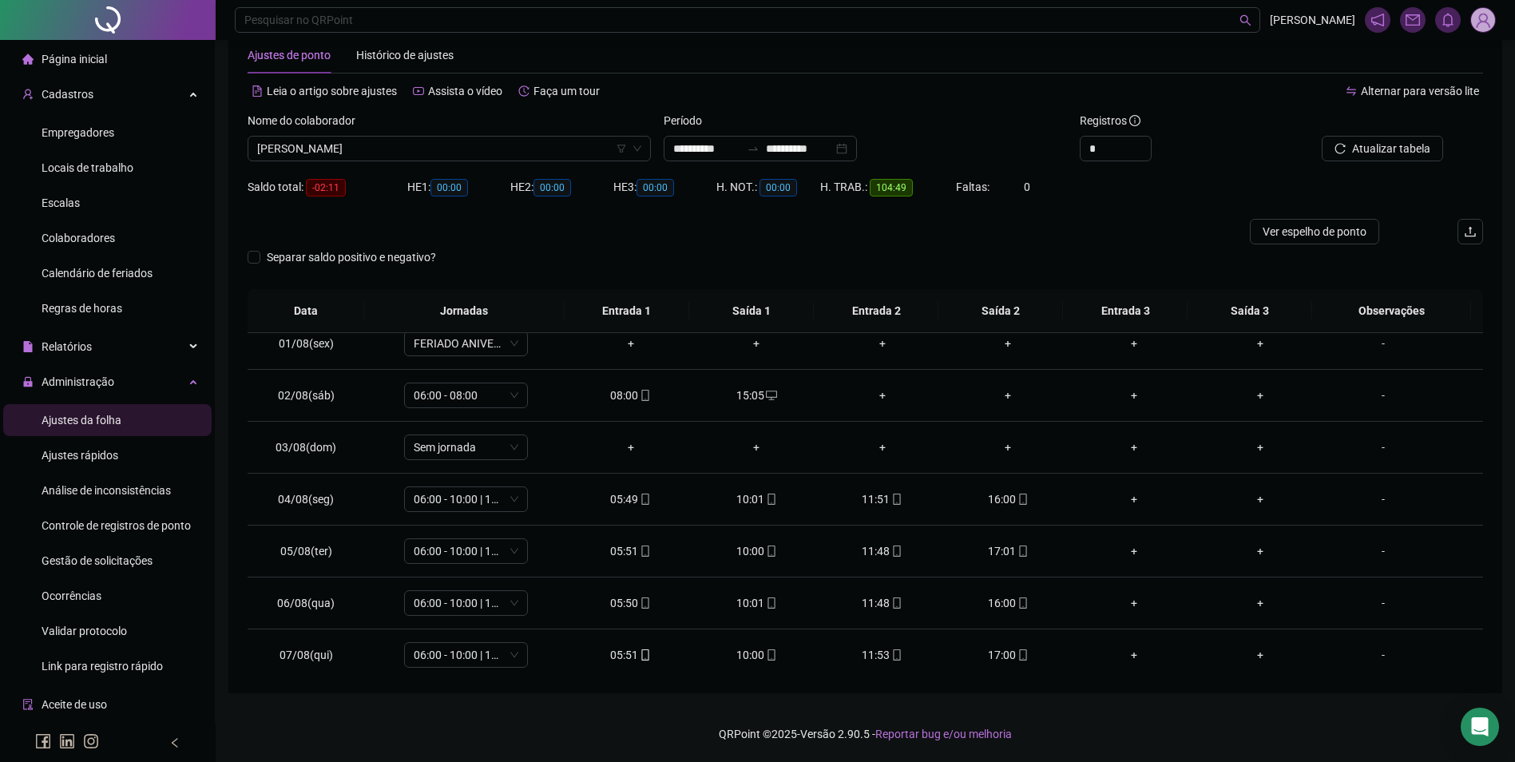
scroll to position [0, 0]
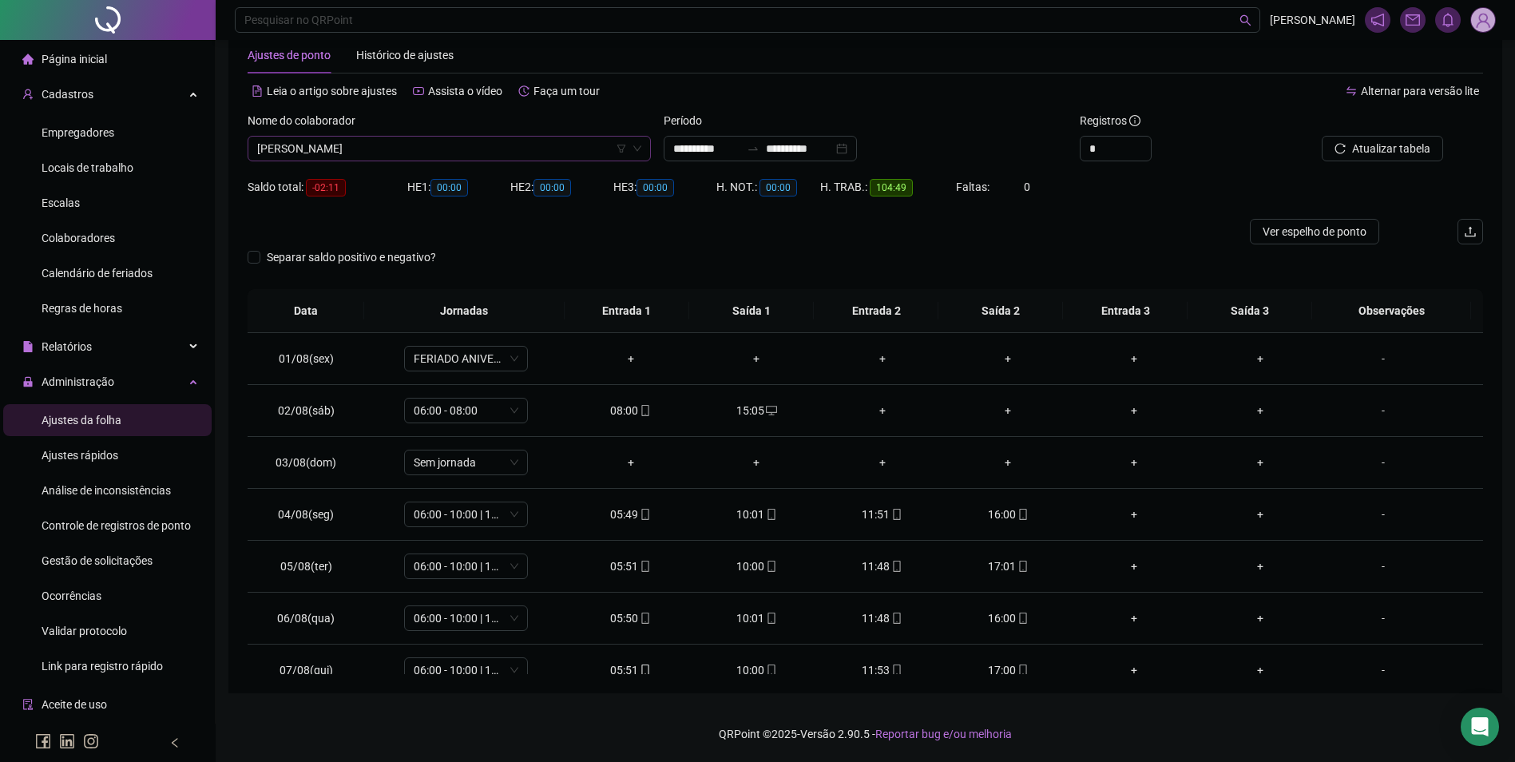
click at [549, 140] on span "[PERSON_NAME]" at bounding box center [449, 149] width 384 height 24
type input "*****"
click at [443, 173] on div "[PERSON_NAME]" at bounding box center [449, 181] width 378 height 18
click at [1340, 158] on button "Buscar registros" at bounding box center [1381, 149] width 125 height 26
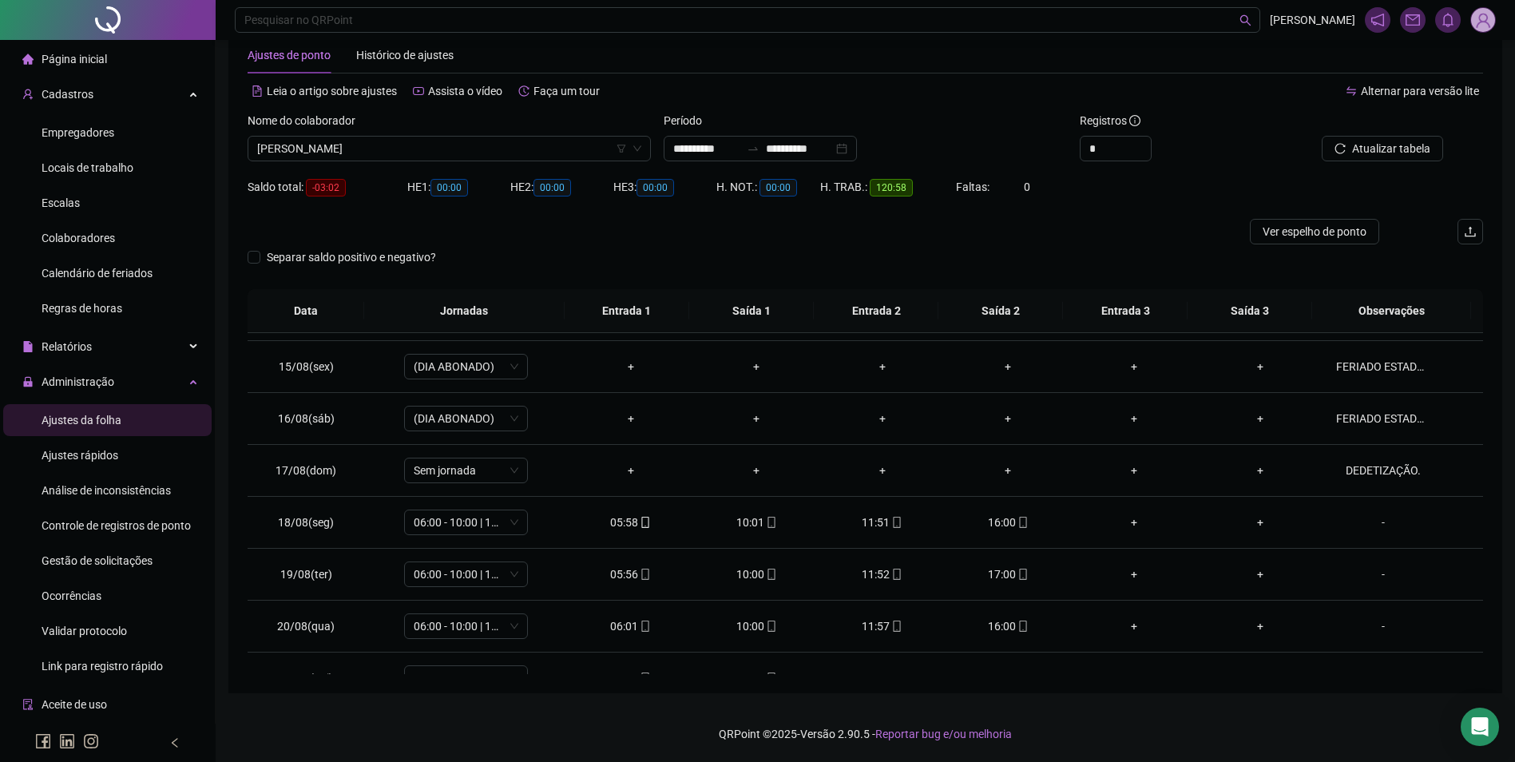
scroll to position [749, 0]
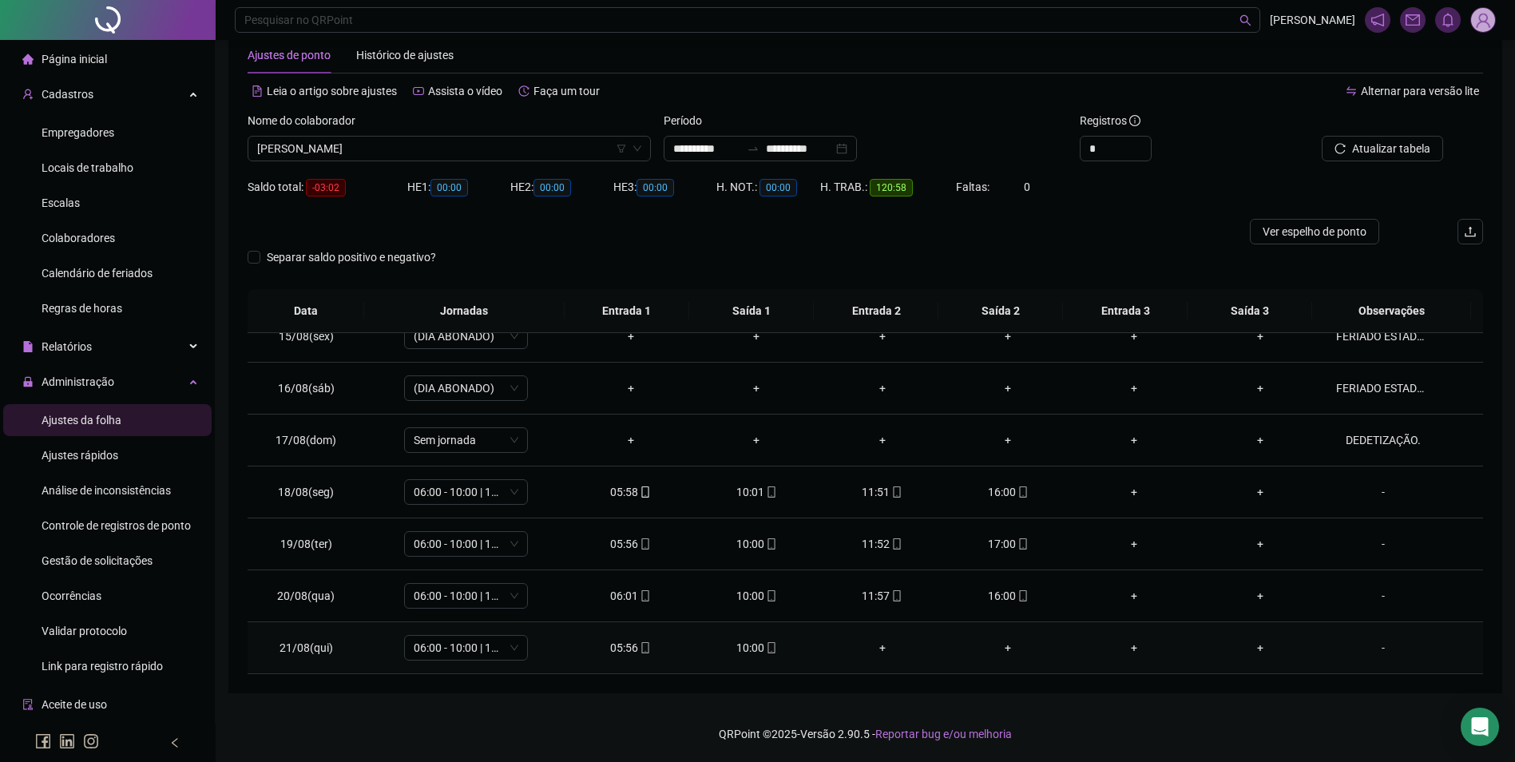
click at [757, 647] on div "10:00" at bounding box center [756, 648] width 101 height 18
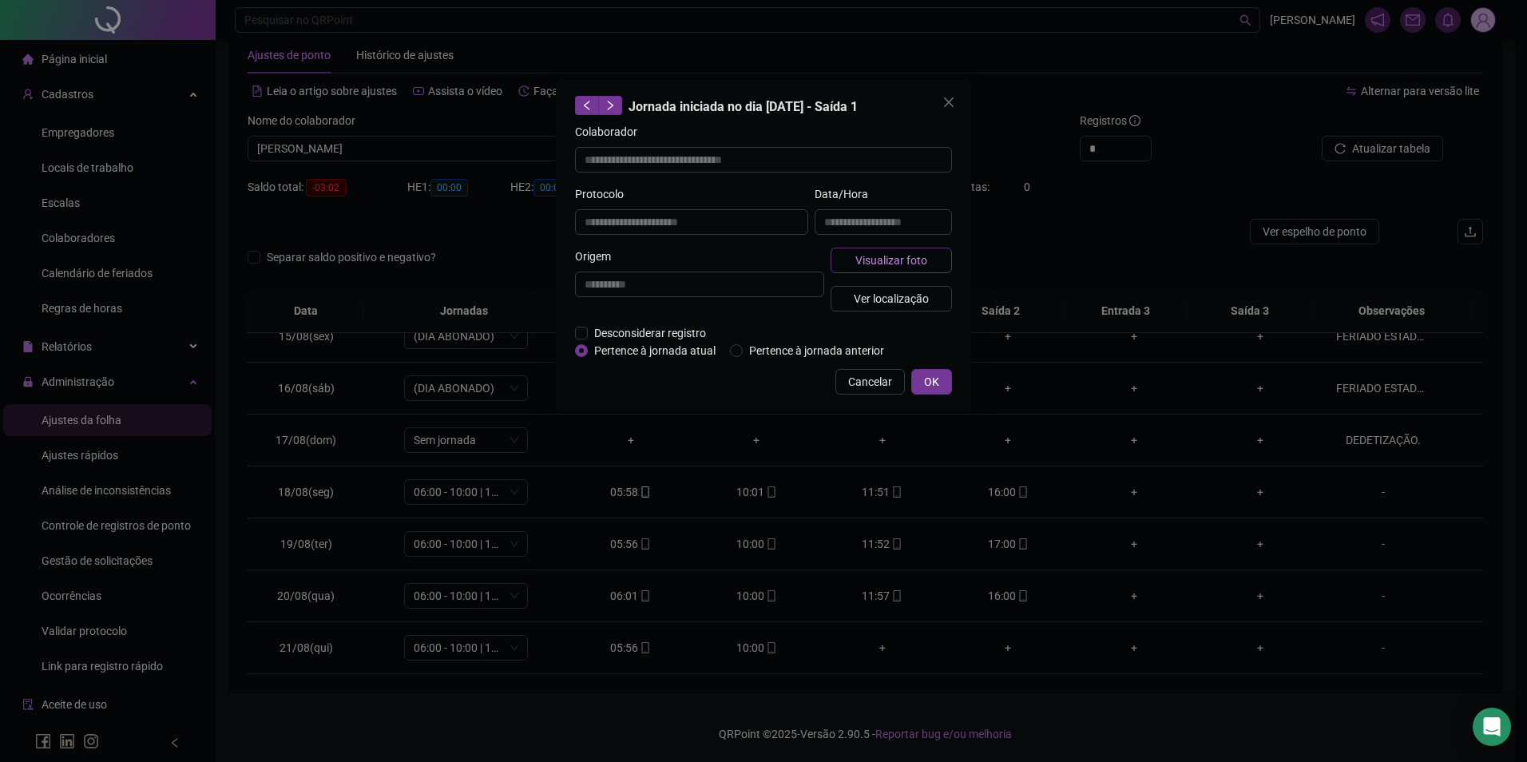
click at [894, 264] on span "Visualizar foto" at bounding box center [892, 261] width 72 height 18
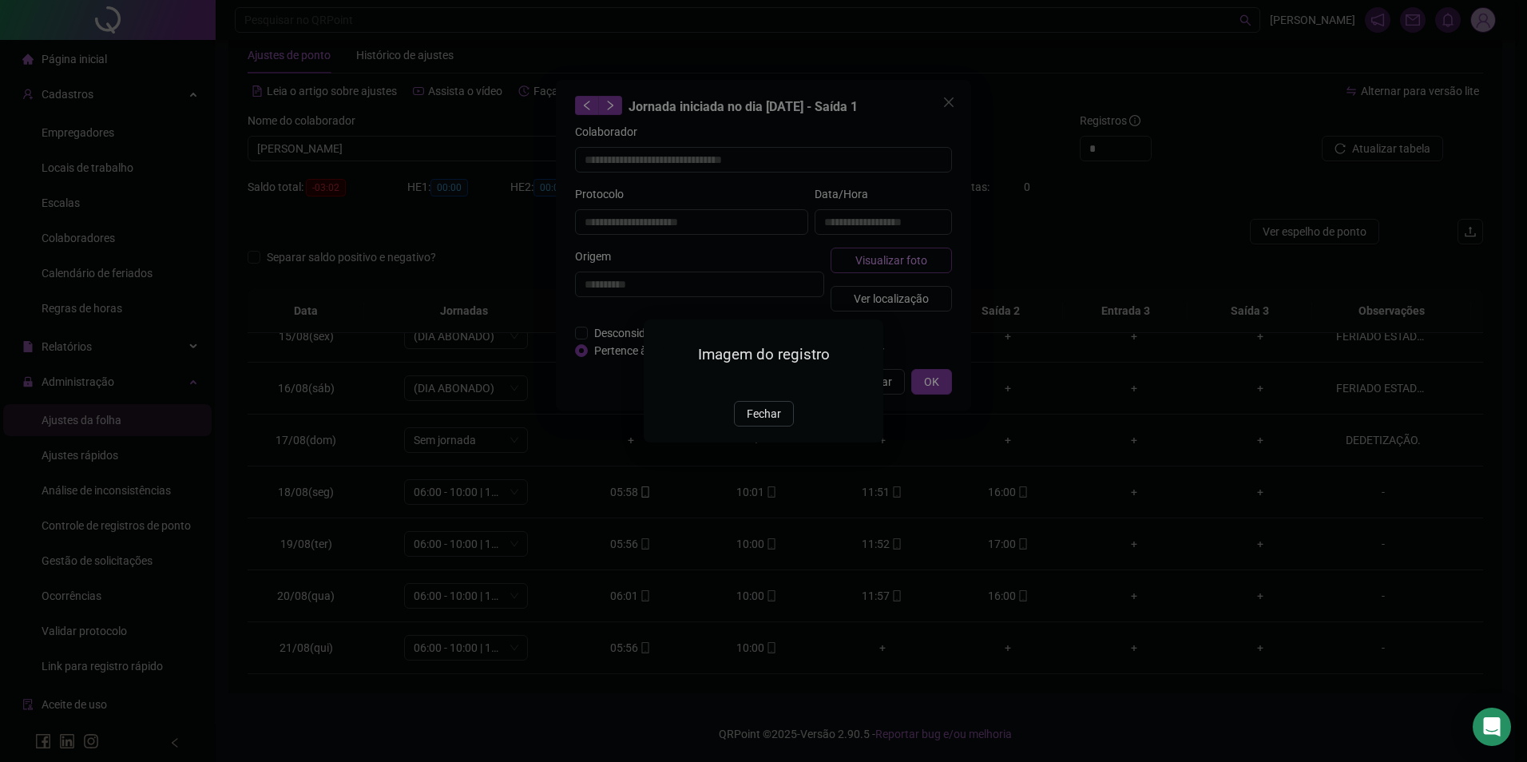
type input "**********"
click at [772, 423] on span "Fechar" at bounding box center [764, 414] width 34 height 18
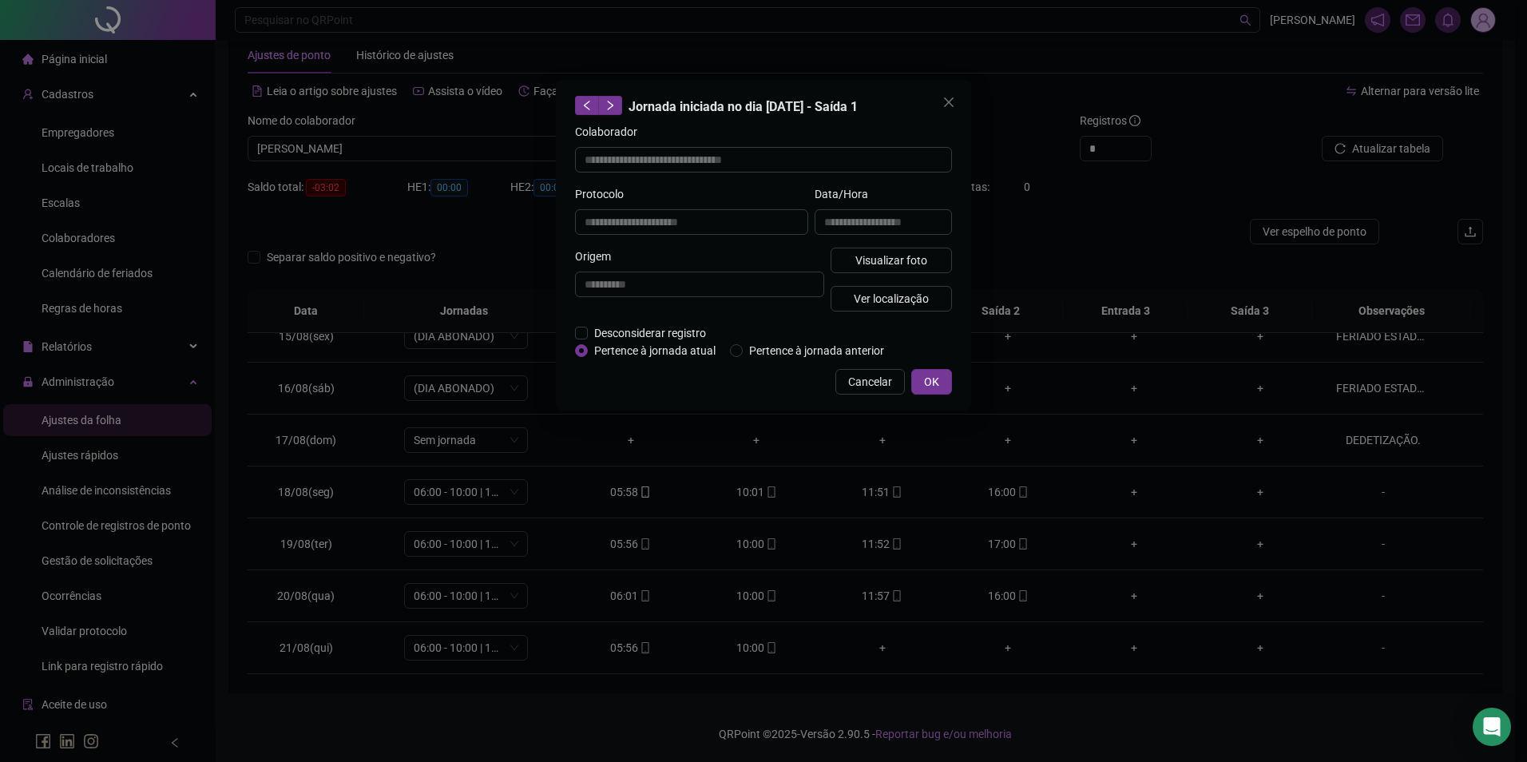
click at [876, 367] on div "**********" at bounding box center [763, 245] width 415 height 331
click at [871, 387] on span "Cancelar" at bounding box center [870, 382] width 44 height 18
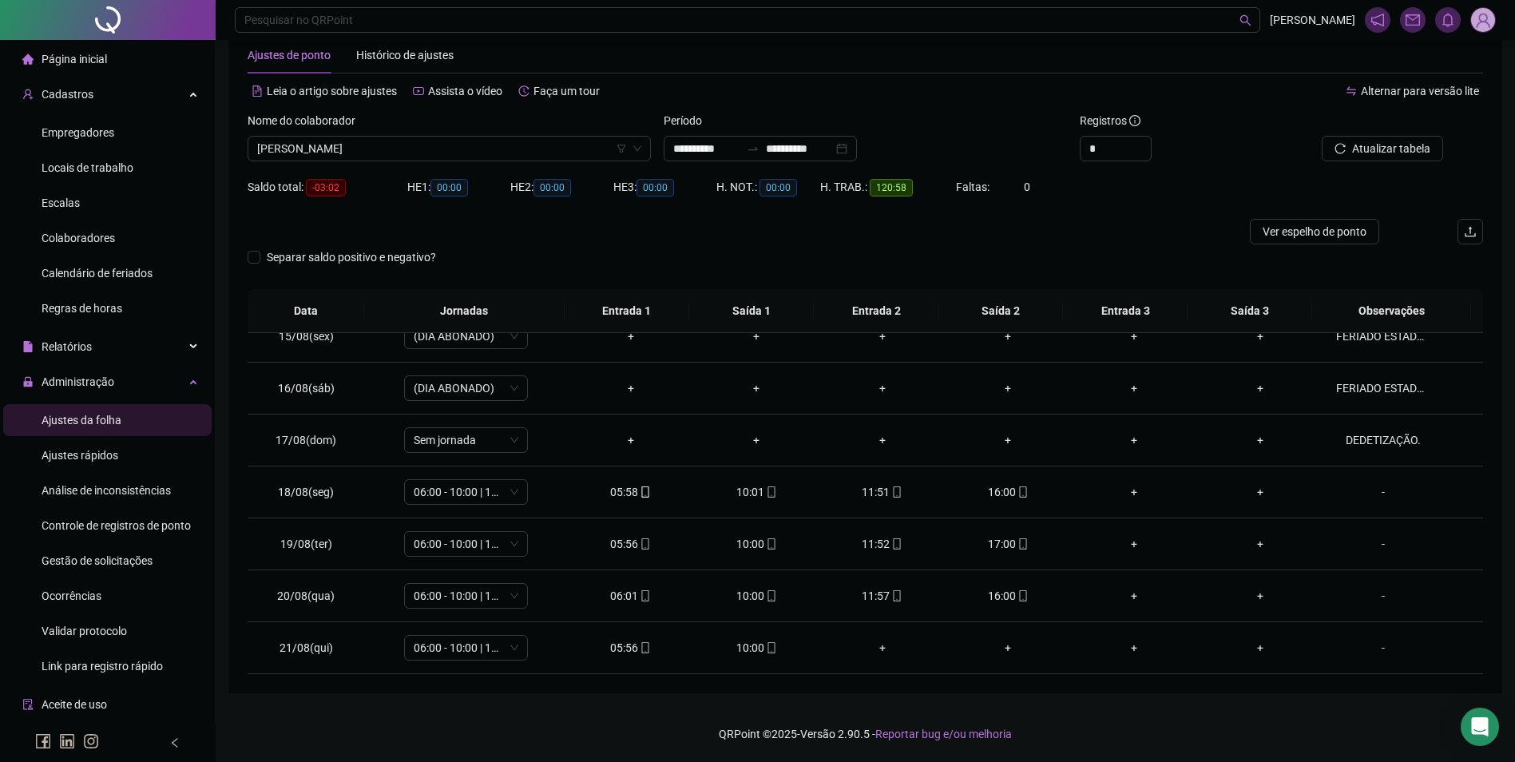
click at [556, 163] on div "Nome do colaborador [PERSON_NAME]" at bounding box center [449, 143] width 416 height 62
click at [511, 157] on span "[PERSON_NAME]" at bounding box center [449, 149] width 384 height 24
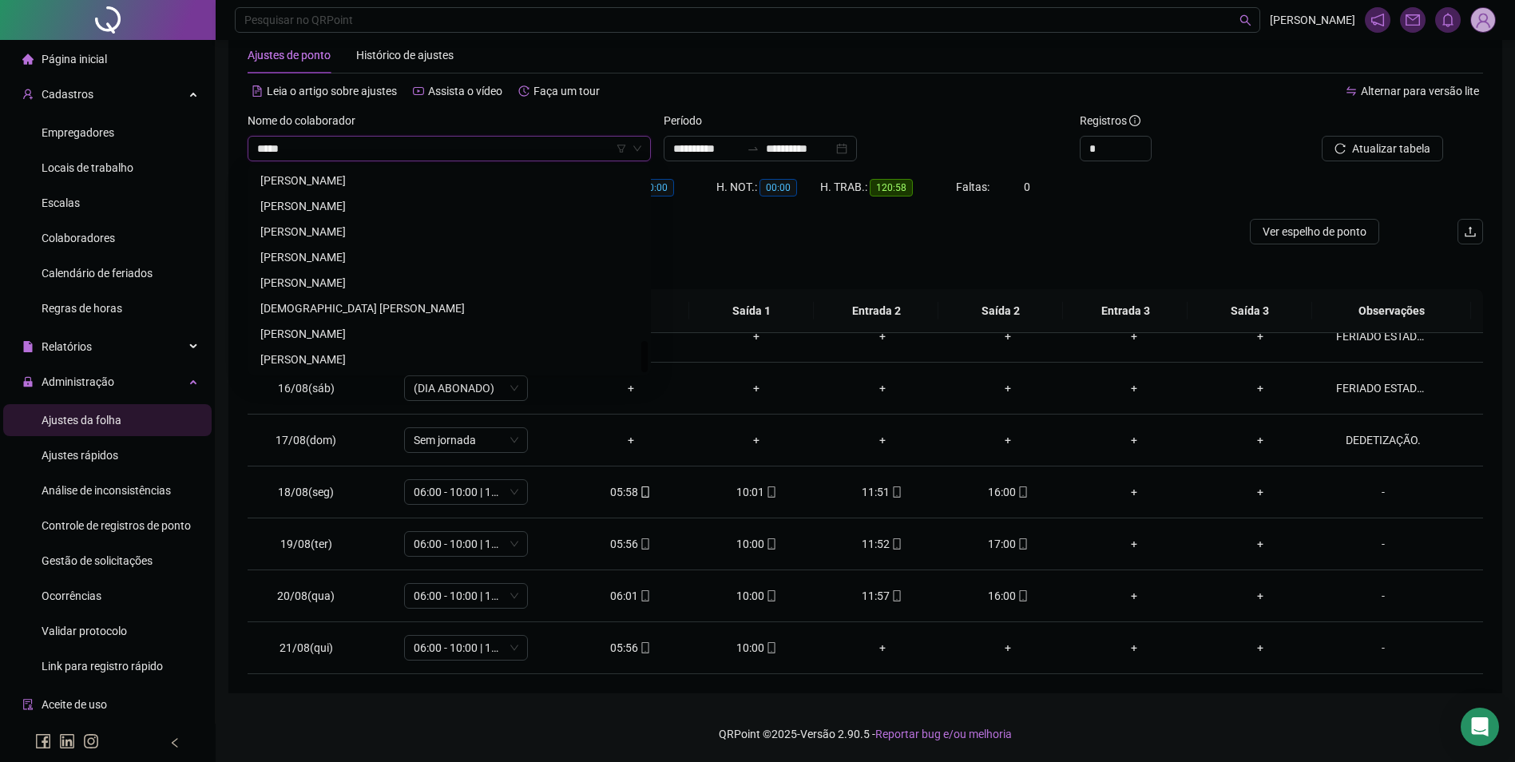
scroll to position [0, 0]
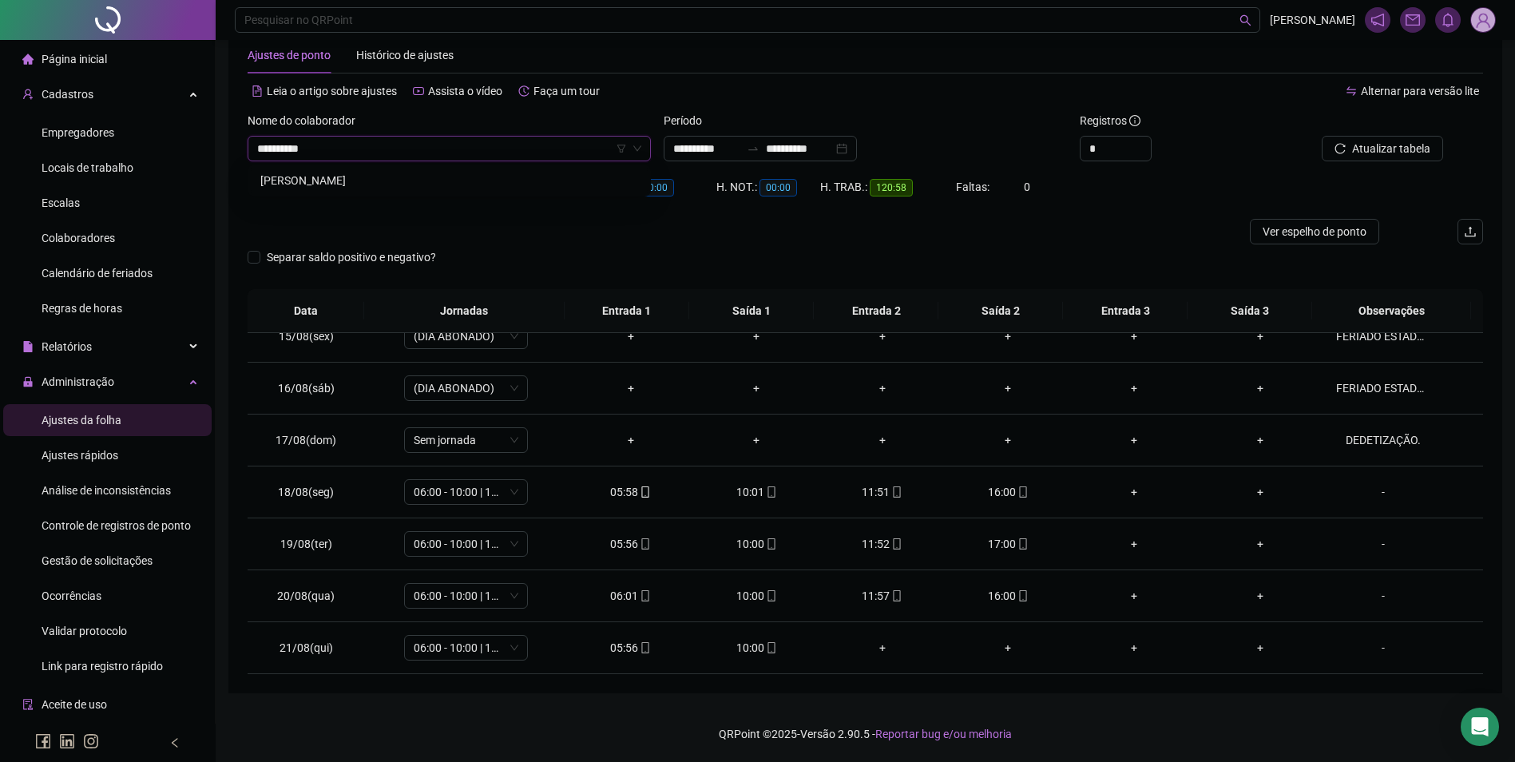
type input "**********"
click at [1319, 136] on button "Buscar registros" at bounding box center [1381, 149] width 125 height 26
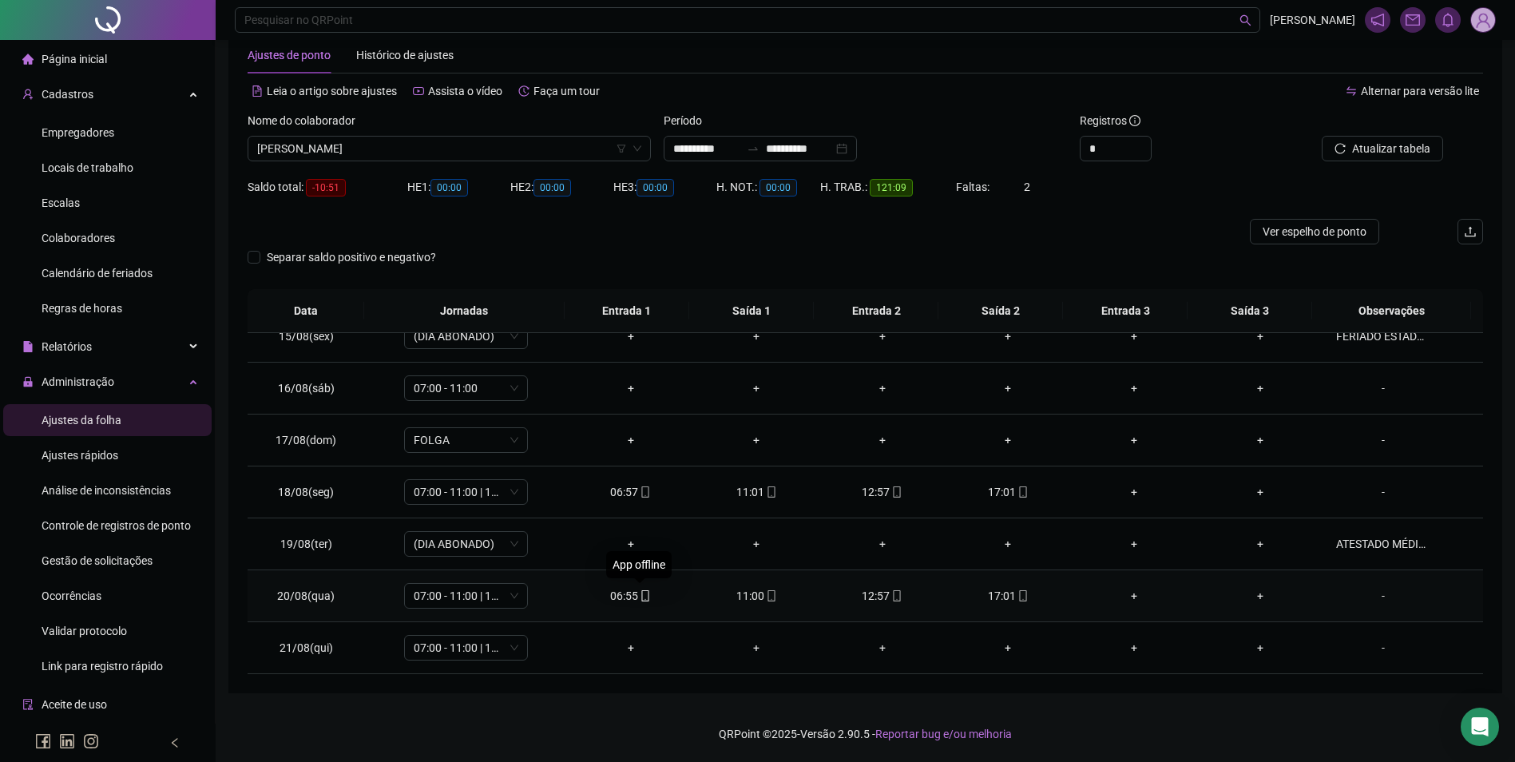
click at [645, 591] on icon "mobile" at bounding box center [644, 595] width 7 height 11
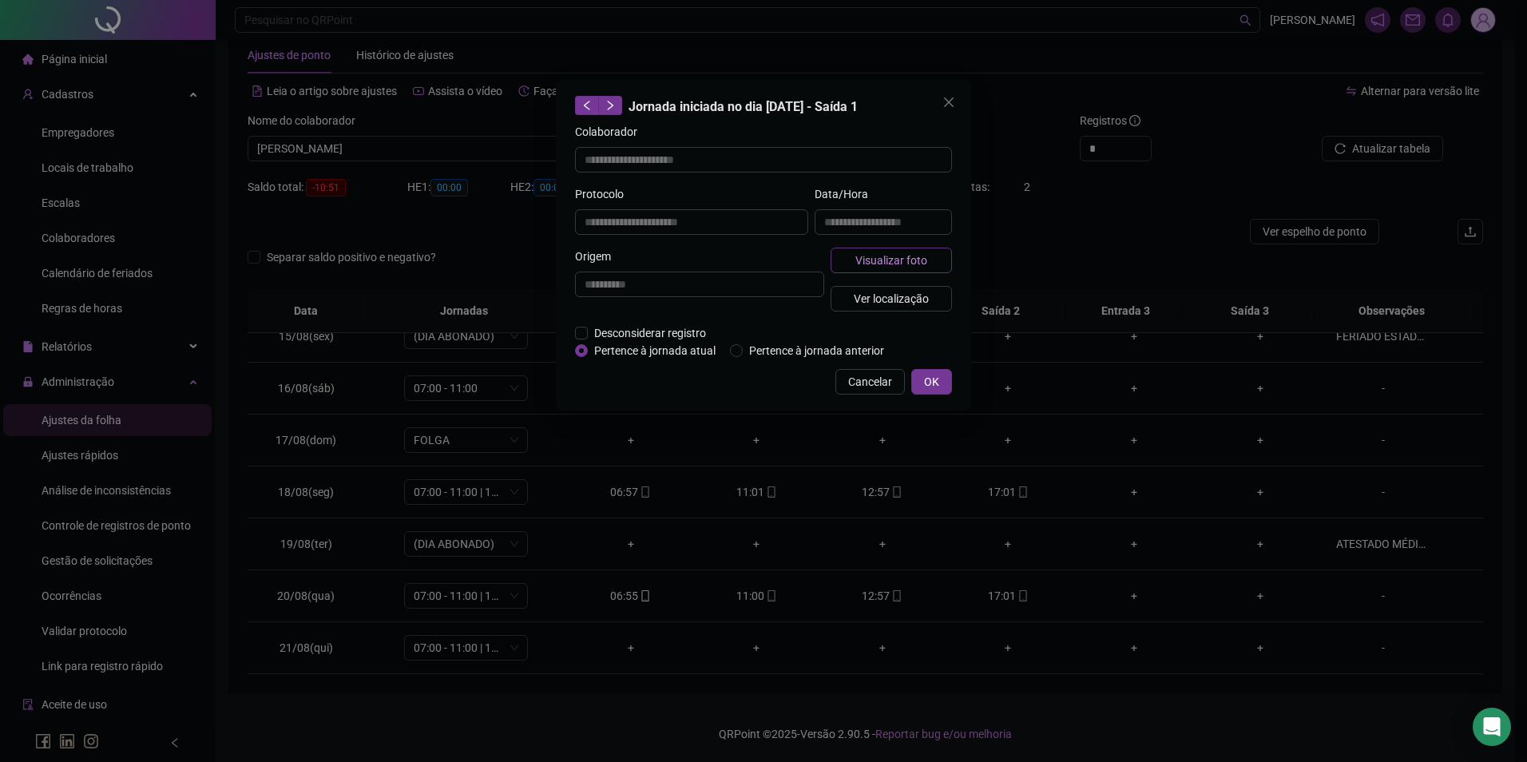
click at [907, 264] on span "Visualizar foto" at bounding box center [892, 261] width 72 height 18
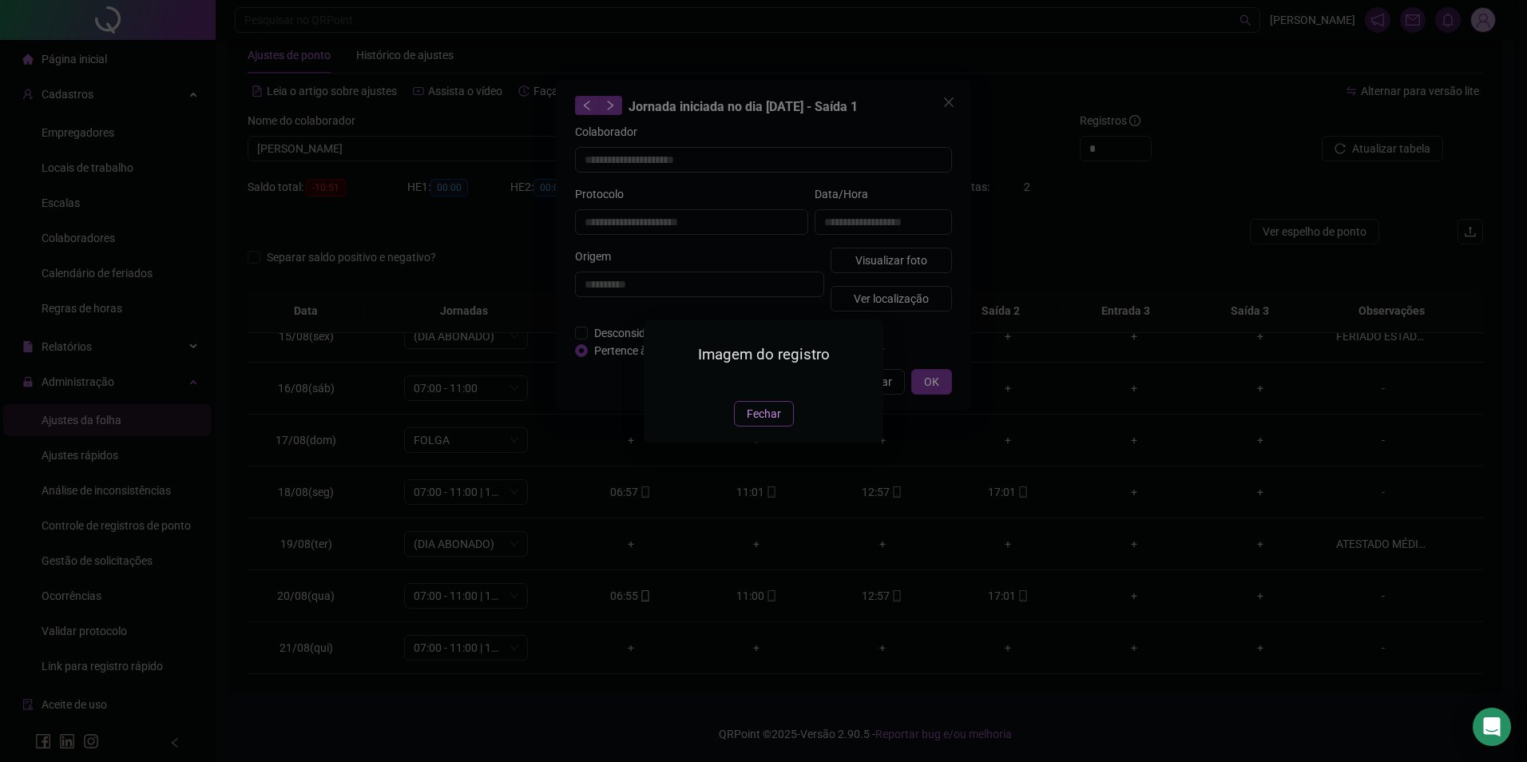
type input "**********"
click at [769, 418] on span "Fechar" at bounding box center [764, 414] width 34 height 18
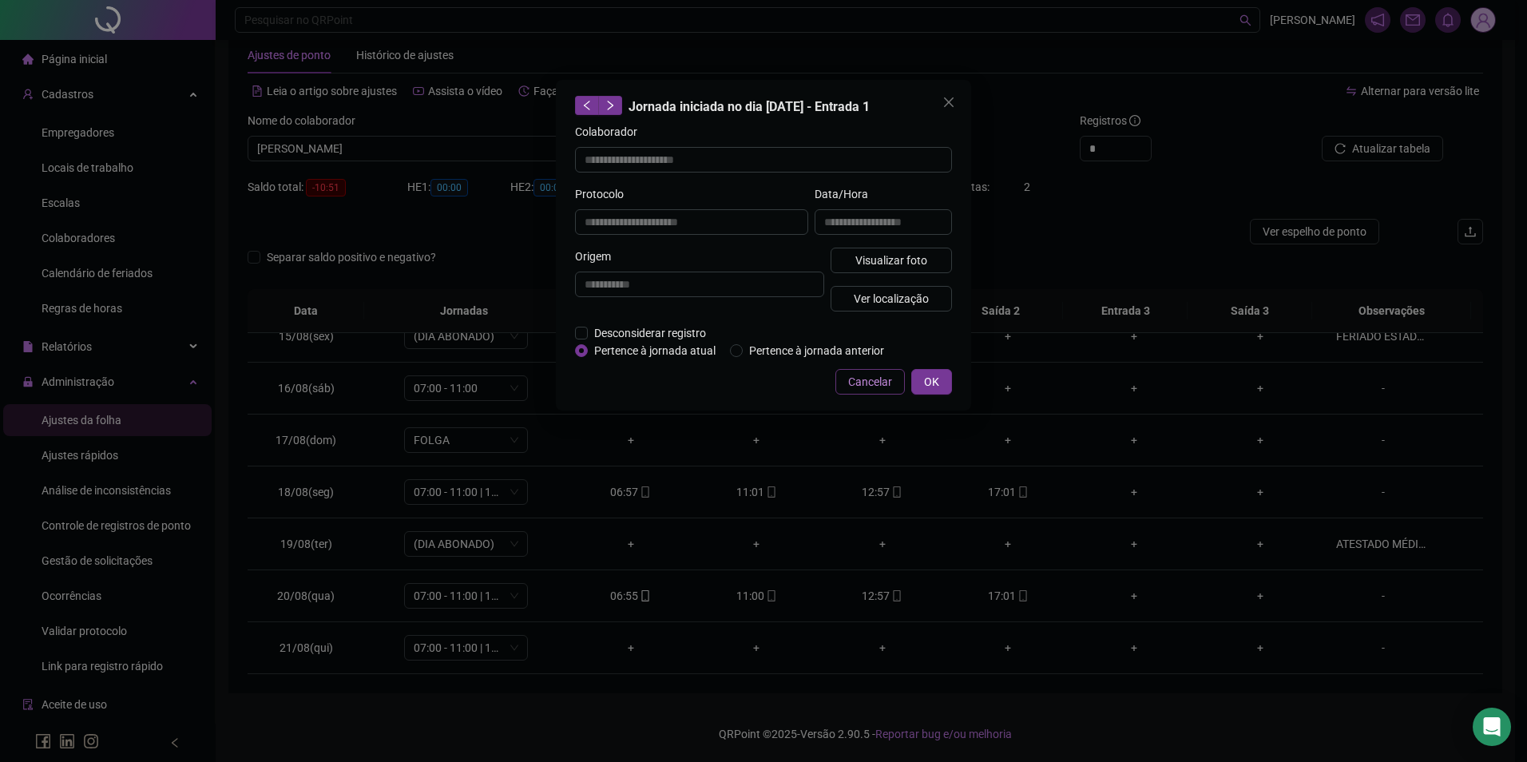
click at [857, 387] on span "Cancelar" at bounding box center [870, 382] width 44 height 18
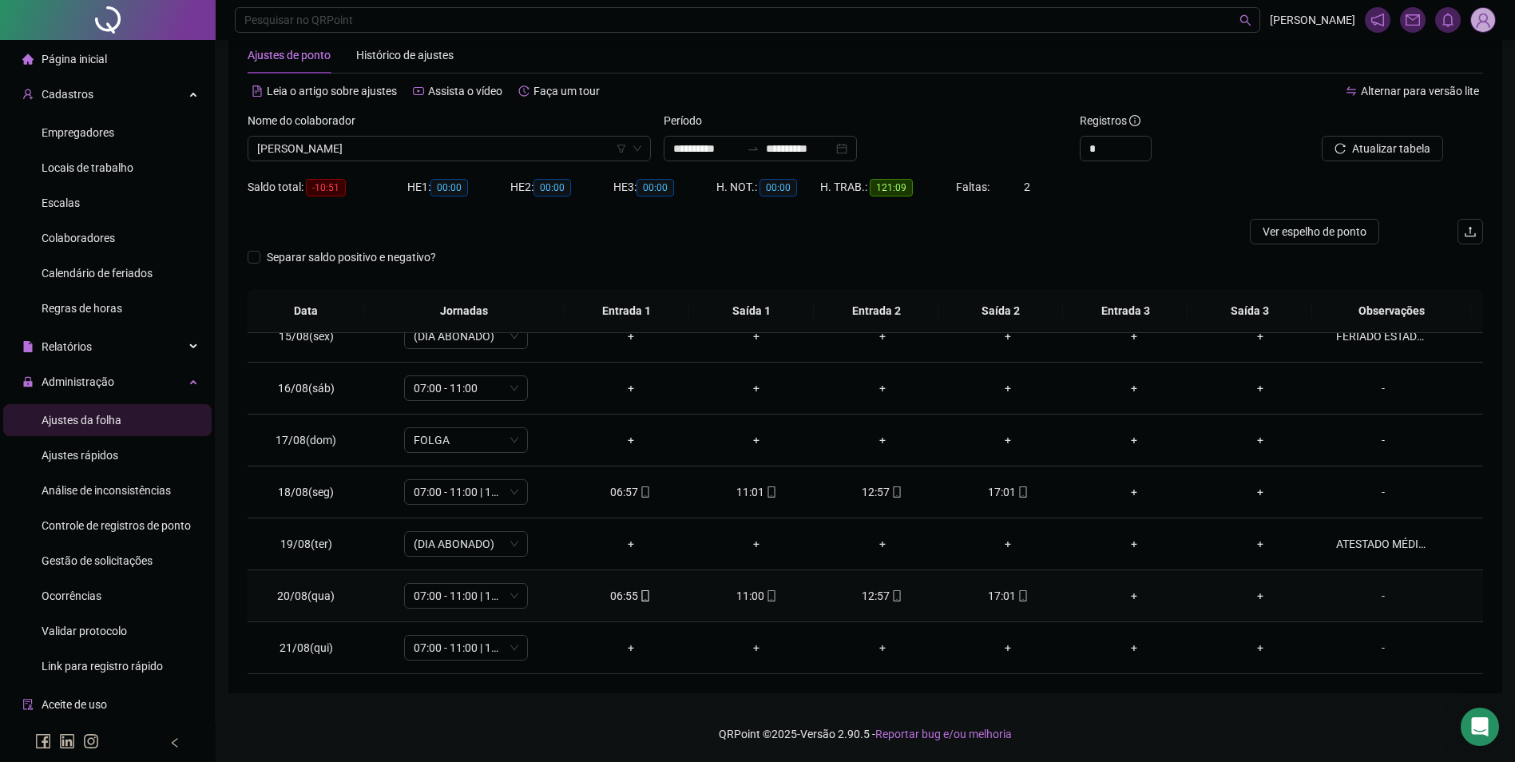
click at [646, 593] on div "06:55" at bounding box center [631, 596] width 101 height 18
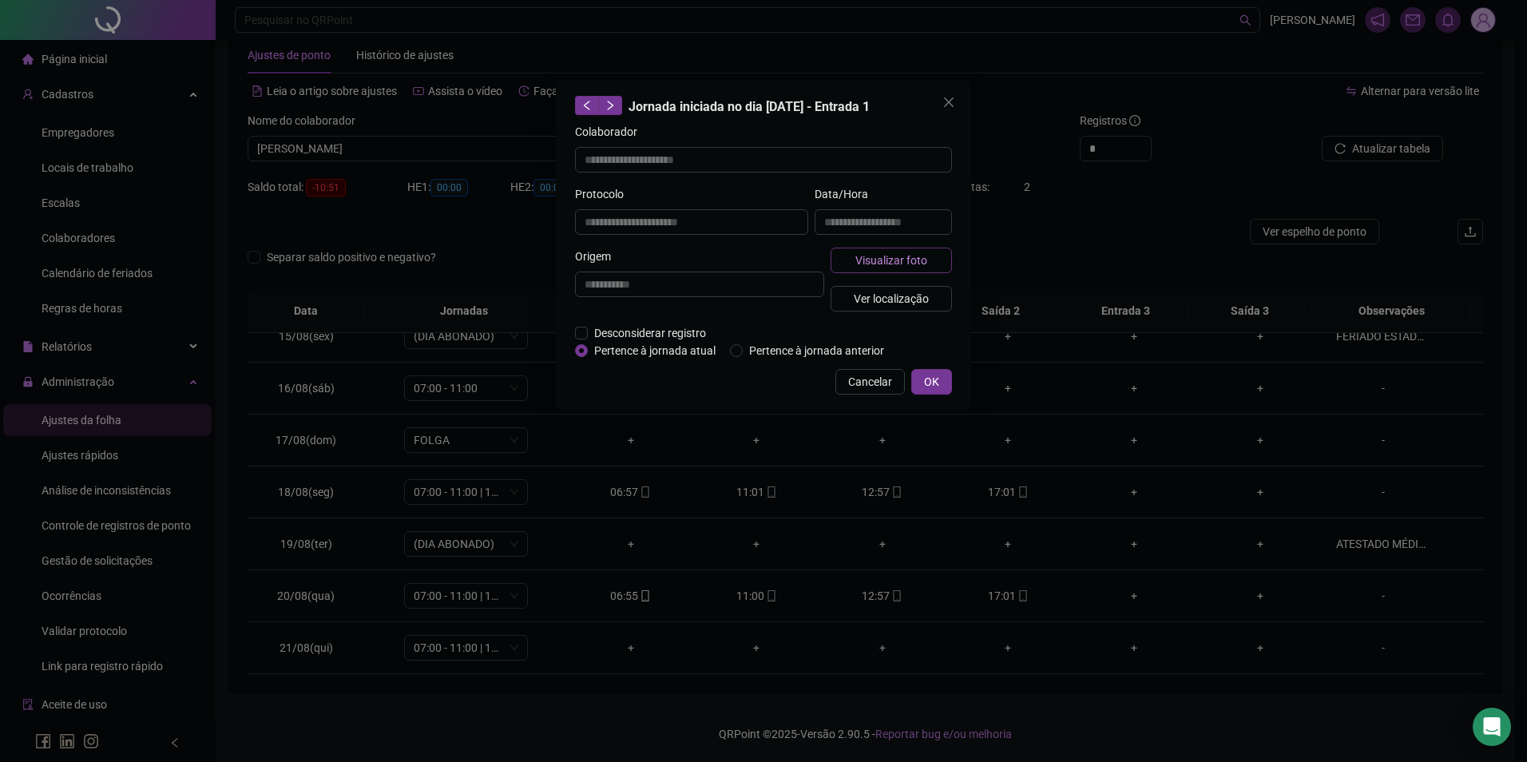
click at [878, 252] on span "Visualizar foto" at bounding box center [892, 261] width 72 height 18
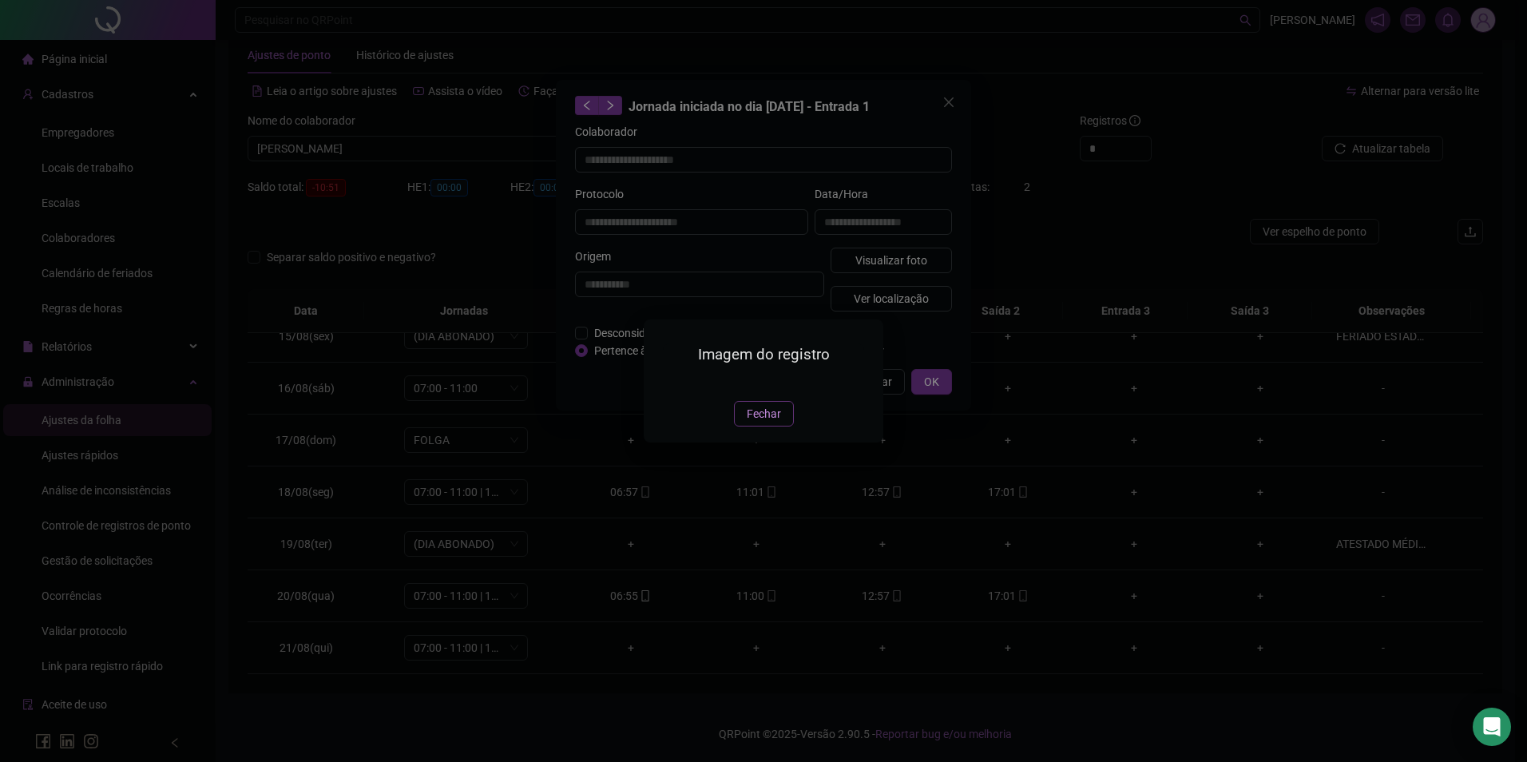
click at [760, 423] on span "Fechar" at bounding box center [764, 414] width 34 height 18
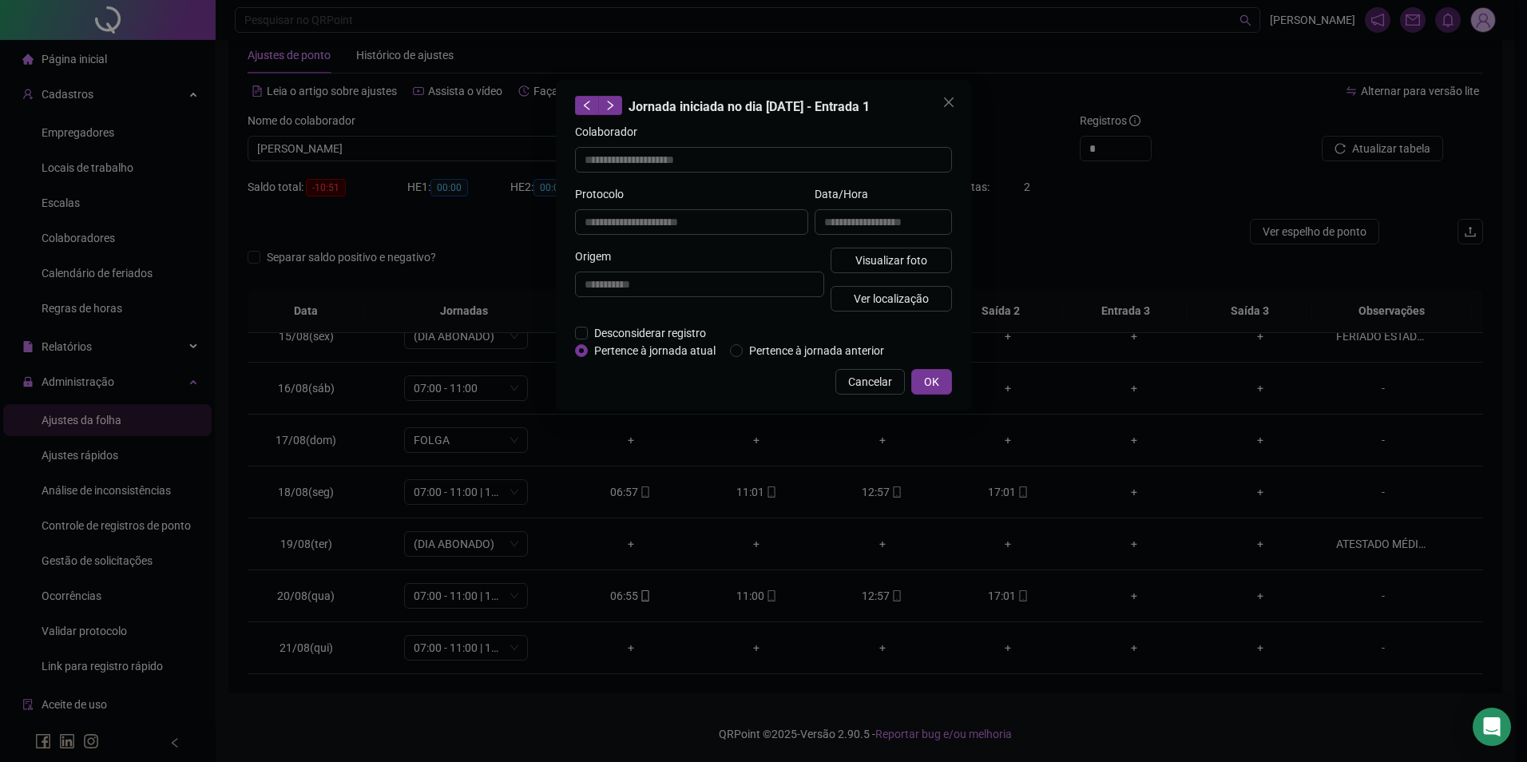
click at [877, 386] on span "Cancelar" at bounding box center [870, 382] width 44 height 18
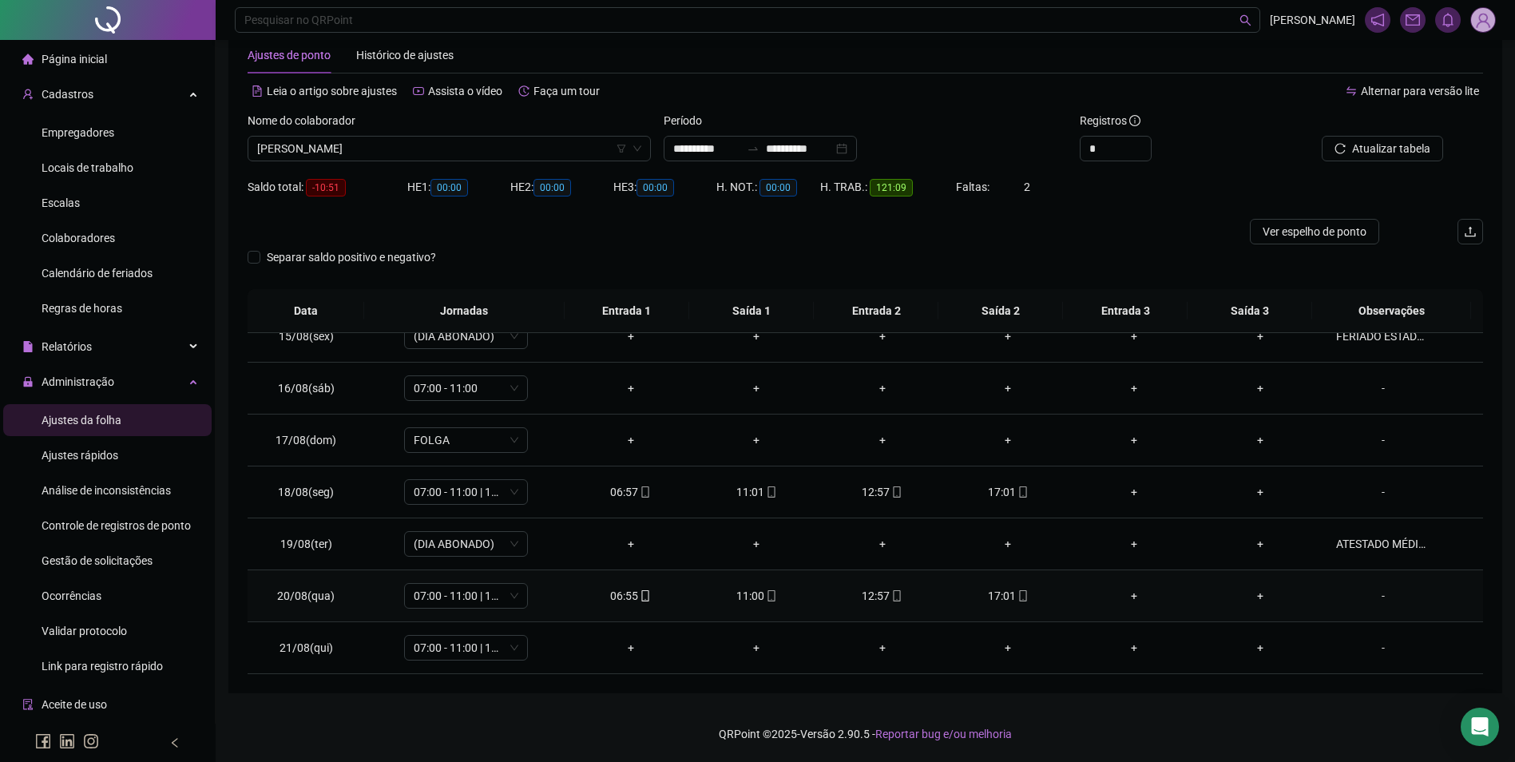
click at [757, 594] on div "11:00" at bounding box center [756, 596] width 101 height 18
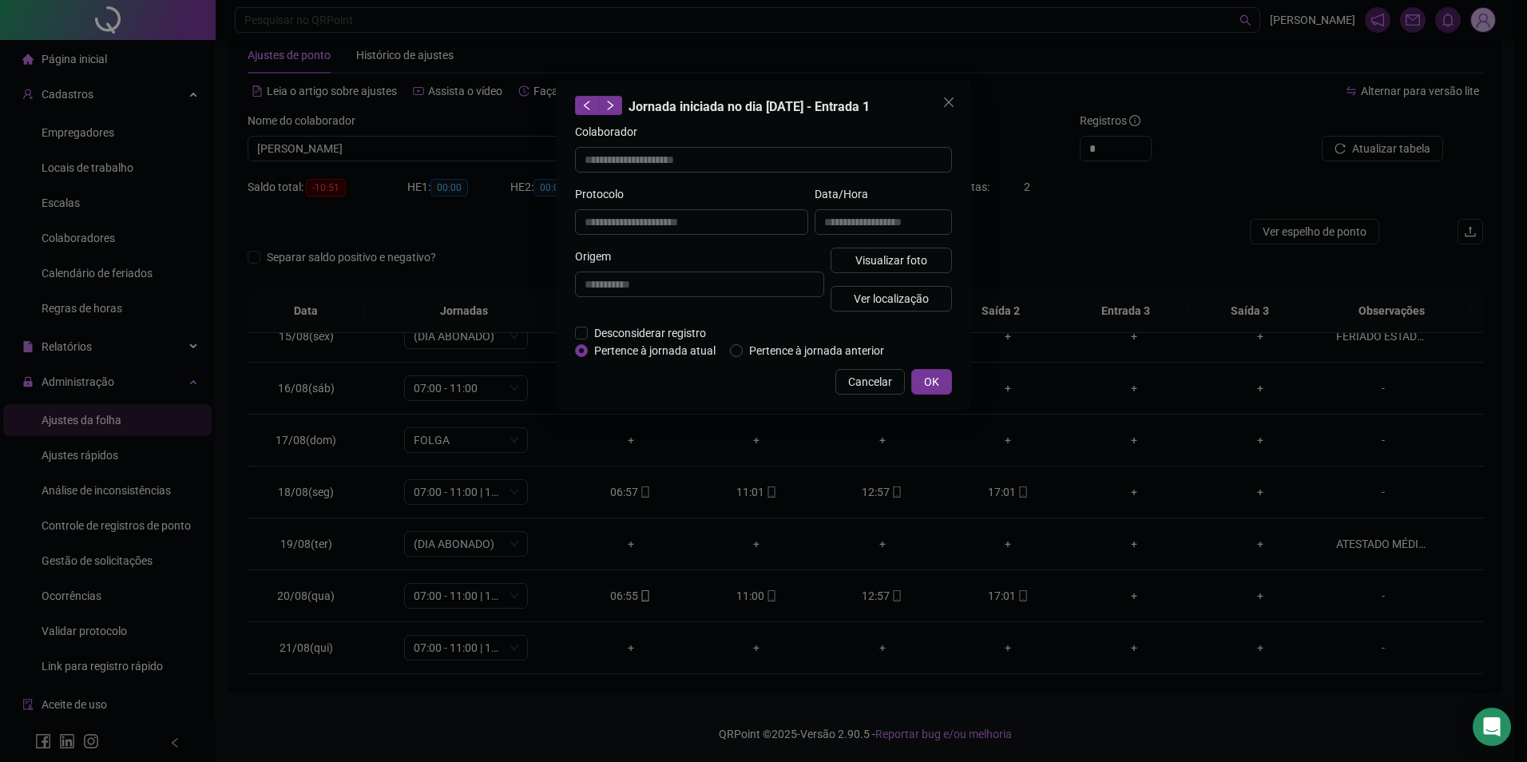
type input "**********"
click at [858, 245] on div "**********" at bounding box center [884, 216] width 144 height 62
click at [860, 254] on span "Visualizar foto" at bounding box center [892, 261] width 72 height 18
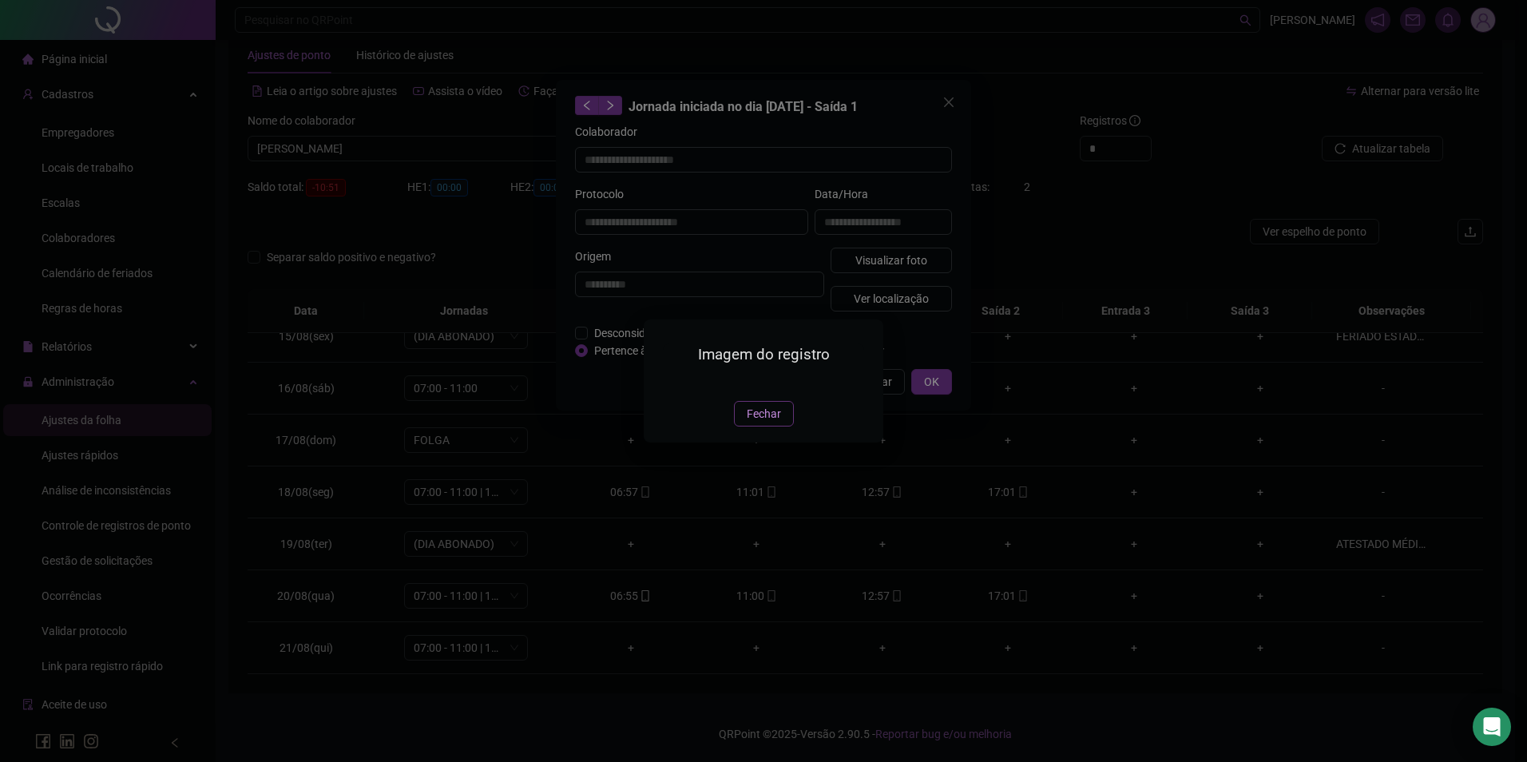
click at [767, 423] on span "Fechar" at bounding box center [764, 414] width 34 height 18
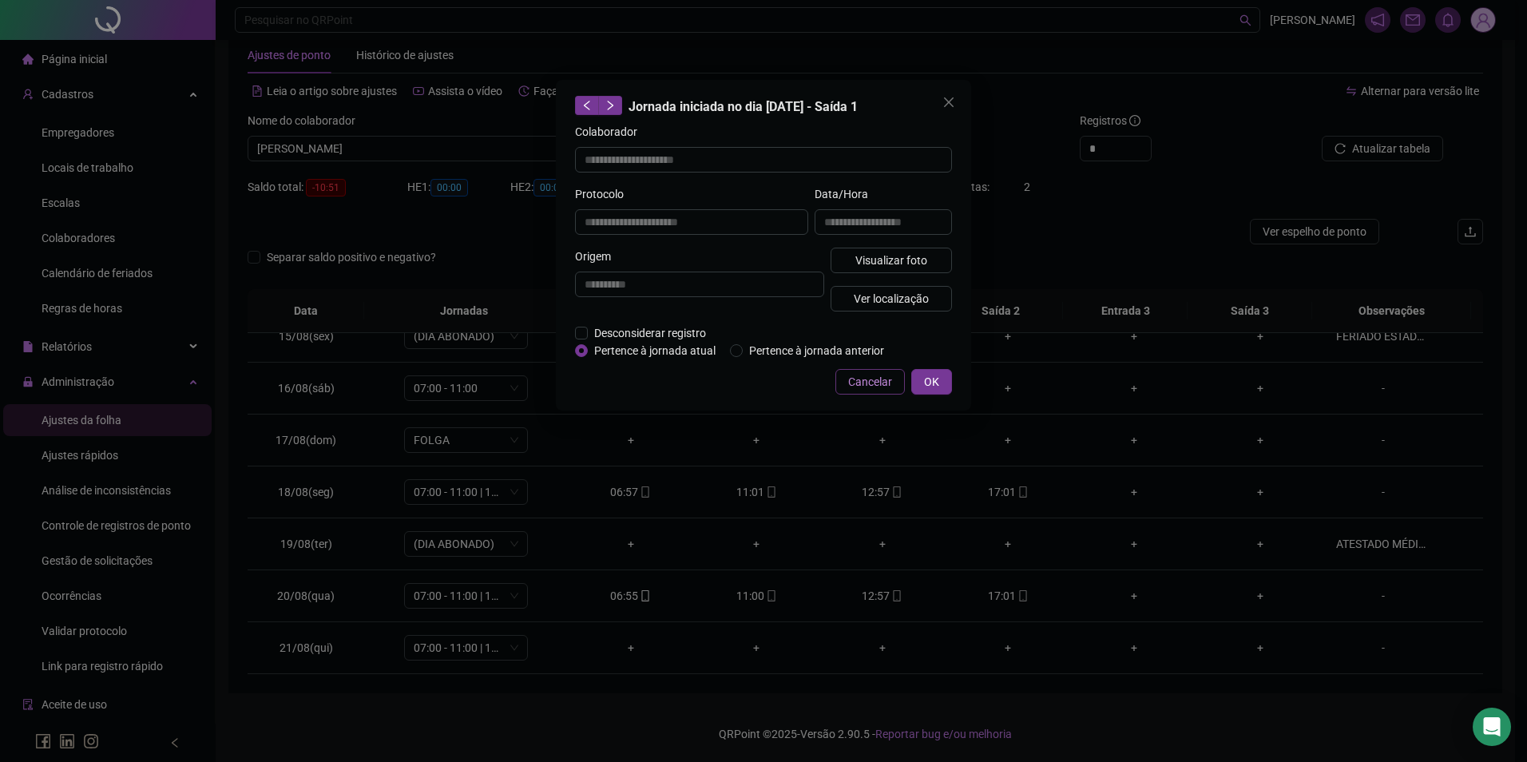
click at [869, 383] on span "Cancelar" at bounding box center [870, 382] width 44 height 18
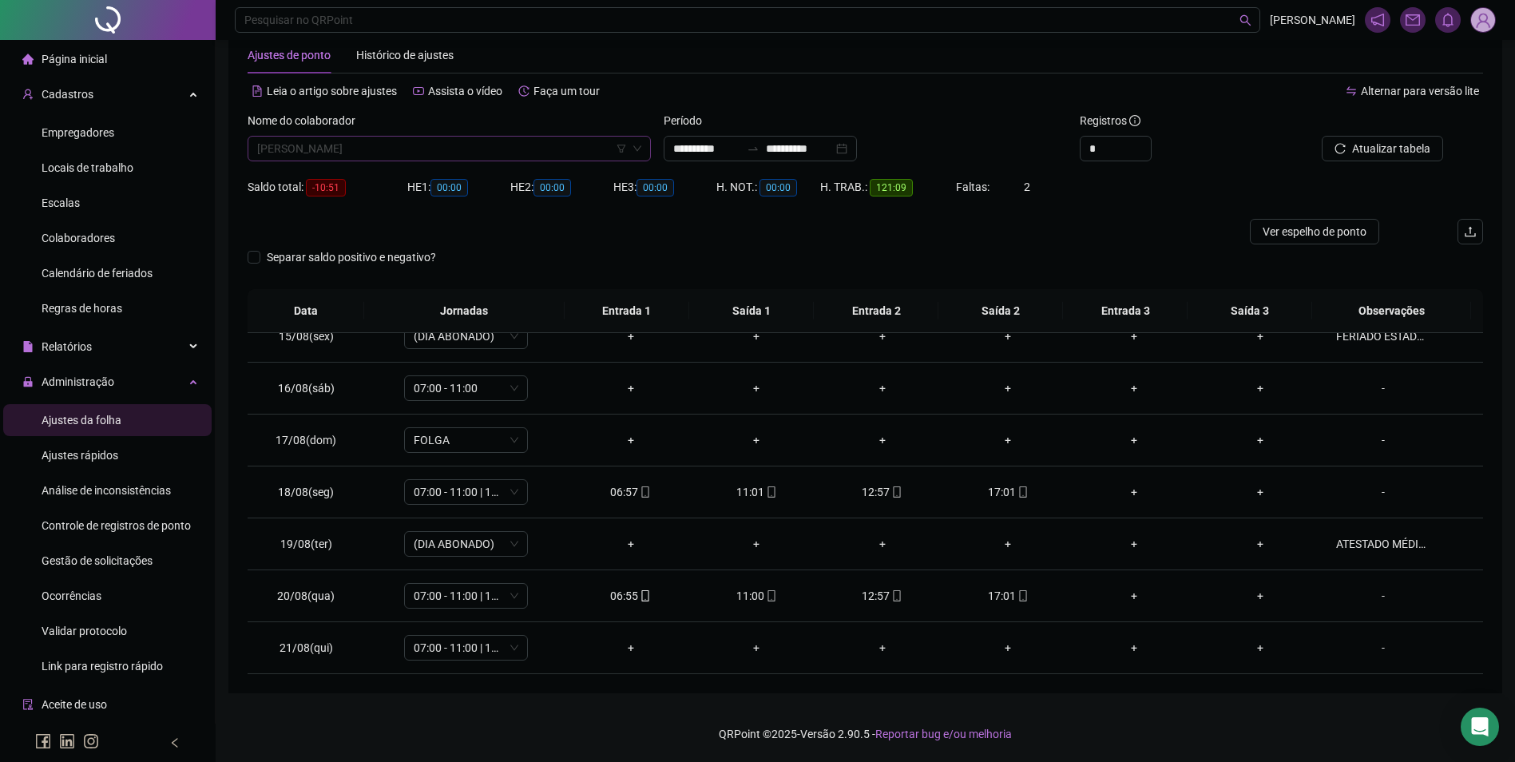
click at [494, 141] on span "[PERSON_NAME]" at bounding box center [449, 149] width 384 height 24
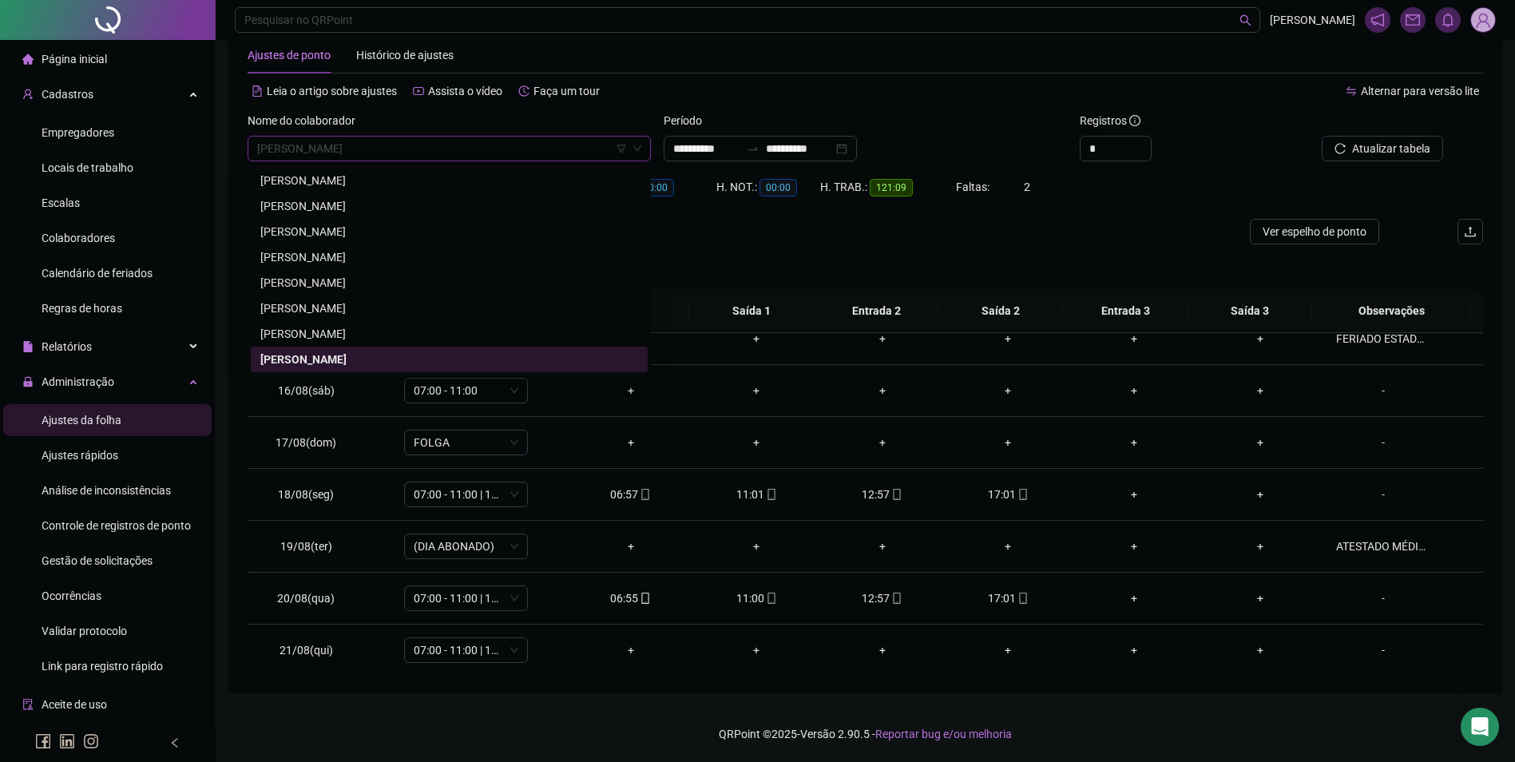
scroll to position [749, 0]
click at [474, 154] on span "[PERSON_NAME]" at bounding box center [449, 149] width 384 height 24
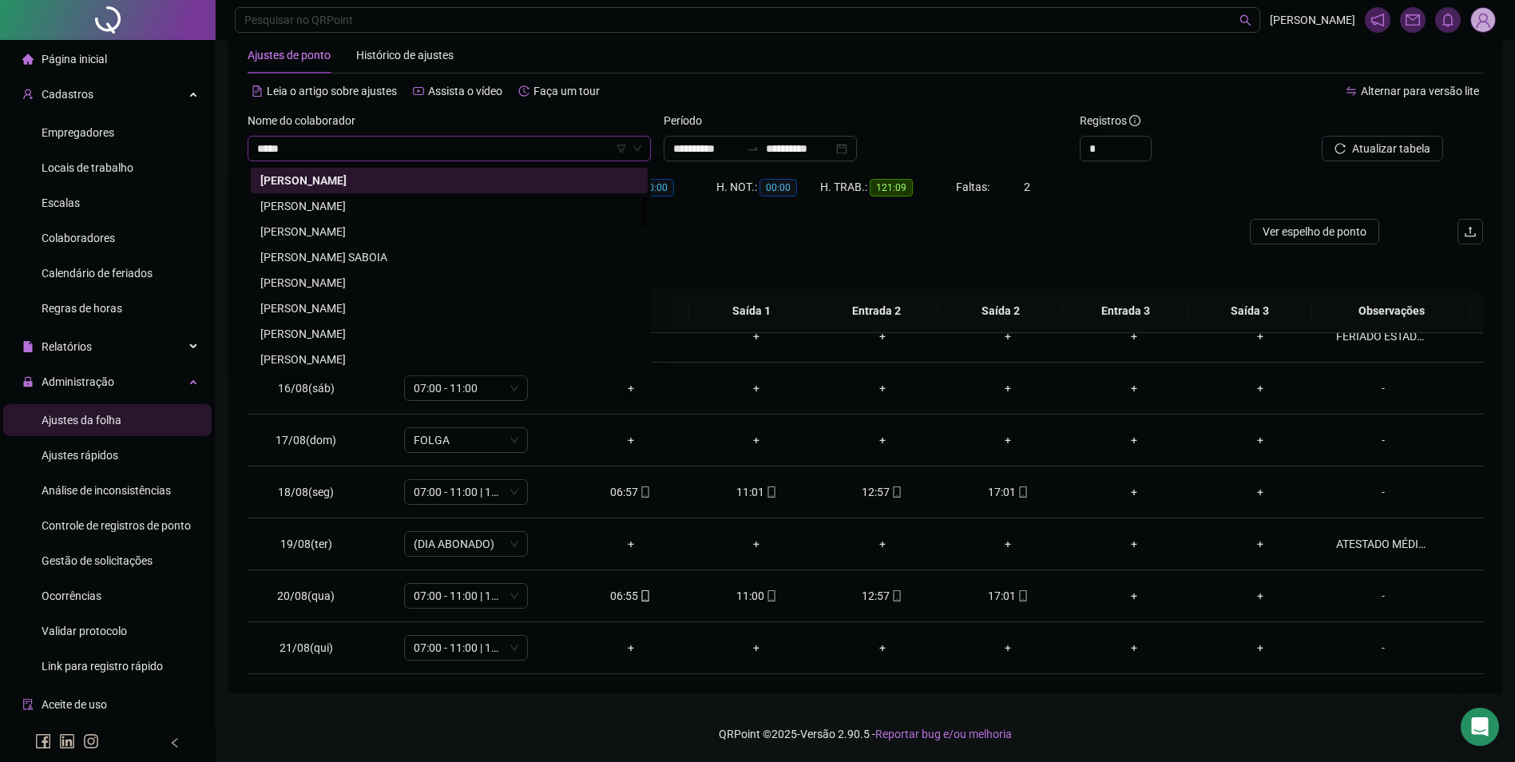
scroll to position [0, 0]
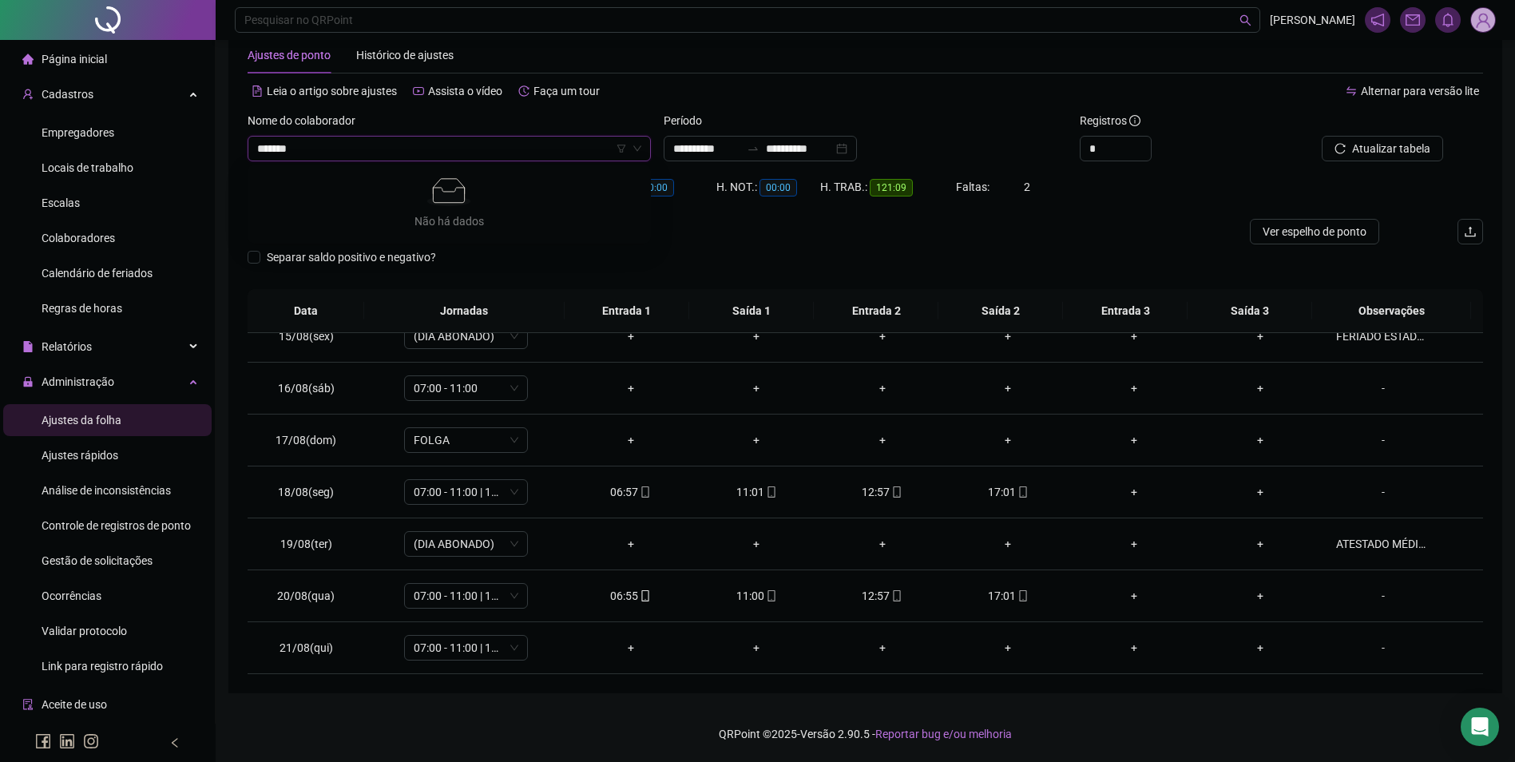
type input "******"
click at [1319, 136] on button "Buscar registros" at bounding box center [1381, 149] width 125 height 26
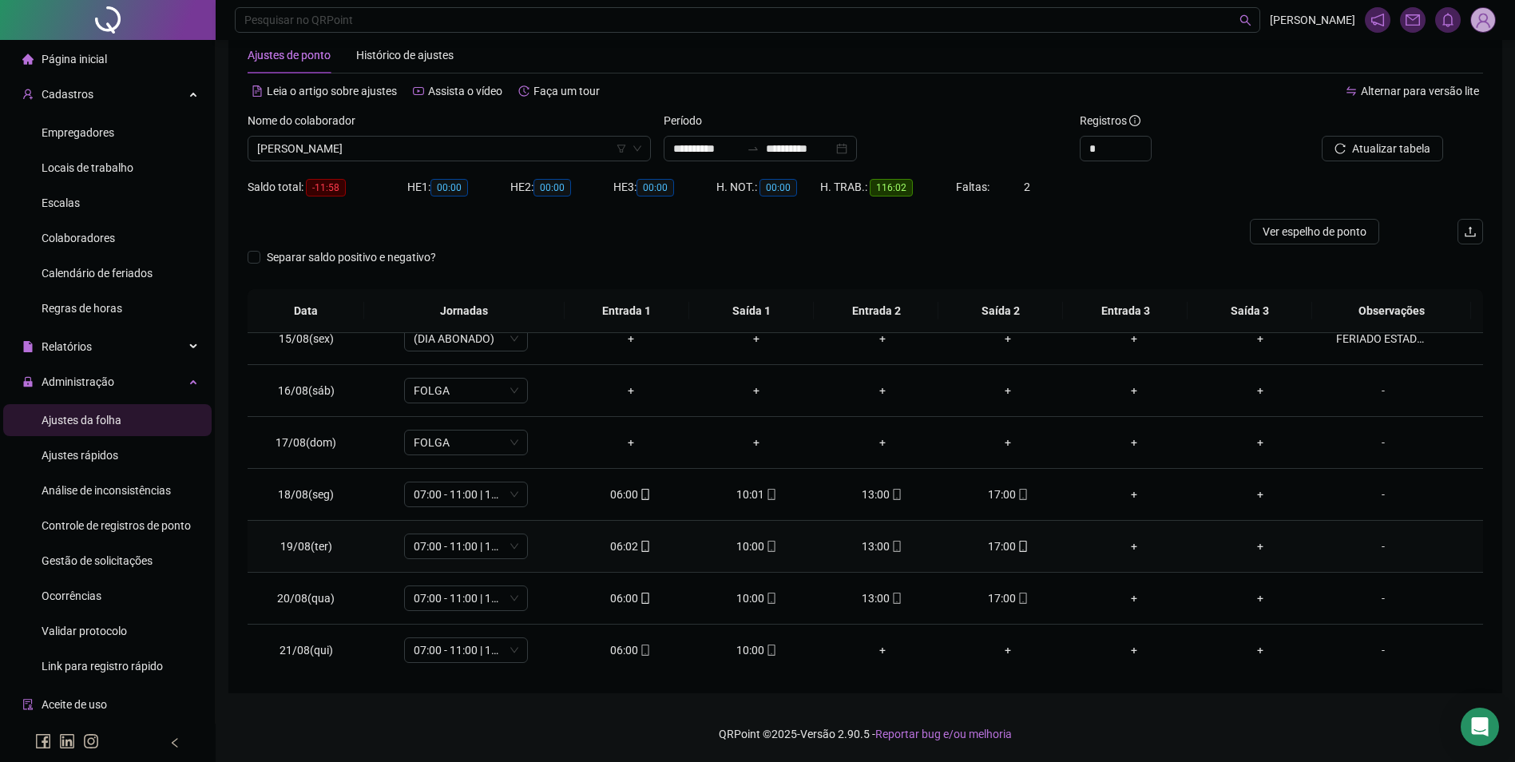
scroll to position [749, 0]
click at [766, 653] on icon "mobile" at bounding box center [771, 647] width 11 height 11
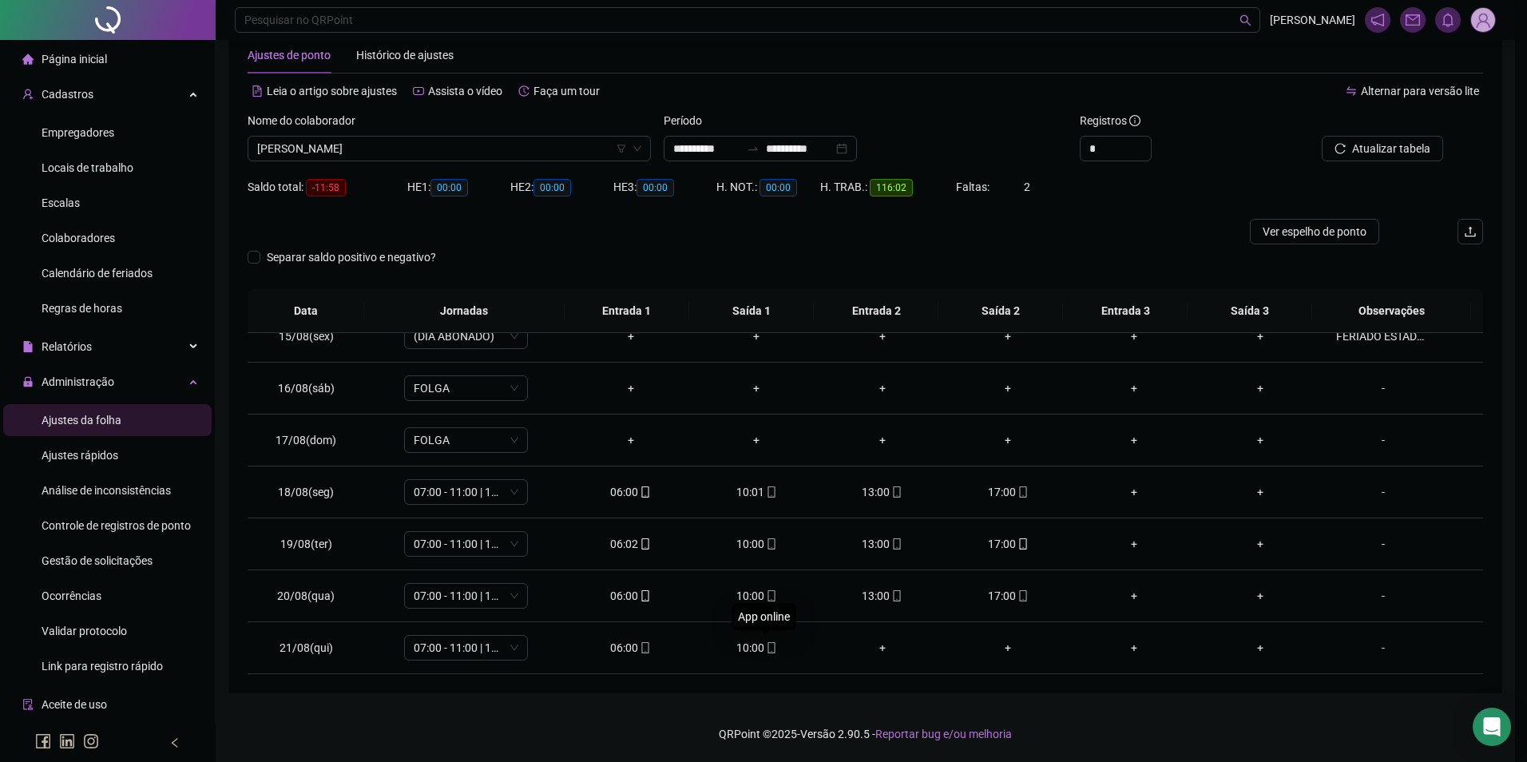
type input "**********"
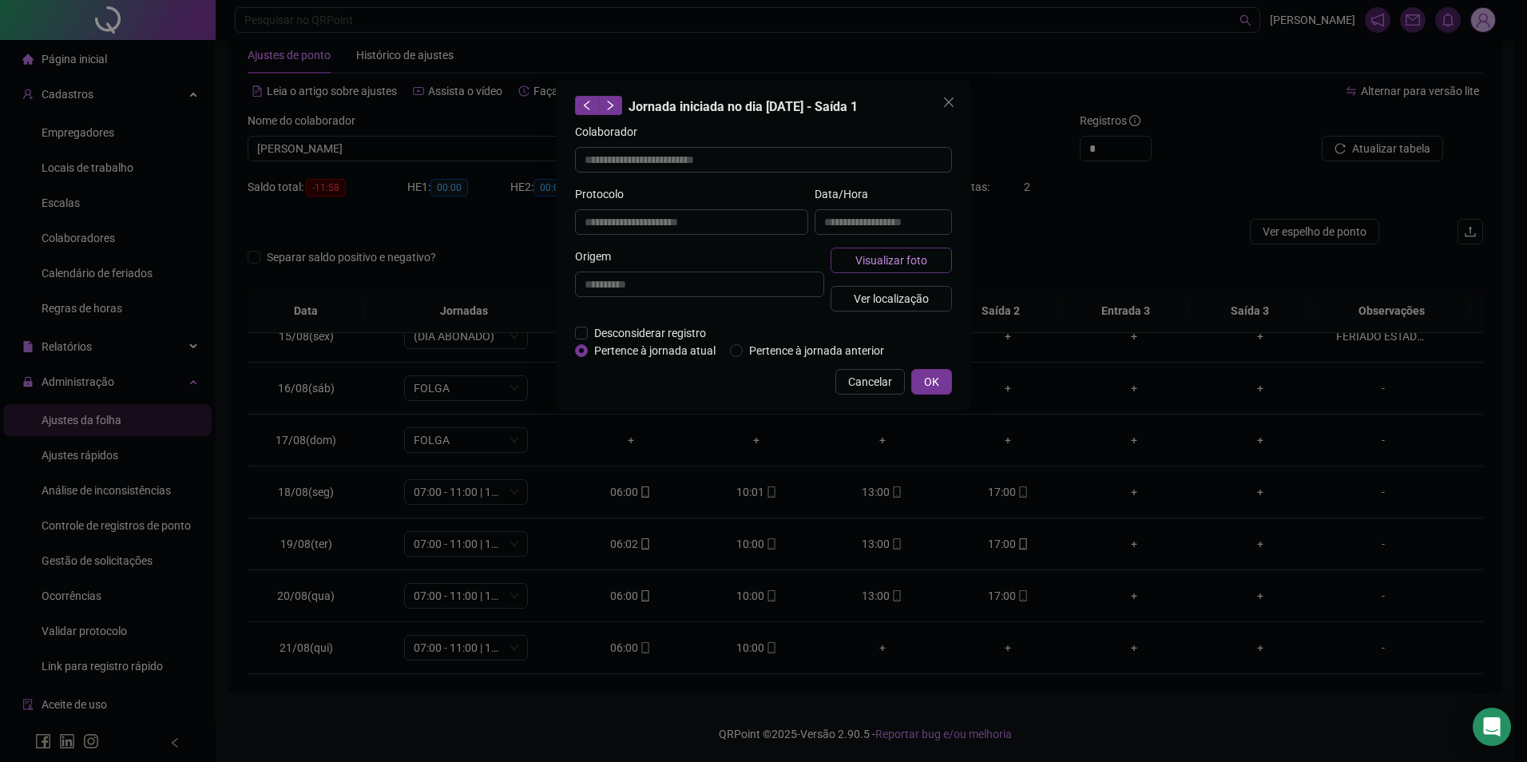
click at [898, 268] on button "Visualizar foto" at bounding box center [891, 261] width 121 height 26
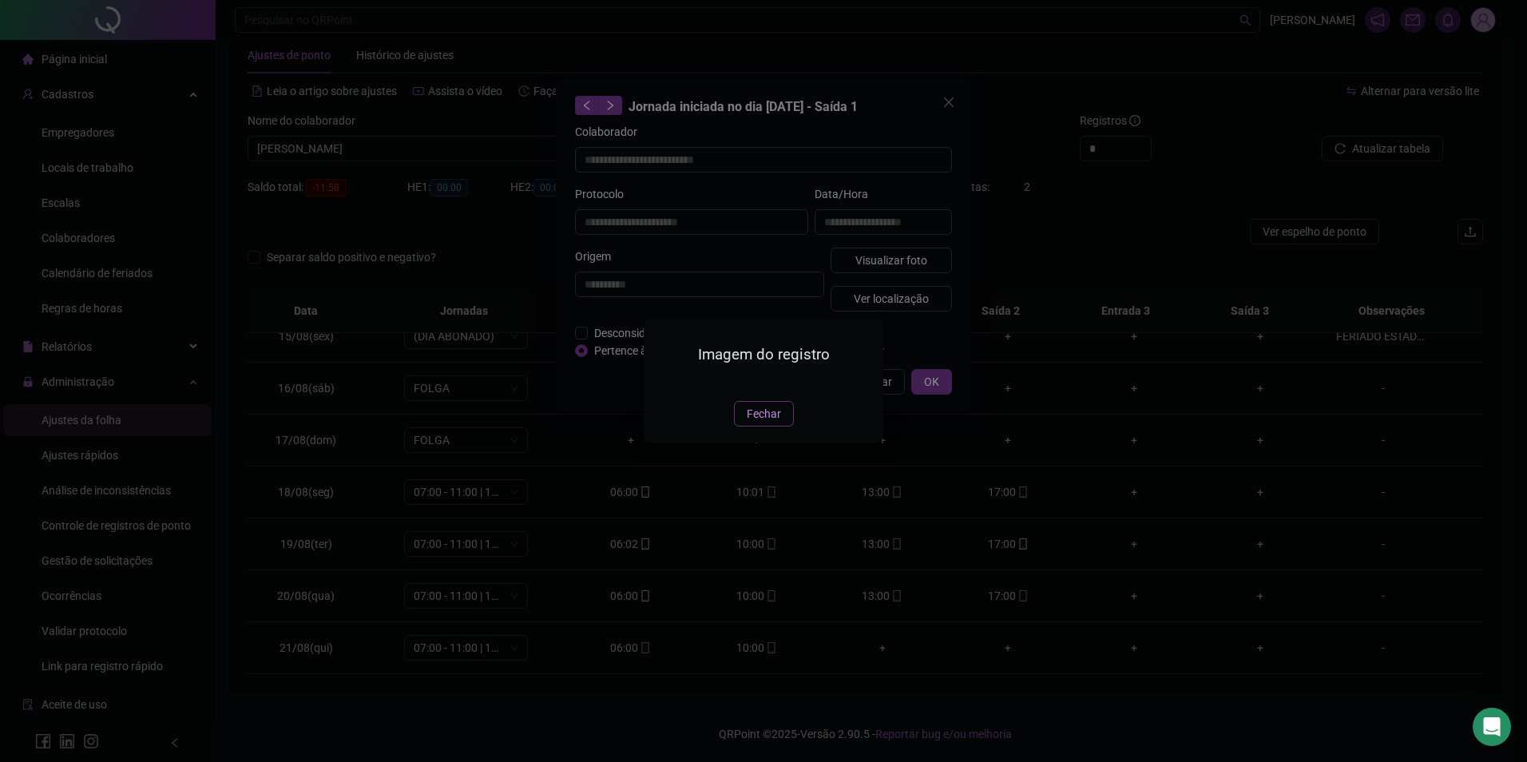
click at [756, 423] on span "Fechar" at bounding box center [764, 414] width 34 height 18
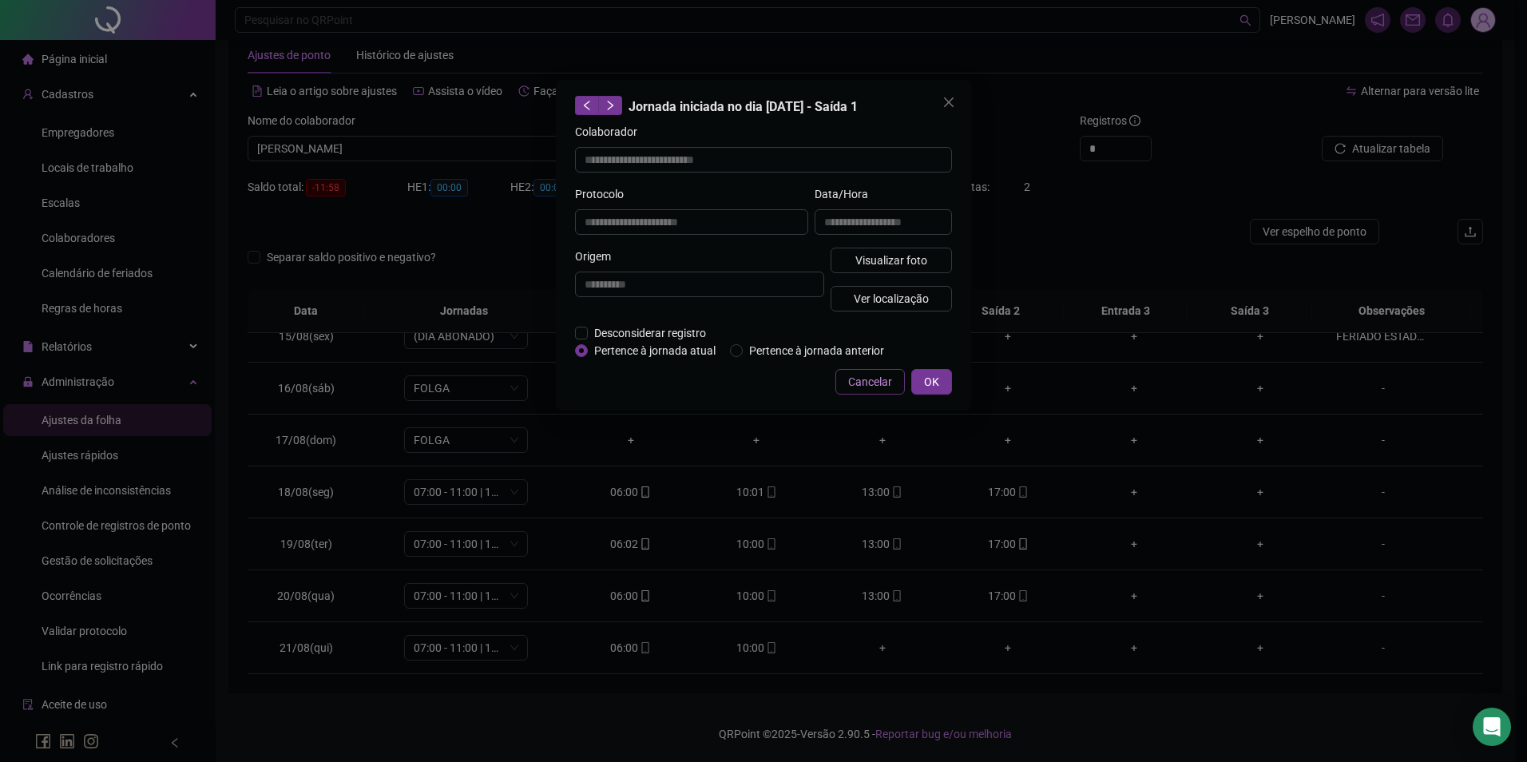
click at [865, 381] on span "Cancelar" at bounding box center [870, 382] width 44 height 18
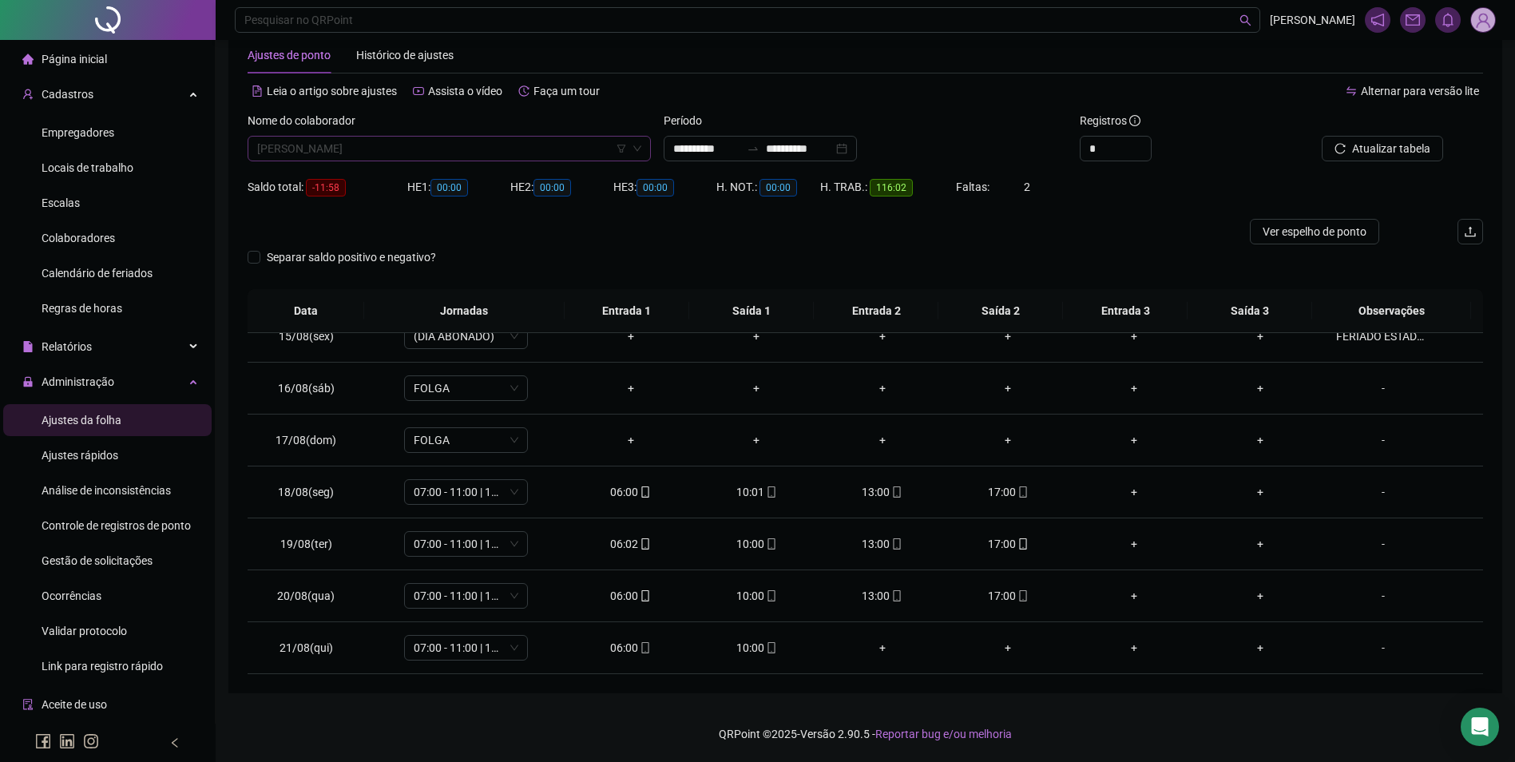
click at [442, 141] on span "[PERSON_NAME]" at bounding box center [449, 149] width 384 height 24
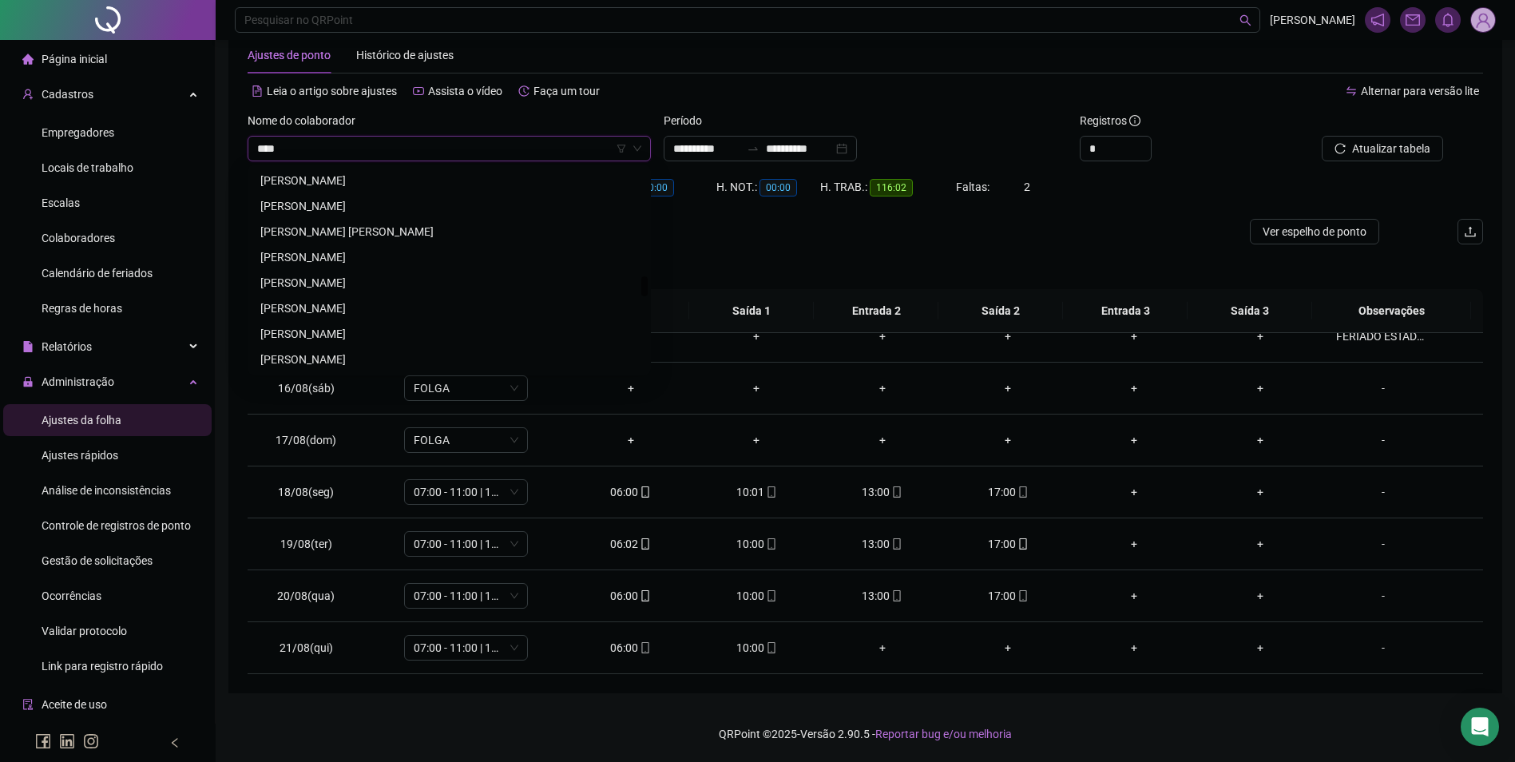
scroll to position [0, 0]
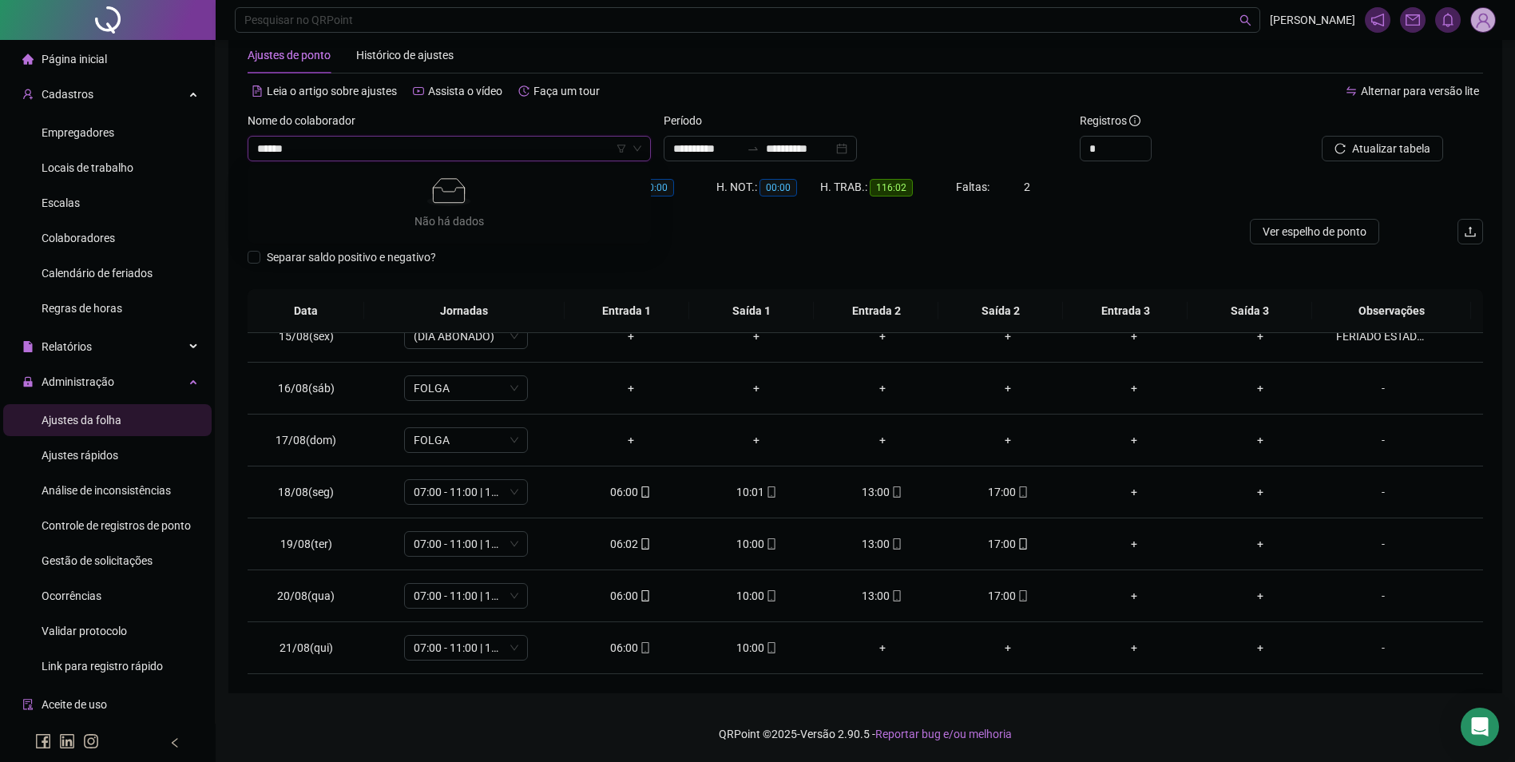
type input "*****"
click at [397, 200] on div "CARMEM [DATE][PERSON_NAME]" at bounding box center [449, 206] width 378 height 18
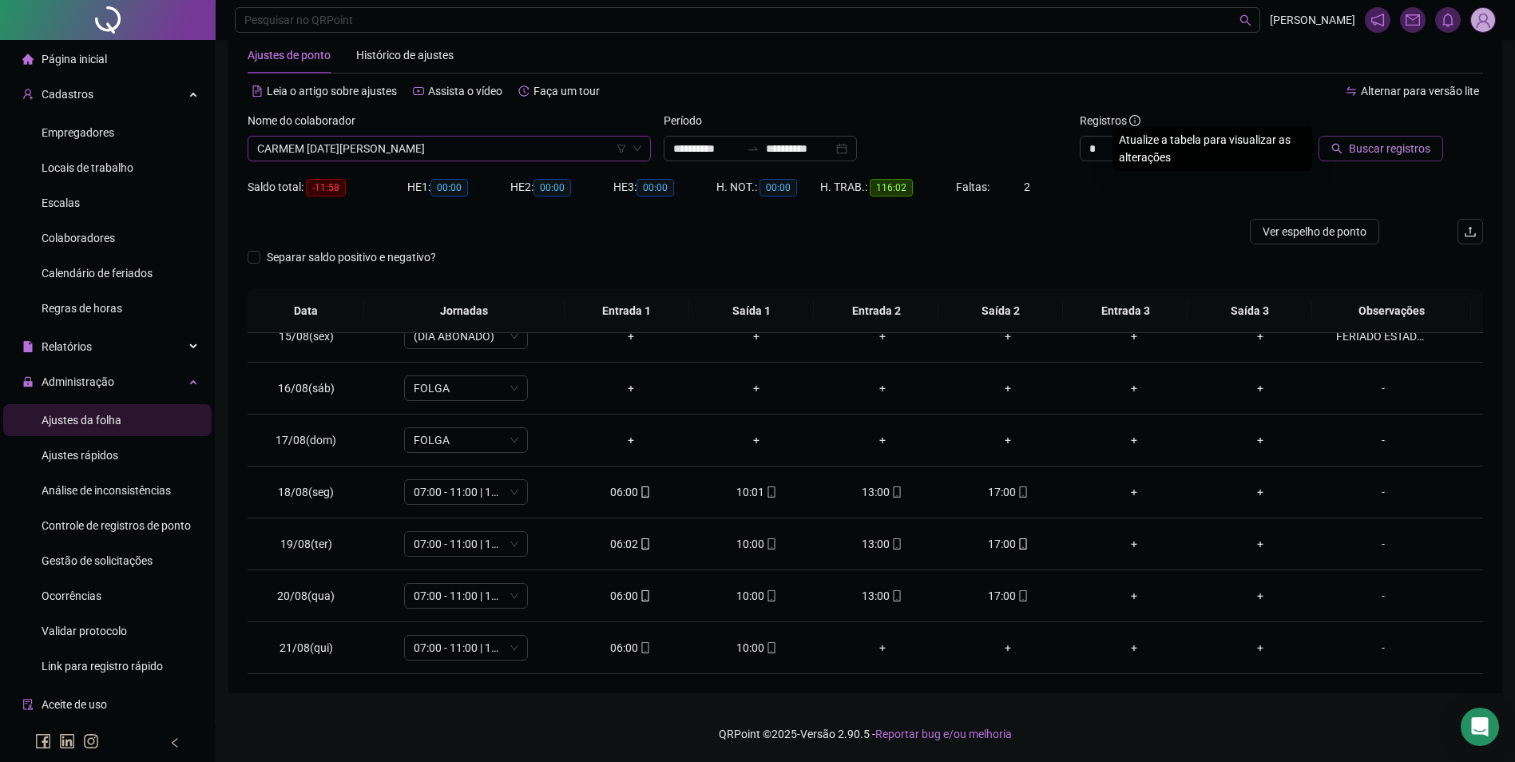
click at [1368, 148] on span "Buscar registros" at bounding box center [1389, 149] width 81 height 18
click at [766, 645] on icon "mobile" at bounding box center [771, 647] width 11 height 11
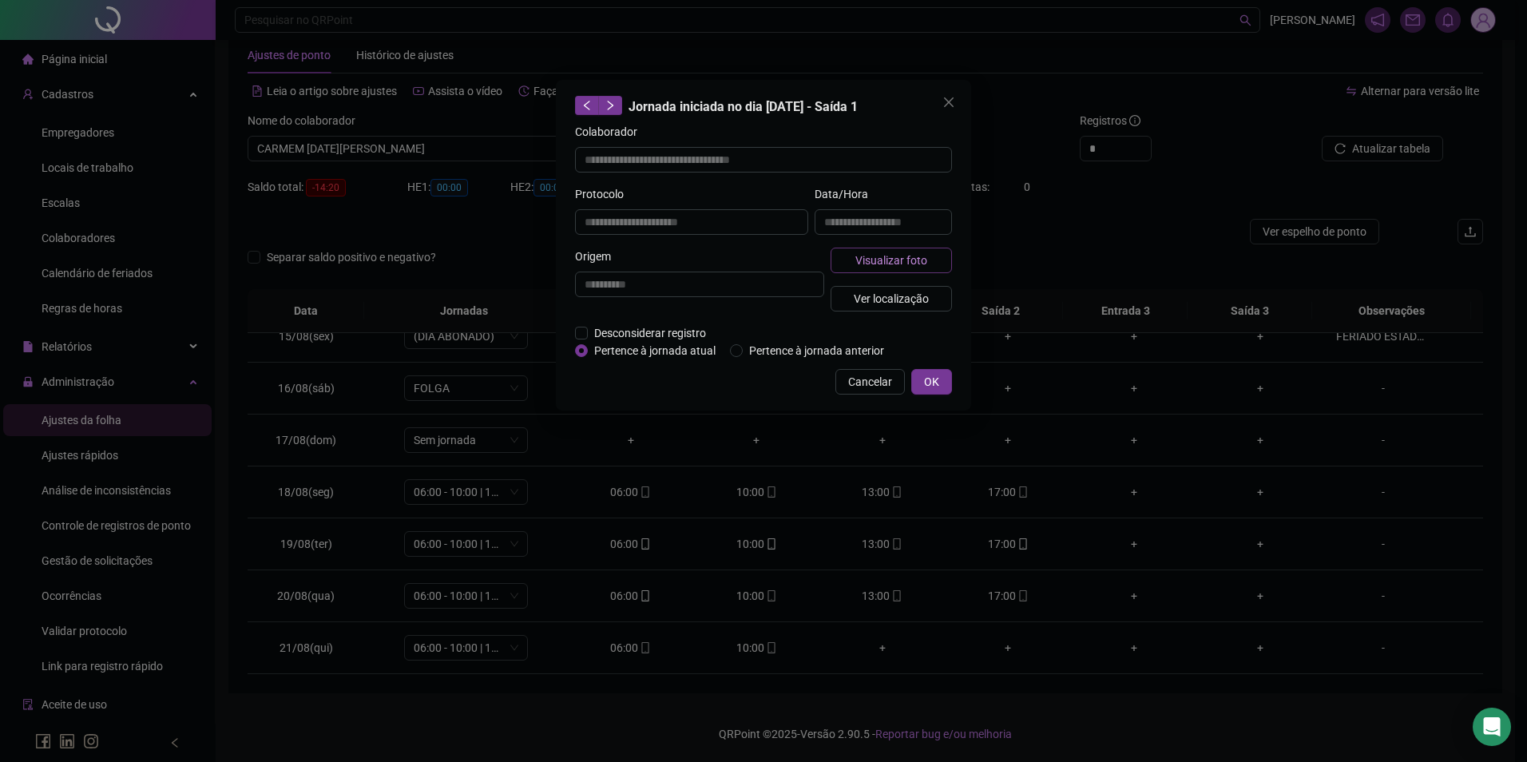
click at [890, 260] on span "Visualizar foto" at bounding box center [892, 261] width 72 height 18
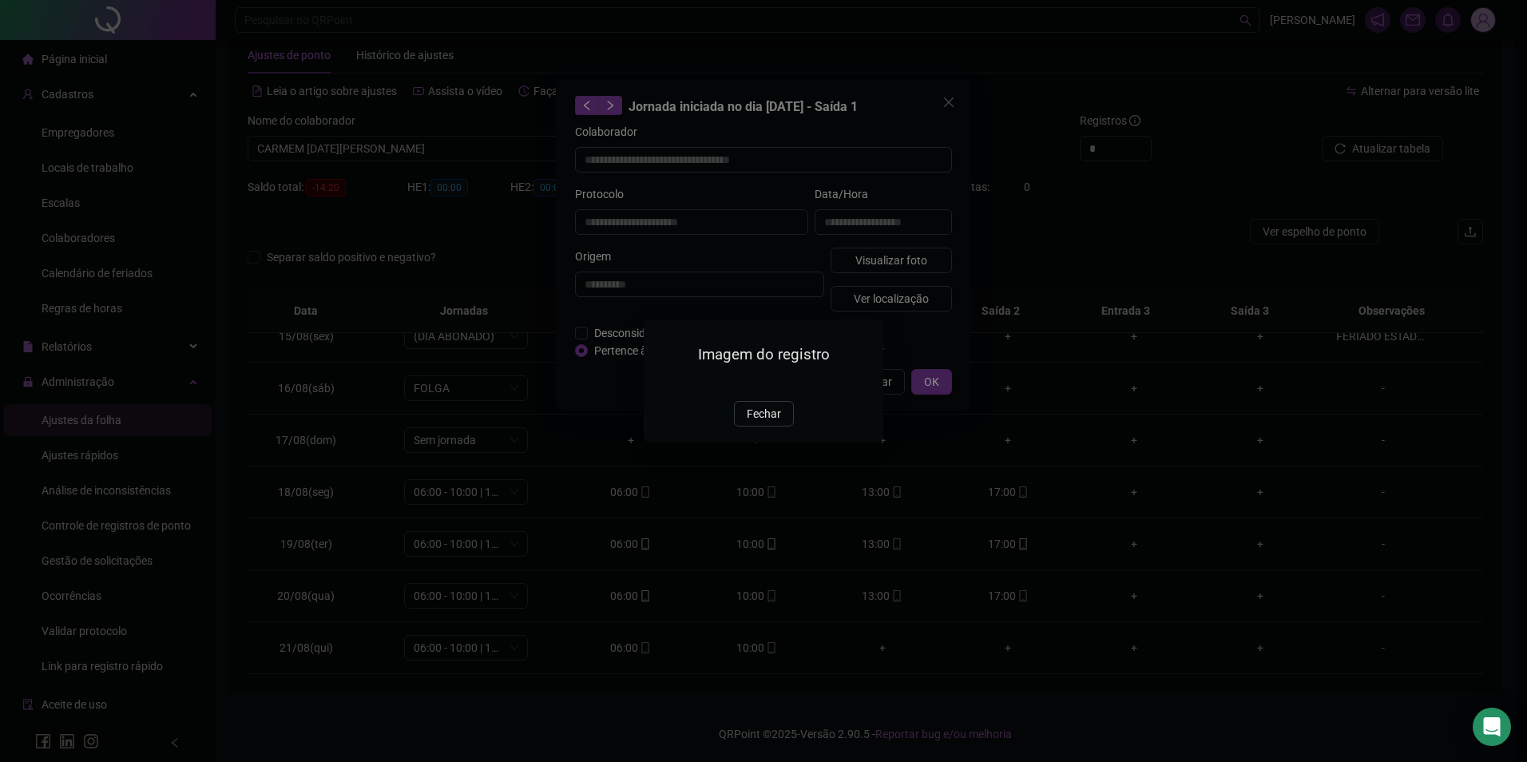
type input "**********"
click at [761, 423] on span "Fechar" at bounding box center [764, 414] width 34 height 18
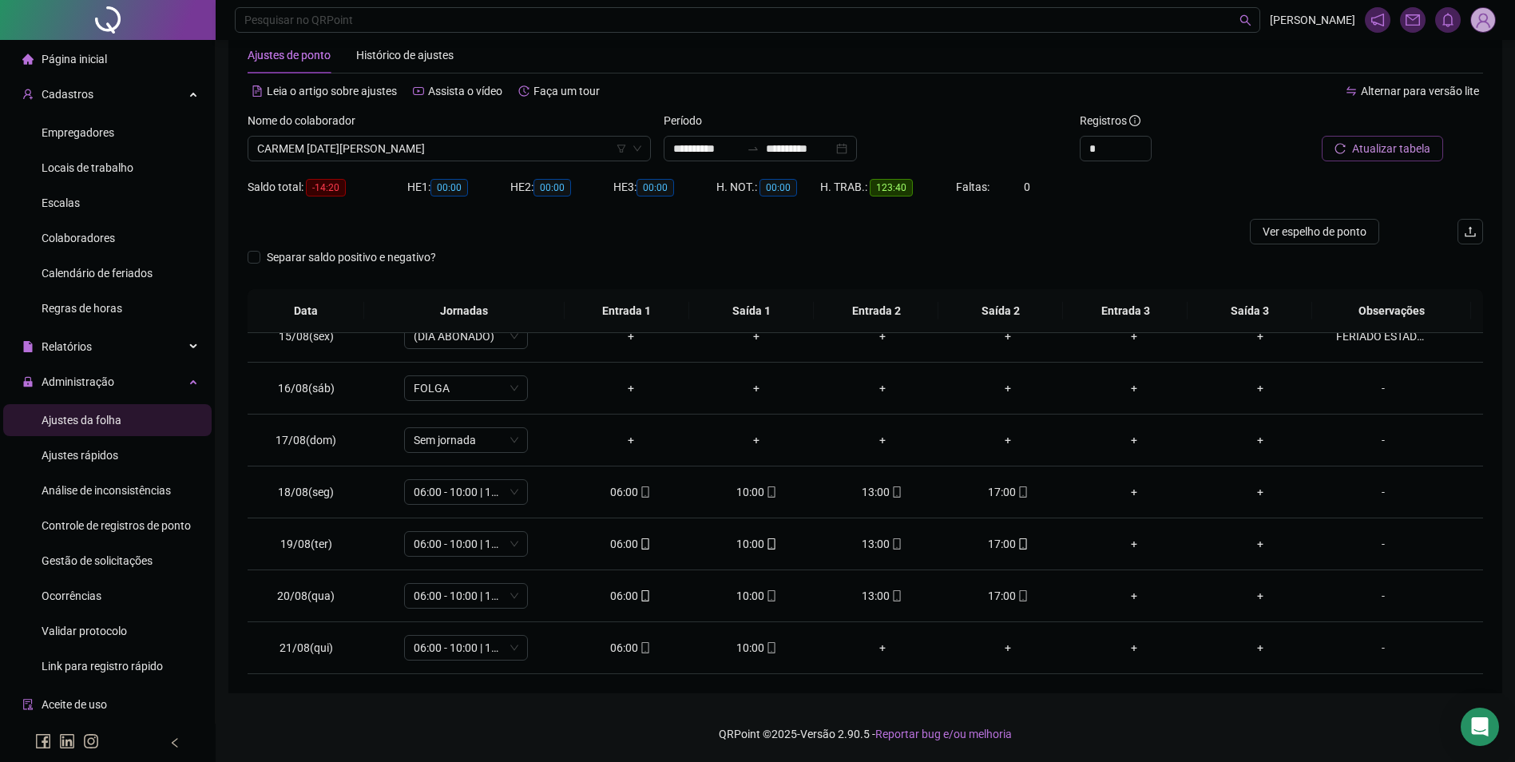
click at [1356, 153] on span "Atualizar tabela" at bounding box center [1391, 149] width 78 height 18
click at [640, 642] on icon "mobile" at bounding box center [645, 647] width 11 height 11
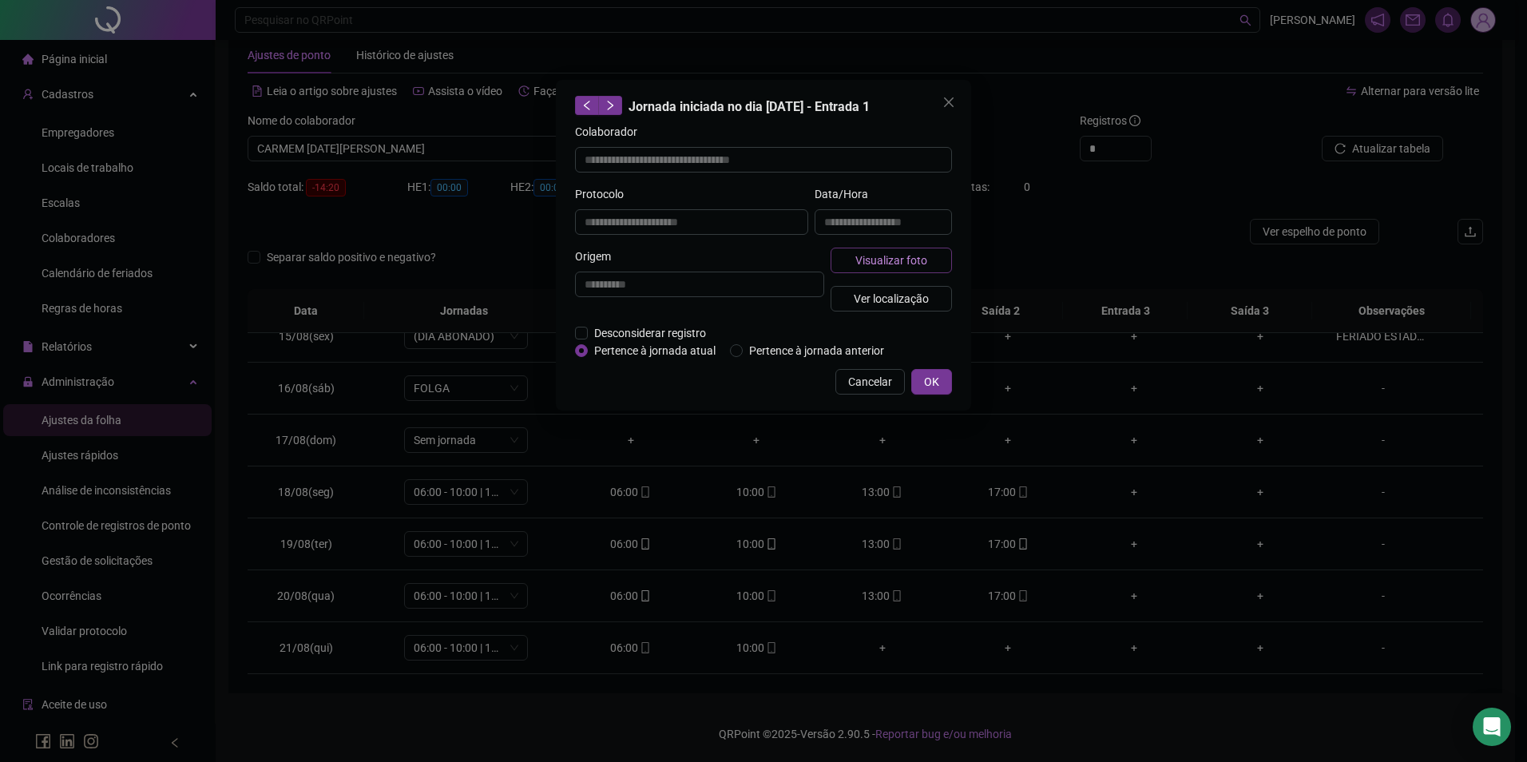
click at [879, 263] on span "Visualizar foto" at bounding box center [892, 261] width 72 height 18
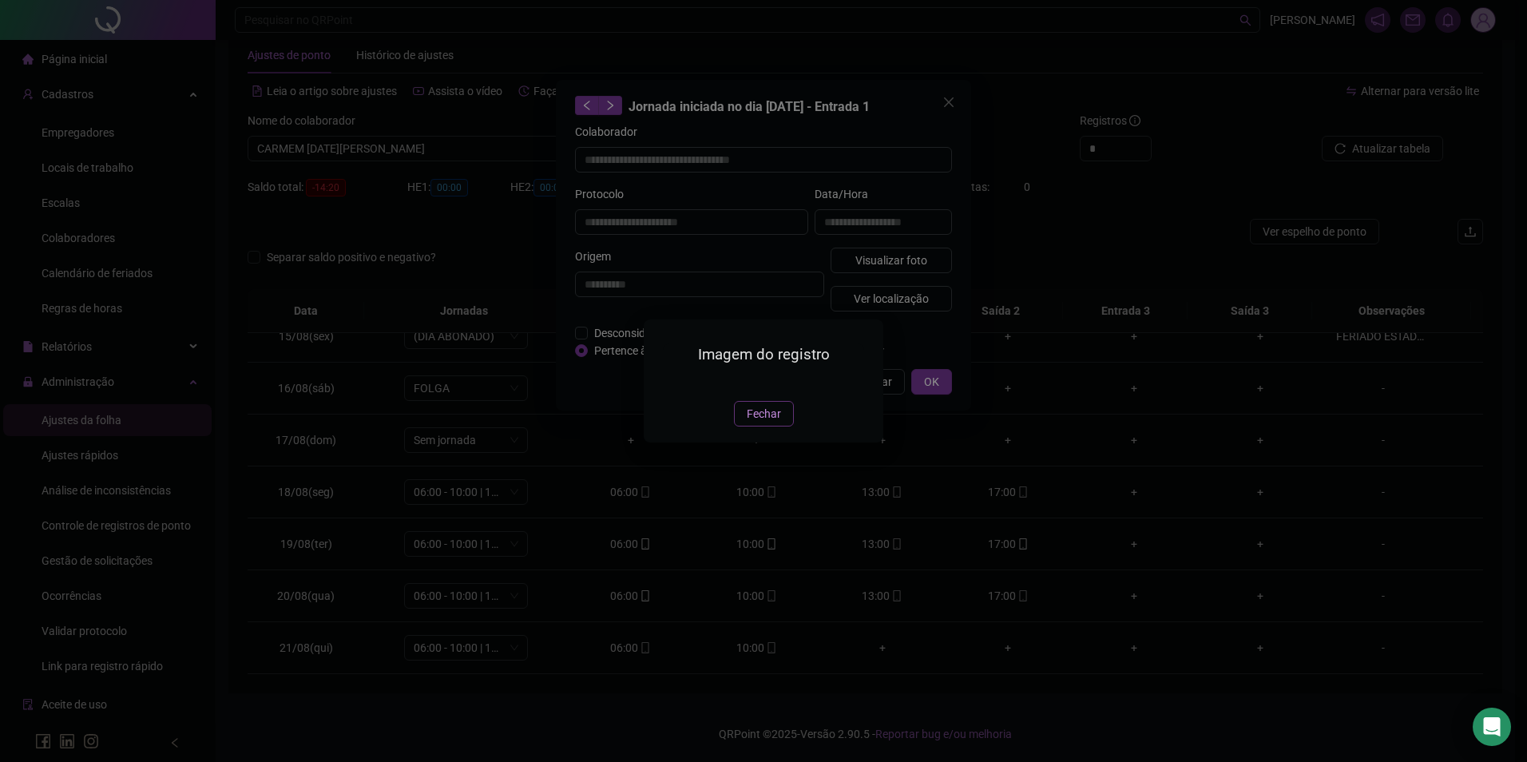
click at [755, 423] on span "Fechar" at bounding box center [764, 414] width 34 height 18
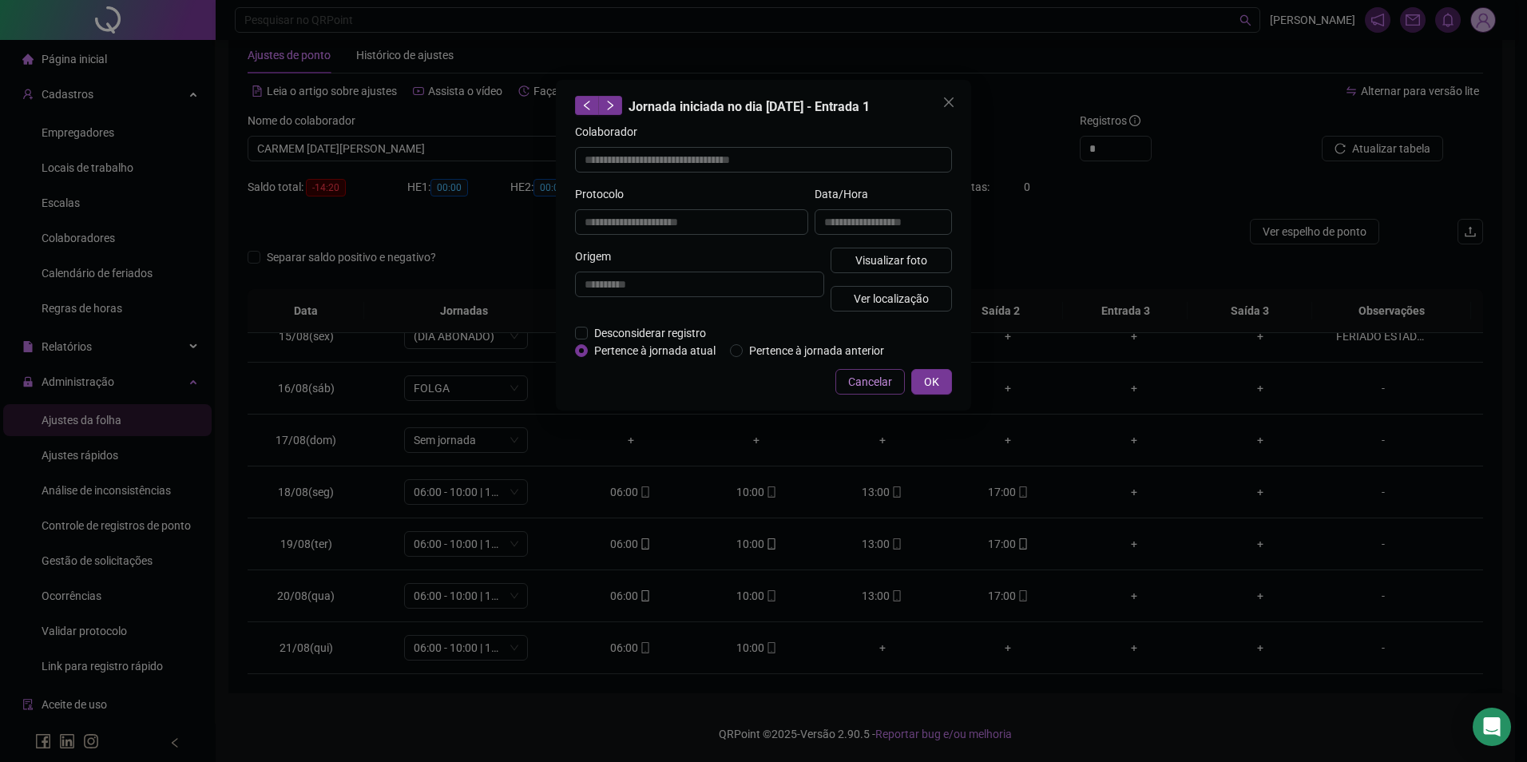
click at [875, 379] on span "Cancelar" at bounding box center [870, 382] width 44 height 18
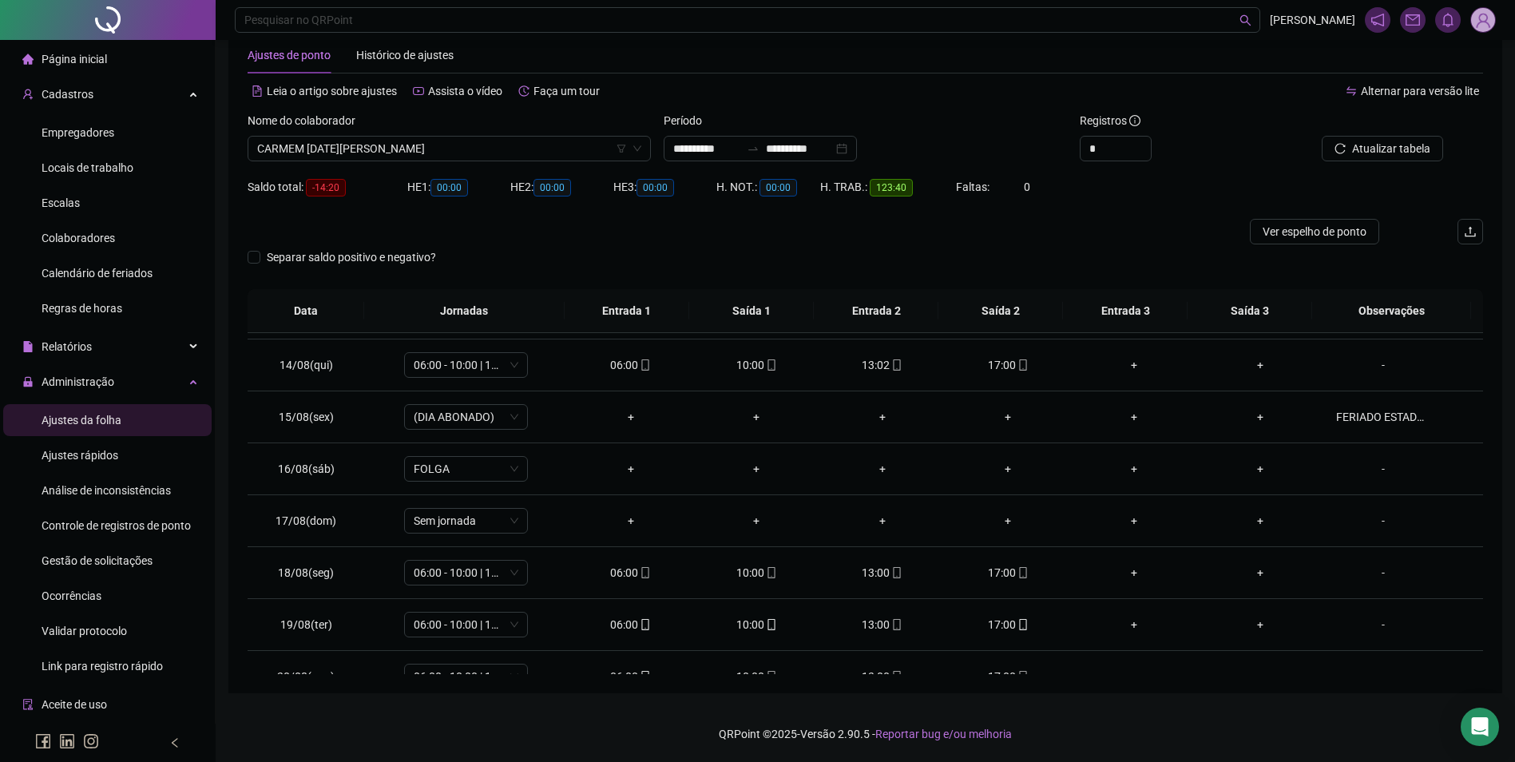
scroll to position [749, 0]
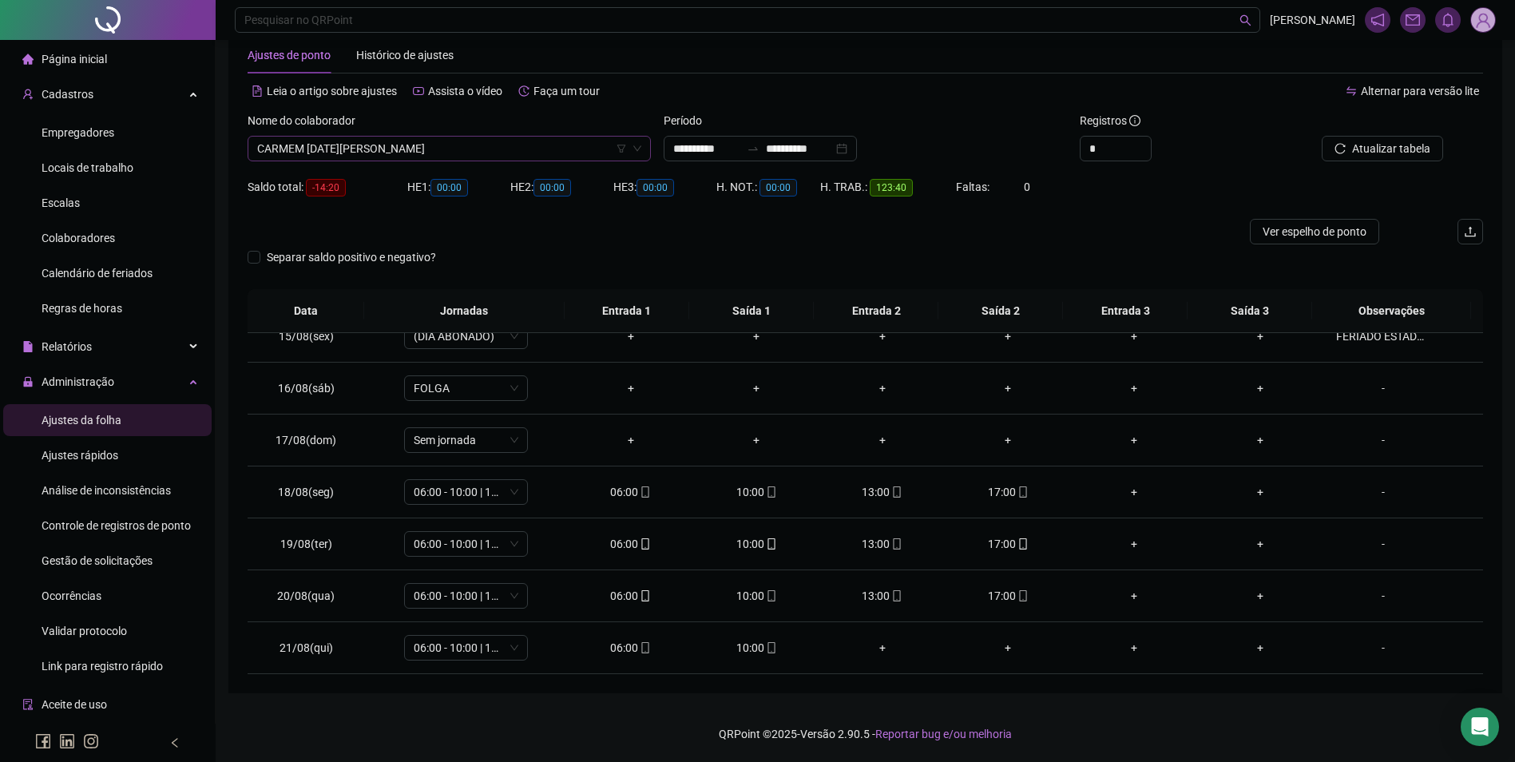
click at [481, 149] on span "CARMEM [DATE][PERSON_NAME]" at bounding box center [449, 149] width 384 height 24
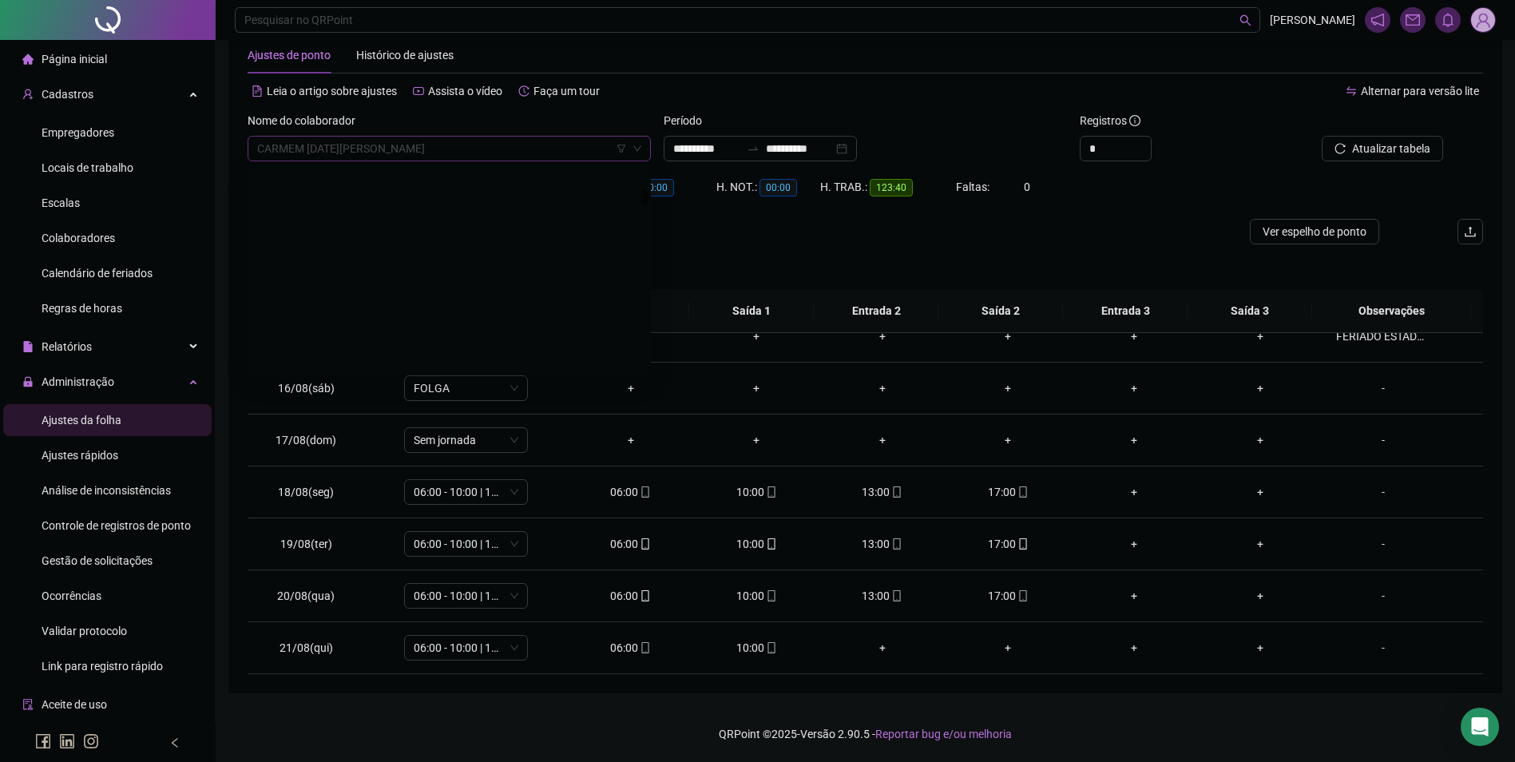
scroll to position [2684, 0]
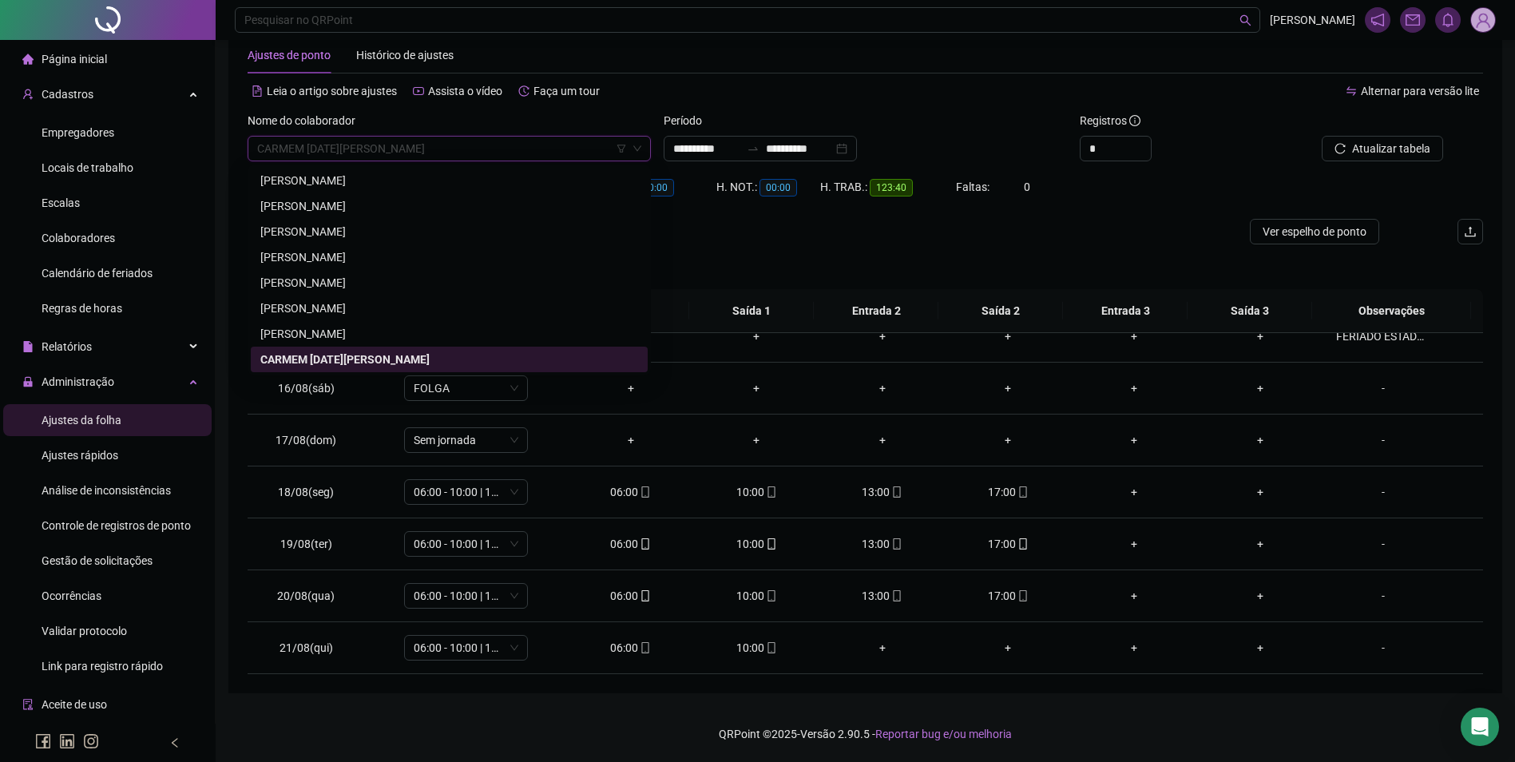
click at [943, 247] on div "Separar saldo positivo e negativo?" at bounding box center [866, 266] width 1236 height 45
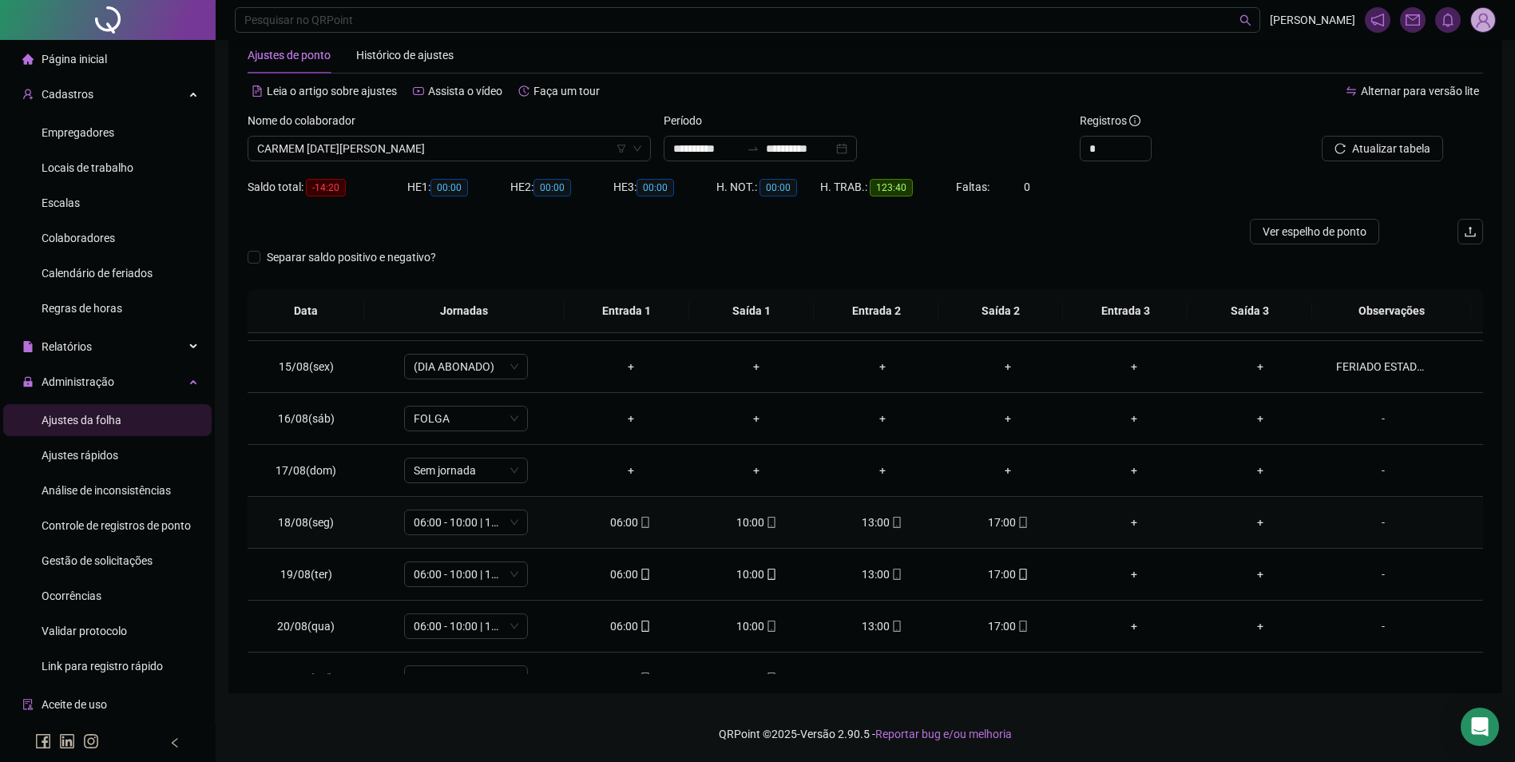
scroll to position [749, 0]
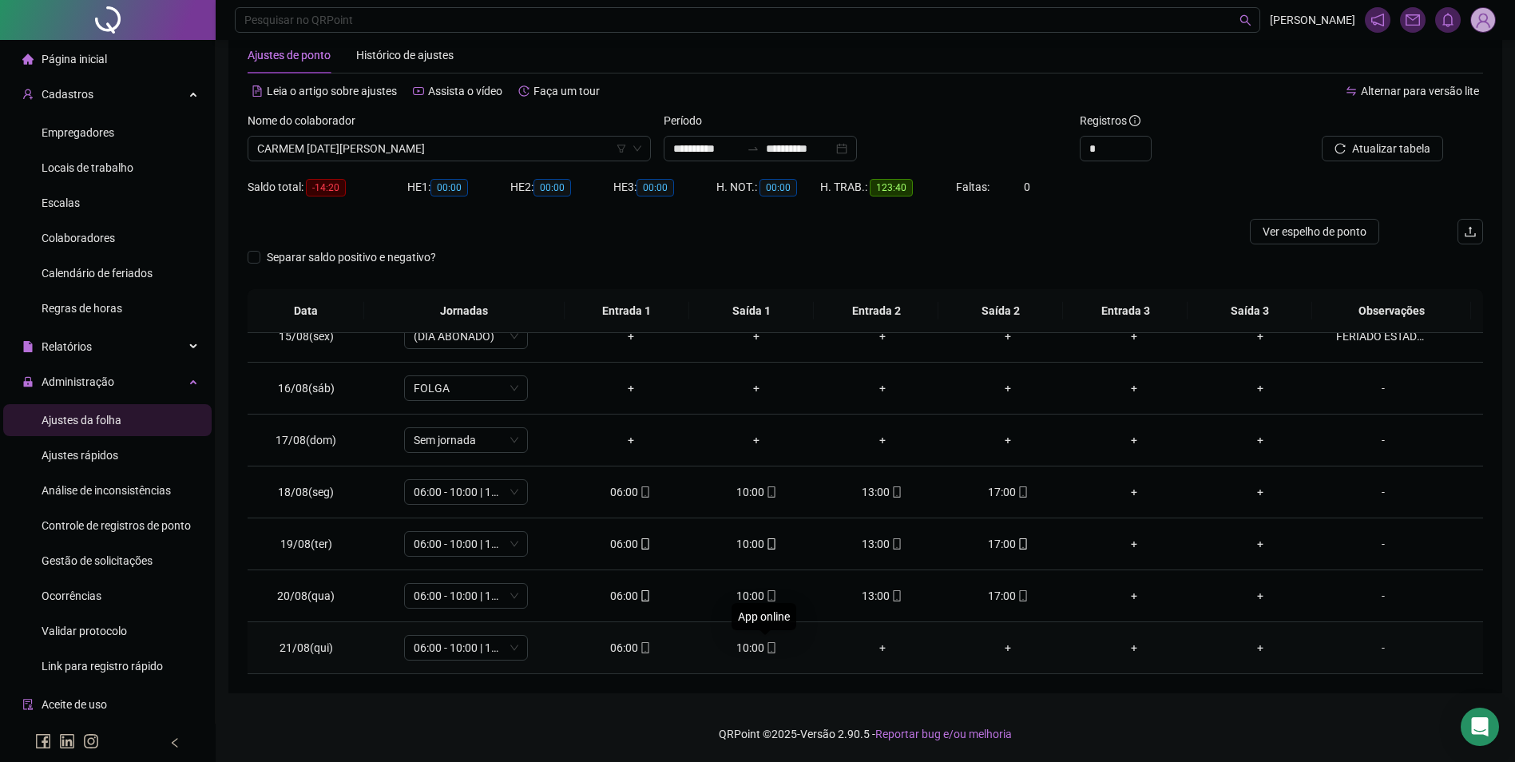
click at [771, 645] on icon "mobile" at bounding box center [771, 647] width 11 height 11
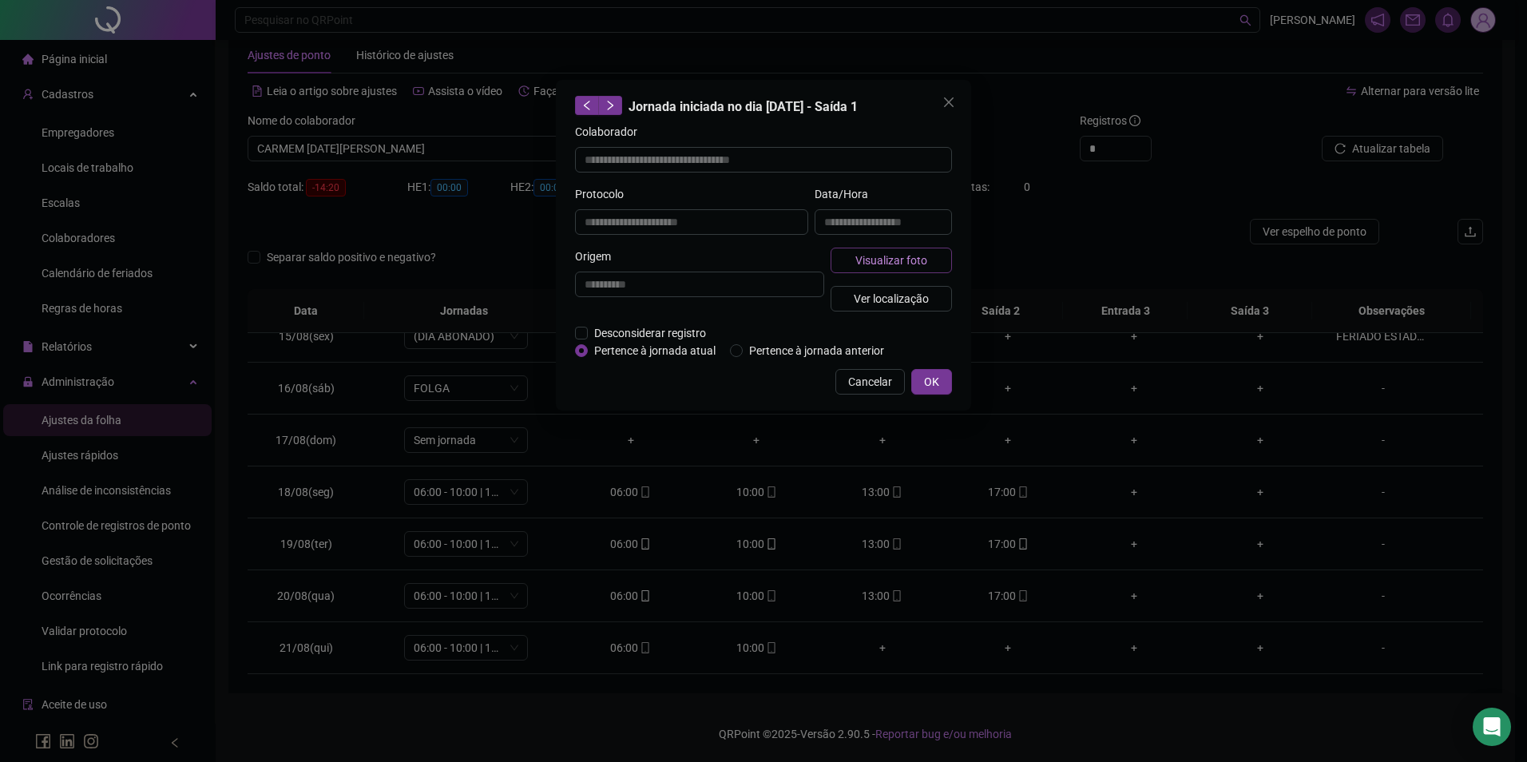
click at [903, 262] on span "Visualizar foto" at bounding box center [892, 261] width 72 height 18
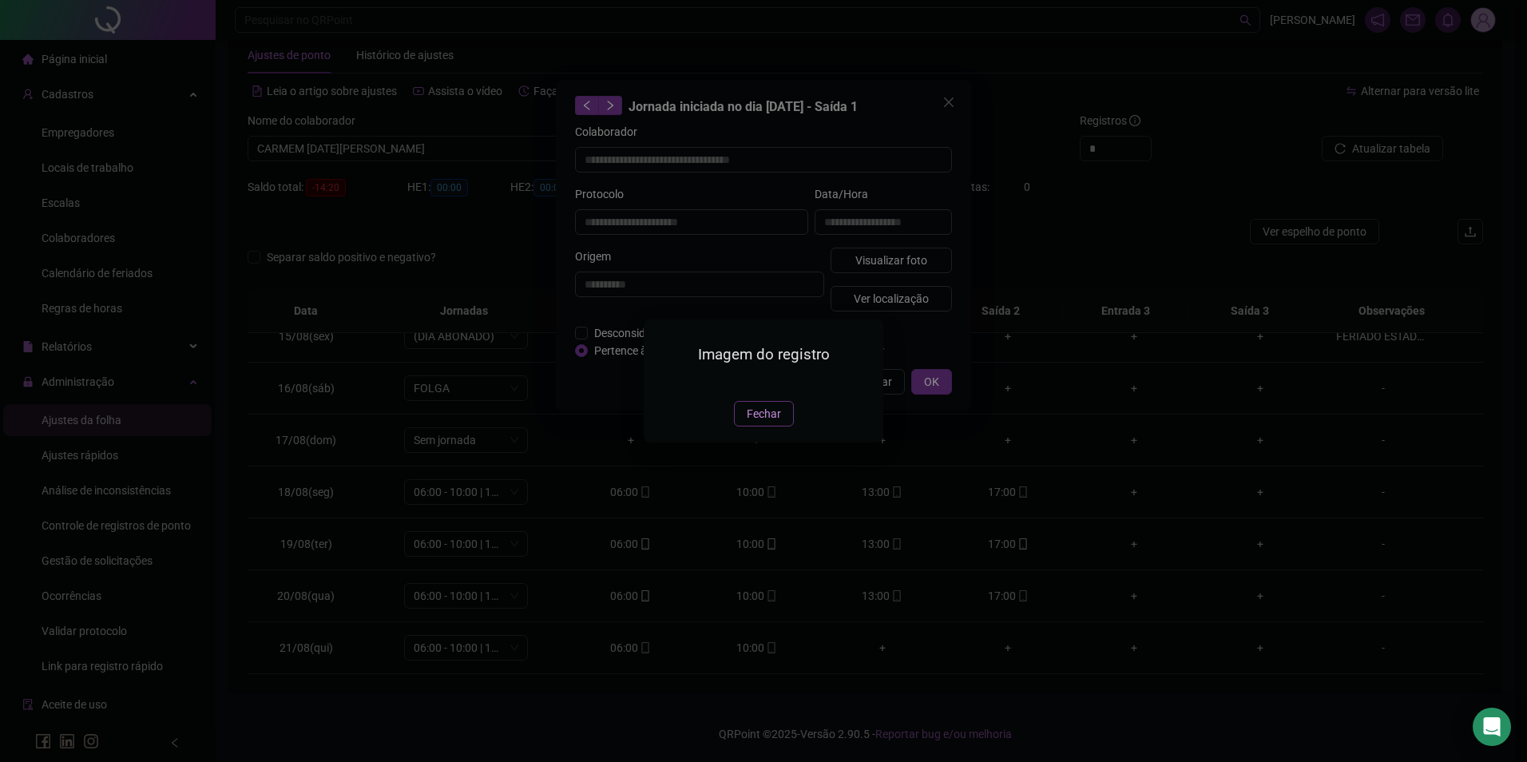
click at [764, 423] on span "Fechar" at bounding box center [764, 414] width 34 height 18
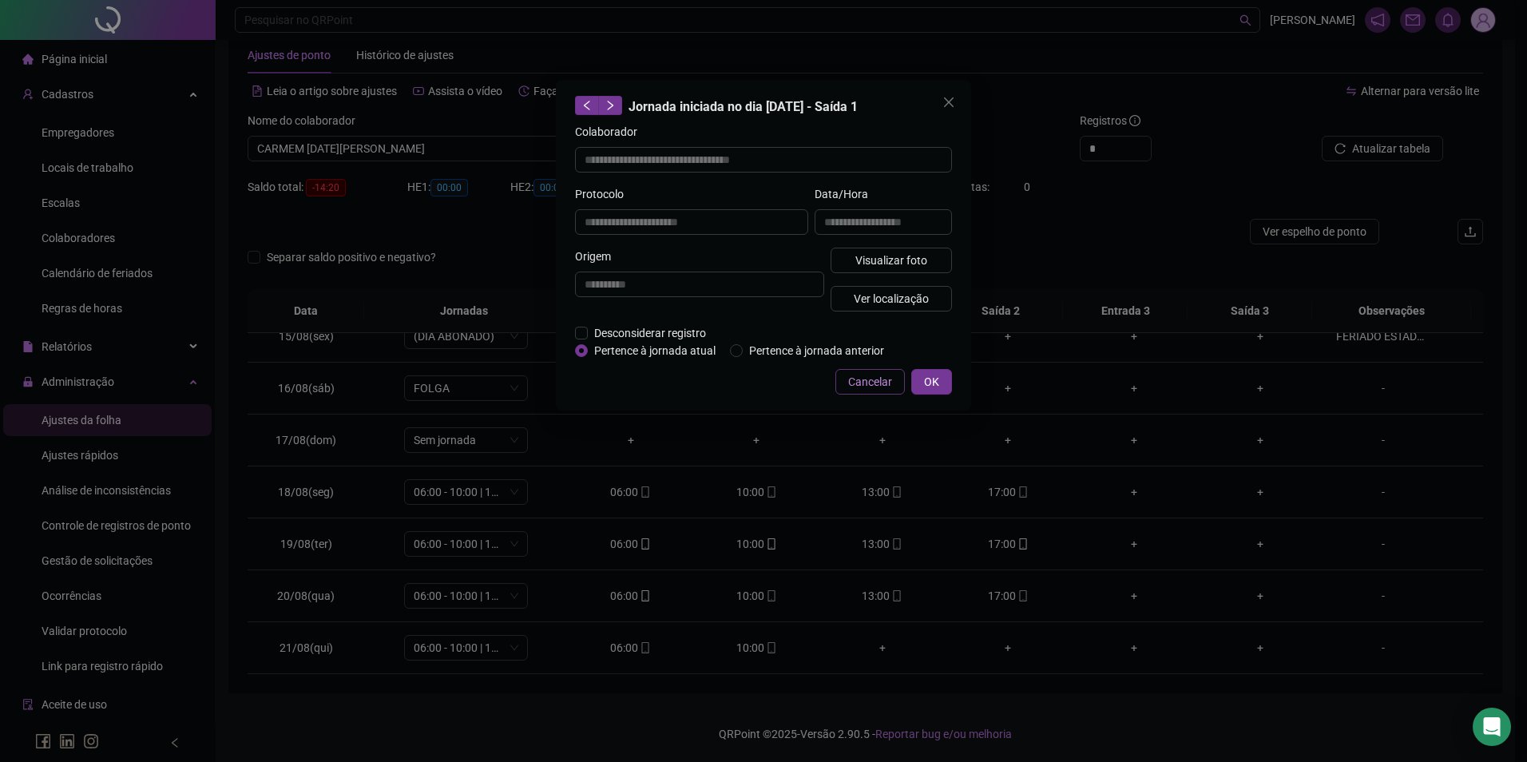
click at [880, 383] on span "Cancelar" at bounding box center [870, 382] width 44 height 18
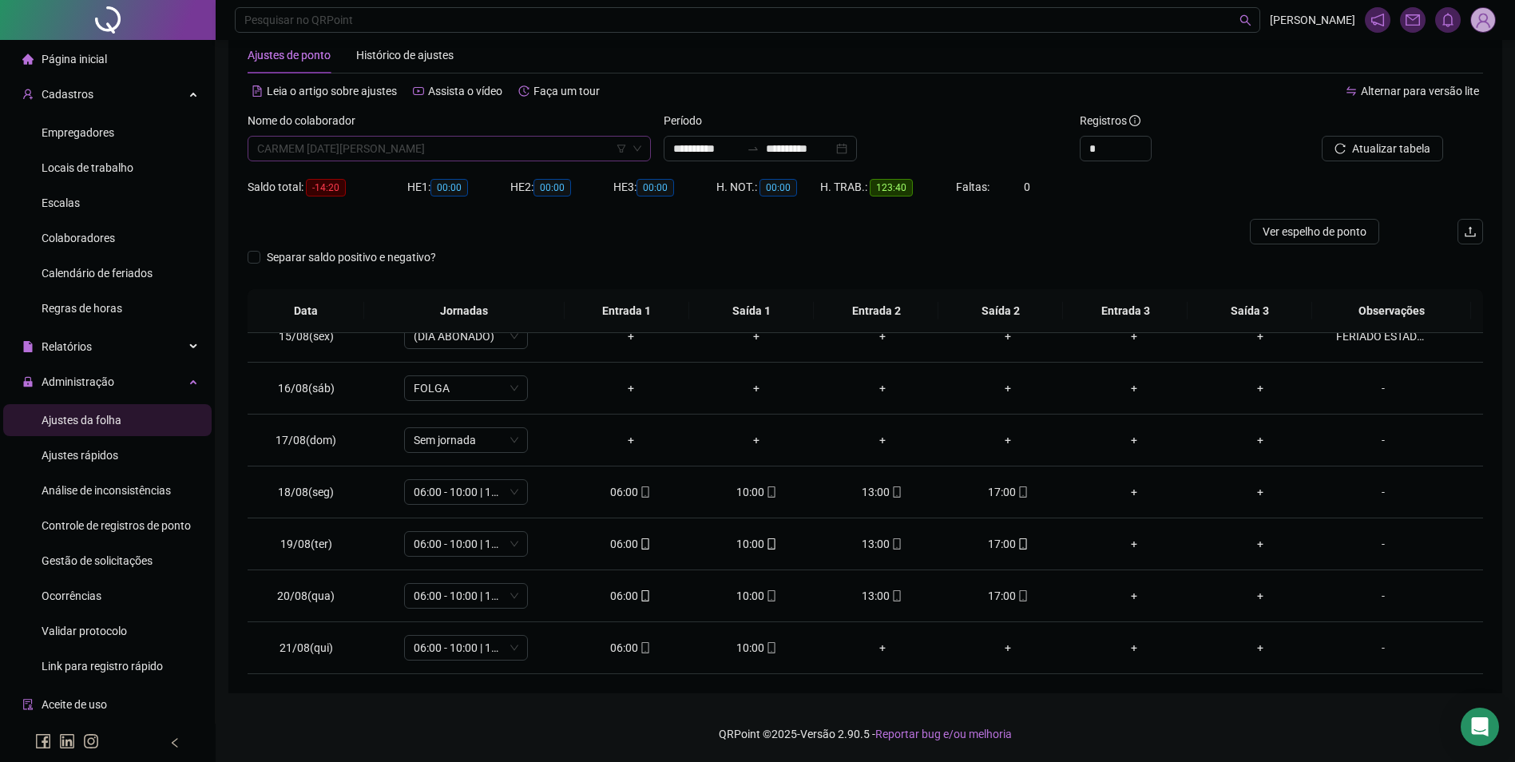
click at [478, 152] on span "CARMEM [DATE][PERSON_NAME]" at bounding box center [449, 149] width 384 height 24
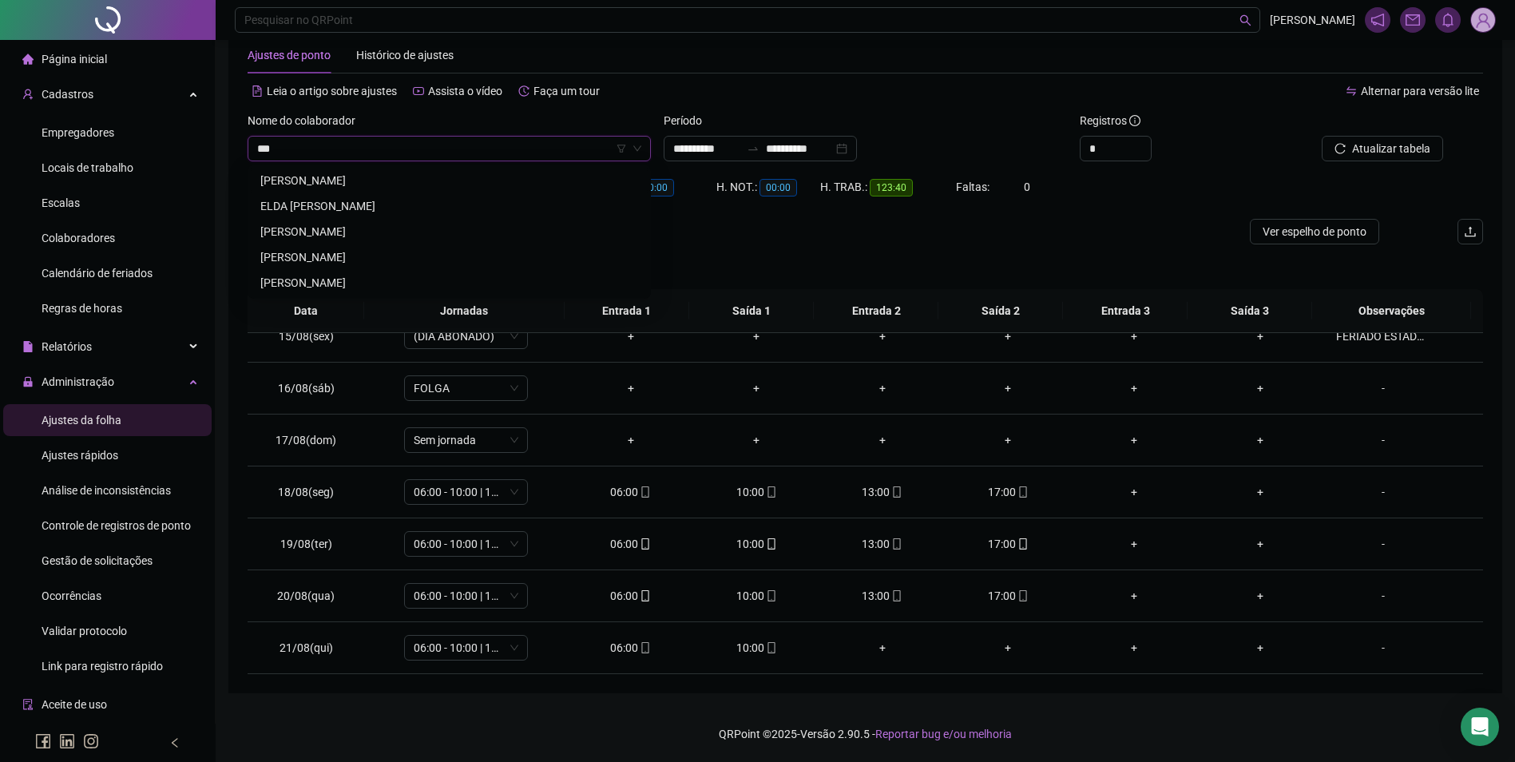
scroll to position [0, 0]
drag, startPoint x: 346, startPoint y: 176, endPoint x: 435, endPoint y: 169, distance: 89.7
click at [348, 176] on div "[PERSON_NAME]" at bounding box center [449, 181] width 378 height 18
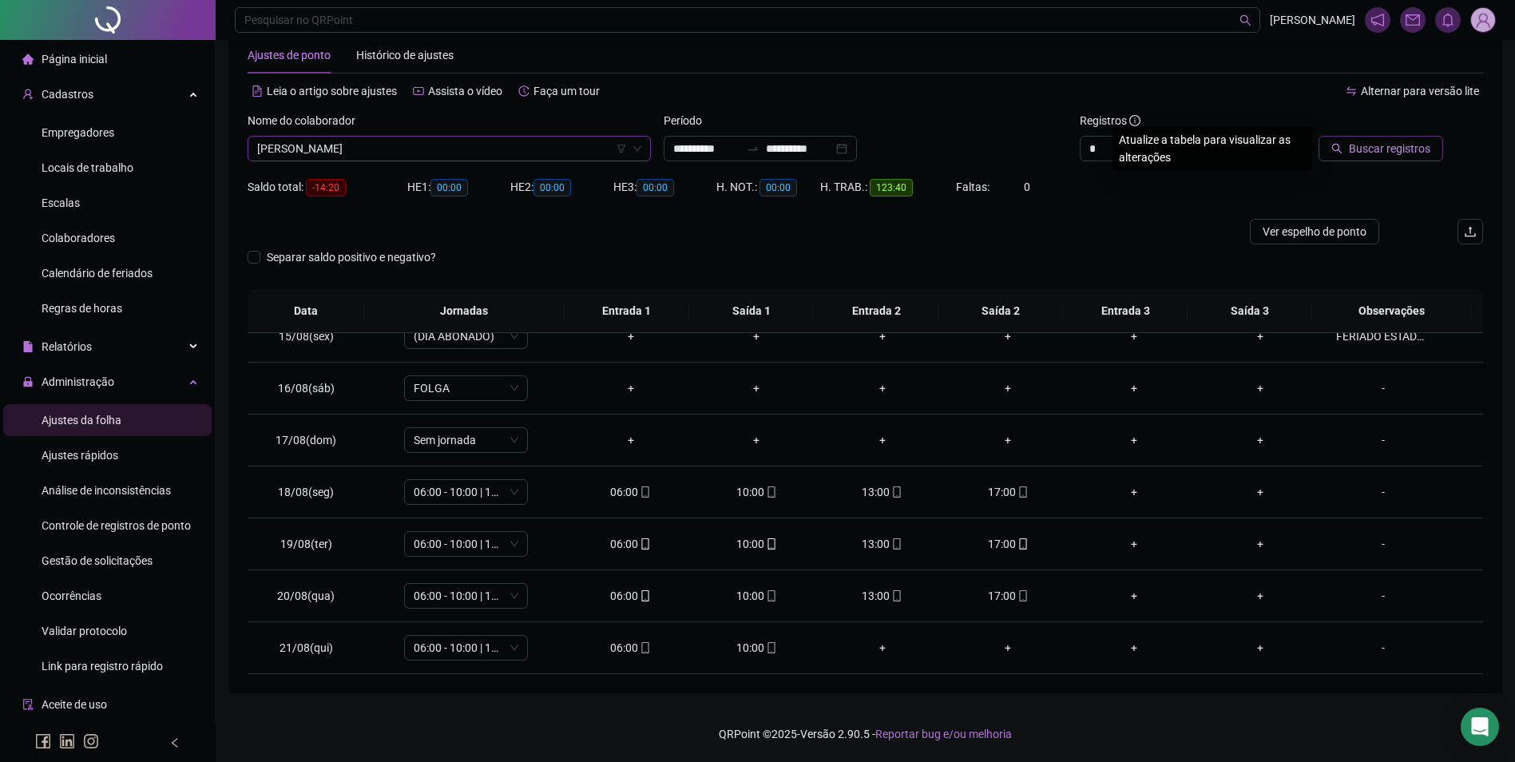
click at [1376, 145] on span "Buscar registros" at bounding box center [1389, 149] width 81 height 18
click at [640, 650] on icon "mobile" at bounding box center [645, 647] width 11 height 11
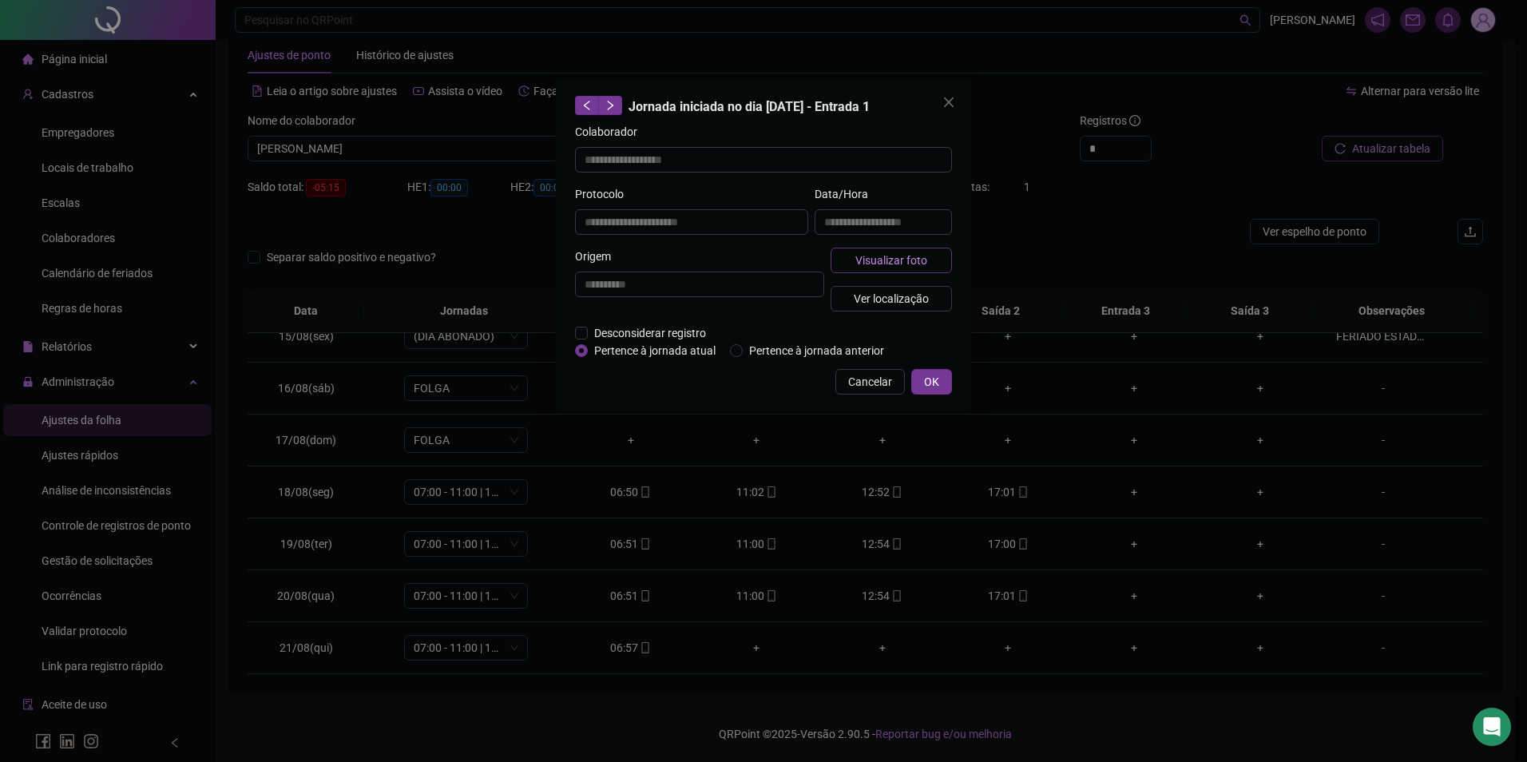
click at [859, 260] on span "Visualizar foto" at bounding box center [892, 261] width 72 height 18
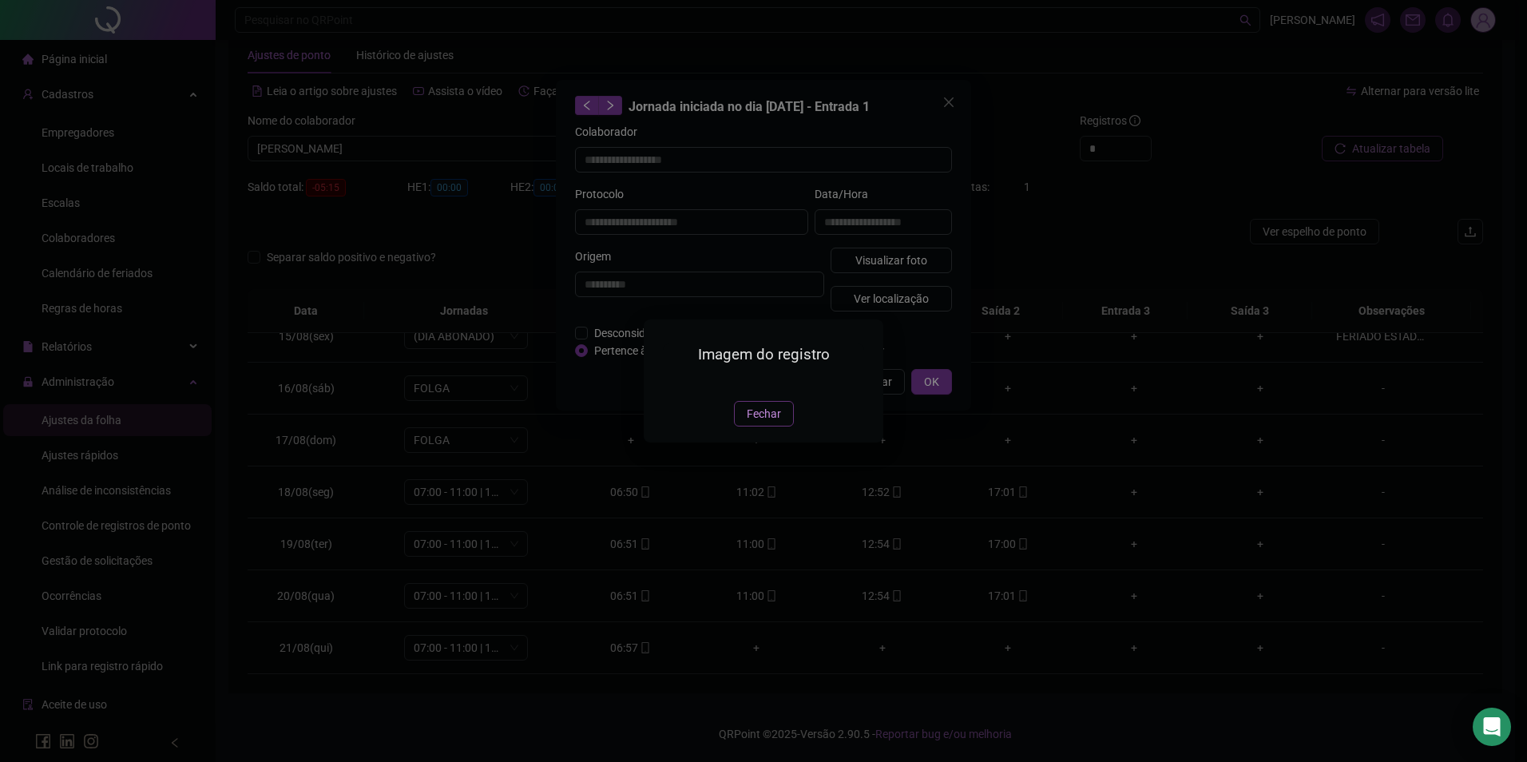
click at [771, 423] on span "Fechar" at bounding box center [764, 414] width 34 height 18
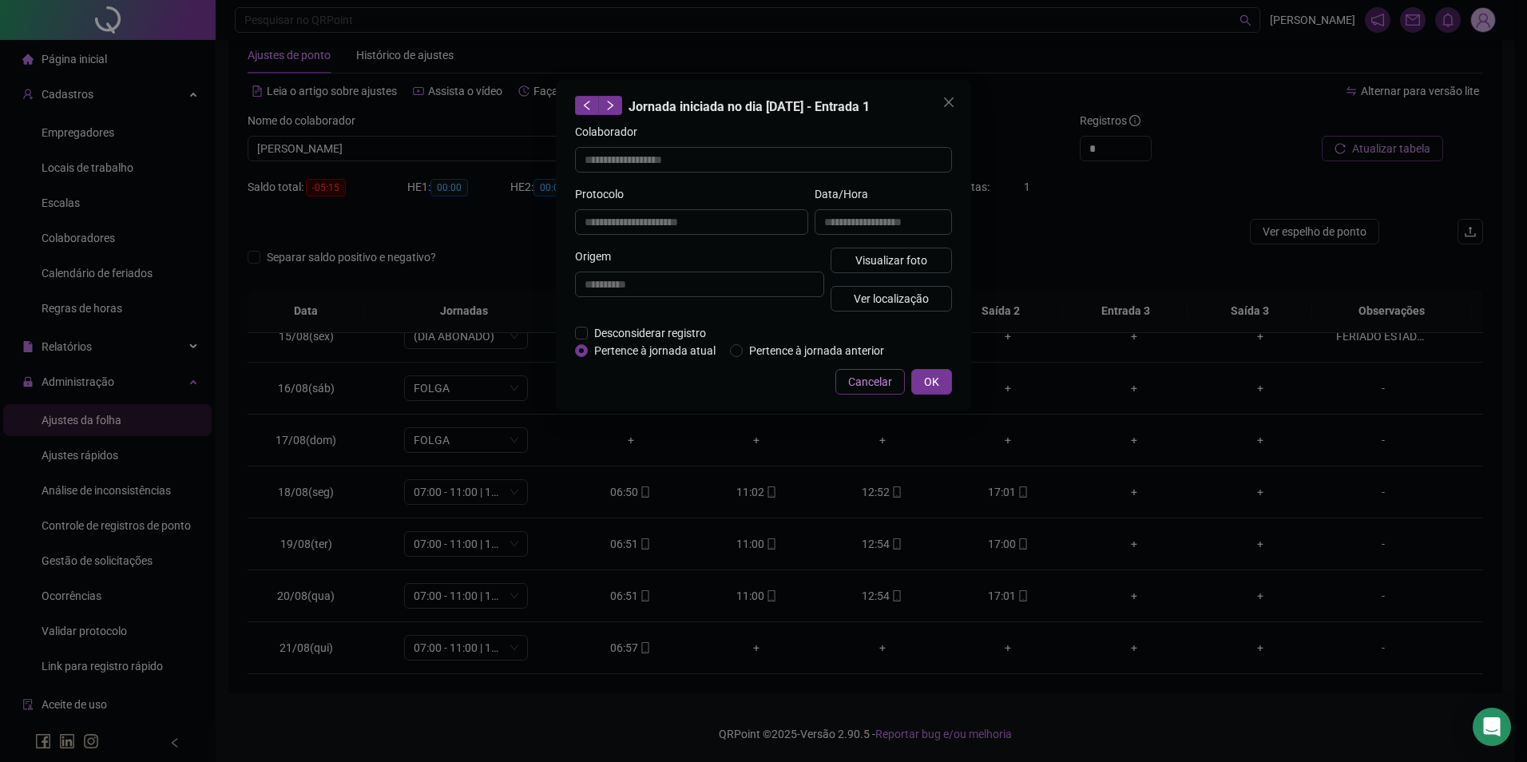
click at [869, 376] on span "Cancelar" at bounding box center [870, 382] width 44 height 18
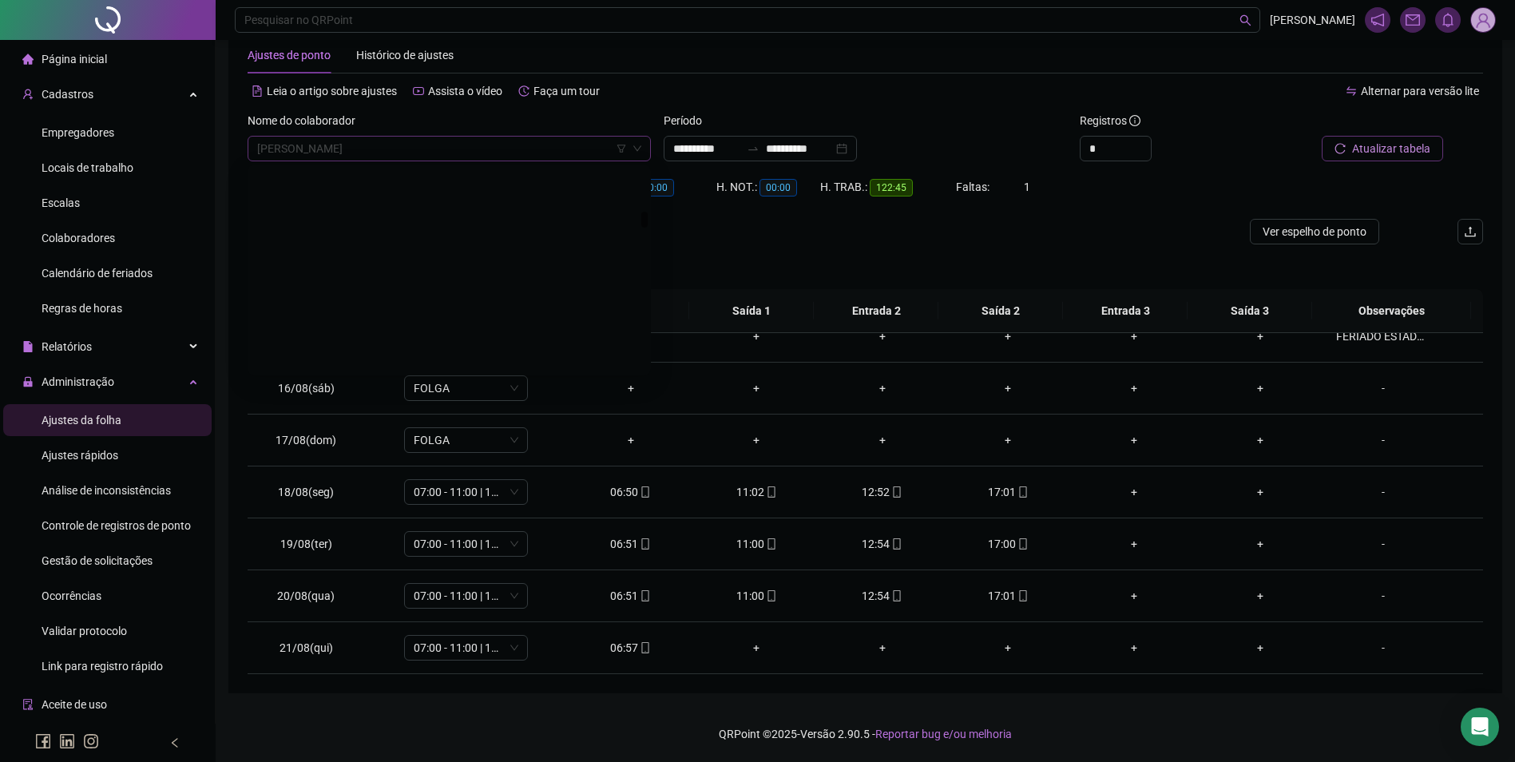
scroll to position [5470, 0]
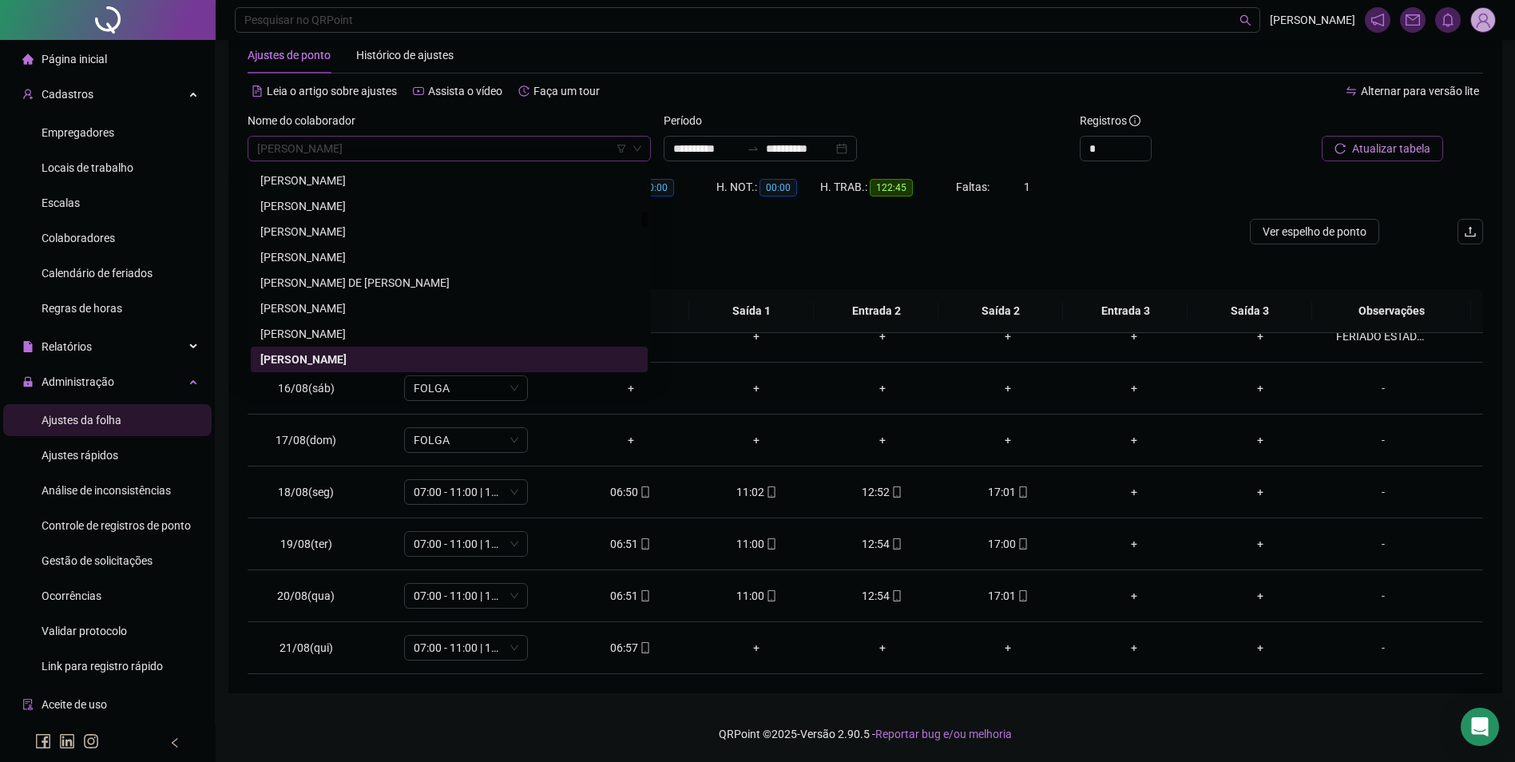
click at [447, 160] on span "[PERSON_NAME]" at bounding box center [449, 149] width 384 height 24
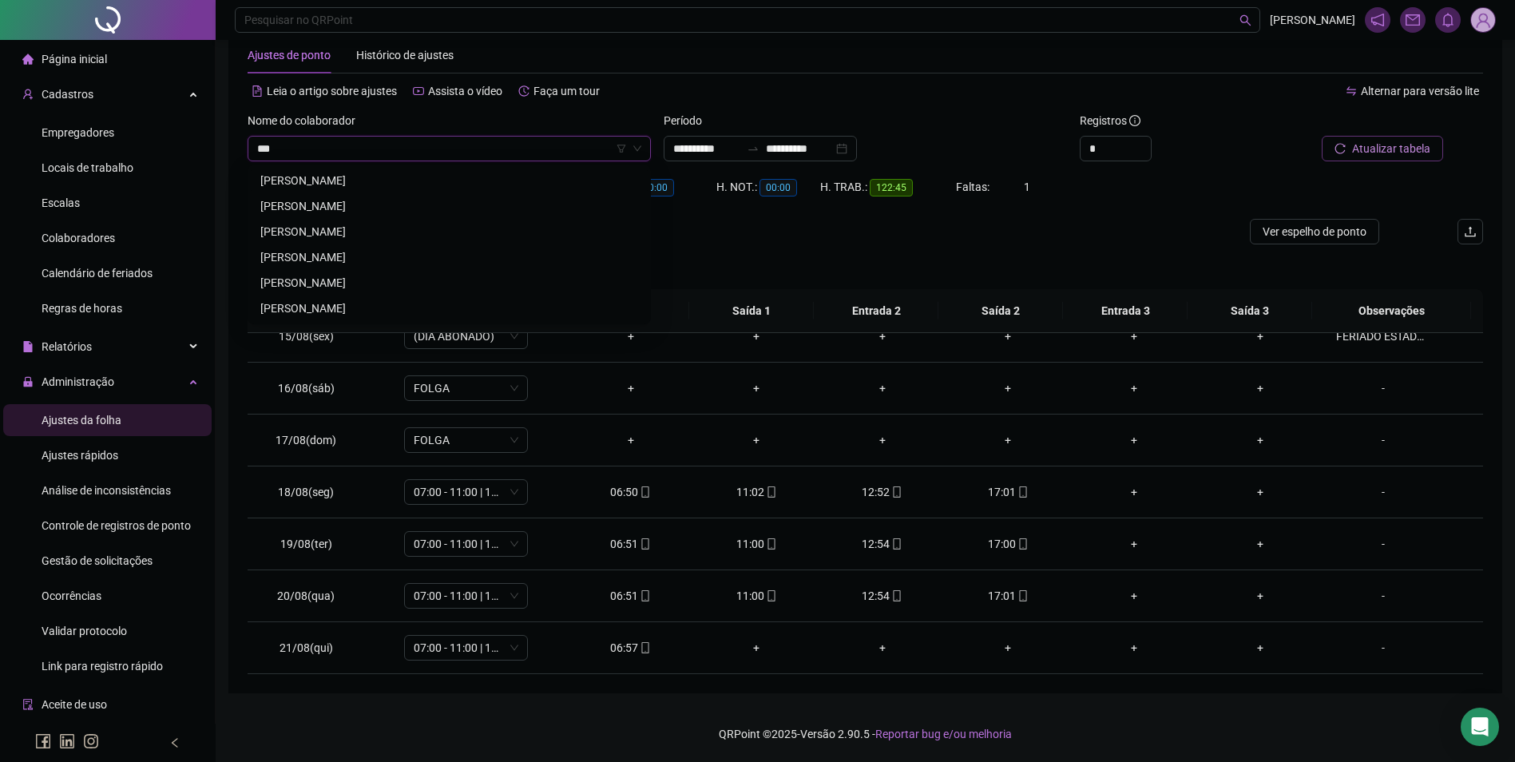
scroll to position [0, 0]
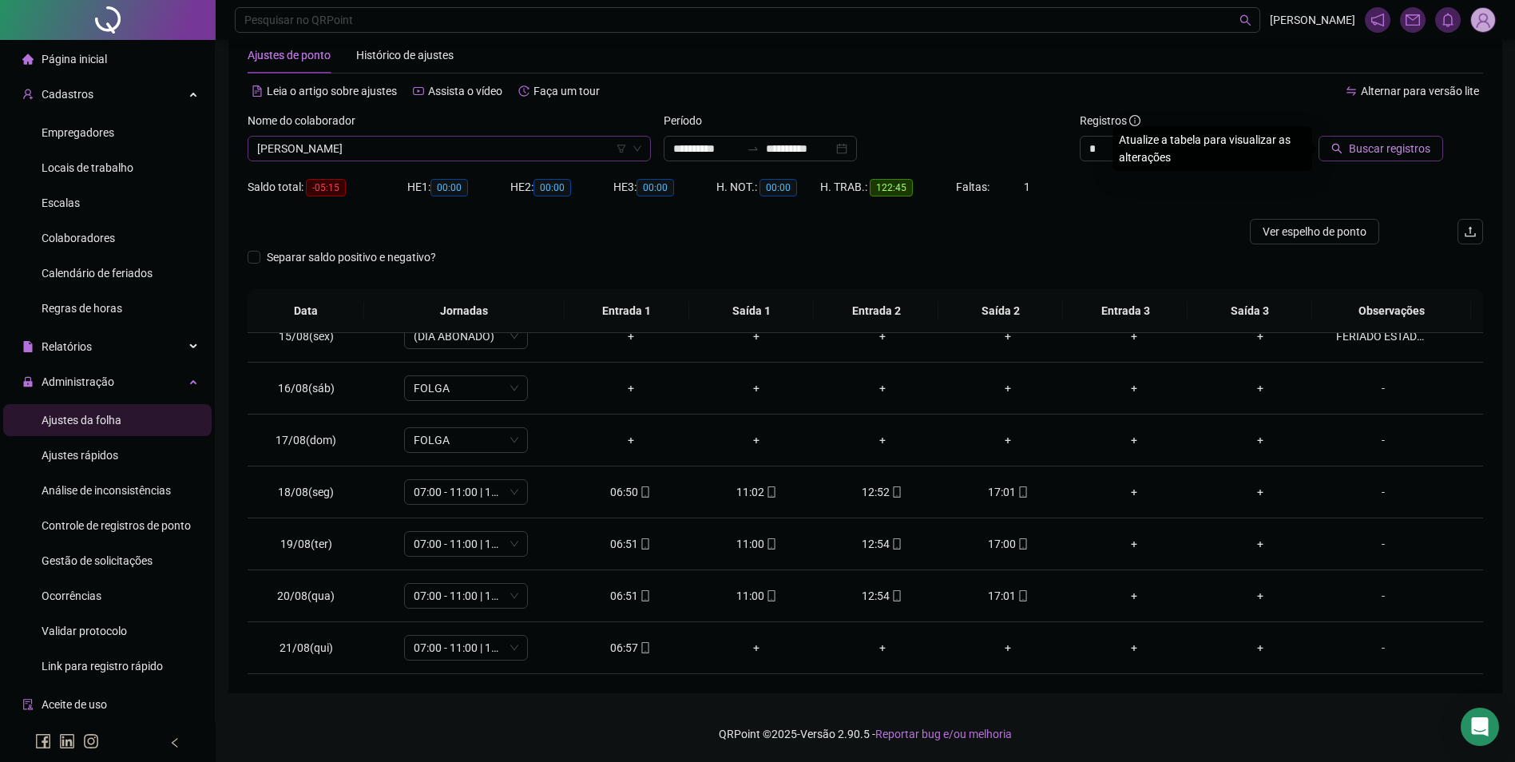
click at [1319, 136] on button "Buscar registros" at bounding box center [1381, 149] width 125 height 26
click at [766, 642] on icon "mobile" at bounding box center [771, 647] width 11 height 11
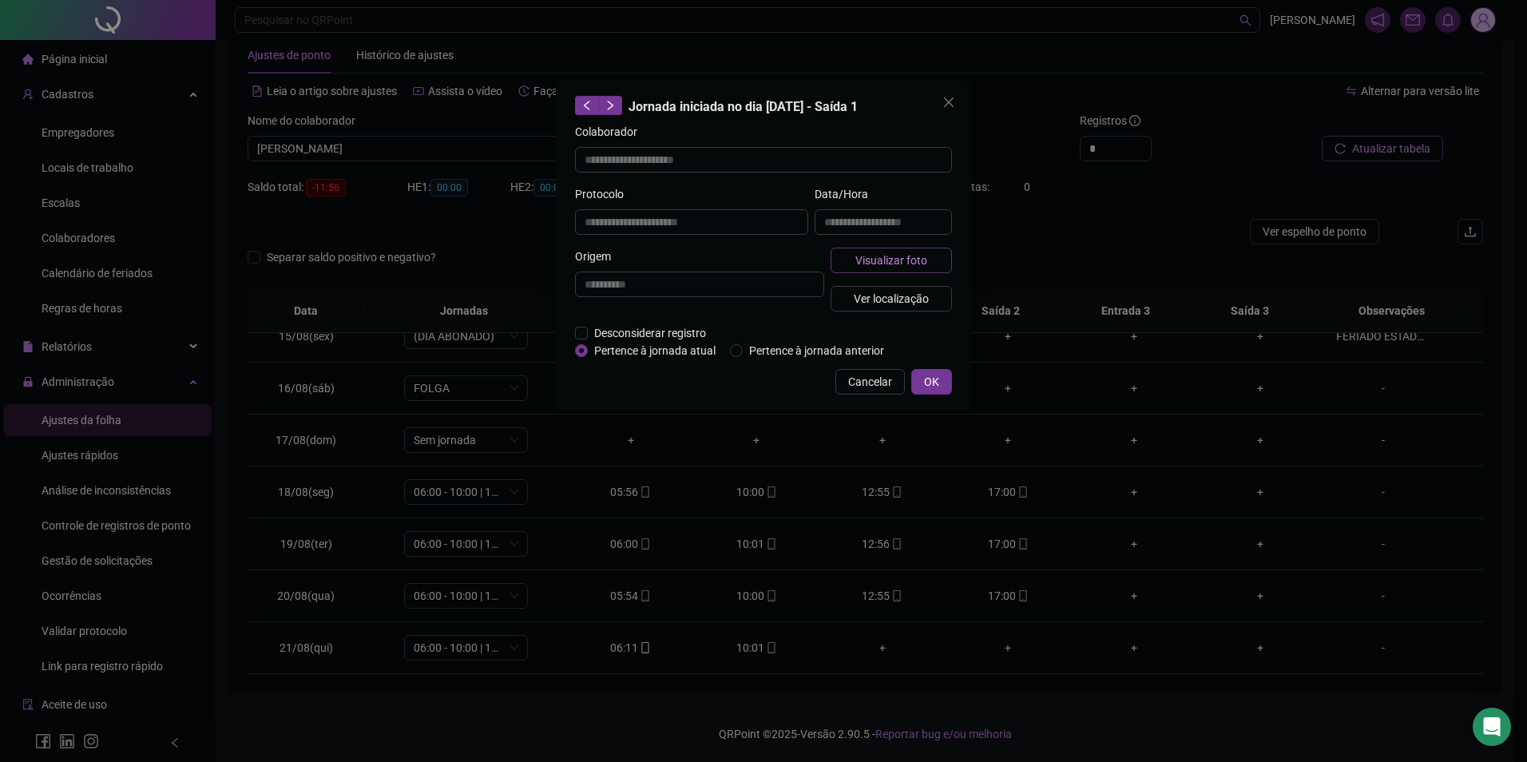
click at [887, 252] on span "Visualizar foto" at bounding box center [892, 261] width 72 height 18
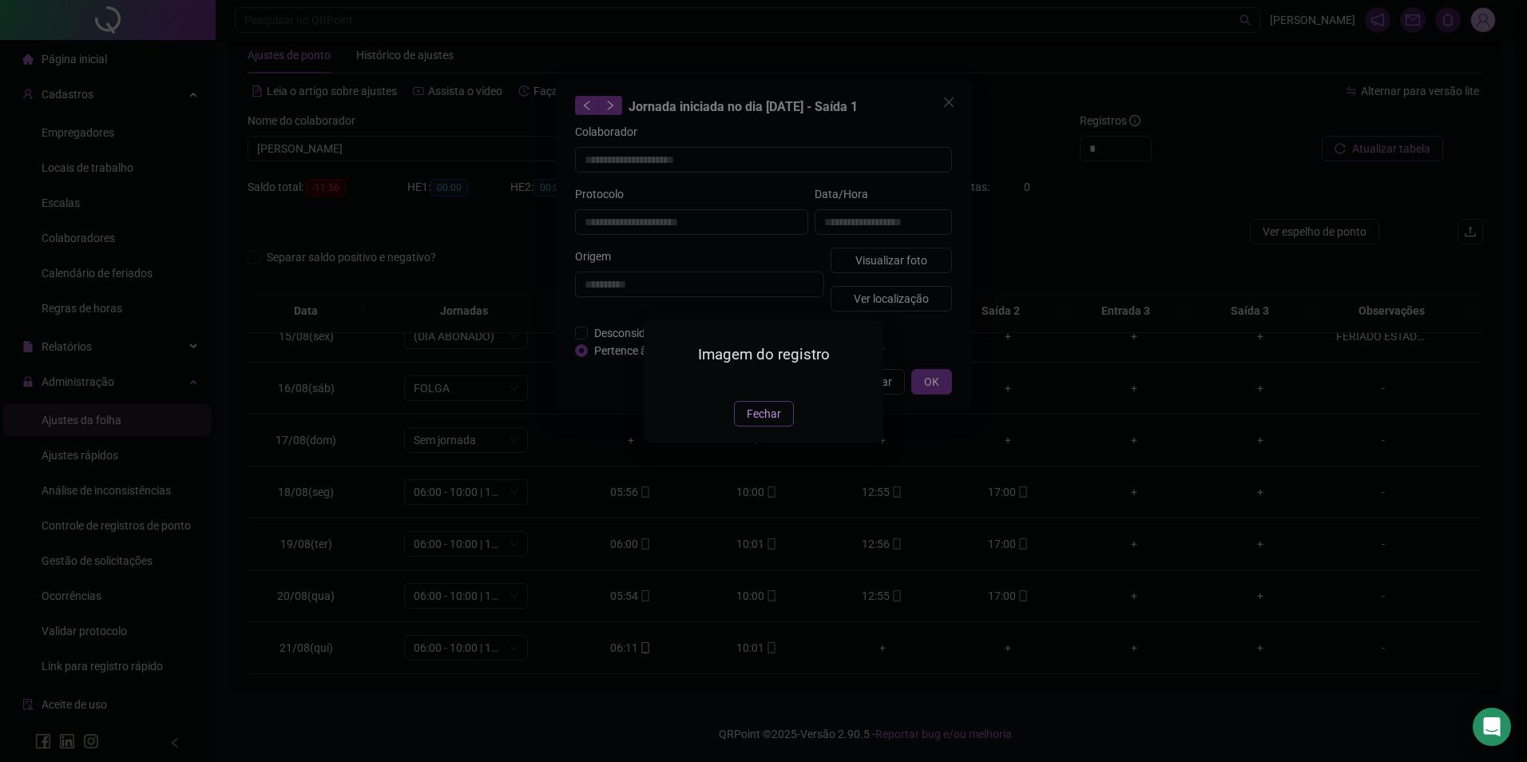
click at [760, 423] on span "Fechar" at bounding box center [764, 414] width 34 height 18
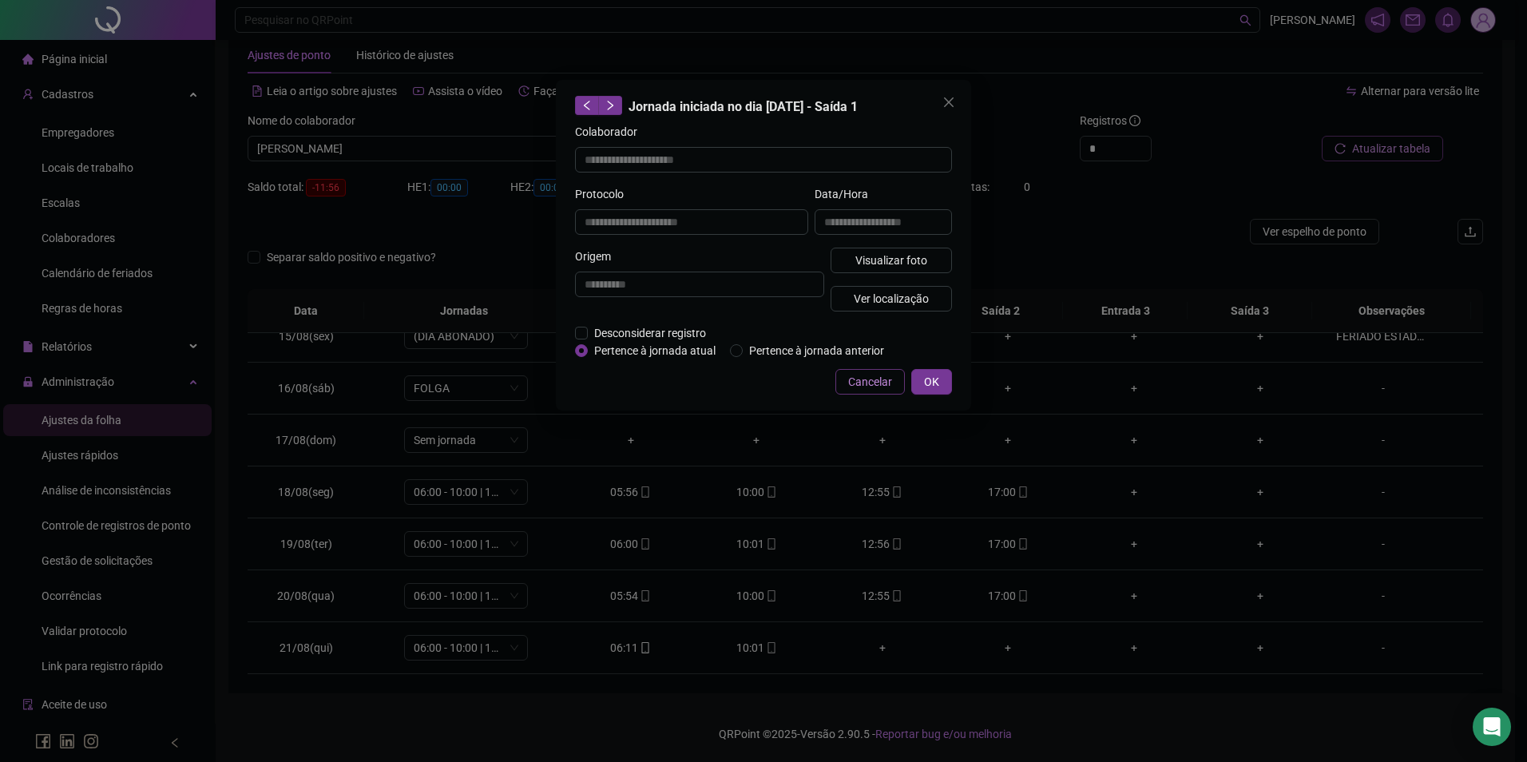
click at [867, 380] on span "Cancelar" at bounding box center [870, 382] width 44 height 18
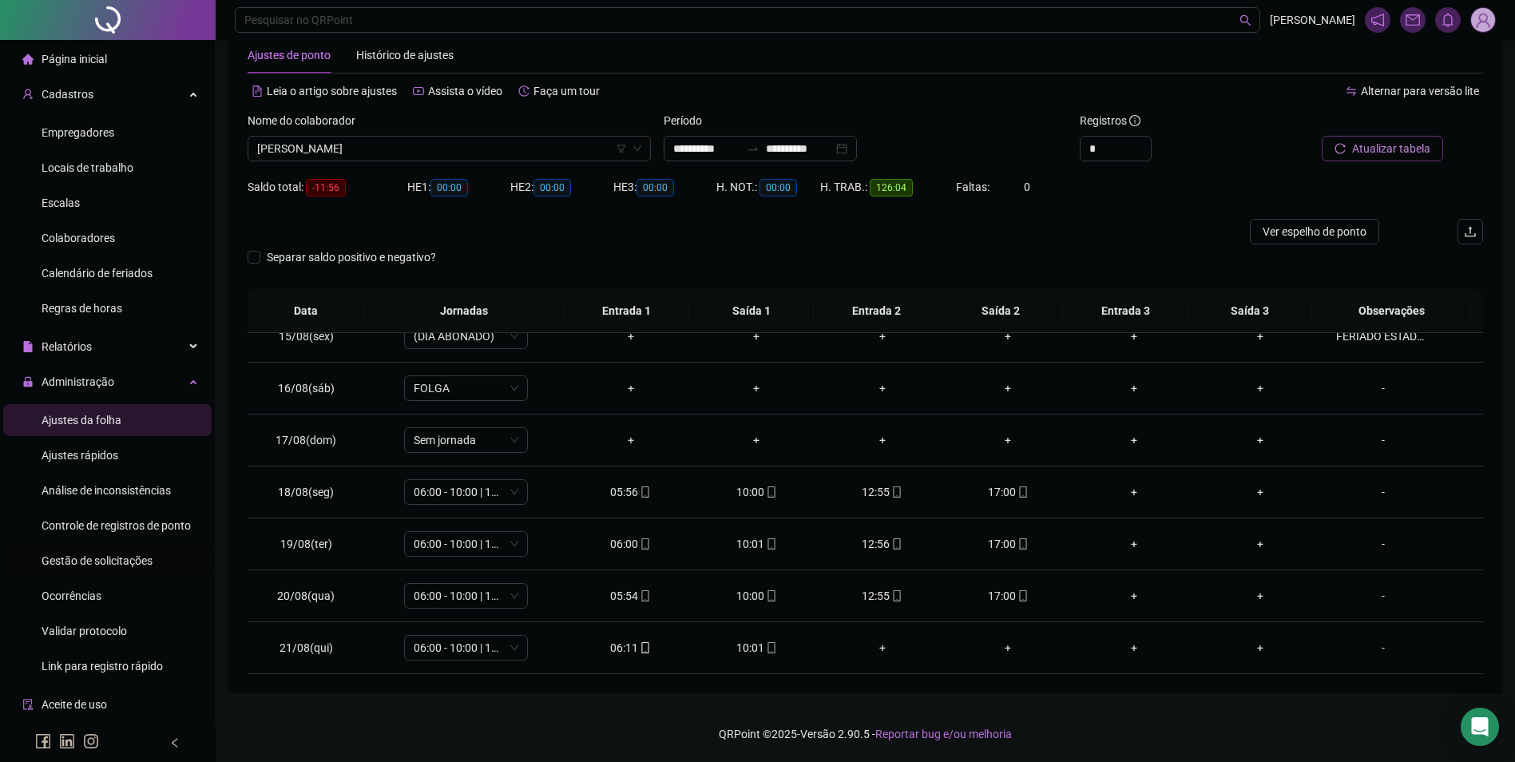
click at [100, 562] on span "Gestão de solicitações" at bounding box center [97, 560] width 111 height 13
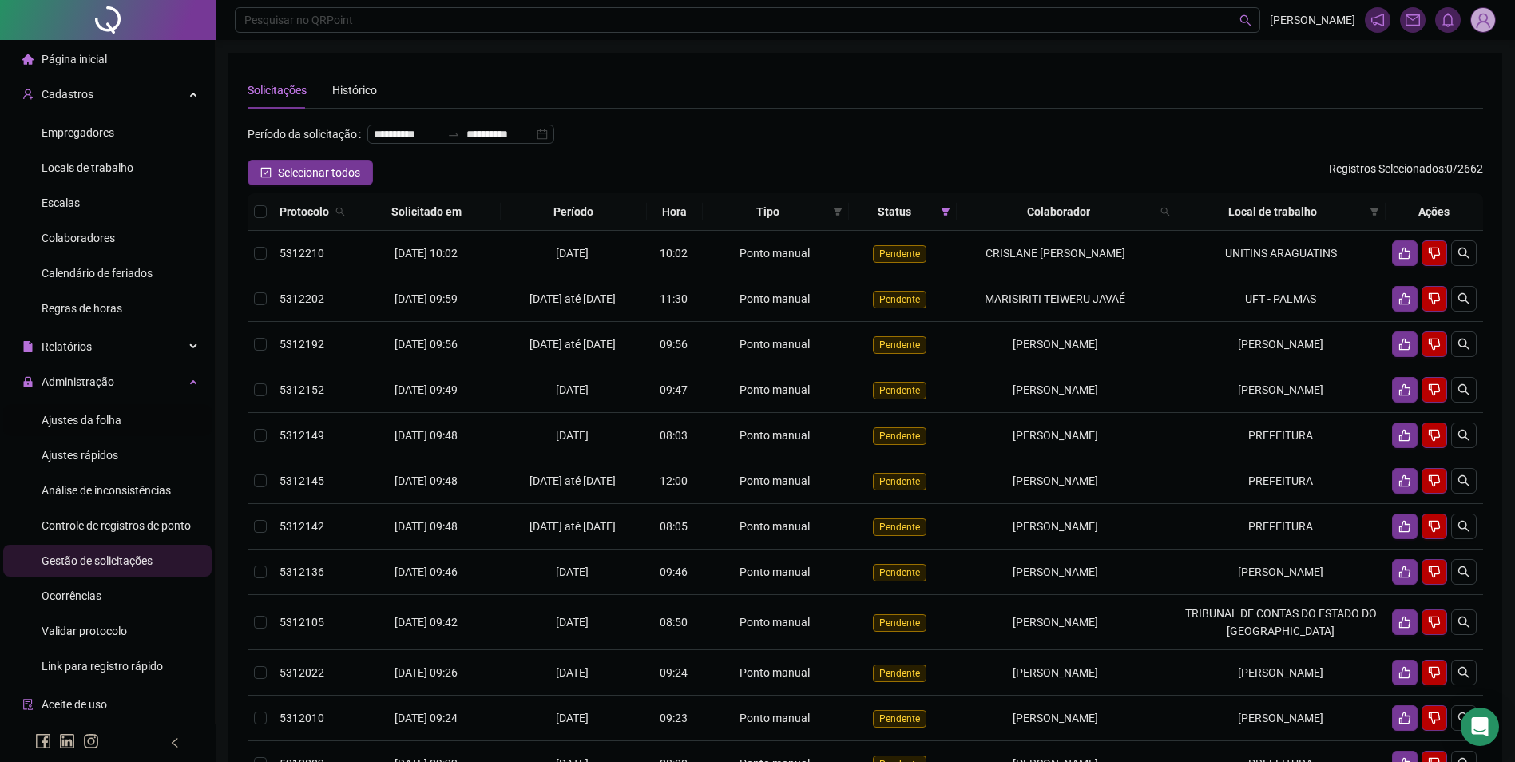
click at [114, 411] on div "Ajustes da folha" at bounding box center [82, 420] width 80 height 32
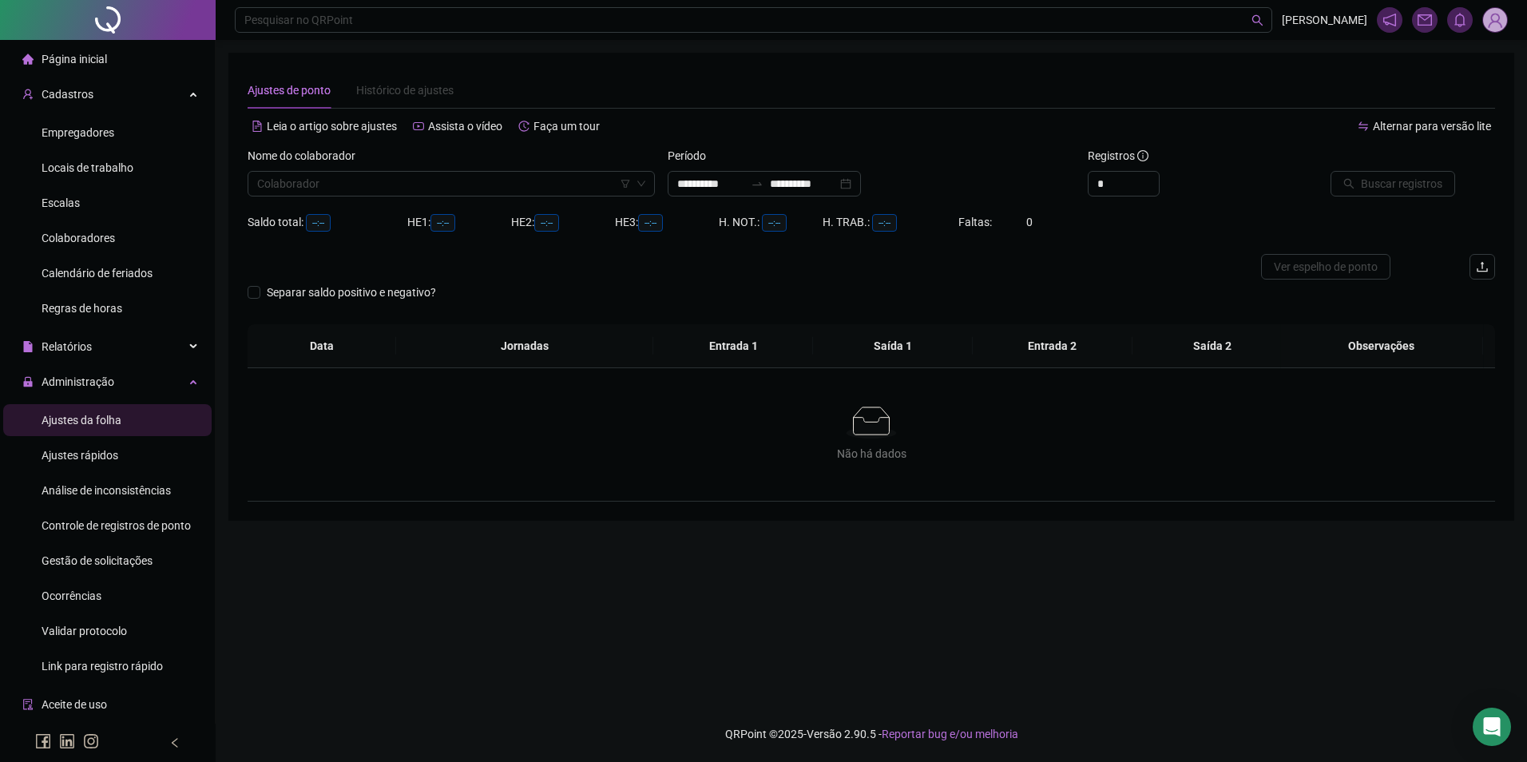
click at [403, 169] on div "Nome do colaborador" at bounding box center [451, 159] width 407 height 24
click at [403, 182] on input "search" at bounding box center [444, 184] width 374 height 24
click at [383, 212] on div "[PERSON_NAME]" at bounding box center [451, 216] width 382 height 18
click at [1393, 189] on span "Buscar registros" at bounding box center [1401, 184] width 81 height 18
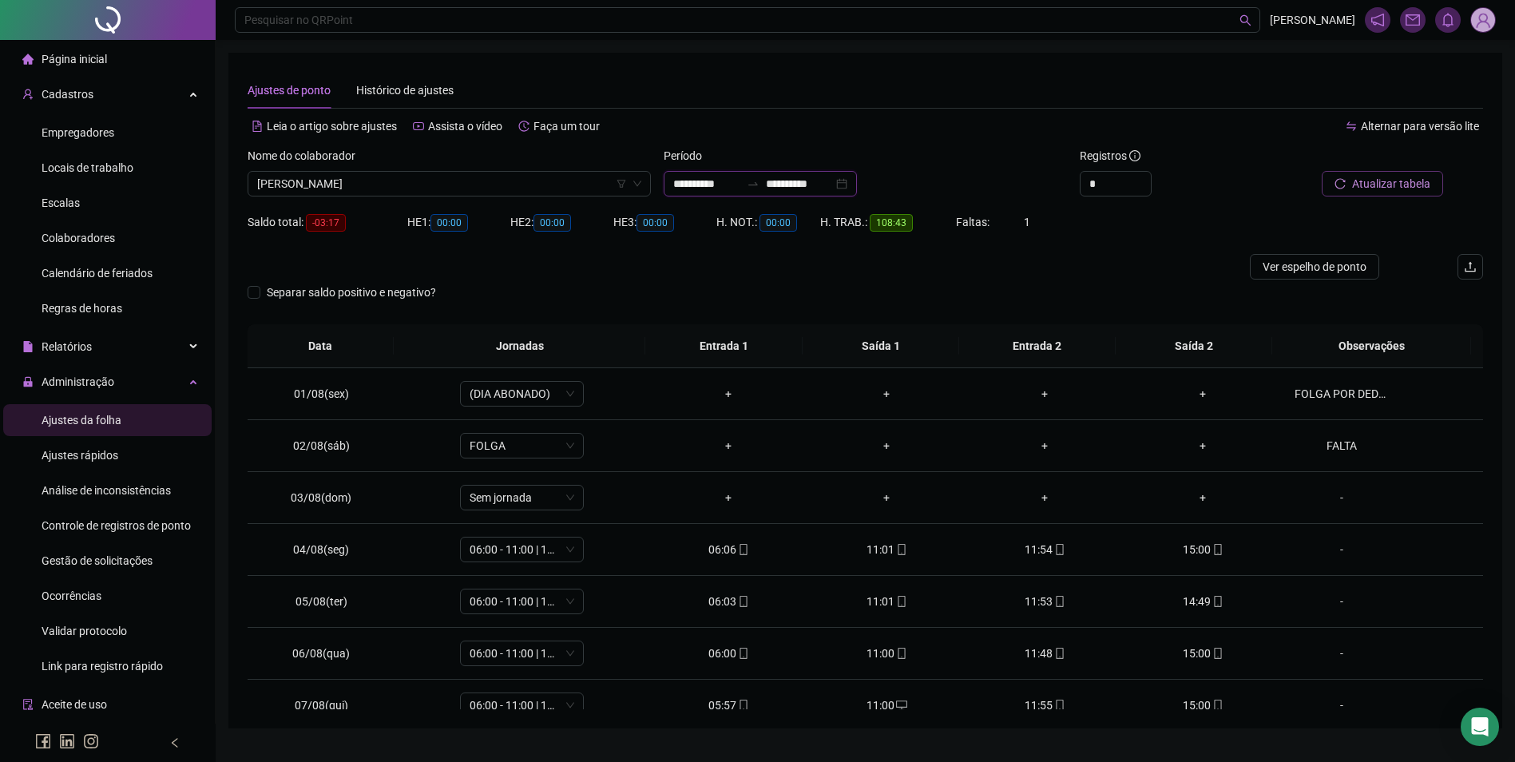
click at [810, 184] on input "**********" at bounding box center [799, 184] width 67 height 18
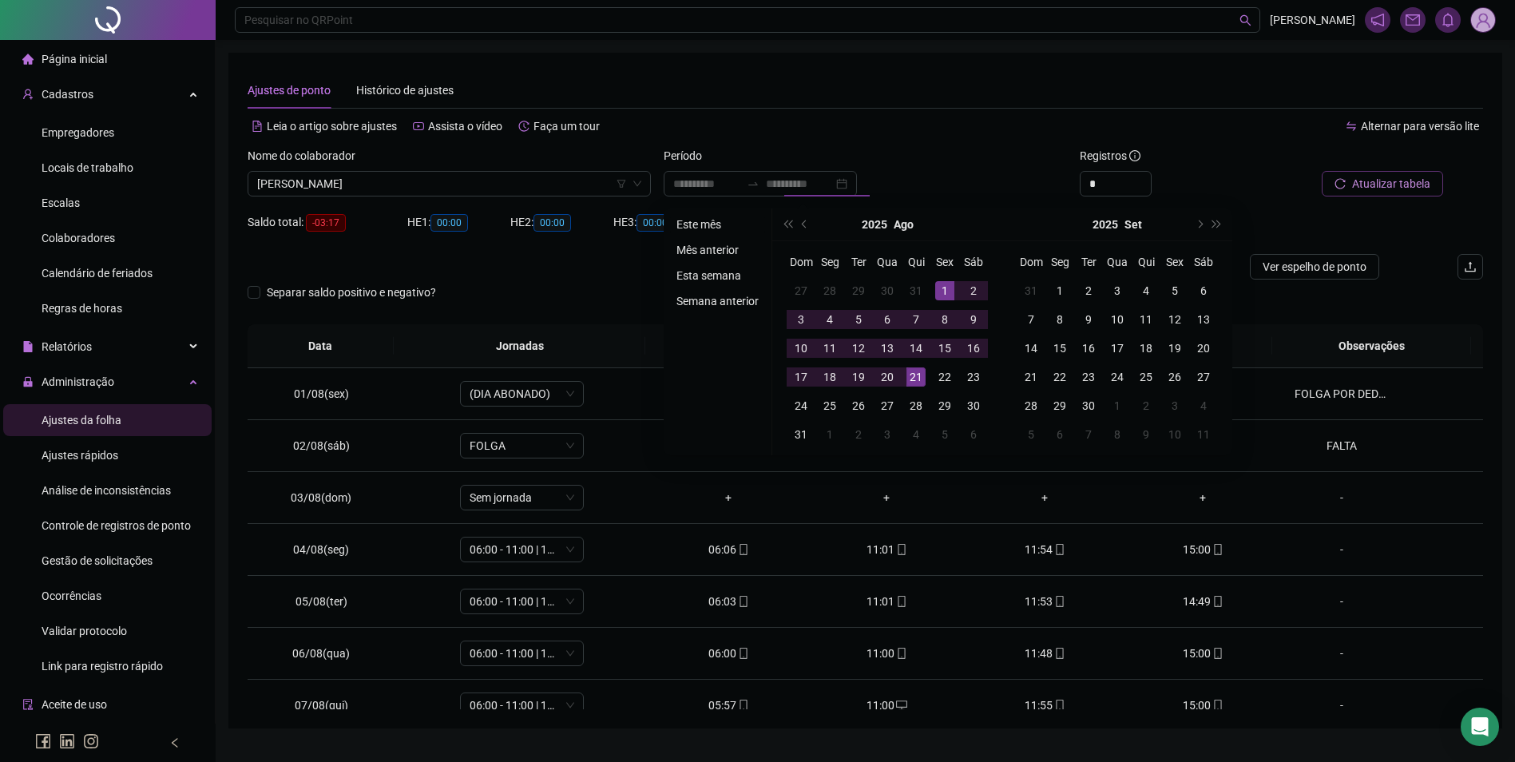
click at [725, 223] on li "Este mês" at bounding box center [717, 224] width 95 height 19
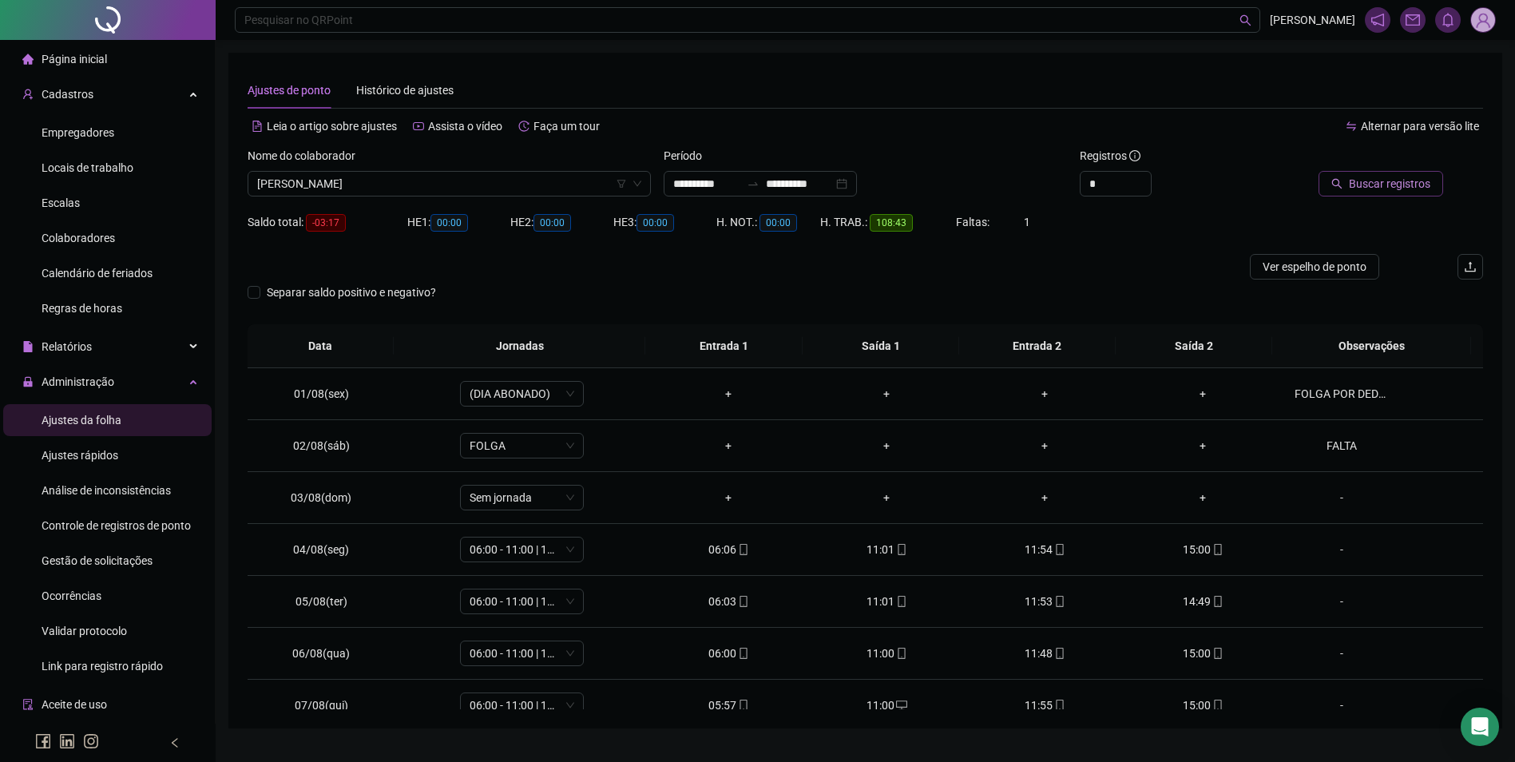
click at [1362, 185] on span "Buscar registros" at bounding box center [1389, 184] width 81 height 18
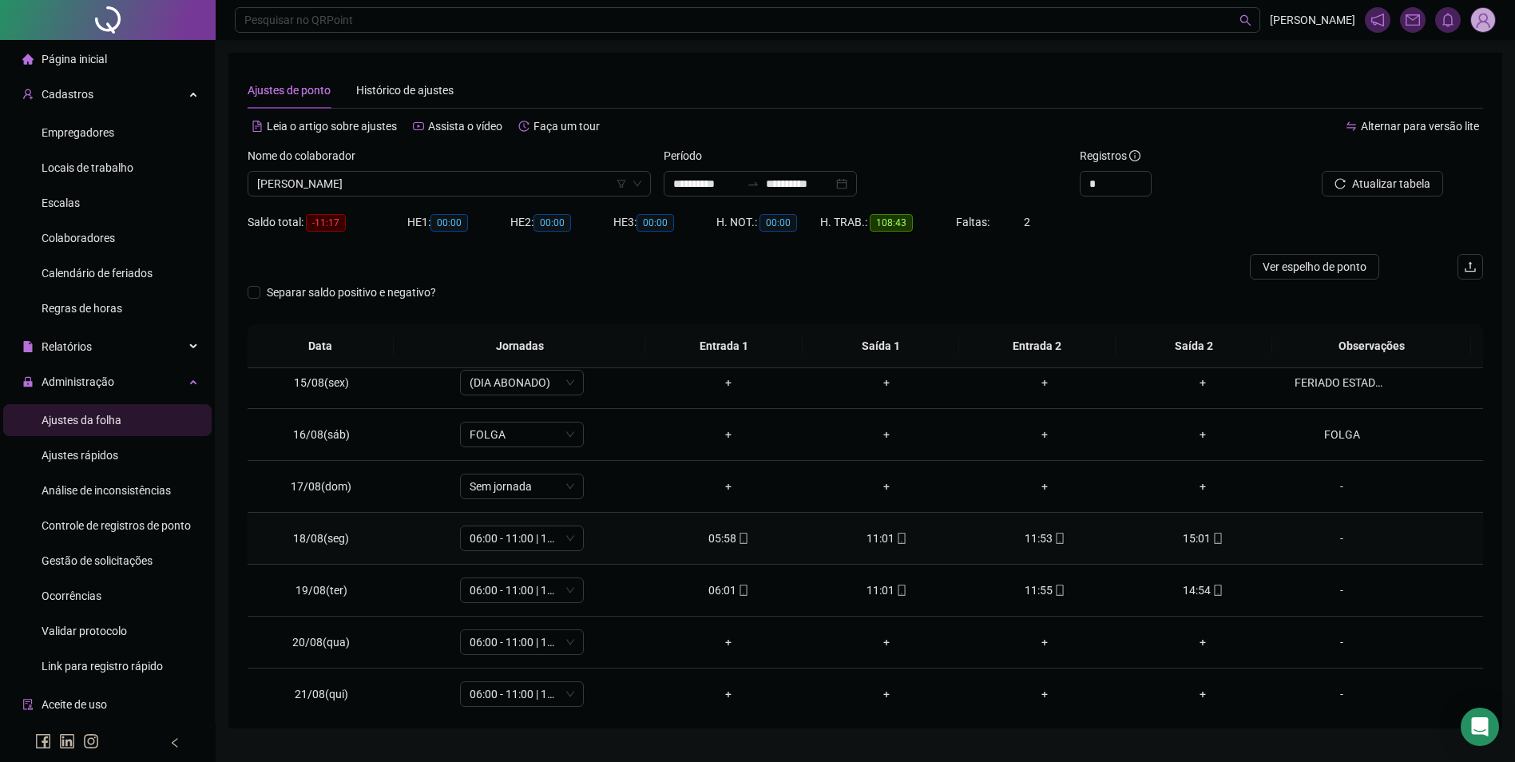
scroll to position [749, 0]
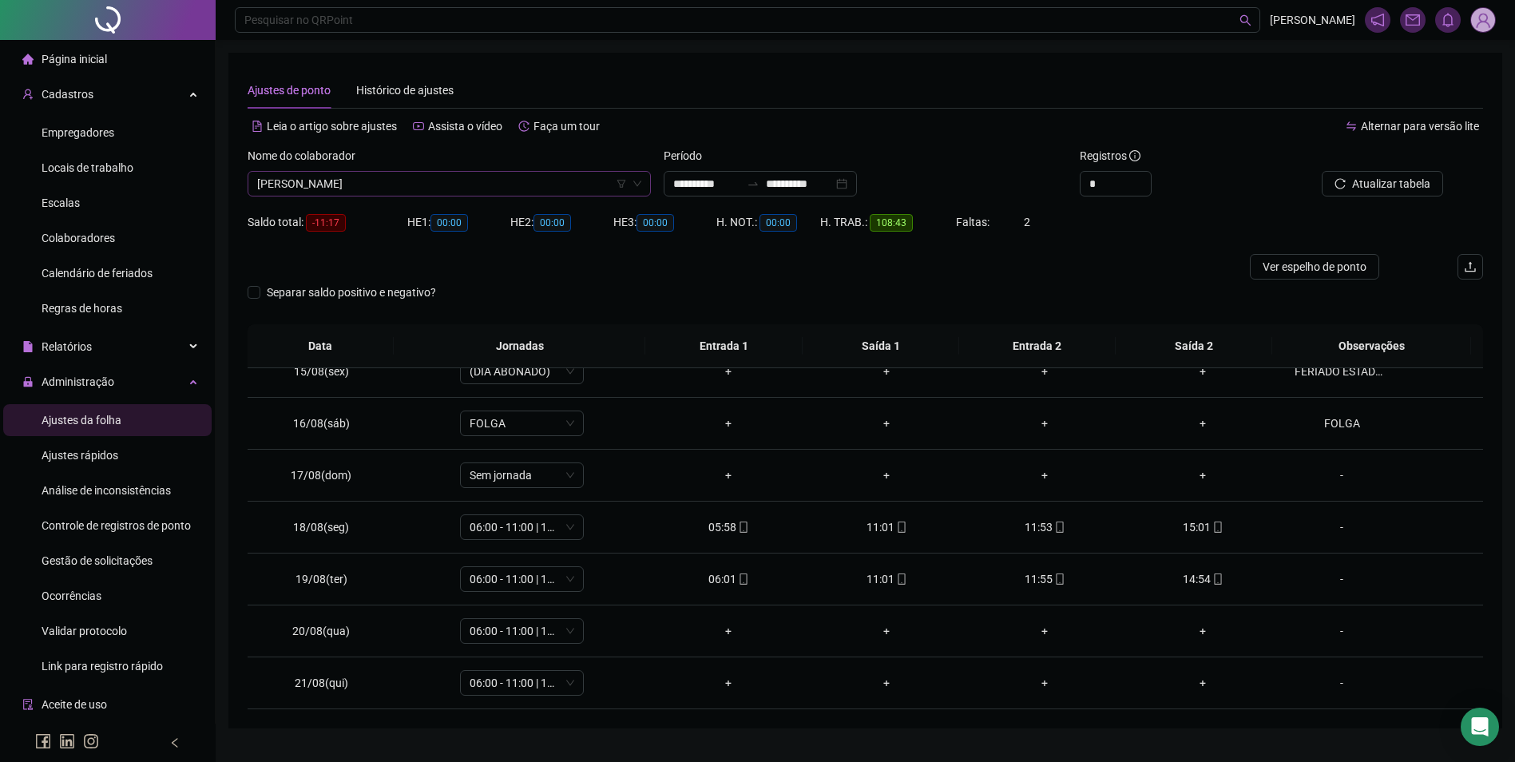
click at [415, 182] on span "[PERSON_NAME]" at bounding box center [449, 184] width 384 height 24
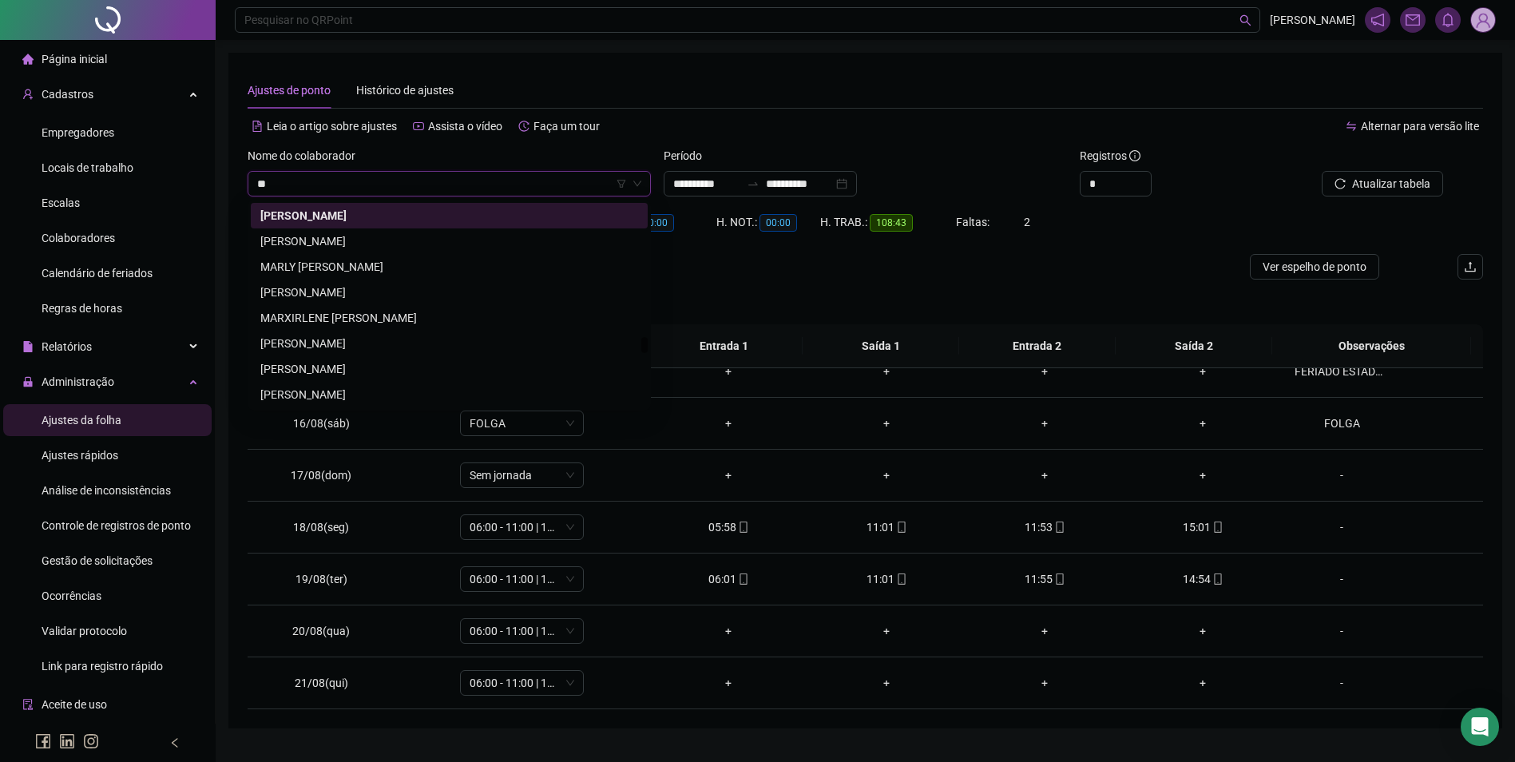
scroll to position [0, 0]
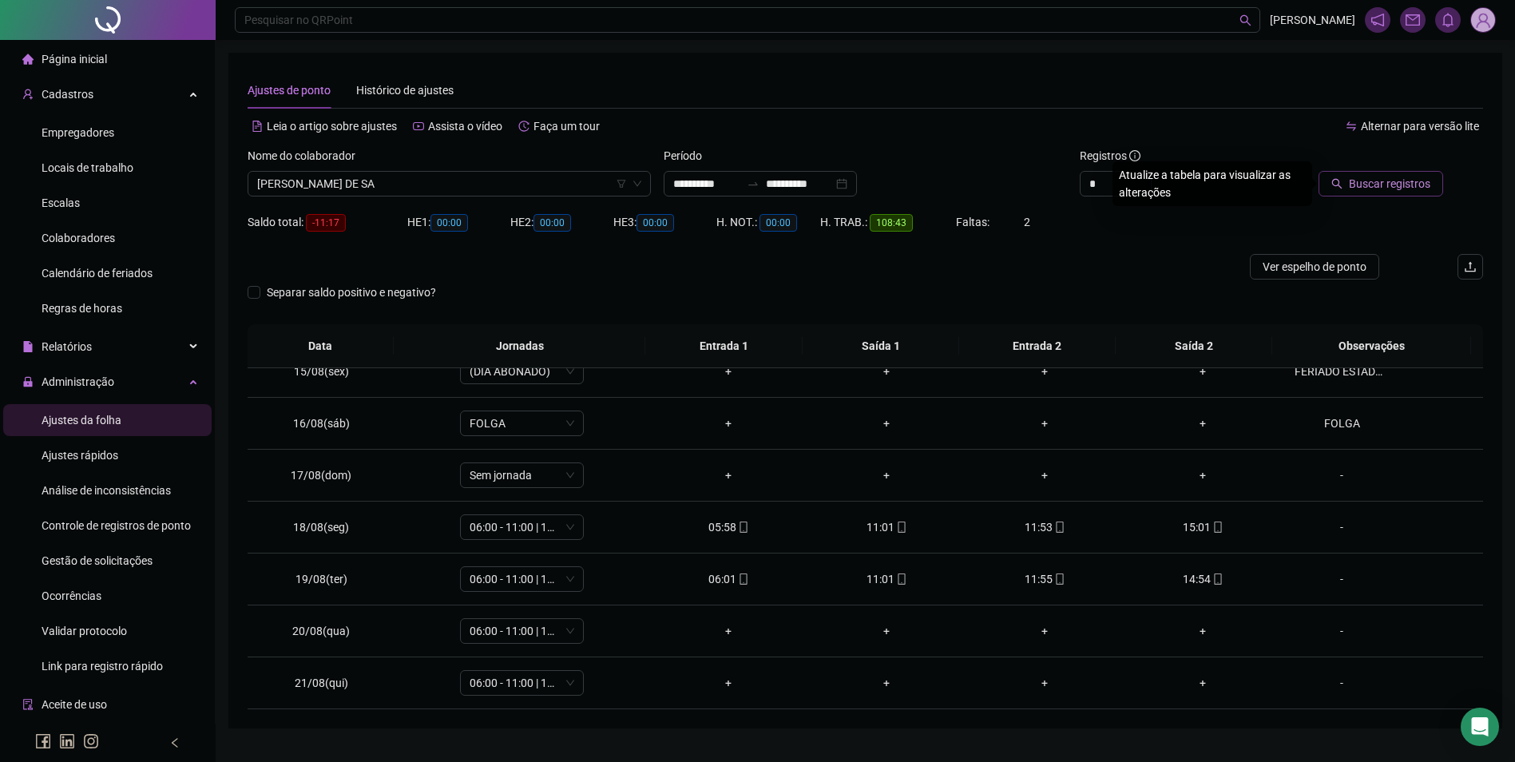
click at [1364, 193] on button "Buscar registros" at bounding box center [1381, 184] width 125 height 26
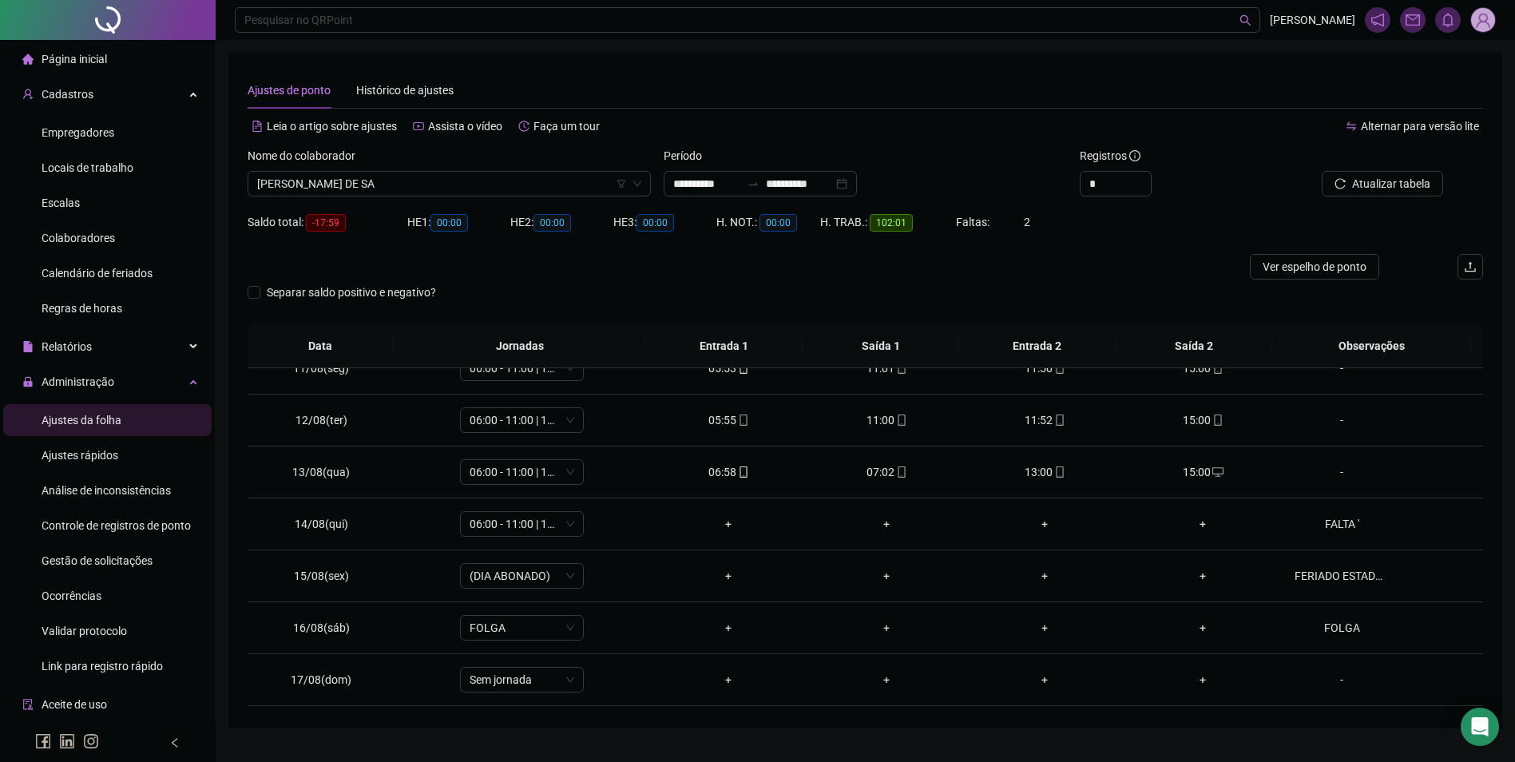
scroll to position [510, 0]
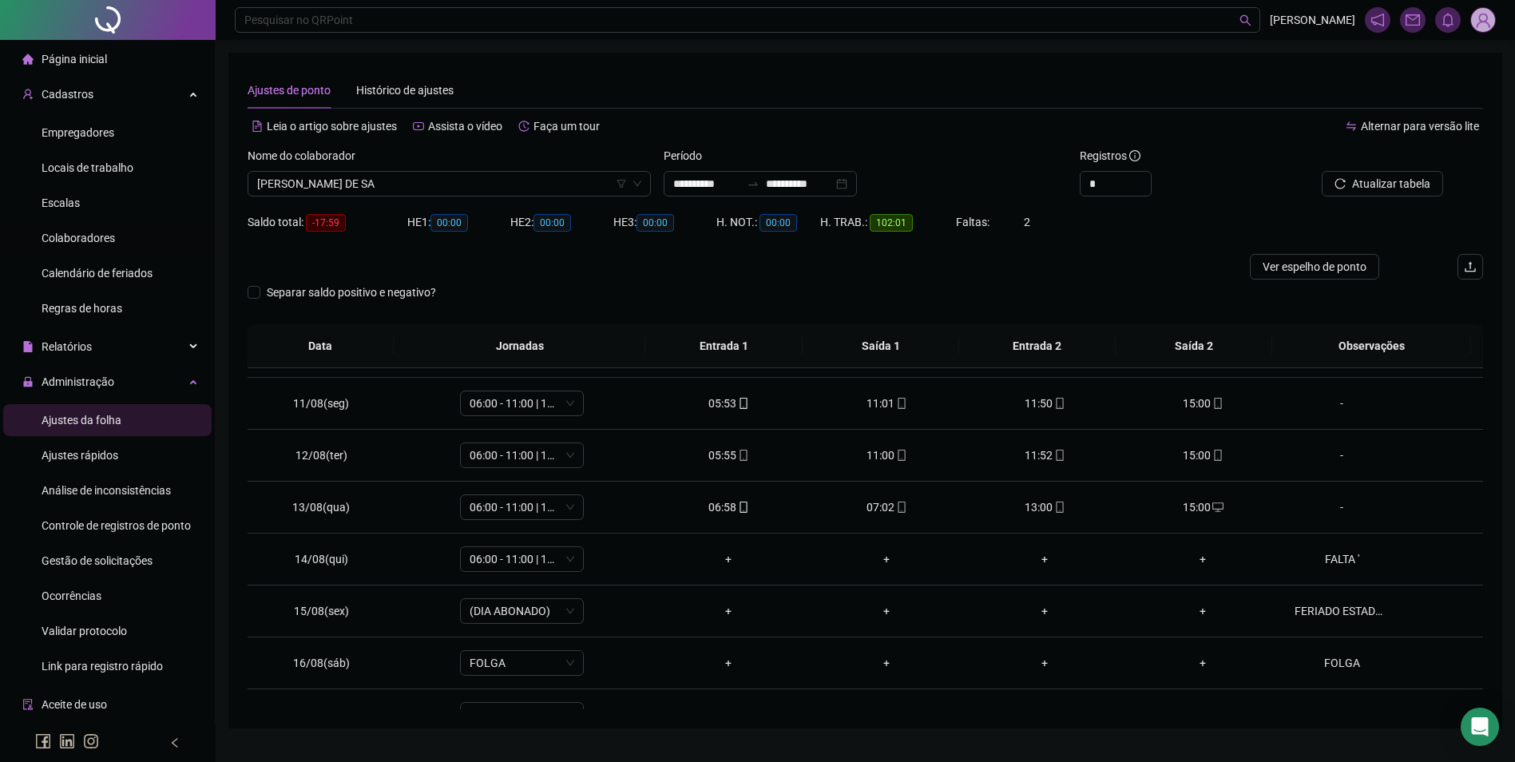
click at [91, 239] on span "Colaboradores" at bounding box center [78, 238] width 73 height 13
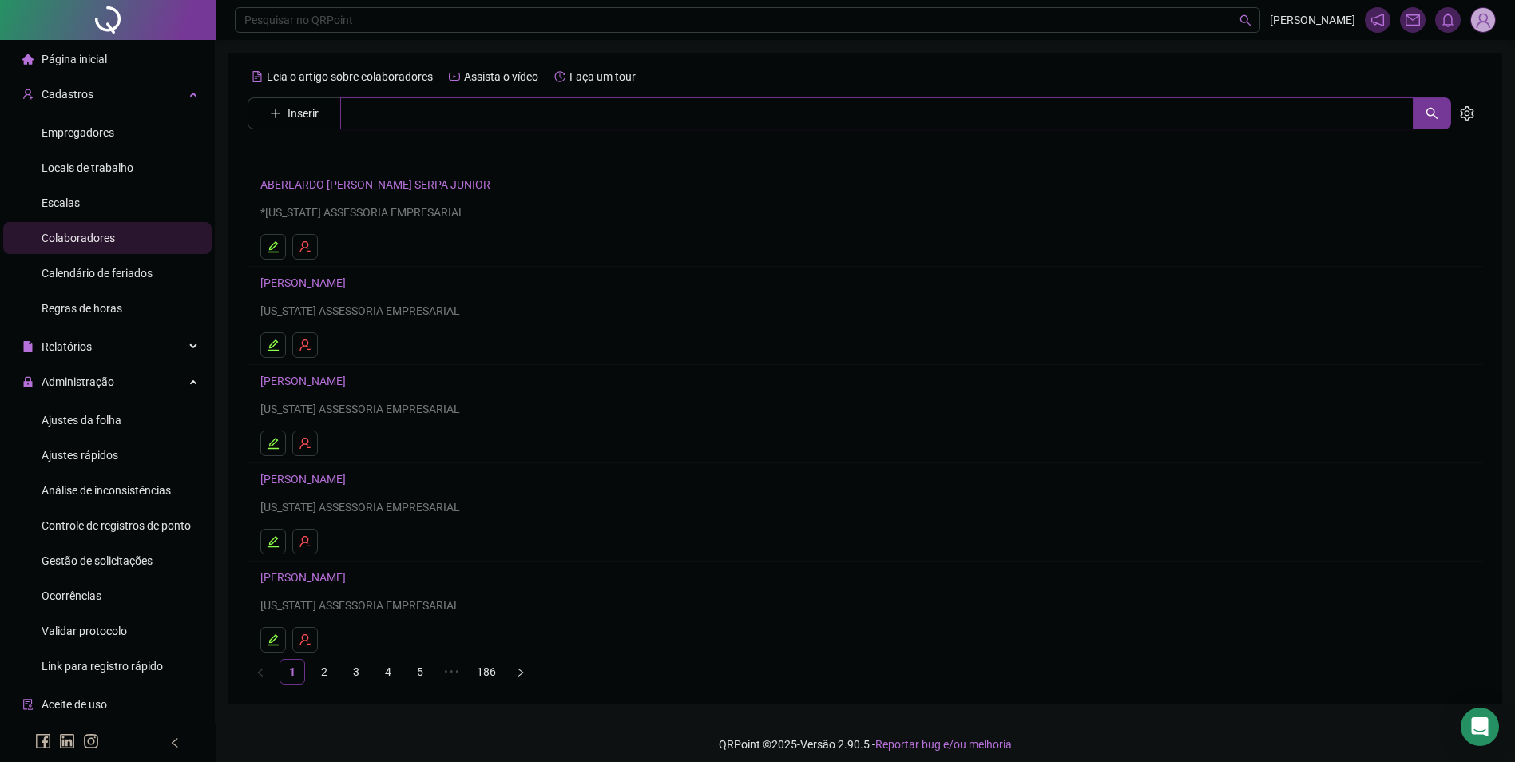
click at [570, 117] on input "text" at bounding box center [877, 113] width 1074 height 32
click at [351, 154] on link "[PERSON_NAME] DE SA" at bounding box center [335, 160] width 117 height 13
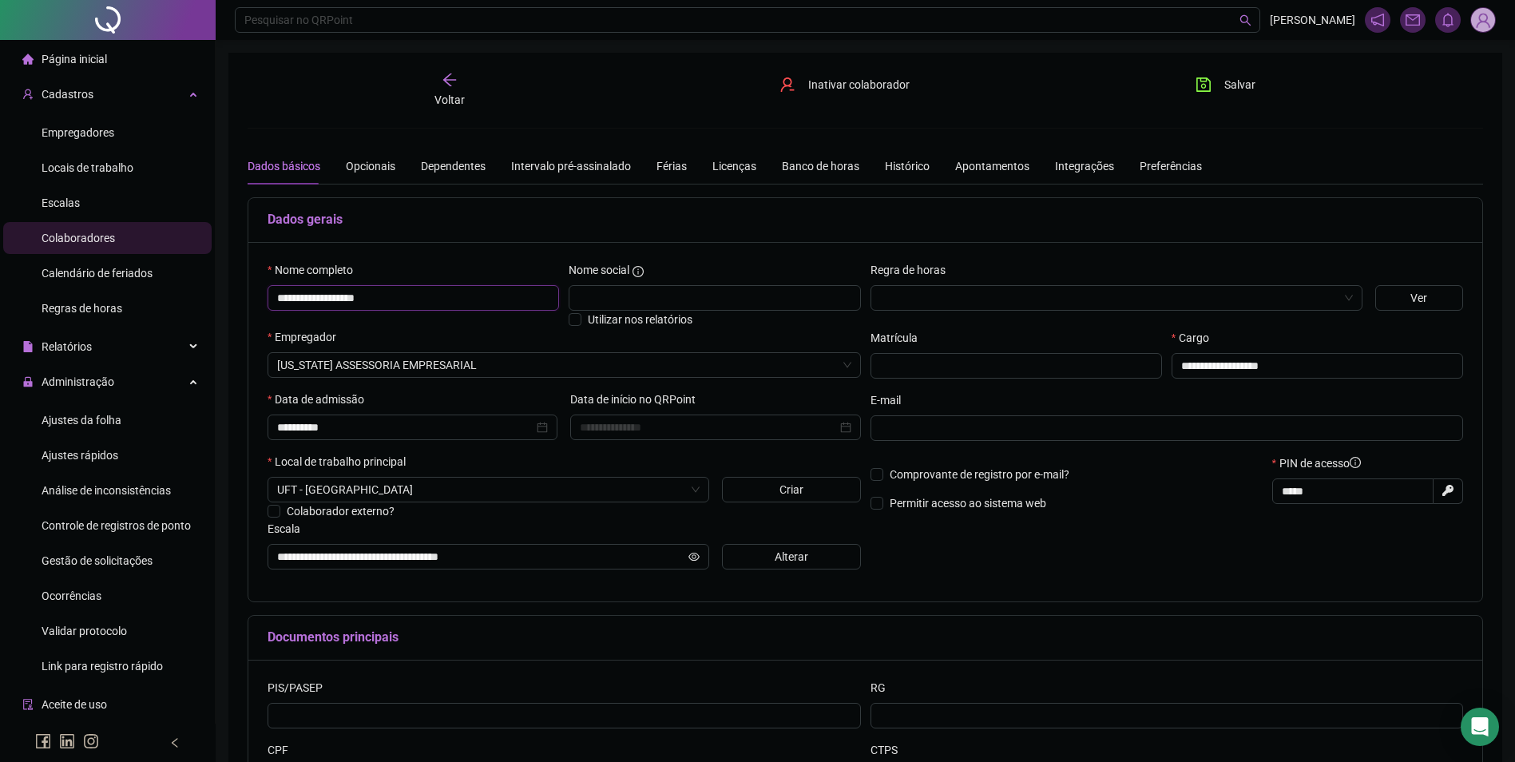
drag, startPoint x: 423, startPoint y: 304, endPoint x: 259, endPoint y: 309, distance: 164.6
click at [259, 309] on div "**********" at bounding box center [865, 421] width 1234 height 359
click at [66, 427] on div "Ajustes da folha" at bounding box center [82, 420] width 80 height 32
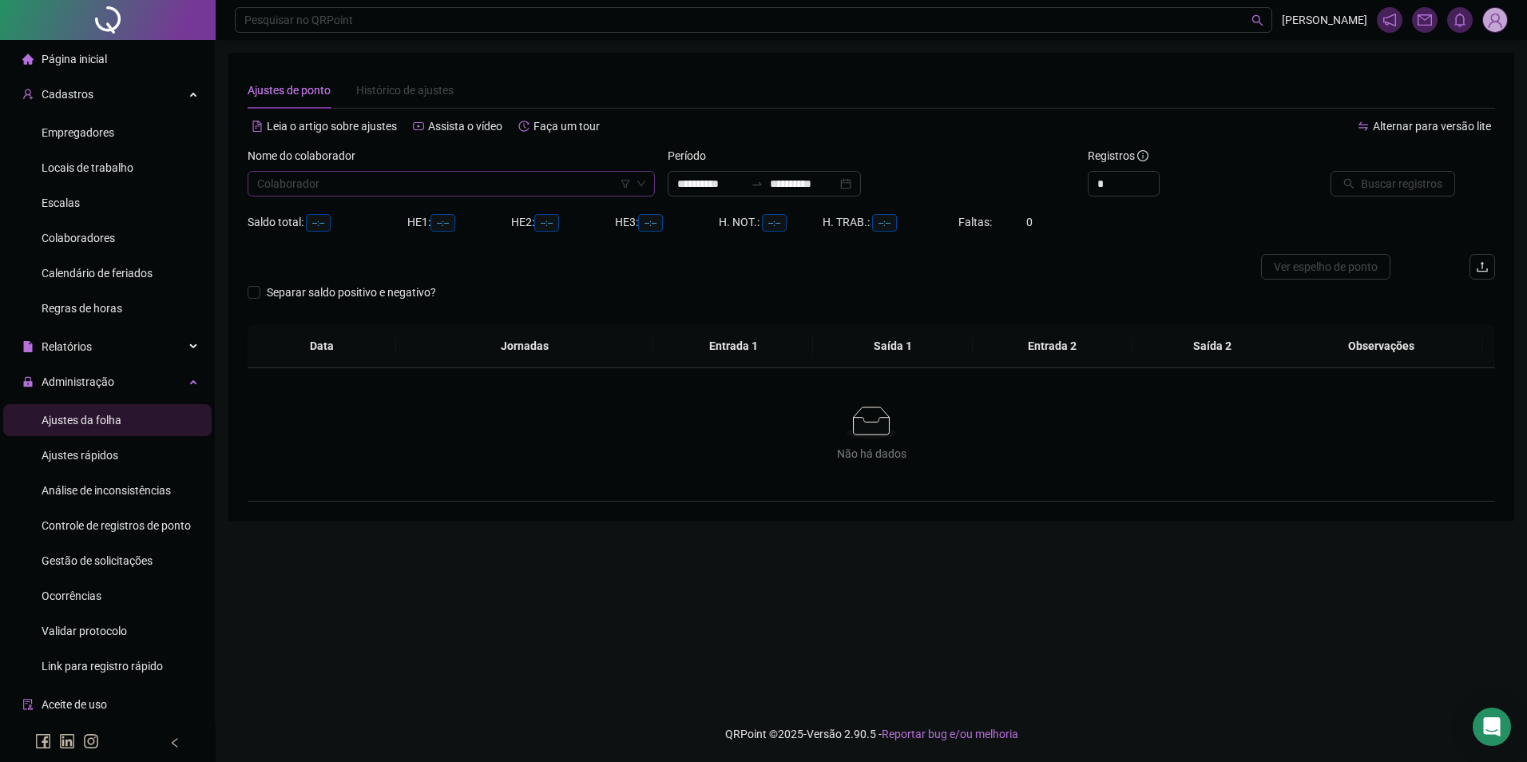
click at [472, 196] on div "Colaborador" at bounding box center [451, 184] width 407 height 26
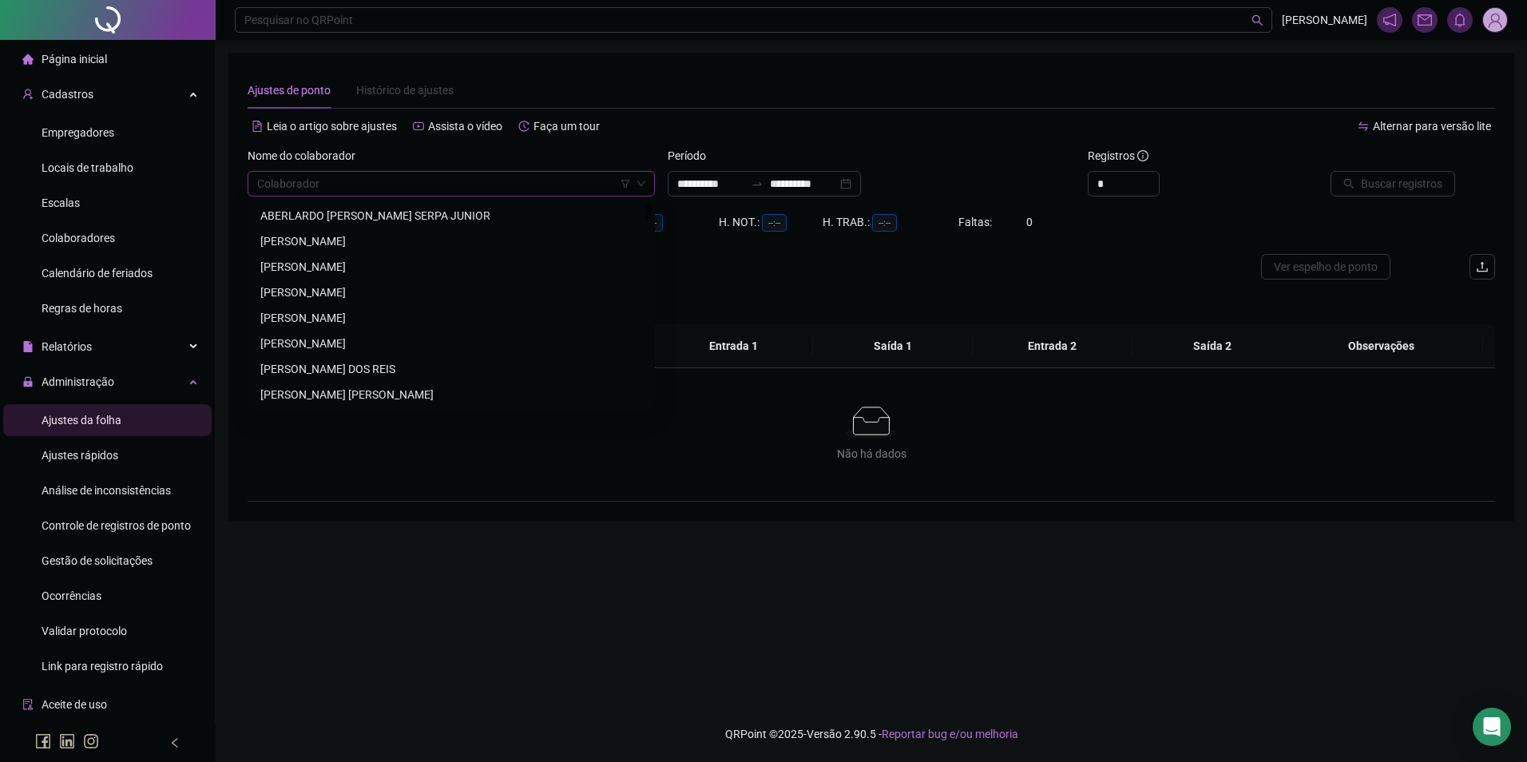
paste input "**********"
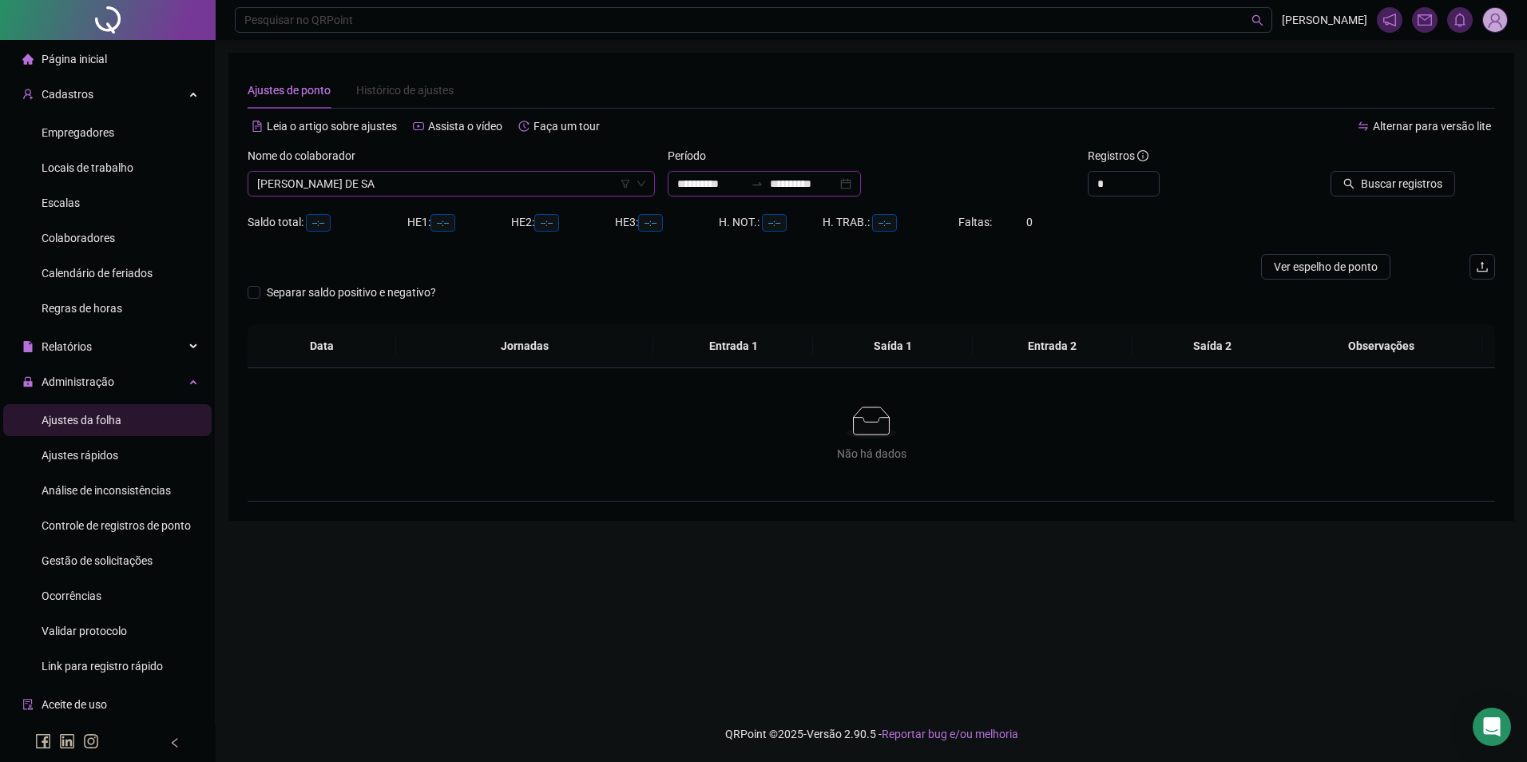
click at [730, 175] on input "**********" at bounding box center [710, 184] width 67 height 18
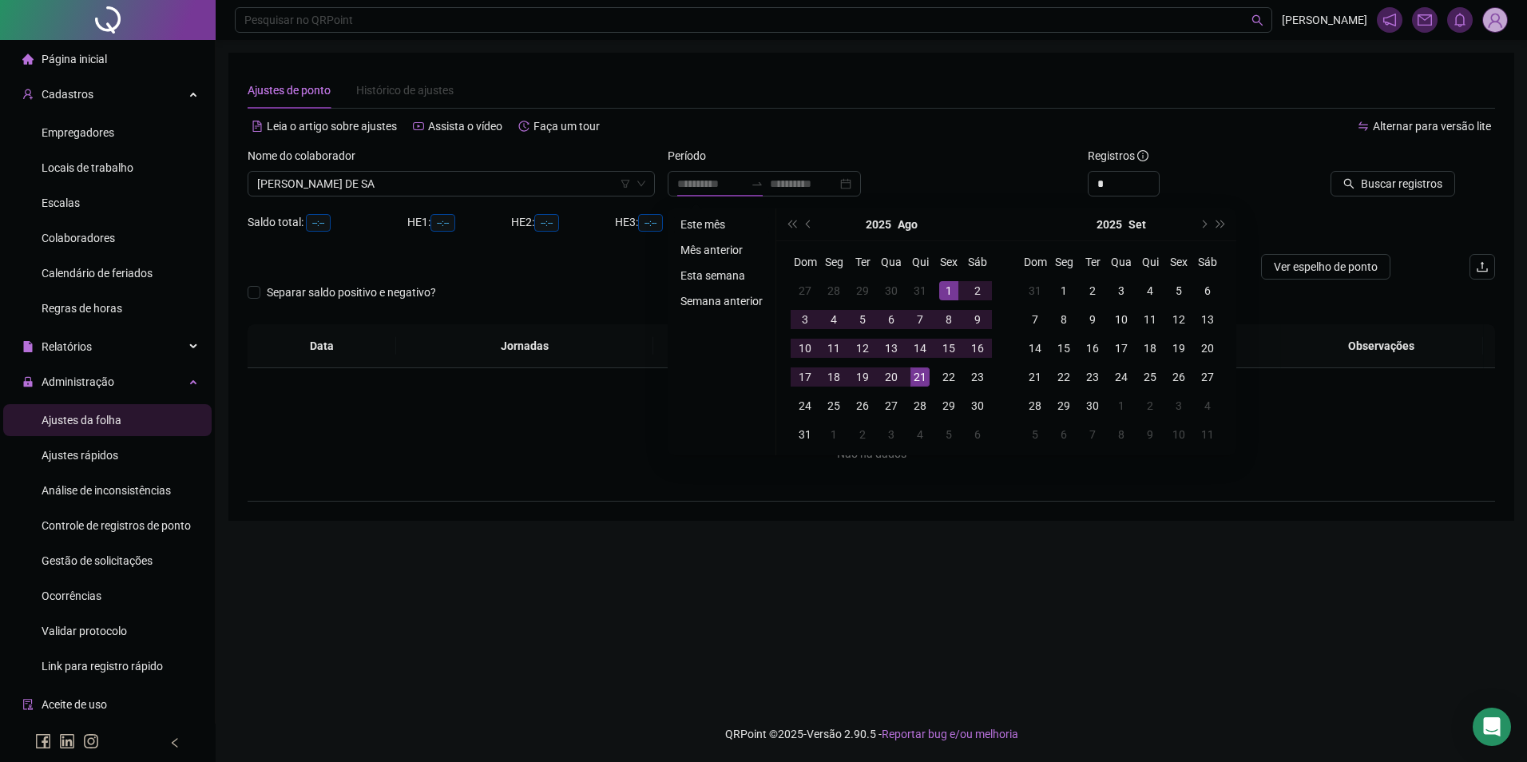
click at [701, 224] on li "Este mês" at bounding box center [721, 224] width 95 height 19
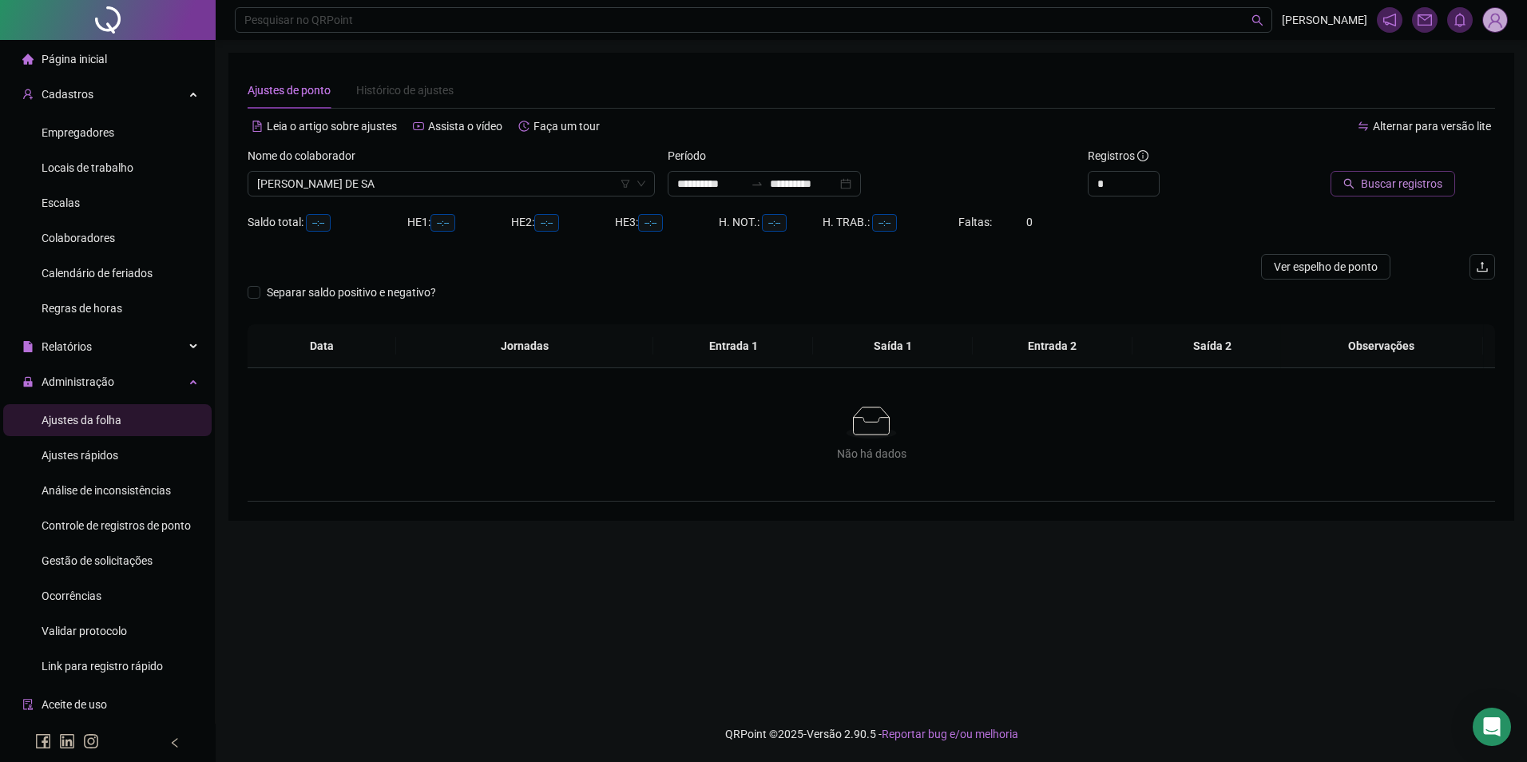
click at [1373, 186] on span "Buscar registros" at bounding box center [1401, 184] width 81 height 18
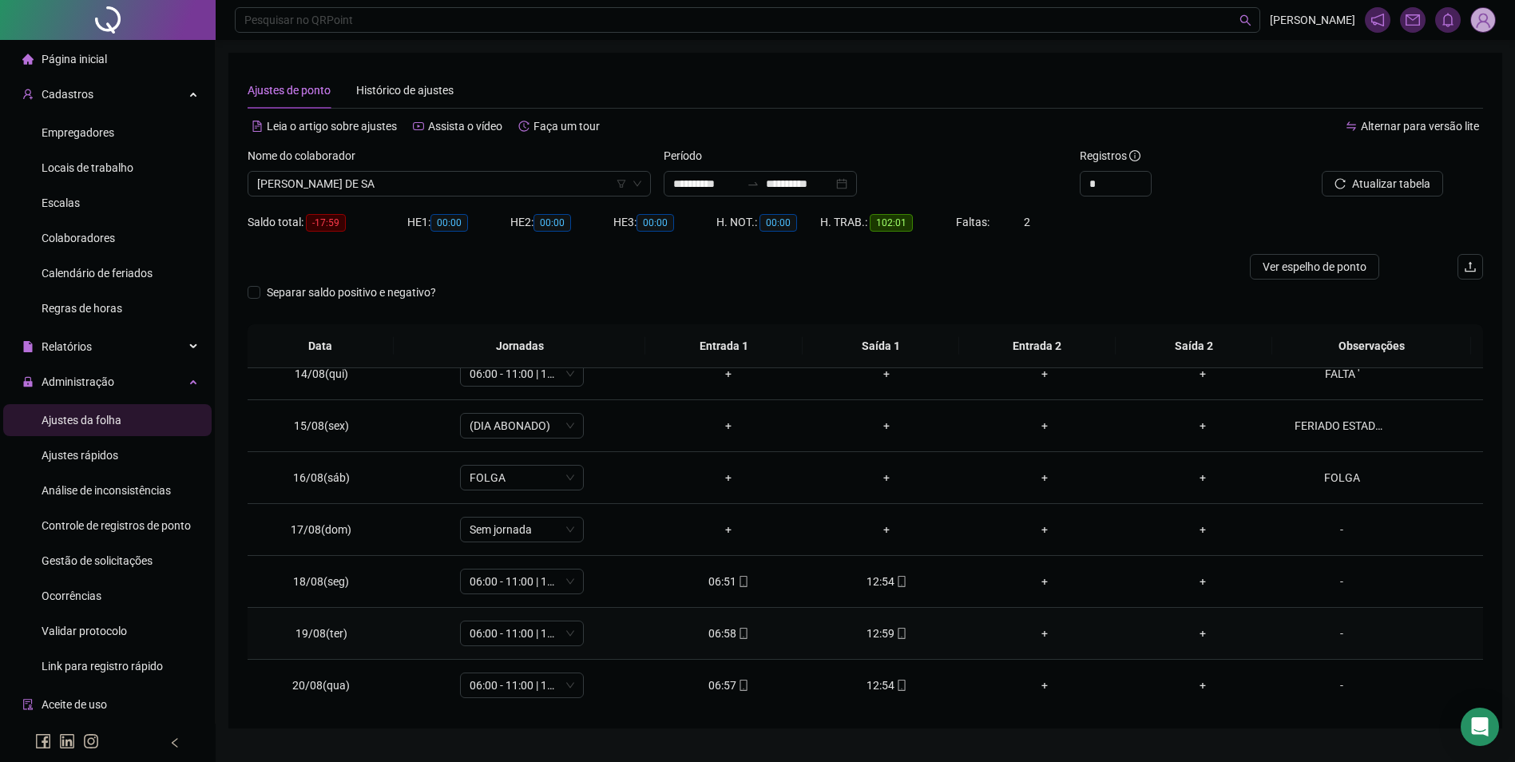
scroll to position [749, 0]
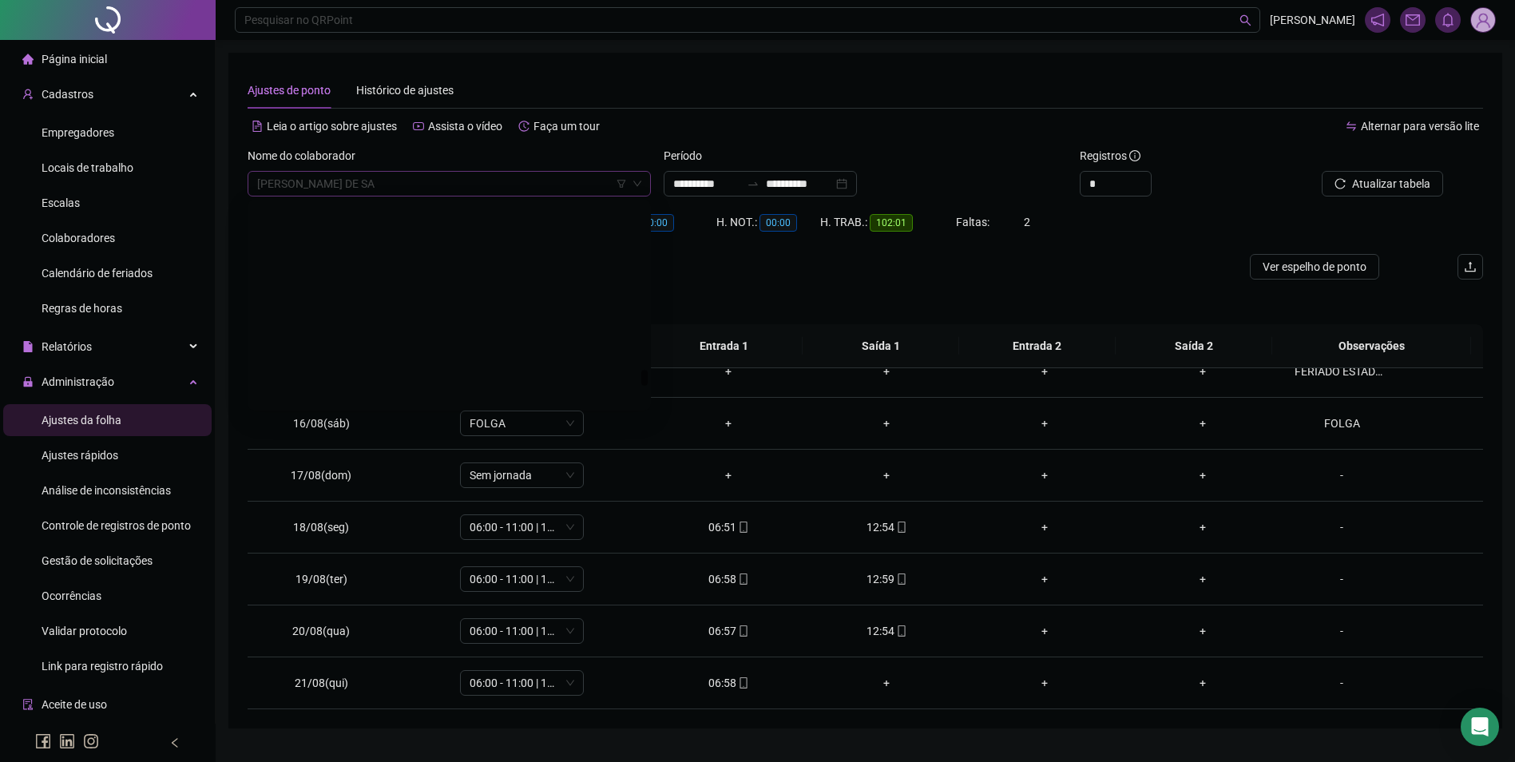
click at [418, 181] on span "[PERSON_NAME] DE SA" at bounding box center [449, 184] width 384 height 24
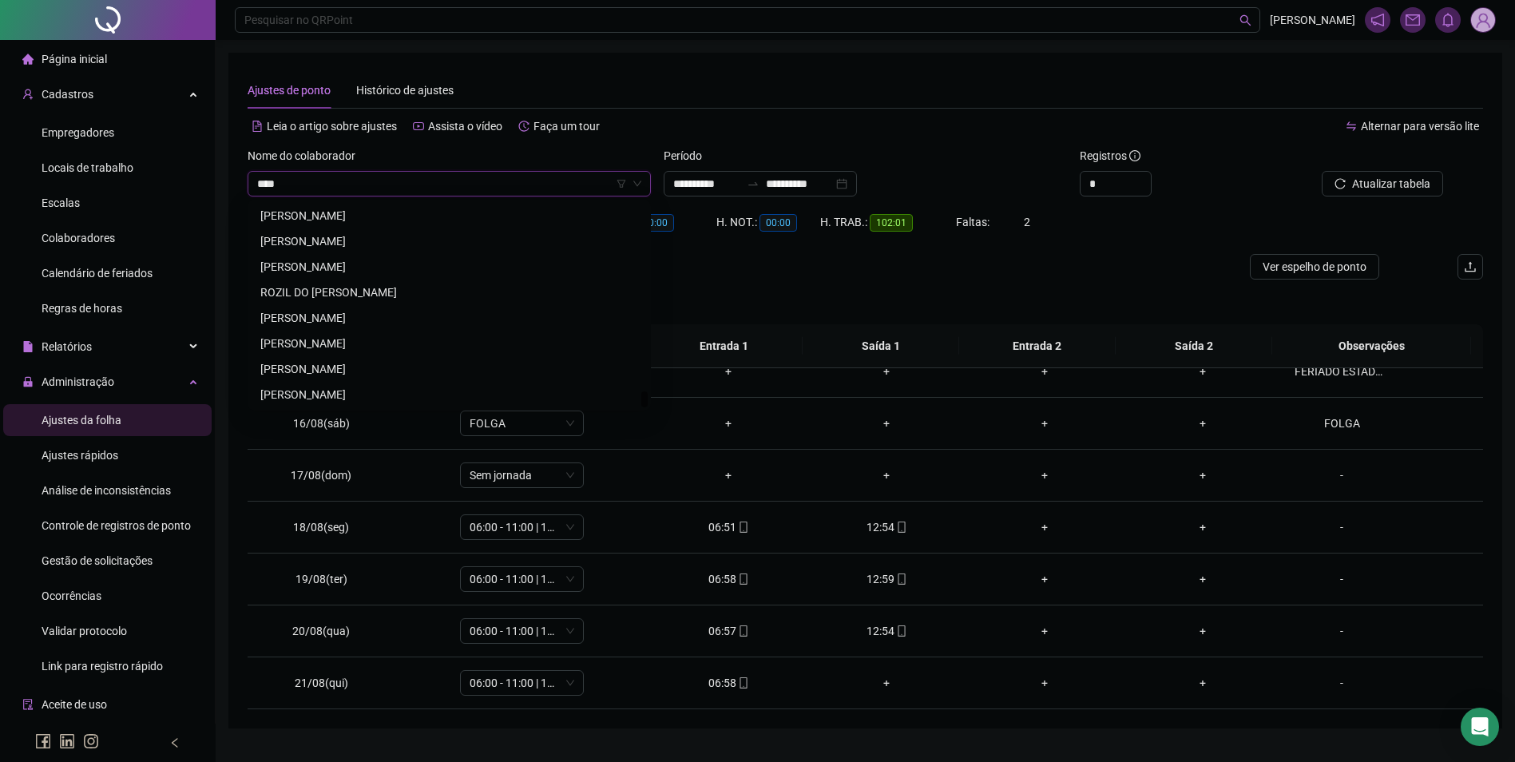
scroll to position [0, 0]
click at [355, 221] on div "[PERSON_NAME]" at bounding box center [449, 216] width 378 height 18
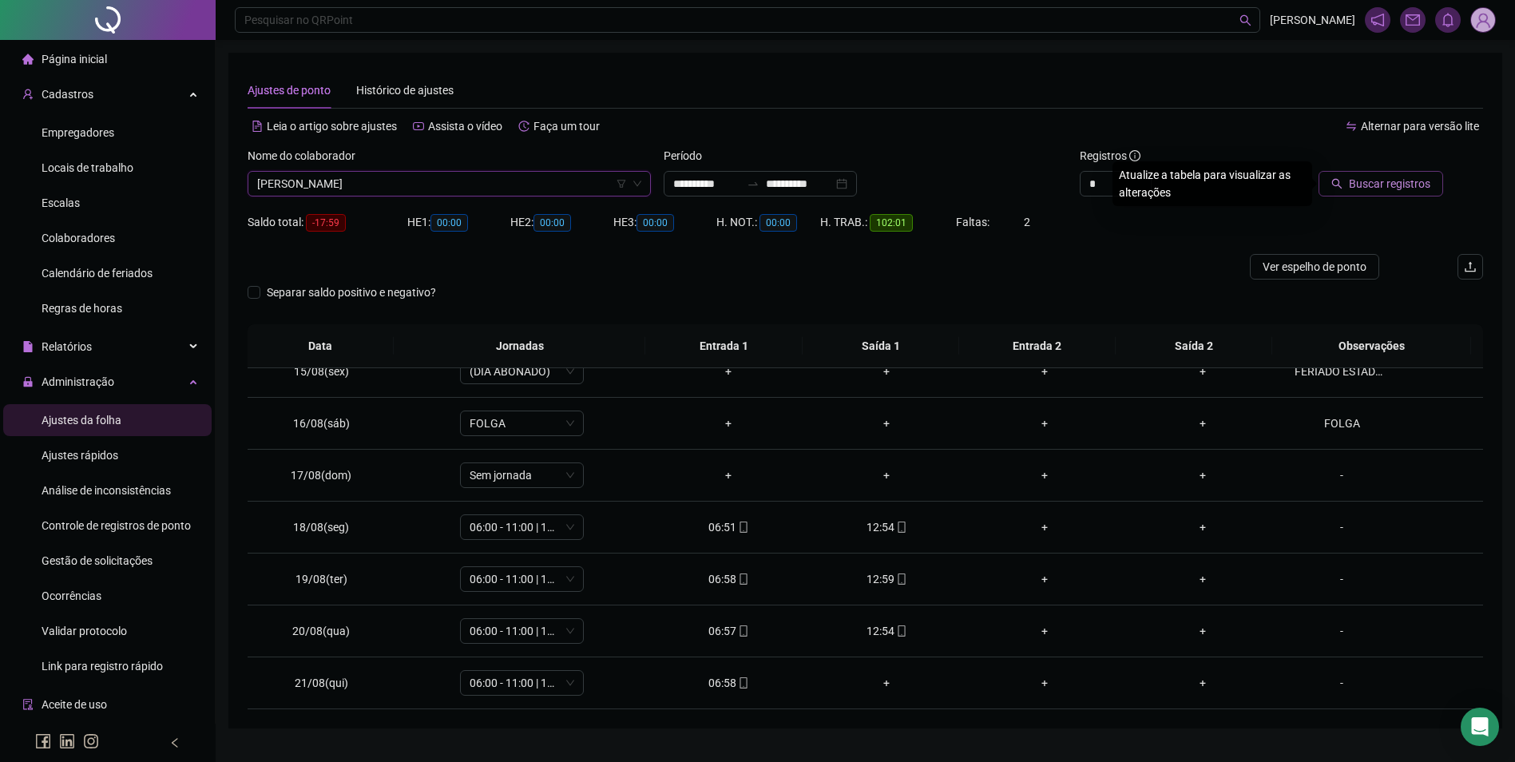
click at [1376, 177] on span "Buscar registros" at bounding box center [1389, 184] width 81 height 18
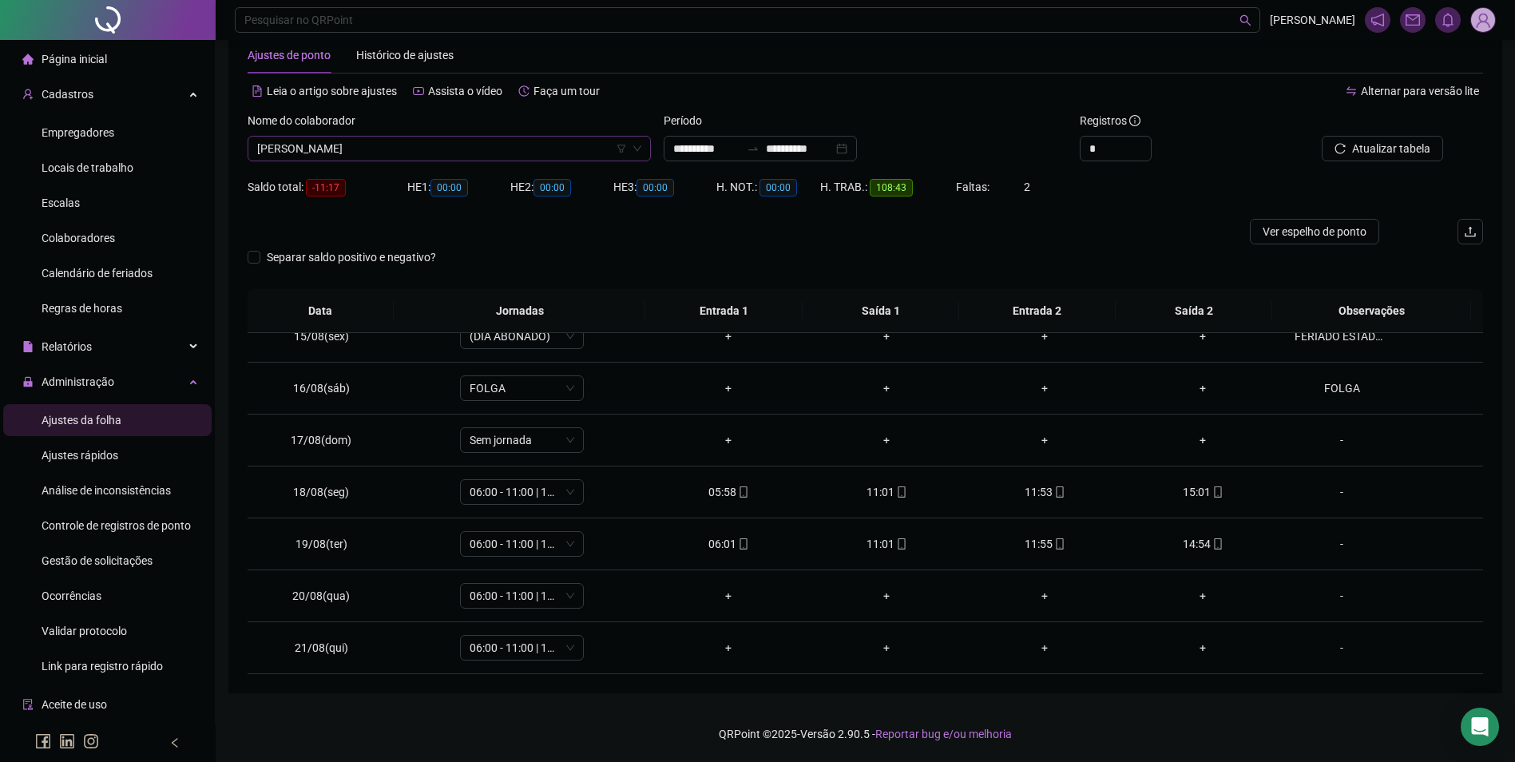
scroll to position [16640, 0]
click at [405, 146] on span "[PERSON_NAME]" at bounding box center [449, 149] width 384 height 24
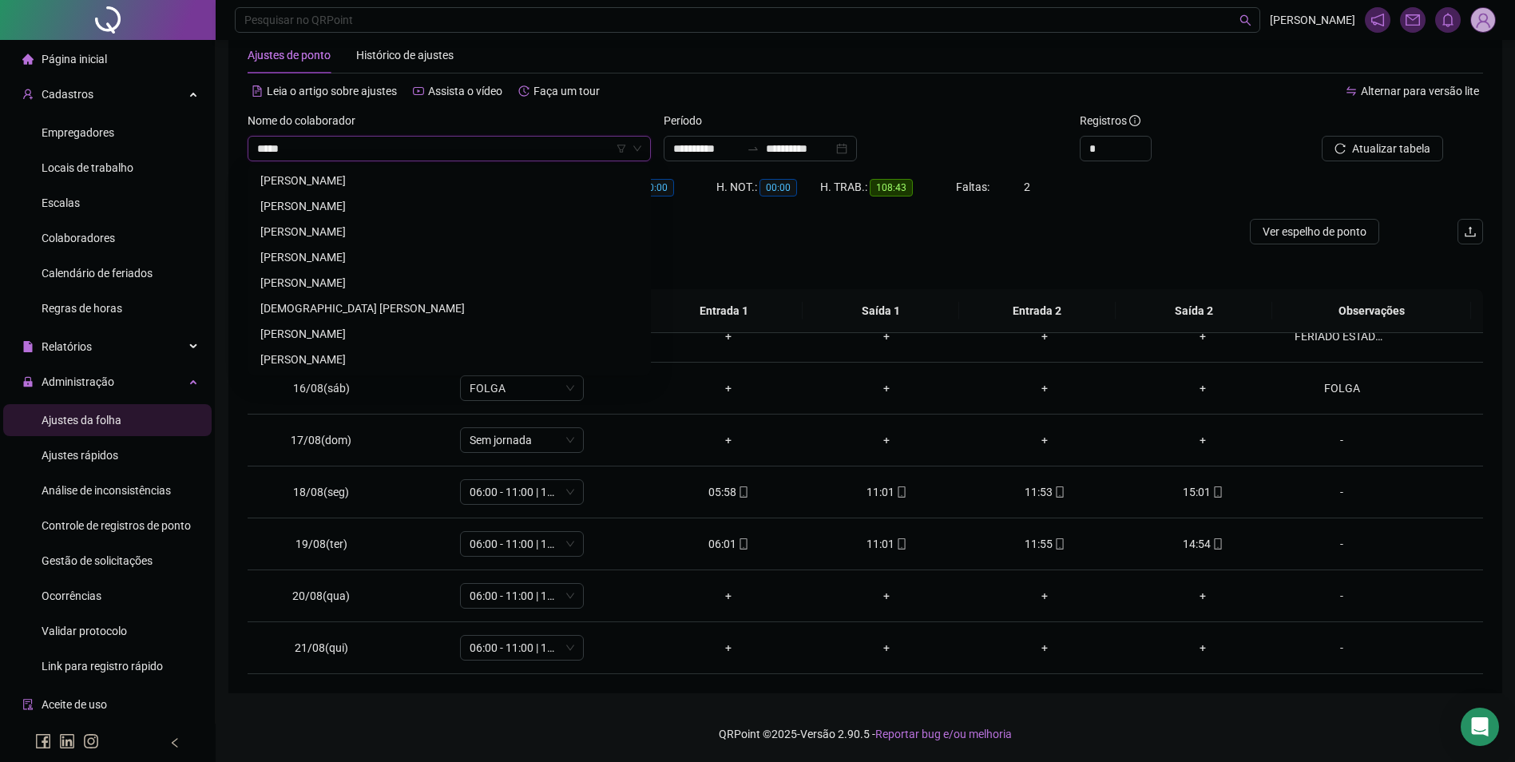
scroll to position [0, 0]
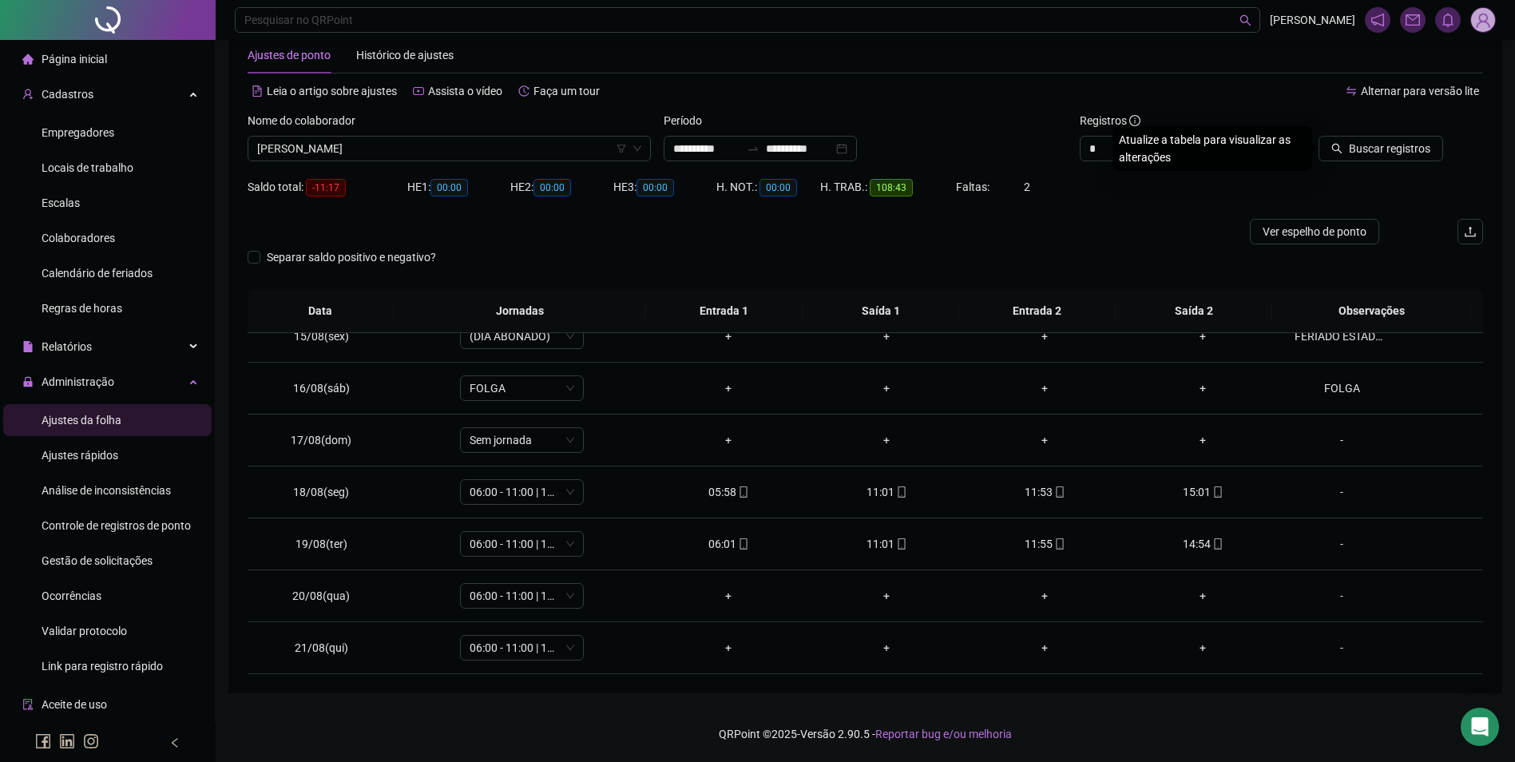
click at [1319, 136] on button "Buscar registros" at bounding box center [1381, 149] width 125 height 26
click at [1377, 155] on span "Atualizar tabela" at bounding box center [1391, 149] width 78 height 18
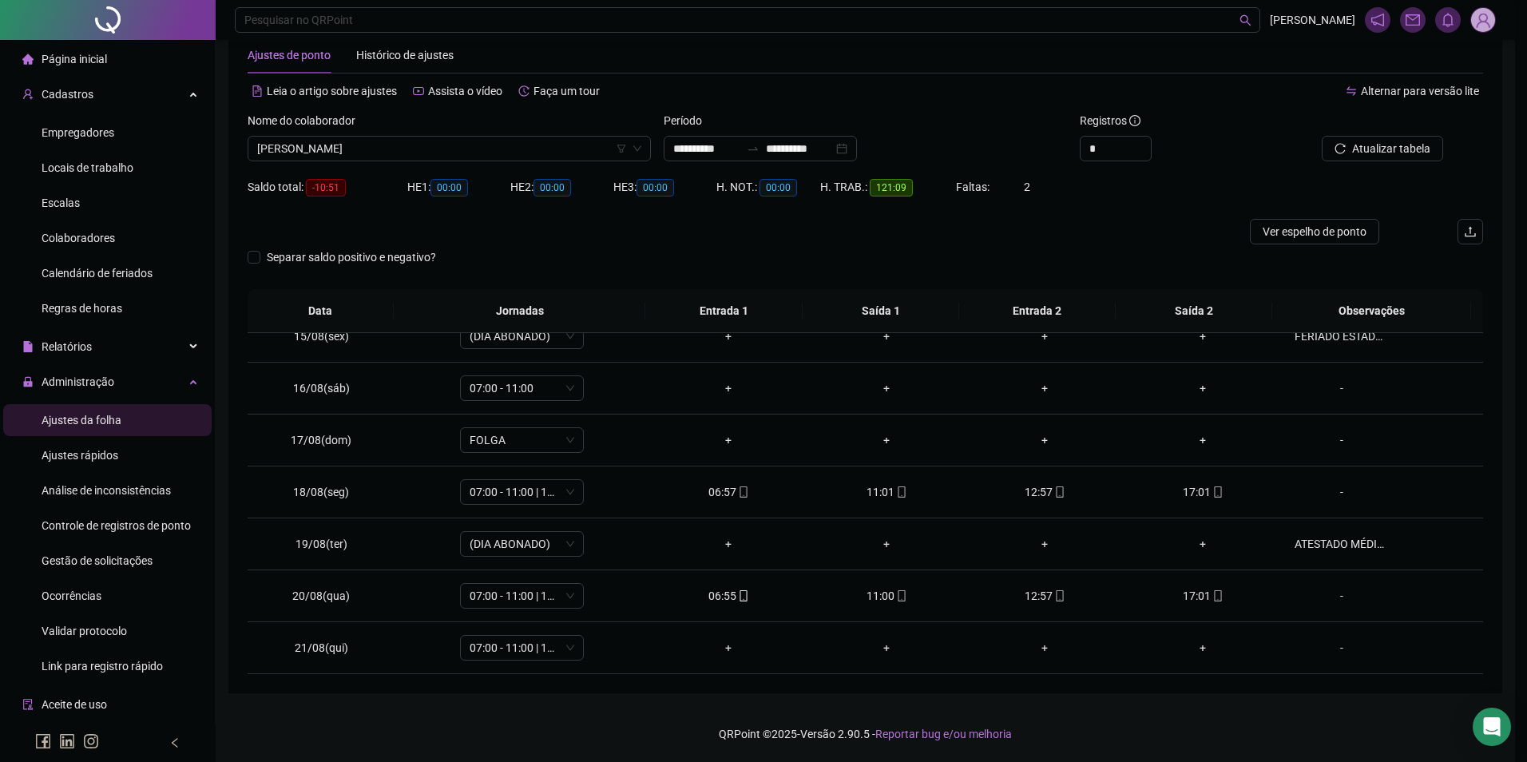
click at [1245, 159] on div "Atualizando tabela Atualizando e reorganizando os registros... OK" at bounding box center [763, 381] width 1527 height 762
click at [1372, 155] on span "Atualizar tabela" at bounding box center [1391, 149] width 78 height 18
click at [104, 565] on span "Gestão de solicitações" at bounding box center [97, 560] width 111 height 13
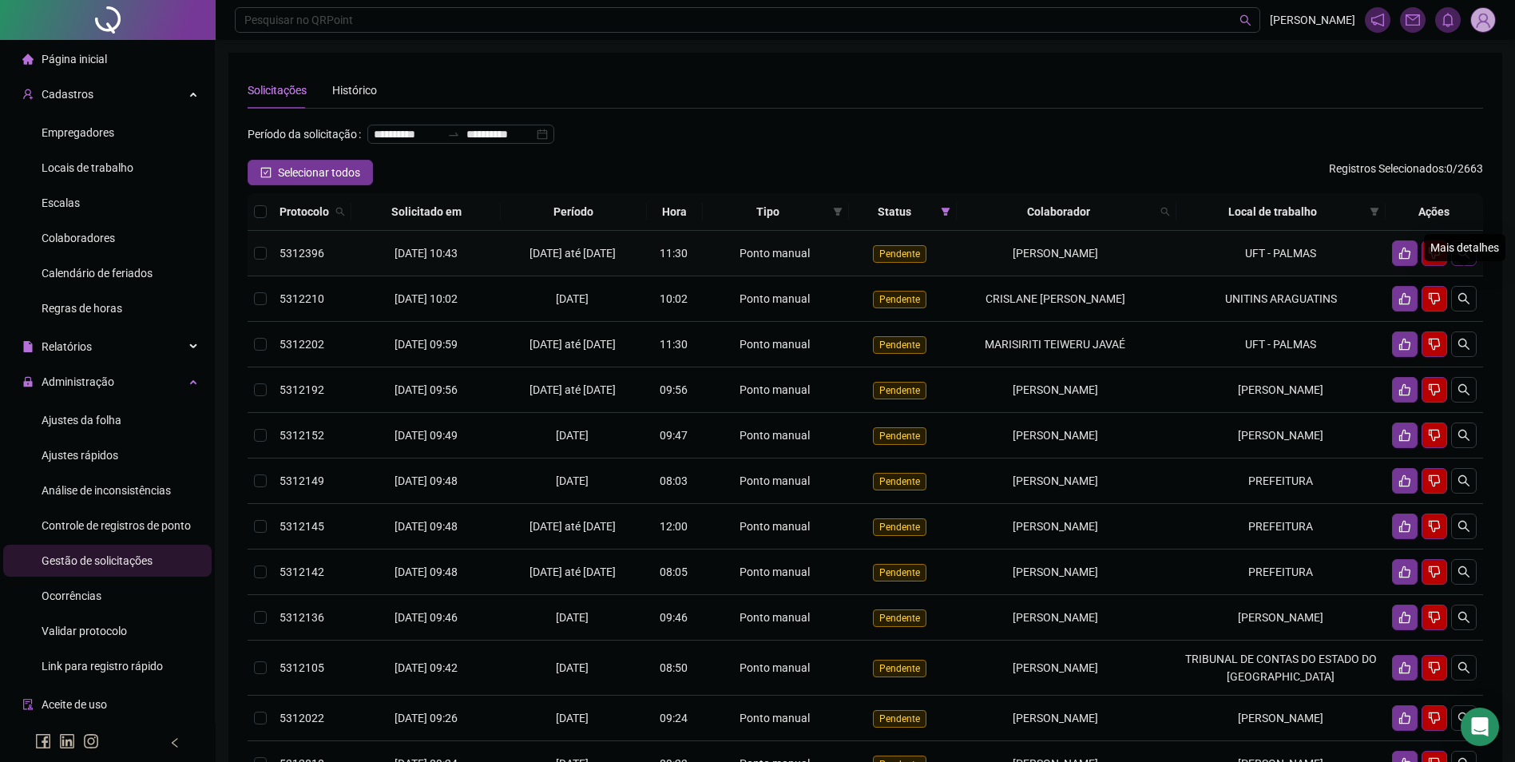
click at [1463, 259] on icon "search" at bounding box center [1464, 253] width 11 height 11
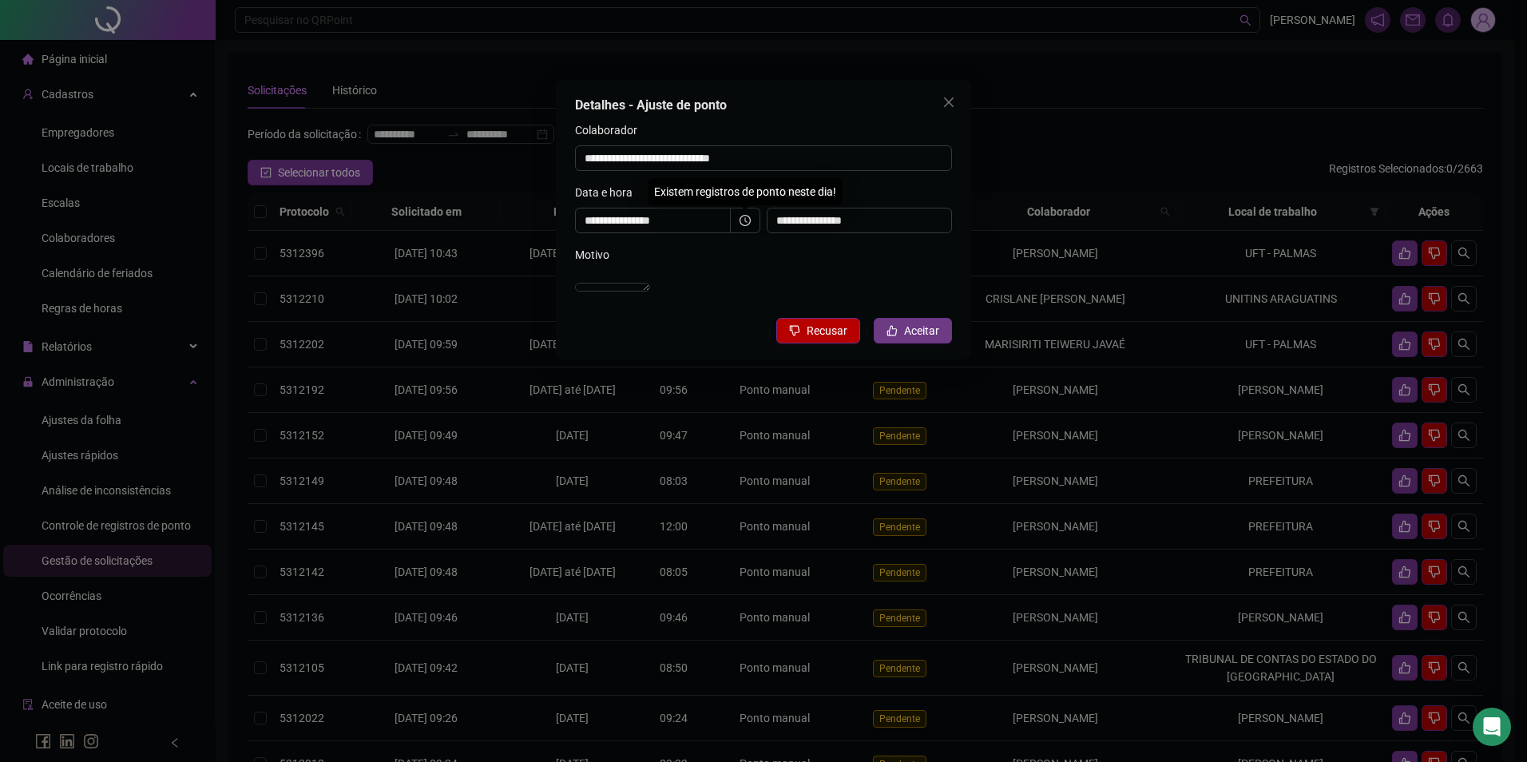
click at [913, 339] on span "Aceitar" at bounding box center [921, 331] width 35 height 18
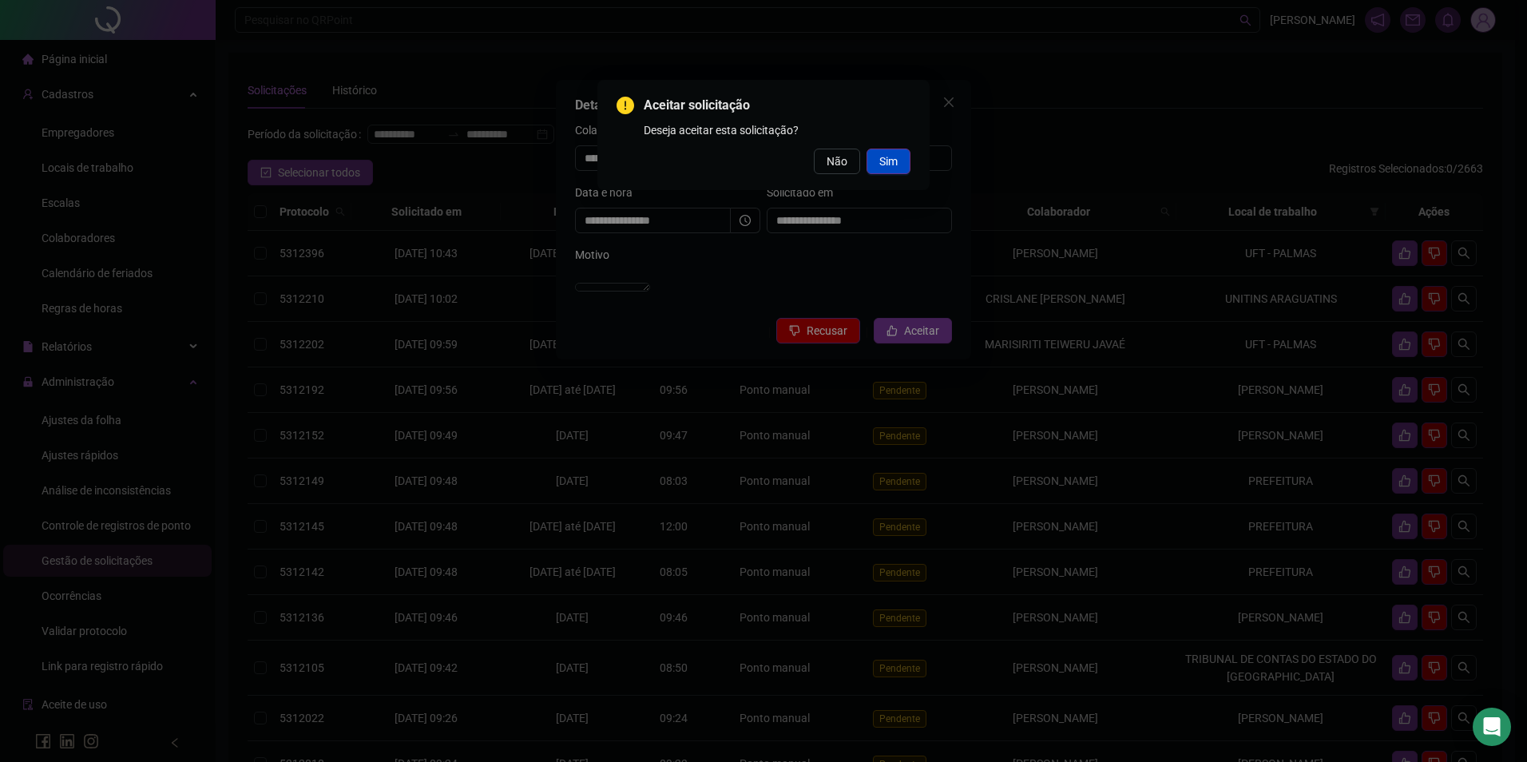
click at [893, 160] on span "Sim" at bounding box center [888, 162] width 18 height 18
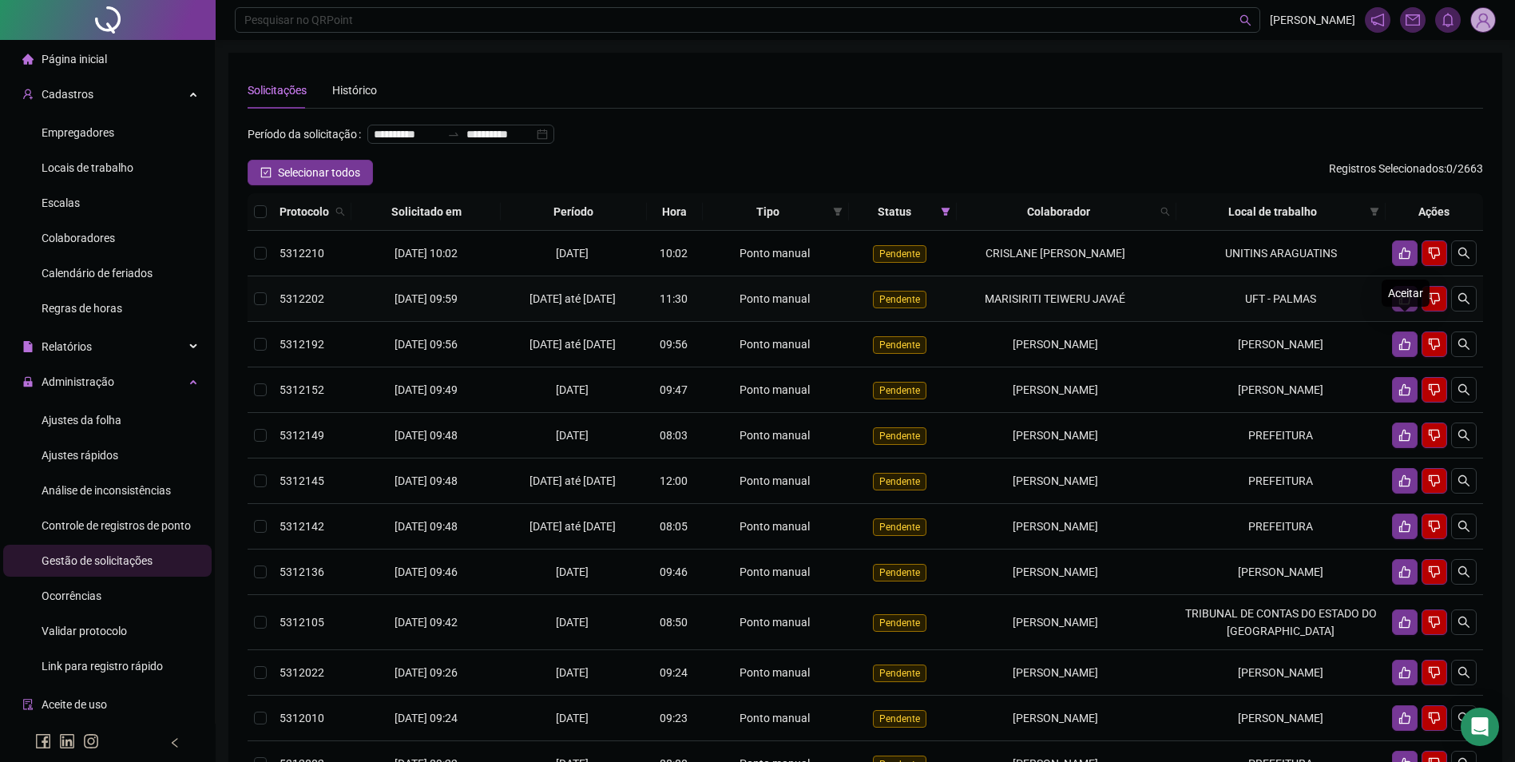
click at [1407, 305] on icon "like" at bounding box center [1404, 299] width 11 height 12
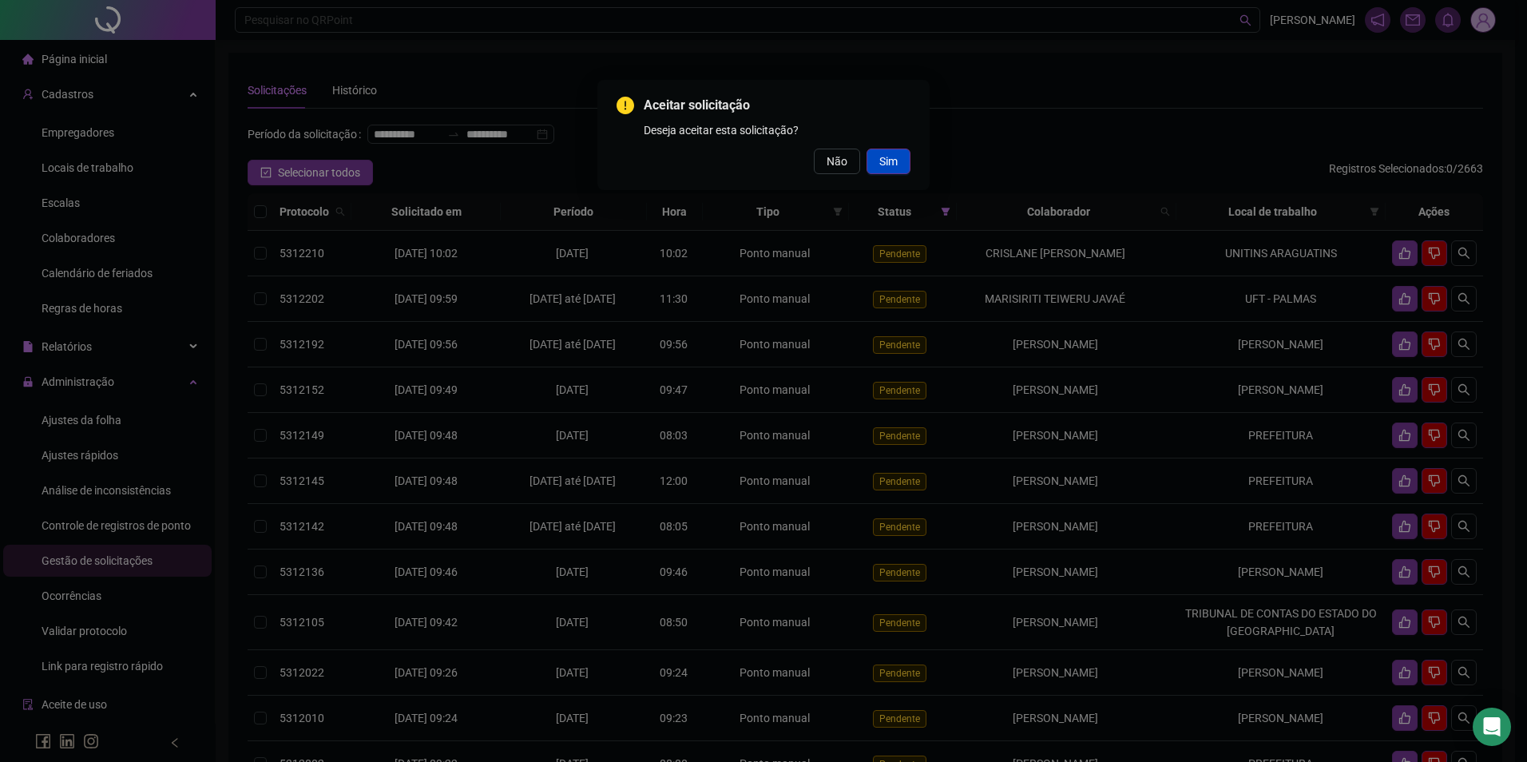
click at [899, 160] on button "Sim" at bounding box center [889, 162] width 44 height 26
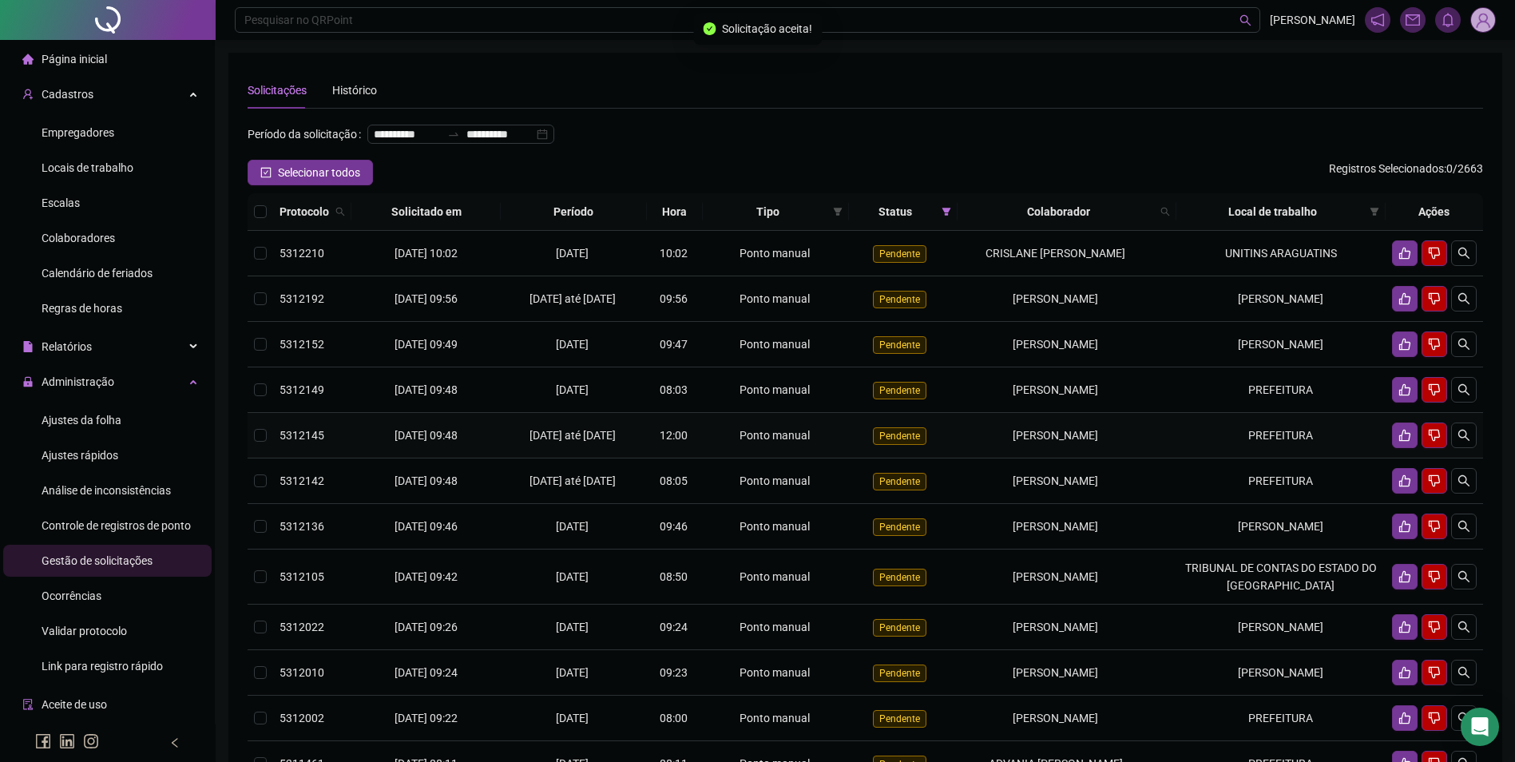
scroll to position [80, 0]
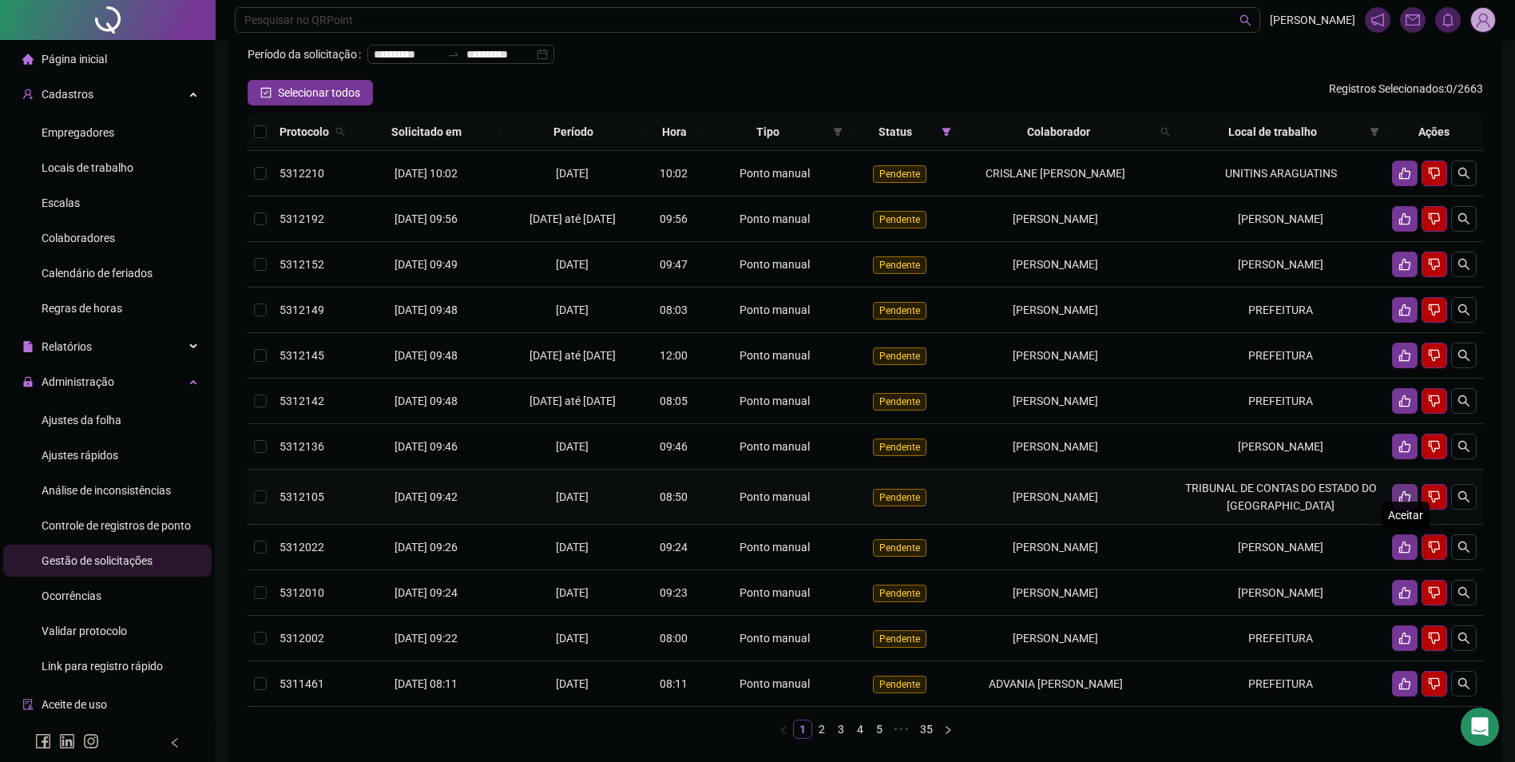
click at [1401, 503] on icon "like" at bounding box center [1405, 496] width 13 height 13
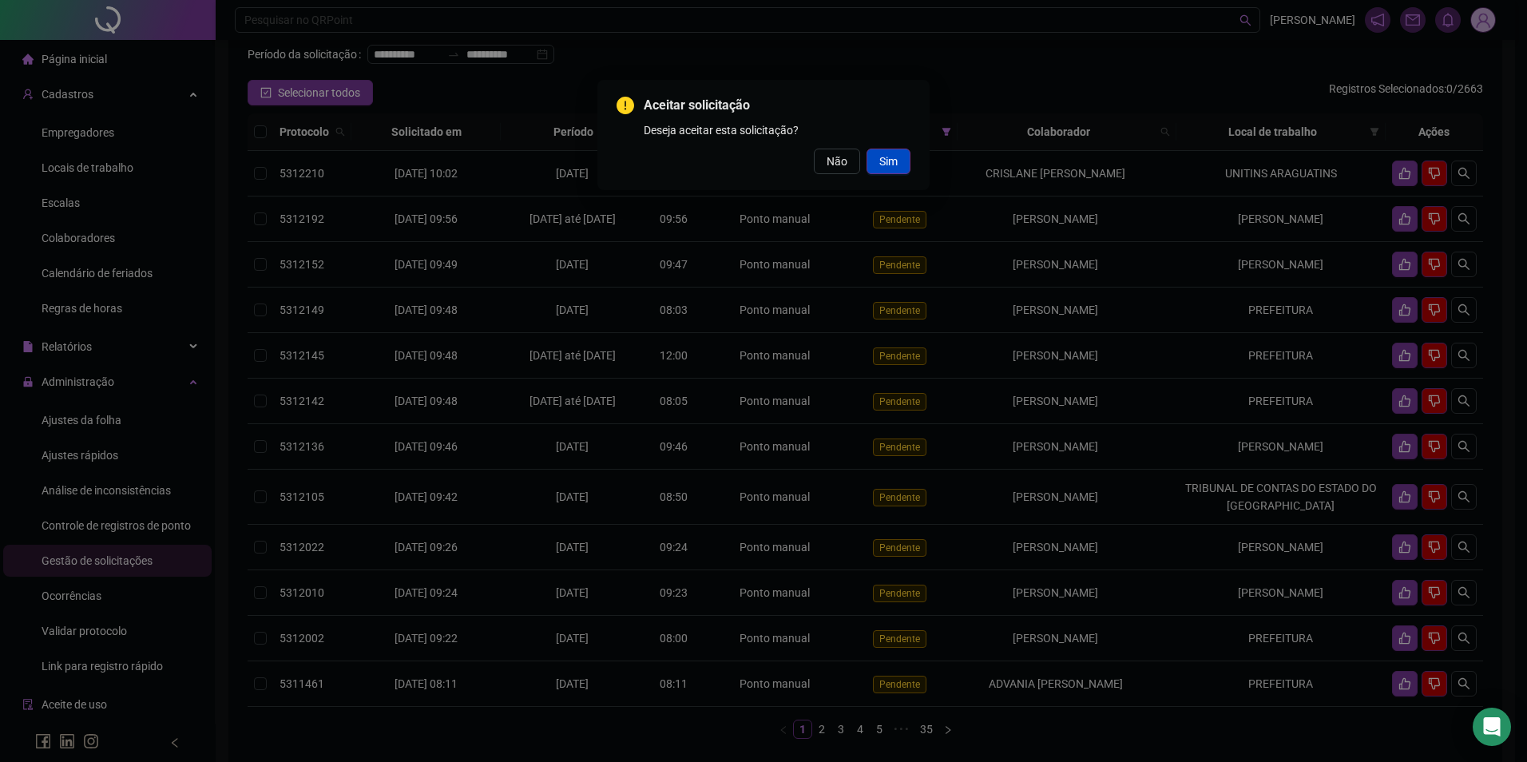
click at [881, 165] on span "Sim" at bounding box center [888, 162] width 18 height 18
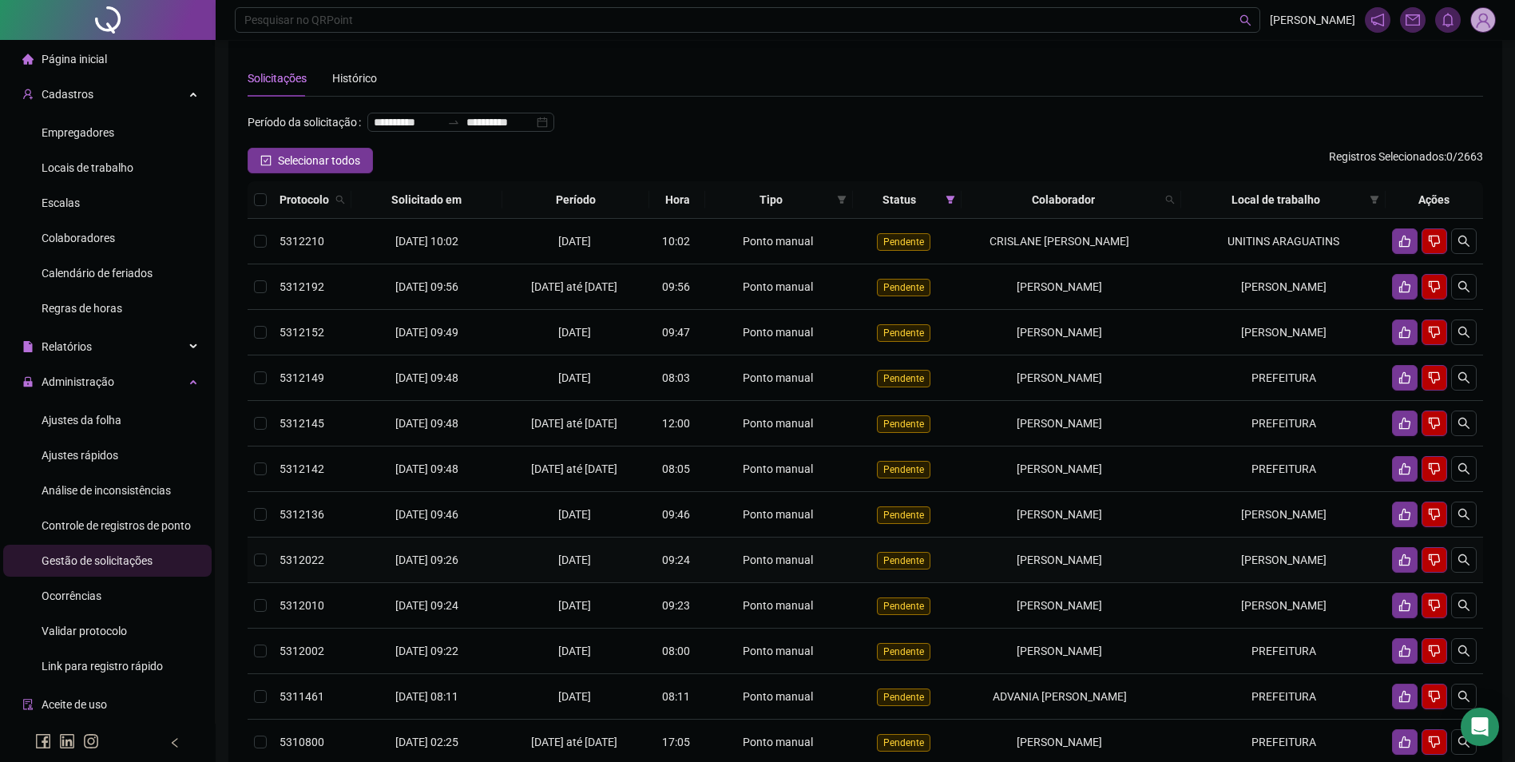
scroll to position [0, 0]
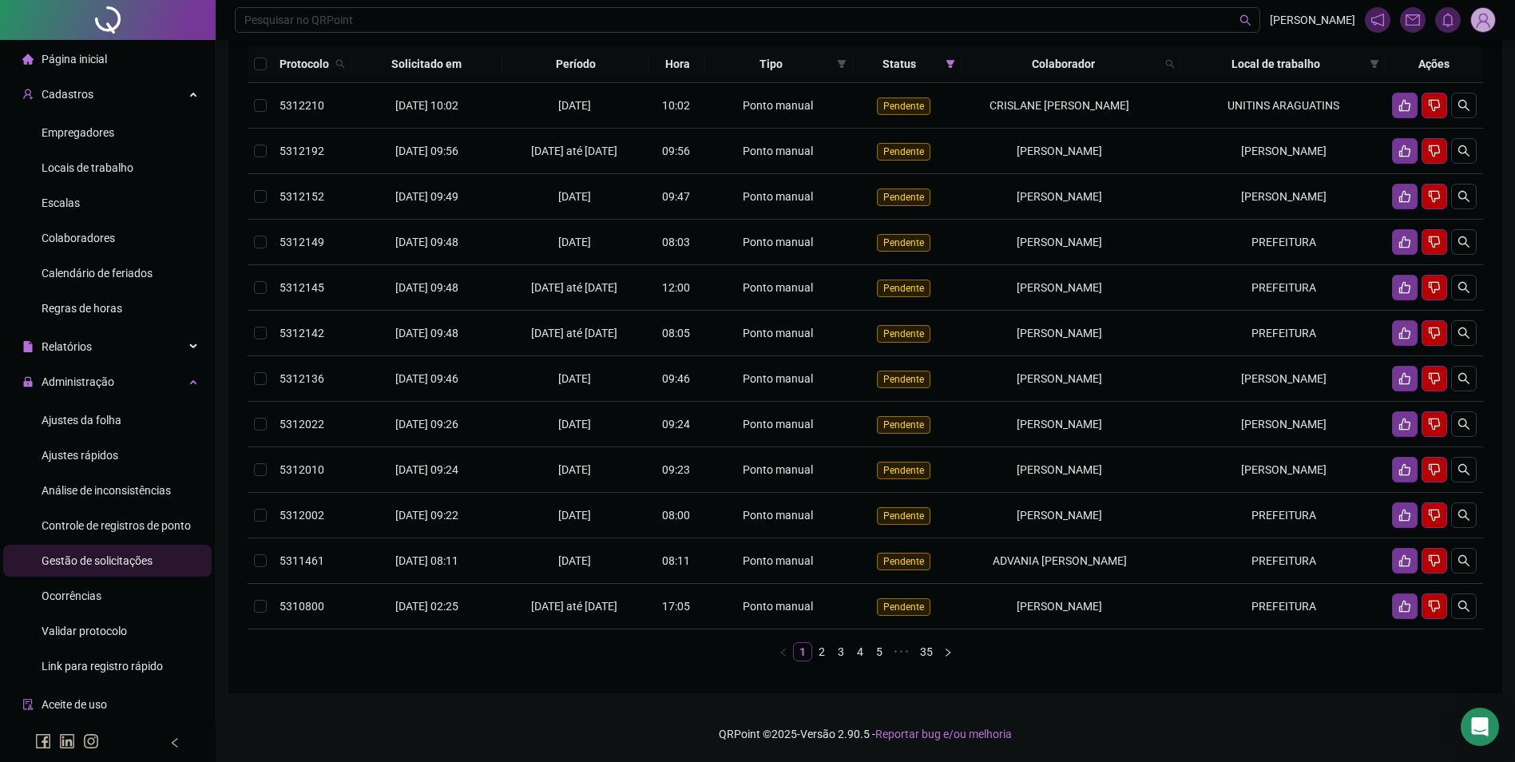
click at [820, 653] on link "2" at bounding box center [822, 652] width 18 height 18
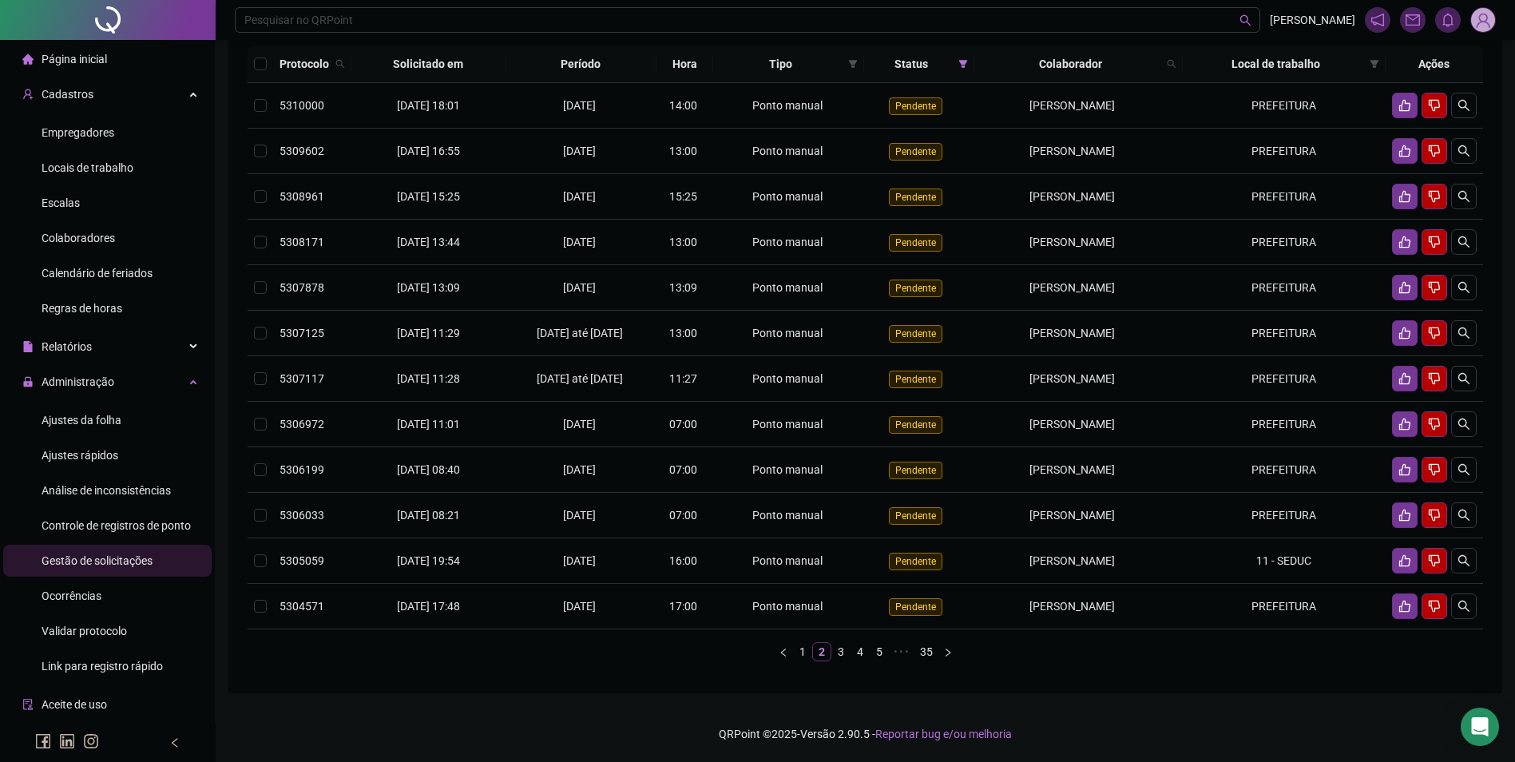
scroll to position [193, 0]
click at [798, 650] on link "1" at bounding box center [803, 652] width 18 height 18
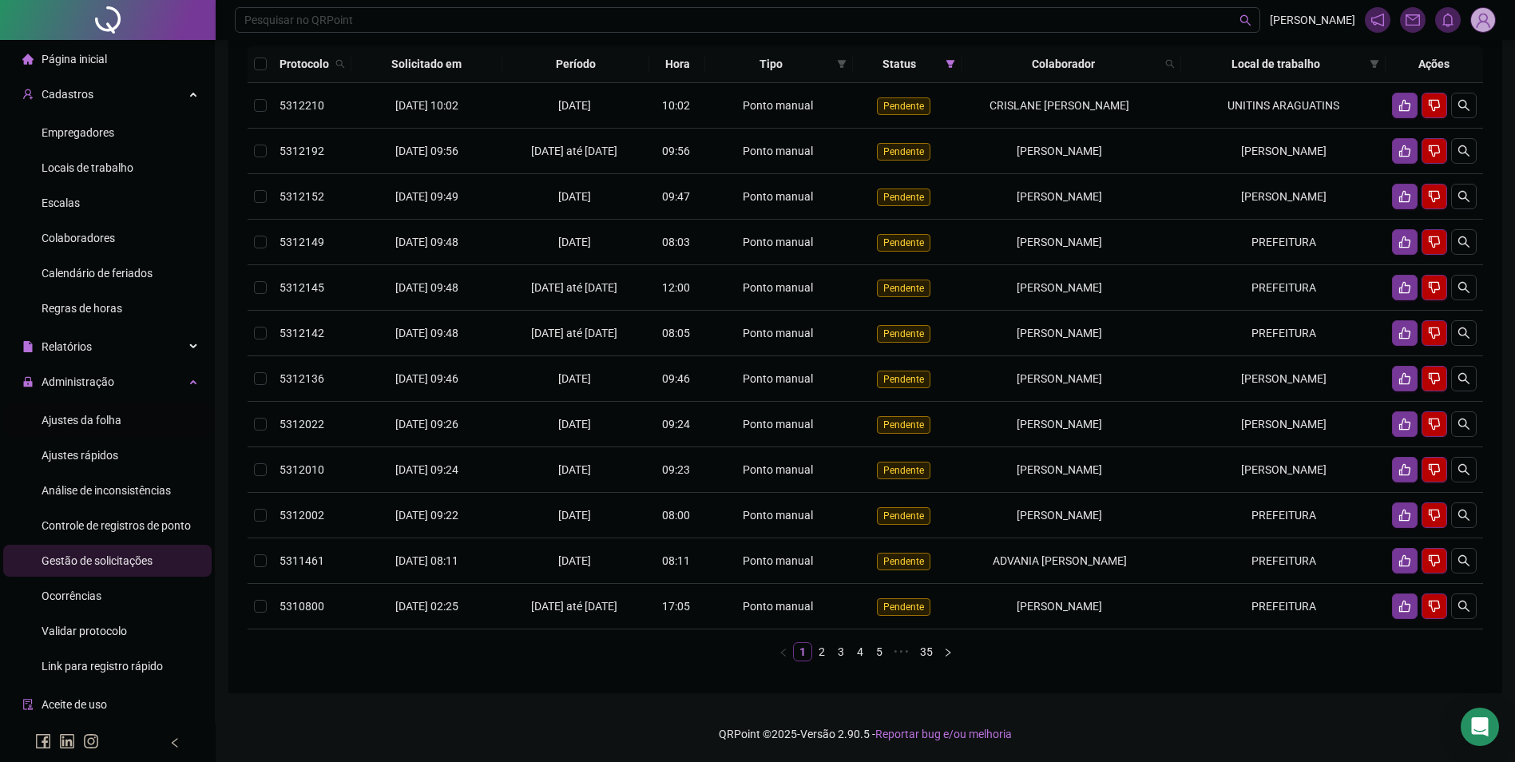
click at [85, 417] on span "Ajustes da folha" at bounding box center [82, 420] width 80 height 13
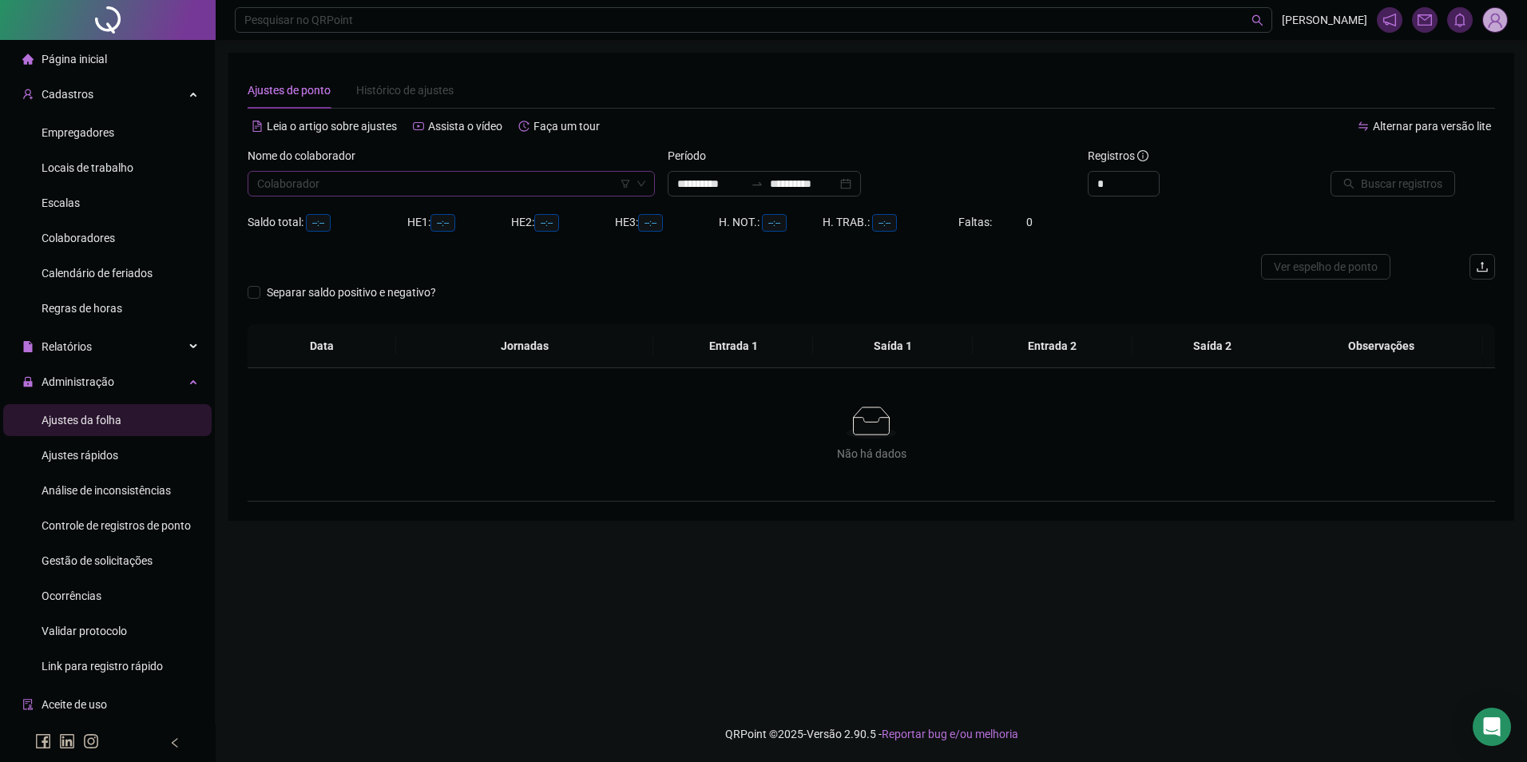
click at [316, 180] on input "search" at bounding box center [444, 184] width 374 height 24
click at [1331, 171] on button "Buscar registros" at bounding box center [1393, 184] width 125 height 26
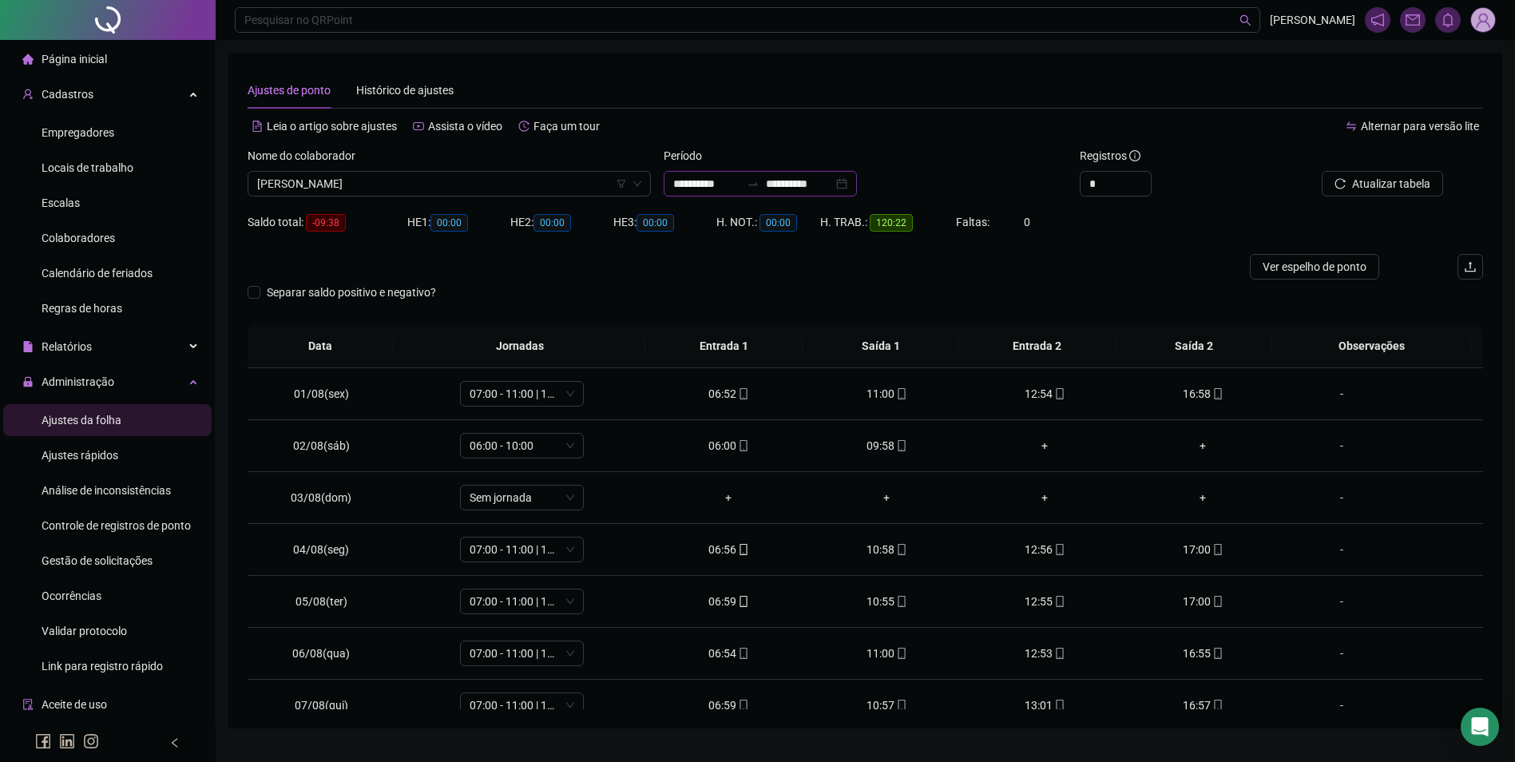
click at [800, 188] on input "**********" at bounding box center [799, 184] width 67 height 18
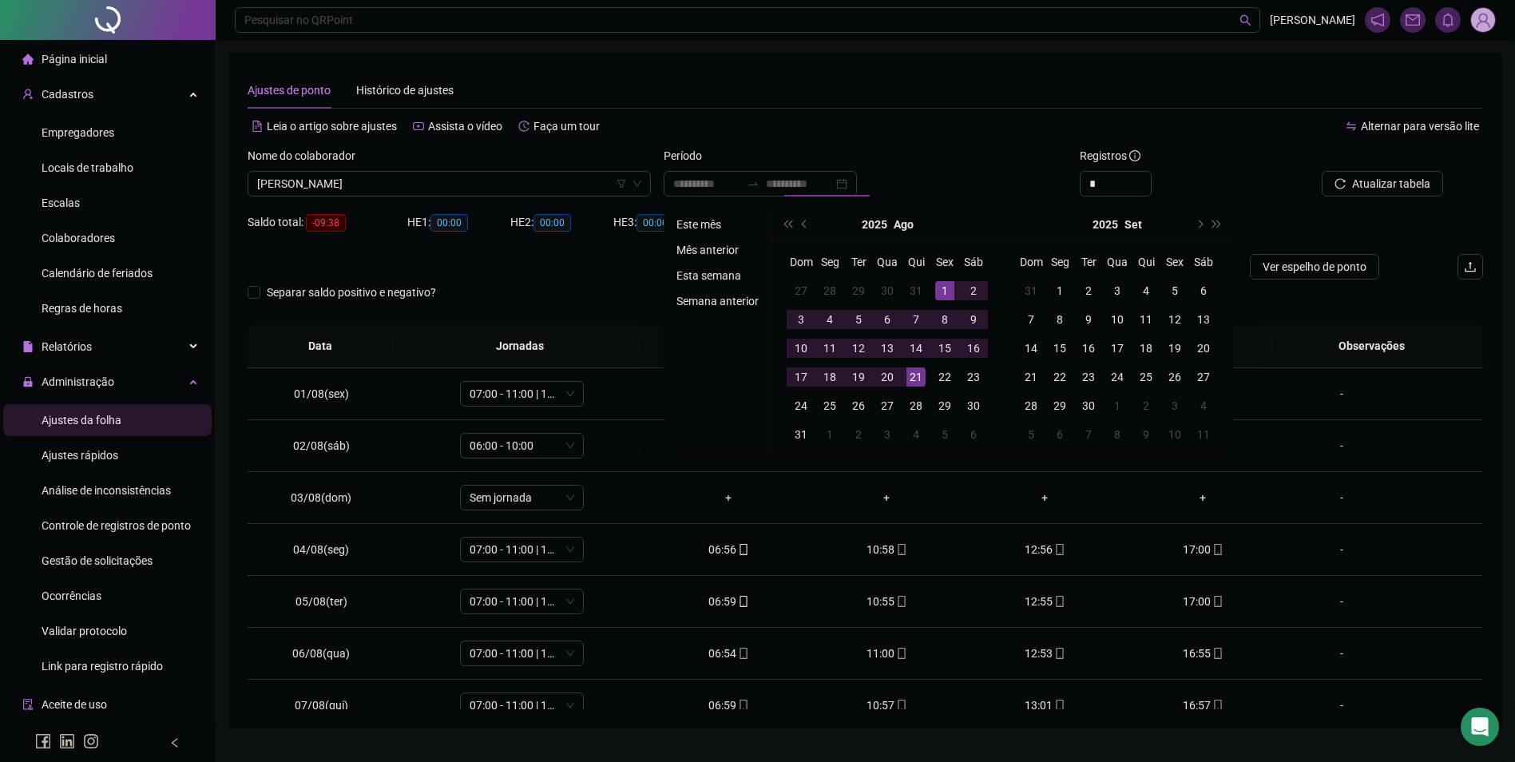
click at [700, 223] on li "Este mês" at bounding box center [717, 224] width 95 height 19
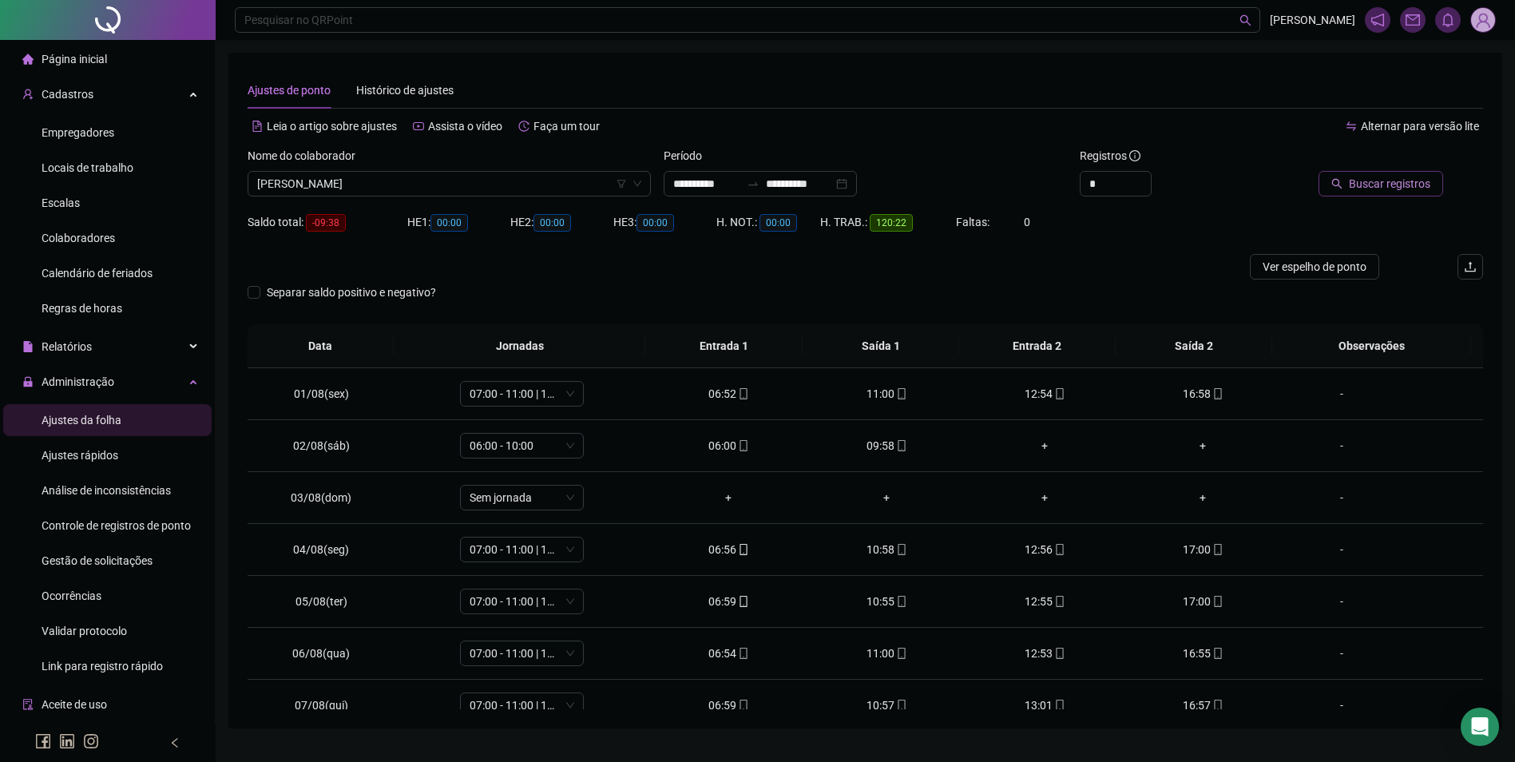
click at [1403, 185] on span "Buscar registros" at bounding box center [1389, 184] width 81 height 18
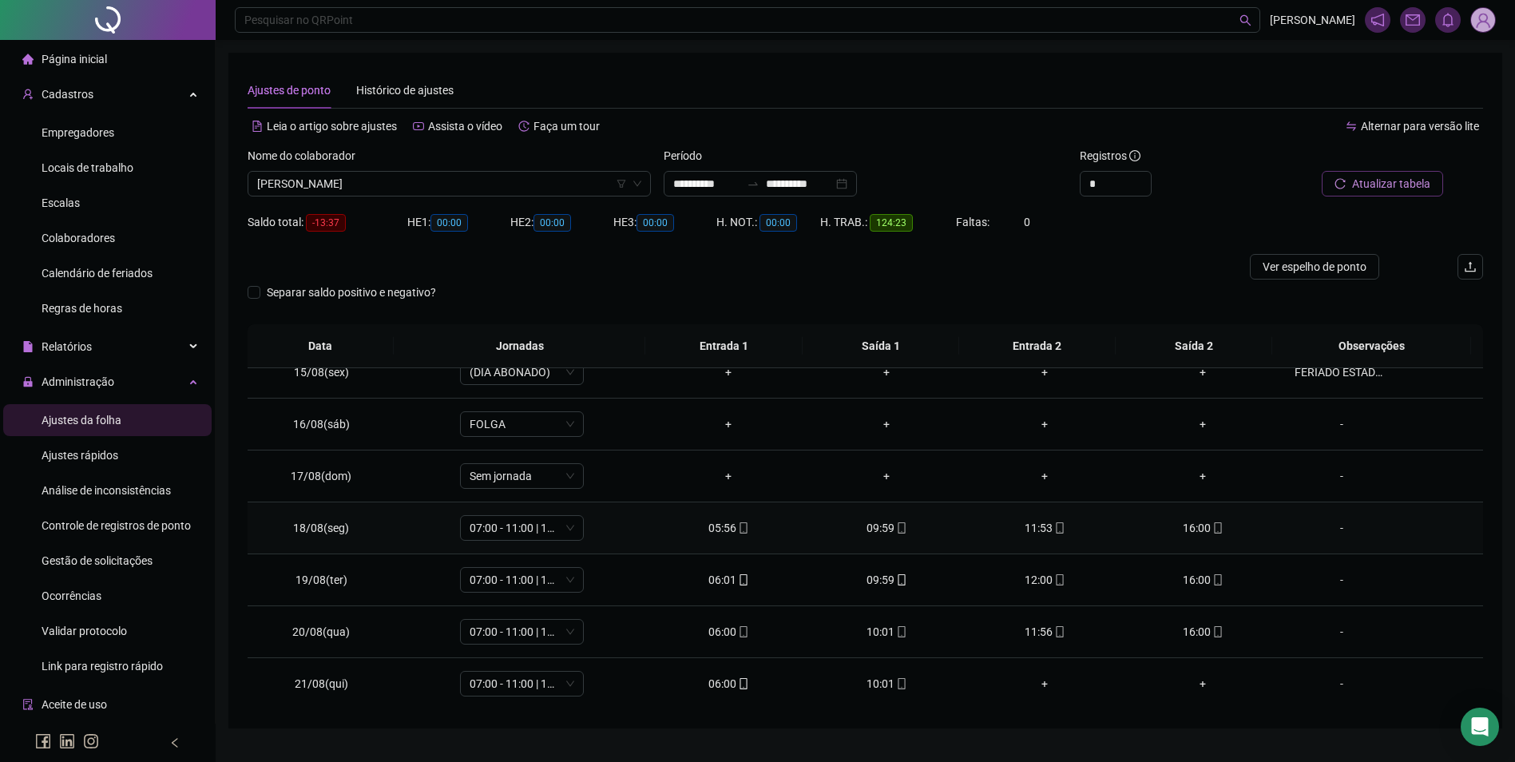
scroll to position [749, 0]
click at [896, 682] on icon "mobile" at bounding box center [901, 682] width 11 height 11
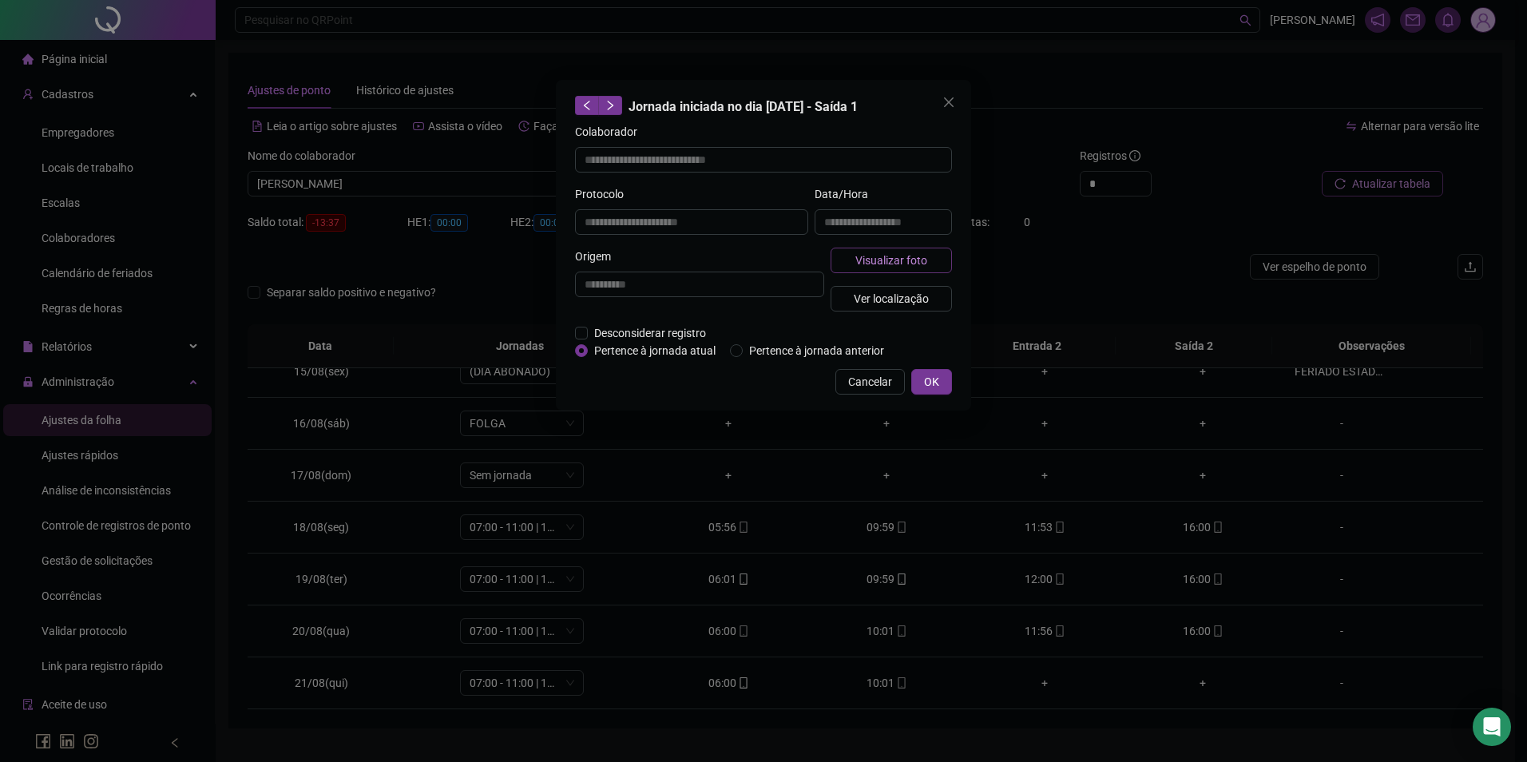
click at [907, 264] on span "Visualizar foto" at bounding box center [892, 261] width 72 height 18
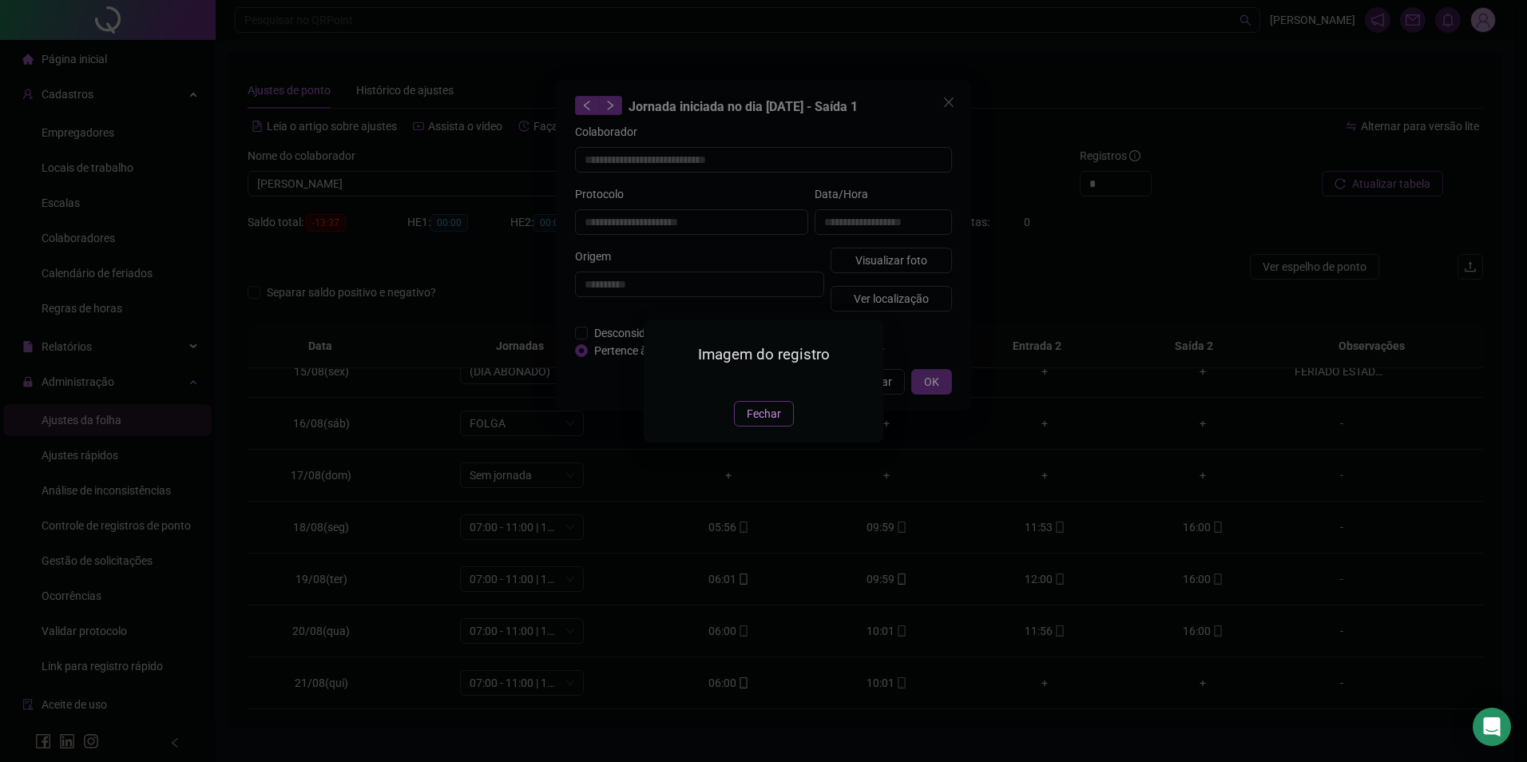
click at [779, 423] on span "Fechar" at bounding box center [764, 414] width 34 height 18
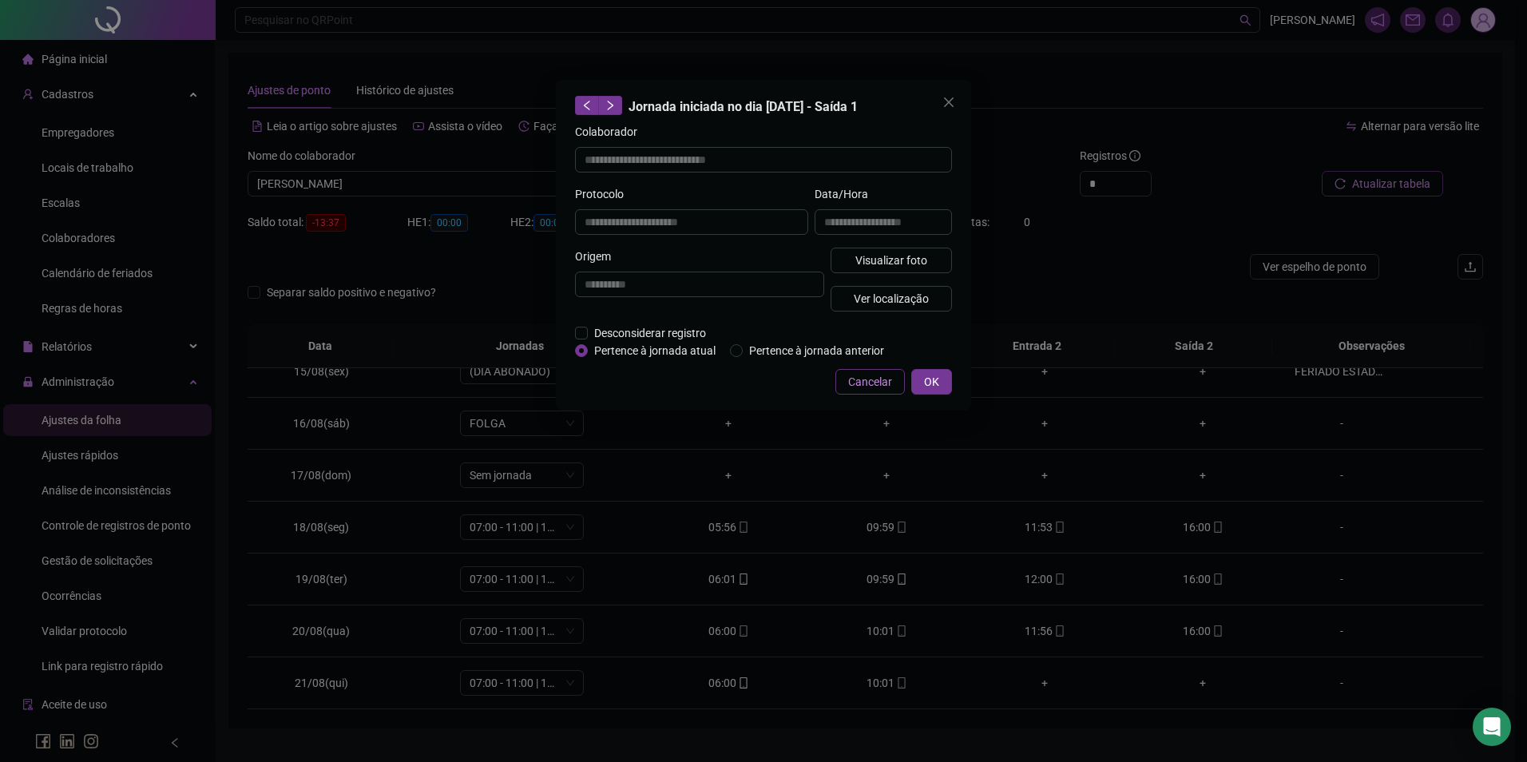
click at [856, 373] on span "Cancelar" at bounding box center [870, 382] width 44 height 18
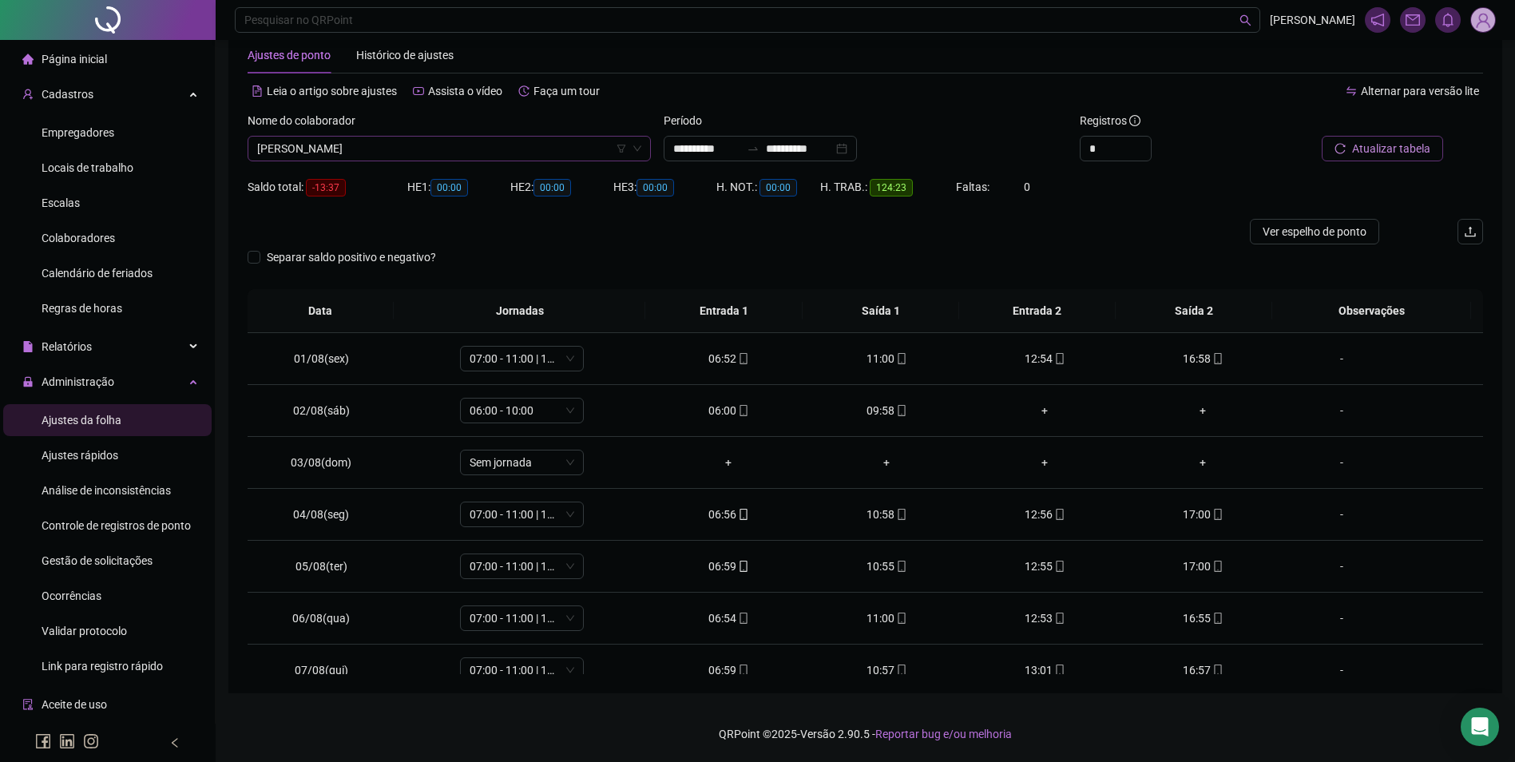
scroll to position [1764, 0]
click at [471, 140] on span "[PERSON_NAME]" at bounding box center [449, 149] width 384 height 24
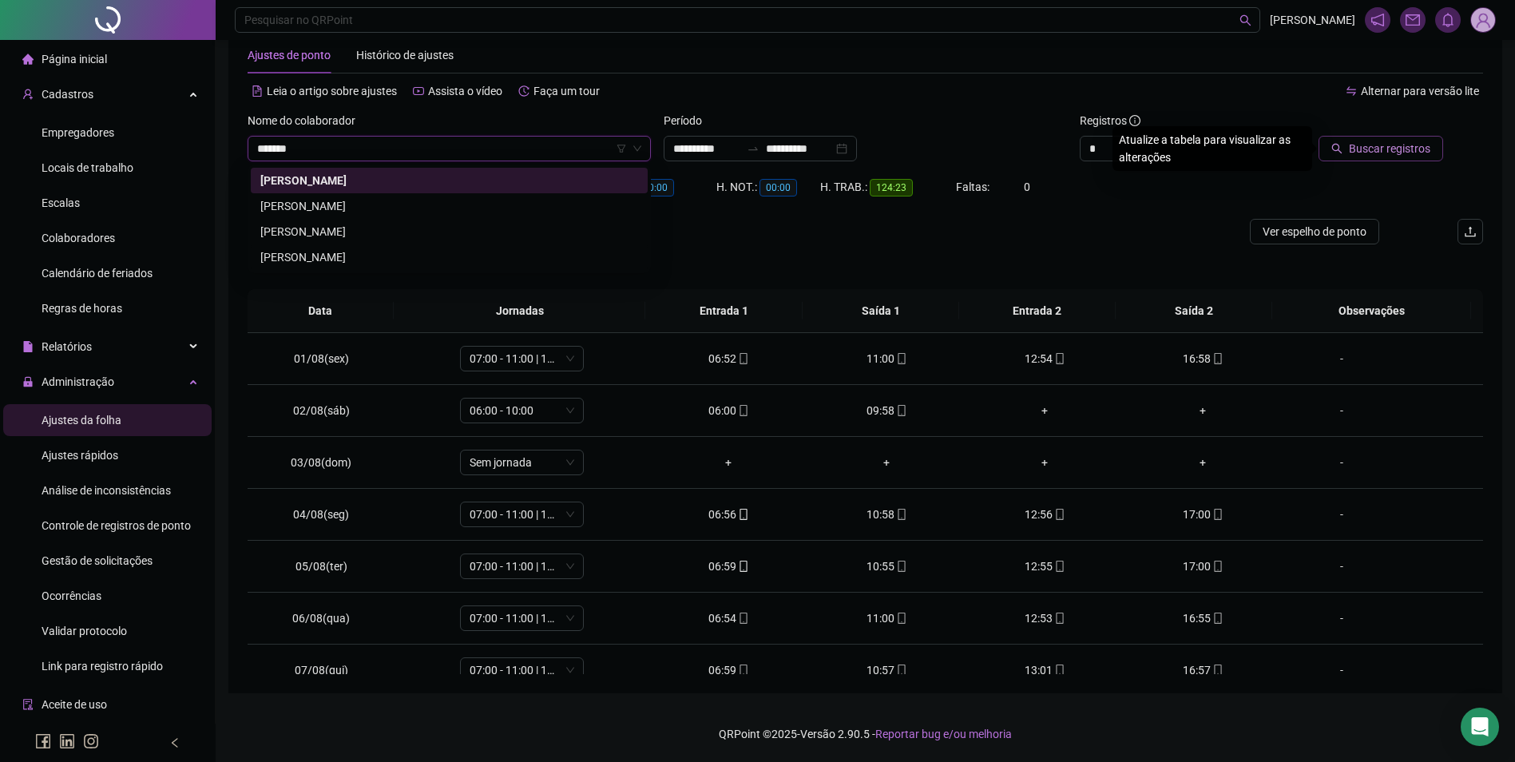
drag, startPoint x: 344, startPoint y: 260, endPoint x: 735, endPoint y: 184, distance: 397.9
click at [346, 259] on div "[PERSON_NAME]" at bounding box center [449, 257] width 378 height 18
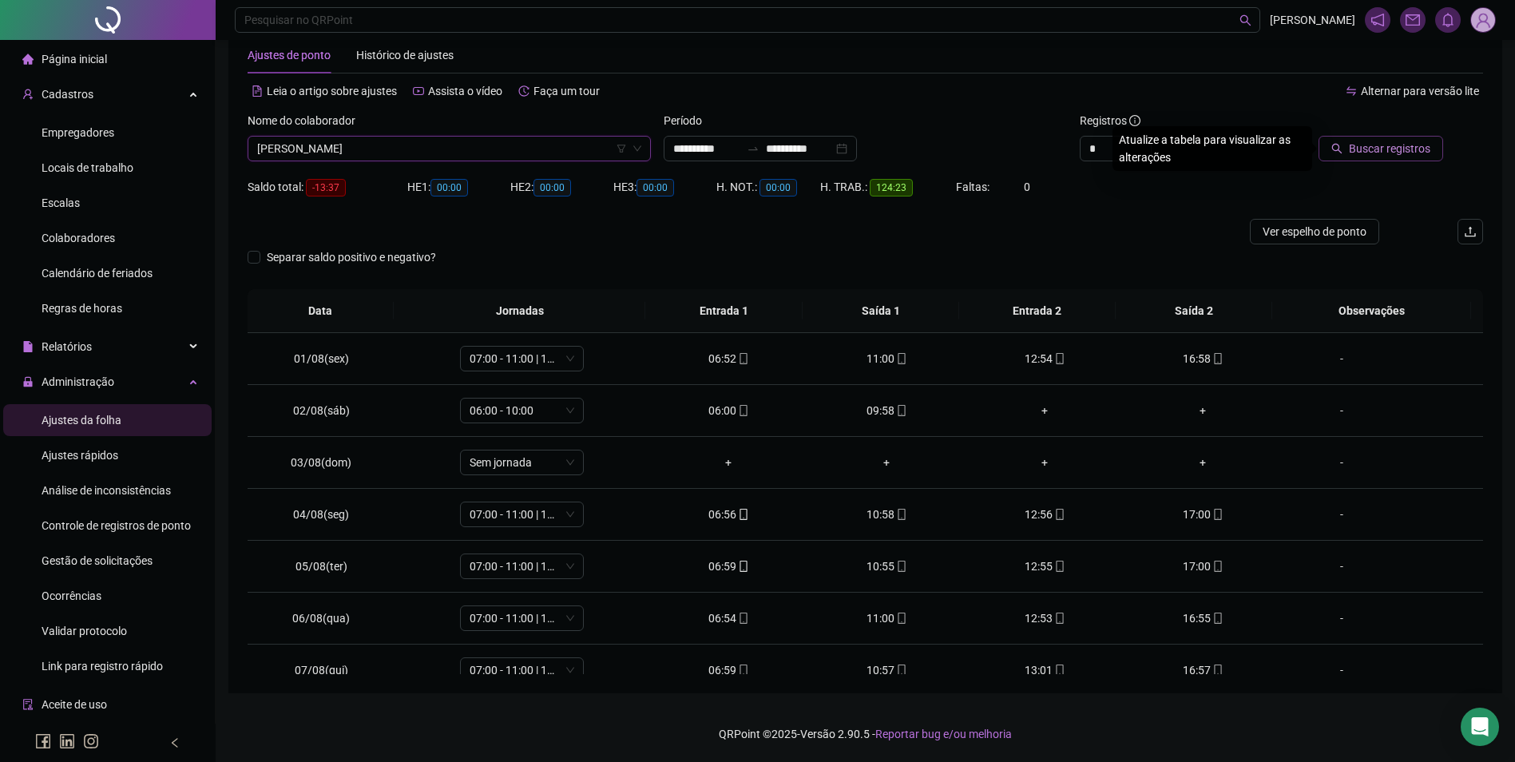
click at [1395, 138] on button "Buscar registros" at bounding box center [1381, 149] width 125 height 26
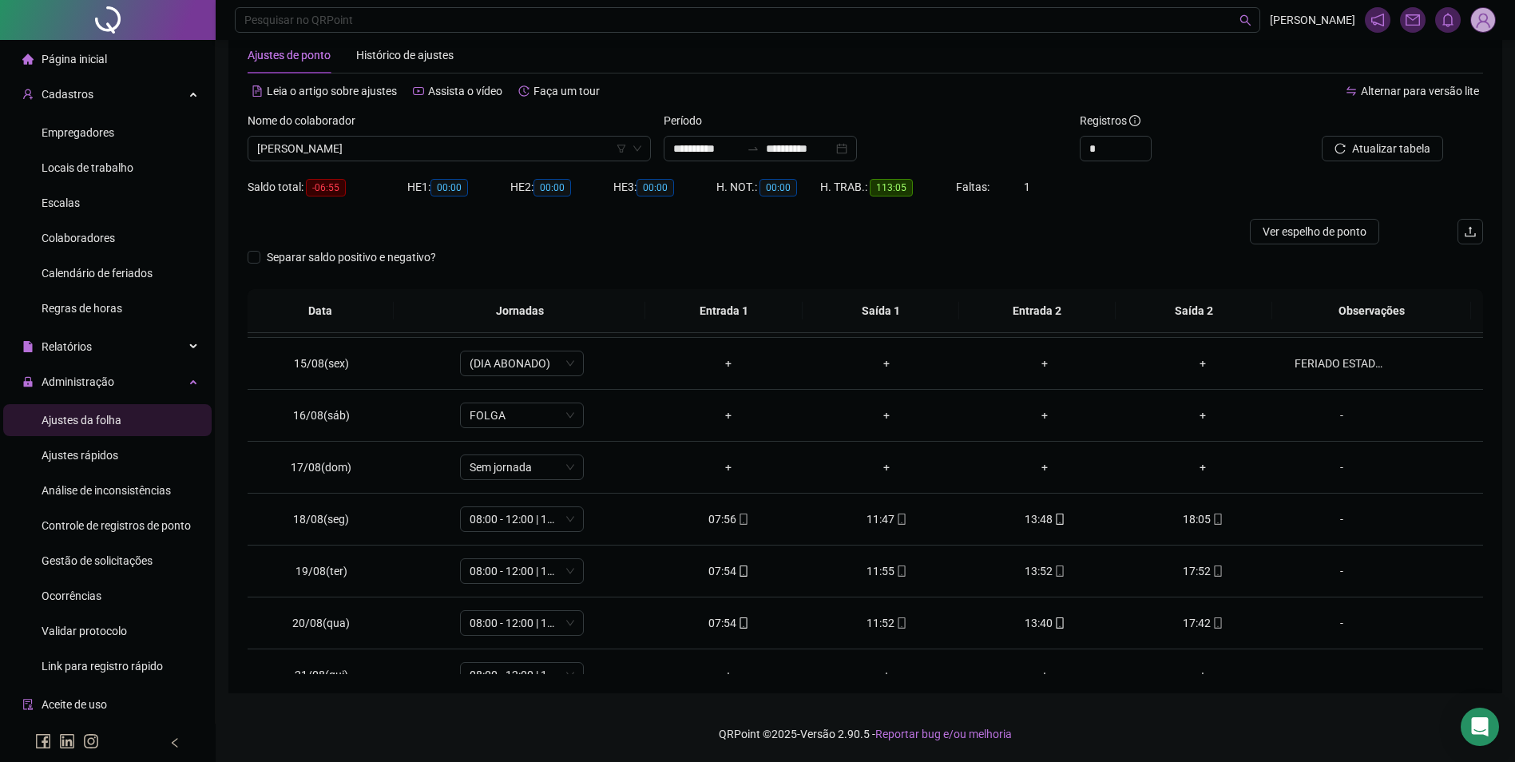
scroll to position [749, 0]
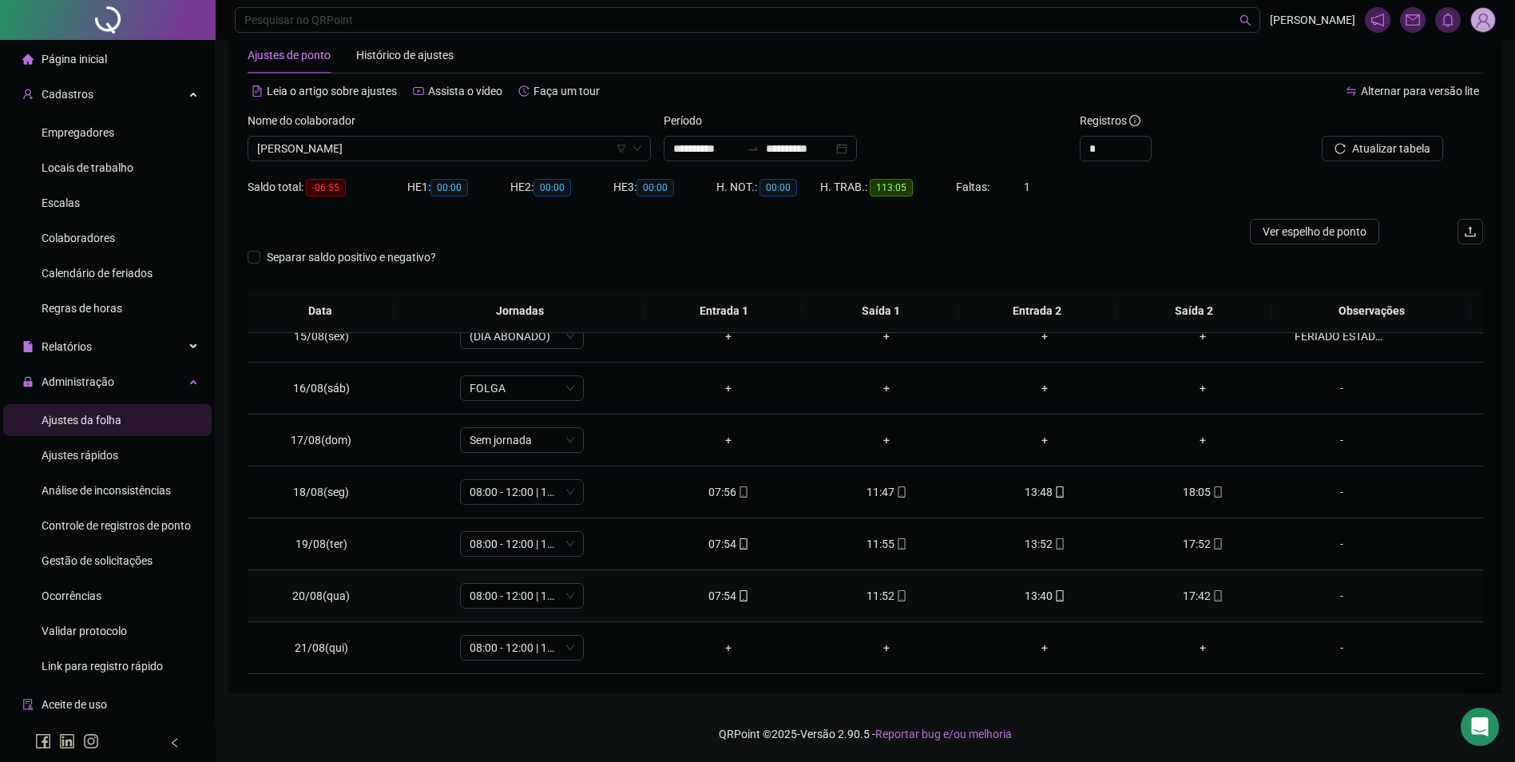
click at [1200, 601] on div "17:42" at bounding box center [1203, 596] width 133 height 18
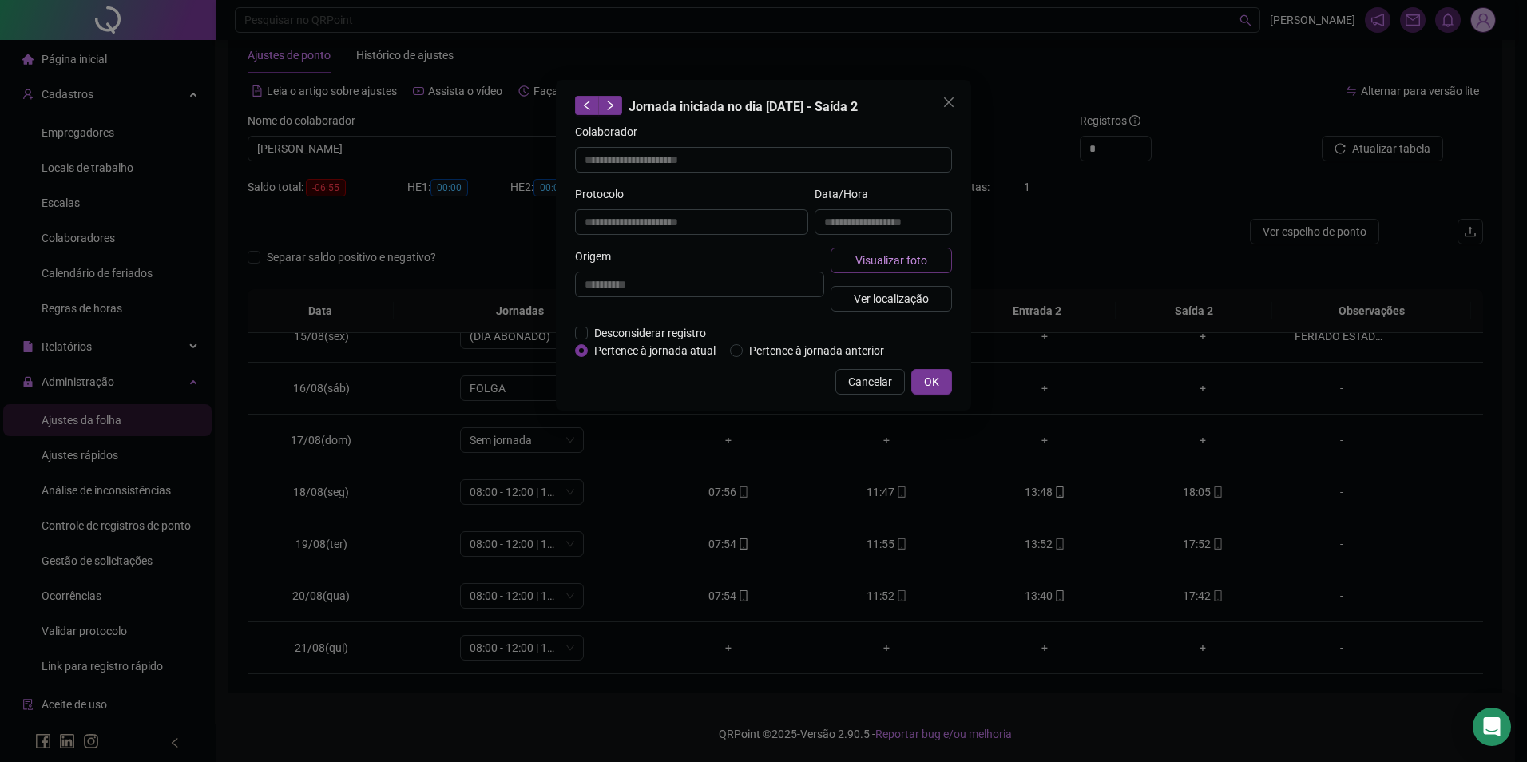
click at [923, 261] on span "Visualizar foto" at bounding box center [892, 261] width 72 height 18
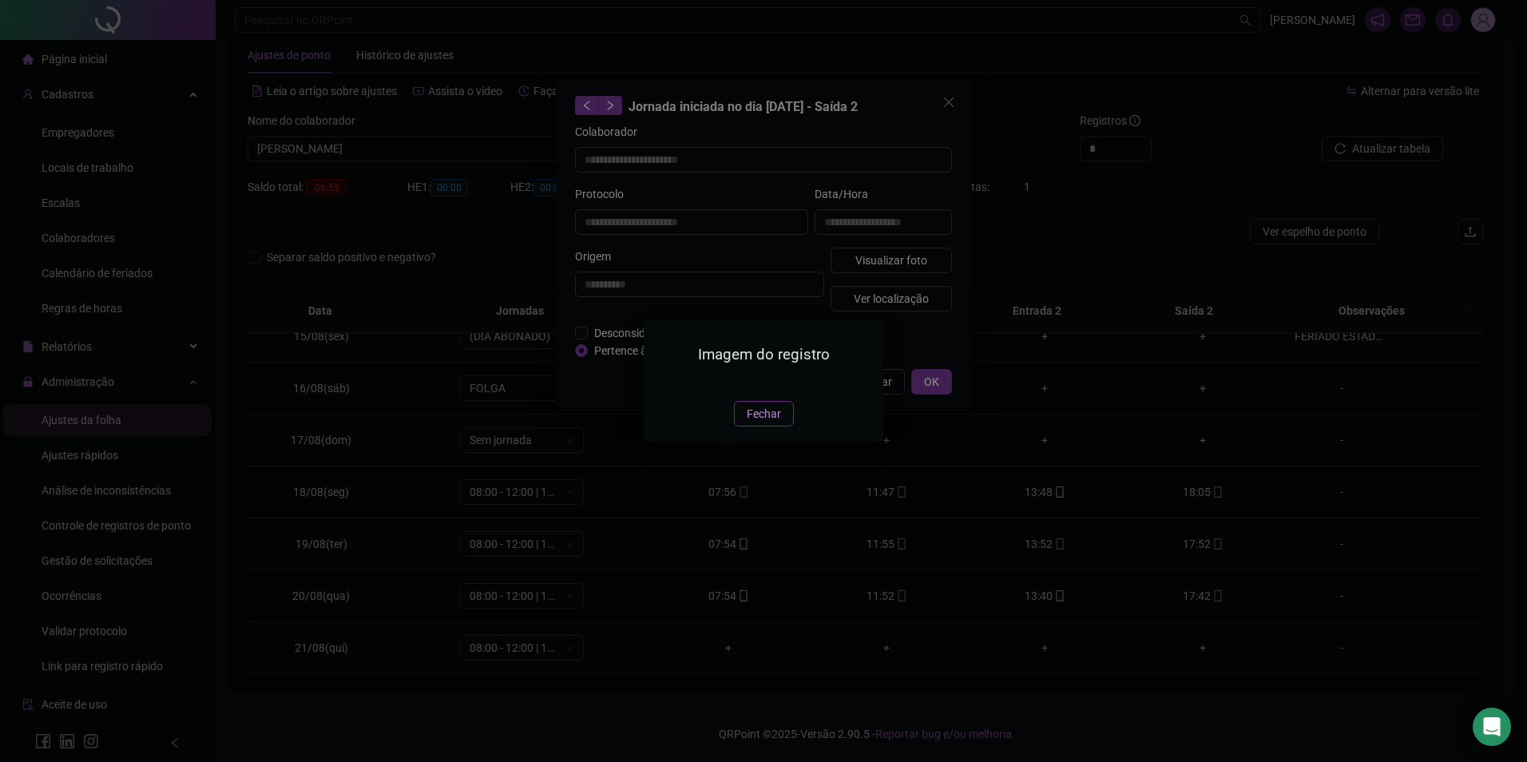
click at [764, 423] on span "Fechar" at bounding box center [764, 414] width 34 height 18
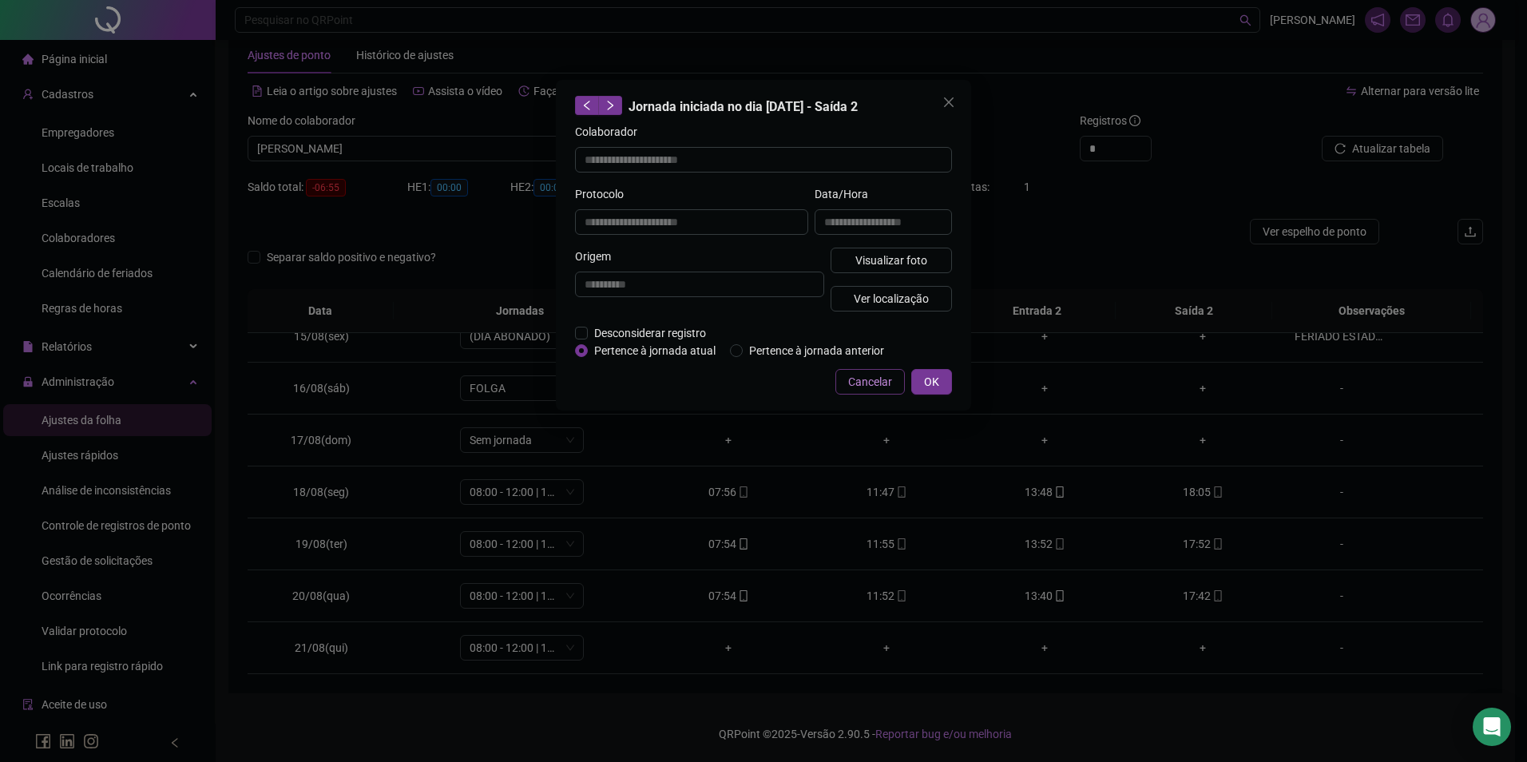
click at [859, 382] on span "Cancelar" at bounding box center [870, 382] width 44 height 18
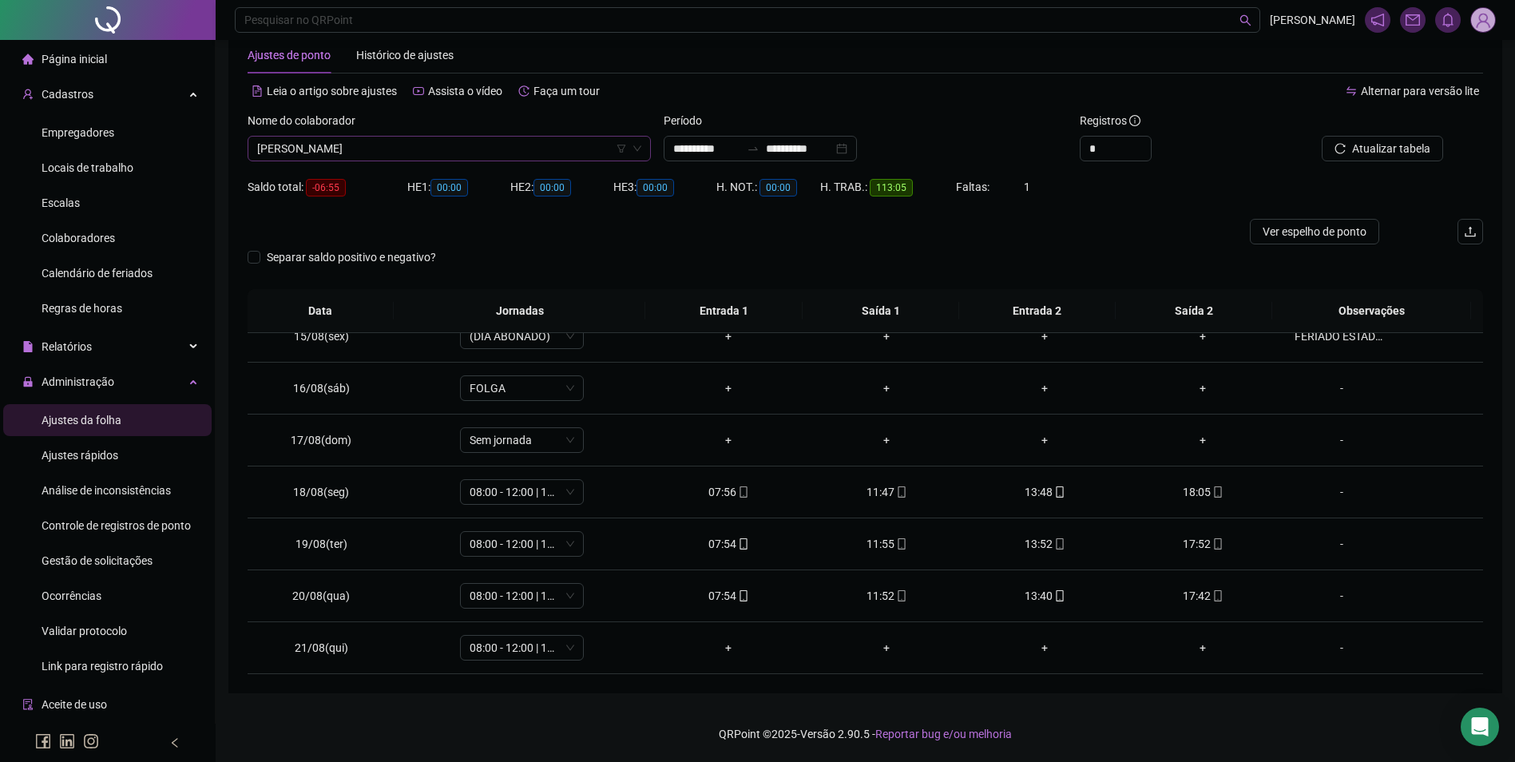
scroll to position [2070, 0]
click at [367, 149] on span "[PERSON_NAME]" at bounding box center [449, 149] width 384 height 24
click at [1319, 136] on button "Buscar registros" at bounding box center [1381, 149] width 125 height 26
click at [740, 648] on icon "mobile" at bounding box center [743, 647] width 7 height 11
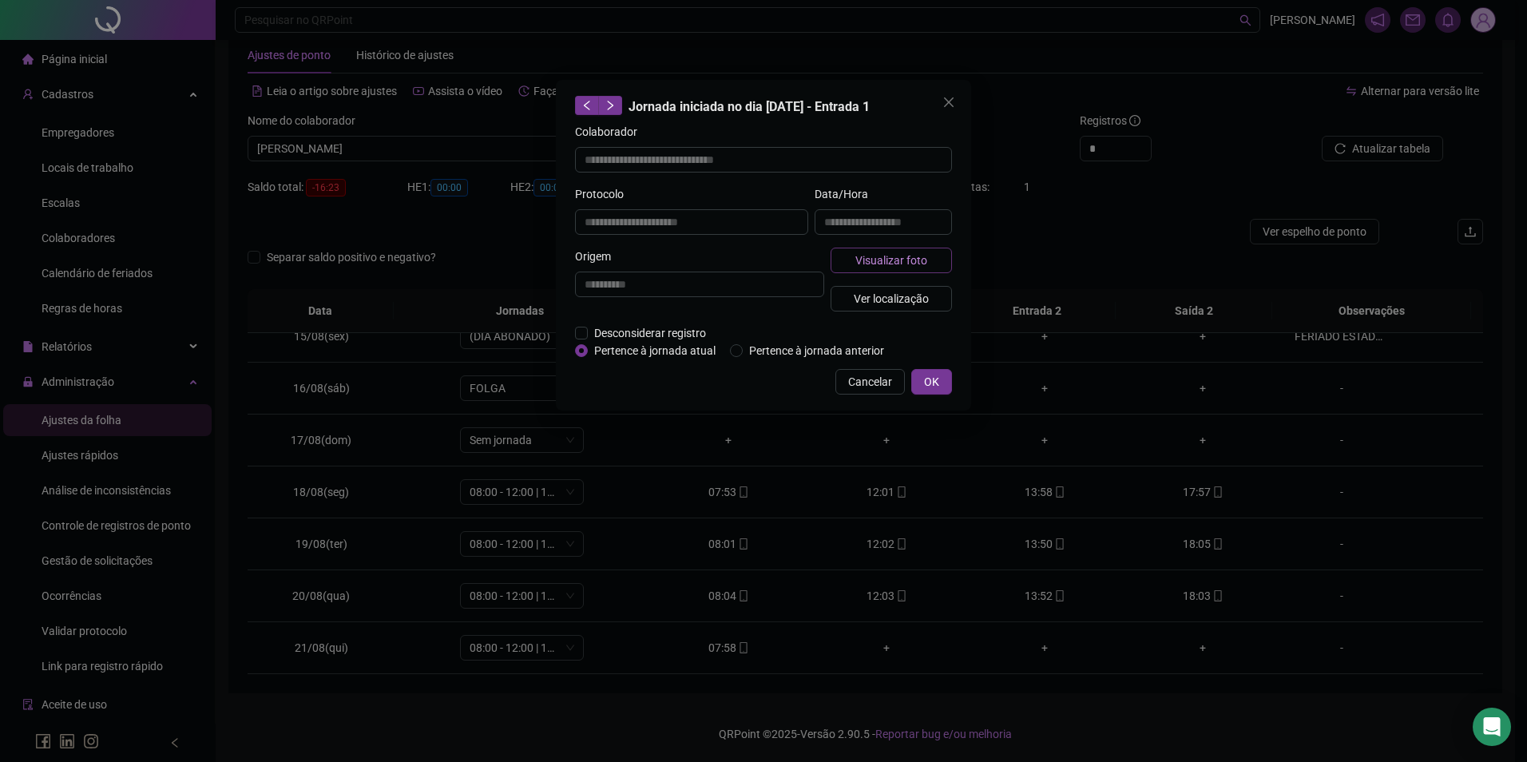
click at [846, 251] on button "Visualizar foto" at bounding box center [891, 261] width 121 height 26
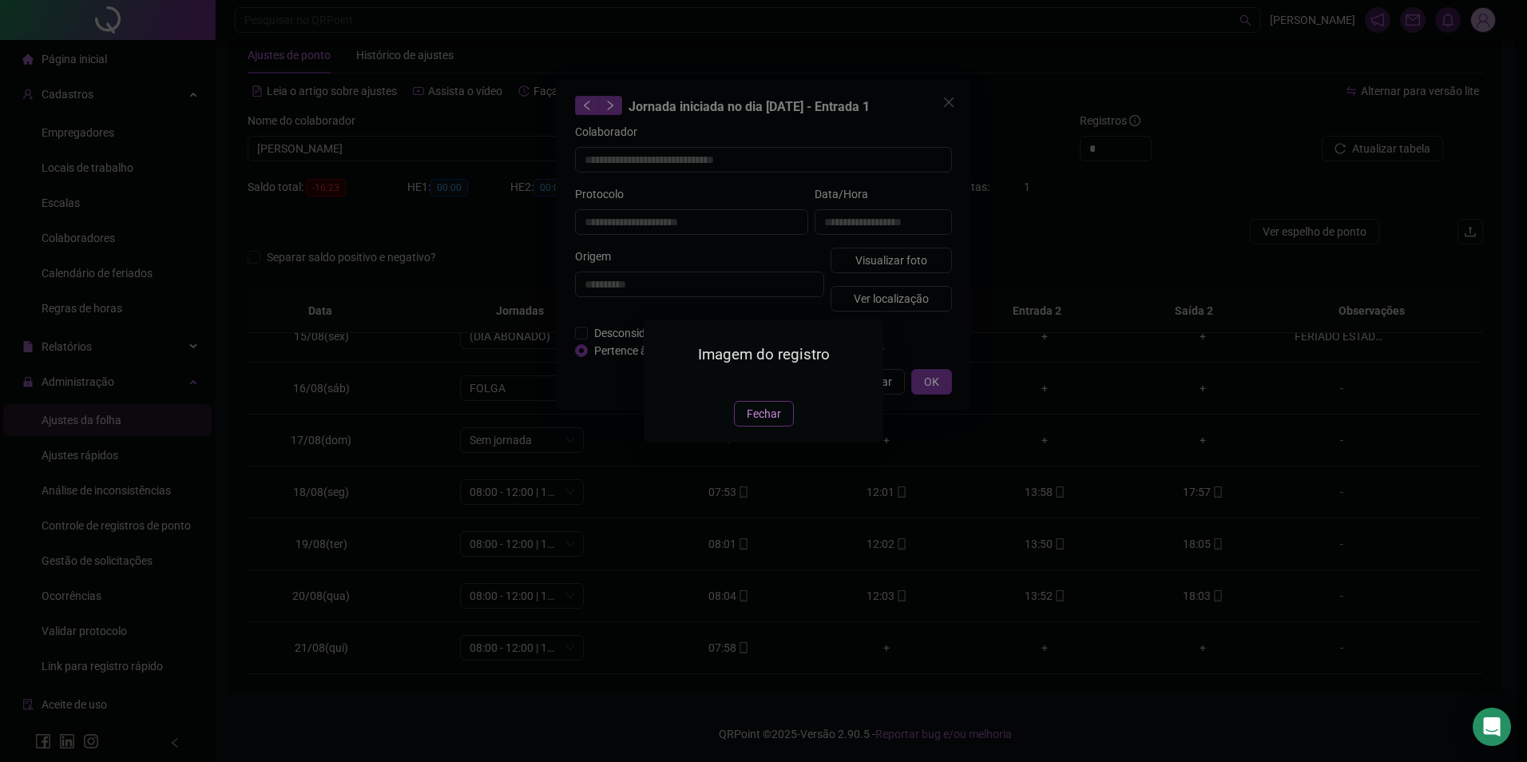
click at [767, 427] on button "Fechar" at bounding box center [764, 414] width 60 height 26
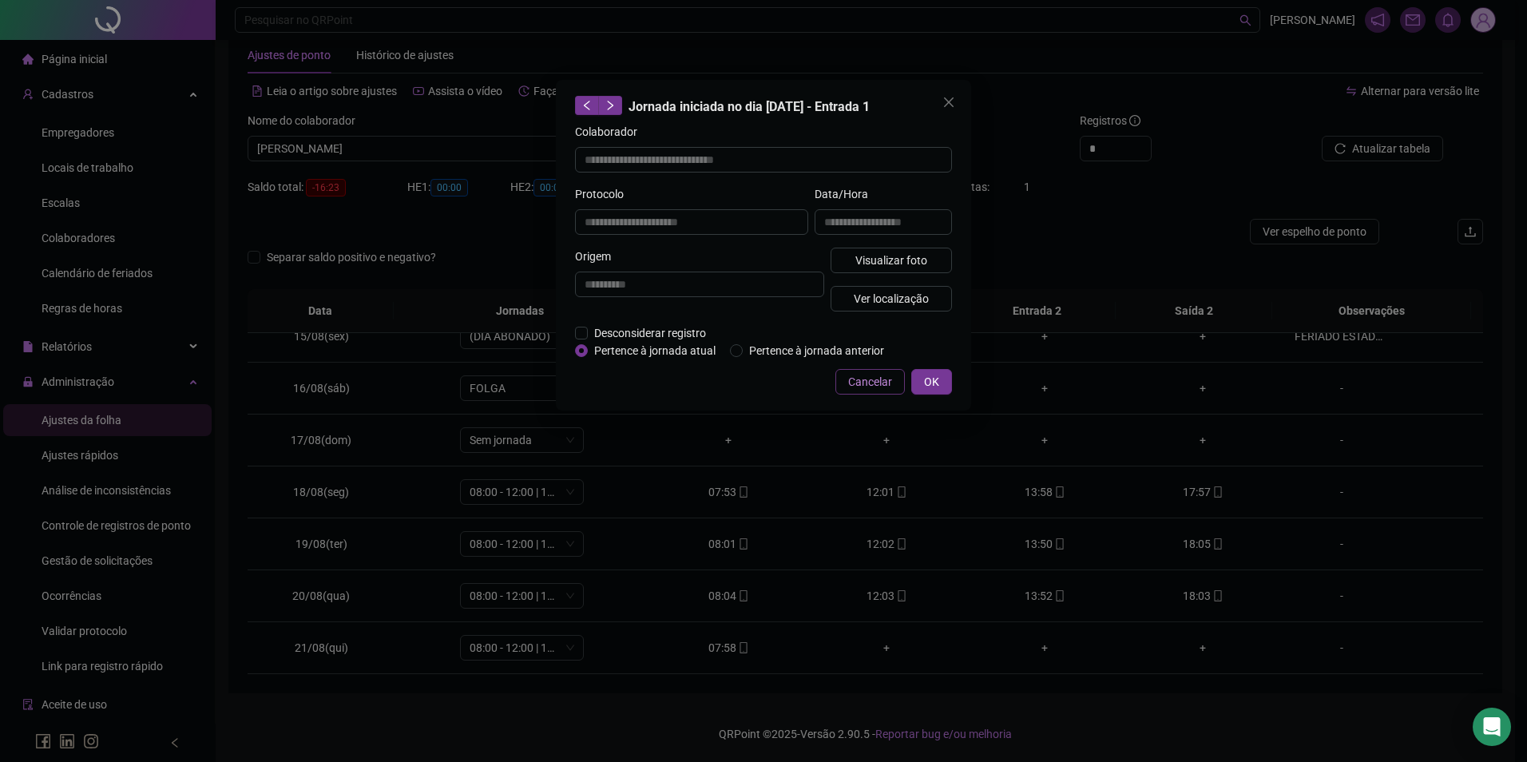
click at [856, 382] on span "Cancelar" at bounding box center [870, 382] width 44 height 18
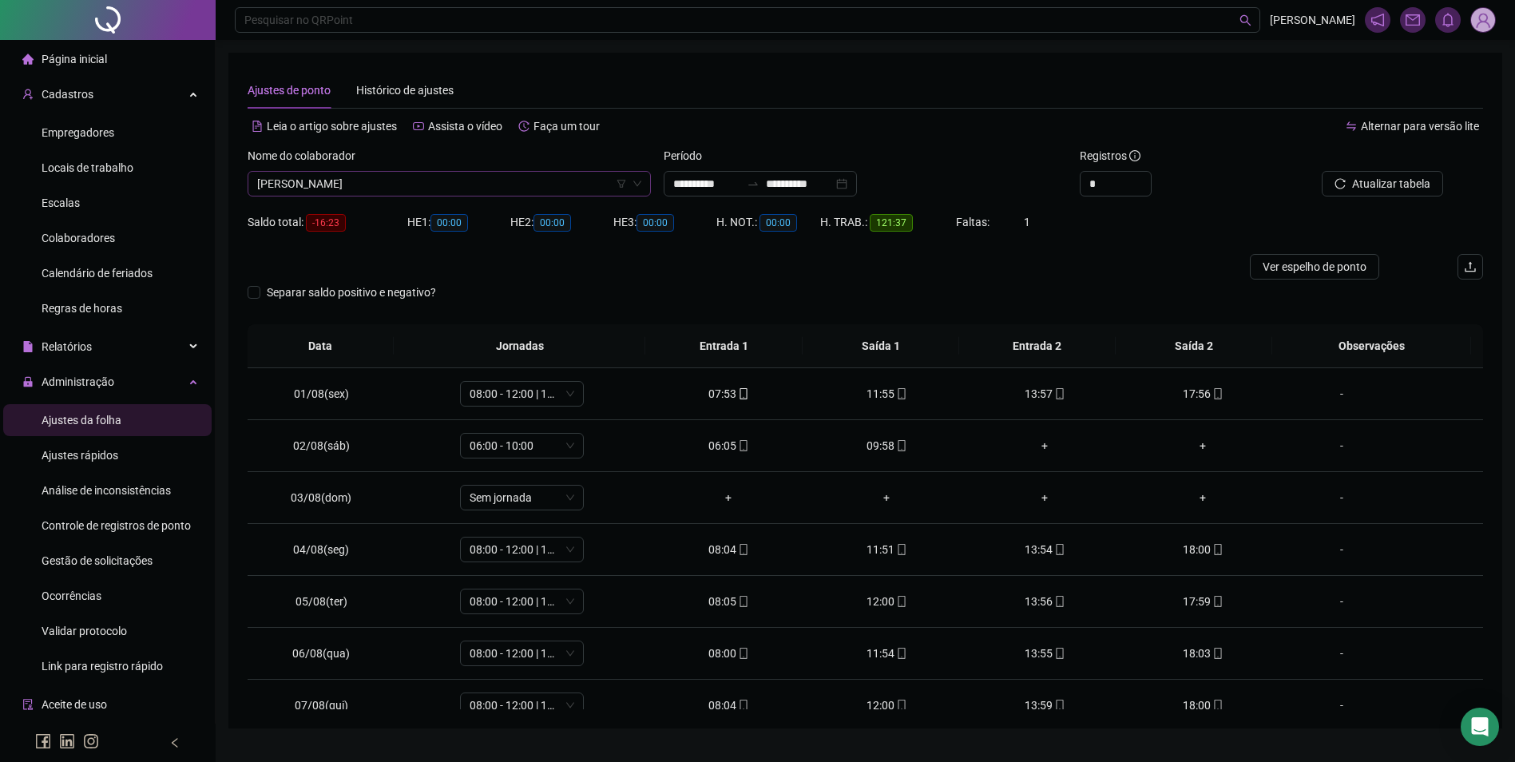
scroll to position [2710, 0]
click at [526, 194] on span "[PERSON_NAME]" at bounding box center [449, 184] width 384 height 24
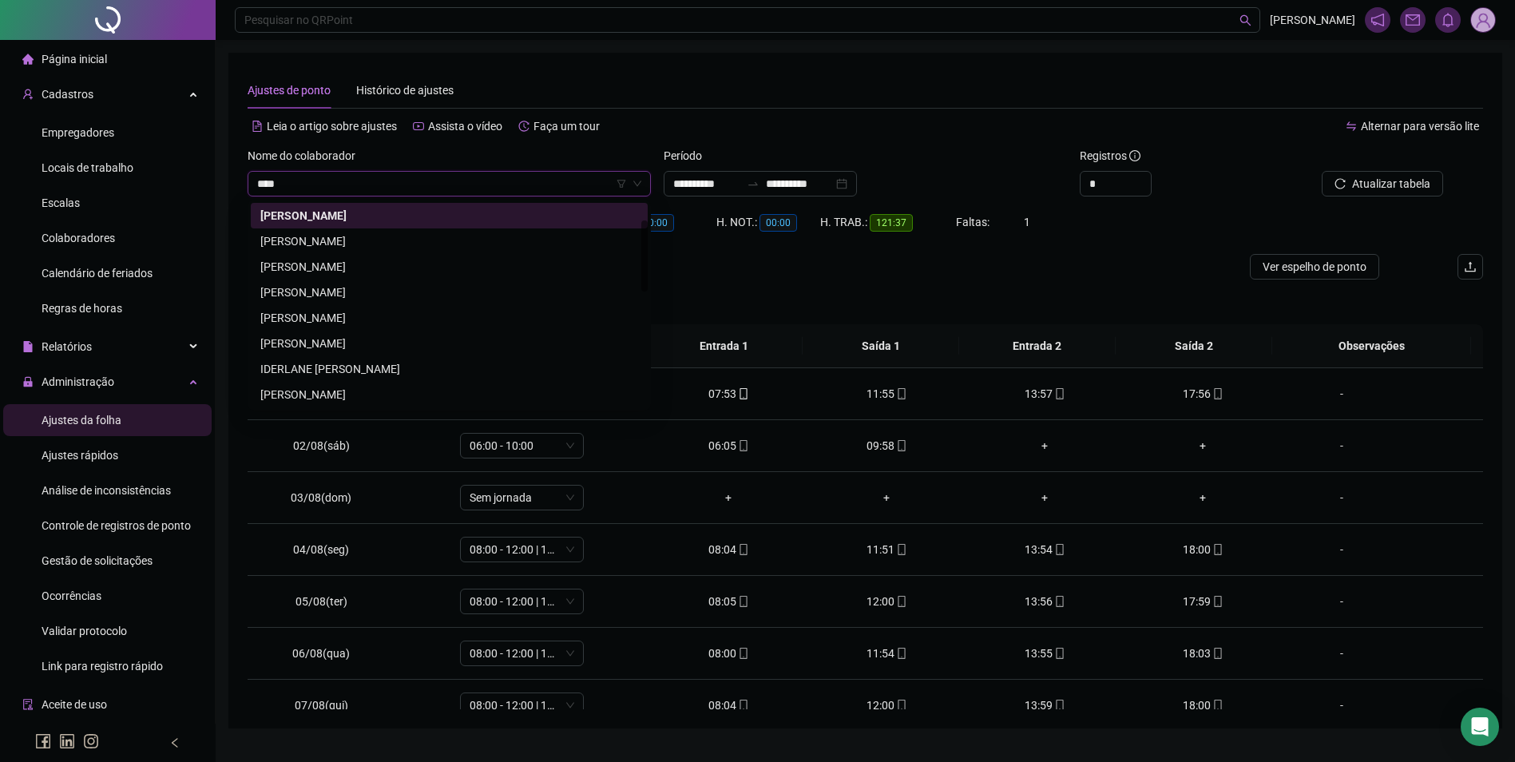
scroll to position [0, 0]
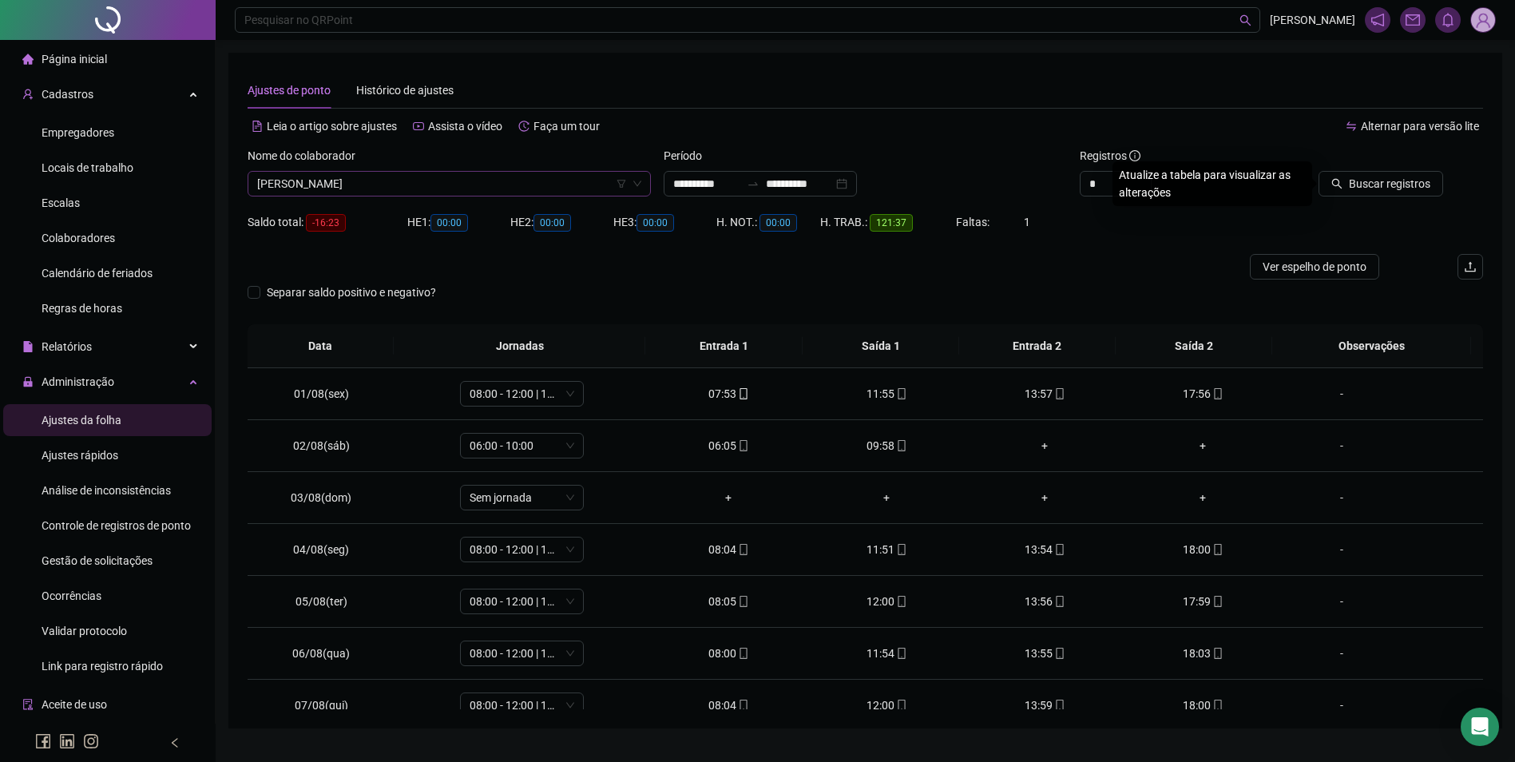
click at [1319, 171] on button "Buscar registros" at bounding box center [1381, 184] width 125 height 26
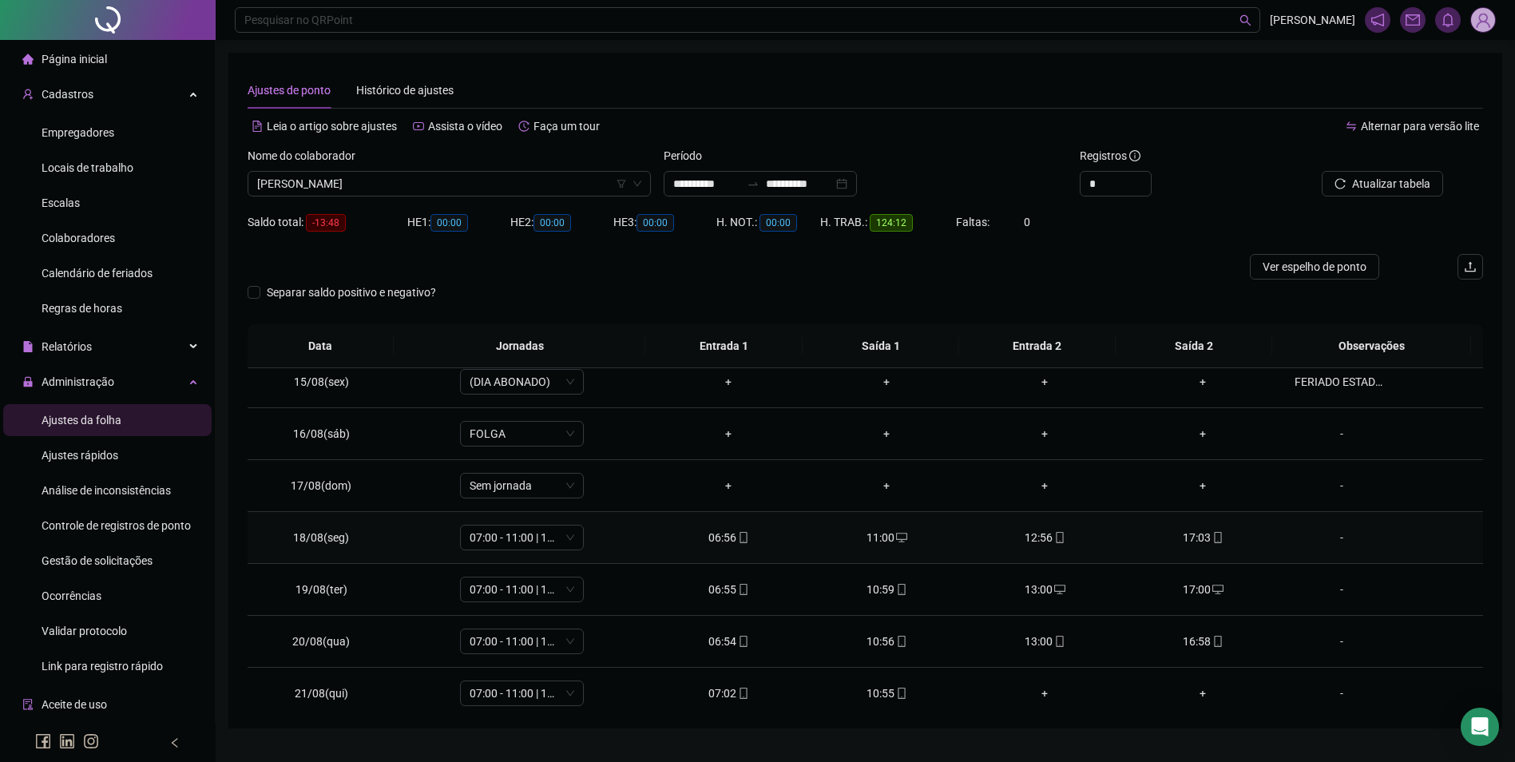
scroll to position [749, 0]
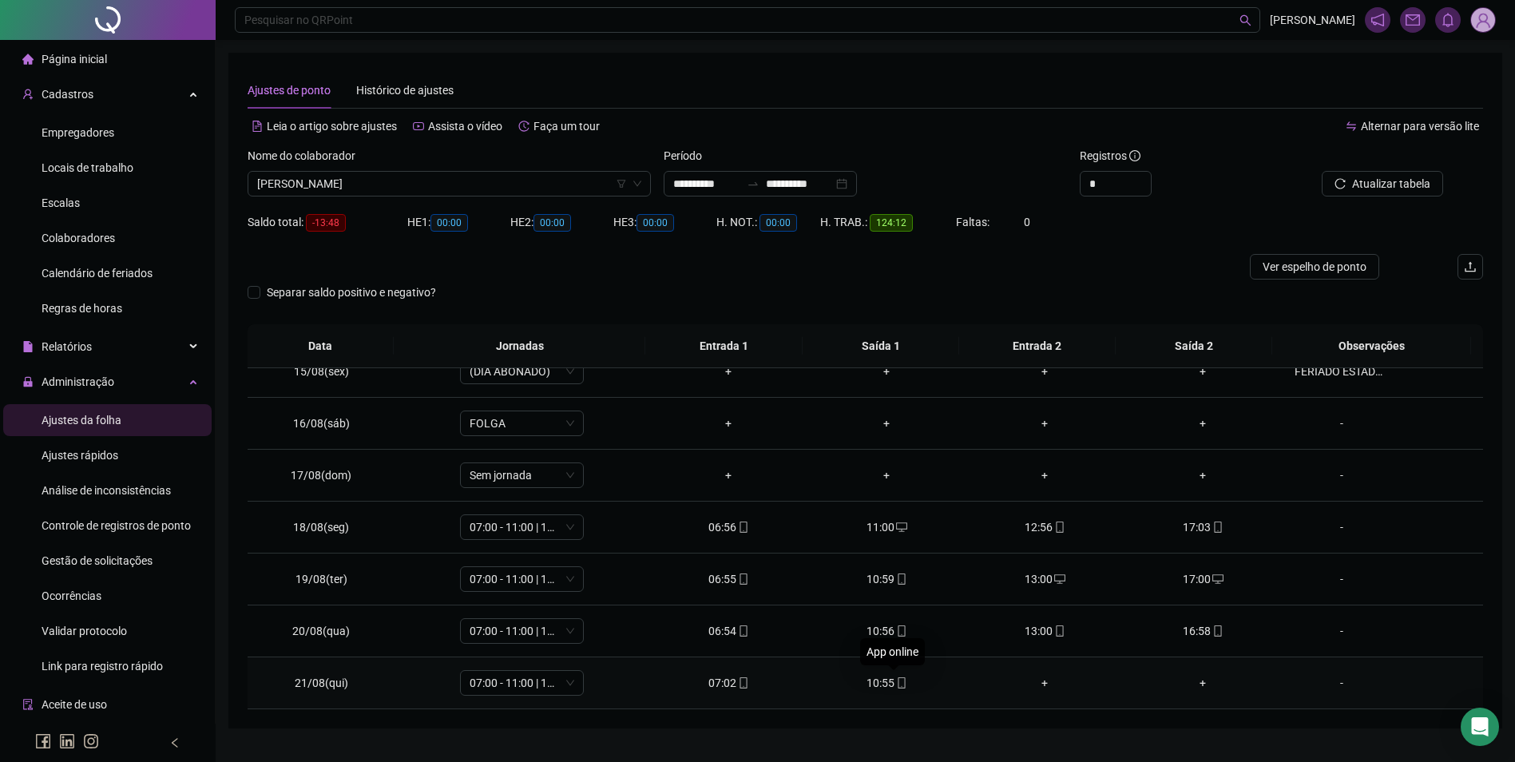
click at [896, 681] on icon "mobile" at bounding box center [901, 682] width 11 height 11
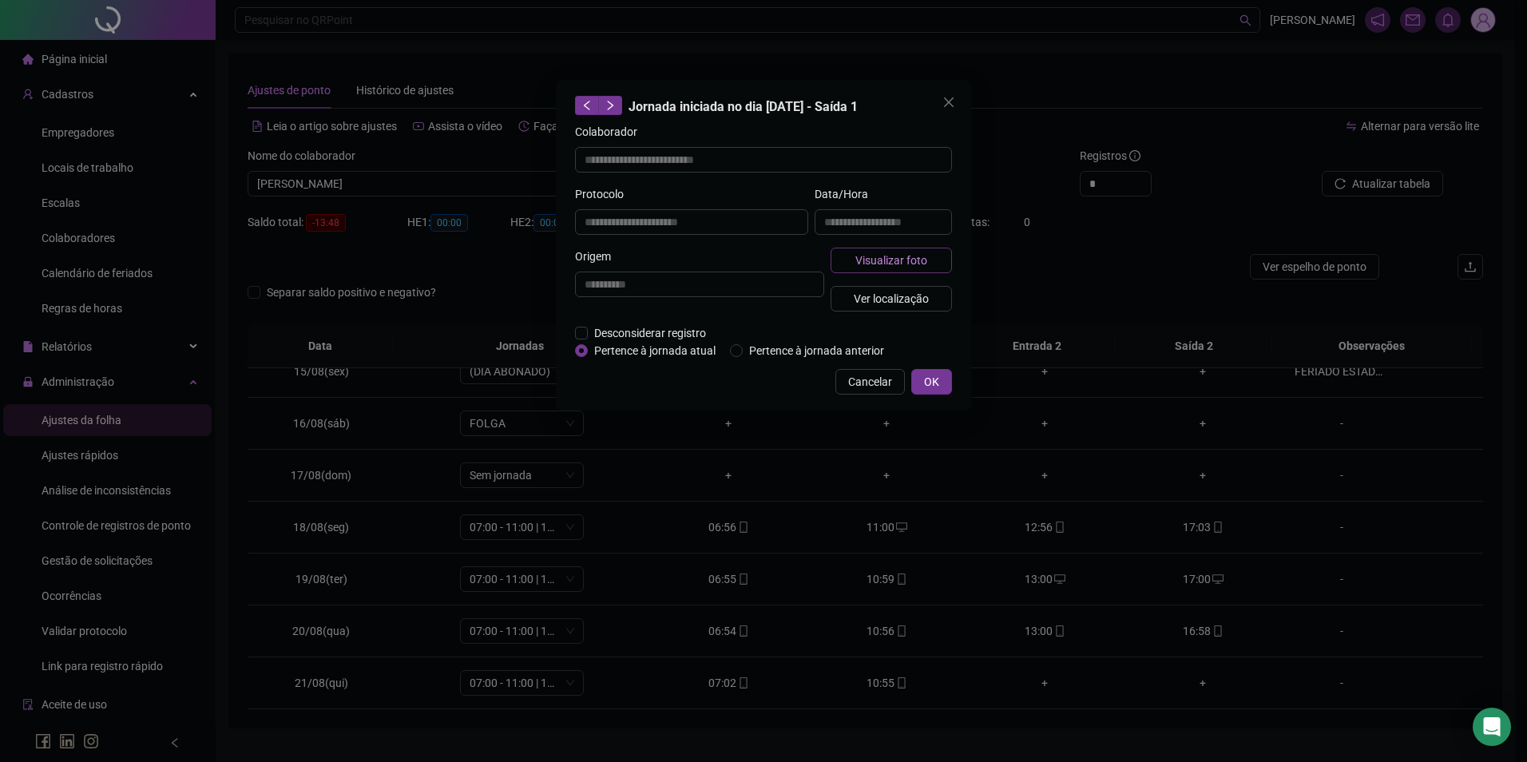
click at [884, 260] on span "Visualizar foto" at bounding box center [892, 261] width 72 height 18
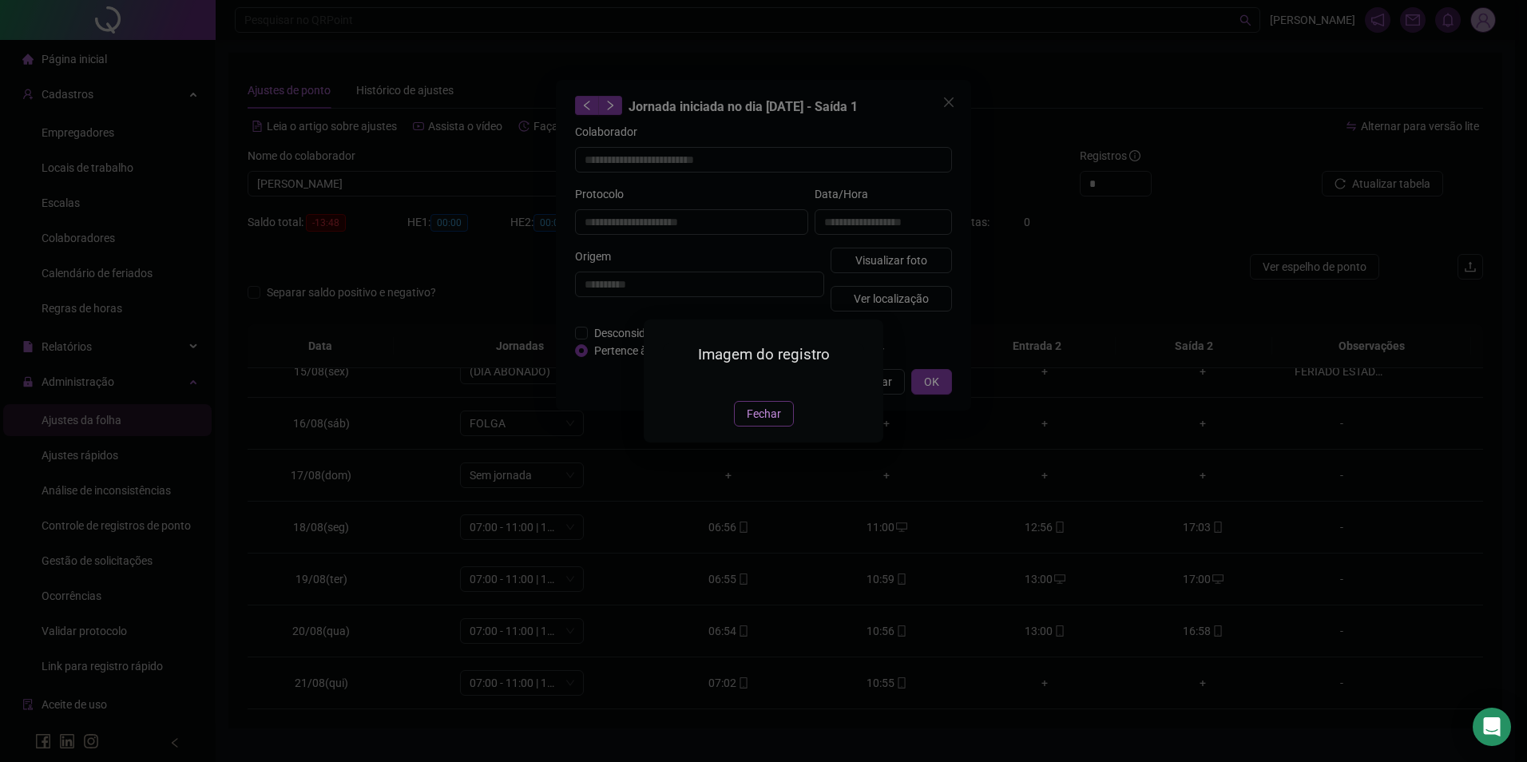
click at [755, 423] on span "Fechar" at bounding box center [764, 414] width 34 height 18
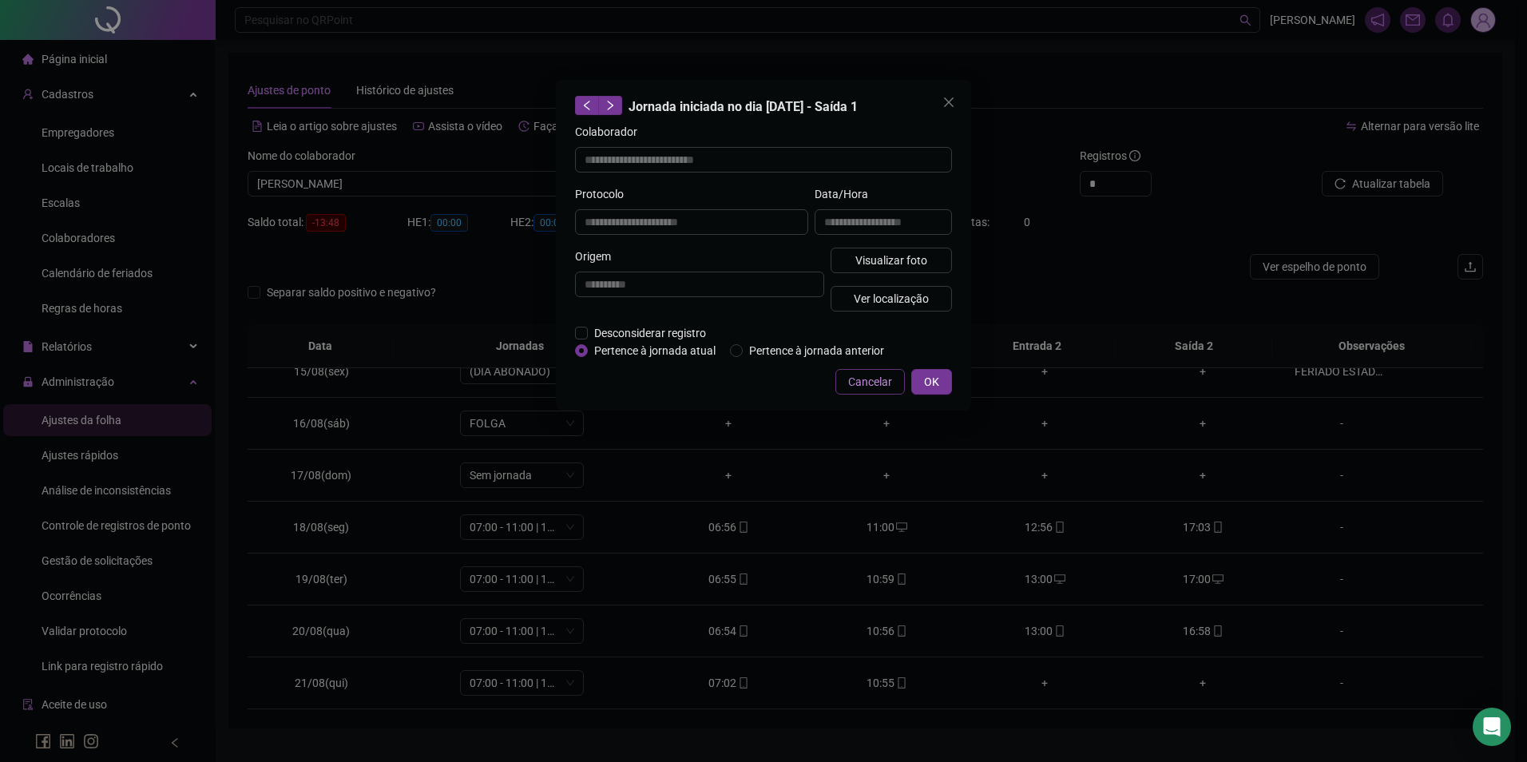
click at [880, 384] on span "Cancelar" at bounding box center [870, 382] width 44 height 18
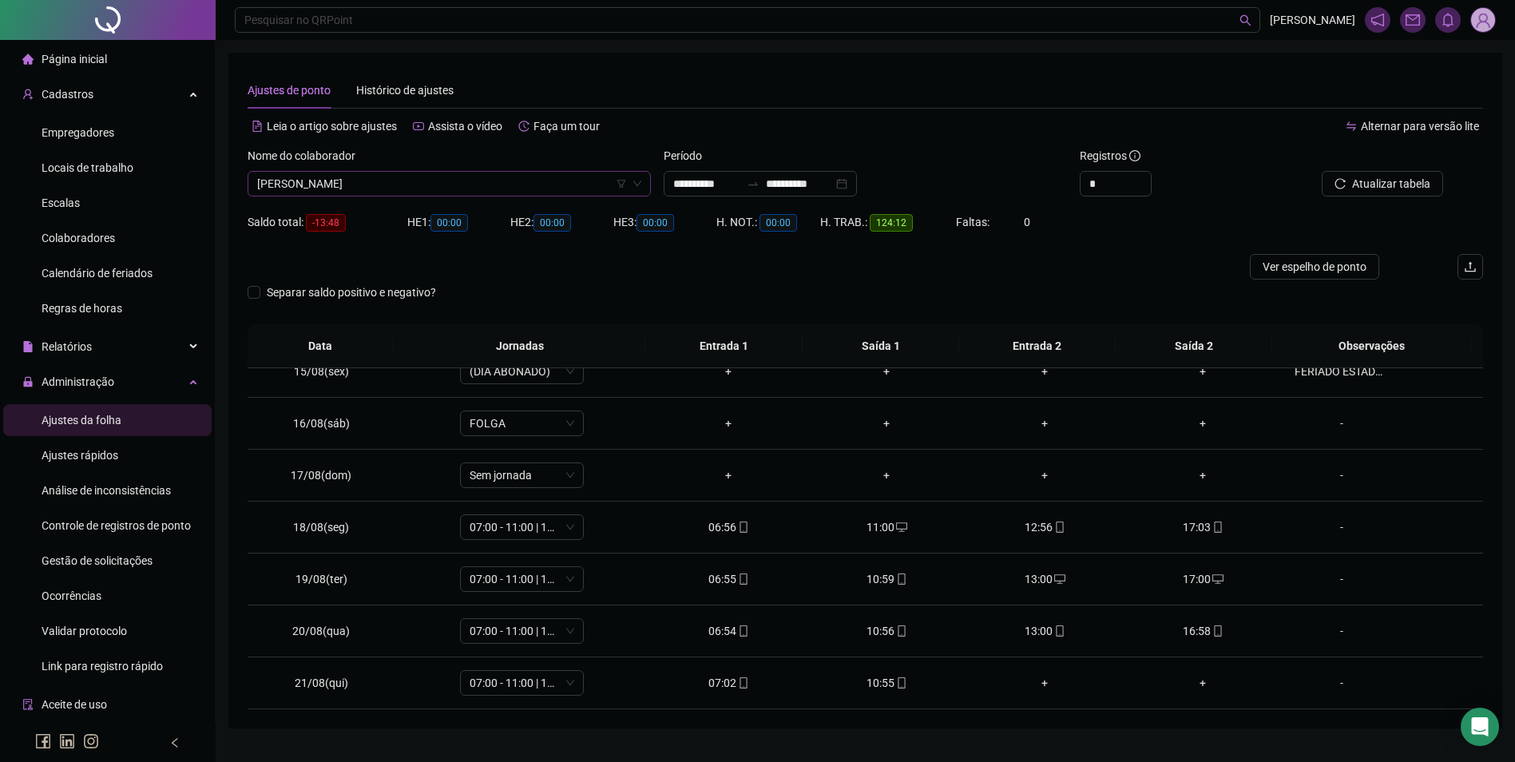
click at [530, 181] on span "[PERSON_NAME]" at bounding box center [449, 184] width 384 height 24
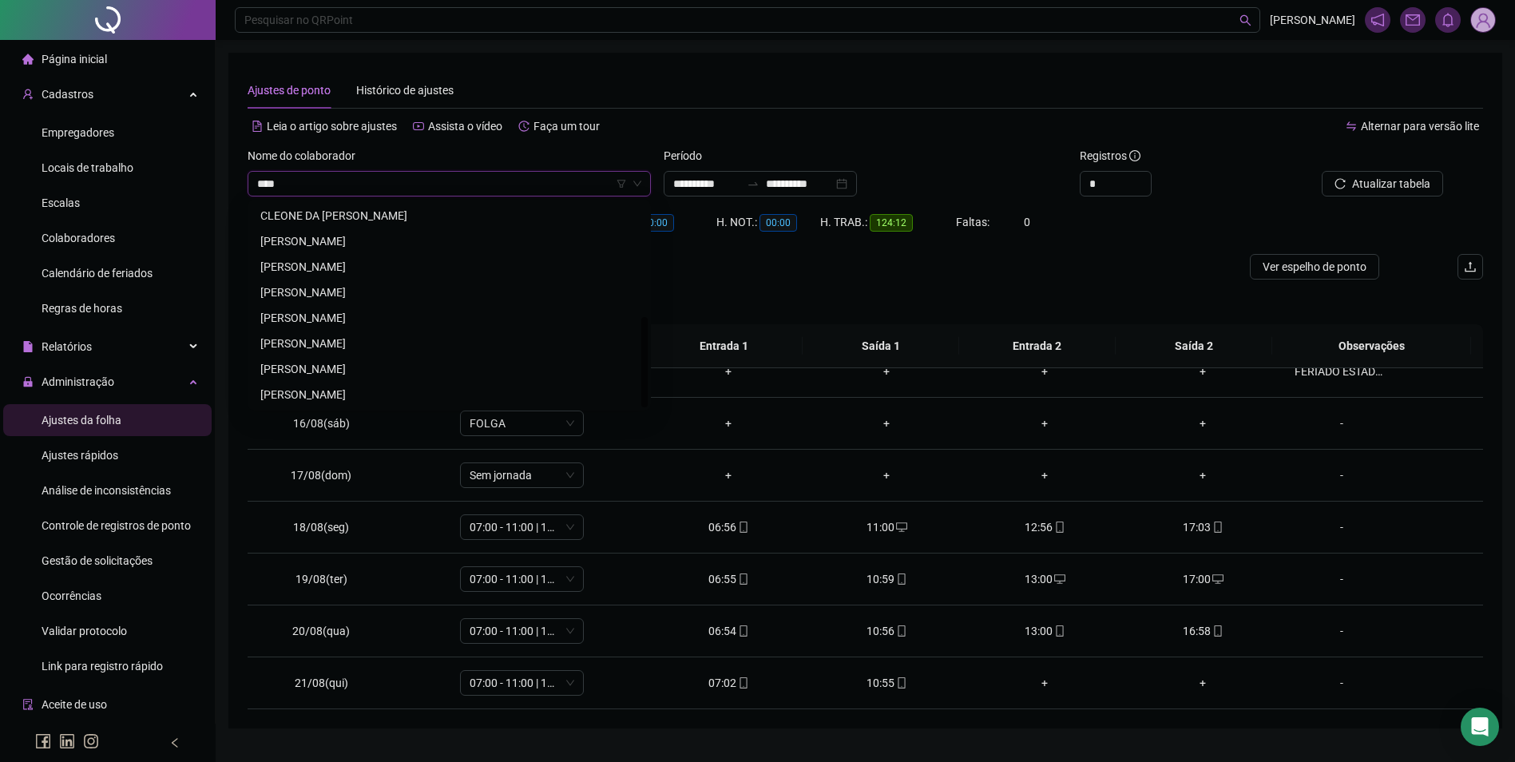
scroll to position [0, 0]
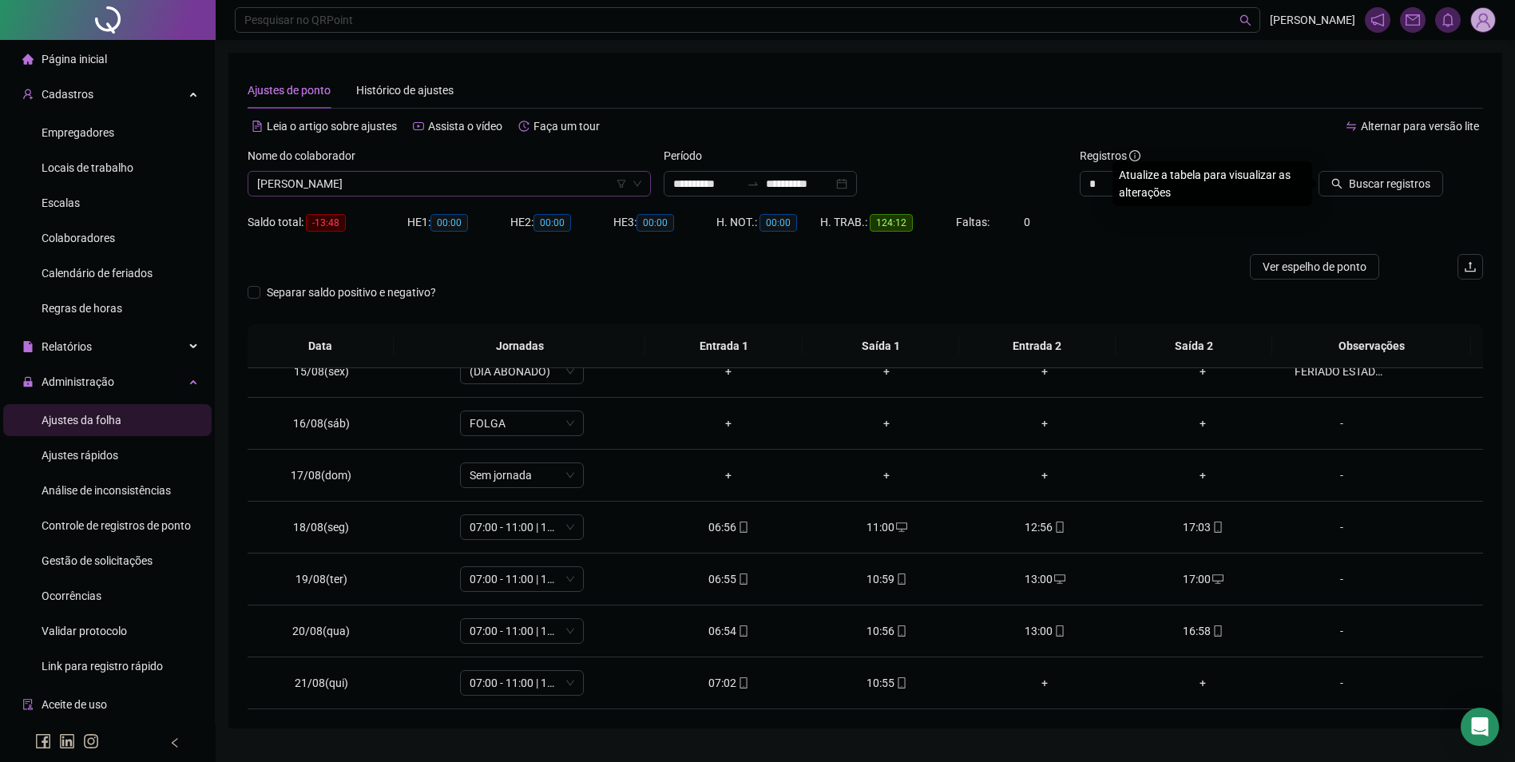
click at [1319, 171] on button "Buscar registros" at bounding box center [1381, 184] width 125 height 26
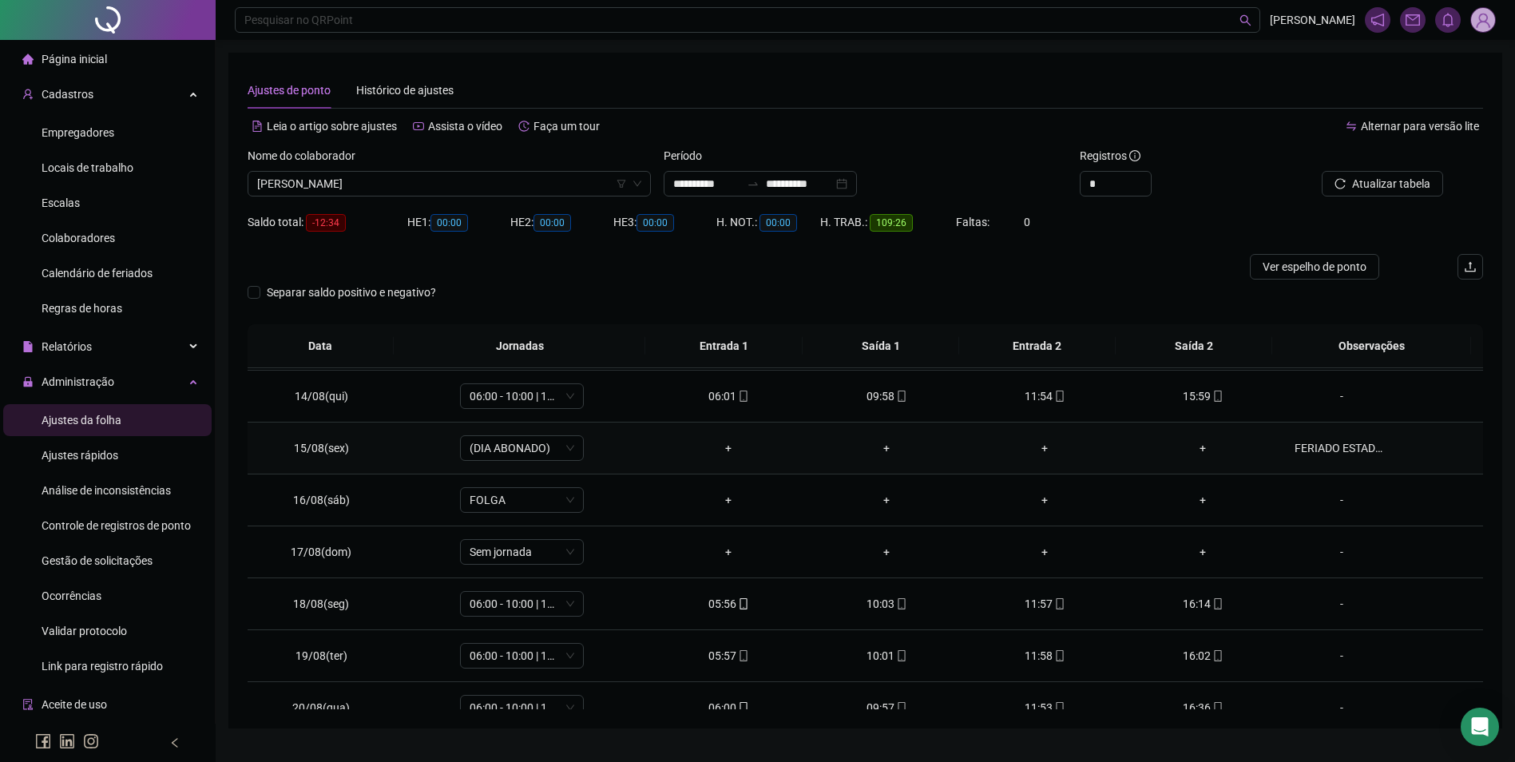
scroll to position [749, 0]
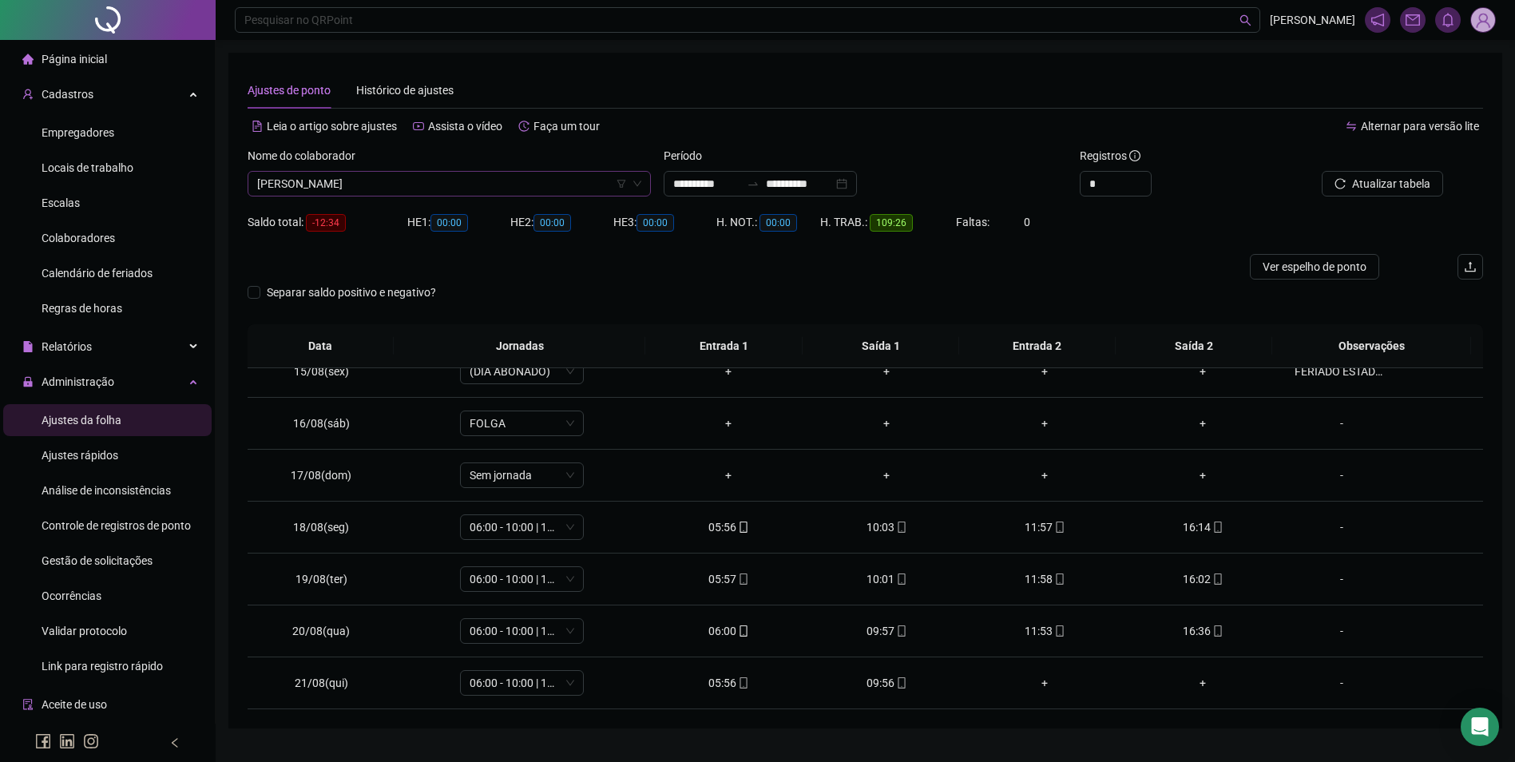
click at [451, 181] on span "[PERSON_NAME]" at bounding box center [449, 184] width 384 height 24
click at [386, 236] on div "[PERSON_NAME]" at bounding box center [449, 241] width 378 height 18
click at [1388, 187] on span "Buscar registros" at bounding box center [1389, 184] width 81 height 18
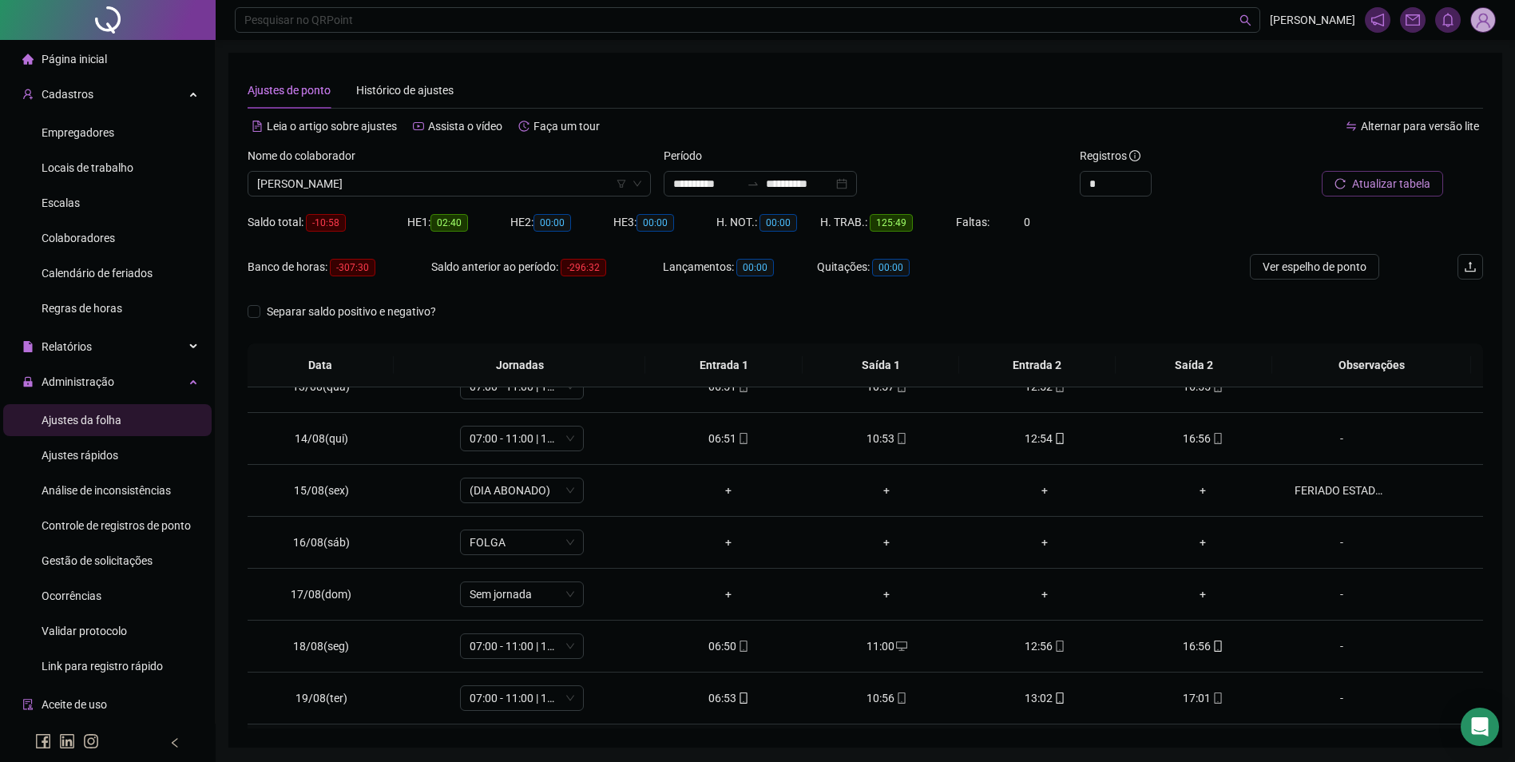
scroll to position [749, 0]
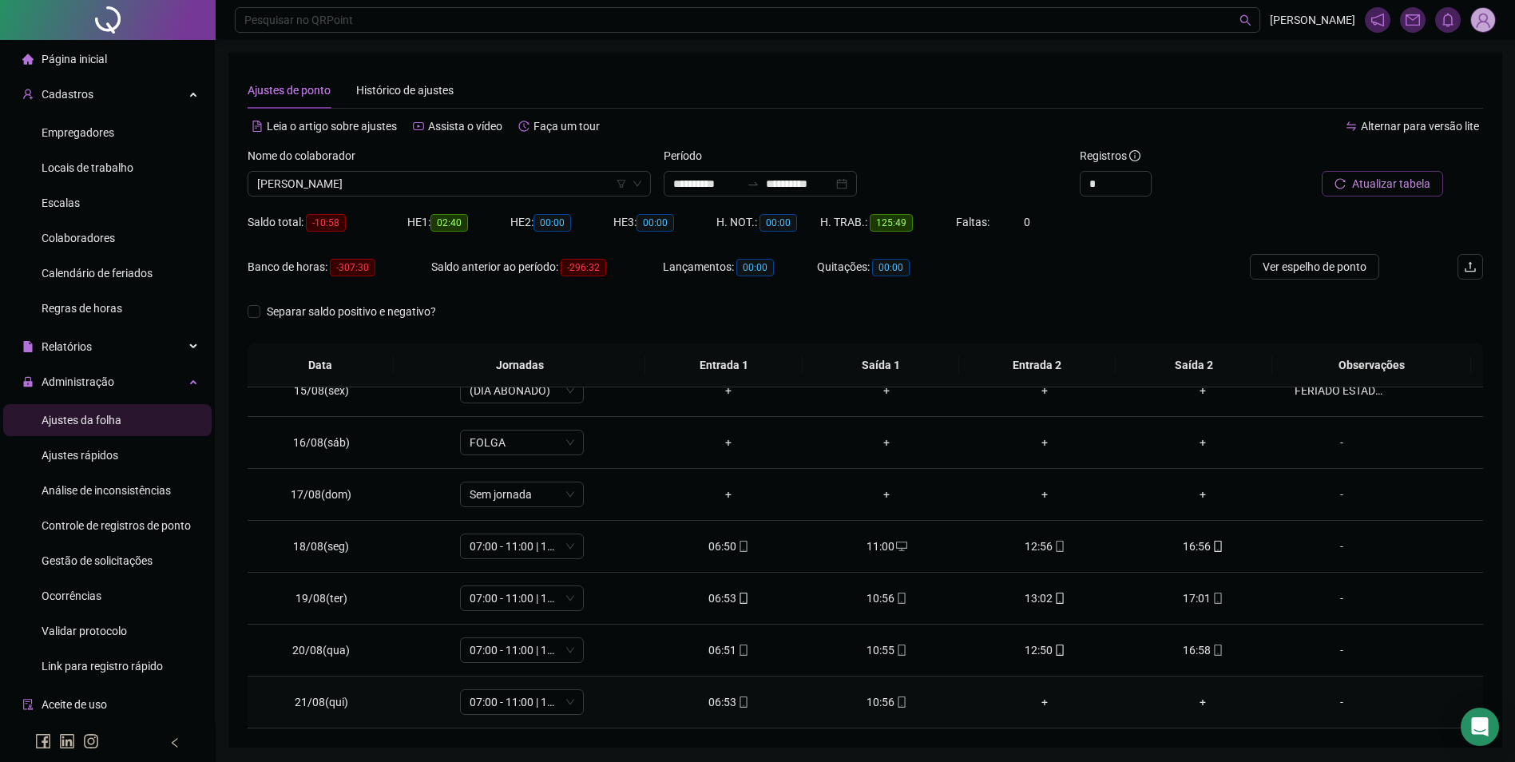
click at [885, 698] on div "10:56" at bounding box center [886, 702] width 133 height 18
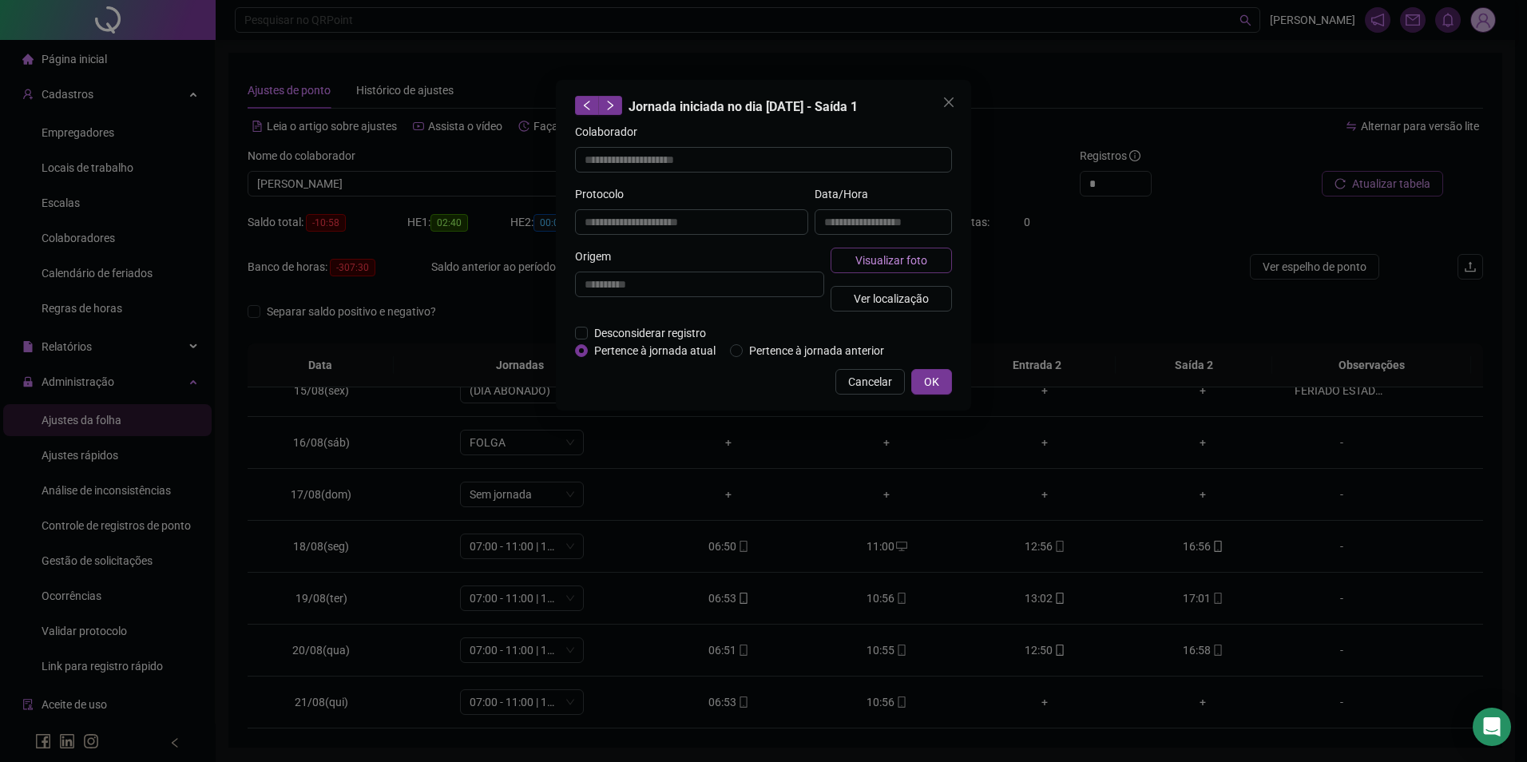
click at [907, 260] on span "Visualizar foto" at bounding box center [892, 261] width 72 height 18
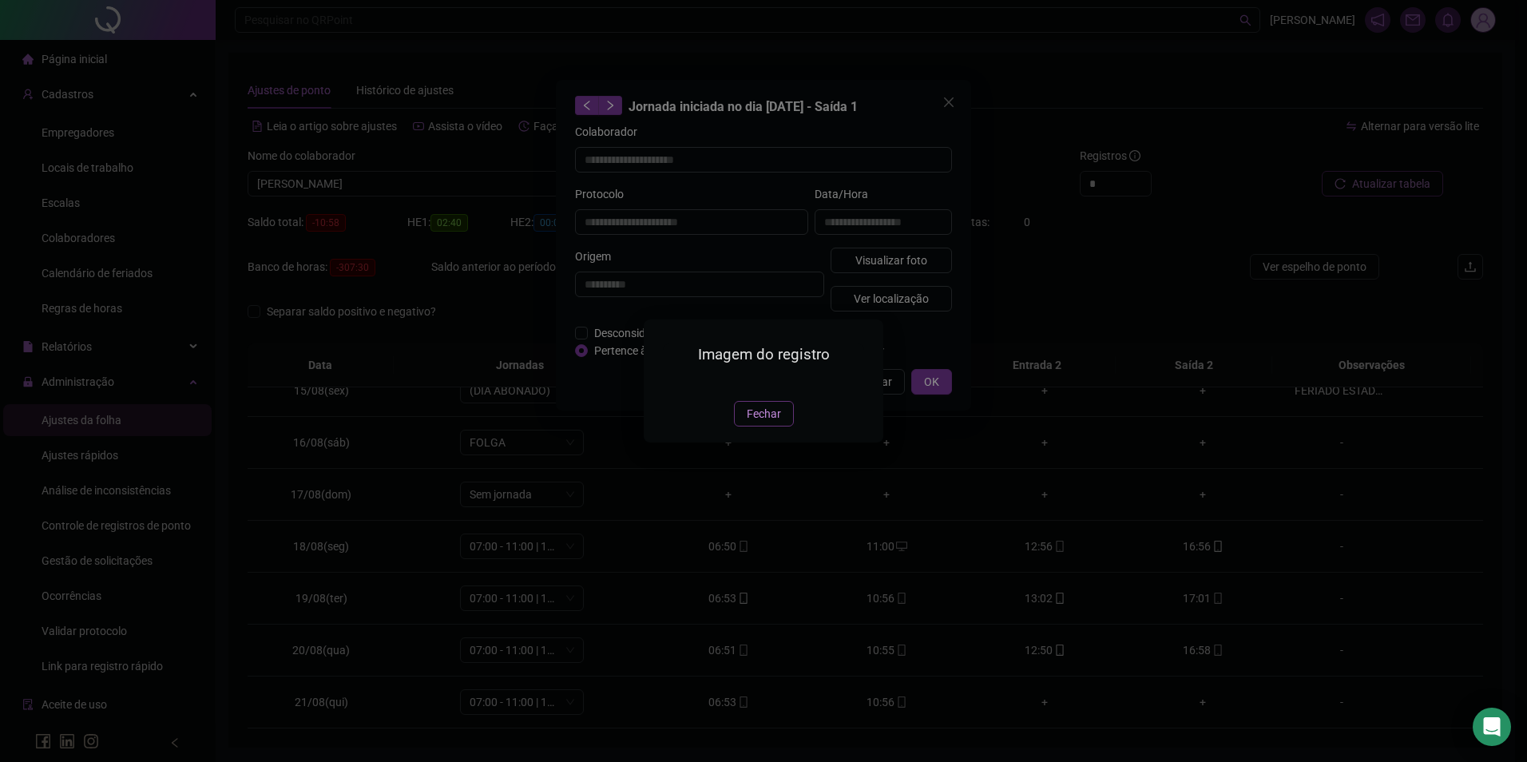
click at [767, 423] on span "Fechar" at bounding box center [764, 414] width 34 height 18
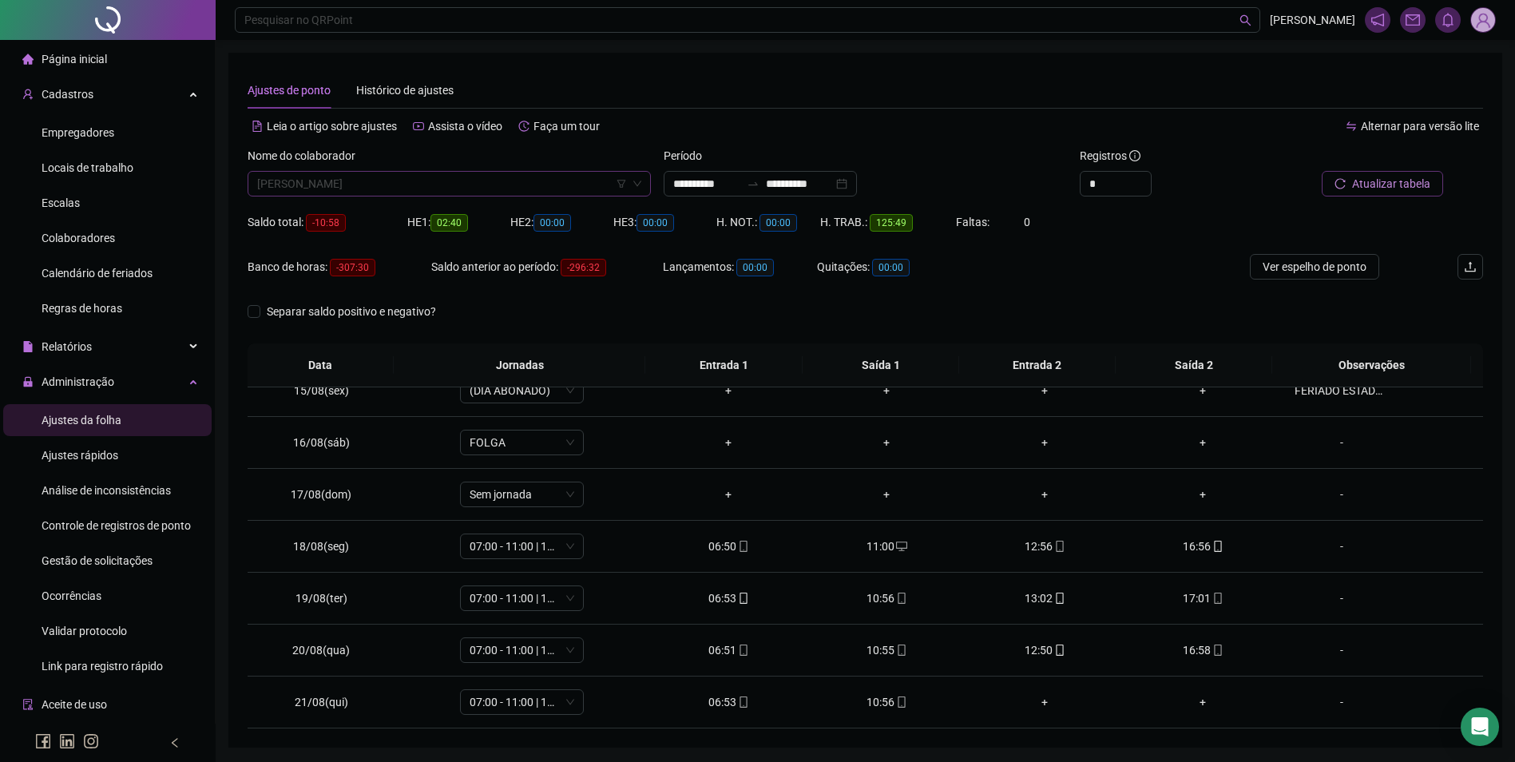
click at [510, 181] on span "[PERSON_NAME]" at bounding box center [449, 184] width 384 height 24
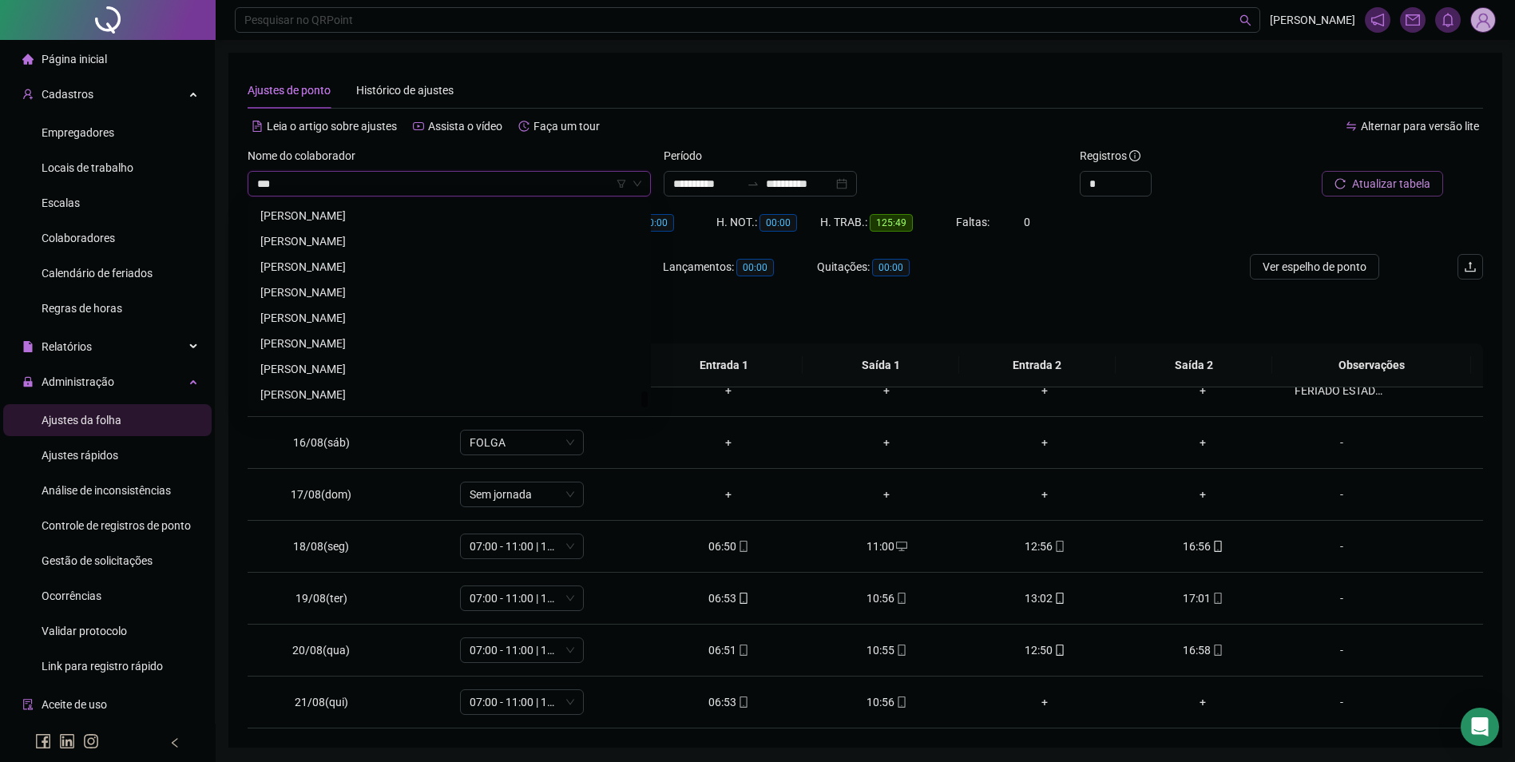
scroll to position [0, 0]
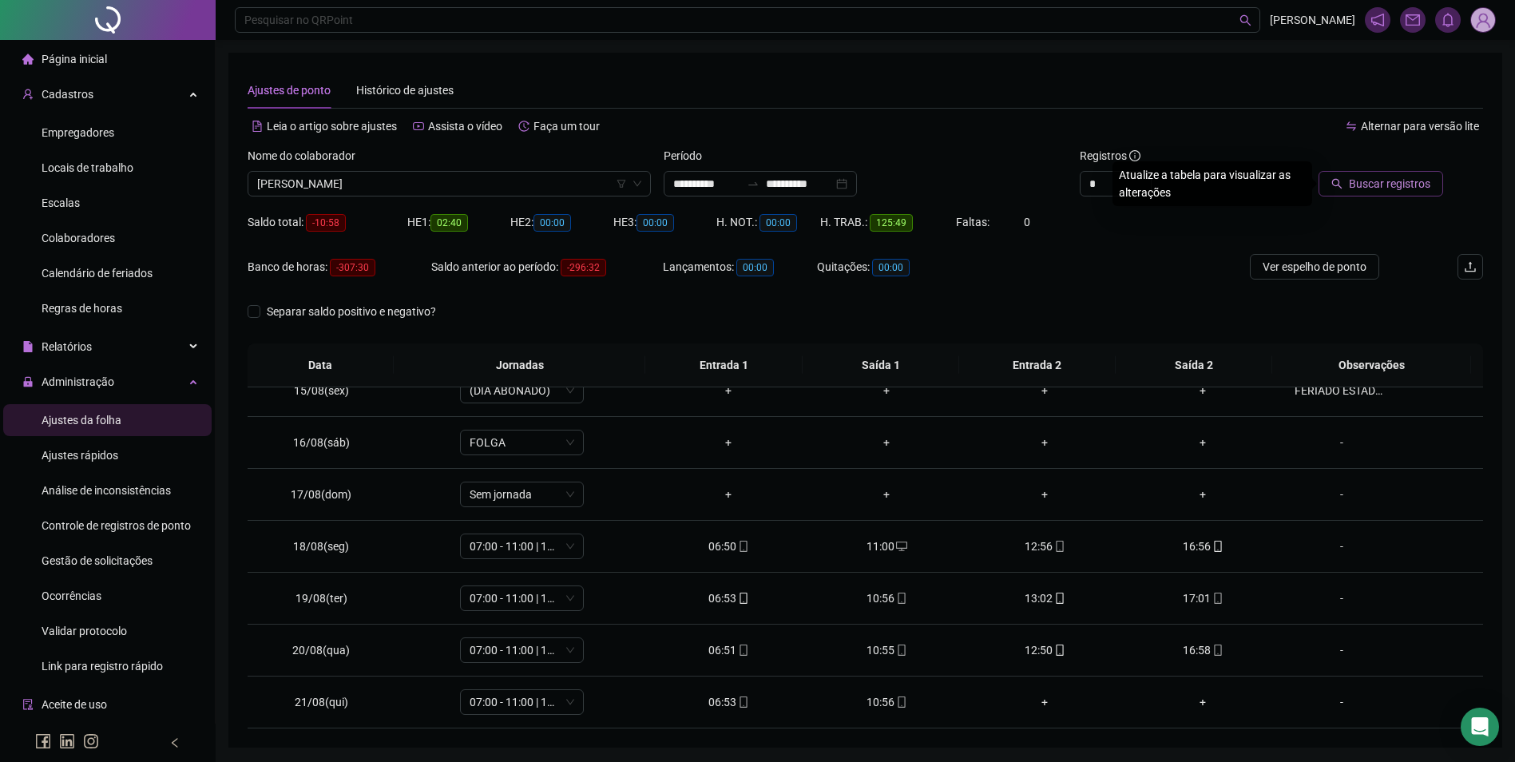
click at [1343, 178] on icon "search" at bounding box center [1337, 183] width 11 height 11
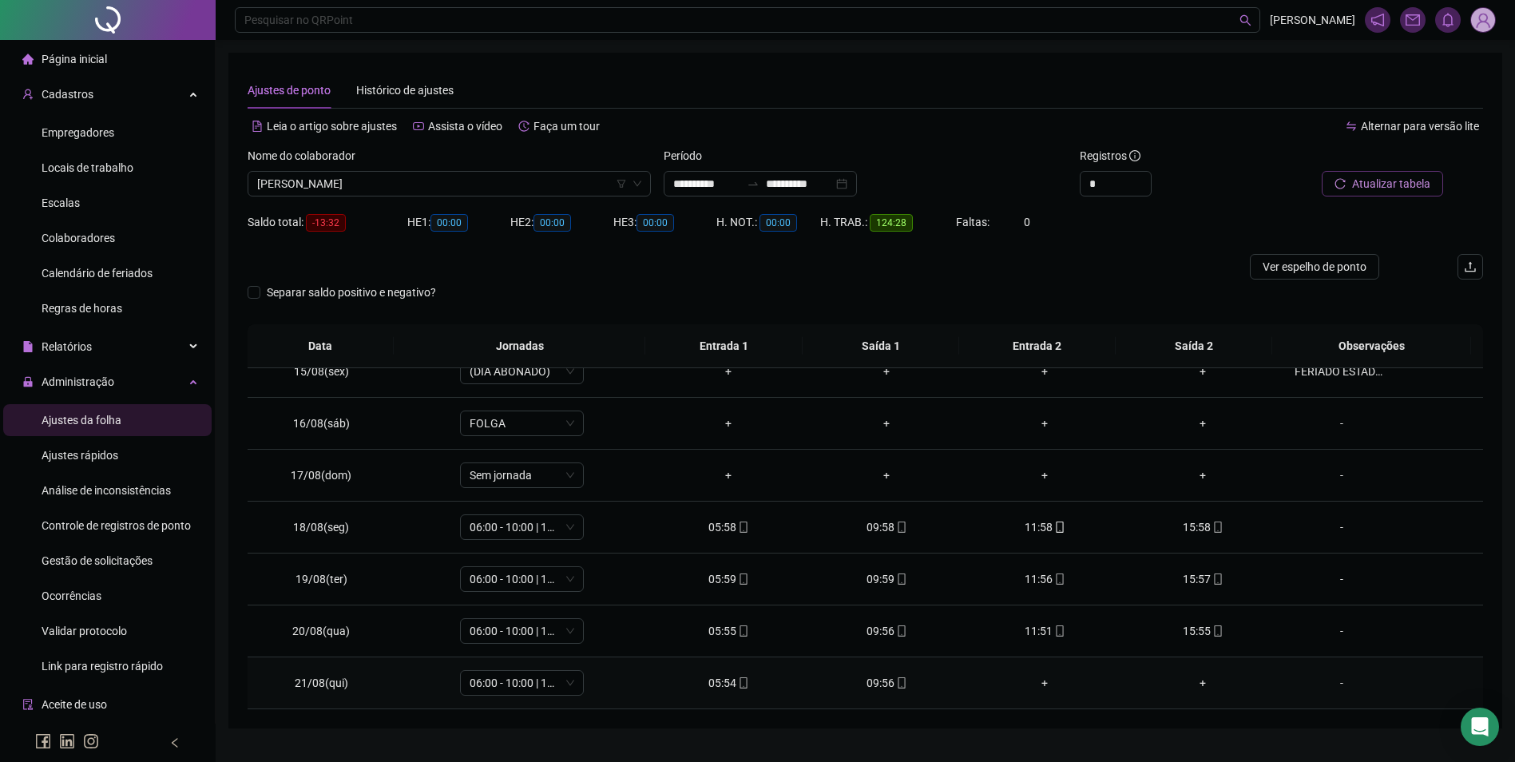
click at [896, 680] on icon "mobile" at bounding box center [901, 682] width 11 height 11
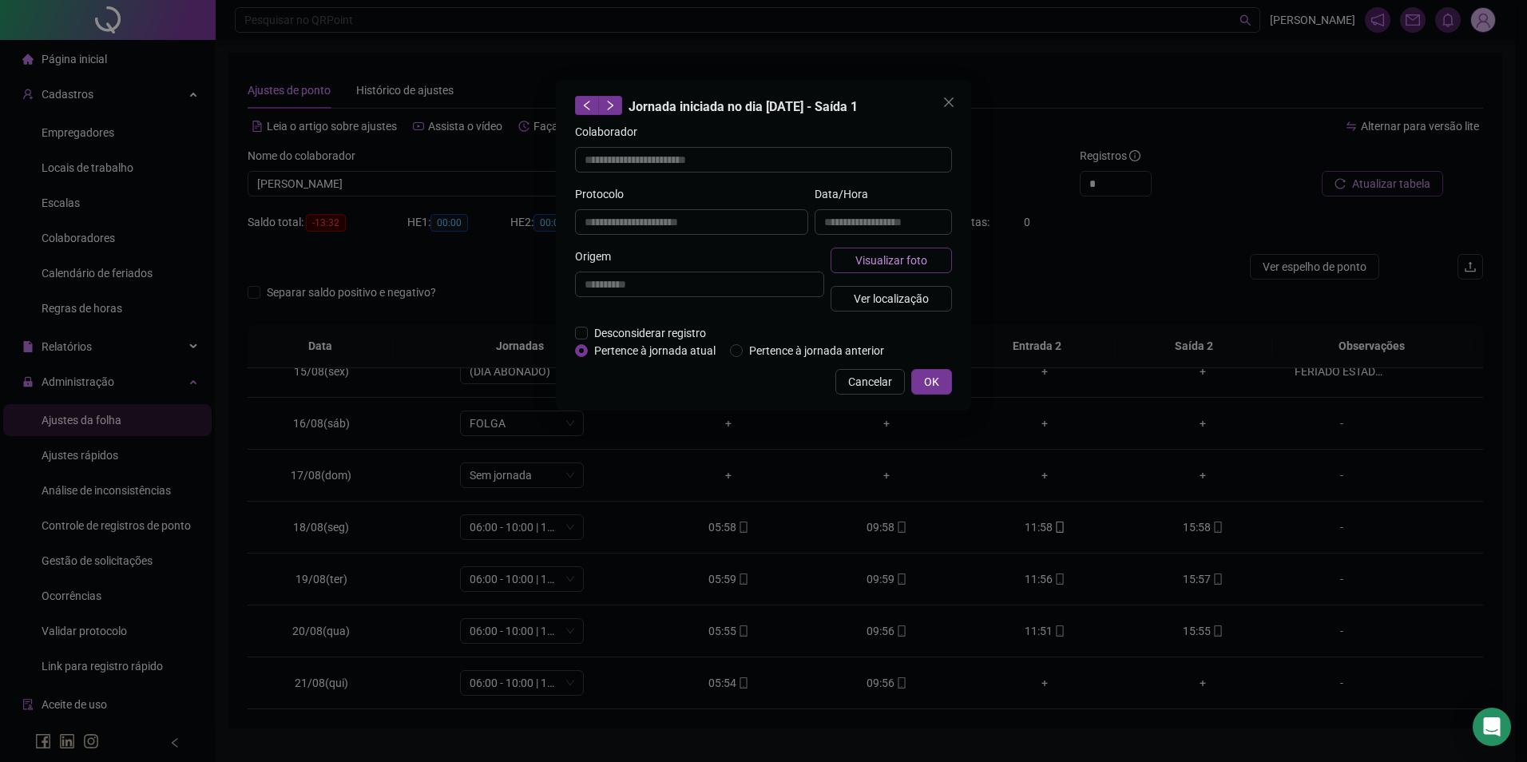
click at [875, 259] on span "Visualizar foto" at bounding box center [892, 261] width 72 height 18
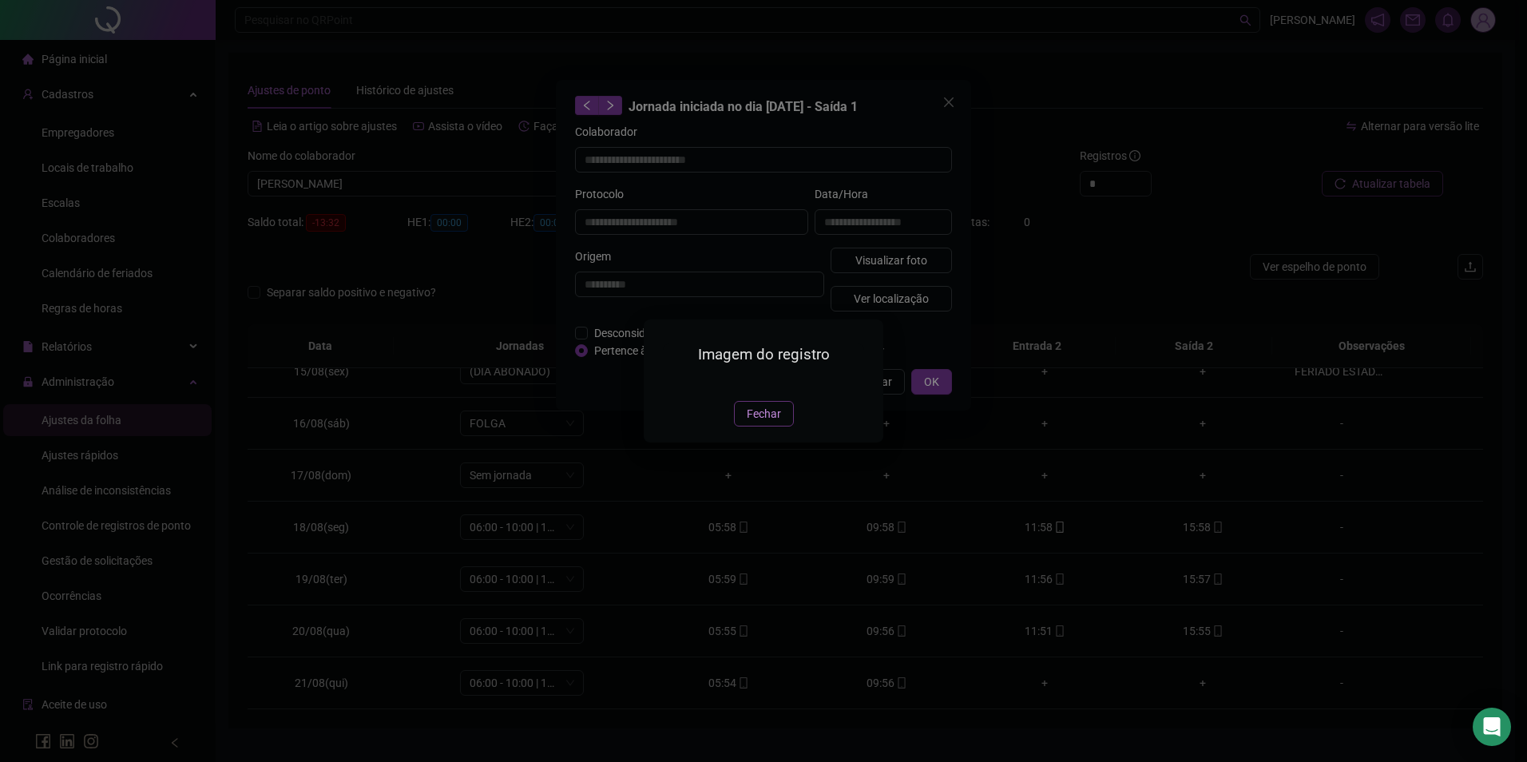
click at [769, 423] on span "Fechar" at bounding box center [764, 414] width 34 height 18
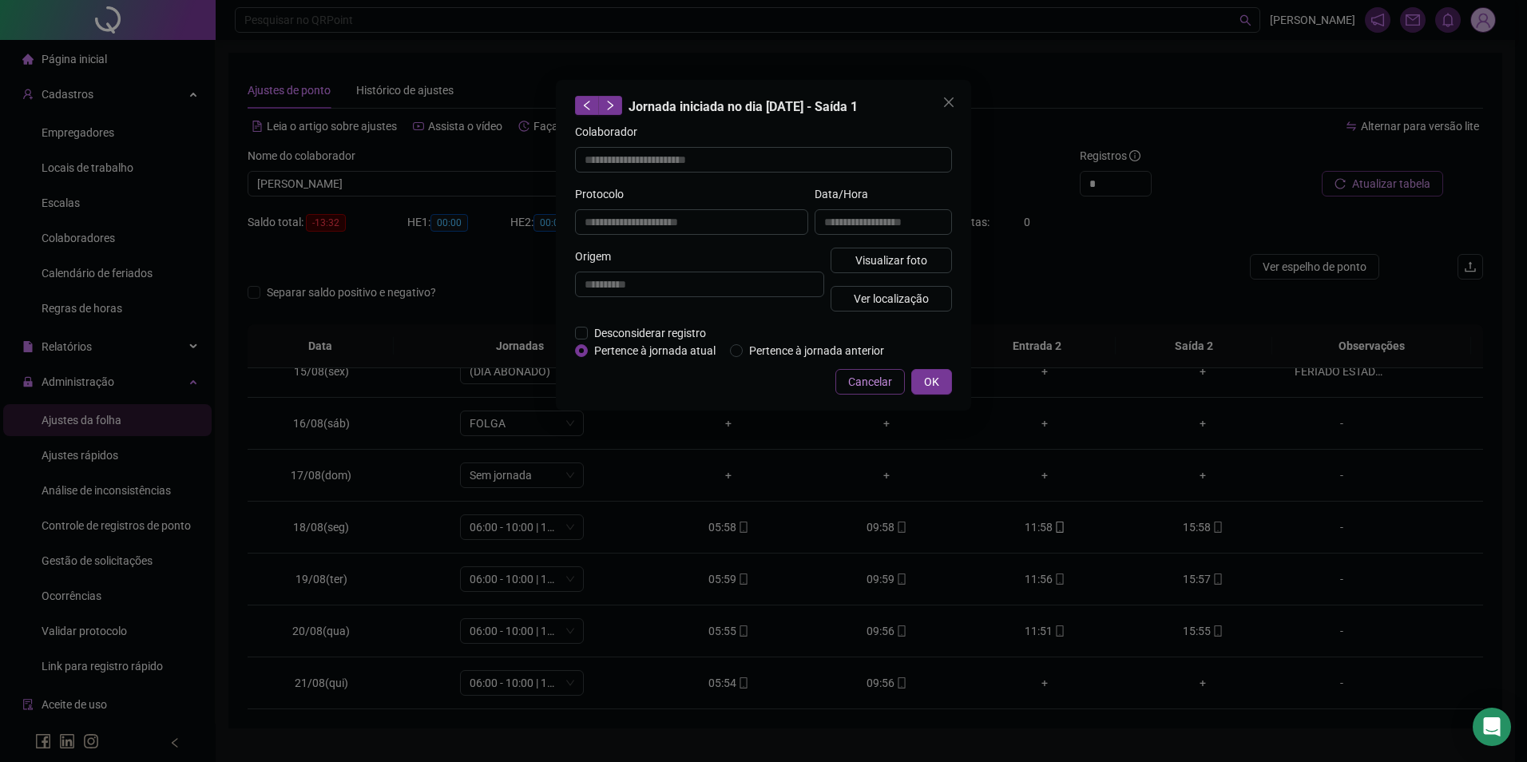
click at [879, 374] on span "Cancelar" at bounding box center [870, 382] width 44 height 18
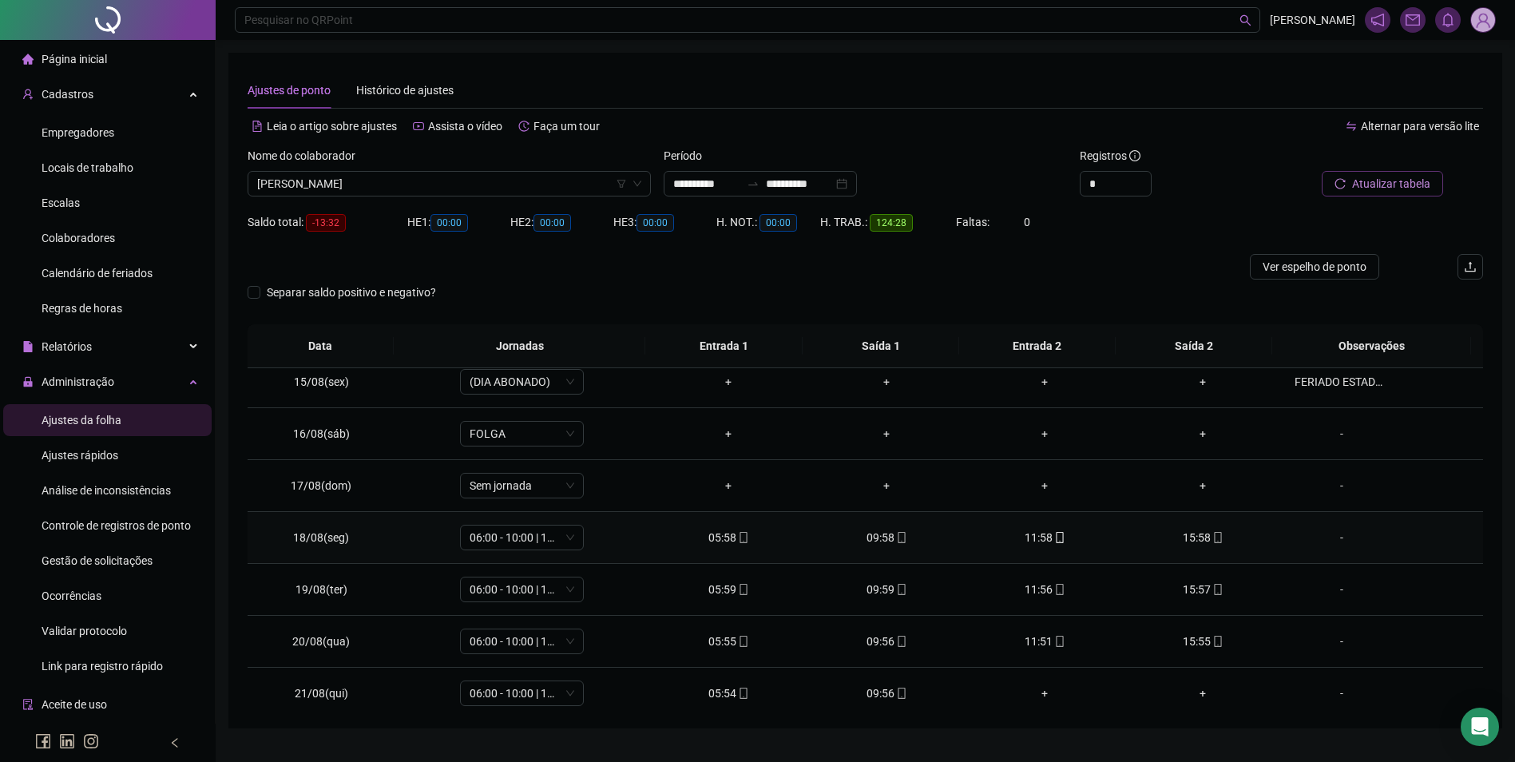
scroll to position [749, 0]
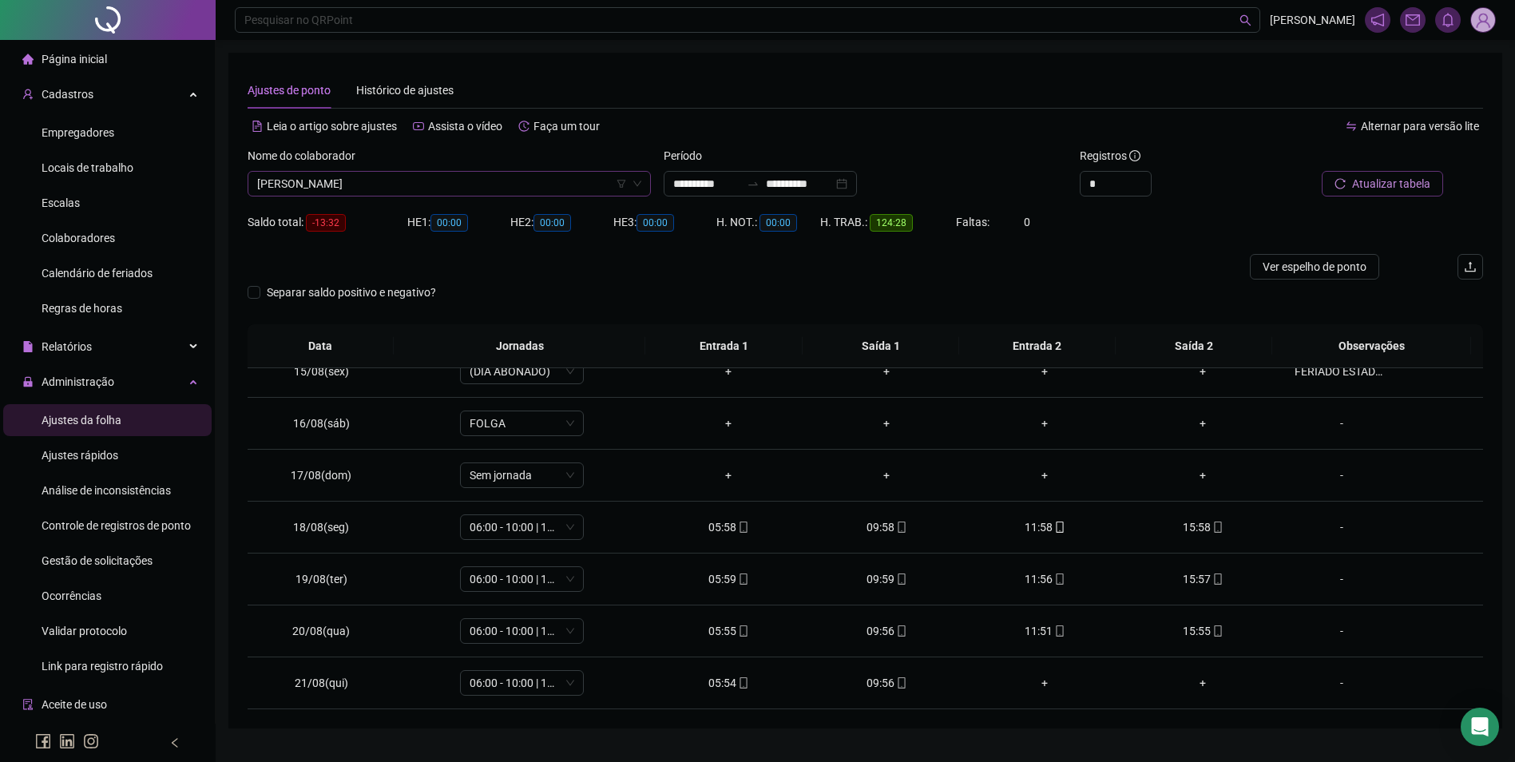
click at [535, 189] on span "[PERSON_NAME]" at bounding box center [449, 184] width 384 height 24
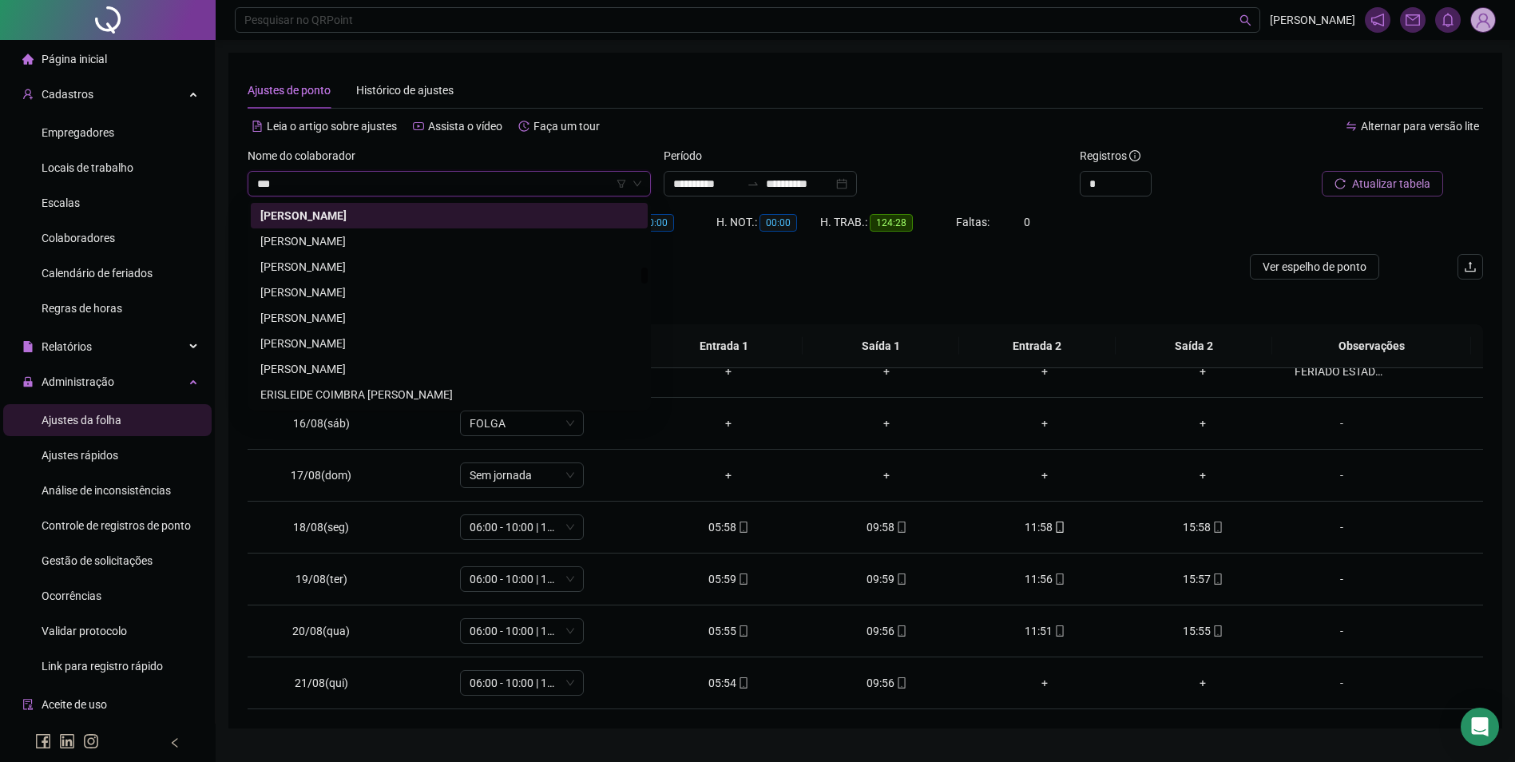
scroll to position [0, 0]
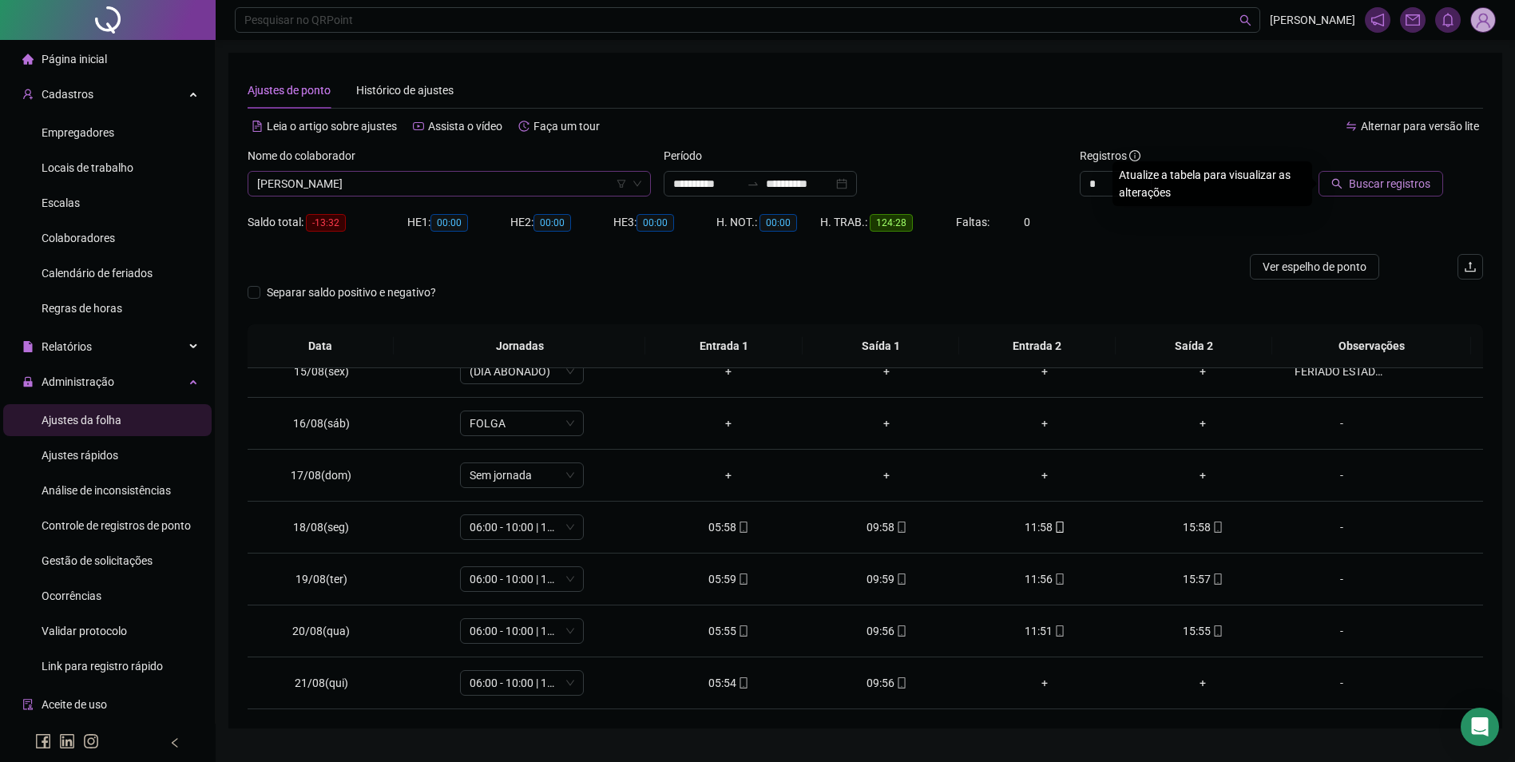
click at [1319, 171] on button "Buscar registros" at bounding box center [1381, 184] width 125 height 26
click at [878, 680] on div "09:57" at bounding box center [886, 683] width 133 height 18
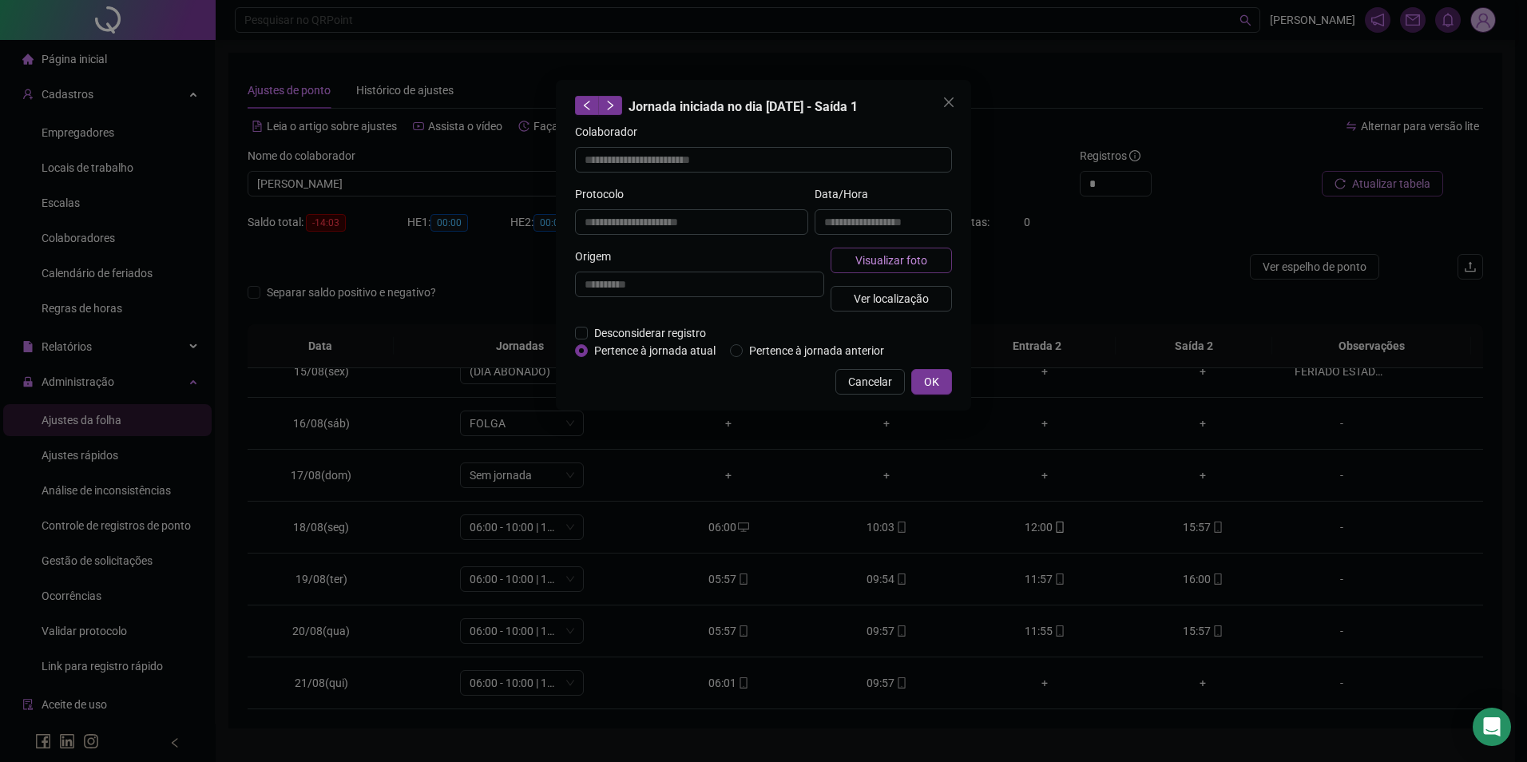
click at [903, 261] on span "Visualizar foto" at bounding box center [892, 261] width 72 height 18
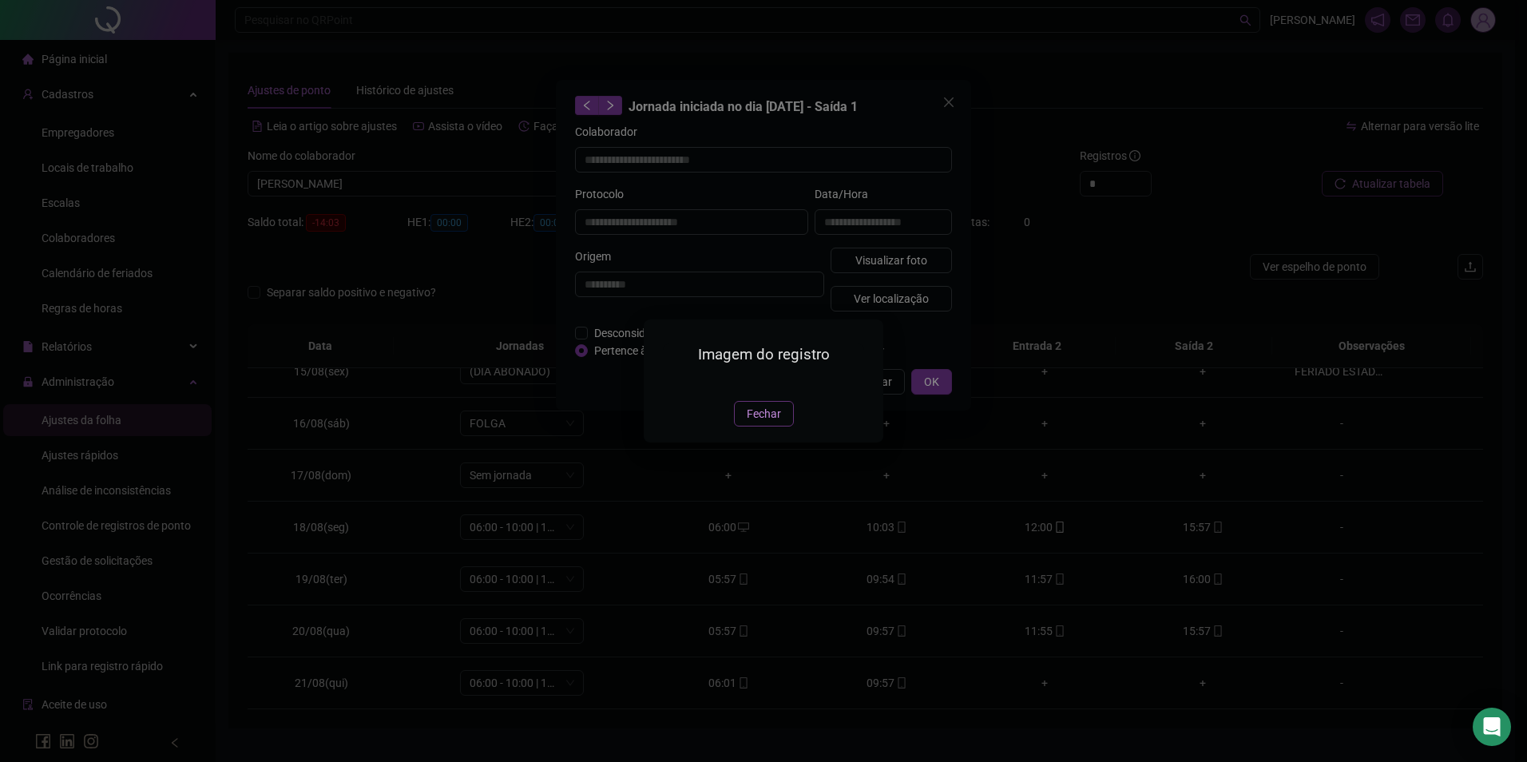
click at [764, 423] on span "Fechar" at bounding box center [764, 414] width 34 height 18
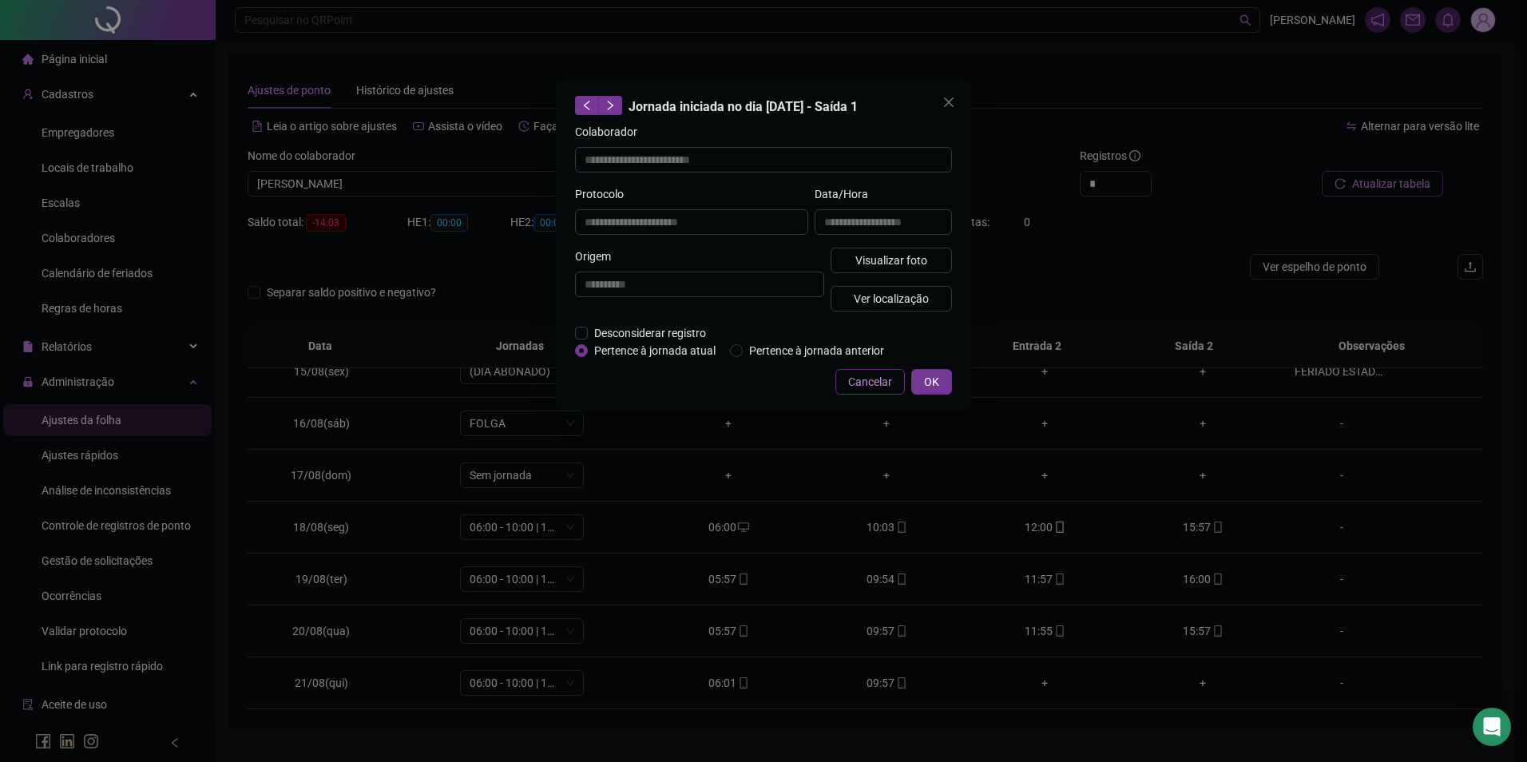
click at [879, 387] on span "Cancelar" at bounding box center [870, 382] width 44 height 18
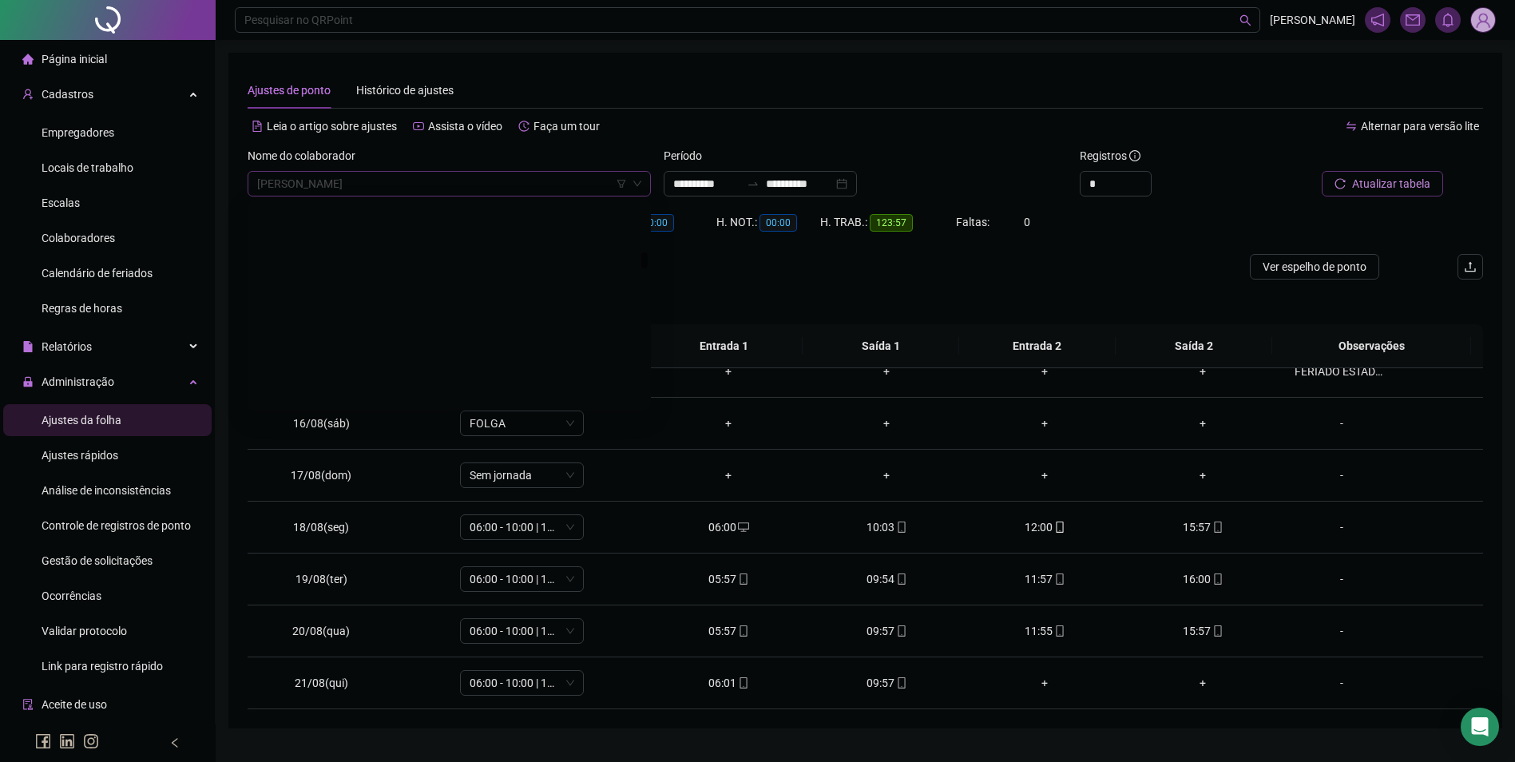
scroll to position [6211, 0]
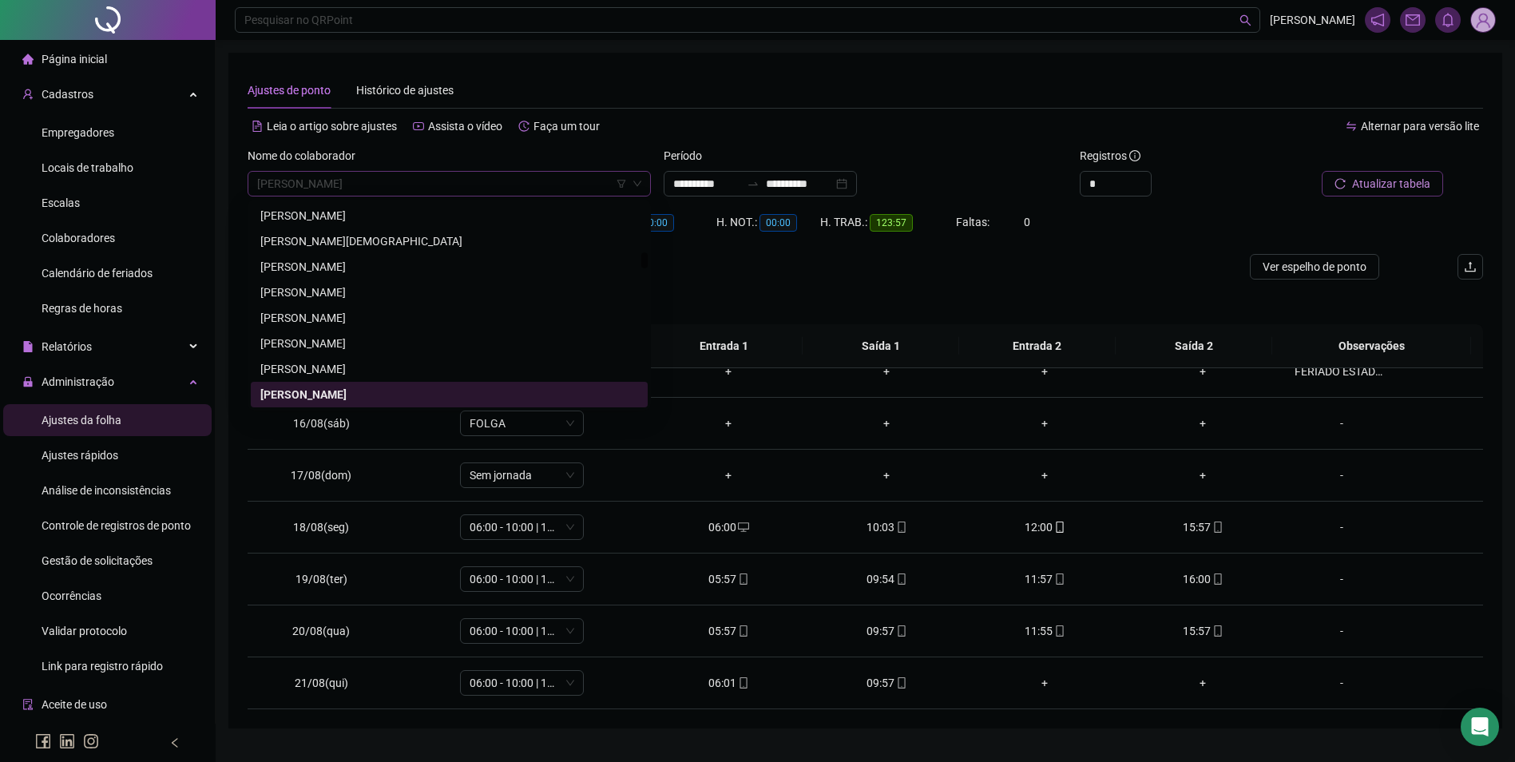
click at [538, 185] on span "[PERSON_NAME]" at bounding box center [449, 184] width 384 height 24
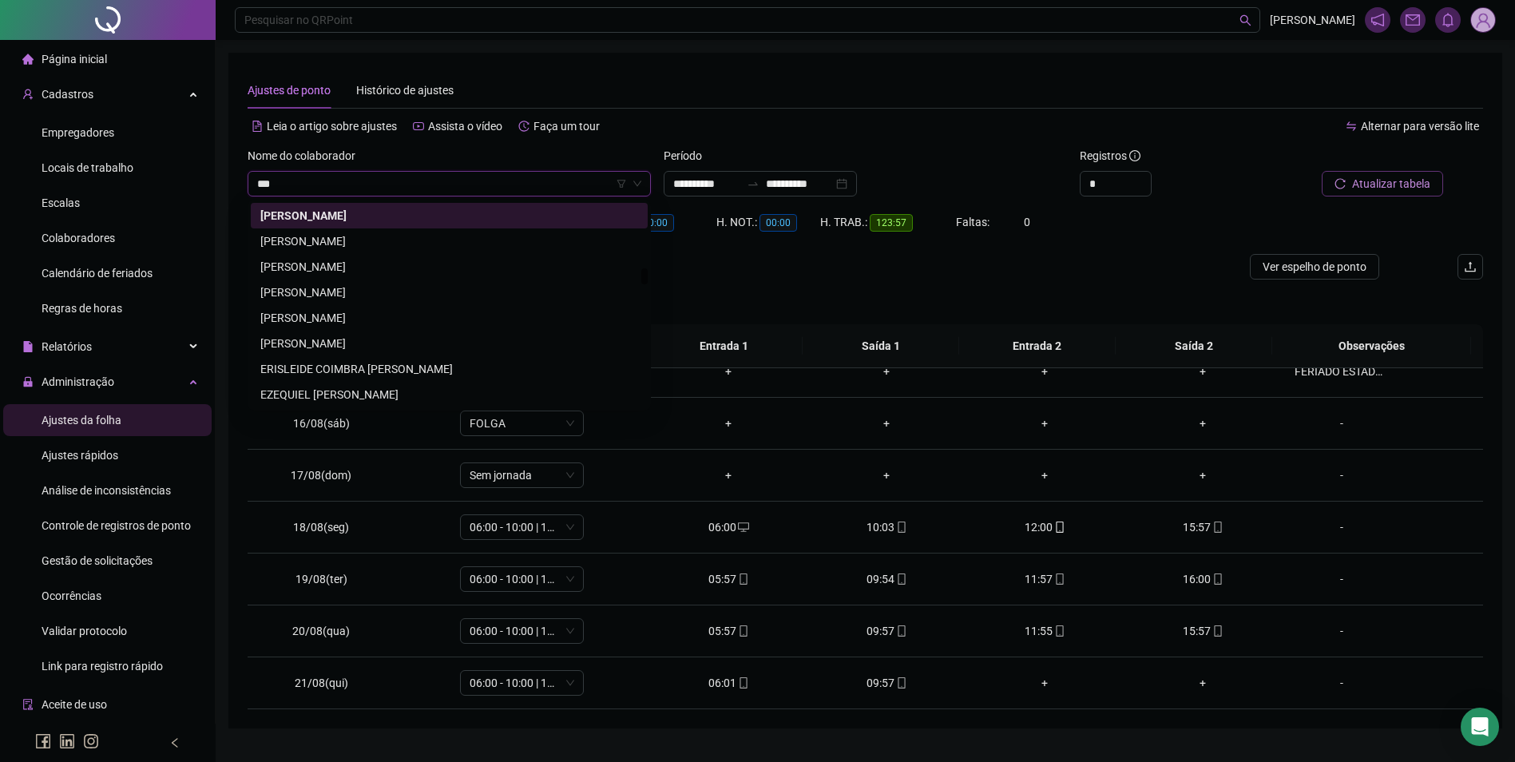
scroll to position [0, 0]
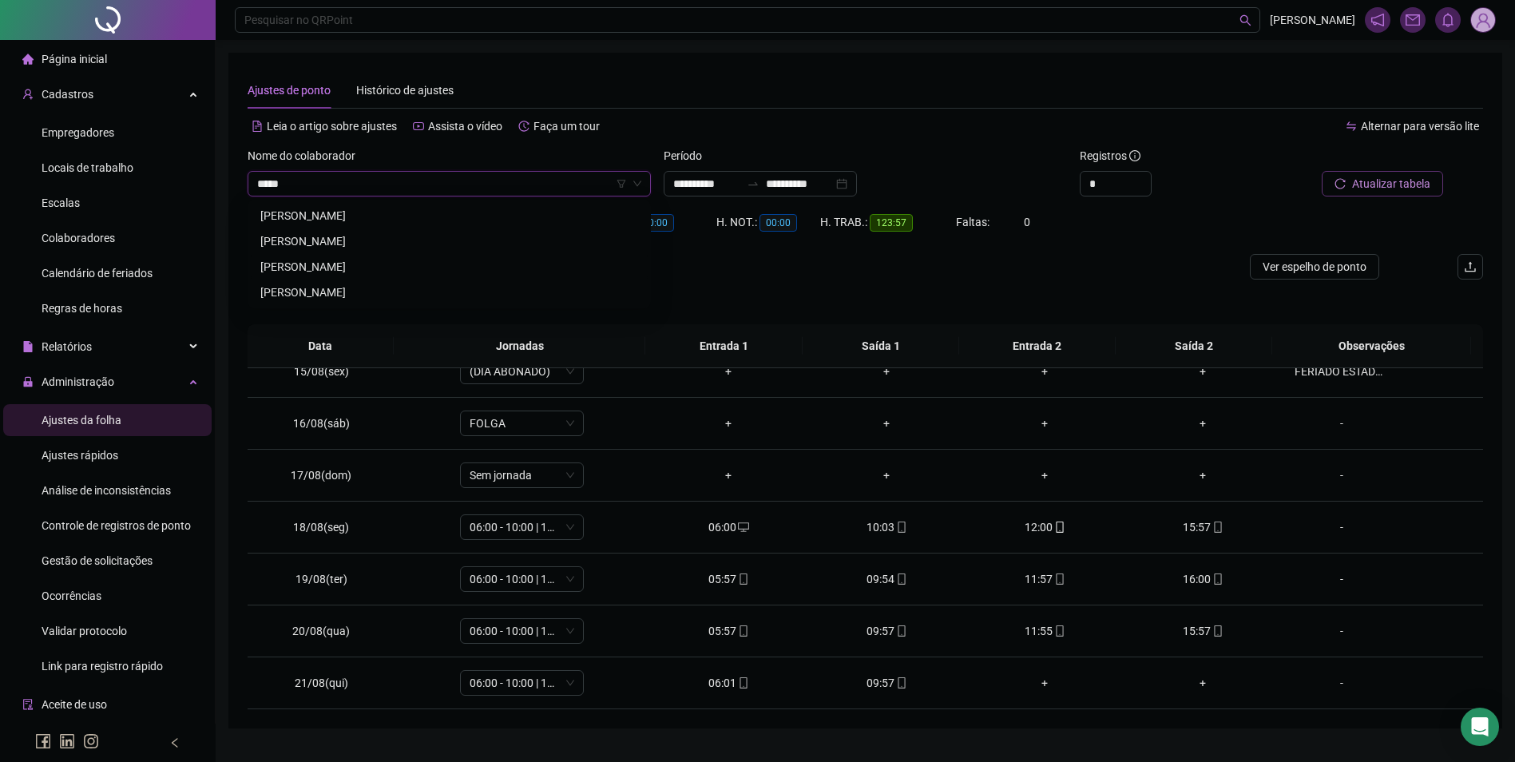
click at [324, 260] on div "[PERSON_NAME]" at bounding box center [449, 267] width 378 height 18
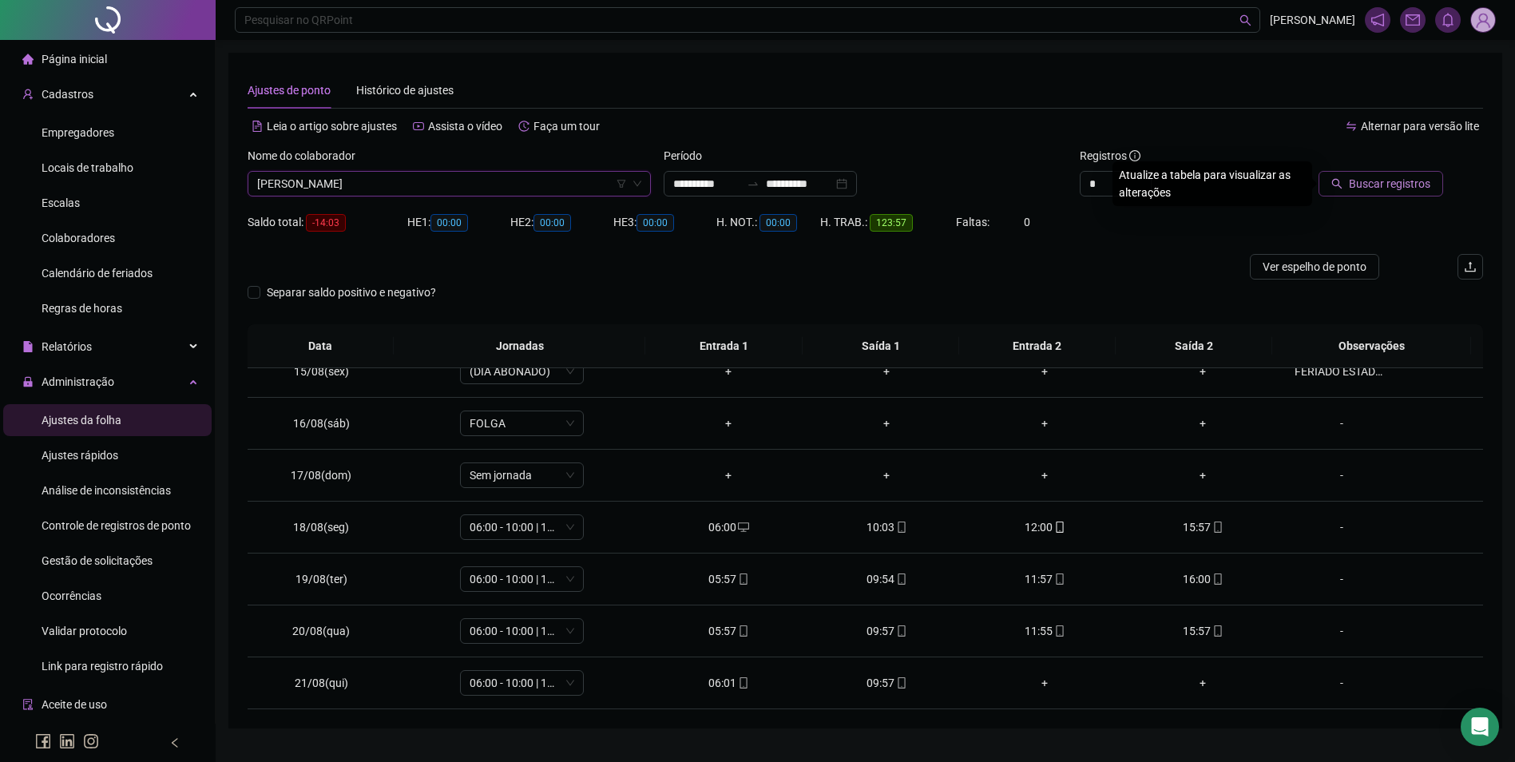
click at [1386, 185] on span "Buscar registros" at bounding box center [1389, 184] width 81 height 18
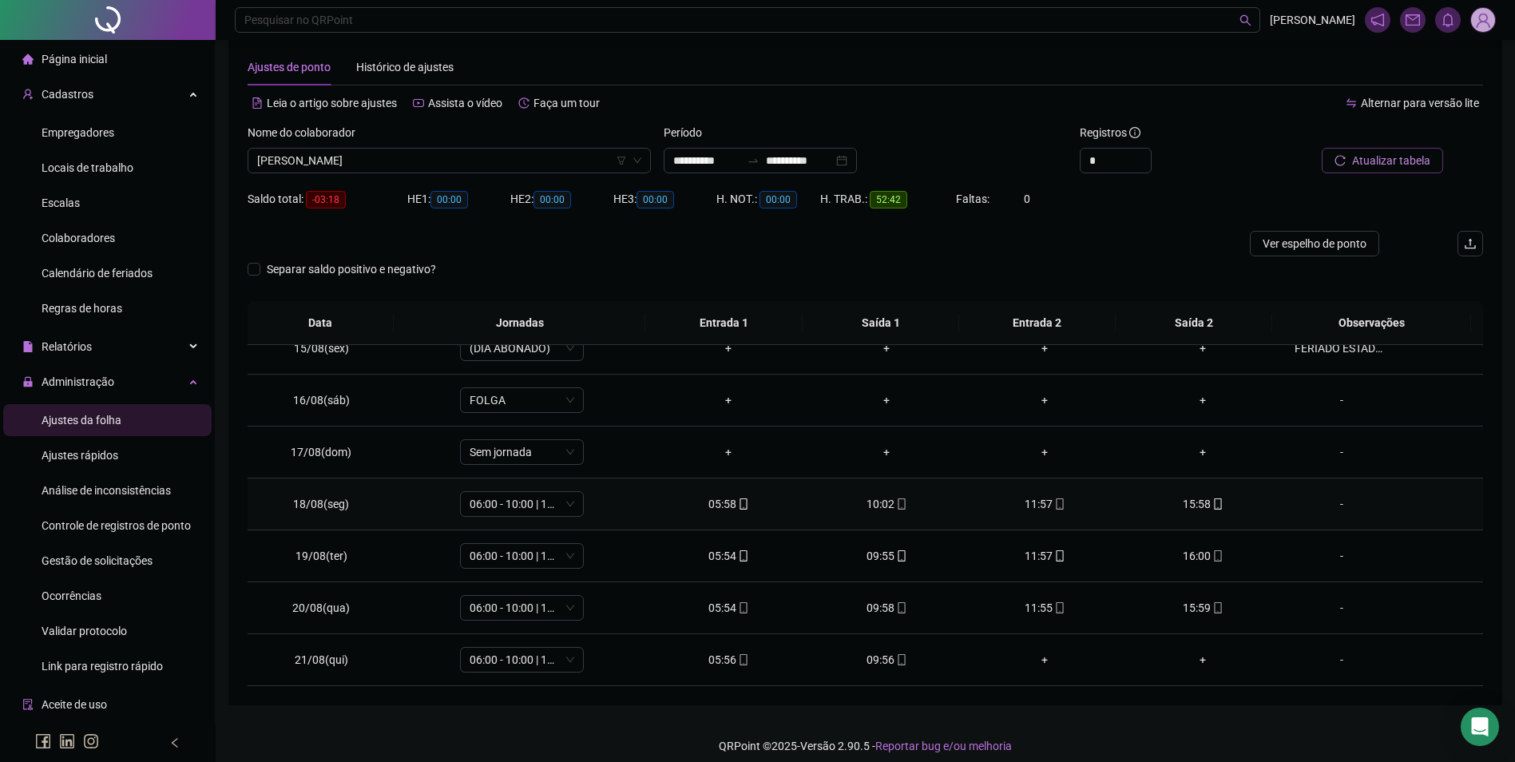
scroll to position [35, 0]
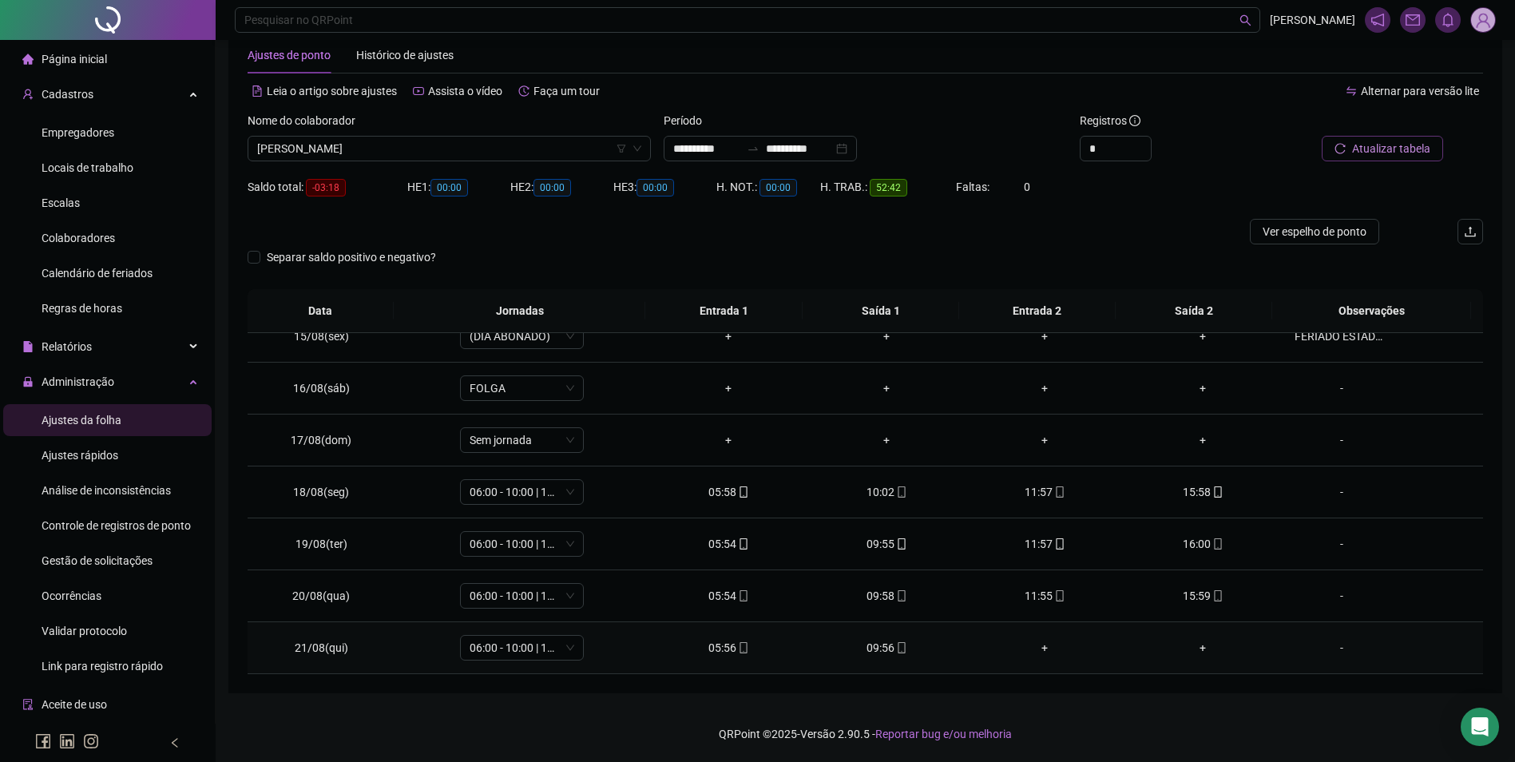
click at [896, 647] on icon "mobile" at bounding box center [901, 647] width 11 height 11
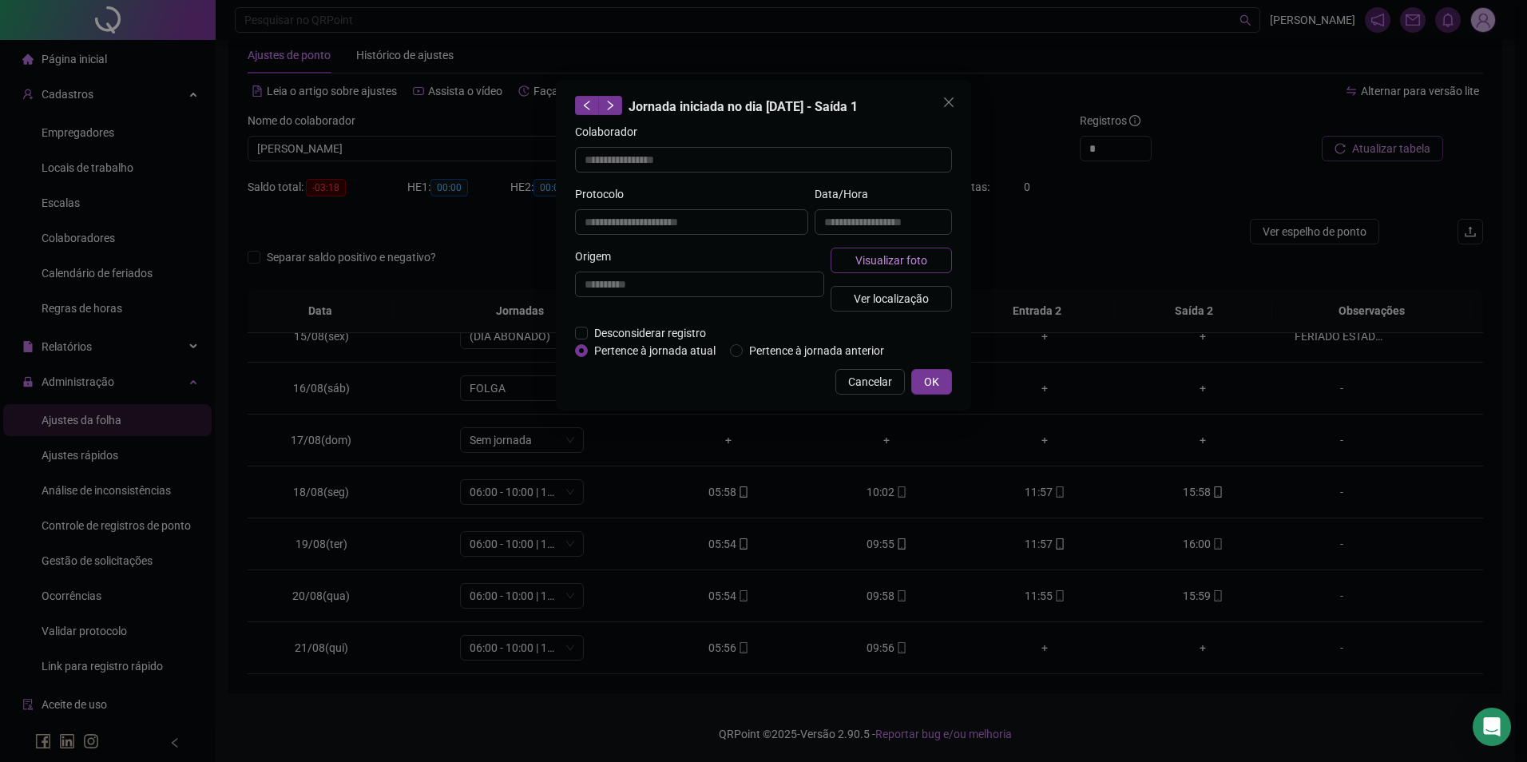
click at [921, 256] on span "Visualizar foto" at bounding box center [892, 261] width 72 height 18
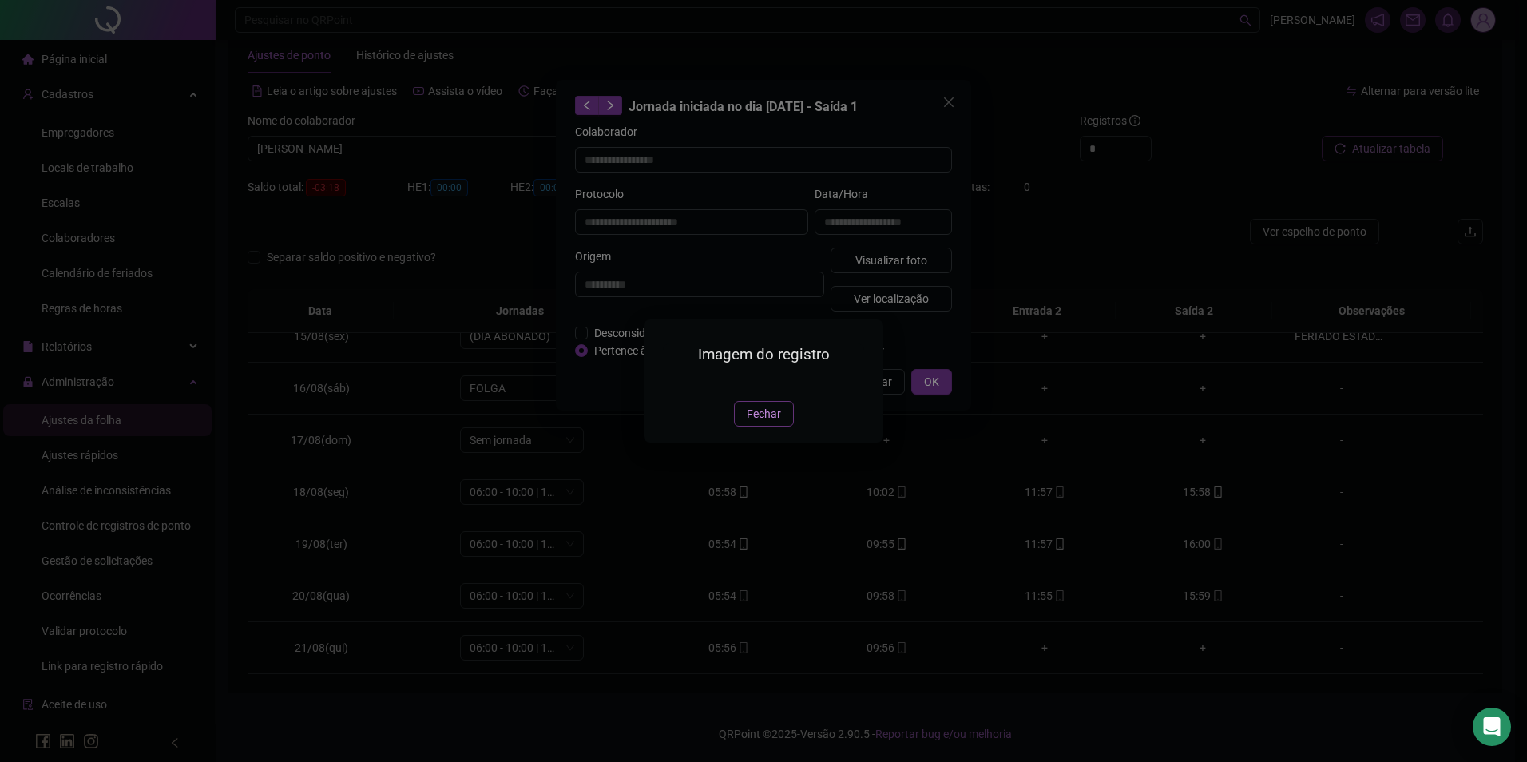
click at [763, 423] on span "Fechar" at bounding box center [764, 414] width 34 height 18
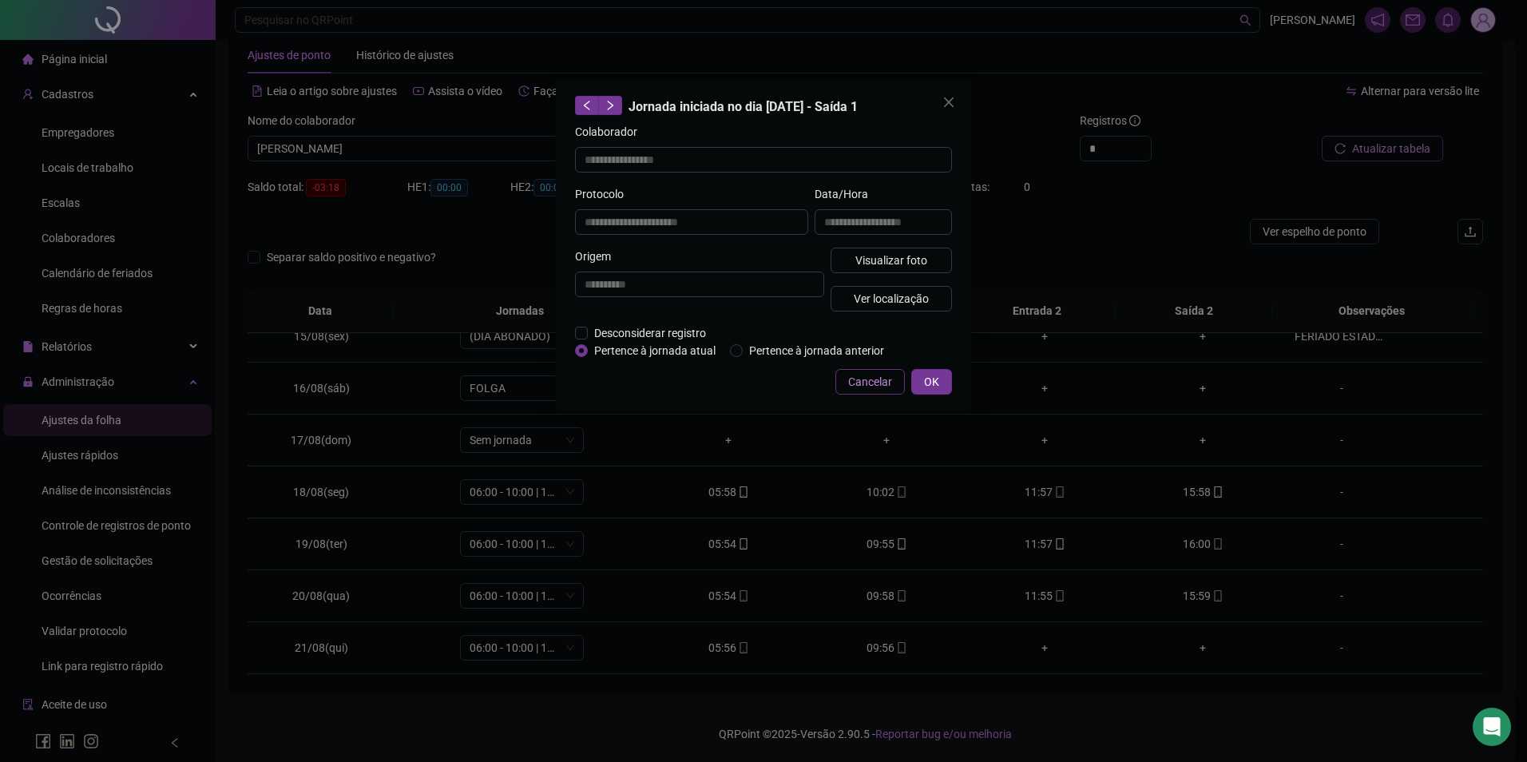
click at [857, 379] on span "Cancelar" at bounding box center [870, 382] width 44 height 18
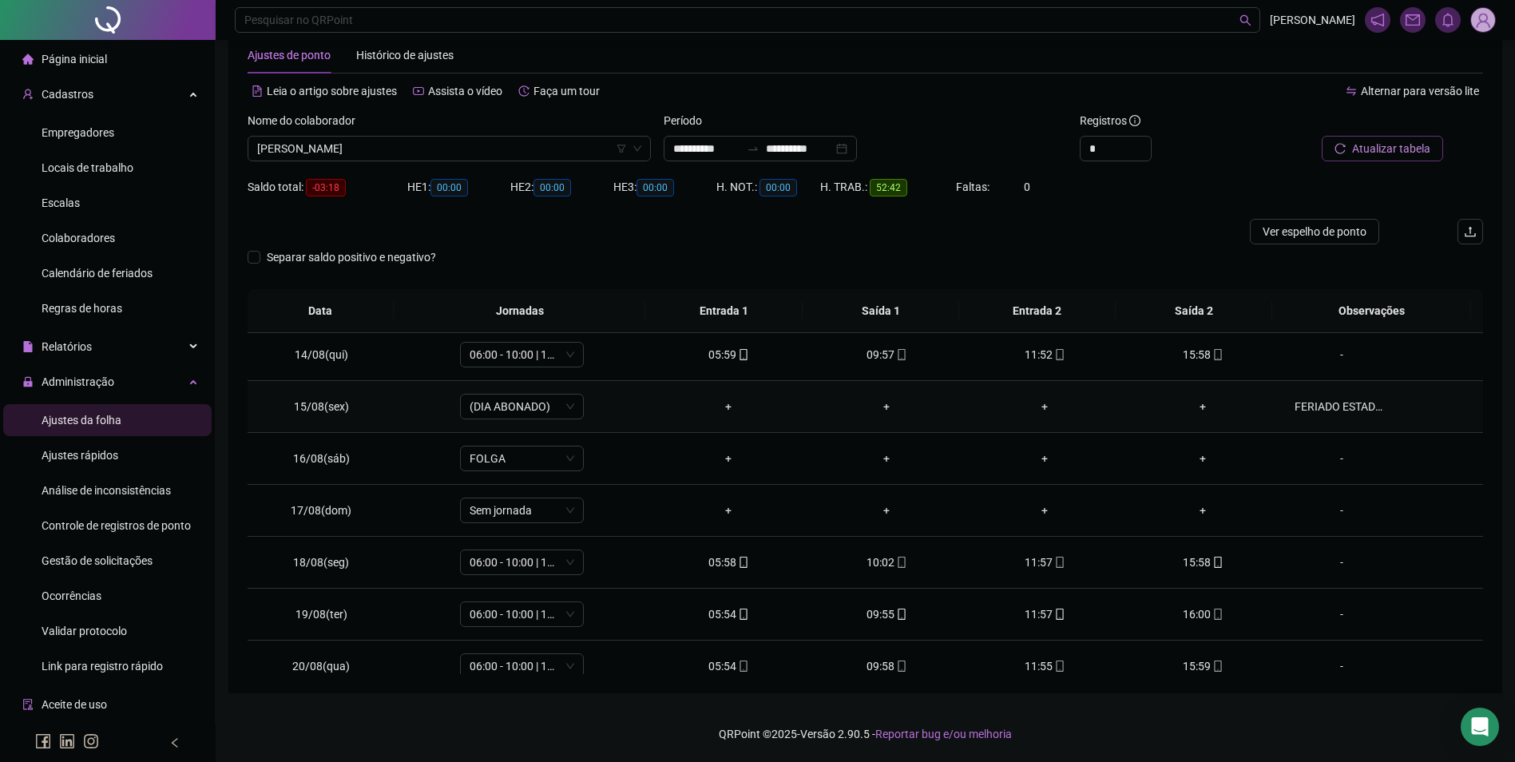
scroll to position [749, 0]
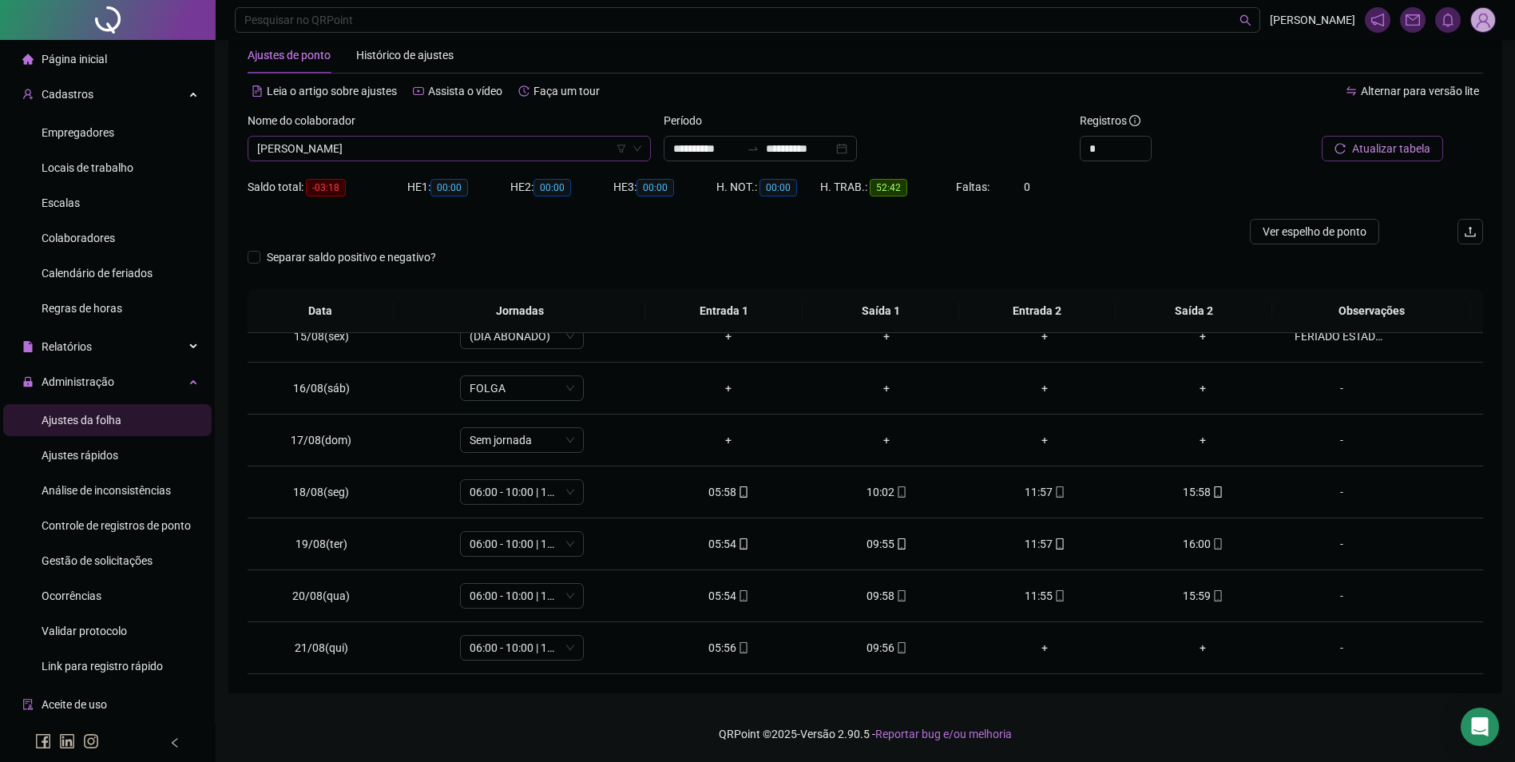
click at [508, 155] on span "[PERSON_NAME]" at bounding box center [449, 149] width 384 height 24
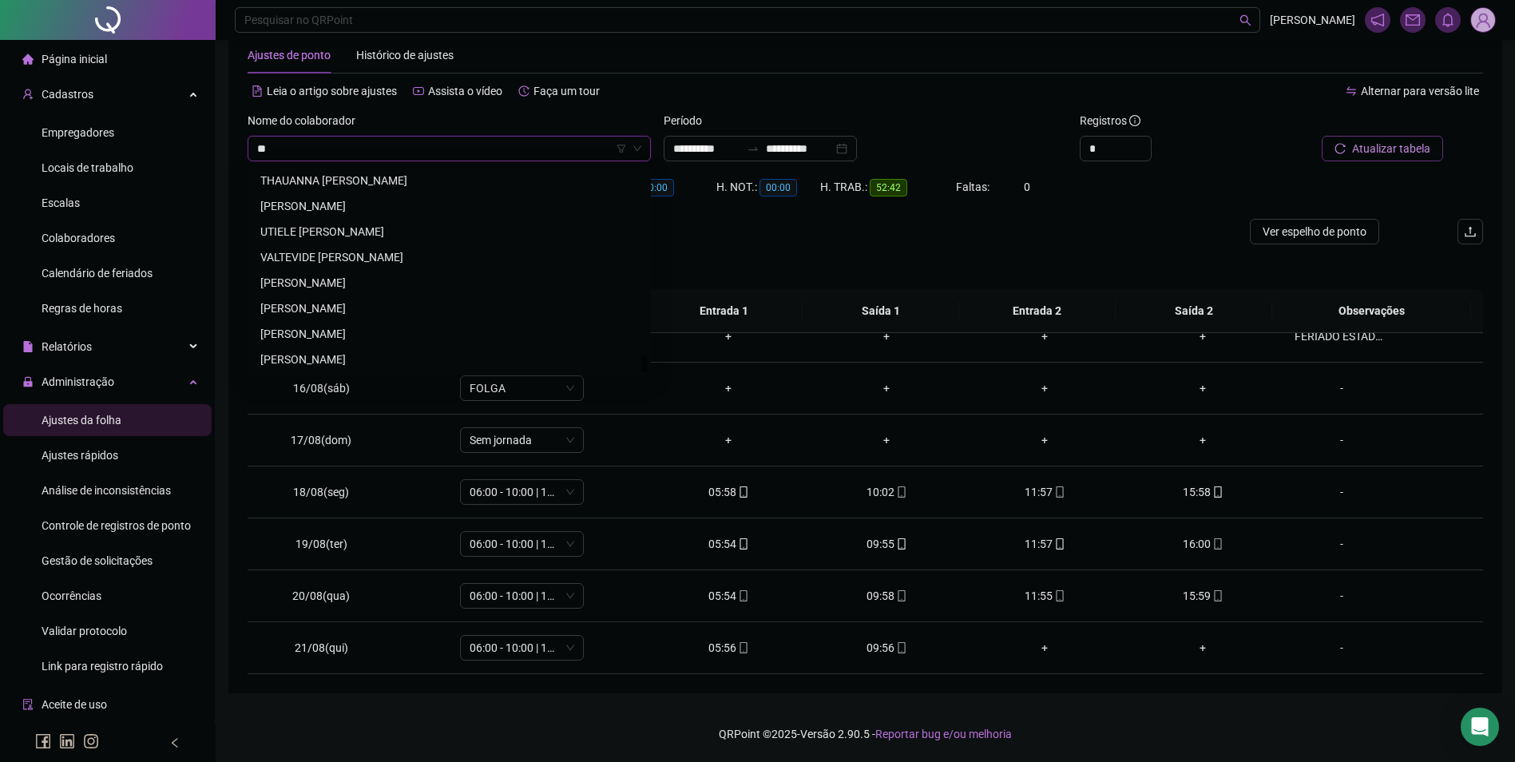
scroll to position [1789, 0]
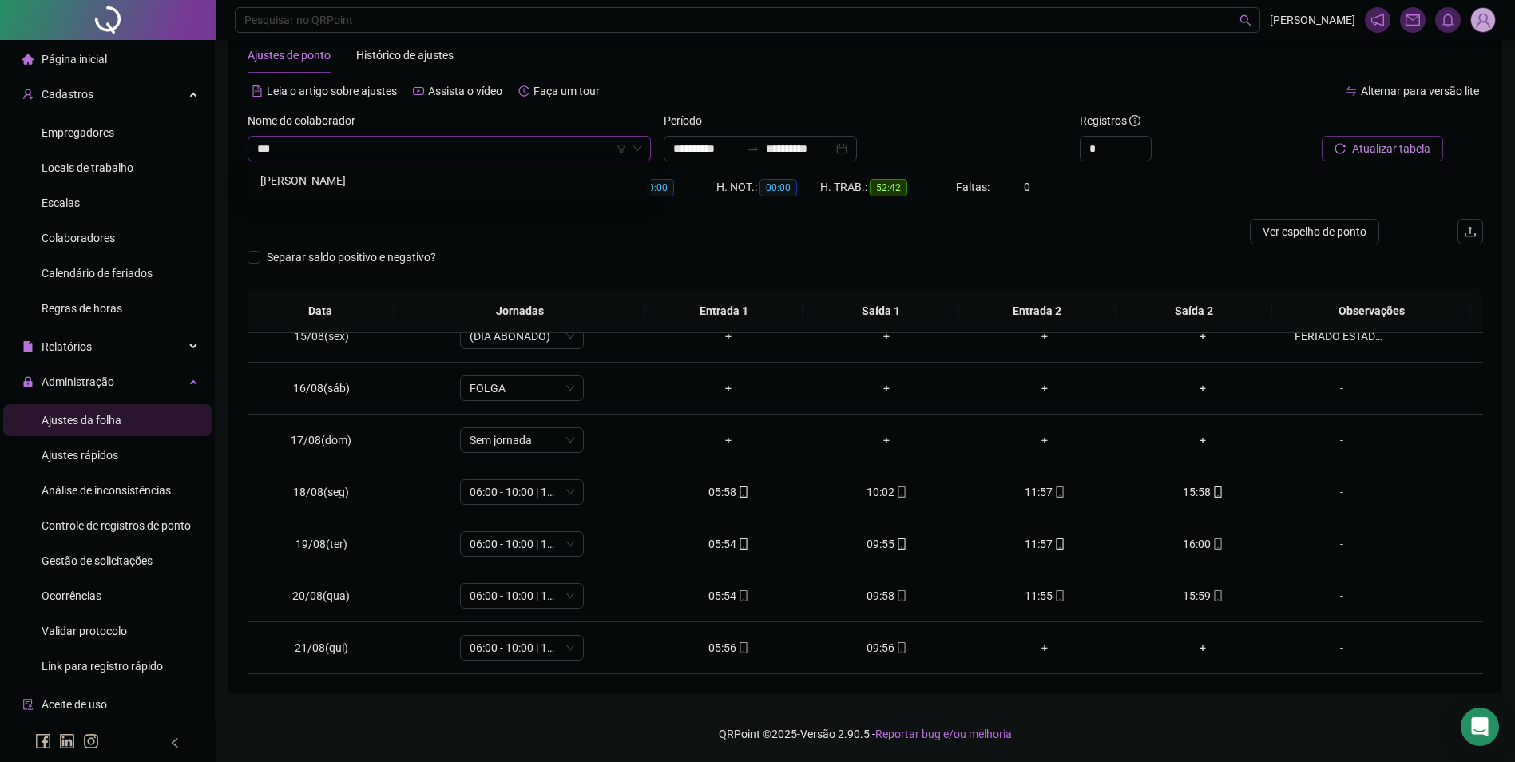
click at [367, 172] on div "[PERSON_NAME]" at bounding box center [449, 181] width 378 height 18
click at [1385, 149] on span "Buscar registros" at bounding box center [1389, 149] width 81 height 18
click at [895, 653] on span at bounding box center [901, 647] width 13 height 13
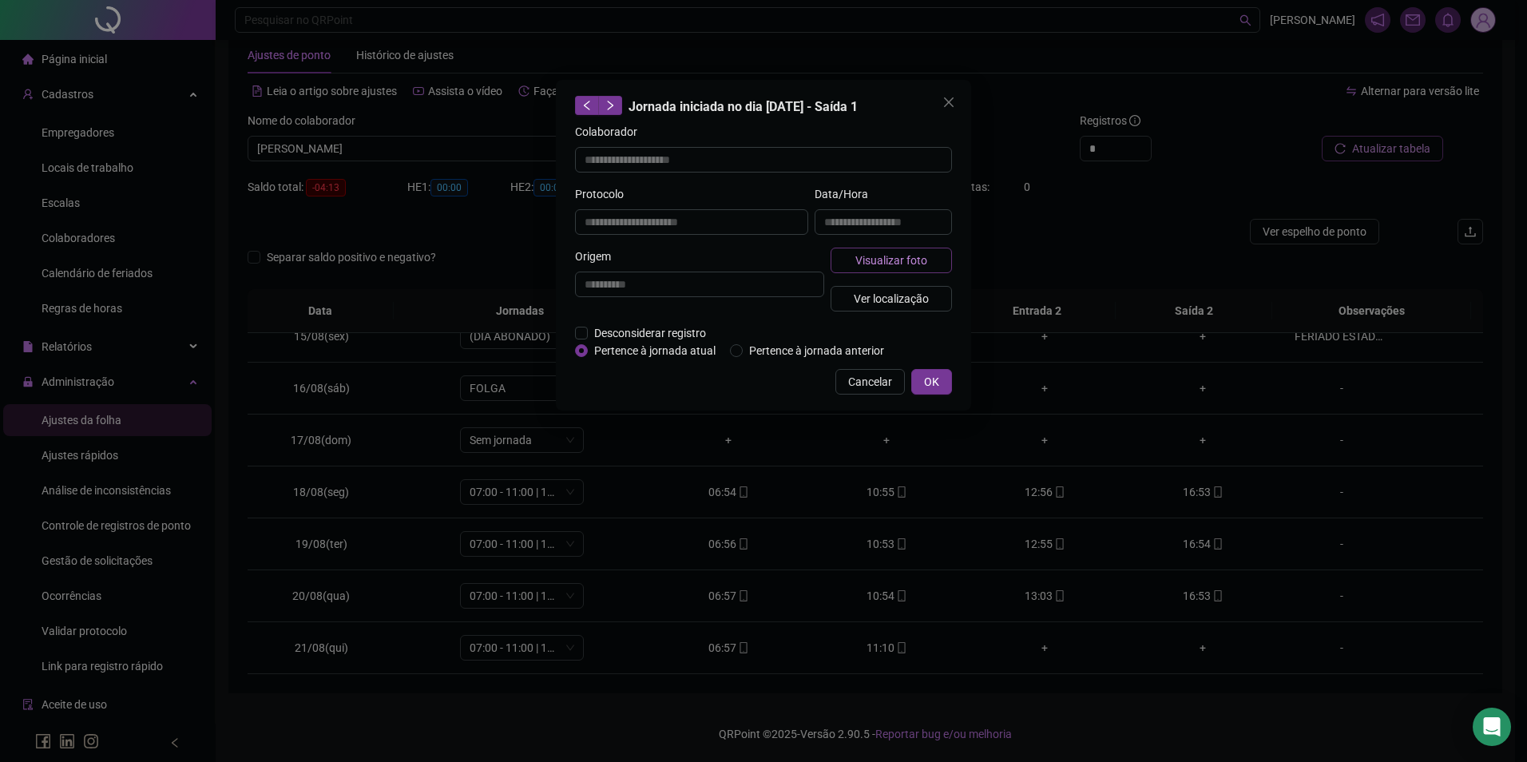
click at [902, 255] on span "Visualizar foto" at bounding box center [892, 261] width 72 height 18
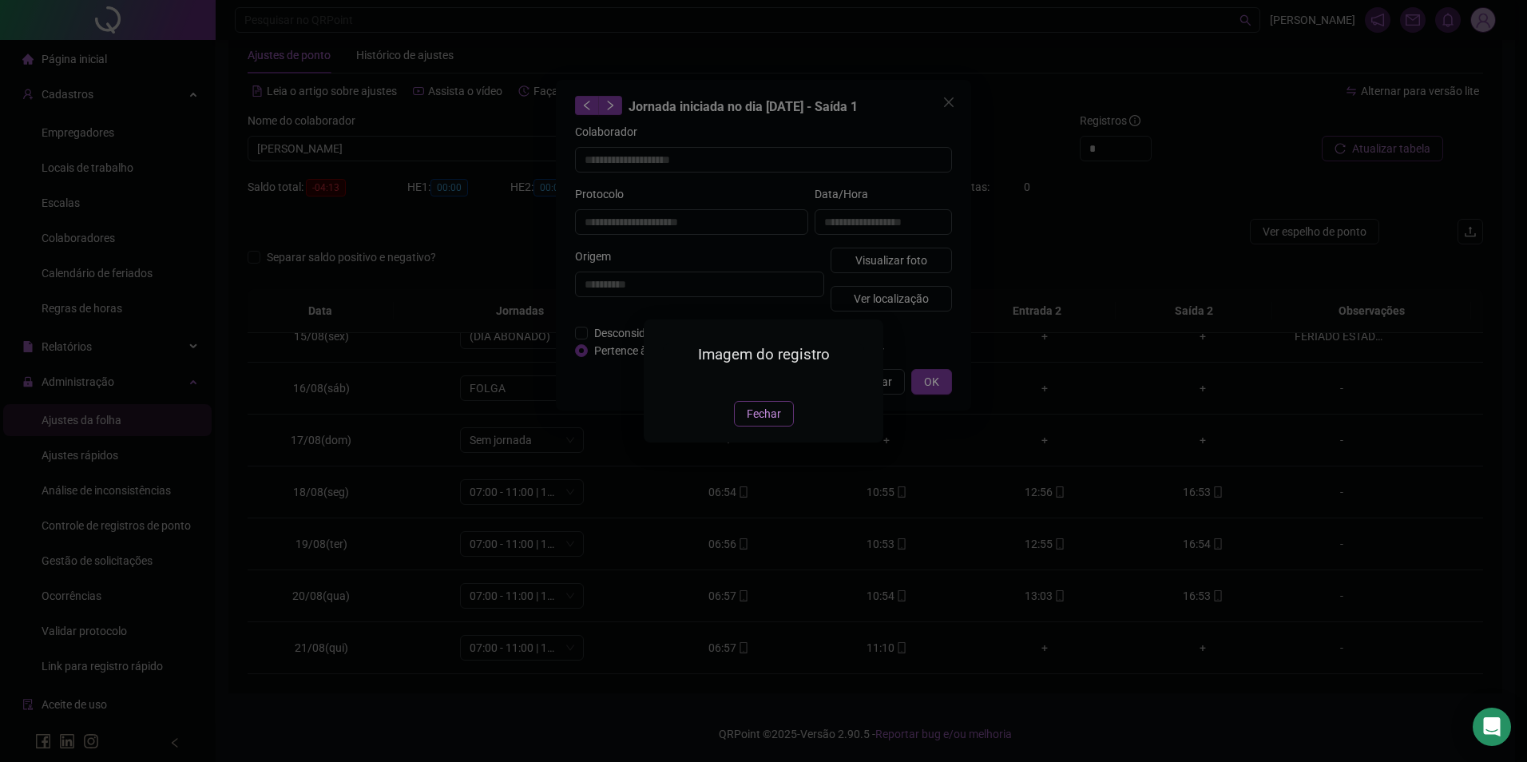
click at [776, 423] on span "Fechar" at bounding box center [764, 414] width 34 height 18
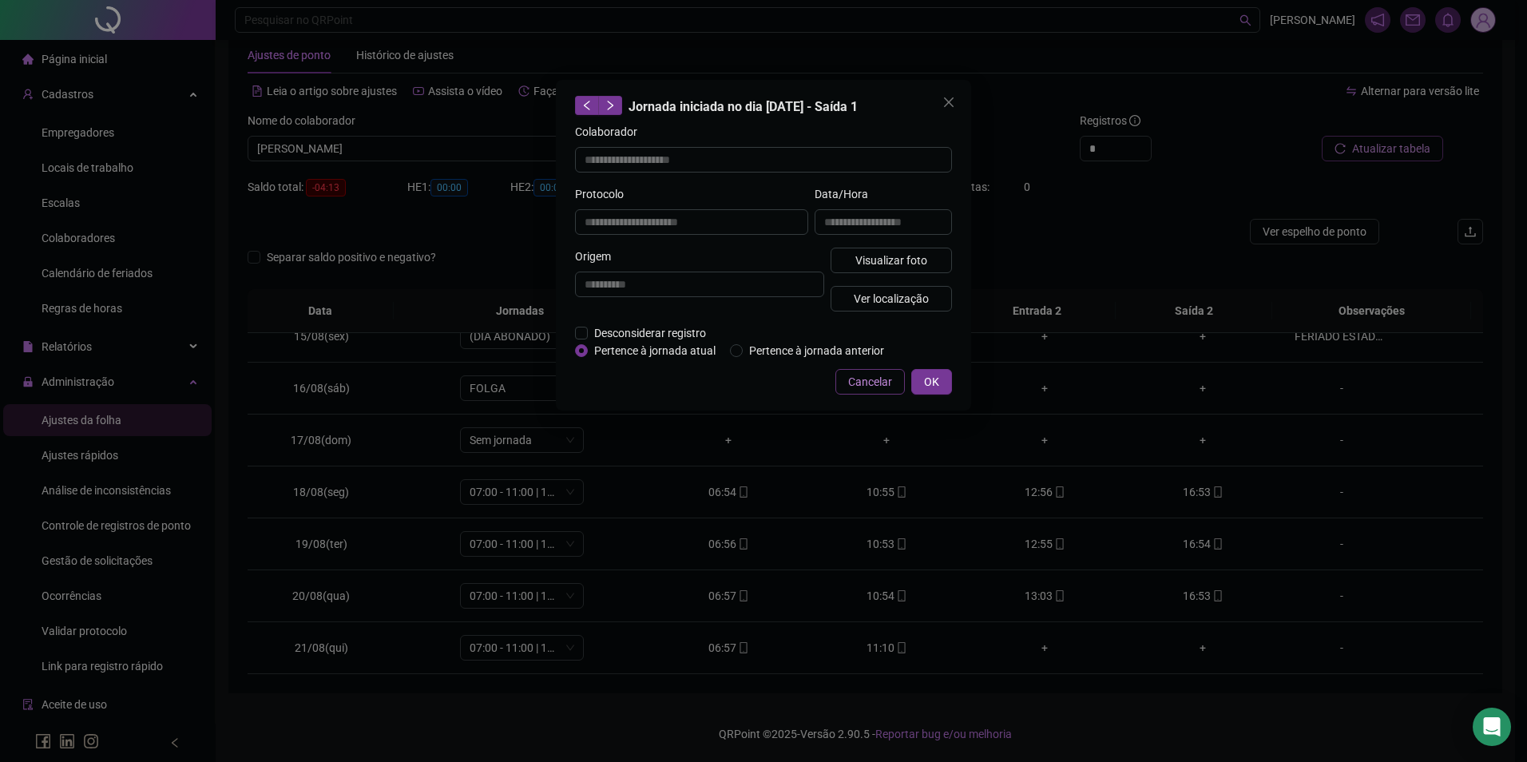
click at [871, 386] on span "Cancelar" at bounding box center [870, 382] width 44 height 18
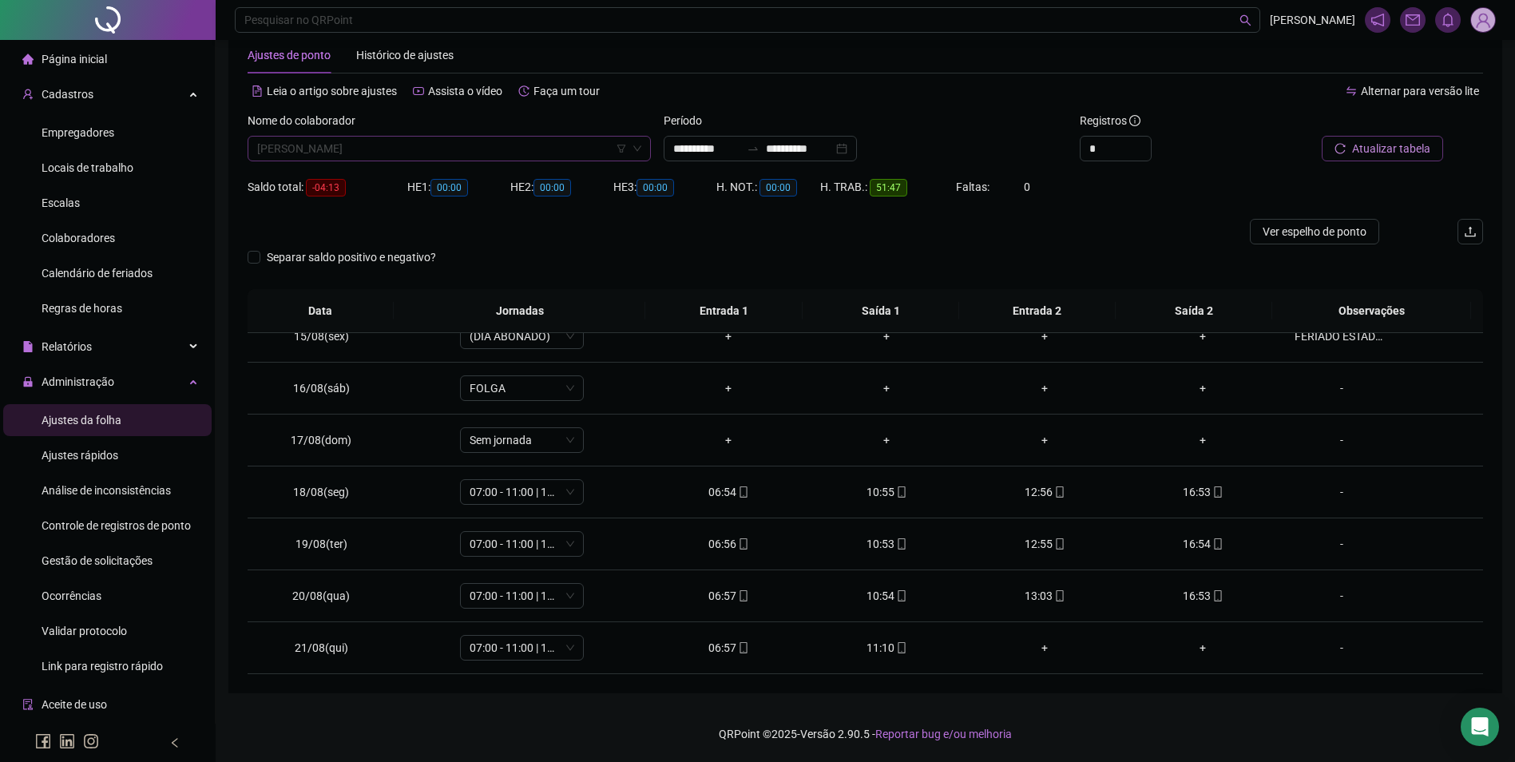
click at [546, 148] on span "[PERSON_NAME]" at bounding box center [449, 149] width 384 height 24
click at [373, 179] on div "[PERSON_NAME]" at bounding box center [449, 181] width 378 height 18
click at [1388, 153] on span "Buscar registros" at bounding box center [1389, 149] width 81 height 18
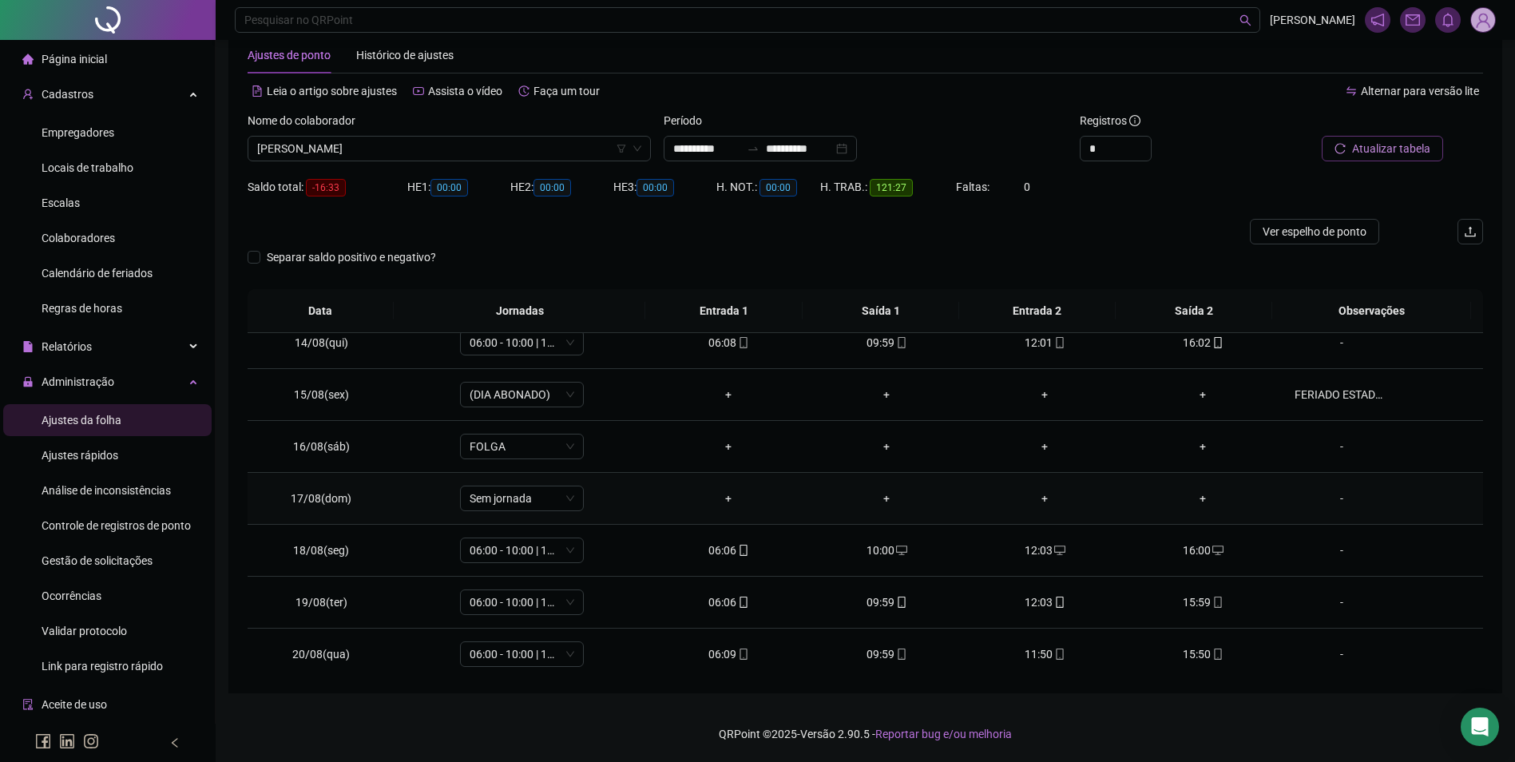
scroll to position [749, 0]
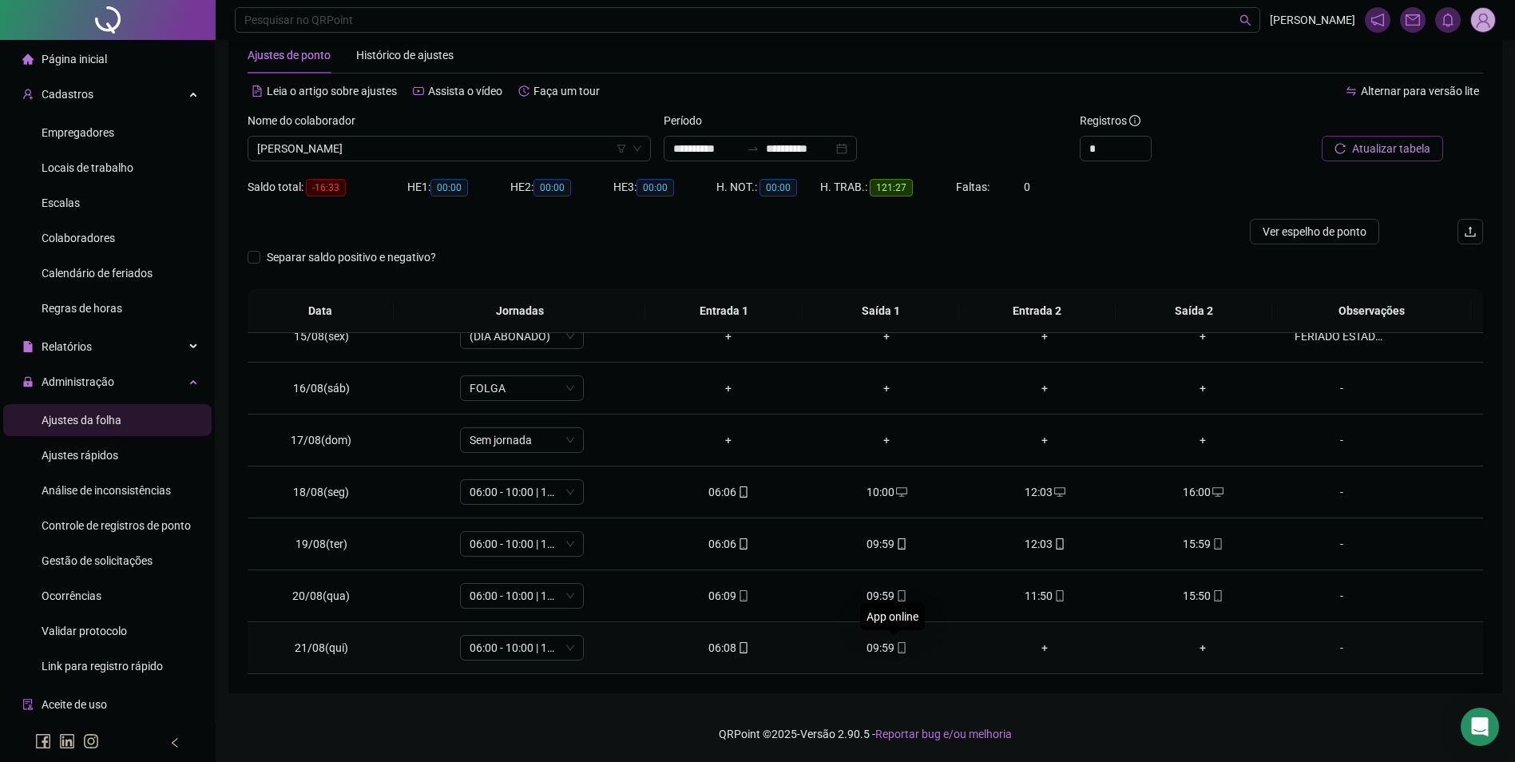
click at [896, 645] on icon "mobile" at bounding box center [901, 647] width 11 height 11
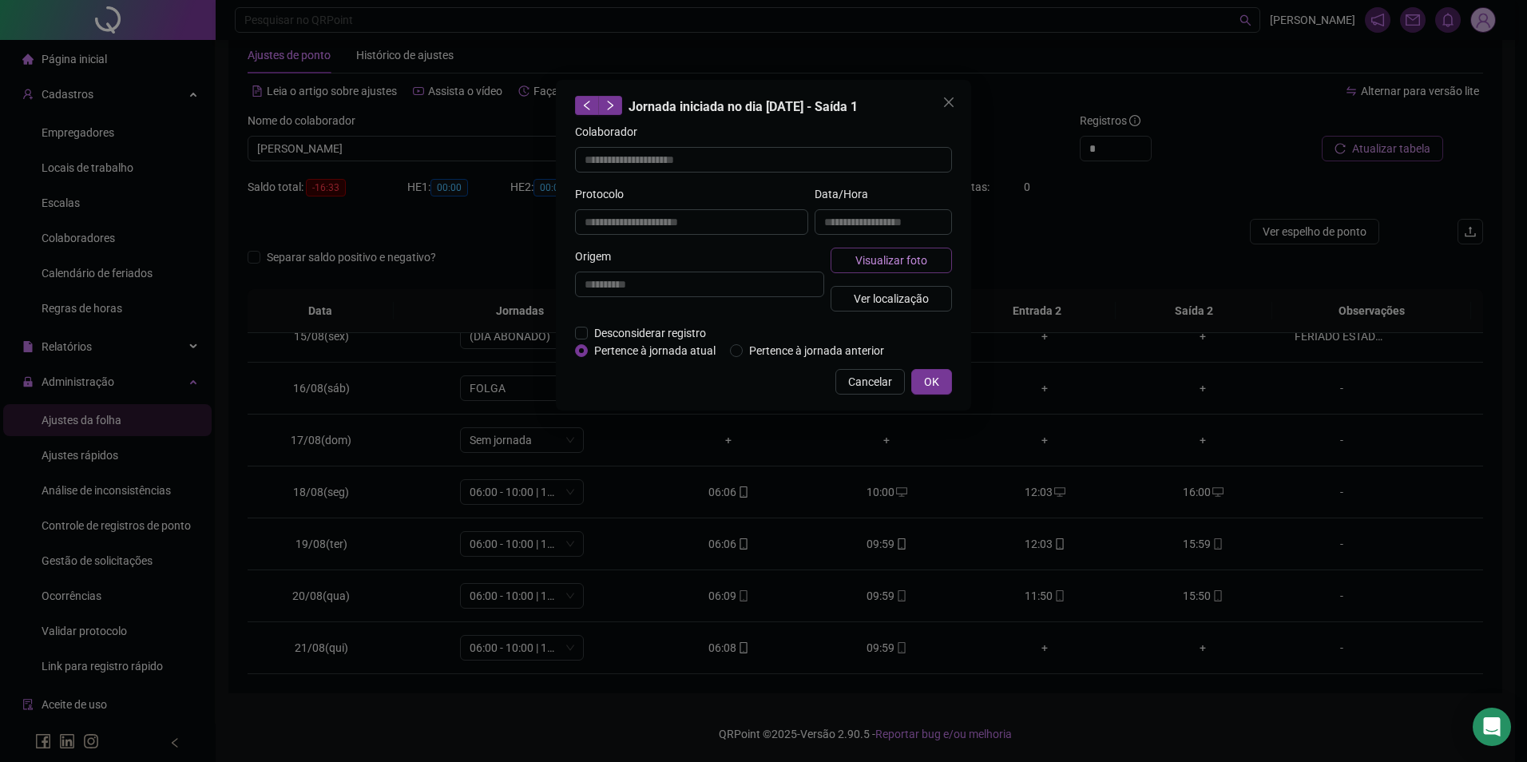
click at [903, 262] on span "Visualizar foto" at bounding box center [892, 261] width 72 height 18
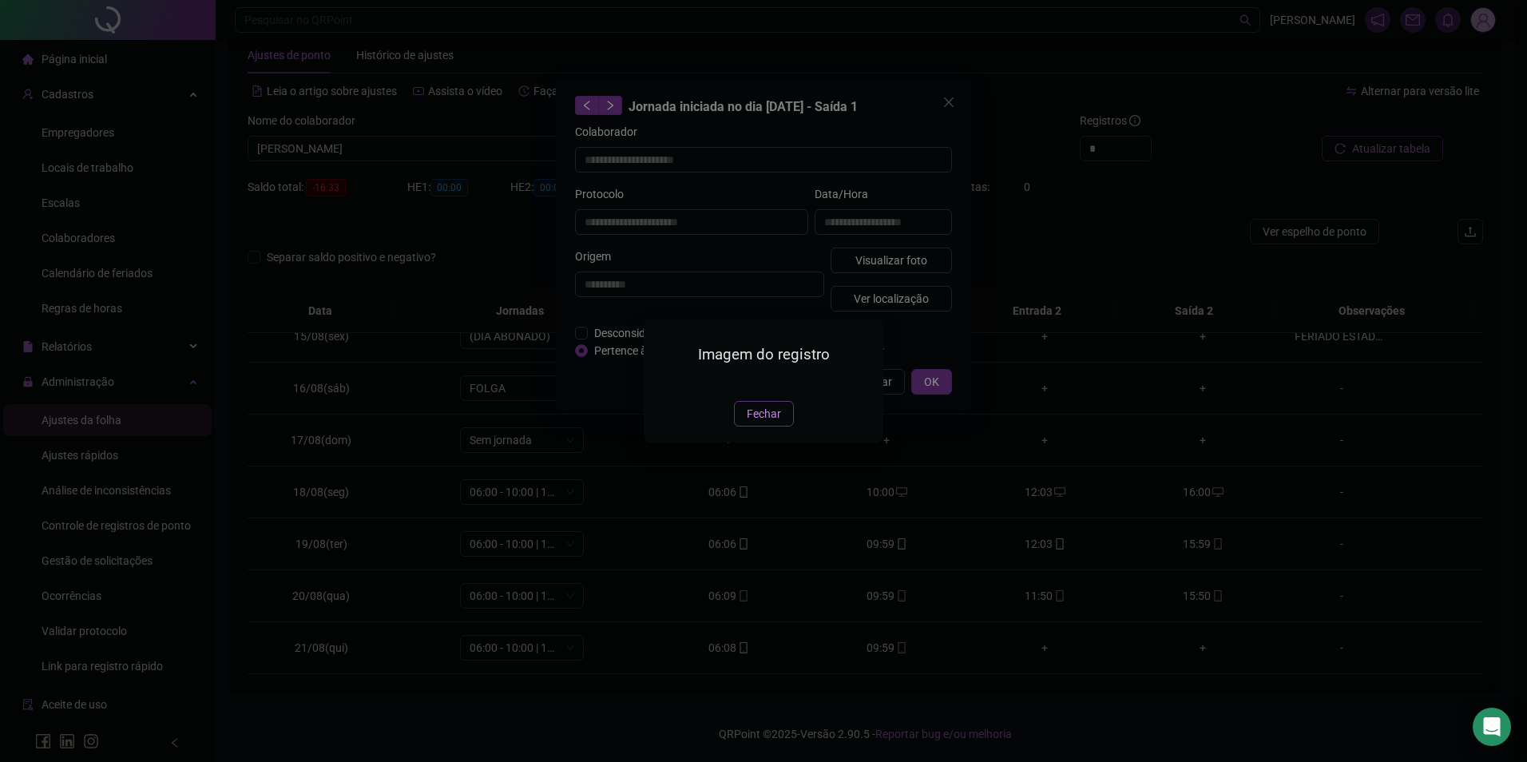
click at [778, 423] on span "Fechar" at bounding box center [764, 414] width 34 height 18
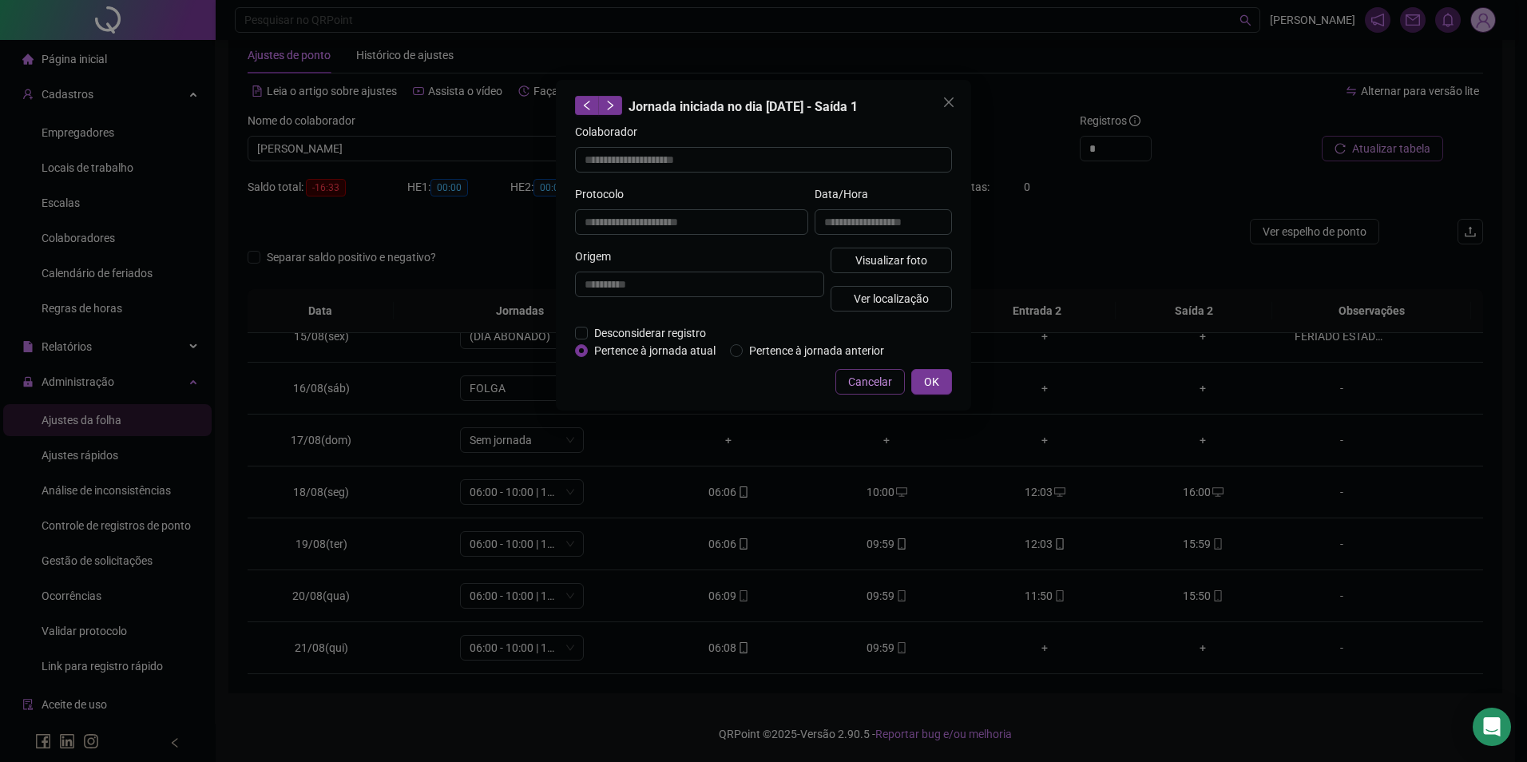
click at [876, 383] on span "Cancelar" at bounding box center [870, 382] width 44 height 18
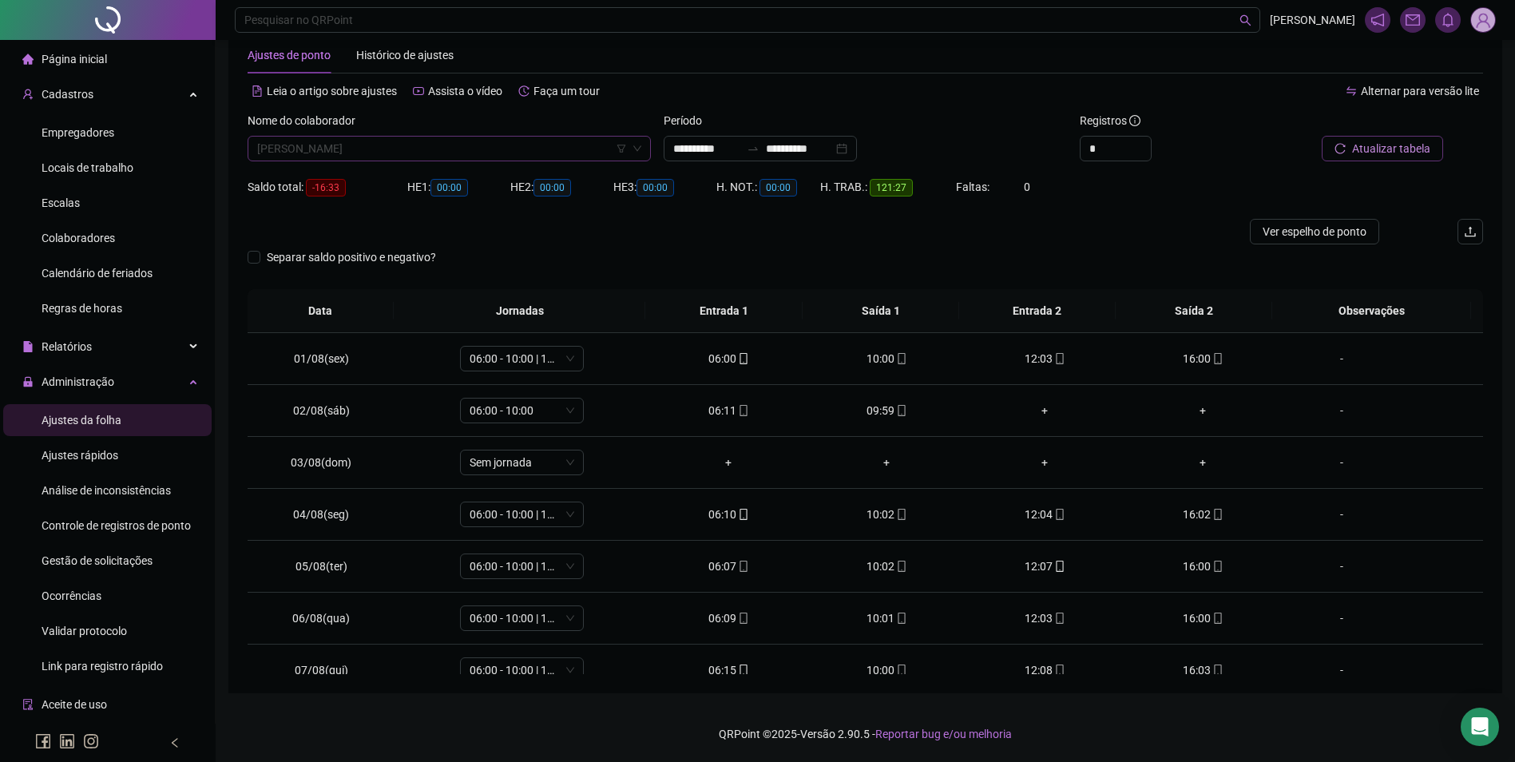
scroll to position [7720, 0]
click at [583, 152] on span "[PERSON_NAME]" at bounding box center [449, 149] width 384 height 24
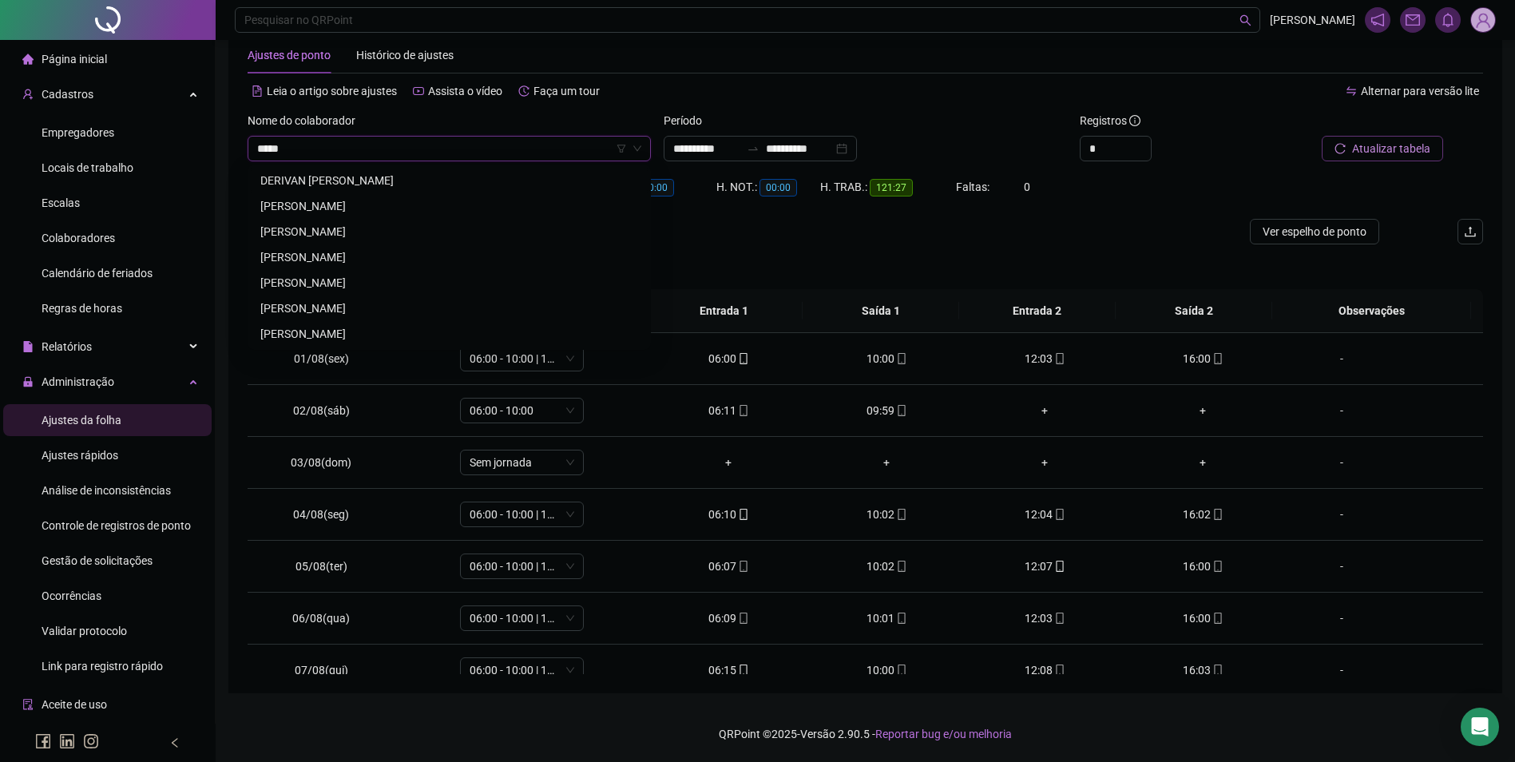
scroll to position [0, 0]
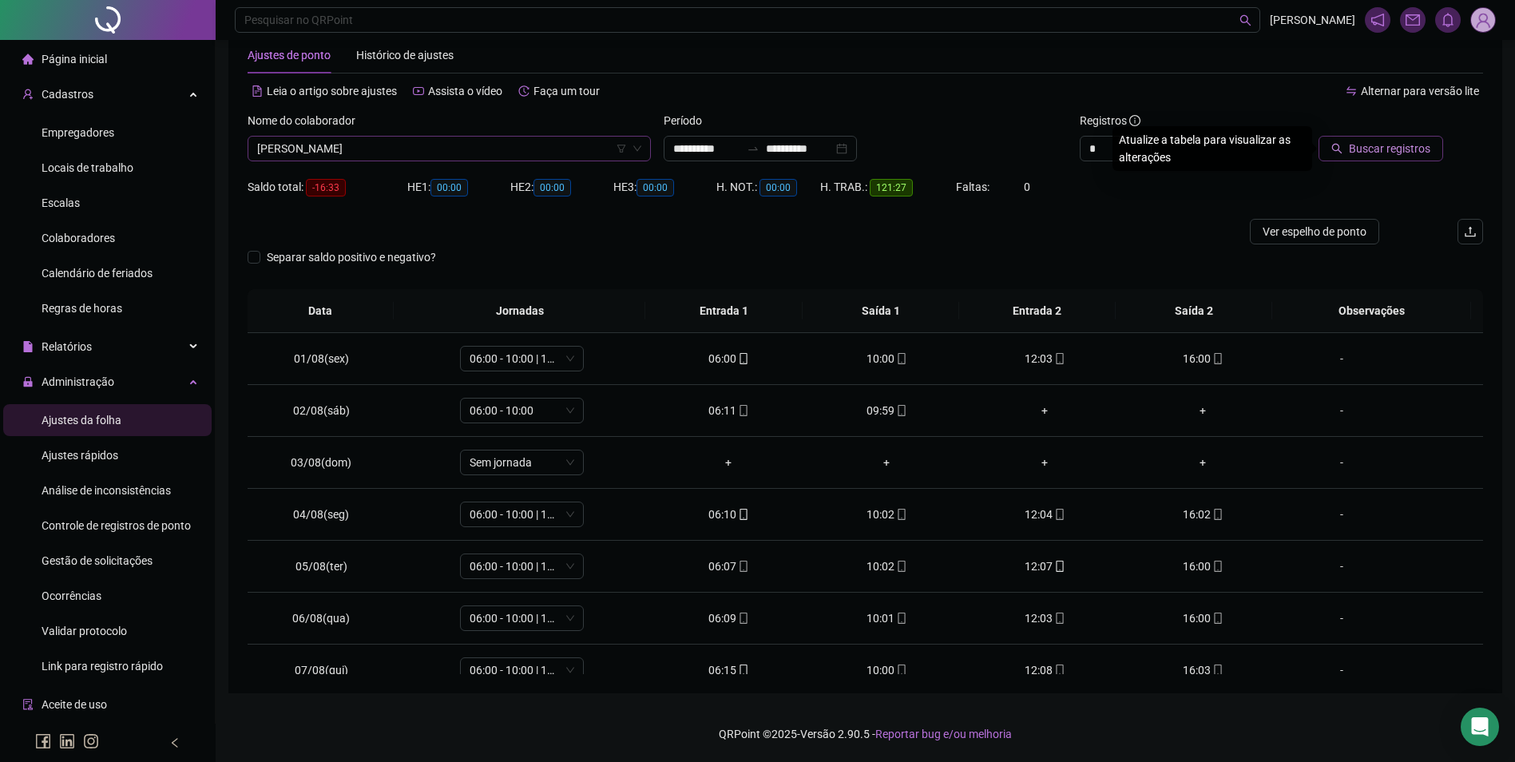
click at [1319, 136] on button "Buscar registros" at bounding box center [1381, 149] width 125 height 26
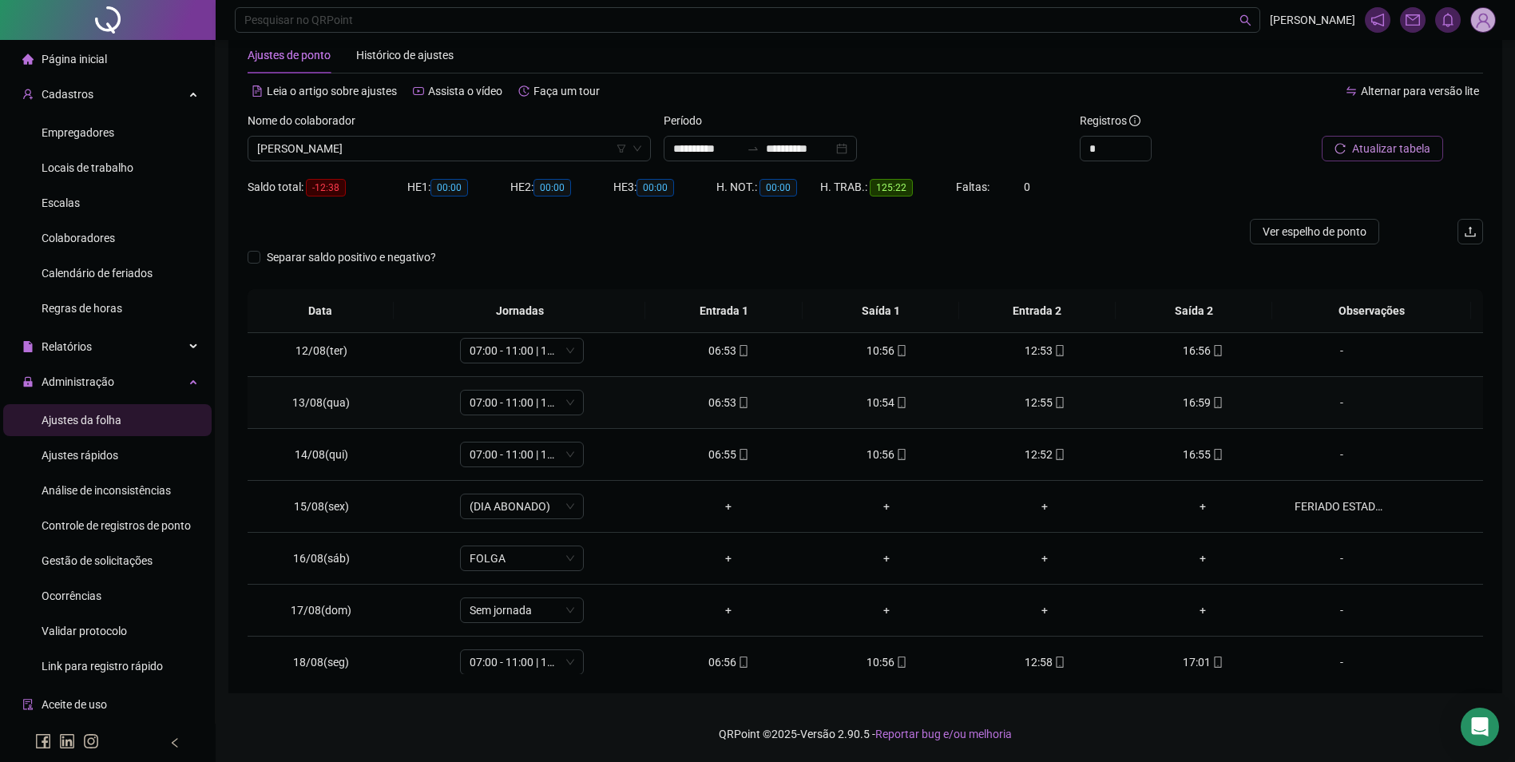
scroll to position [719, 0]
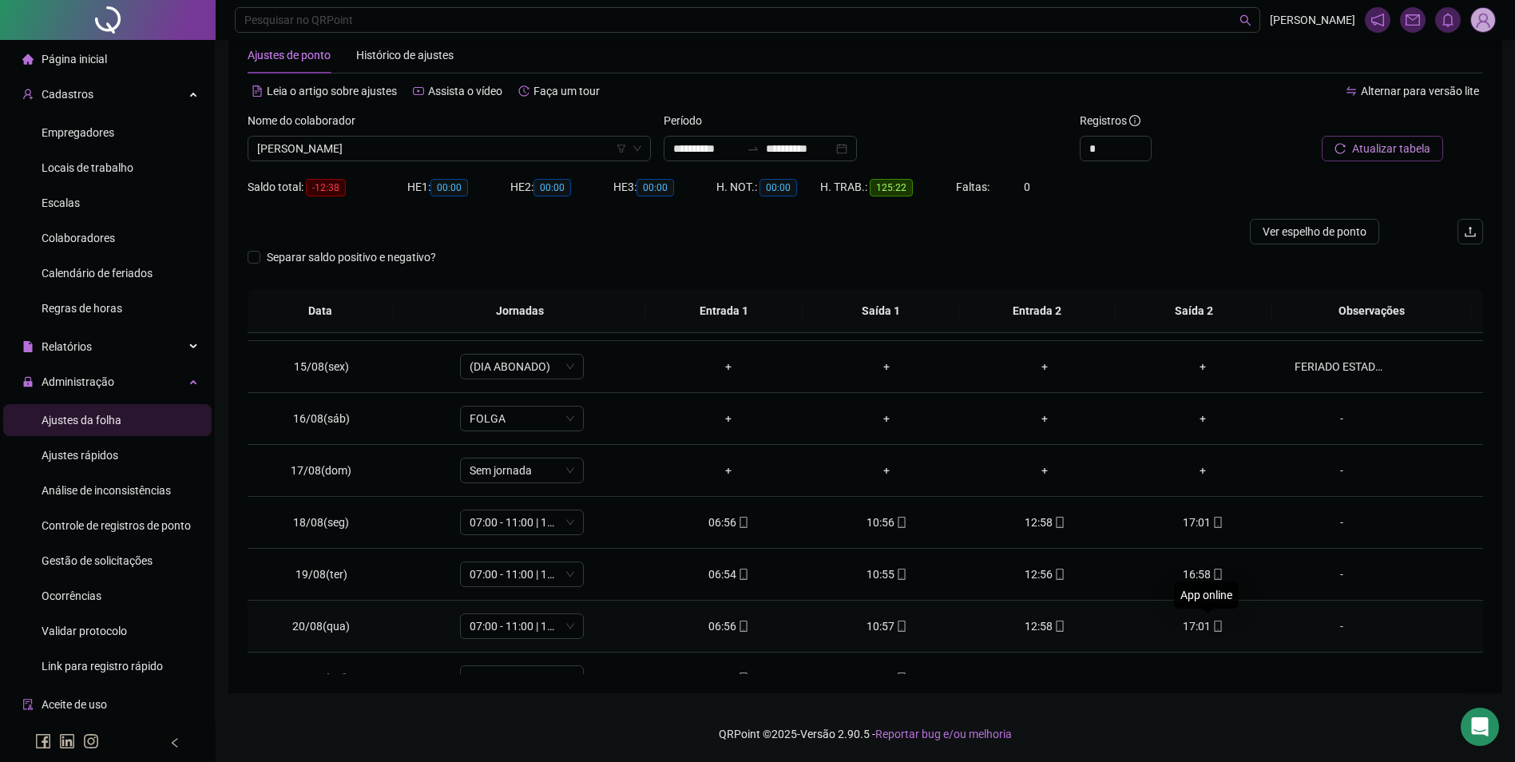
click at [1213, 628] on icon "mobile" at bounding box center [1218, 626] width 11 height 11
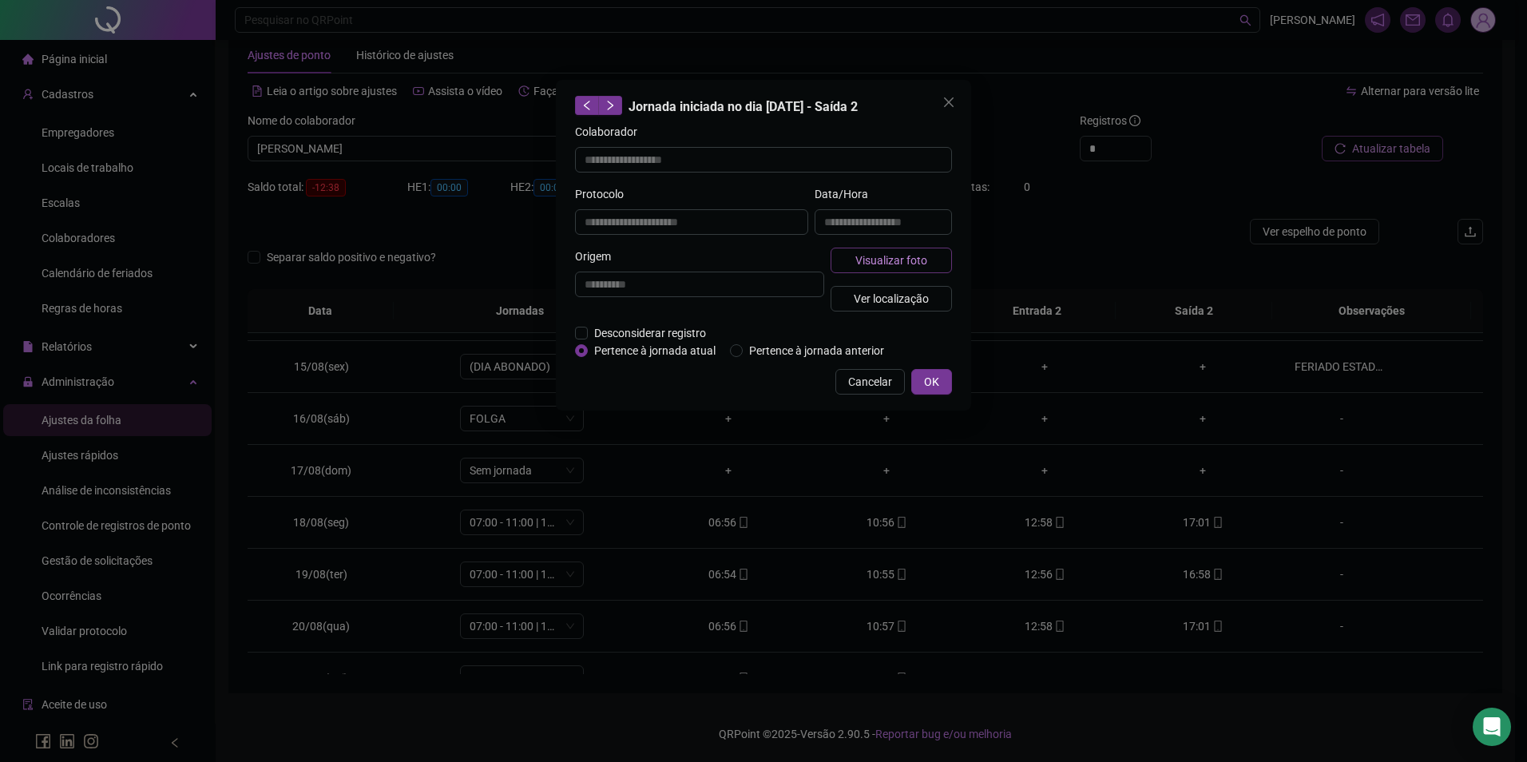
click at [935, 261] on button "Visualizar foto" at bounding box center [891, 261] width 121 height 26
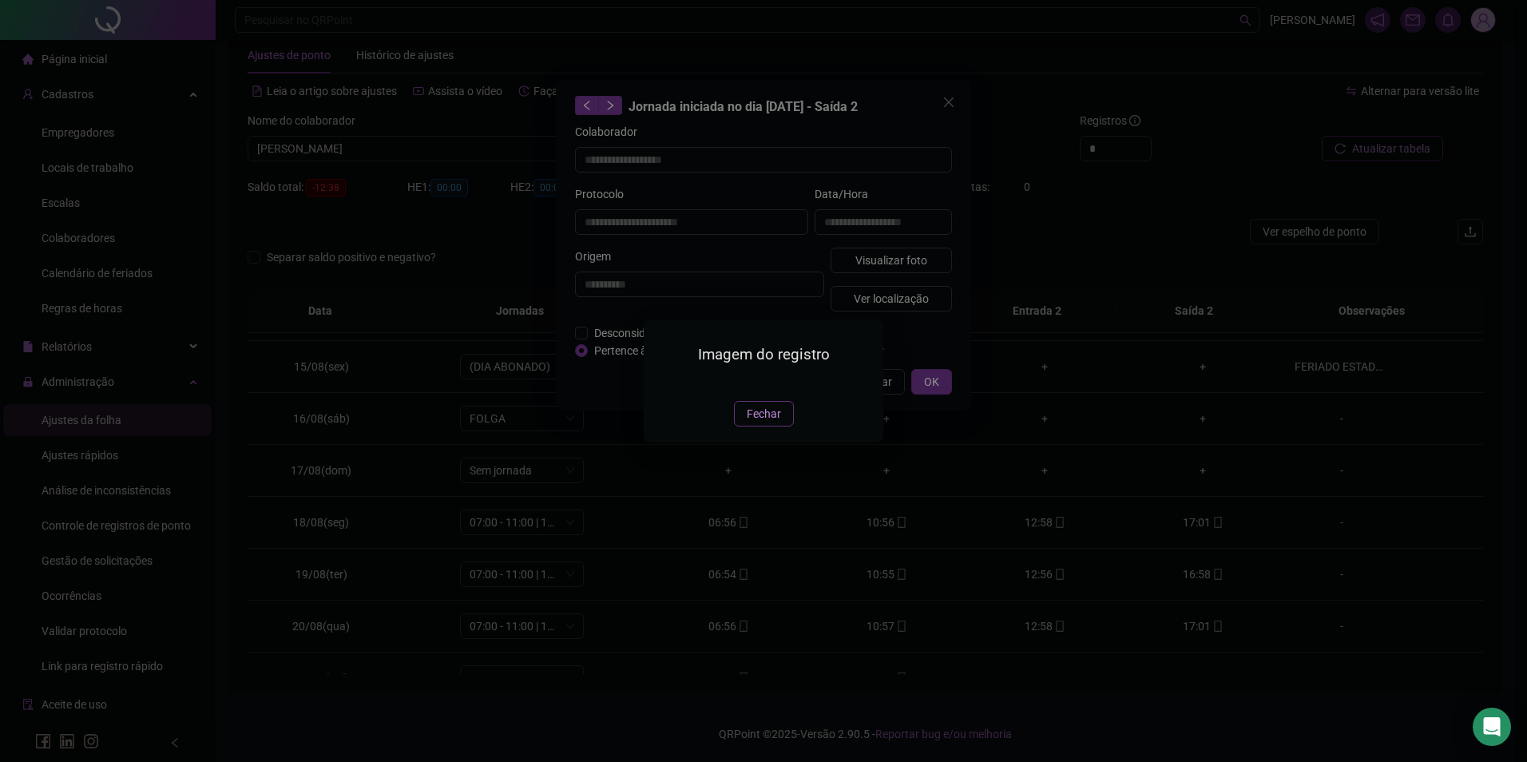
click at [765, 423] on span "Fechar" at bounding box center [764, 414] width 34 height 18
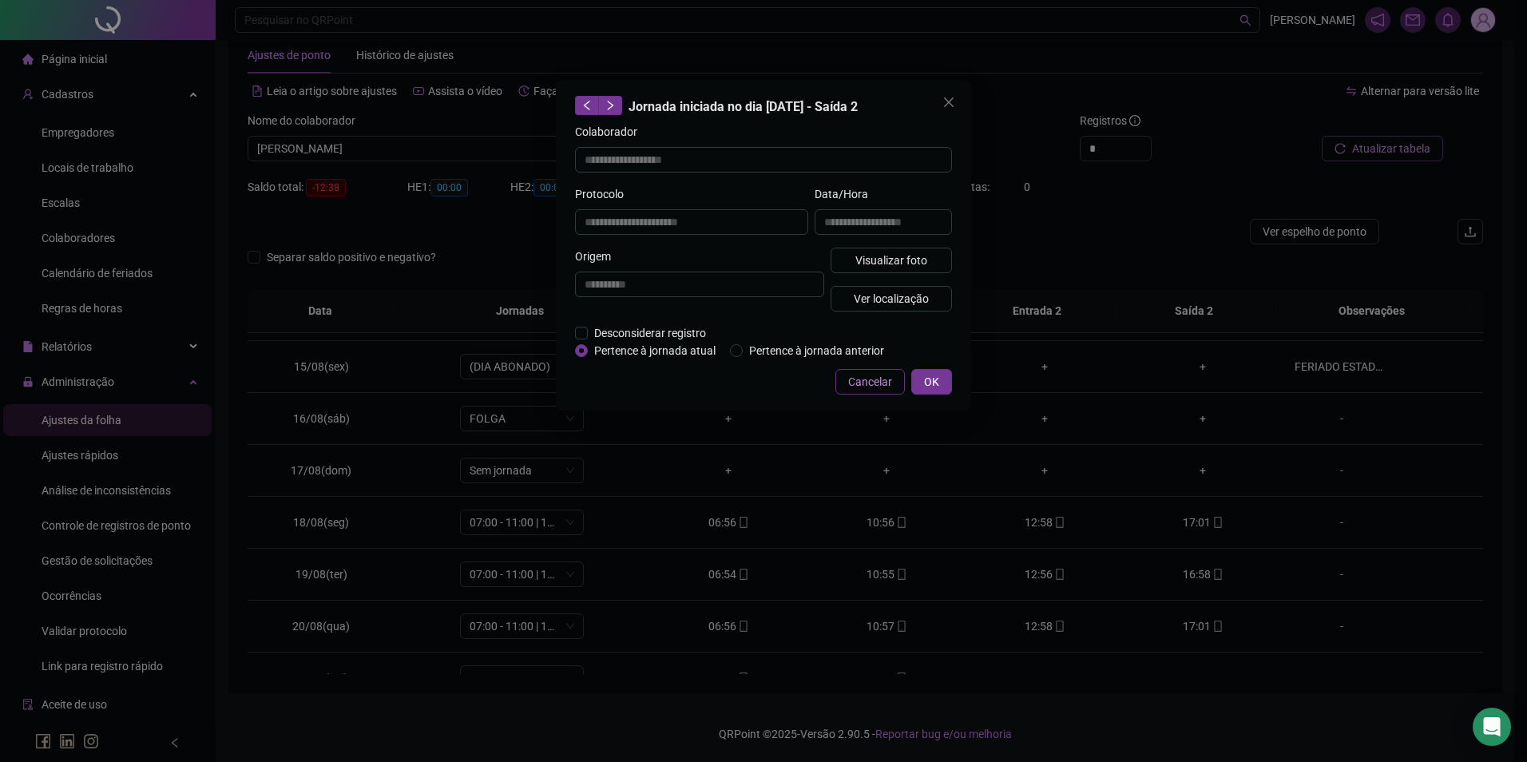
click at [881, 383] on span "Cancelar" at bounding box center [870, 382] width 44 height 18
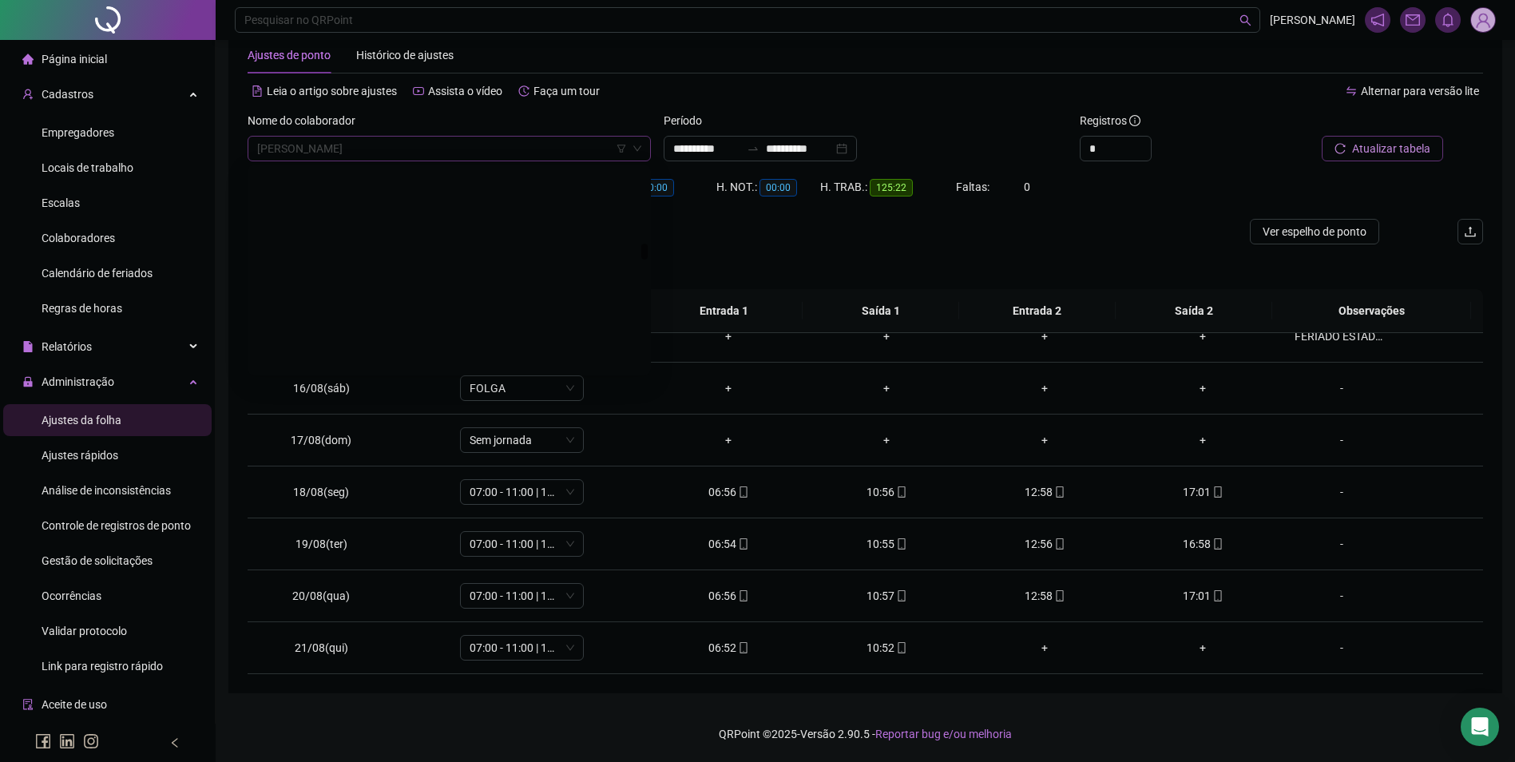
scroll to position [9407, 0]
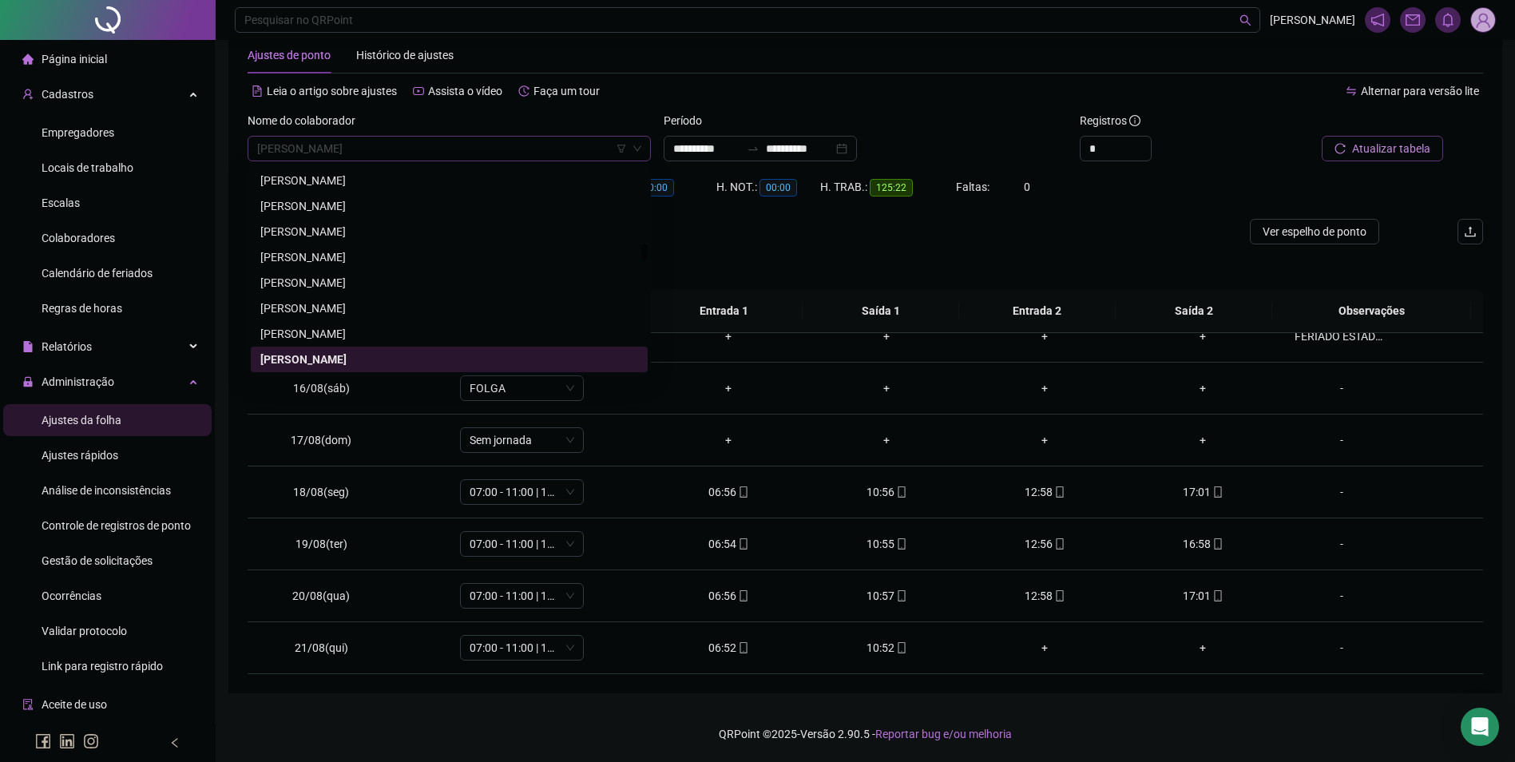
click at [447, 149] on span "[PERSON_NAME]" at bounding box center [449, 149] width 384 height 24
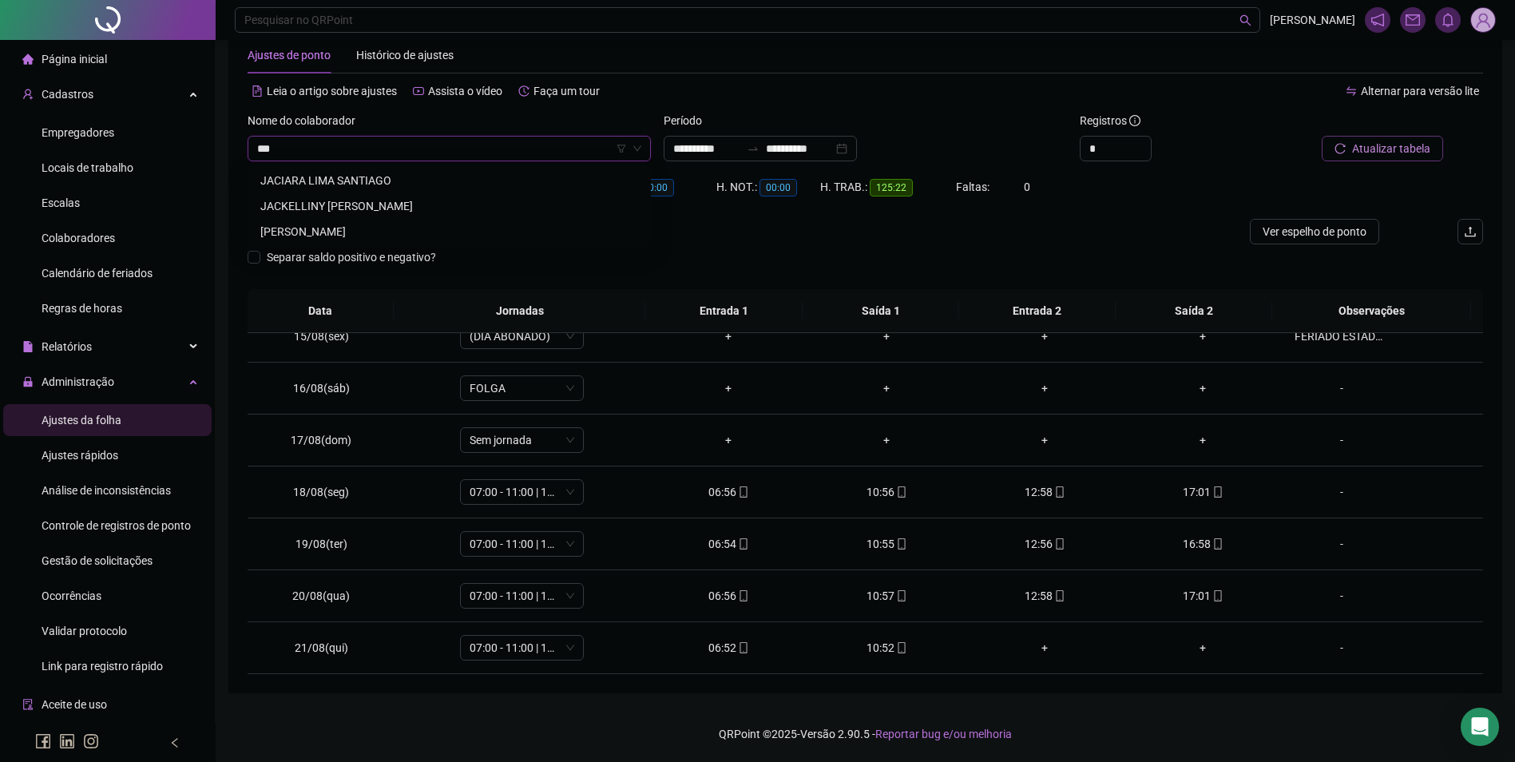
scroll to position [0, 0]
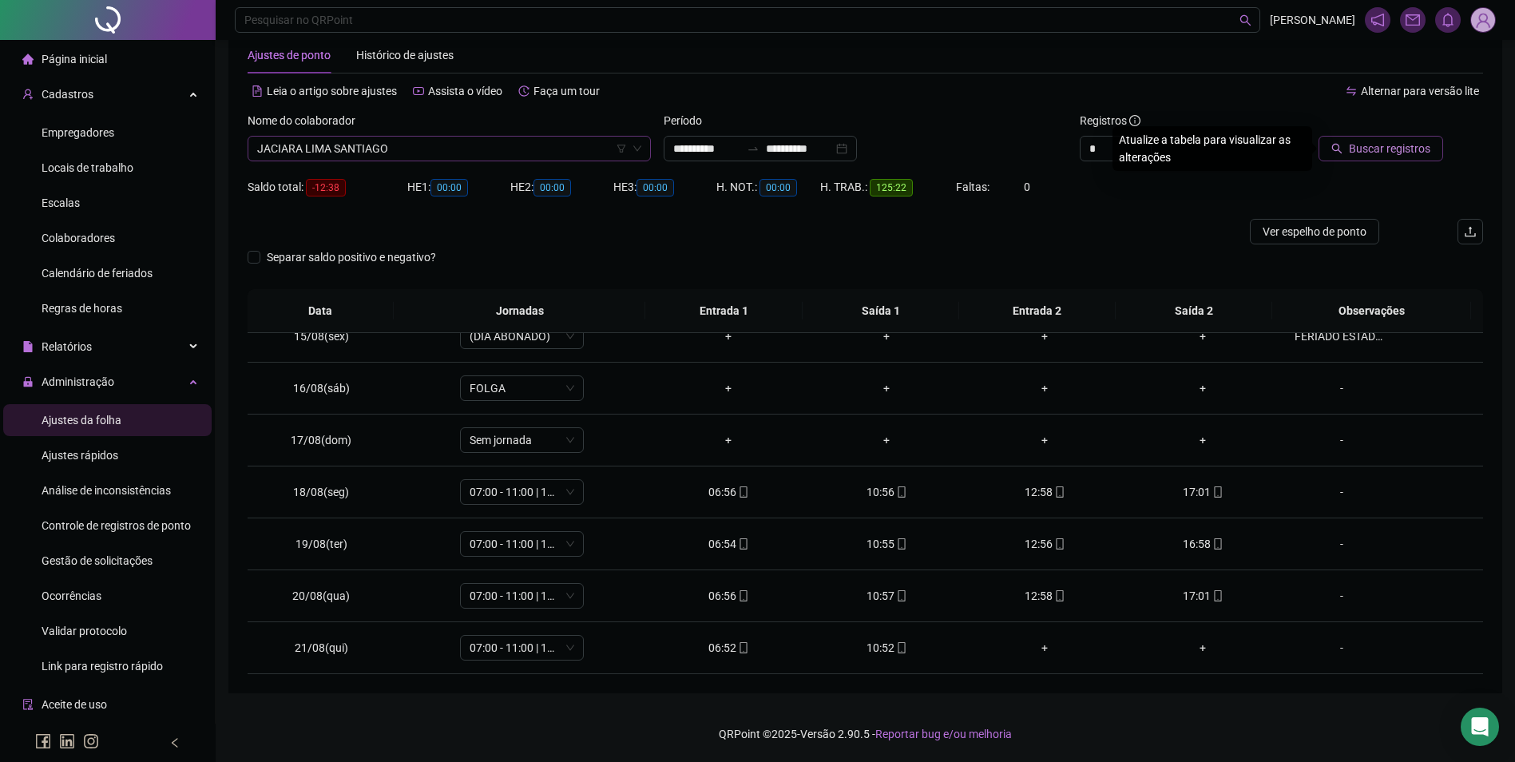
click at [1319, 136] on button "Buscar registros" at bounding box center [1381, 149] width 125 height 26
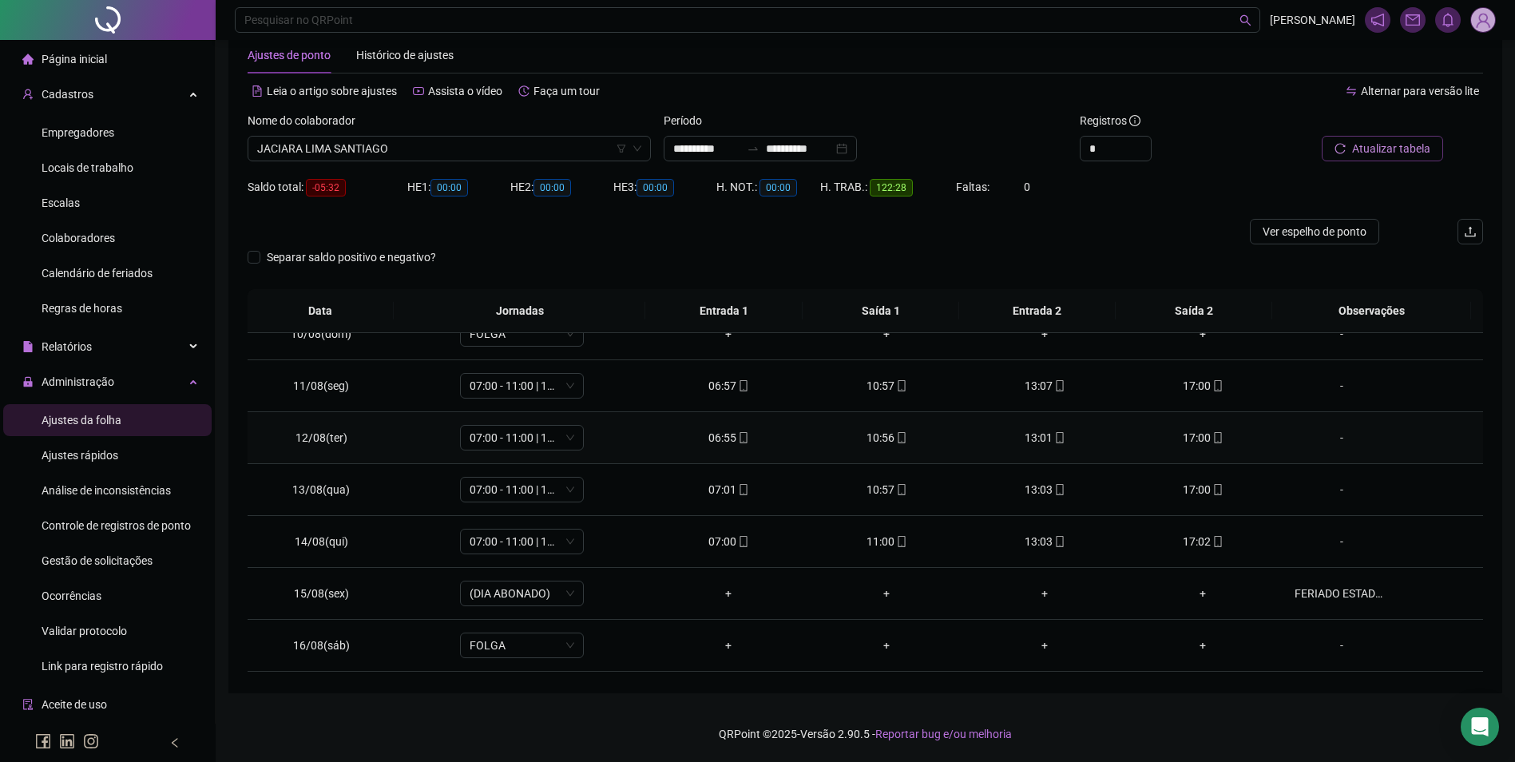
scroll to position [749, 0]
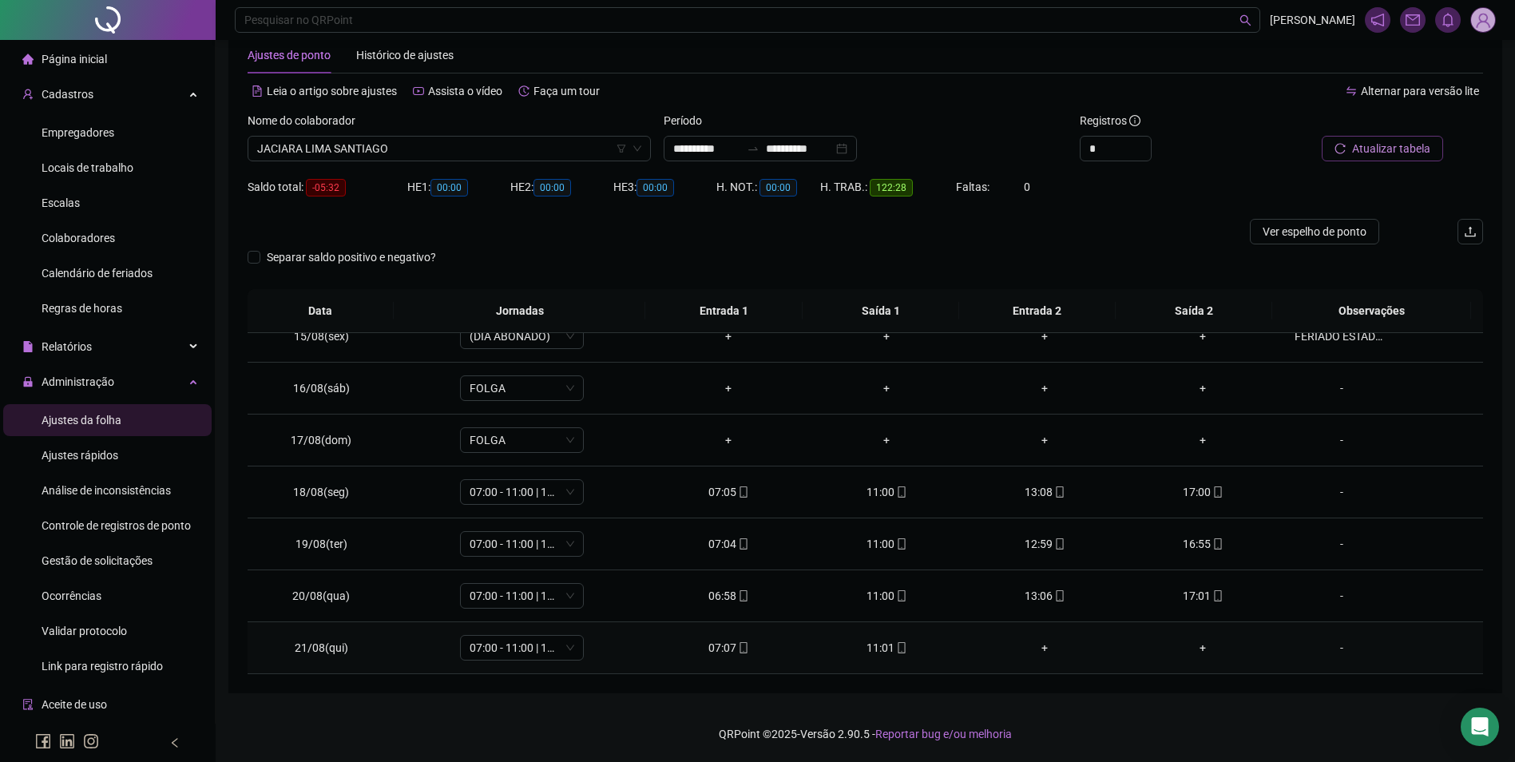
click at [885, 666] on td "11:01" at bounding box center [887, 648] width 158 height 52
click at [889, 655] on div "11:01" at bounding box center [886, 648] width 133 height 18
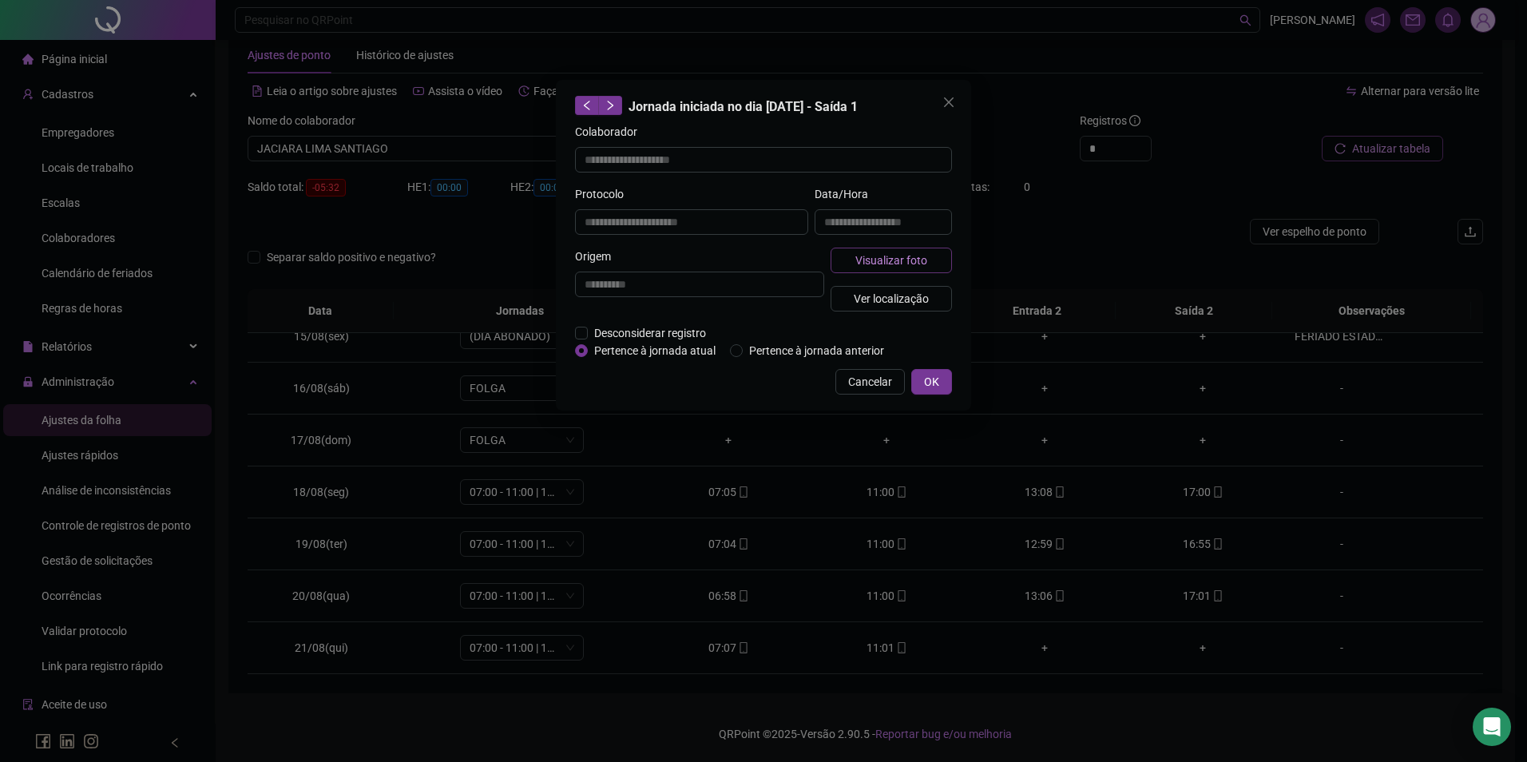
click at [921, 256] on span "Visualizar foto" at bounding box center [892, 261] width 72 height 18
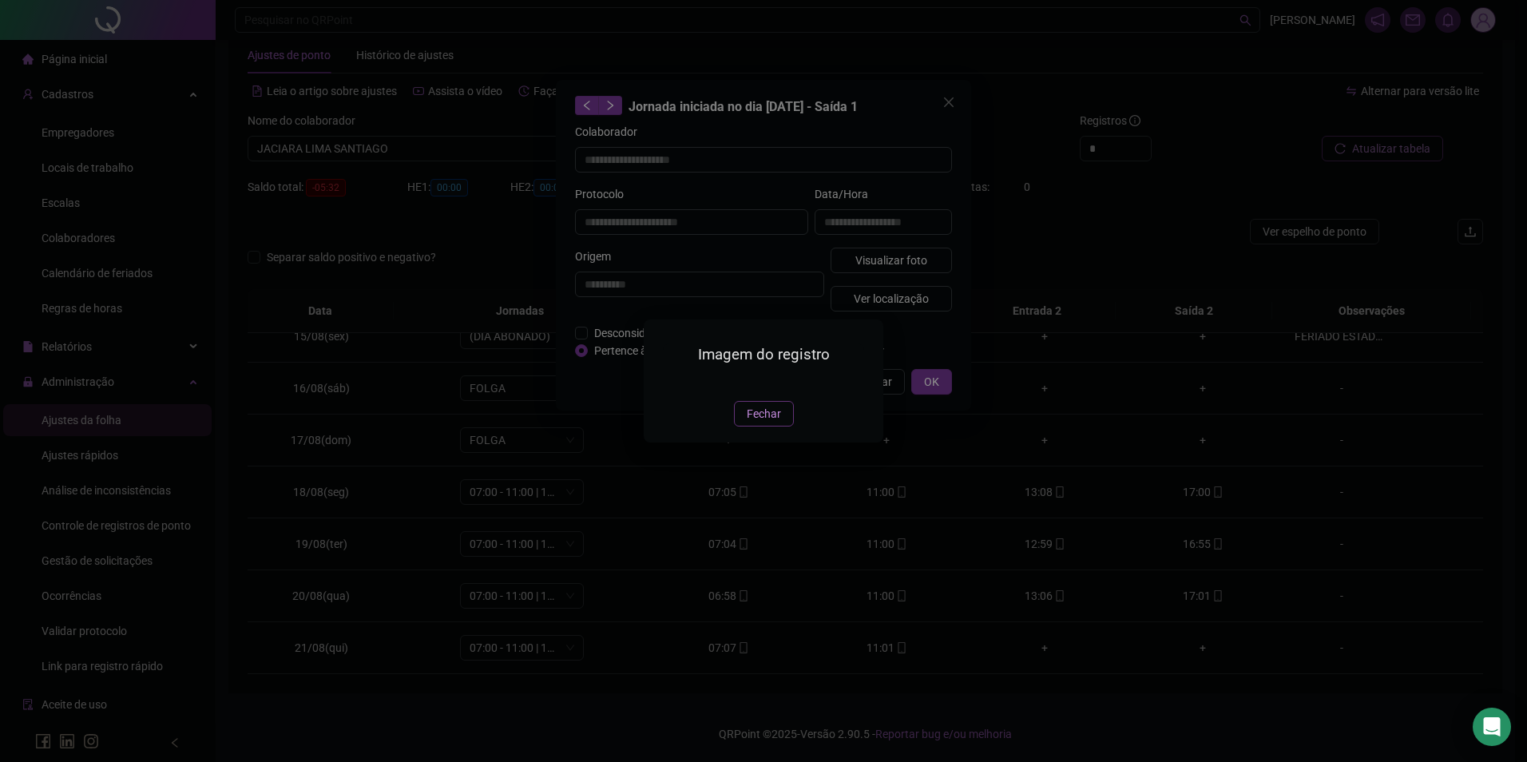
click at [761, 423] on span "Fechar" at bounding box center [764, 414] width 34 height 18
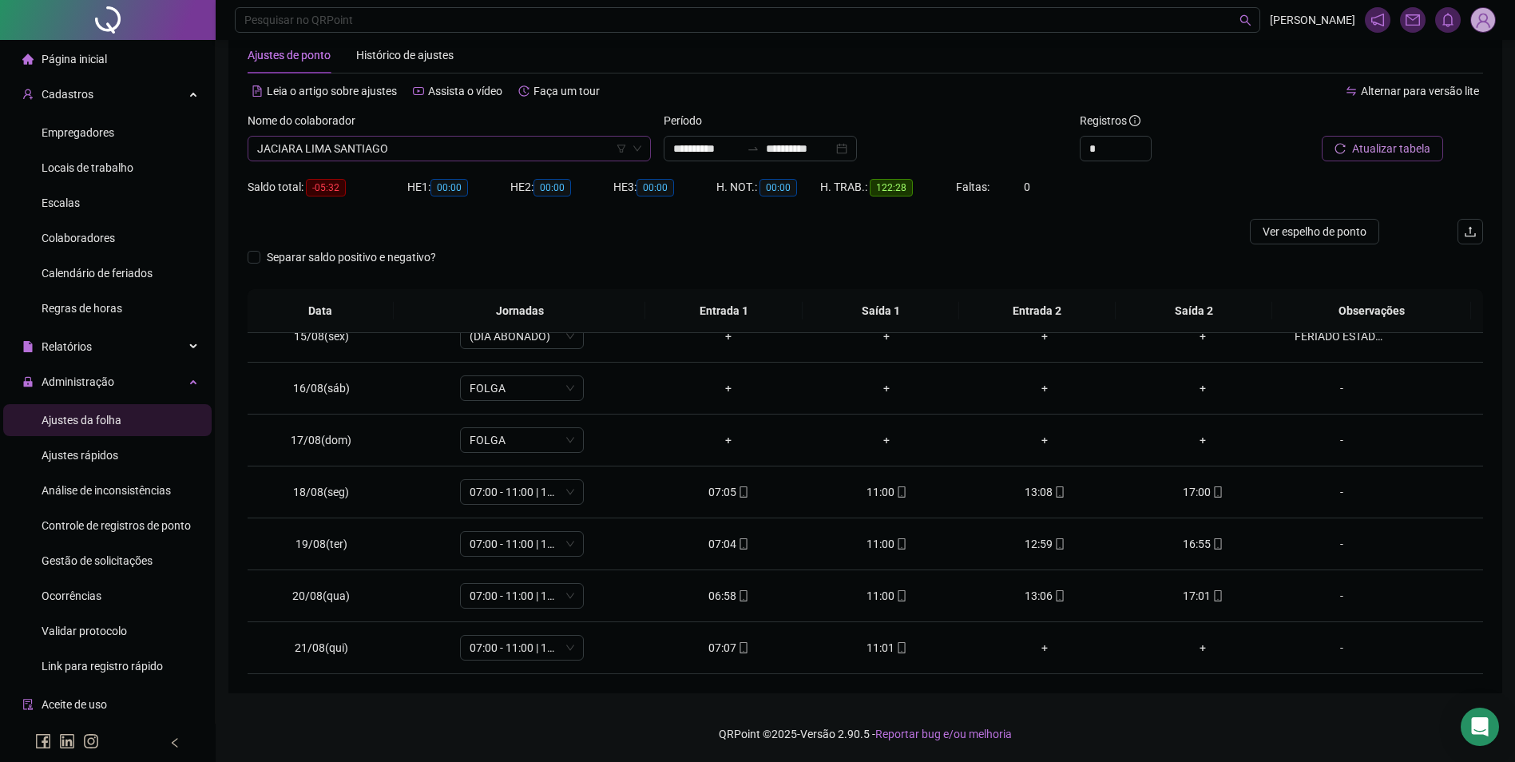
click at [501, 145] on span "JACIARA LIMA SANTIAGO" at bounding box center [449, 149] width 384 height 24
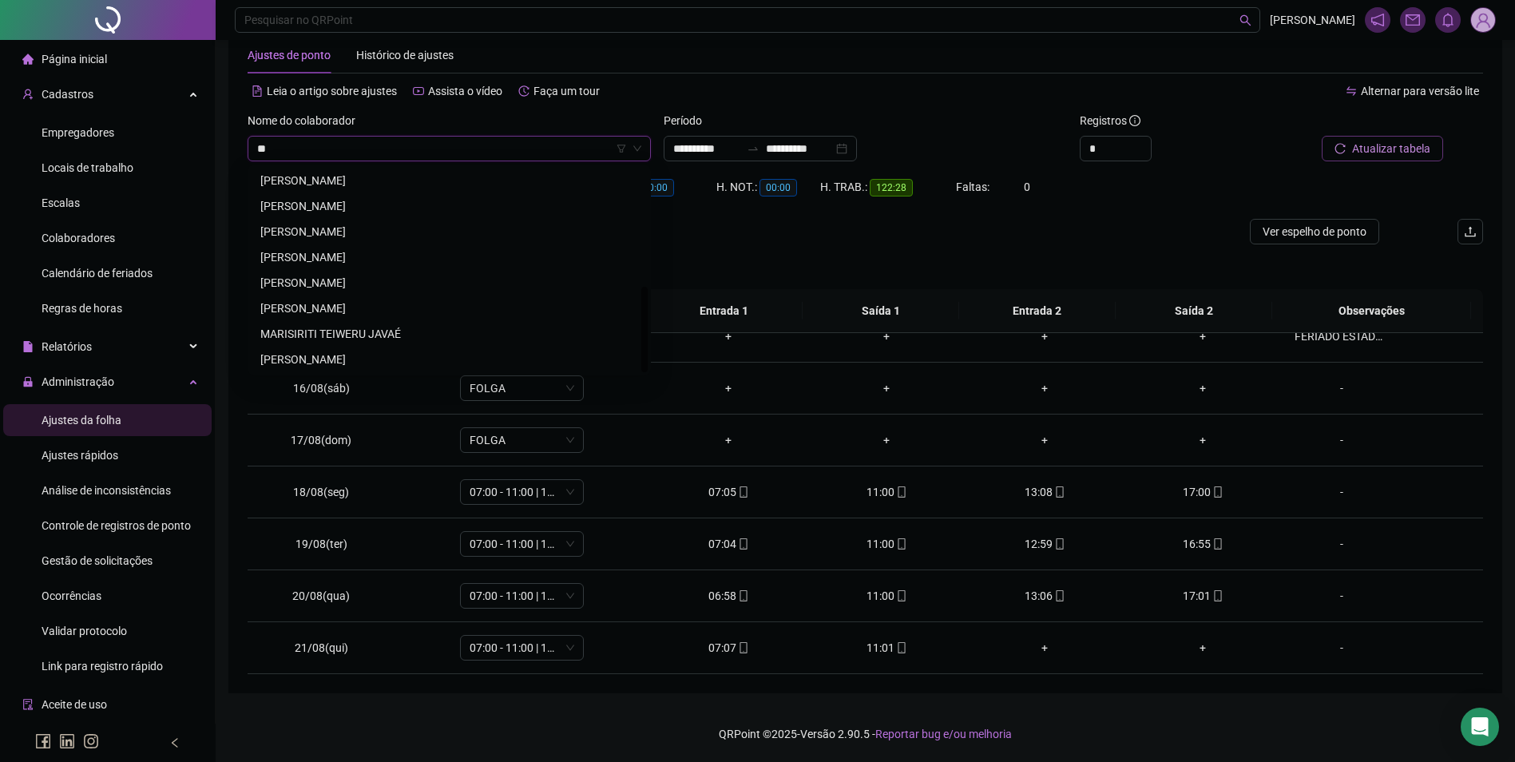
scroll to position [0, 0]
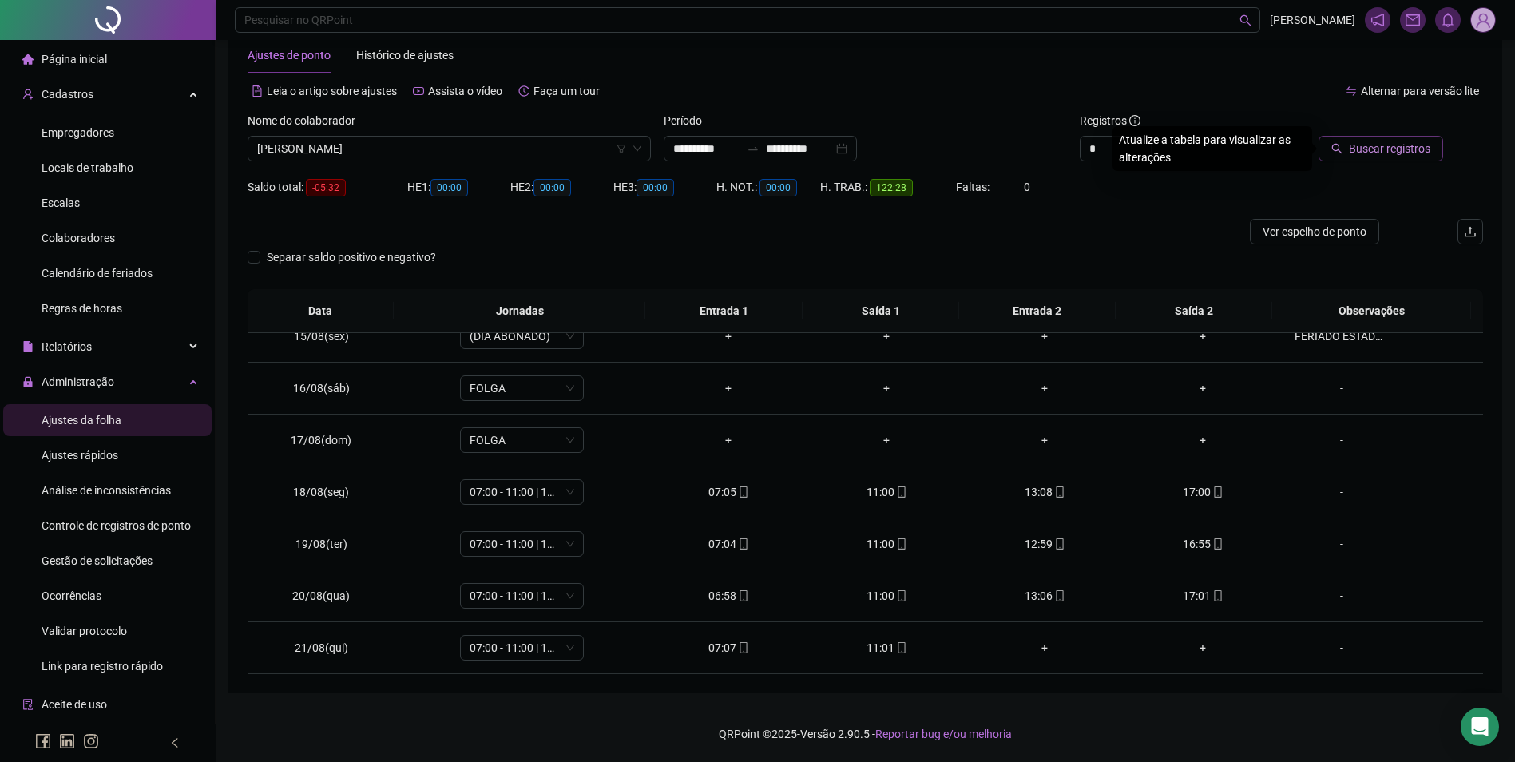
click at [1319, 136] on button "Buscar registros" at bounding box center [1381, 149] width 125 height 26
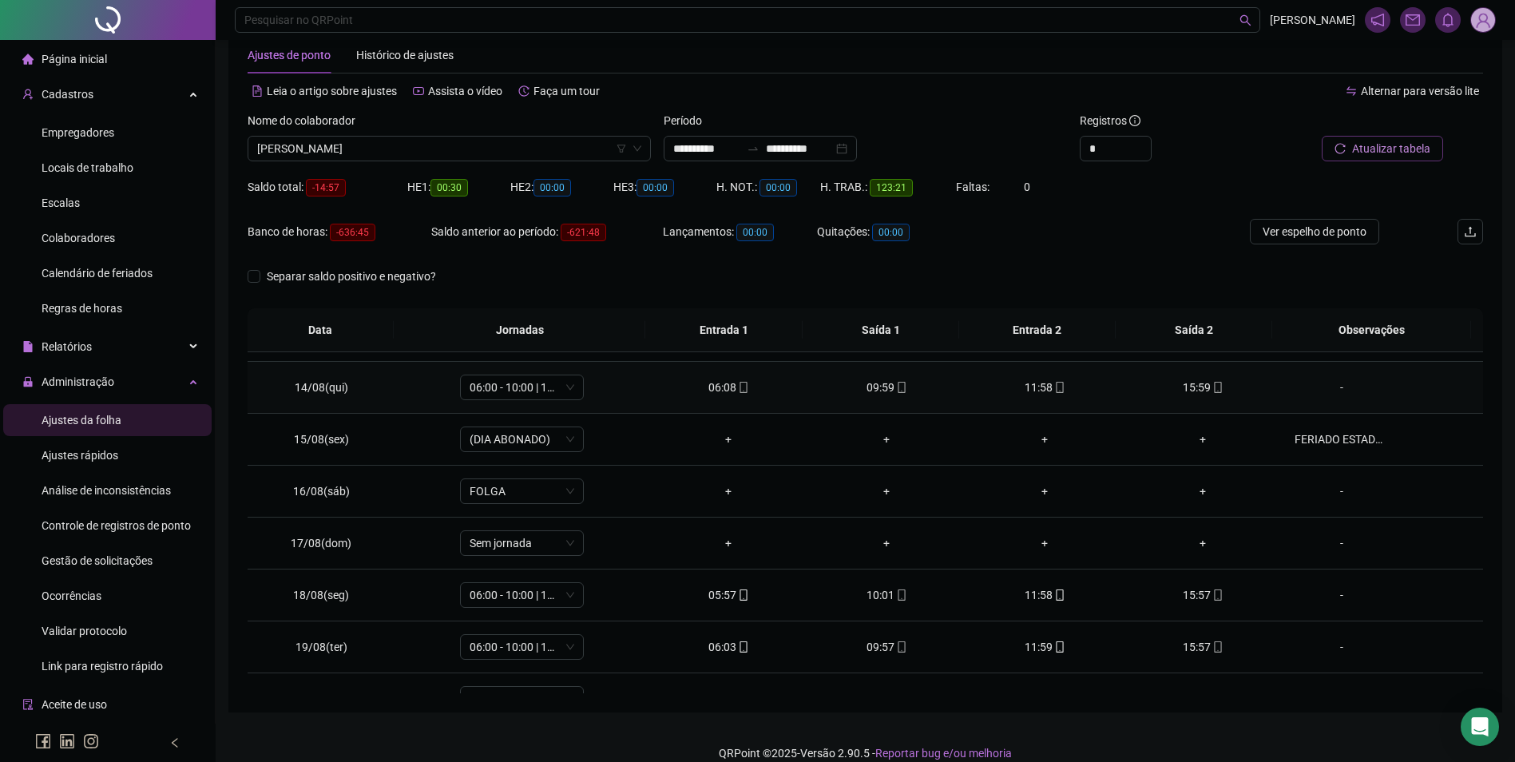
scroll to position [749, 0]
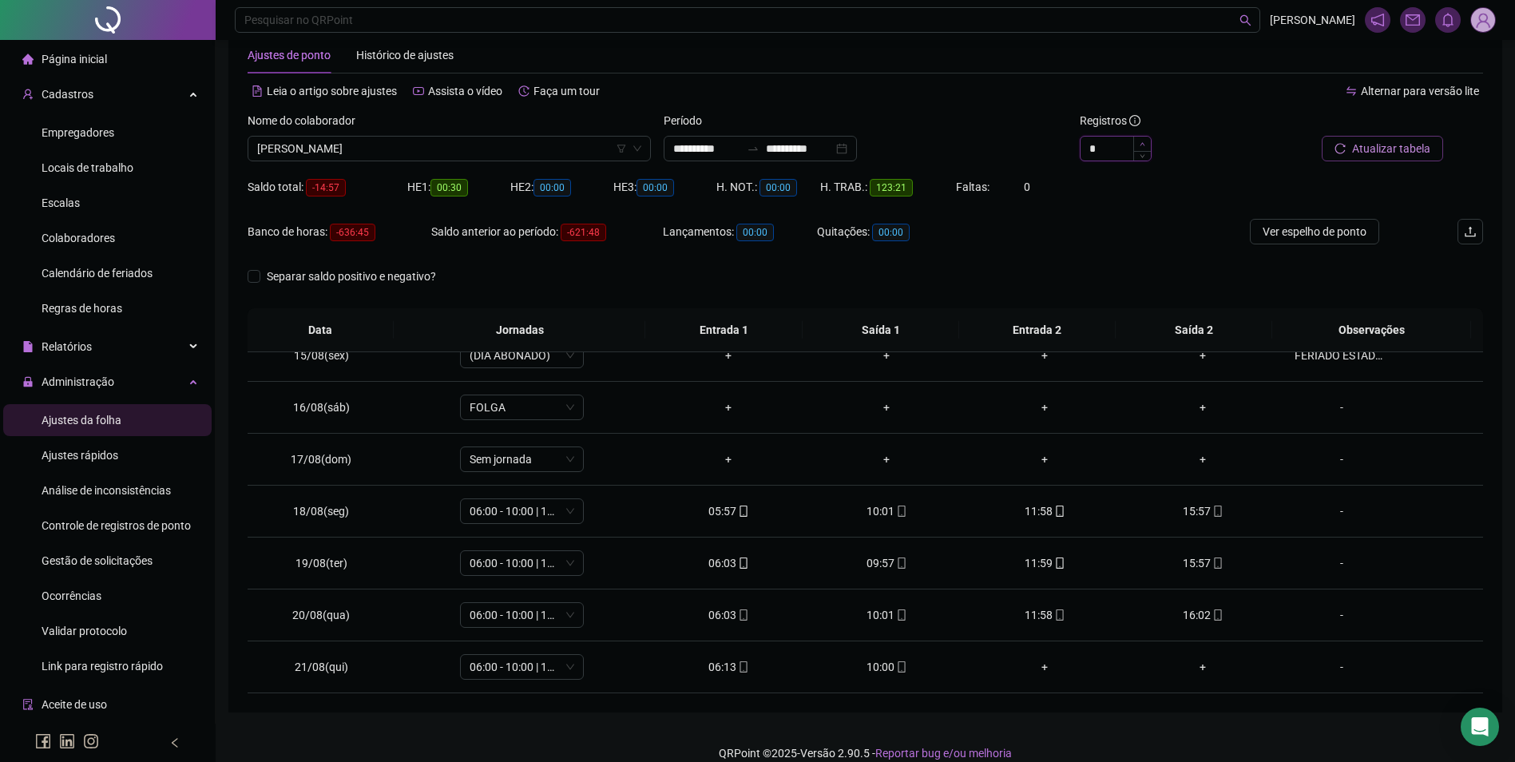
click at [1140, 140] on span "Increase Value" at bounding box center [1142, 144] width 18 height 14
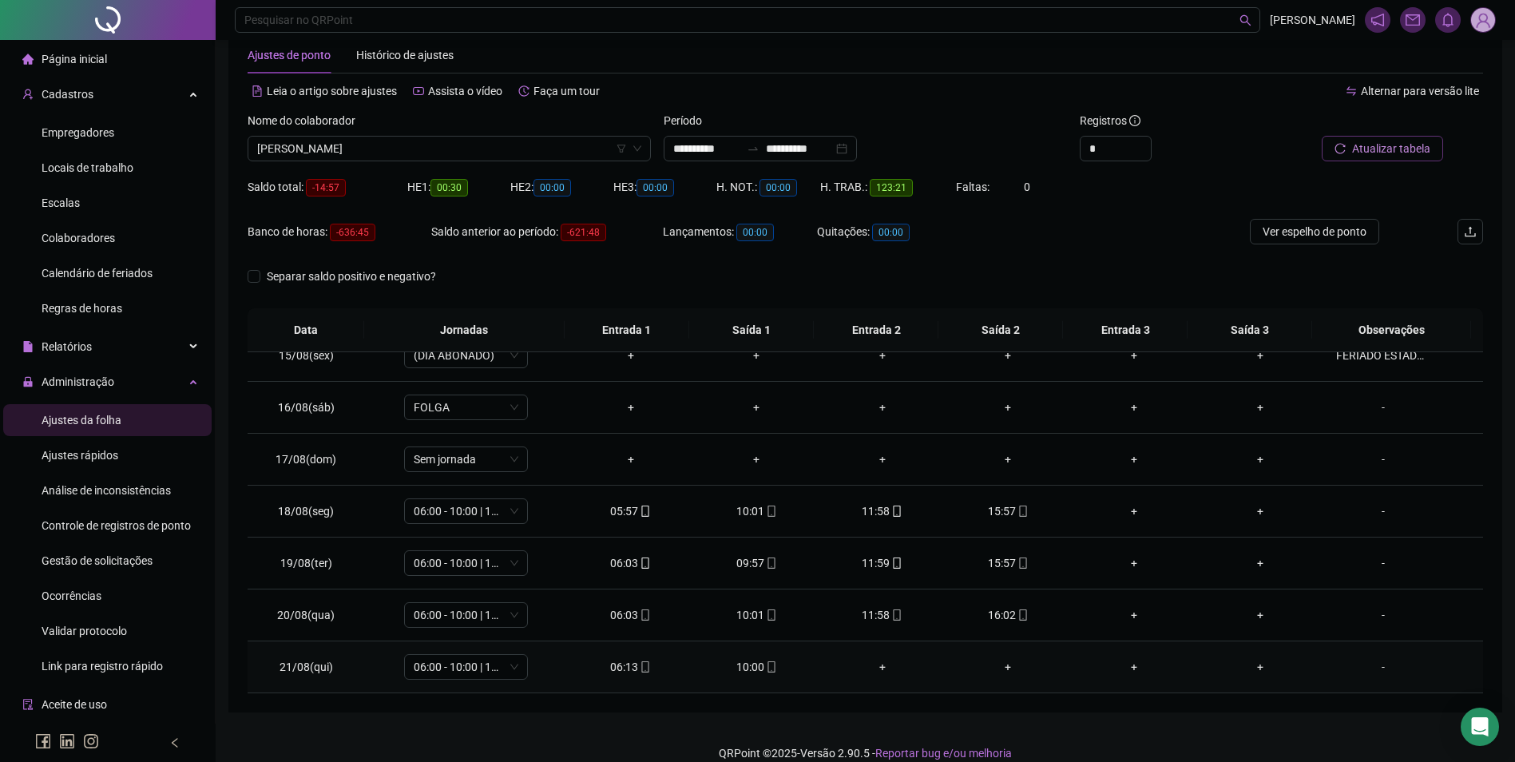
click at [752, 664] on div "10:00" at bounding box center [756, 667] width 101 height 18
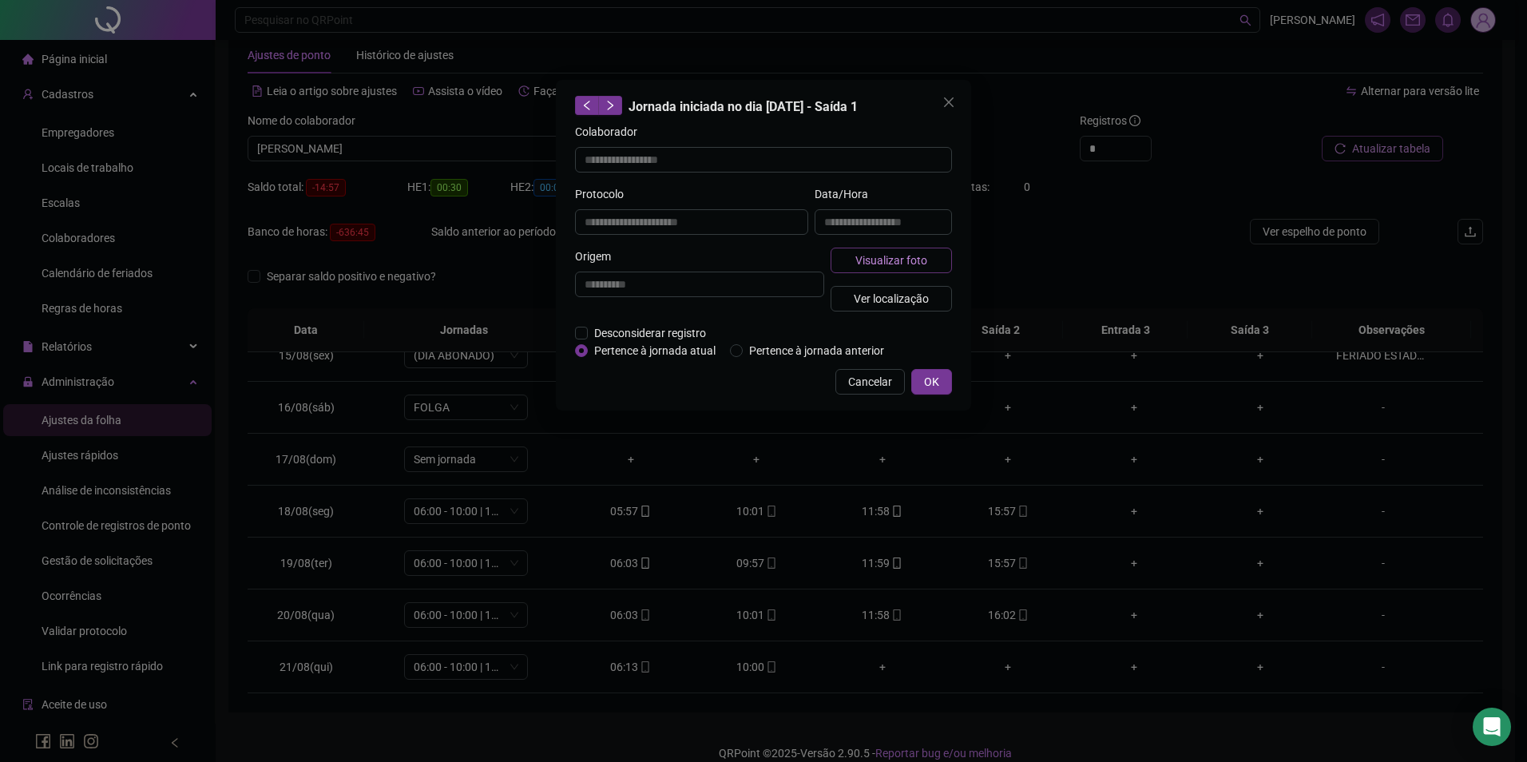
click at [871, 255] on span "Visualizar foto" at bounding box center [892, 261] width 72 height 18
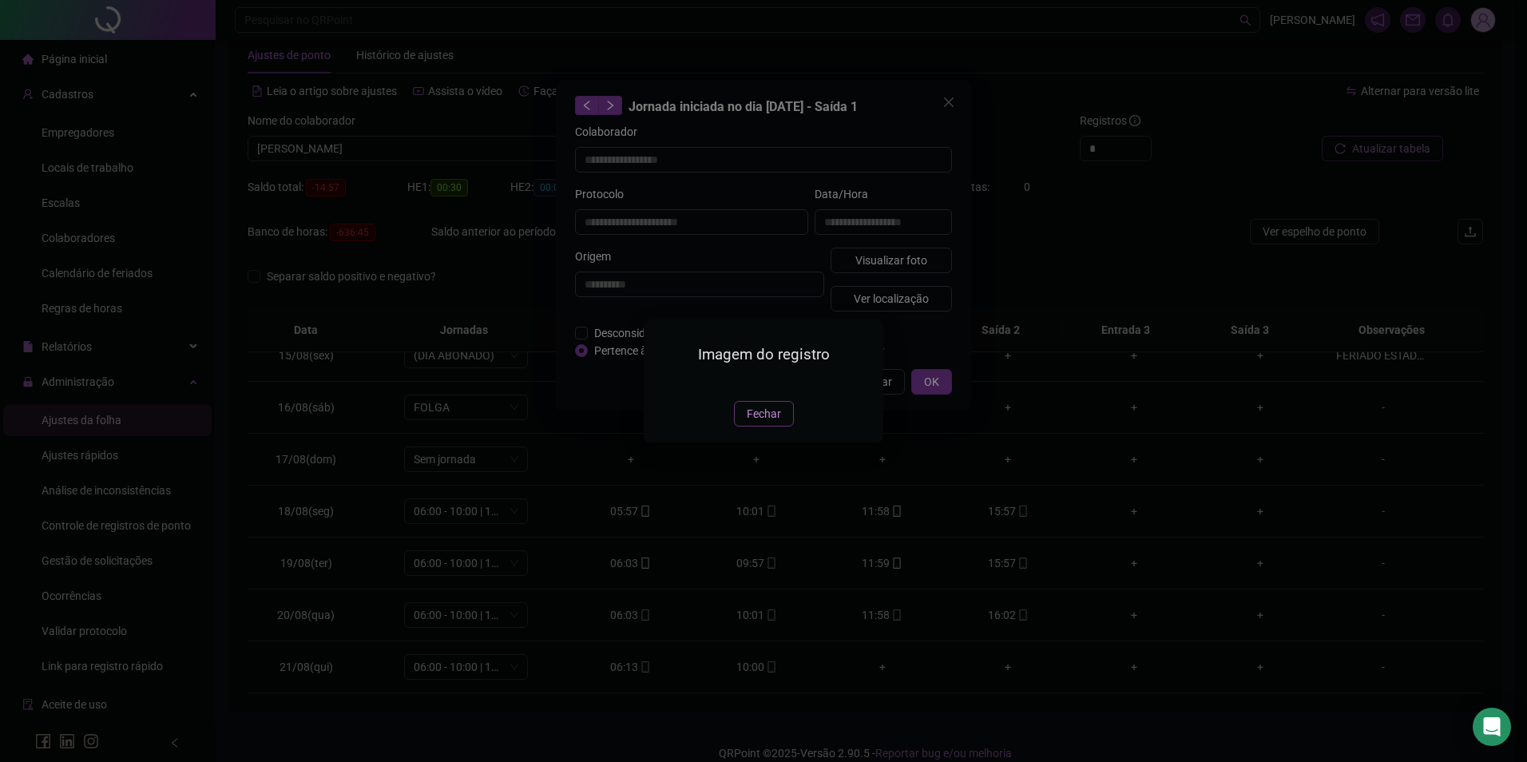
click at [754, 423] on span "Fechar" at bounding box center [764, 414] width 34 height 18
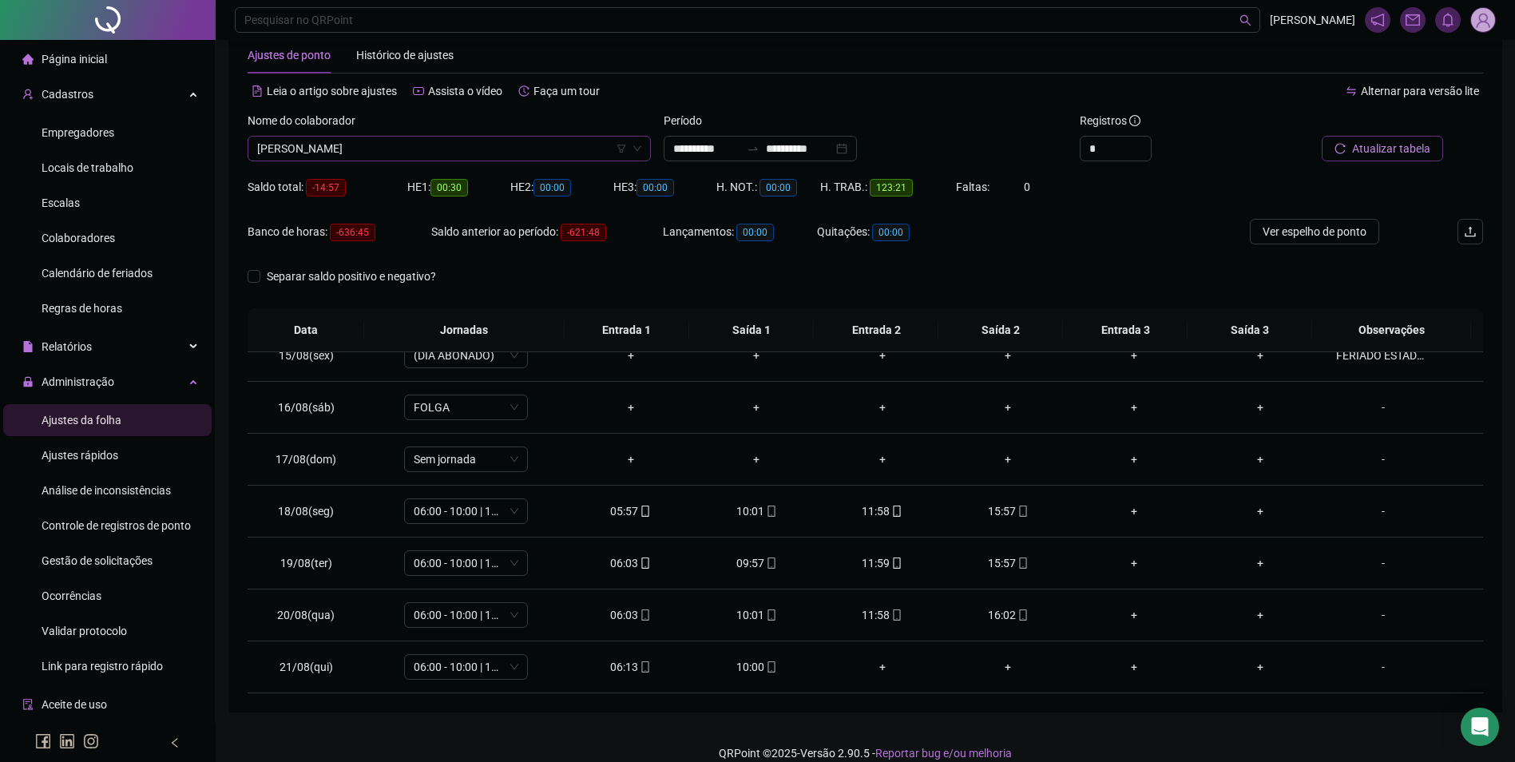
scroll to position [9662, 0]
click at [452, 152] on span "[PERSON_NAME]" at bounding box center [449, 149] width 384 height 24
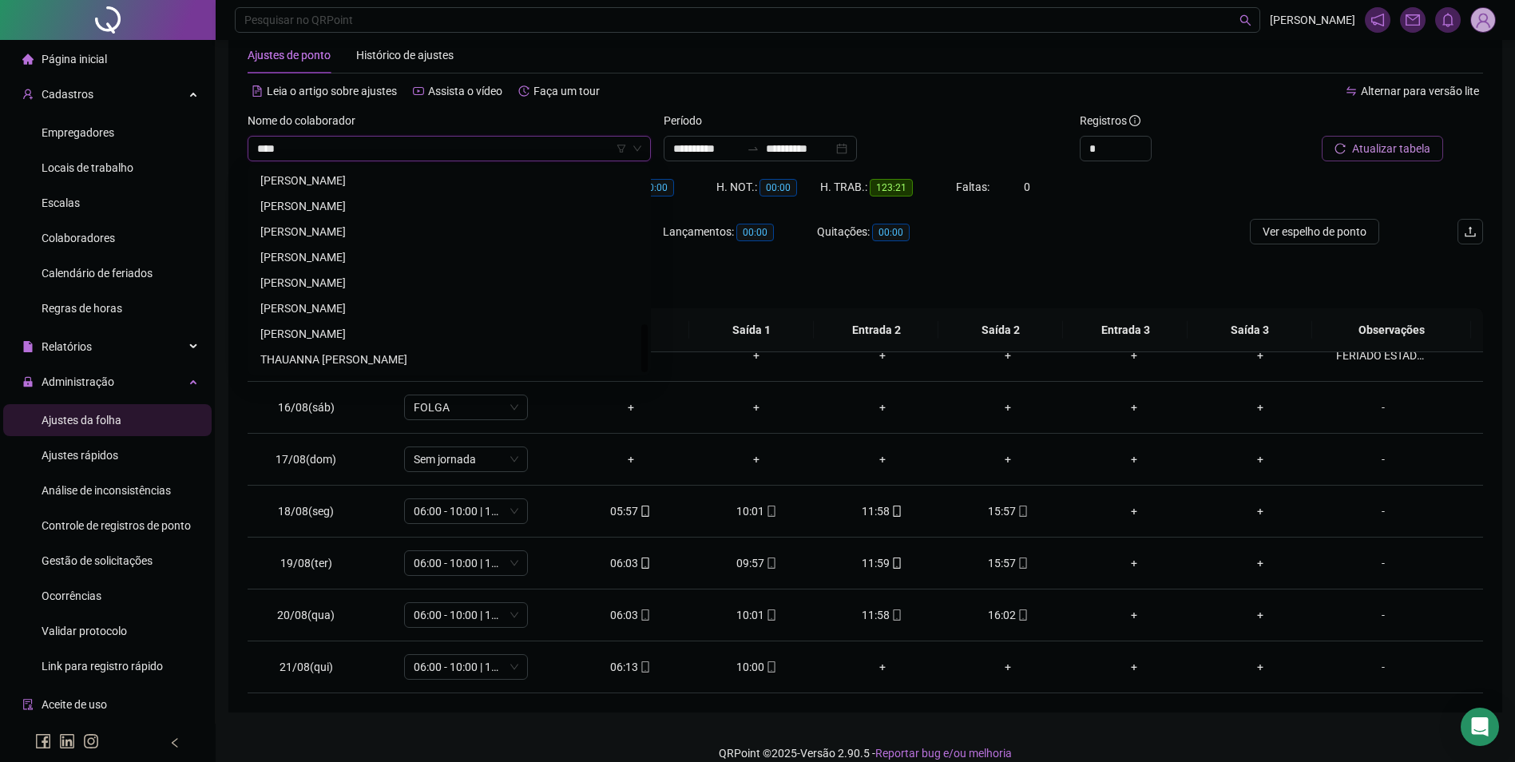
scroll to position [0, 0]
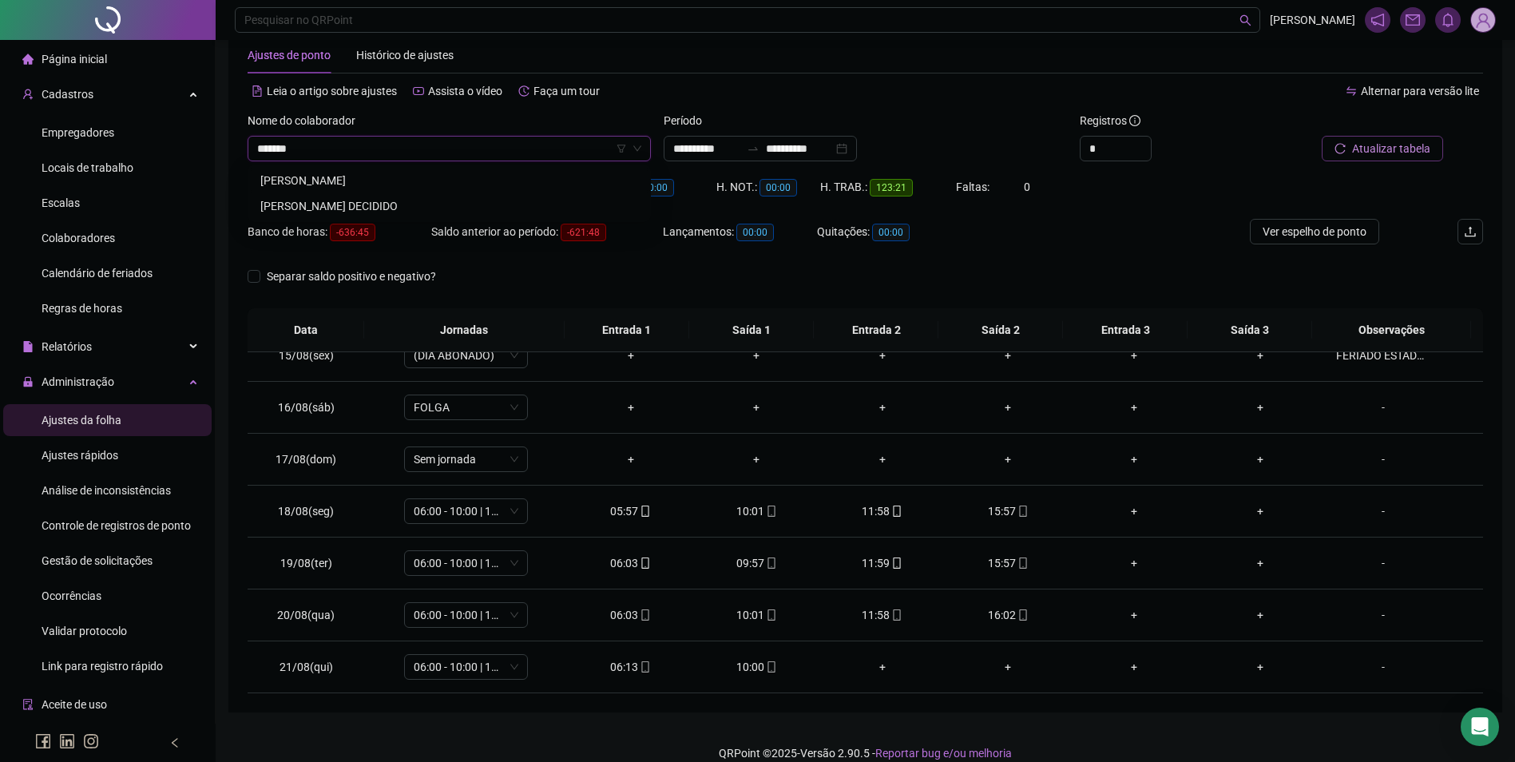
click at [395, 178] on div "[PERSON_NAME]" at bounding box center [449, 181] width 378 height 18
click at [1421, 159] on button "Buscar registros" at bounding box center [1381, 149] width 125 height 26
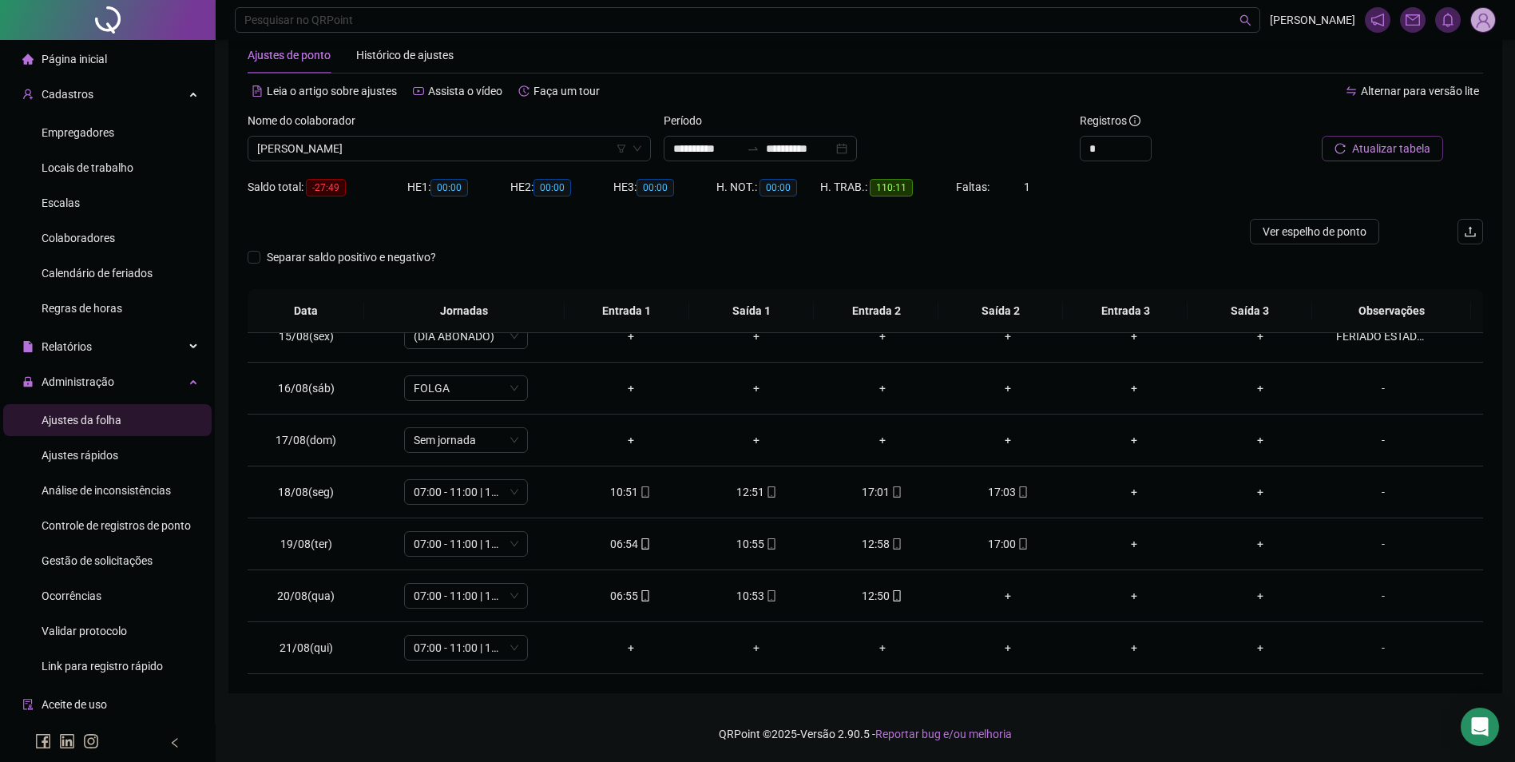
click at [1385, 152] on span "Atualizar tabela" at bounding box center [1391, 149] width 78 height 18
click at [890, 594] on span "mobile" at bounding box center [896, 595] width 13 height 11
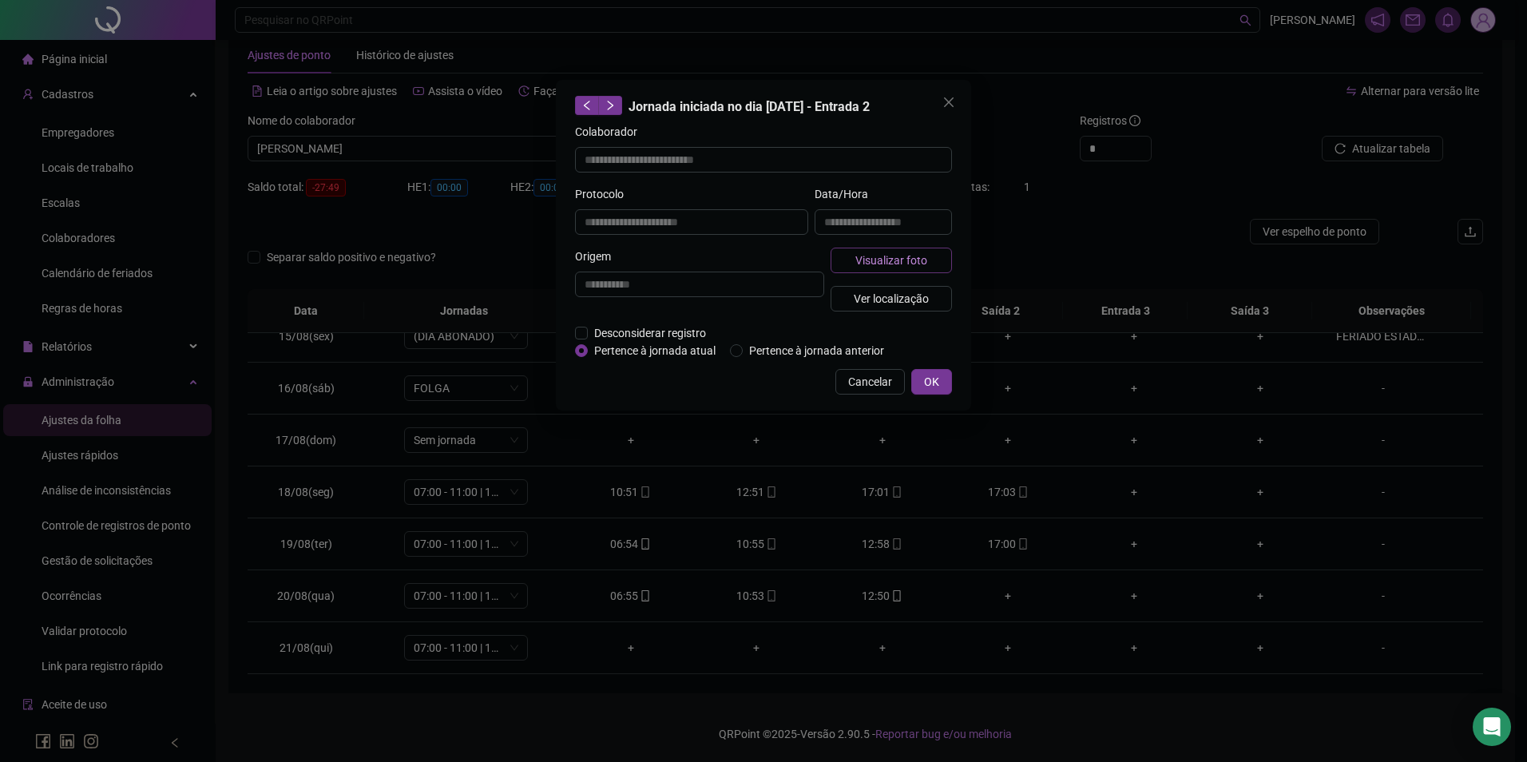
click at [909, 248] on button "Visualizar foto" at bounding box center [891, 261] width 121 height 26
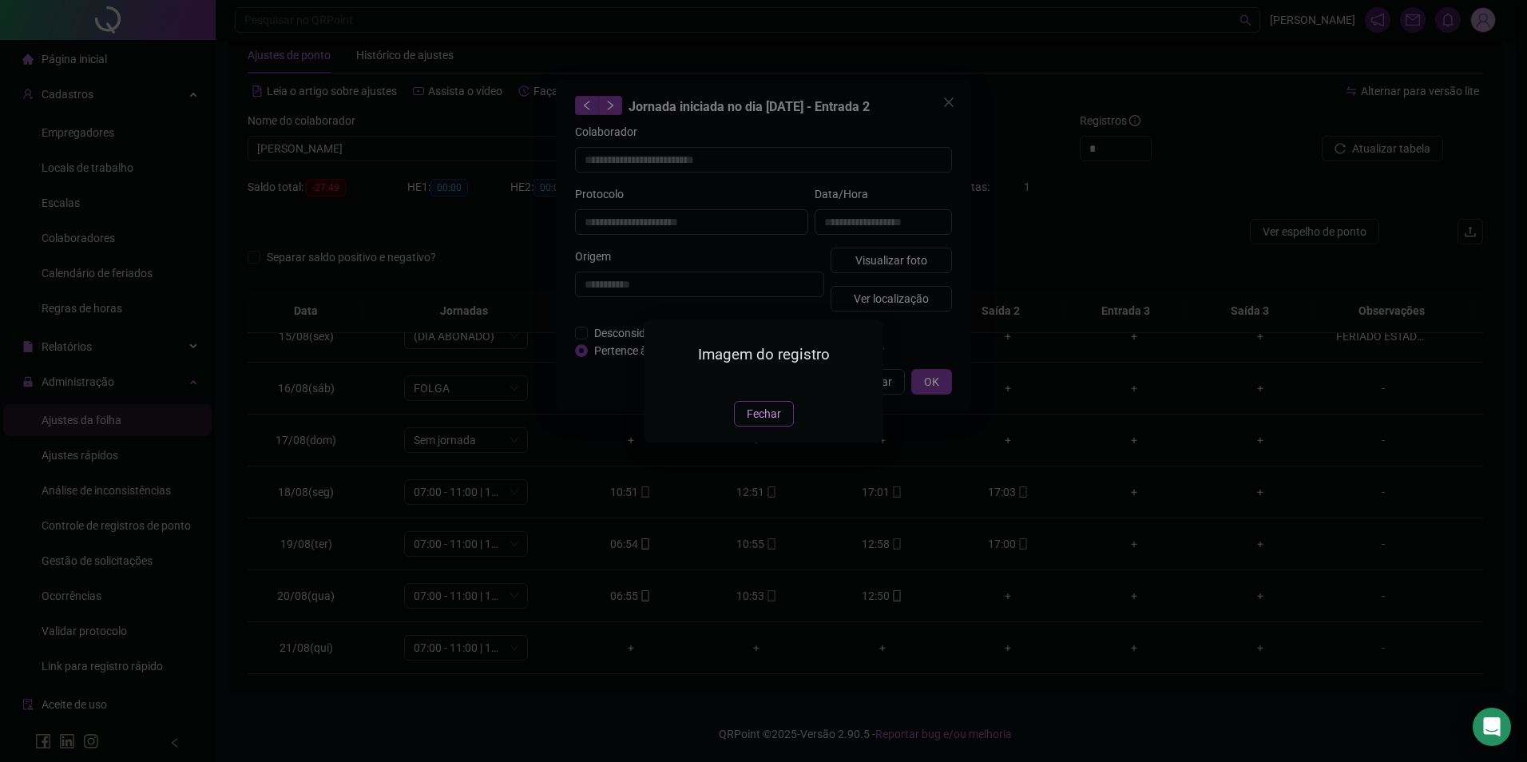
click at [772, 423] on span "Fechar" at bounding box center [764, 414] width 34 height 18
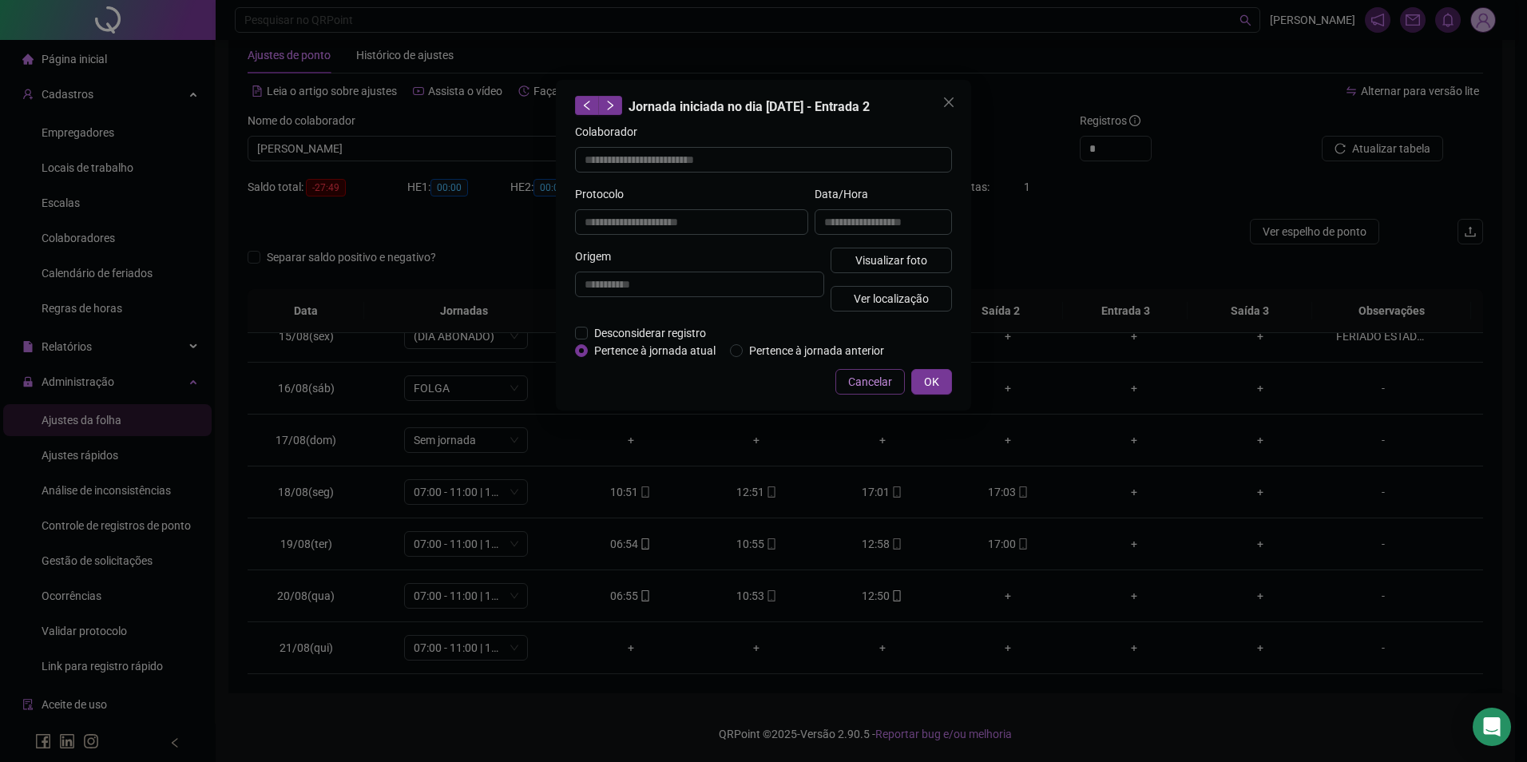
click at [895, 378] on button "Cancelar" at bounding box center [870, 382] width 69 height 26
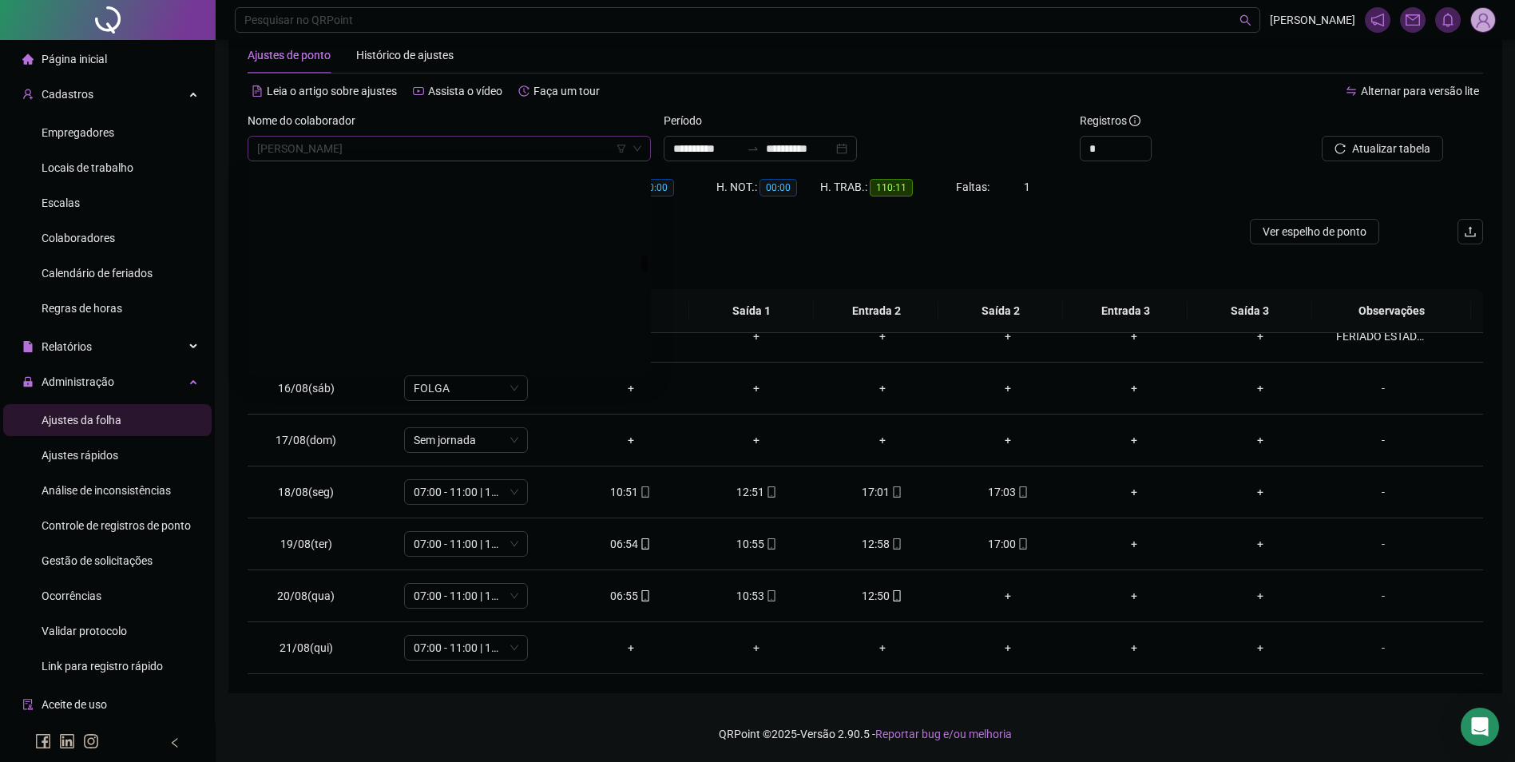
click at [504, 146] on span "[PERSON_NAME]" at bounding box center [449, 149] width 384 height 24
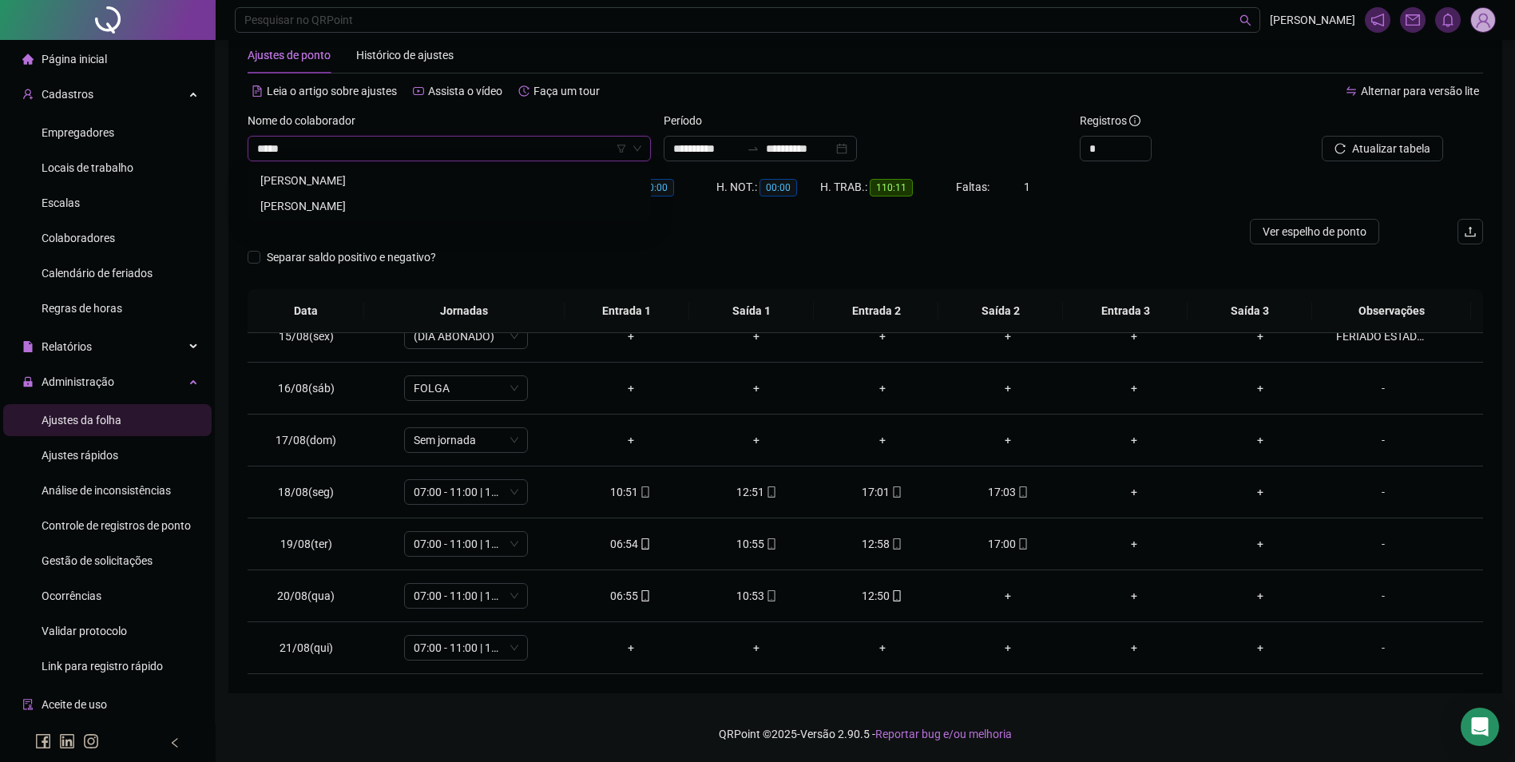
click at [322, 207] on div "[PERSON_NAME]" at bounding box center [449, 206] width 378 height 18
click at [1399, 148] on span "Buscar registros" at bounding box center [1389, 149] width 81 height 18
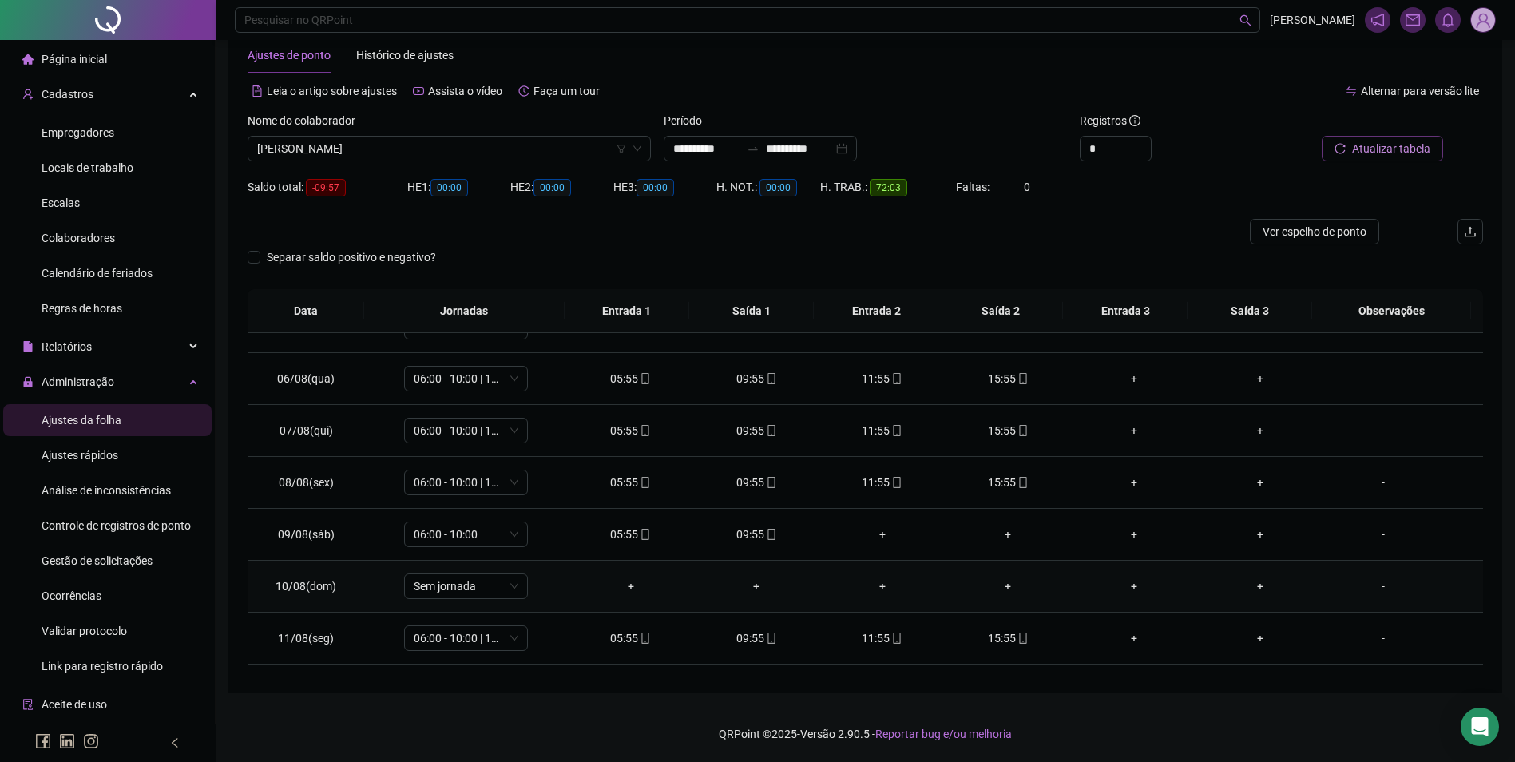
scroll to position [479, 0]
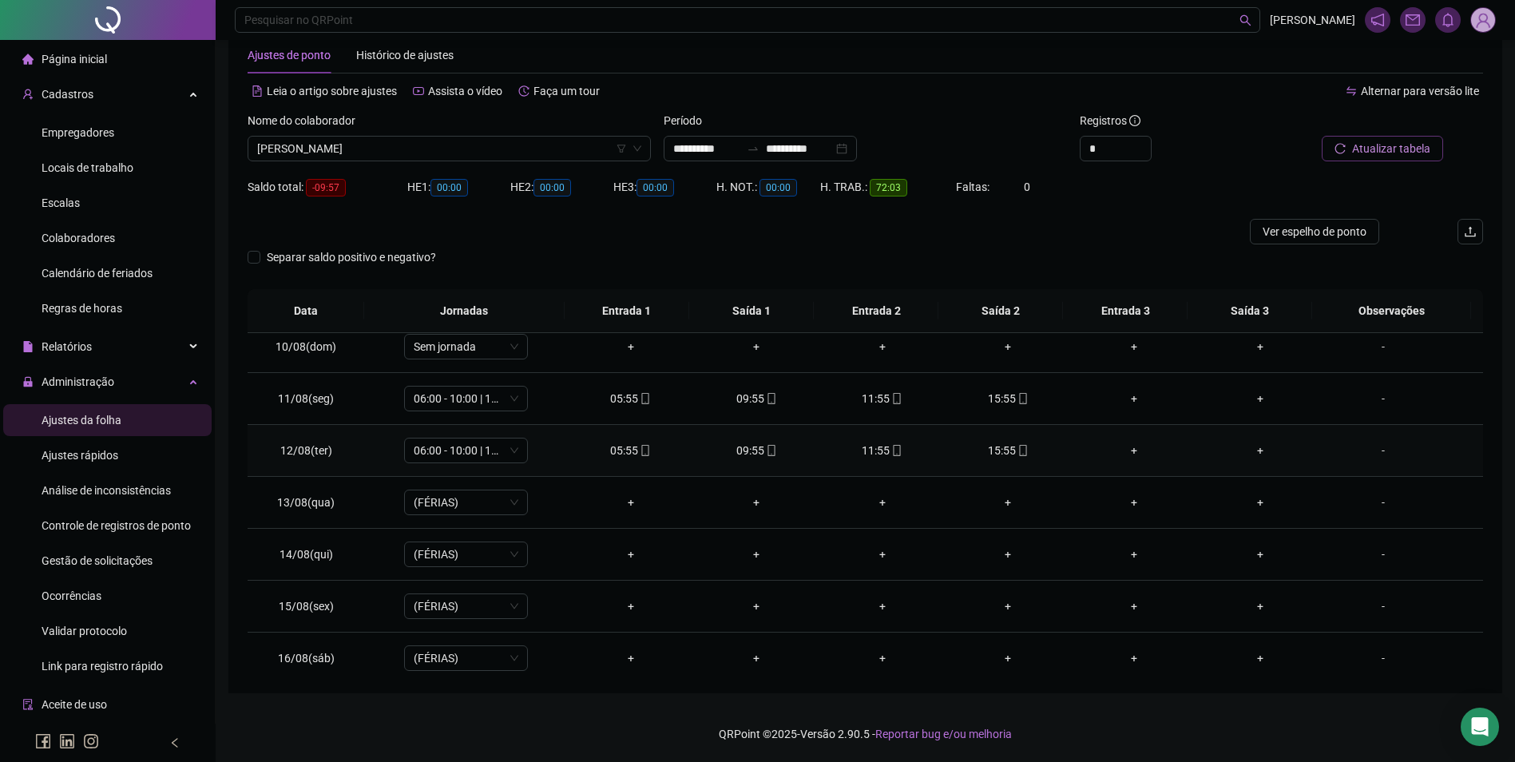
click at [1018, 453] on icon "mobile" at bounding box center [1023, 450] width 11 height 11
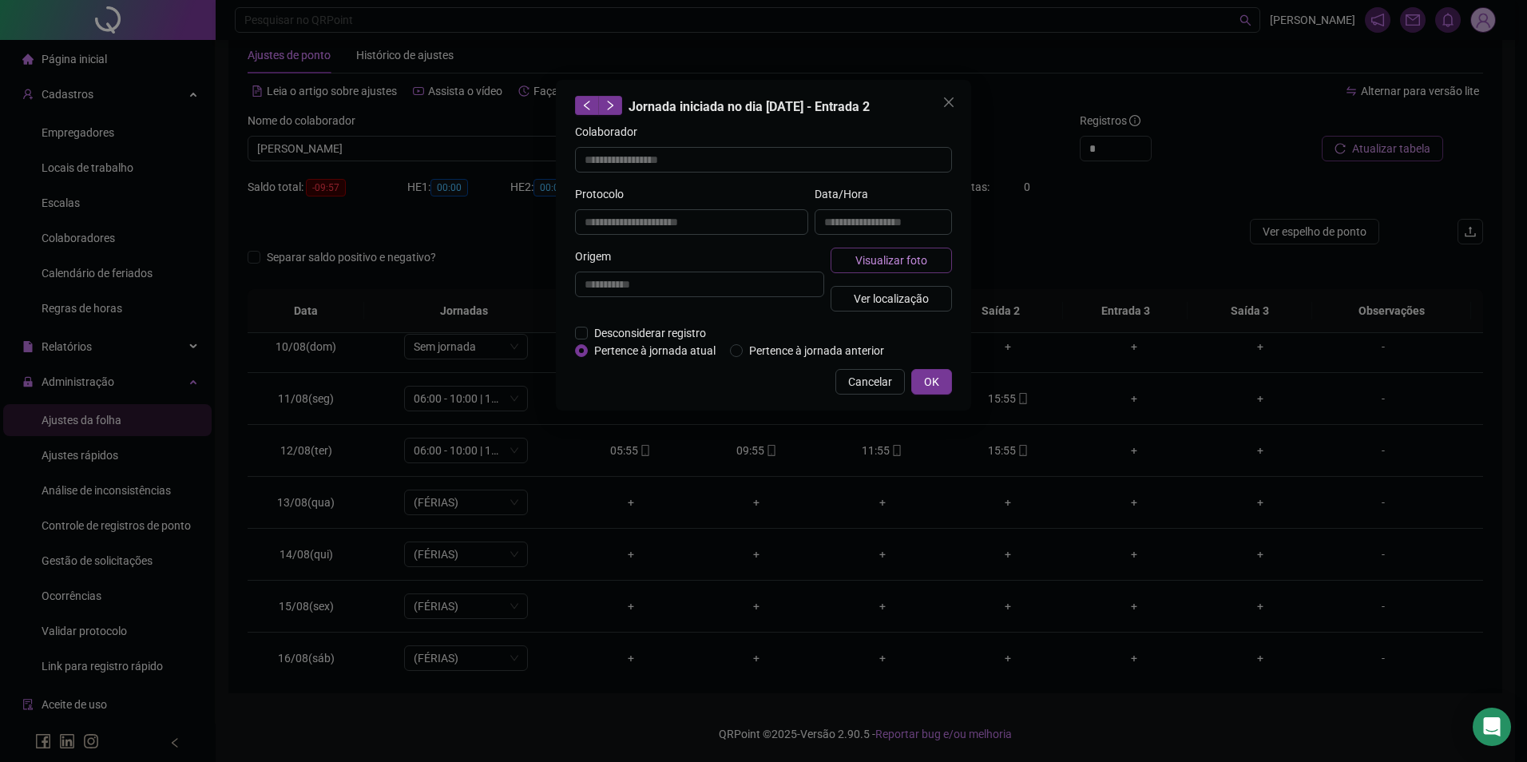
click at [911, 265] on span "Visualizar foto" at bounding box center [892, 261] width 72 height 18
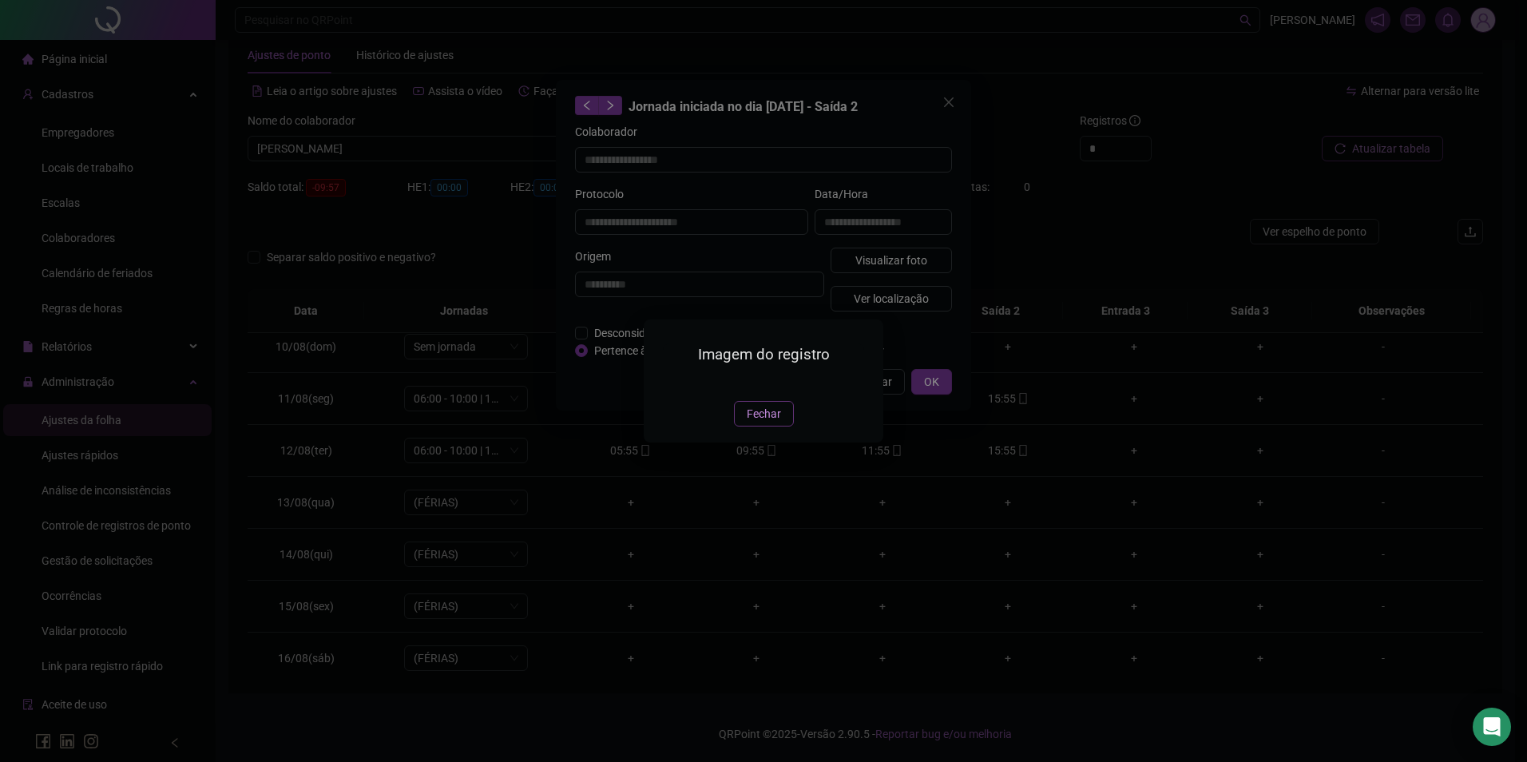
click at [774, 427] on button "Fechar" at bounding box center [764, 414] width 60 height 26
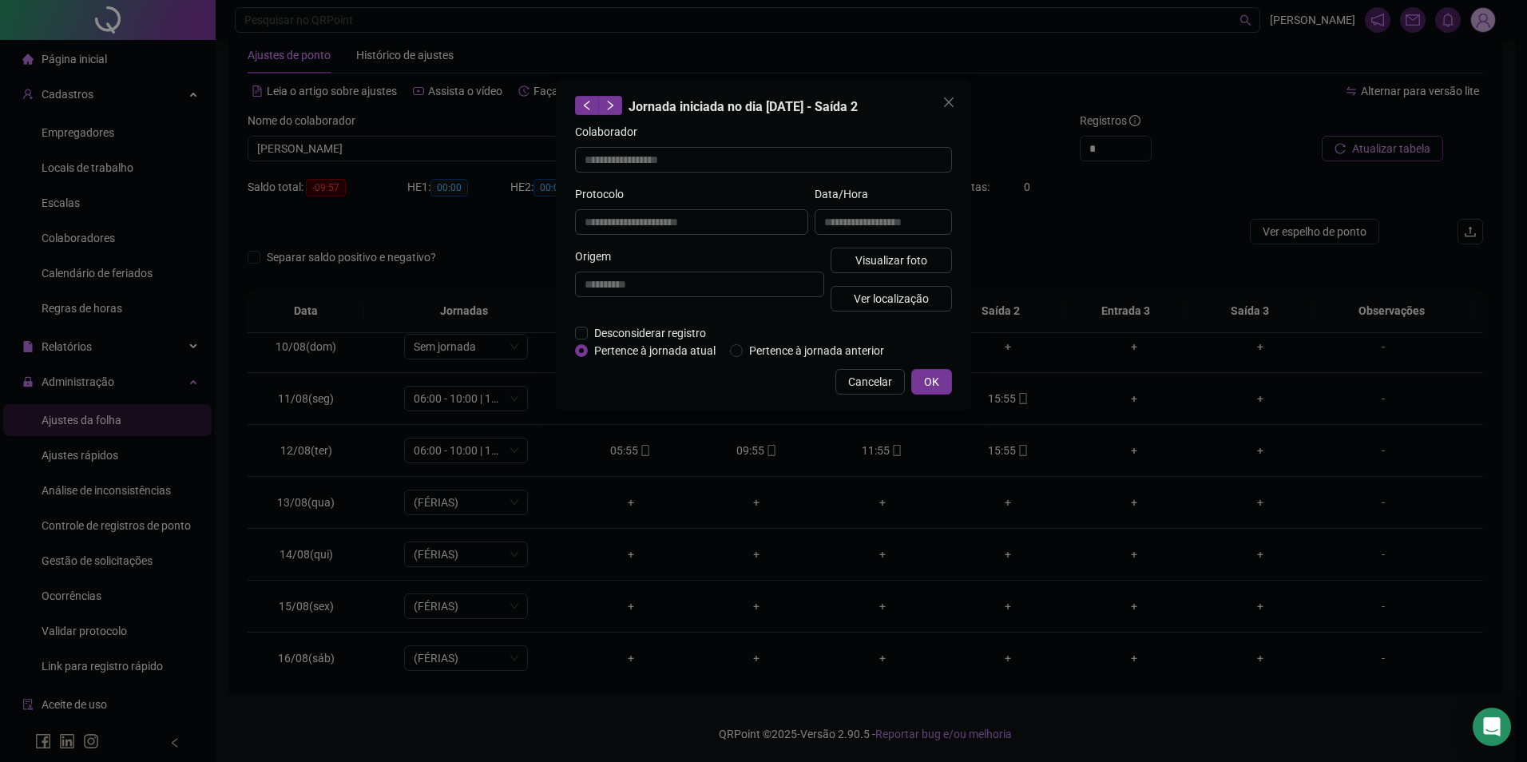
click at [863, 382] on span "Cancelar" at bounding box center [870, 382] width 44 height 18
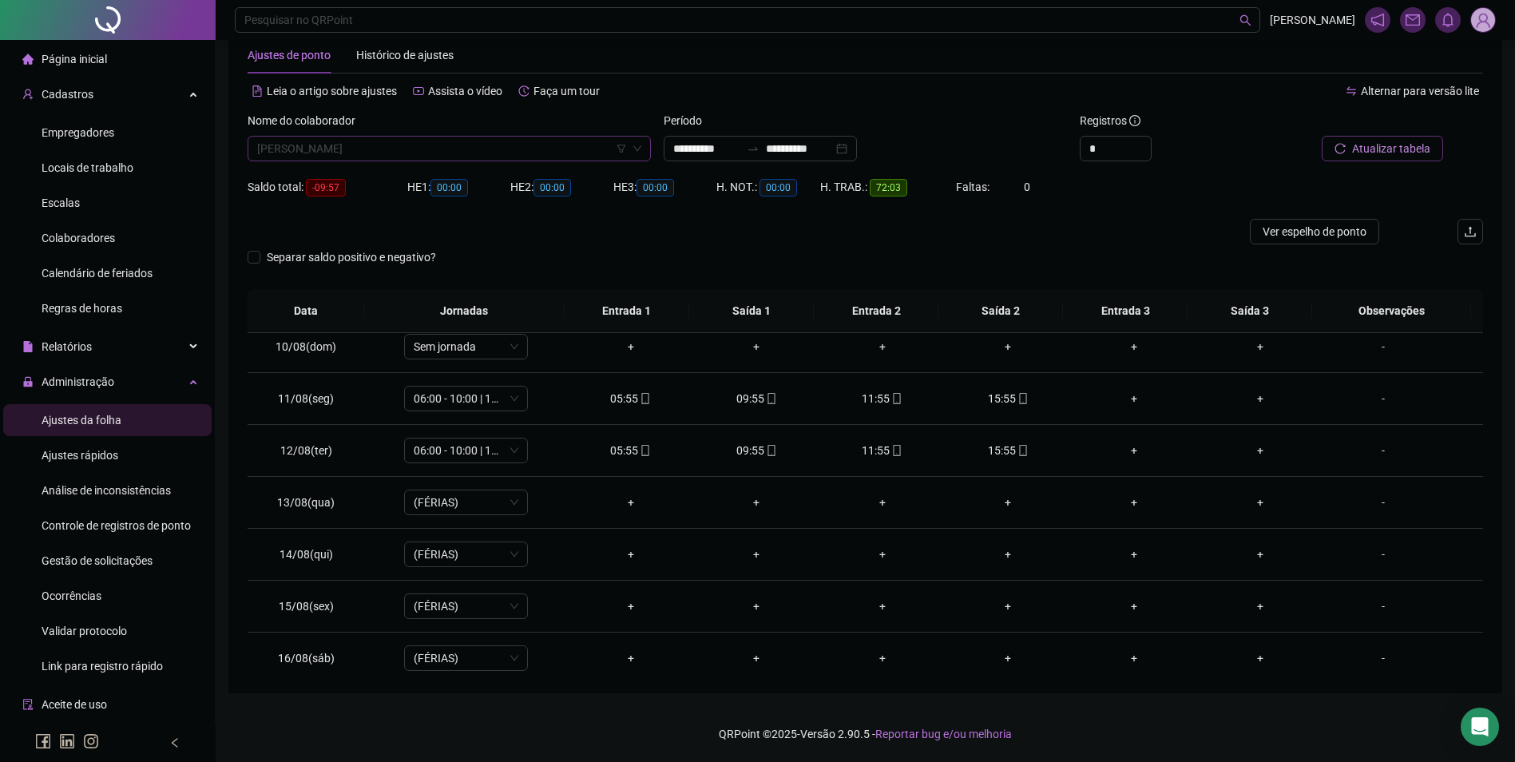
scroll to position [13394, 0]
click at [478, 157] on span "[PERSON_NAME]" at bounding box center [449, 149] width 384 height 24
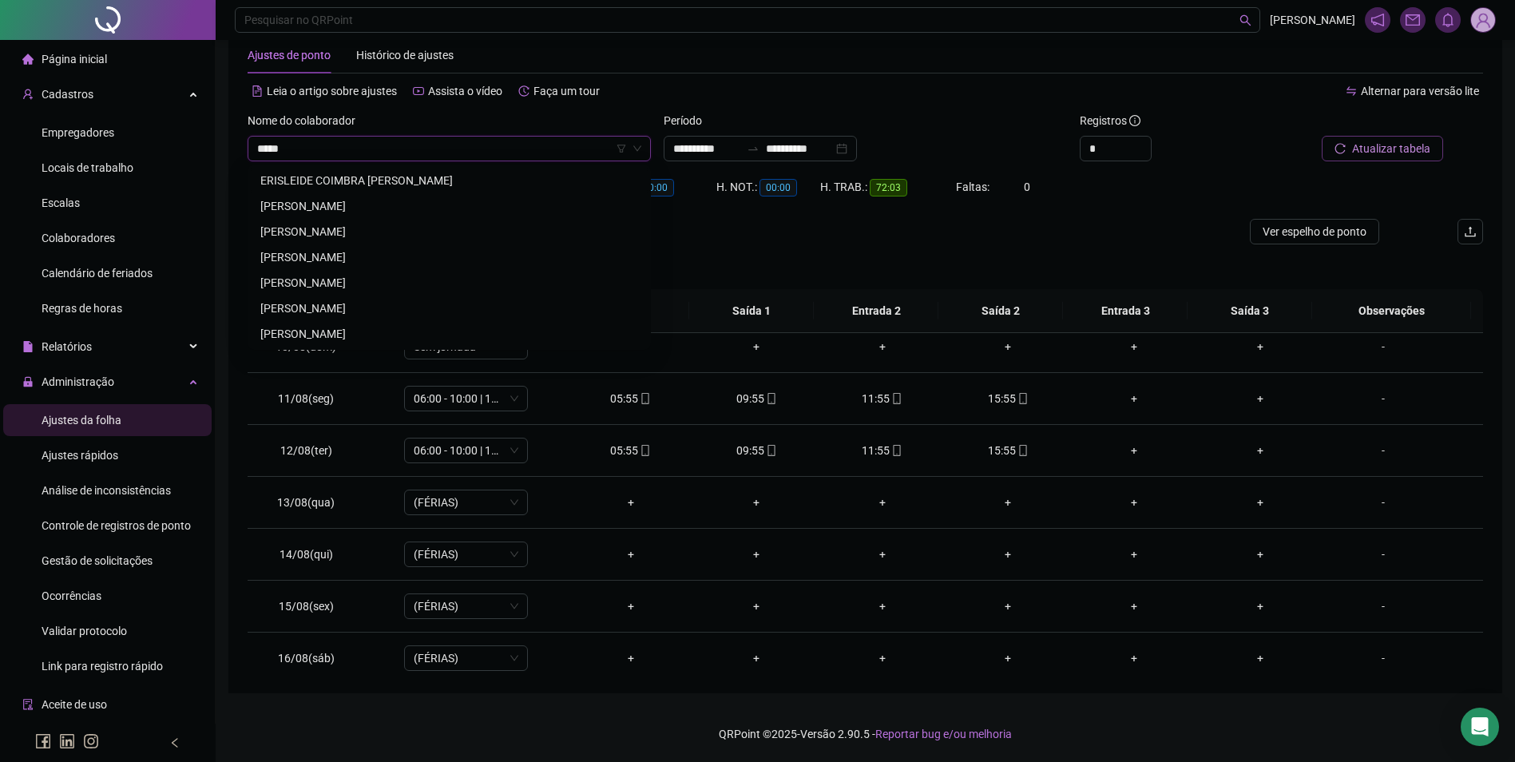
scroll to position [0, 0]
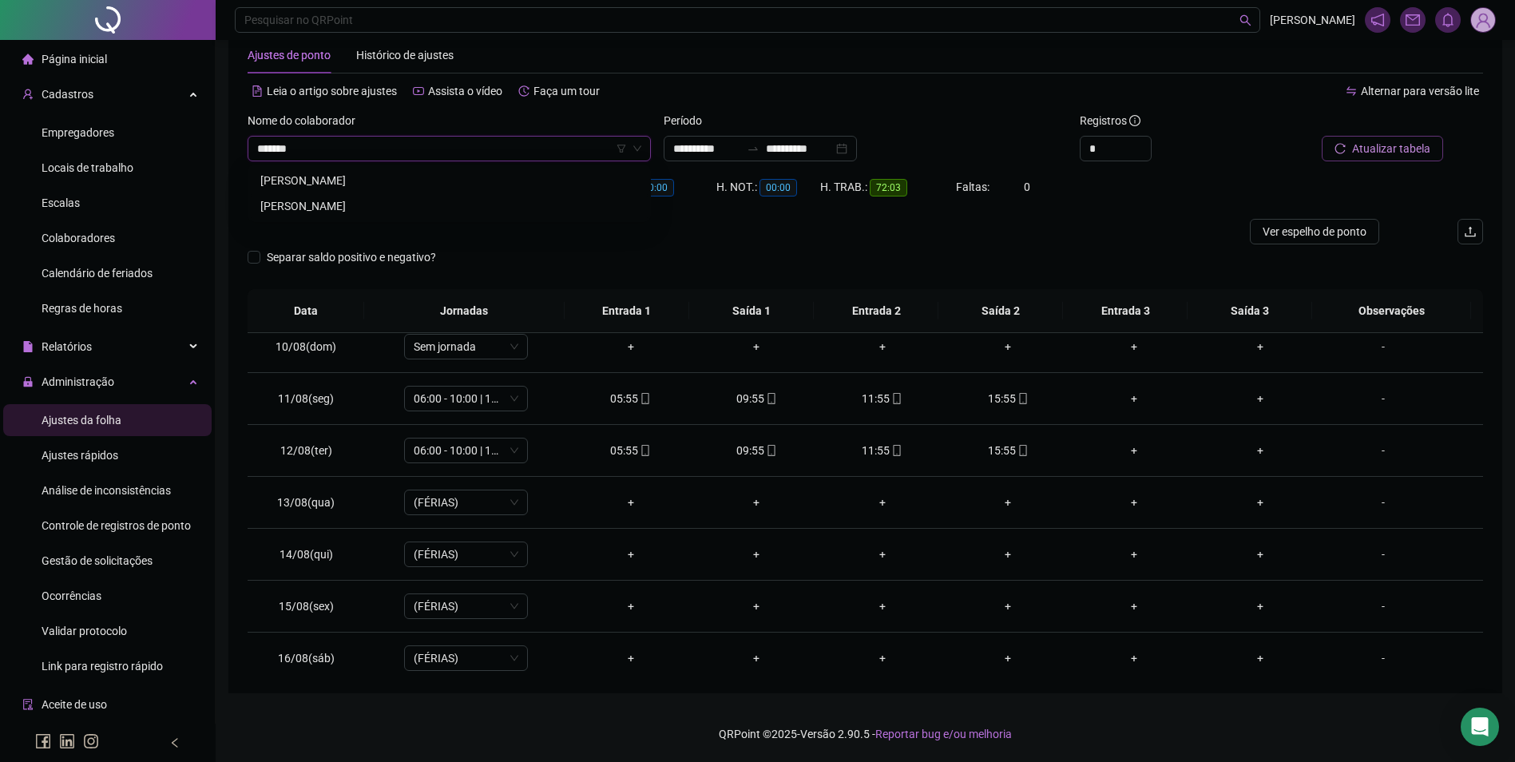
click at [374, 200] on div "[PERSON_NAME]" at bounding box center [449, 206] width 378 height 18
click at [1355, 152] on span "Buscar registros" at bounding box center [1389, 149] width 81 height 18
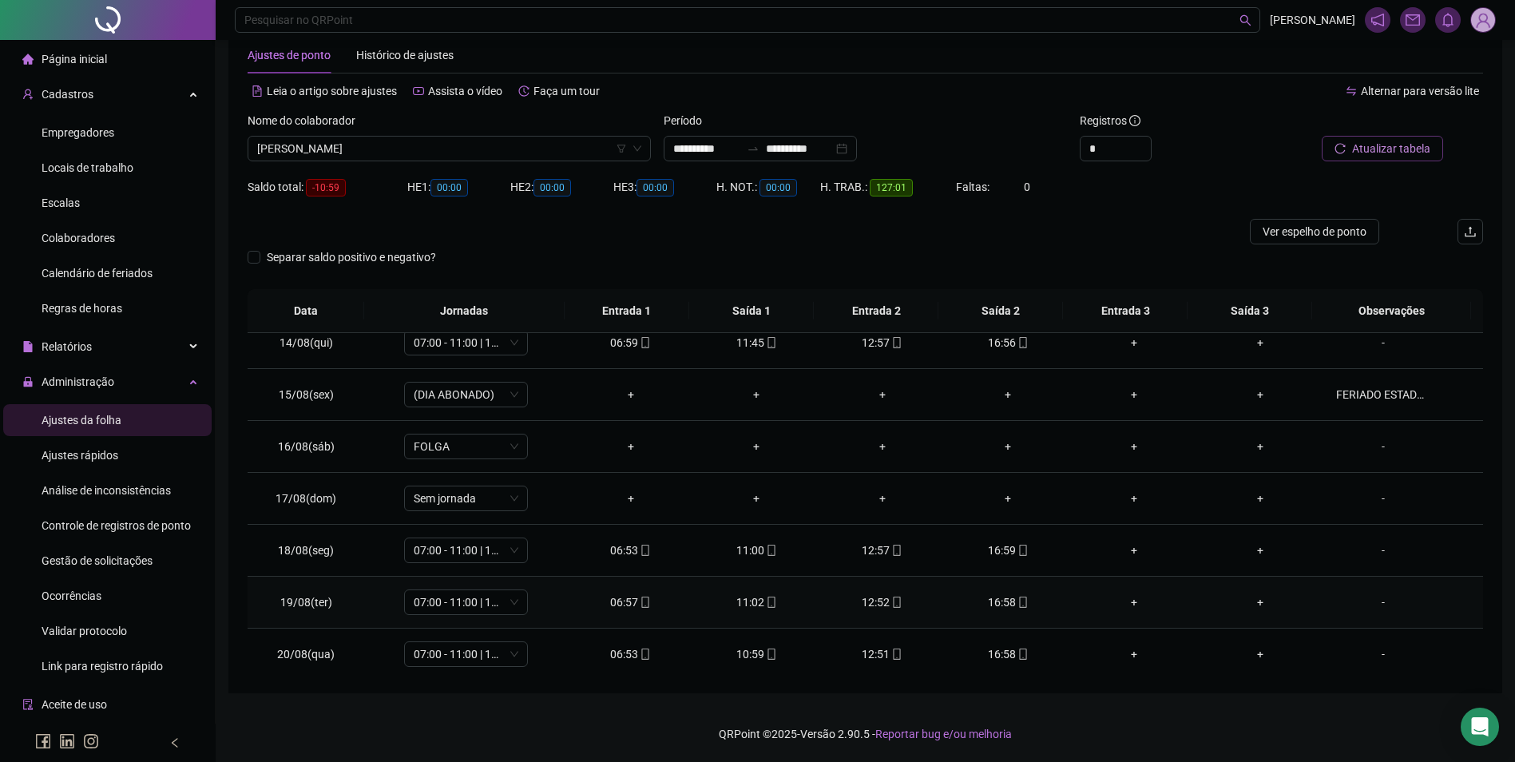
scroll to position [749, 0]
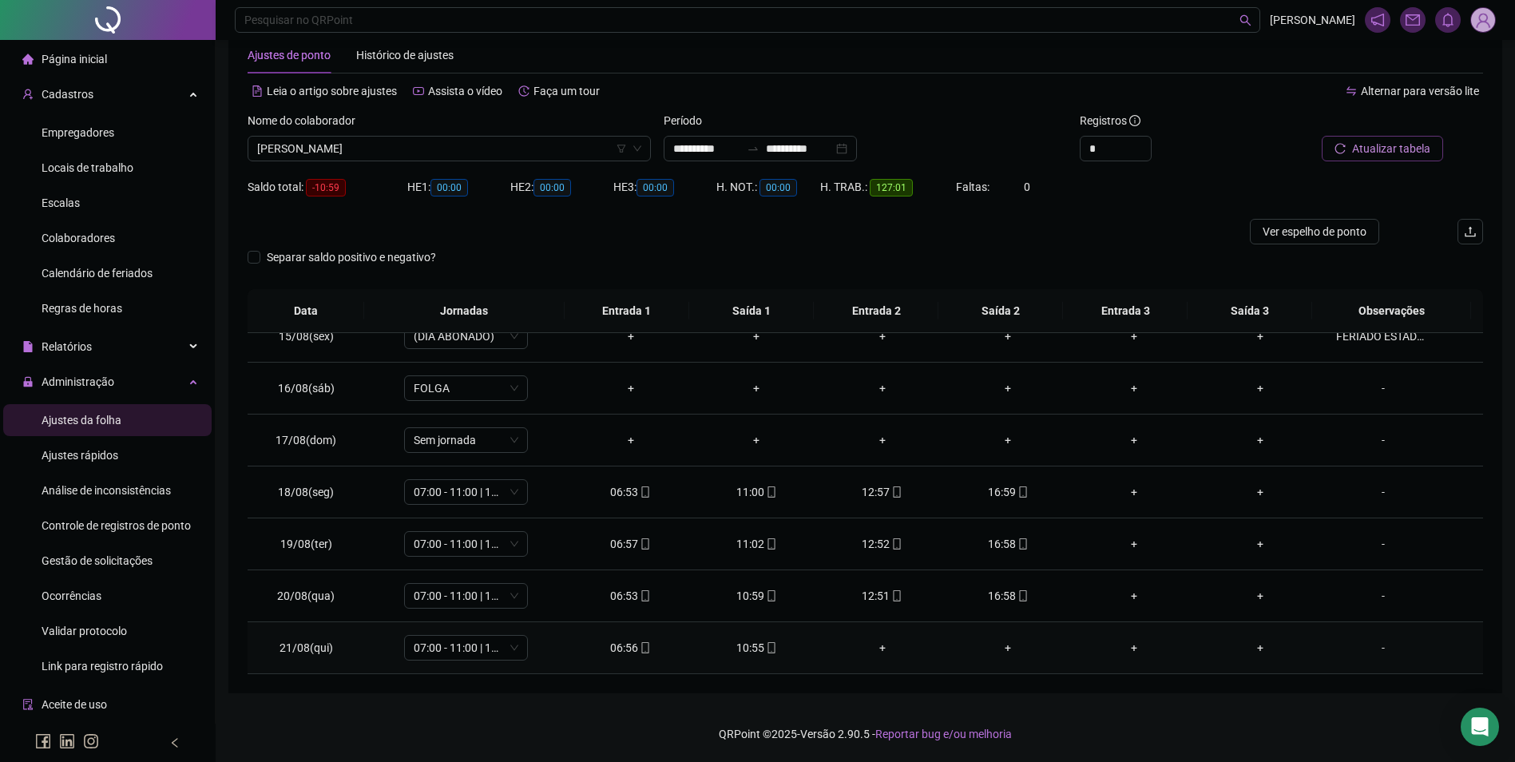
click at [766, 652] on icon "mobile" at bounding box center [771, 647] width 11 height 11
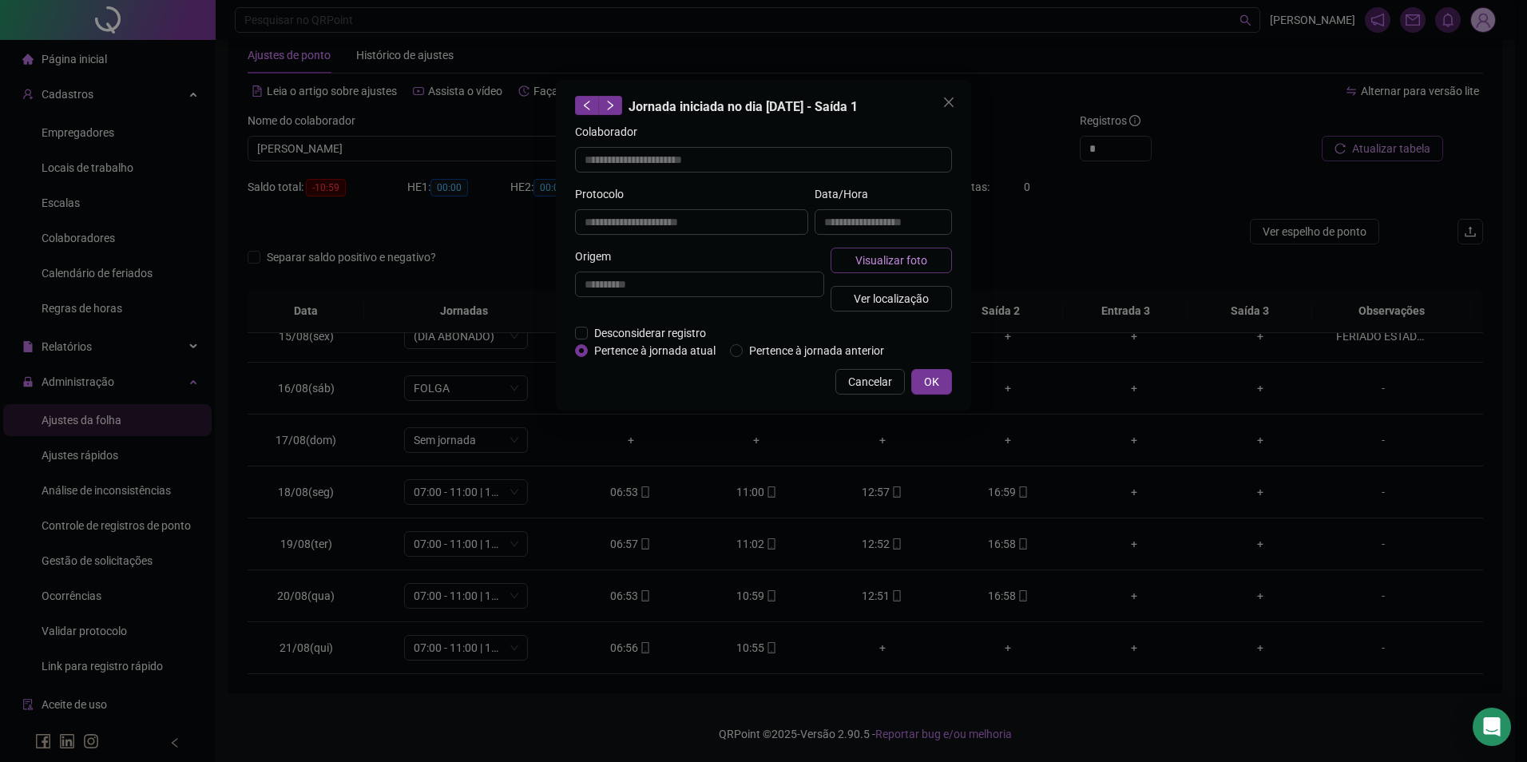
click at [895, 260] on span "Visualizar foto" at bounding box center [892, 261] width 72 height 18
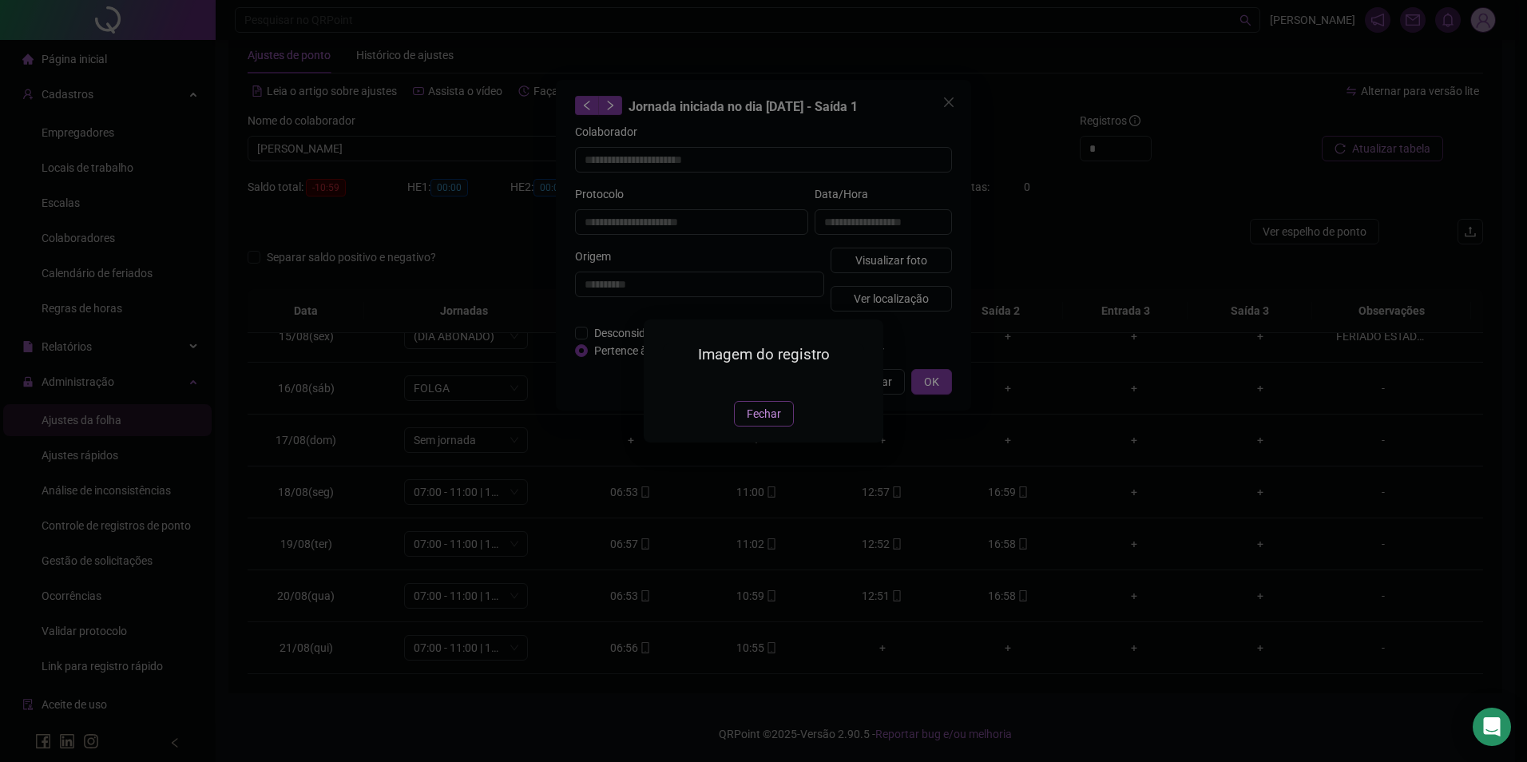
click at [758, 427] on button "Fechar" at bounding box center [764, 414] width 60 height 26
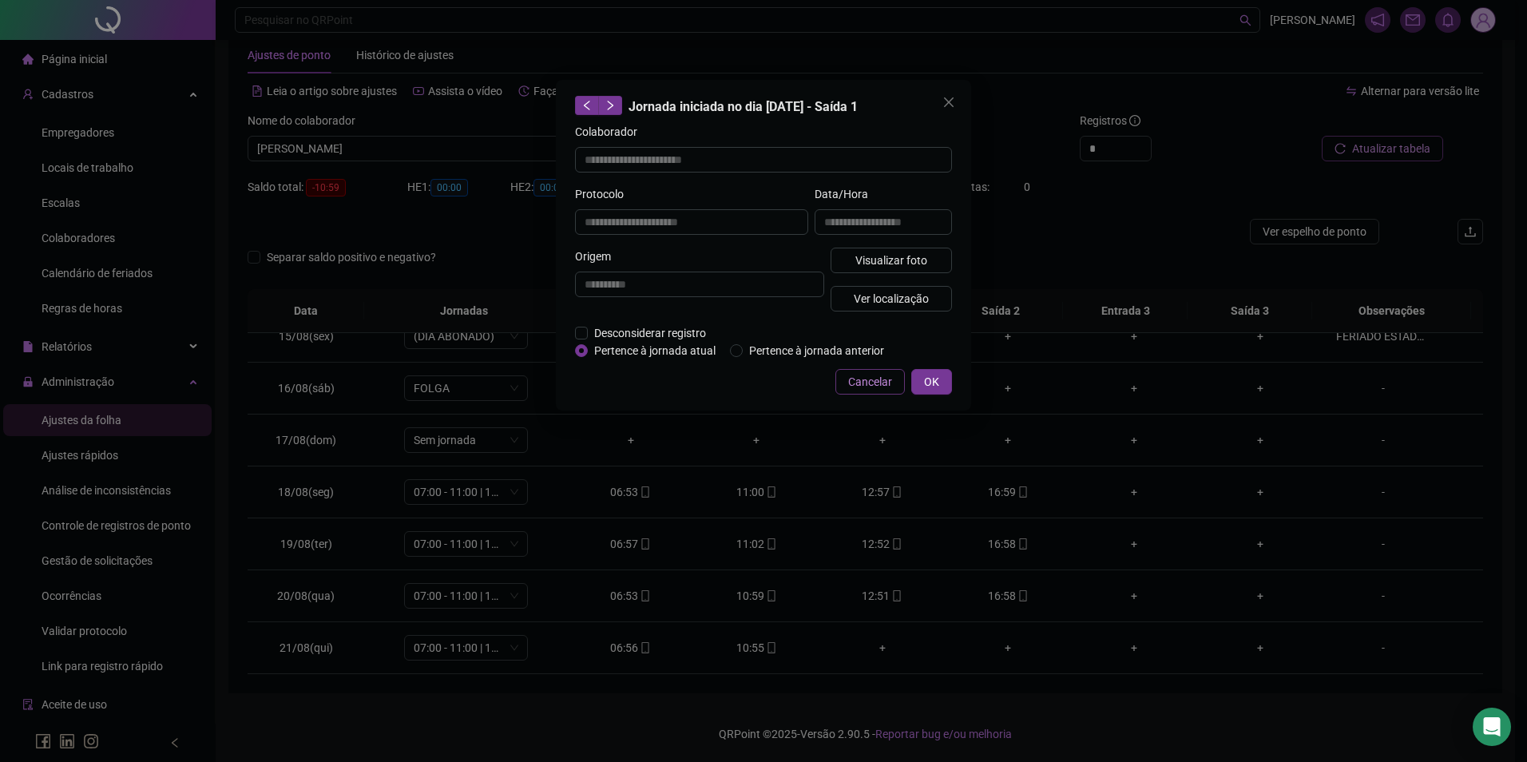
click at [868, 379] on span "Cancelar" at bounding box center [870, 382] width 44 height 18
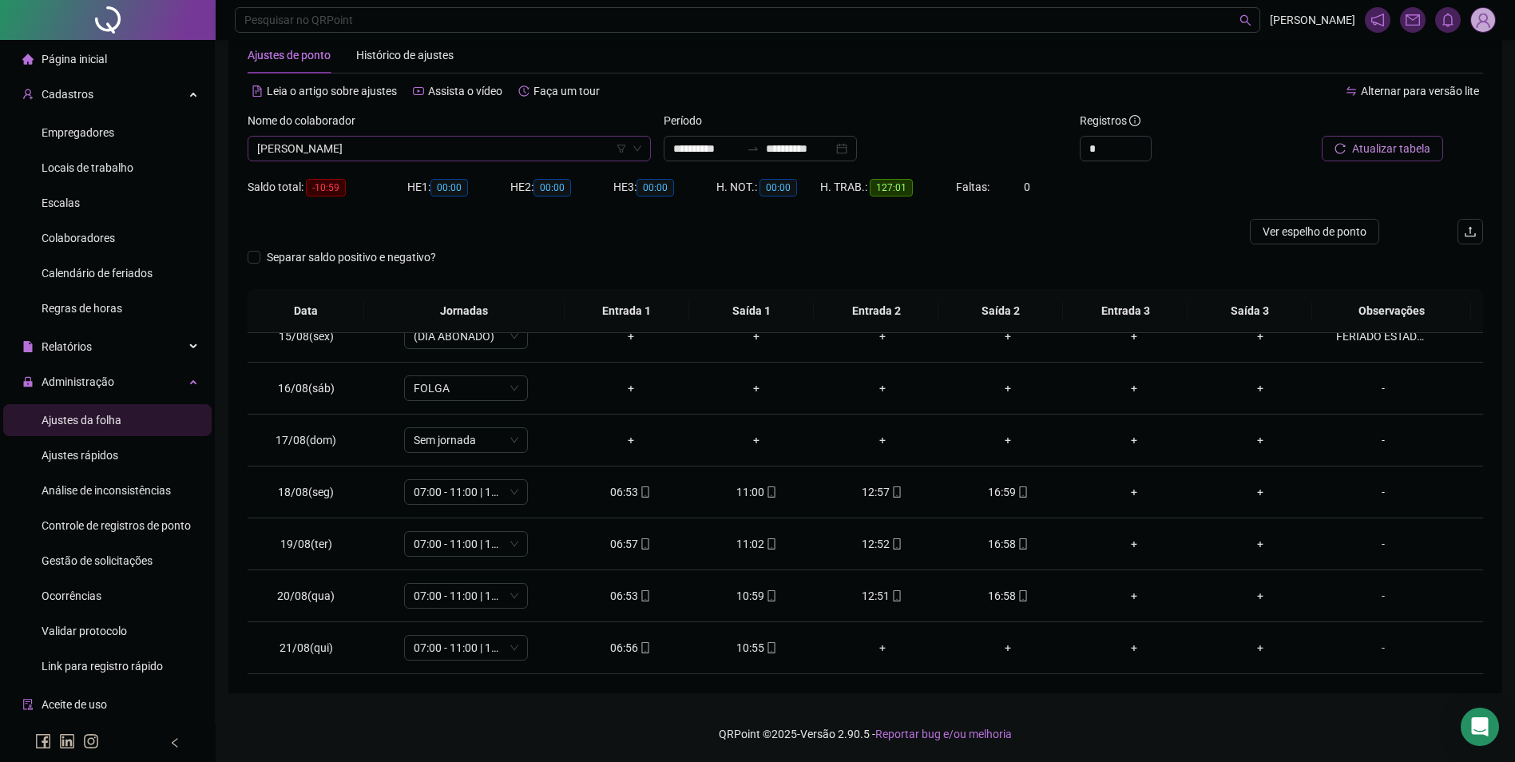
click at [476, 149] on span "[PERSON_NAME]" at bounding box center [449, 149] width 384 height 24
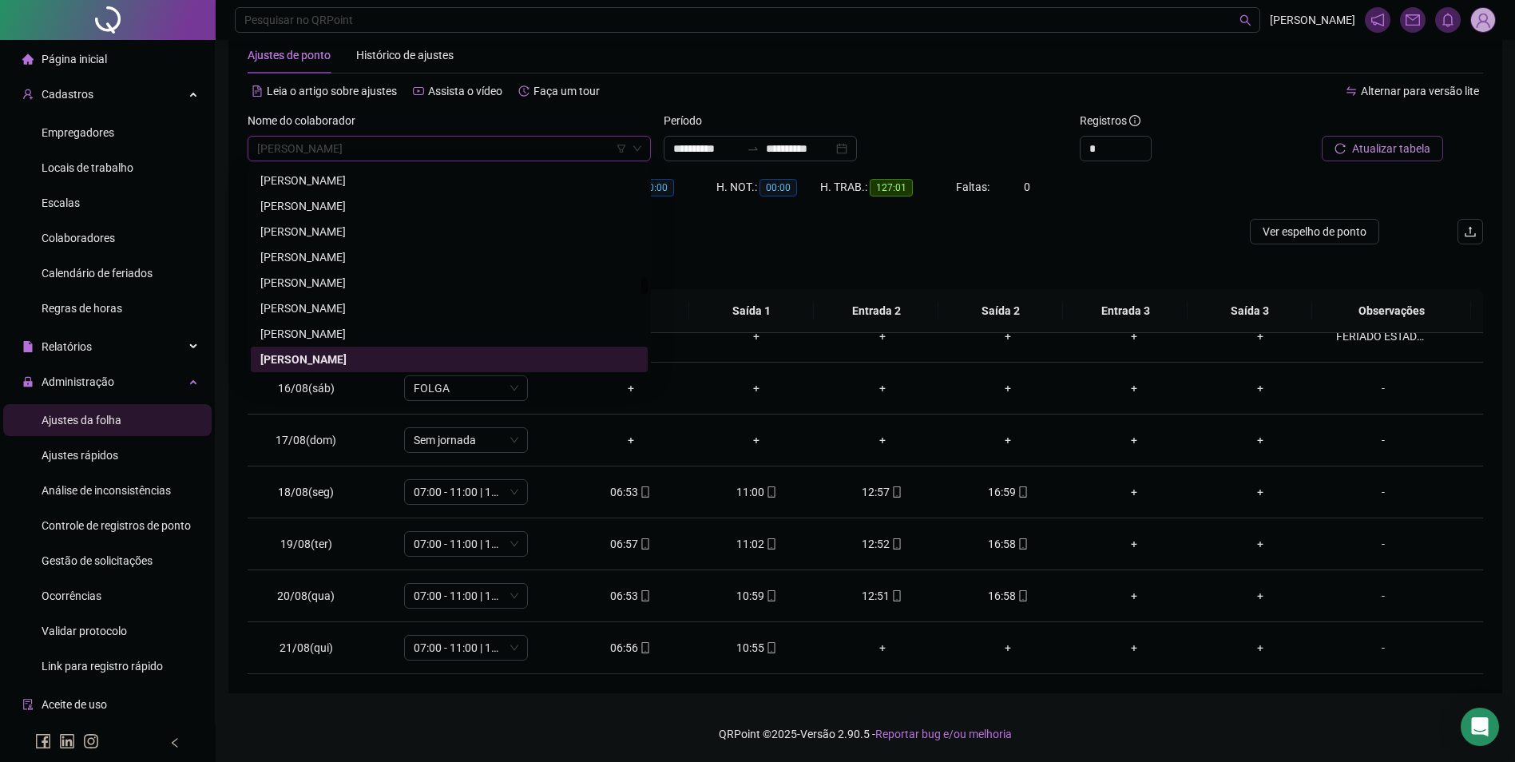
click at [1406, 158] on button "Atualizar tabela" at bounding box center [1382, 149] width 121 height 26
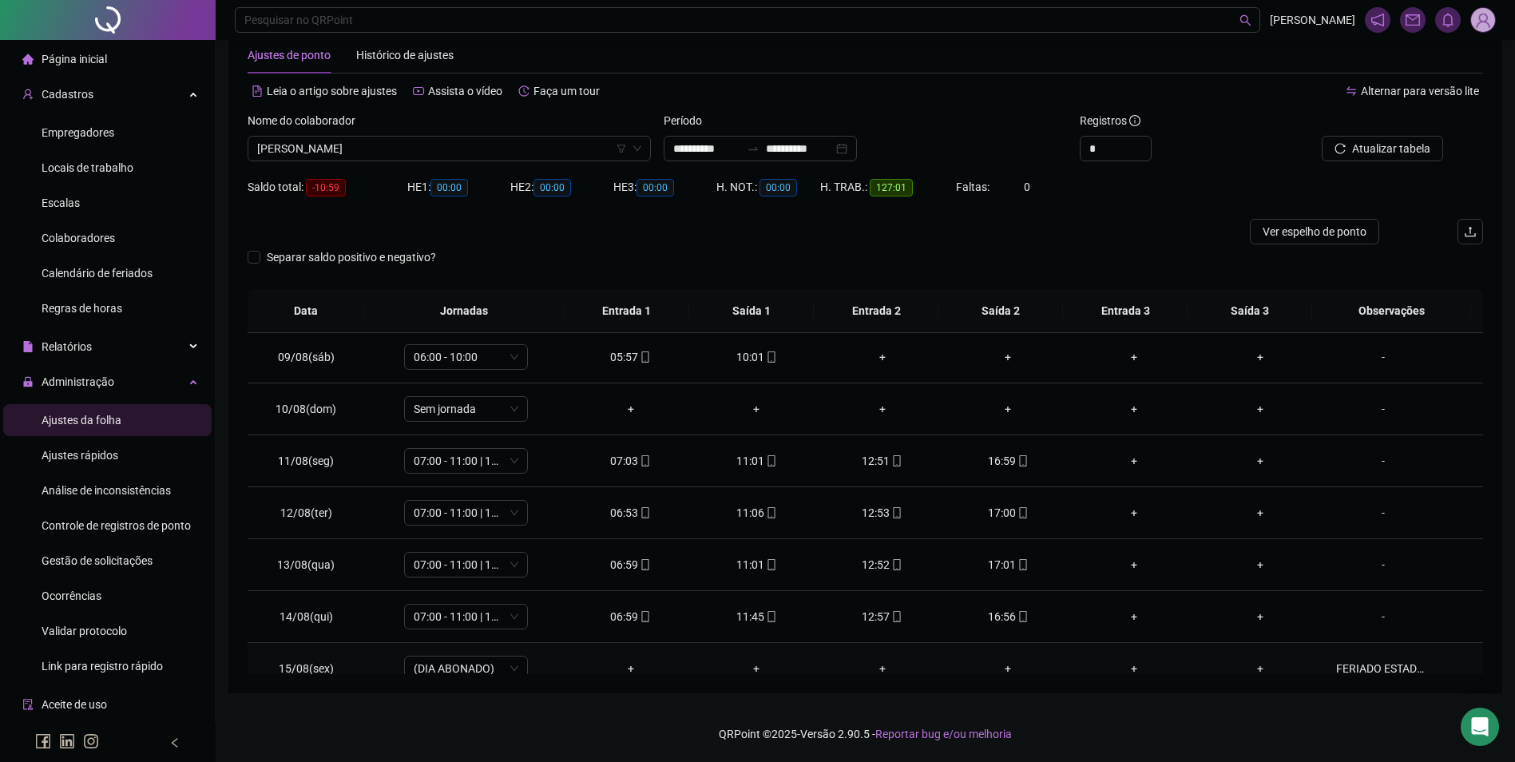
scroll to position [510, 0]
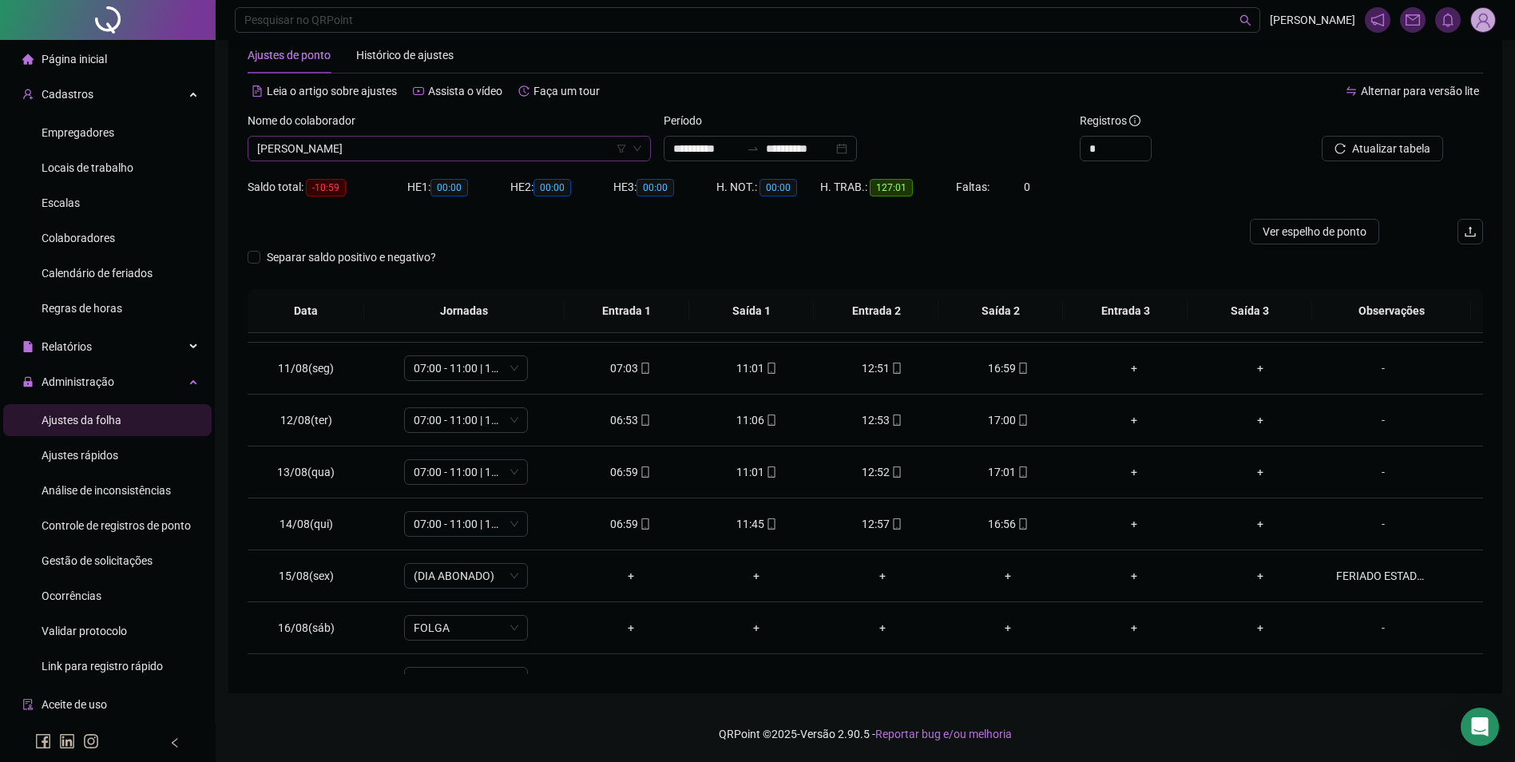
click at [506, 145] on span "[PERSON_NAME]" at bounding box center [449, 149] width 384 height 24
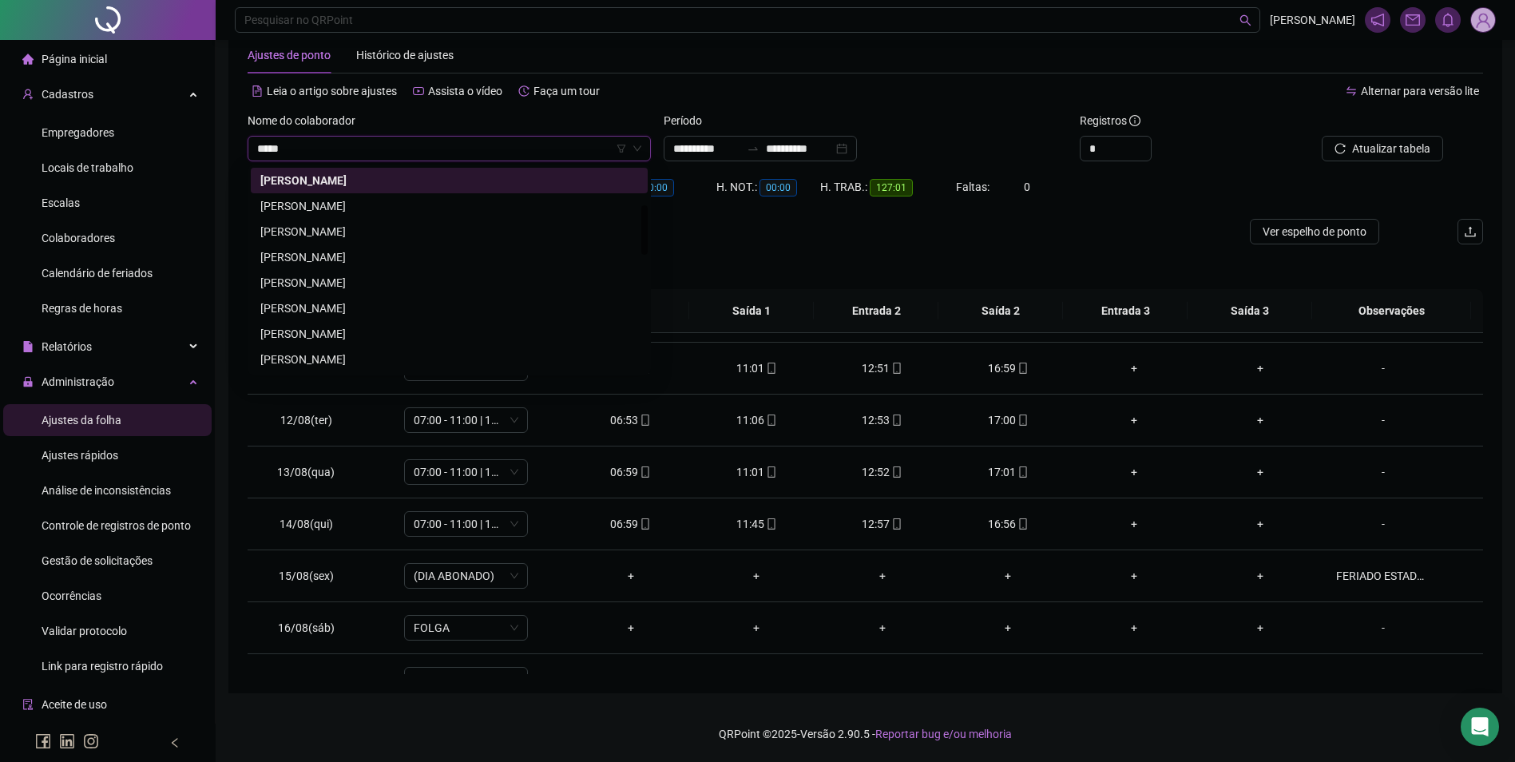
scroll to position [0, 0]
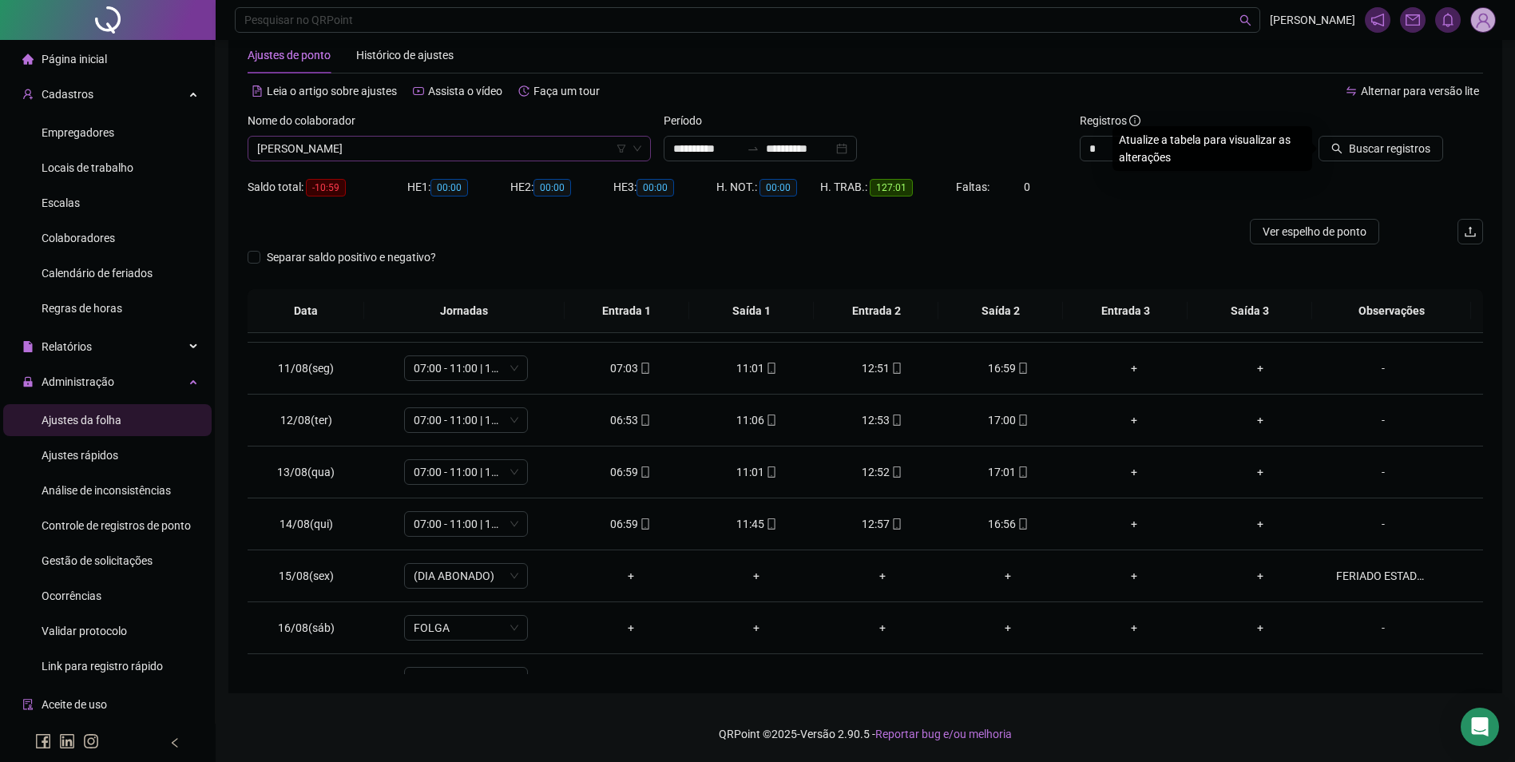
click at [1319, 136] on button "Buscar registros" at bounding box center [1381, 149] width 125 height 26
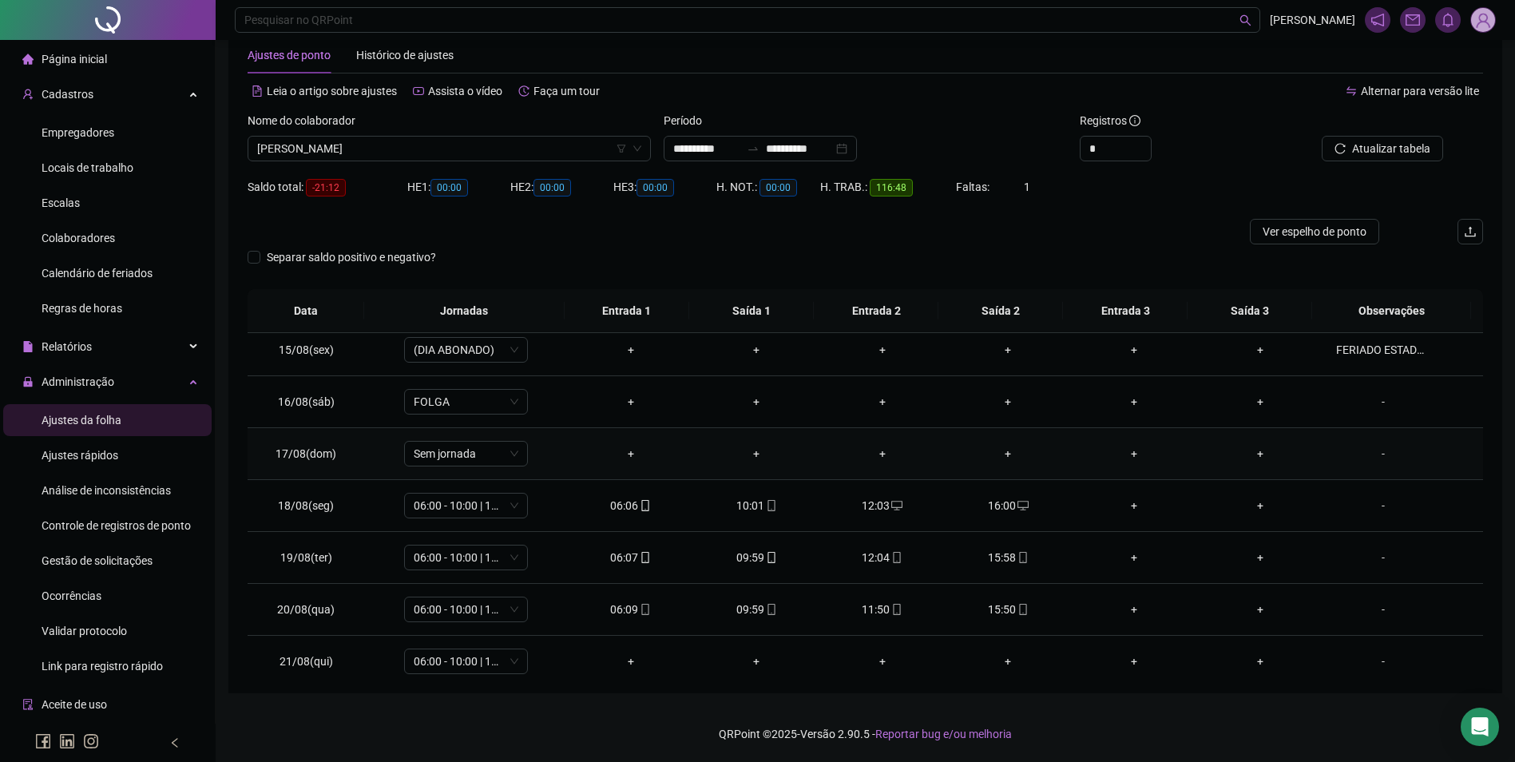
scroll to position [749, 0]
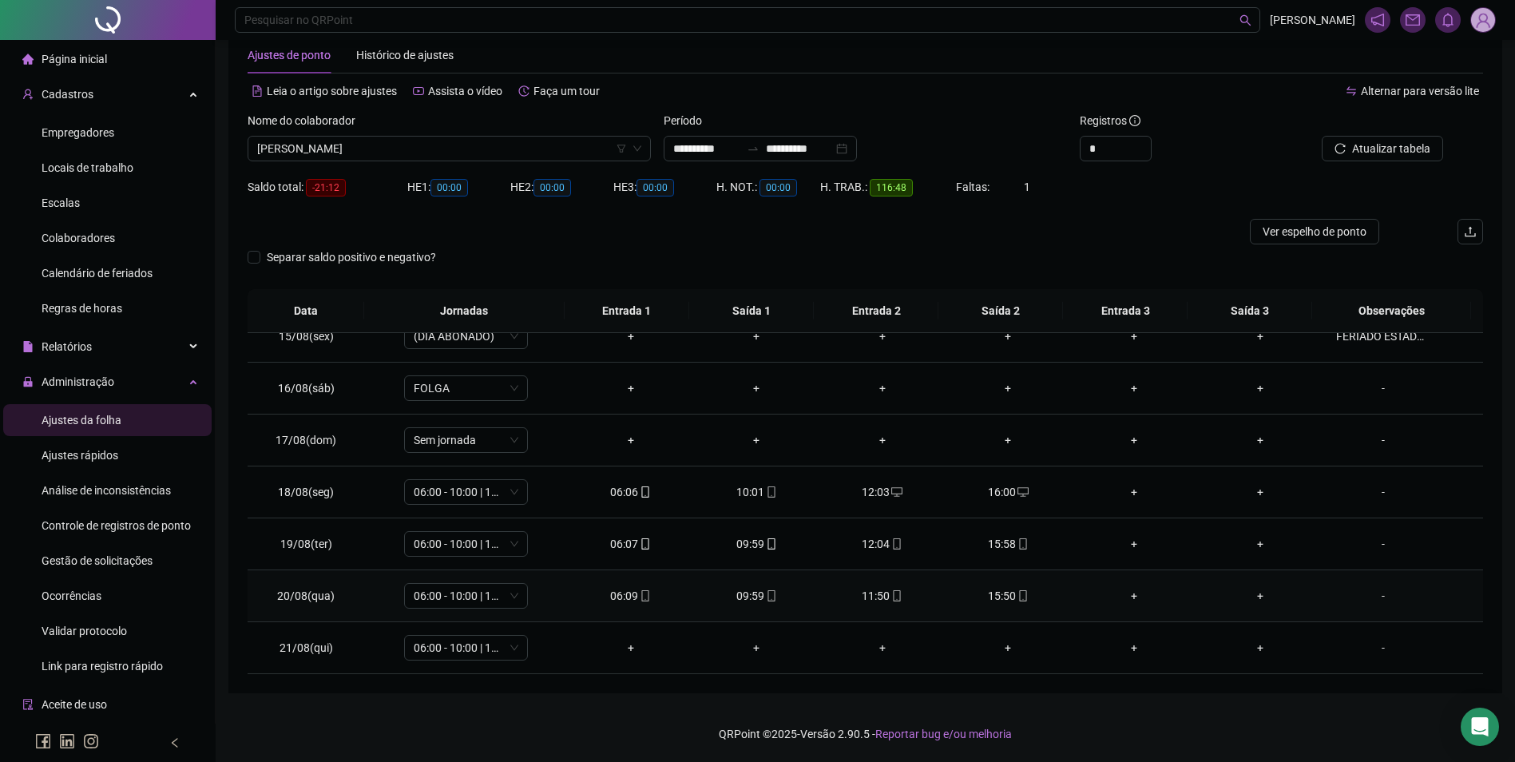
click at [1019, 599] on icon "mobile" at bounding box center [1022, 595] width 7 height 11
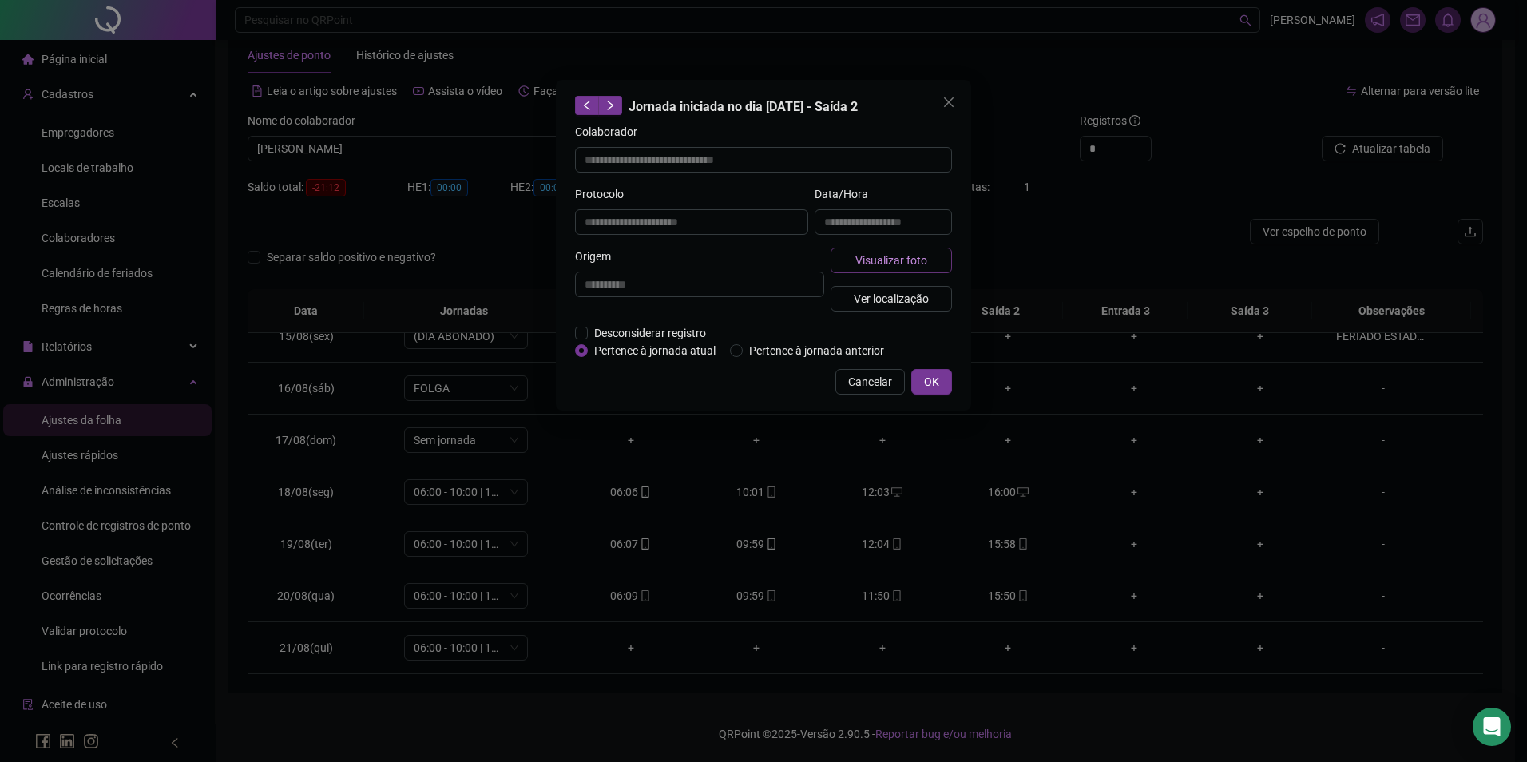
click at [927, 250] on button "Visualizar foto" at bounding box center [891, 261] width 121 height 26
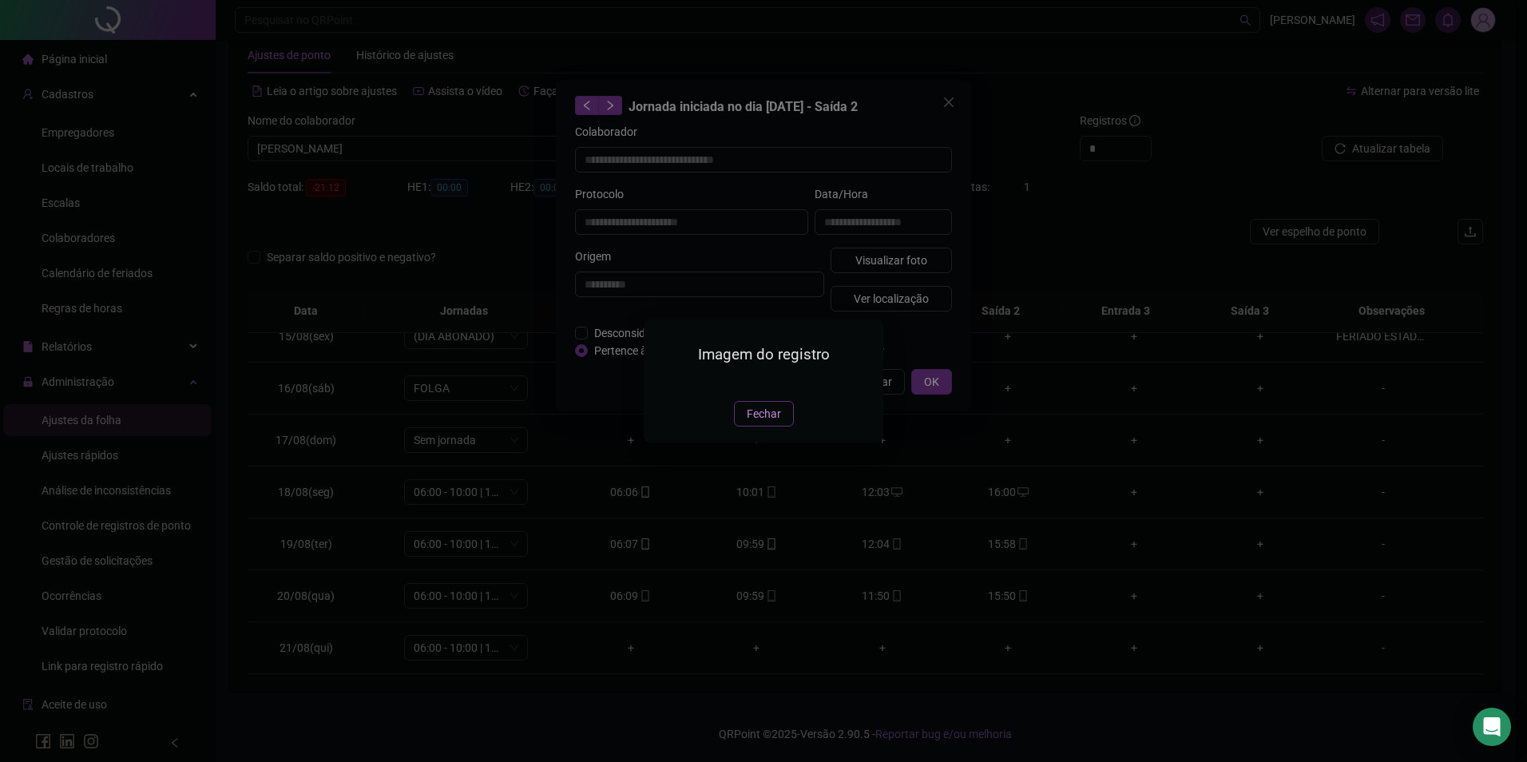
click at [746, 427] on button "Fechar" at bounding box center [764, 414] width 60 height 26
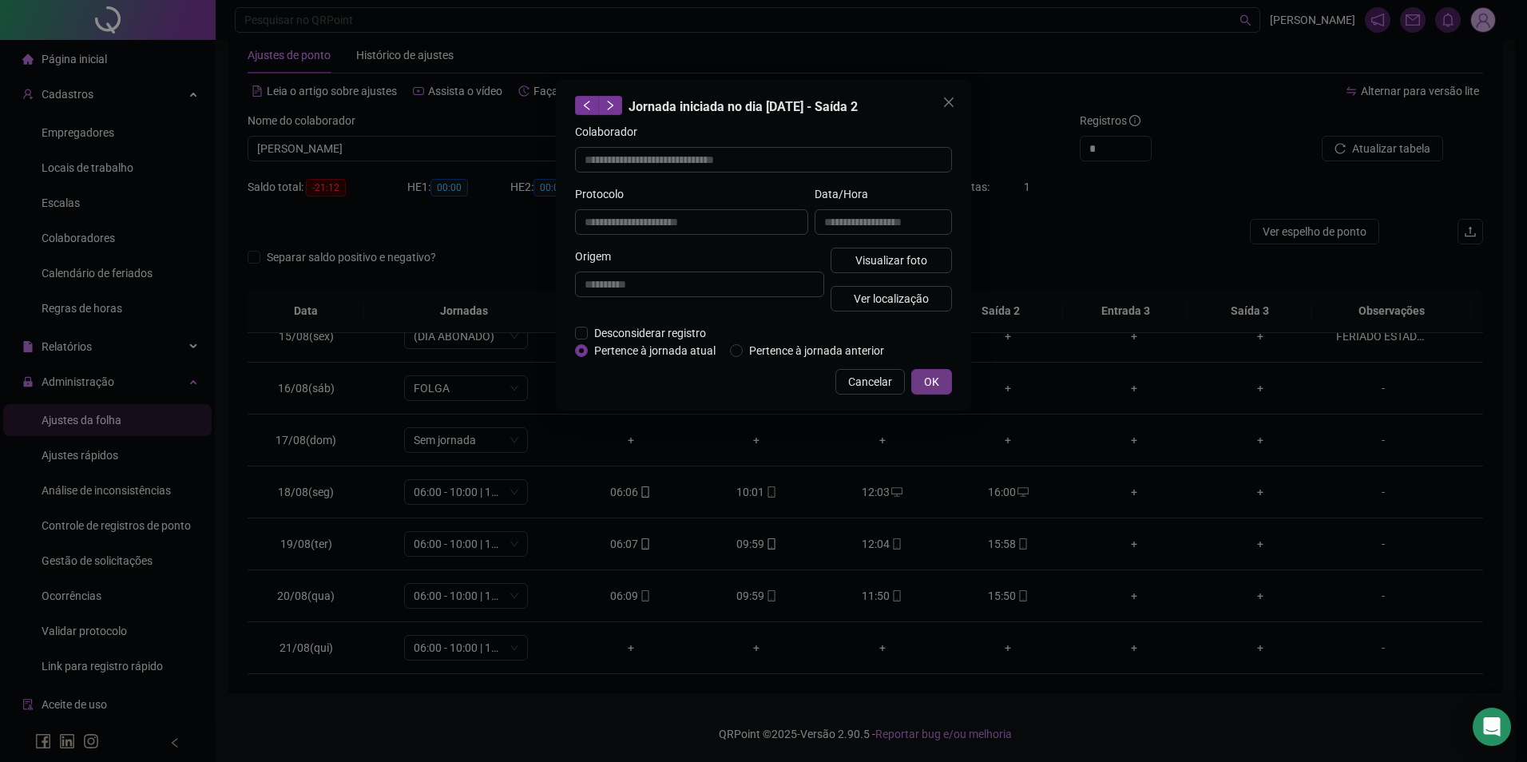
click at [933, 383] on span "OK" at bounding box center [931, 382] width 15 height 18
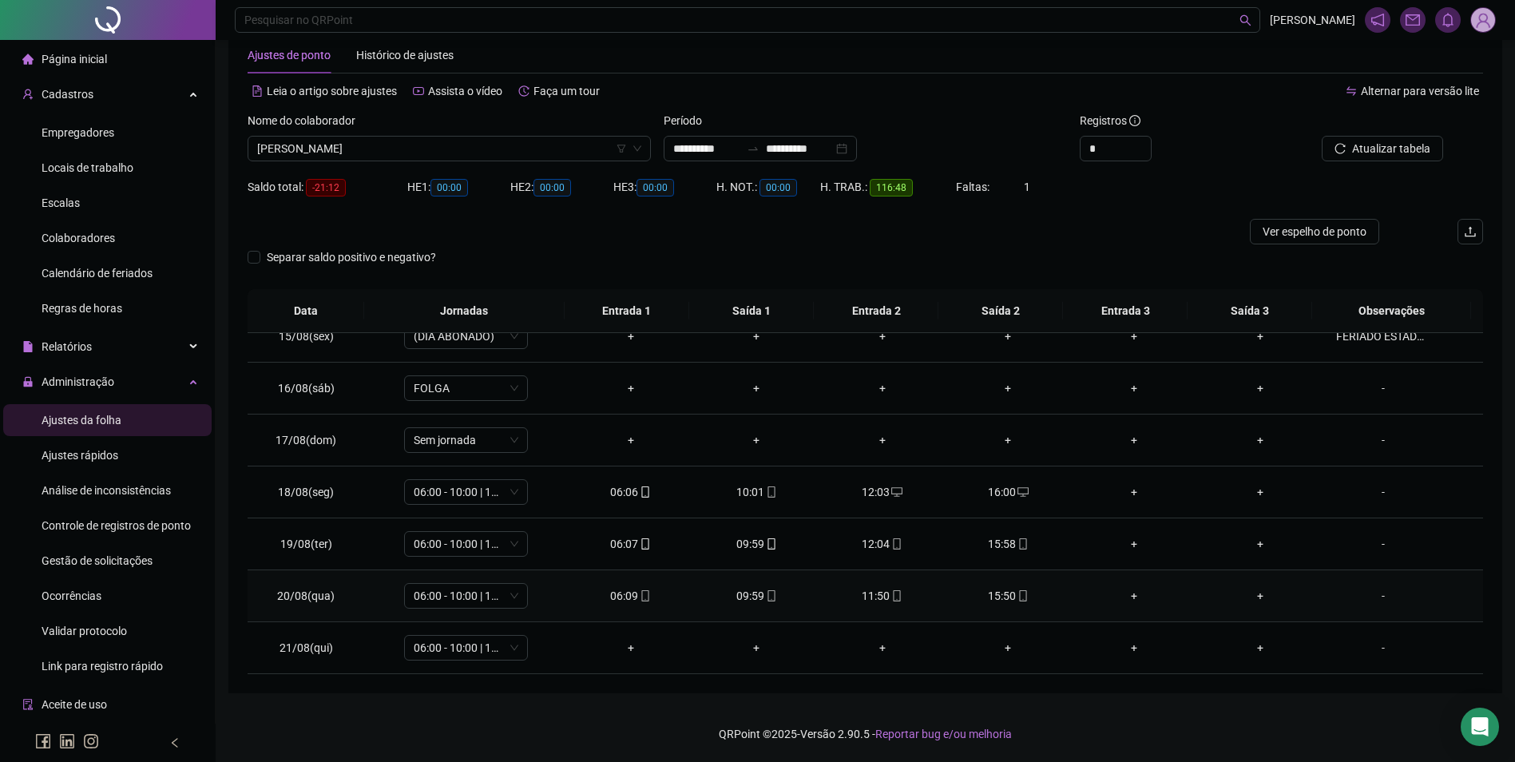
click at [882, 594] on div "11:50" at bounding box center [882, 596] width 101 height 18
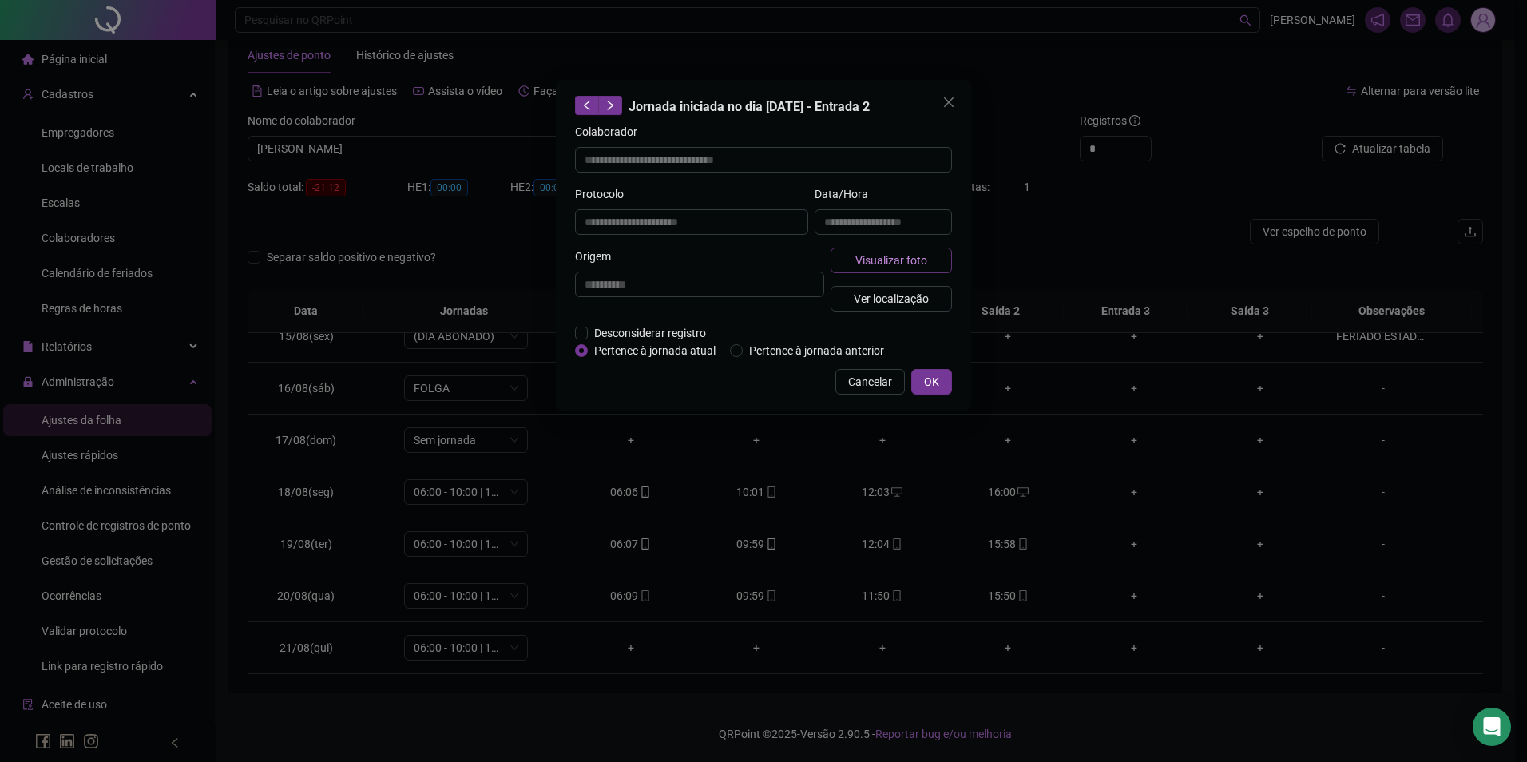
click at [901, 264] on span "Visualizar foto" at bounding box center [892, 261] width 72 height 18
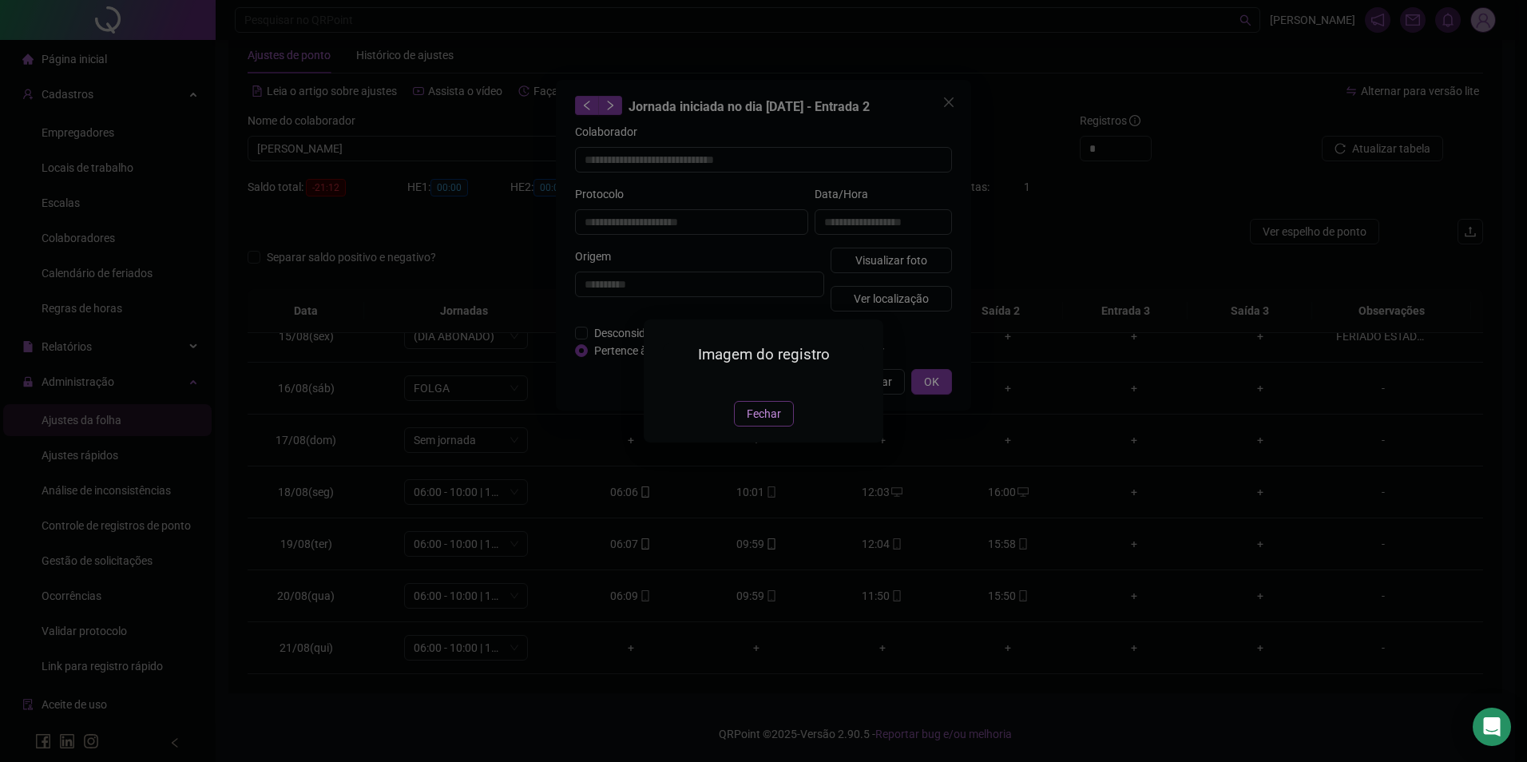
click at [768, 423] on span "Fechar" at bounding box center [764, 414] width 34 height 18
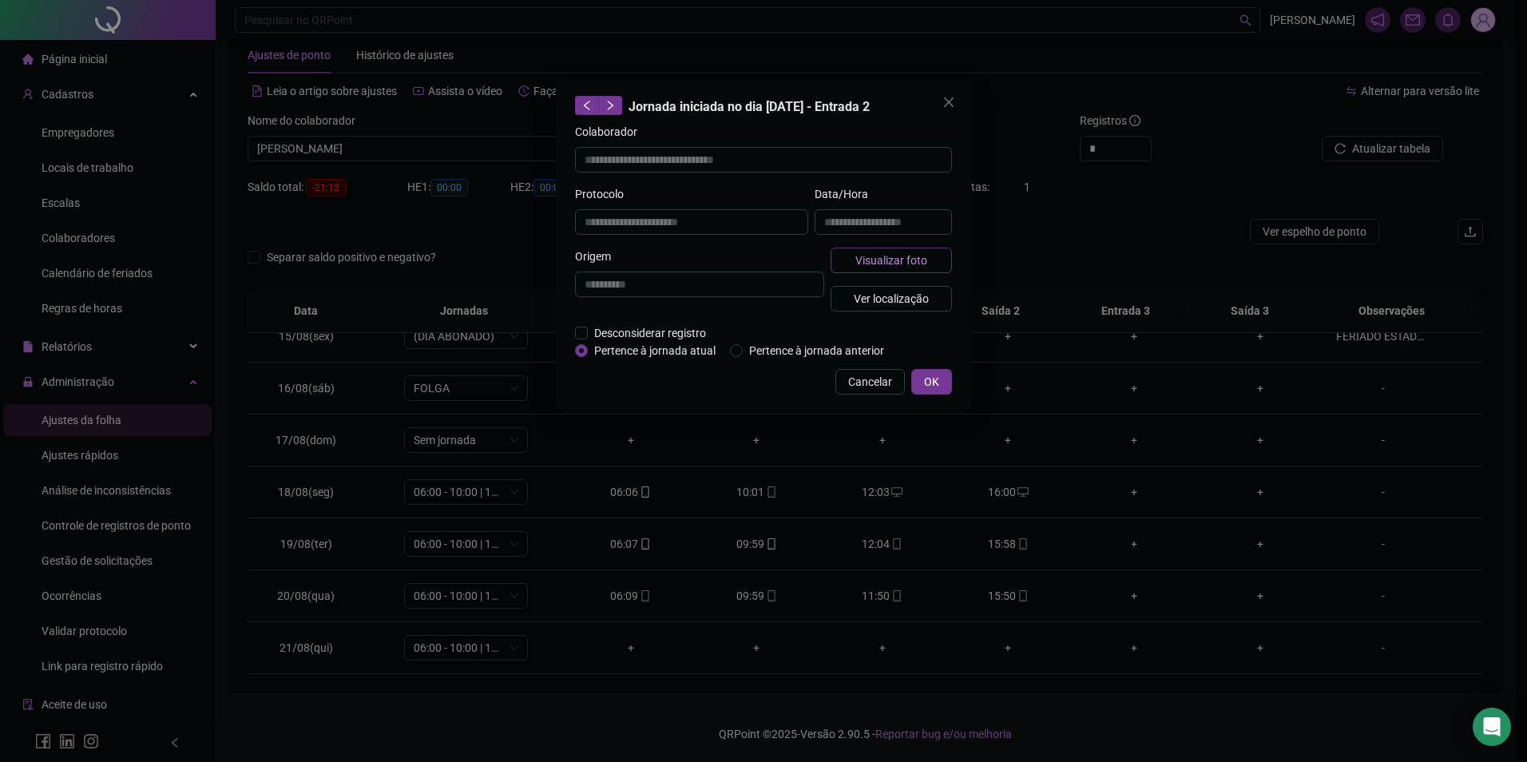
click at [888, 259] on span "Visualizar foto" at bounding box center [892, 261] width 72 height 18
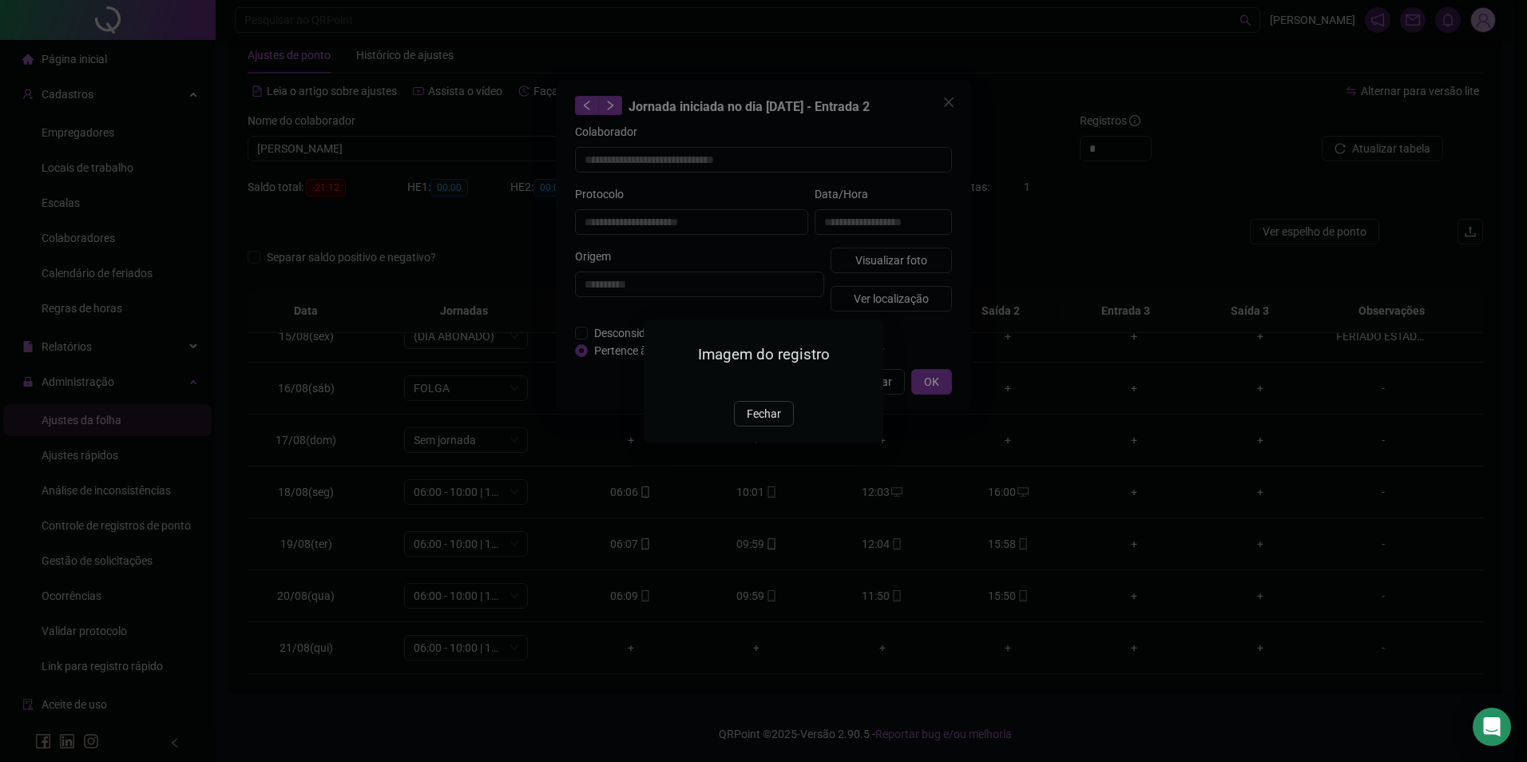
click at [663, 383] on img at bounding box center [663, 383] width 0 height 0
click at [774, 423] on span "Fechar" at bounding box center [764, 414] width 34 height 18
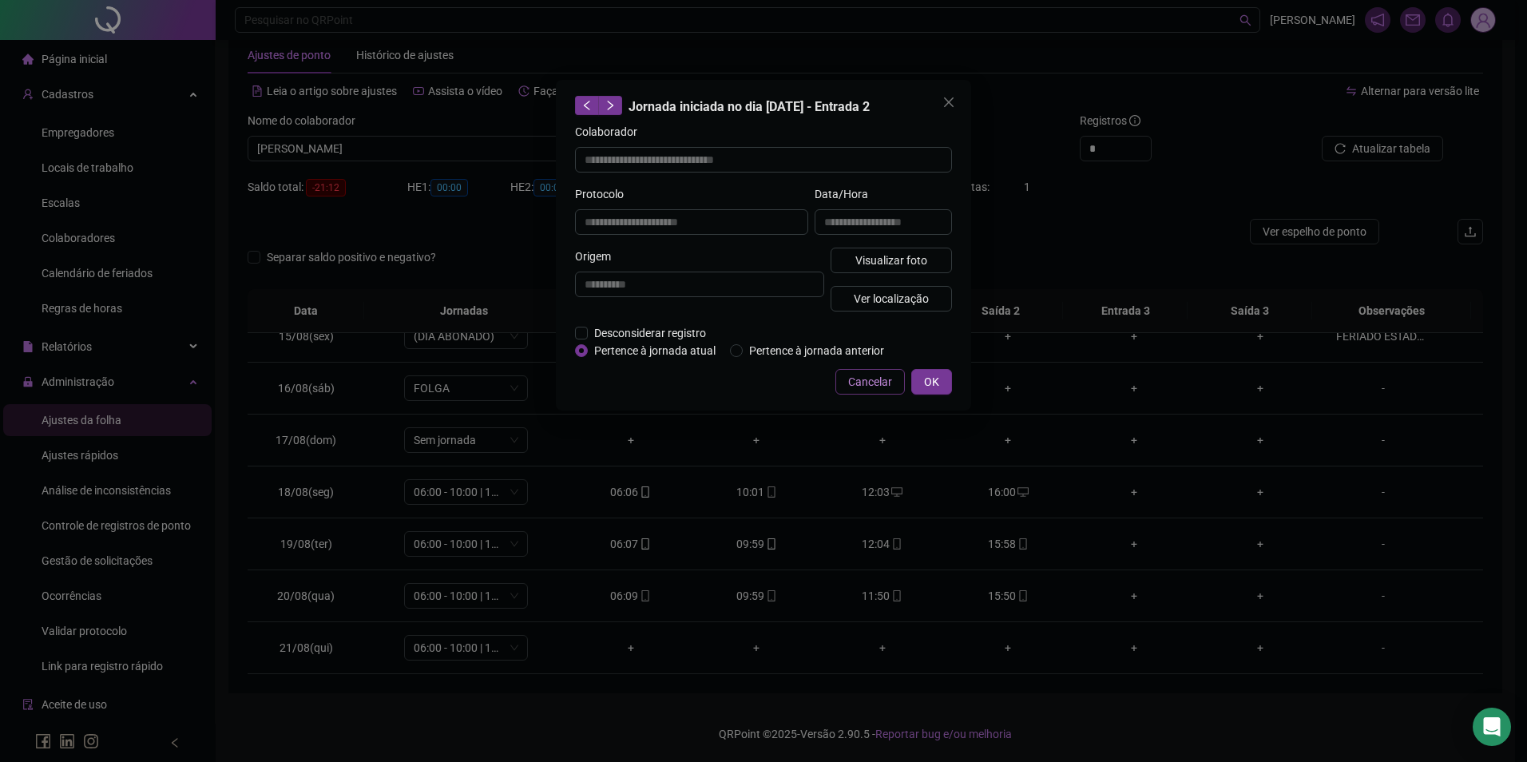
click at [878, 380] on span "Cancelar" at bounding box center [870, 382] width 44 height 18
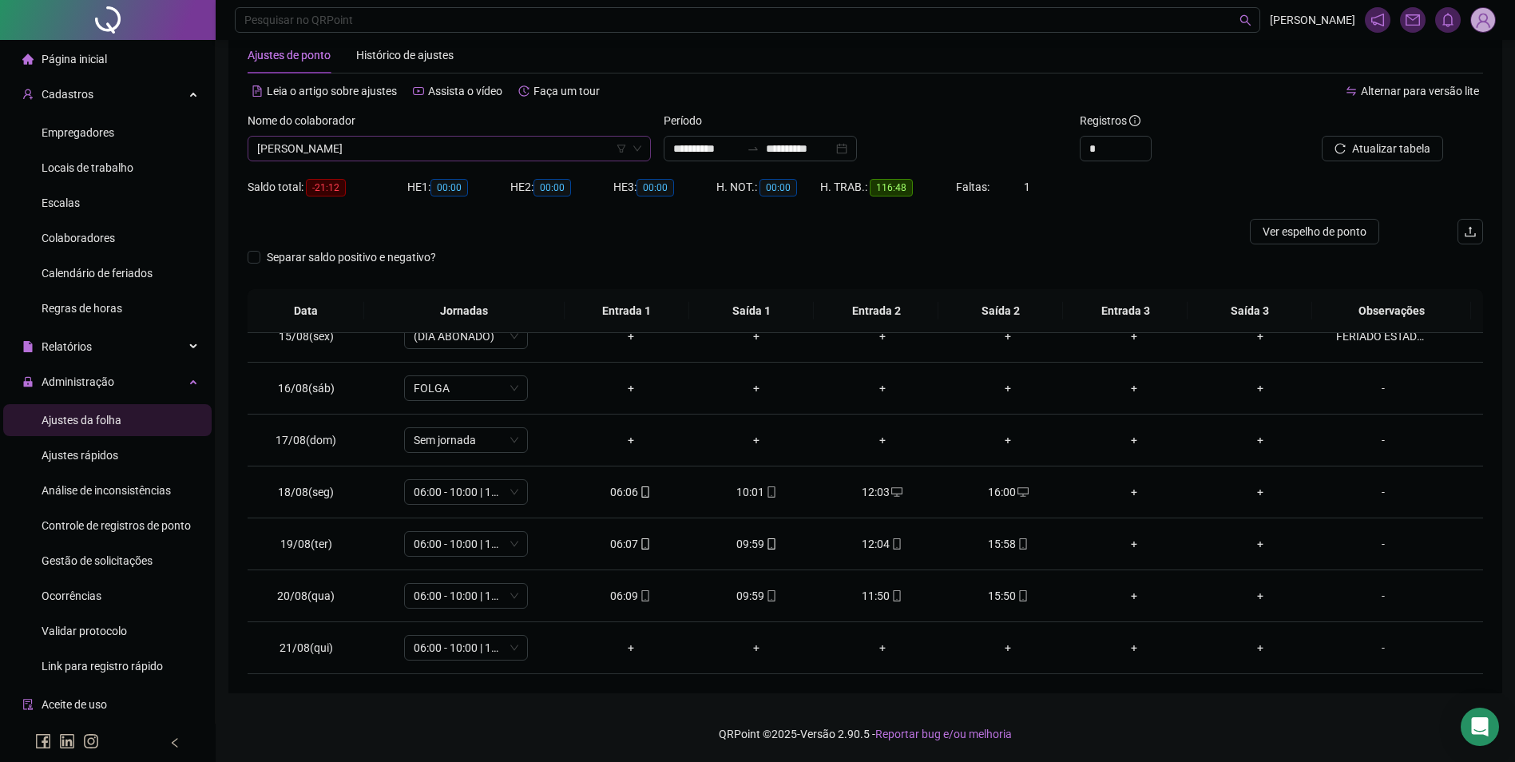
click at [490, 144] on span "[PERSON_NAME]" at bounding box center [449, 149] width 384 height 24
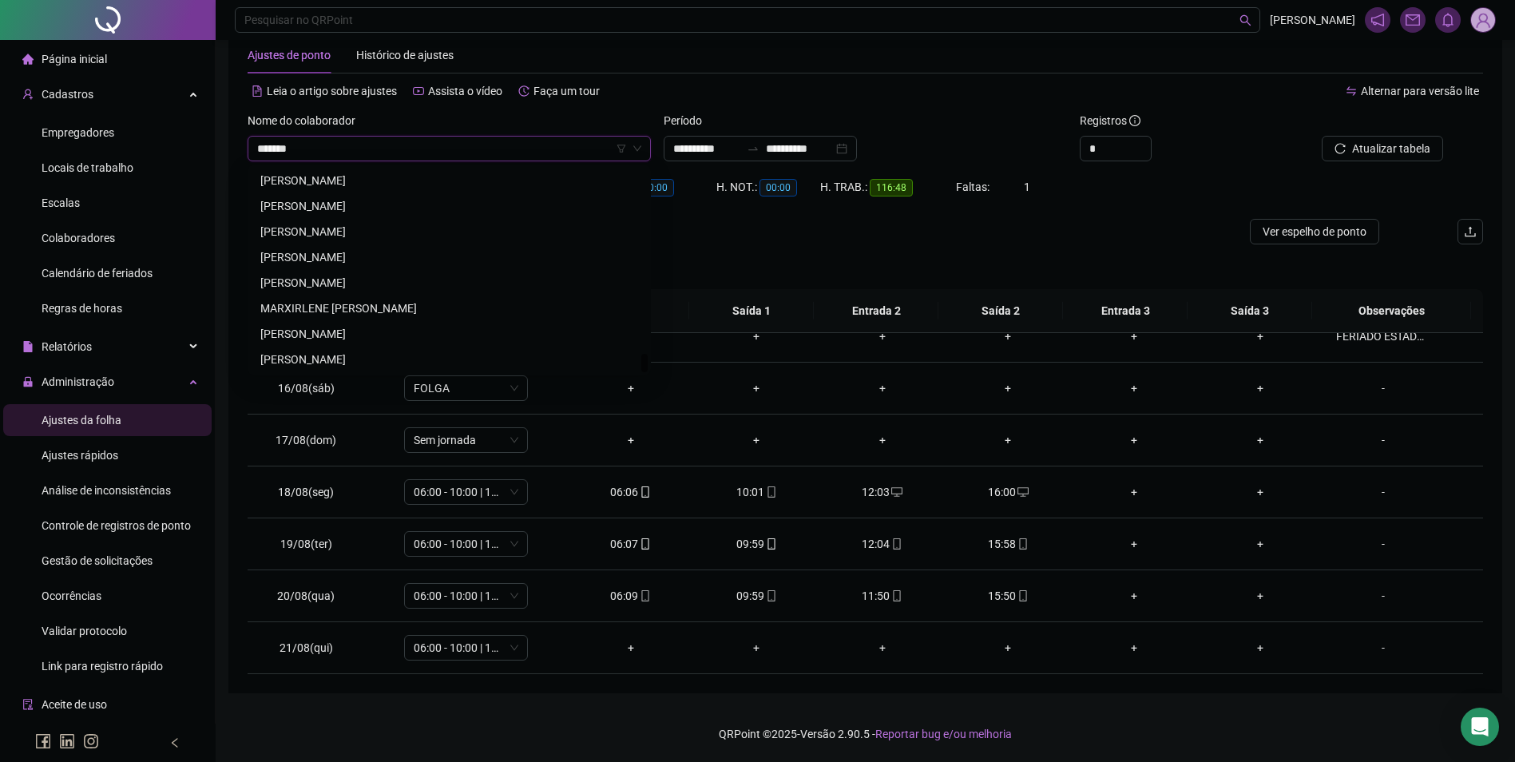
scroll to position [0, 0]
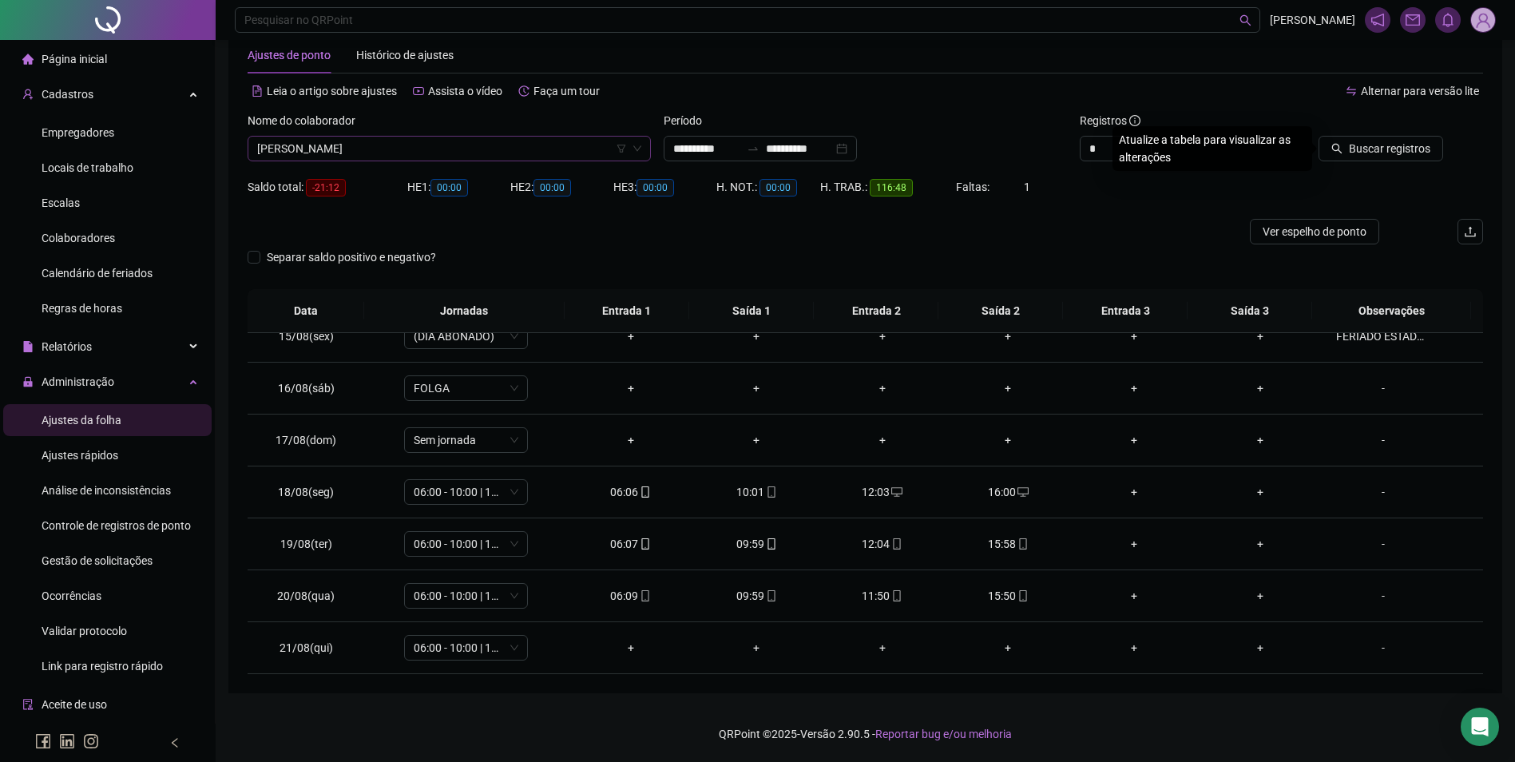
click at [1319, 136] on button "Buscar registros" at bounding box center [1381, 149] width 125 height 26
click at [641, 645] on icon "mobile" at bounding box center [644, 647] width 7 height 11
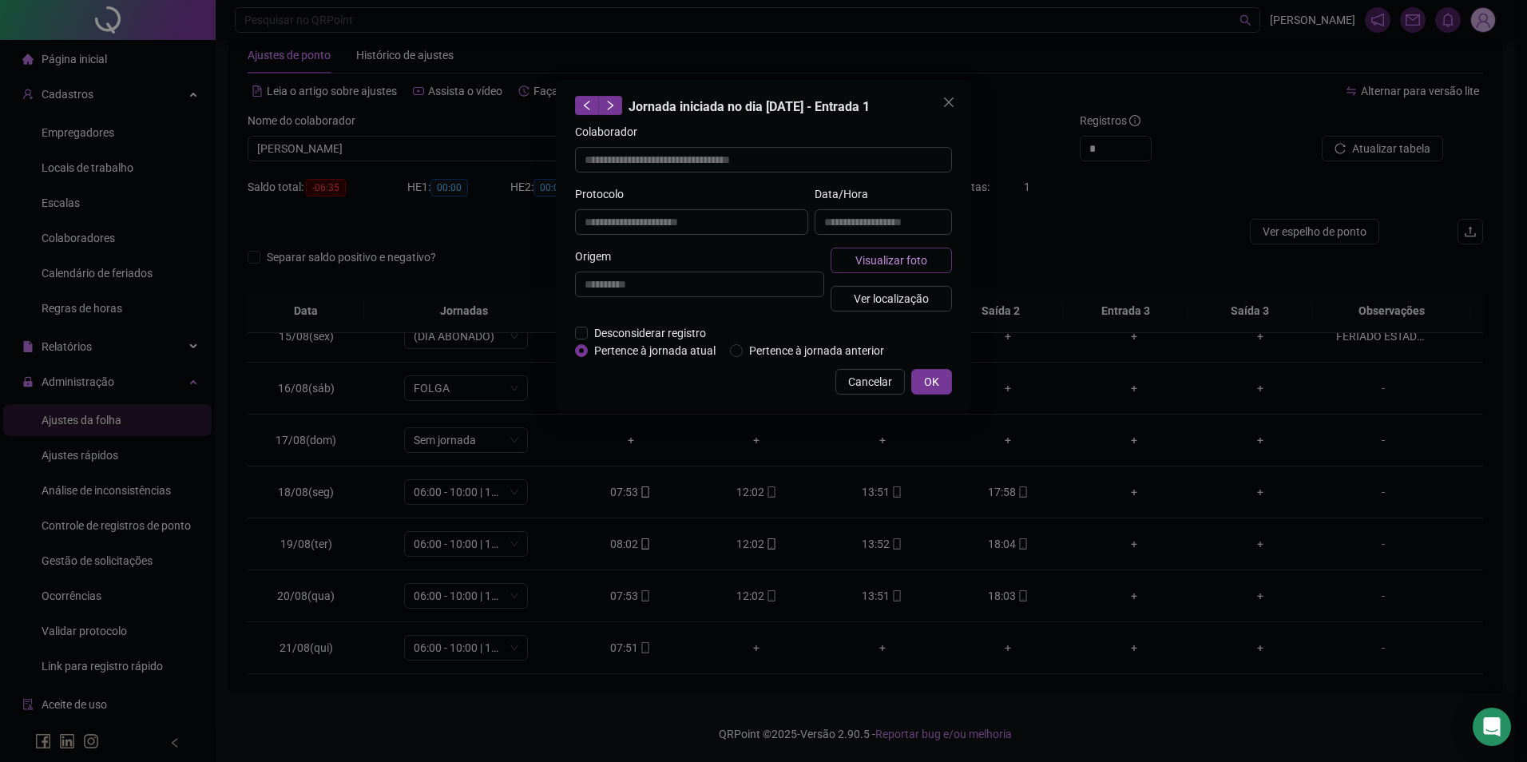
click at [886, 256] on span "Visualizar foto" at bounding box center [892, 261] width 72 height 18
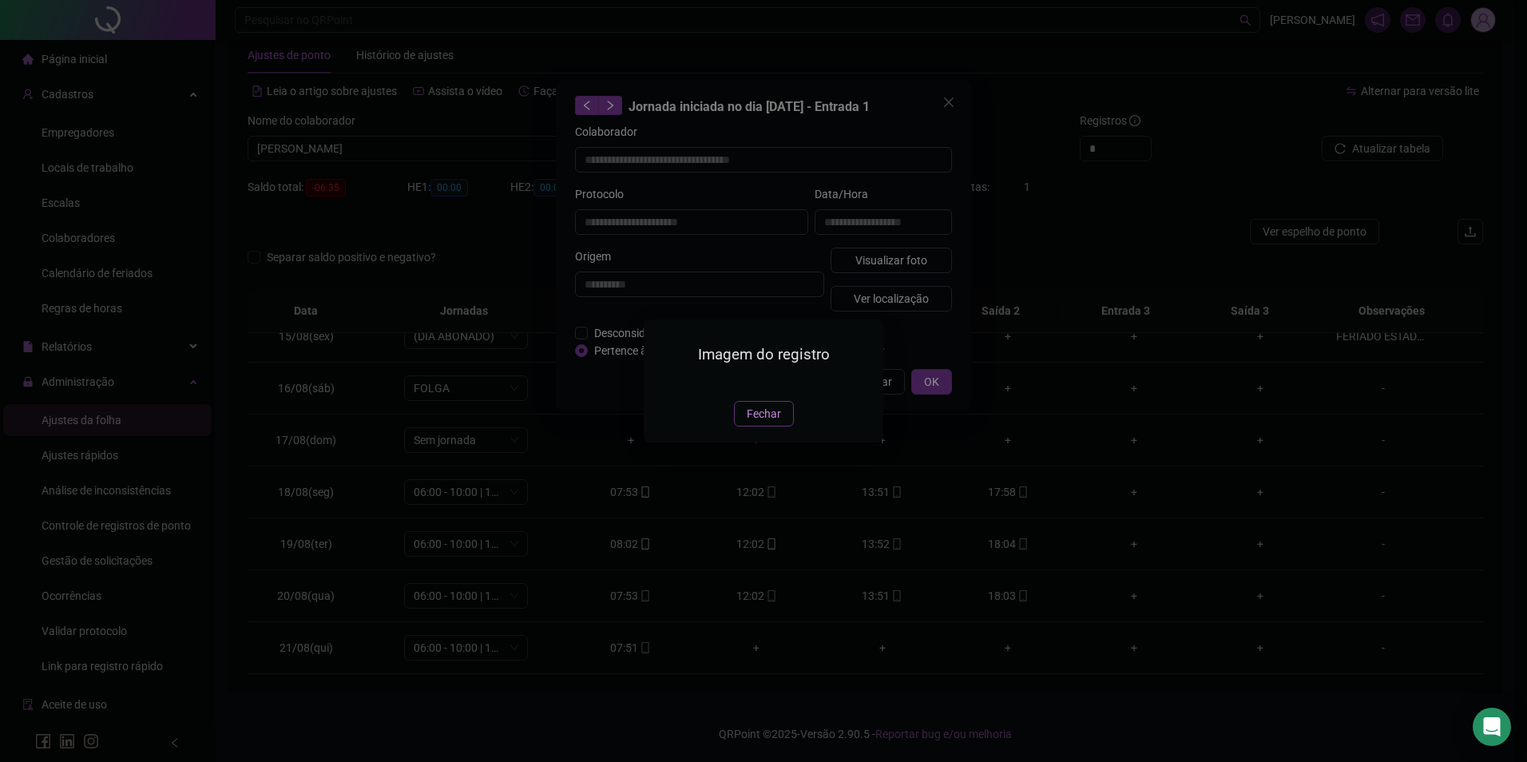
click at [768, 423] on span "Fechar" at bounding box center [764, 414] width 34 height 18
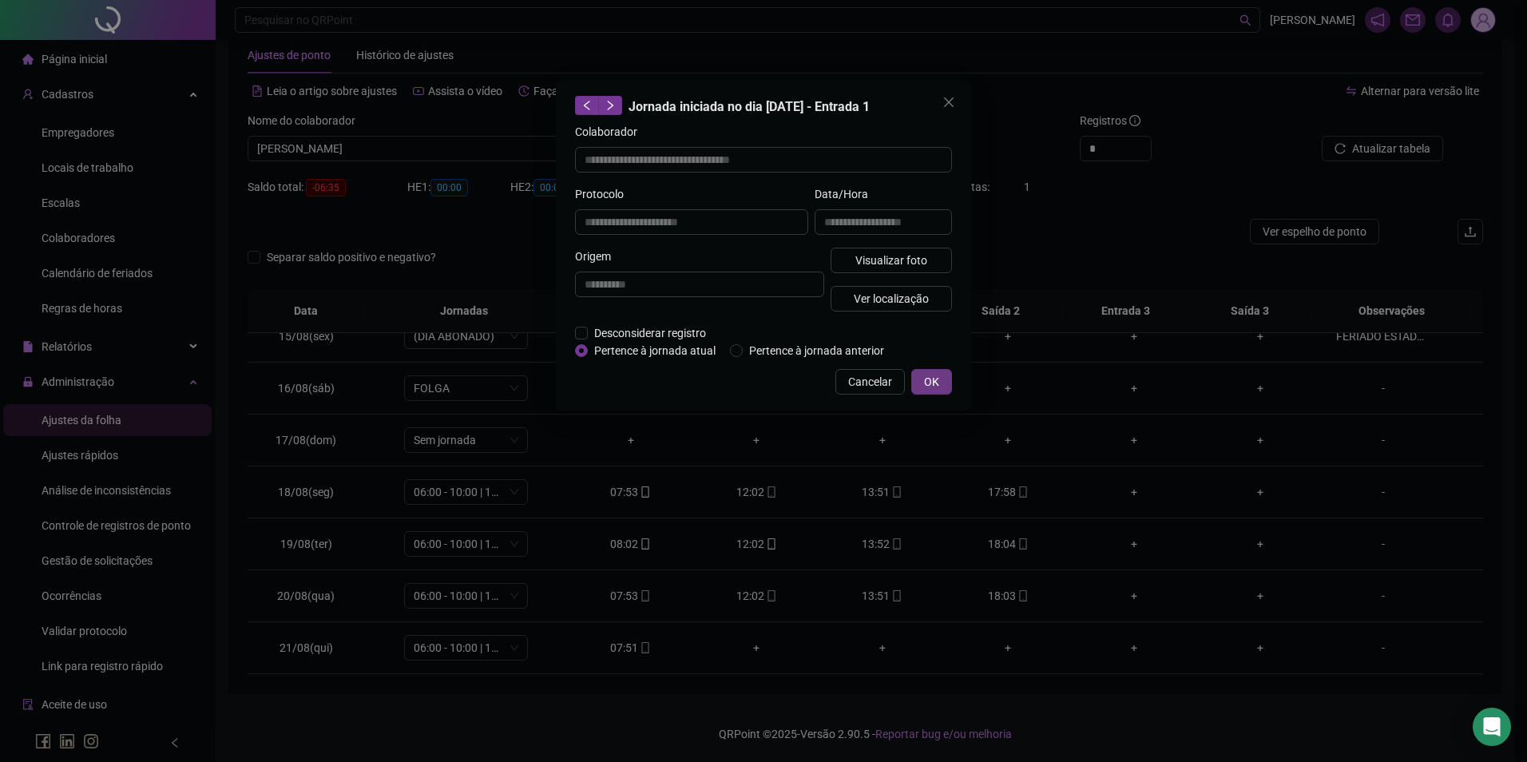
click at [928, 370] on button "OK" at bounding box center [931, 382] width 41 height 26
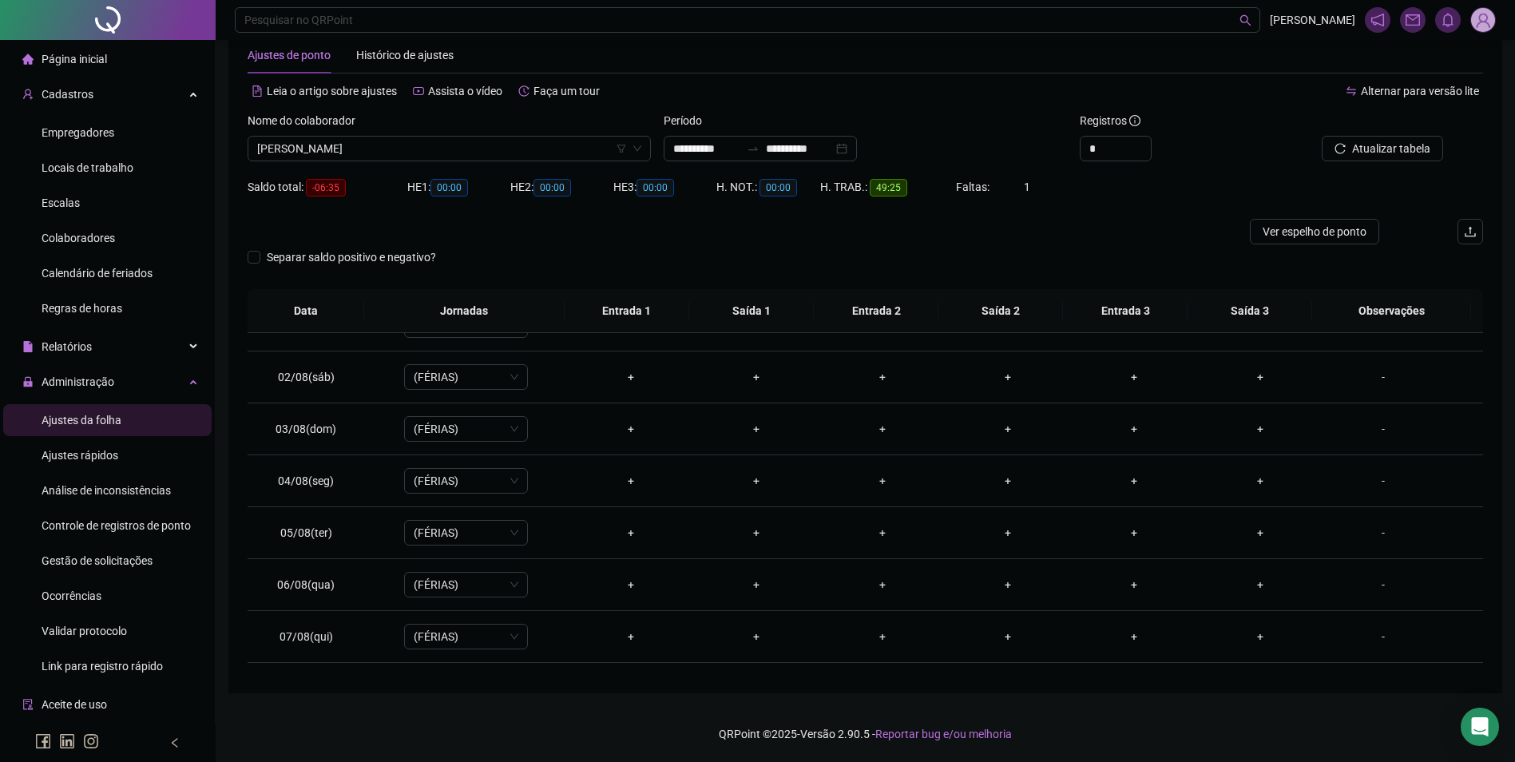
scroll to position [30, 0]
click at [504, 157] on span "[PERSON_NAME]" at bounding box center [449, 149] width 384 height 24
click at [1403, 142] on span "Buscar registros" at bounding box center [1389, 149] width 81 height 18
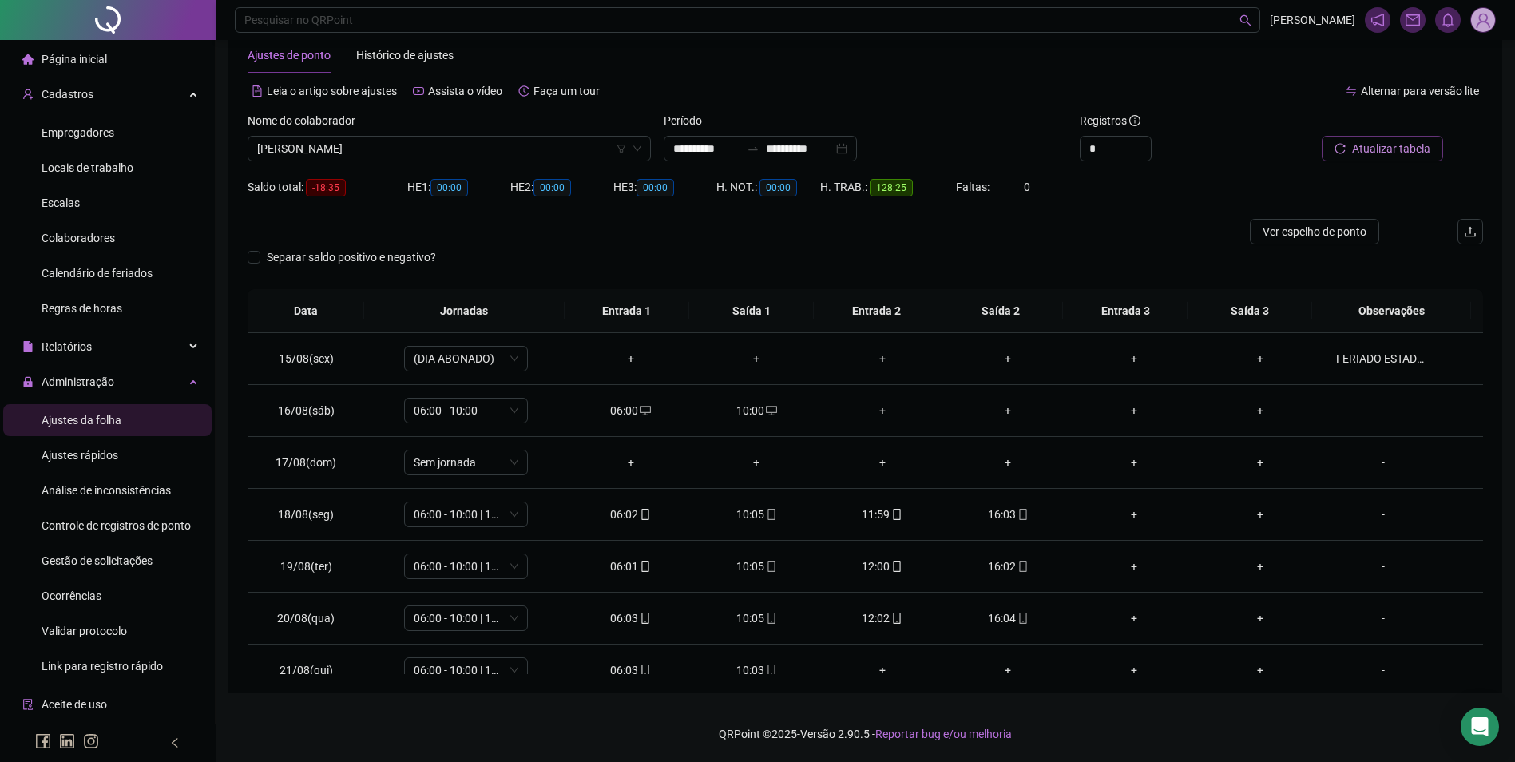
scroll to position [749, 0]
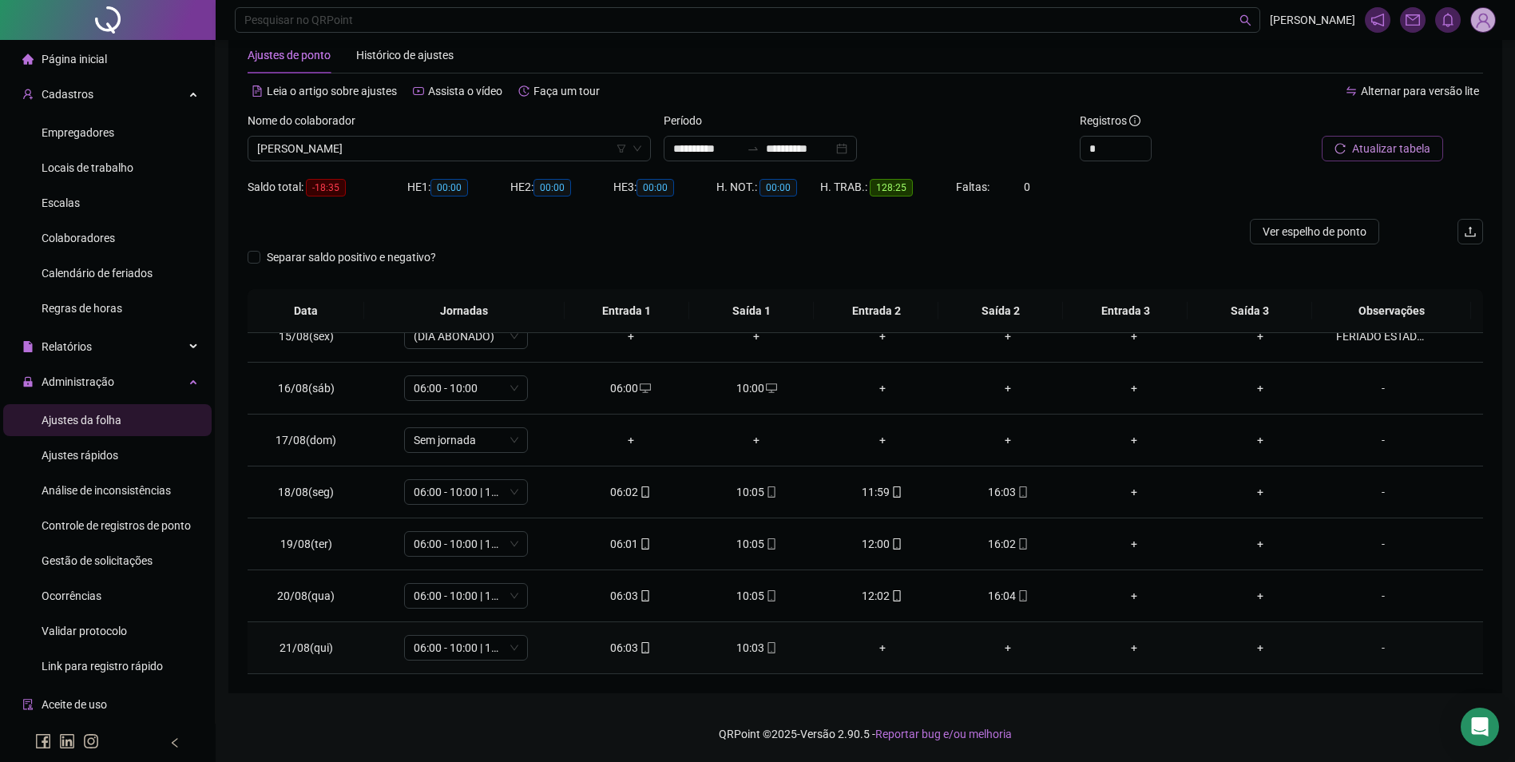
click at [767, 653] on span at bounding box center [770, 647] width 13 height 13
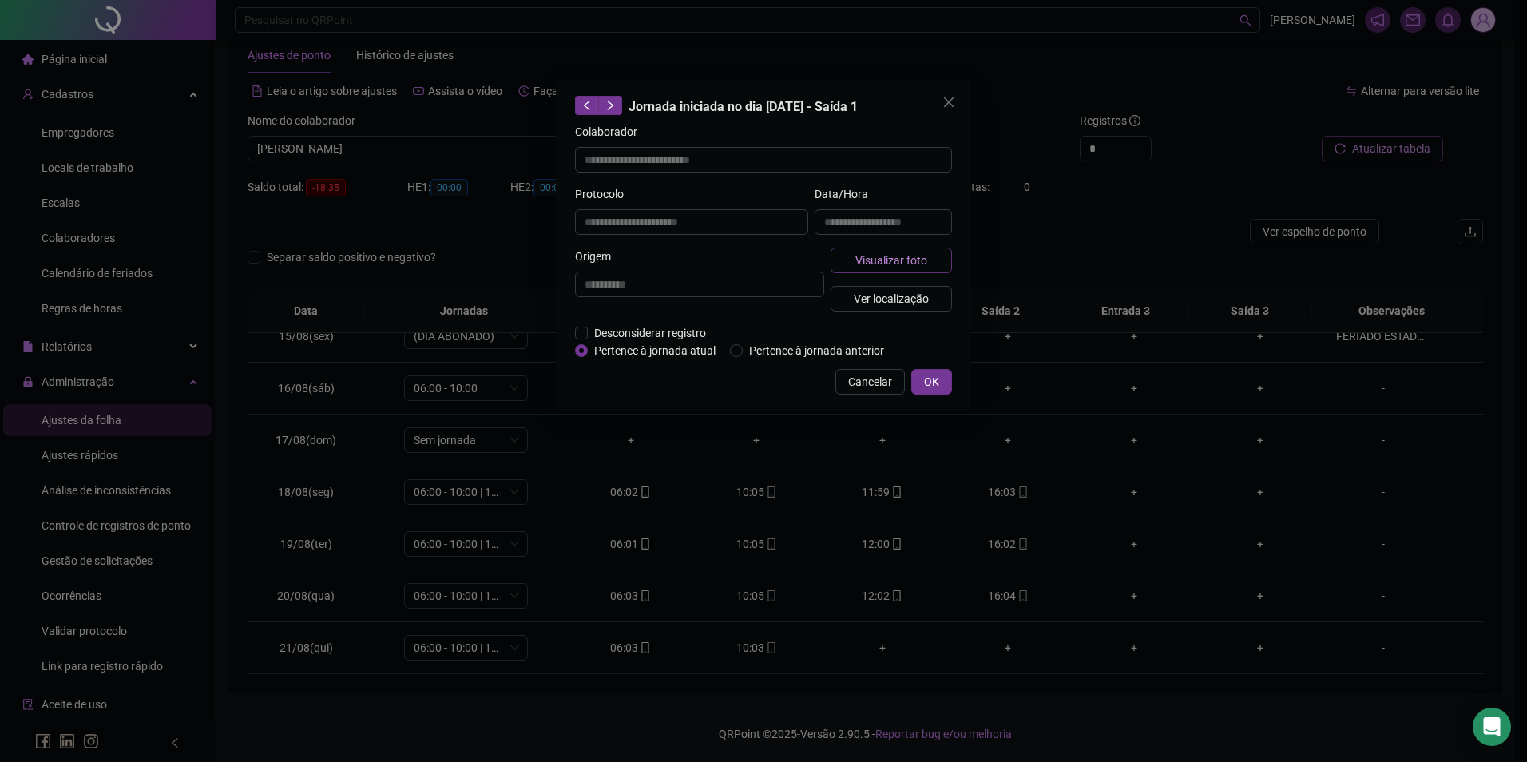
click at [923, 255] on span "Visualizar foto" at bounding box center [892, 261] width 72 height 18
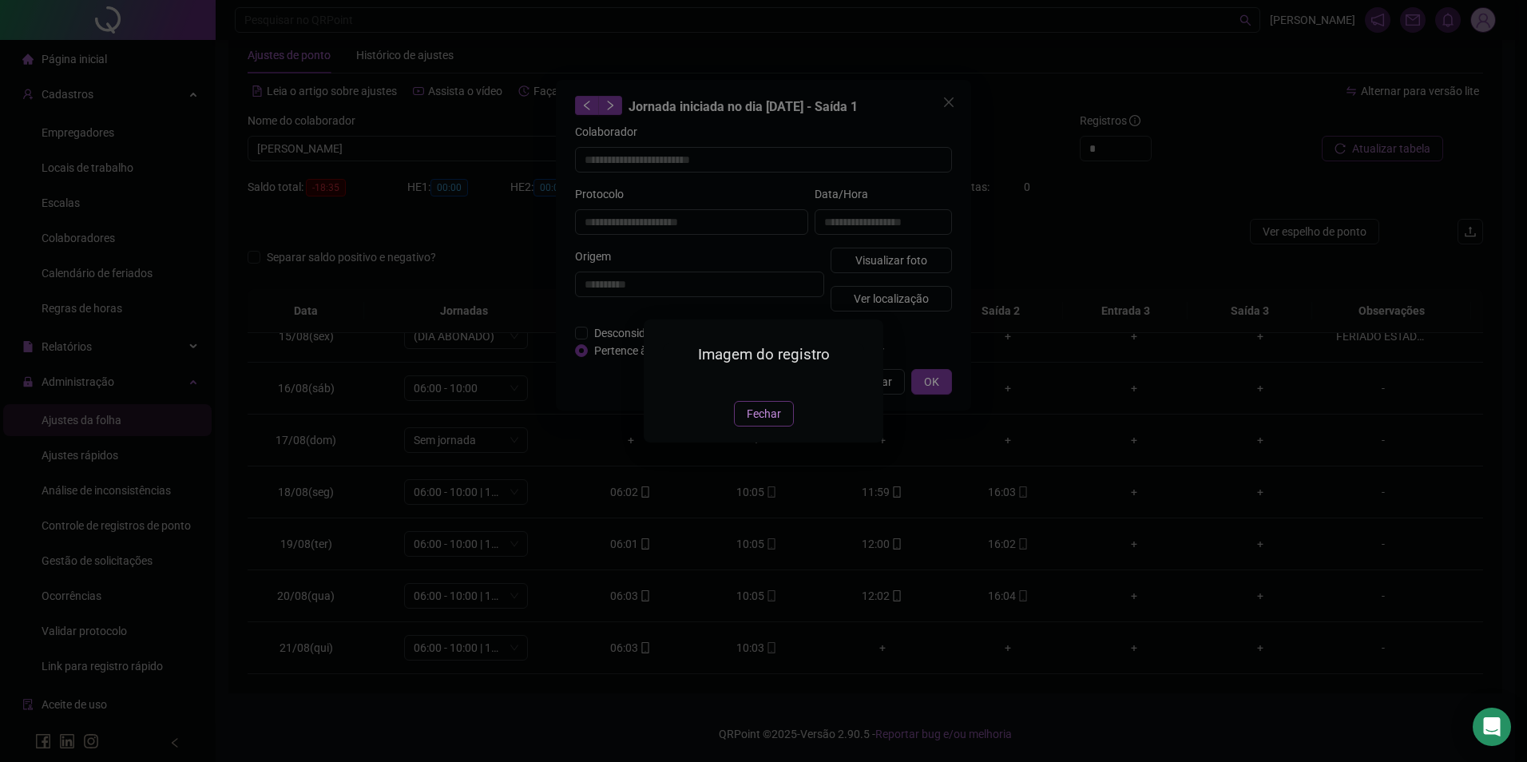
click at [756, 423] on span "Fechar" at bounding box center [764, 414] width 34 height 18
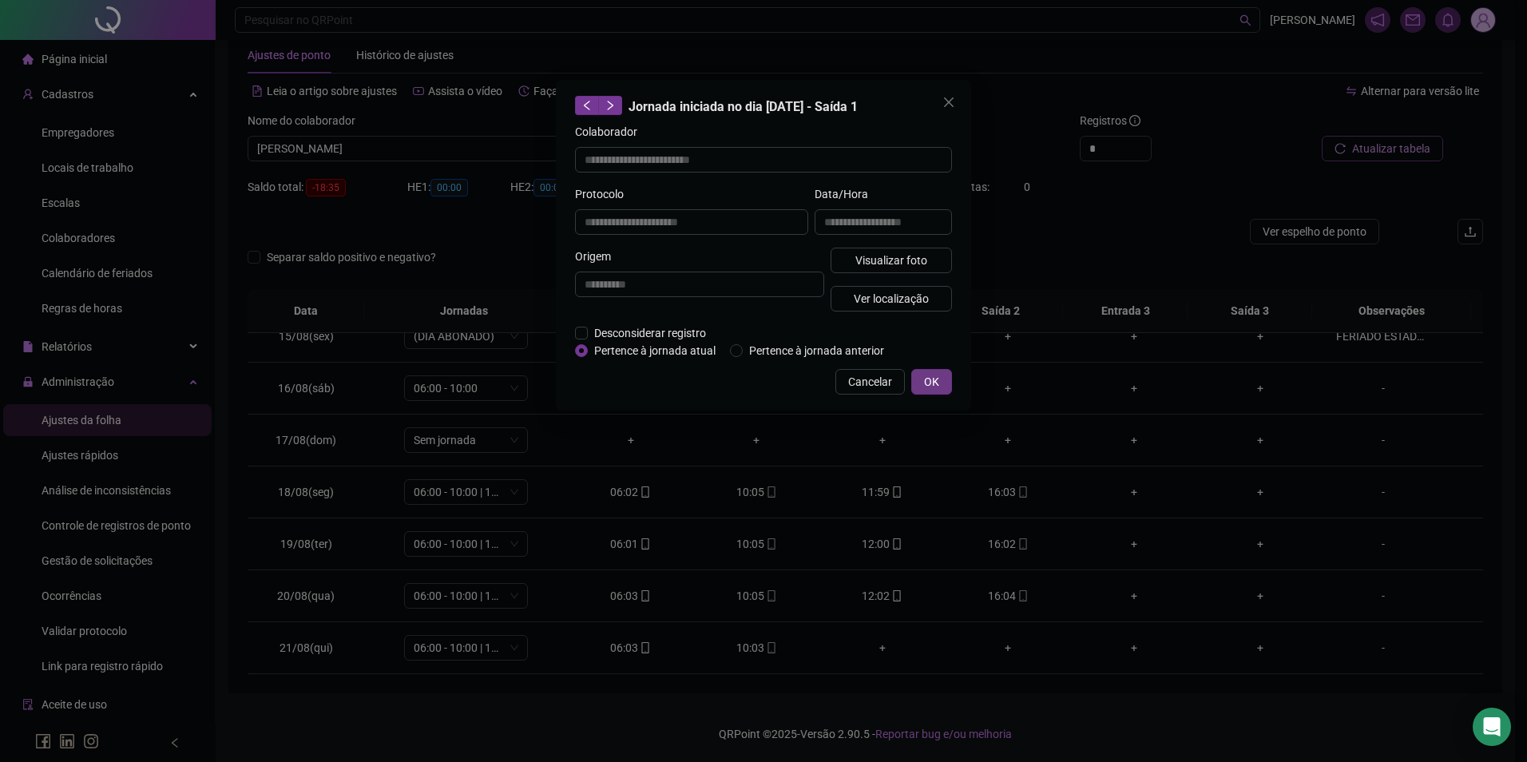
click at [924, 379] on span "OK" at bounding box center [931, 382] width 15 height 18
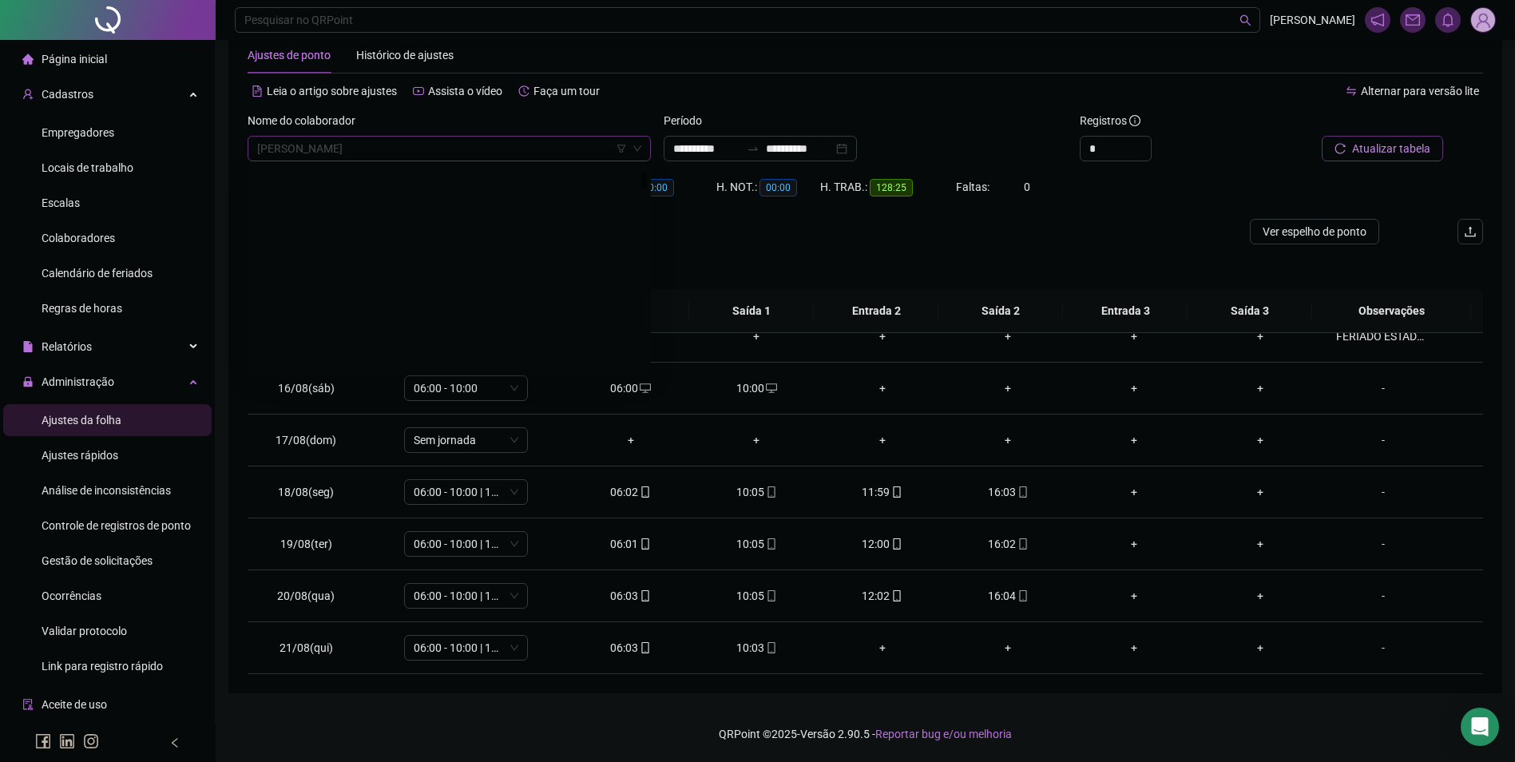
click at [521, 146] on span "[PERSON_NAME]" at bounding box center [449, 149] width 384 height 24
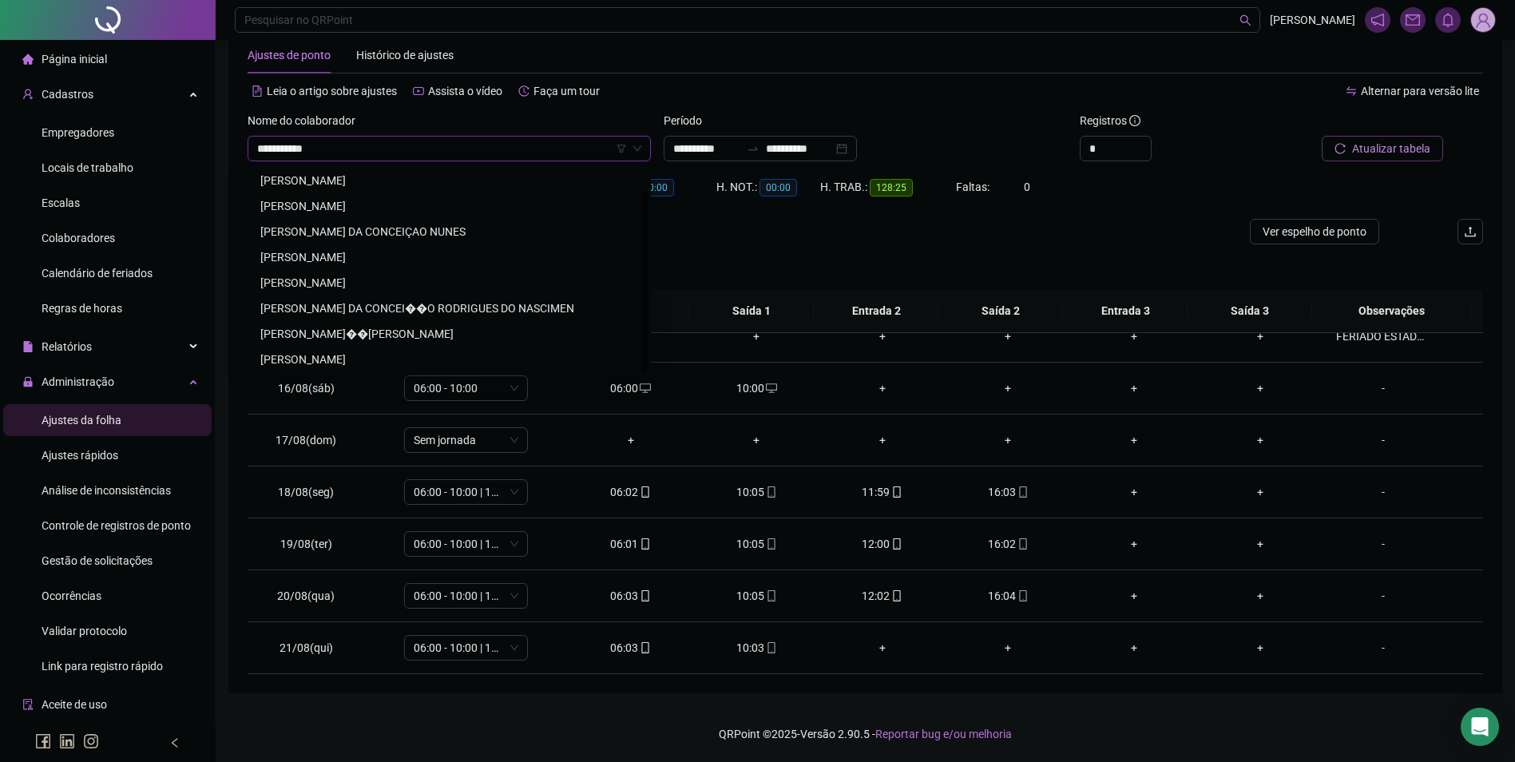
scroll to position [0, 0]
click at [478, 202] on div "[PERSON_NAME]" at bounding box center [449, 206] width 378 height 18
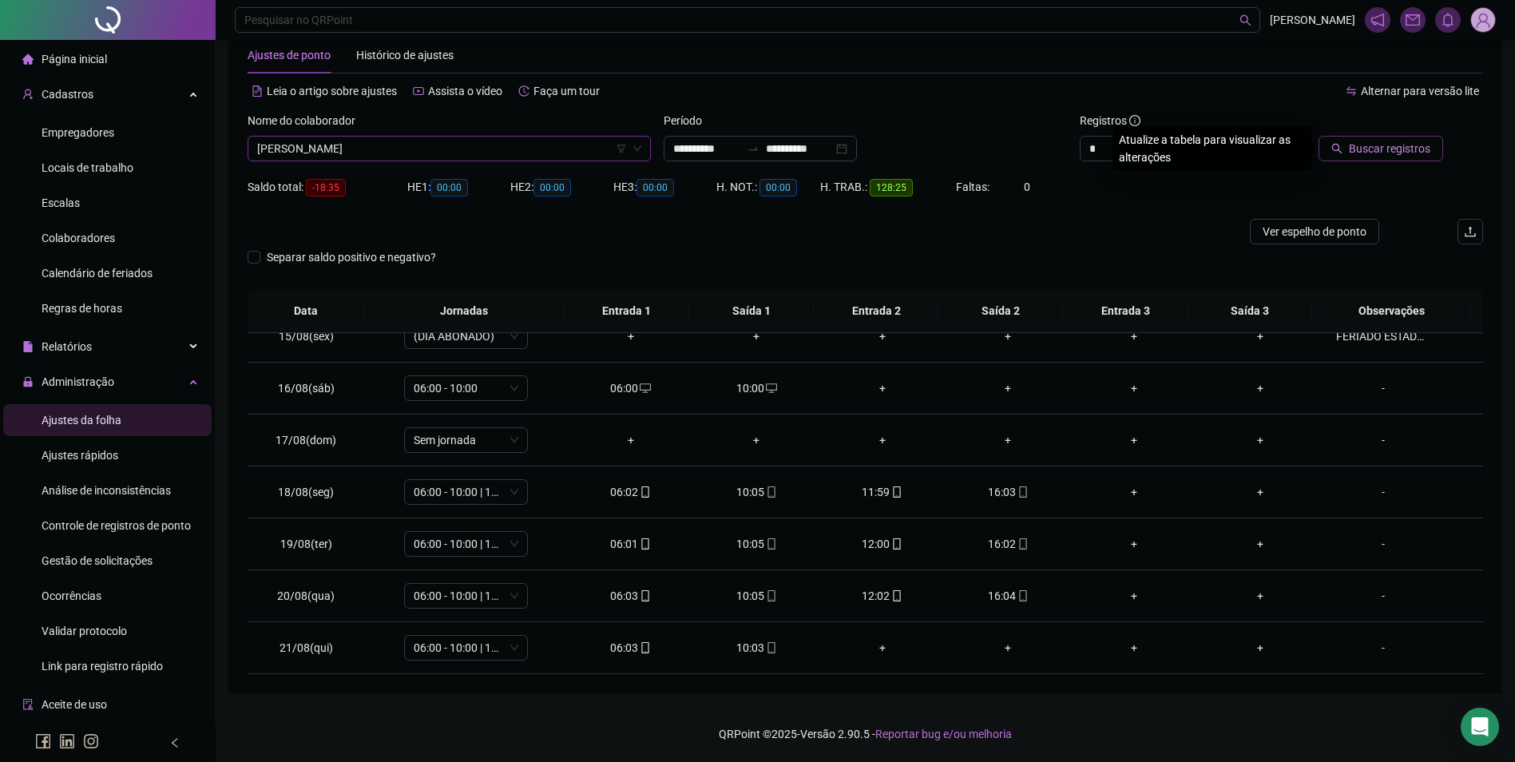
click at [1357, 157] on button "Buscar registros" at bounding box center [1381, 149] width 125 height 26
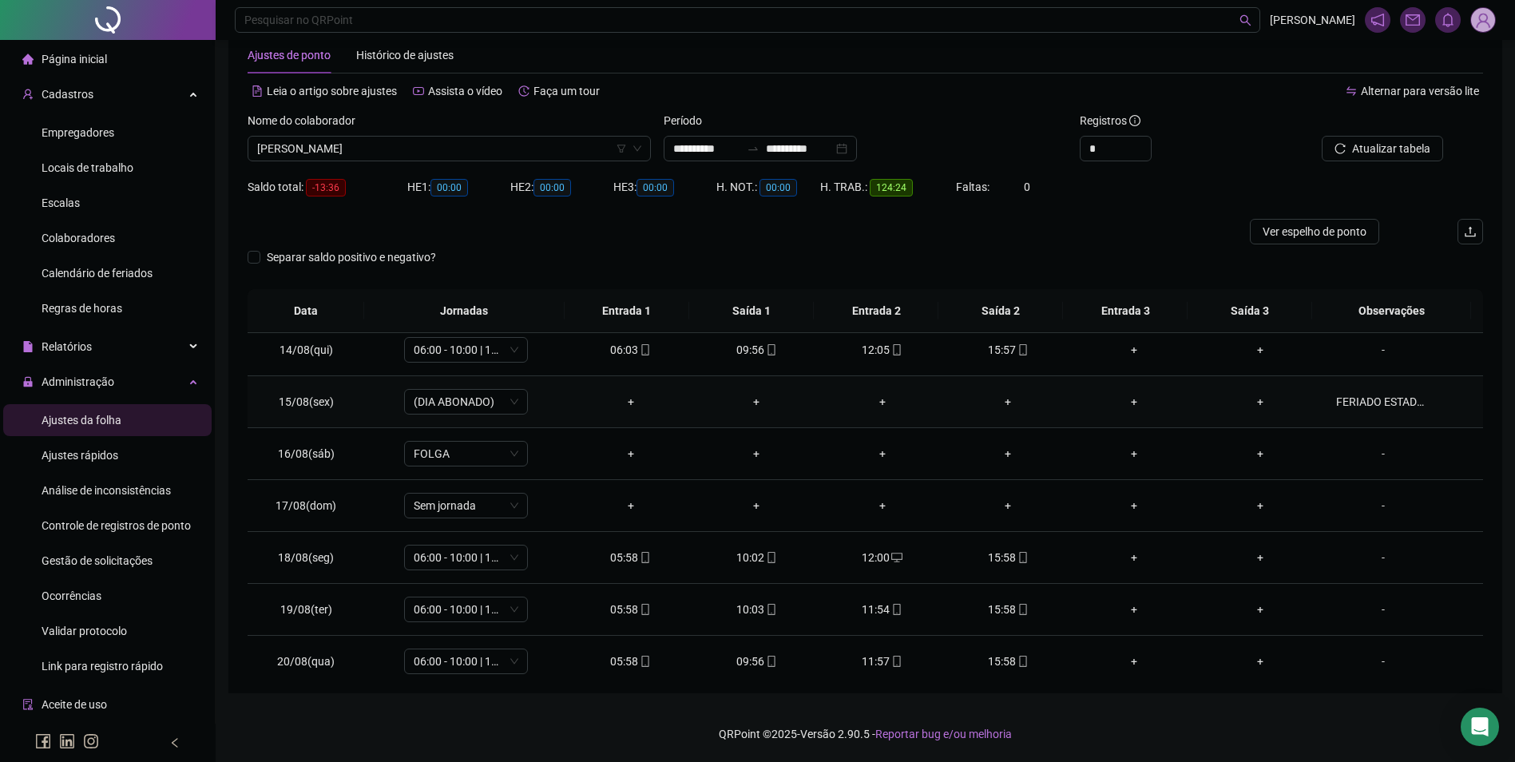
scroll to position [749, 0]
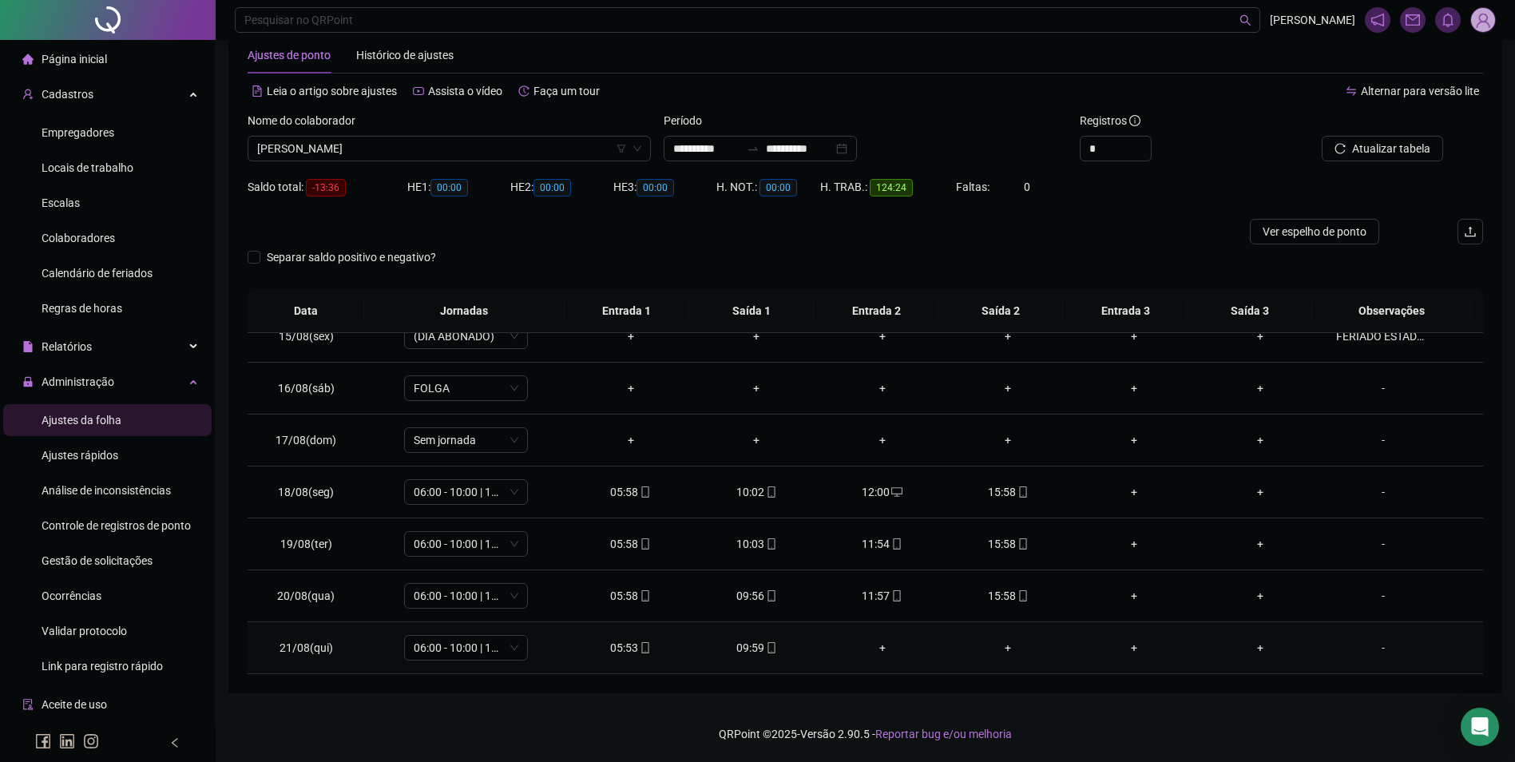
click at [766, 651] on icon "mobile" at bounding box center [771, 647] width 11 height 11
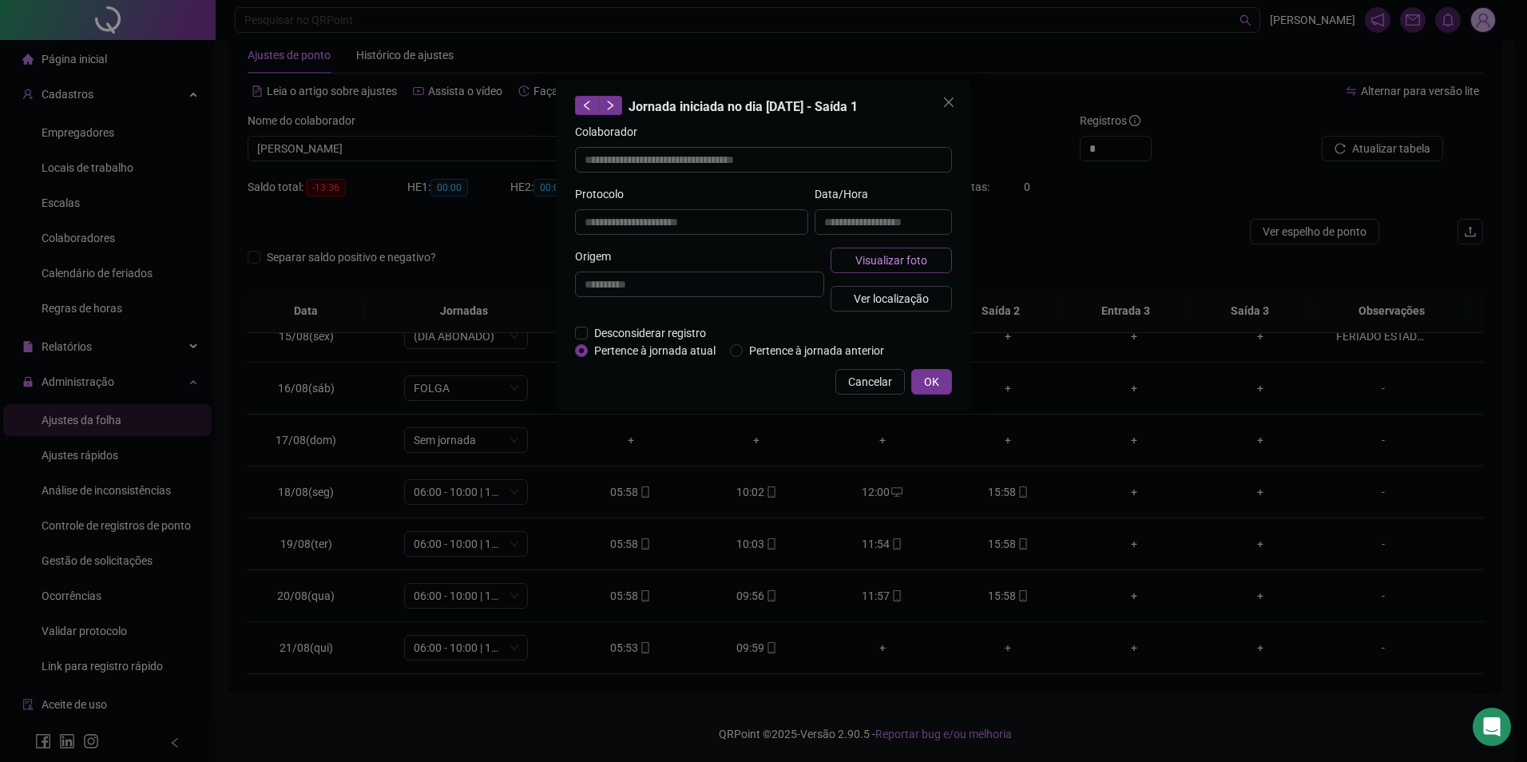
click at [887, 254] on span "Visualizar foto" at bounding box center [892, 261] width 72 height 18
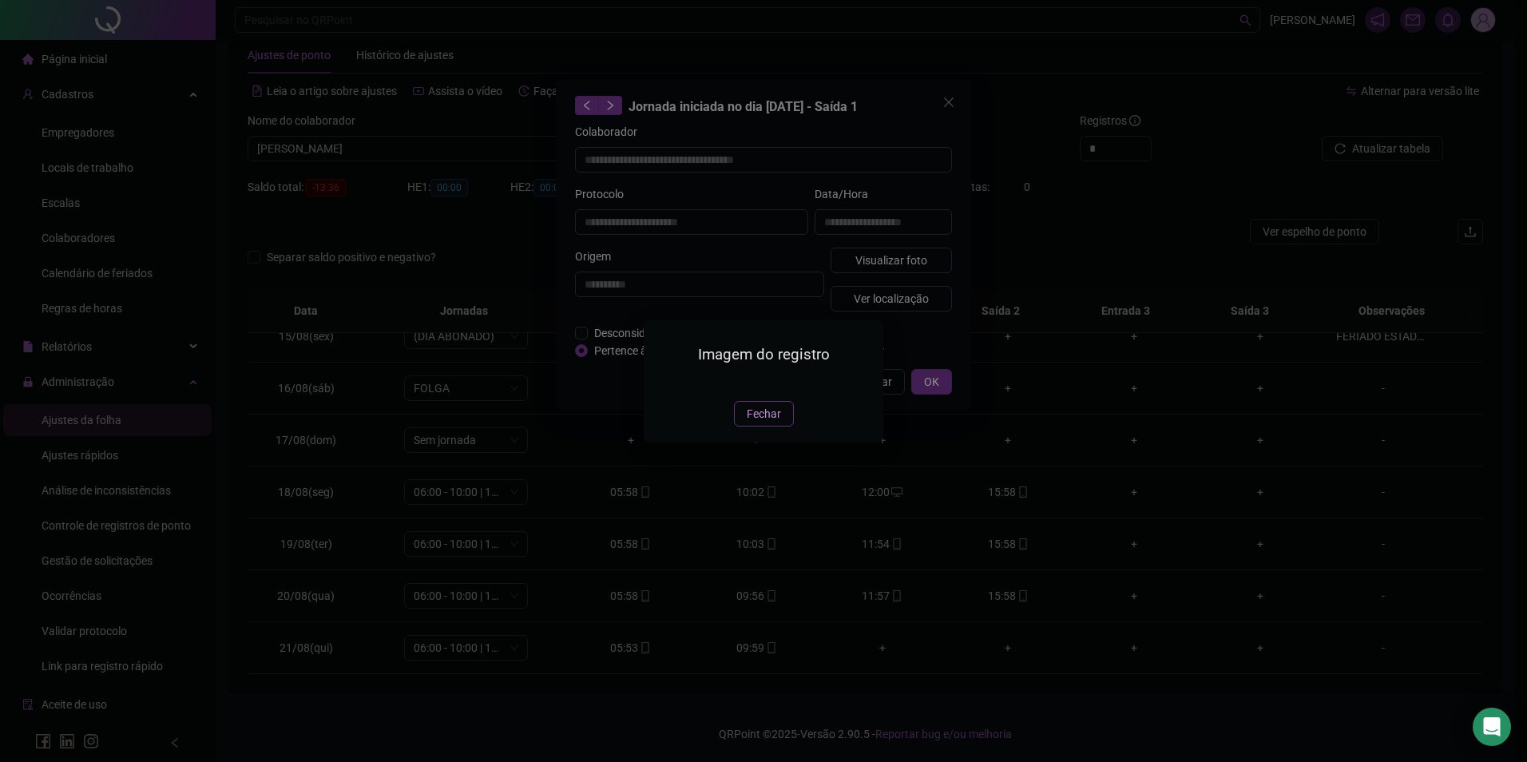
click at [744, 427] on button "Fechar" at bounding box center [764, 414] width 60 height 26
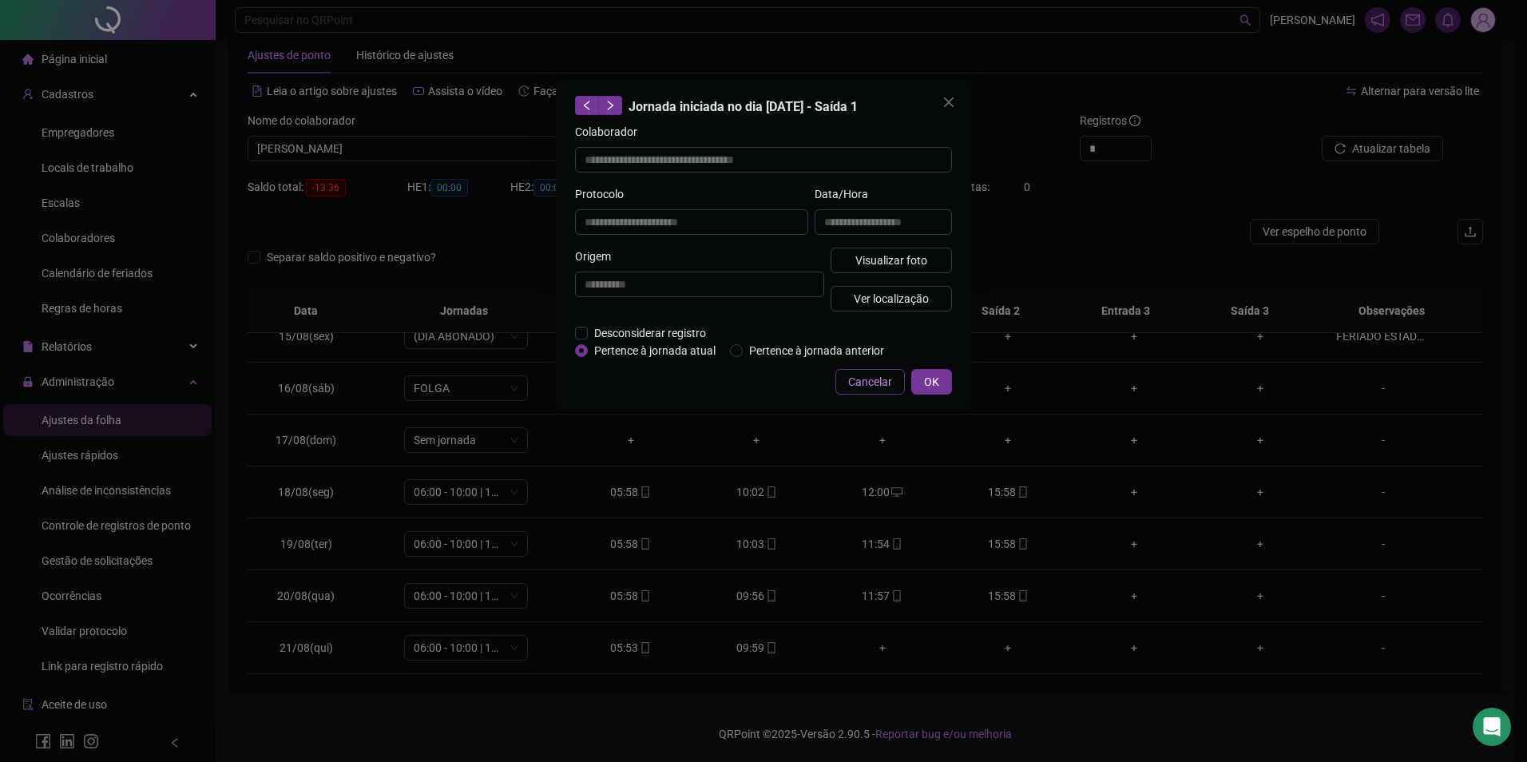
click at [865, 379] on span "Cancelar" at bounding box center [870, 382] width 44 height 18
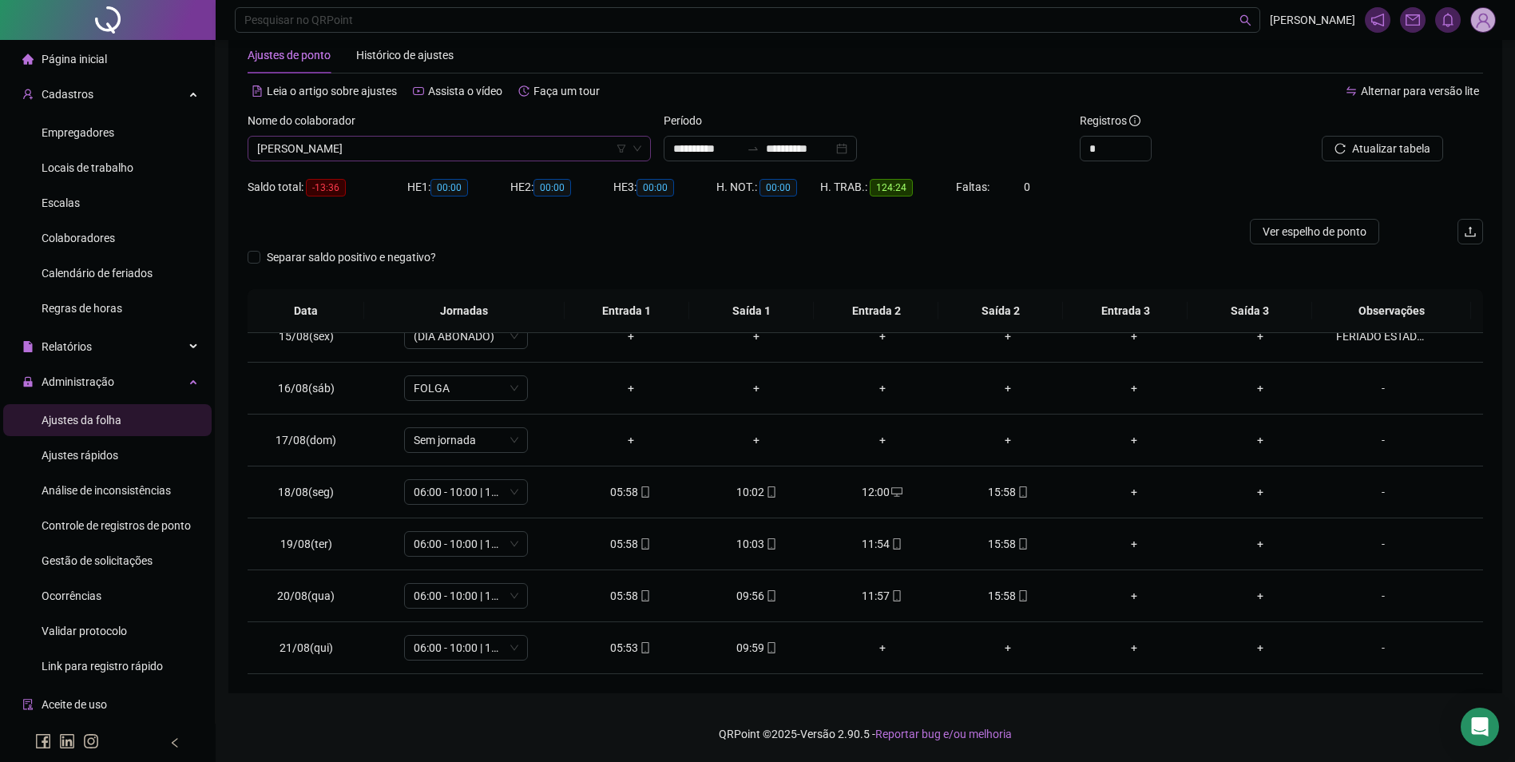
click at [509, 145] on span "[PERSON_NAME]" at bounding box center [449, 149] width 384 height 24
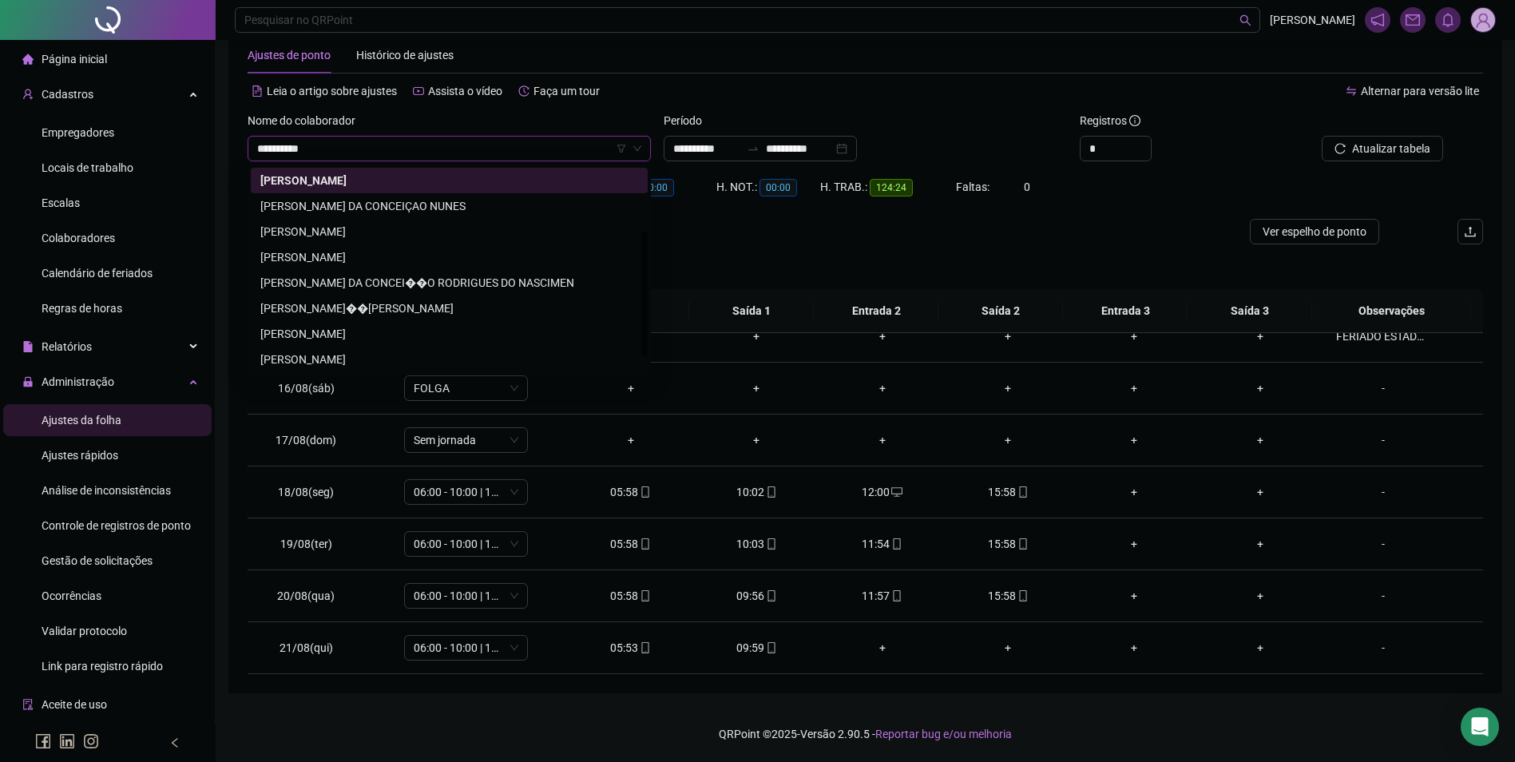
scroll to position [0, 0]
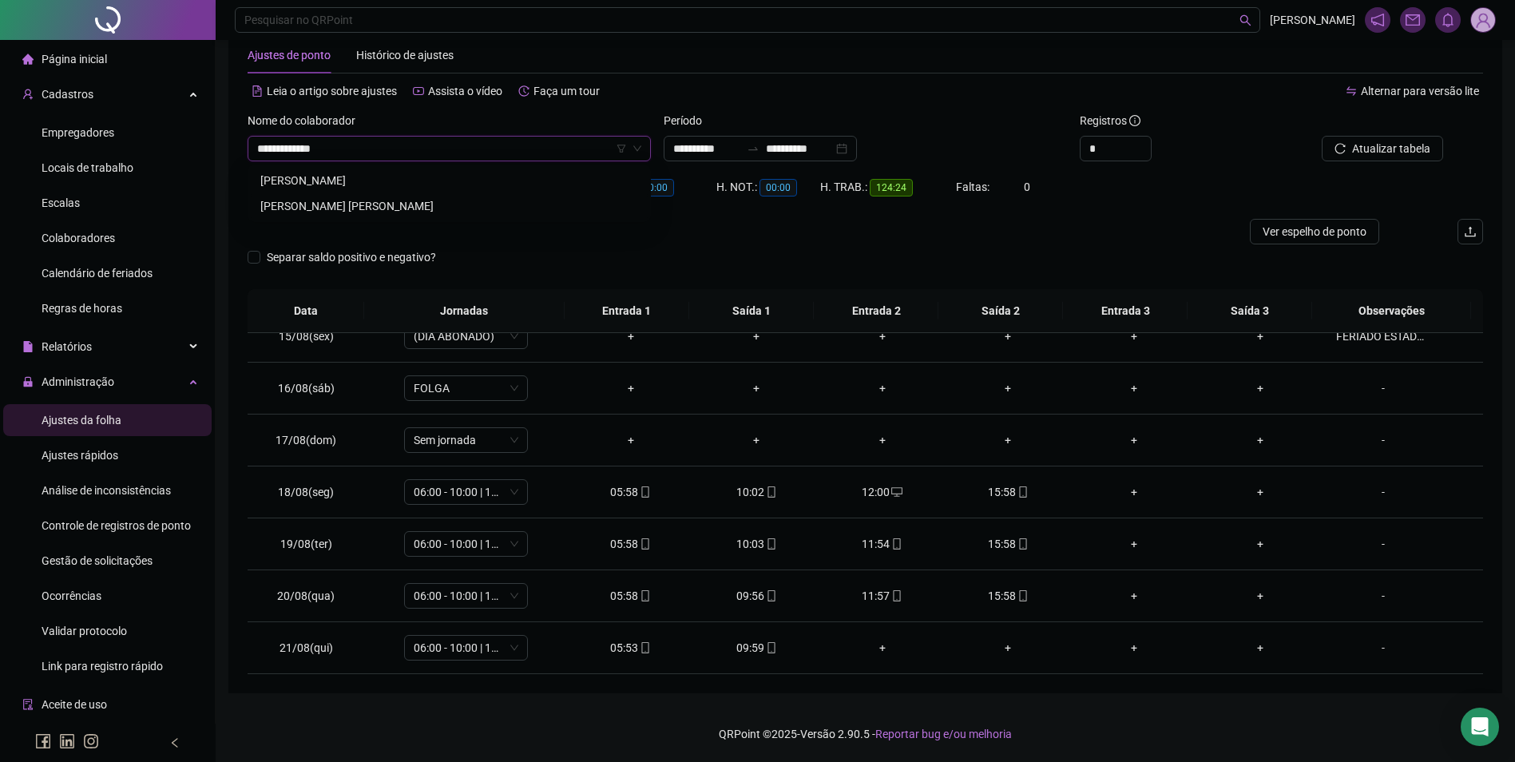
click at [410, 199] on div "[PERSON_NAME] [PERSON_NAME]" at bounding box center [449, 206] width 378 height 18
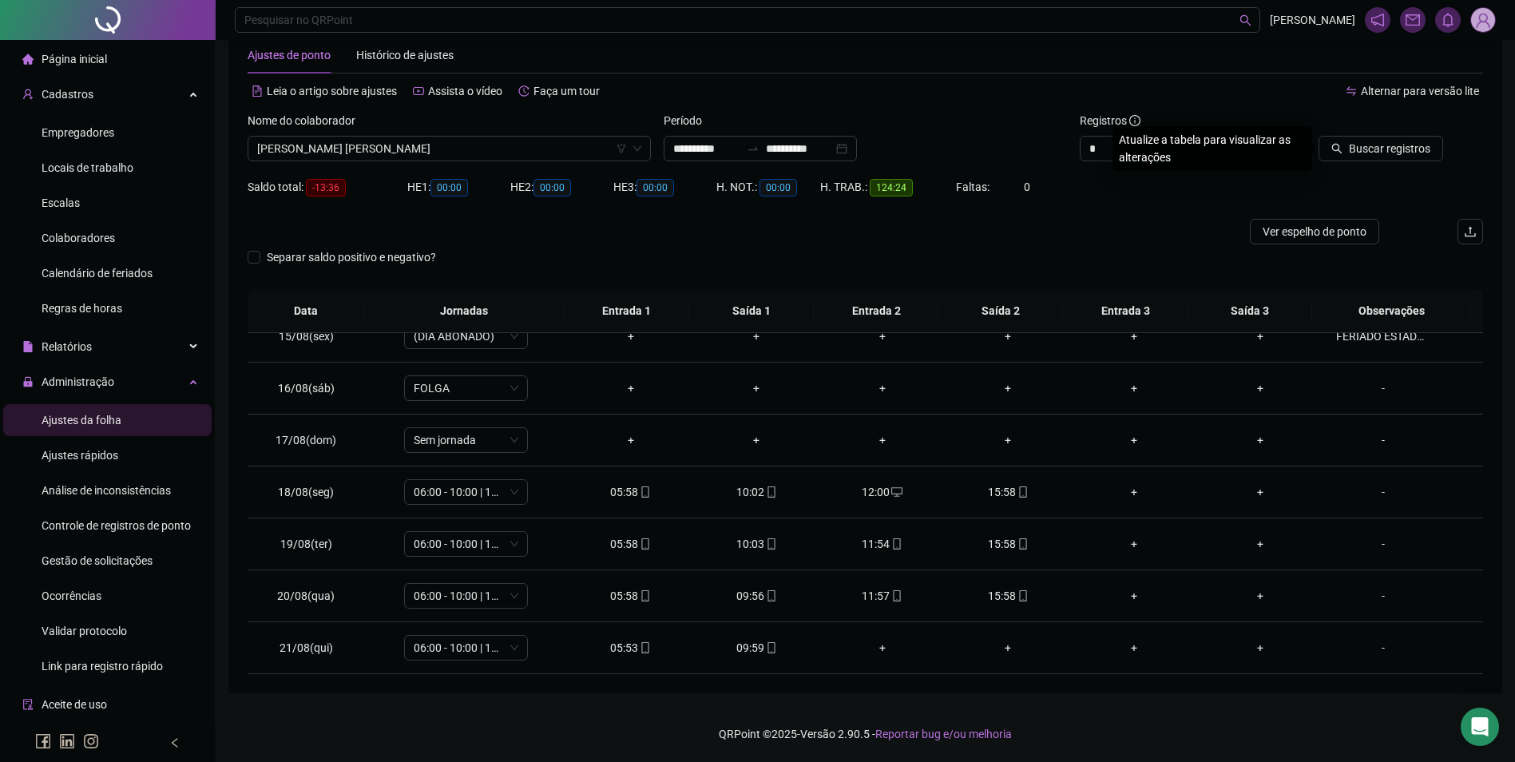
click at [1343, 146] on icon "search" at bounding box center [1337, 148] width 11 height 11
click at [768, 644] on icon "mobile" at bounding box center [771, 647] width 11 height 11
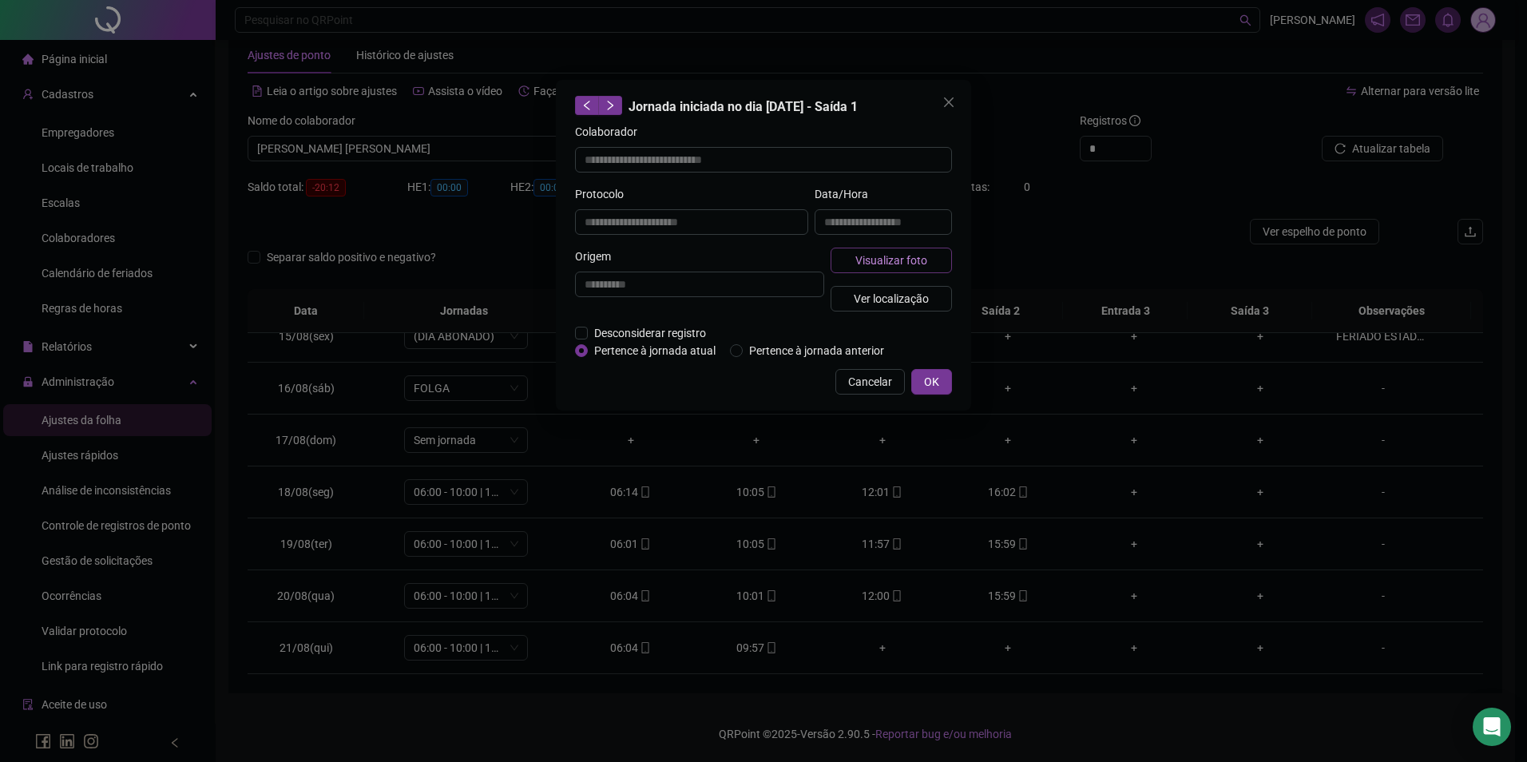
click at [893, 257] on span "Visualizar foto" at bounding box center [892, 261] width 72 height 18
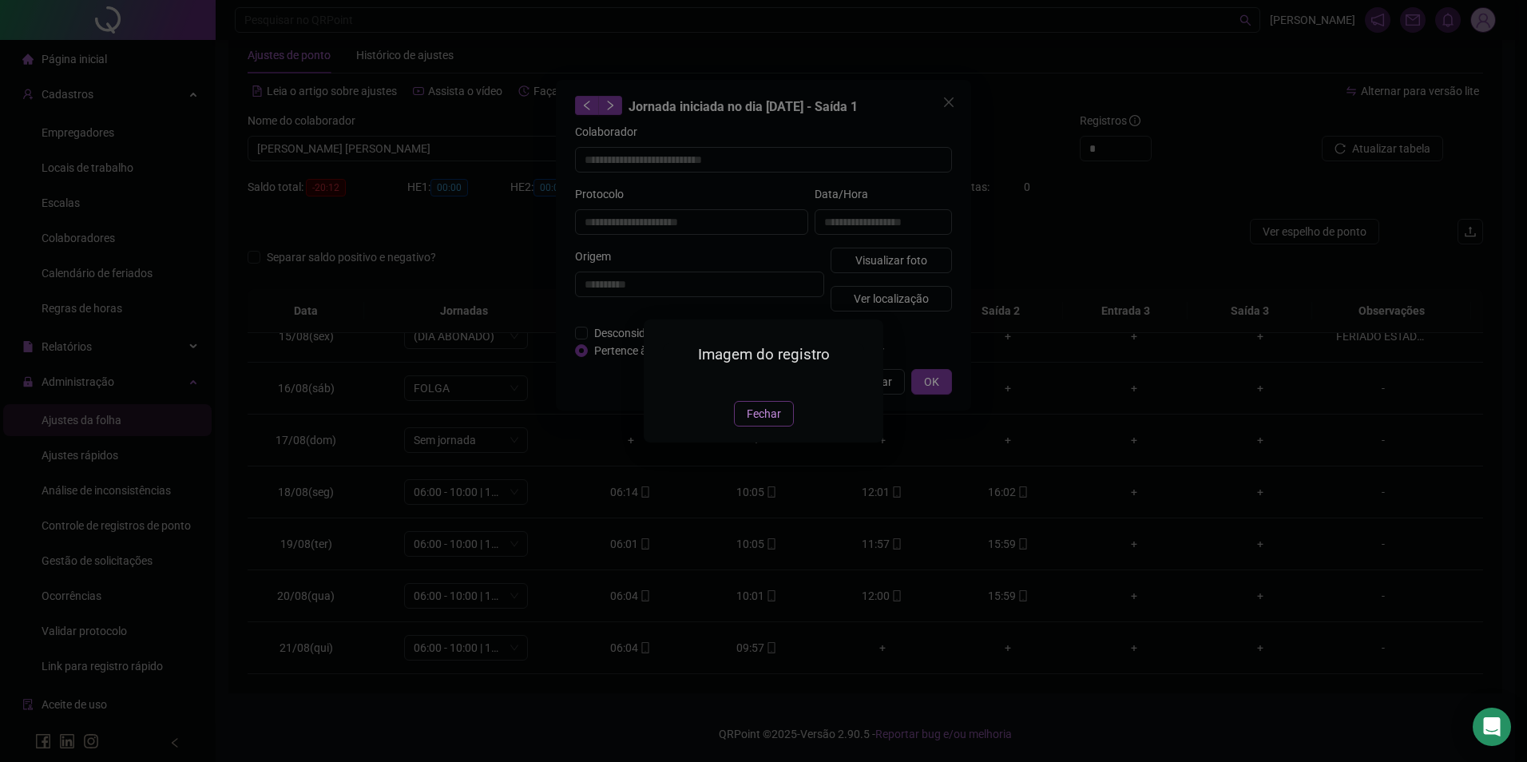
click at [780, 427] on button "Fechar" at bounding box center [764, 414] width 60 height 26
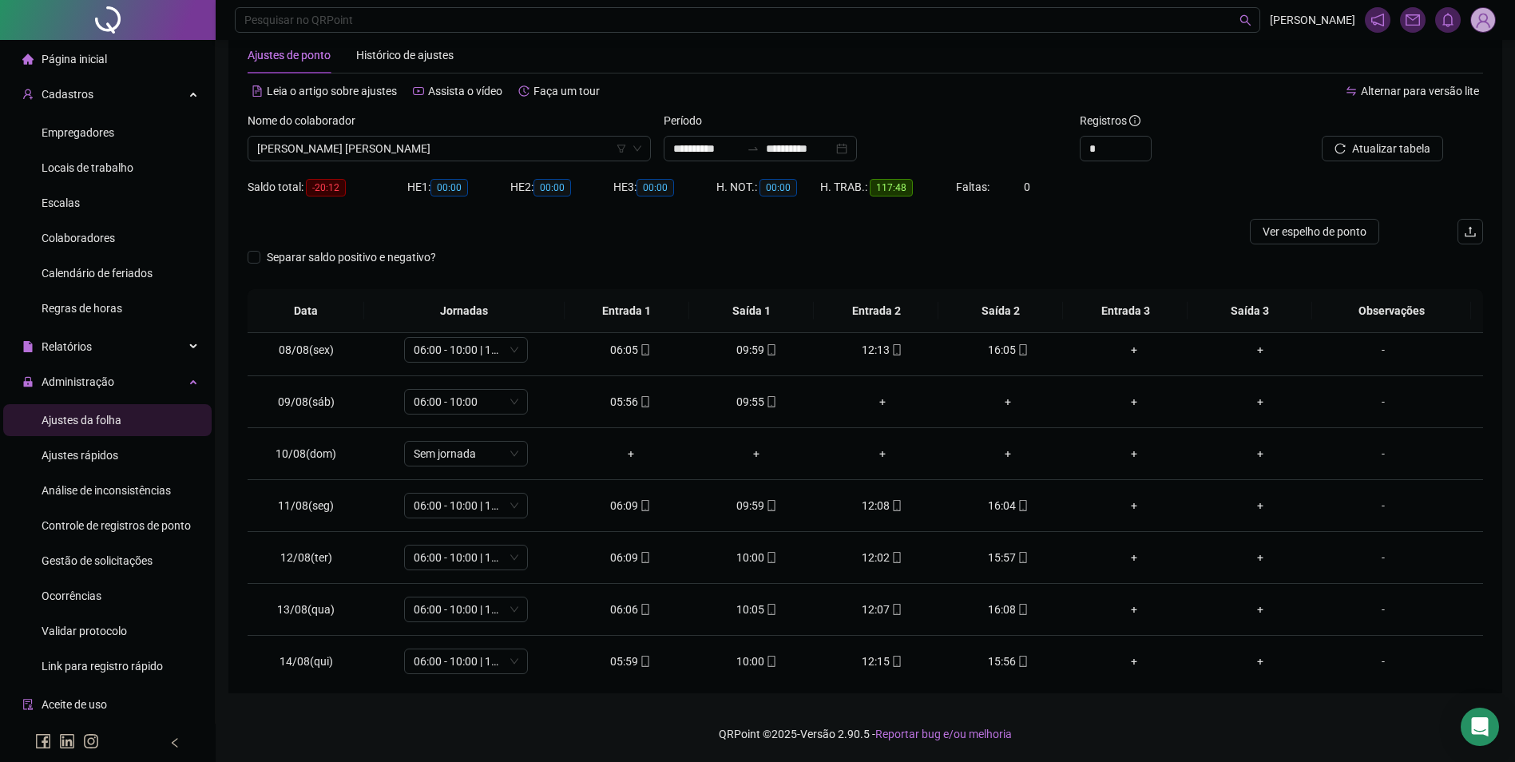
scroll to position [350, 0]
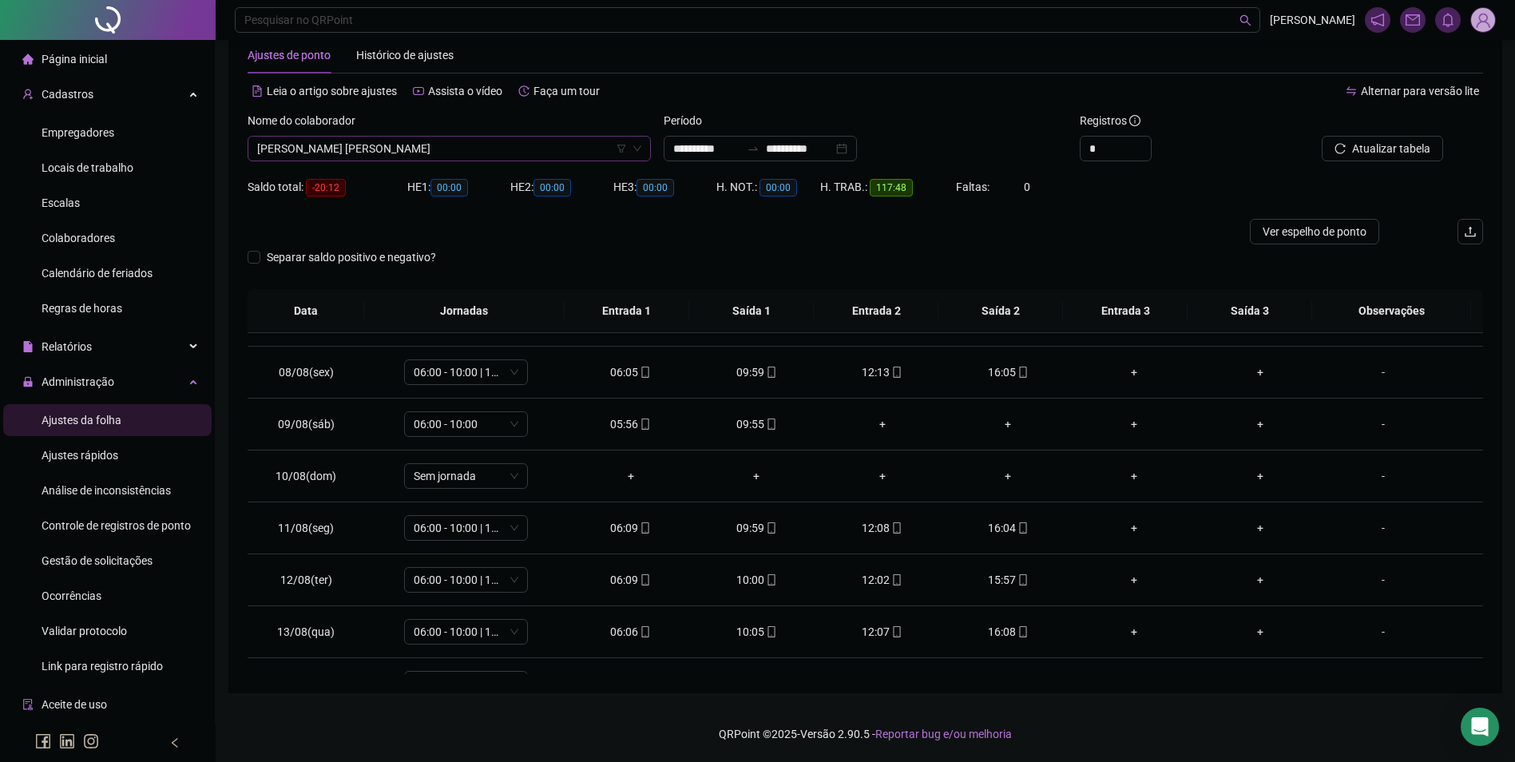
click at [552, 141] on span "[PERSON_NAME] [PERSON_NAME]" at bounding box center [449, 149] width 384 height 24
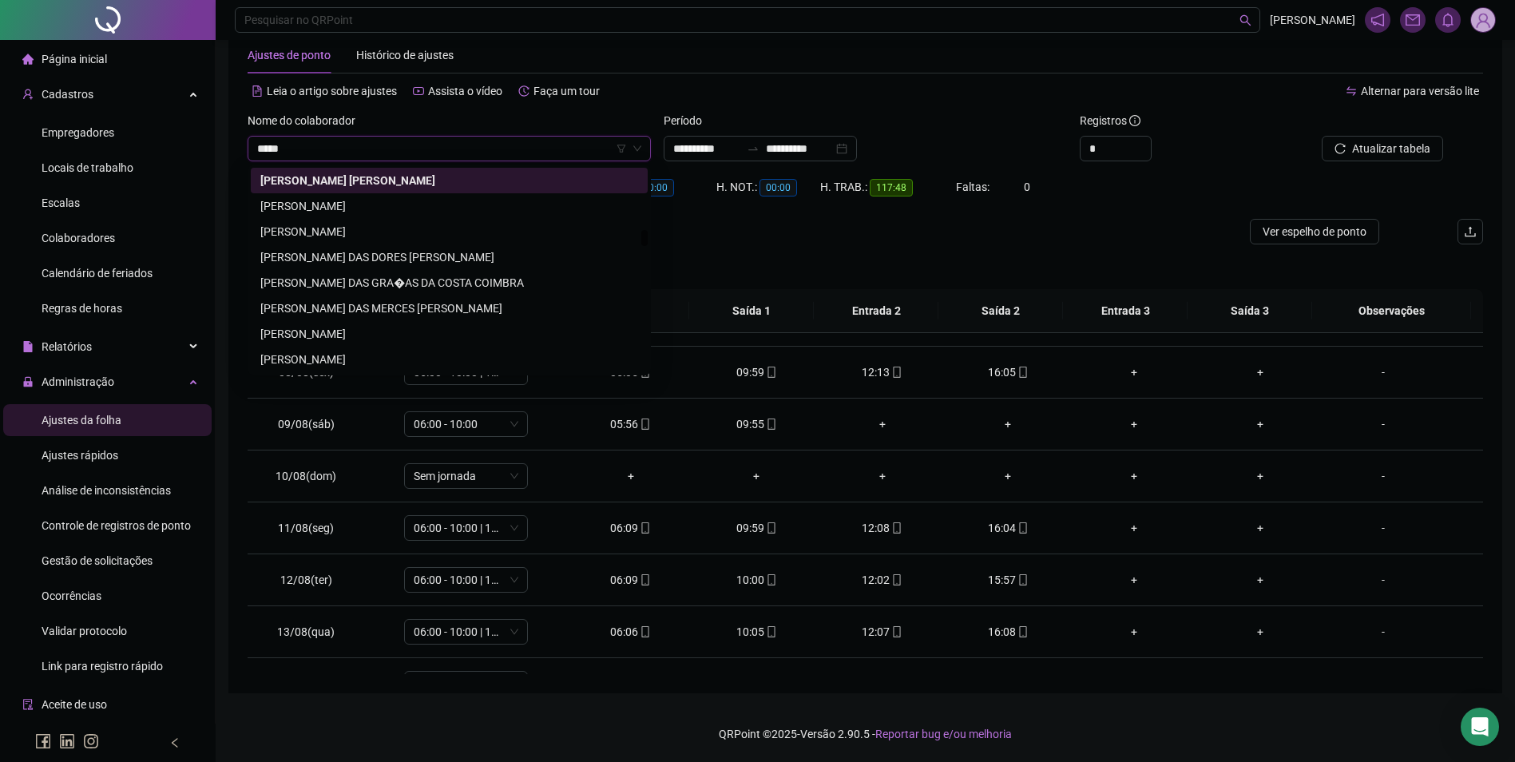
scroll to position [0, 0]
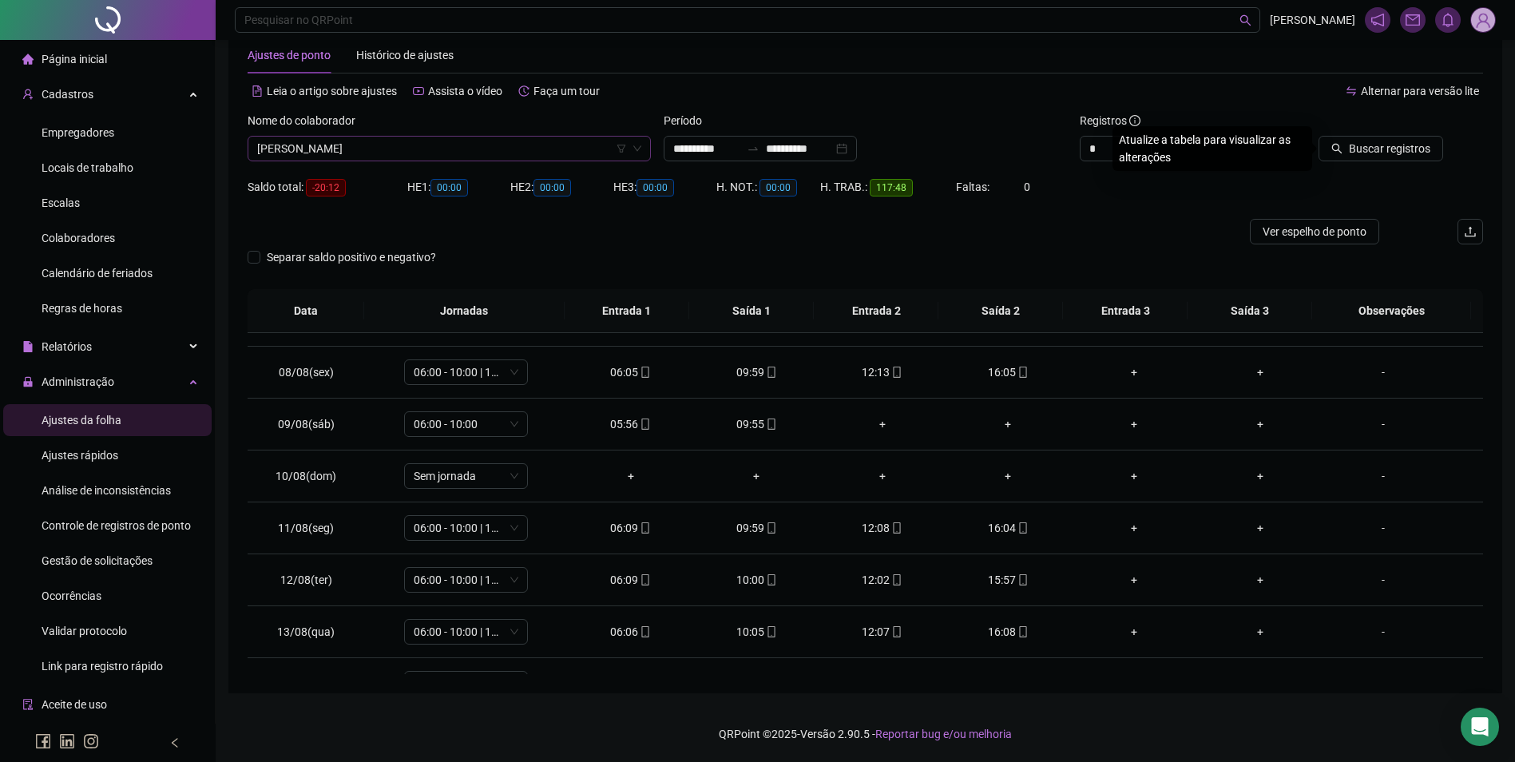
click at [1319, 136] on button "Buscar registros" at bounding box center [1381, 149] width 125 height 26
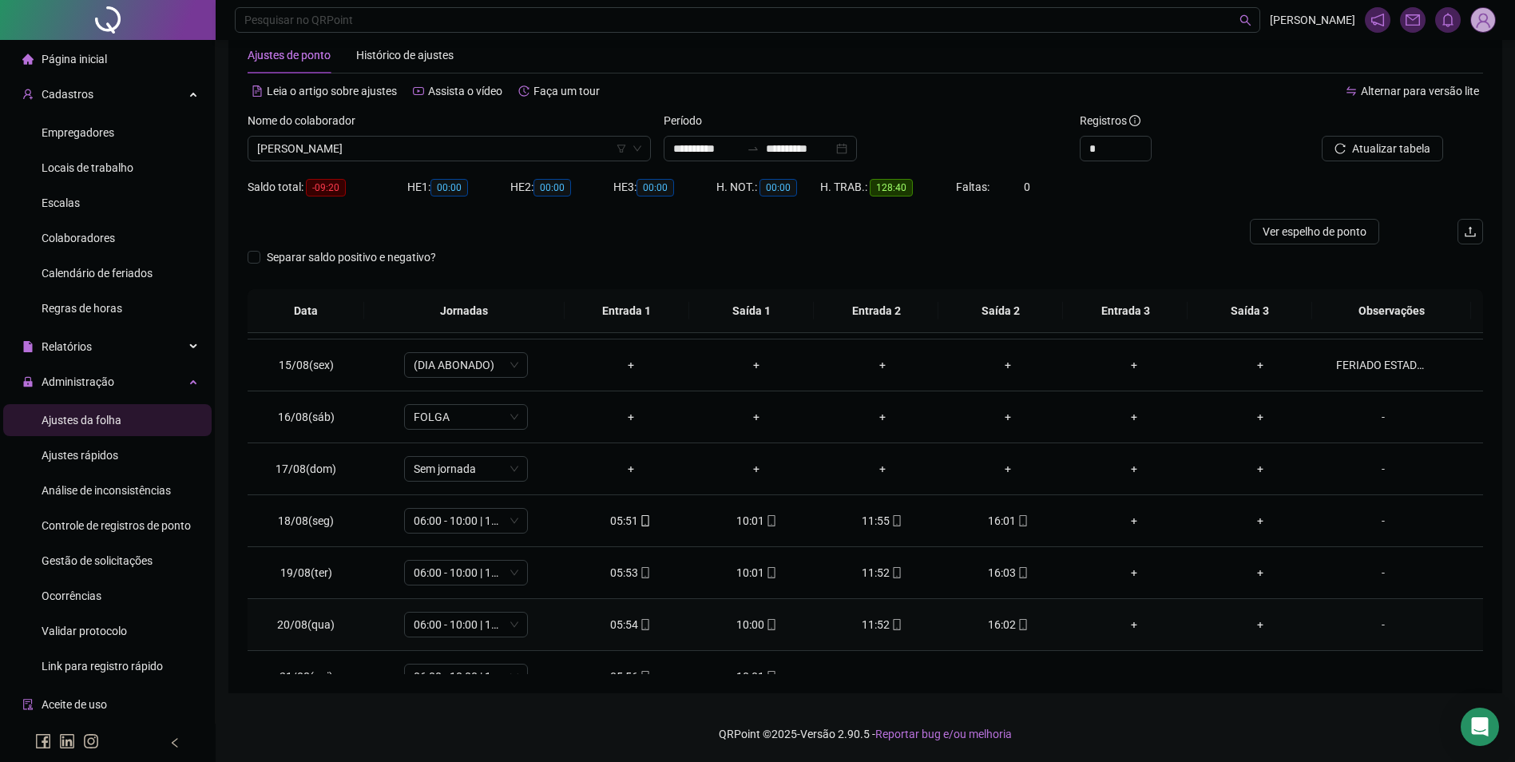
scroll to position [749, 0]
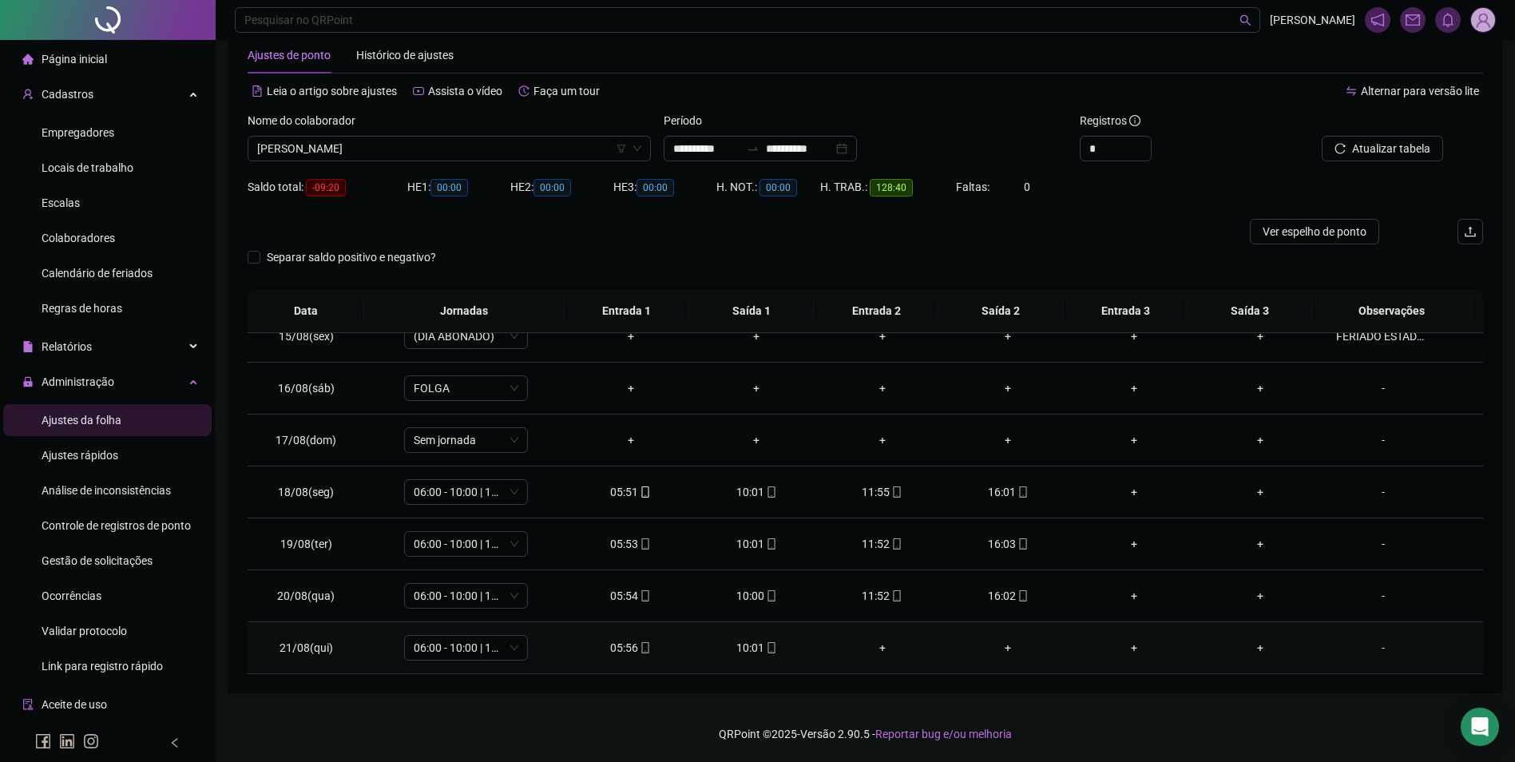
click at [768, 653] on icon "mobile" at bounding box center [771, 647] width 7 height 11
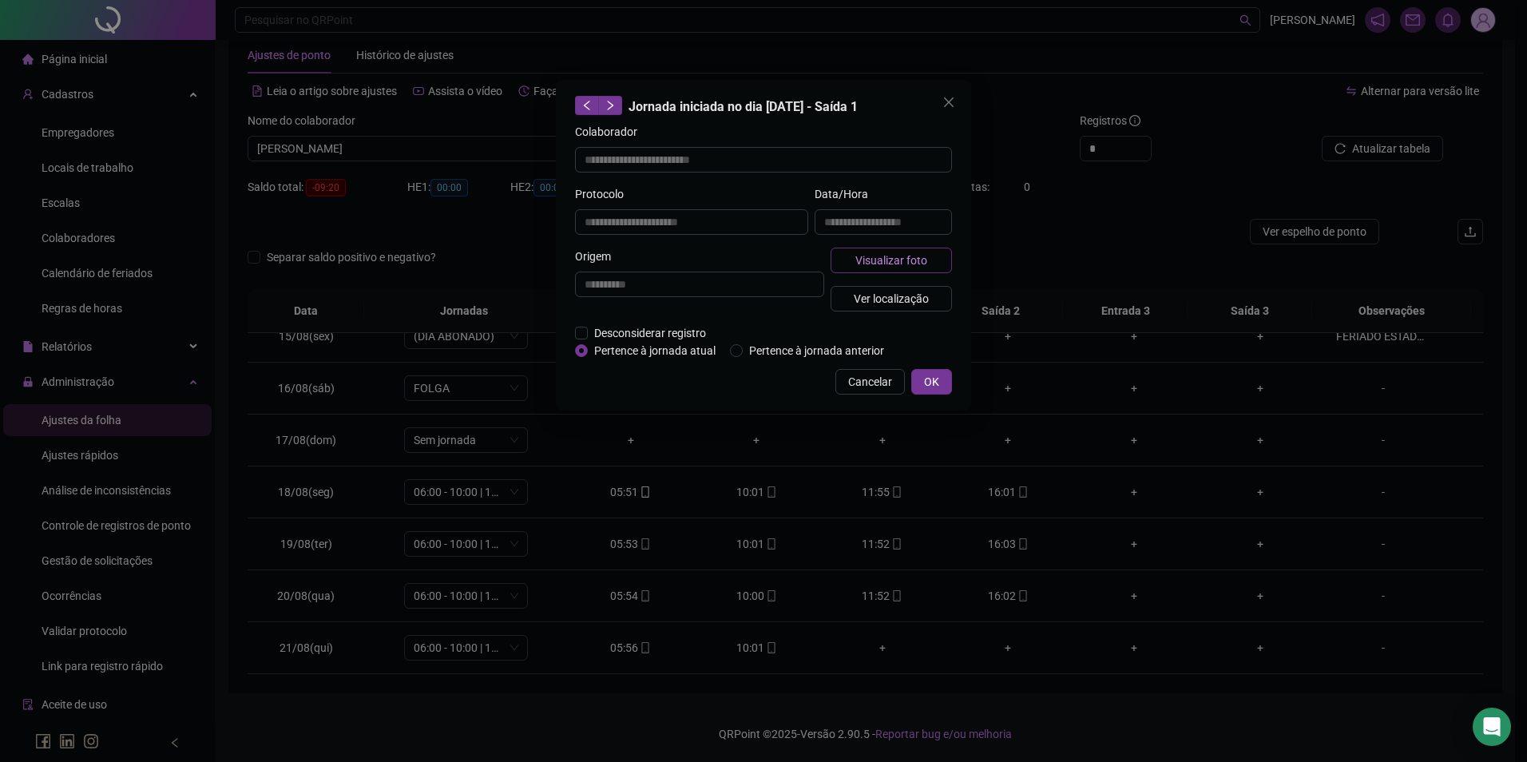
click at [879, 256] on span "Visualizar foto" at bounding box center [892, 261] width 72 height 18
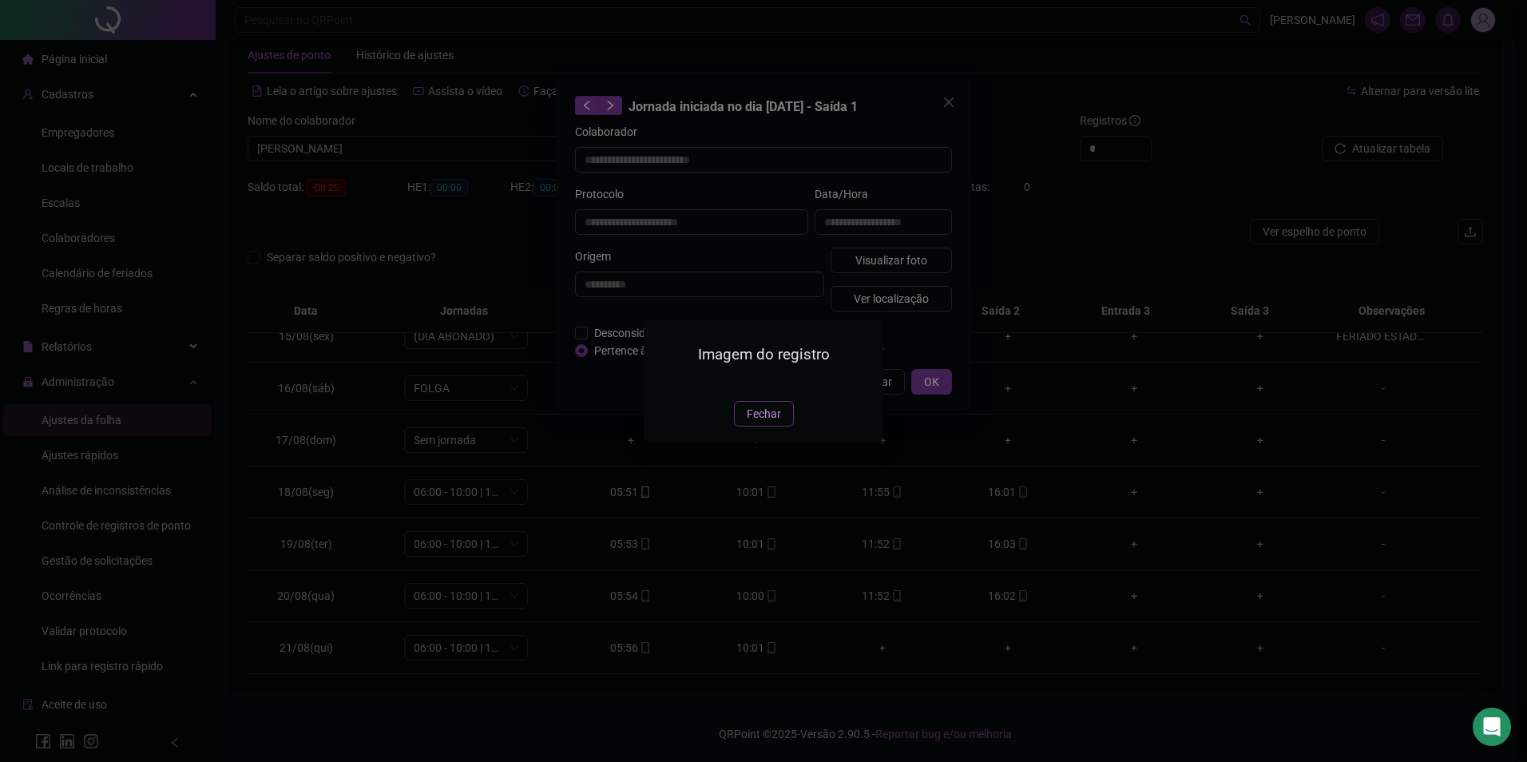
click at [759, 423] on span "Fechar" at bounding box center [764, 414] width 34 height 18
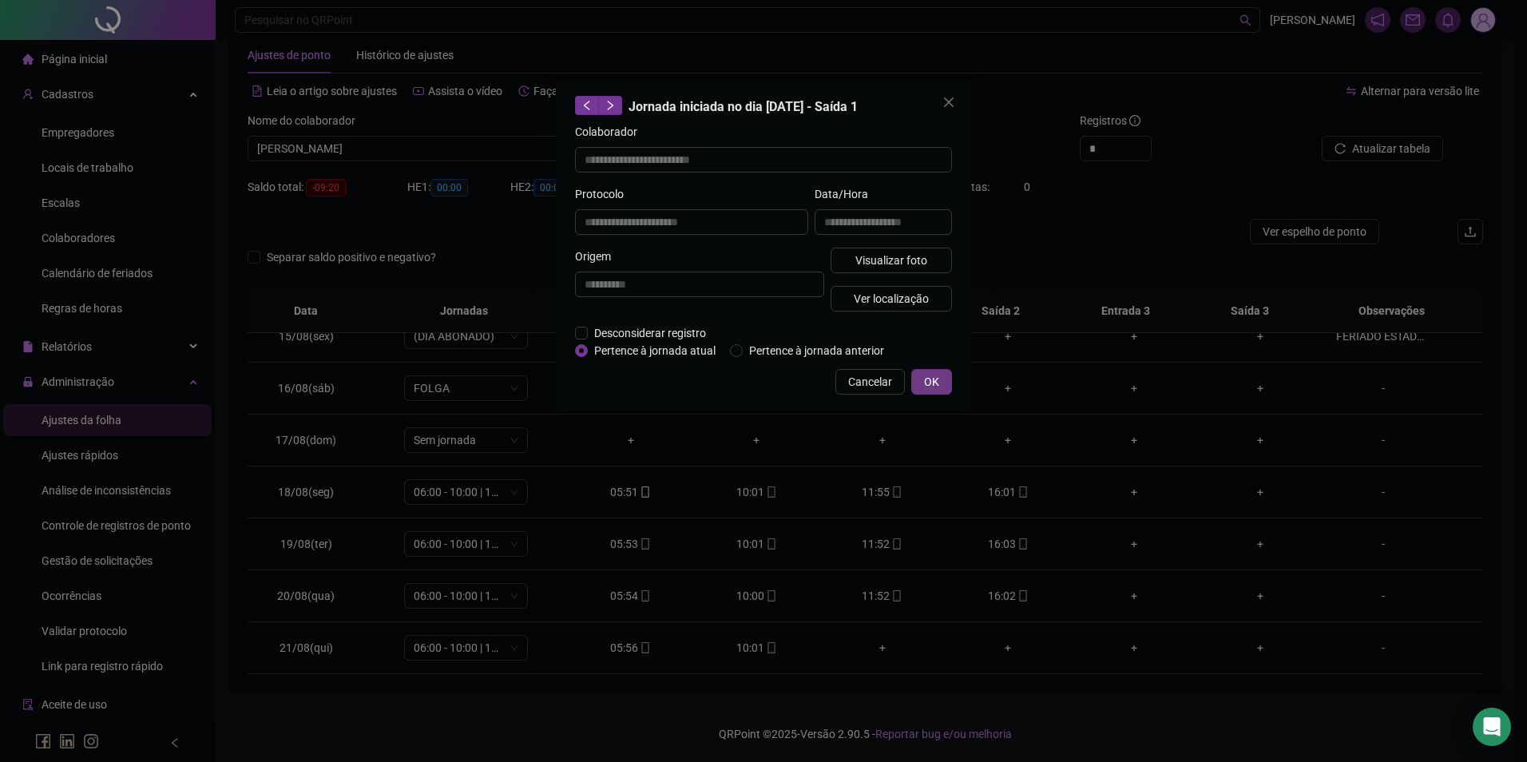
click at [921, 382] on button "OK" at bounding box center [931, 382] width 41 height 26
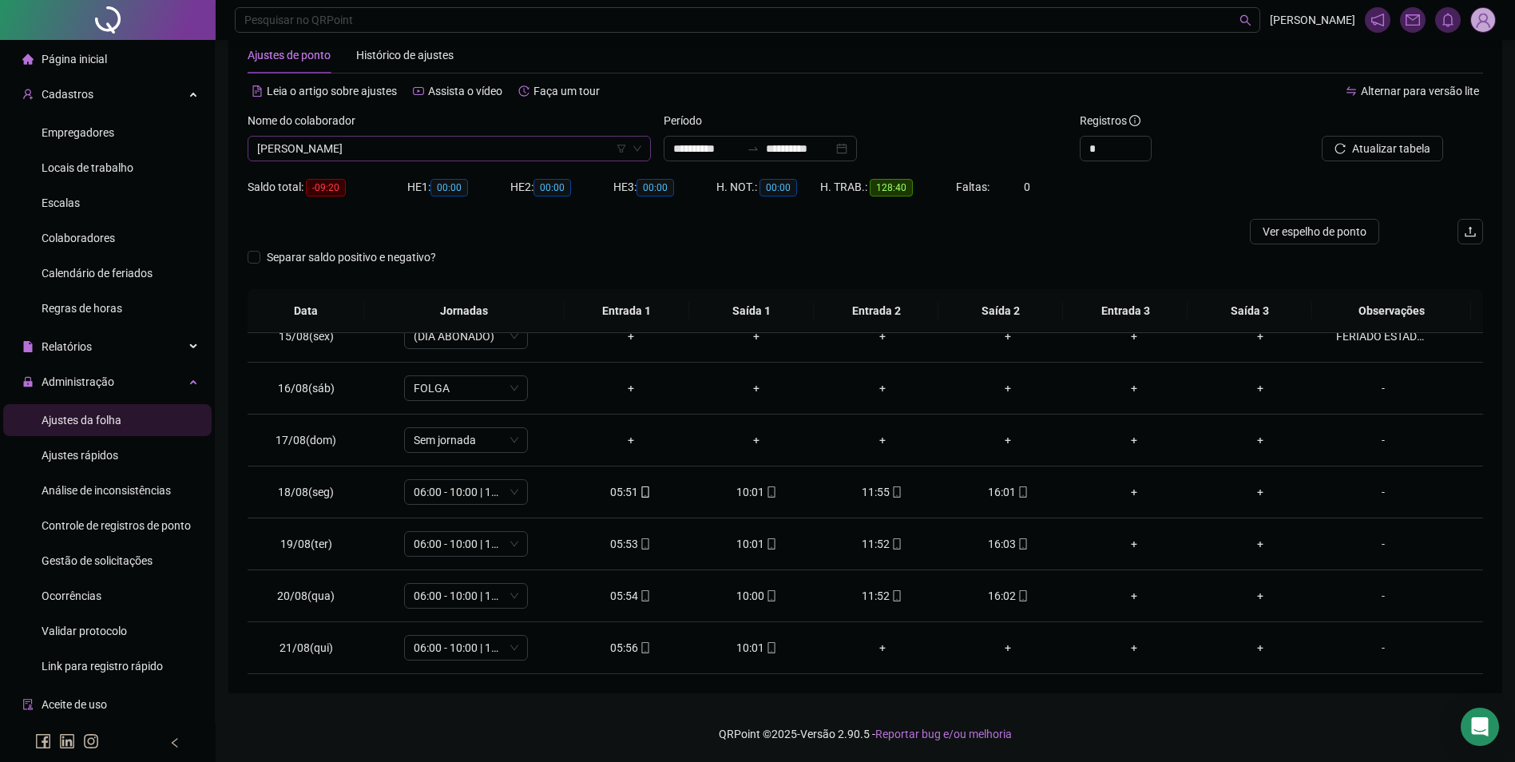
click at [429, 148] on span "[PERSON_NAME]" at bounding box center [449, 149] width 384 height 24
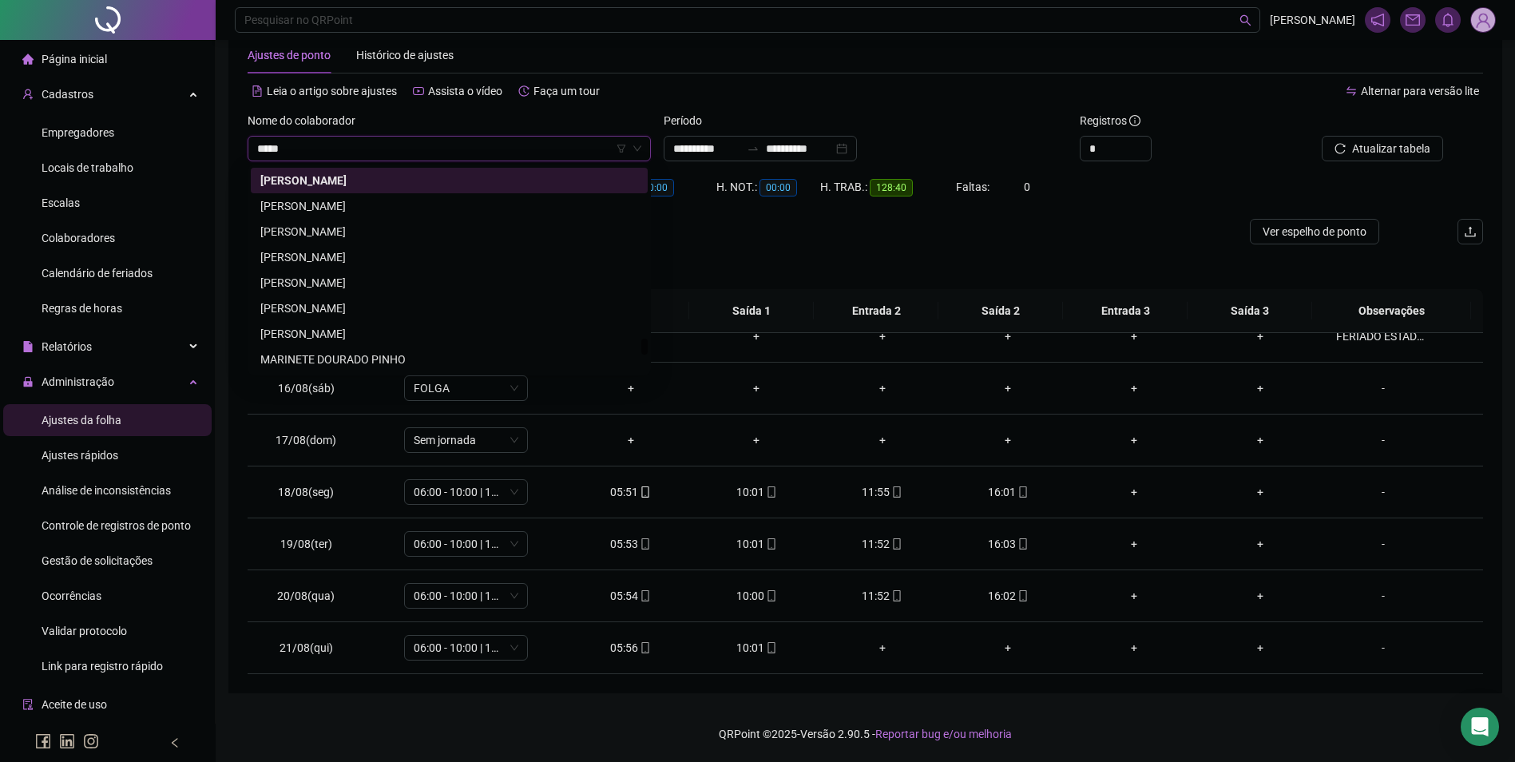
scroll to position [2019, 0]
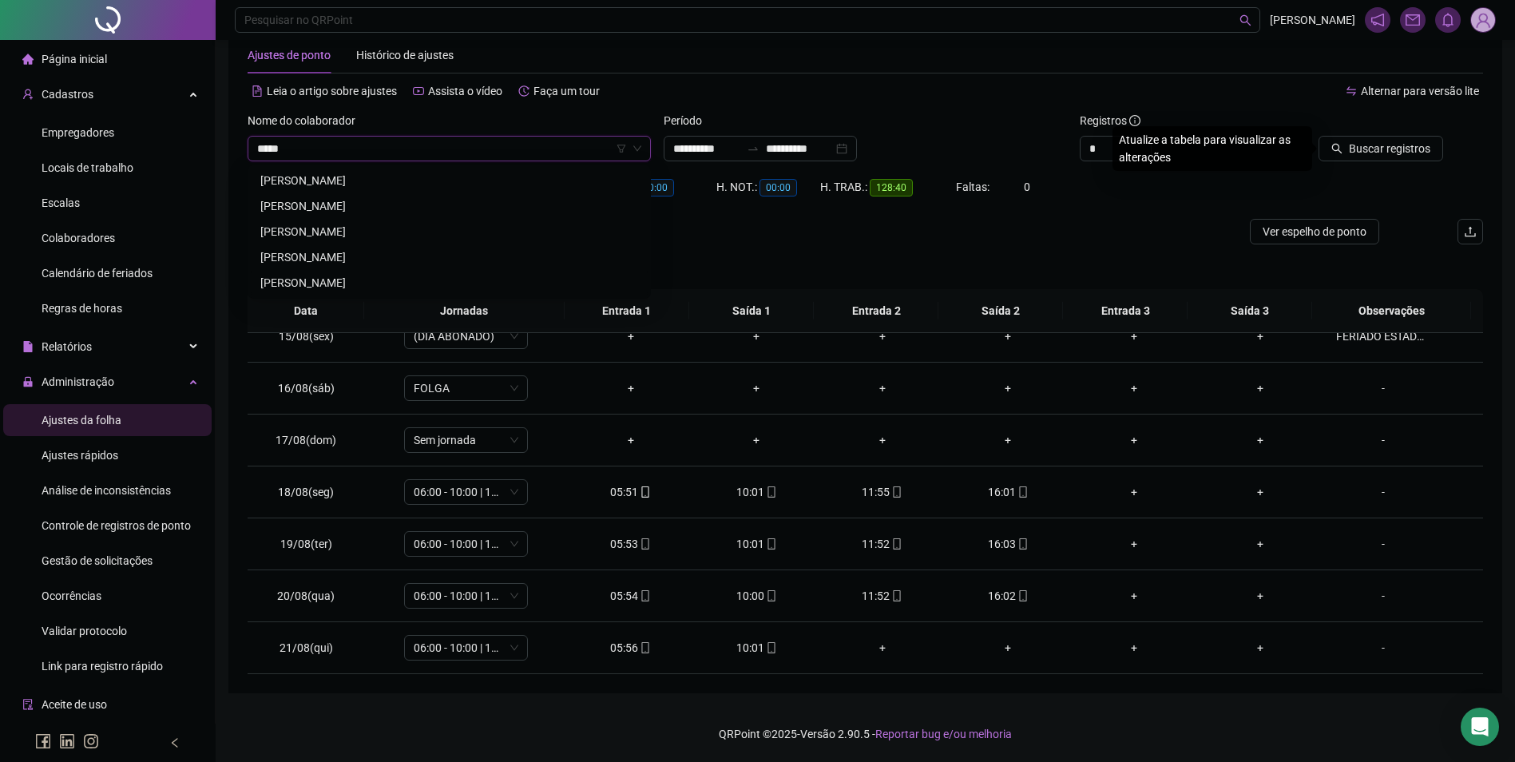
click at [331, 278] on div "[PERSON_NAME]" at bounding box center [449, 283] width 378 height 18
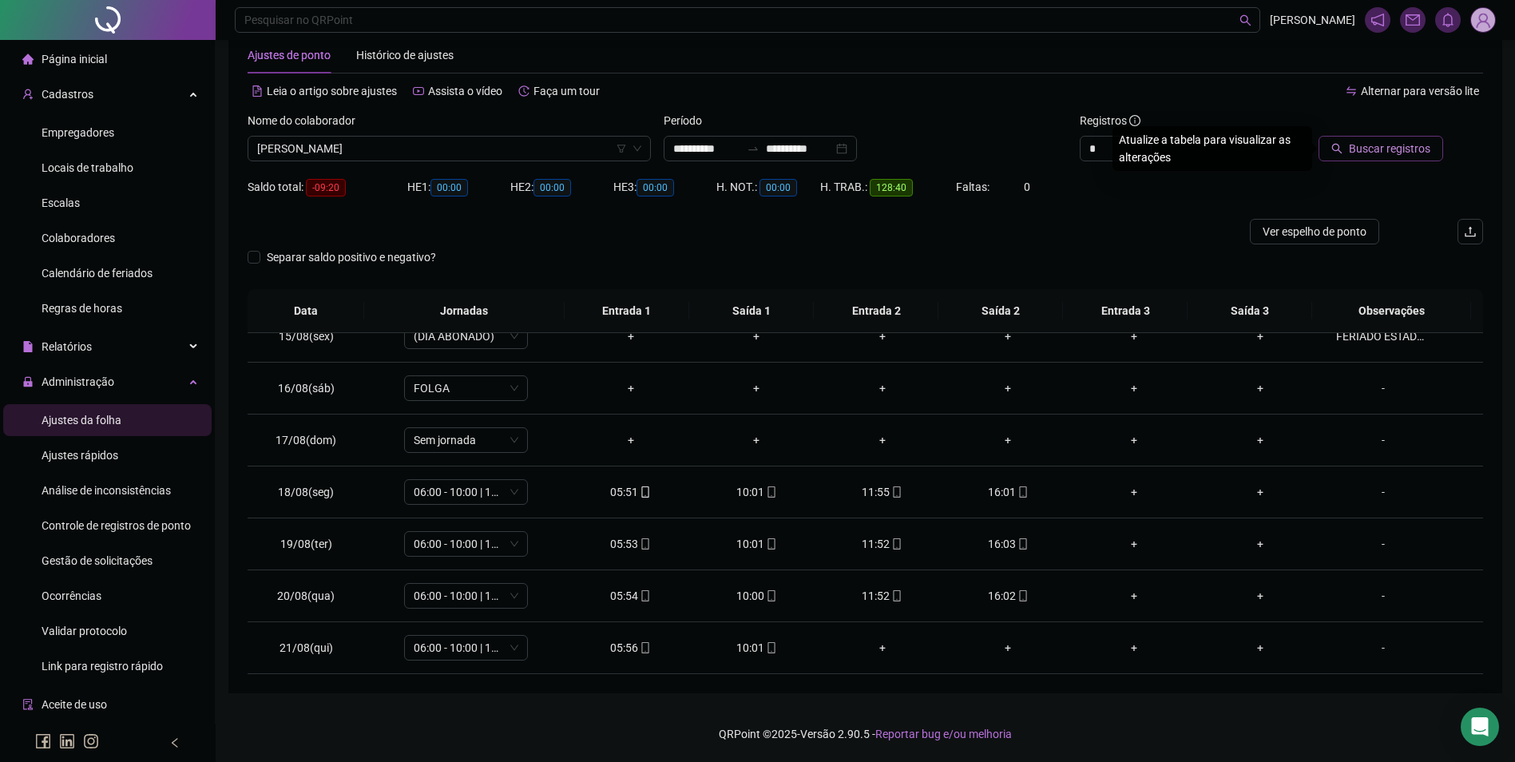
click at [1405, 144] on span "Buscar registros" at bounding box center [1389, 149] width 81 height 18
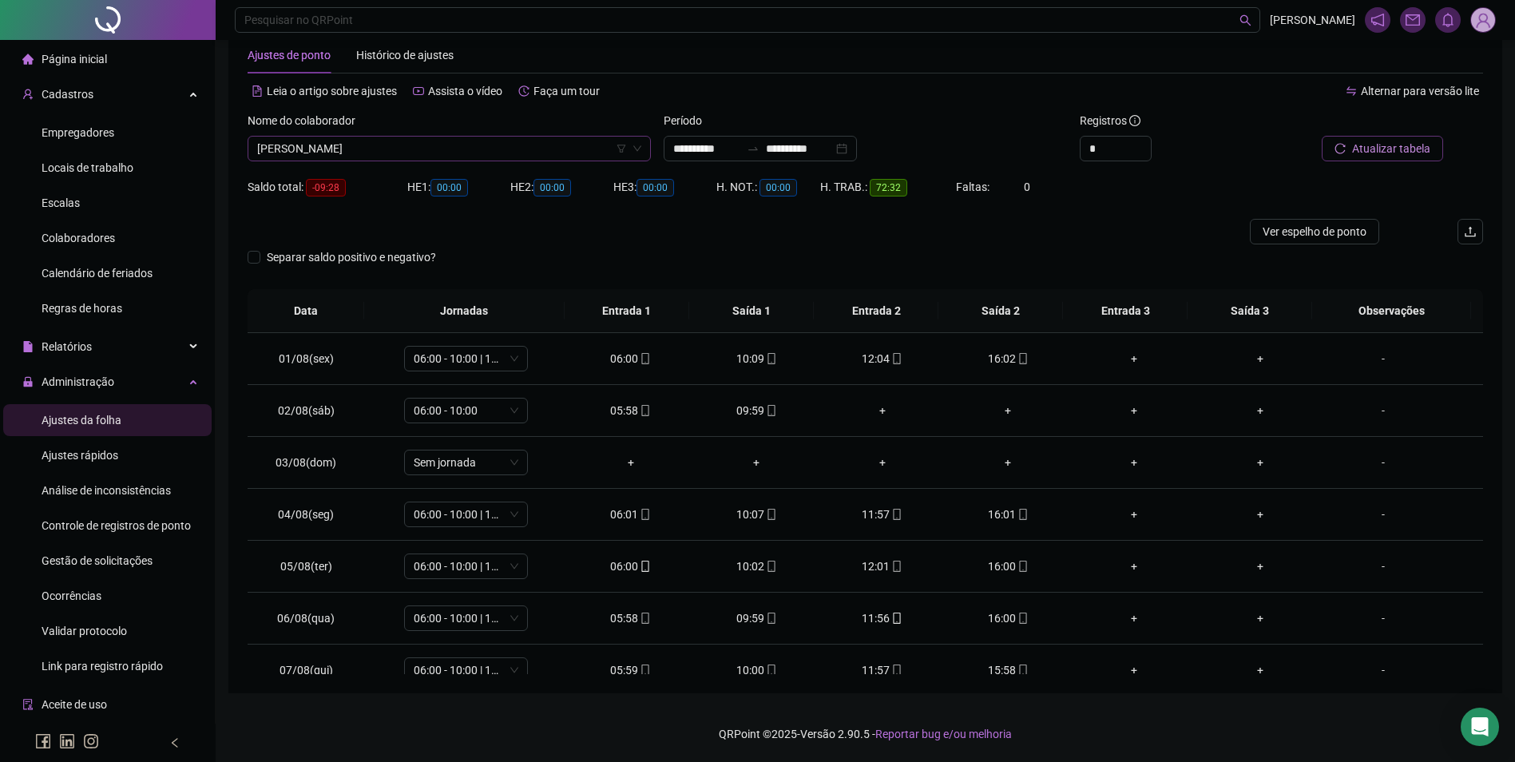
scroll to position [16461, 0]
click at [475, 148] on span "[PERSON_NAME]" at bounding box center [449, 149] width 384 height 24
click at [378, 185] on div "[PERSON_NAME]" at bounding box center [449, 181] width 378 height 18
drag, startPoint x: 1377, startPoint y: 165, endPoint x: 1379, endPoint y: 151, distance: 14.5
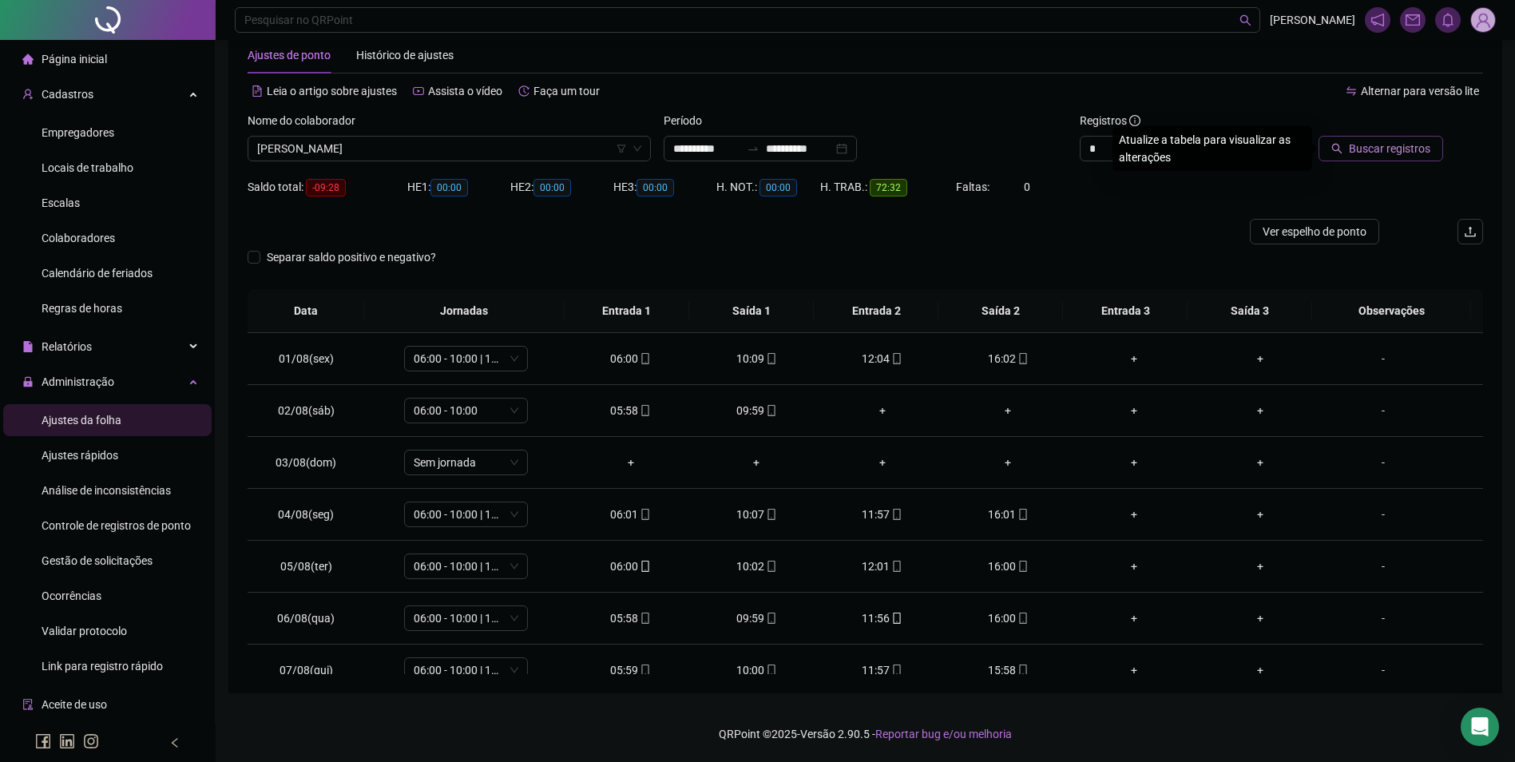
click at [1377, 165] on div "Buscar registros" at bounding box center [1385, 143] width 208 height 62
click at [1379, 150] on span "Buscar registros" at bounding box center [1389, 149] width 81 height 18
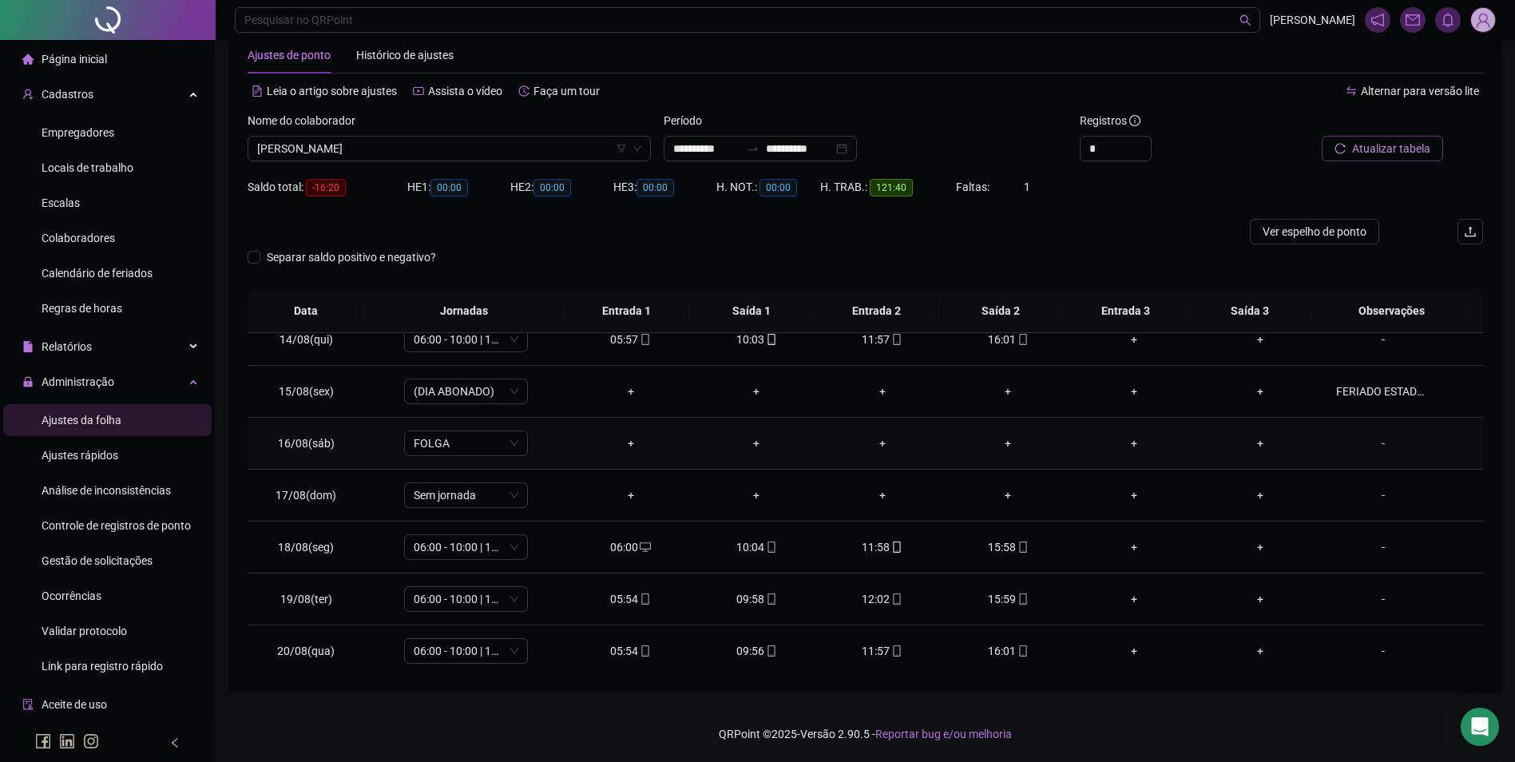
scroll to position [749, 0]
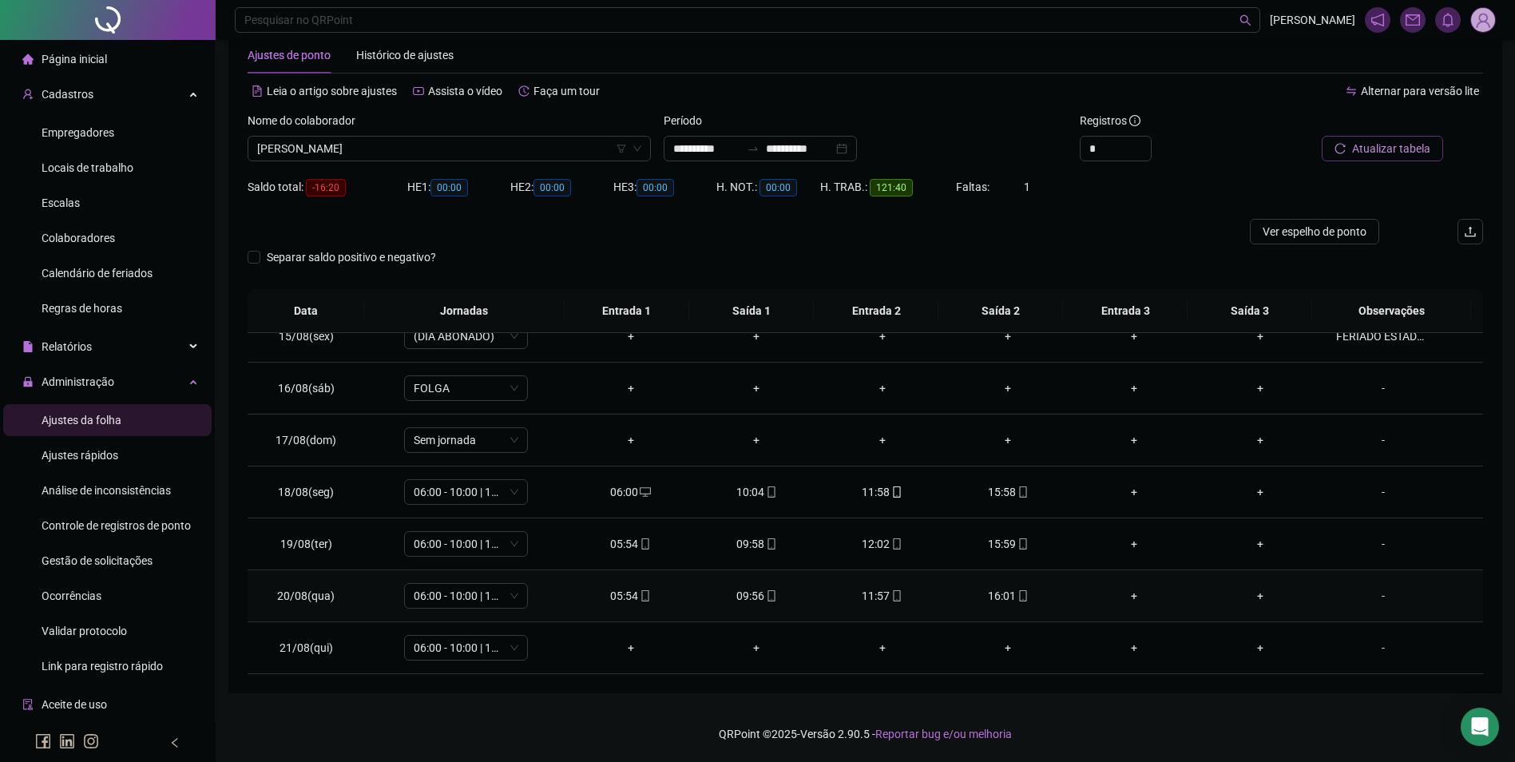
click at [1001, 593] on div "16:01" at bounding box center [1009, 596] width 101 height 18
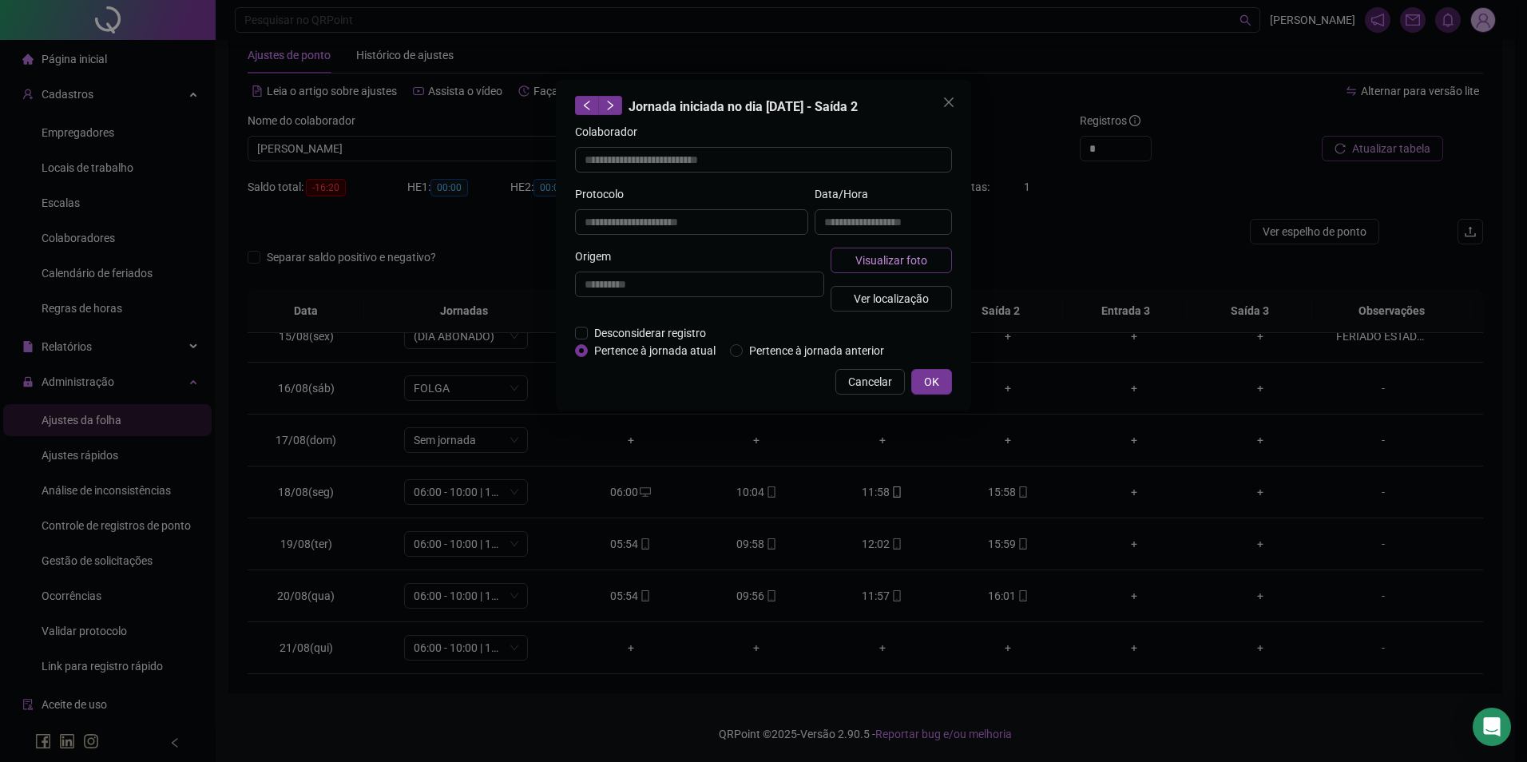
click at [912, 257] on span "Visualizar foto" at bounding box center [892, 261] width 72 height 18
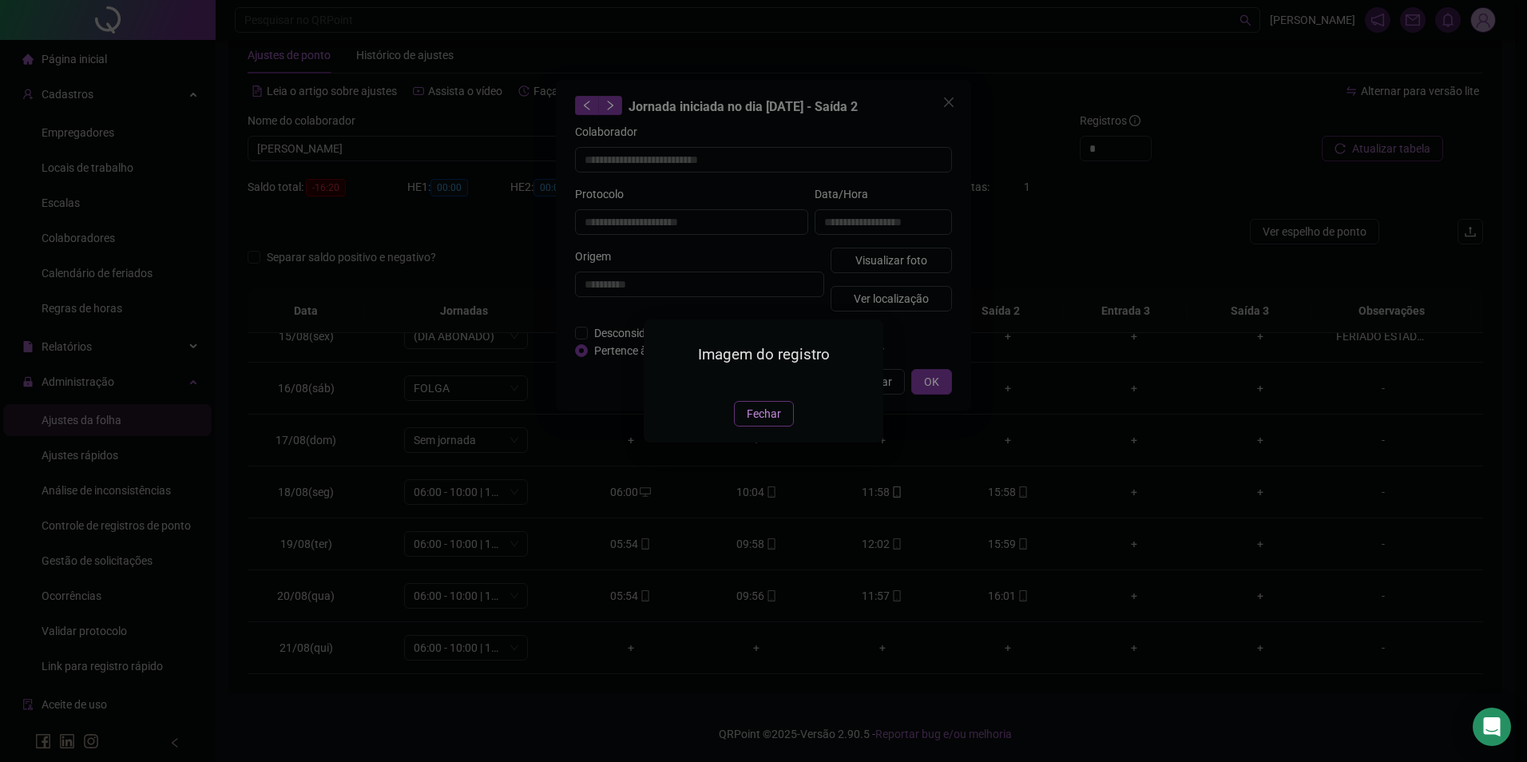
click at [771, 423] on span "Fechar" at bounding box center [764, 414] width 34 height 18
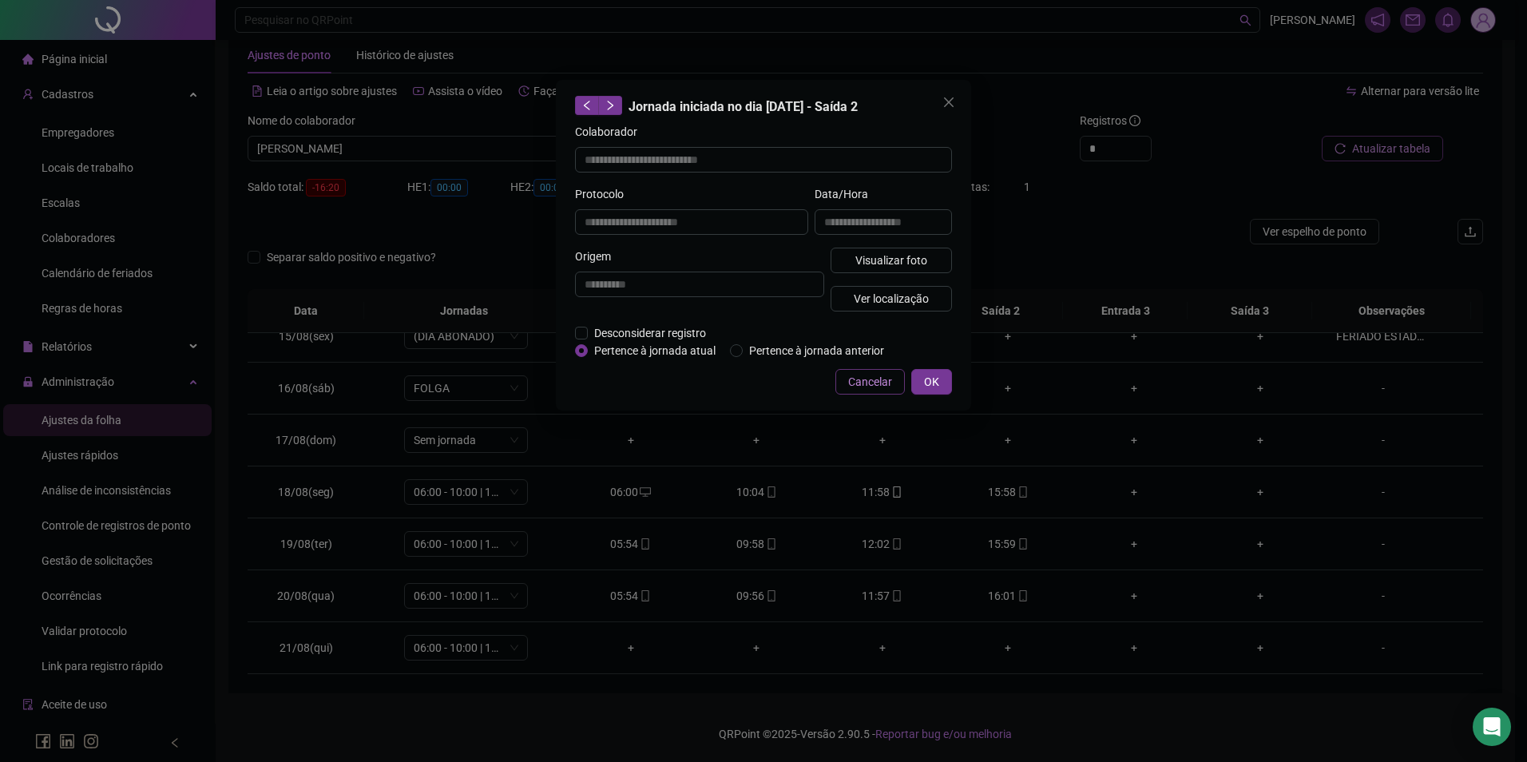
click at [870, 371] on button "Cancelar" at bounding box center [870, 382] width 69 height 26
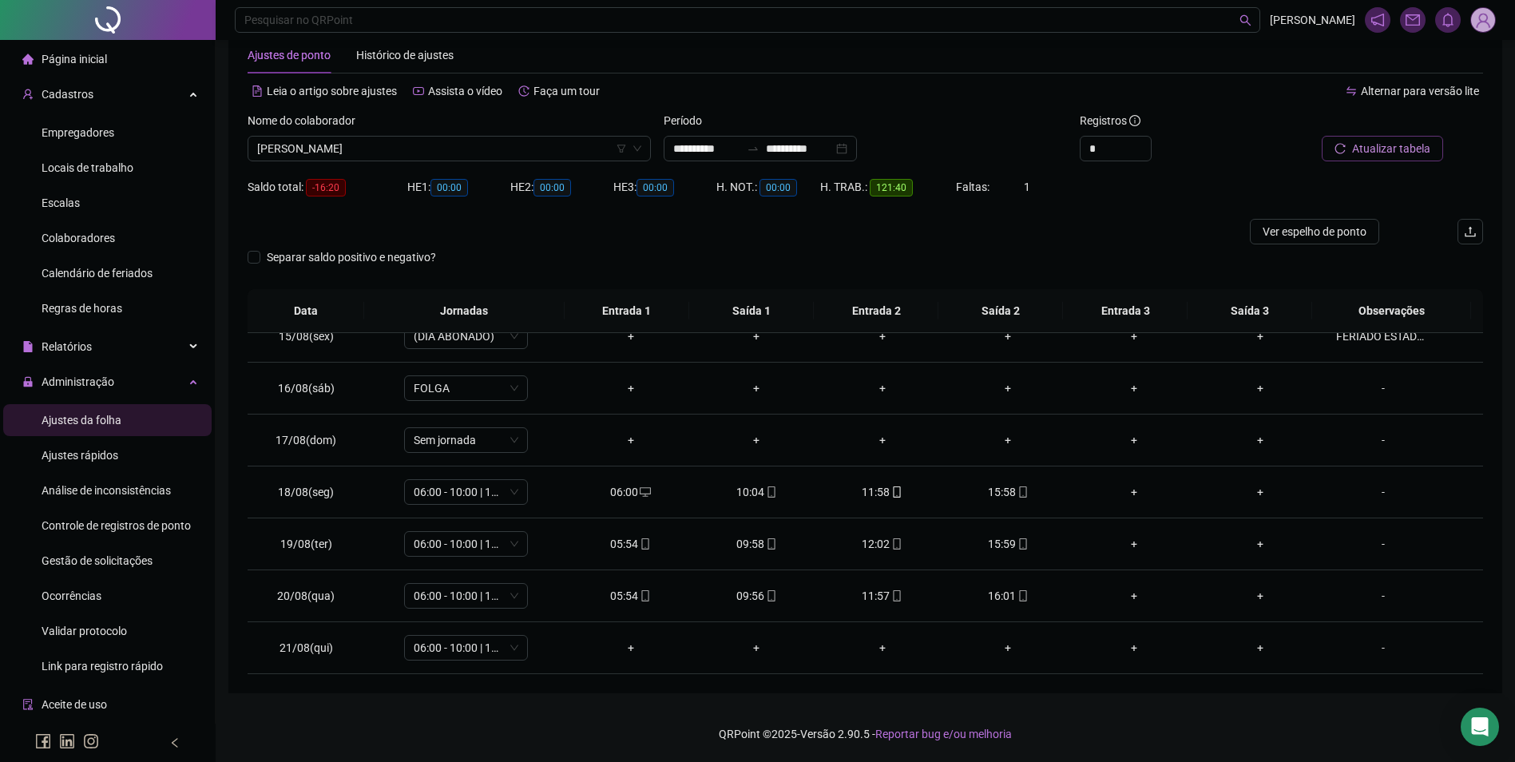
click at [1411, 132] on div at bounding box center [1366, 124] width 156 height 24
click at [1411, 144] on span "Atualizar tabela" at bounding box center [1391, 149] width 78 height 18
click at [451, 145] on span "[PERSON_NAME]" at bounding box center [449, 149] width 384 height 24
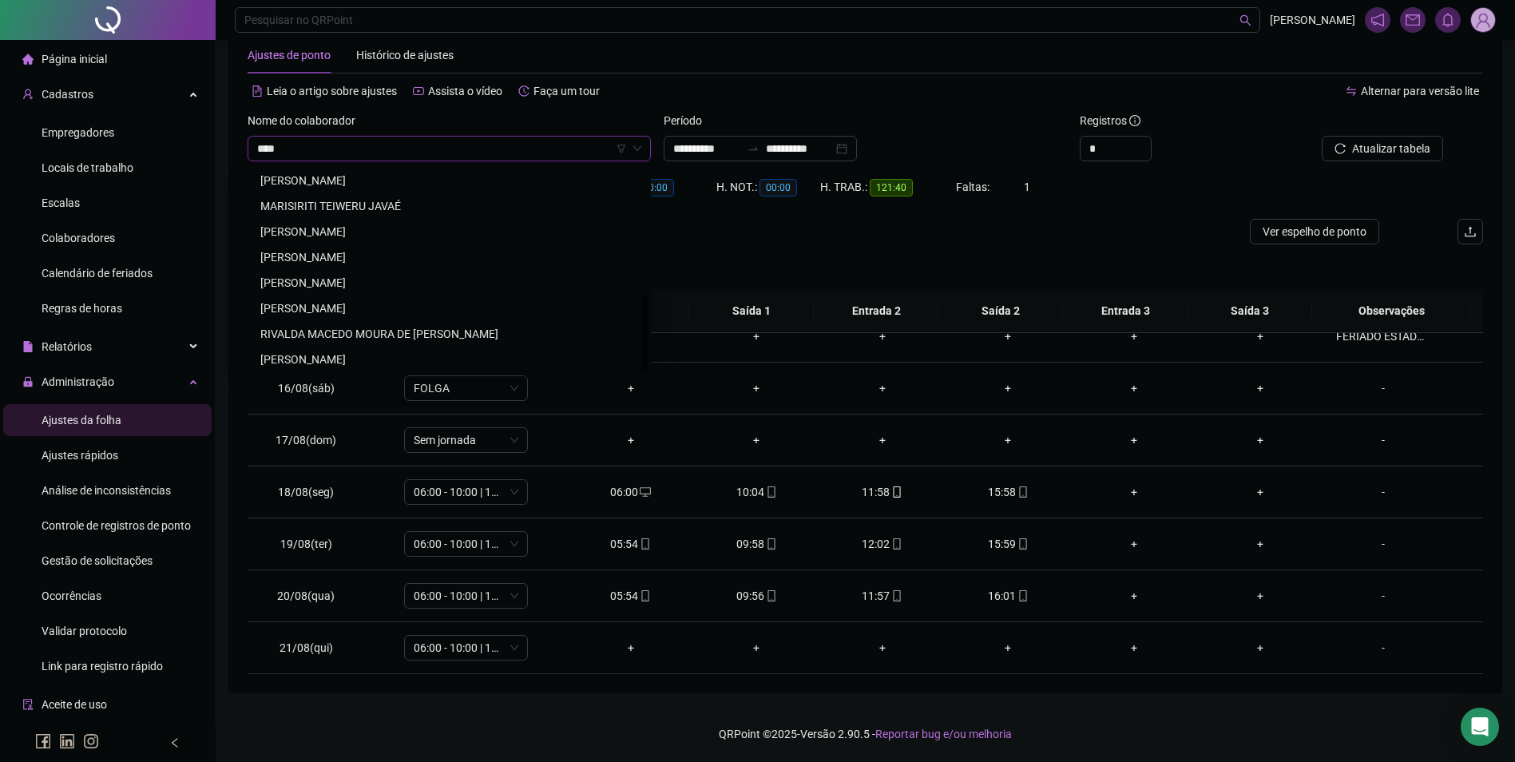
scroll to position [0, 0]
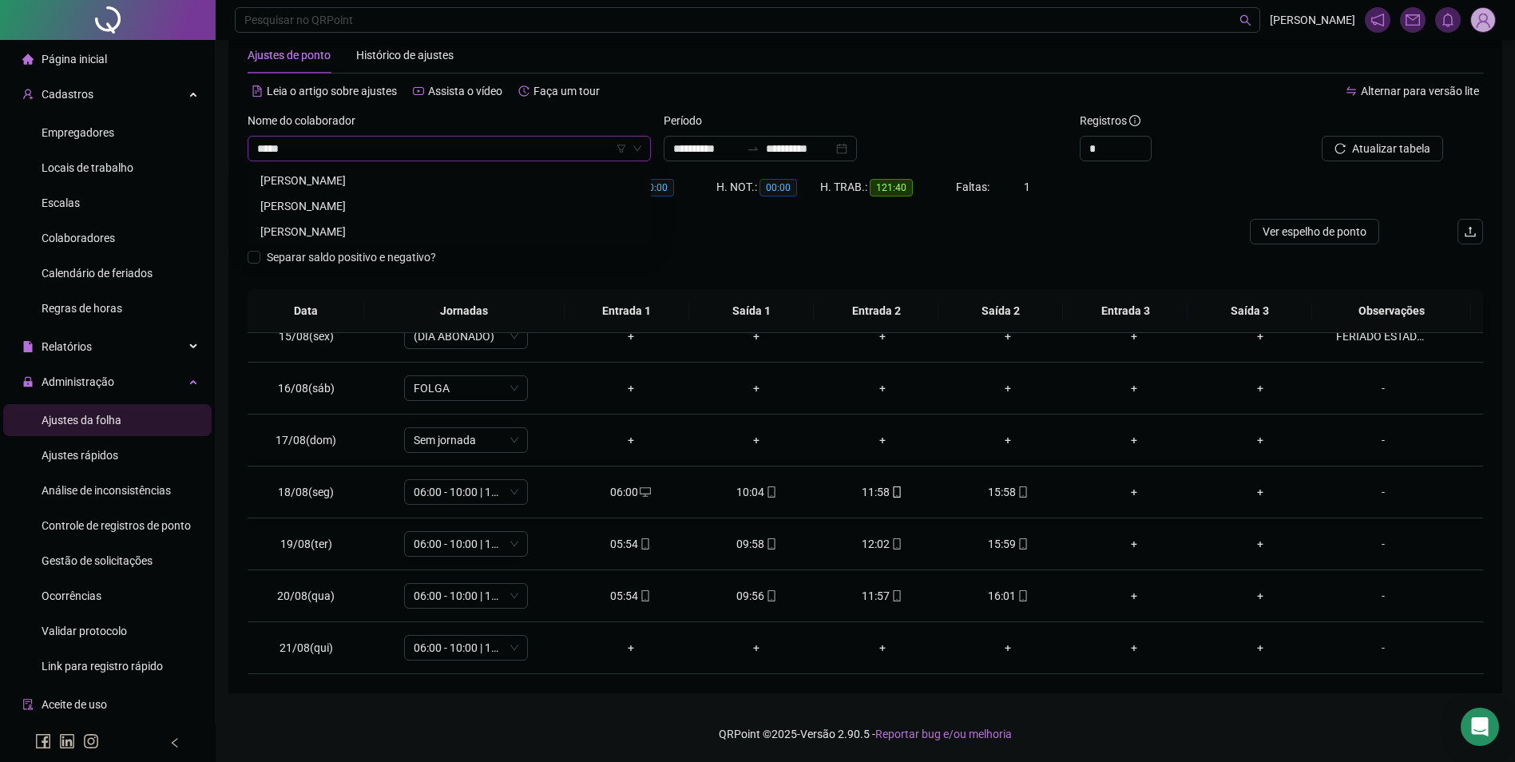
click at [351, 203] on div "[PERSON_NAME]" at bounding box center [449, 206] width 378 height 18
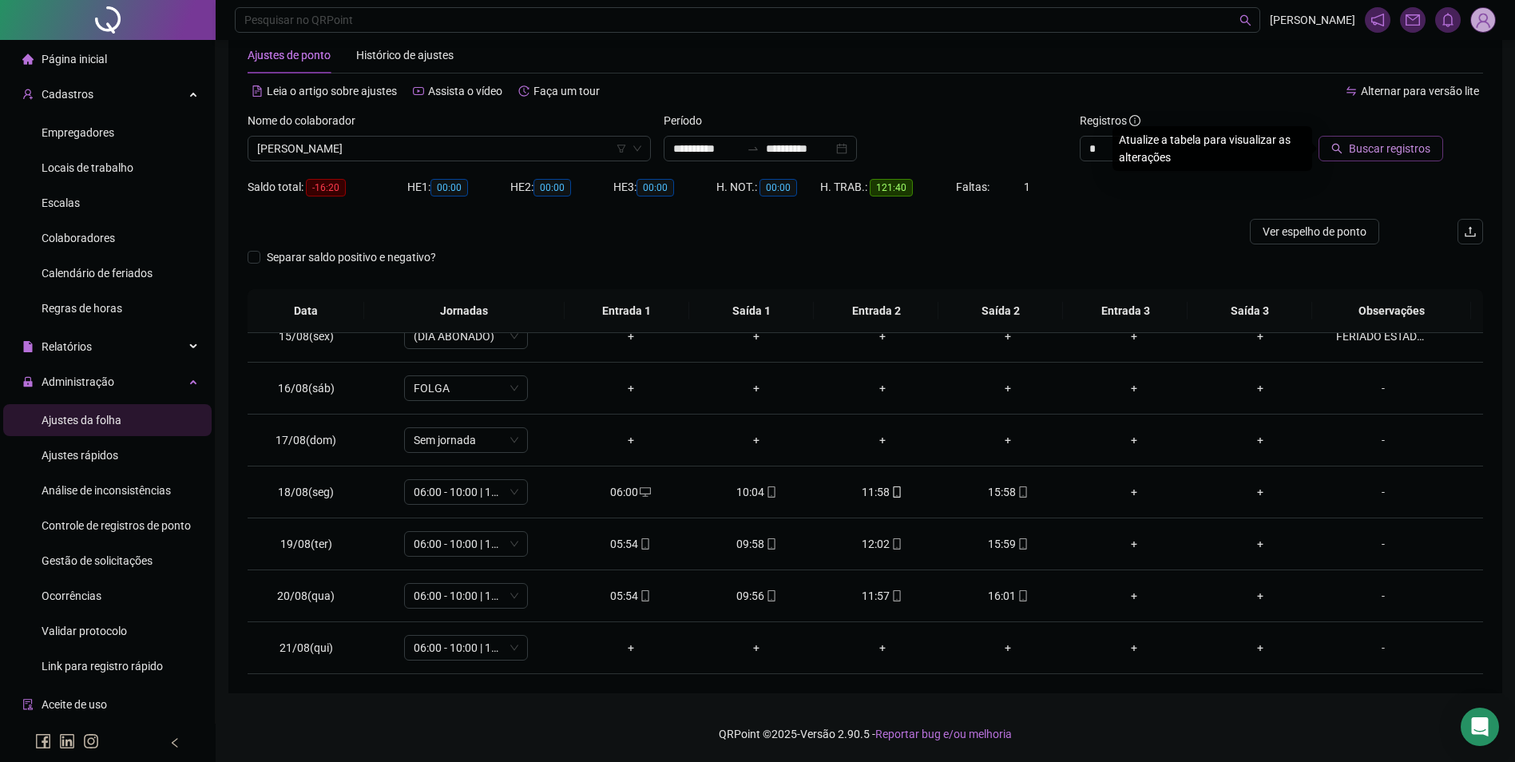
click at [1405, 152] on span "Buscar registros" at bounding box center [1389, 149] width 81 height 18
click at [765, 641] on span at bounding box center [770, 647] width 13 height 13
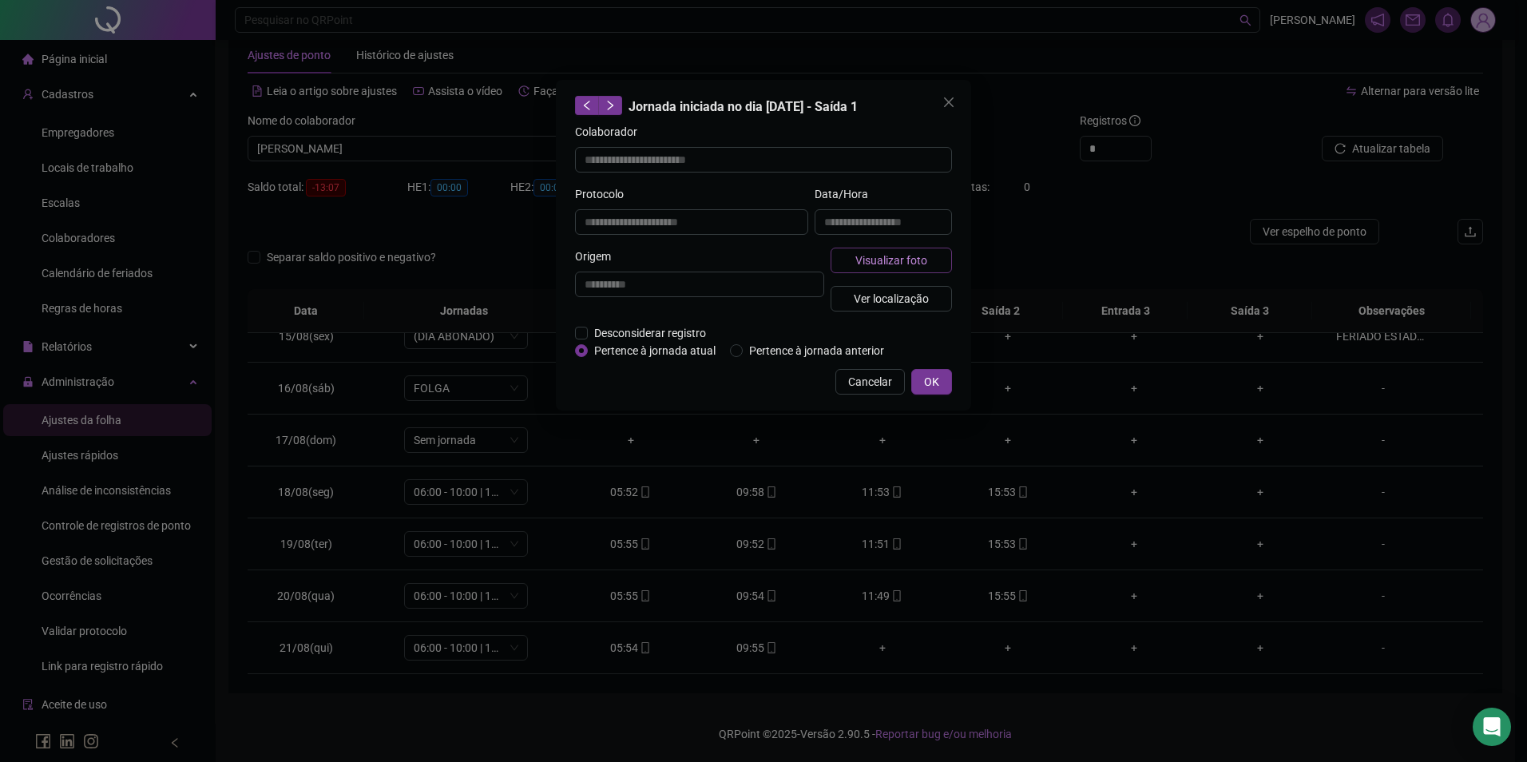
click at [887, 256] on span "Visualizar foto" at bounding box center [892, 261] width 72 height 18
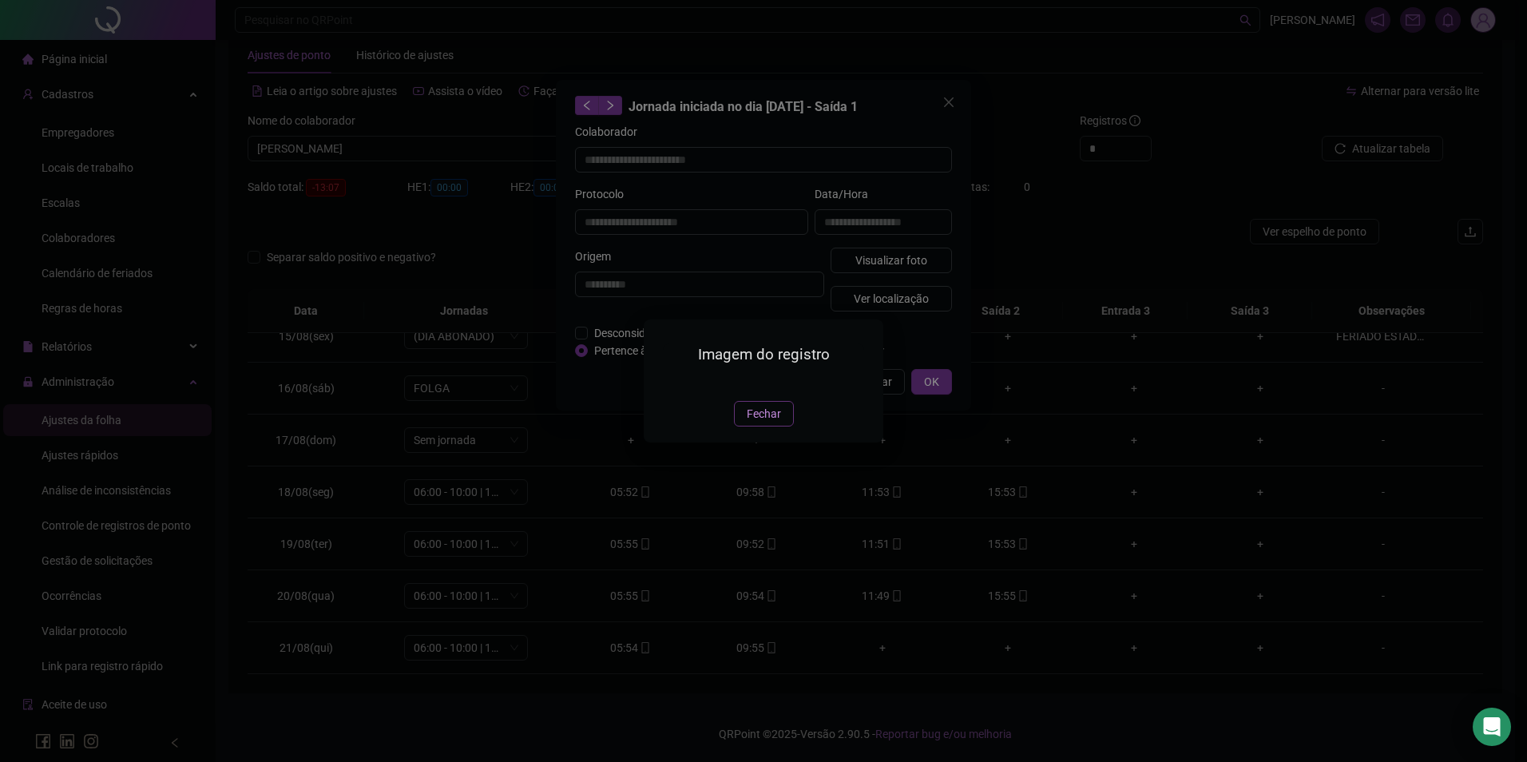
click at [741, 427] on button "Fechar" at bounding box center [764, 414] width 60 height 26
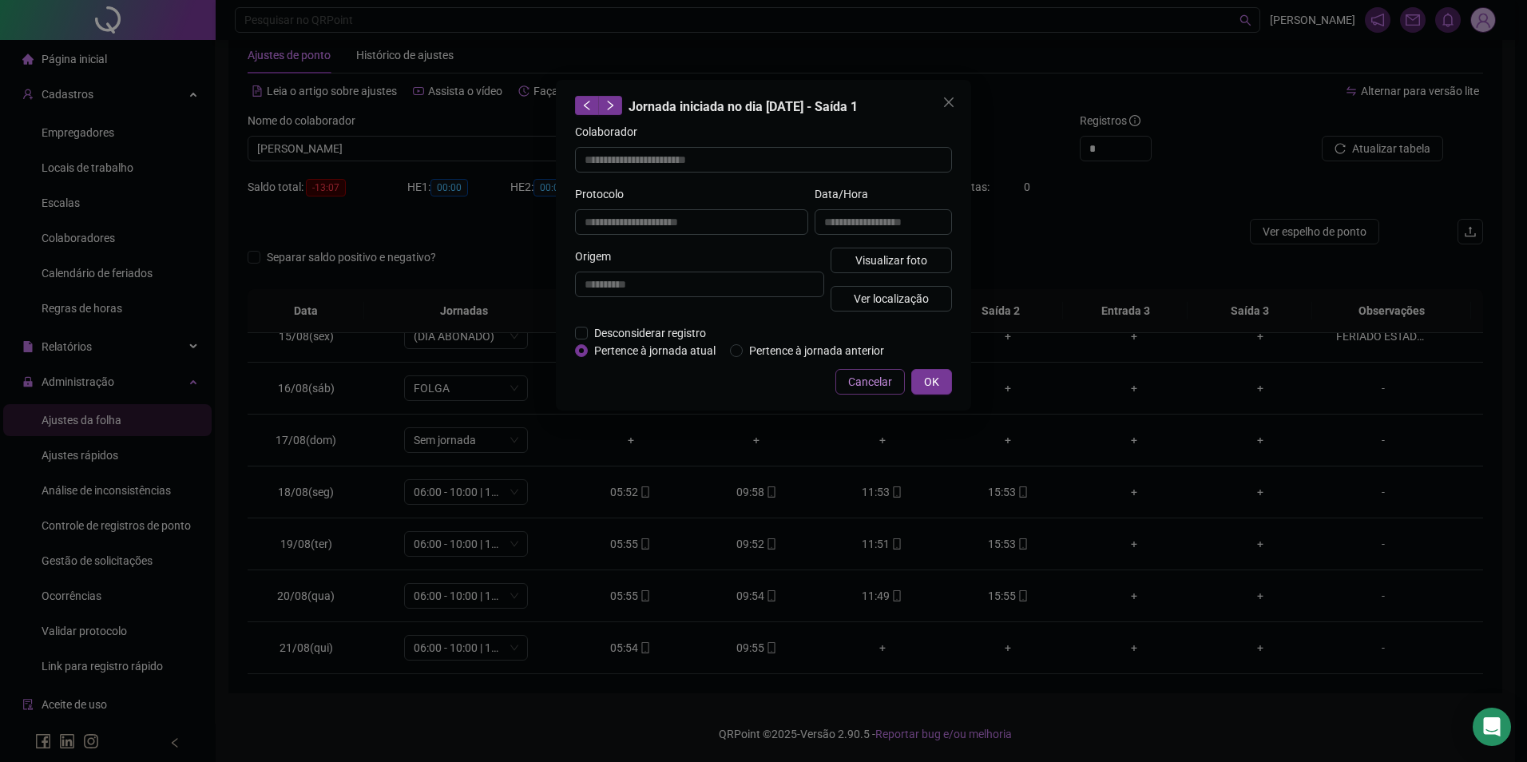
click at [879, 379] on span "Cancelar" at bounding box center [870, 382] width 44 height 18
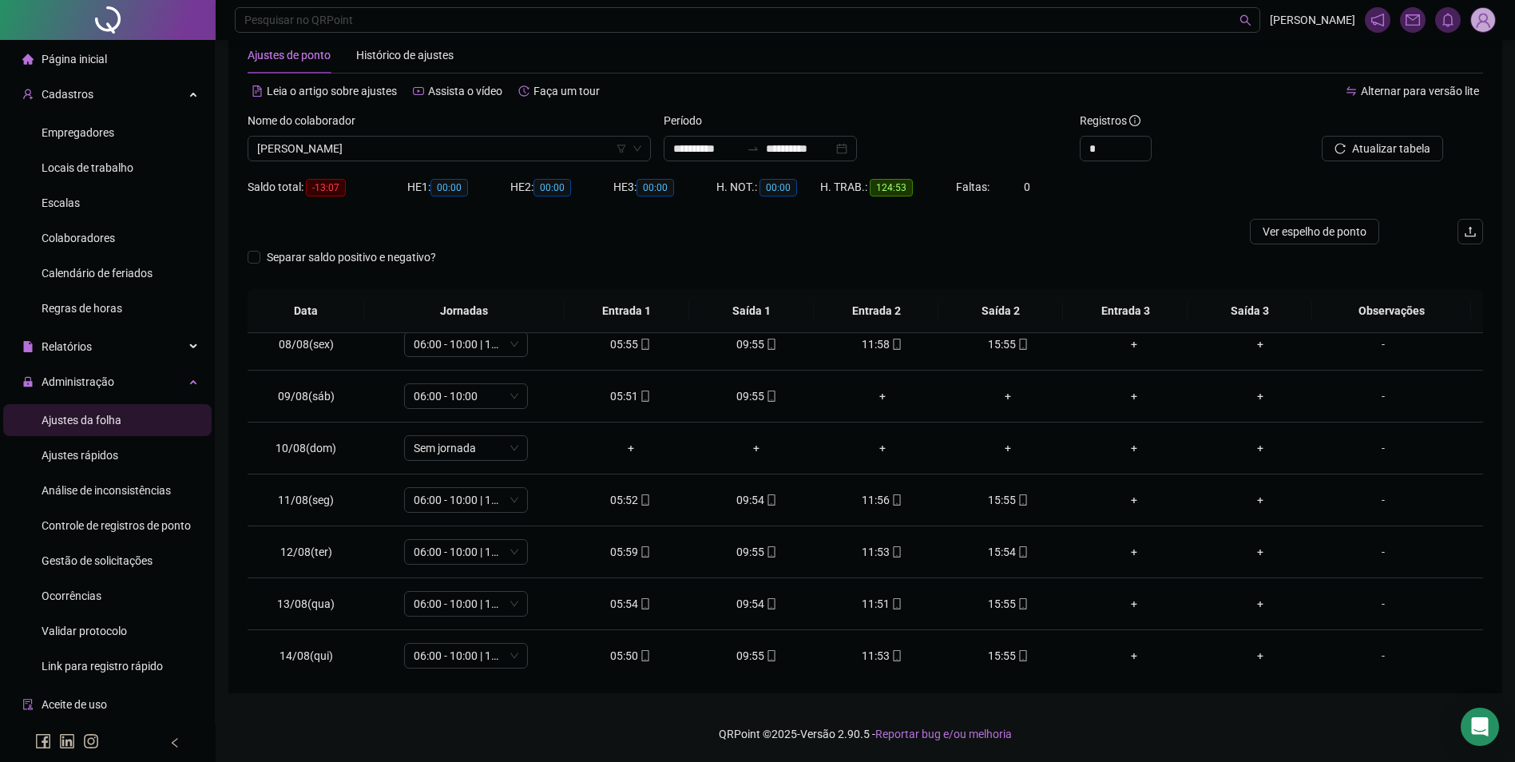
scroll to position [479, 0]
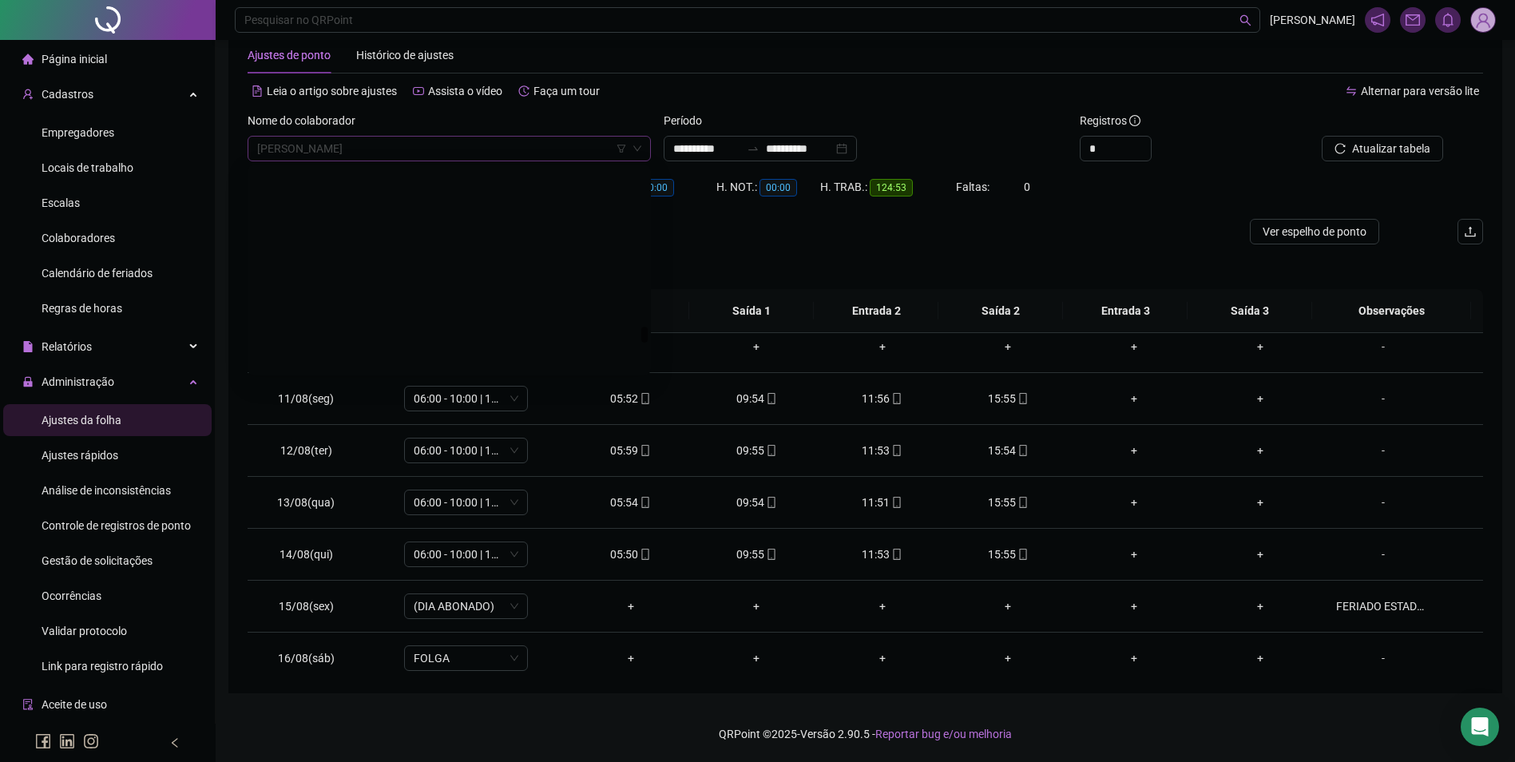
click at [431, 143] on span "[PERSON_NAME]" at bounding box center [449, 149] width 384 height 24
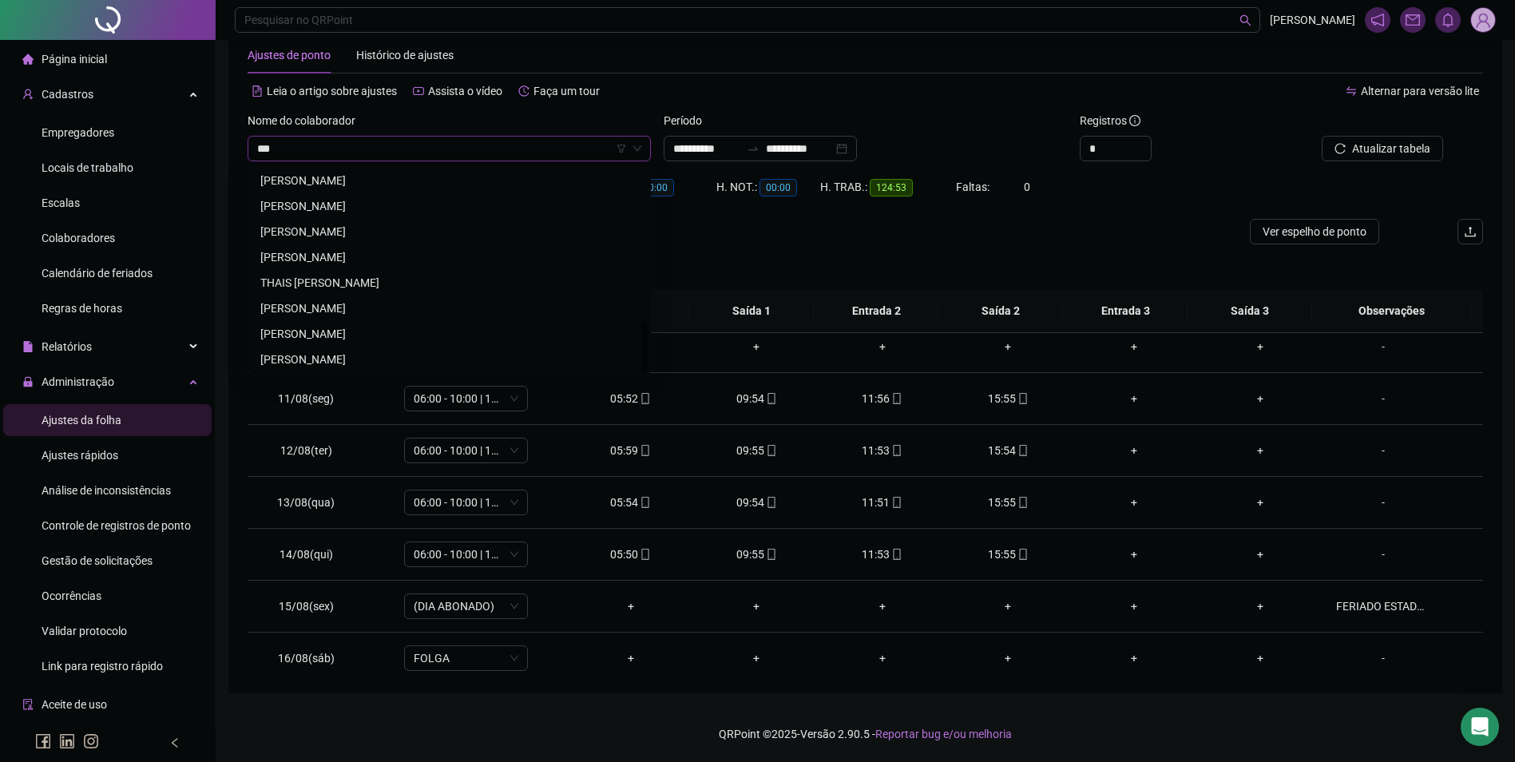
scroll to position [0, 0]
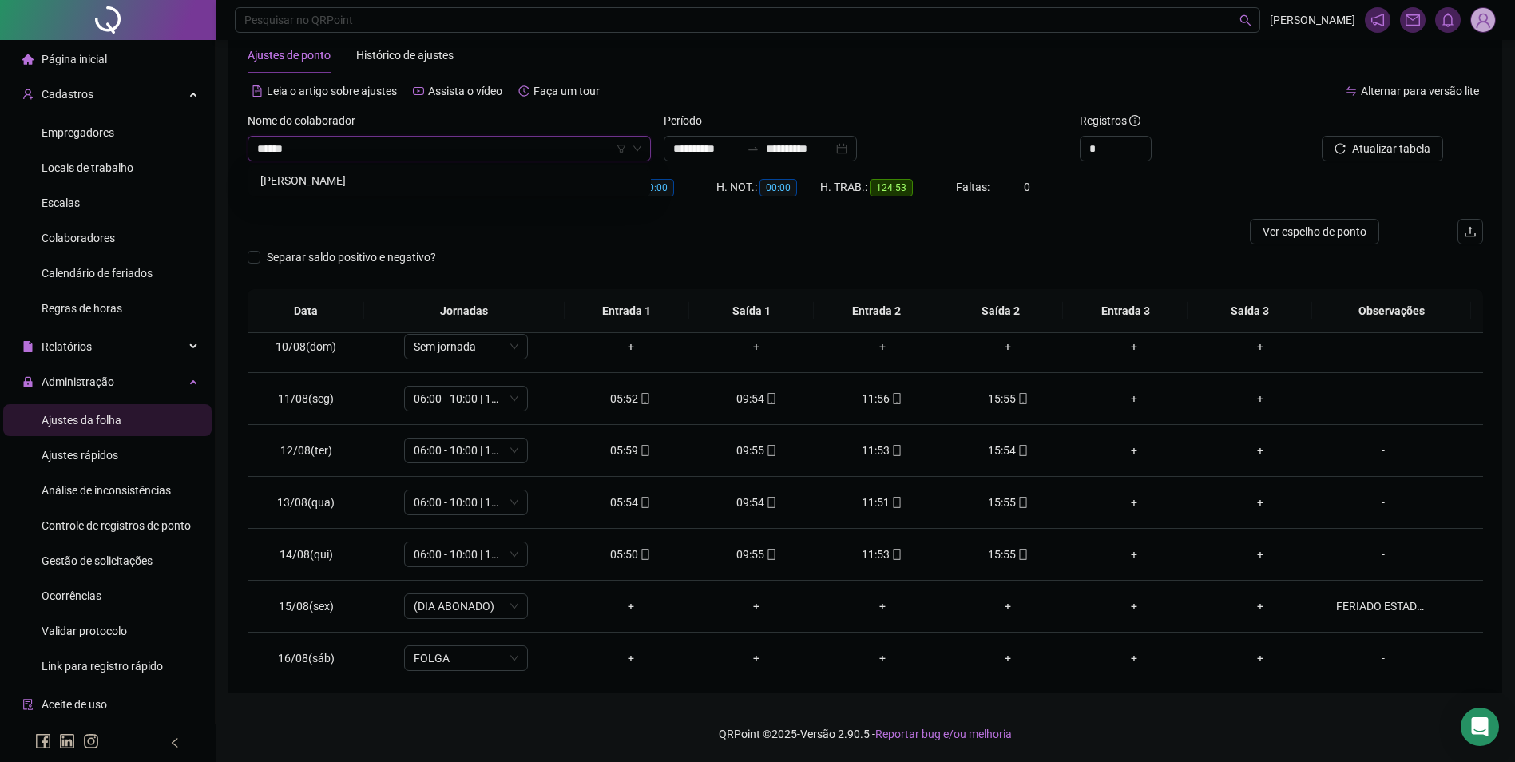
click at [378, 176] on div "[PERSON_NAME]" at bounding box center [449, 181] width 378 height 18
click at [1426, 148] on span "Buscar registros" at bounding box center [1389, 149] width 81 height 18
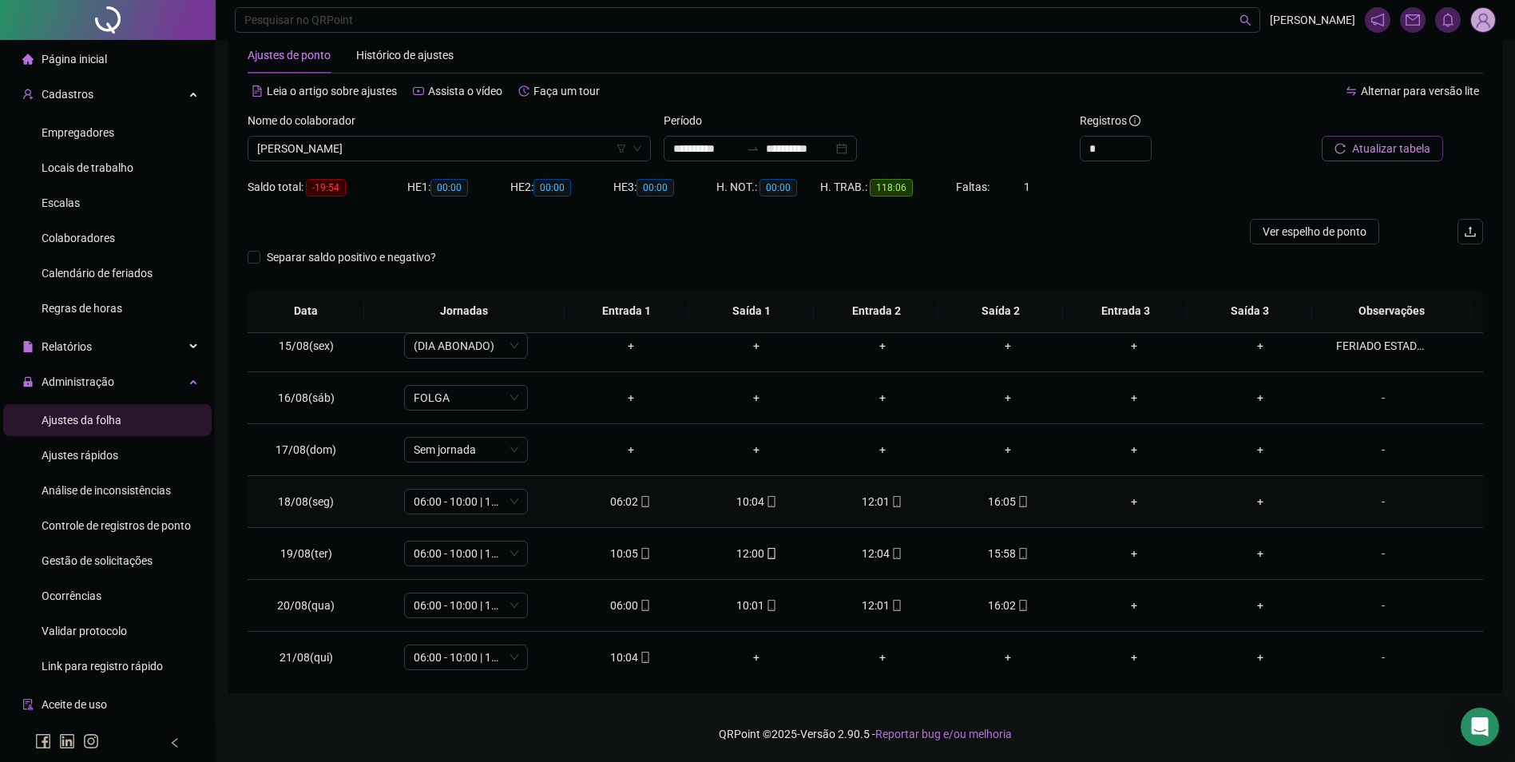
scroll to position [749, 0]
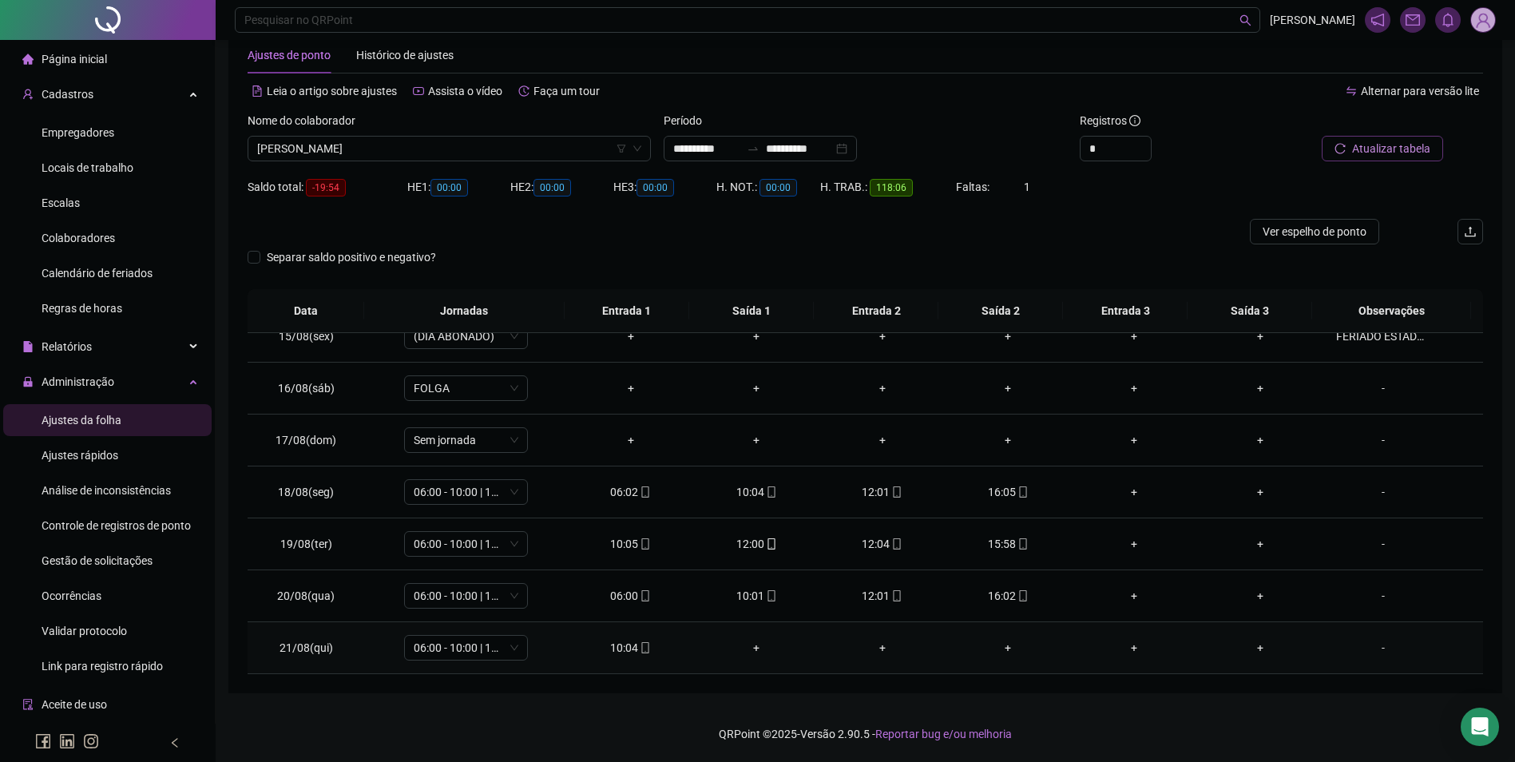
click at [641, 653] on icon "mobile" at bounding box center [644, 647] width 7 height 11
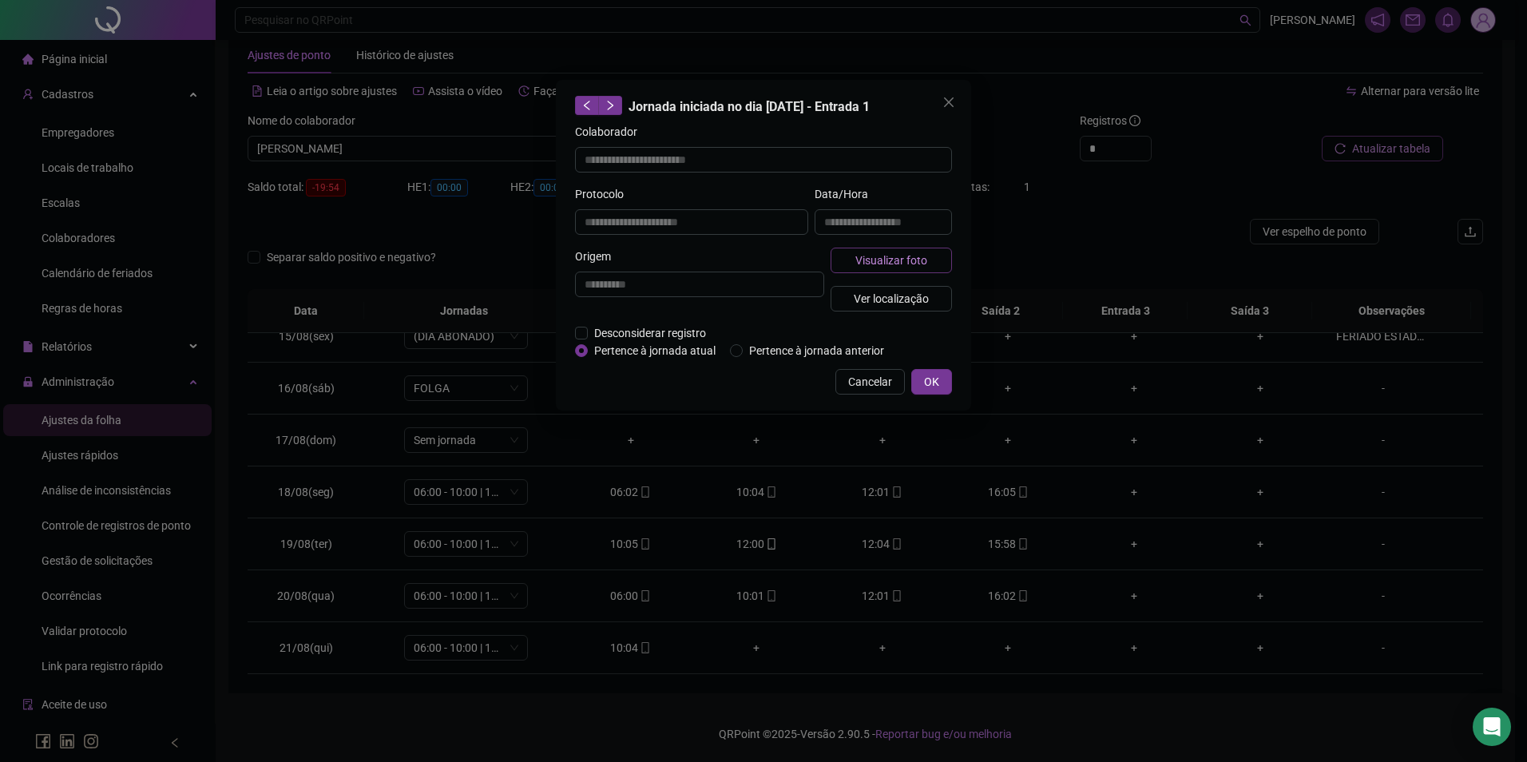
click at [856, 259] on button "Visualizar foto" at bounding box center [891, 261] width 121 height 26
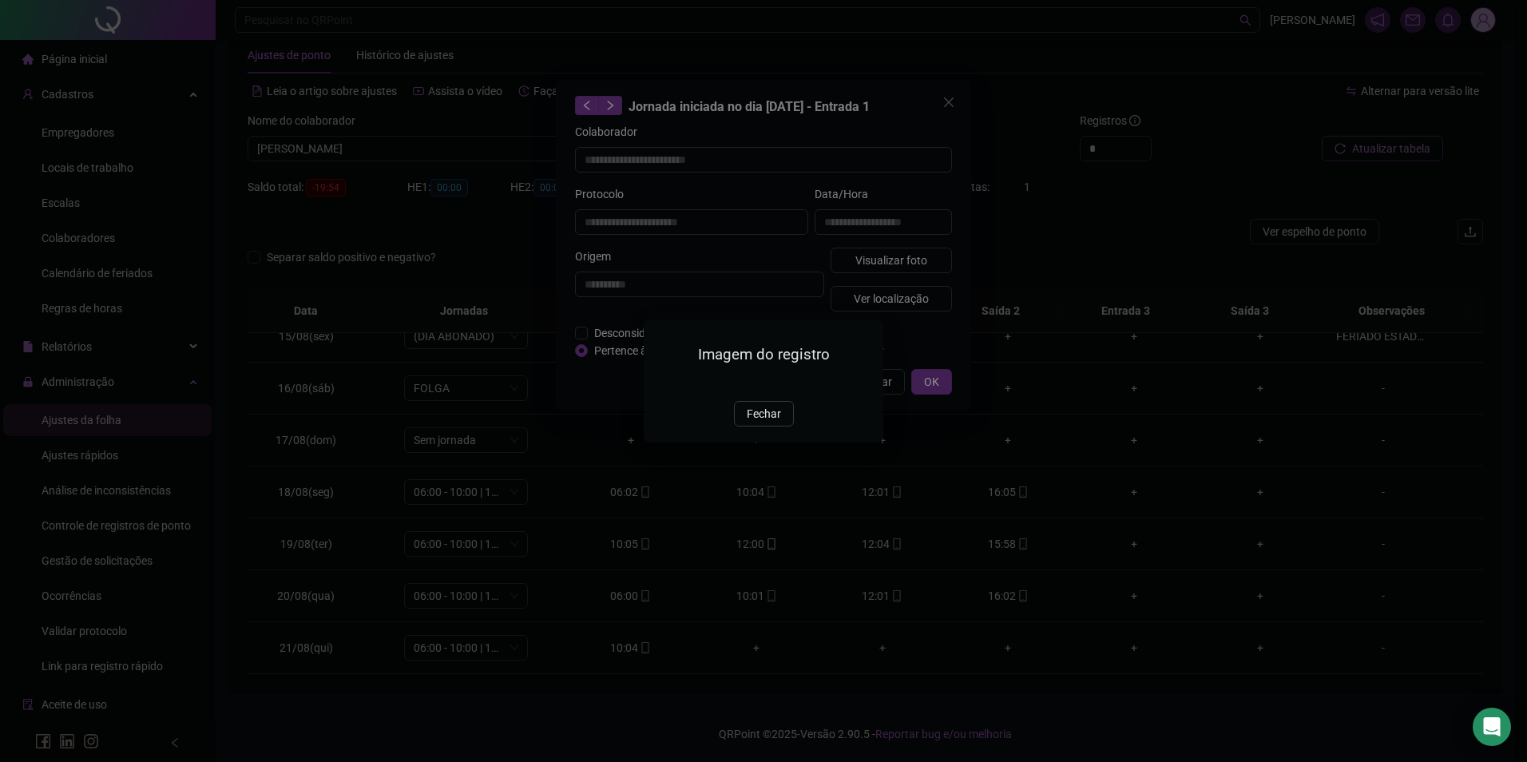
click at [943, 101] on div "Imagem do registro Fechar" at bounding box center [763, 381] width 1527 height 762
click at [951, 101] on div "Imagem do registro Fechar" at bounding box center [763, 381] width 1527 height 762
click at [758, 423] on span "Fechar" at bounding box center [764, 414] width 34 height 18
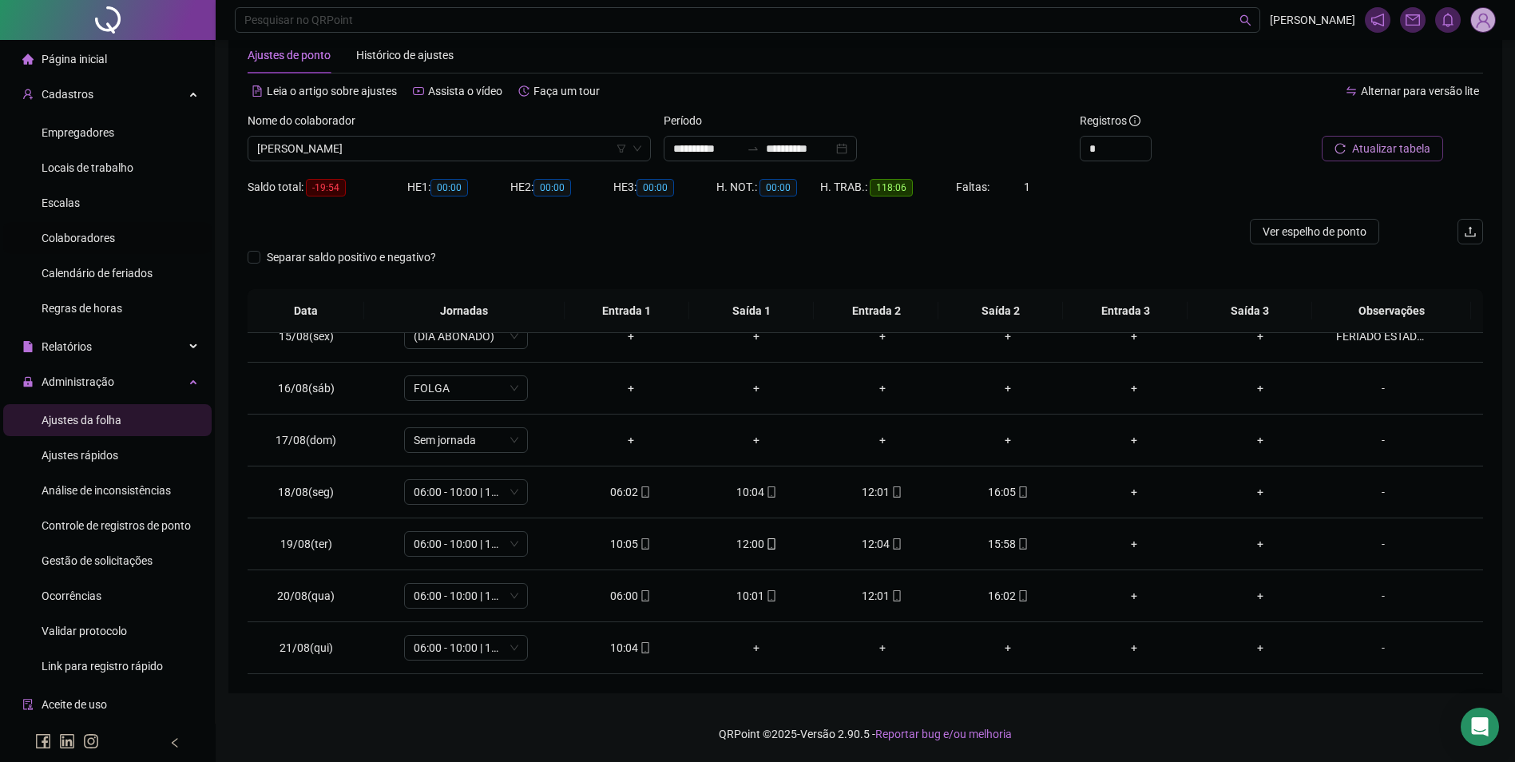
click at [79, 239] on span "Colaboradores" at bounding box center [78, 238] width 73 height 13
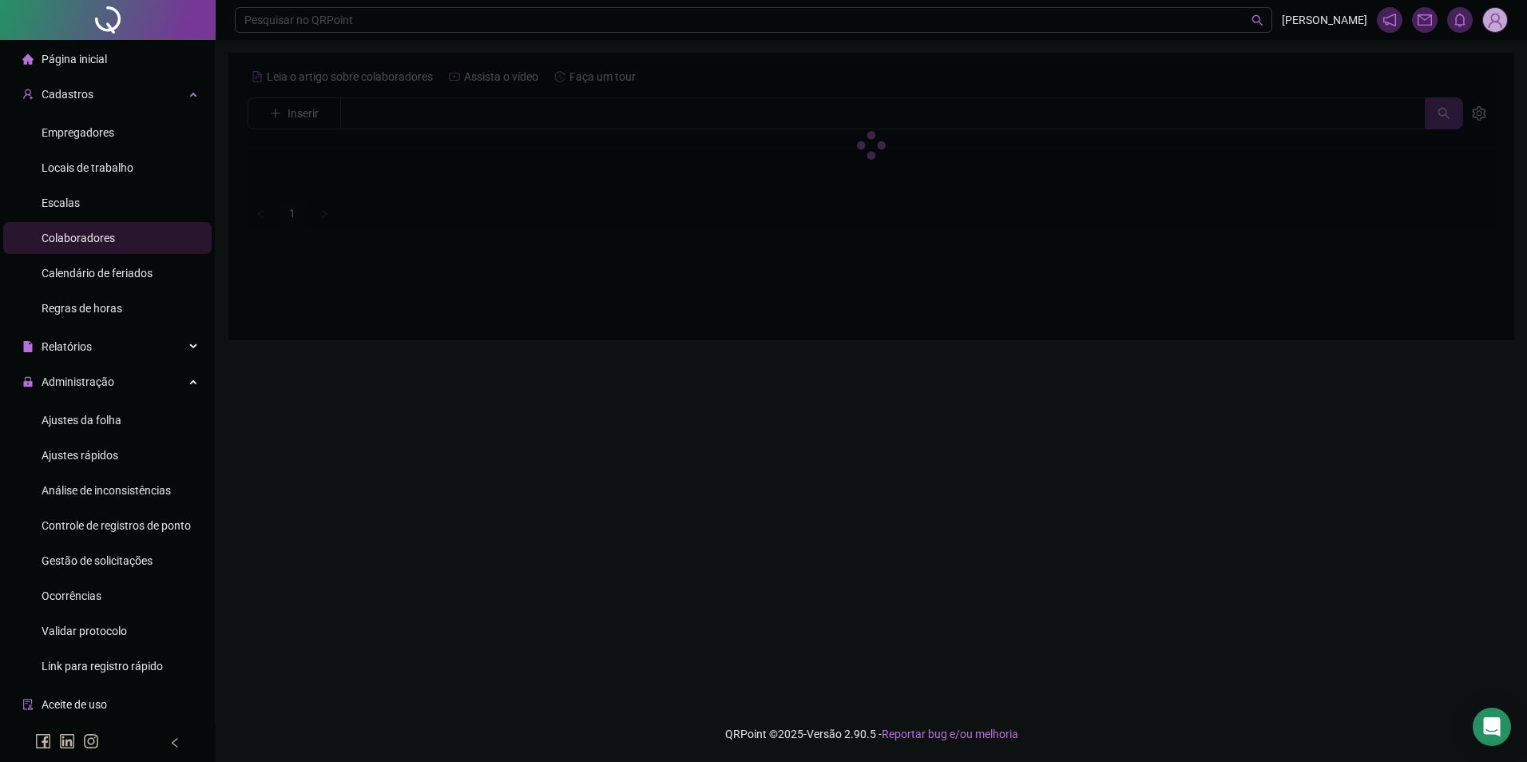
drag, startPoint x: 461, startPoint y: 99, endPoint x: 459, endPoint y: 111, distance: 12.1
click at [461, 107] on div at bounding box center [872, 145] width 1248 height 162
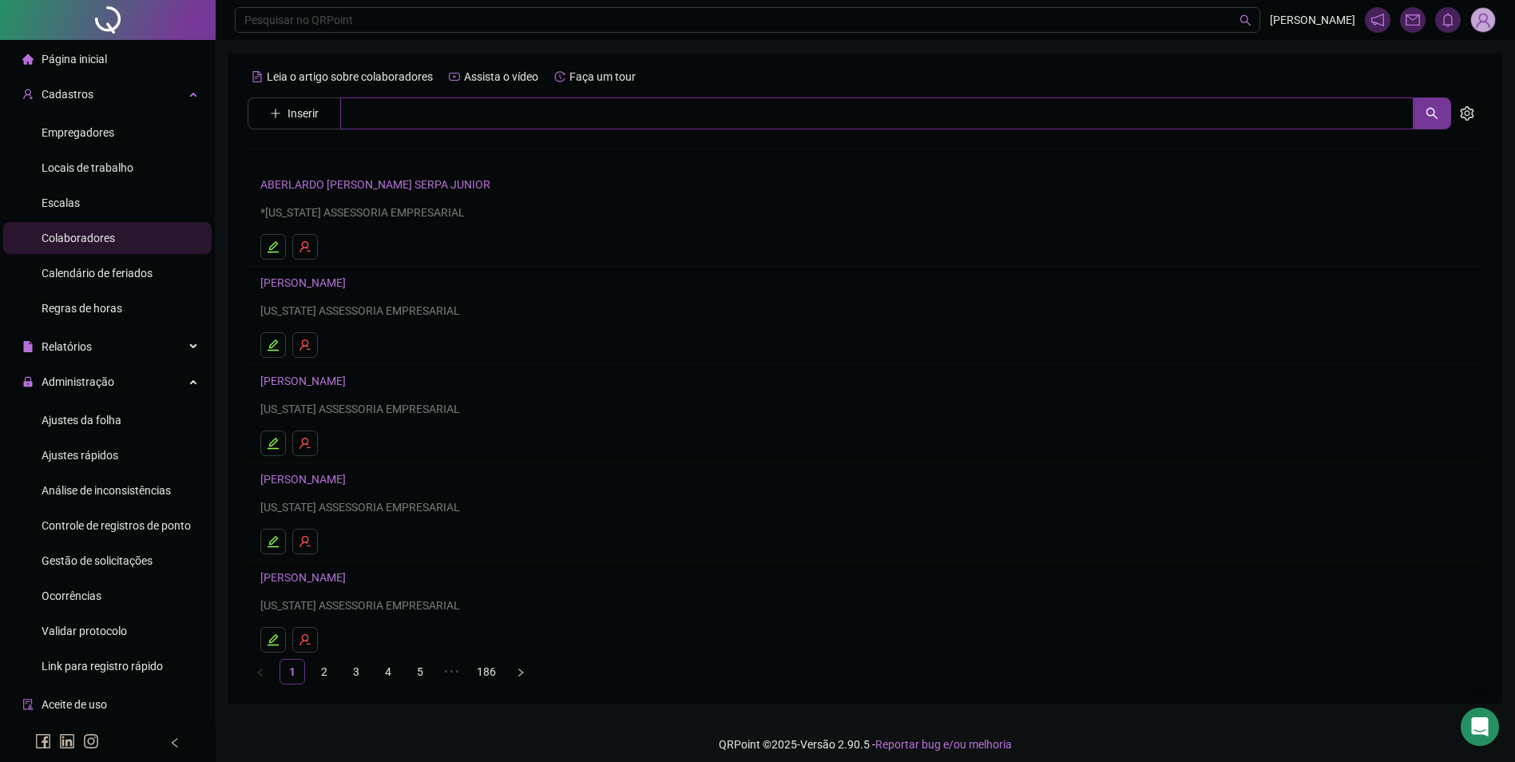
click at [459, 111] on input "text" at bounding box center [877, 113] width 1074 height 32
click at [363, 163] on link "[PERSON_NAME]" at bounding box center [319, 160] width 85 height 13
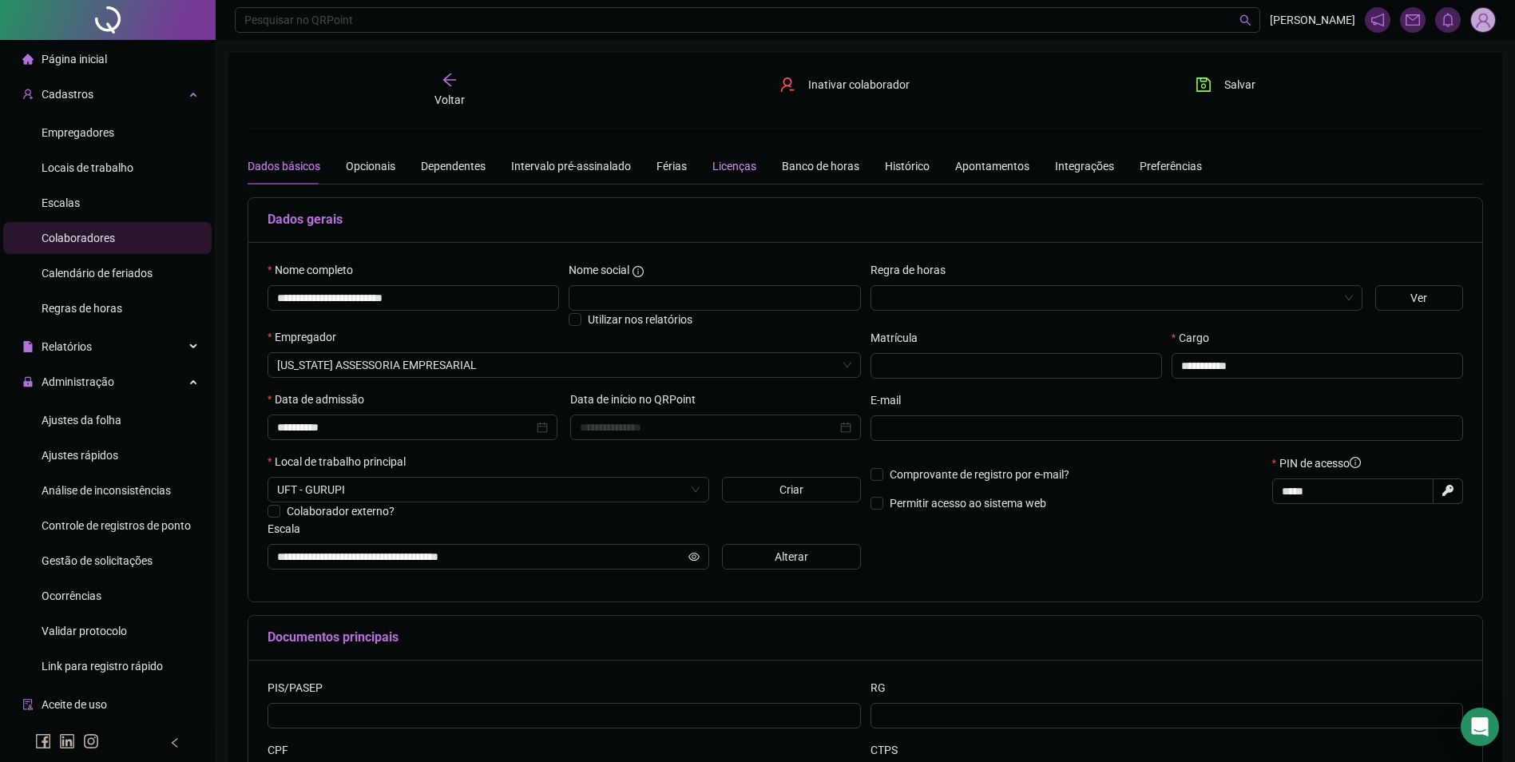
click at [728, 160] on div "Licenças" at bounding box center [735, 166] width 44 height 18
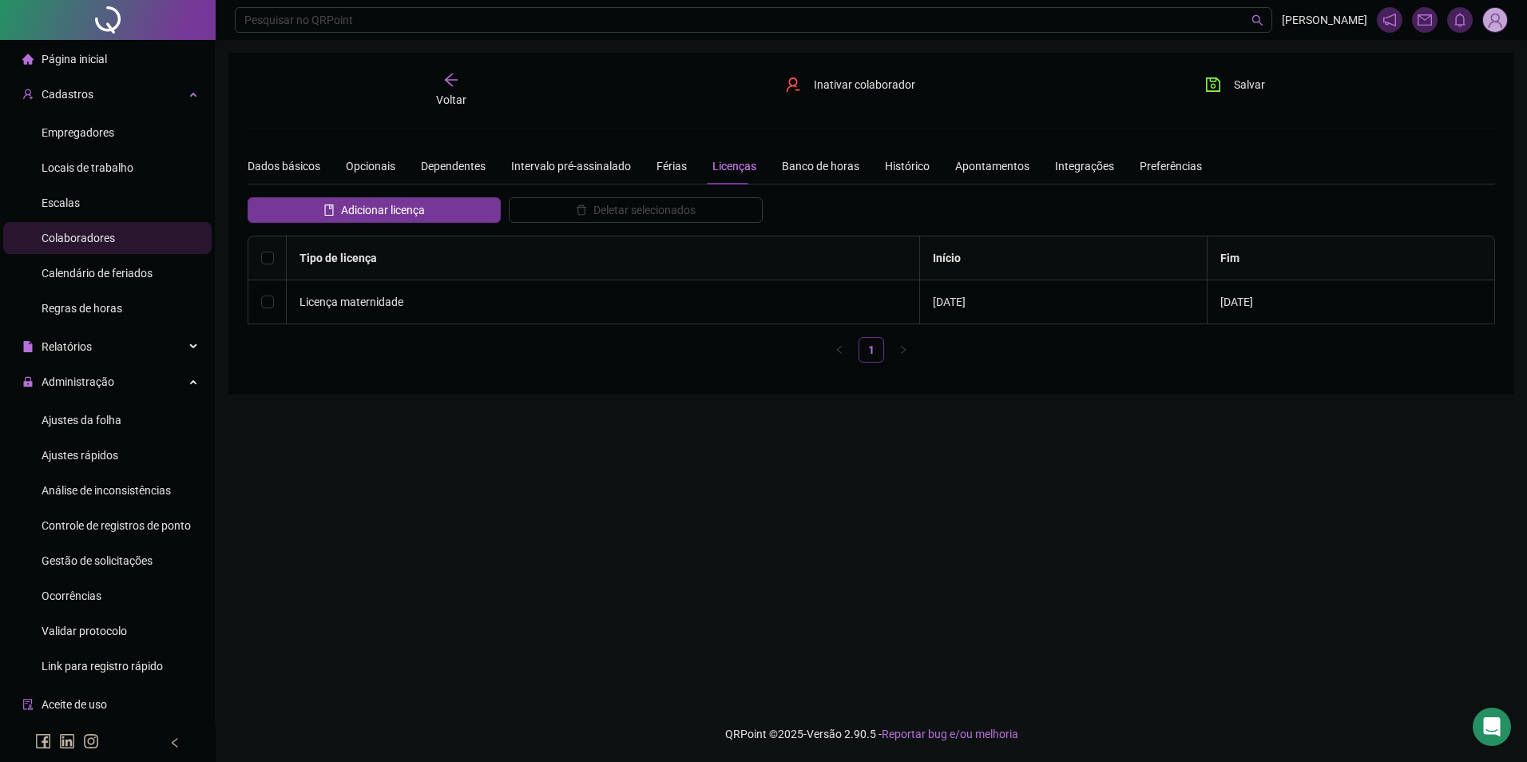
click at [452, 78] on icon "arrow-left" at bounding box center [451, 80] width 16 height 16
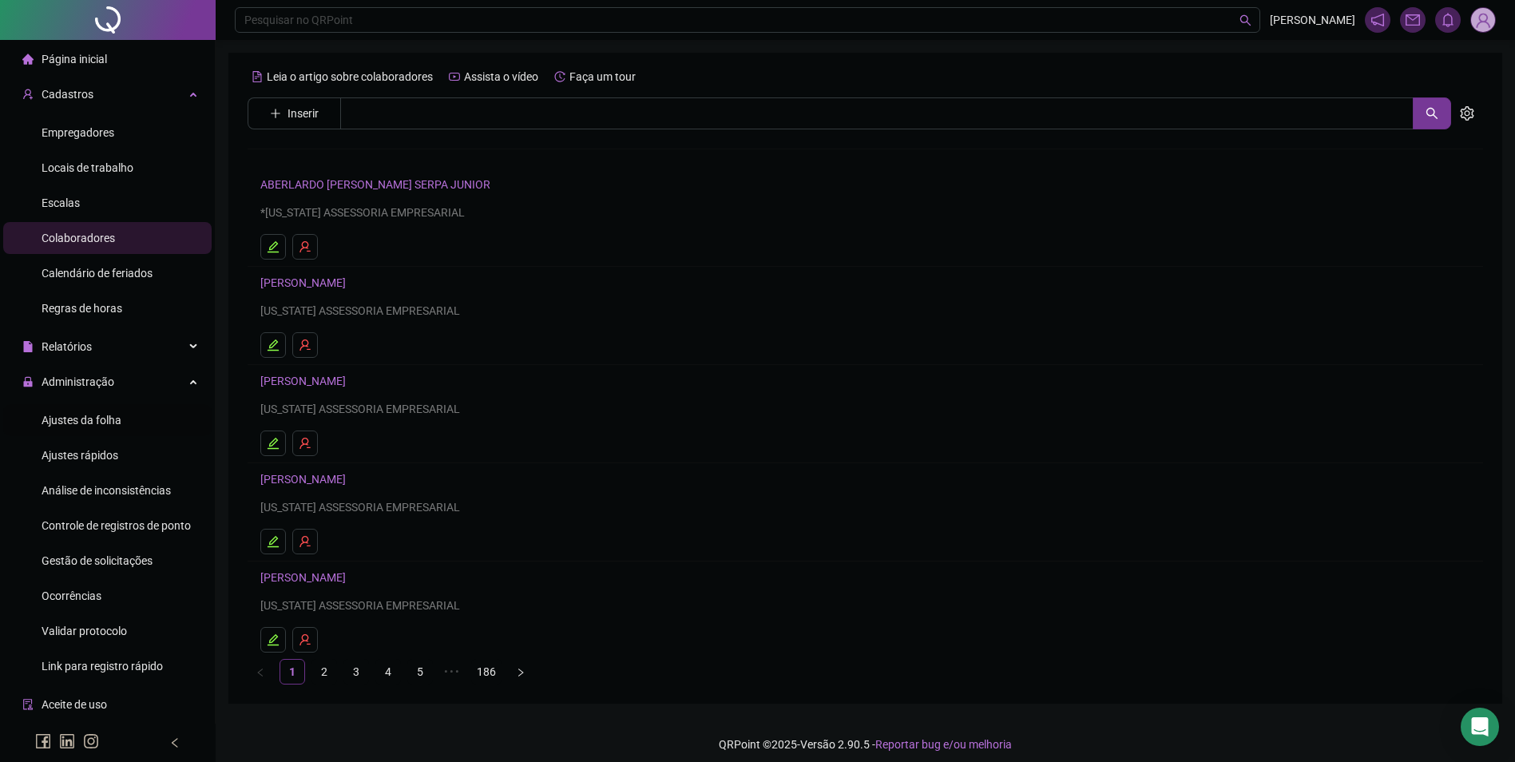
click at [87, 427] on div "Ajustes da folha" at bounding box center [82, 420] width 80 height 32
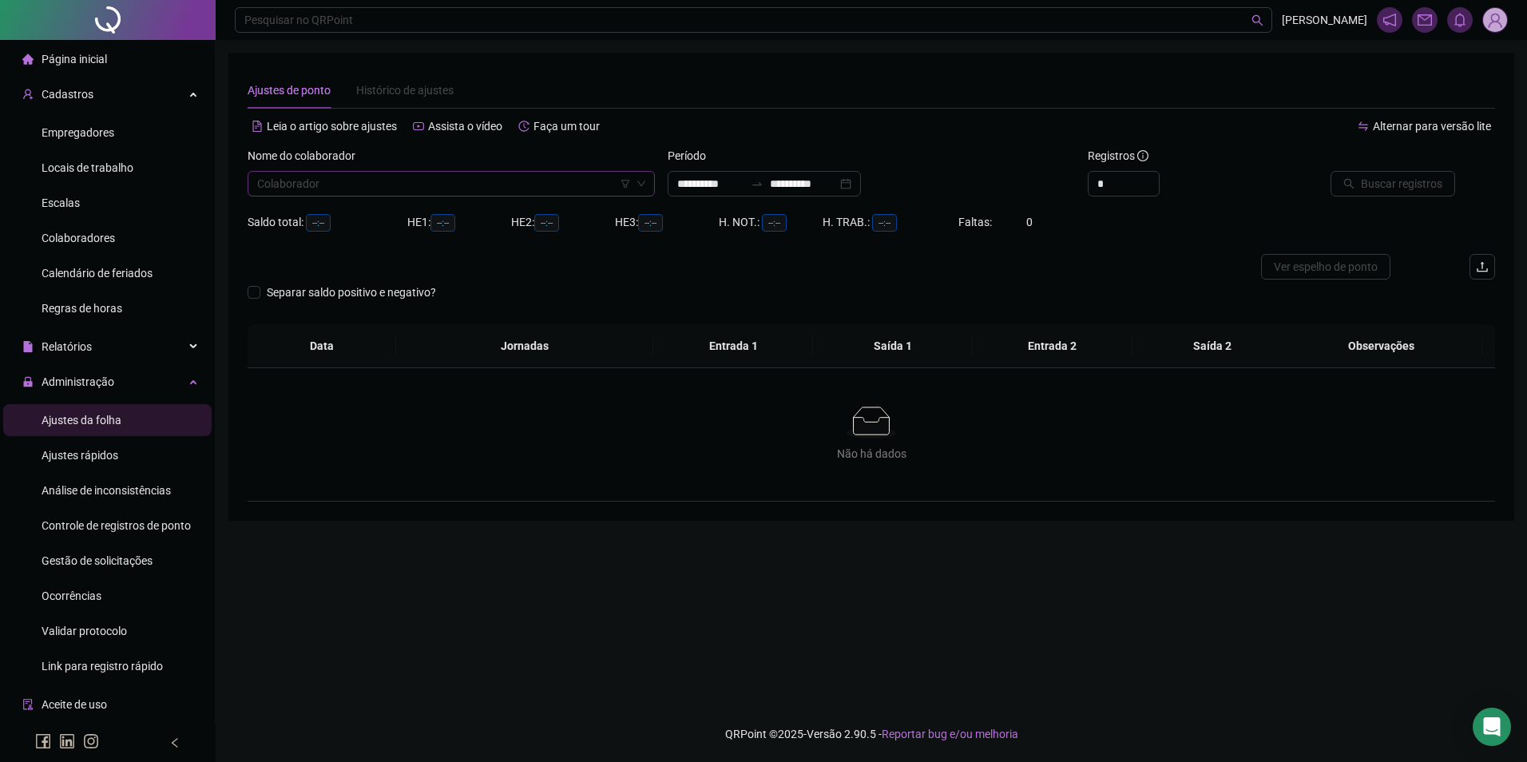
click at [325, 192] on input "search" at bounding box center [444, 184] width 374 height 24
click at [339, 243] on div "[PERSON_NAME]" at bounding box center [451, 241] width 382 height 18
click at [837, 185] on input "**********" at bounding box center [803, 184] width 67 height 18
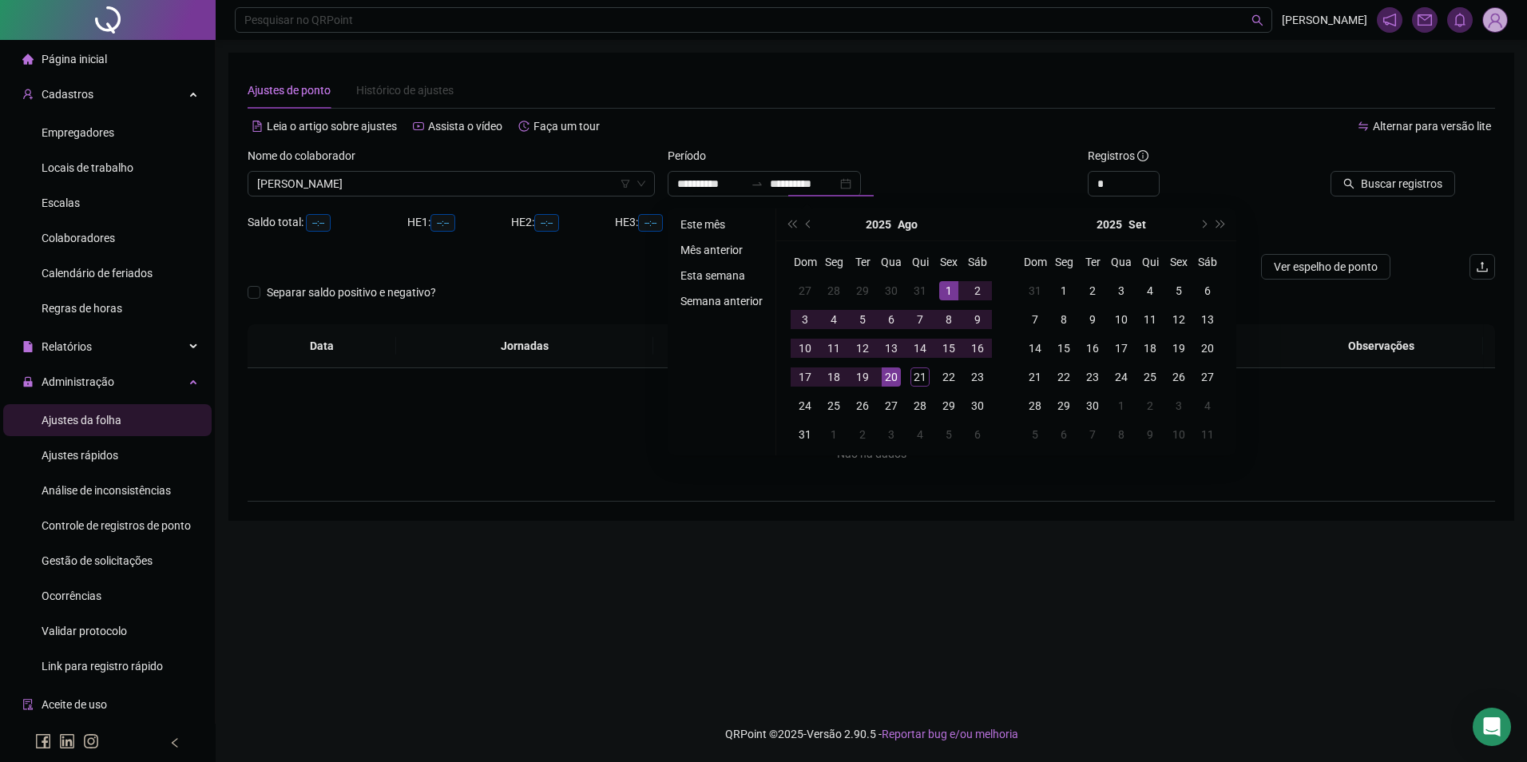
drag, startPoint x: 675, startPoint y: 213, endPoint x: 689, endPoint y: 213, distance: 14.4
click at [676, 213] on ul "Este mês Mês anterior Esta semana Semana anterior" at bounding box center [722, 331] width 109 height 247
click at [695, 224] on li "Este mês" at bounding box center [721, 224] width 95 height 19
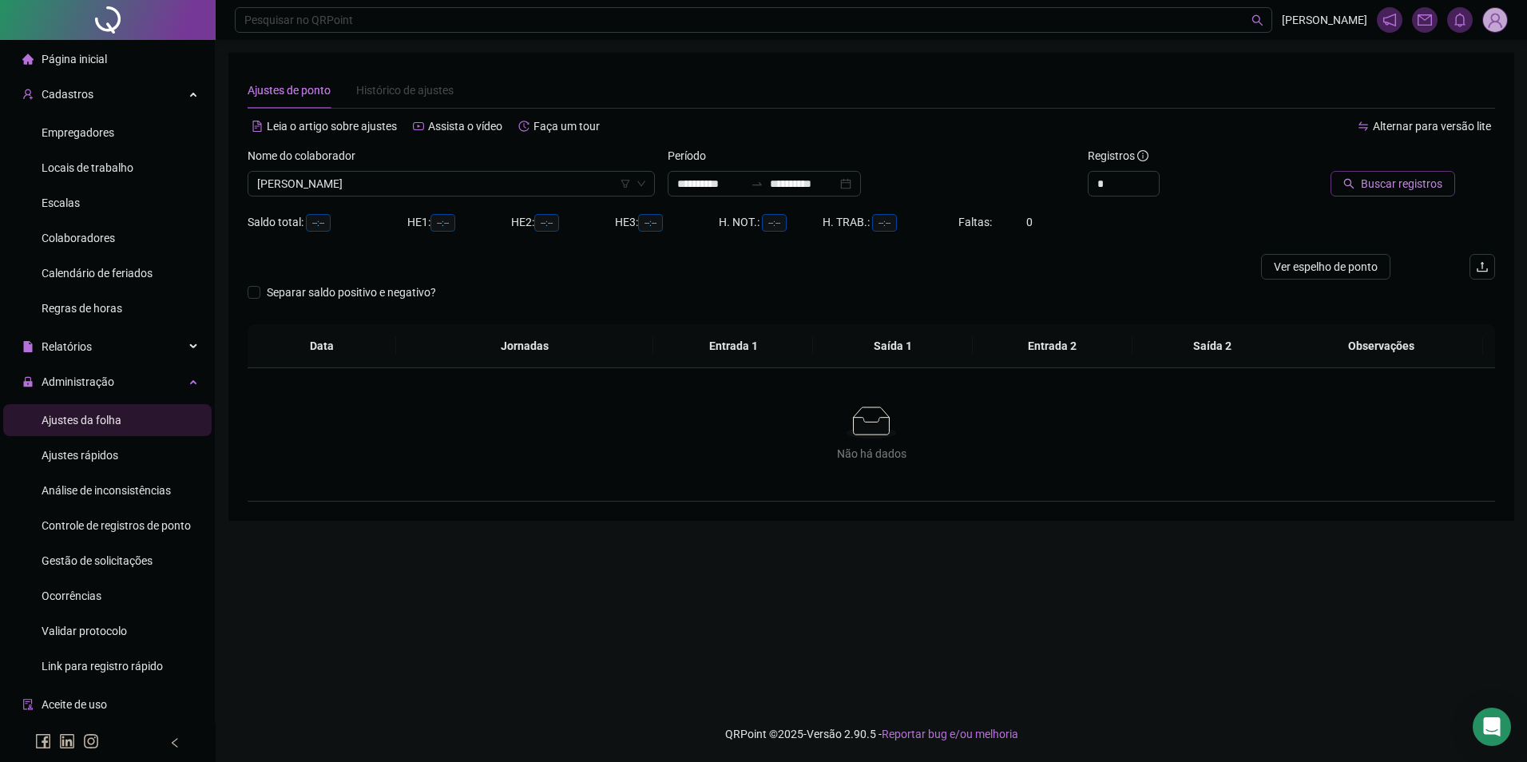
click at [1375, 178] on span "Buscar registros" at bounding box center [1401, 184] width 81 height 18
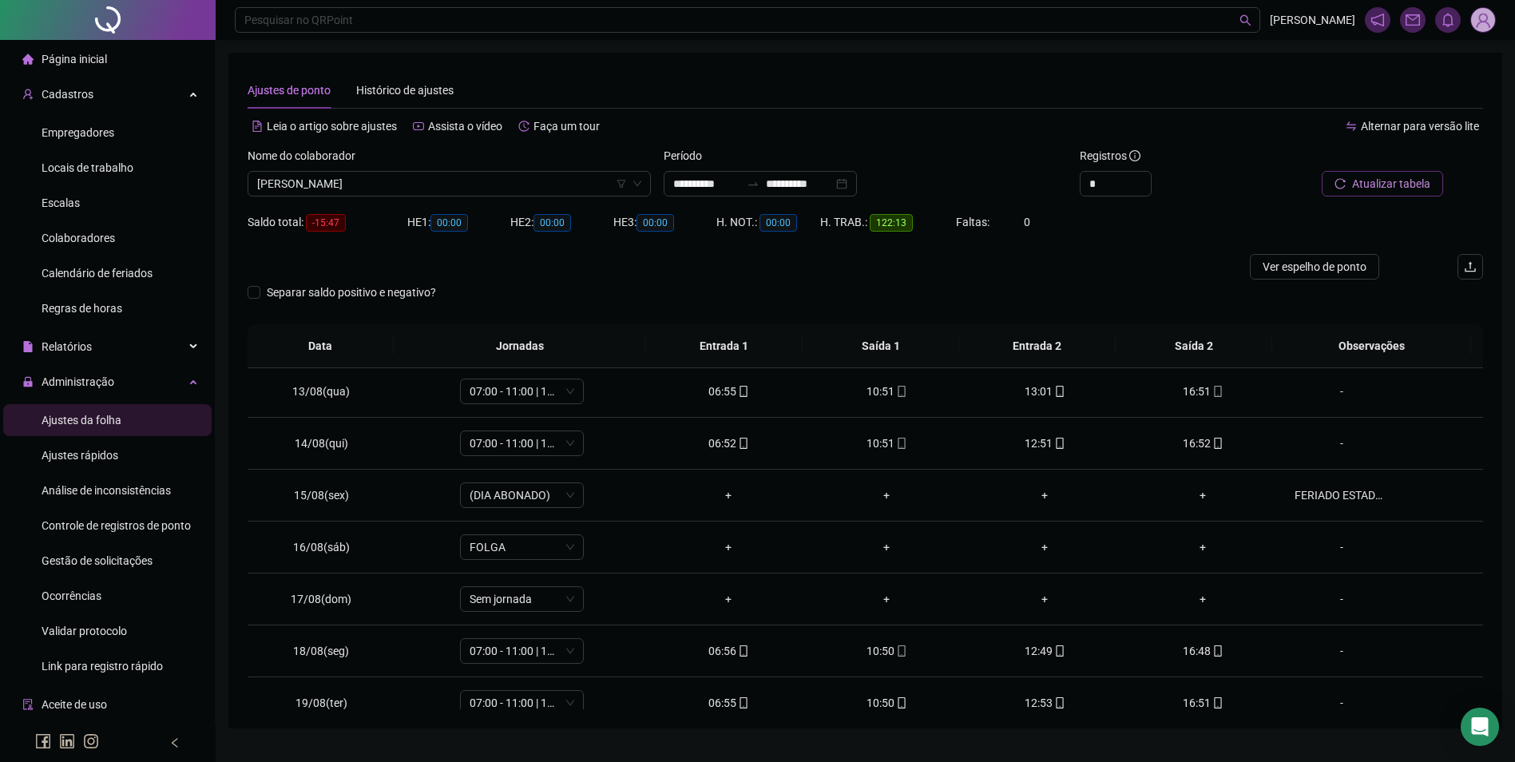
scroll to position [749, 0]
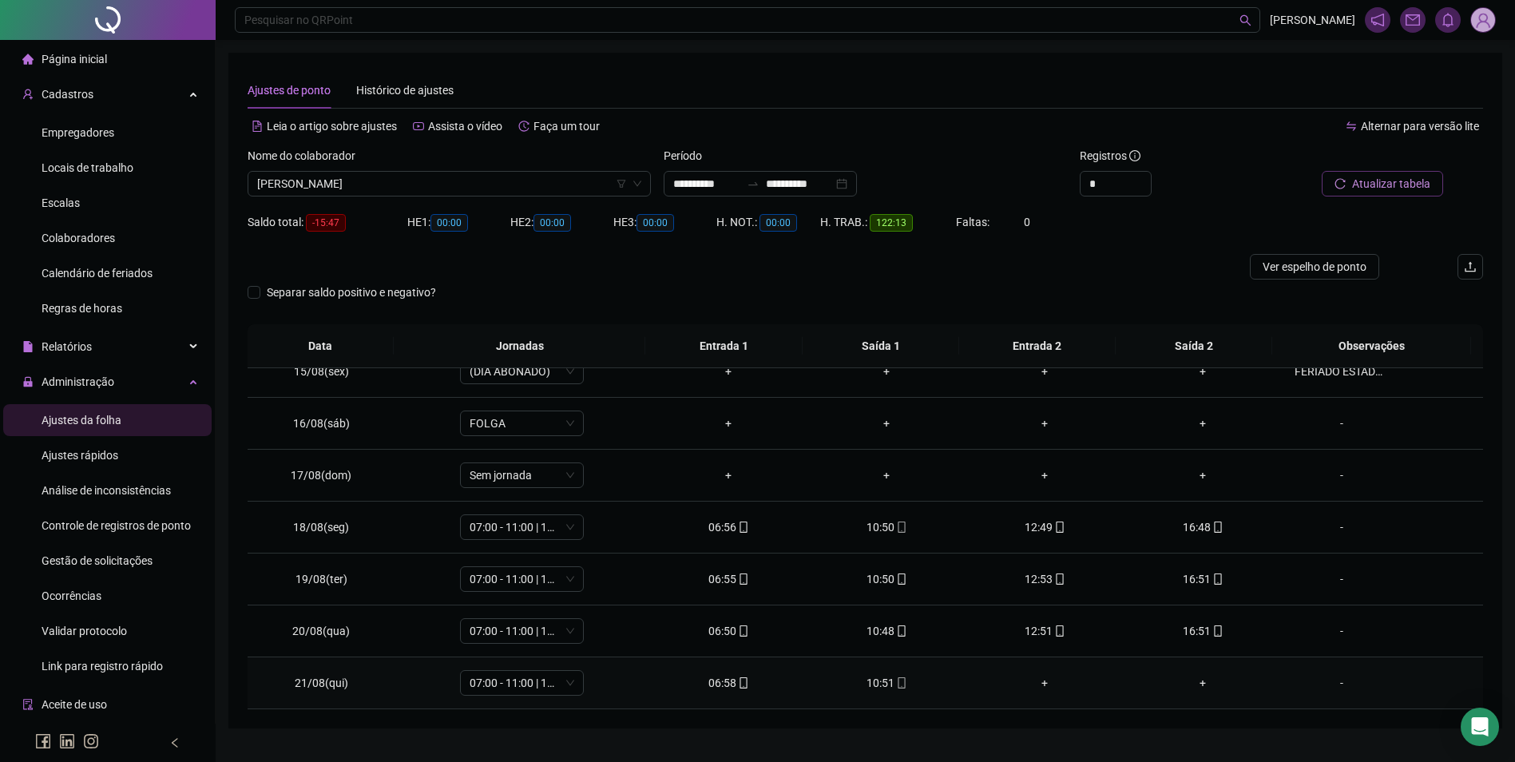
click at [882, 679] on div "10:51" at bounding box center [886, 683] width 133 height 18
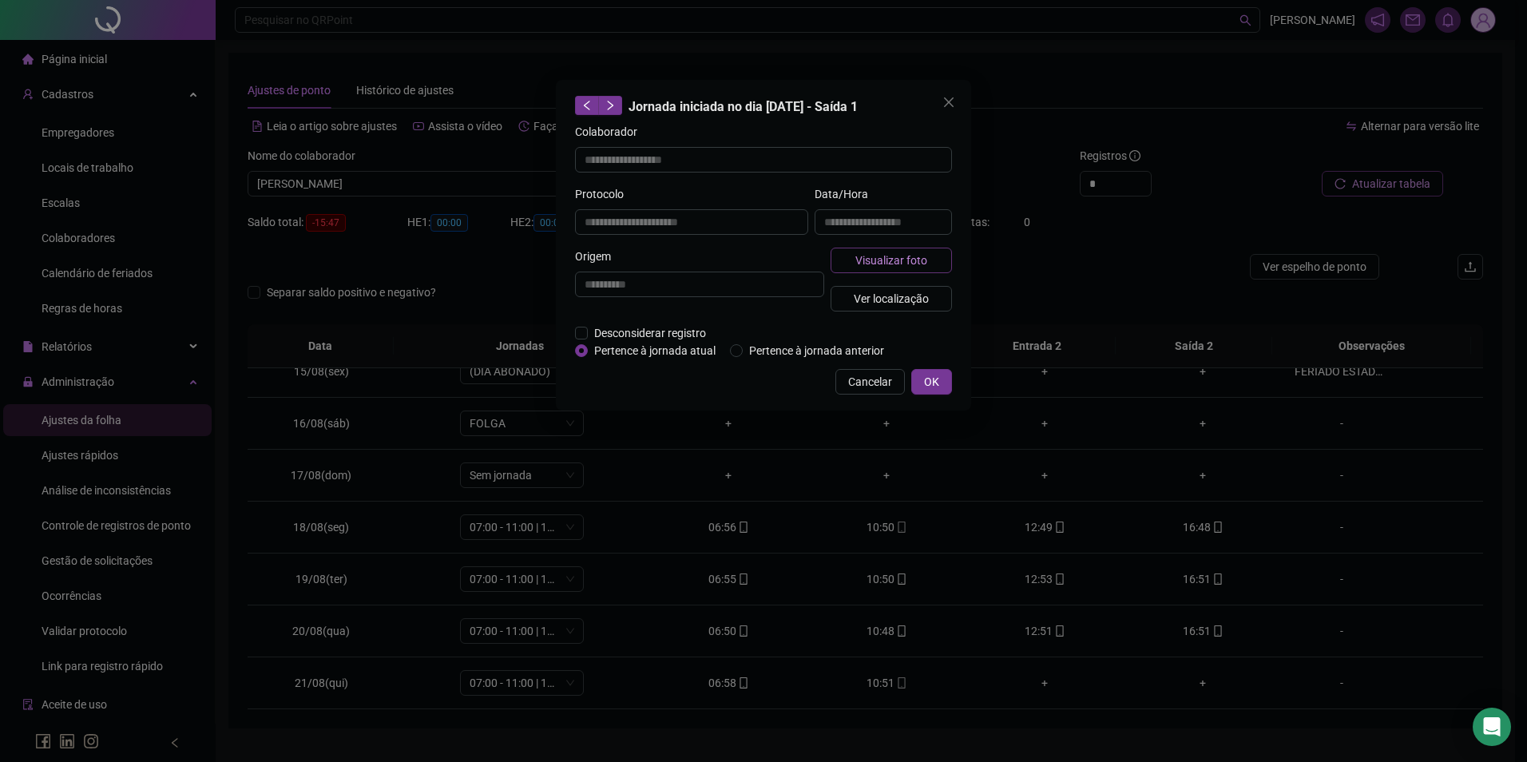
click at [918, 255] on span "Visualizar foto" at bounding box center [892, 261] width 72 height 18
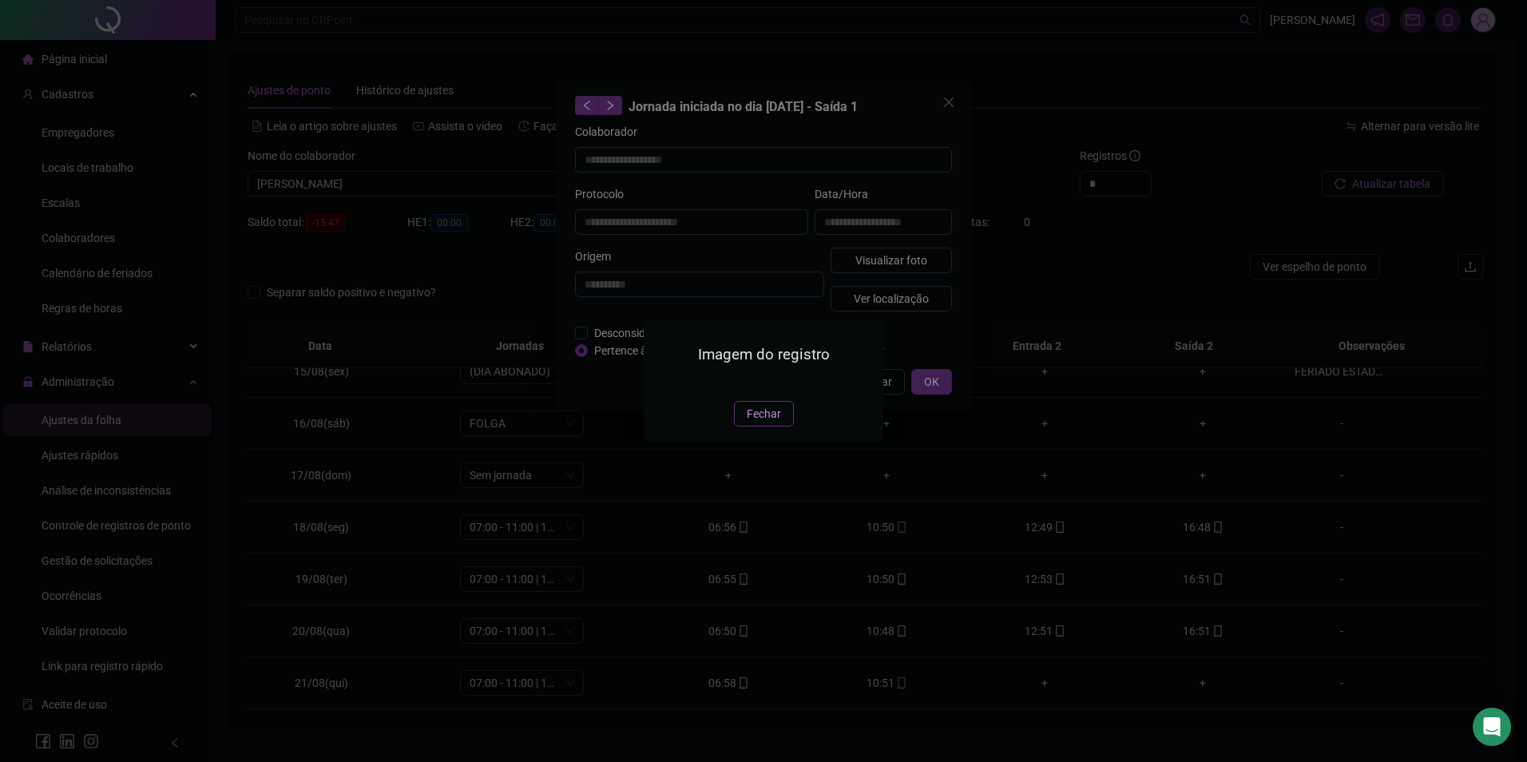
drag, startPoint x: 750, startPoint y: 507, endPoint x: 926, endPoint y: 400, distance: 205.8
click at [803, 442] on div "Imagem do registro Fechar" at bounding box center [764, 381] width 240 height 122
click at [930, 389] on div "Imagem do registro Fechar" at bounding box center [763, 381] width 1527 height 762
click at [772, 423] on span "Fechar" at bounding box center [764, 414] width 34 height 18
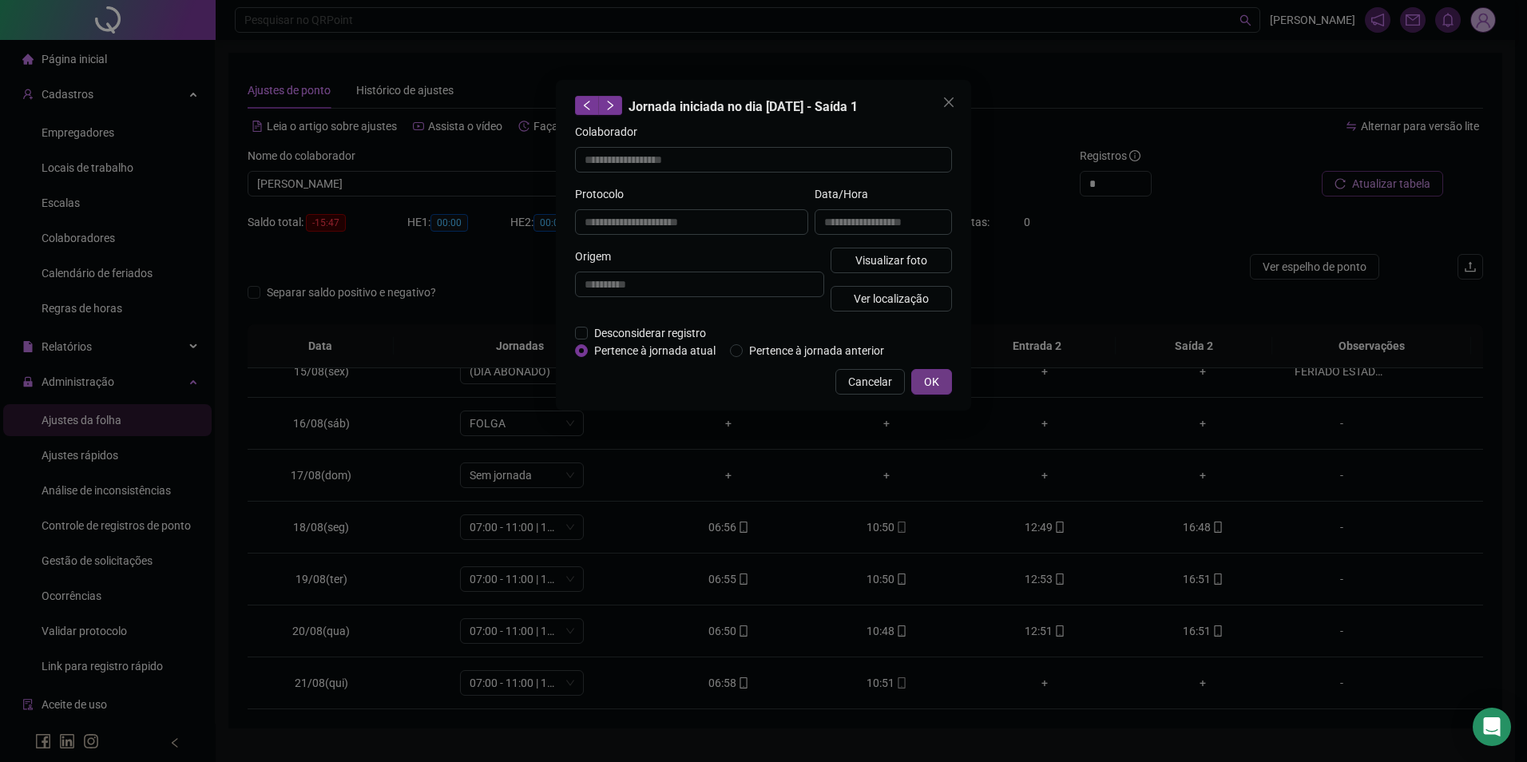
click at [946, 383] on button "OK" at bounding box center [931, 382] width 41 height 26
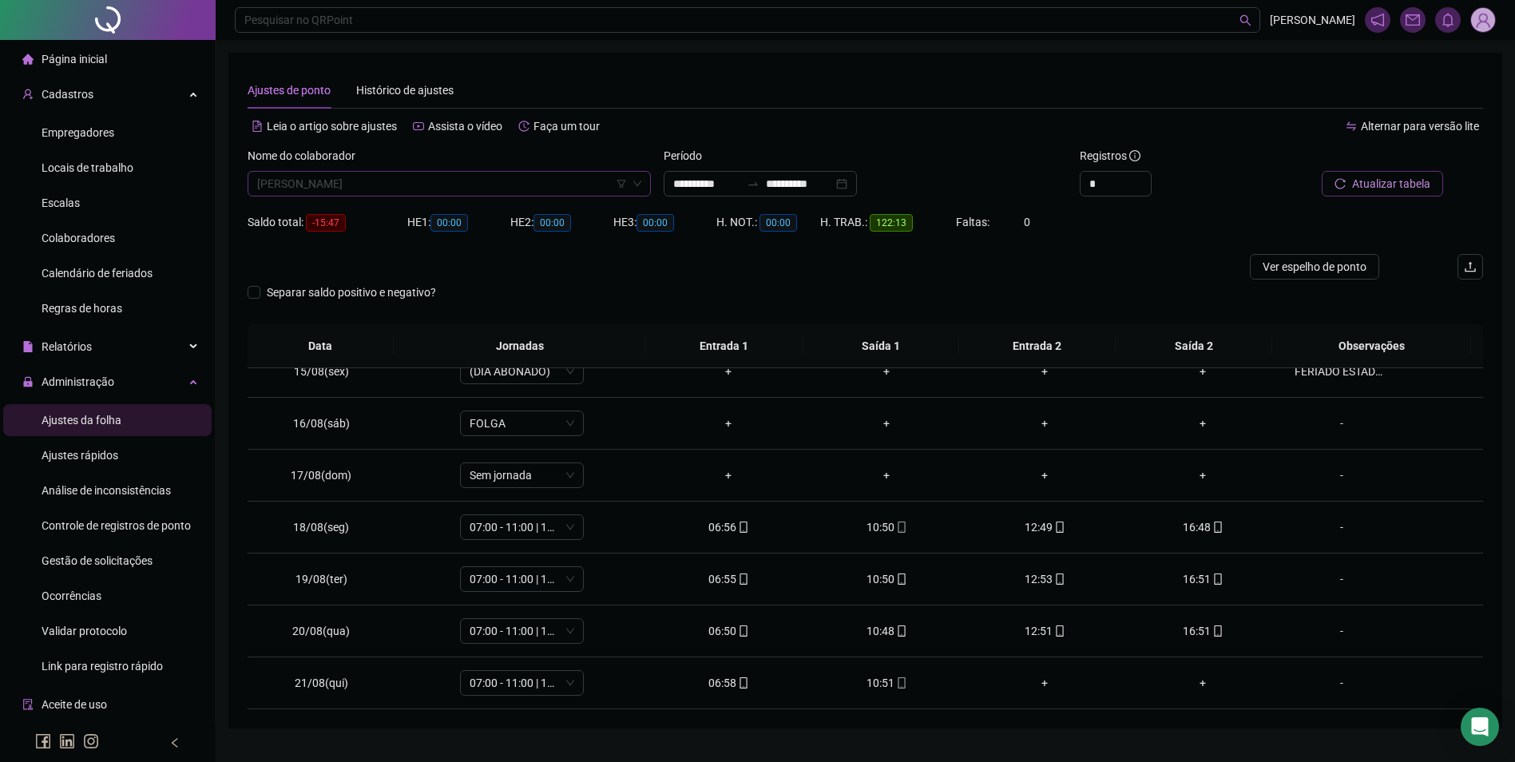
click at [474, 189] on span "[PERSON_NAME]" at bounding box center [449, 184] width 384 height 24
click at [1319, 171] on button "Buscar registros" at bounding box center [1381, 184] width 125 height 26
click at [899, 682] on icon "mobile" at bounding box center [901, 682] width 11 height 11
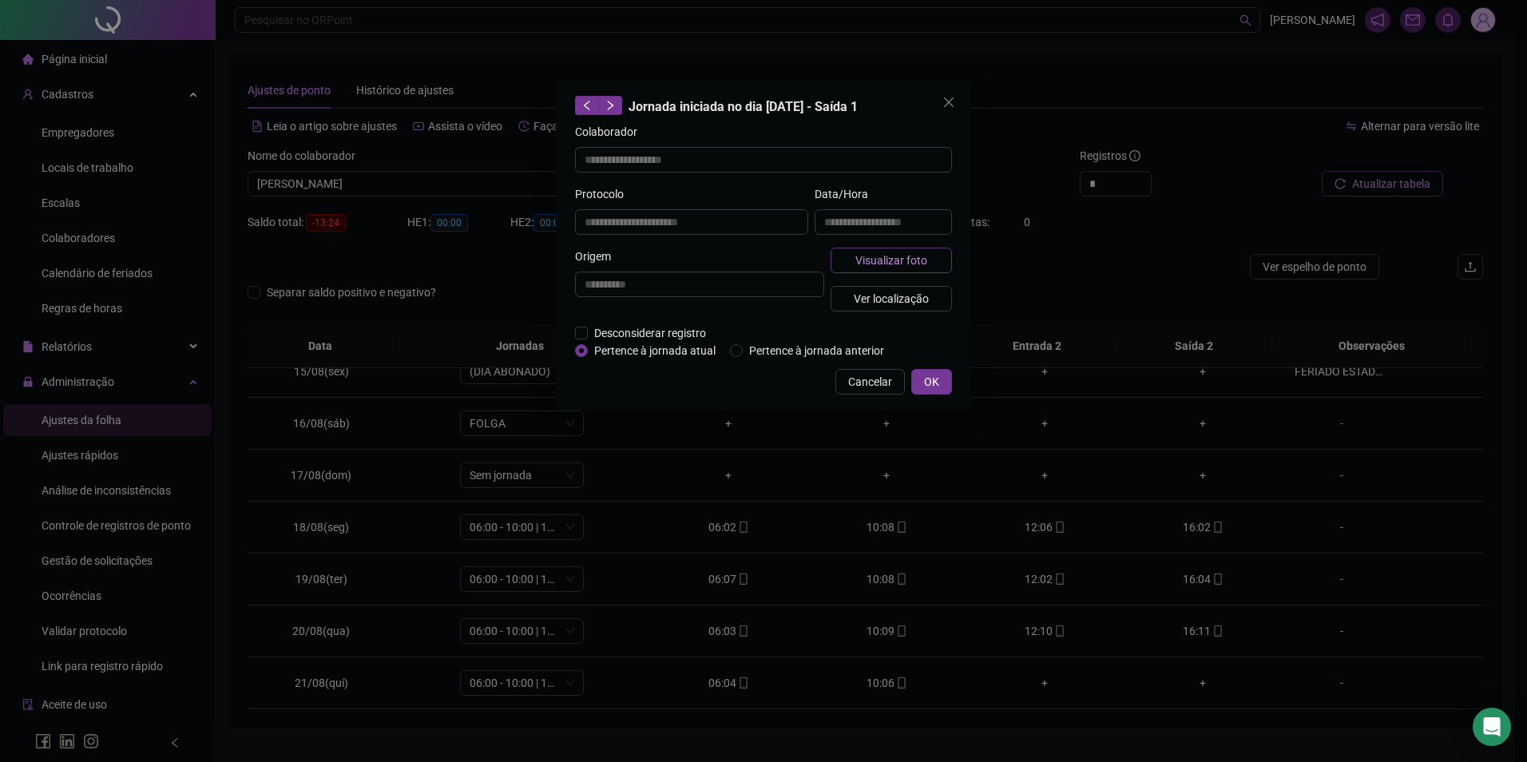
click at [924, 252] on span "Visualizar foto" at bounding box center [892, 261] width 72 height 18
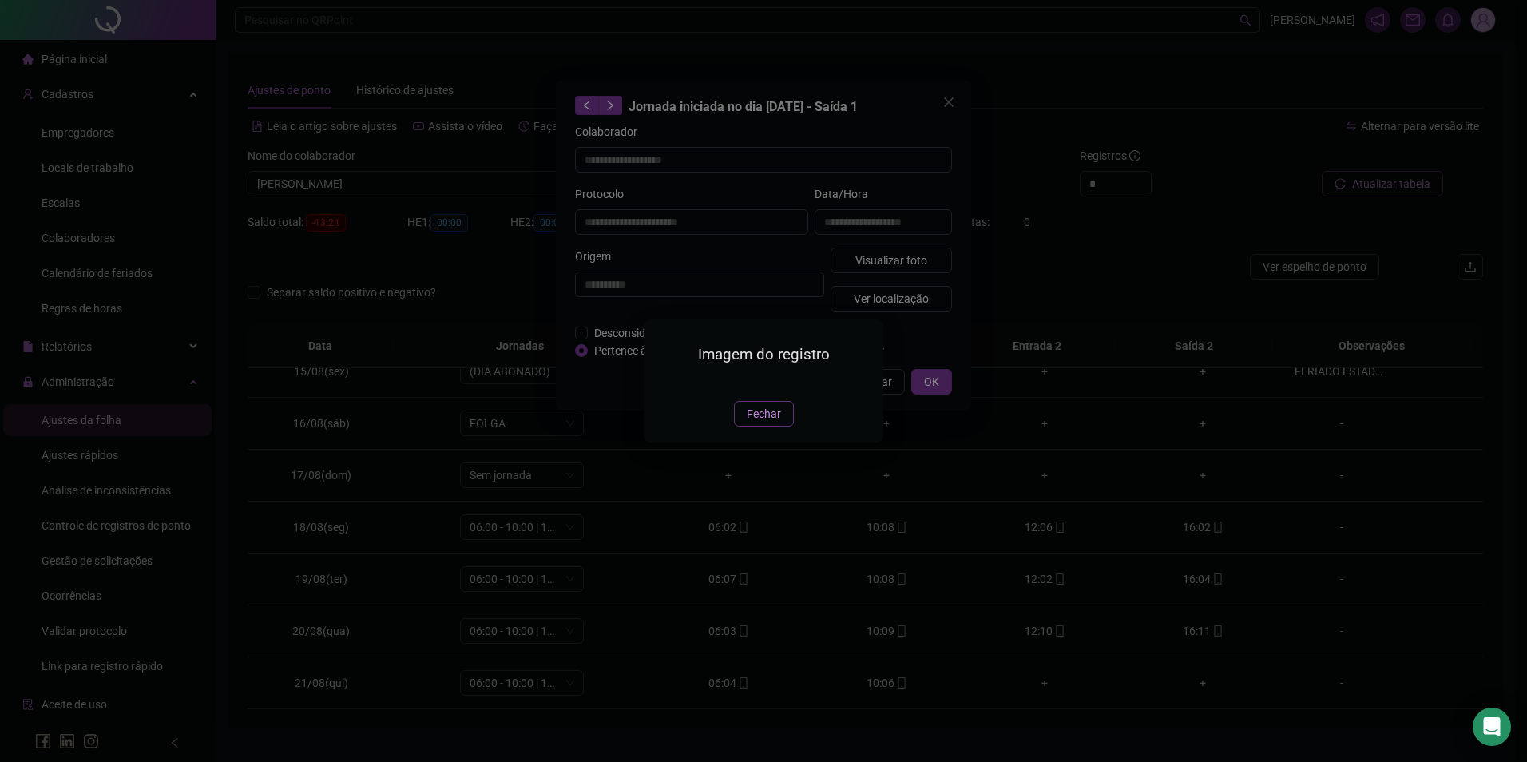
click at [760, 423] on span "Fechar" at bounding box center [764, 414] width 34 height 18
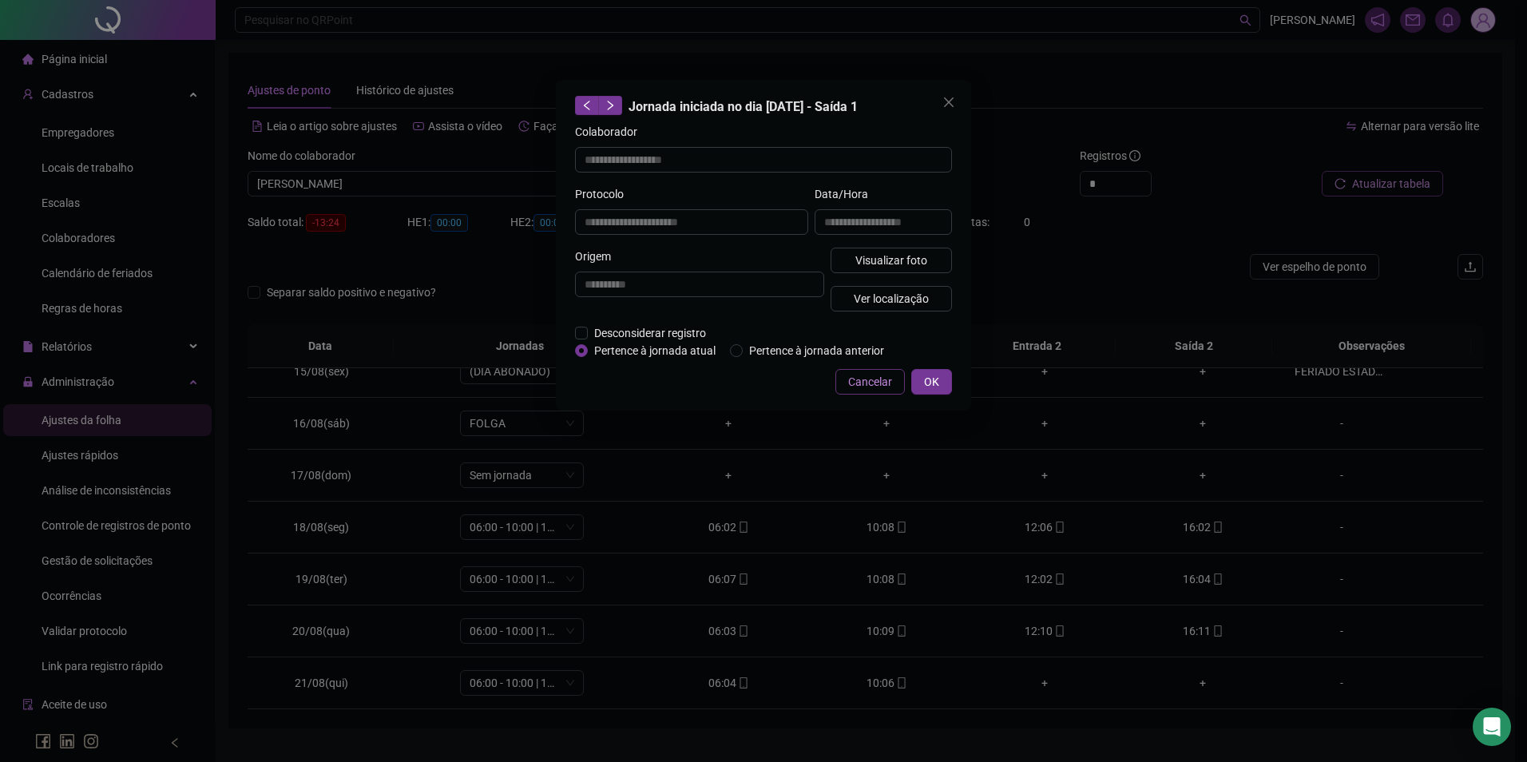
click at [884, 373] on span "Cancelar" at bounding box center [870, 382] width 44 height 18
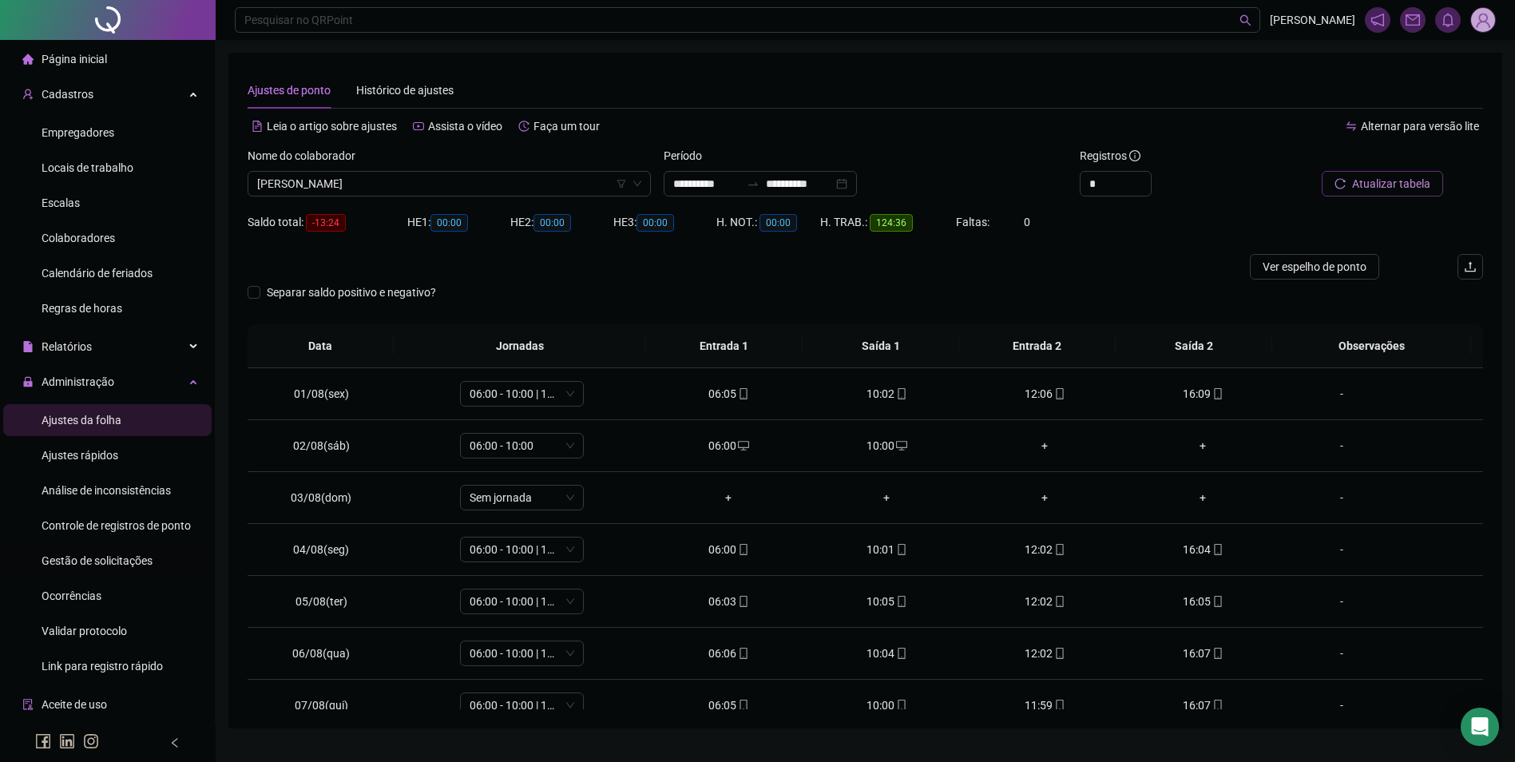
click at [130, 550] on div "Gestão de solicitações" at bounding box center [97, 561] width 111 height 32
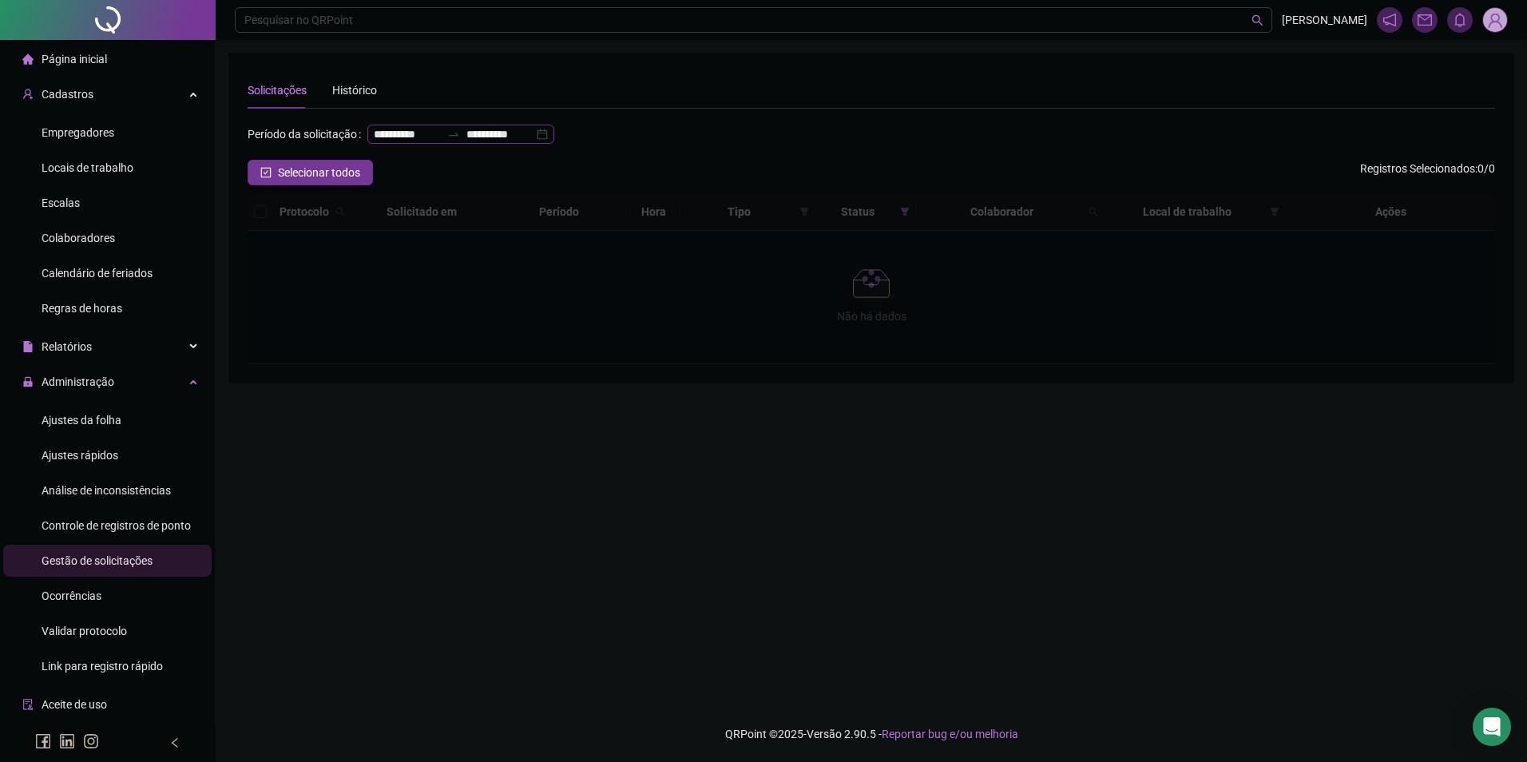
click at [466, 143] on input "**********" at bounding box center [499, 134] width 67 height 18
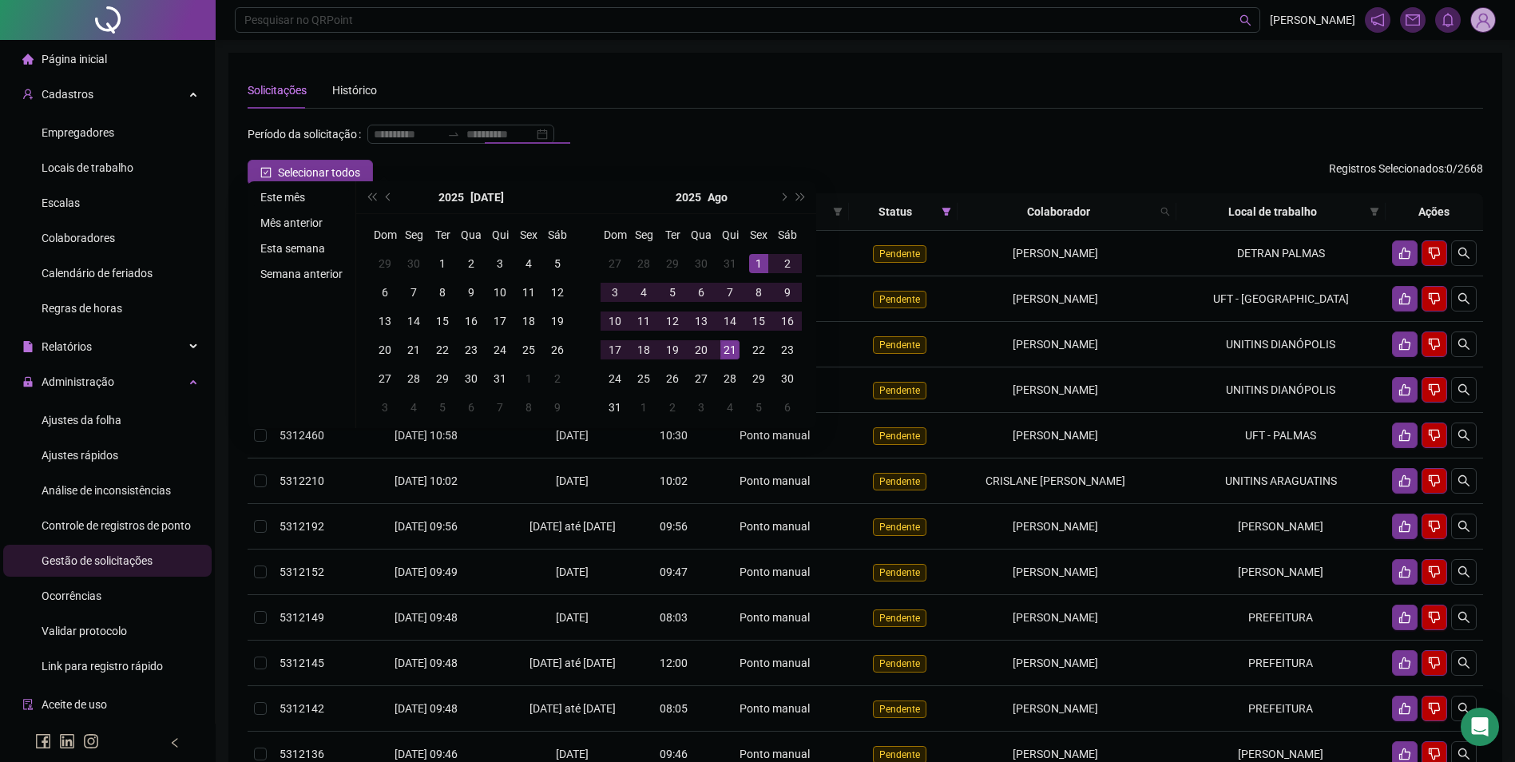
click at [288, 194] on li "Este mês" at bounding box center [301, 197] width 95 height 19
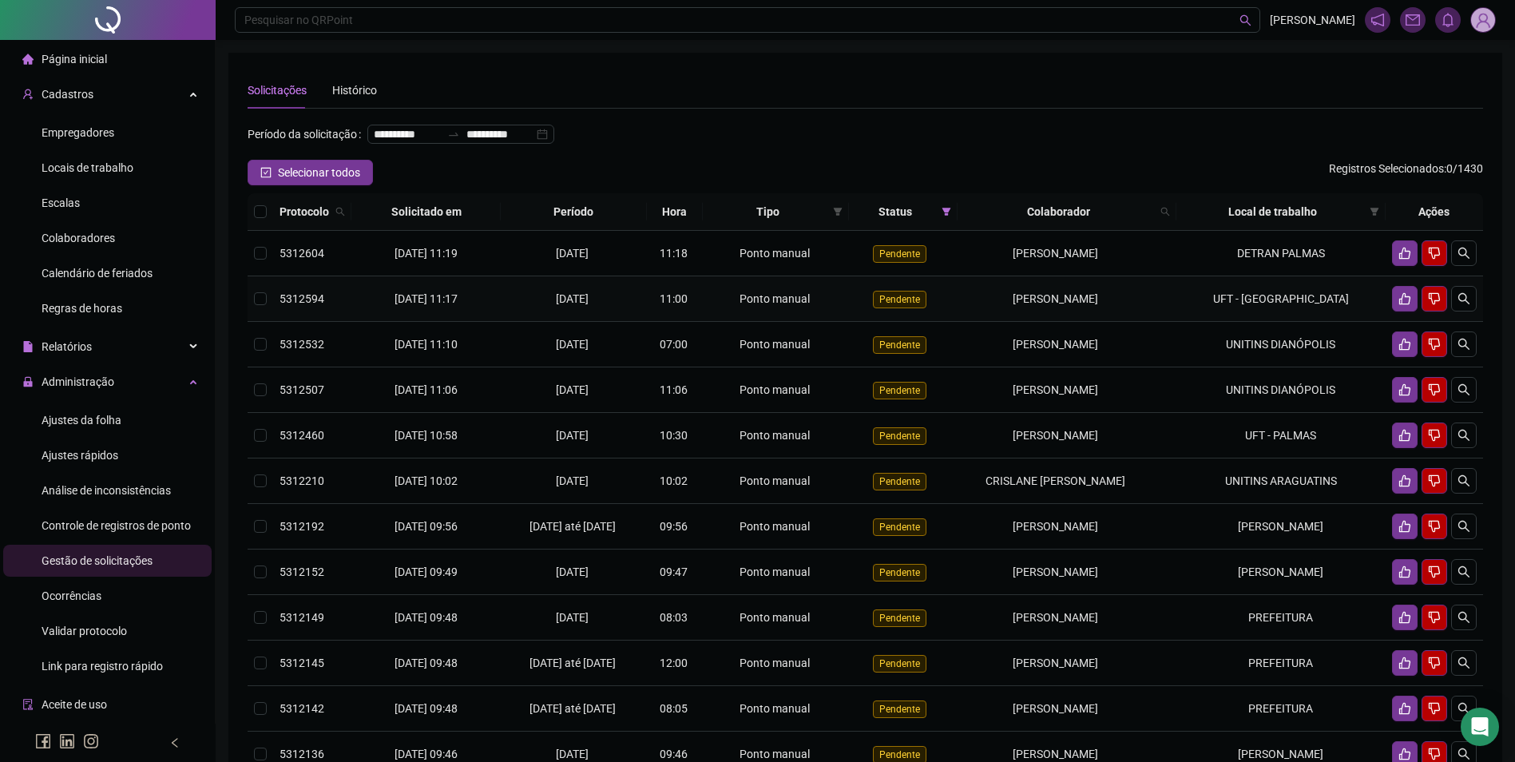
drag, startPoint x: 1136, startPoint y: 324, endPoint x: 952, endPoint y: 328, distance: 183.8
click at [952, 322] on tr "5312594 [DATE] 11:17 [DATE] 11:00 Ponto manual Pendente [PERSON_NAME] UFT - [GE…" at bounding box center [866, 299] width 1236 height 46
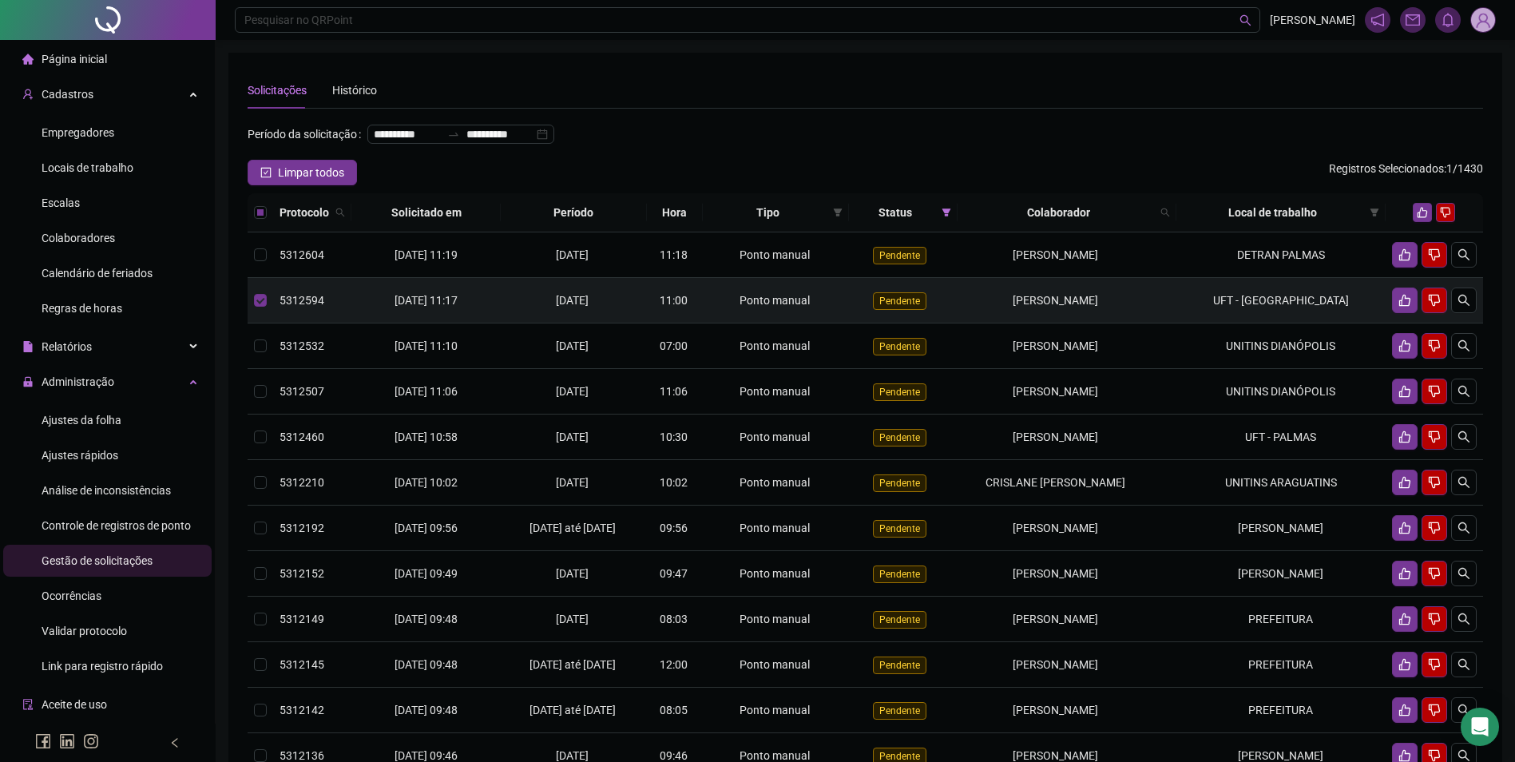
copy tr "[PERSON_NAME]"
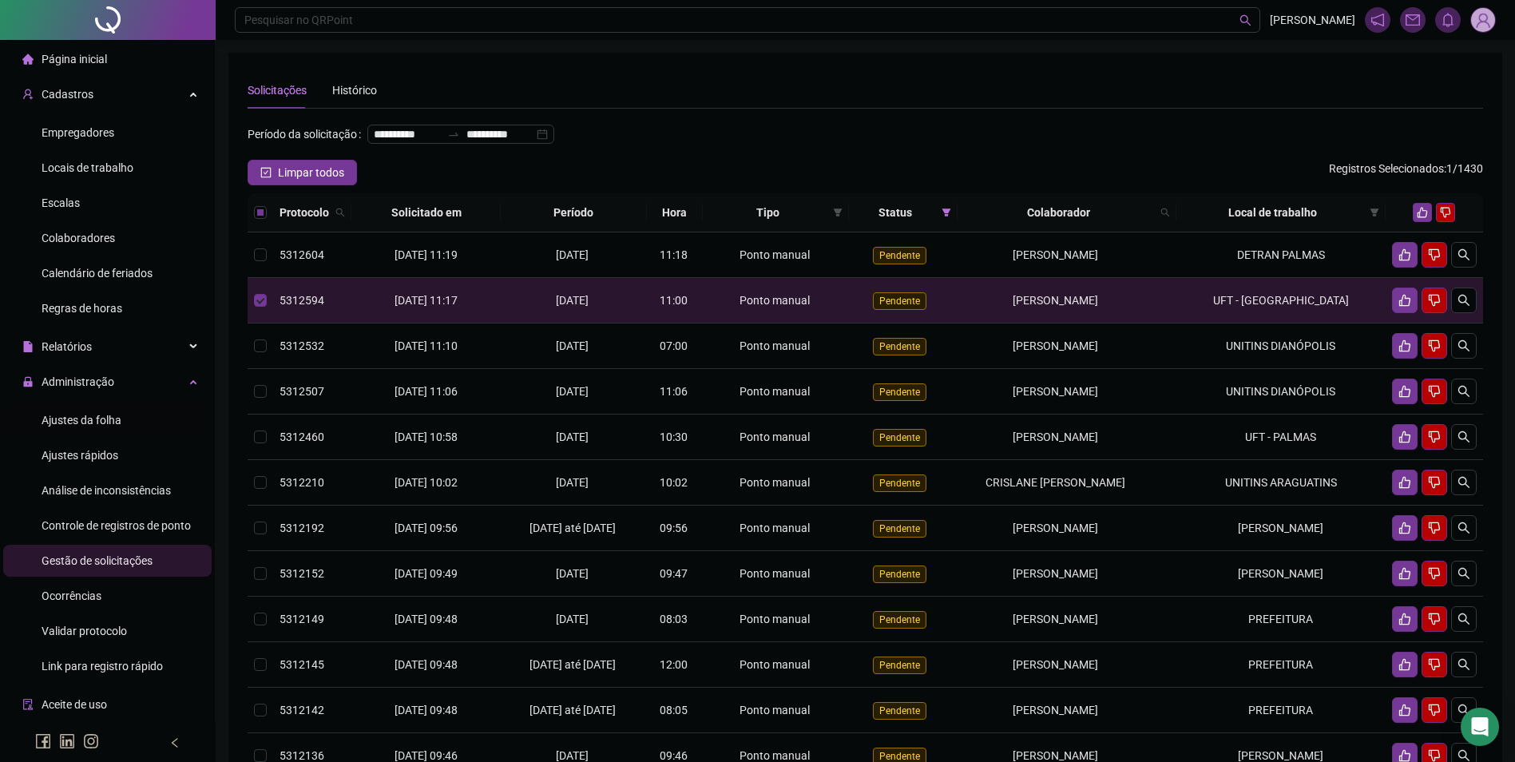
click at [85, 410] on div "Ajustes da folha" at bounding box center [82, 420] width 80 height 32
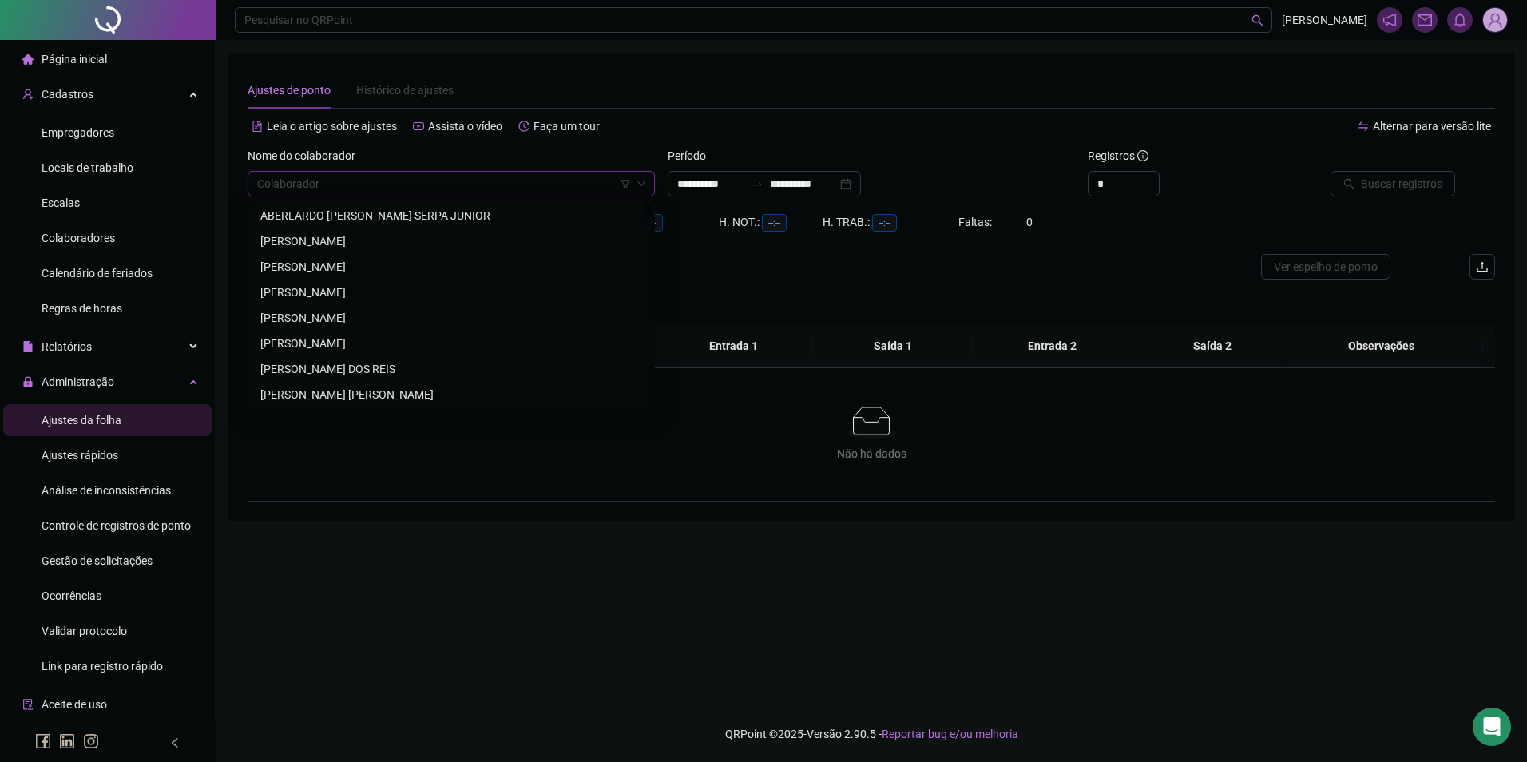
click at [459, 189] on input "search" at bounding box center [444, 184] width 374 height 24
paste input "**********"
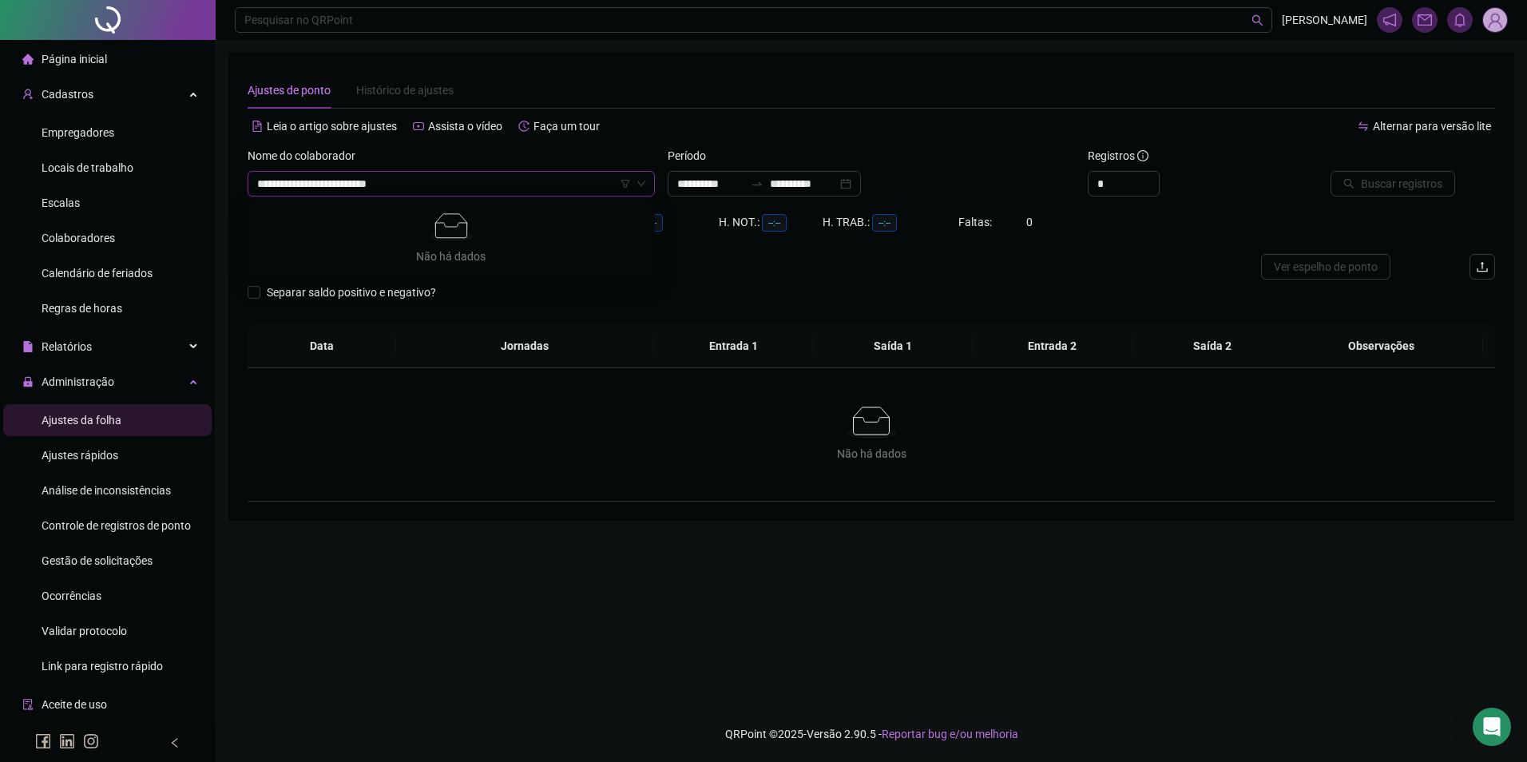
drag, startPoint x: 283, startPoint y: 184, endPoint x: 213, endPoint y: 184, distance: 69.5
click at [213, 184] on div "**********" at bounding box center [763, 381] width 1527 height 762
click at [259, 185] on input "**********" at bounding box center [444, 184] width 374 height 24
click at [304, 209] on div "[PERSON_NAME]" at bounding box center [451, 216] width 382 height 18
click at [837, 185] on input "**********" at bounding box center [803, 184] width 67 height 18
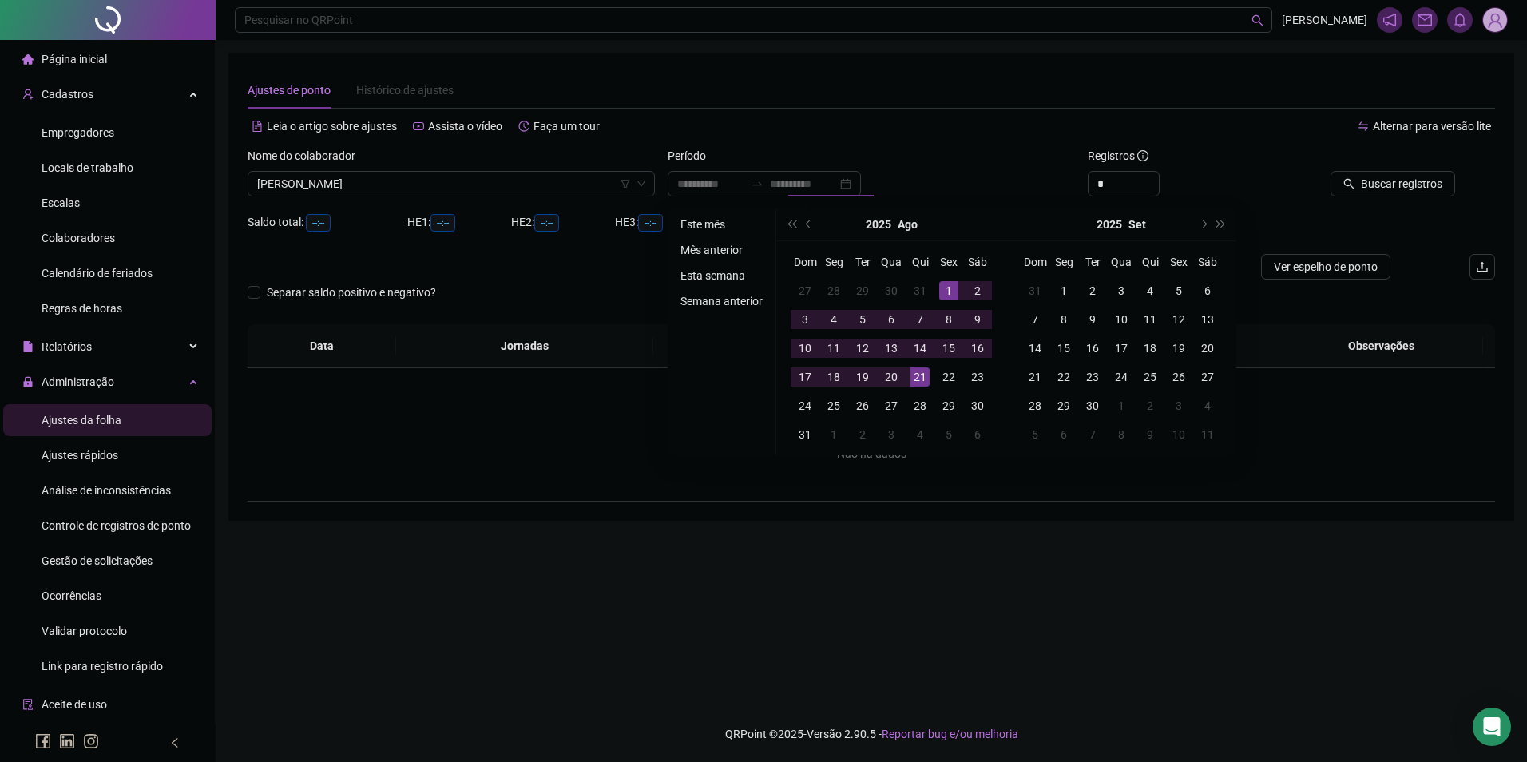
click at [714, 224] on li "Este mês" at bounding box center [721, 224] width 95 height 19
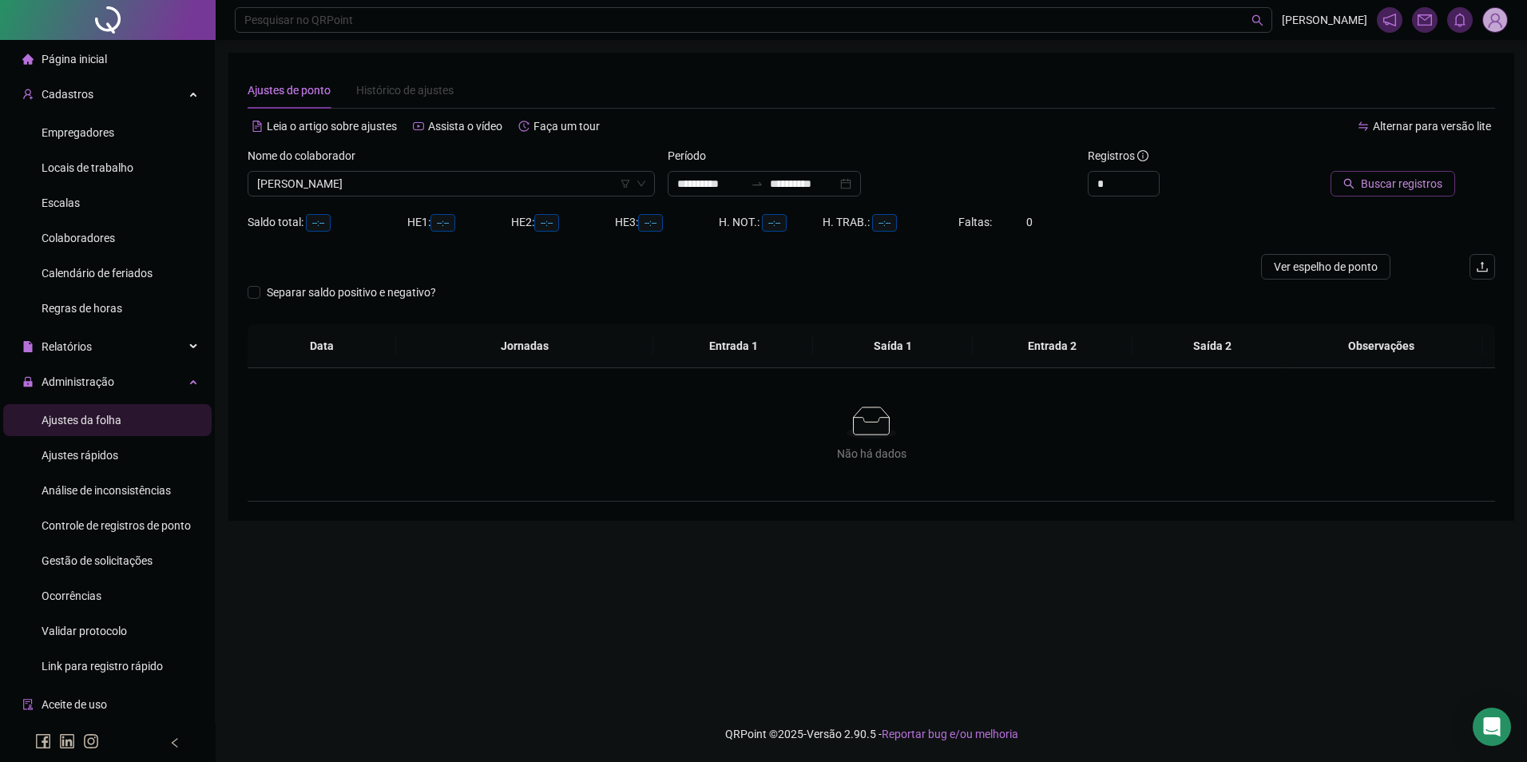
click at [1398, 182] on span "Buscar registros" at bounding box center [1401, 184] width 81 height 18
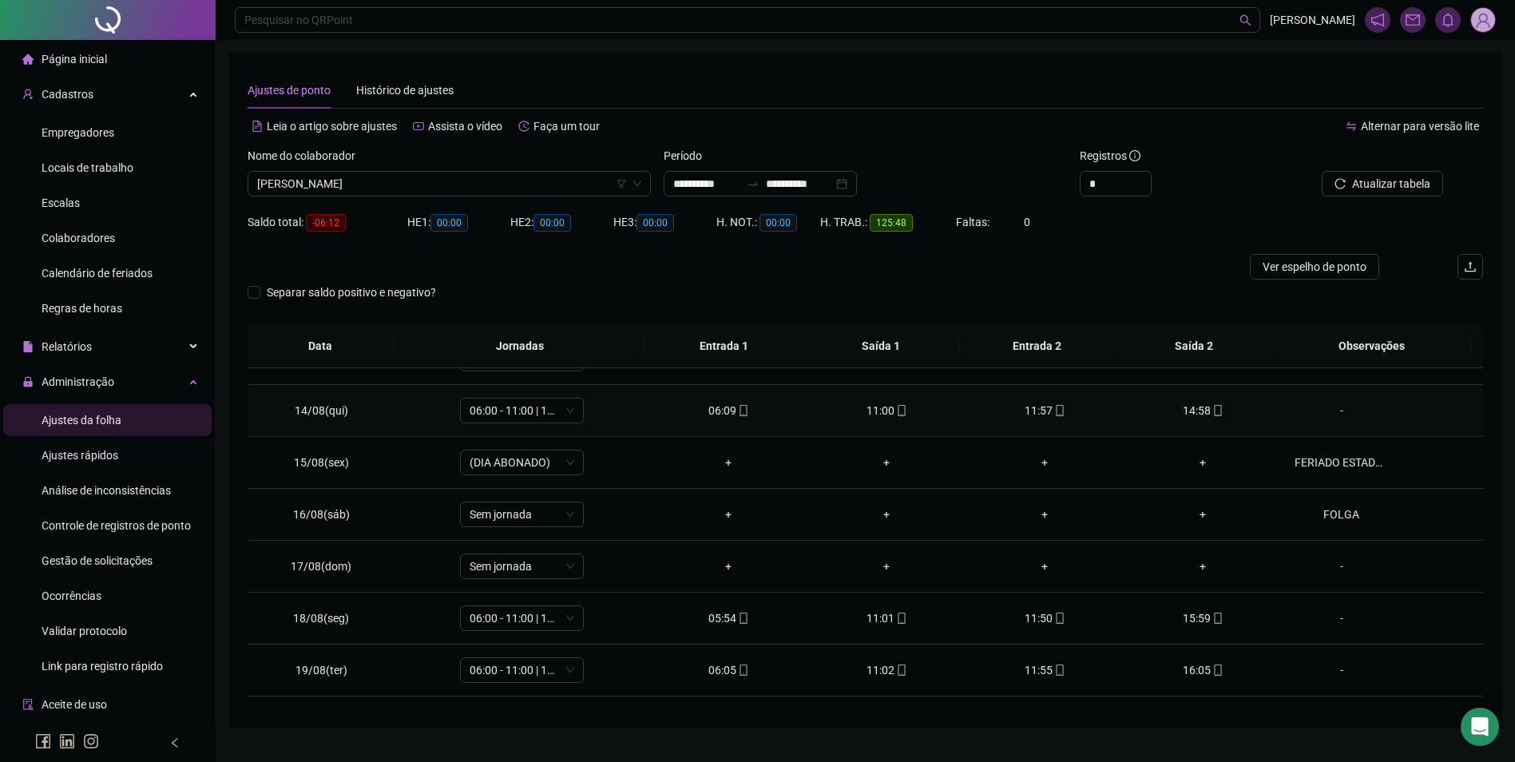
scroll to position [749, 0]
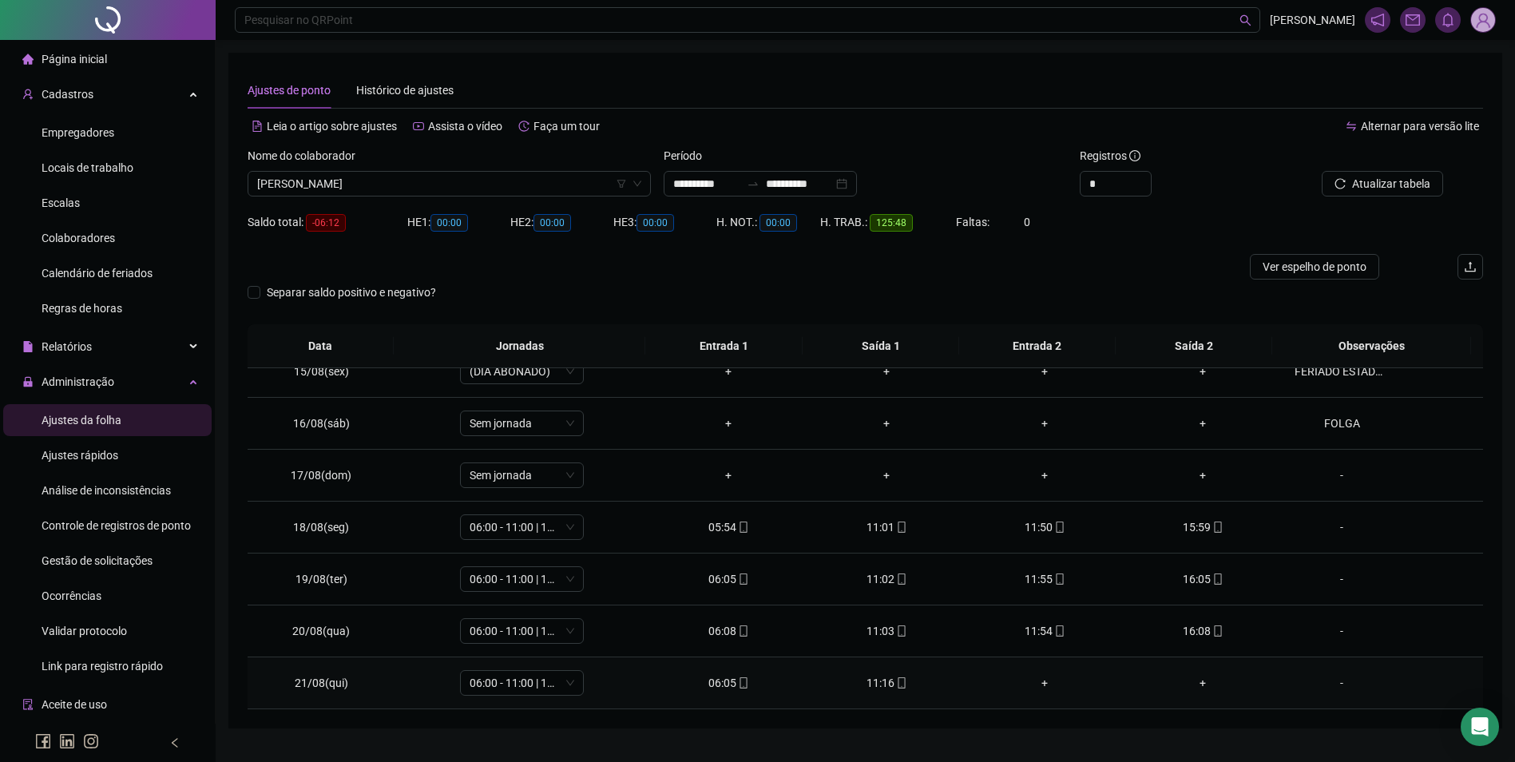
click at [730, 687] on div "06:05" at bounding box center [728, 683] width 133 height 18
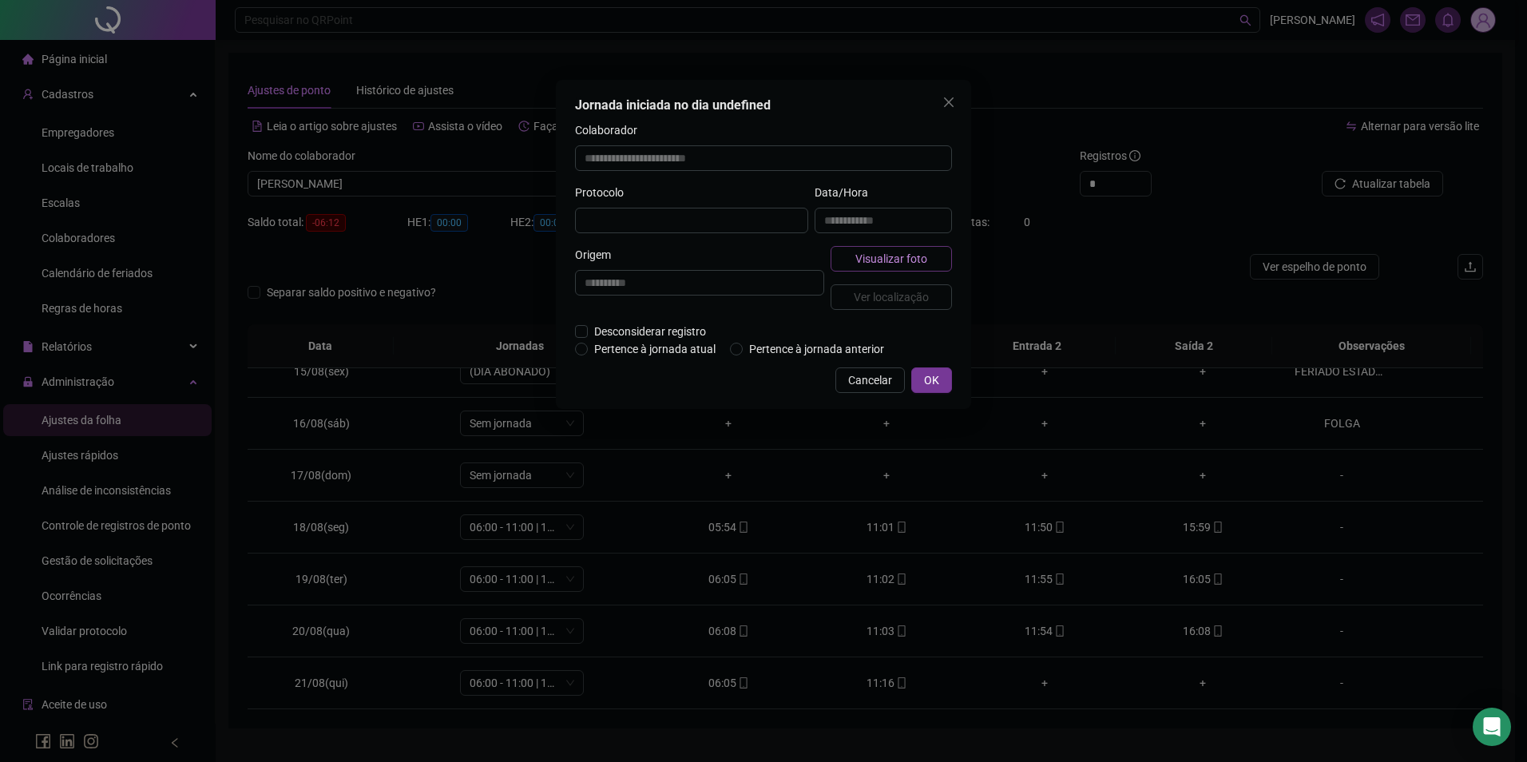
click at [916, 260] on span "Visualizar foto" at bounding box center [892, 259] width 72 height 18
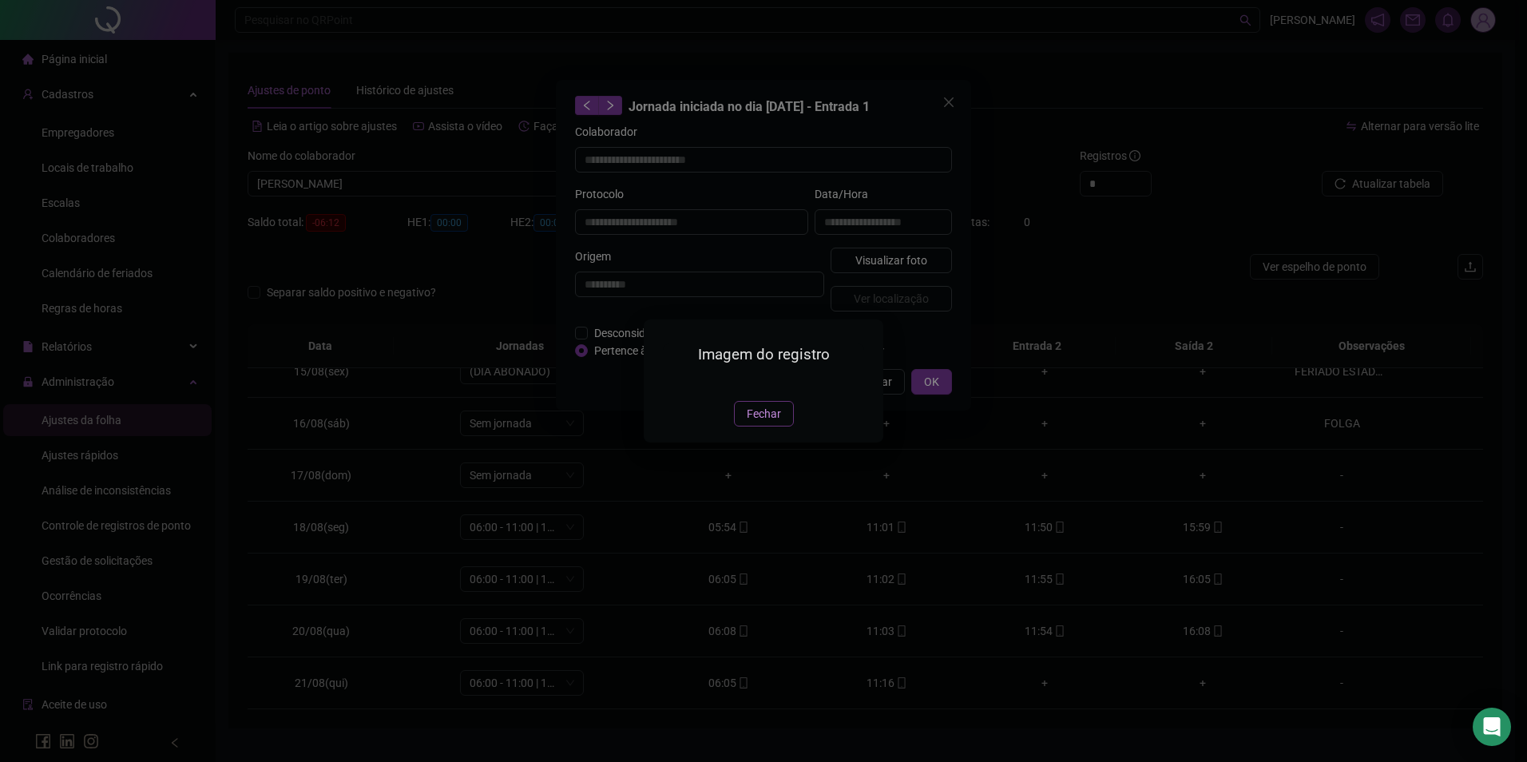
click at [755, 423] on span "Fechar" at bounding box center [764, 414] width 34 height 18
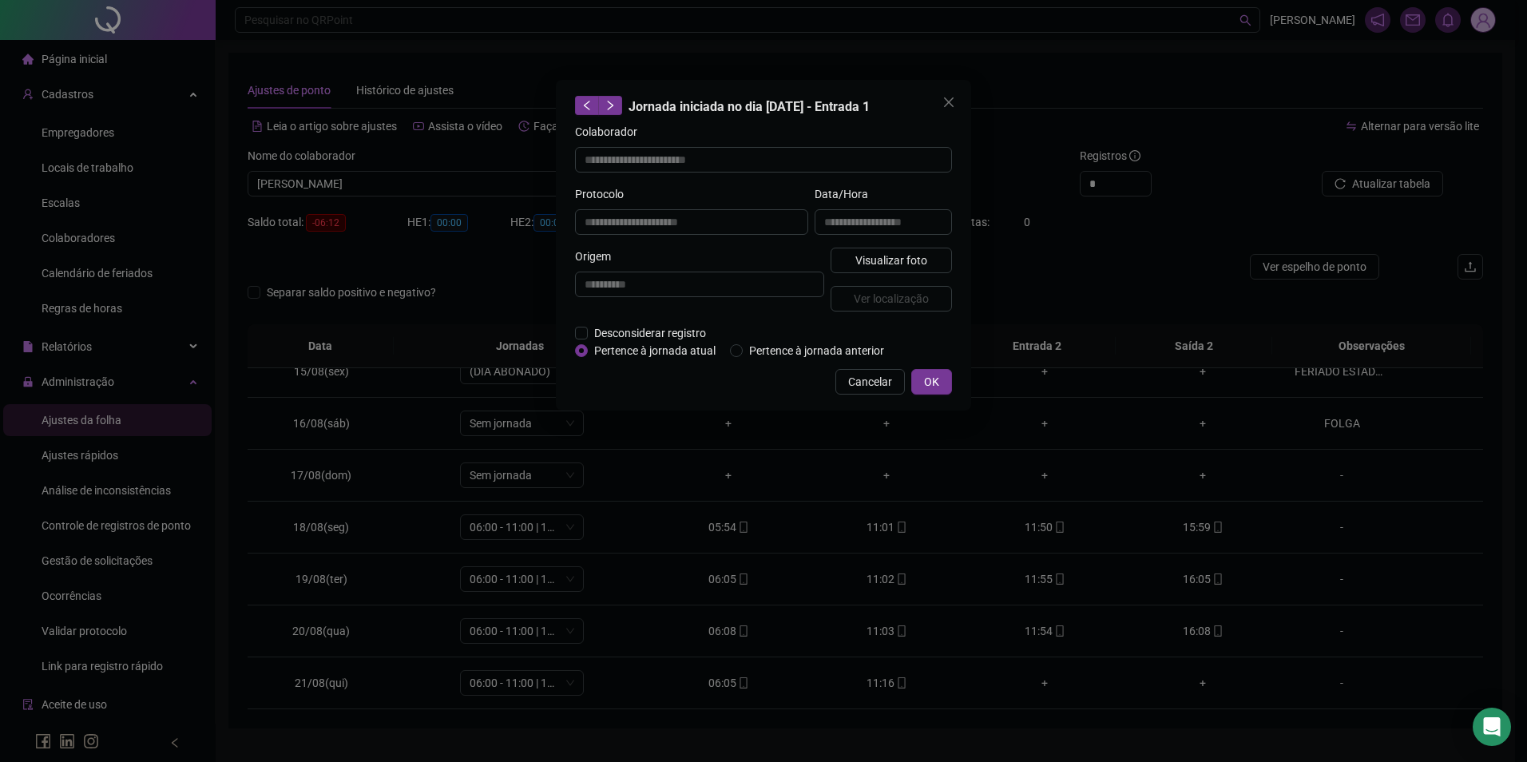
click at [117, 560] on div "**********" at bounding box center [763, 381] width 1527 height 762
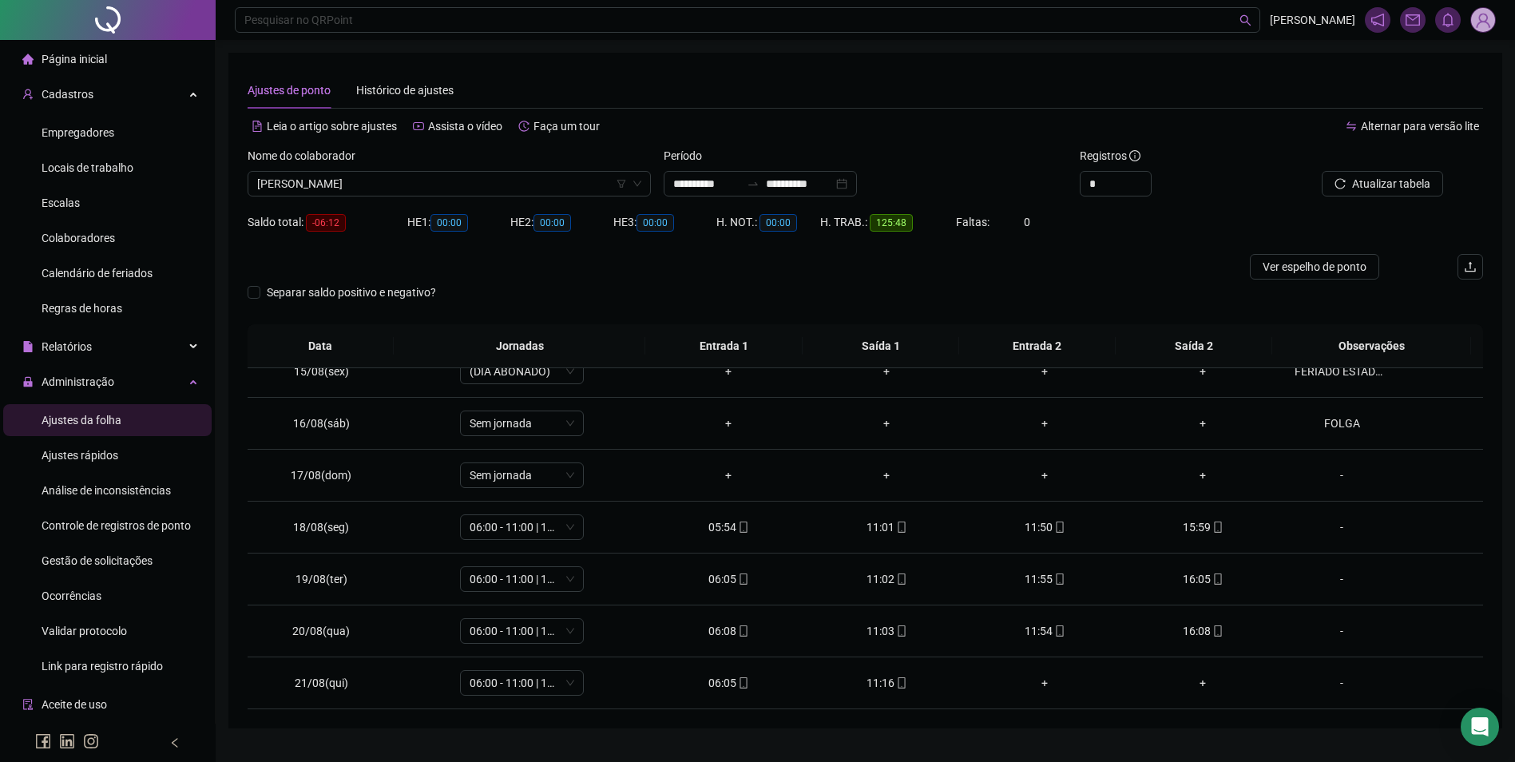
click at [117, 560] on span "Gestão de solicitações" at bounding box center [97, 560] width 111 height 13
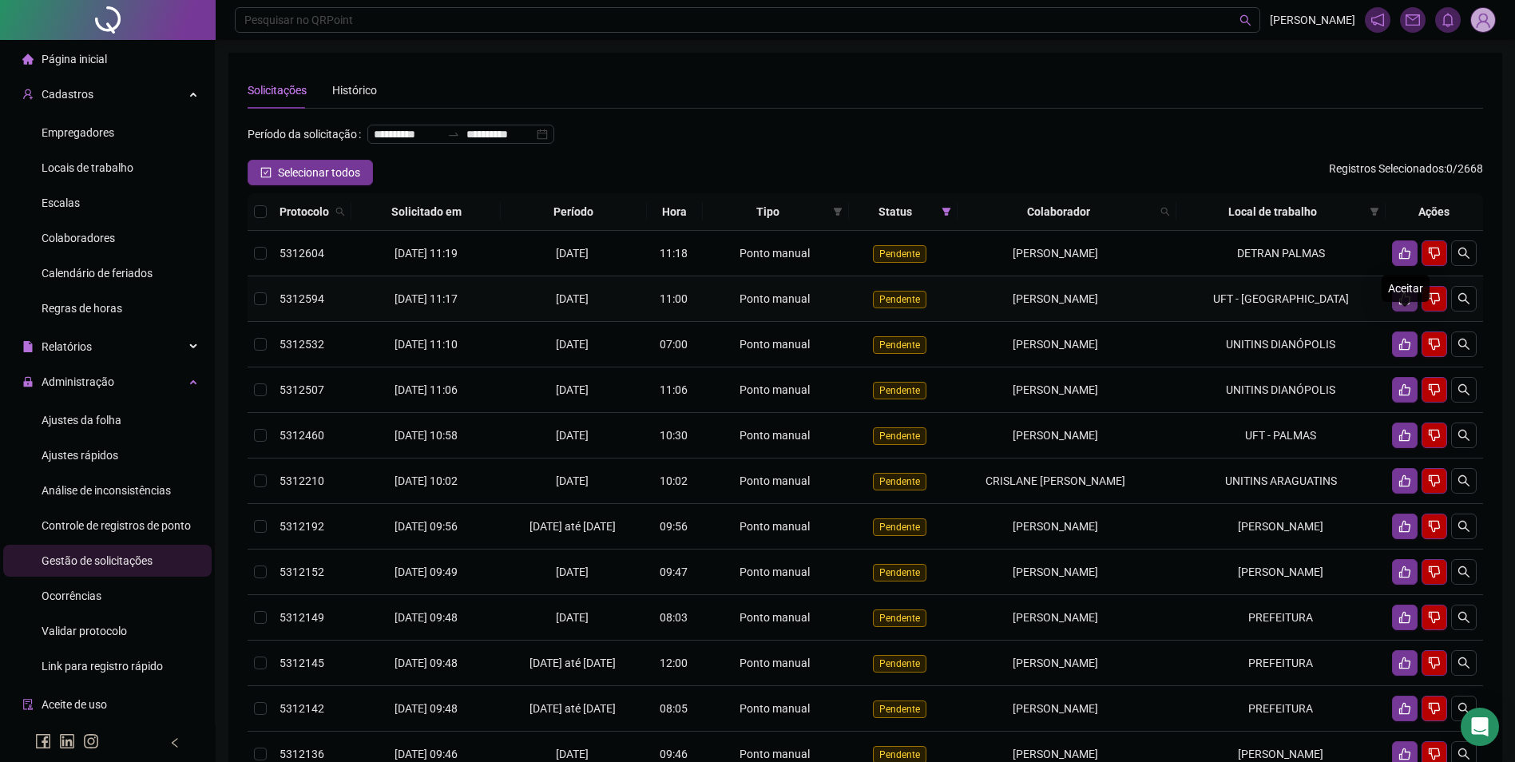
click at [1403, 305] on icon "like" at bounding box center [1405, 298] width 13 height 13
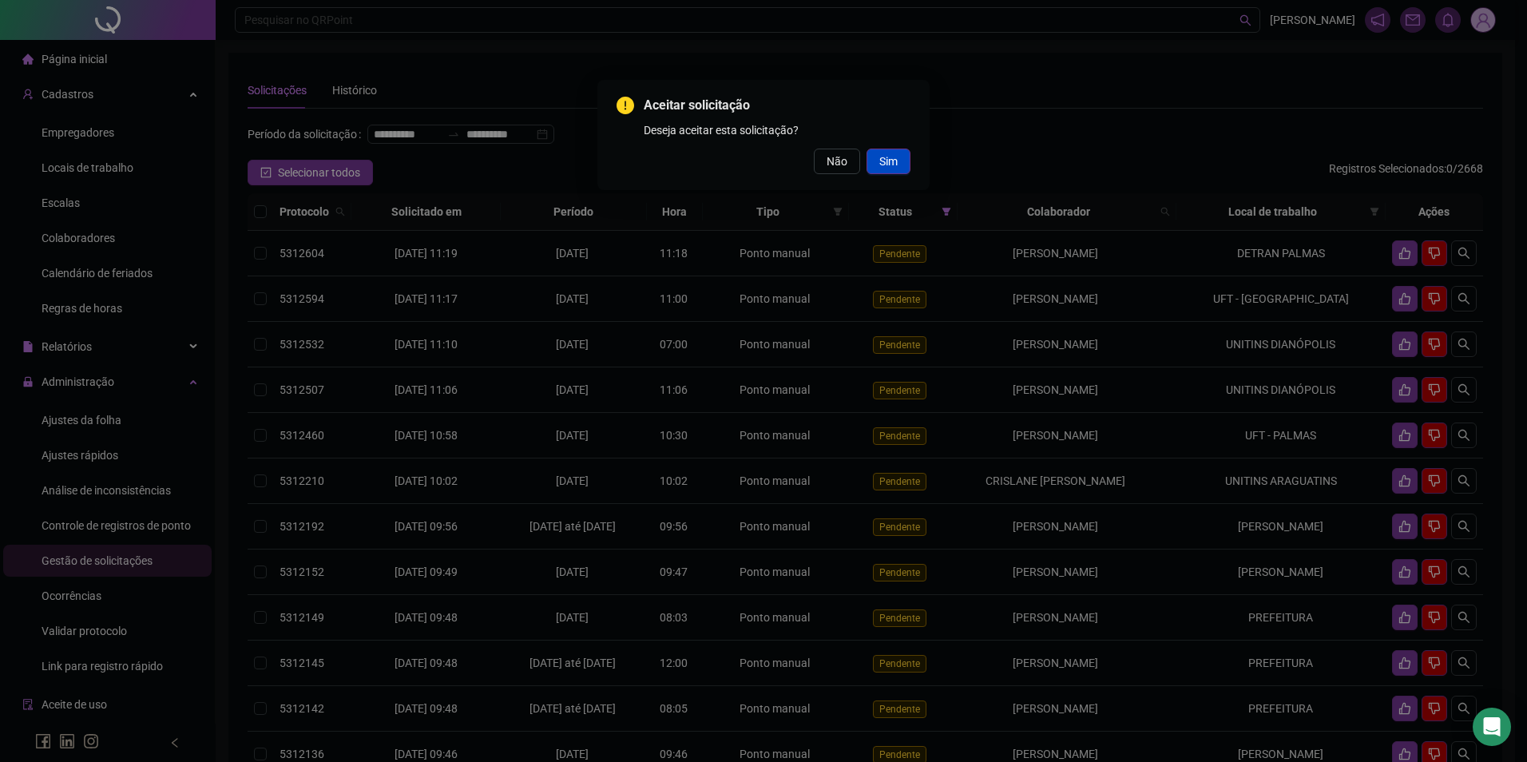
click at [898, 158] on button "Sim" at bounding box center [889, 162] width 44 height 26
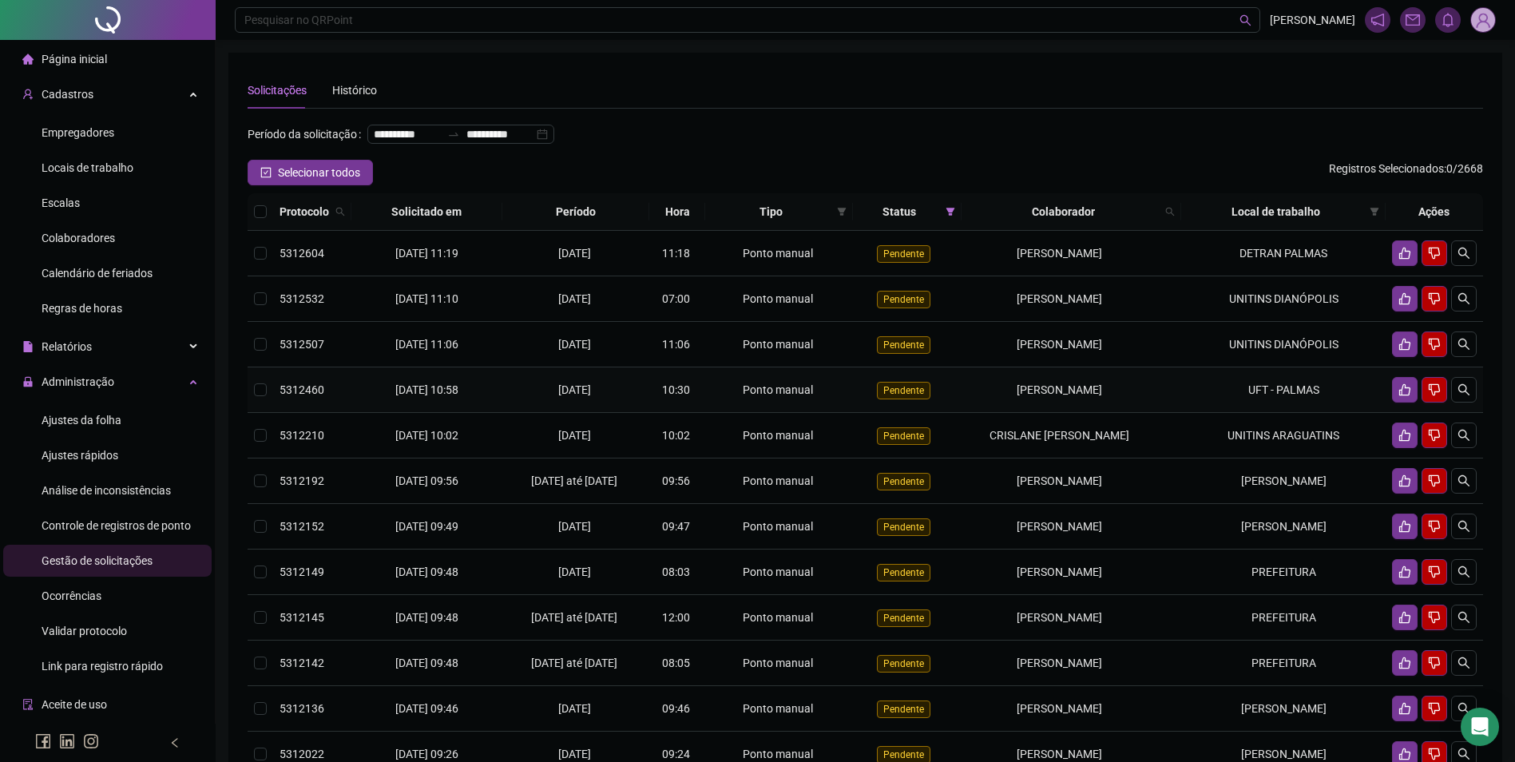
drag, startPoint x: 1126, startPoint y: 416, endPoint x: 993, endPoint y: 409, distance: 133.6
click at [993, 399] on div "[PERSON_NAME]" at bounding box center [1060, 390] width 184 height 18
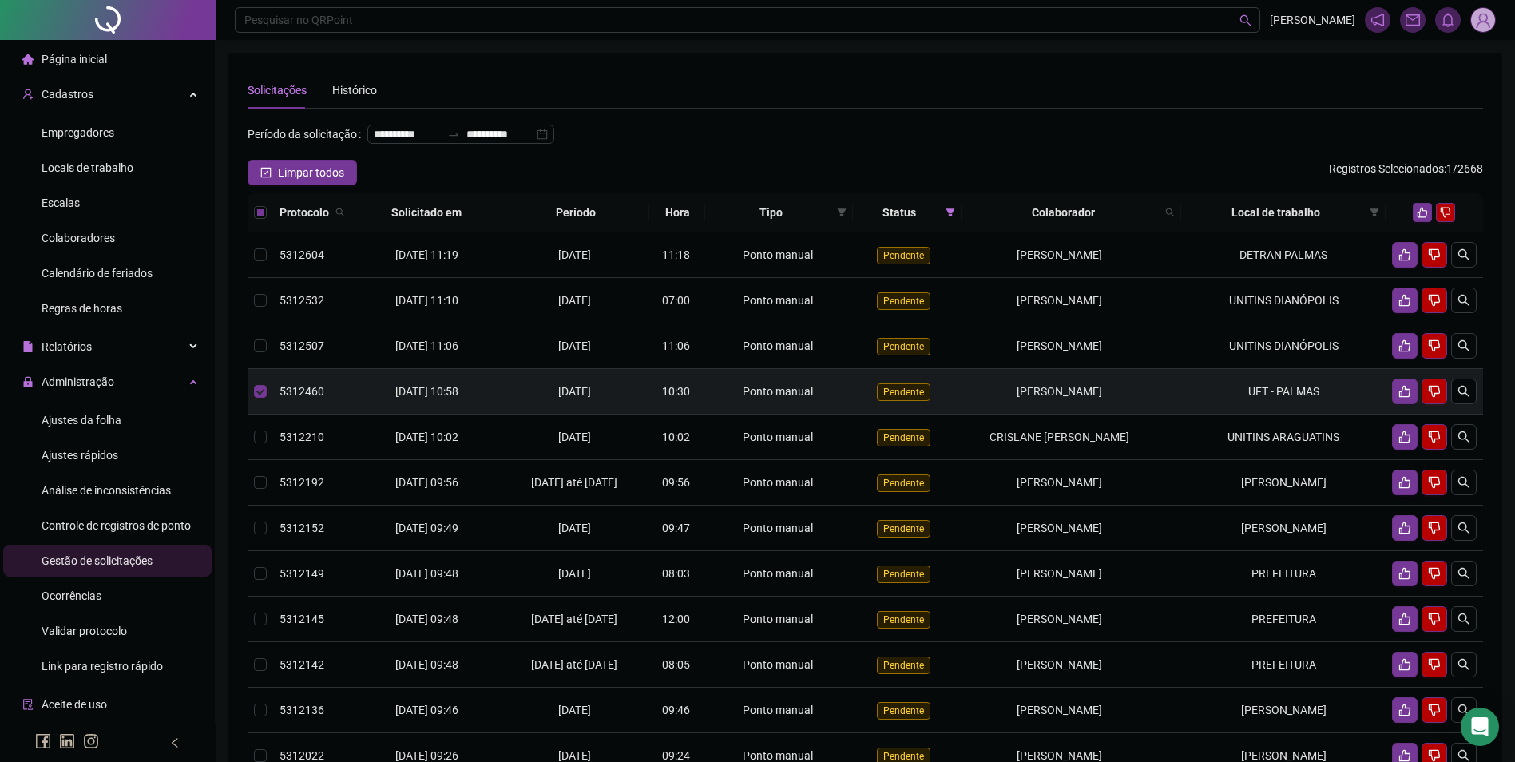
copy span "[PERSON_NAME]"
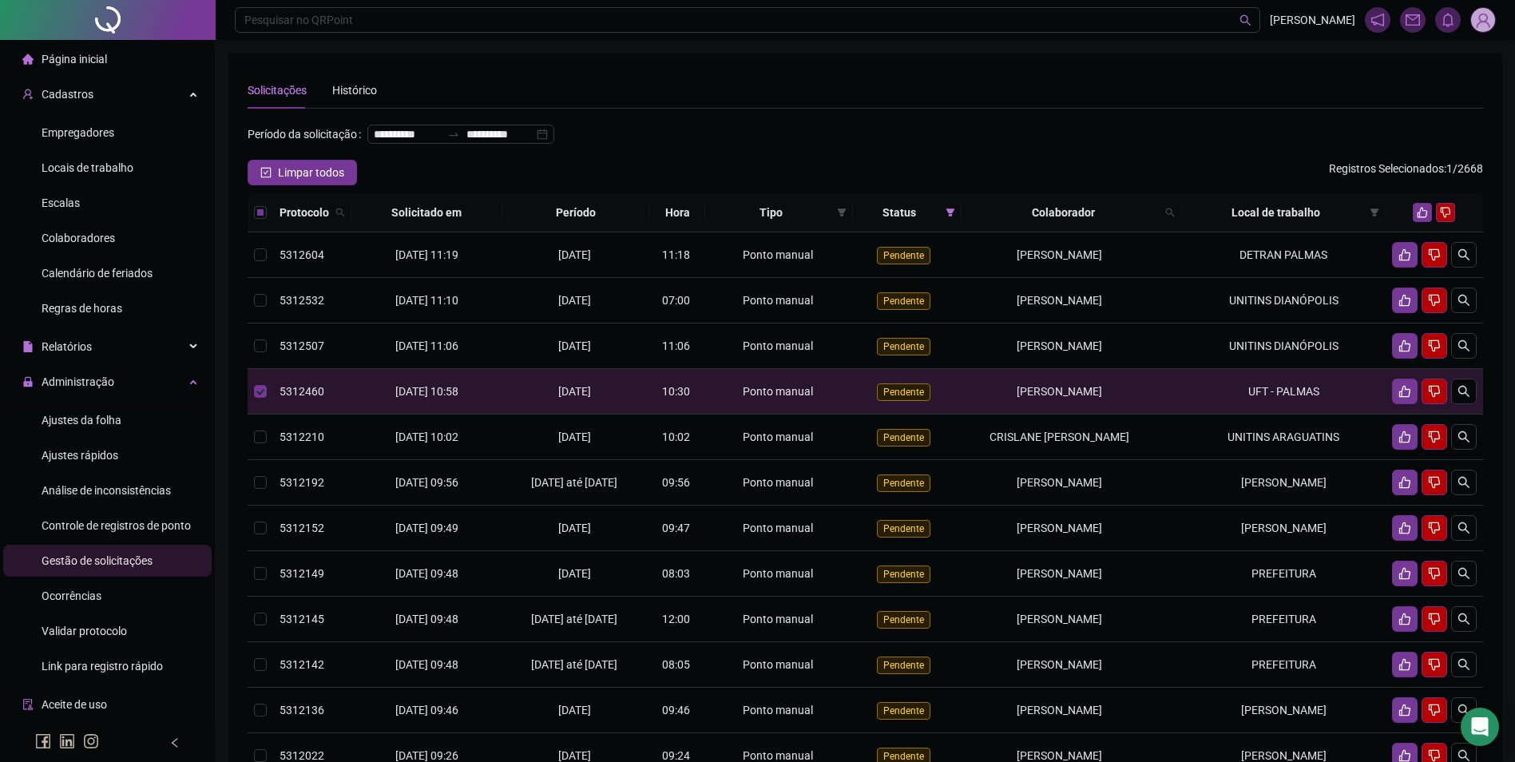
click at [101, 414] on span "Ajustes da folha" at bounding box center [82, 420] width 80 height 13
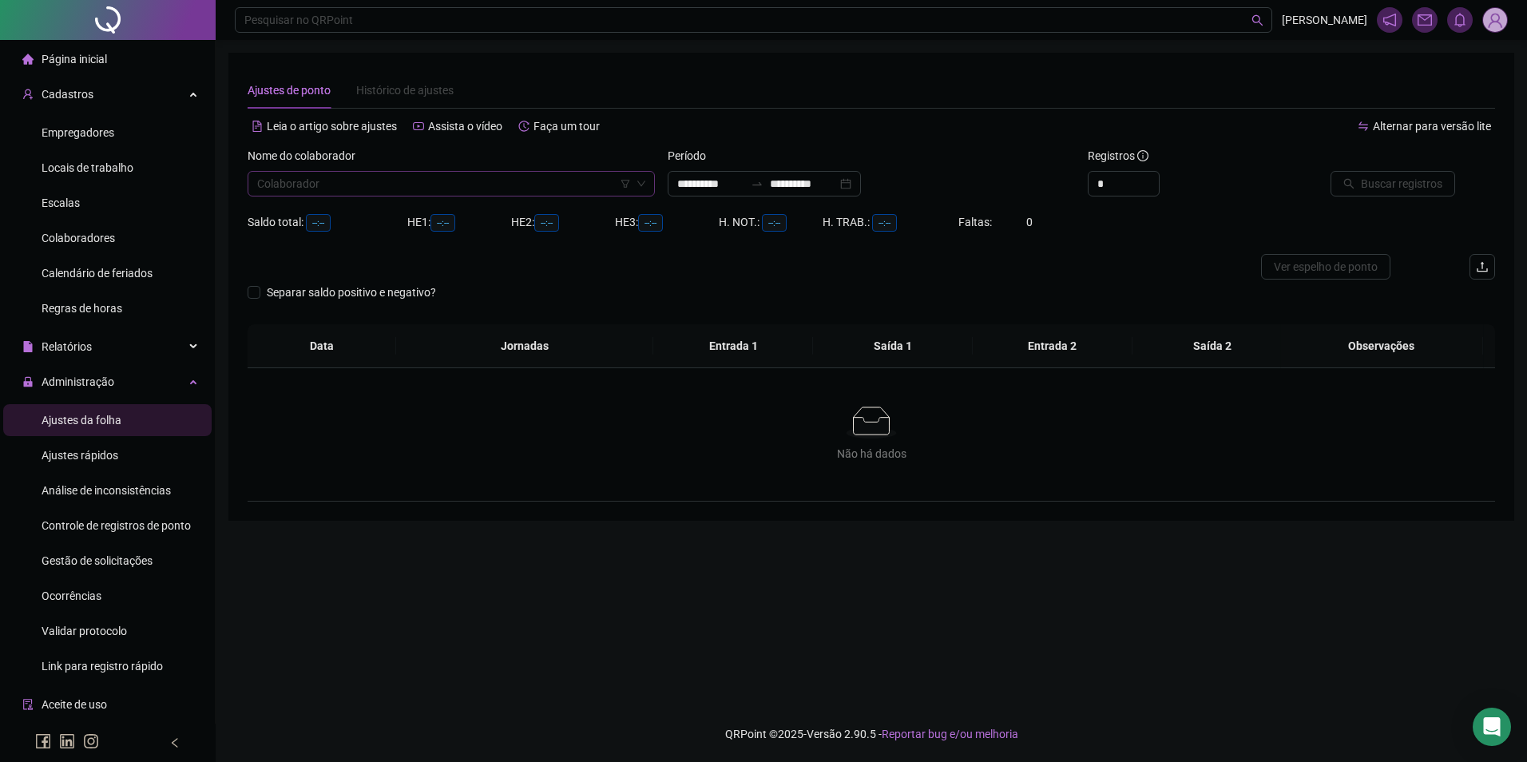
click at [391, 193] on input "search" at bounding box center [444, 184] width 374 height 24
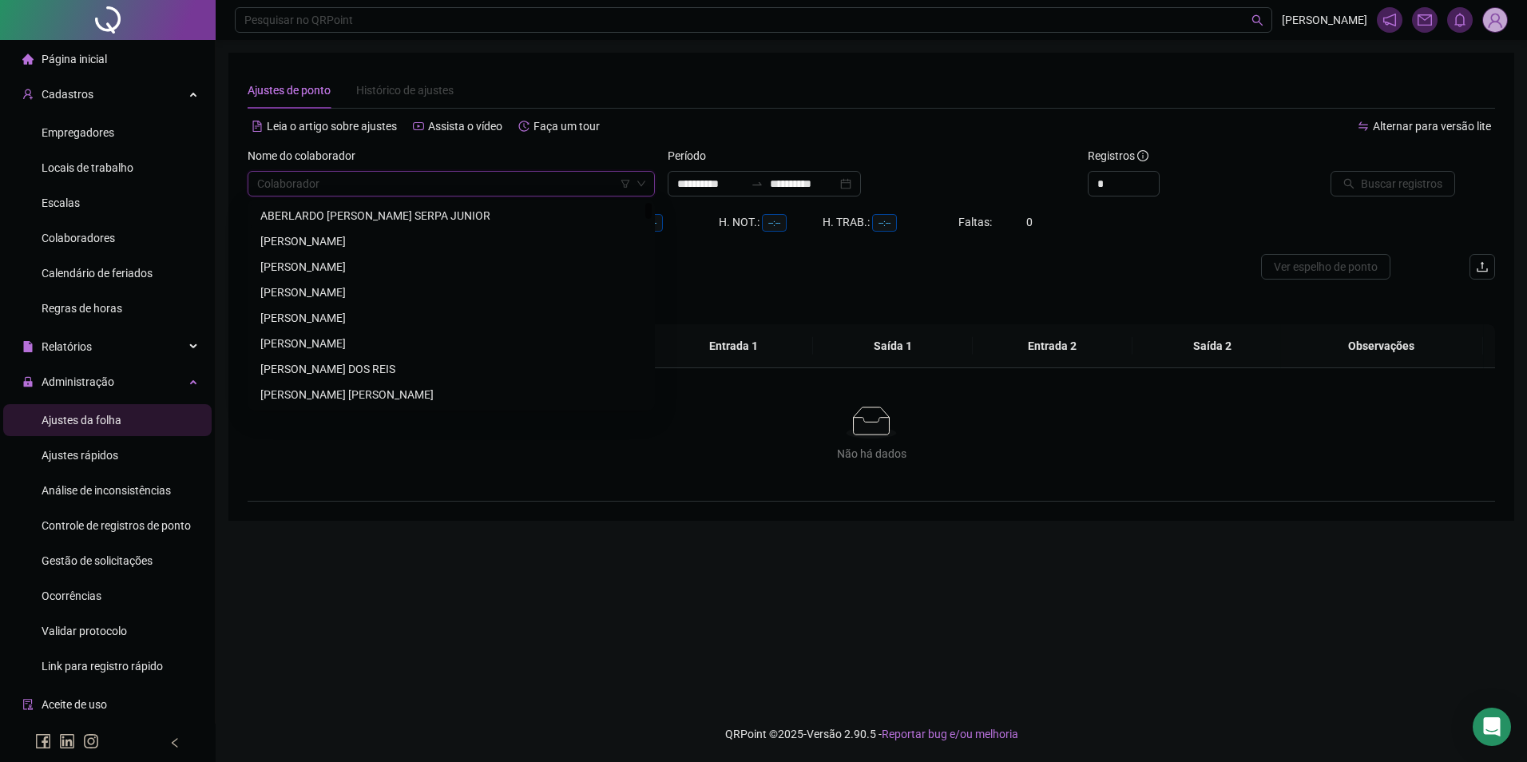
paste input "**********"
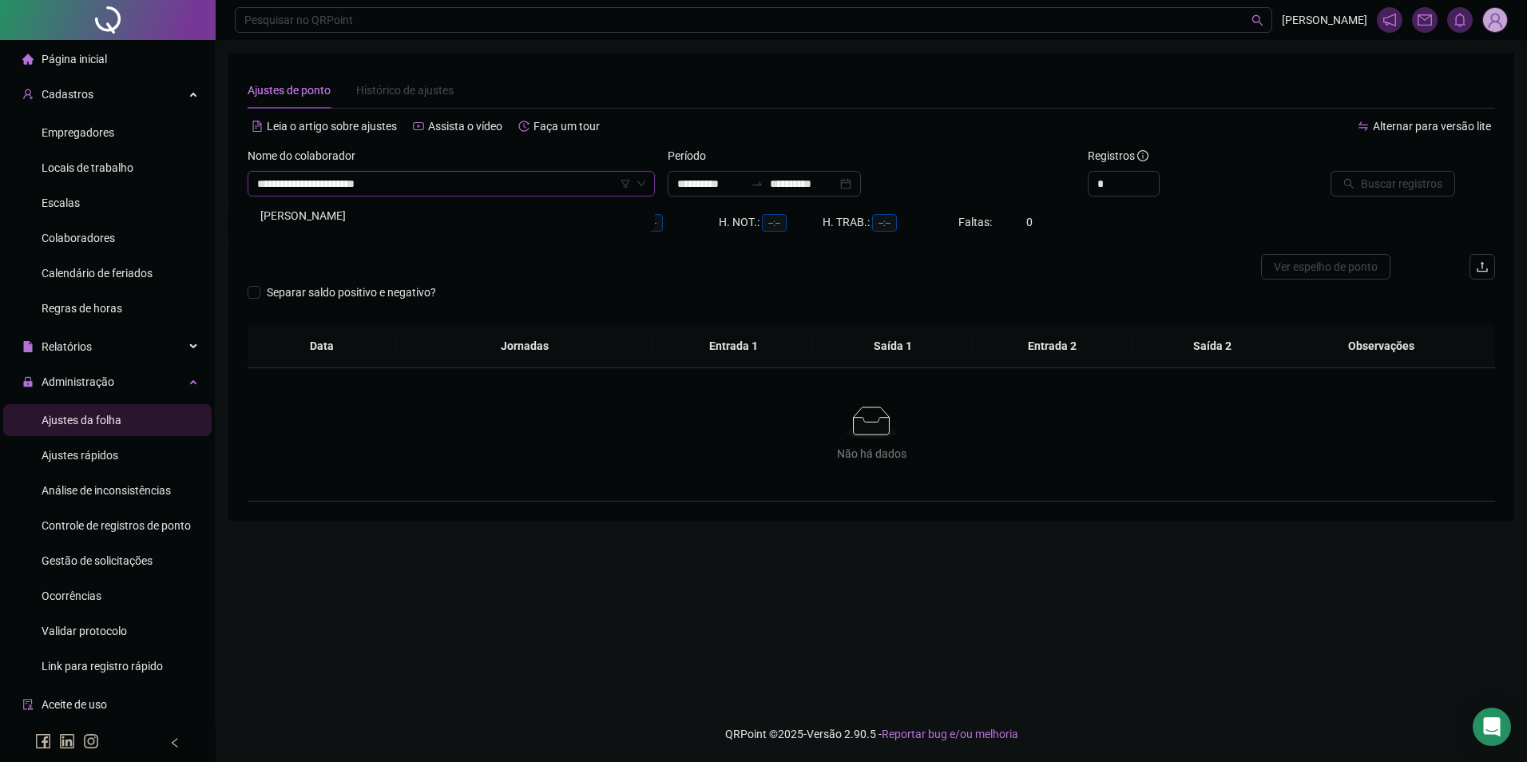
click at [363, 210] on div "[PERSON_NAME]" at bounding box center [451, 216] width 382 height 18
click at [732, 180] on input "**********" at bounding box center [710, 184] width 67 height 18
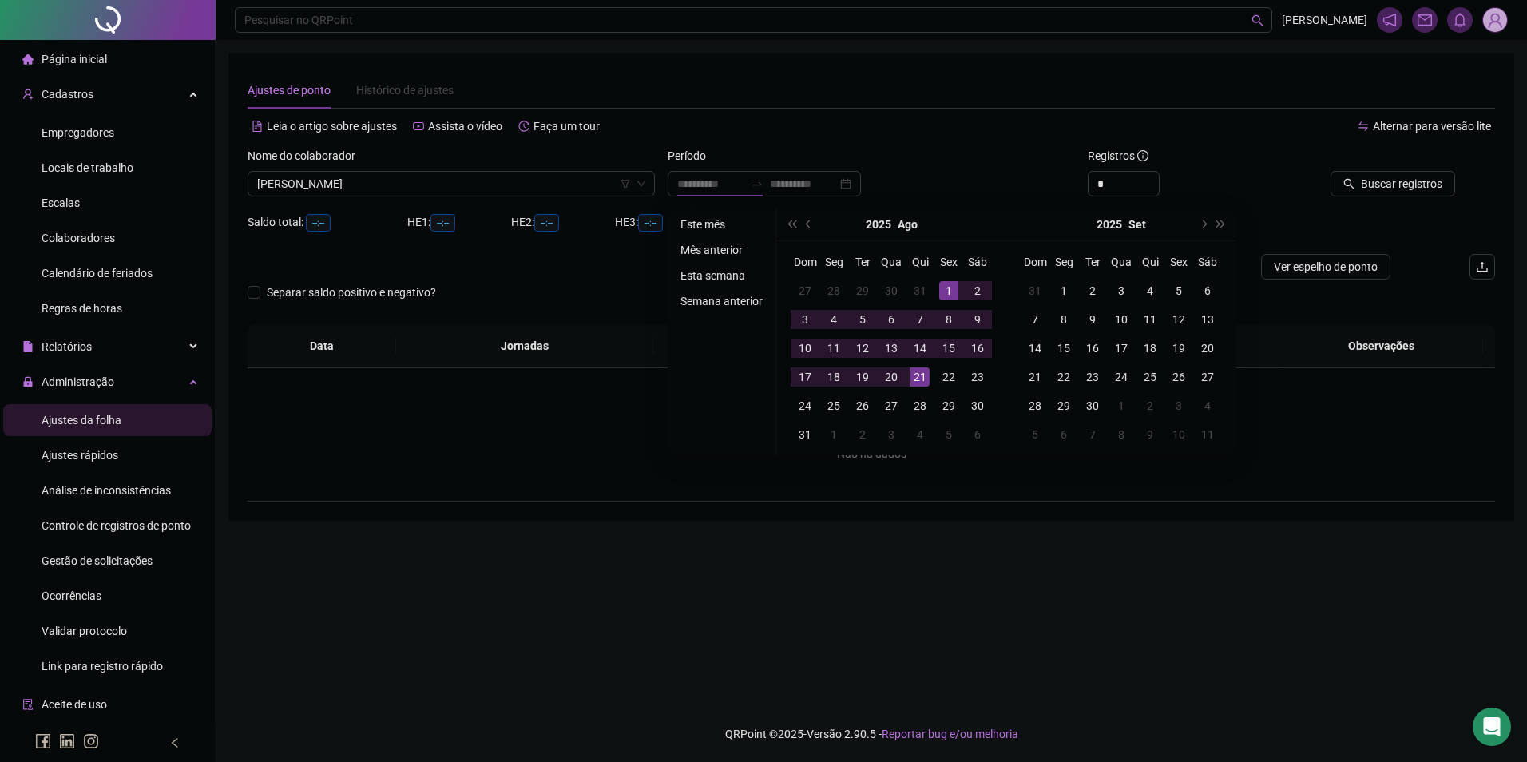
click at [693, 220] on li "Este mês" at bounding box center [721, 224] width 95 height 19
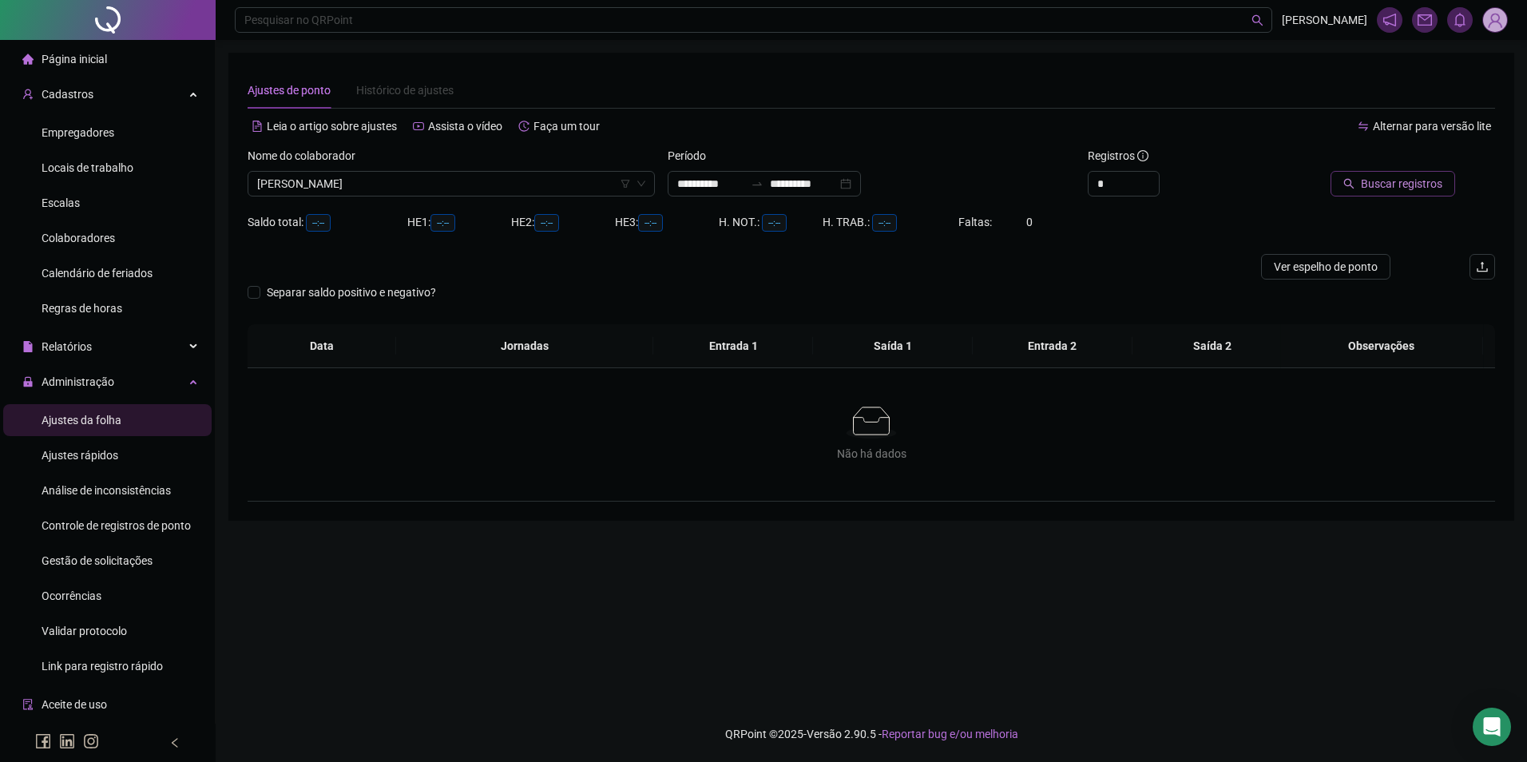
click at [1380, 190] on span "Buscar registros" at bounding box center [1401, 184] width 81 height 18
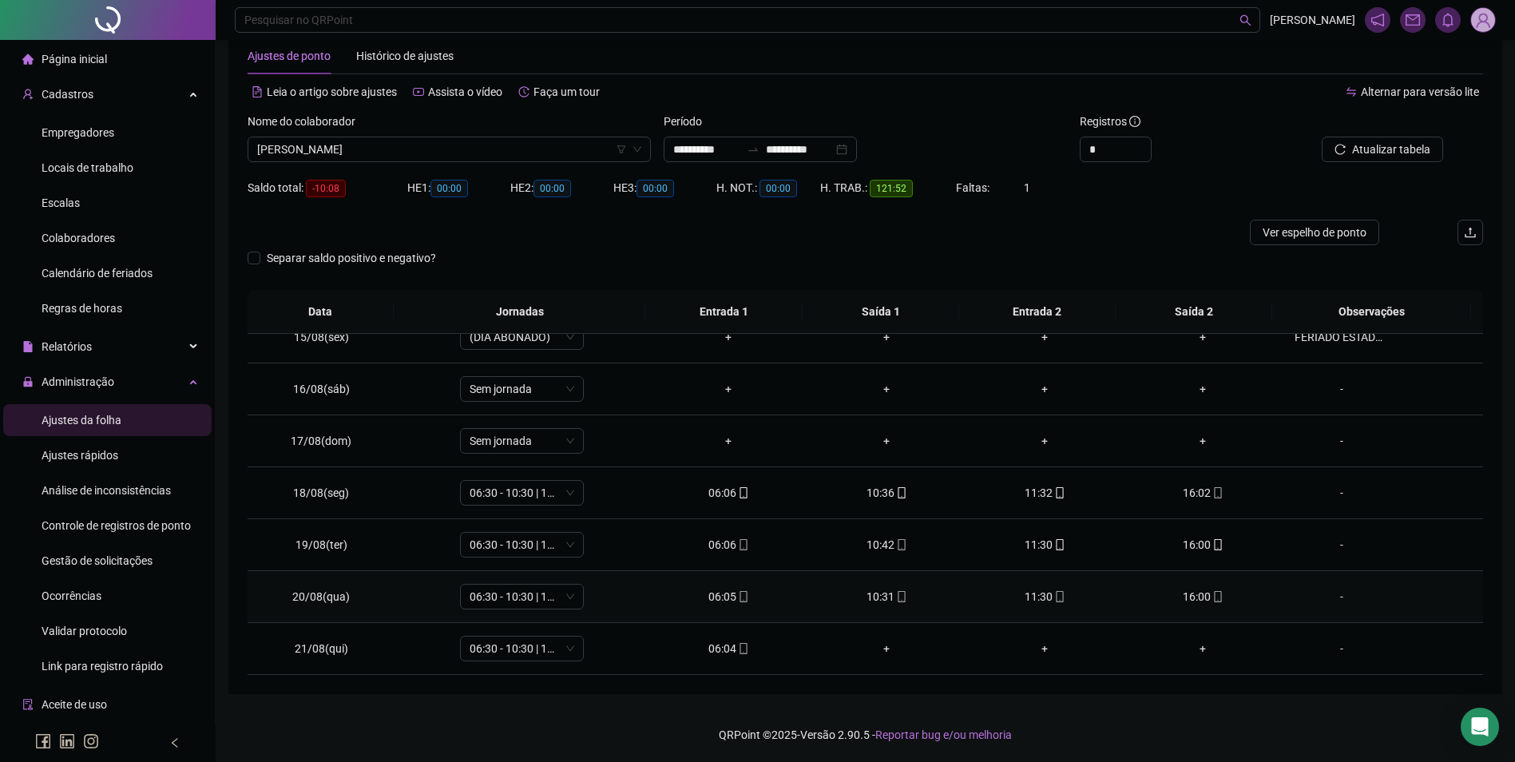
scroll to position [35, 0]
click at [738, 649] on icon "mobile" at bounding box center [743, 647] width 11 height 11
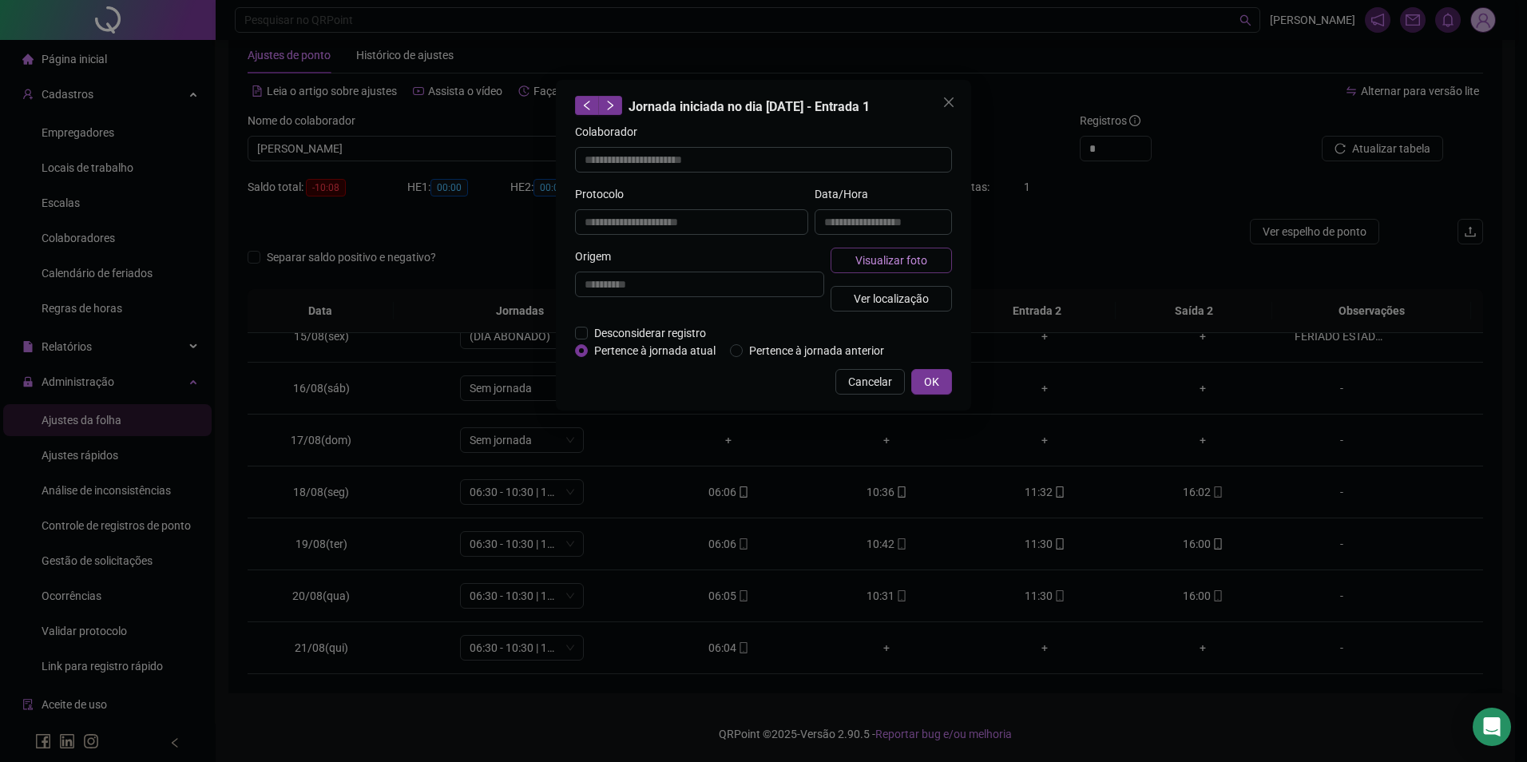
click at [891, 252] on span "Visualizar foto" at bounding box center [892, 261] width 72 height 18
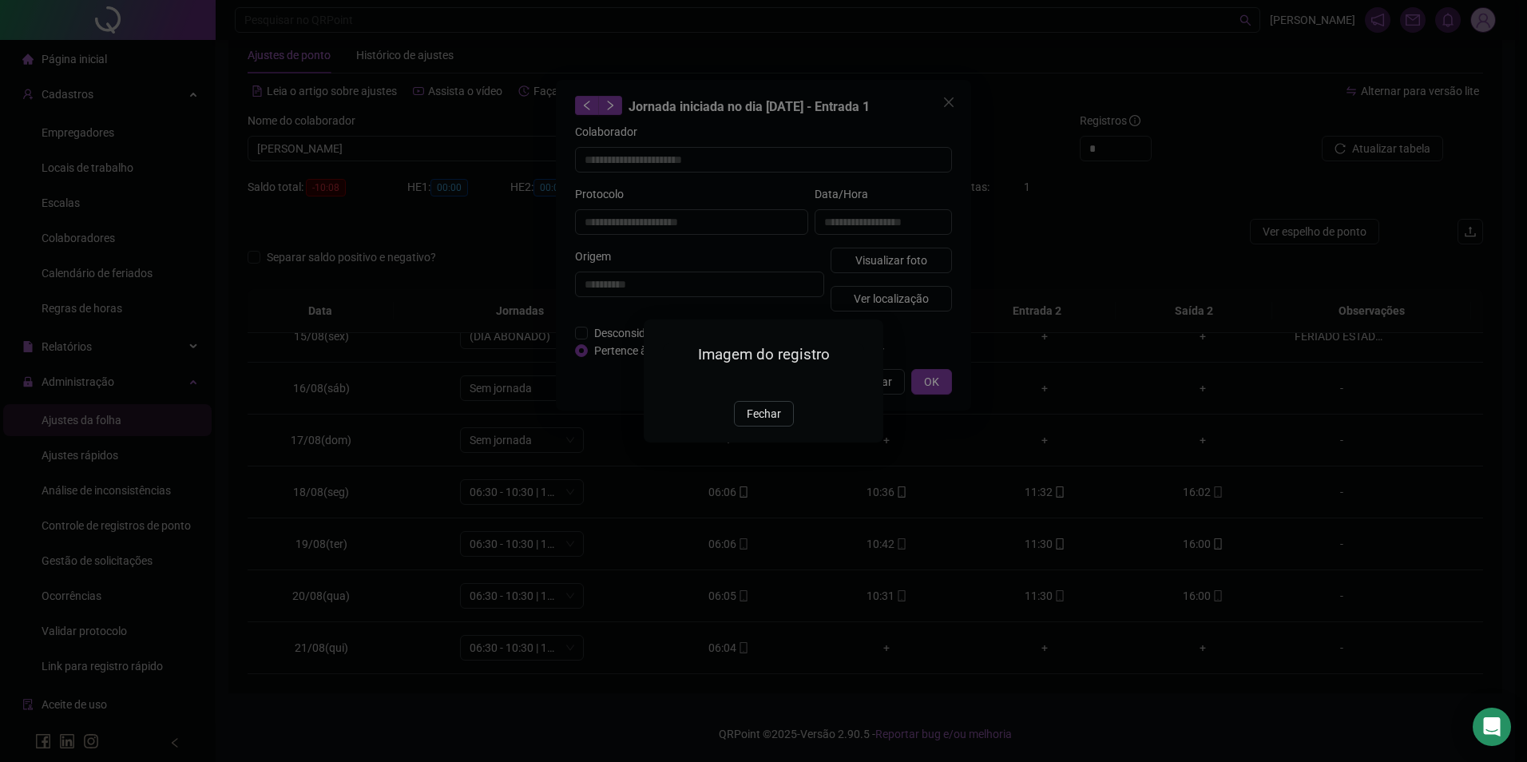
click at [763, 423] on span "Fechar" at bounding box center [764, 414] width 34 height 18
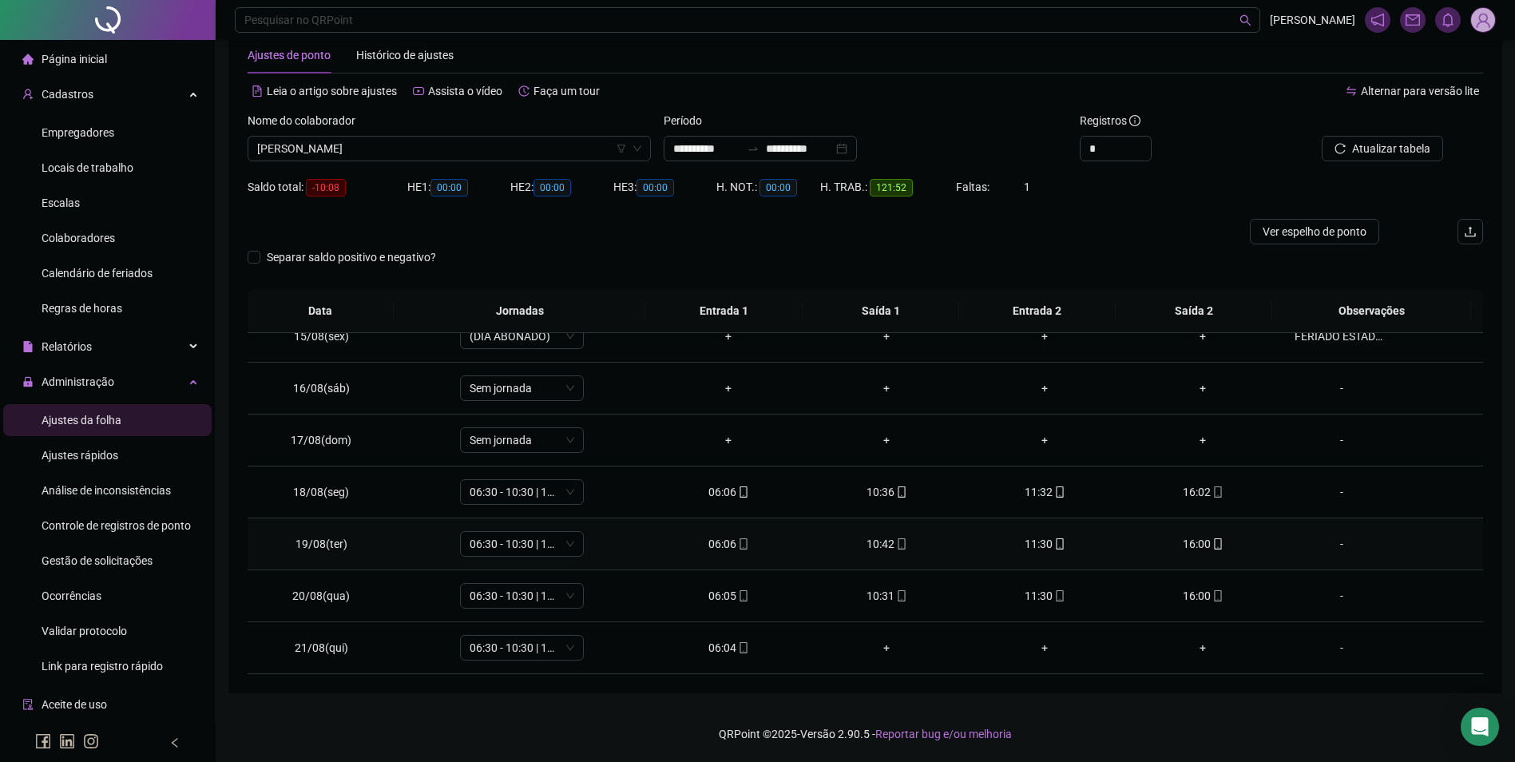
click at [1214, 545] on icon "mobile" at bounding box center [1217, 543] width 7 height 11
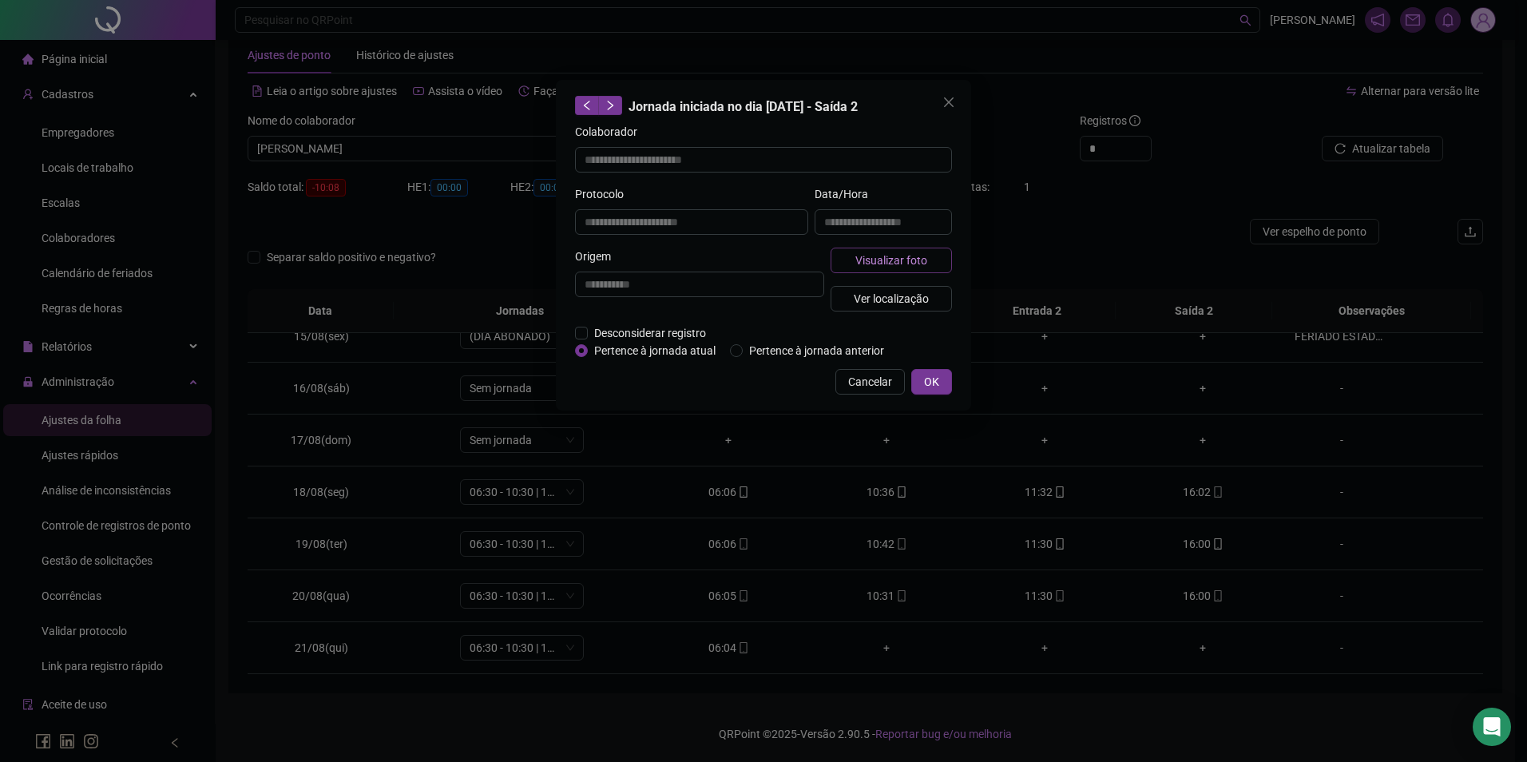
click at [840, 256] on button "Visualizar foto" at bounding box center [891, 261] width 121 height 26
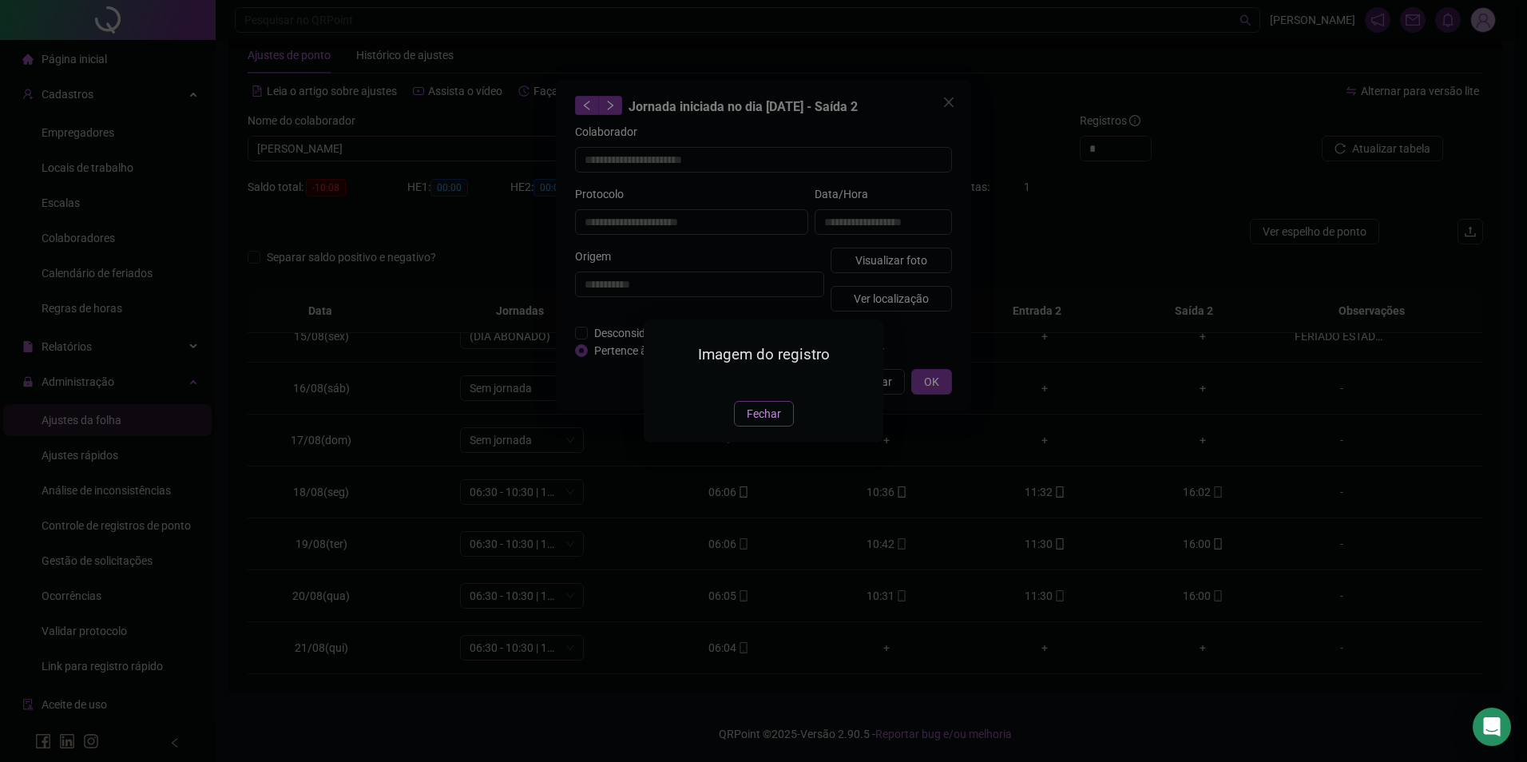
click at [756, 423] on span "Fechar" at bounding box center [764, 414] width 34 height 18
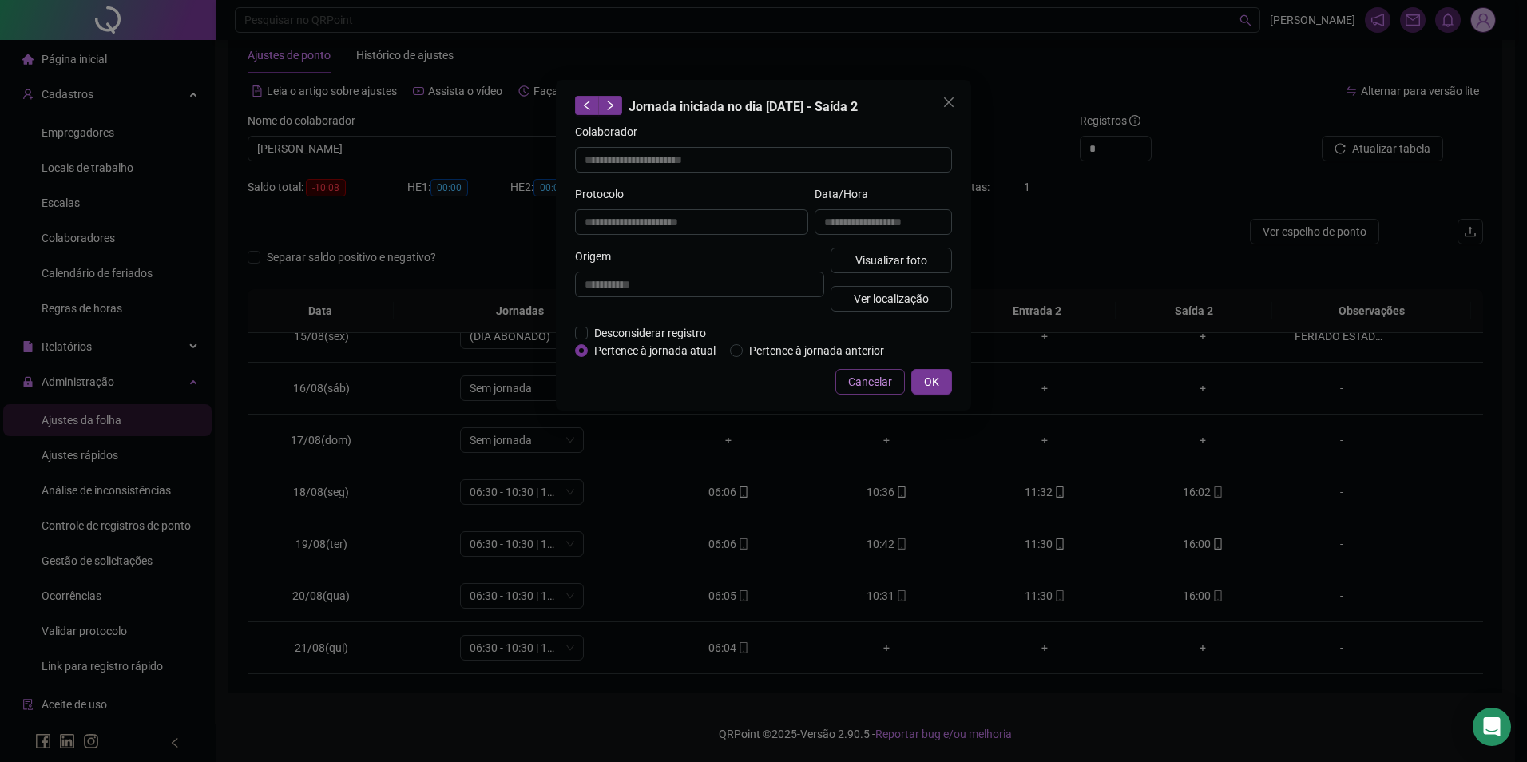
click at [847, 377] on button "Cancelar" at bounding box center [870, 382] width 69 height 26
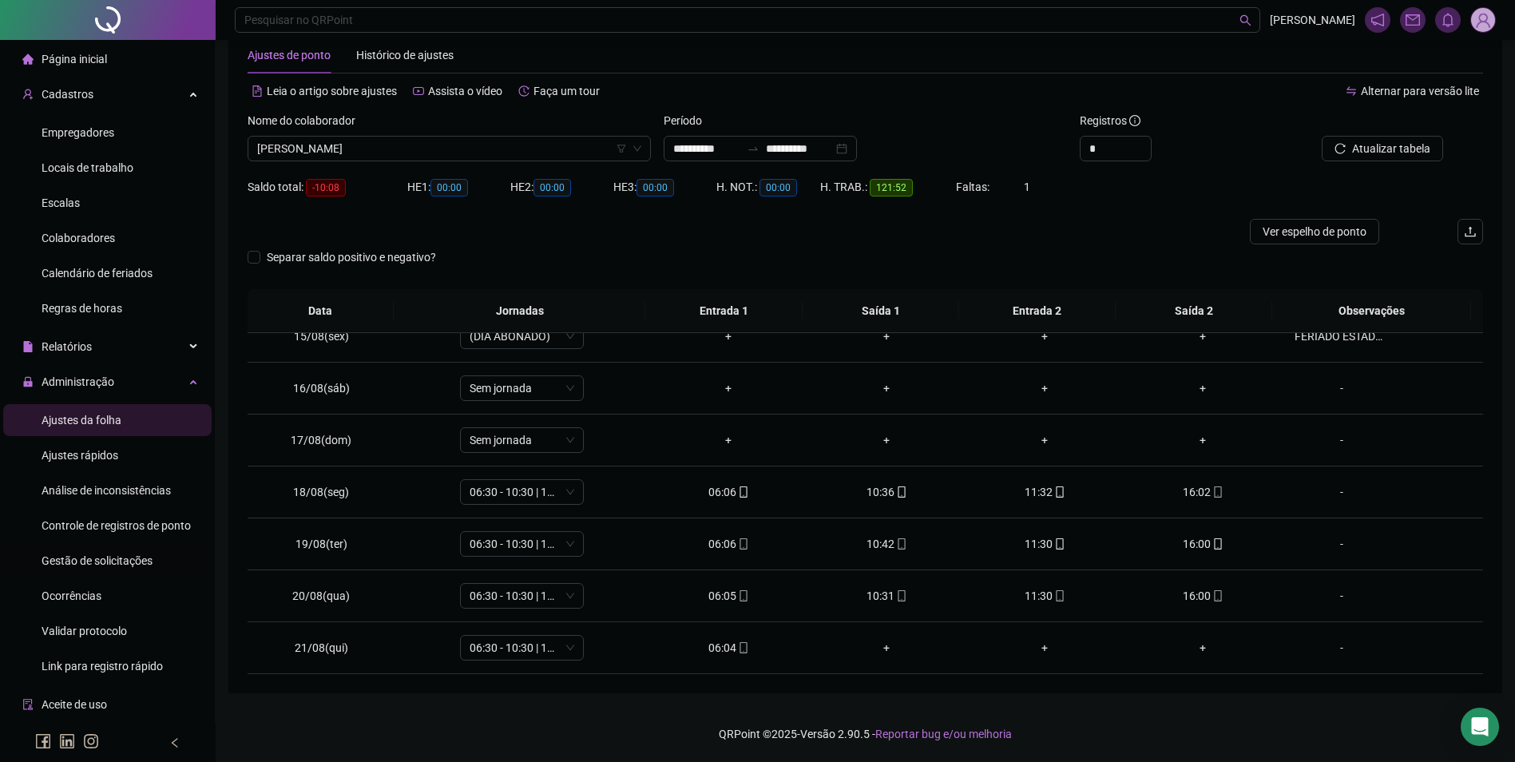
click at [123, 563] on span "Gestão de solicitações" at bounding box center [97, 560] width 111 height 13
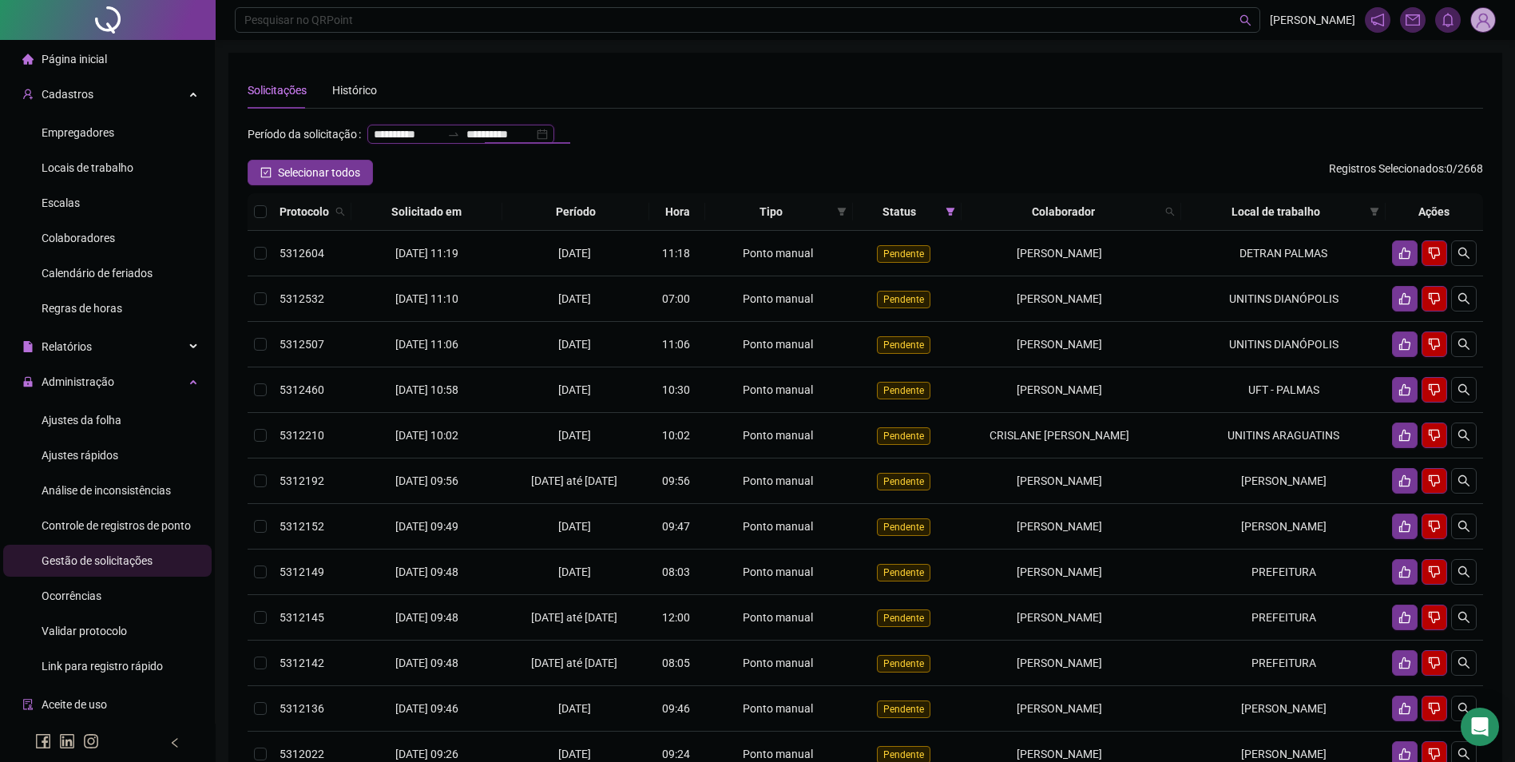
click at [466, 143] on input "**********" at bounding box center [499, 134] width 67 height 18
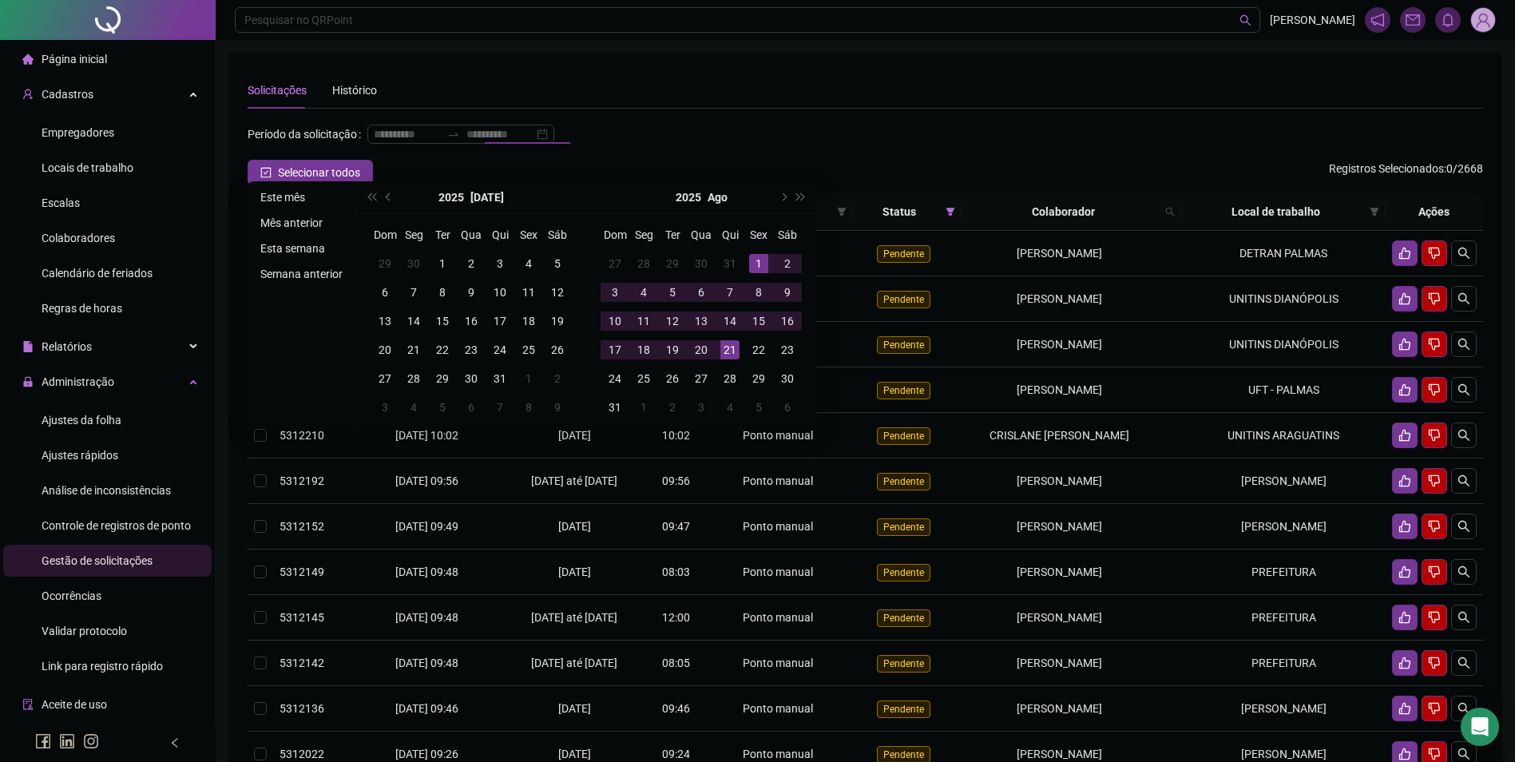
click at [298, 193] on li "Este mês" at bounding box center [301, 197] width 95 height 19
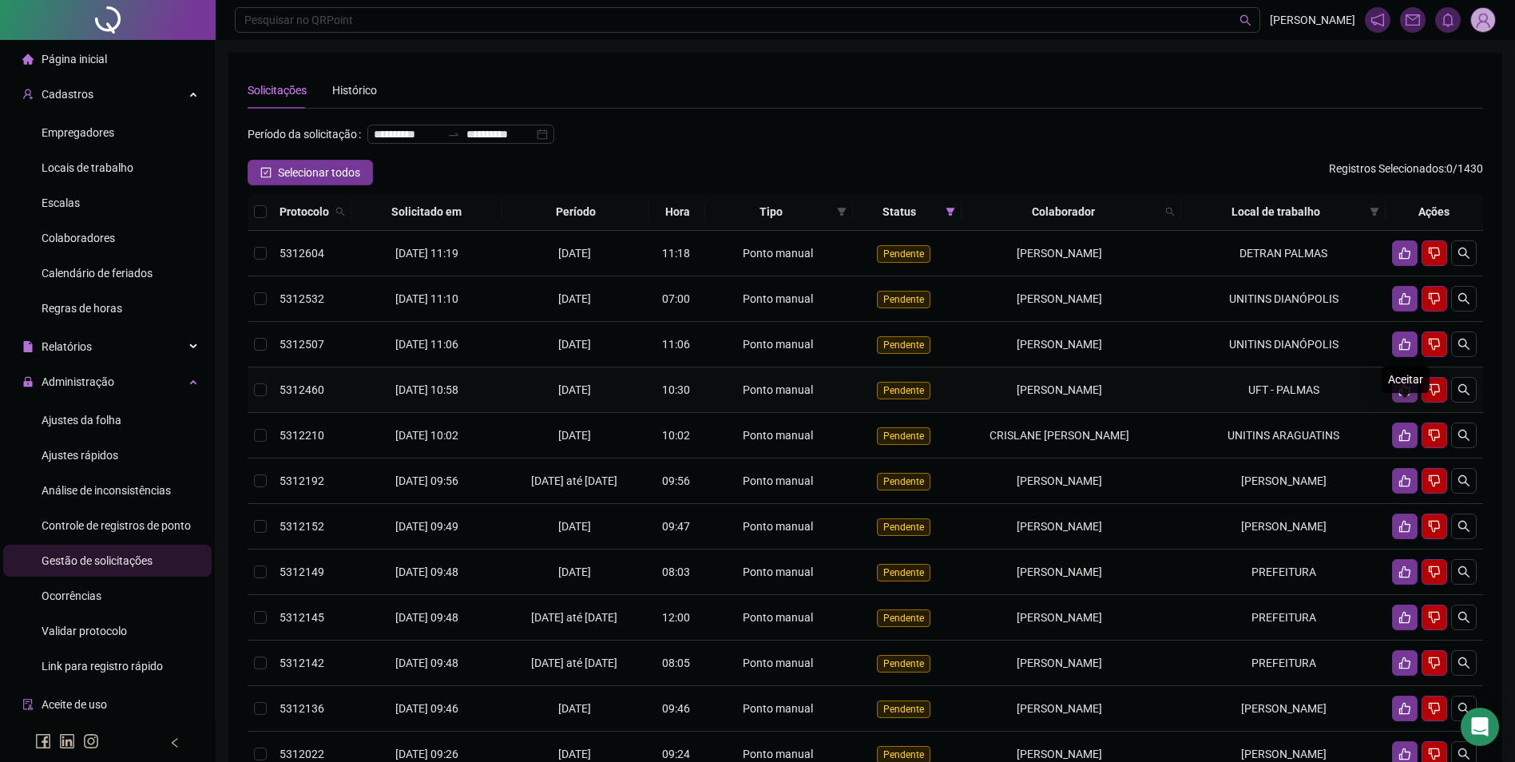
click at [1408, 396] on icon "like" at bounding box center [1404, 390] width 11 height 12
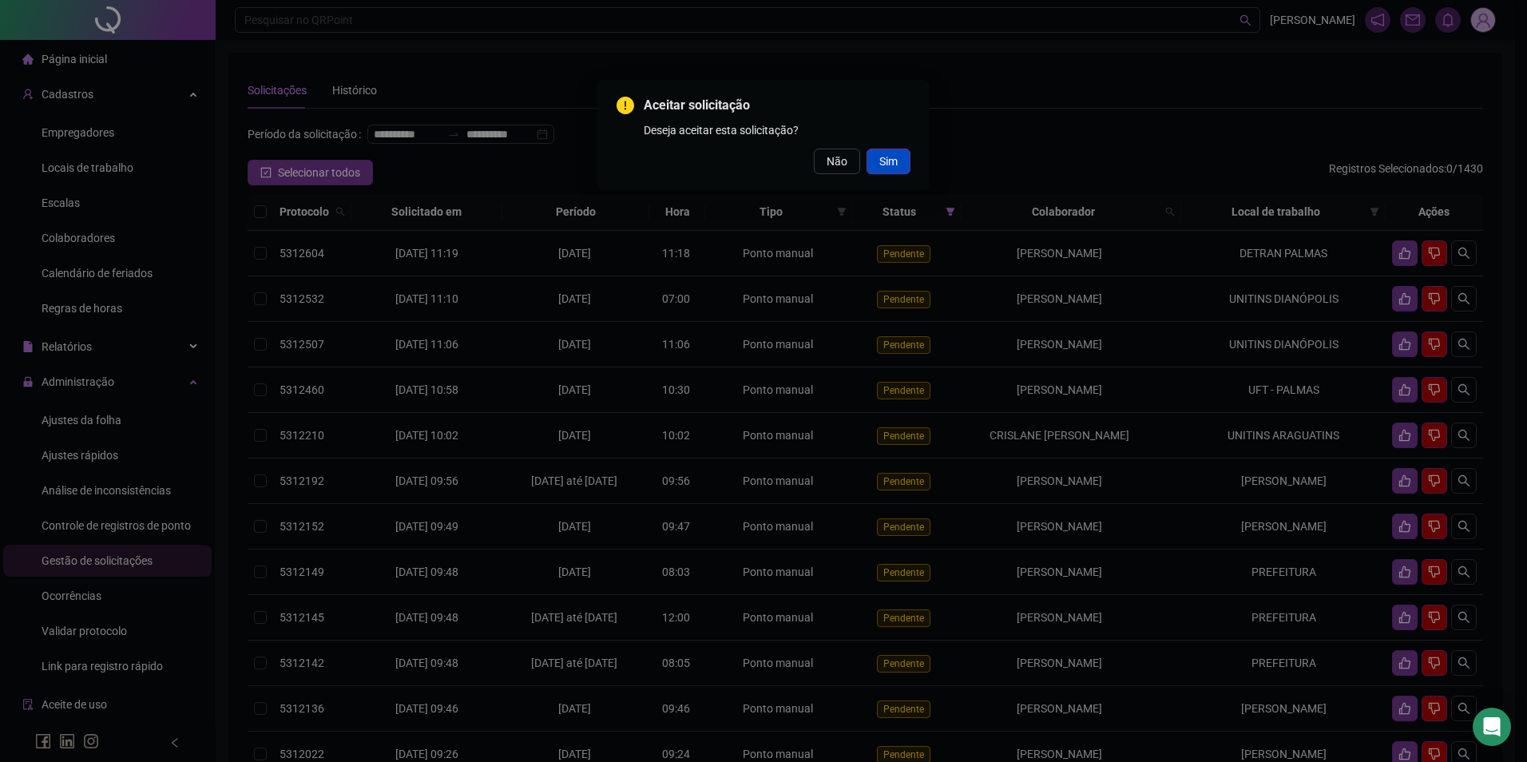
click at [893, 169] on span "Sim" at bounding box center [888, 162] width 18 height 18
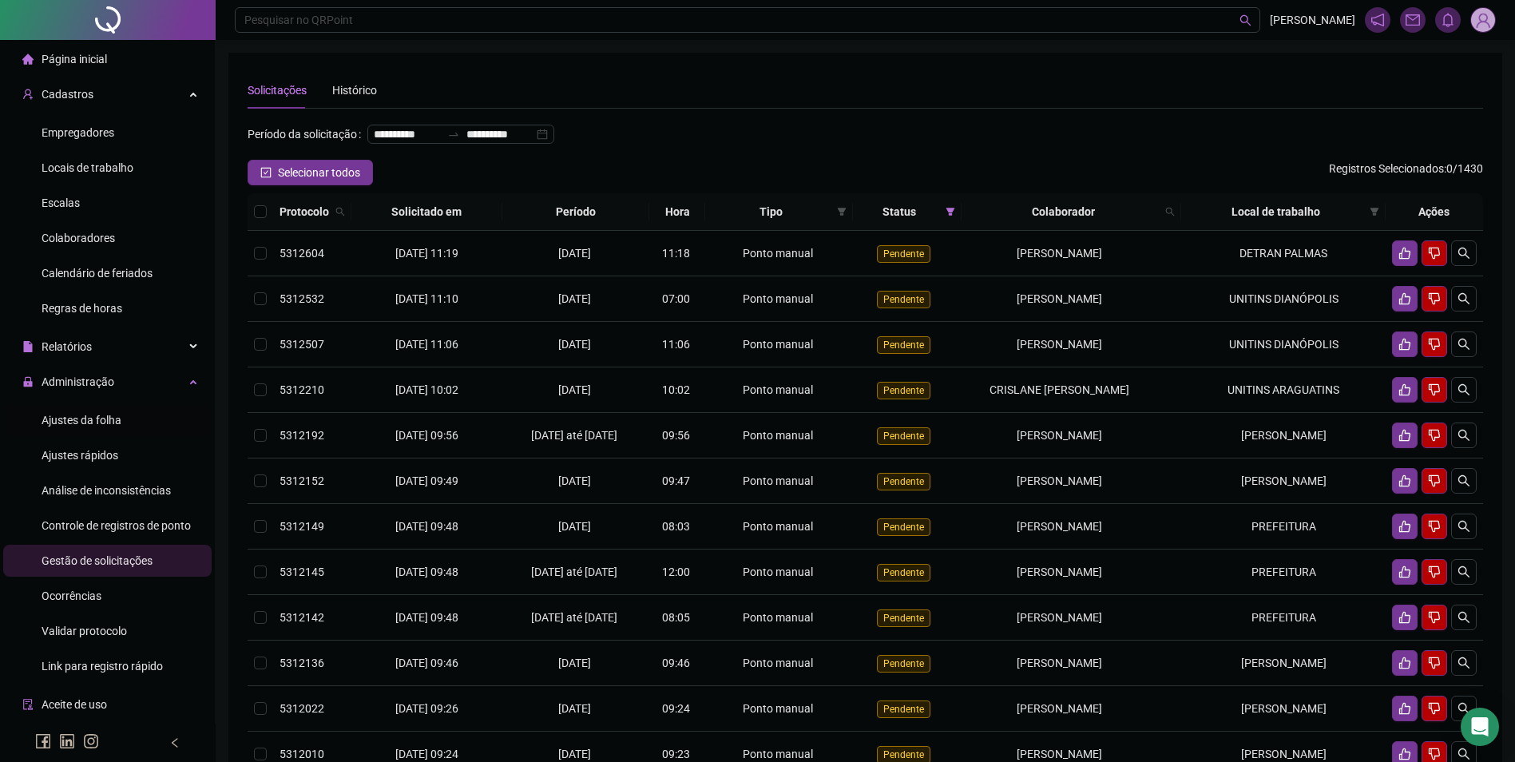
click at [92, 414] on span "Ajustes da folha" at bounding box center [82, 420] width 80 height 13
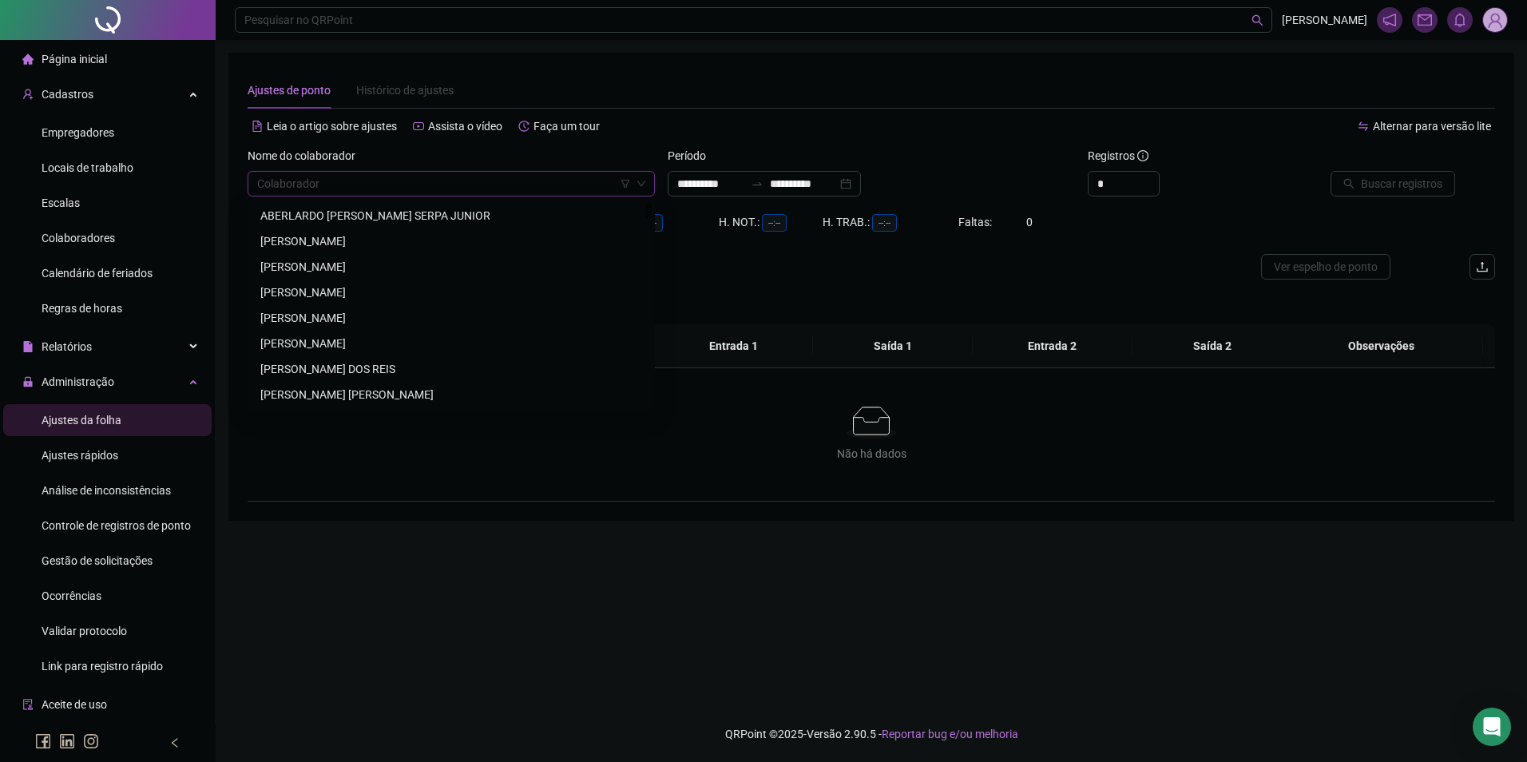
click at [388, 184] on input "search" at bounding box center [444, 184] width 374 height 24
click at [522, 177] on input "search" at bounding box center [444, 184] width 374 height 24
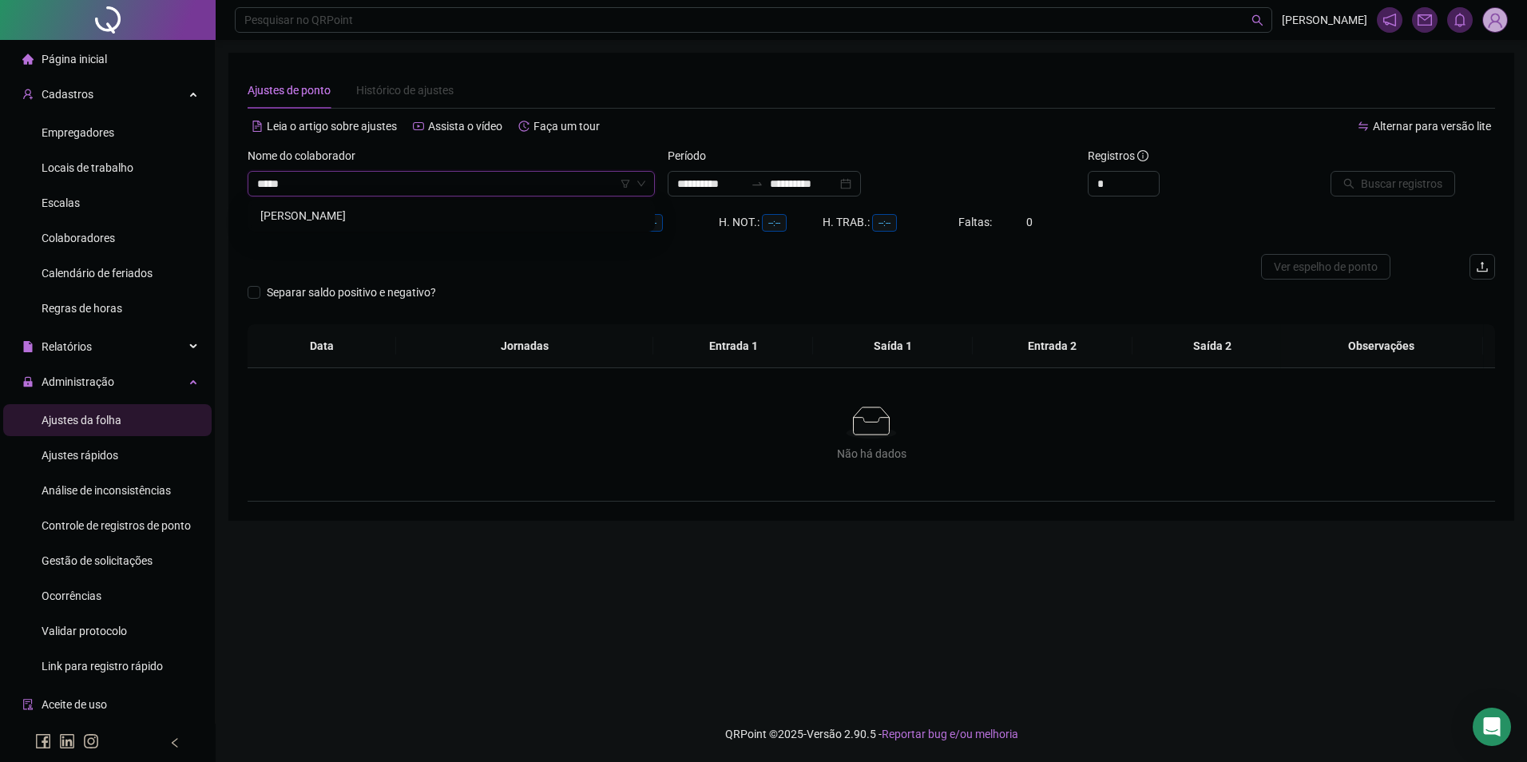
click at [365, 212] on div "[PERSON_NAME]" at bounding box center [451, 216] width 382 height 18
click at [837, 187] on input "**********" at bounding box center [803, 184] width 67 height 18
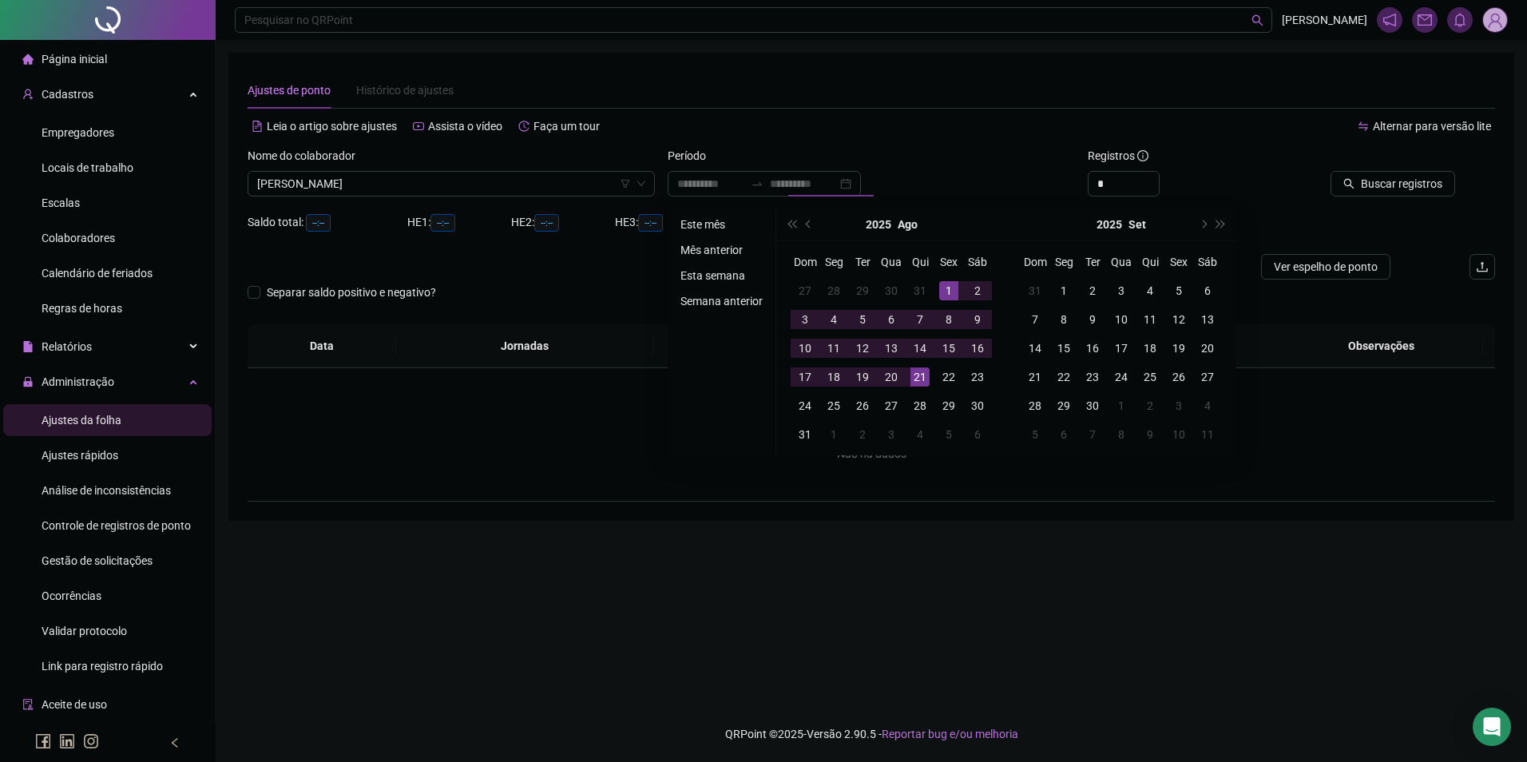
click at [704, 222] on li "Este mês" at bounding box center [721, 224] width 95 height 19
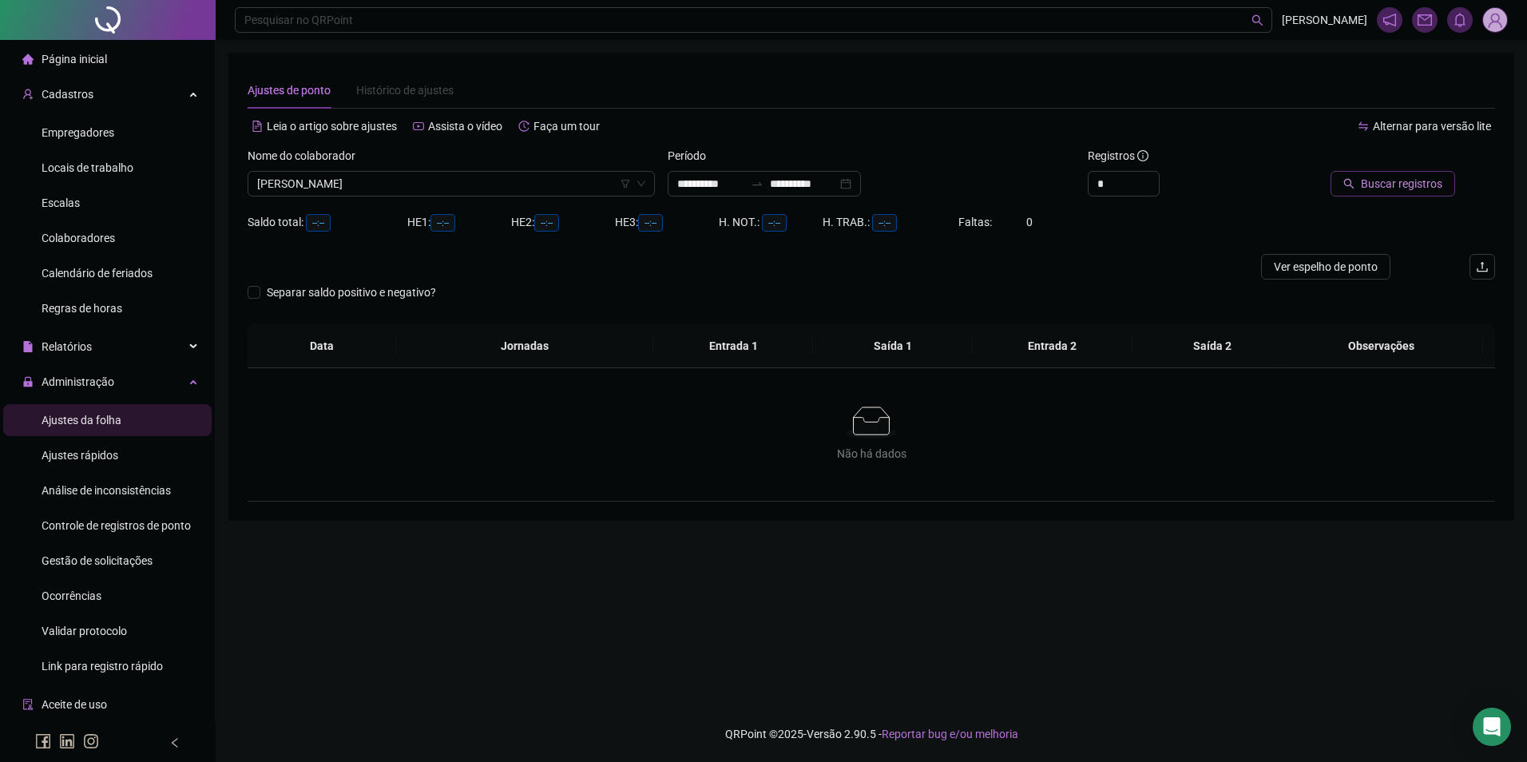
click at [1393, 182] on span "Buscar registros" at bounding box center [1401, 184] width 81 height 18
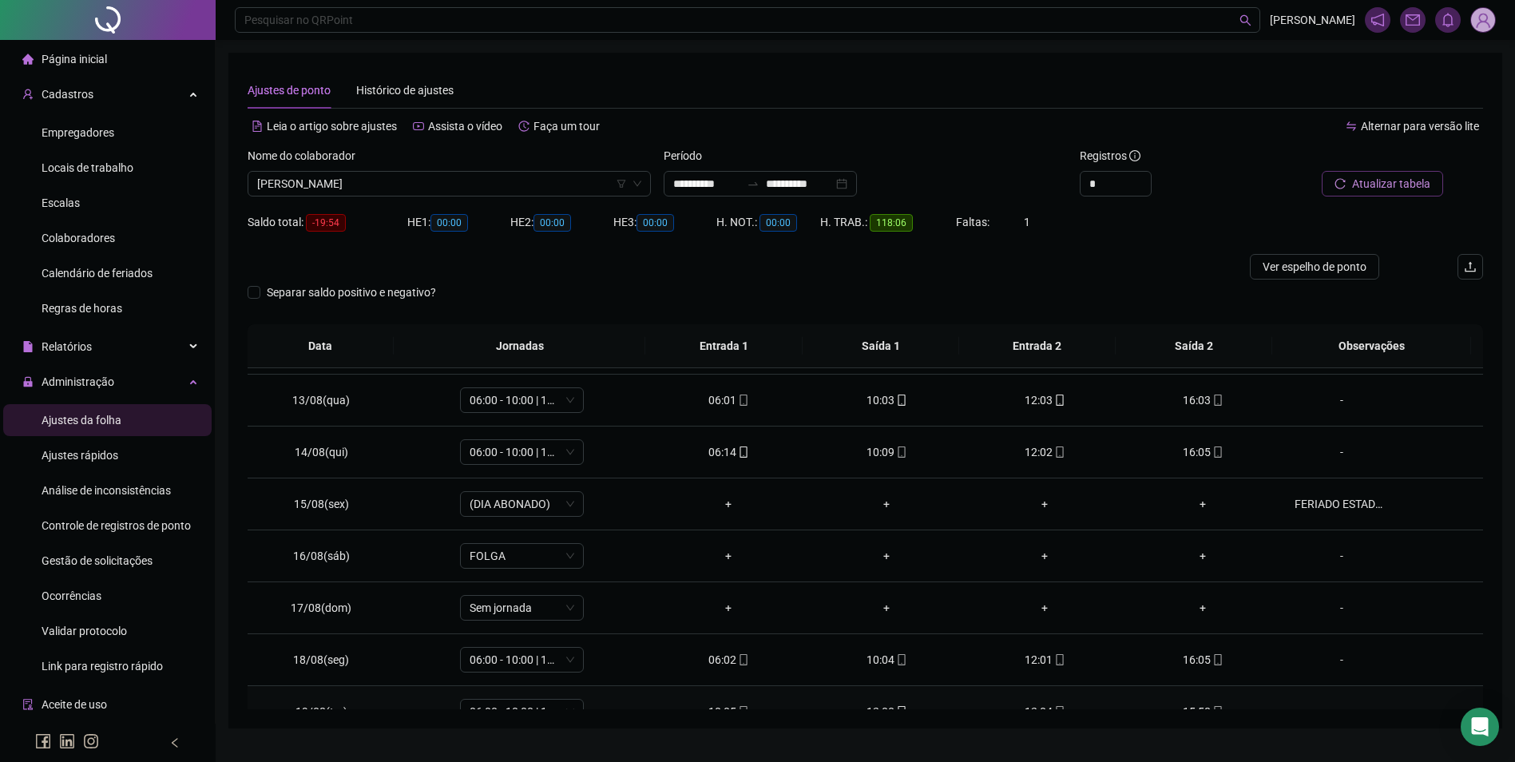
scroll to position [749, 0]
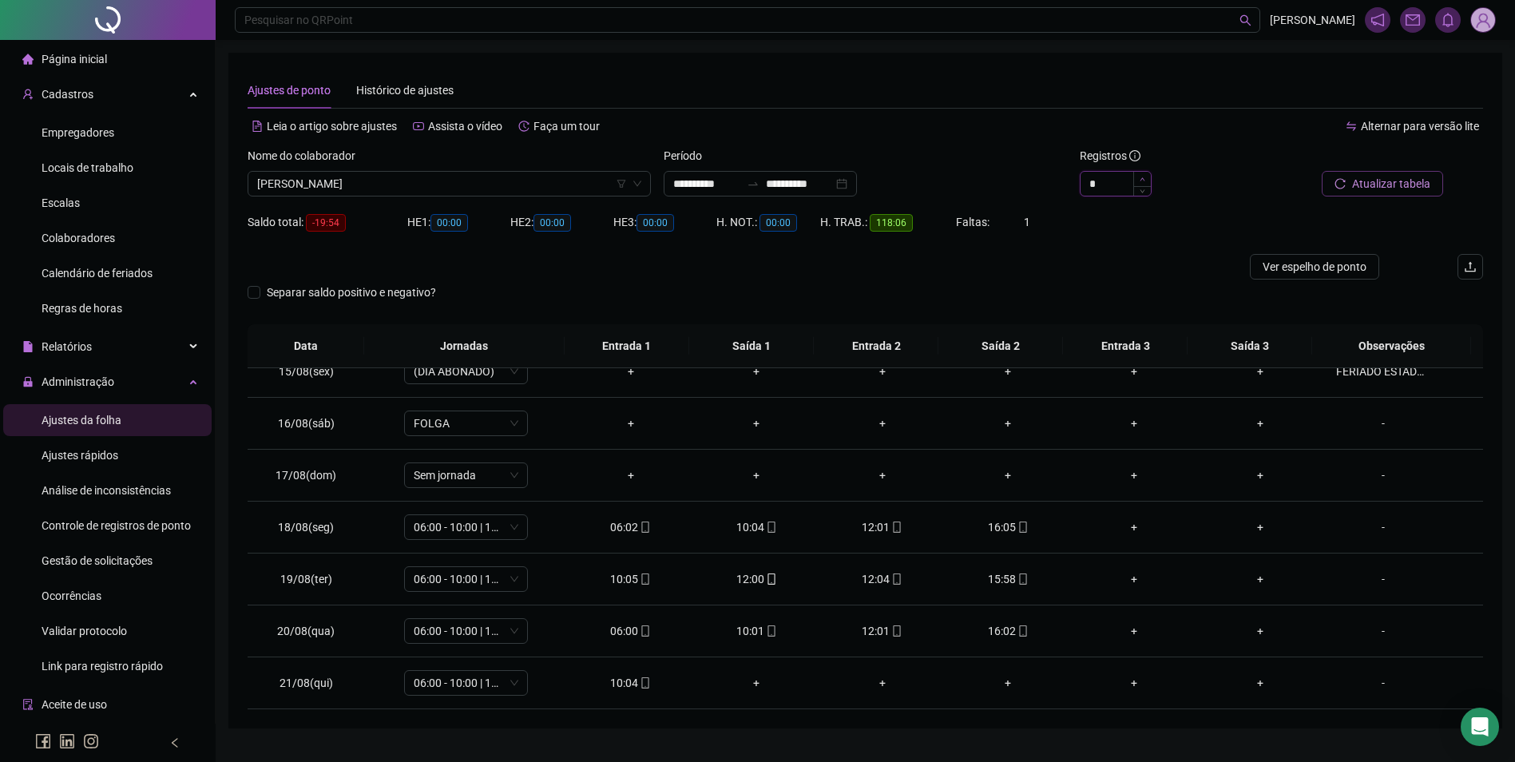
click at [1145, 180] on icon "up" at bounding box center [1143, 180] width 6 height 6
click at [1144, 193] on span "Decrease Value" at bounding box center [1142, 188] width 18 height 14
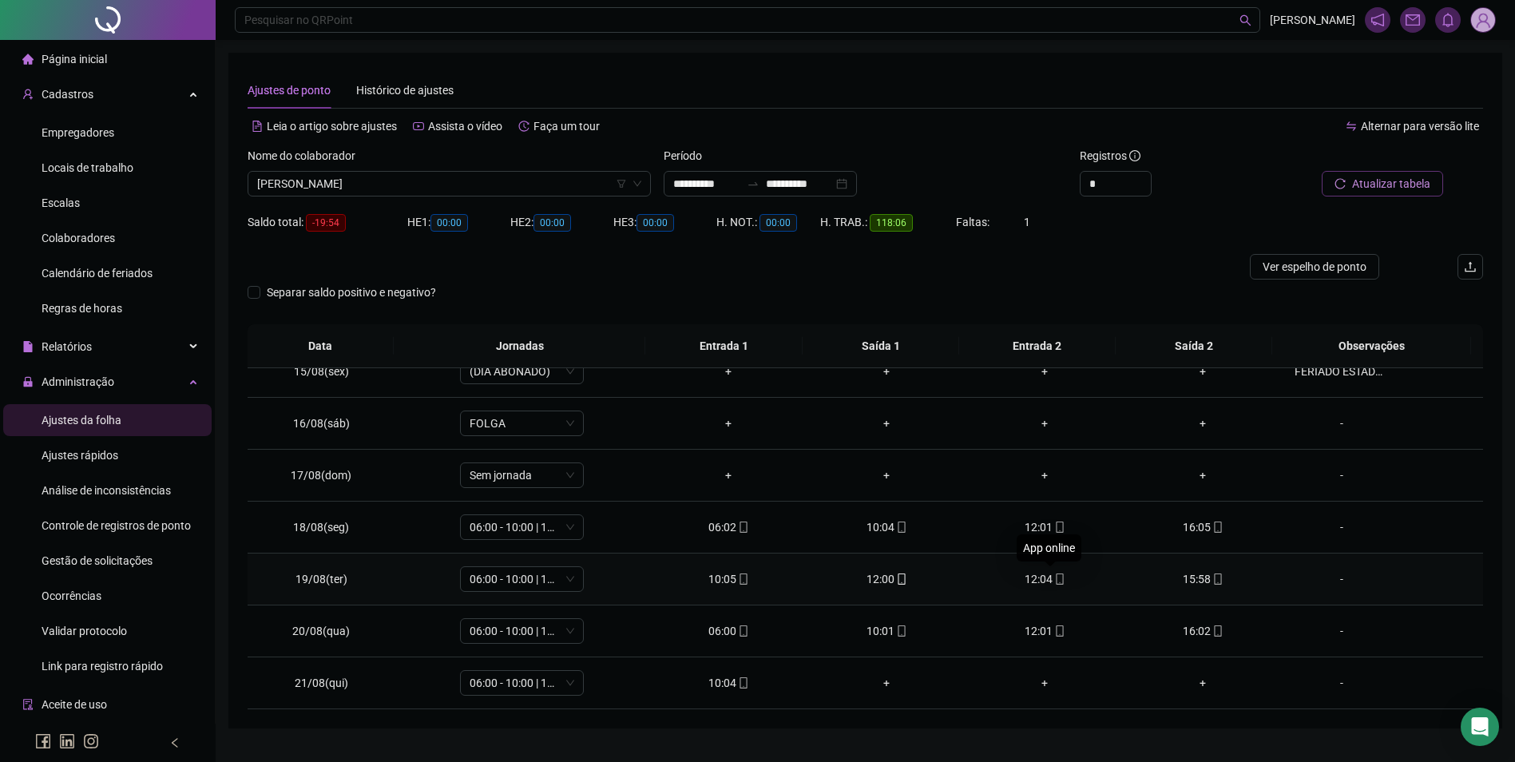
click at [1054, 582] on icon "mobile" at bounding box center [1059, 579] width 11 height 11
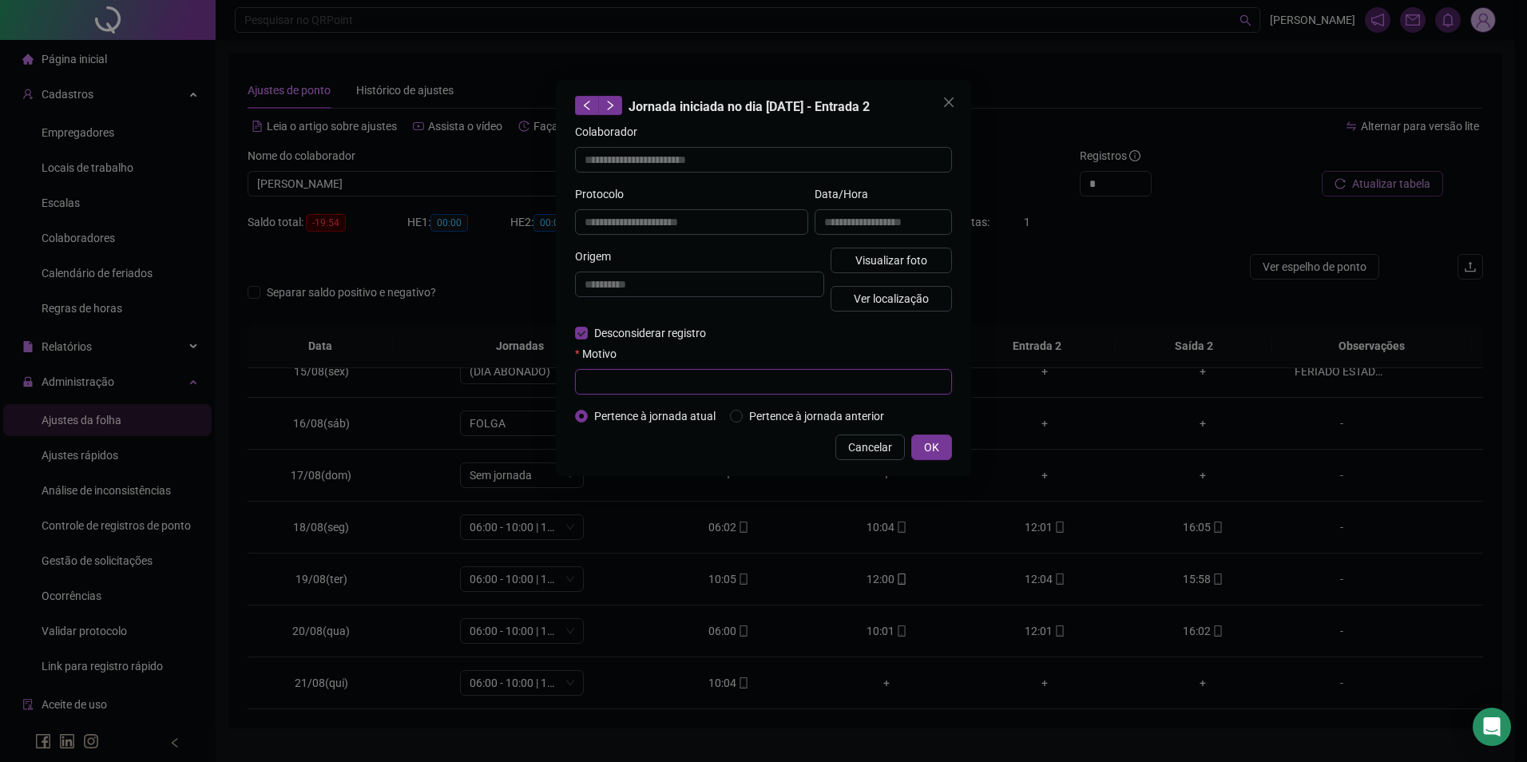
click at [637, 385] on input "text" at bounding box center [763, 382] width 377 height 26
paste input "**********"
drag, startPoint x: 738, startPoint y: 390, endPoint x: 548, endPoint y: 388, distance: 190.1
click at [548, 388] on div "**********" at bounding box center [763, 381] width 1527 height 762
click at [920, 443] on button "OK" at bounding box center [931, 448] width 41 height 26
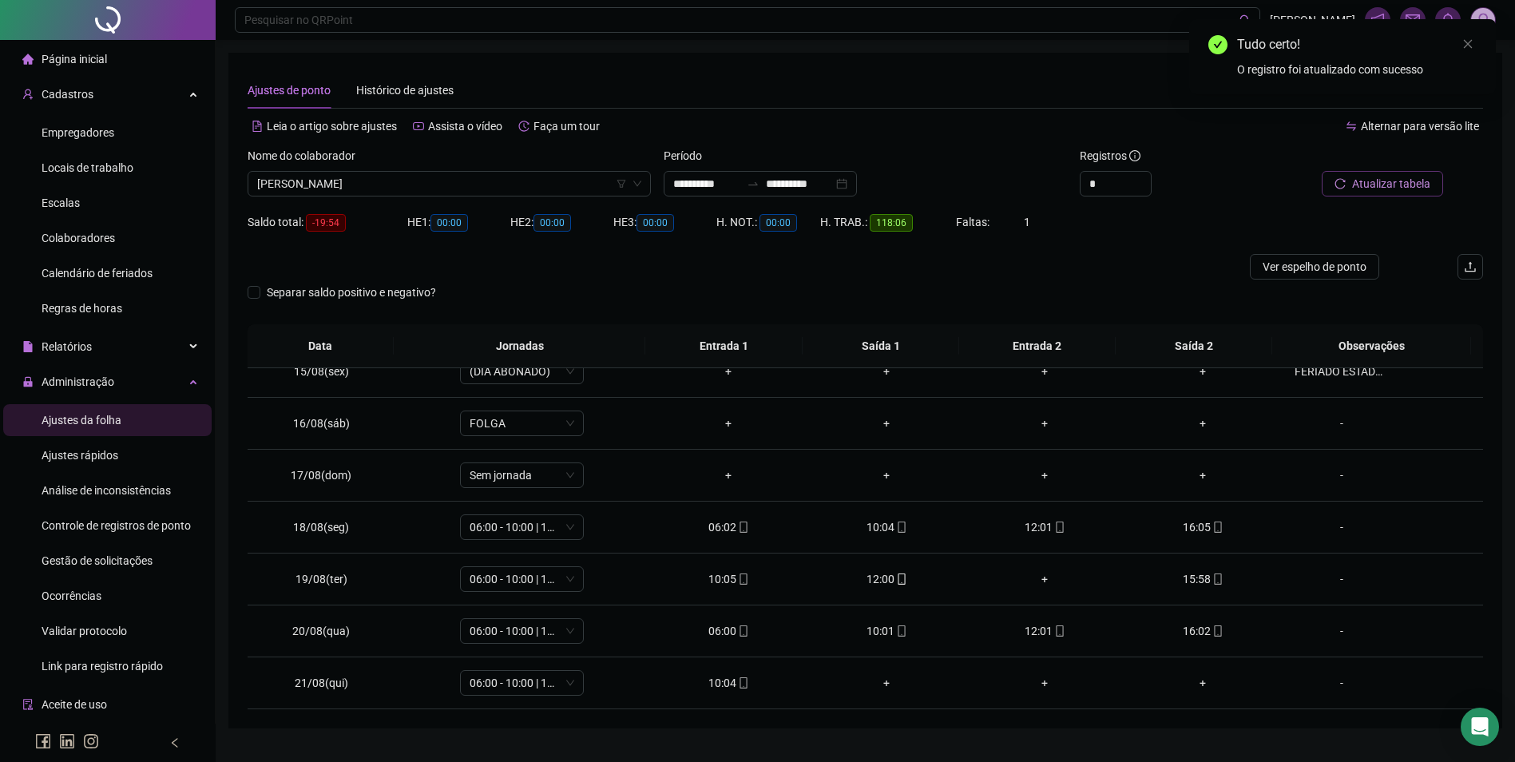
click at [1395, 175] on span "Atualizar tabela" at bounding box center [1391, 184] width 78 height 18
click at [1362, 189] on span "Atualizar tabela" at bounding box center [1391, 184] width 78 height 18
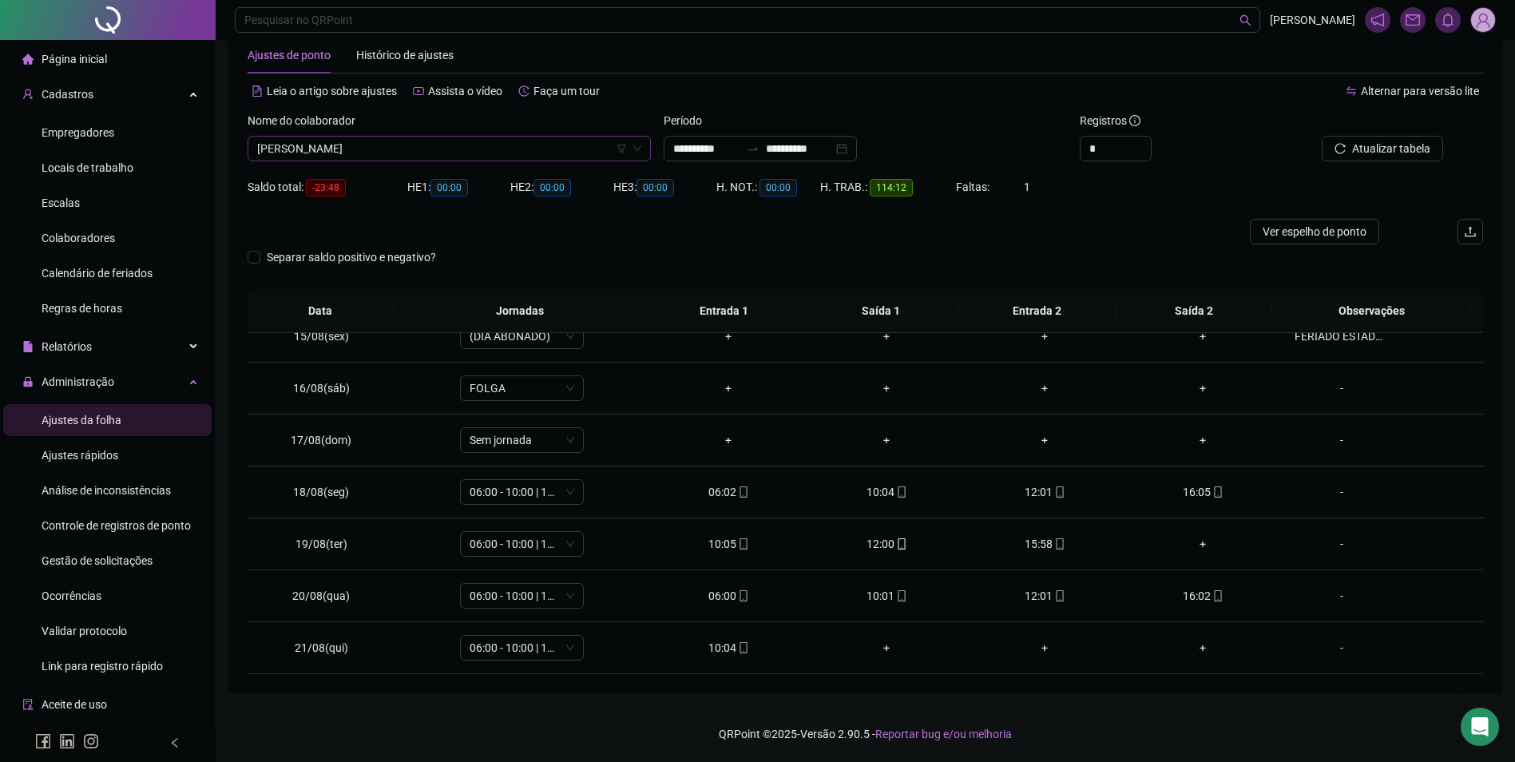
click at [486, 151] on span "[PERSON_NAME]" at bounding box center [449, 149] width 384 height 24
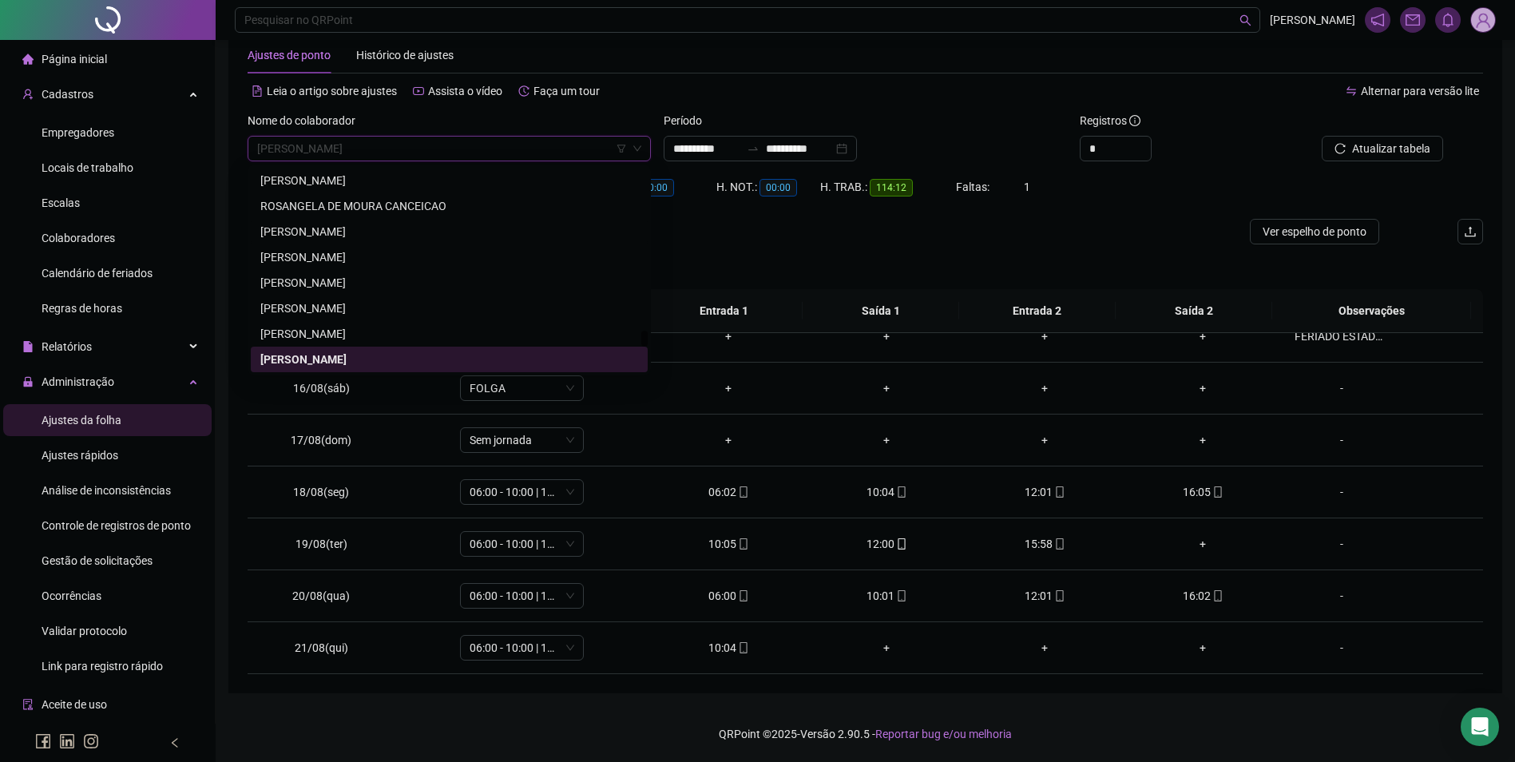
click at [780, 225] on div at bounding box center [711, 232] width 927 height 26
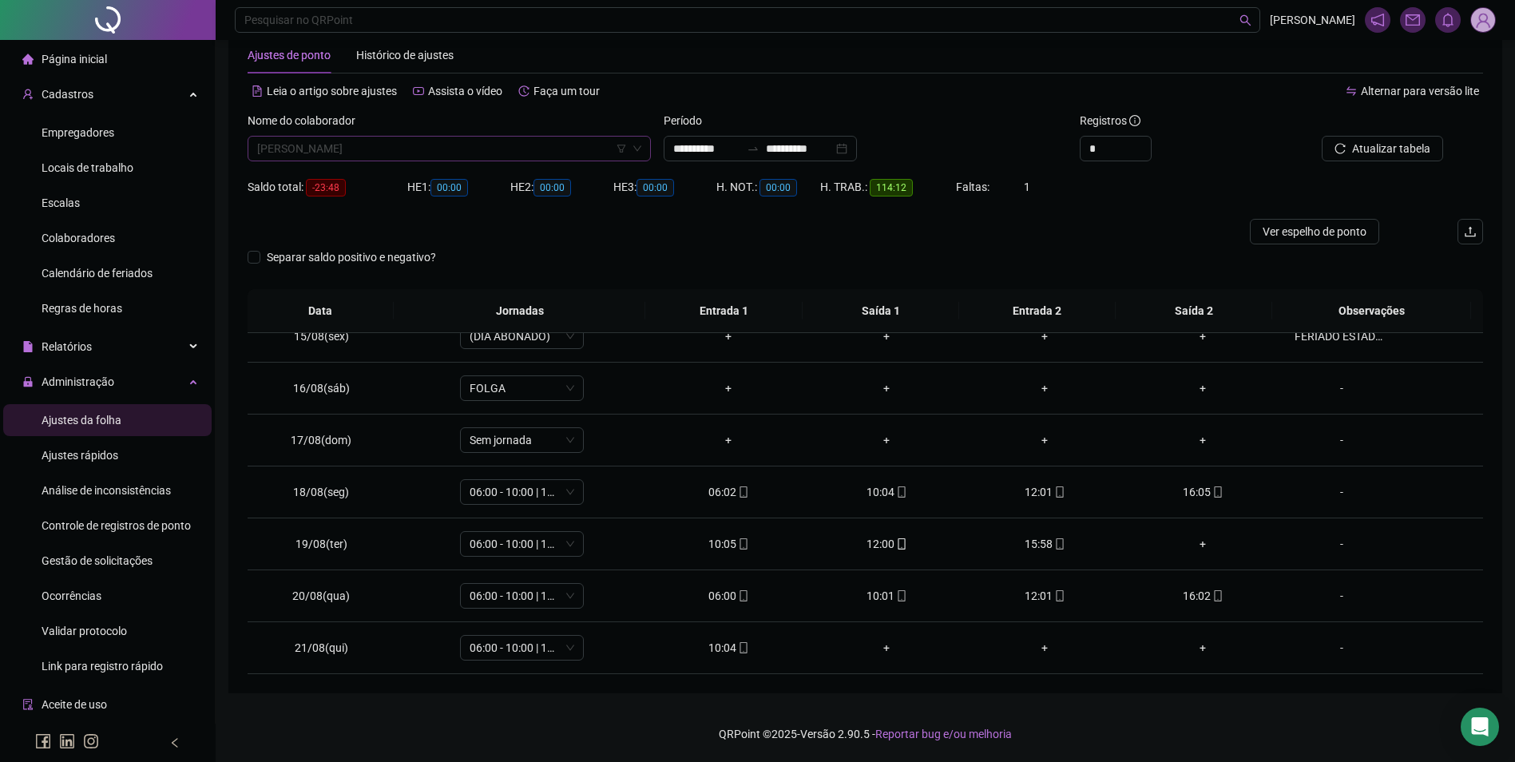
click at [431, 149] on span "[PERSON_NAME]" at bounding box center [449, 149] width 384 height 24
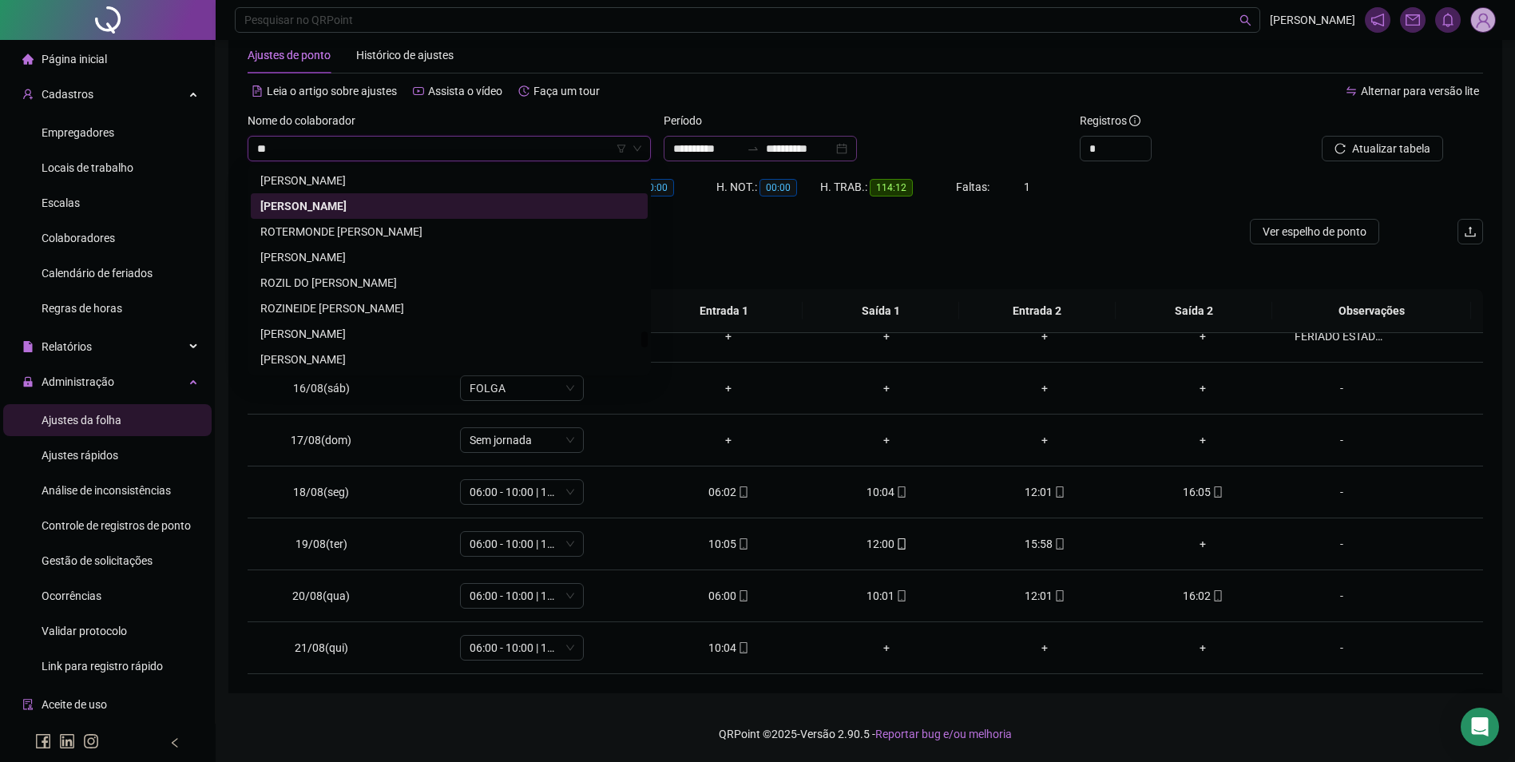
scroll to position [0, 0]
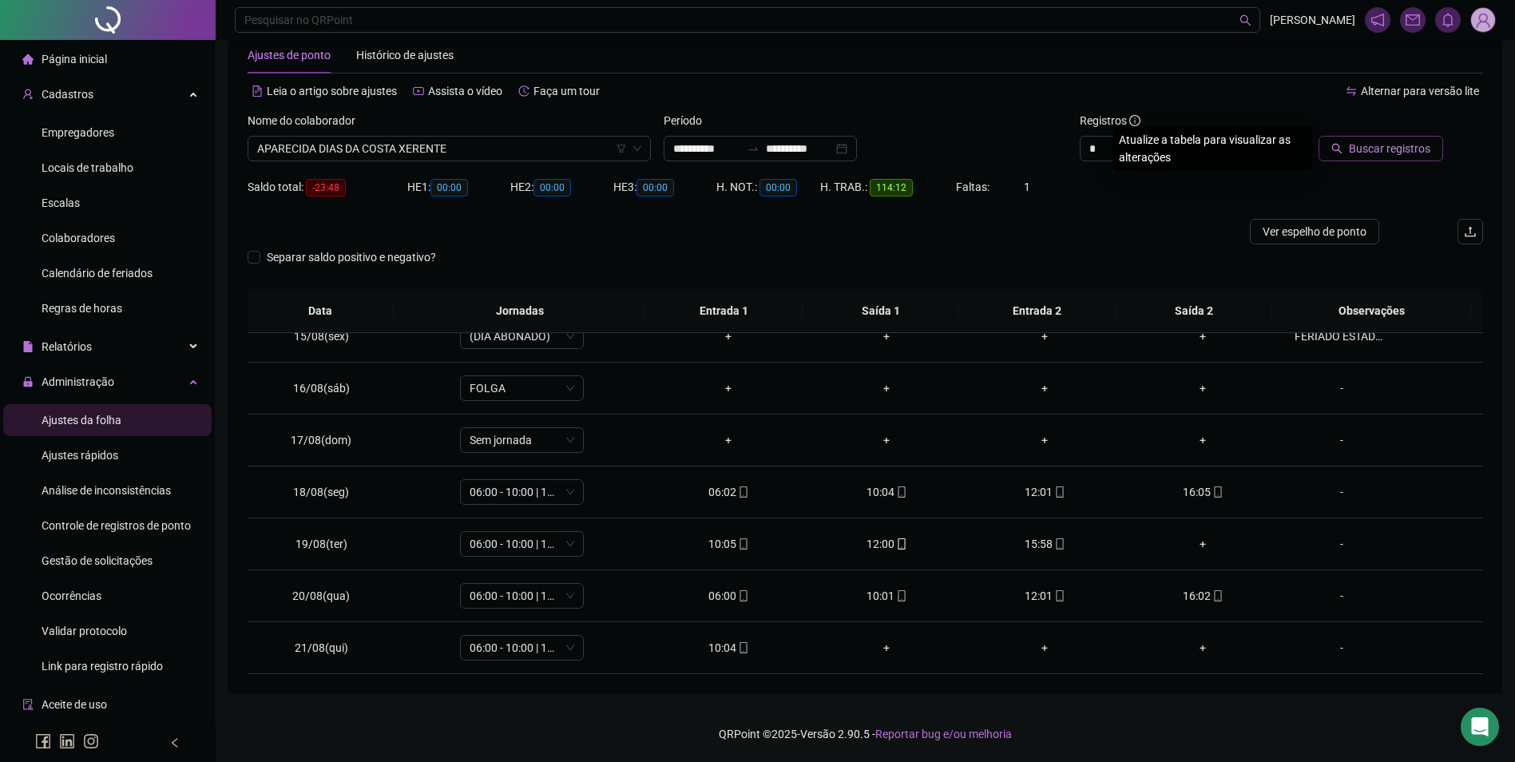
click at [1352, 151] on button "Buscar registros" at bounding box center [1381, 149] width 125 height 26
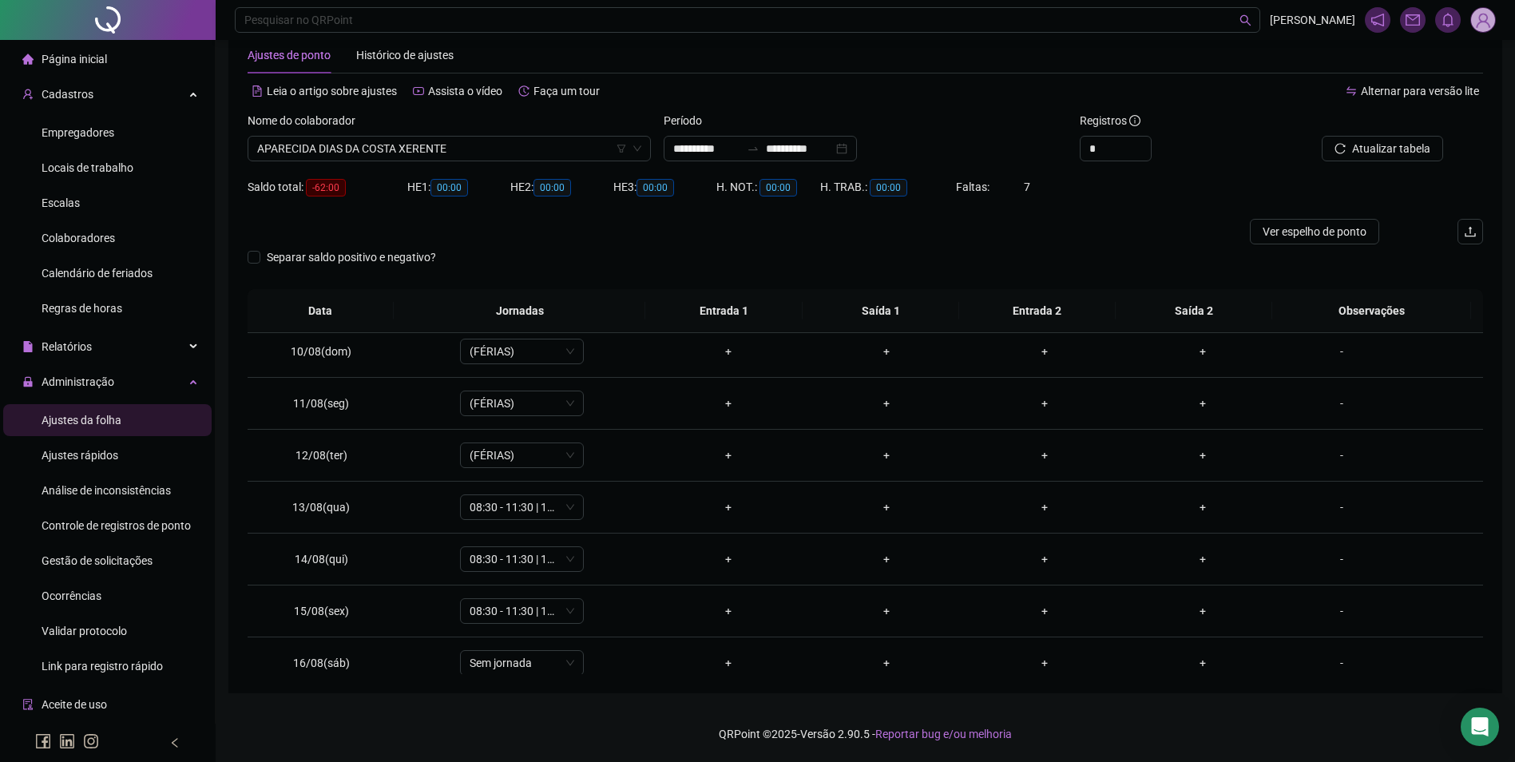
scroll to position [430, 0]
click at [158, 458] on li "Ajustes rápidos" at bounding box center [107, 455] width 208 height 32
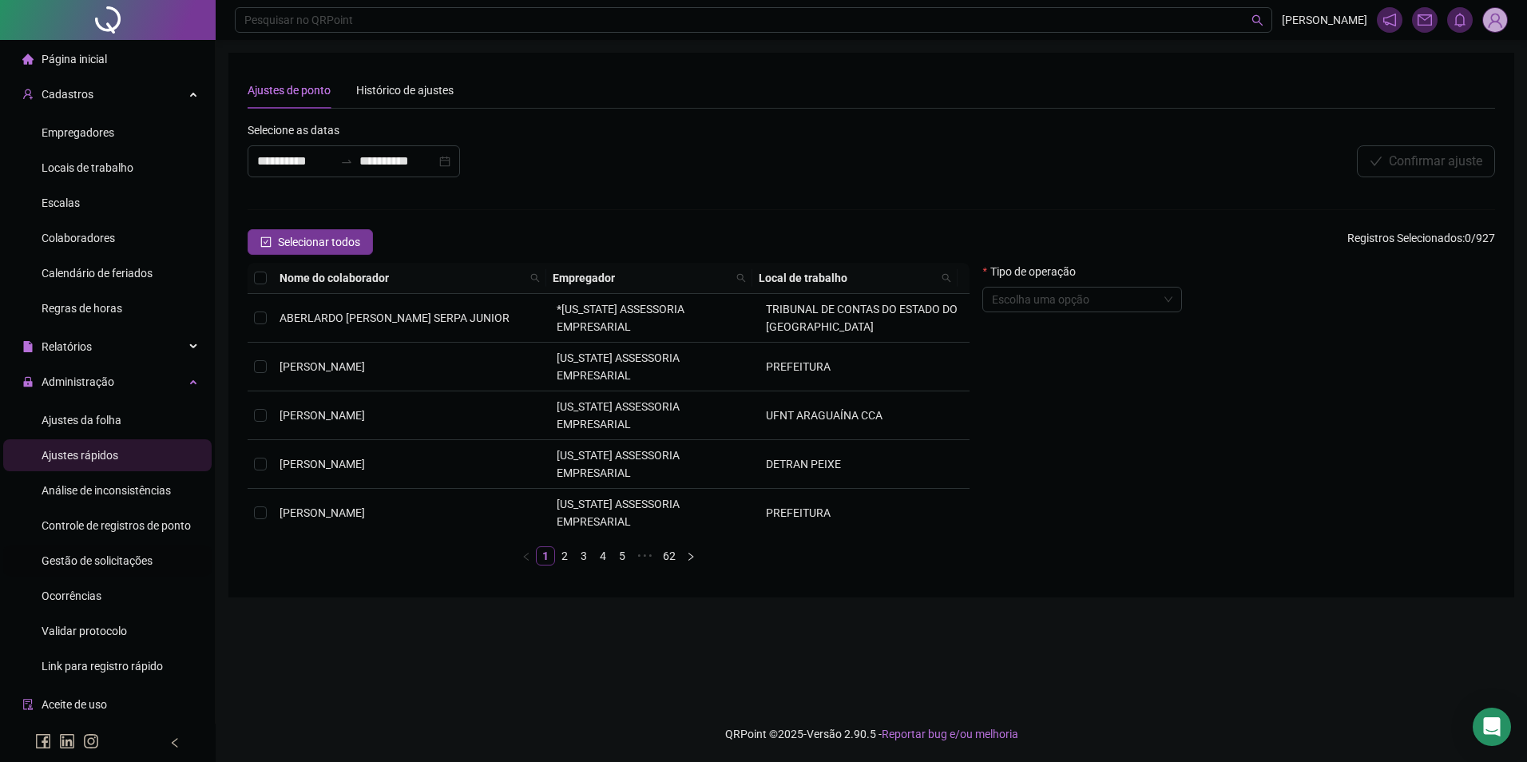
click at [108, 555] on span "Gestão de solicitações" at bounding box center [97, 560] width 111 height 13
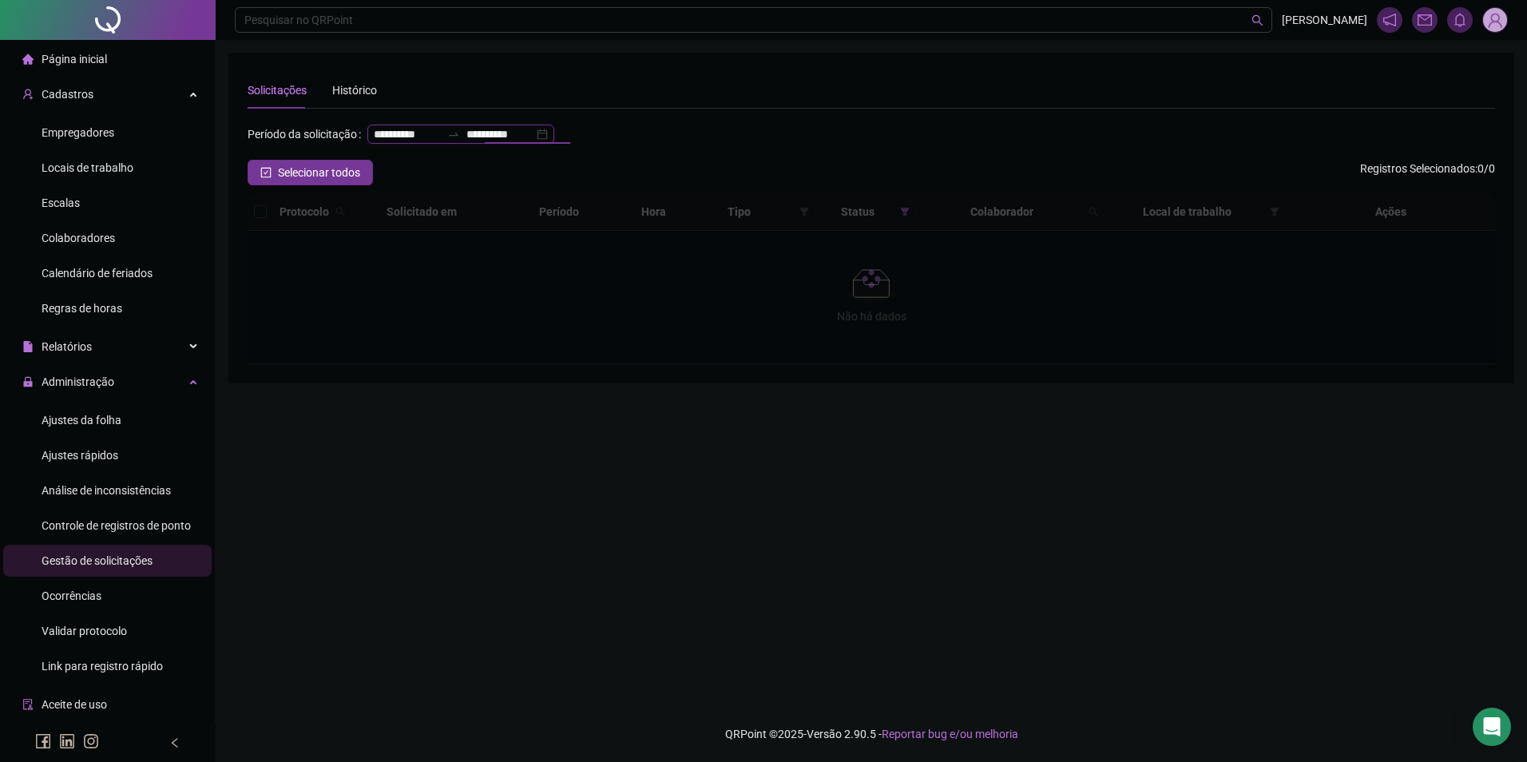
click at [466, 143] on input "**********" at bounding box center [499, 134] width 67 height 18
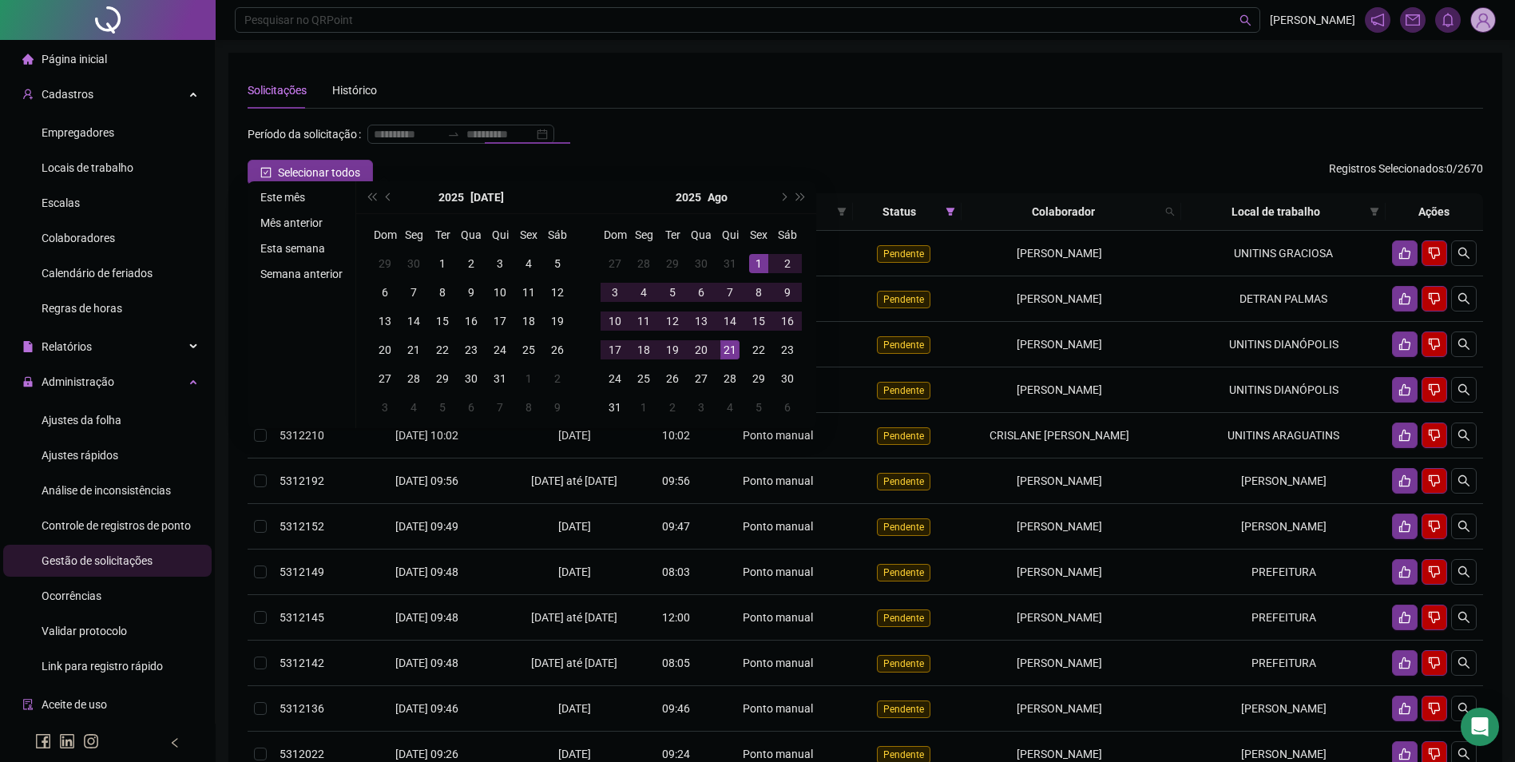
drag, startPoint x: 312, startPoint y: 193, endPoint x: 316, endPoint y: 184, distance: 9.3
click at [312, 191] on li "Este mês" at bounding box center [301, 197] width 95 height 19
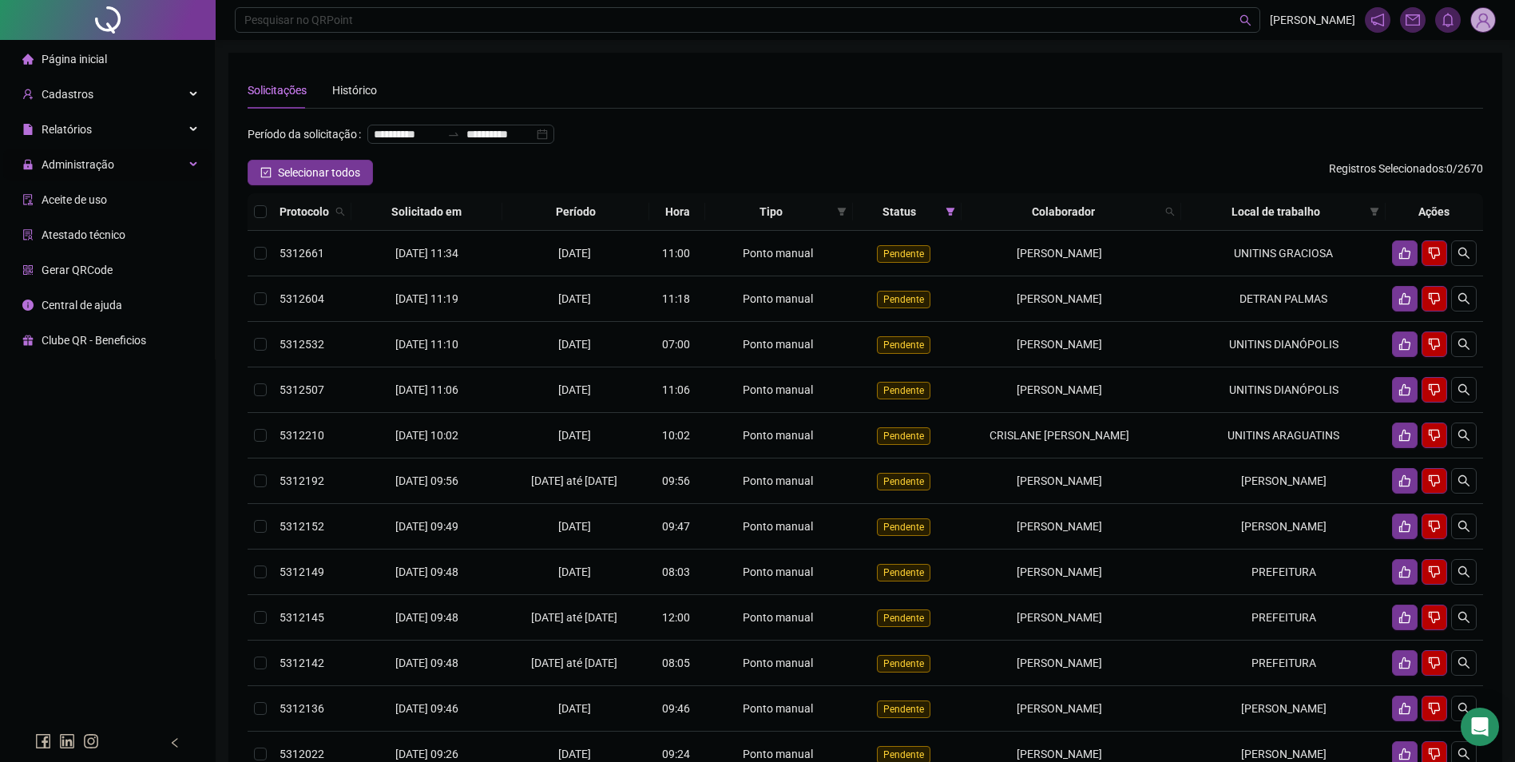
click at [130, 169] on div "Administração" at bounding box center [107, 165] width 208 height 32
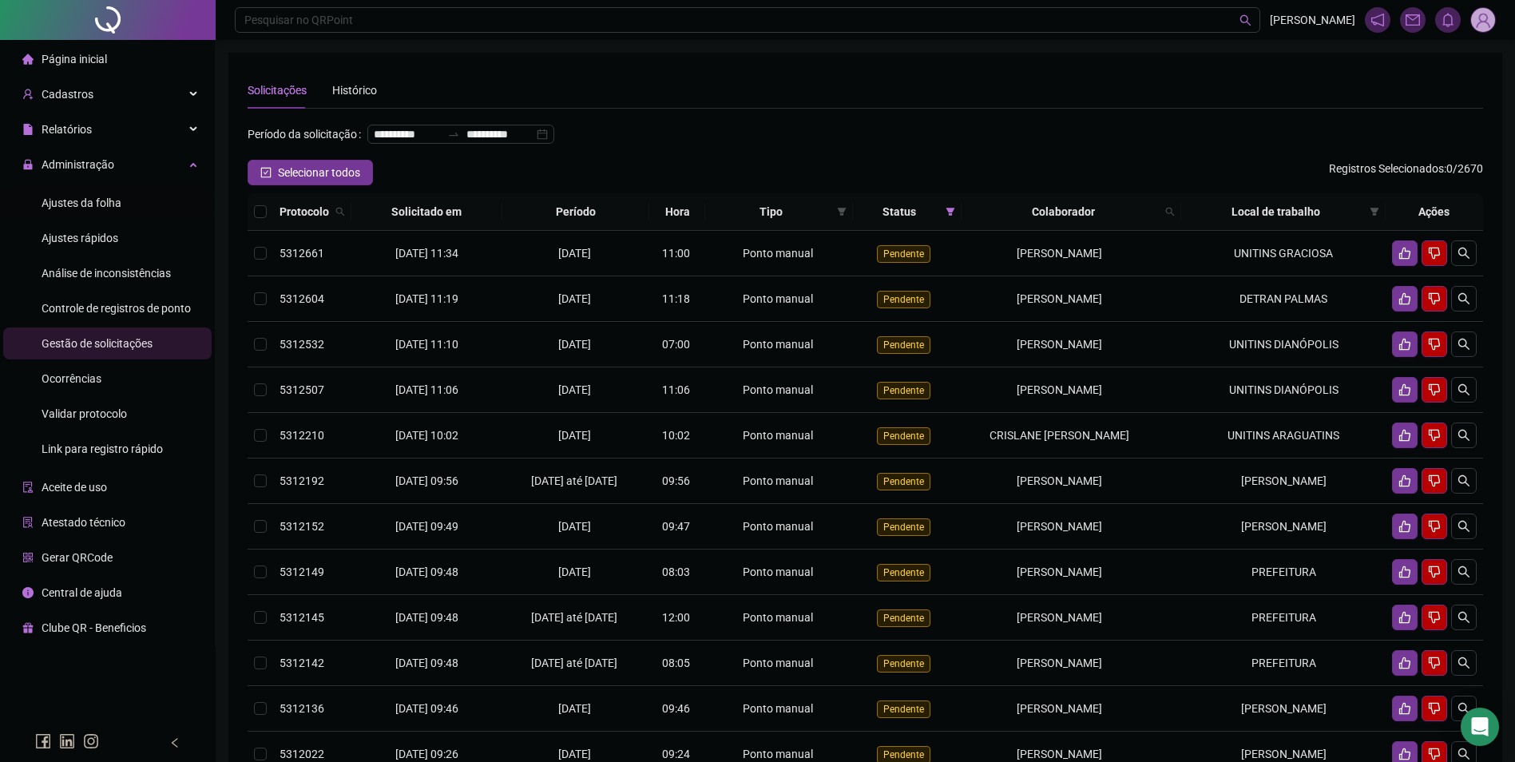
click at [98, 207] on span "Ajustes da folha" at bounding box center [82, 203] width 80 height 13
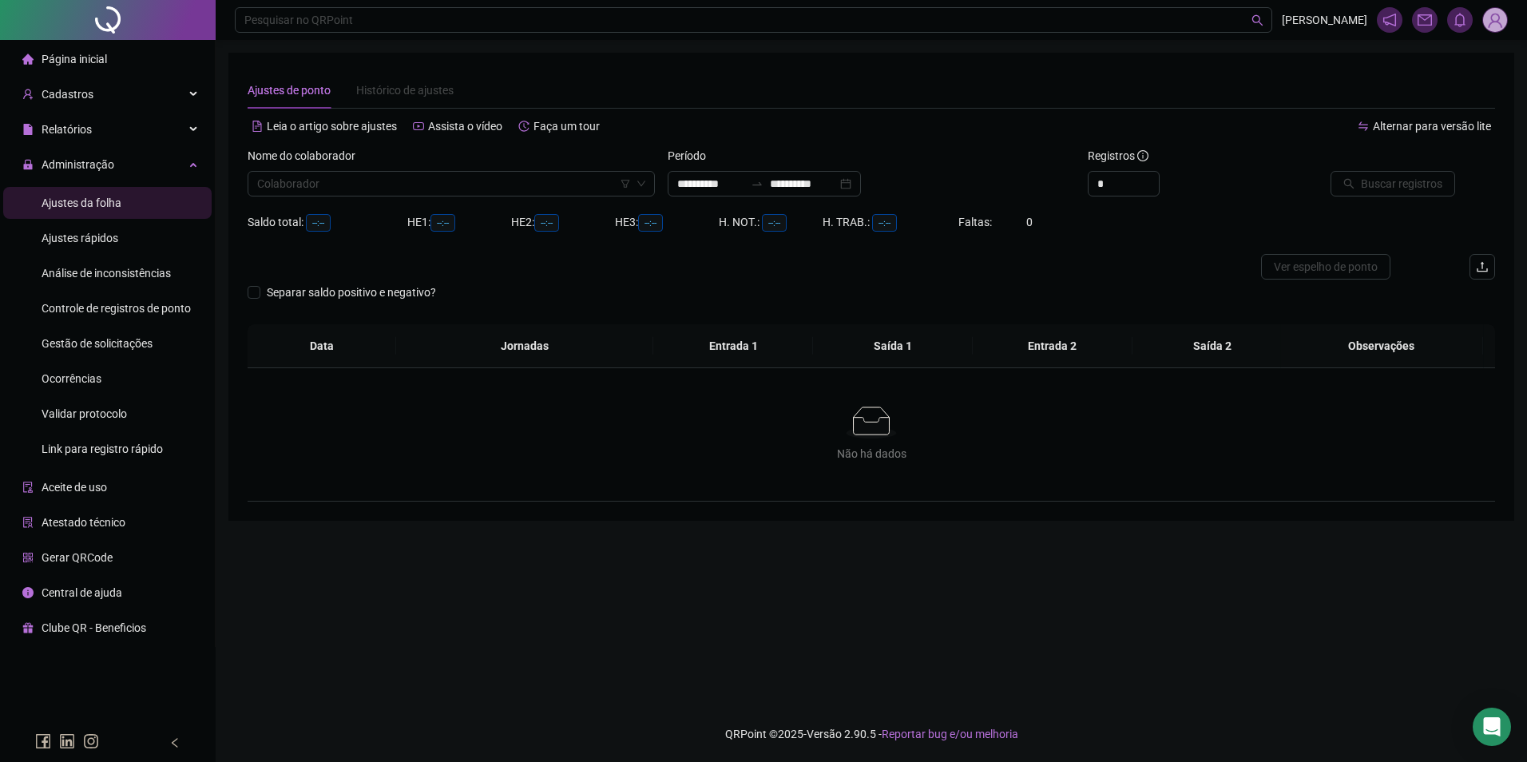
click at [771, 197] on div "**********" at bounding box center [871, 178] width 420 height 62
click at [764, 189] on icon "swap-right" at bounding box center [757, 183] width 13 height 13
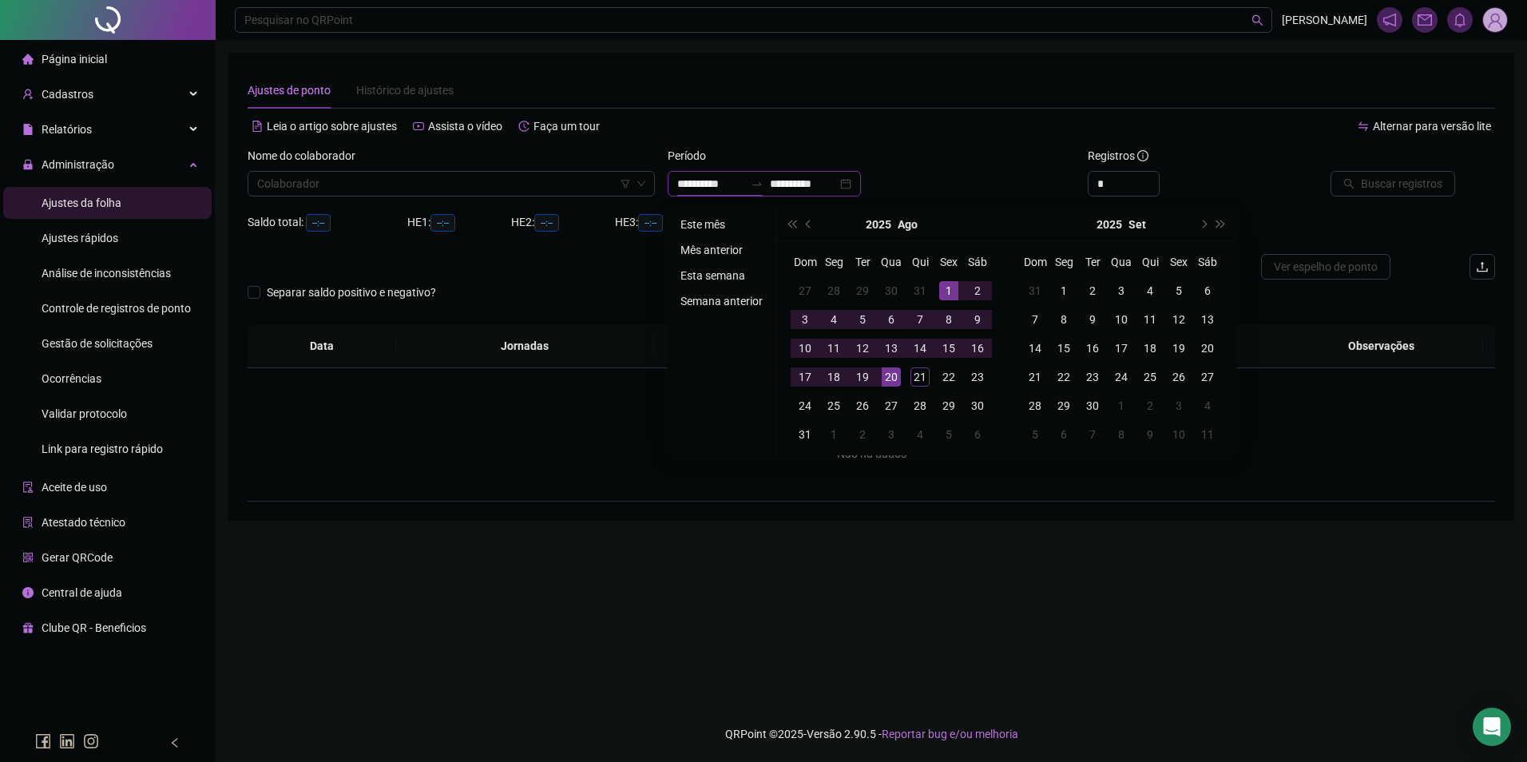
type input "**********"
click at [702, 216] on li "Este mês" at bounding box center [721, 224] width 95 height 19
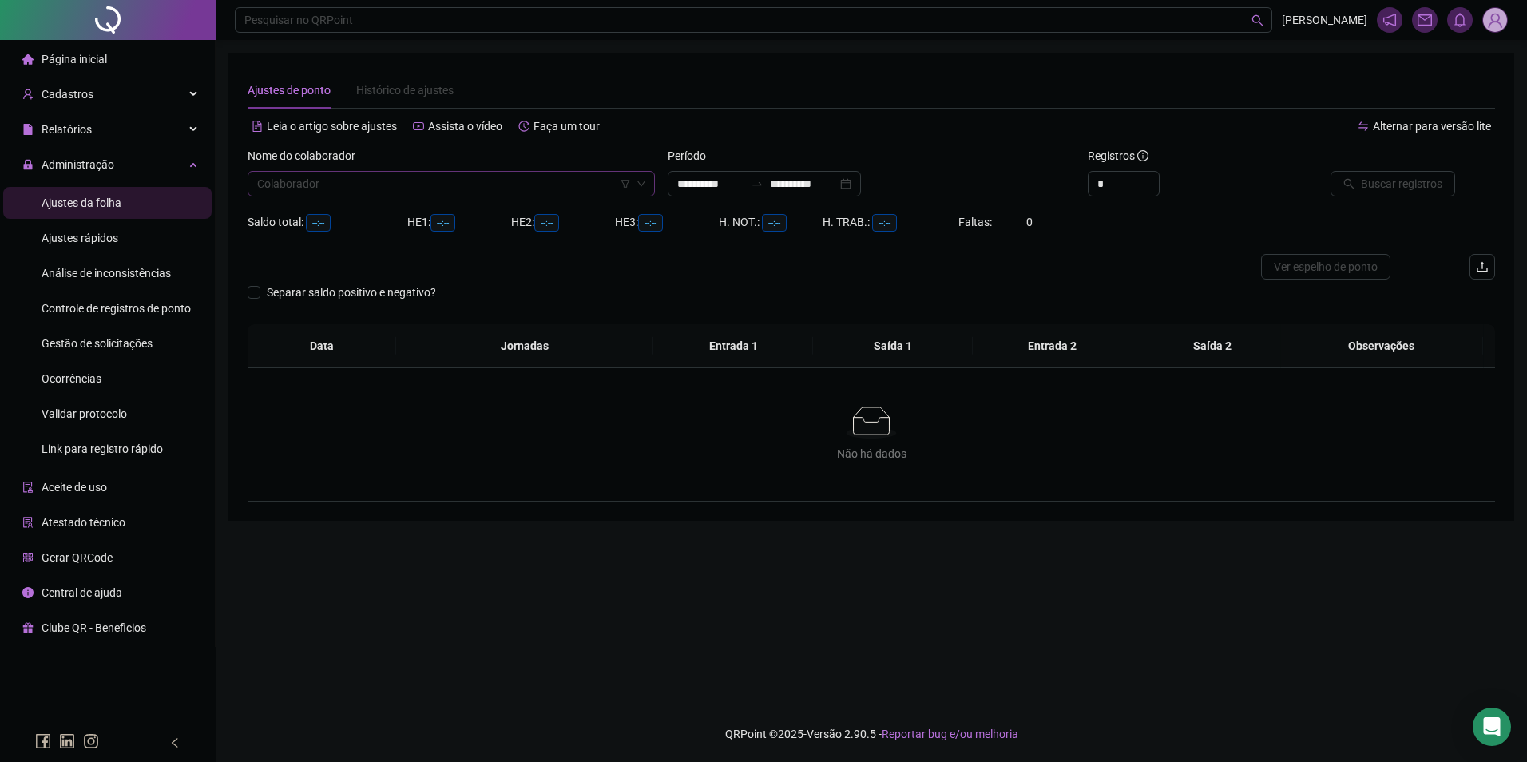
click at [483, 177] on input "search" at bounding box center [444, 184] width 374 height 24
type input "*****"
click at [141, 337] on span "Gestão de solicitações" at bounding box center [97, 343] width 111 height 13
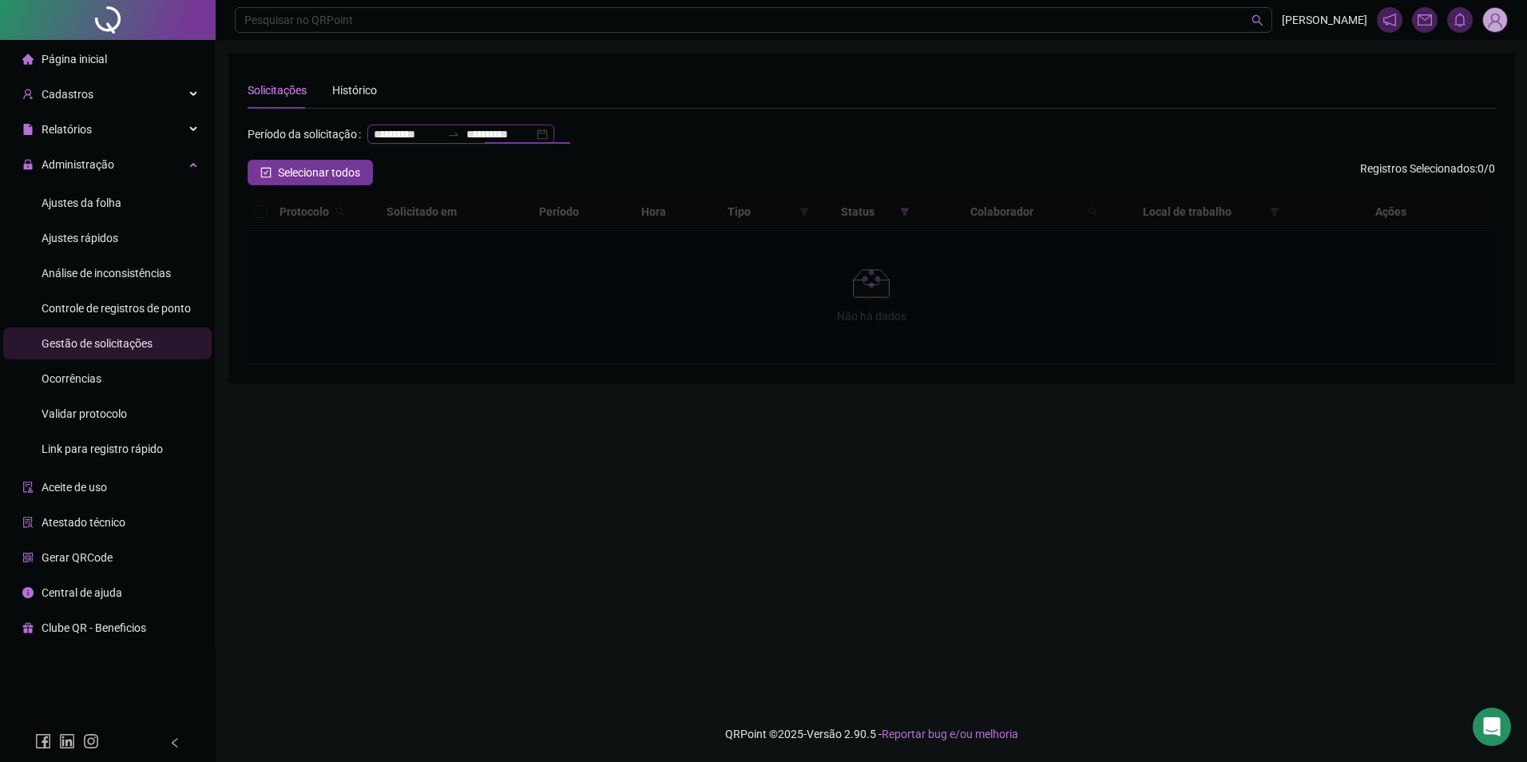
click at [466, 143] on input "**********" at bounding box center [499, 134] width 67 height 18
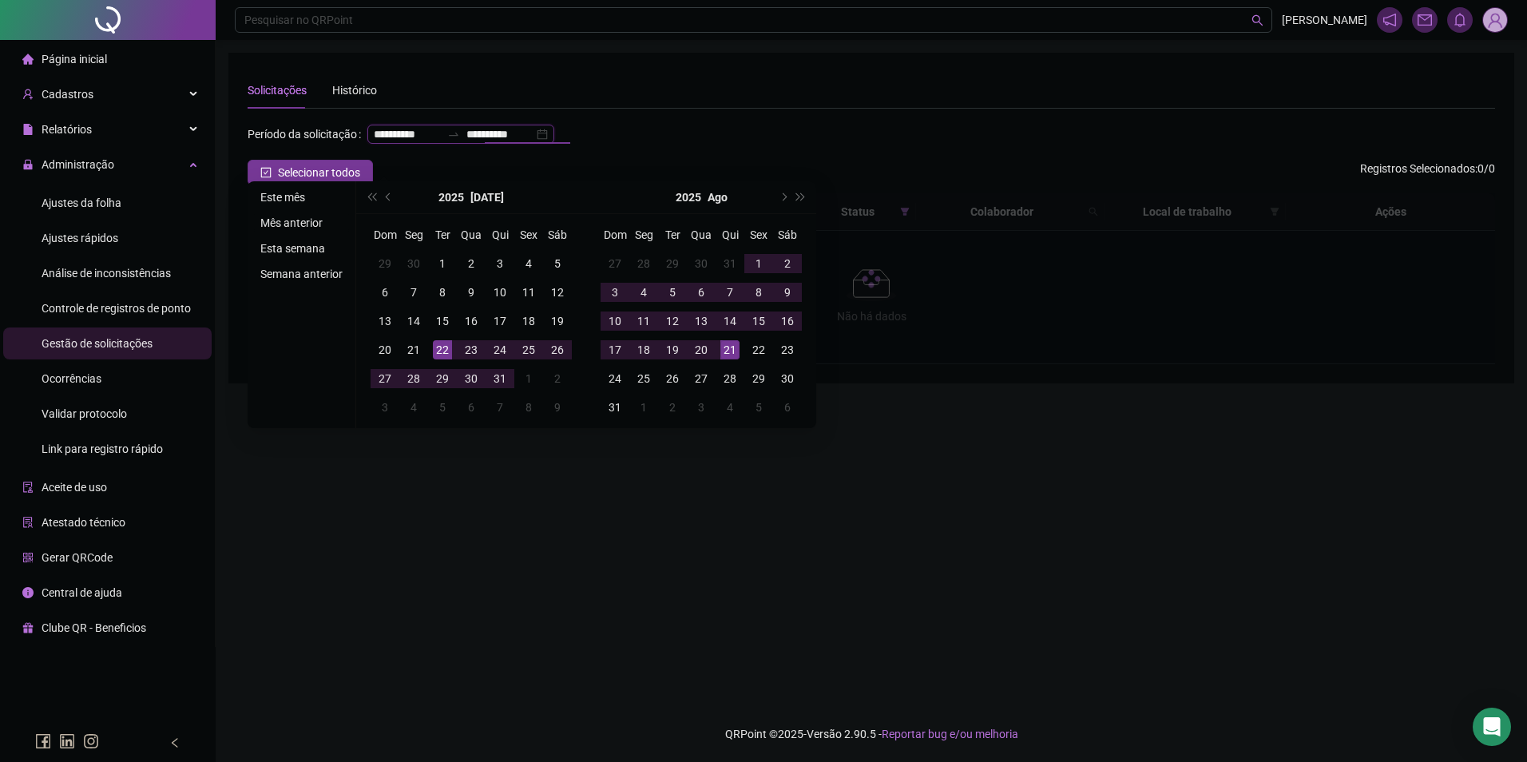
type input "**********"
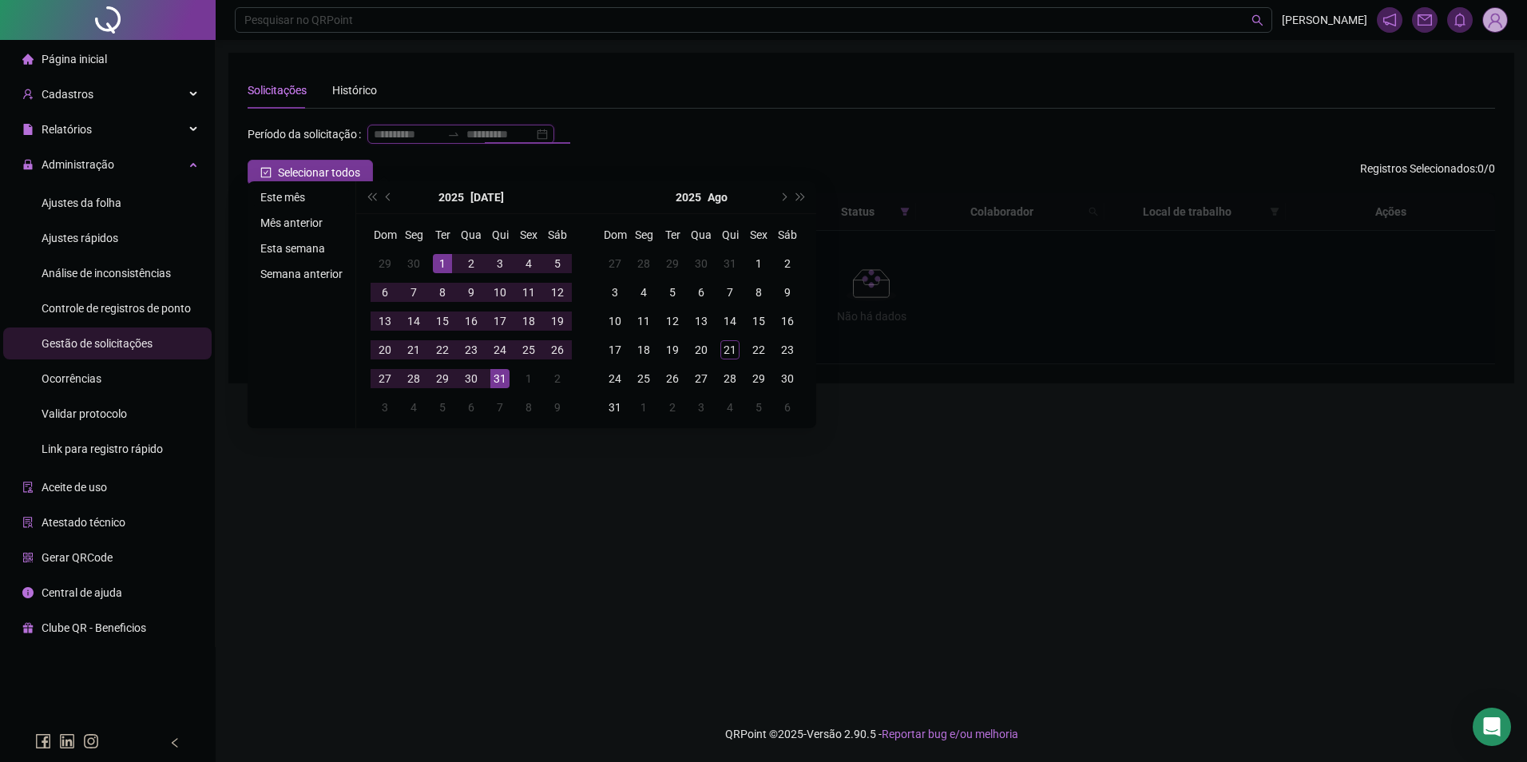
type input "**********"
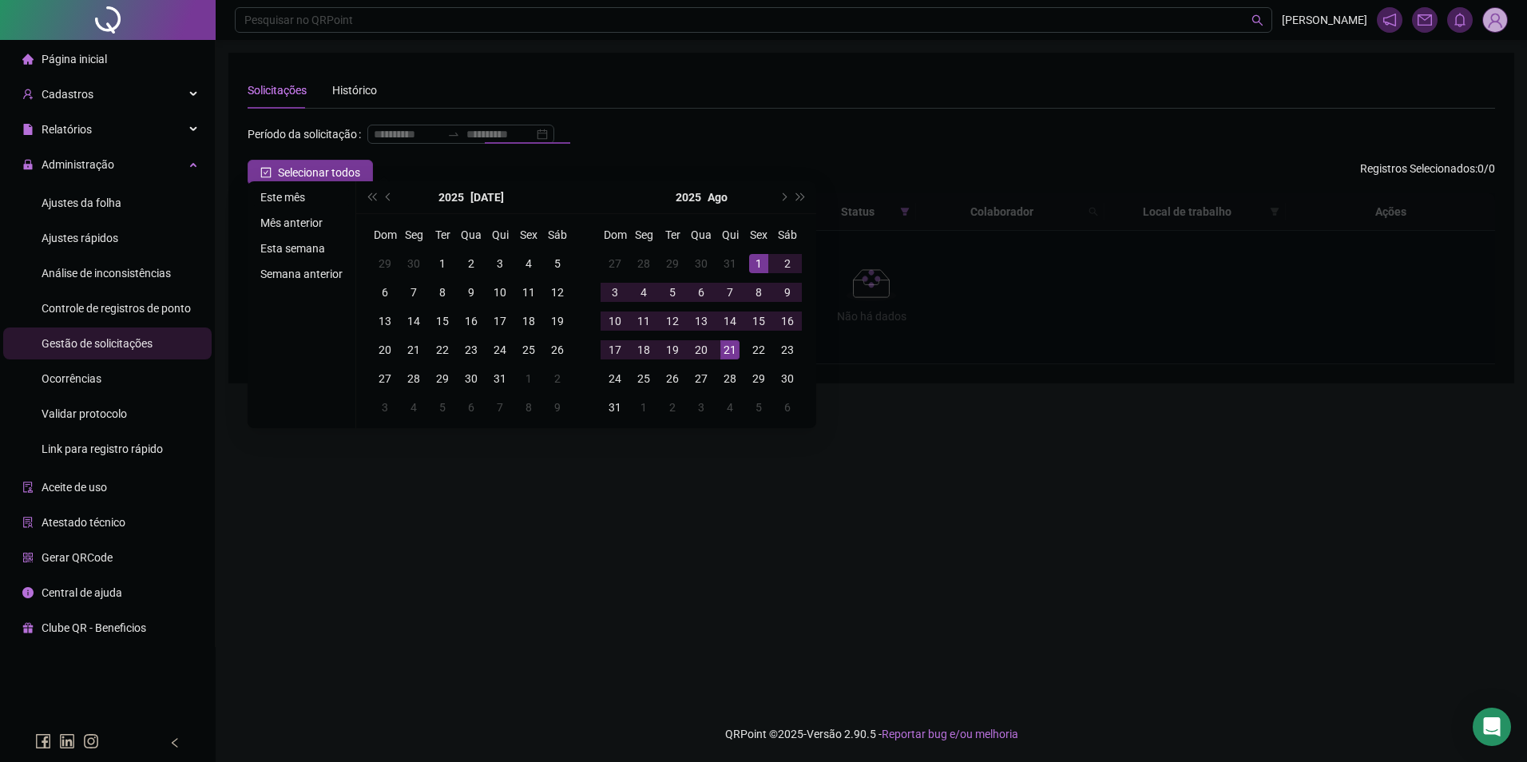
click at [285, 195] on li "Este mês" at bounding box center [301, 197] width 95 height 19
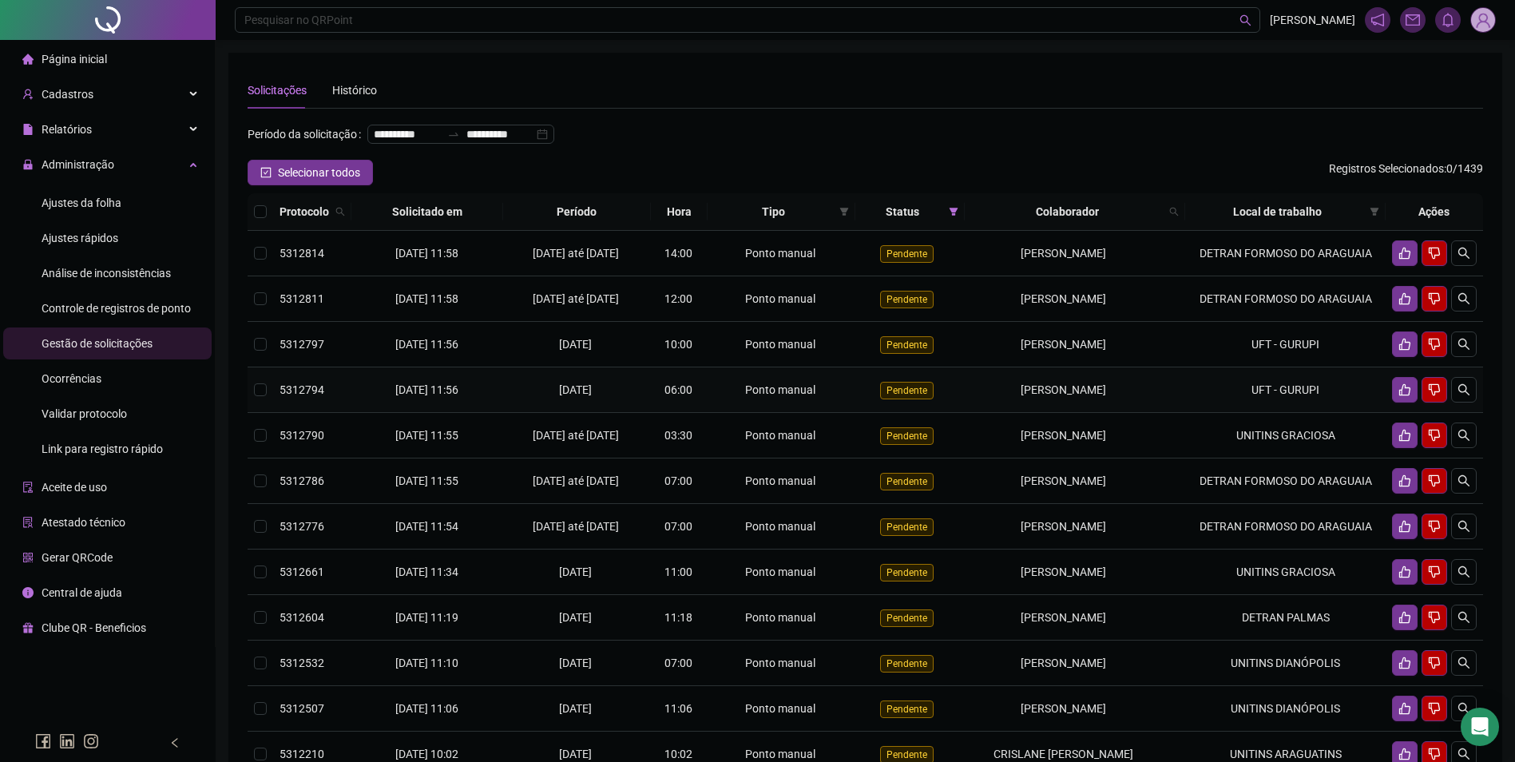
click at [742, 399] on div "Ponto manual" at bounding box center [781, 390] width 135 height 18
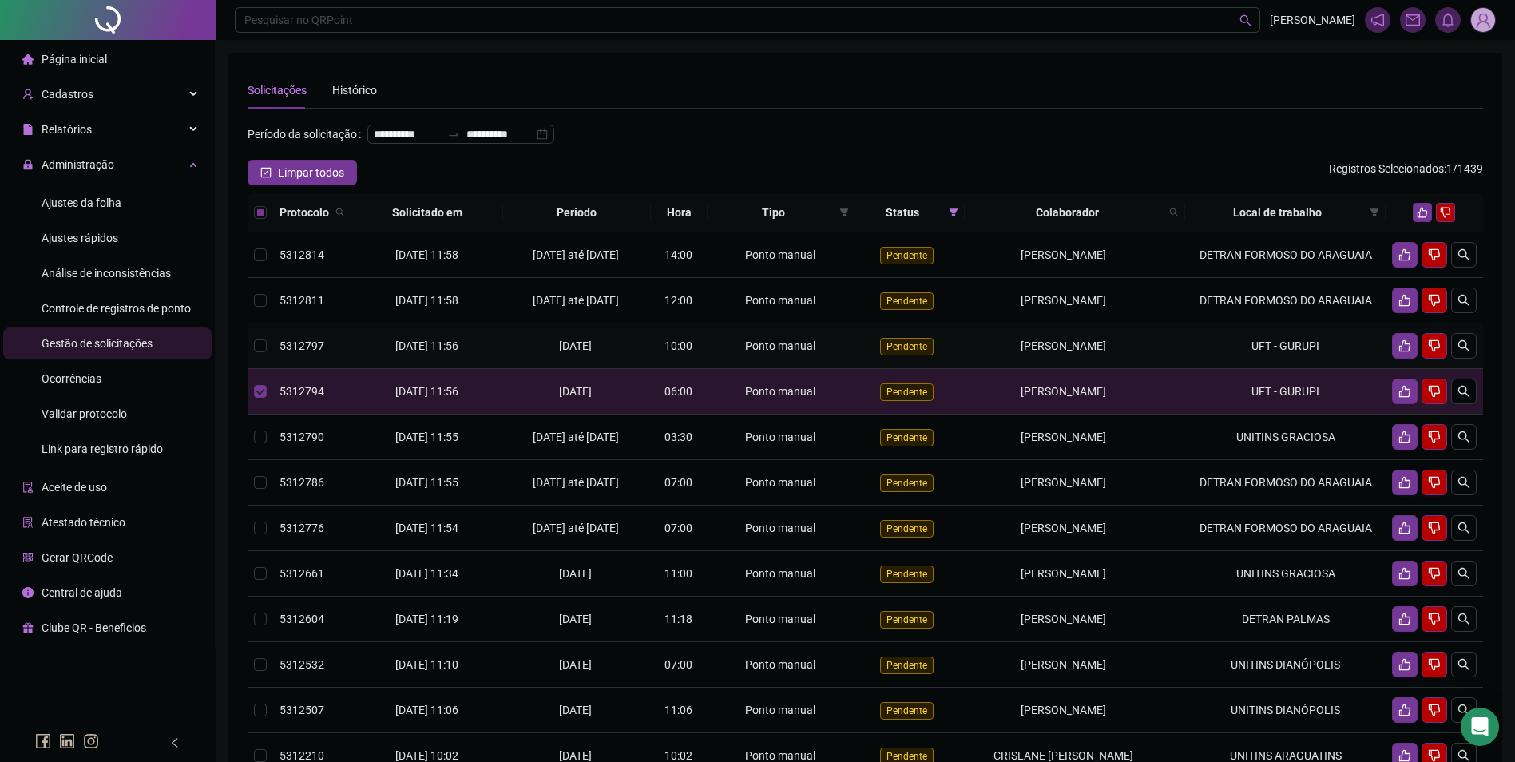
click at [749, 369] on td "Ponto manual" at bounding box center [782, 347] width 148 height 46
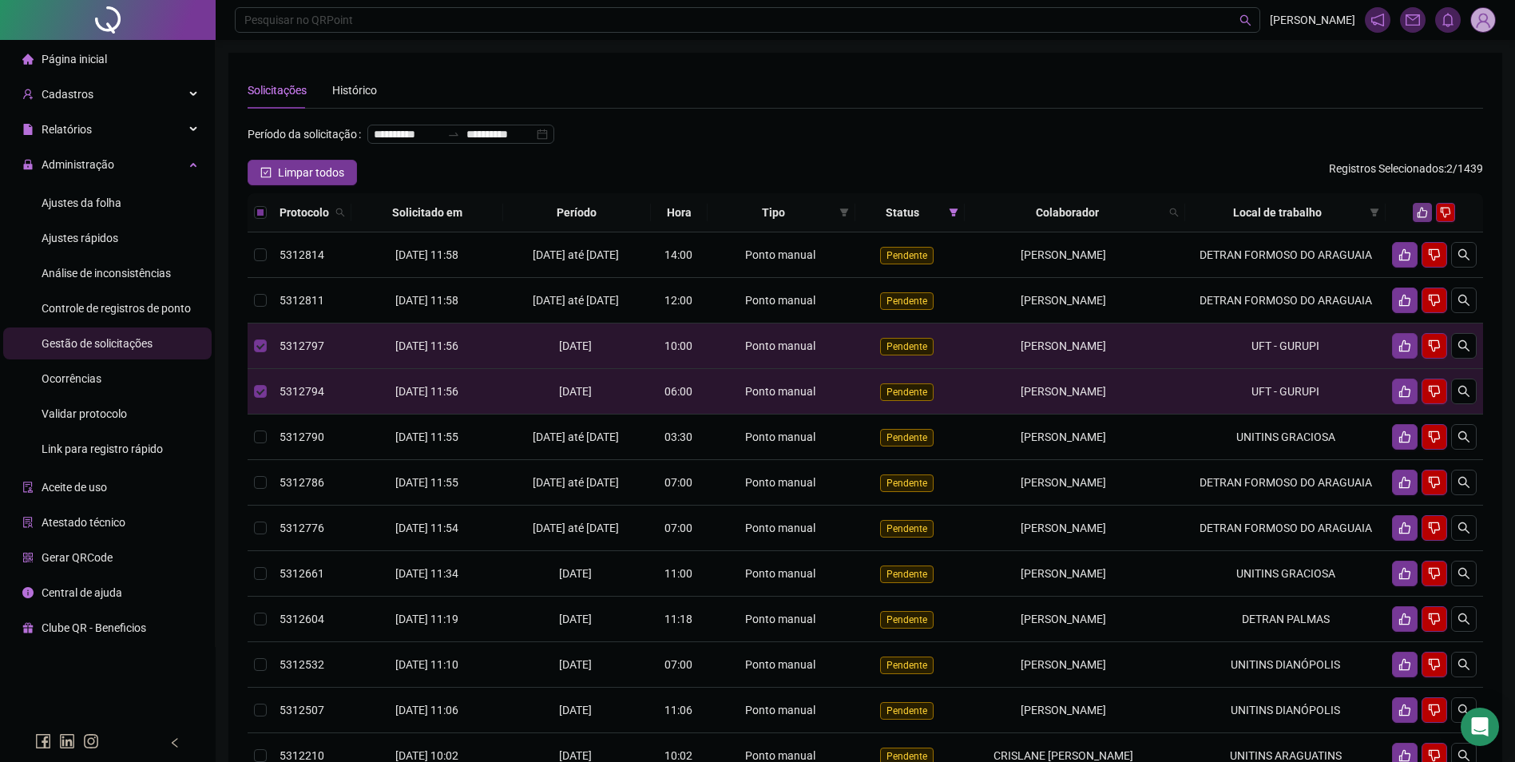
click at [1429, 222] on button "button" at bounding box center [1422, 212] width 19 height 19
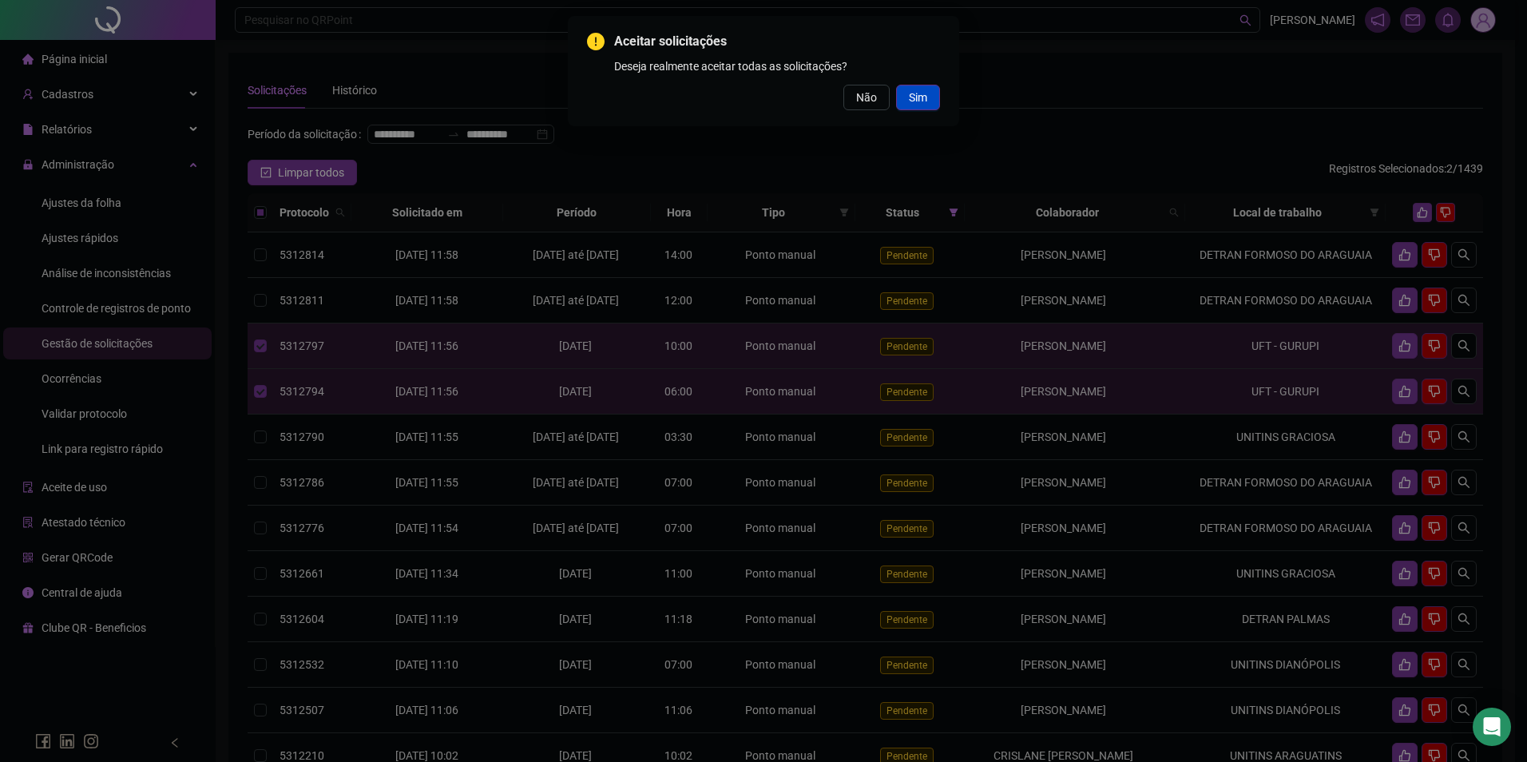
click at [920, 94] on span "Sim" at bounding box center [918, 98] width 18 height 18
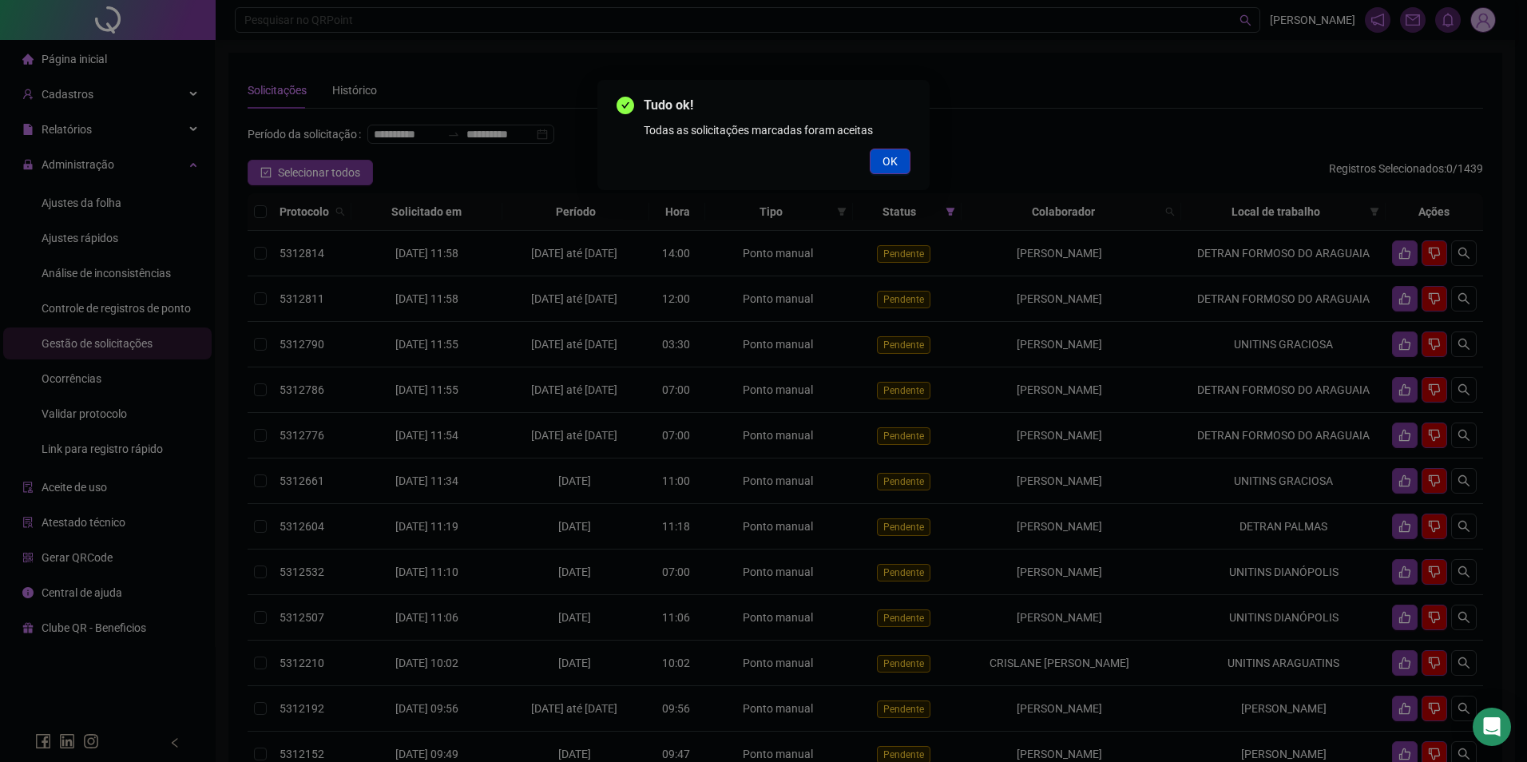
click at [881, 158] on button "OK" at bounding box center [890, 162] width 41 height 26
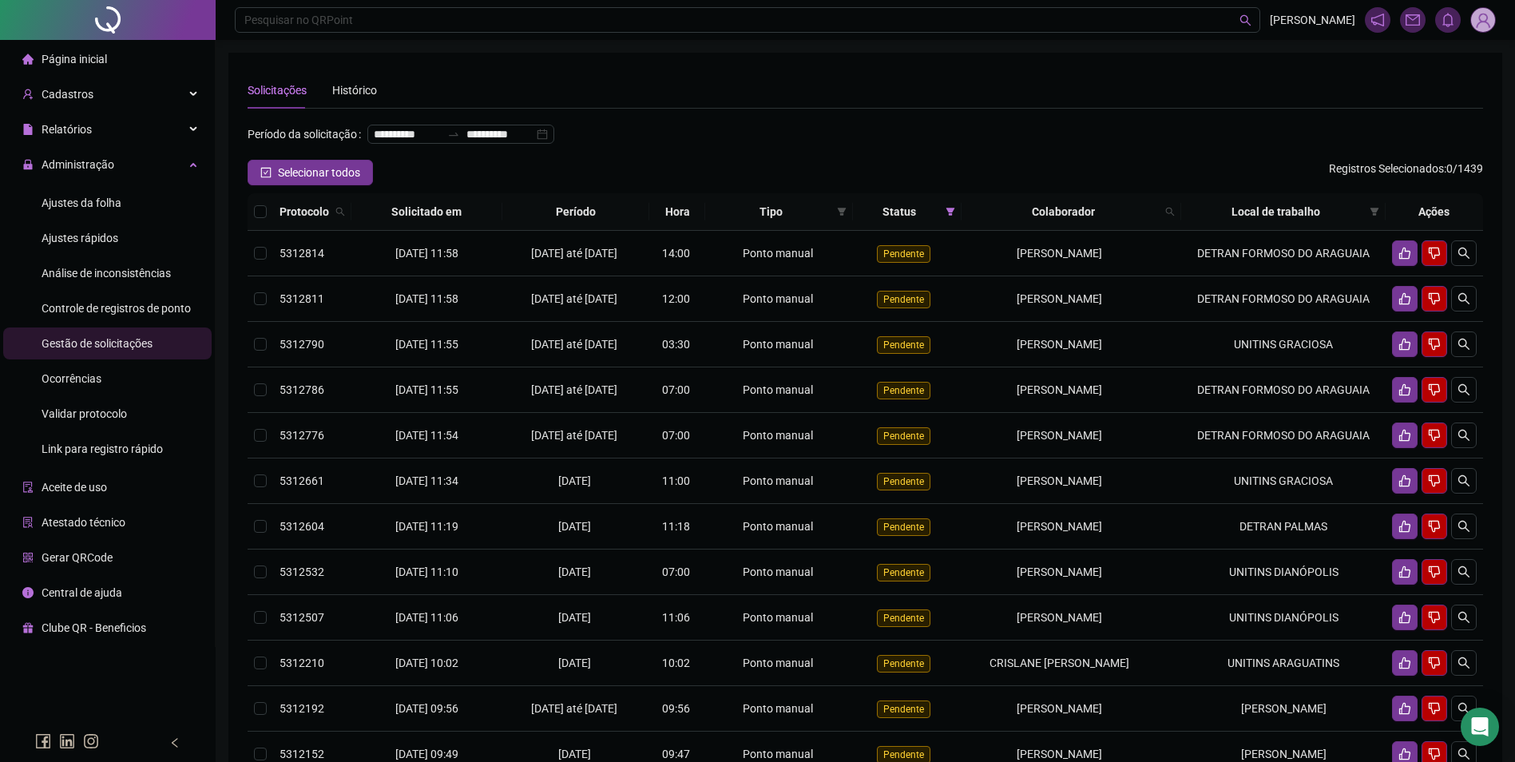
click at [1480, 17] on img at bounding box center [1483, 20] width 24 height 24
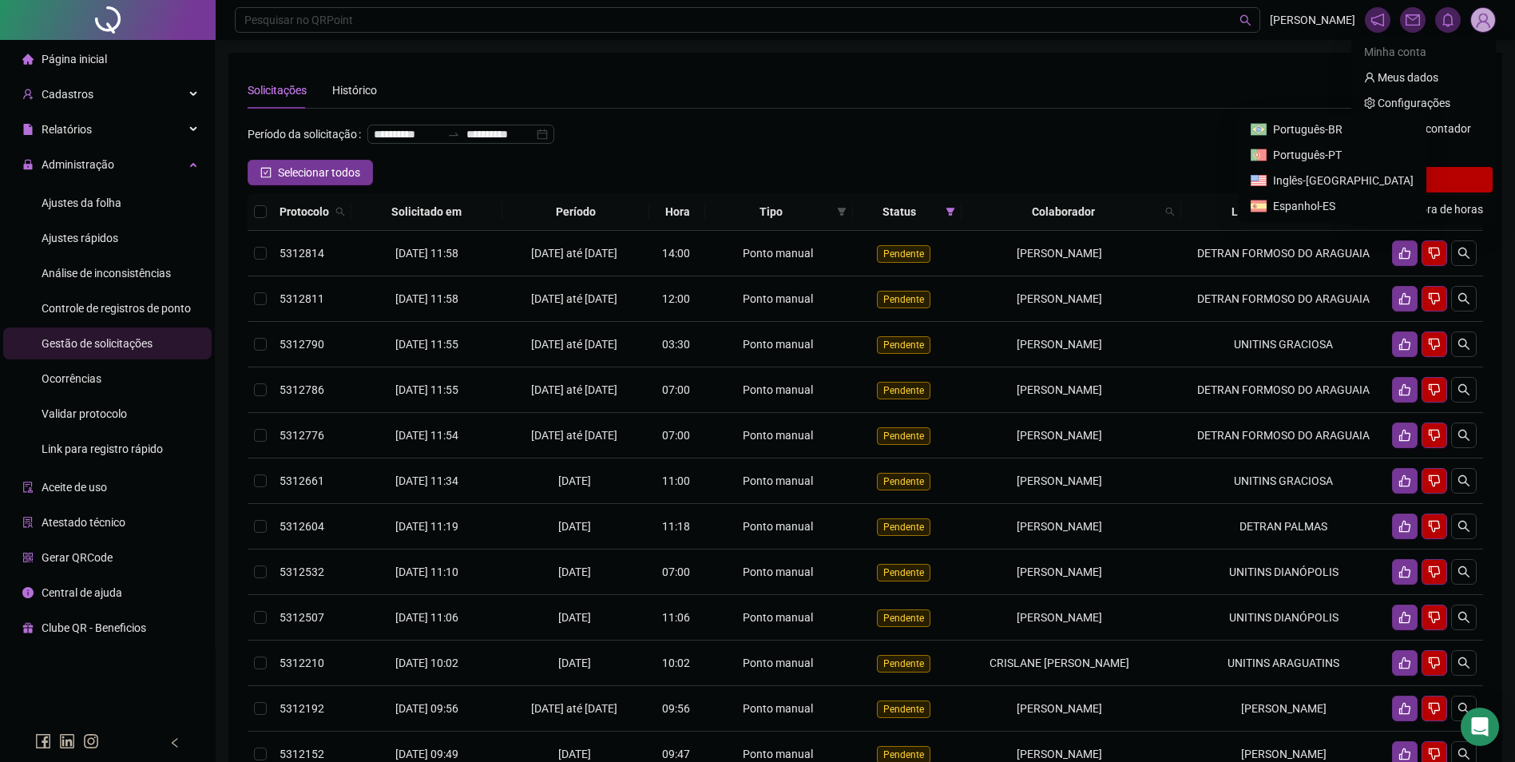
click at [1389, 176] on span "Sair" at bounding box center [1387, 179] width 19 height 13
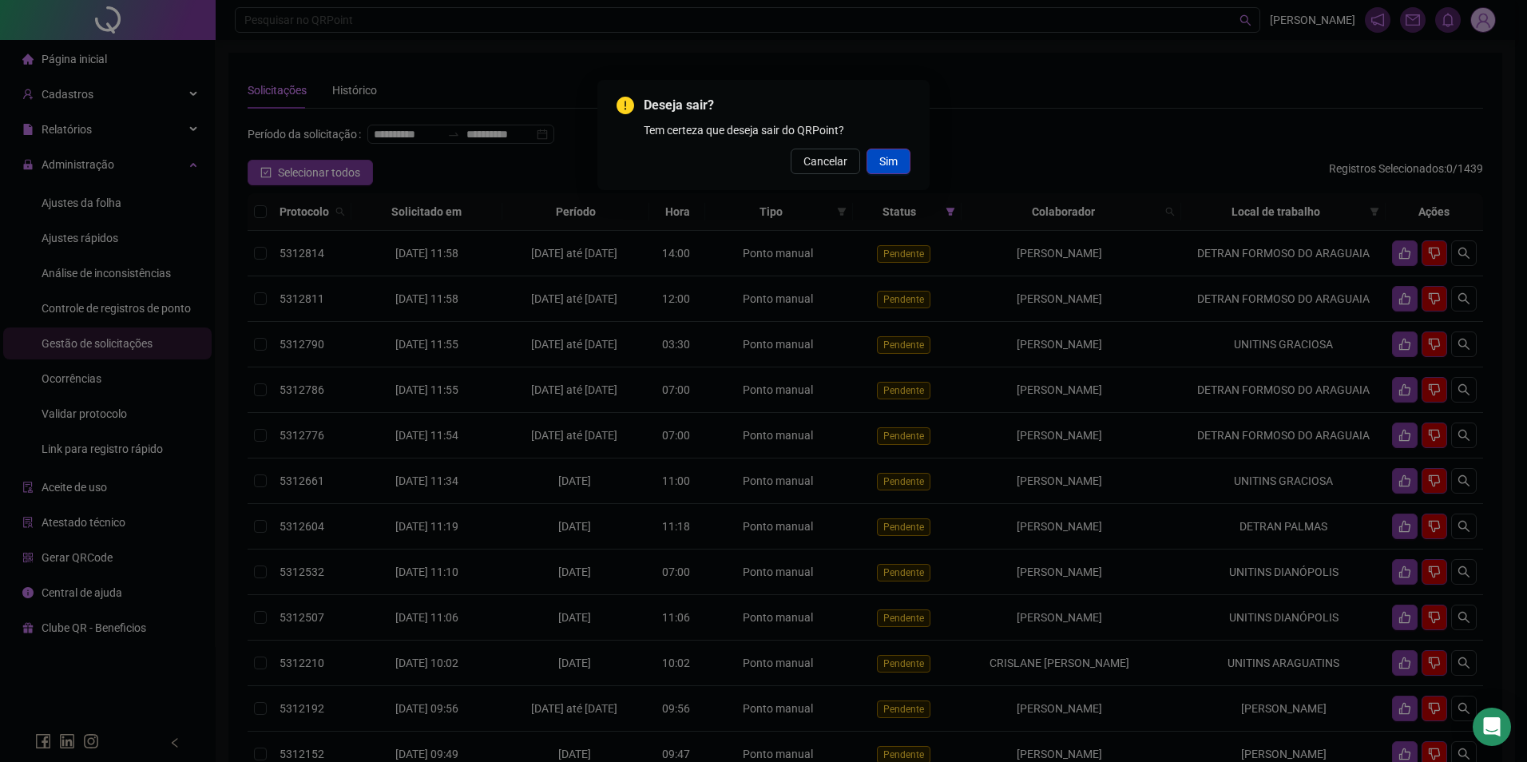
click at [875, 161] on button "Sim" at bounding box center [889, 162] width 44 height 26
